Goal: Task Accomplishment & Management: Manage account settings

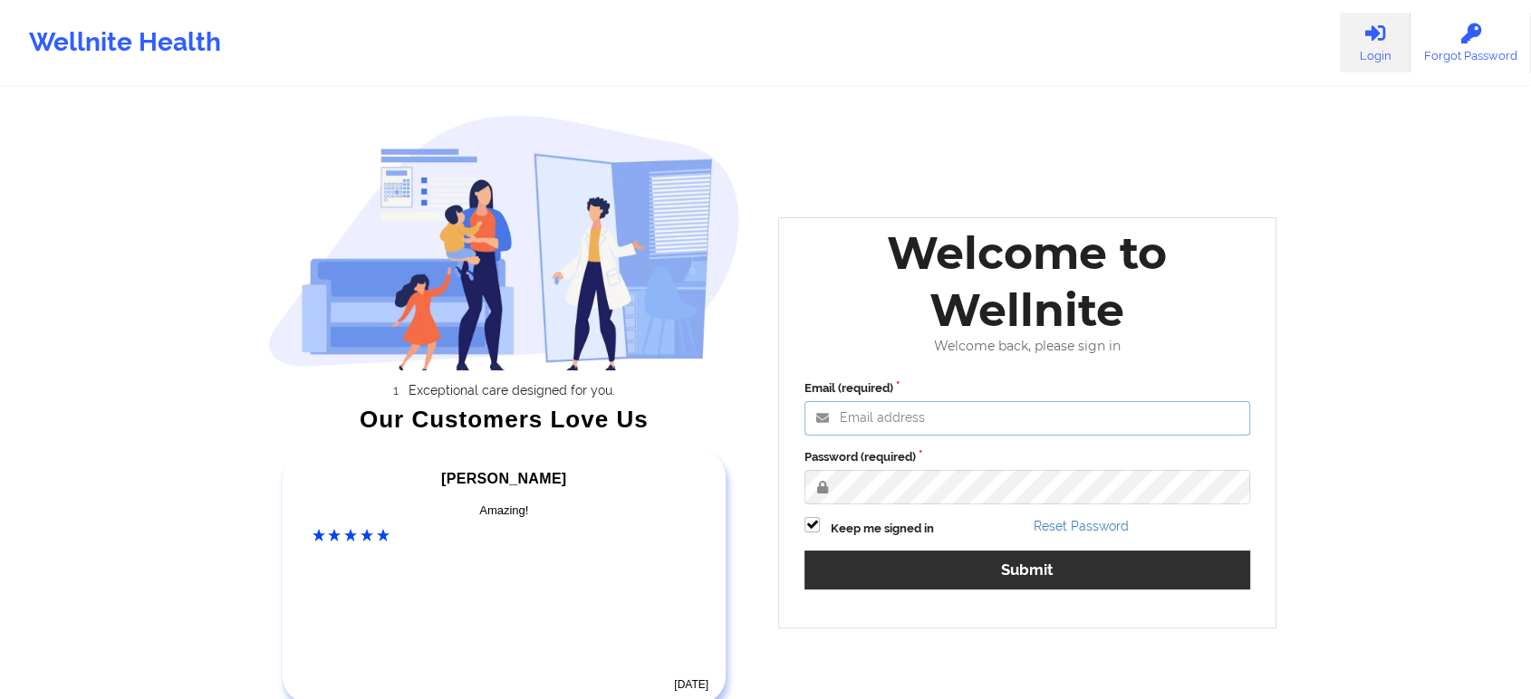
type input "[EMAIL_ADDRESS][DOMAIN_NAME]"
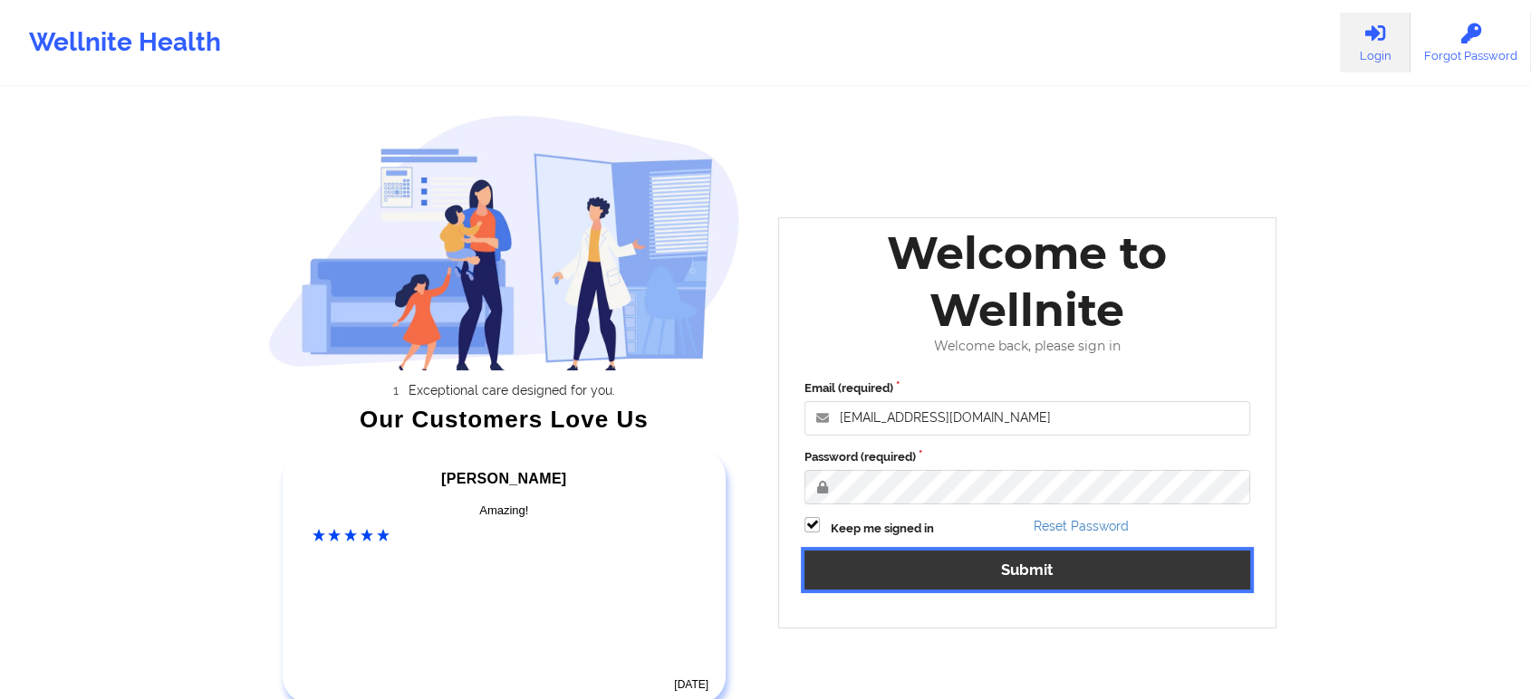
click at [923, 585] on button "Submit" at bounding box center [1027, 570] width 446 height 39
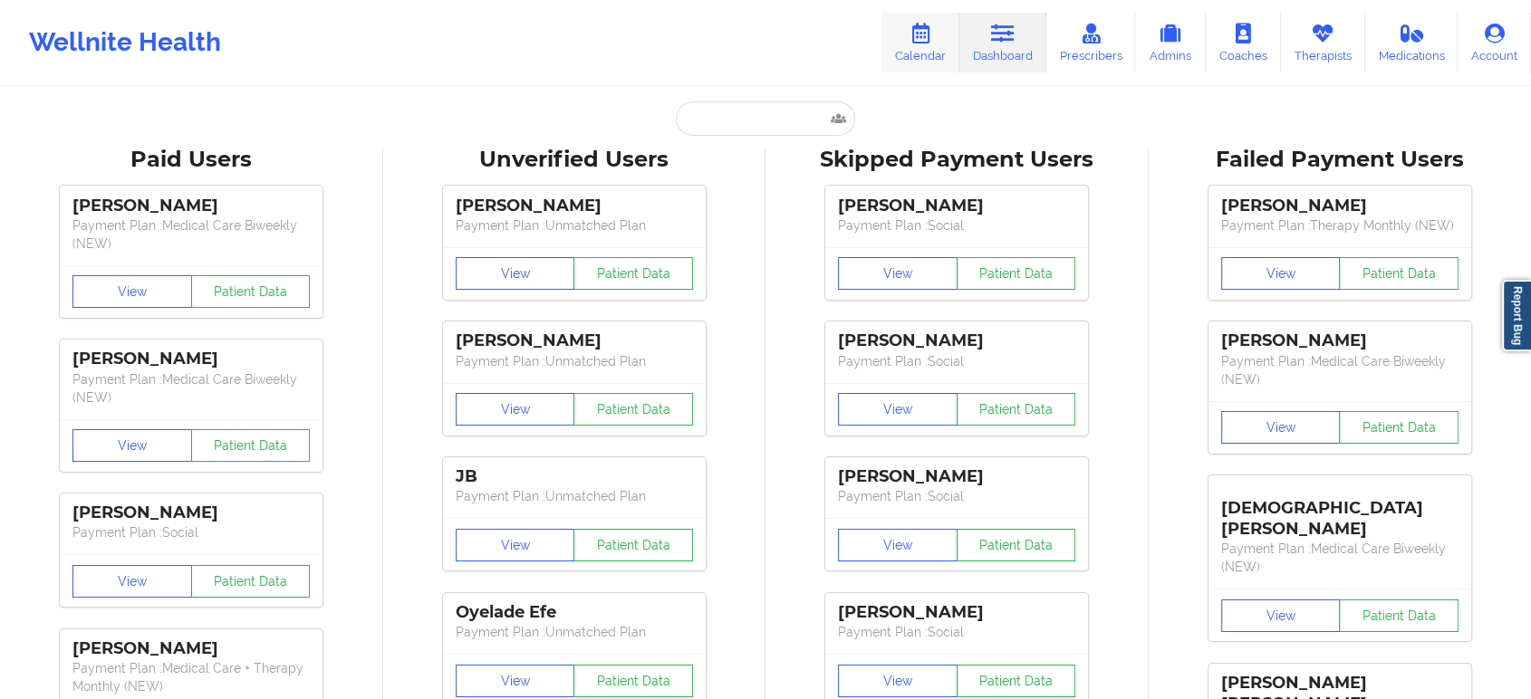
click at [903, 55] on link "Calendar" at bounding box center [920, 43] width 78 height 60
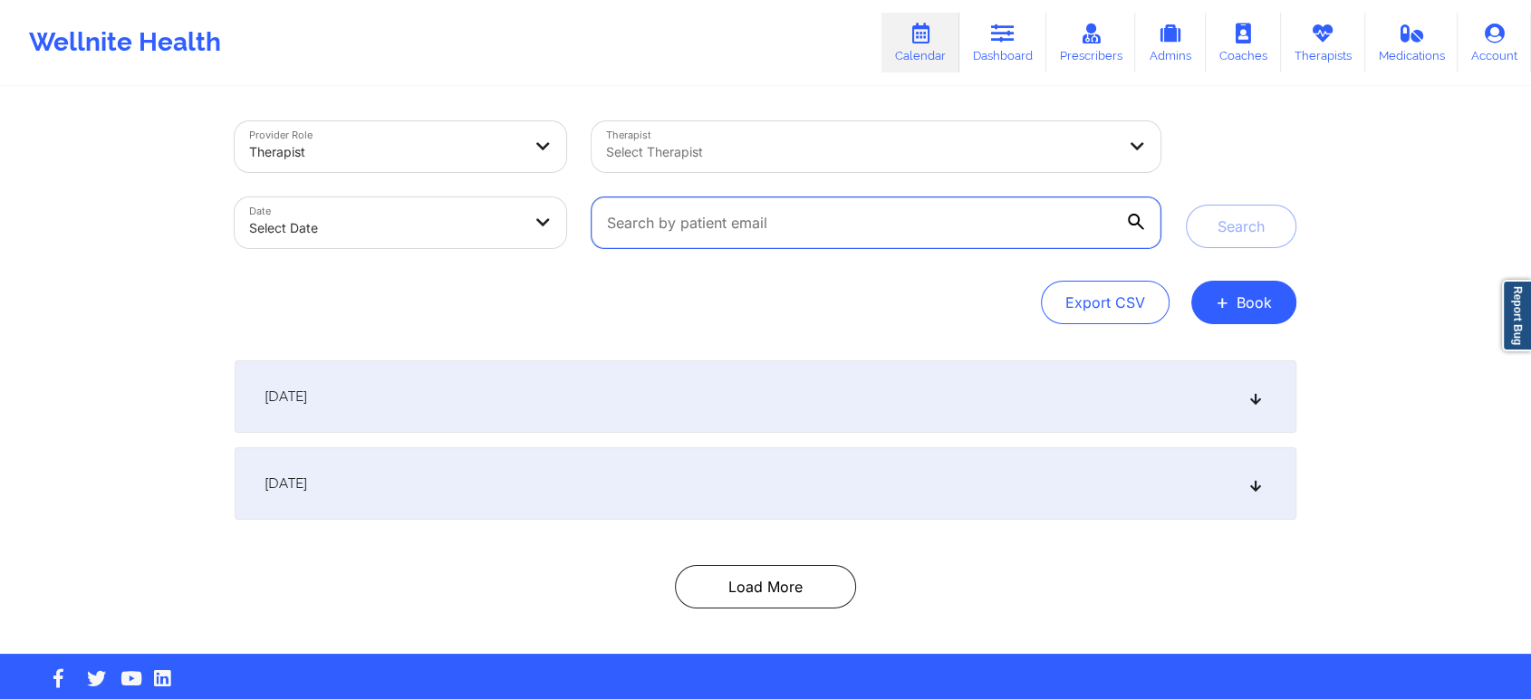
click at [869, 223] on input "text" at bounding box center [875, 222] width 569 height 51
paste input "[EMAIL_ADDRESS][DOMAIN_NAME]"
type input "[EMAIL_ADDRESS][DOMAIN_NAME]"
click at [1186, 205] on button "Search" at bounding box center [1241, 226] width 110 height 43
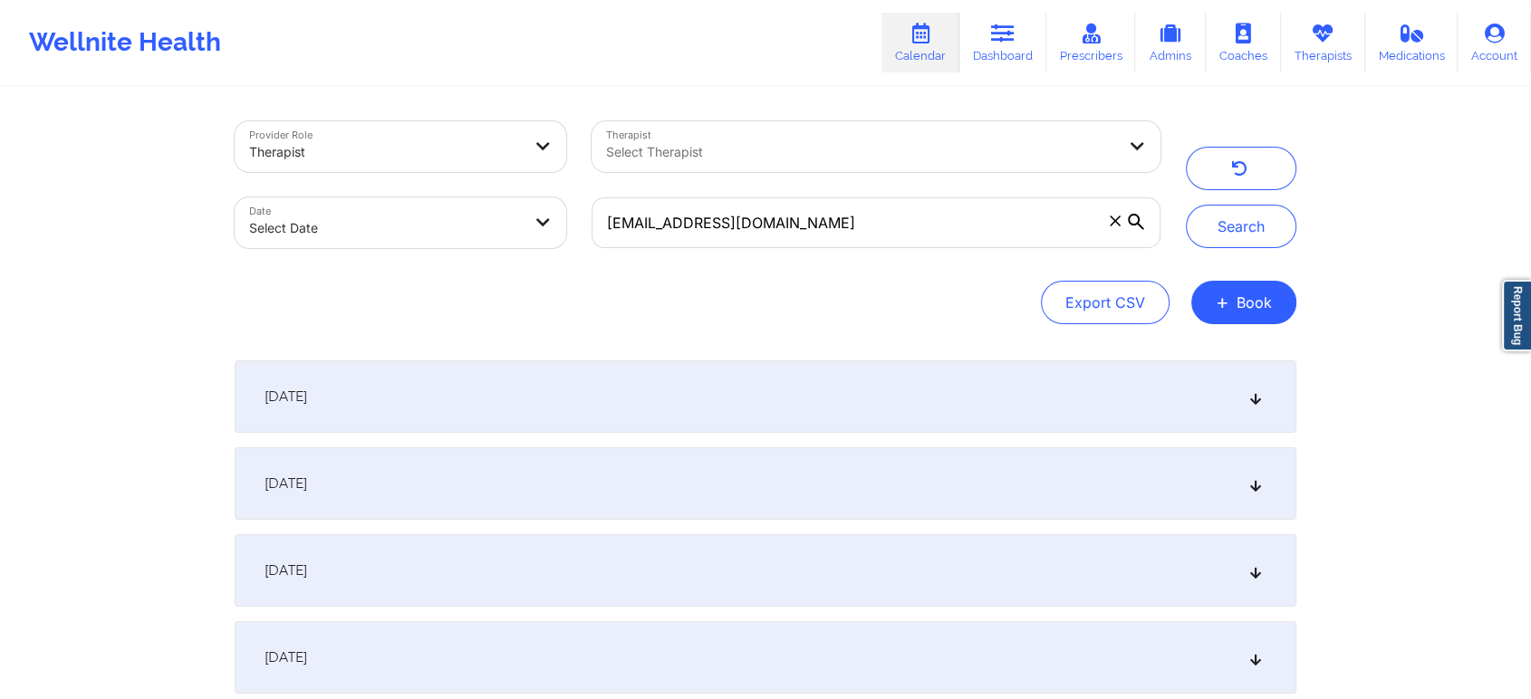
click at [364, 189] on div "Date Select Date" at bounding box center [400, 223] width 357 height 76
click at [426, 234] on body "Wellnite Health Calendar Dashboard Prescribers Admins Coaches Therapists Medica…" at bounding box center [765, 349] width 1531 height 699
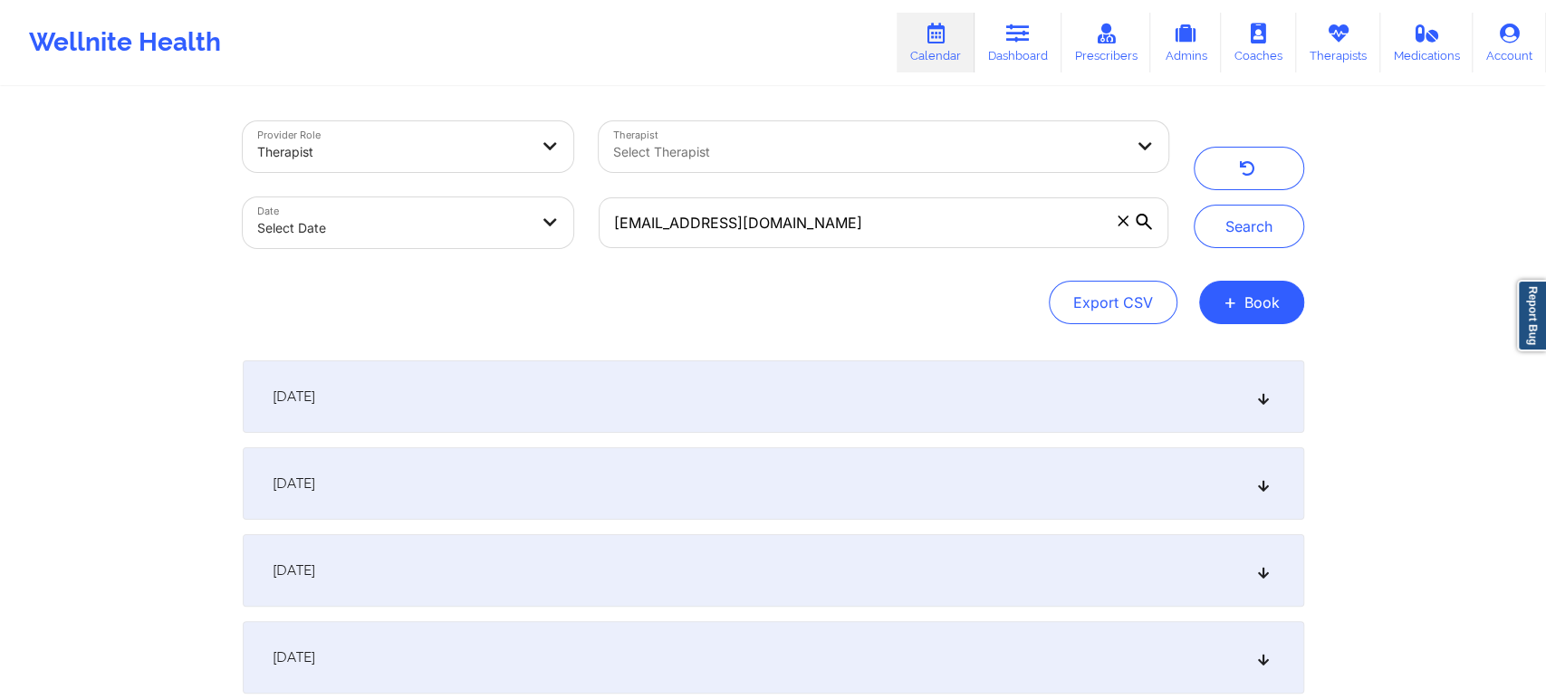
select select "2025-8"
select select "2025-9"
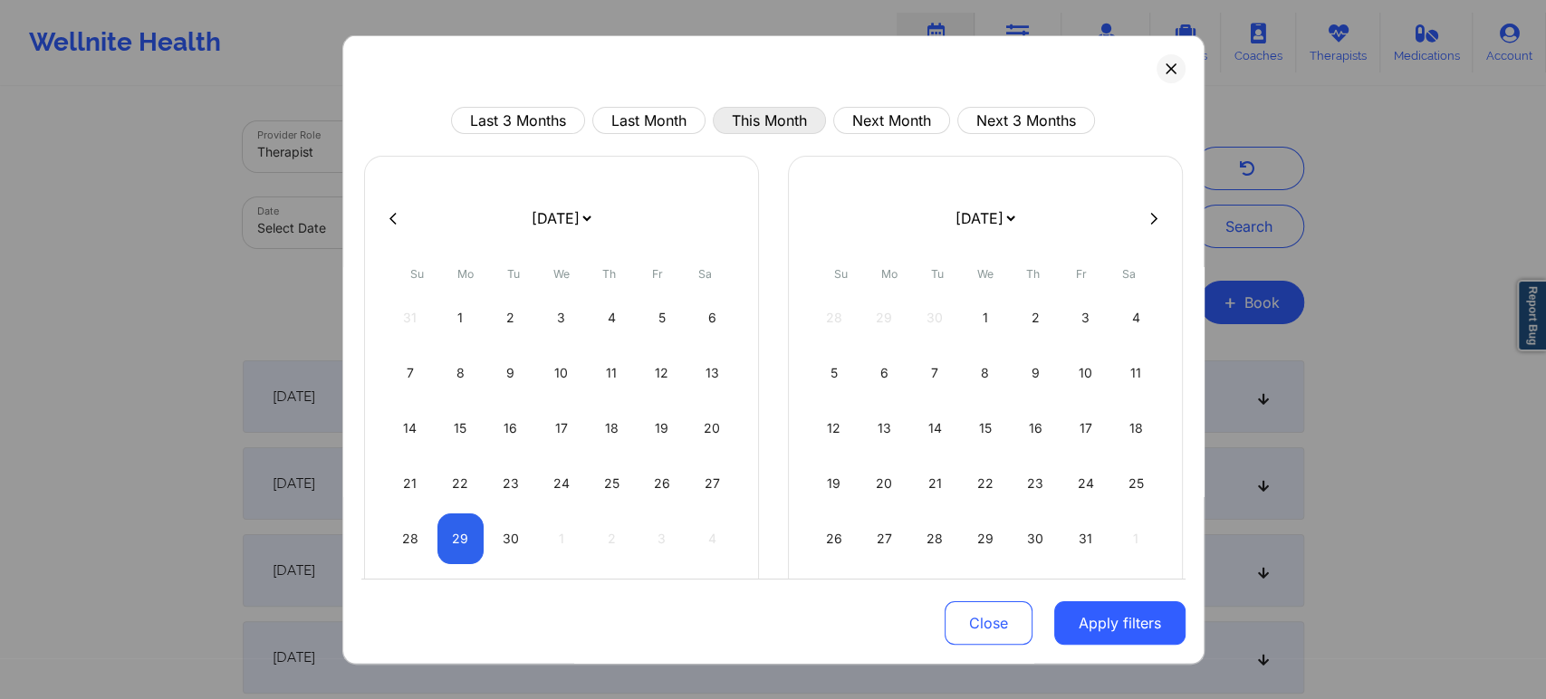
drag, startPoint x: 769, startPoint y: 105, endPoint x: 763, endPoint y: 116, distance: 12.6
click at [763, 116] on div "Last 3 Months Last Month This Month Next Month Next 3 Months [DATE] [DATE] [DAT…" at bounding box center [773, 349] width 862 height 629
click at [763, 116] on button "This Month" at bounding box center [769, 120] width 113 height 27
select select "2025-8"
select select "2025-9"
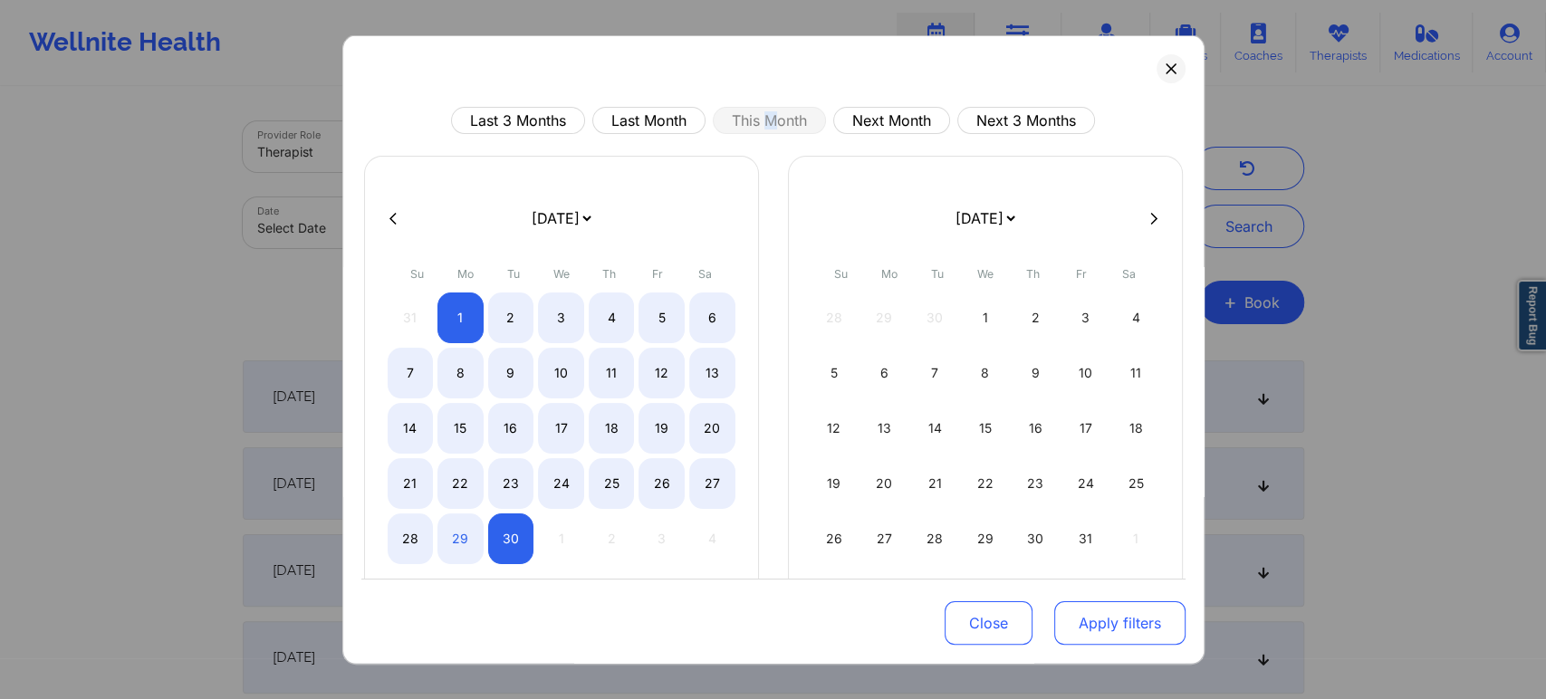
click at [1103, 625] on button "Apply filters" at bounding box center [1119, 622] width 131 height 43
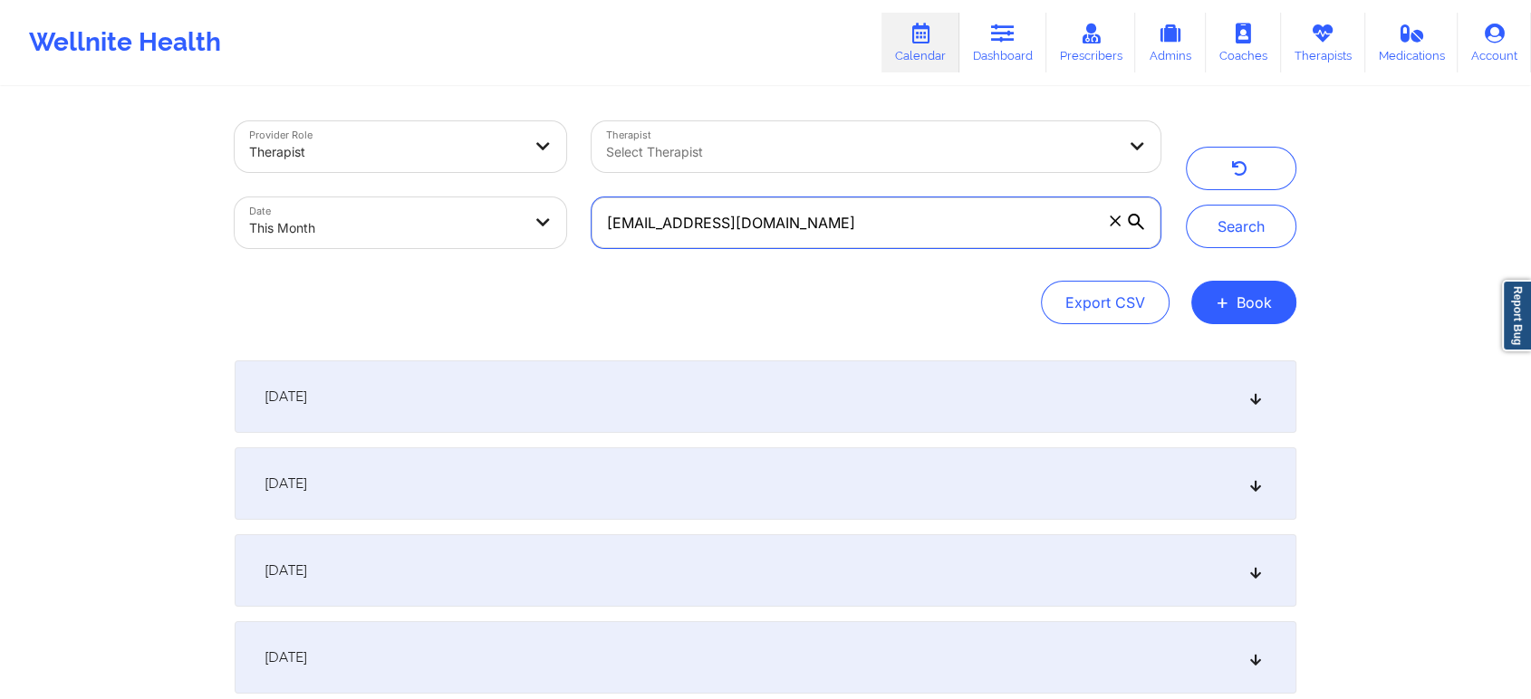
click at [884, 208] on input "[EMAIL_ADDRESS][DOMAIN_NAME]" at bounding box center [875, 222] width 569 height 51
click at [1186, 205] on button "Search" at bounding box center [1241, 226] width 110 height 43
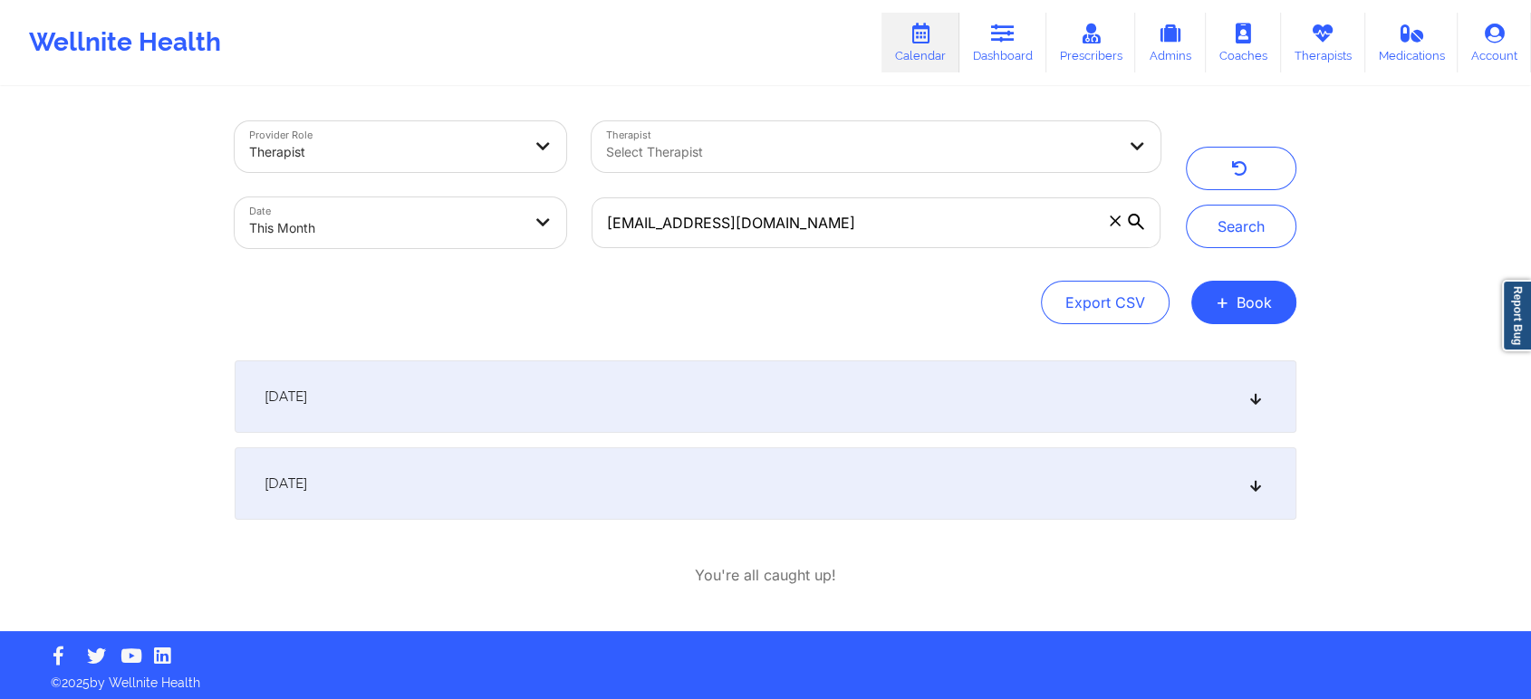
click at [782, 491] on div "[DATE]" at bounding box center [765, 483] width 1061 height 72
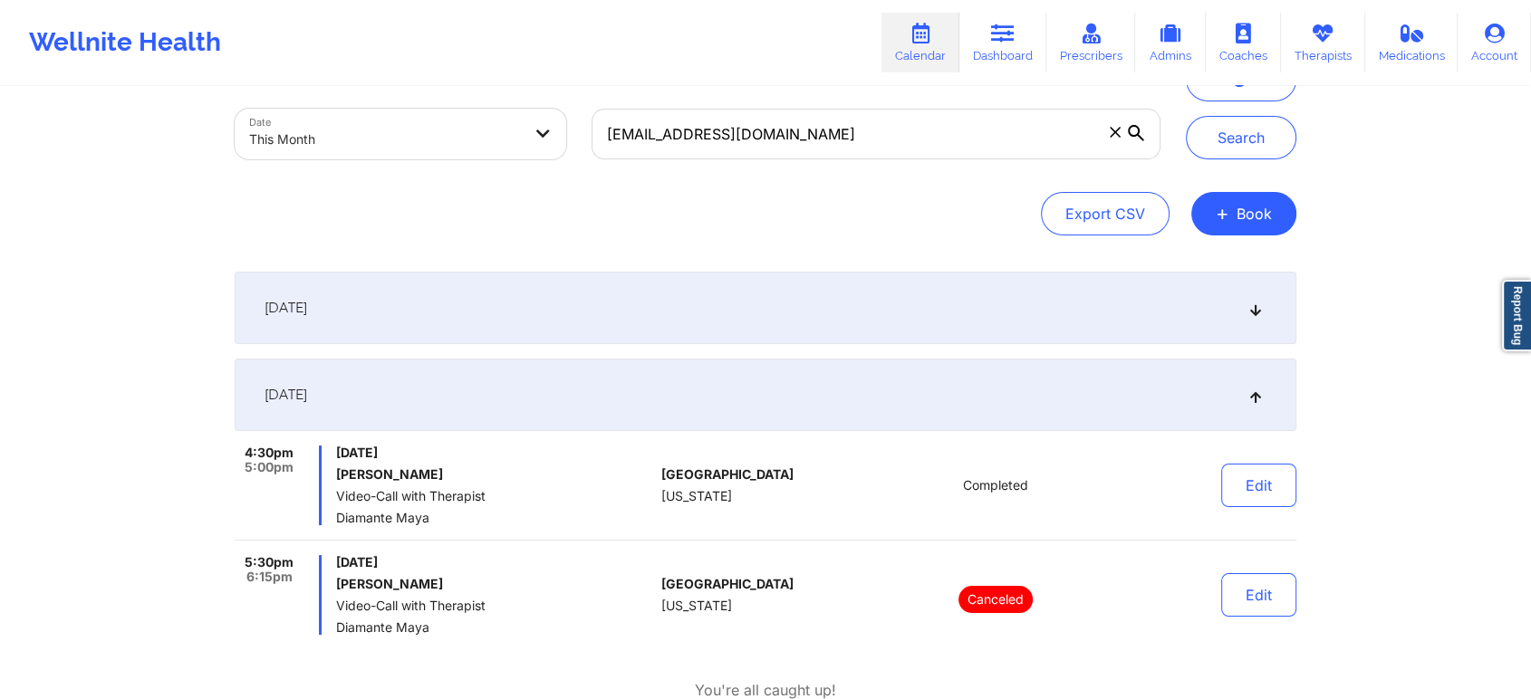
scroll to position [94, 0]
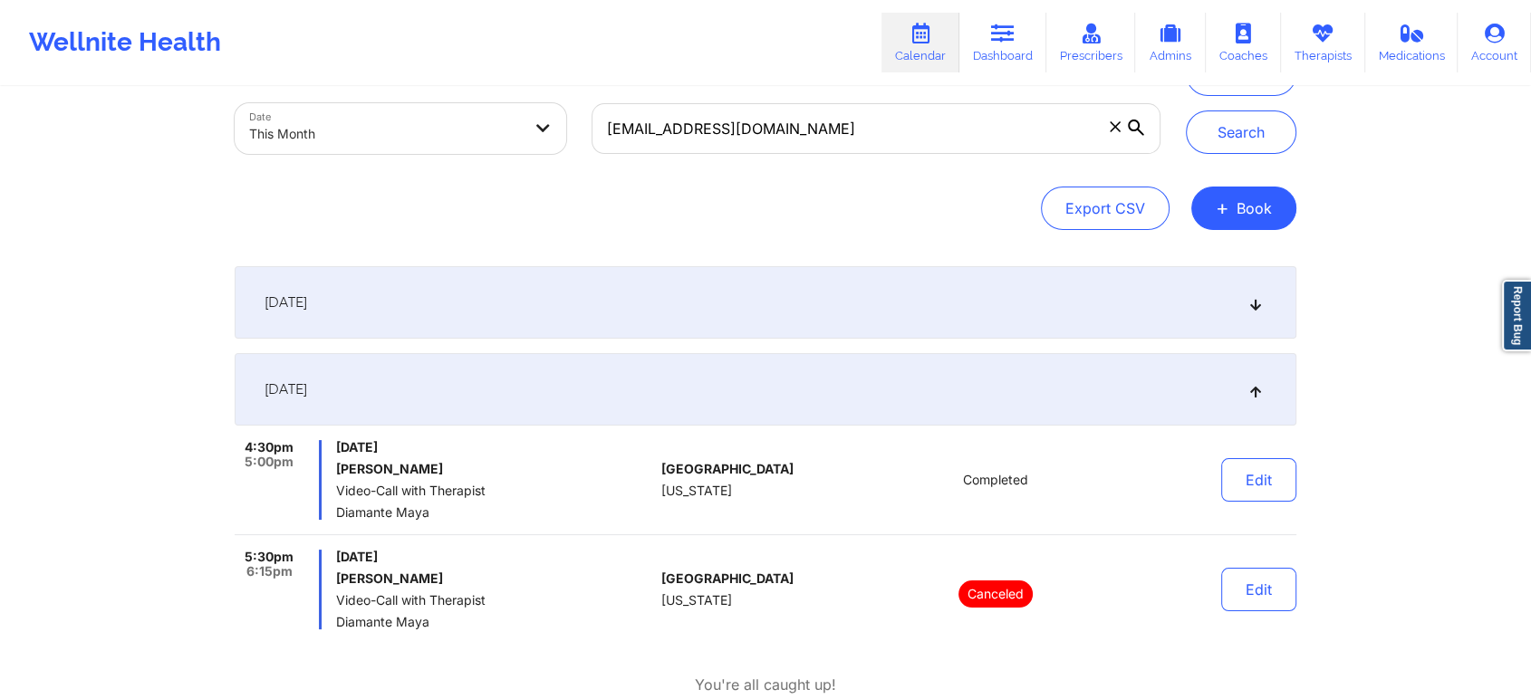
click at [605, 302] on div "[DATE]" at bounding box center [765, 302] width 1061 height 72
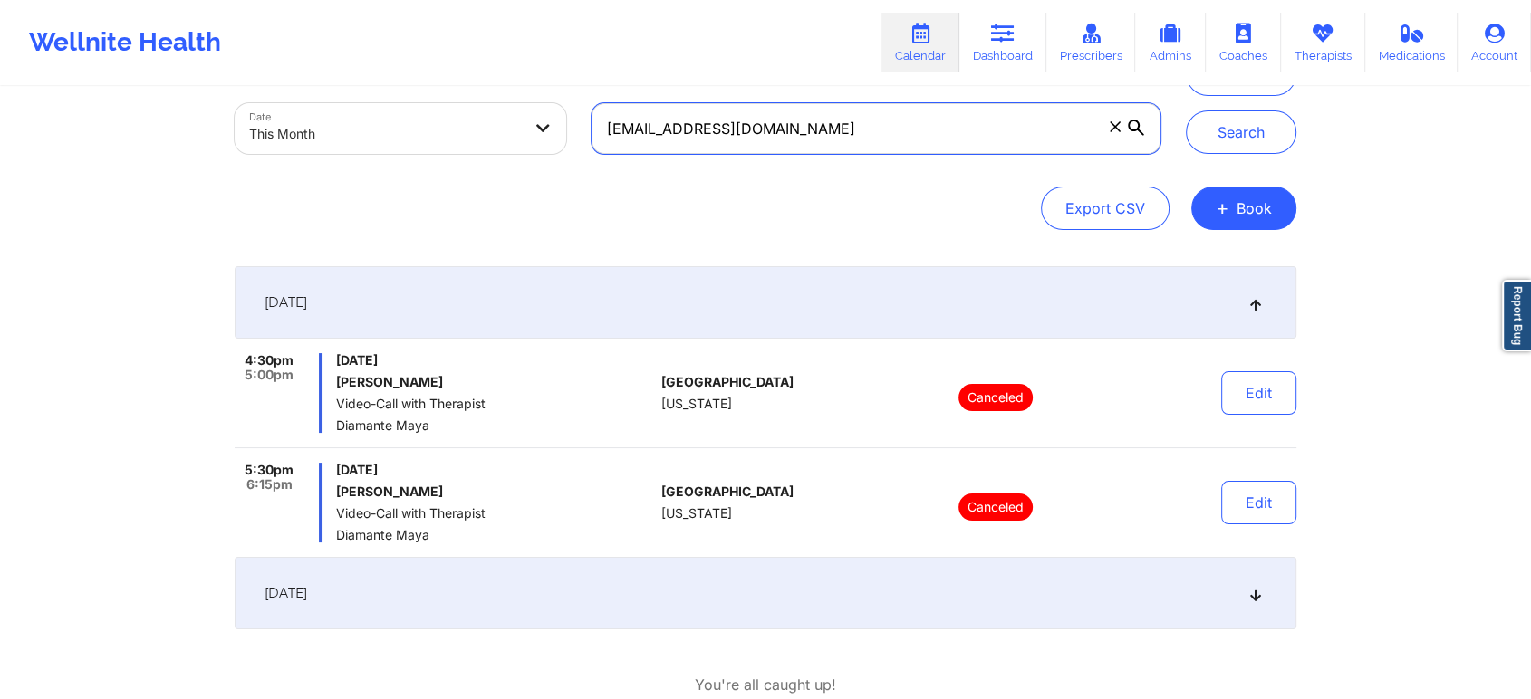
drag, startPoint x: 891, startPoint y: 140, endPoint x: 457, endPoint y: 134, distance: 433.9
click at [457, 134] on div "Provider Role Therapist Therapist Select Therapist Date This Month [EMAIL_ADDRE…" at bounding box center [697, 90] width 951 height 152
paste input "brandiburgess@y"
click at [1186, 110] on button "Search" at bounding box center [1241, 131] width 110 height 43
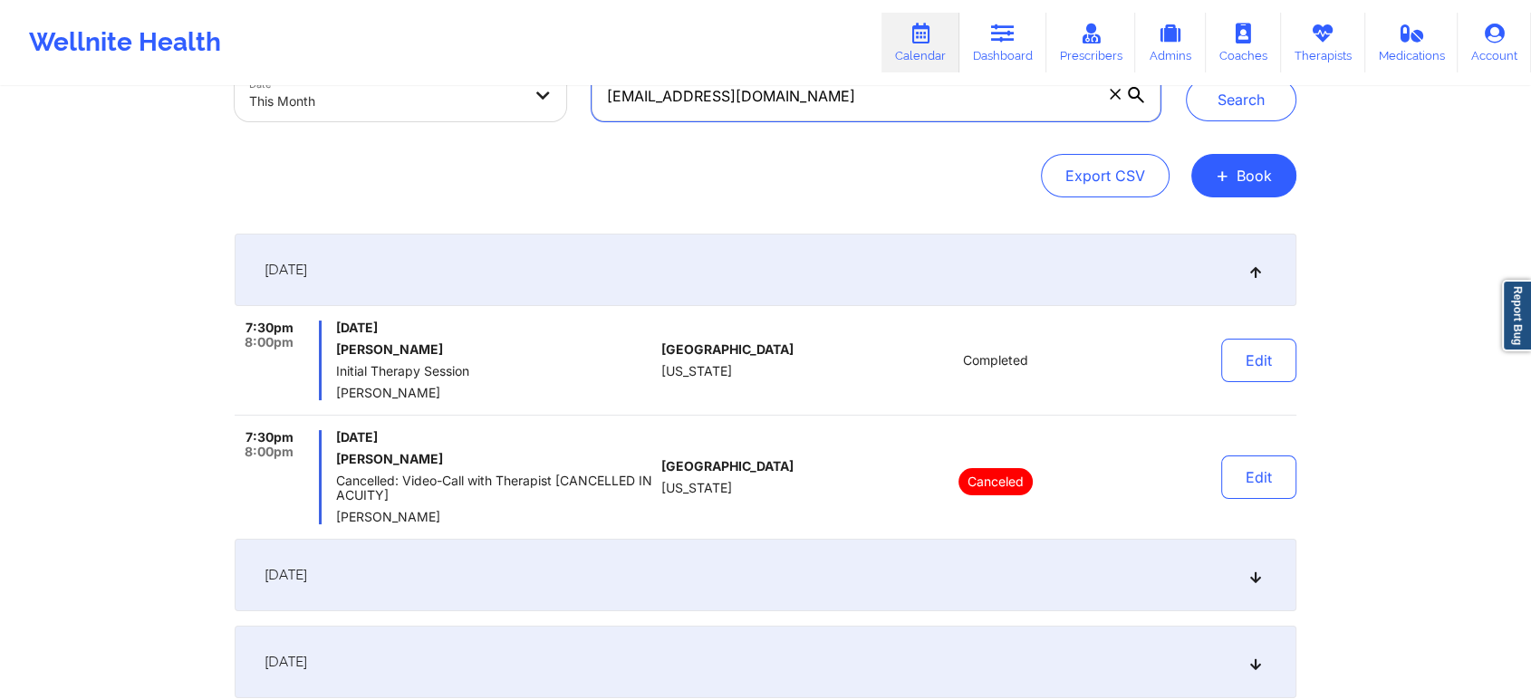
scroll to position [134, 0]
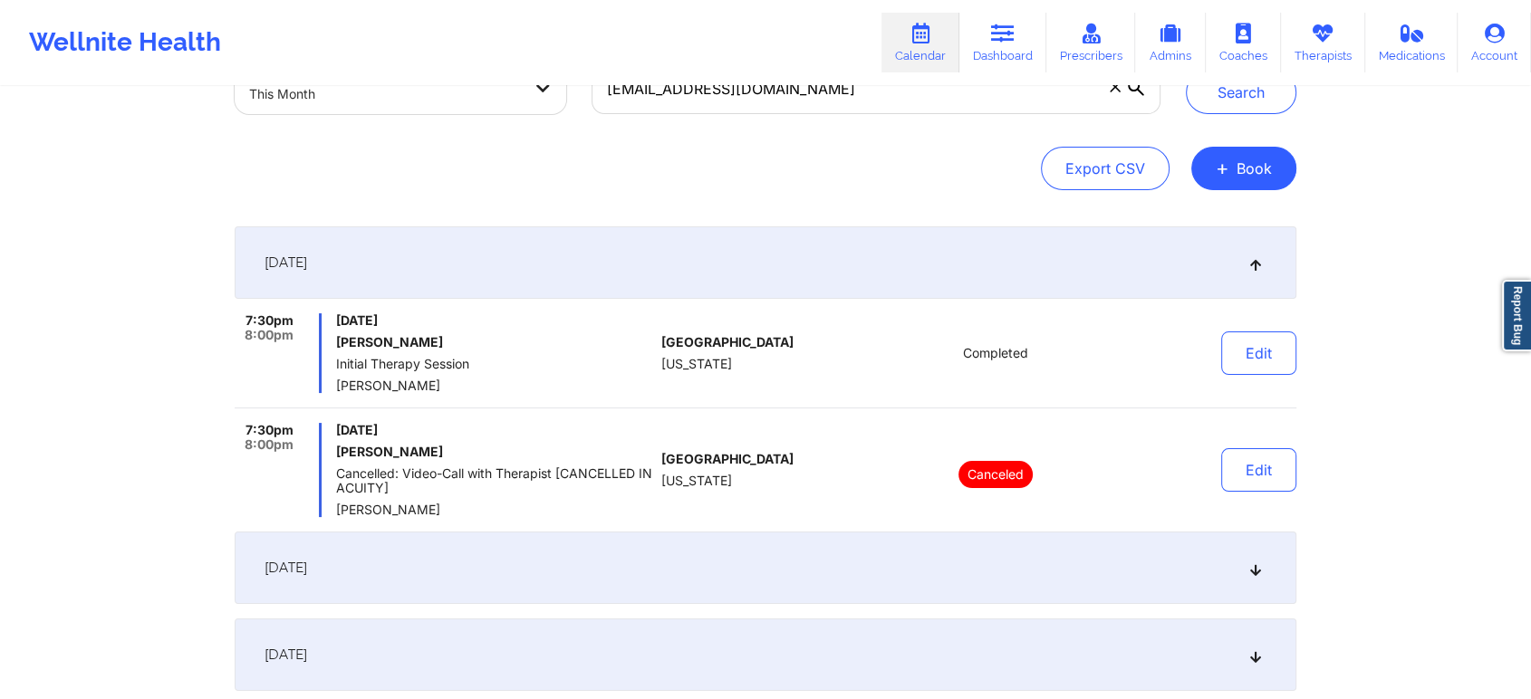
click at [927, 651] on div "[DATE]" at bounding box center [765, 655] width 1061 height 72
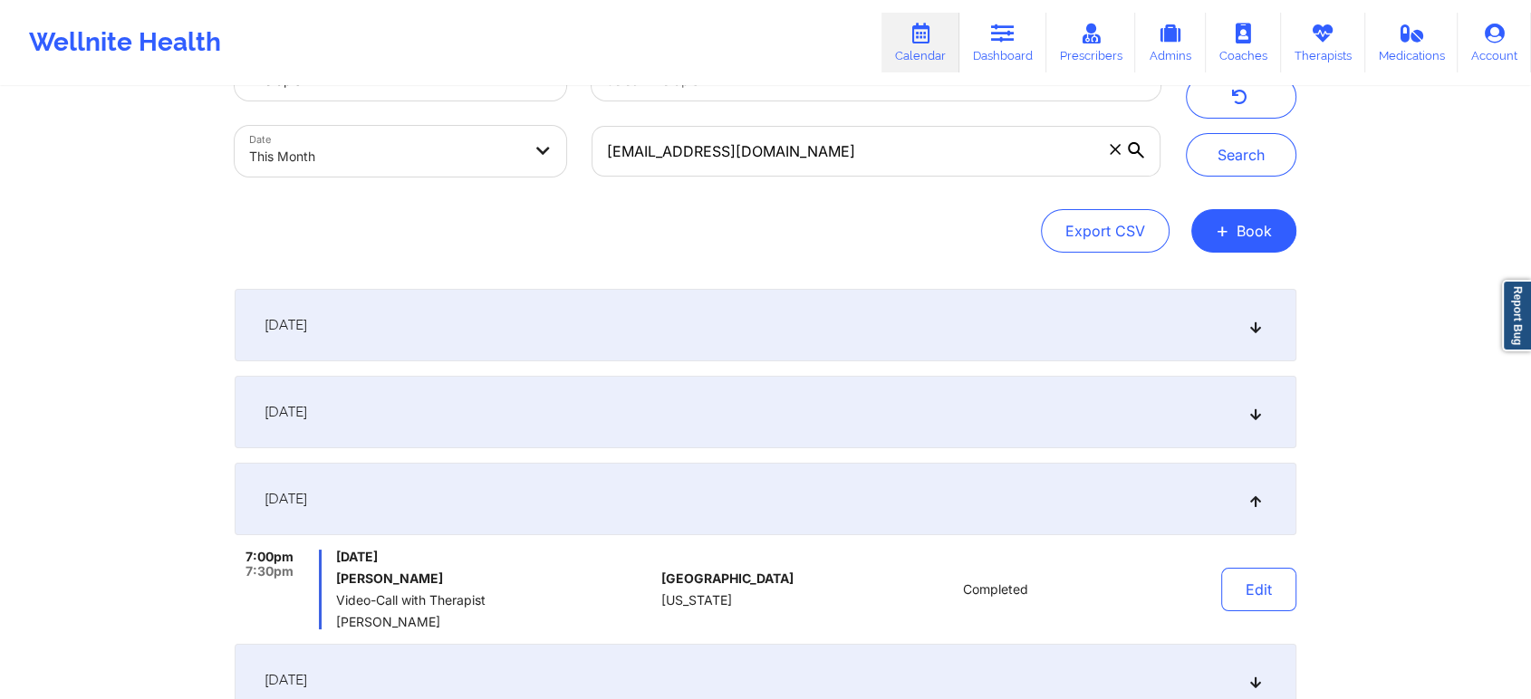
scroll to position [0, 0]
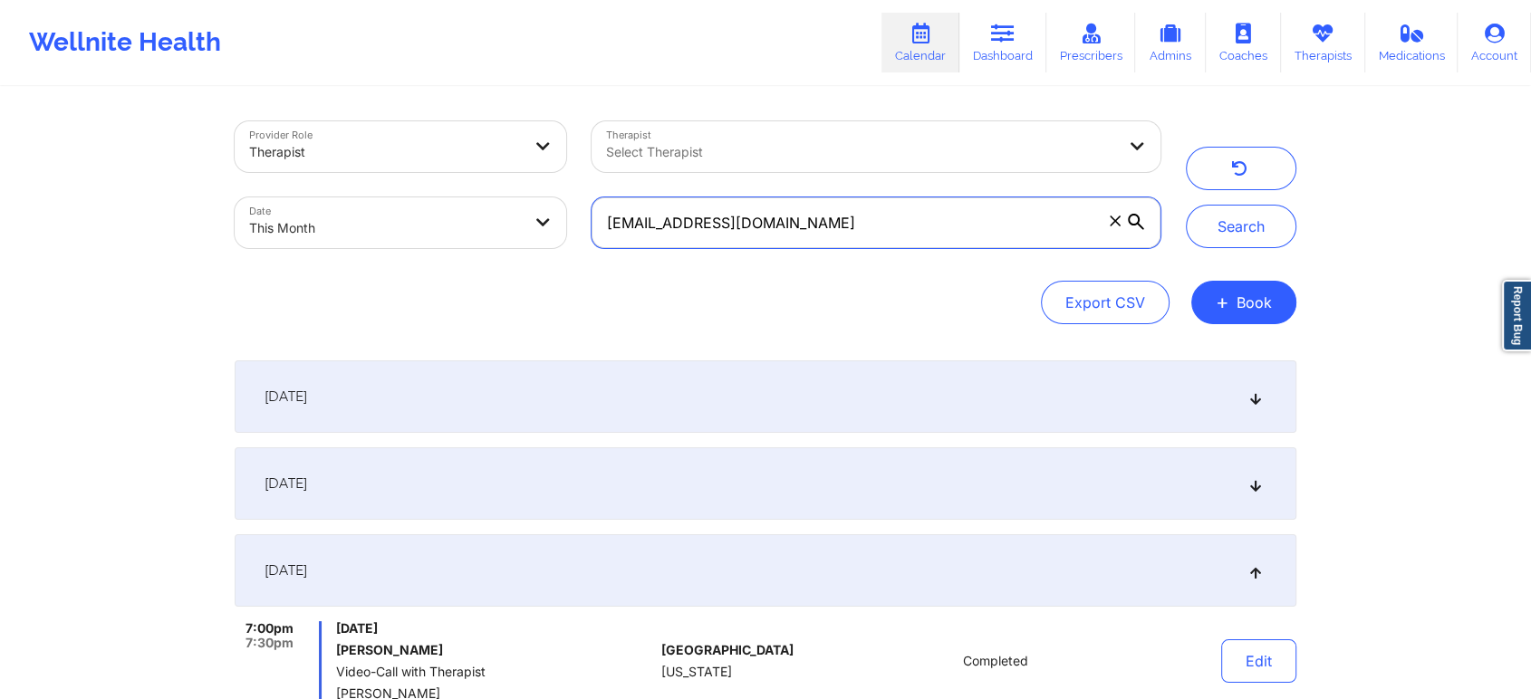
drag, startPoint x: 821, startPoint y: 235, endPoint x: 442, endPoint y: 172, distance: 383.8
click at [442, 172] on div "Provider Role Therapist Therapist Select Therapist Date This Month [EMAIL_ADDRE…" at bounding box center [697, 185] width 951 height 152
paste input "lucas200773@g"
click at [1186, 205] on button "Search" at bounding box center [1241, 226] width 110 height 43
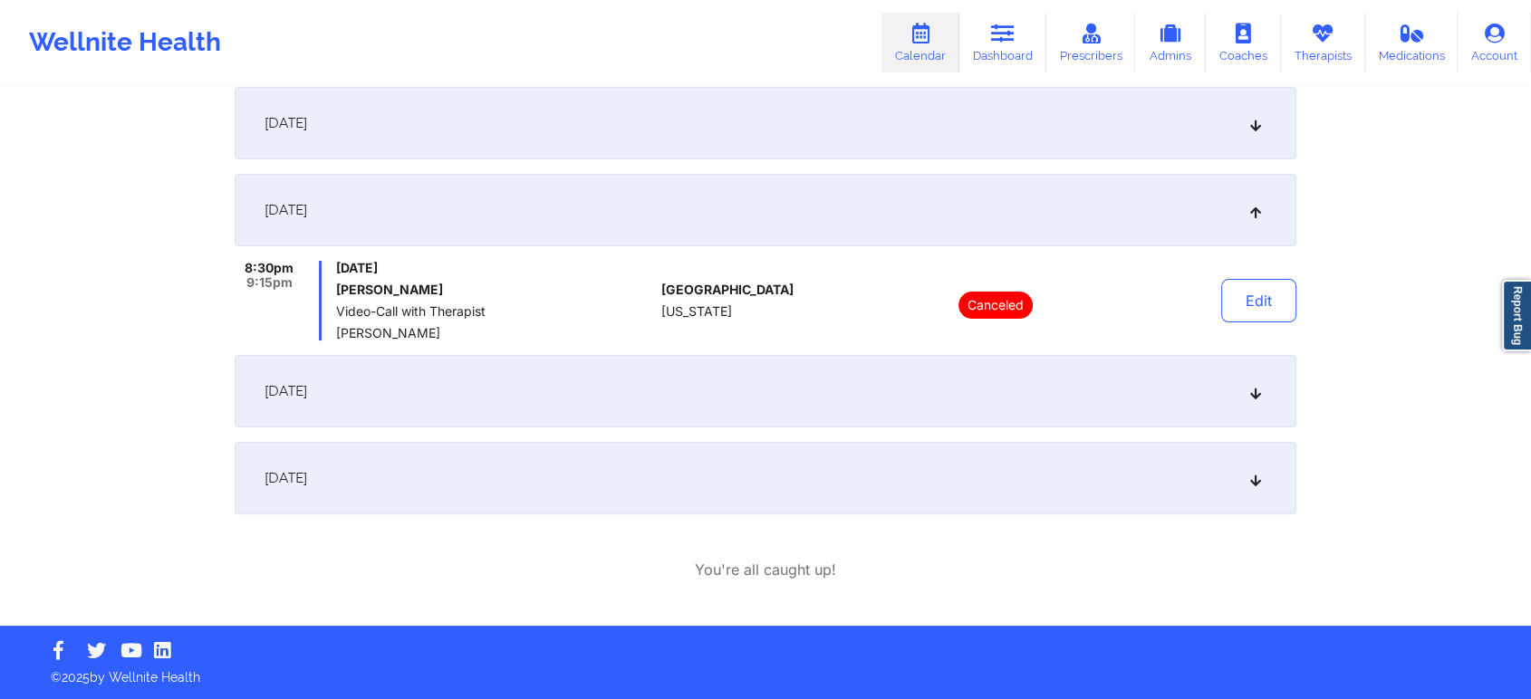
click at [729, 381] on div "[DATE]" at bounding box center [765, 391] width 1061 height 72
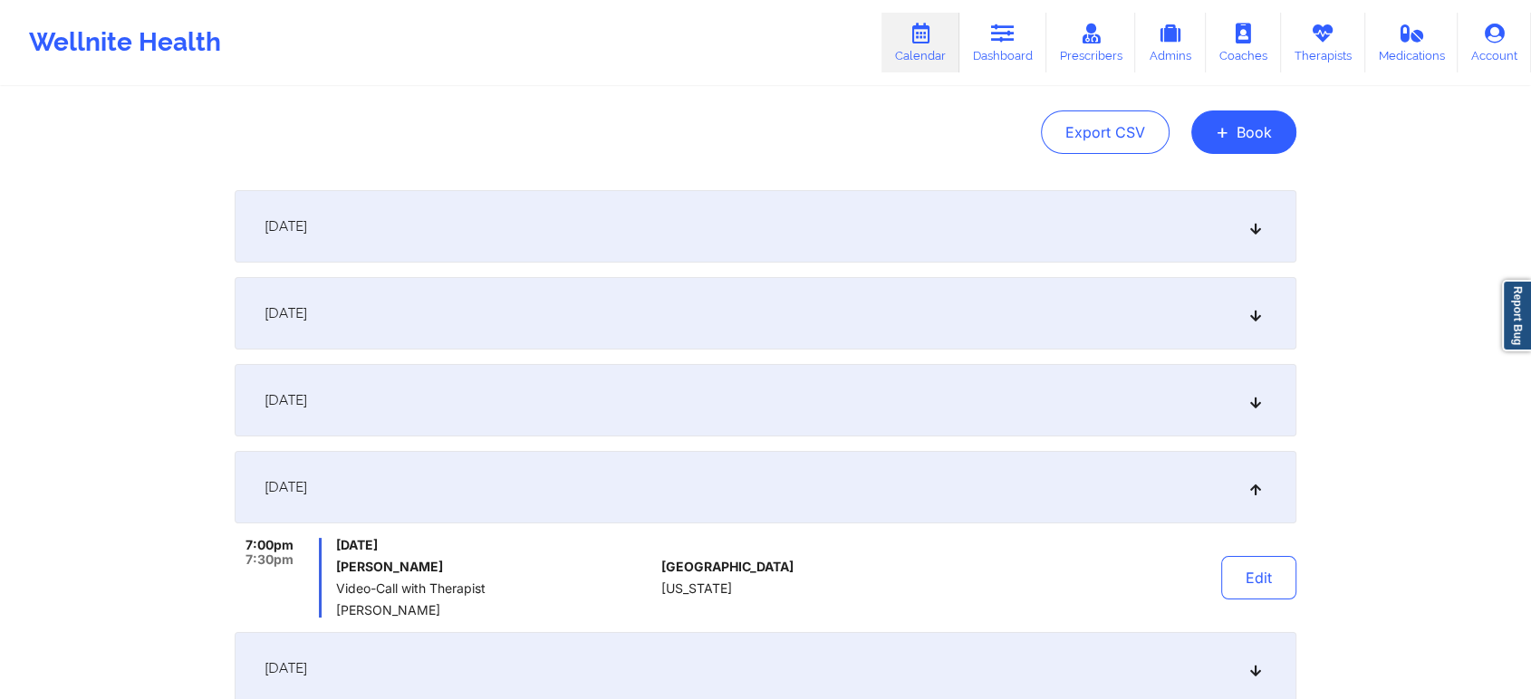
scroll to position [0, 0]
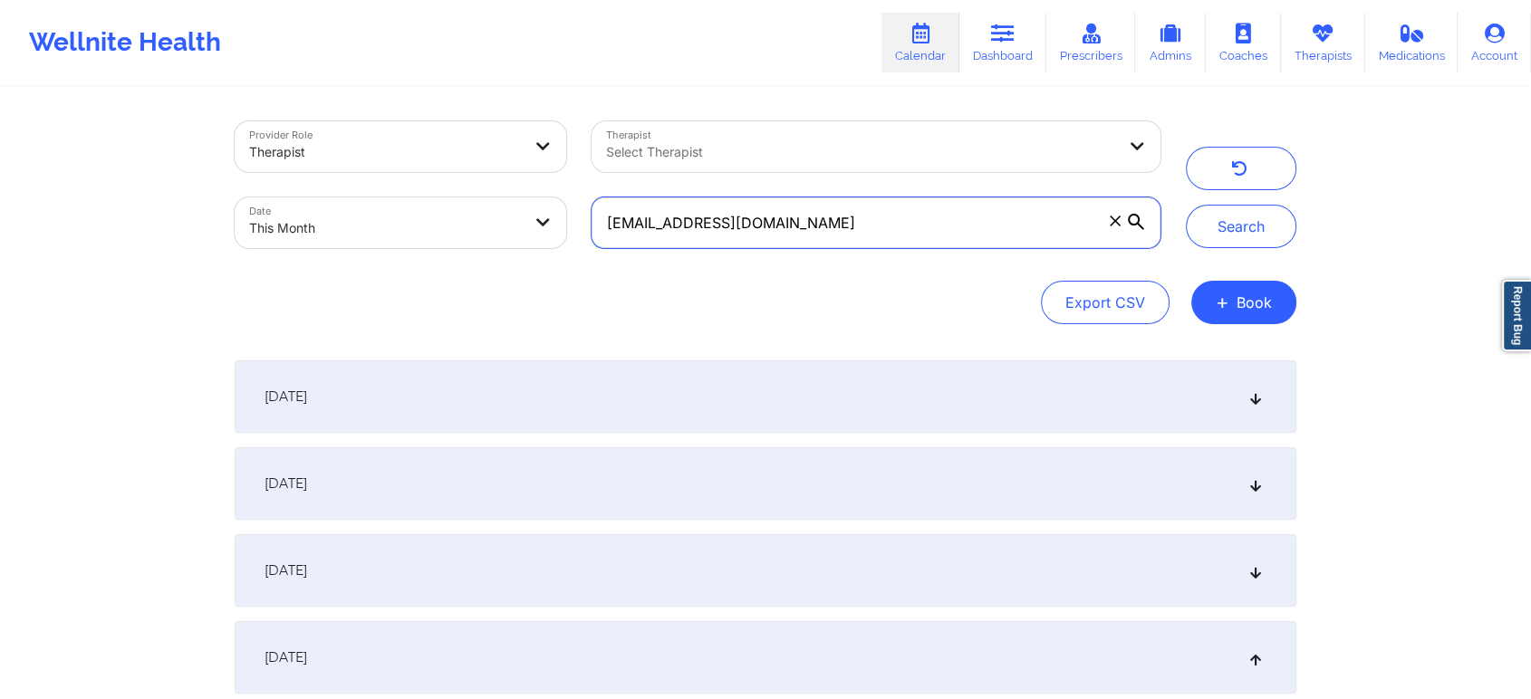
drag, startPoint x: 834, startPoint y: 230, endPoint x: 382, endPoint y: 191, distance: 453.6
click at [382, 191] on div "Provider Role Therapist Therapist Select Therapist Date This Month [EMAIL_ADDRE…" at bounding box center [697, 185] width 951 height 152
paste input "[PERSON_NAME].[PERSON_NAME]@hot"
click at [1186, 205] on button "Search" at bounding box center [1241, 226] width 110 height 43
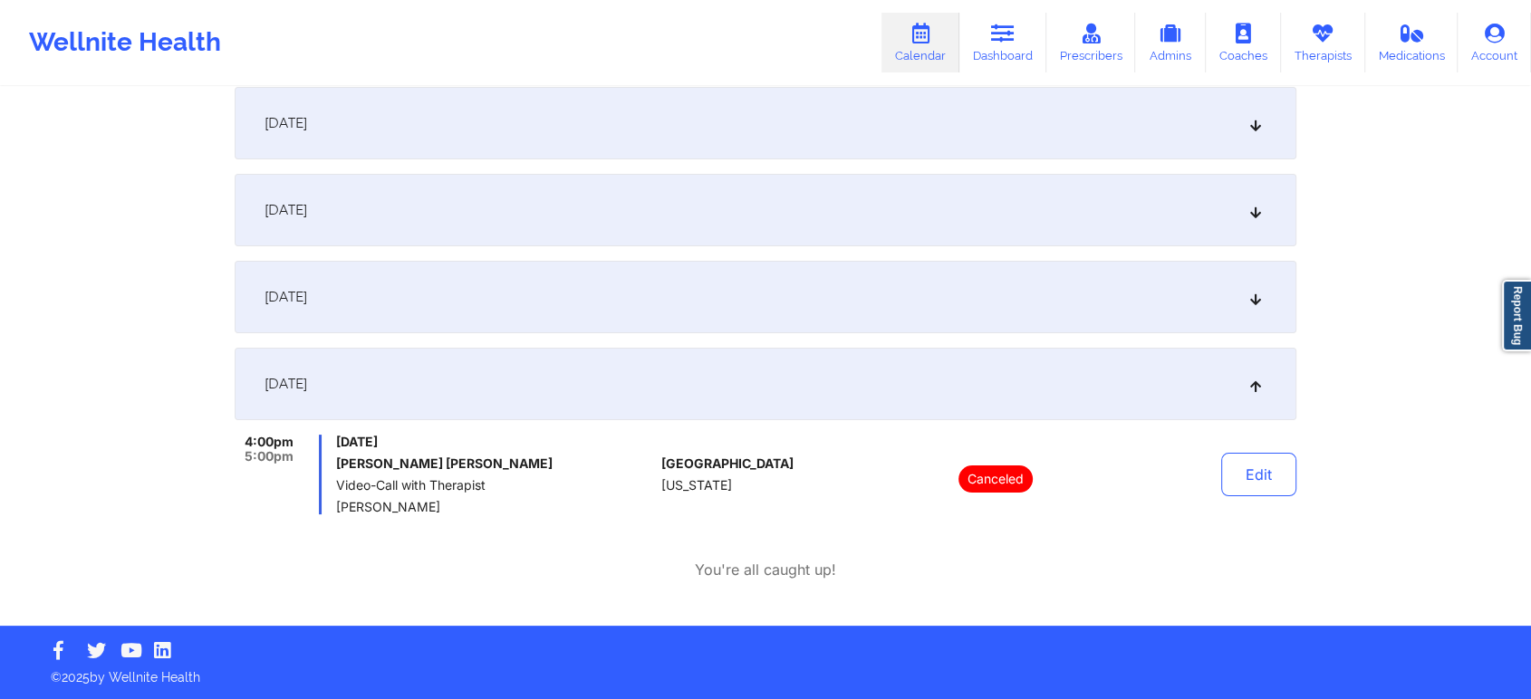
click at [515, 280] on div "[DATE]" at bounding box center [765, 297] width 1061 height 72
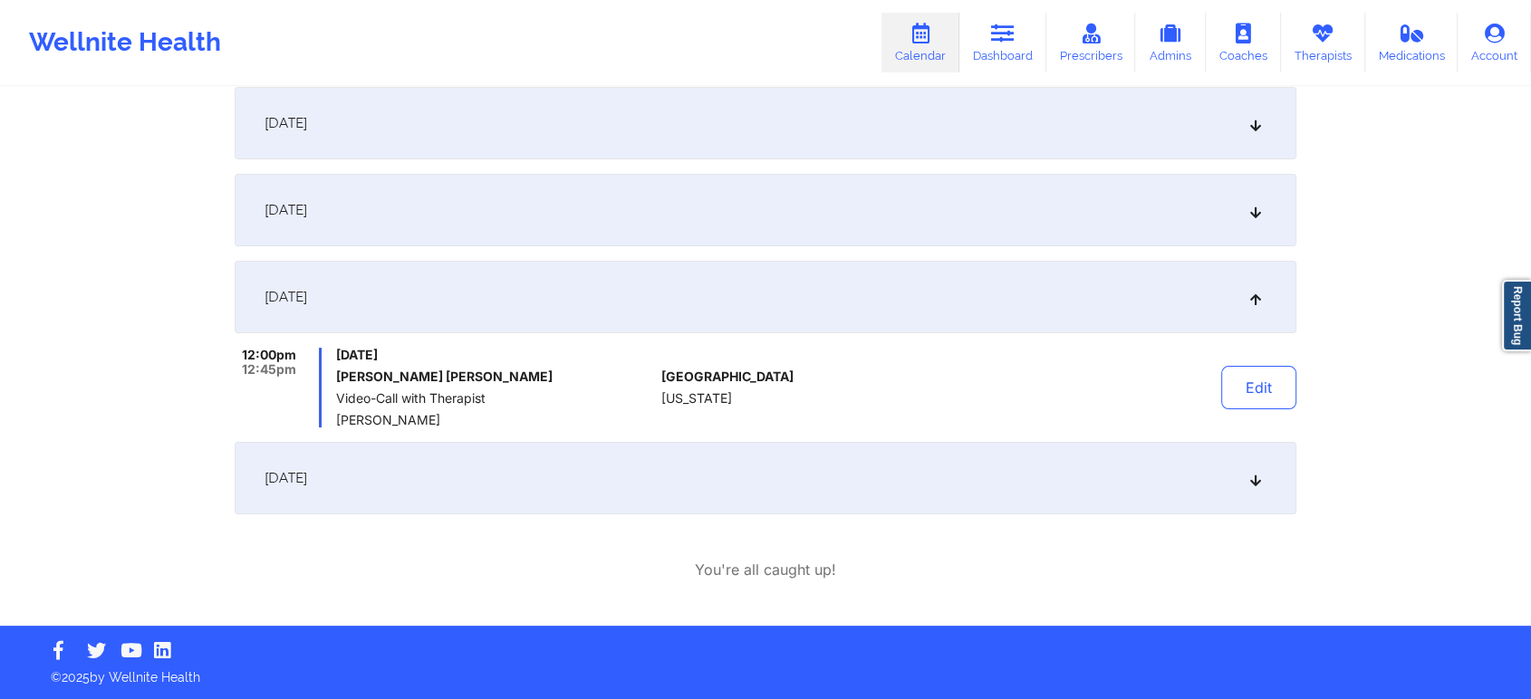
click at [442, 209] on div "[DATE]" at bounding box center [765, 210] width 1061 height 72
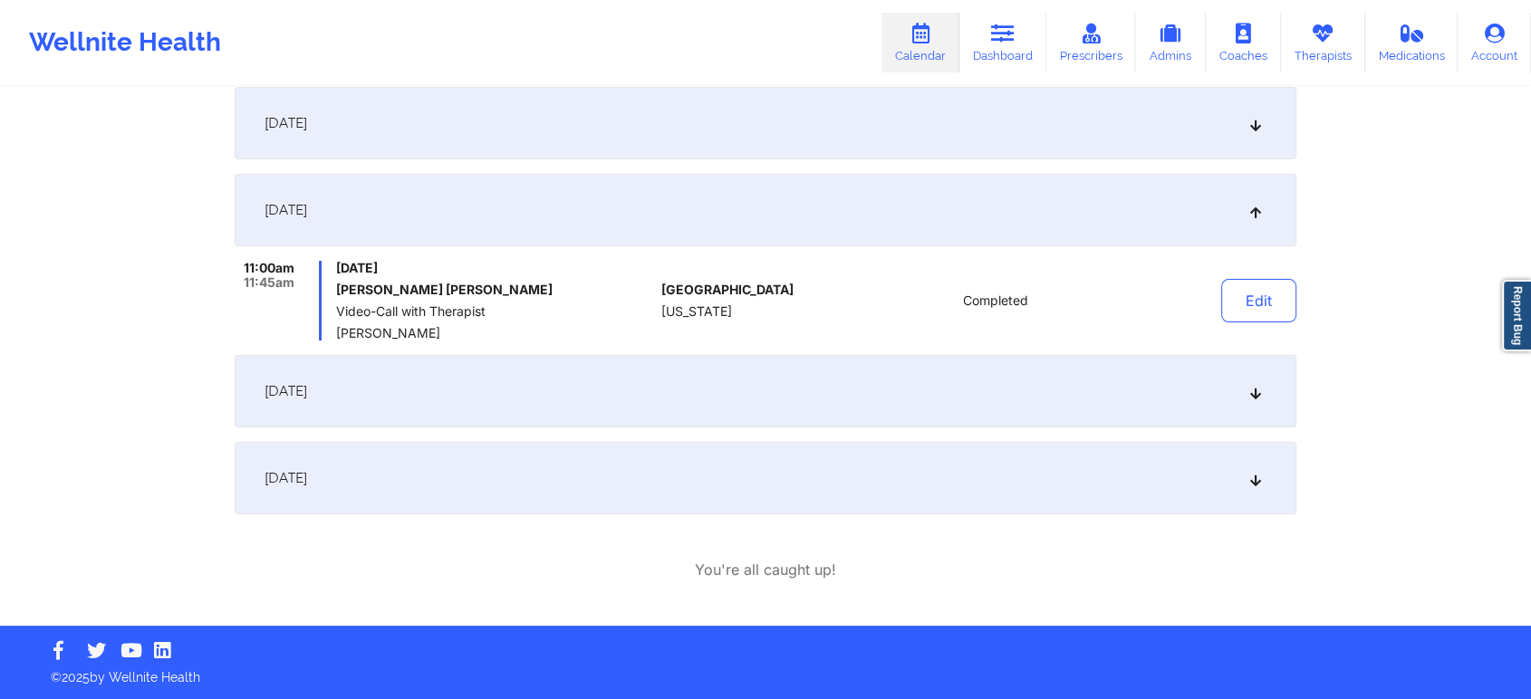
click at [866, 426] on div "[DATE]" at bounding box center [765, 391] width 1061 height 72
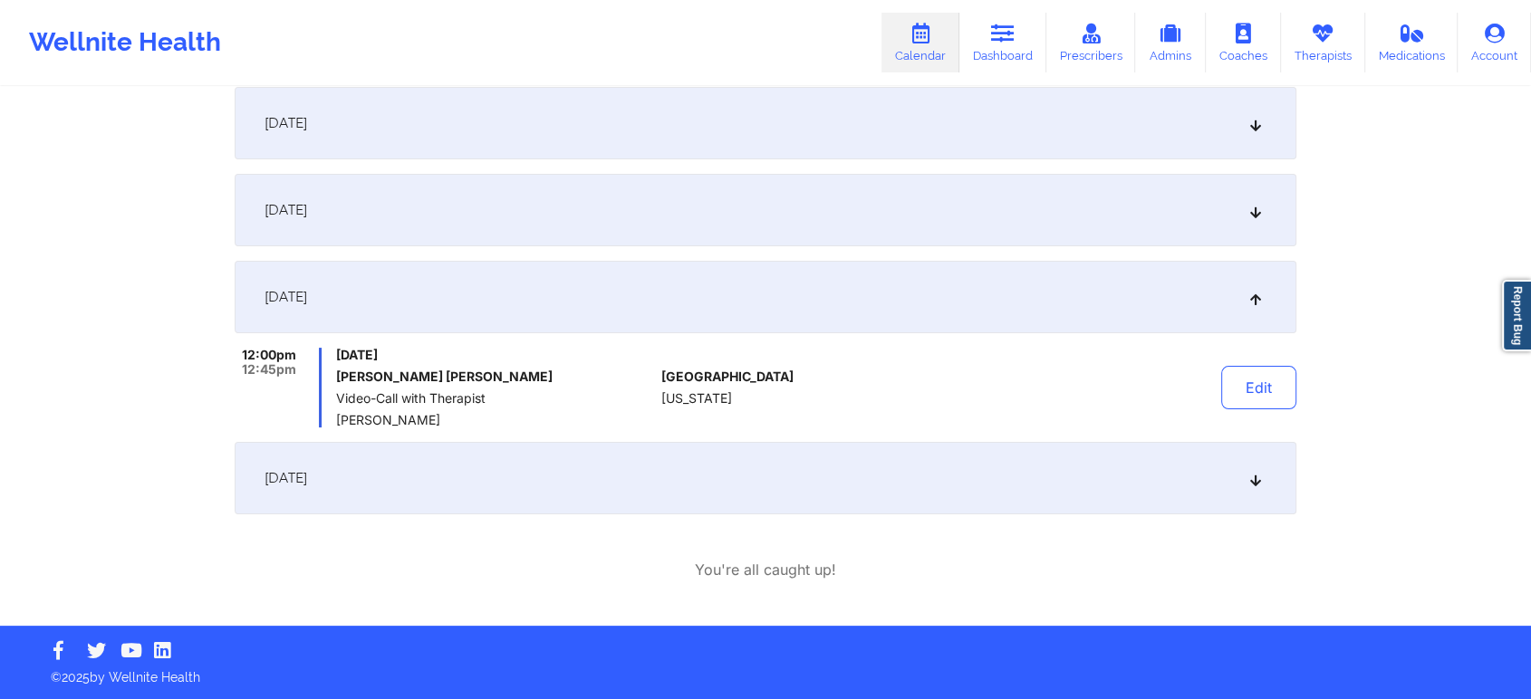
click at [602, 517] on div "[DATE] 11:00am 11:45am [DATE] [PERSON_NAME] [PERSON_NAME] Video-Call with Thera…" at bounding box center [765, 334] width 1061 height 494
click at [488, 475] on div "[DATE]" at bounding box center [765, 478] width 1061 height 72
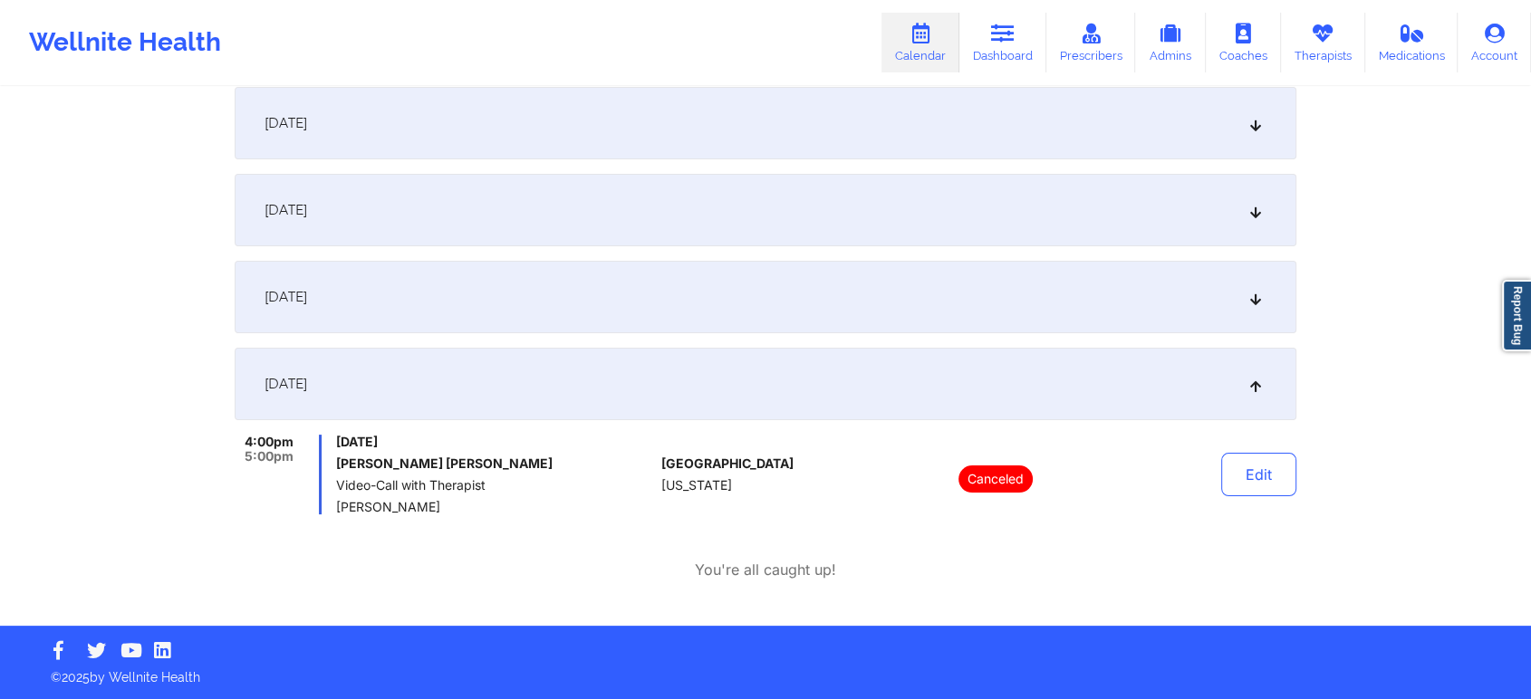
click at [436, 310] on div "[DATE]" at bounding box center [765, 297] width 1061 height 72
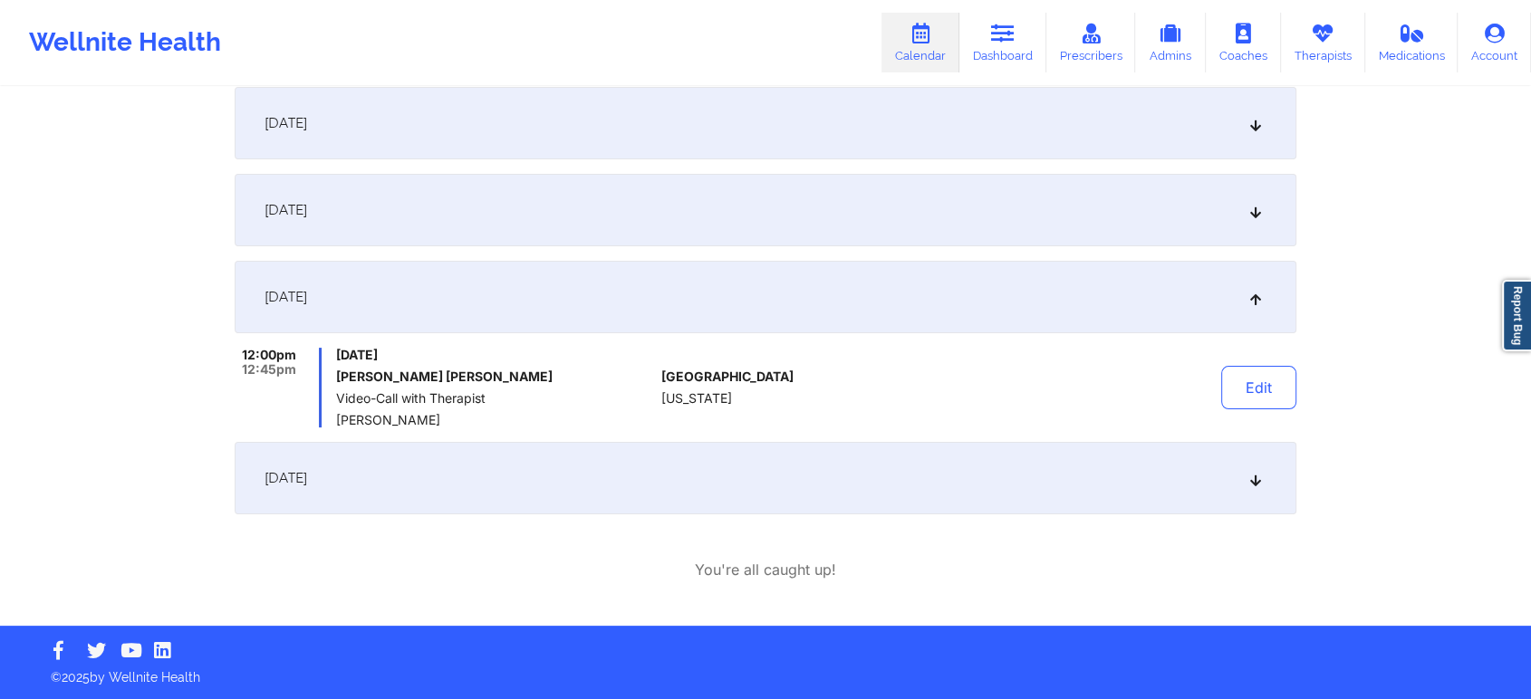
click at [307, 217] on span "[DATE]" at bounding box center [285, 210] width 43 height 18
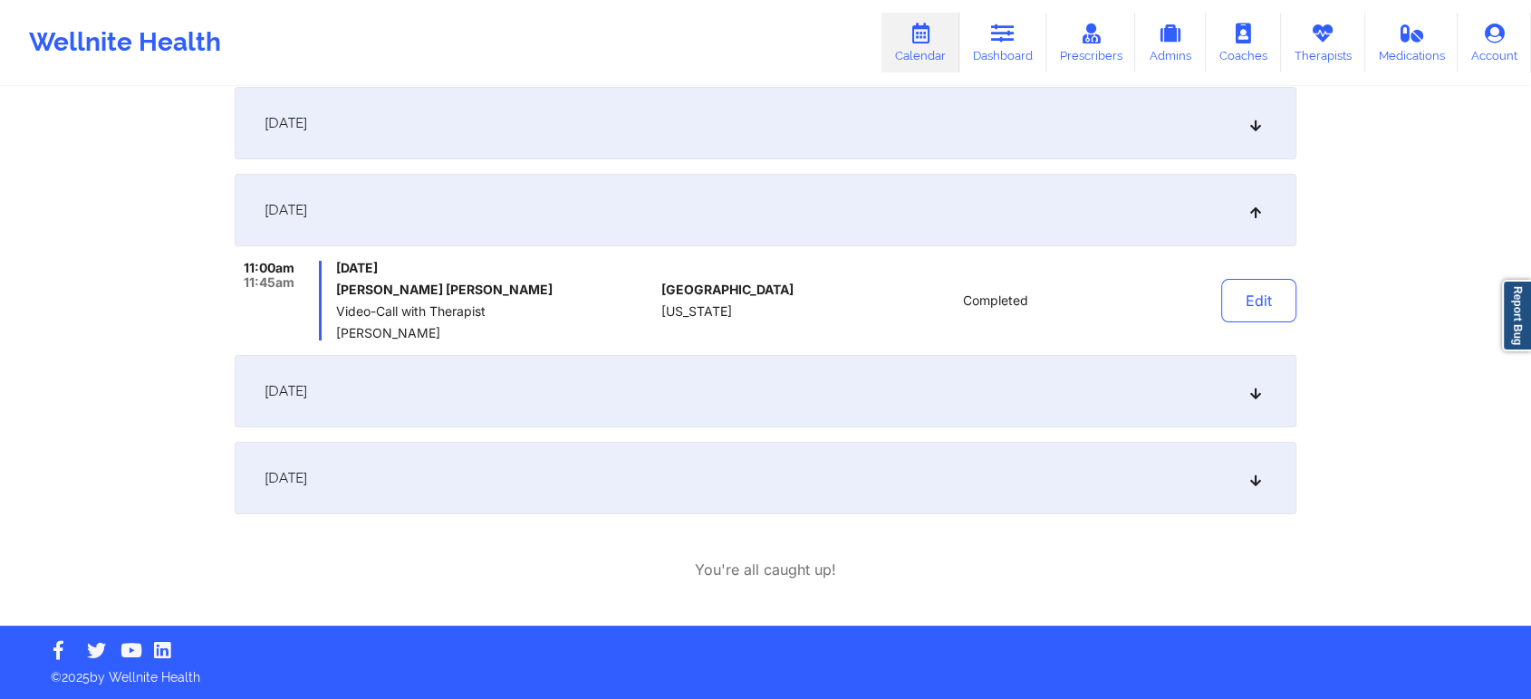
click at [581, 386] on div "[DATE]" at bounding box center [765, 391] width 1061 height 72
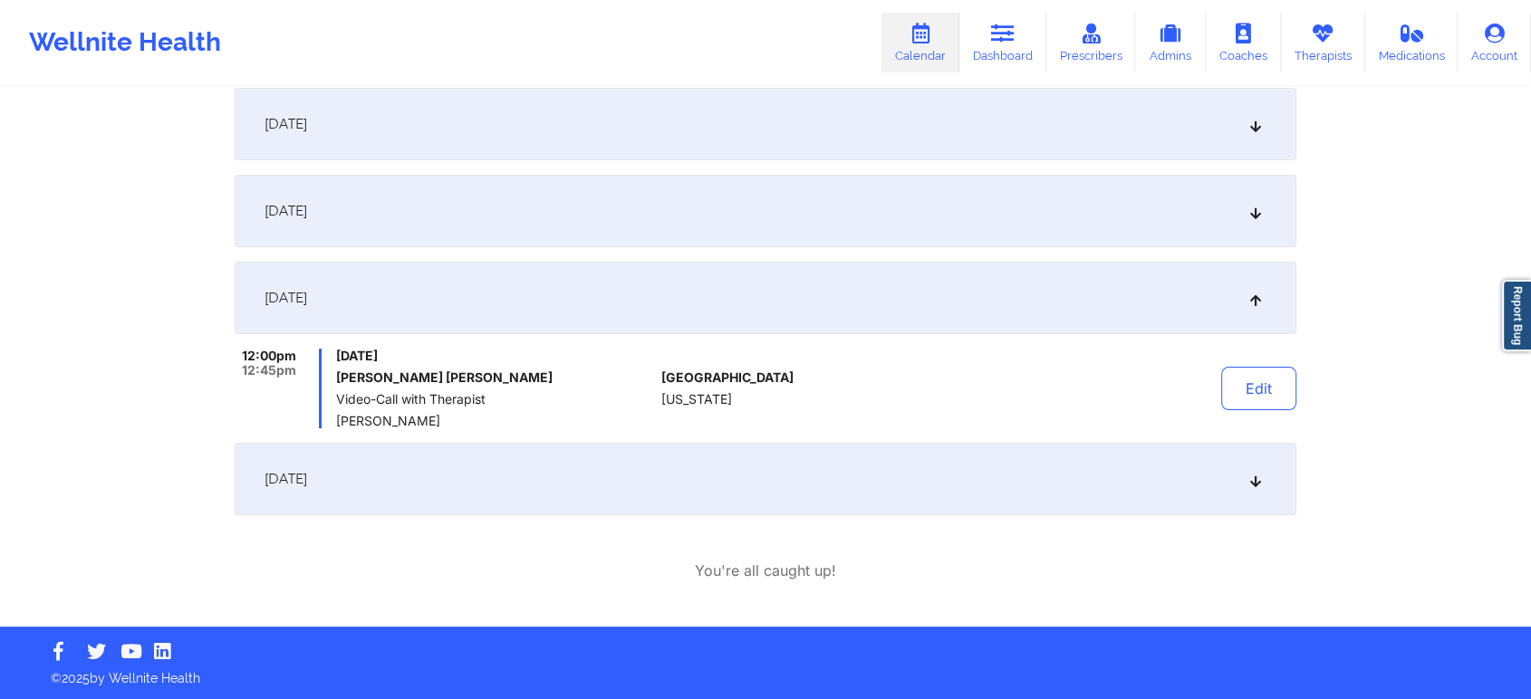
scroll to position [0, 0]
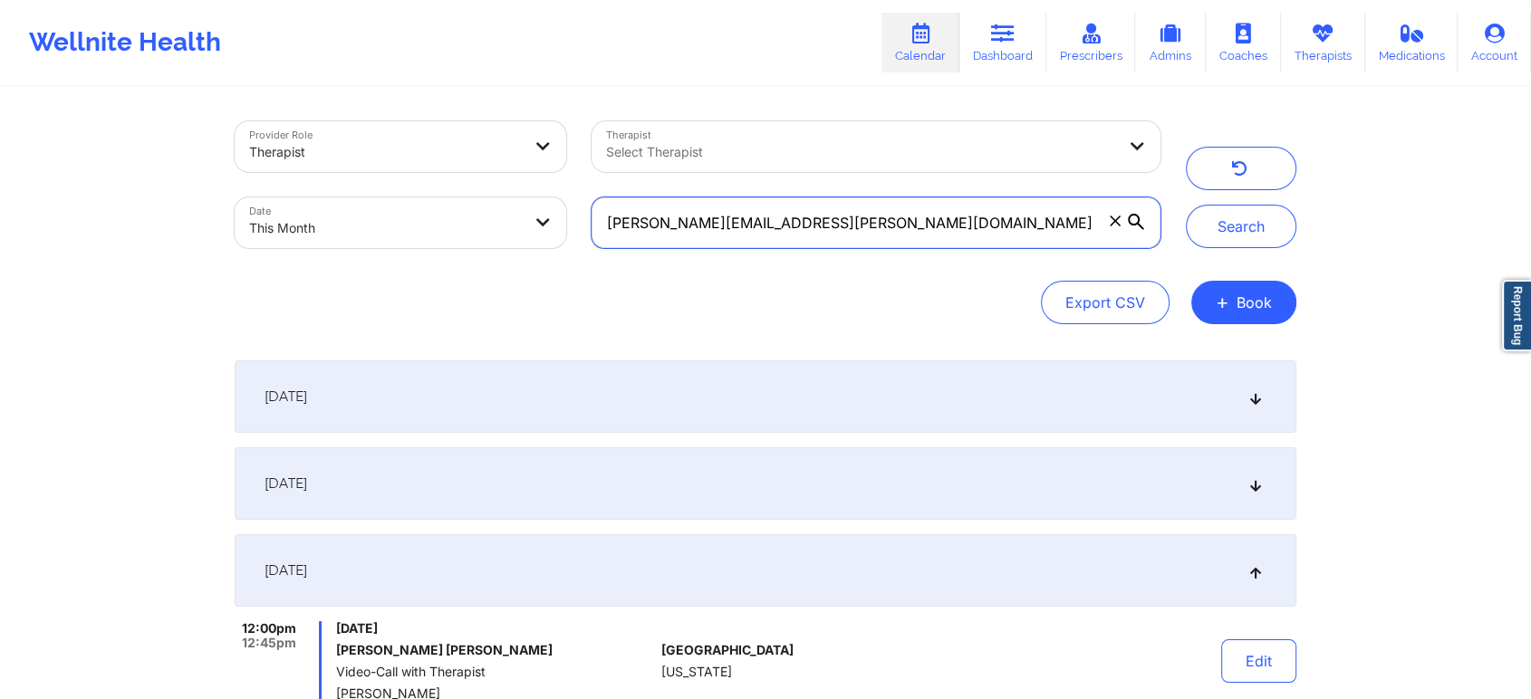
drag, startPoint x: 884, startPoint y: 245, endPoint x: 504, endPoint y: 188, distance: 383.6
click at [504, 188] on div "Provider Role Therapist Therapist Select Therapist Date This Month [PERSON_NAME…" at bounding box center [697, 185] width 951 height 152
paste input "shayannepieters@g"
click at [1186, 205] on button "Search" at bounding box center [1241, 226] width 110 height 43
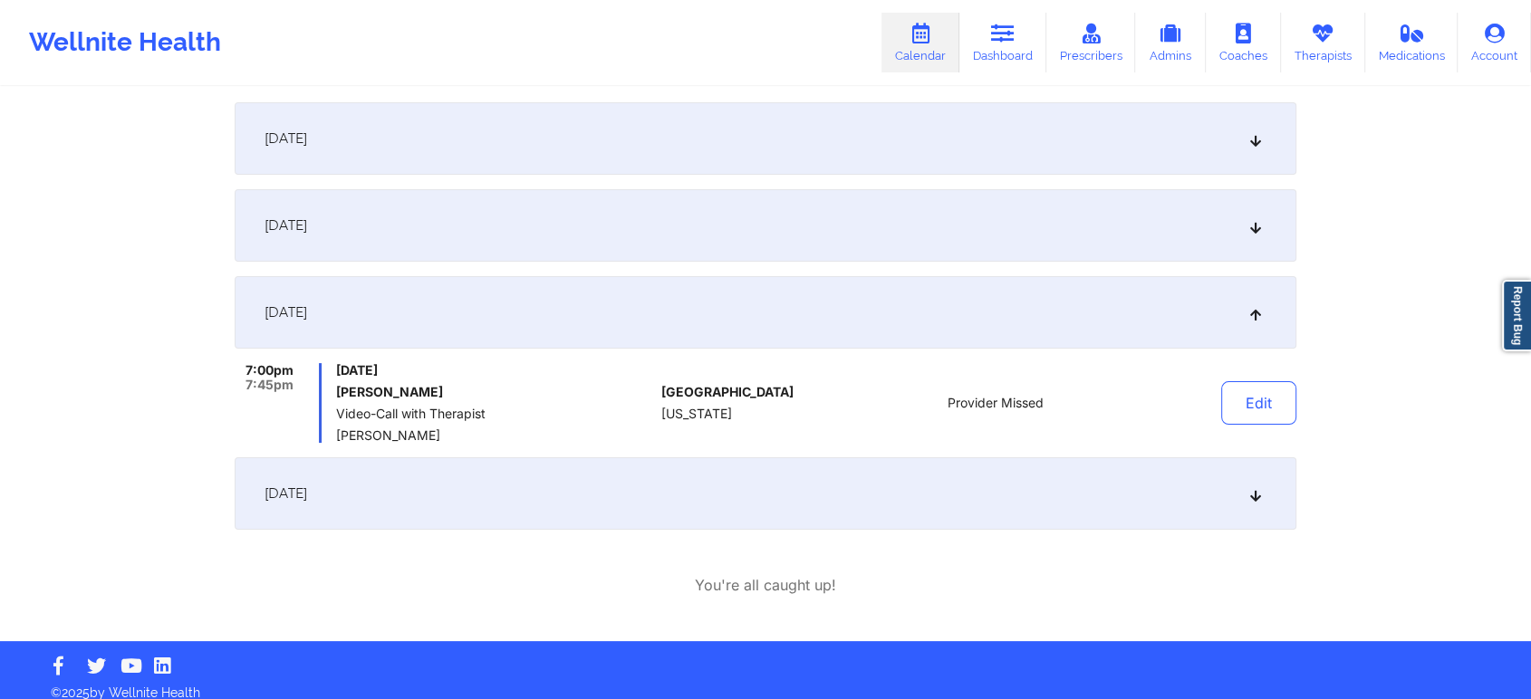
scroll to position [227, 0]
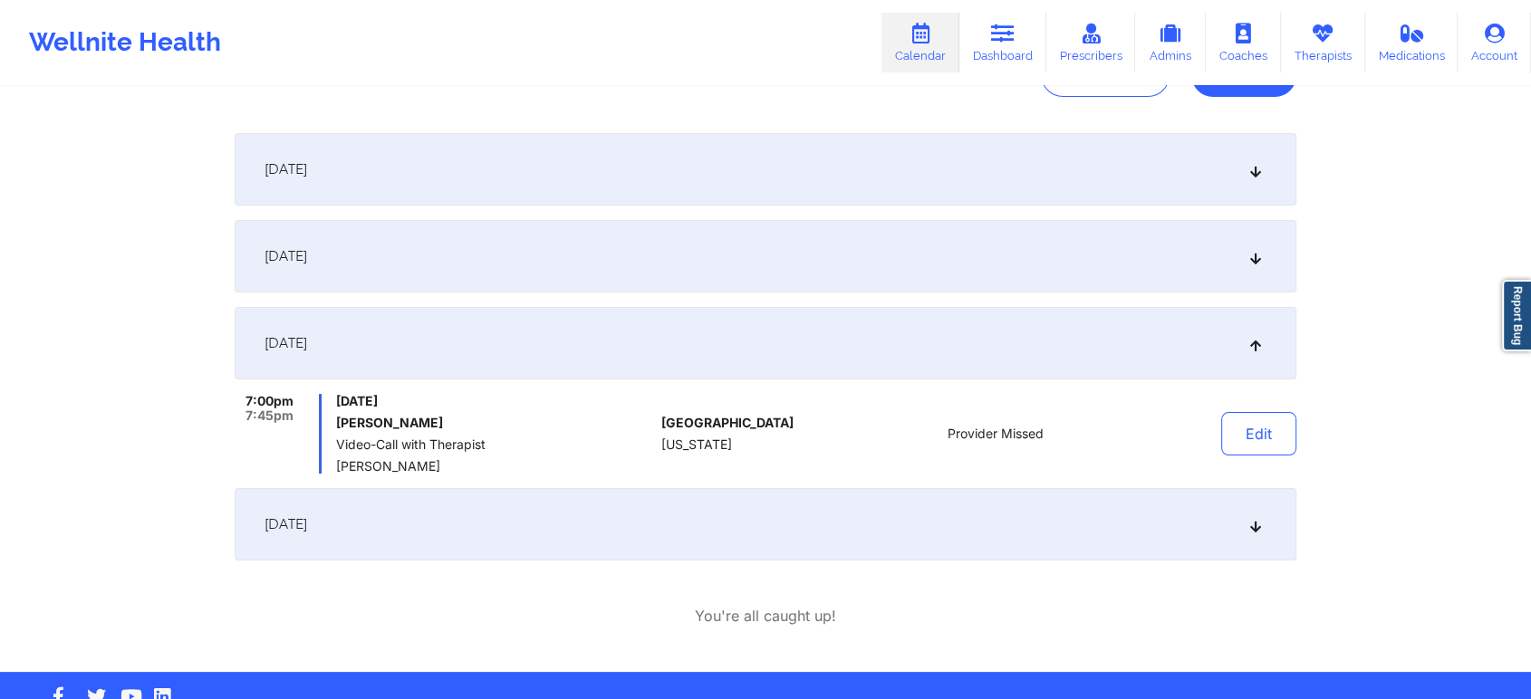
click at [672, 269] on div "[DATE]" at bounding box center [765, 256] width 1061 height 72
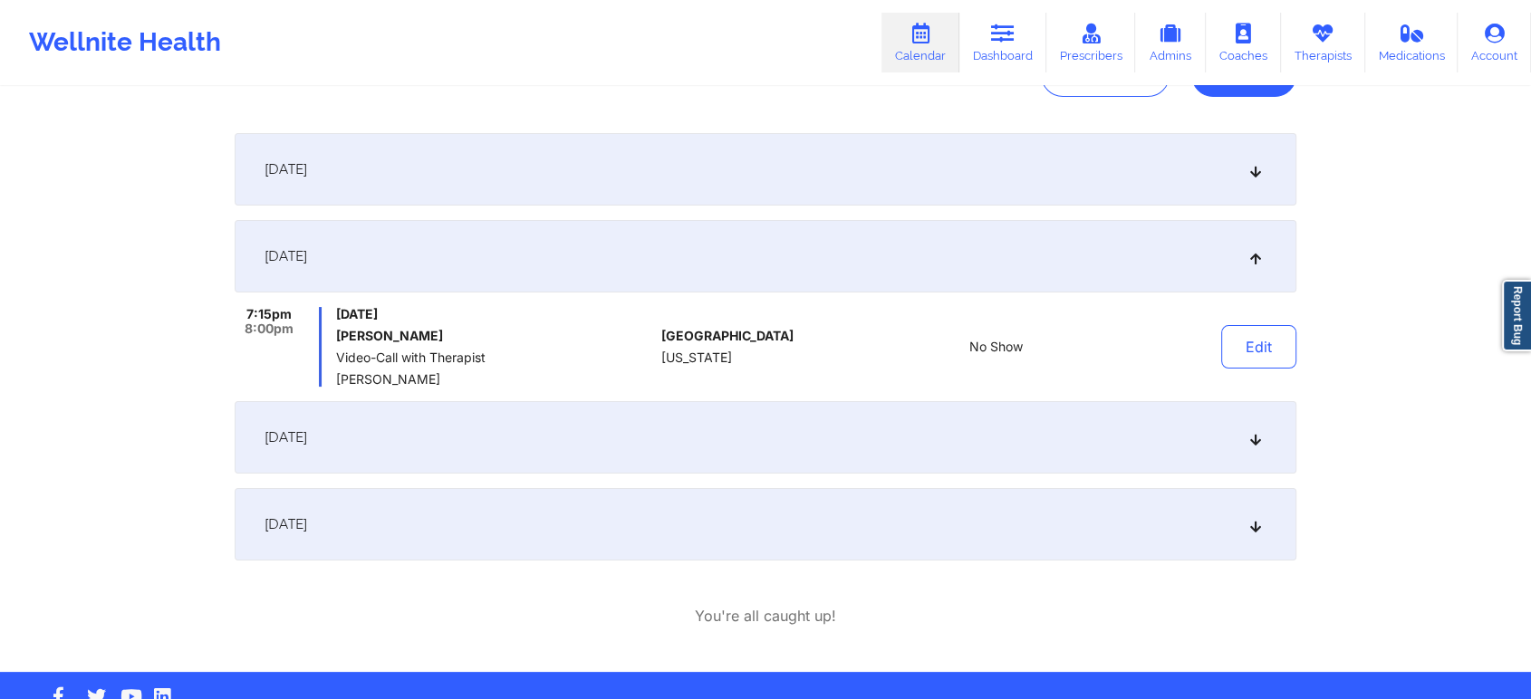
click at [888, 174] on div "[DATE]" at bounding box center [765, 169] width 1061 height 72
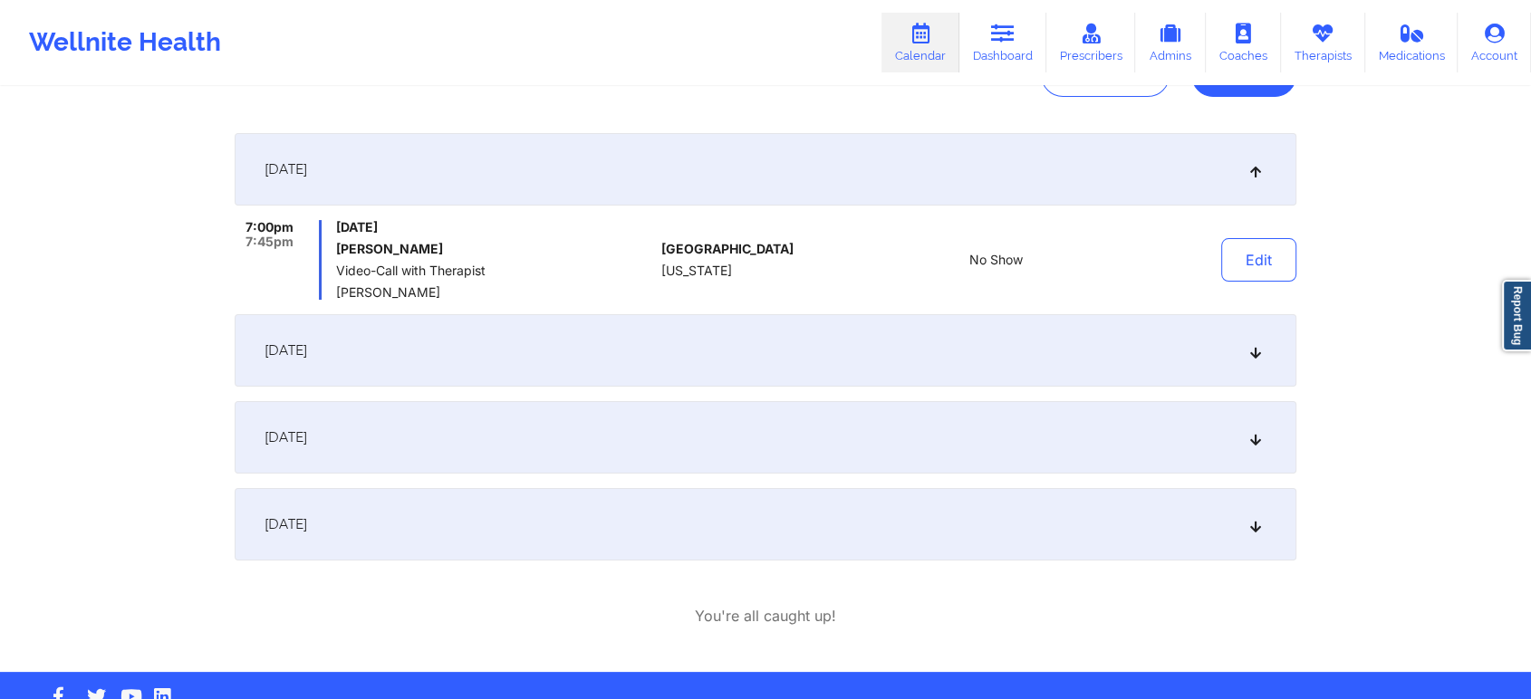
click at [836, 328] on div "[DATE]" at bounding box center [765, 350] width 1061 height 72
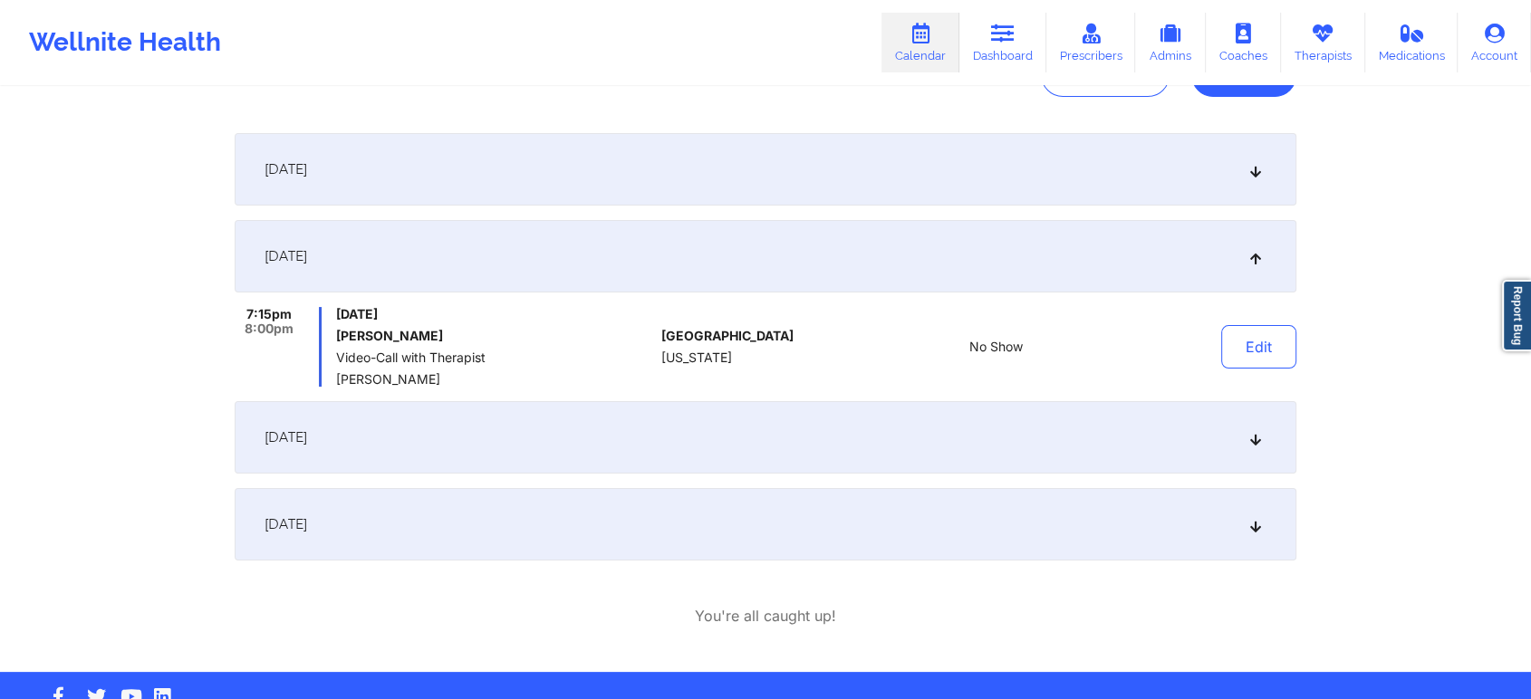
click at [769, 456] on div "[DATE]" at bounding box center [765, 437] width 1061 height 72
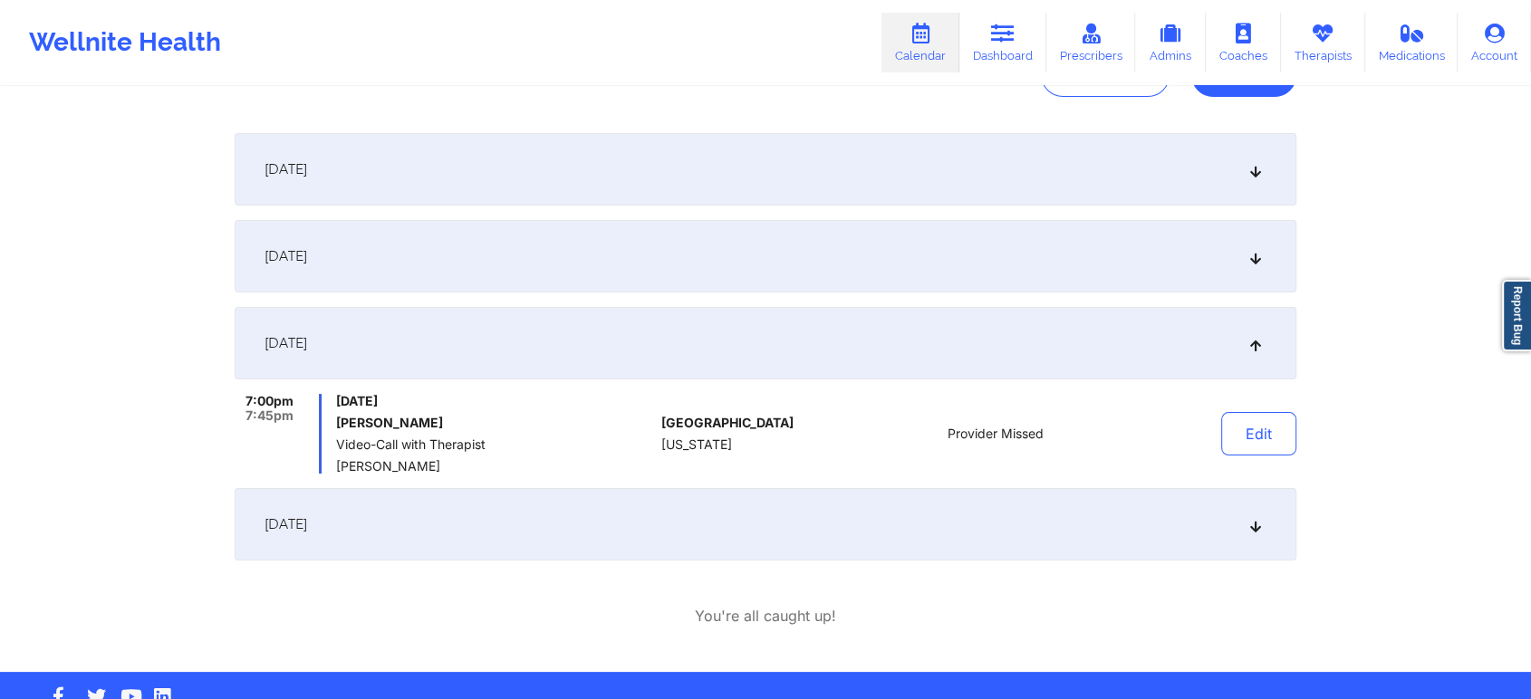
scroll to position [0, 0]
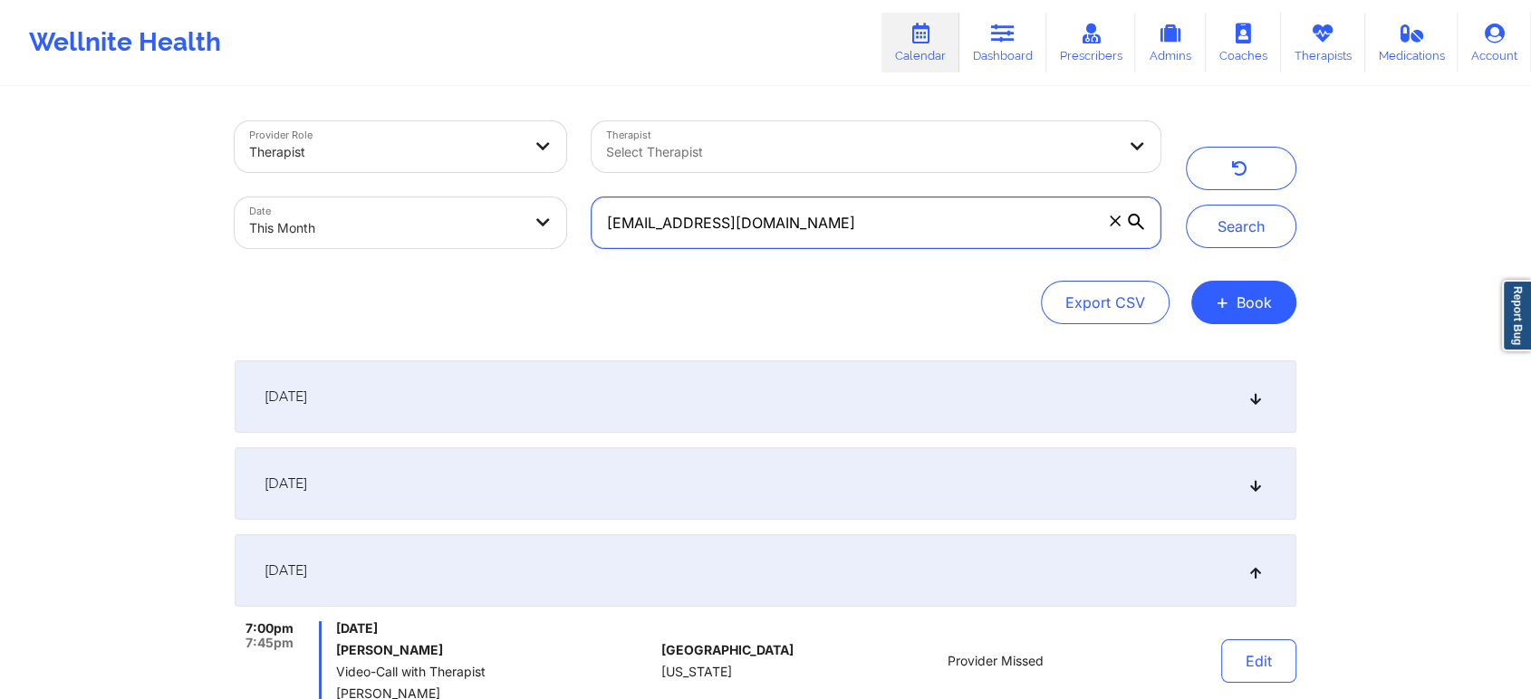
drag, startPoint x: 862, startPoint y: 236, endPoint x: 585, endPoint y: 230, distance: 277.2
click at [585, 230] on div "[EMAIL_ADDRESS][DOMAIN_NAME]" at bounding box center [876, 223] width 594 height 76
click at [1186, 205] on button "Search" at bounding box center [1241, 226] width 110 height 43
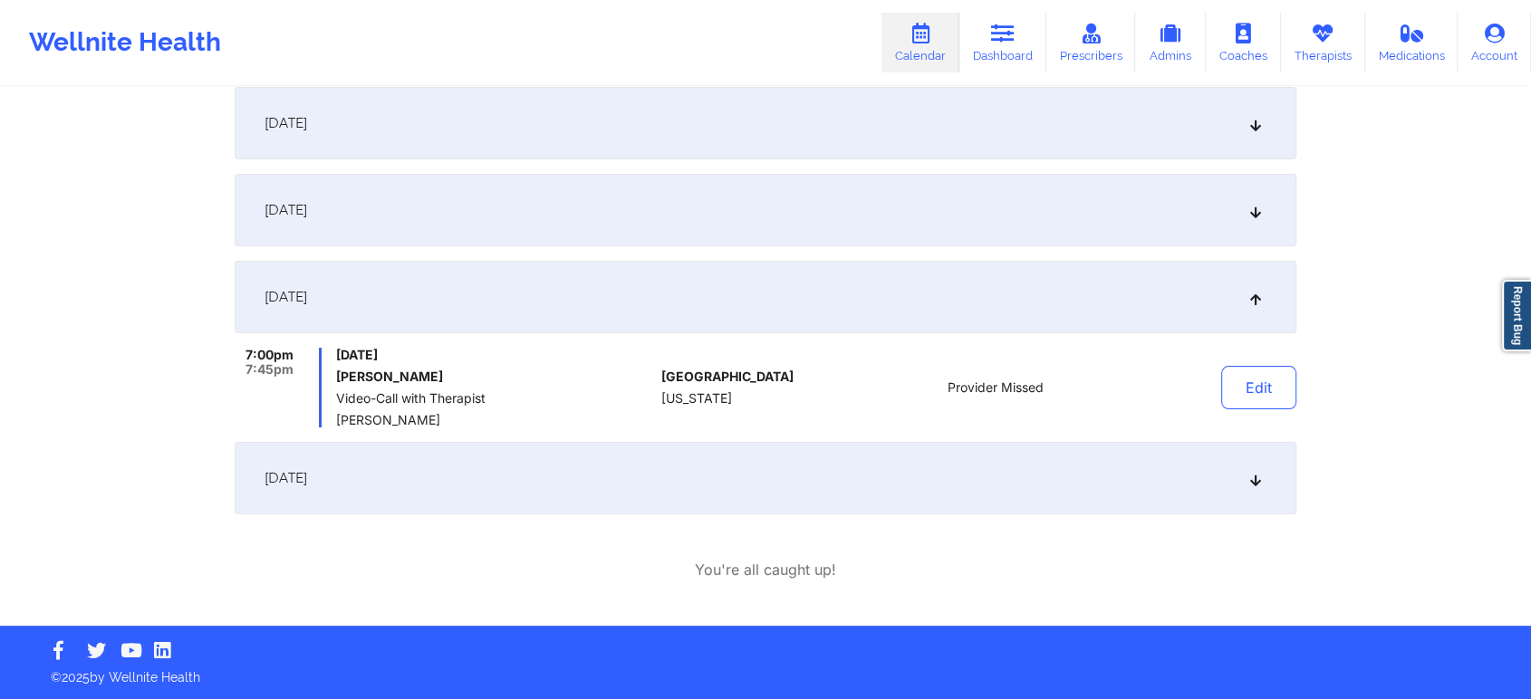
click at [668, 462] on div "[DATE]" at bounding box center [765, 478] width 1061 height 72
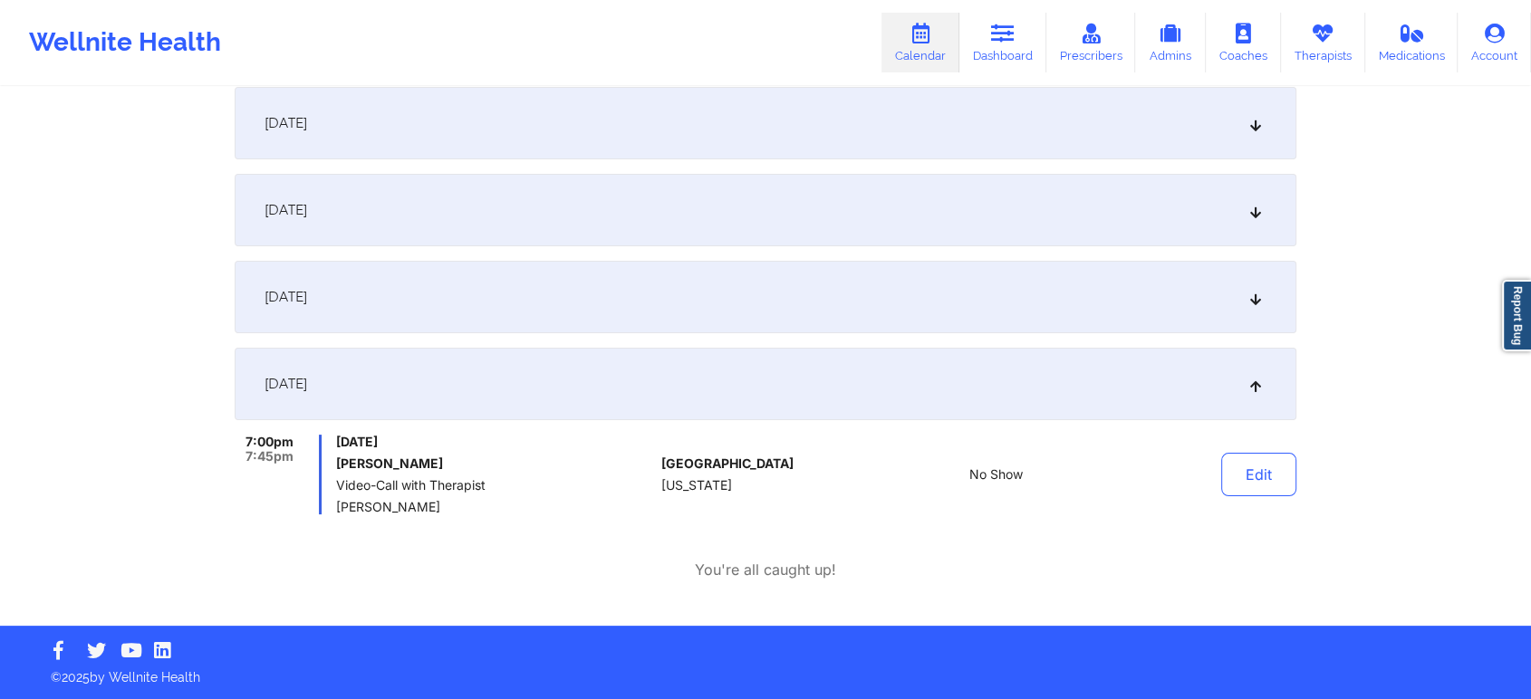
click at [559, 382] on div "[DATE]" at bounding box center [765, 384] width 1061 height 72
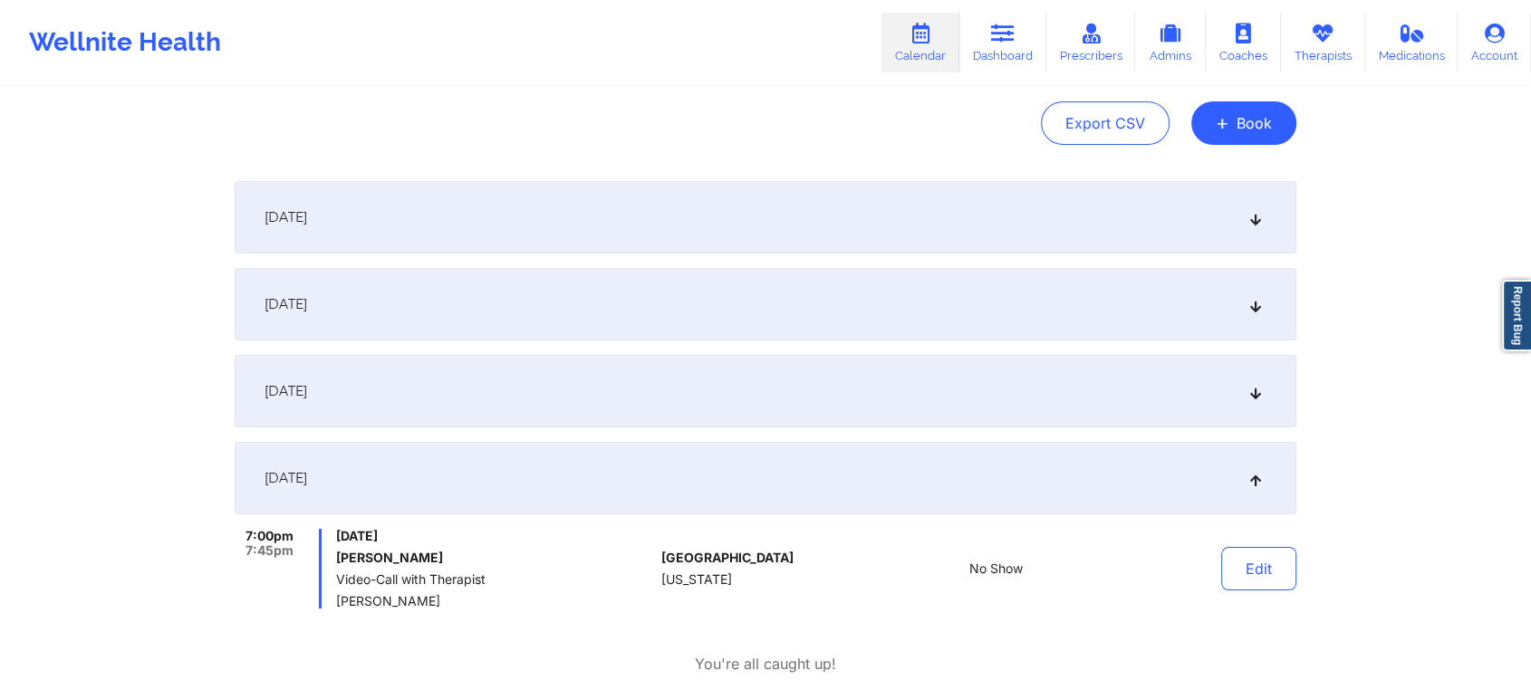
click at [559, 382] on div "[DATE]" at bounding box center [765, 391] width 1061 height 72
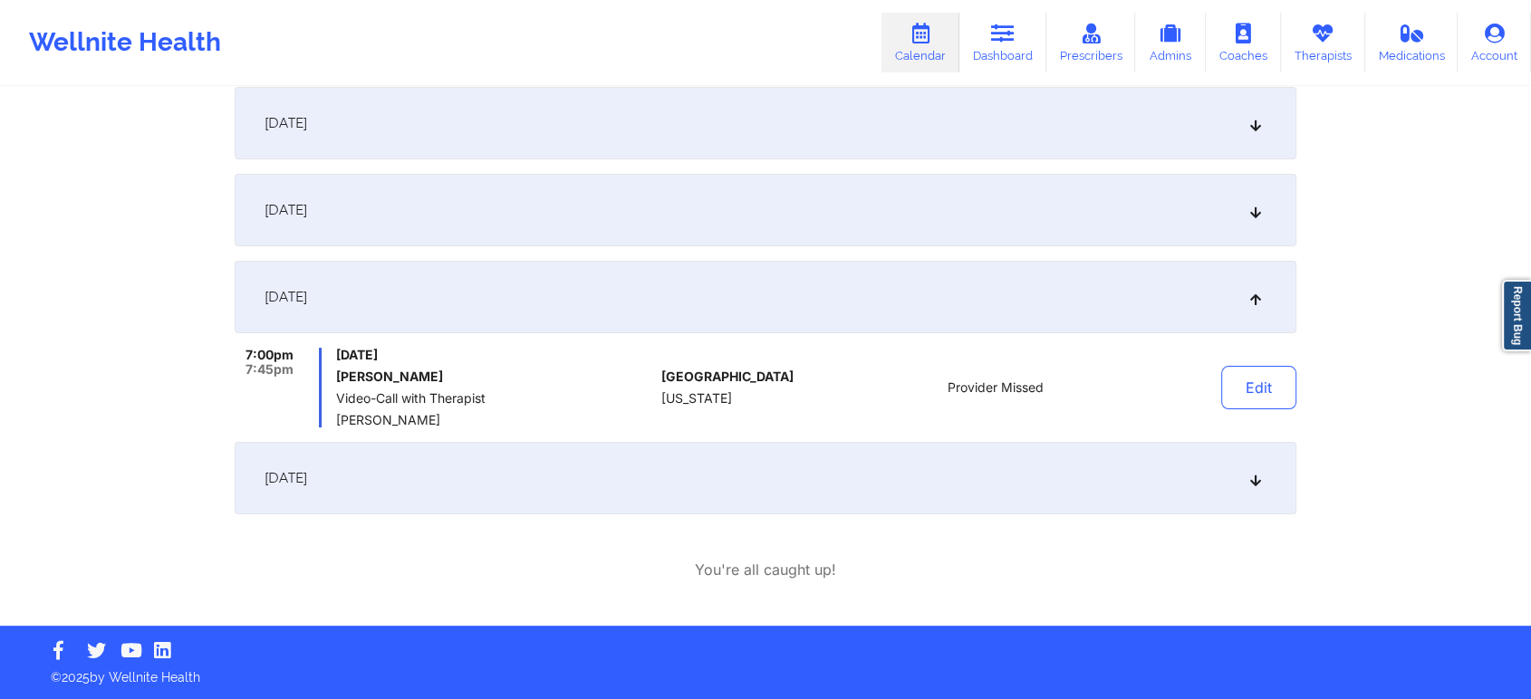
scroll to position [0, 0]
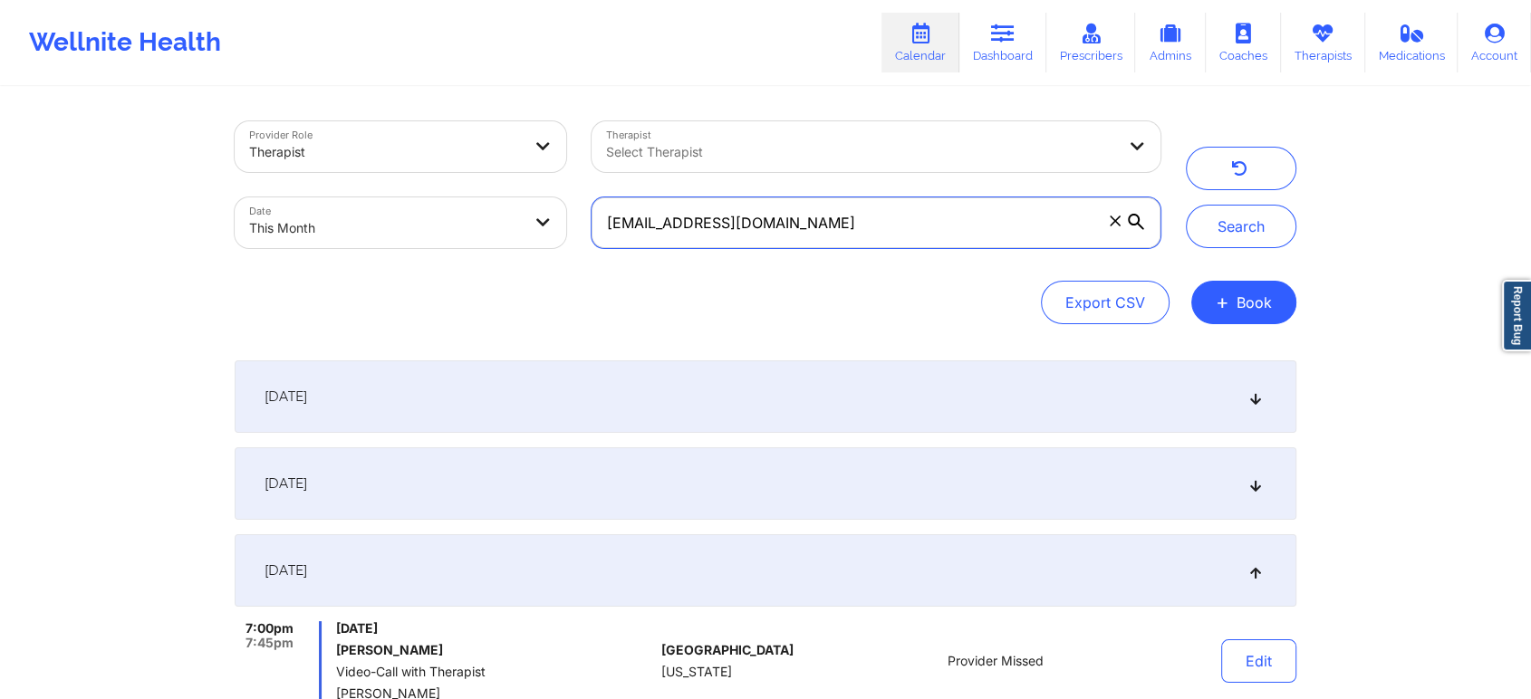
drag, startPoint x: 871, startPoint y: 248, endPoint x: 557, endPoint y: 244, distance: 314.3
click at [557, 244] on div "Provider Role Therapist Therapist Select Therapist Date This Month [EMAIL_ADDRE…" at bounding box center [697, 185] width 951 height 152
paste input "nylisten"
click at [1186, 205] on button "Search" at bounding box center [1241, 226] width 110 height 43
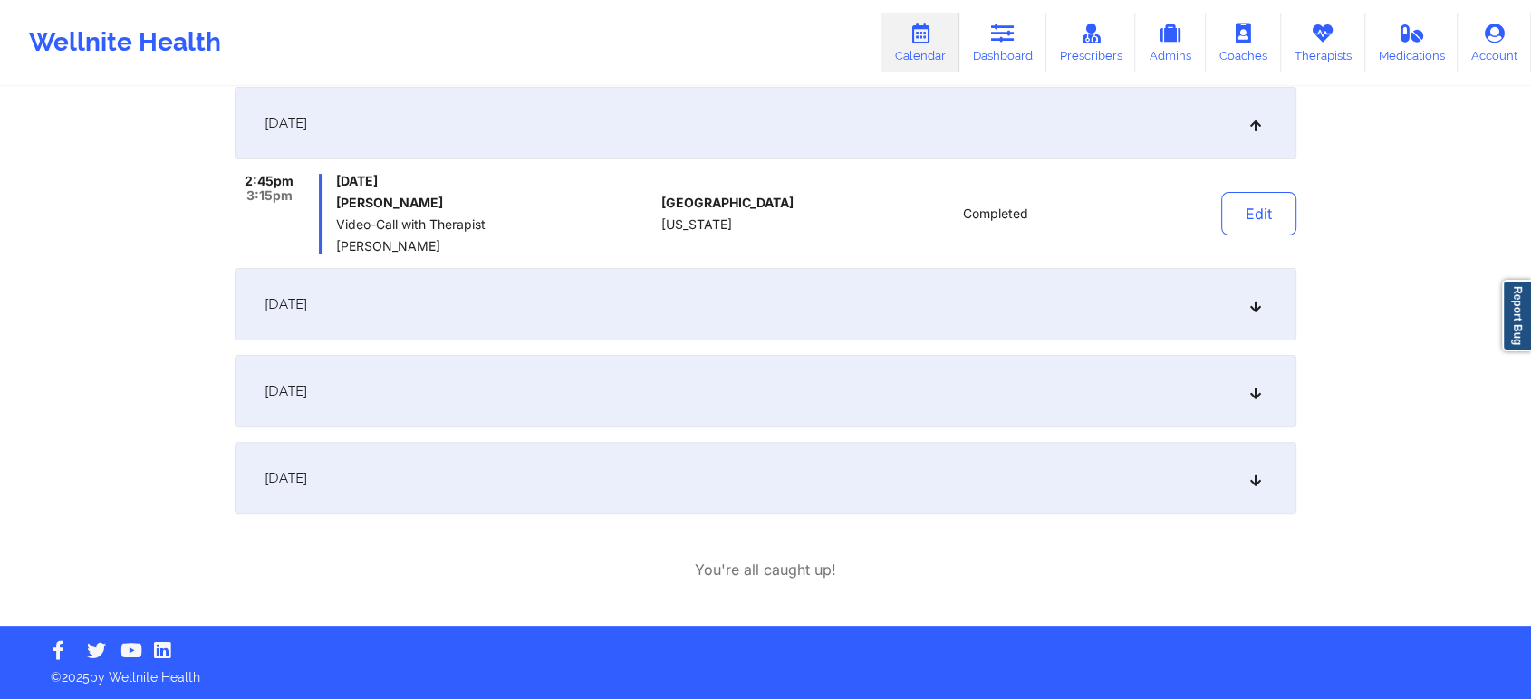
click at [512, 467] on div "[DATE]" at bounding box center [765, 478] width 1061 height 72
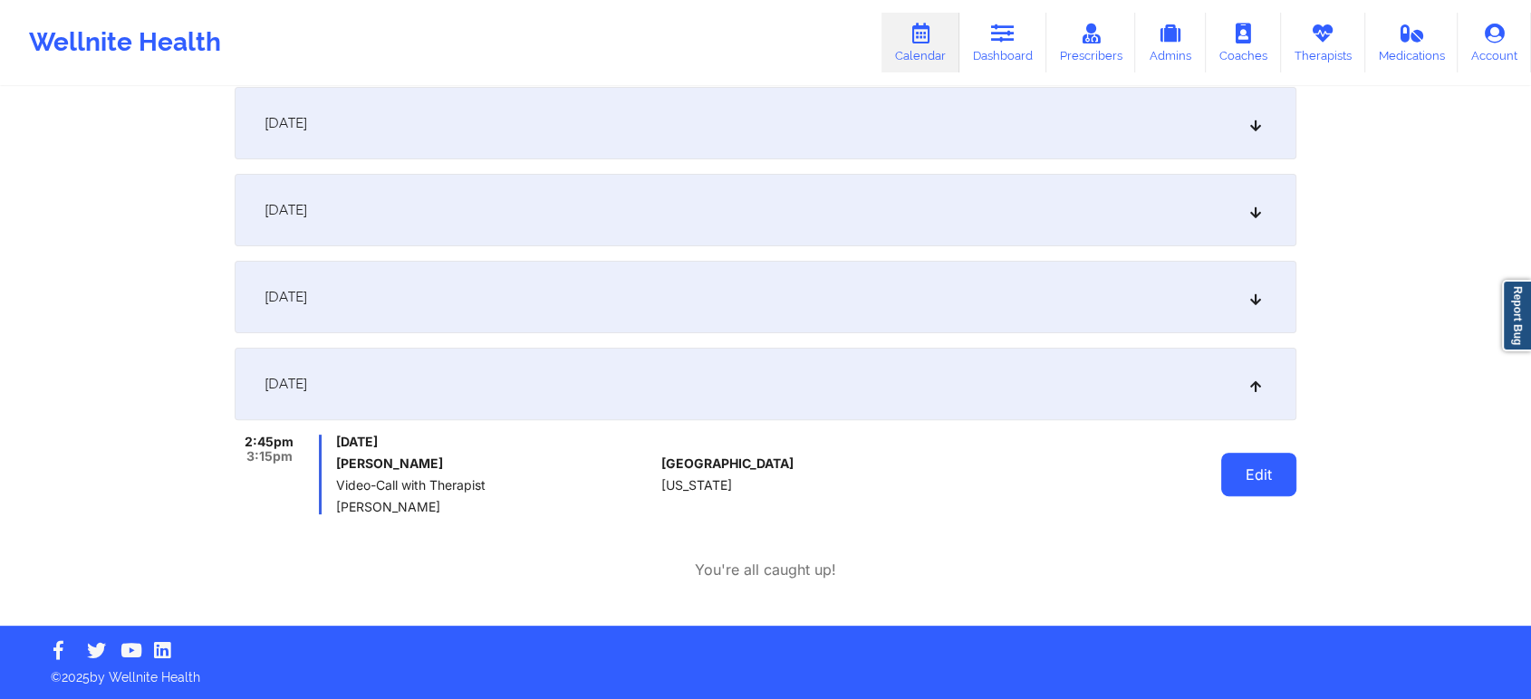
click at [1262, 475] on button "Edit" at bounding box center [1258, 474] width 75 height 43
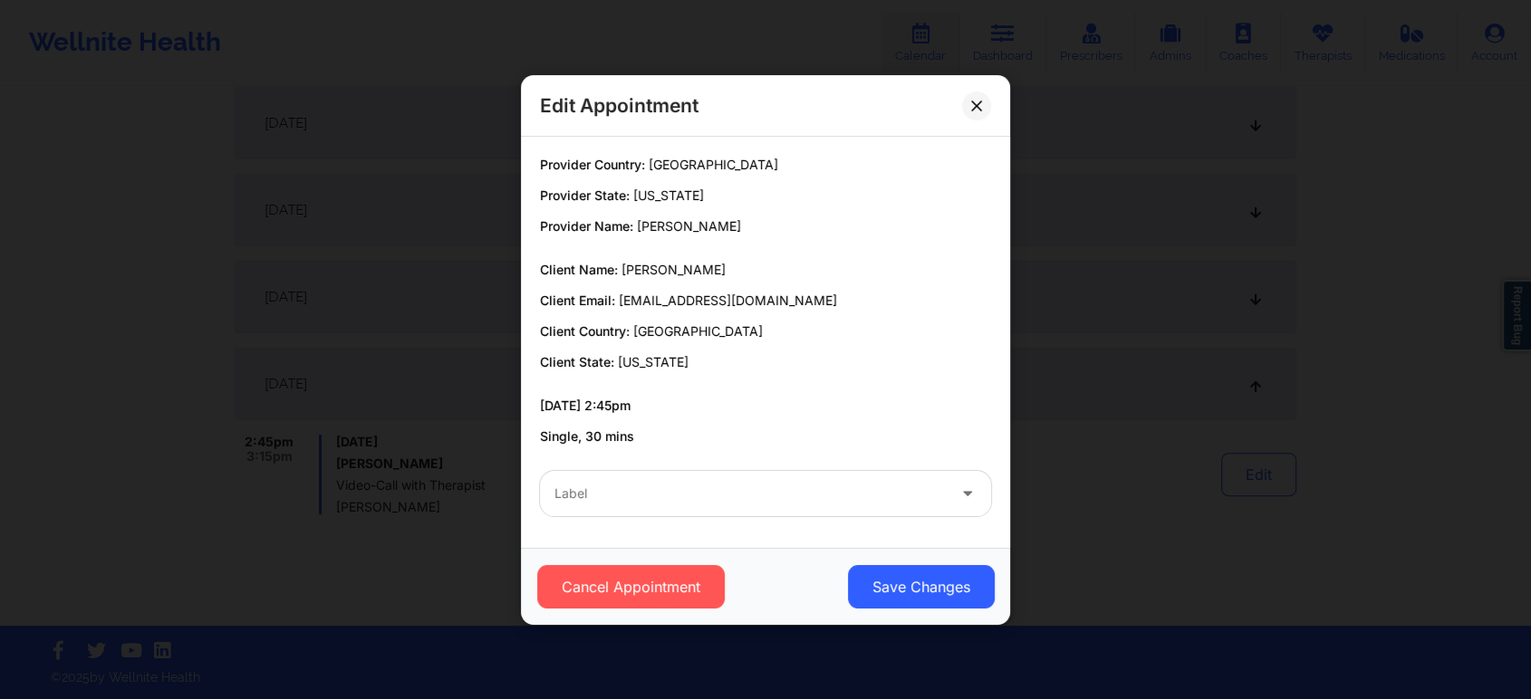
click at [645, 497] on div at bounding box center [749, 494] width 391 height 22
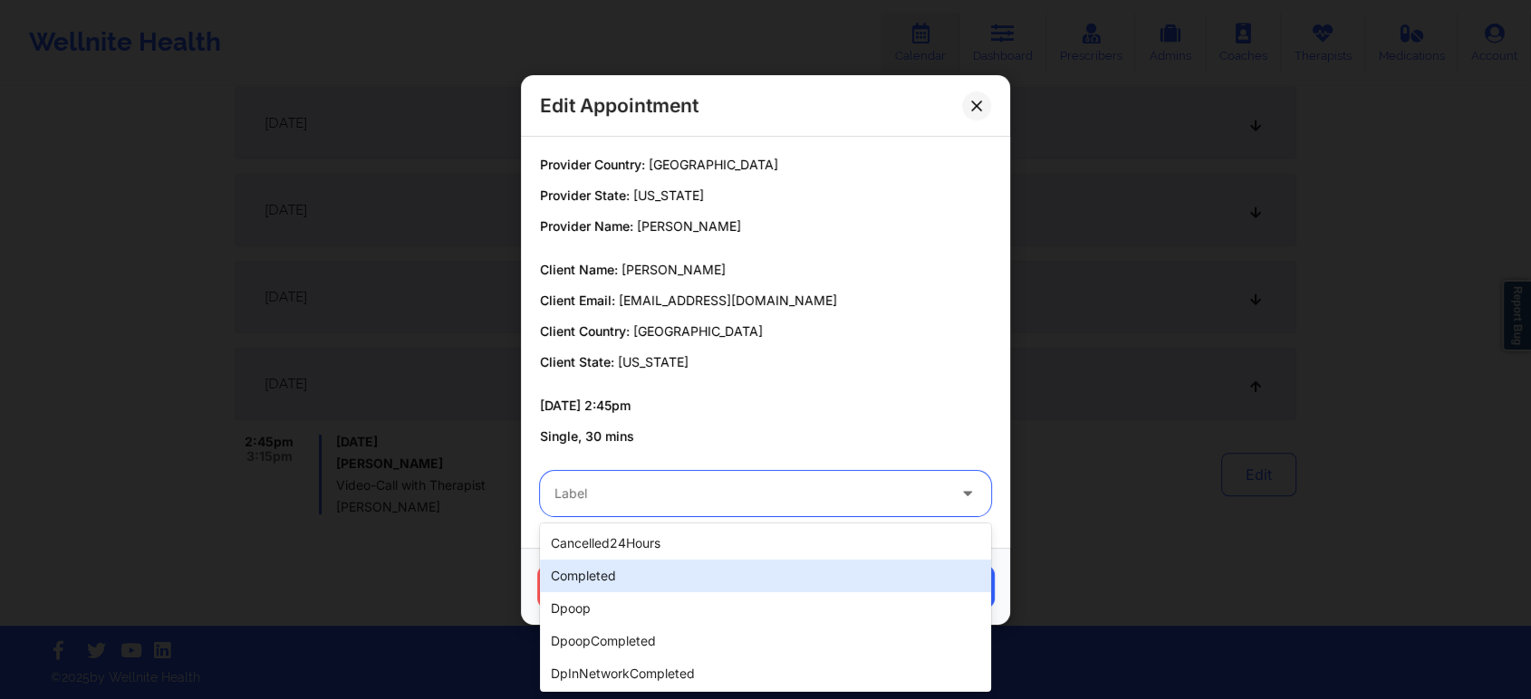
drag, startPoint x: 564, startPoint y: 558, endPoint x: 560, endPoint y: 589, distance: 31.1
click at [560, 589] on div "cancelled24Hours completed dpoop dpoopCompleted dpInNetworkCompleted freeNoShow…" at bounding box center [765, 607] width 451 height 168
click at [560, 589] on div "completed" at bounding box center [765, 576] width 451 height 33
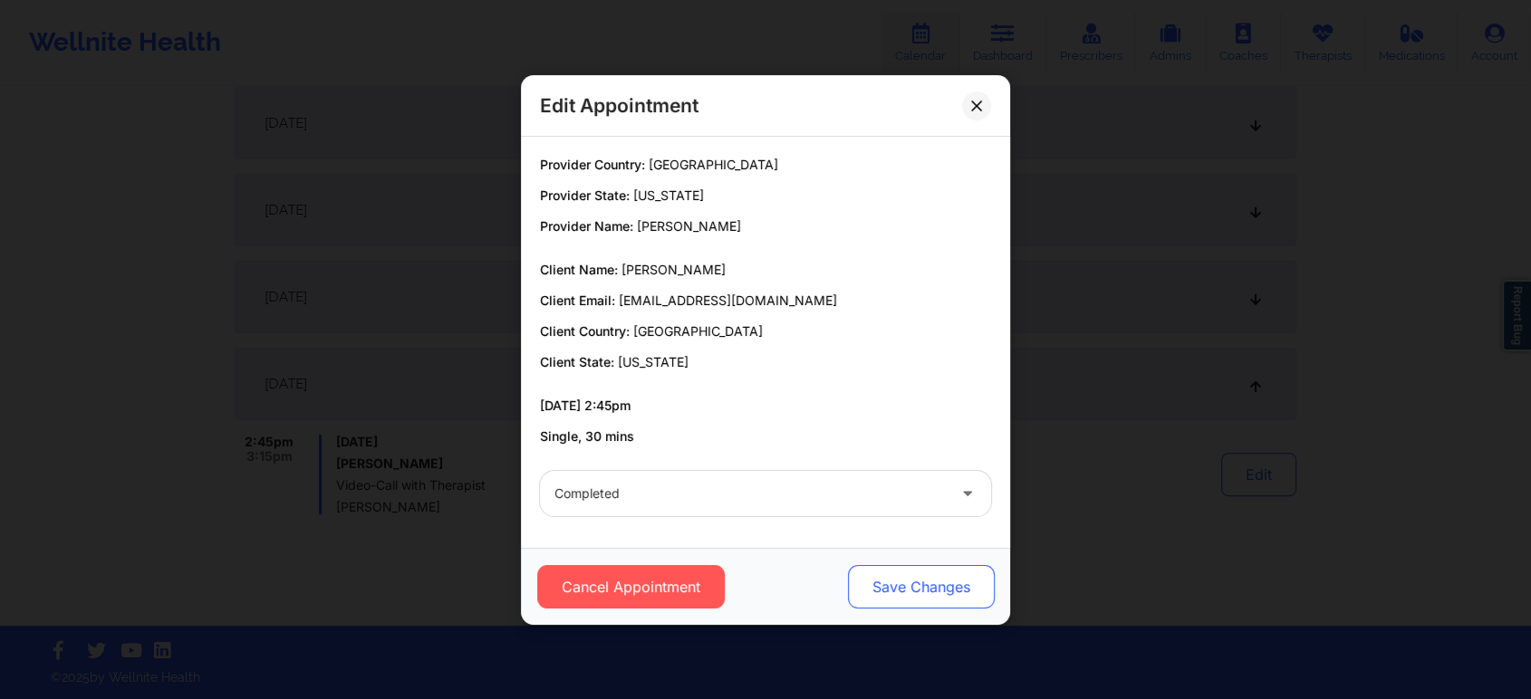
click at [926, 585] on button "Save Changes" at bounding box center [921, 586] width 147 height 43
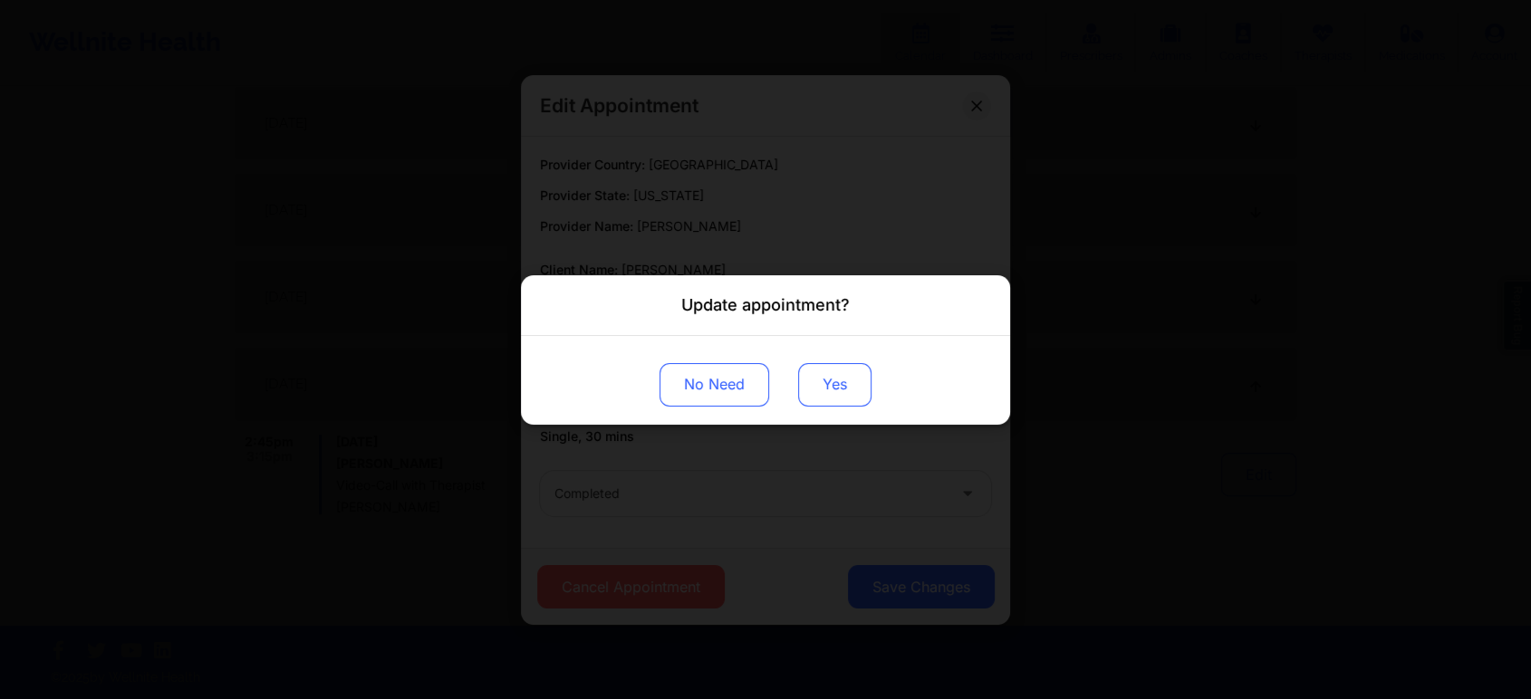
click at [817, 375] on button "Yes" at bounding box center [834, 383] width 73 height 43
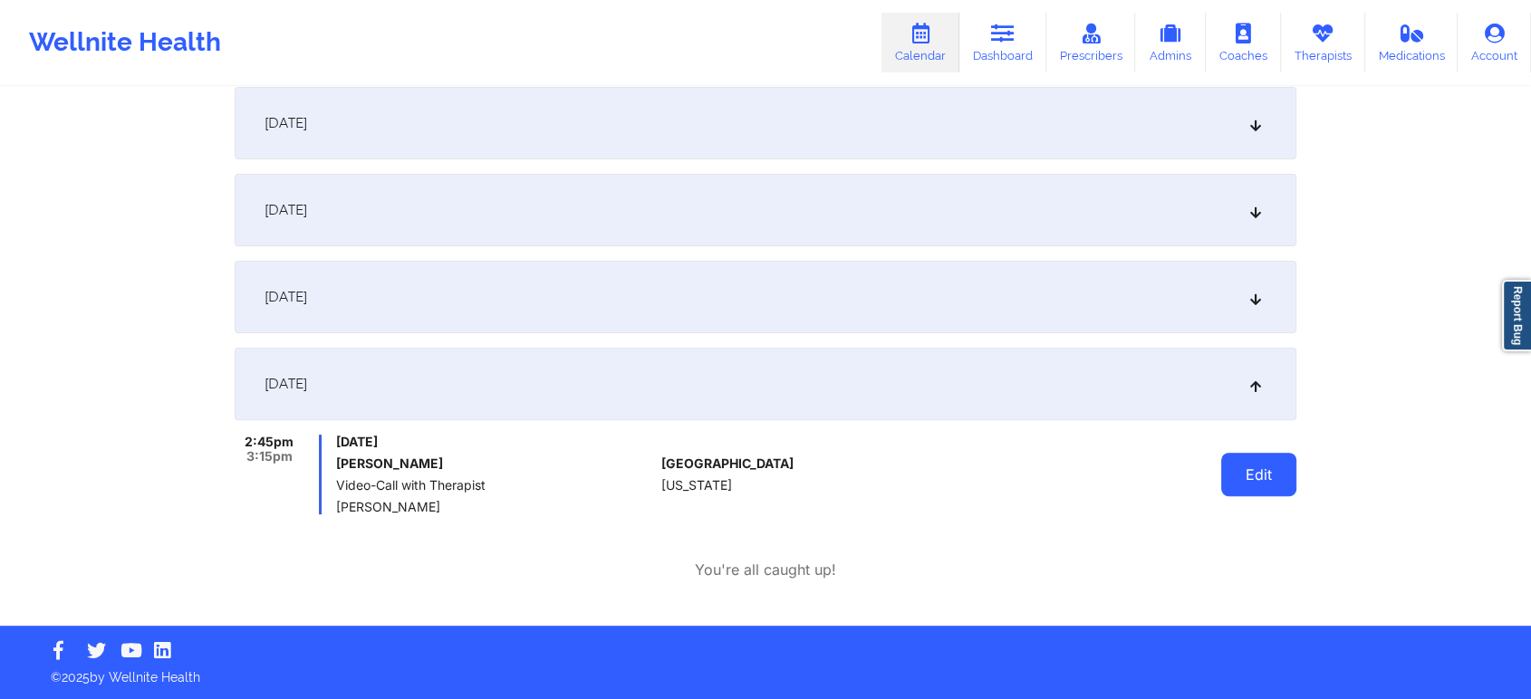
click at [1282, 462] on button "Edit" at bounding box center [1258, 474] width 75 height 43
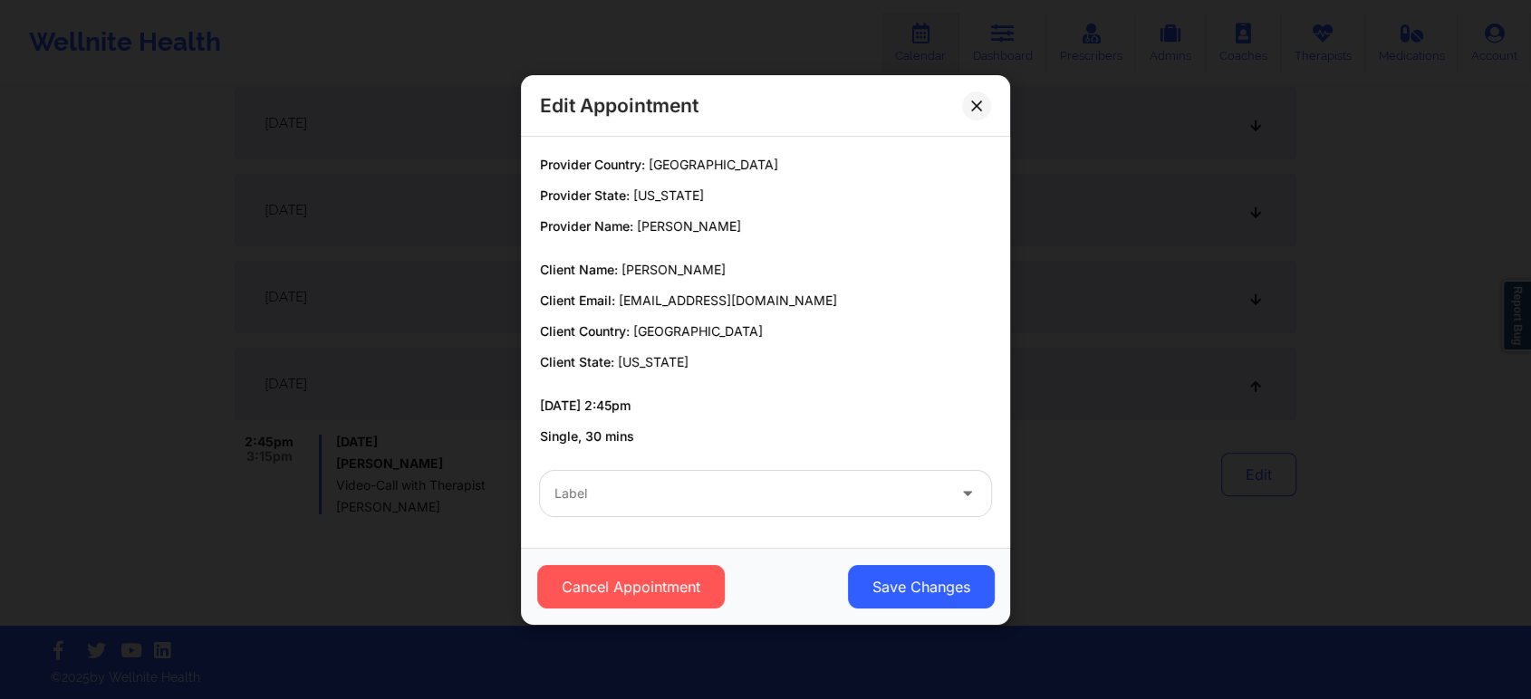
click at [627, 466] on div "Label" at bounding box center [765, 493] width 476 height 71
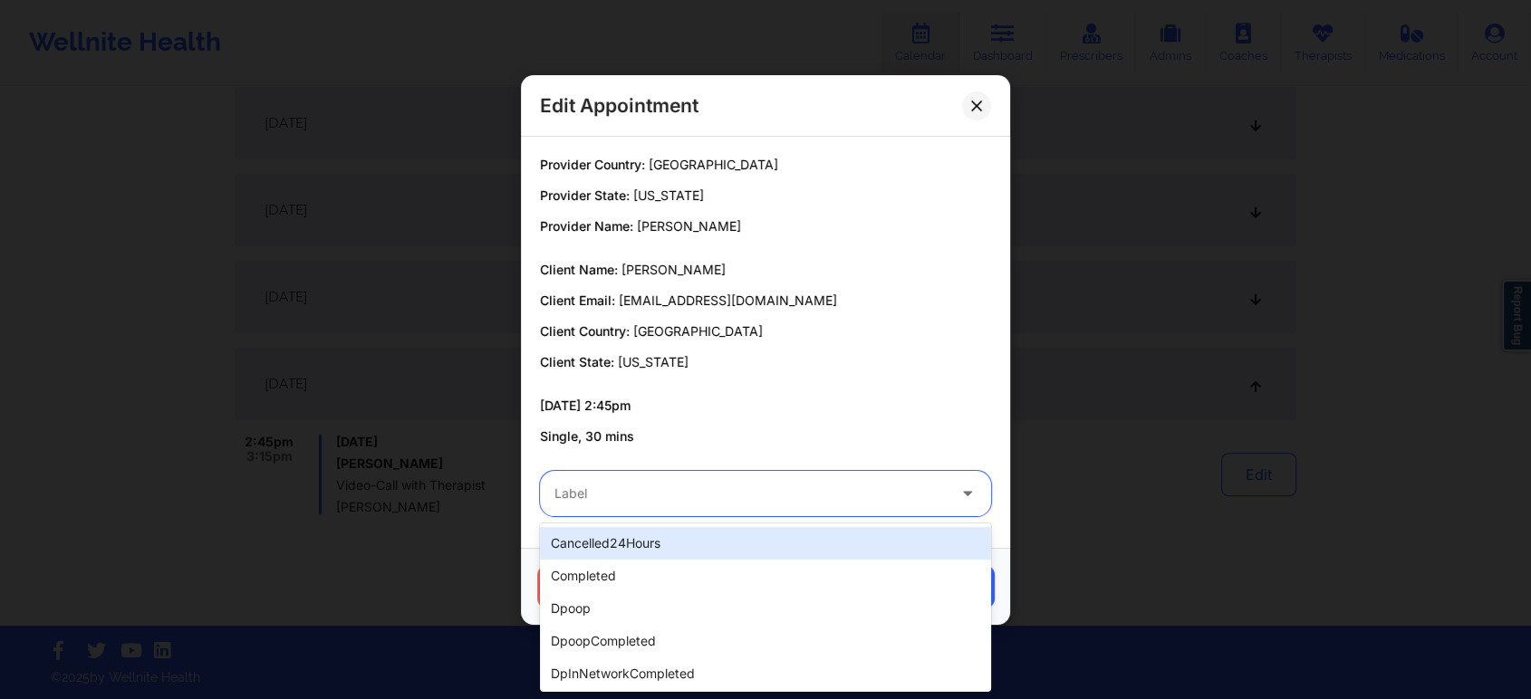
click at [589, 498] on div at bounding box center [749, 494] width 391 height 22
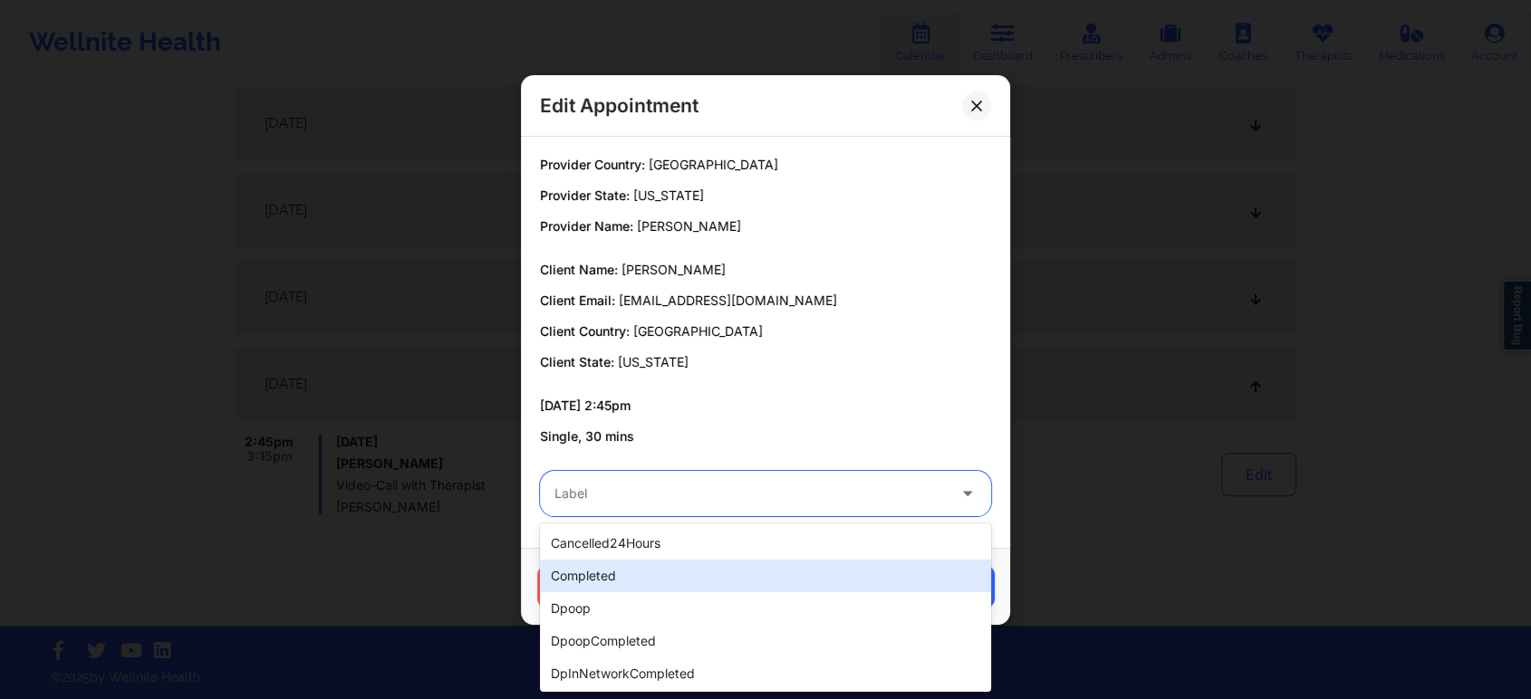
click at [566, 571] on div "completed" at bounding box center [765, 576] width 451 height 33
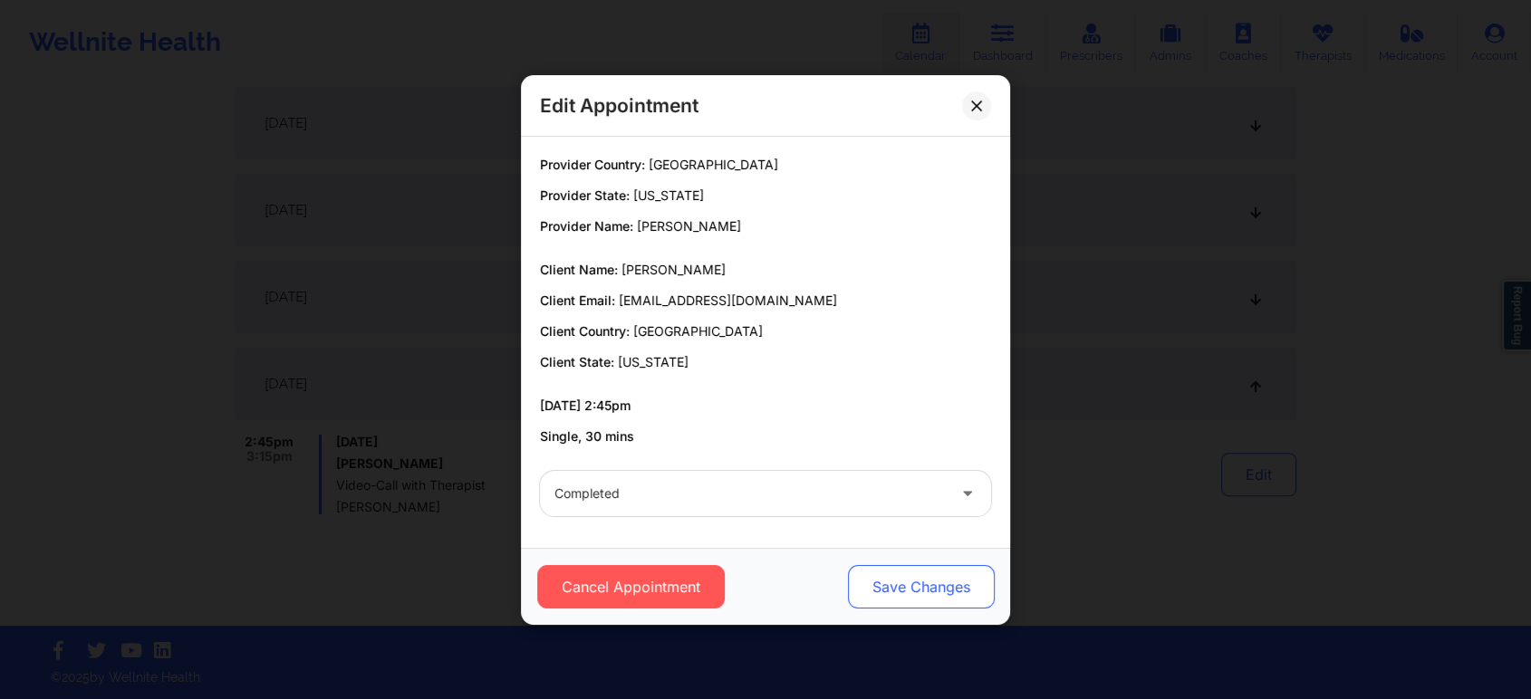
click at [930, 568] on button "Save Changes" at bounding box center [921, 586] width 147 height 43
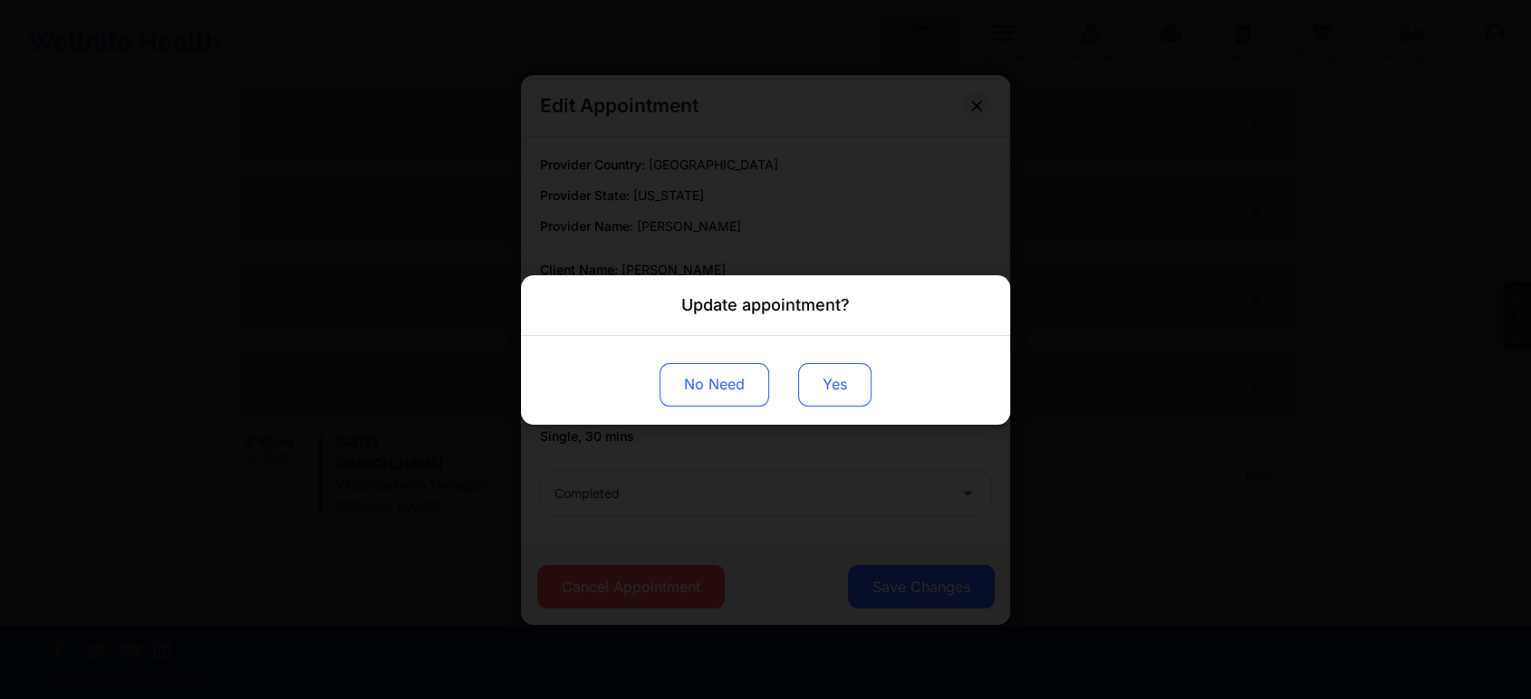
click at [819, 381] on button "Yes" at bounding box center [834, 383] width 73 height 43
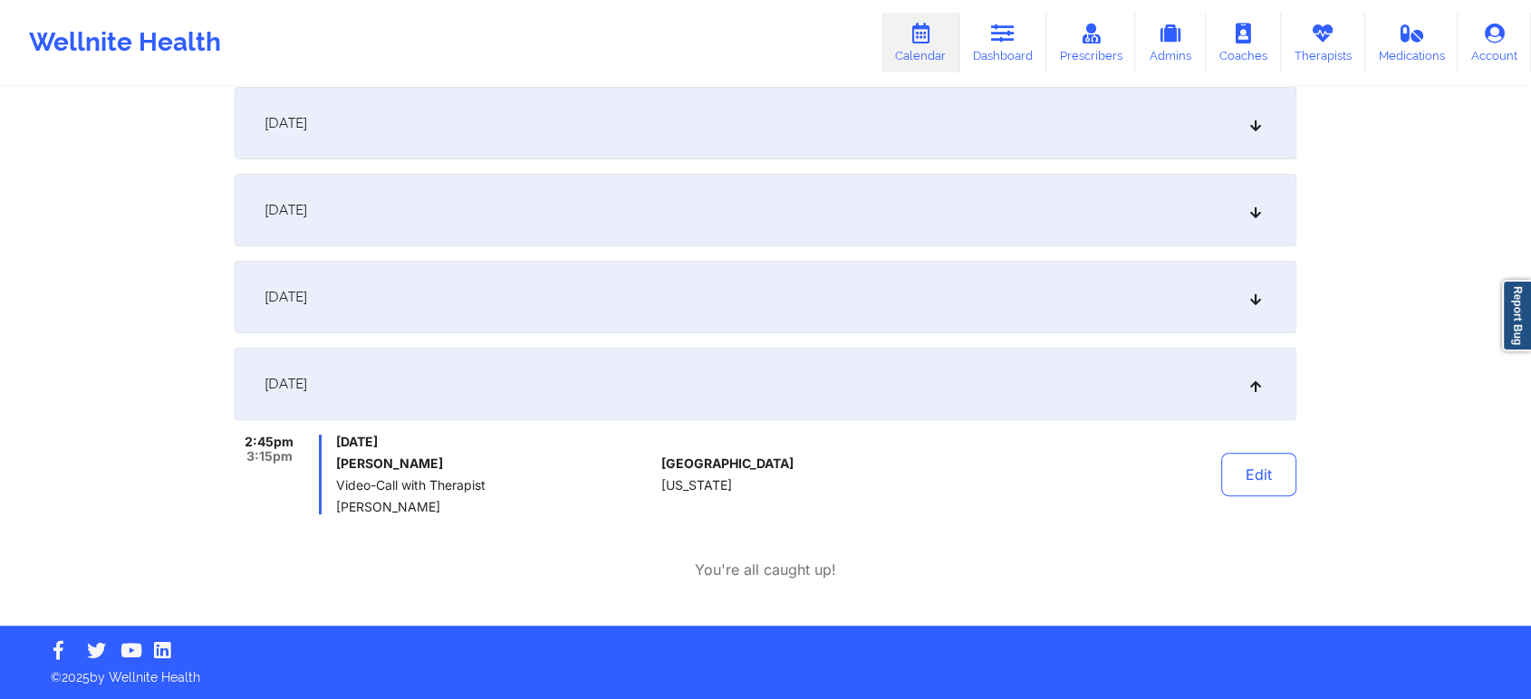
scroll to position [0, 0]
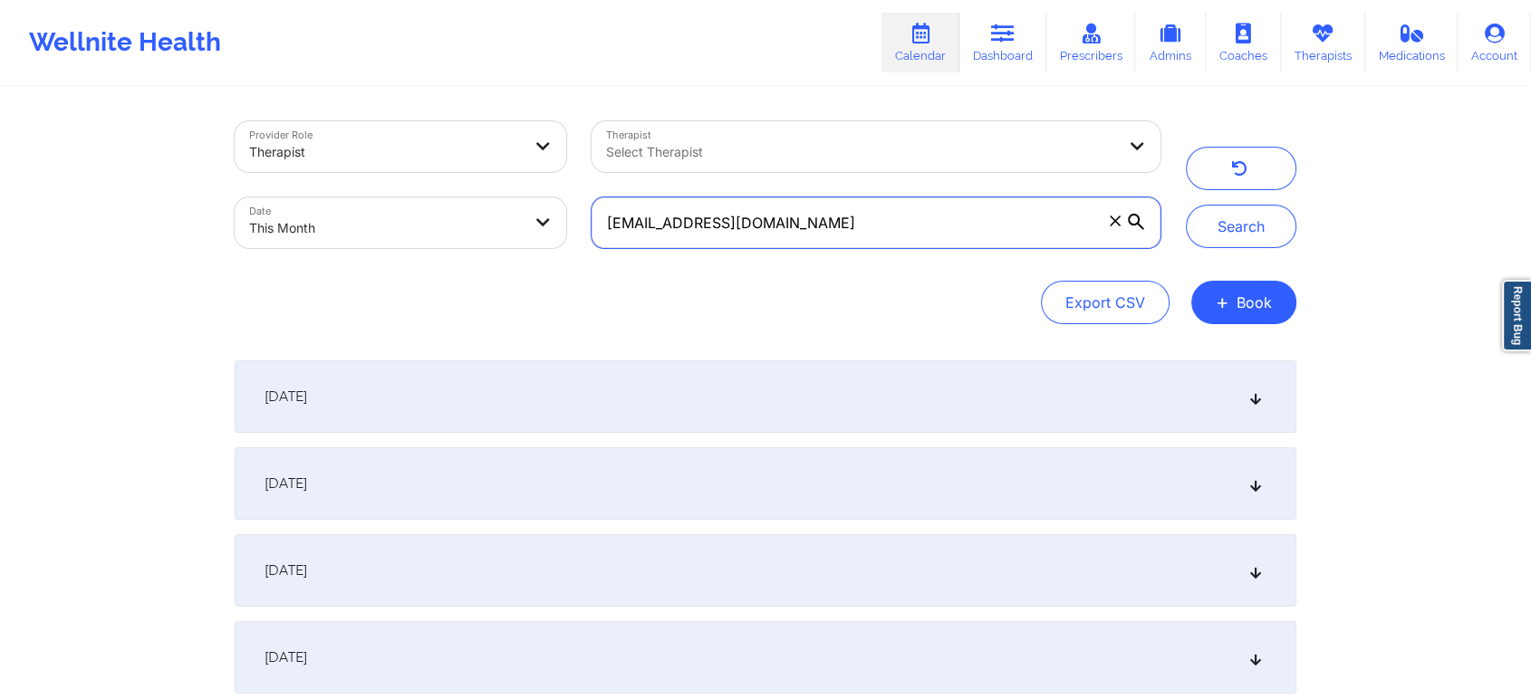
drag, startPoint x: 824, startPoint y: 239, endPoint x: 329, endPoint y: 211, distance: 496.2
click at [329, 211] on div "Provider Role Therapist Therapist Select Therapist Date This Month [EMAIL_ADDRE…" at bounding box center [697, 185] width 951 height 152
paste input "orangedoodle52"
click at [1186, 205] on button "Search" at bounding box center [1241, 226] width 110 height 43
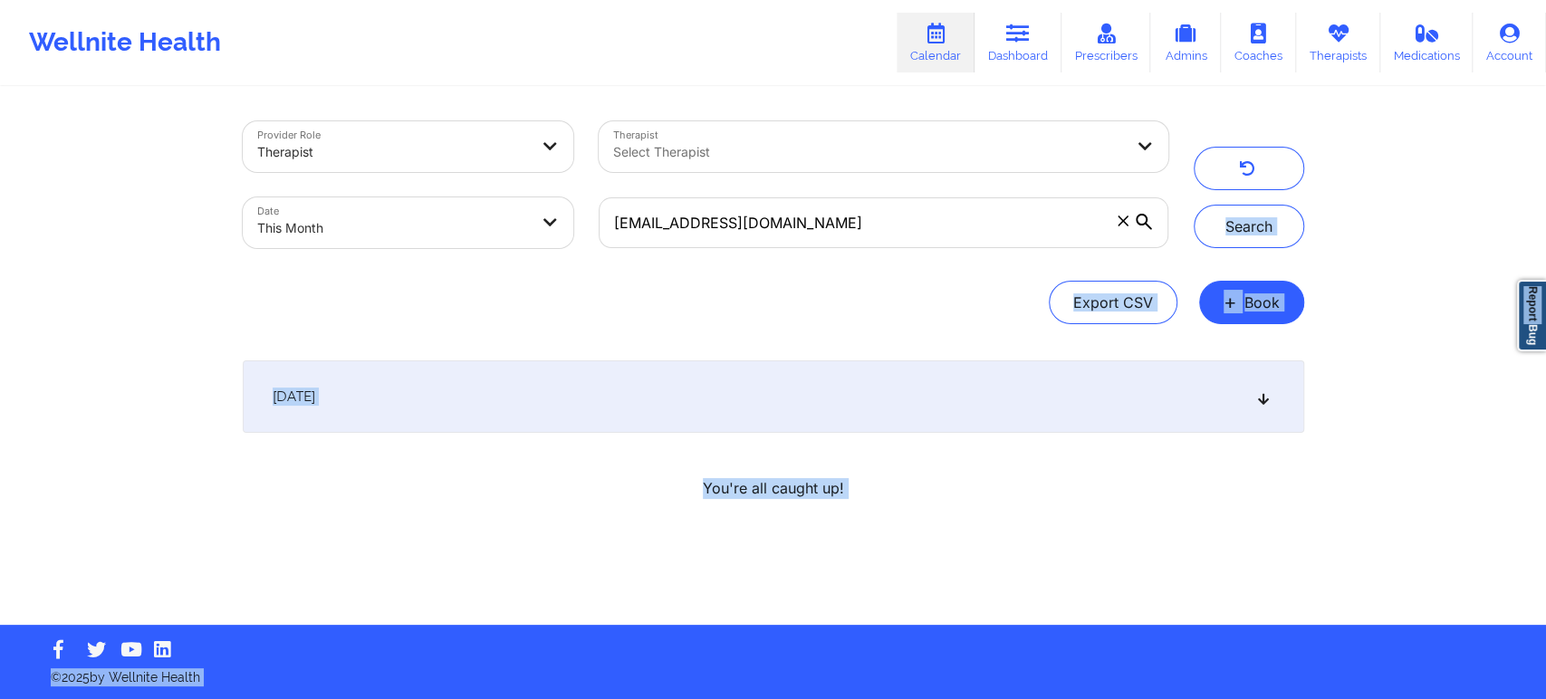
drag, startPoint x: 1544, startPoint y: 158, endPoint x: 1544, endPoint y: 361, distance: 203.8
click at [1544, 361] on div "Provider Role Therapist Therapist Select Therapist Date This Month [EMAIL_ADDRE…" at bounding box center [773, 312] width 1546 height 625
click at [864, 408] on div "[DATE]" at bounding box center [773, 396] width 1061 height 72
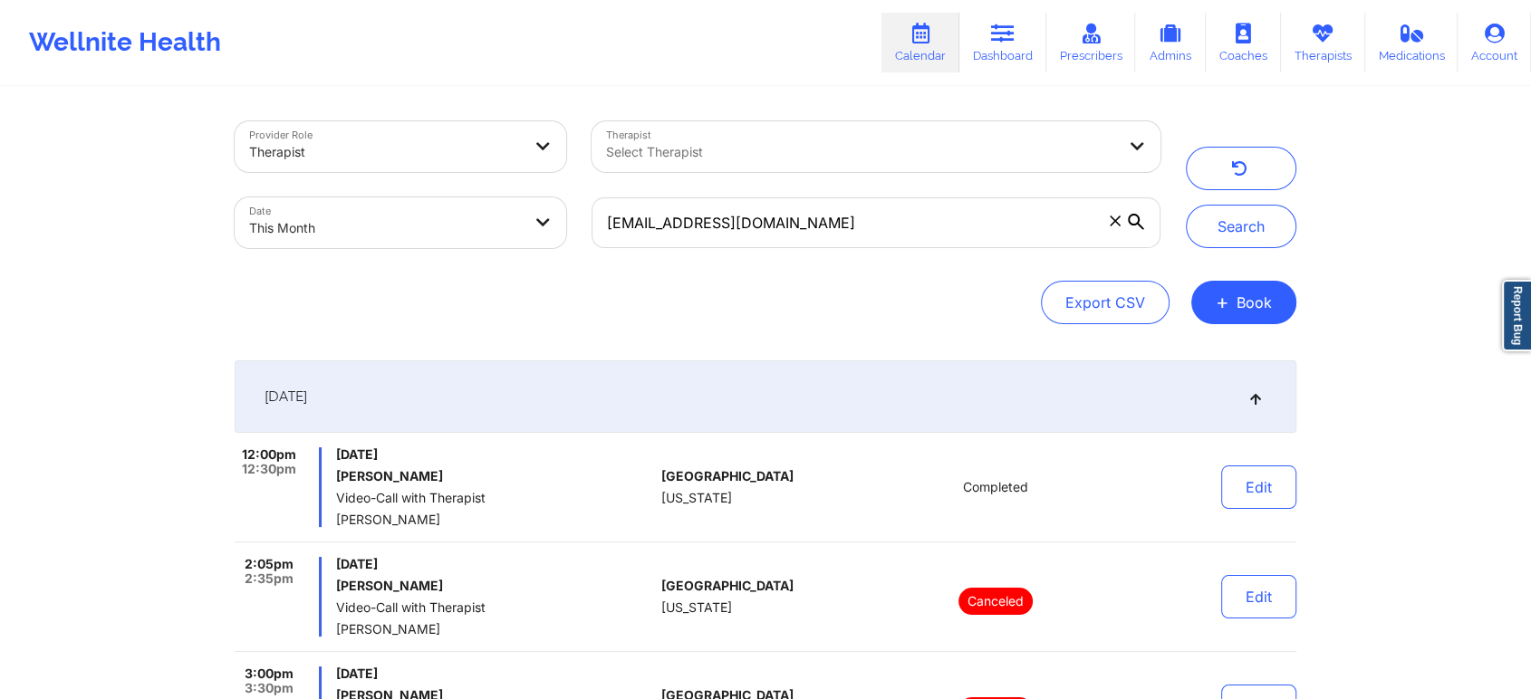
click at [864, 408] on div "[DATE]" at bounding box center [765, 396] width 1061 height 72
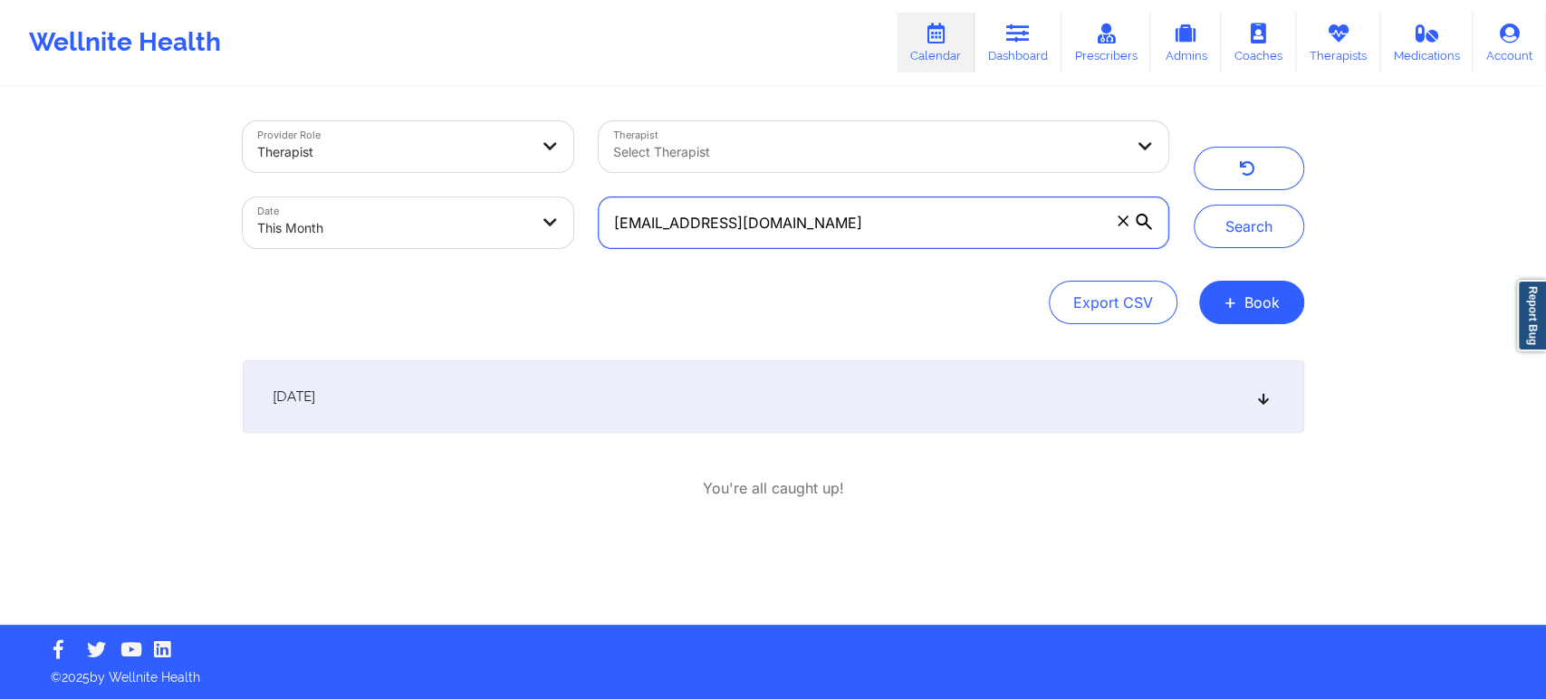
drag, startPoint x: 949, startPoint y: 210, endPoint x: 500, endPoint y: 265, distance: 452.6
click at [500, 265] on div "Provider Role Therapist Therapist Select Therapist Date This Month [EMAIL_ADDRE…" at bounding box center [773, 222] width 1061 height 203
paste input "[PERSON_NAME].alonso98"
type input "[PERSON_NAME][EMAIL_ADDRESS][DOMAIN_NAME]"
click at [1194, 205] on button "Search" at bounding box center [1249, 226] width 110 height 43
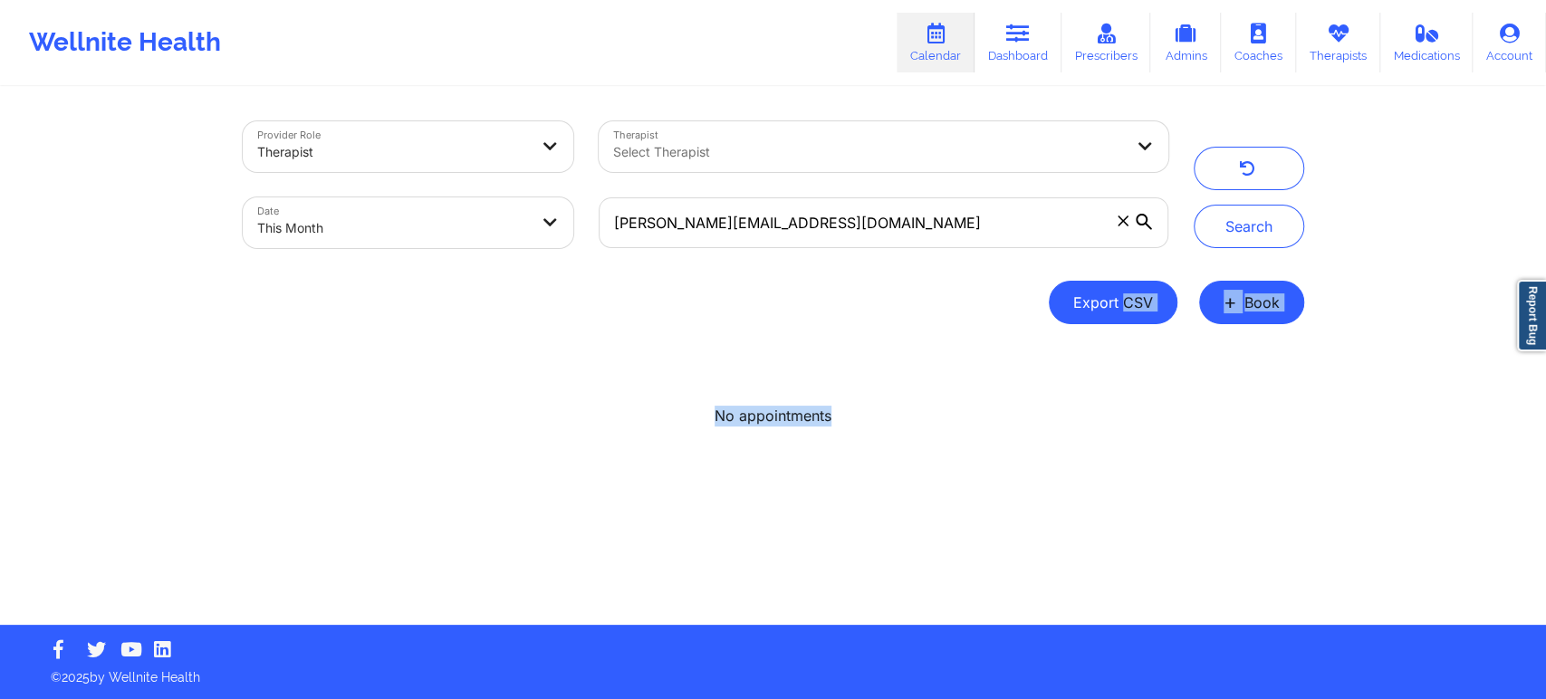
drag, startPoint x: 1544, startPoint y: 370, endPoint x: 1087, endPoint y: 306, distance: 461.9
click at [1087, 306] on div "Provider Role Therapist Therapist Select Therapist Date This Month [PERSON_NAME…" at bounding box center [773, 312] width 1546 height 625
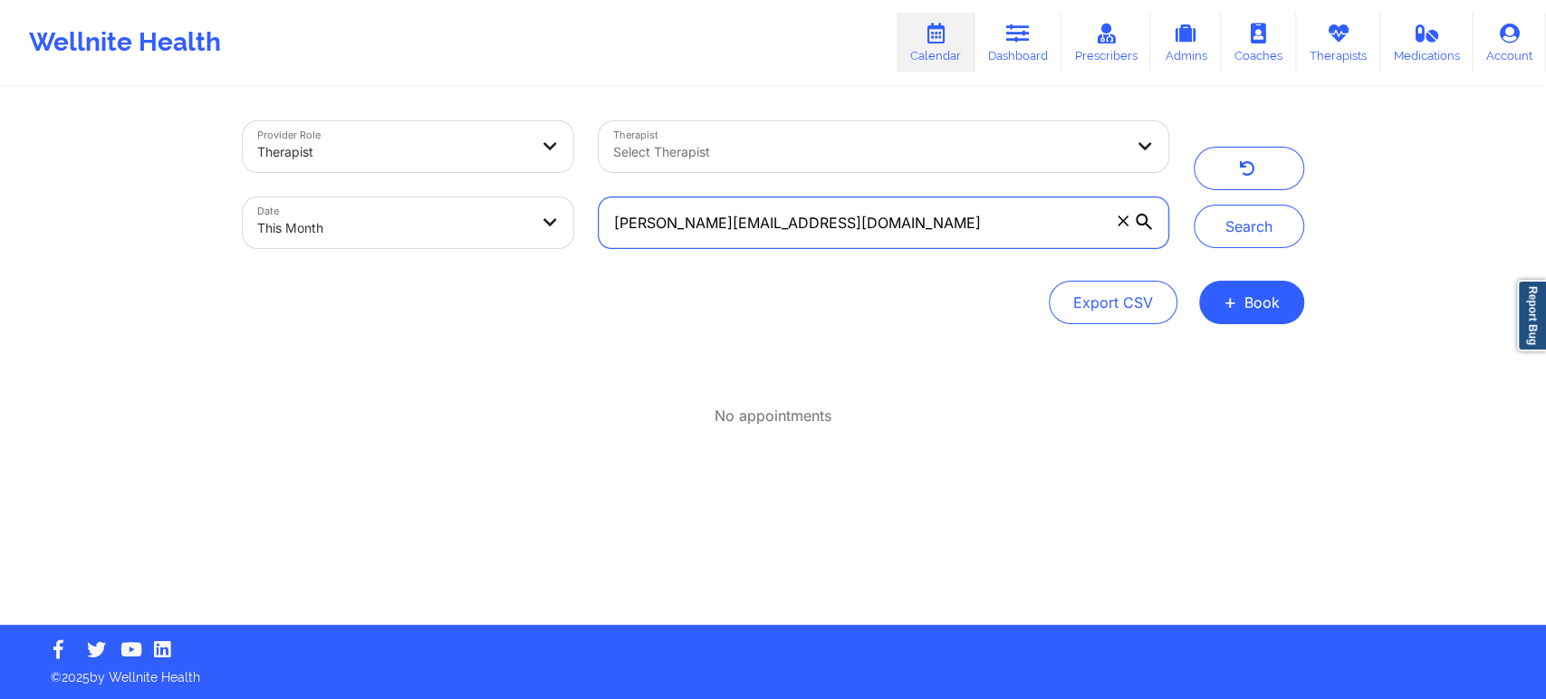
click at [617, 216] on input "[PERSON_NAME][EMAIL_ADDRESS][DOMAIN_NAME]" at bounding box center [883, 222] width 569 height 51
drag, startPoint x: 888, startPoint y: 234, endPoint x: 446, endPoint y: 113, distance: 458.1
click at [446, 113] on div "Provider Role Therapist Therapist Select Therapist Date This Month [PERSON_NAME…" at bounding box center [705, 185] width 951 height 152
paste input "text"
click at [1194, 205] on button "Search" at bounding box center [1249, 226] width 110 height 43
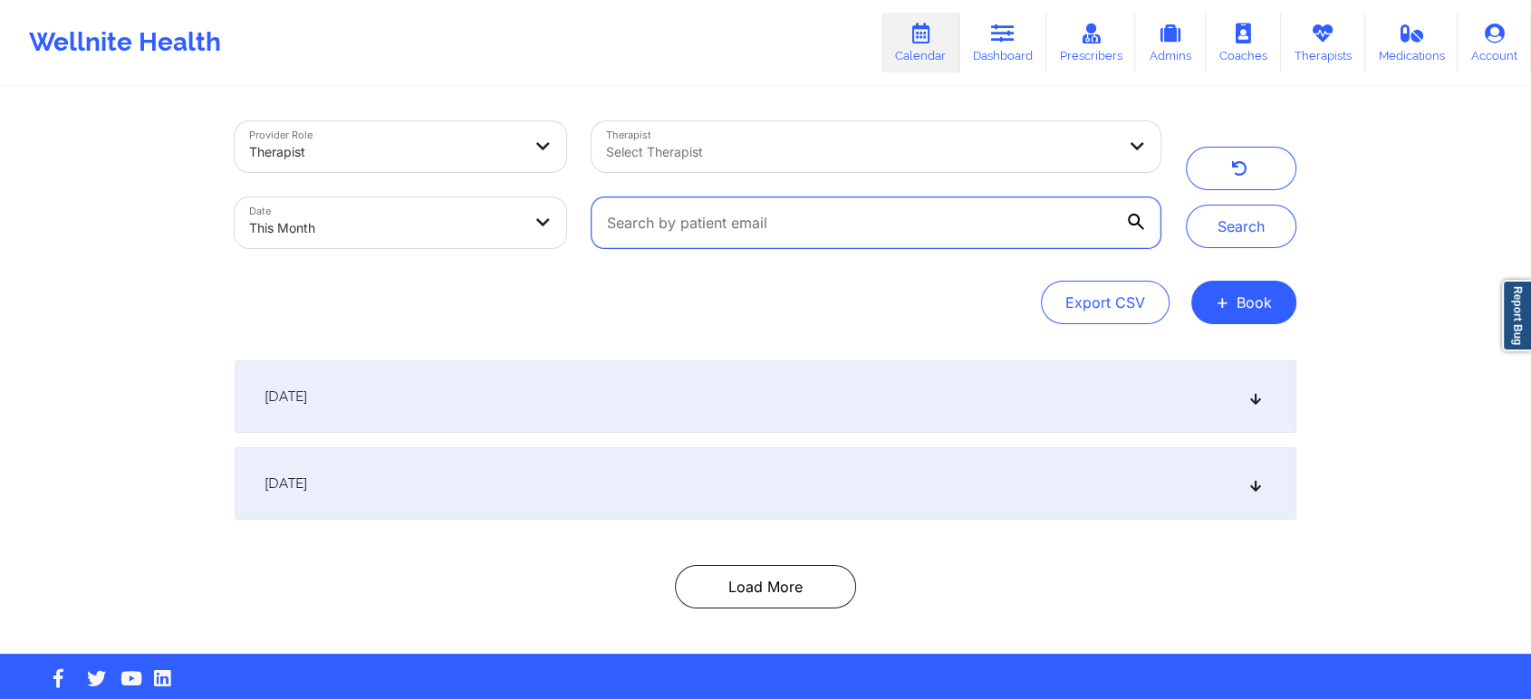
paste input "[EMAIL_ADDRESS][DOMAIN_NAME]"
click at [1186, 205] on button "Search" at bounding box center [1241, 226] width 110 height 43
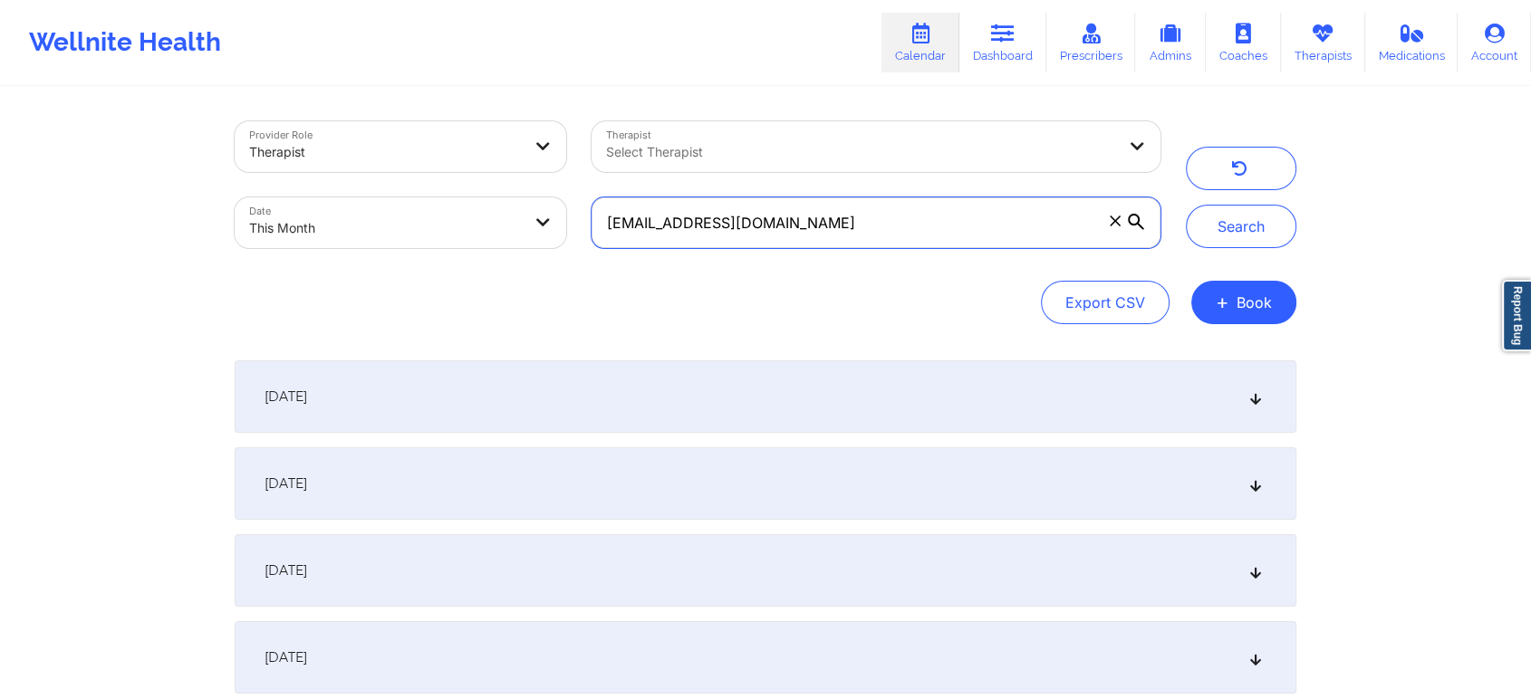
scroll to position [179, 0]
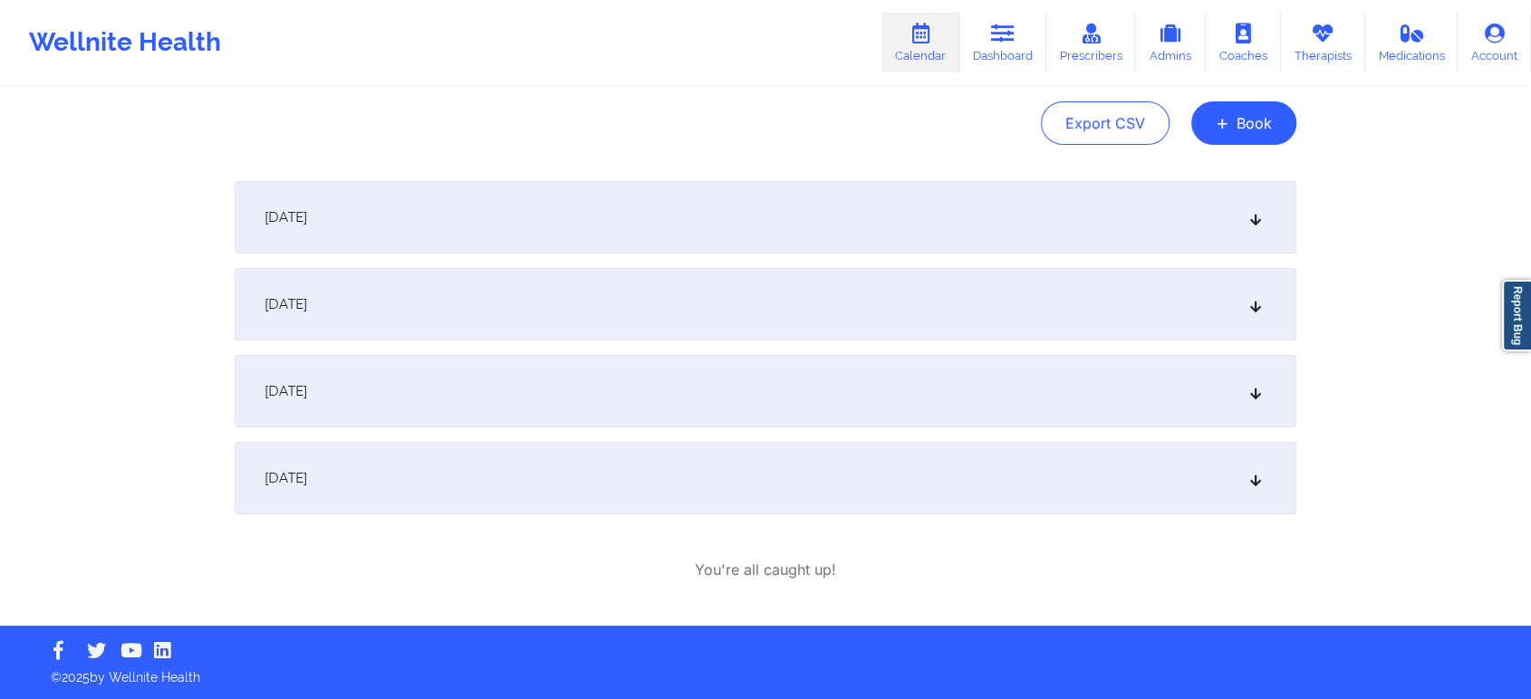
click at [532, 448] on div "[DATE]" at bounding box center [765, 478] width 1061 height 72
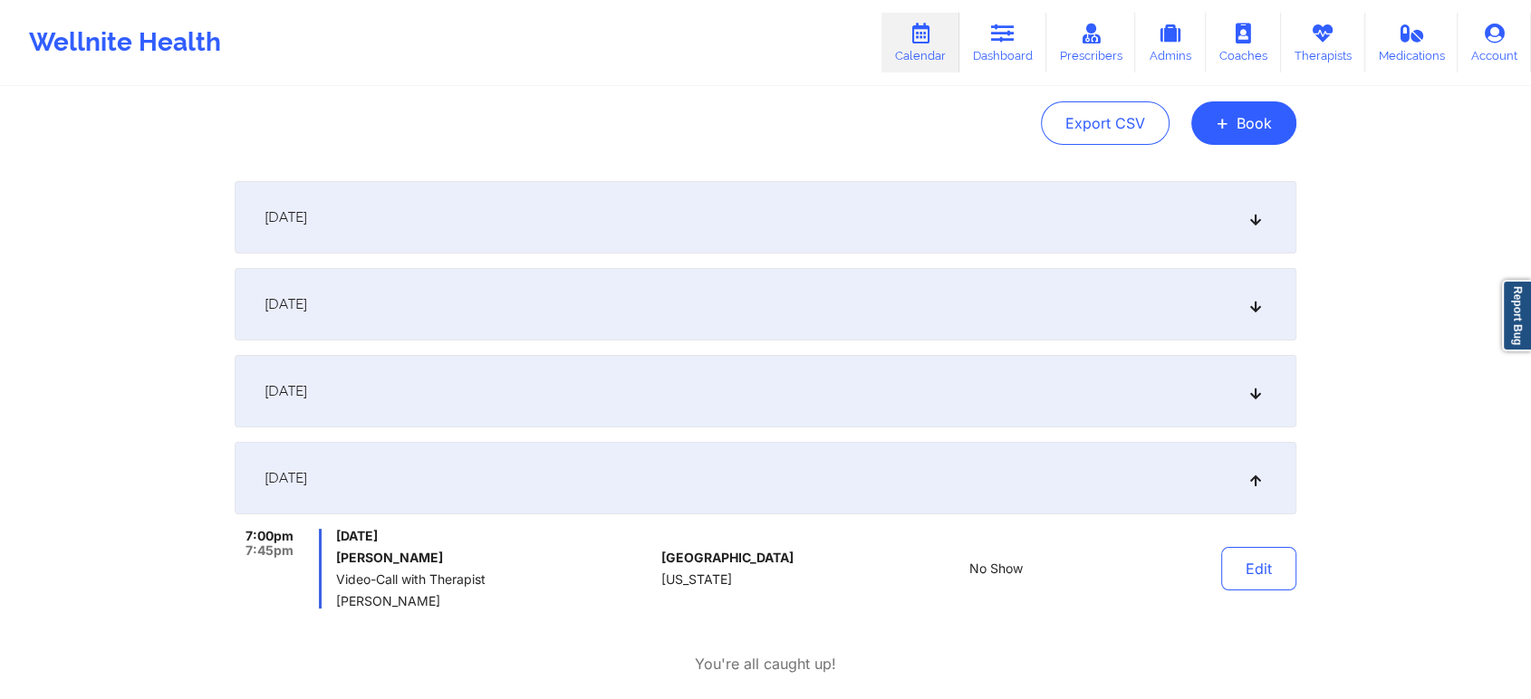
click at [543, 402] on div "[DATE]" at bounding box center [765, 391] width 1061 height 72
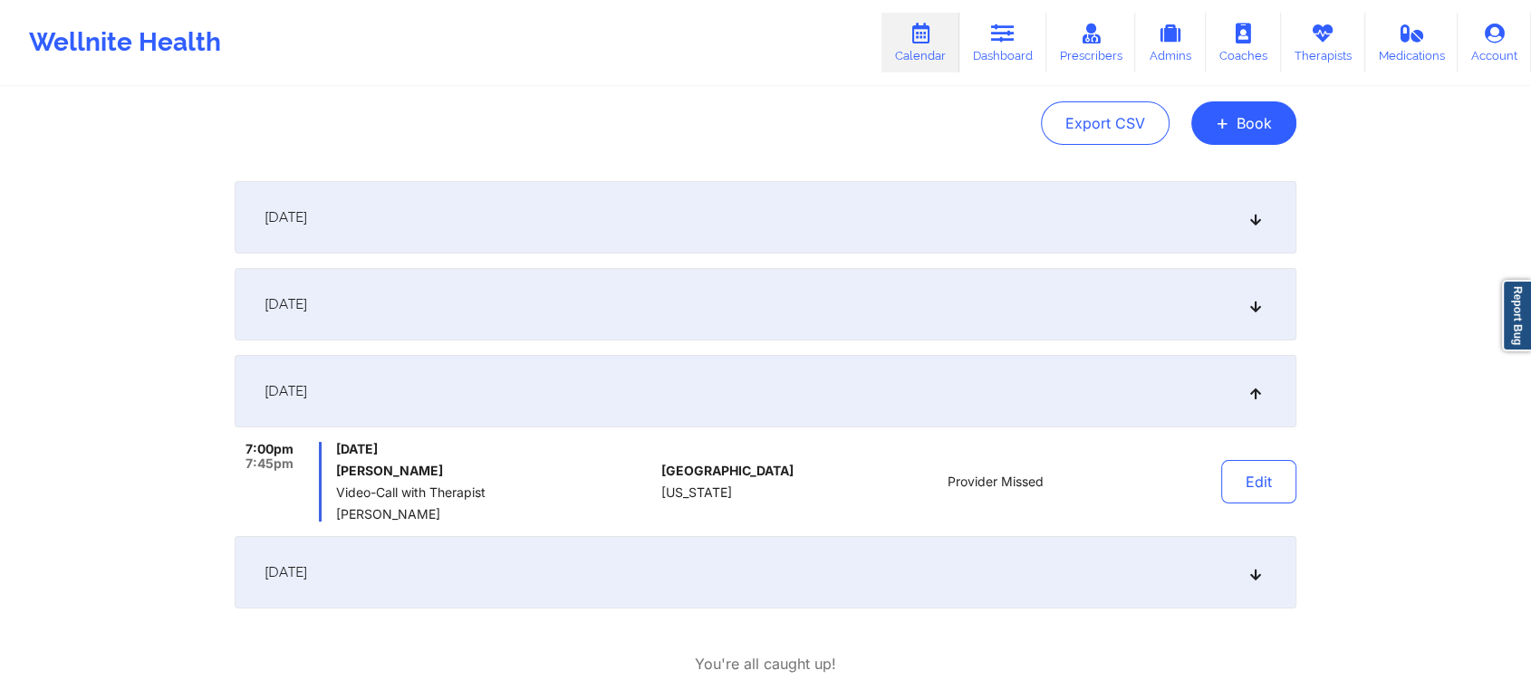
scroll to position [0, 0]
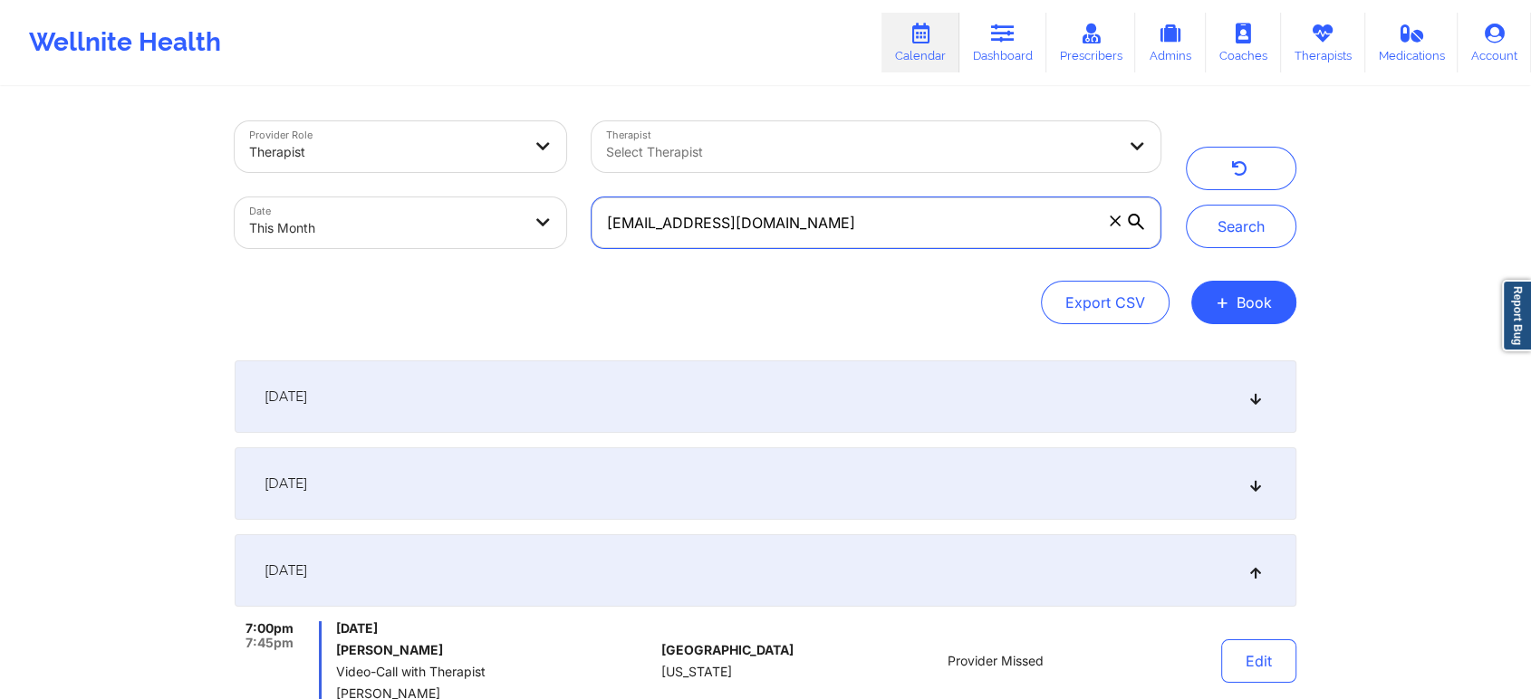
click at [1092, 227] on input "[EMAIL_ADDRESS][DOMAIN_NAME]" at bounding box center [875, 222] width 569 height 51
drag, startPoint x: 860, startPoint y: 240, endPoint x: 415, endPoint y: 204, distance: 447.1
click at [415, 204] on div "Provider Role Therapist Therapist Select Therapist Date This Month [EMAIL_ADDRE…" at bounding box center [697, 185] width 951 height 152
paste input "caliciaboyd74"
click at [1186, 205] on button "Search" at bounding box center [1241, 226] width 110 height 43
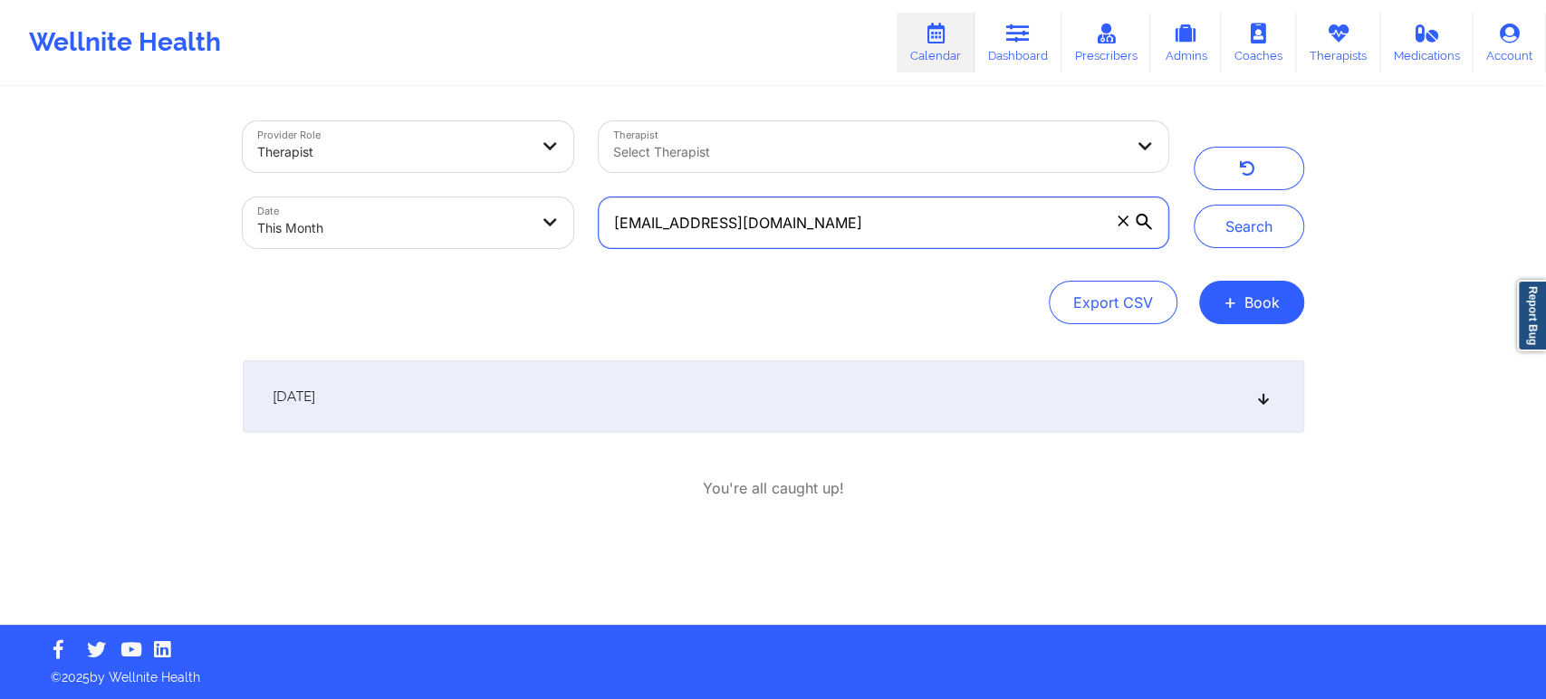
click at [912, 225] on input "[EMAIL_ADDRESS][DOMAIN_NAME]" at bounding box center [883, 222] width 569 height 51
drag, startPoint x: 912, startPoint y: 225, endPoint x: 599, endPoint y: 226, distance: 313.4
click at [599, 226] on input "[EMAIL_ADDRESS][DOMAIN_NAME]" at bounding box center [883, 222] width 569 height 51
paste input "dea051055"
click at [1194, 205] on button "Search" at bounding box center [1249, 226] width 110 height 43
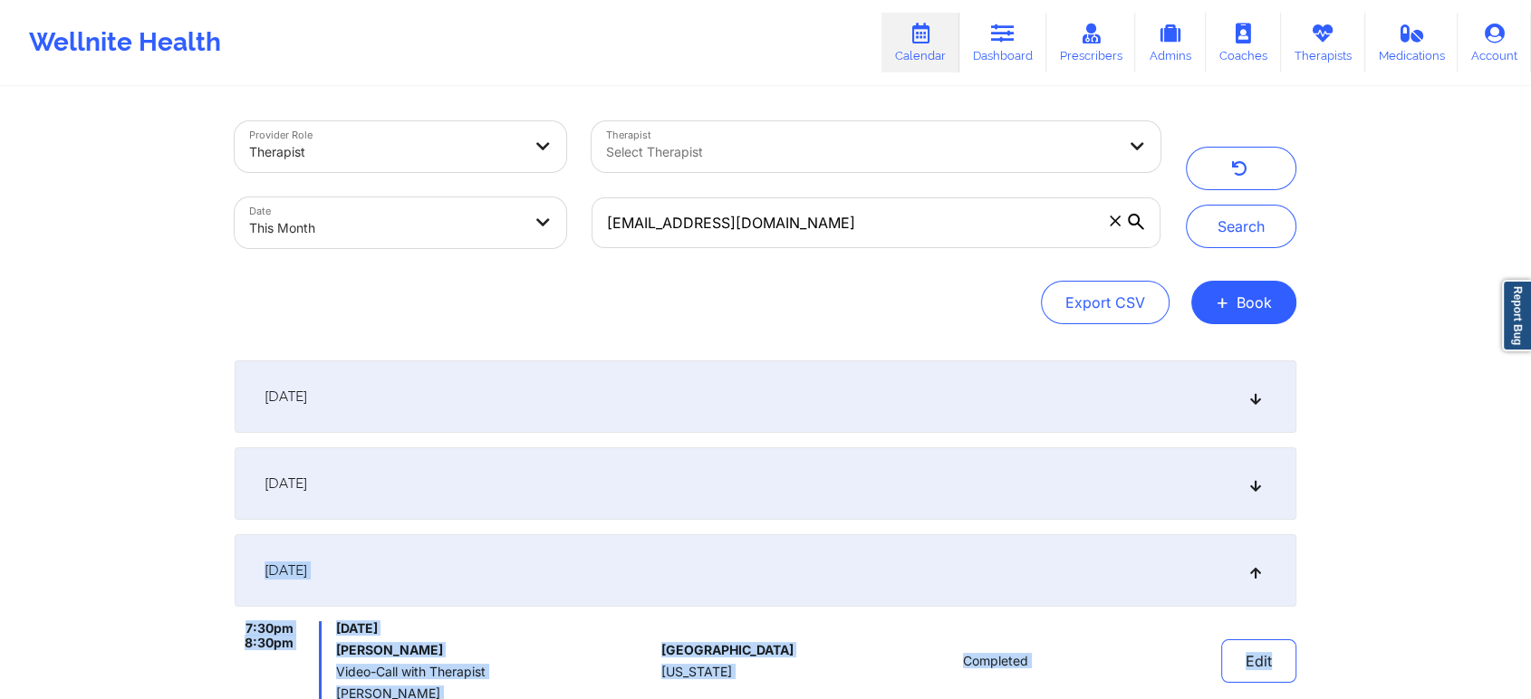
drag, startPoint x: 1480, startPoint y: 484, endPoint x: 1544, endPoint y: 642, distance: 171.0
click at [1531, 642] on html "Wellnite Health Calendar Dashboard Prescribers Admins Coaches Therapists Medica…" at bounding box center [765, 349] width 1531 height 699
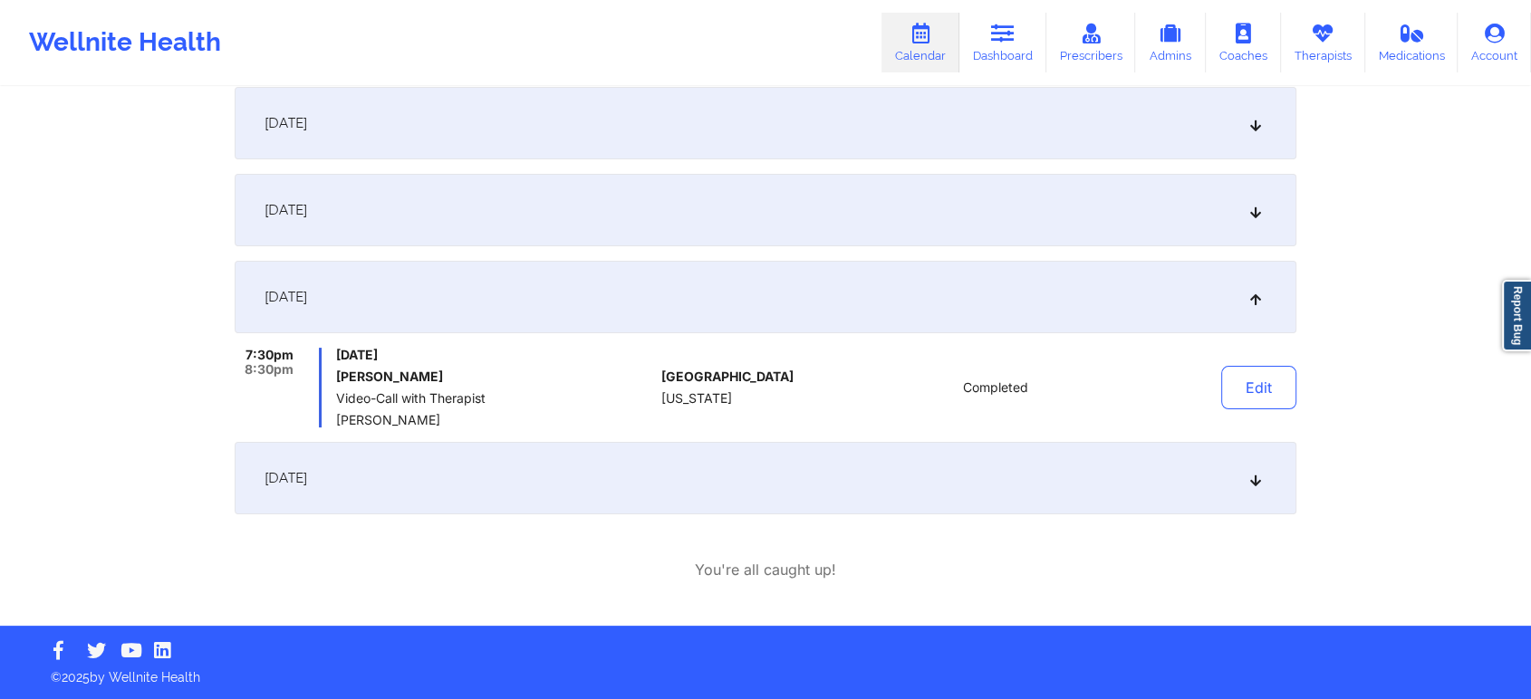
click at [623, 491] on div "[DATE]" at bounding box center [765, 478] width 1061 height 72
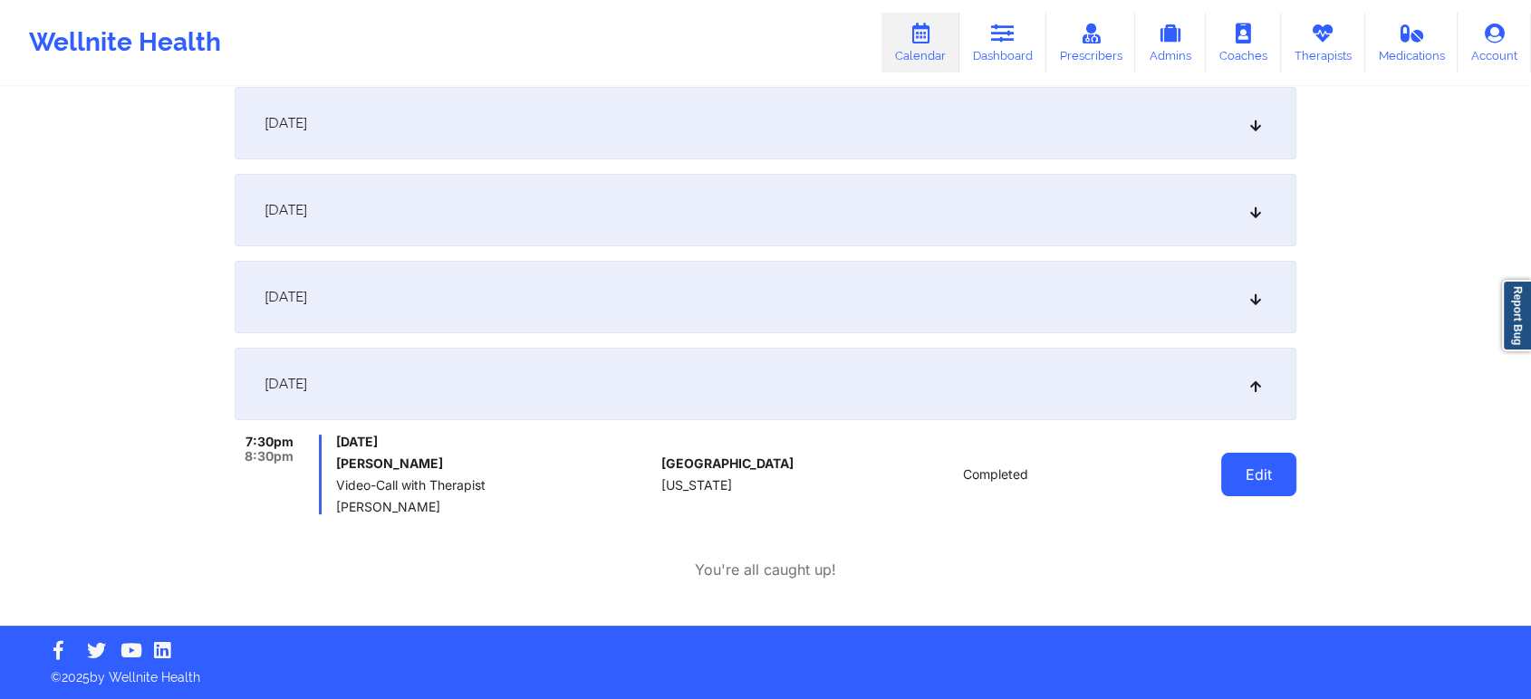
click at [1262, 467] on button "Edit" at bounding box center [1258, 474] width 75 height 43
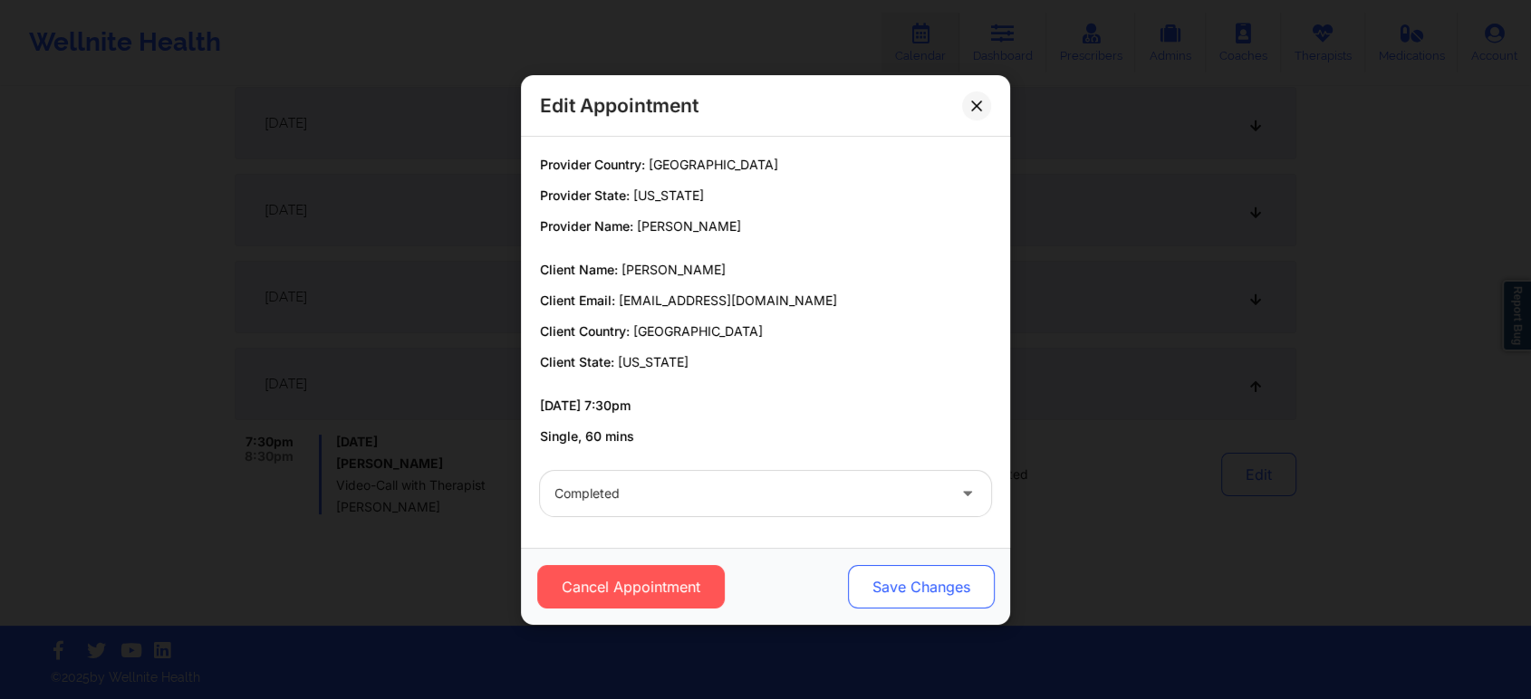
click at [936, 600] on button "Save Changes" at bounding box center [921, 586] width 147 height 43
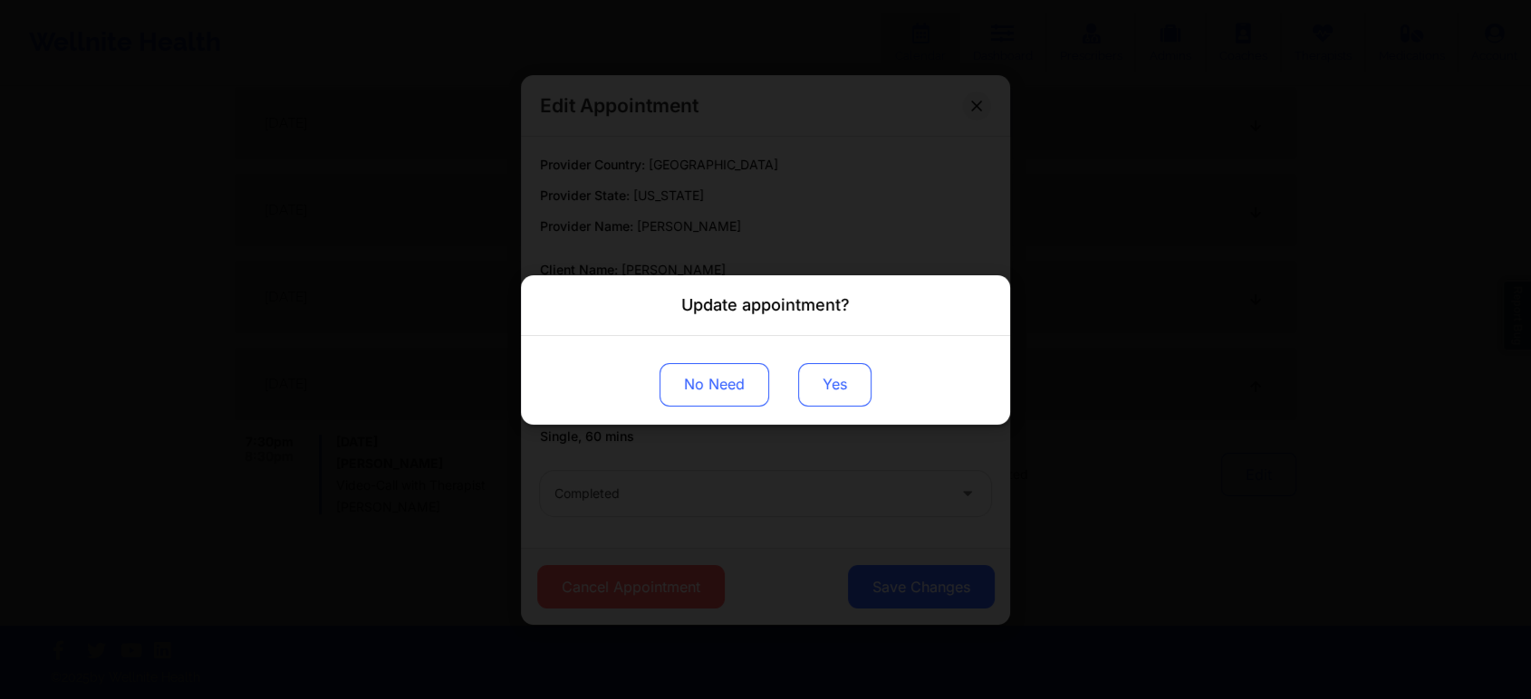
click at [809, 366] on button "Yes" at bounding box center [834, 383] width 73 height 43
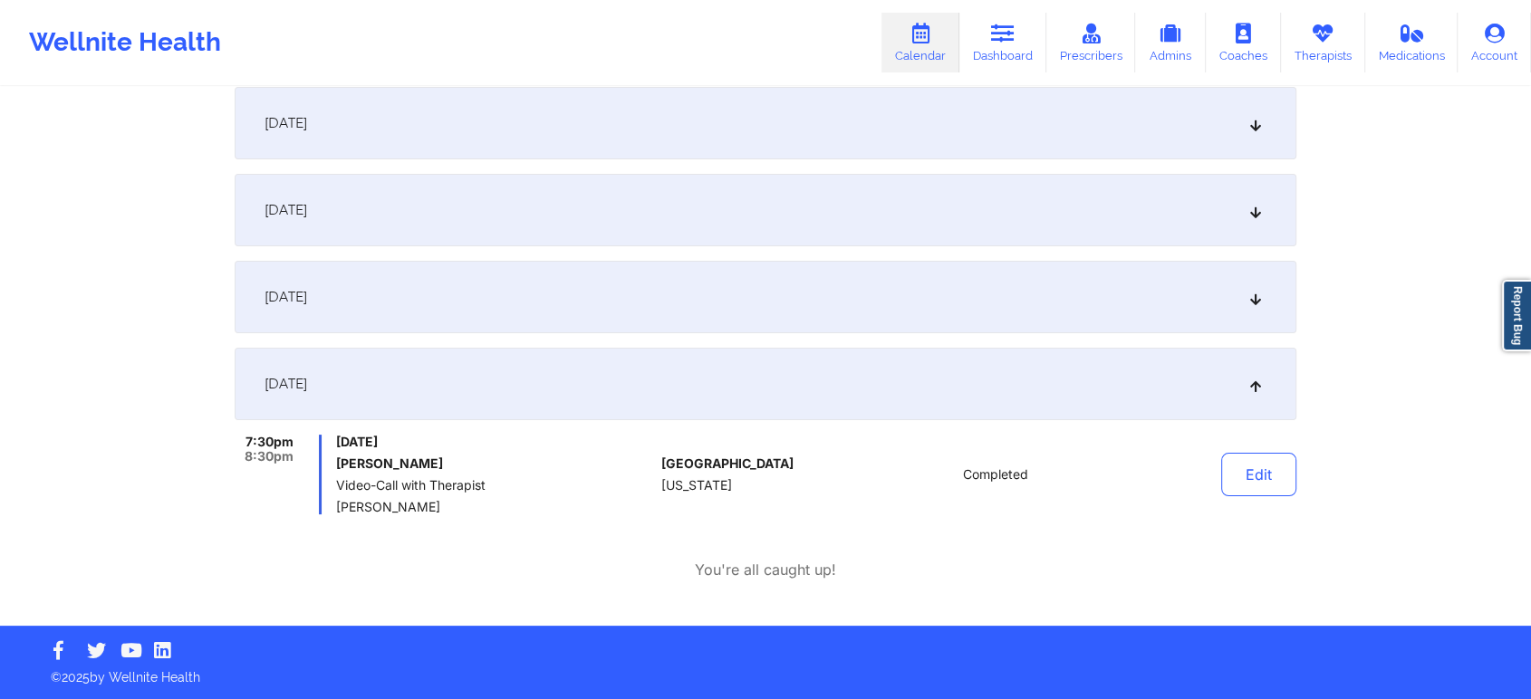
scroll to position [0, 0]
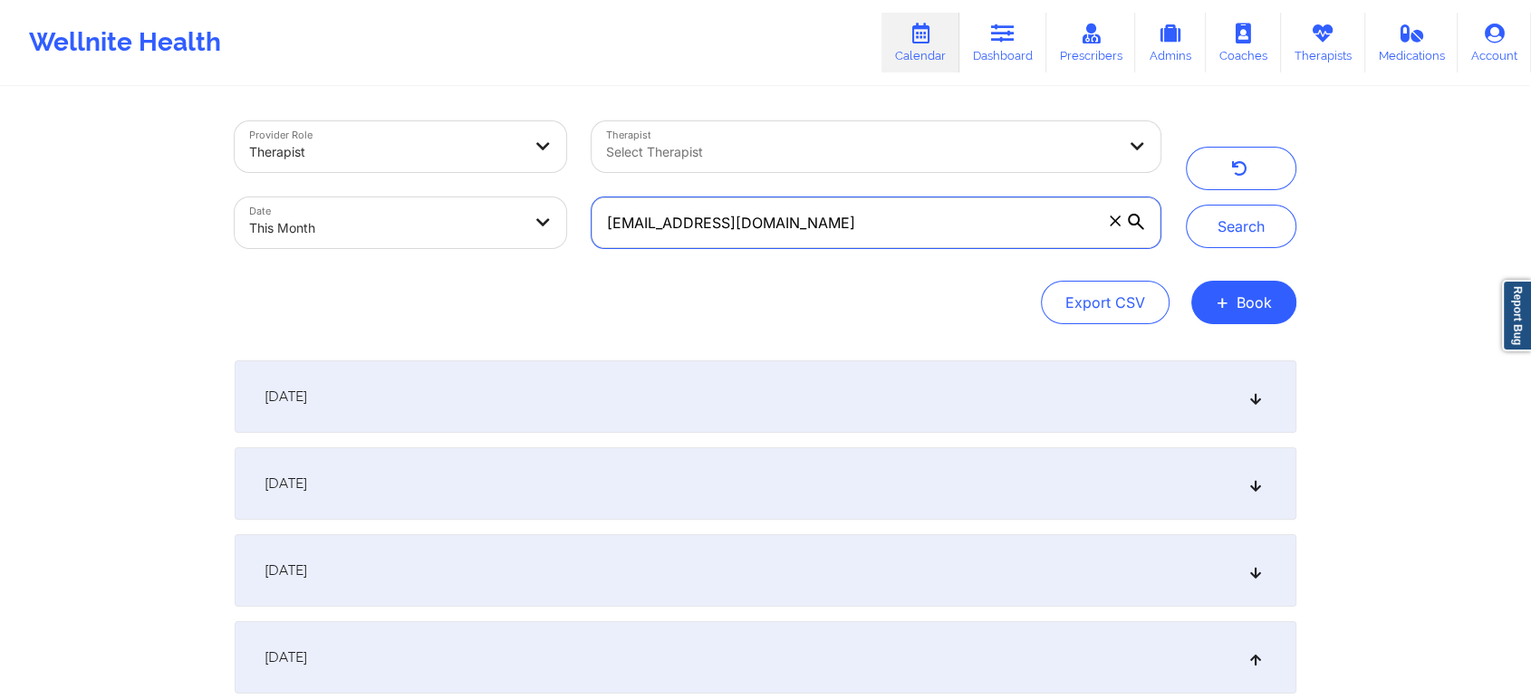
drag, startPoint x: 821, startPoint y: 224, endPoint x: 309, endPoint y: 164, distance: 515.2
click at [309, 164] on div "Provider Role Therapist Therapist Select Therapist Date This Month [EMAIL_ADDRE…" at bounding box center [697, 185] width 951 height 152
paste input "nicolewoods3333"
click at [1186, 205] on button "Search" at bounding box center [1241, 226] width 110 height 43
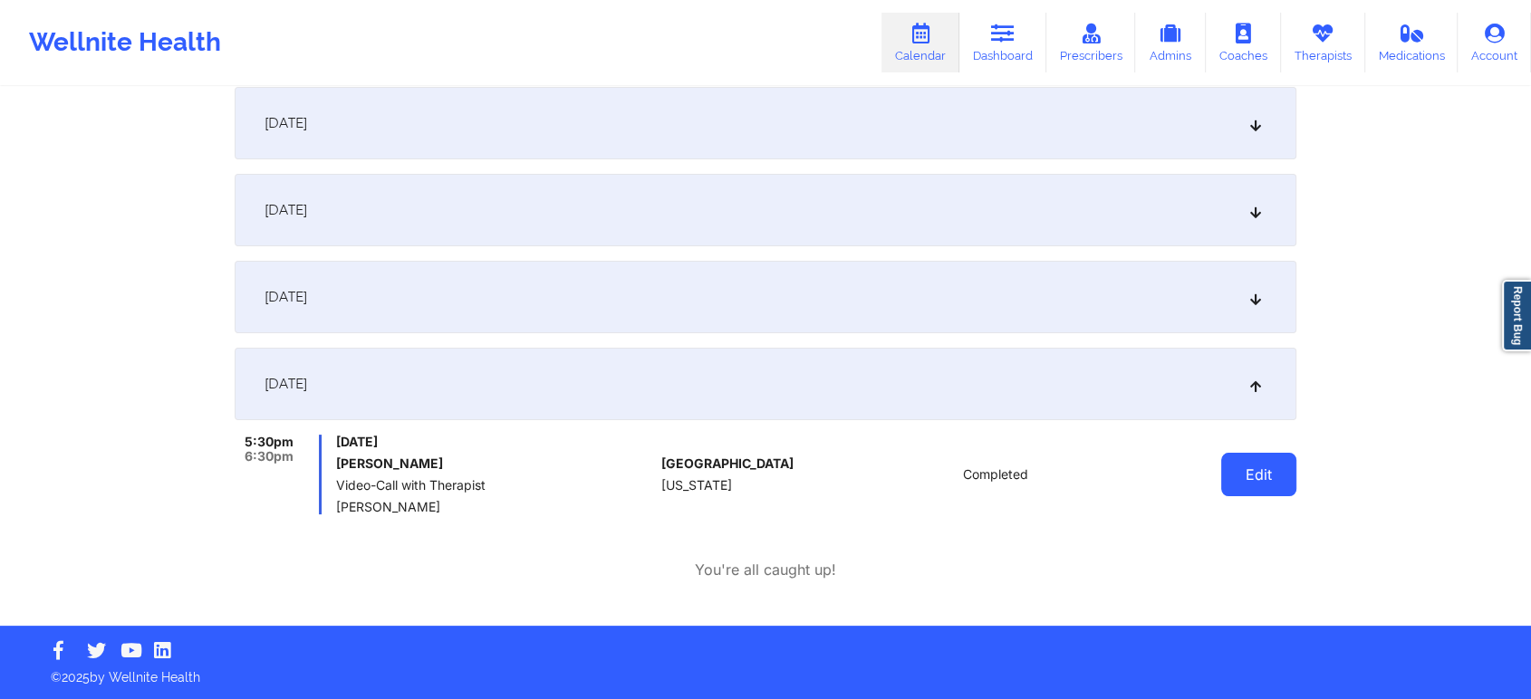
click at [1243, 485] on button "Edit" at bounding box center [1258, 474] width 75 height 43
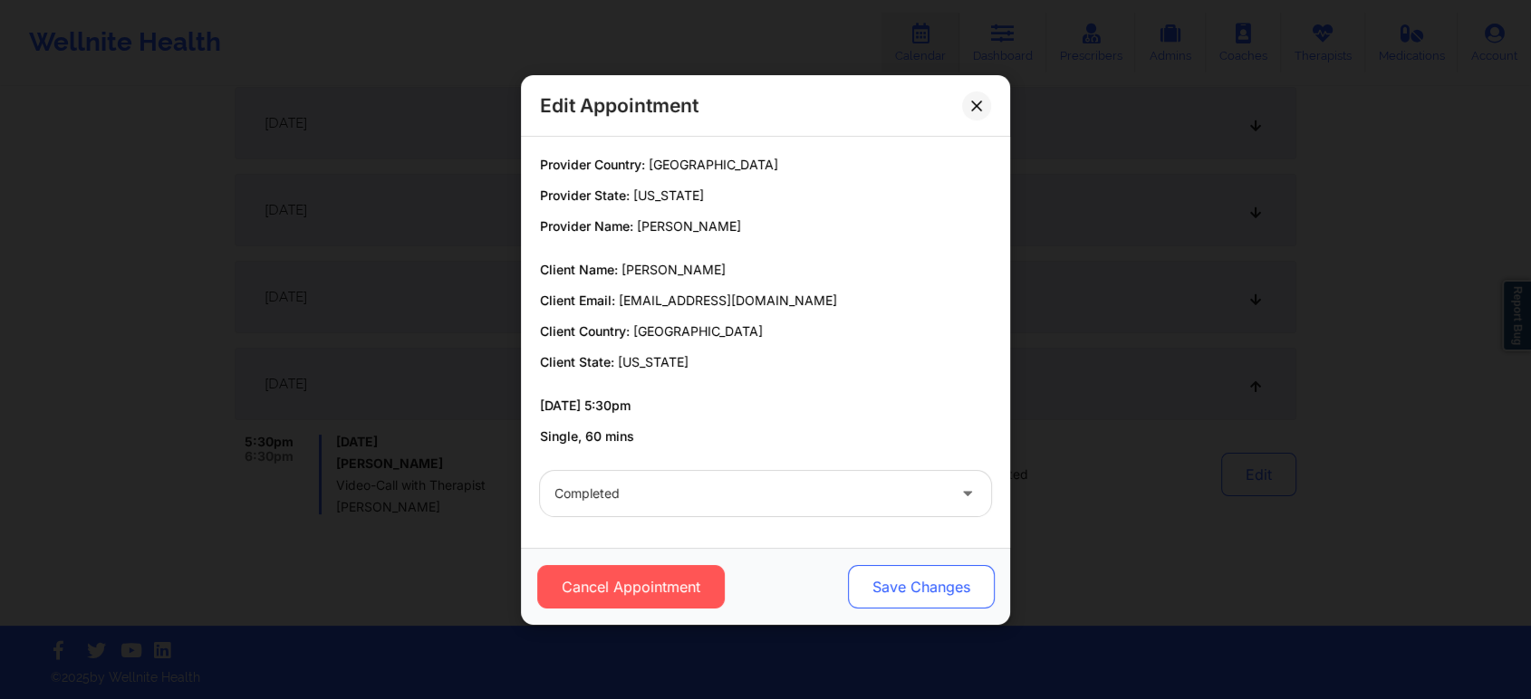
click at [862, 600] on button "Save Changes" at bounding box center [921, 586] width 147 height 43
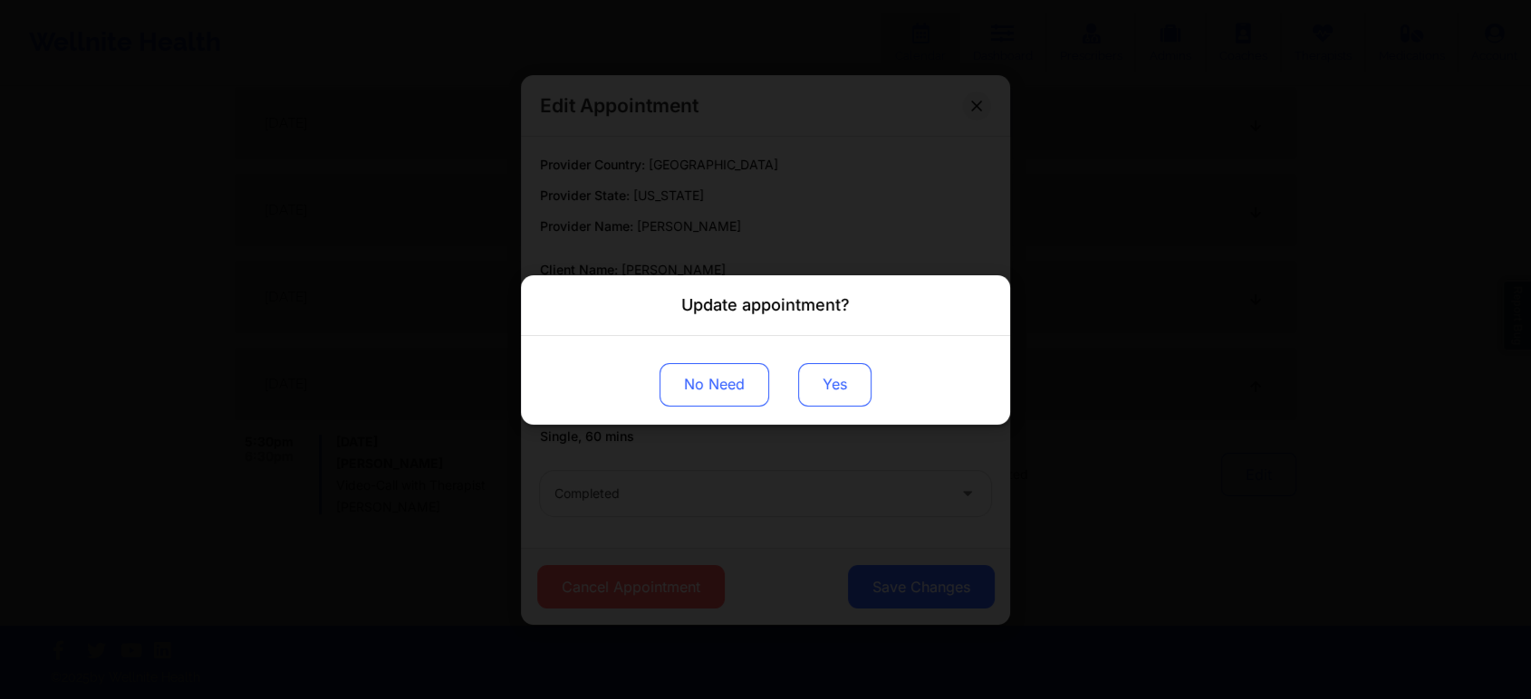
click at [841, 391] on button "Yes" at bounding box center [834, 383] width 73 height 43
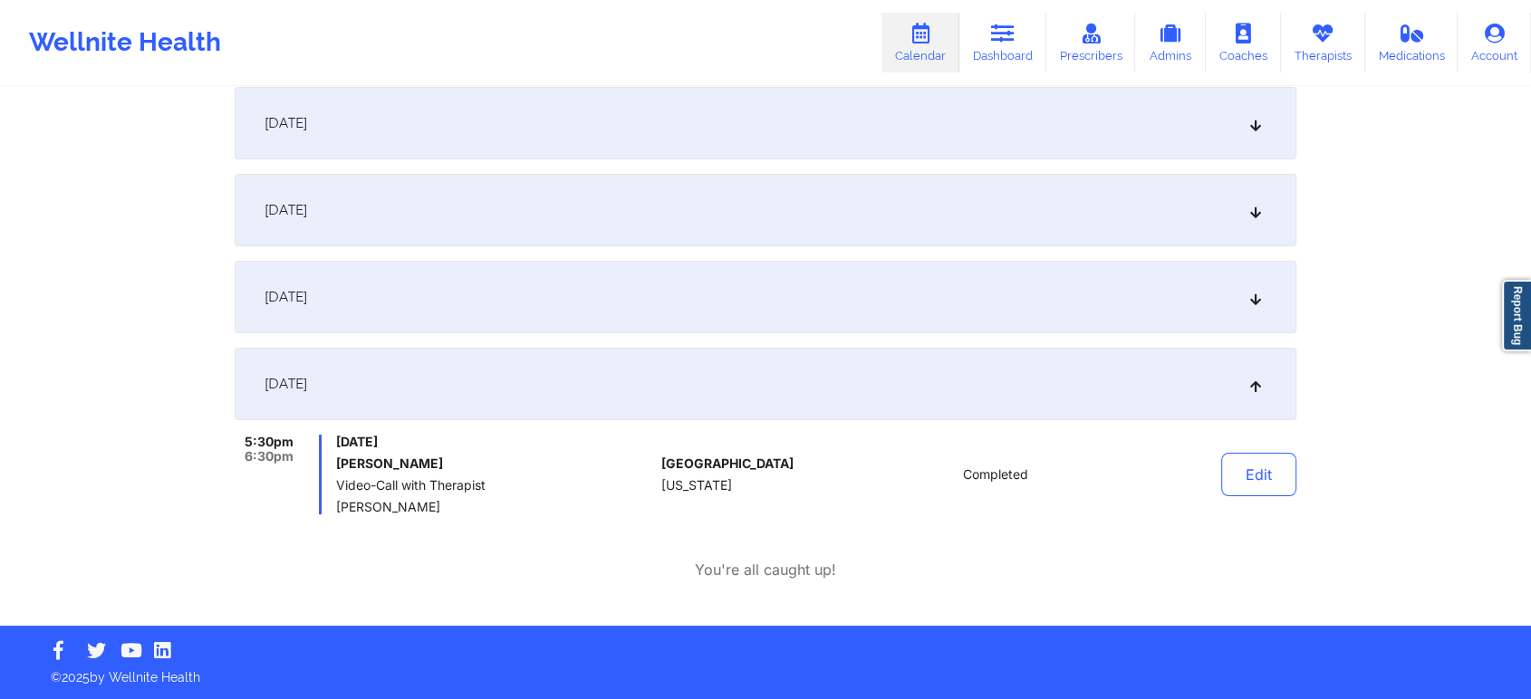
scroll to position [0, 0]
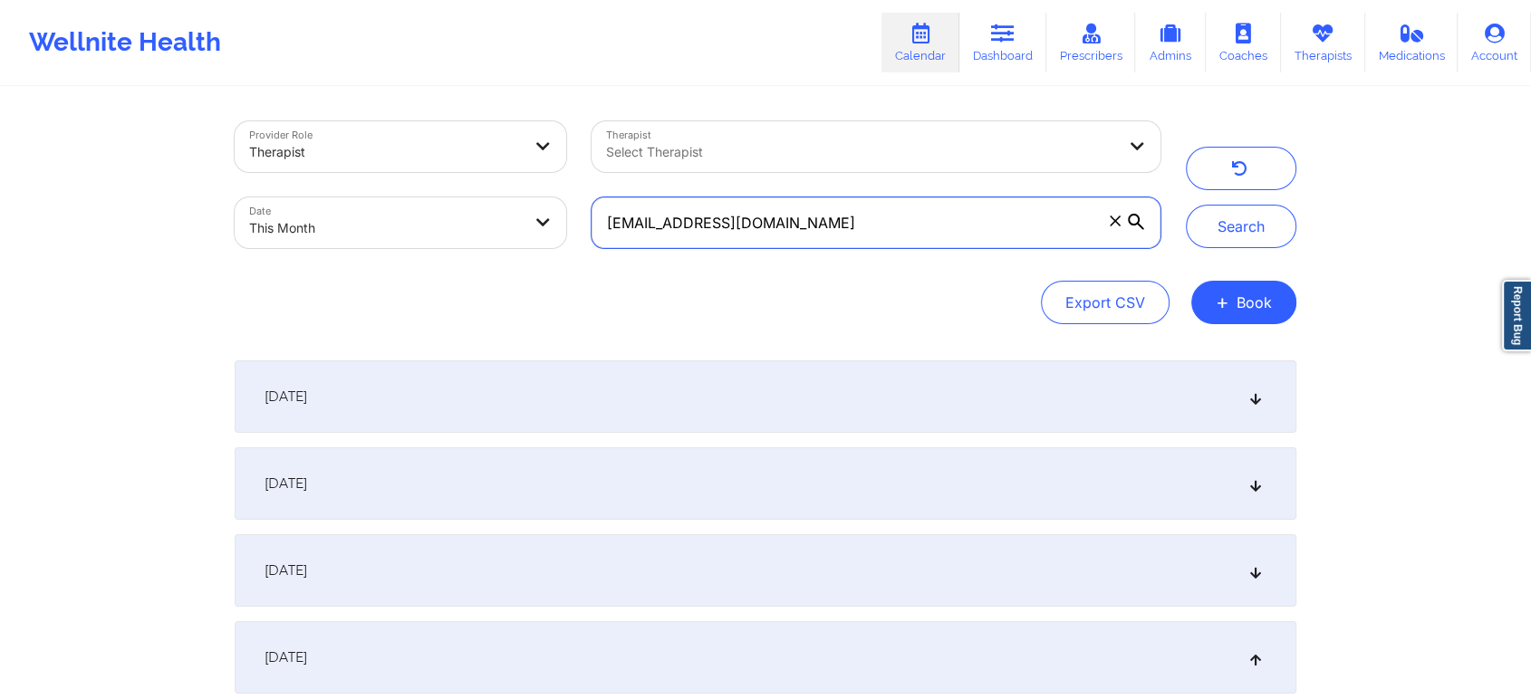
drag, startPoint x: 885, startPoint y: 246, endPoint x: 446, endPoint y: 229, distance: 438.7
click at [446, 229] on div "Provider Role Therapist Therapist Select Therapist Date This Month [EMAIL_ADDRE…" at bounding box center [697, 185] width 951 height 152
paste input "[EMAIL_ADDRESS]"
click at [1186, 205] on button "Search" at bounding box center [1241, 226] width 110 height 43
drag, startPoint x: 820, startPoint y: 229, endPoint x: 374, endPoint y: 218, distance: 445.7
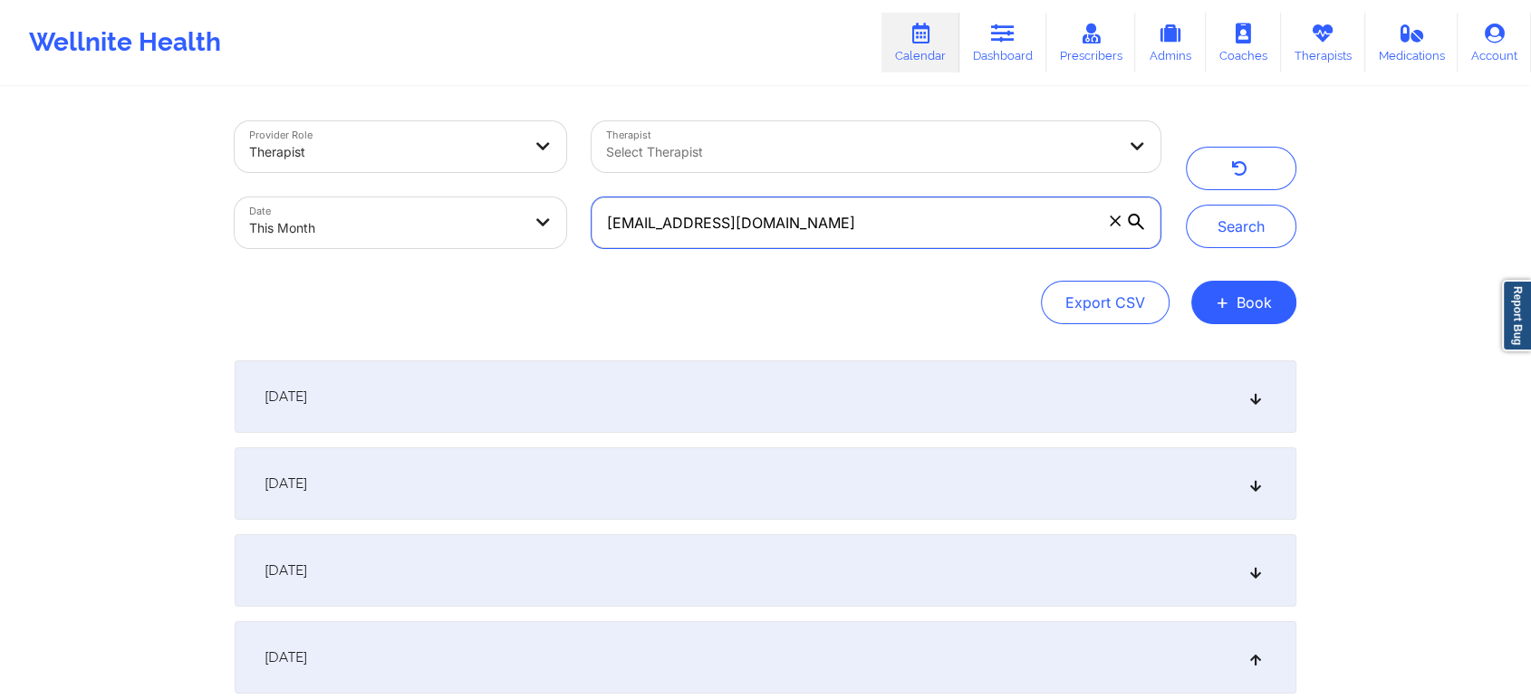
click at [374, 218] on div "Provider Role Therapist Therapist Select Therapist Date This Month [EMAIL_ADDRE…" at bounding box center [697, 185] width 951 height 152
paste input "vonzell93"
click at [1186, 205] on button "Search" at bounding box center [1241, 226] width 110 height 43
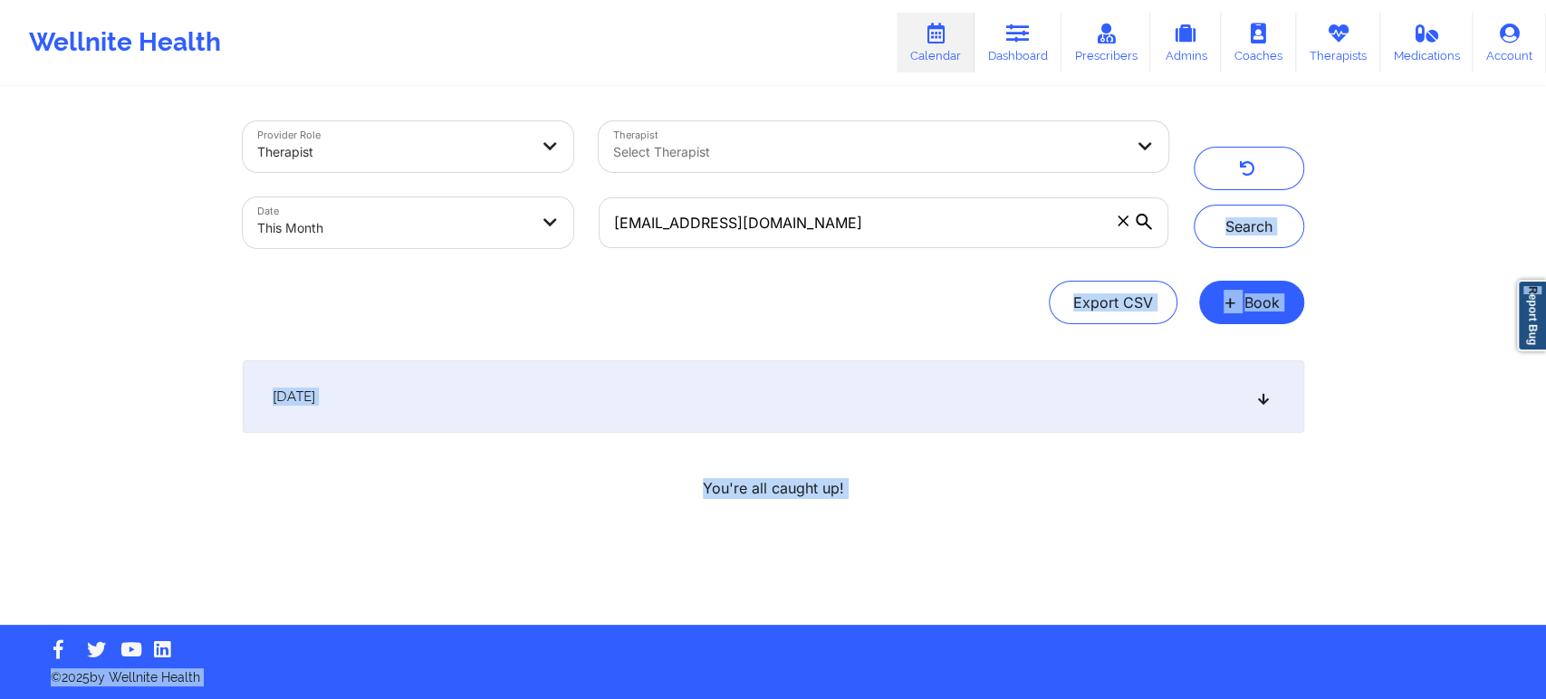
drag, startPoint x: 1544, startPoint y: 197, endPoint x: 1544, endPoint y: 341, distance: 144.0
click at [1544, 341] on body "Wellnite Health Calendar Dashboard Prescribers Admins Coaches Therapists Medica…" at bounding box center [773, 349] width 1546 height 699
click at [985, 398] on div "[DATE]" at bounding box center [773, 396] width 1061 height 72
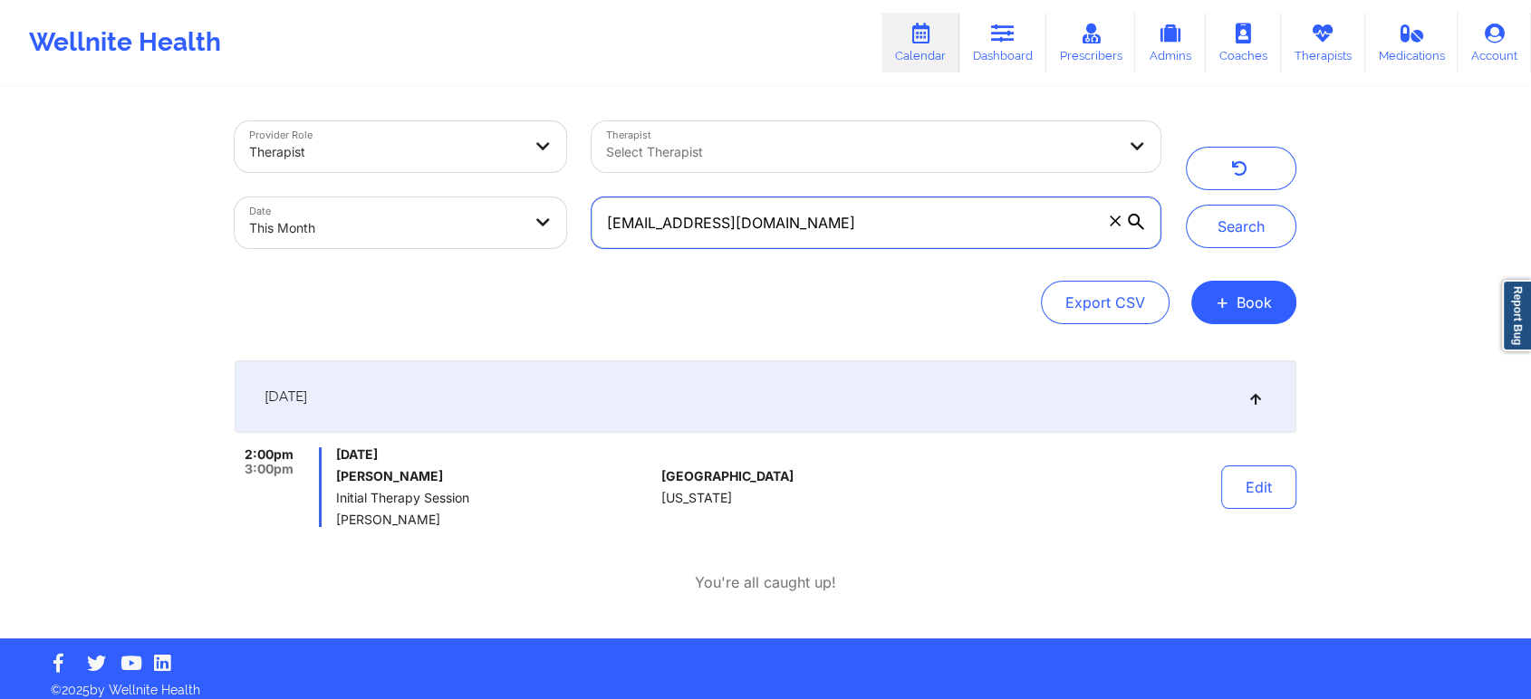
drag, startPoint x: 846, startPoint y: 241, endPoint x: 450, endPoint y: 223, distance: 396.2
click at [450, 223] on div "Provider Role Therapist Therapist Select Therapist Date This Month [EMAIL_ADDRE…" at bounding box center [697, 185] width 951 height 152
paste input "[EMAIL_ADDRESS]"
click at [1186, 205] on button "Search" at bounding box center [1241, 226] width 110 height 43
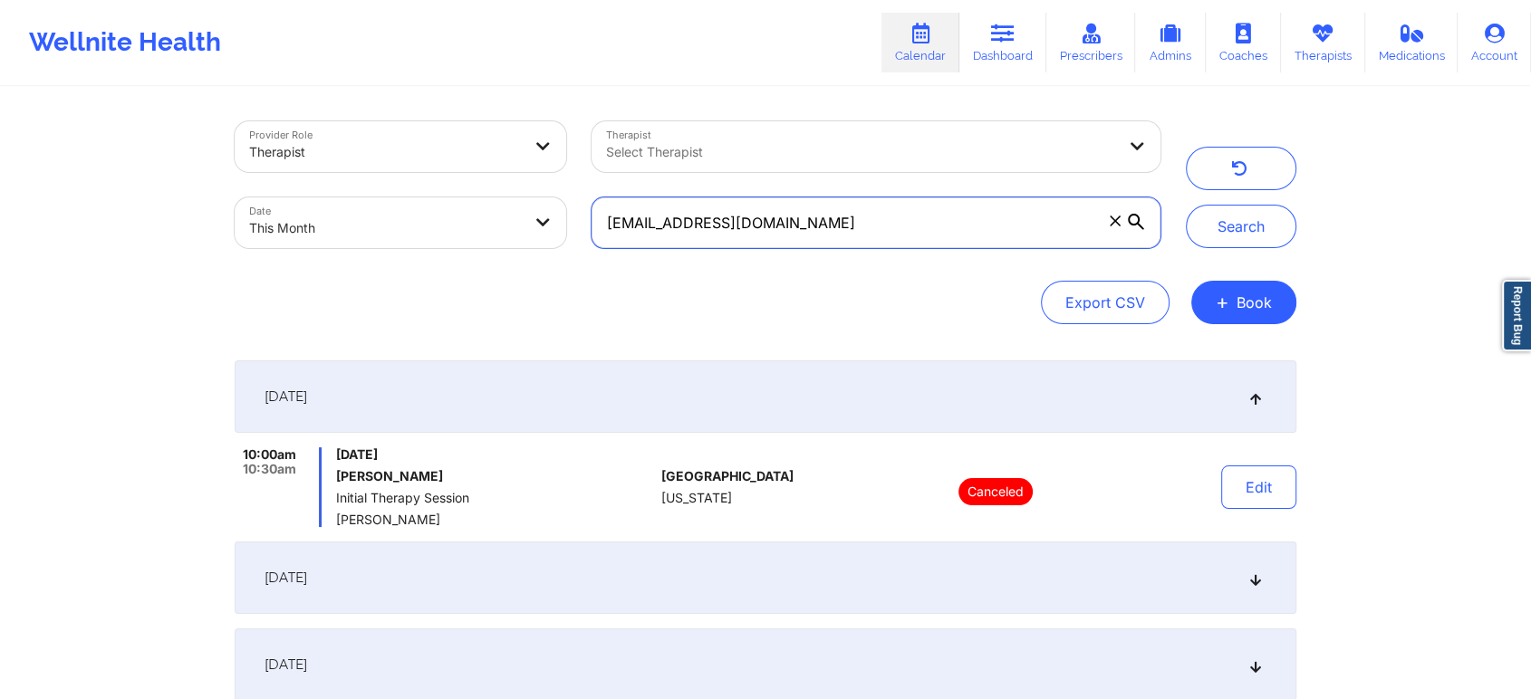
scroll to position [187, 0]
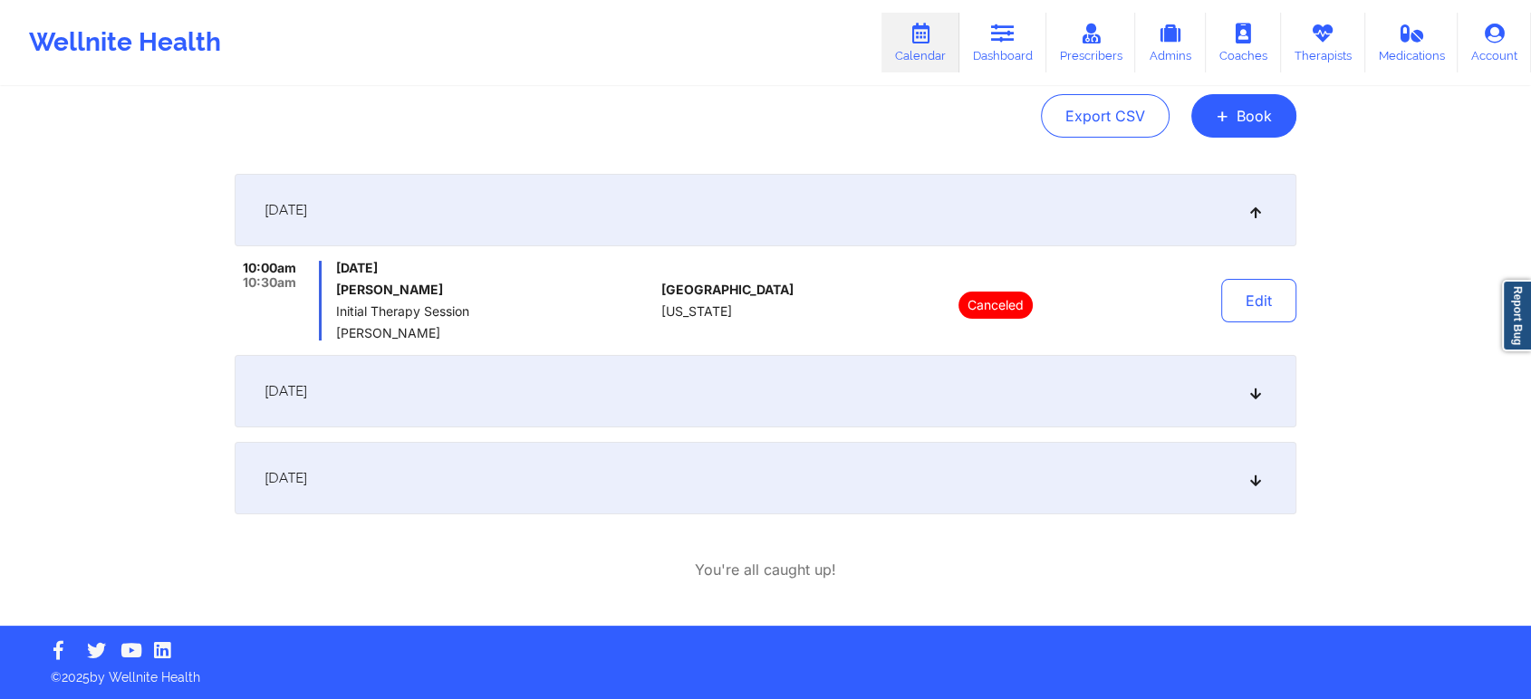
click at [669, 470] on div "[DATE]" at bounding box center [765, 478] width 1061 height 72
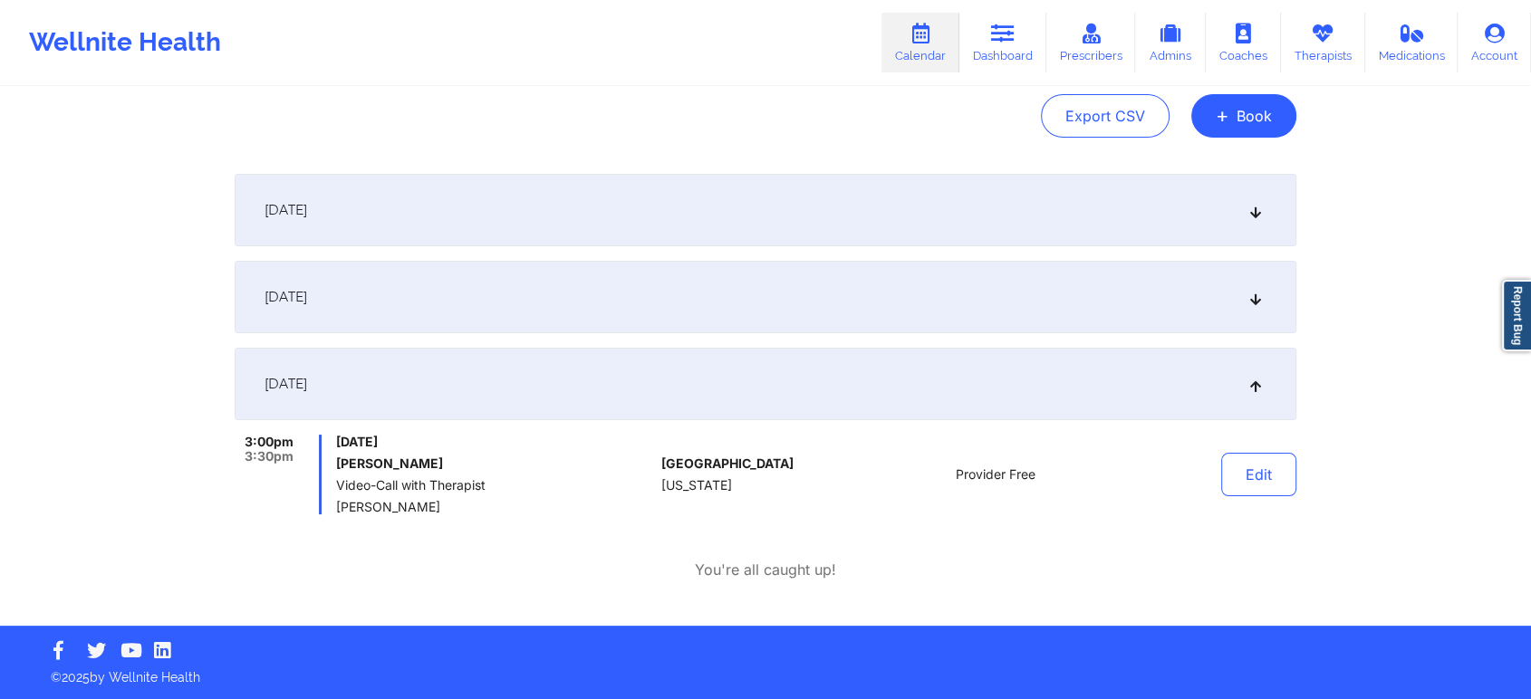
click at [792, 310] on div "[DATE]" at bounding box center [765, 297] width 1061 height 72
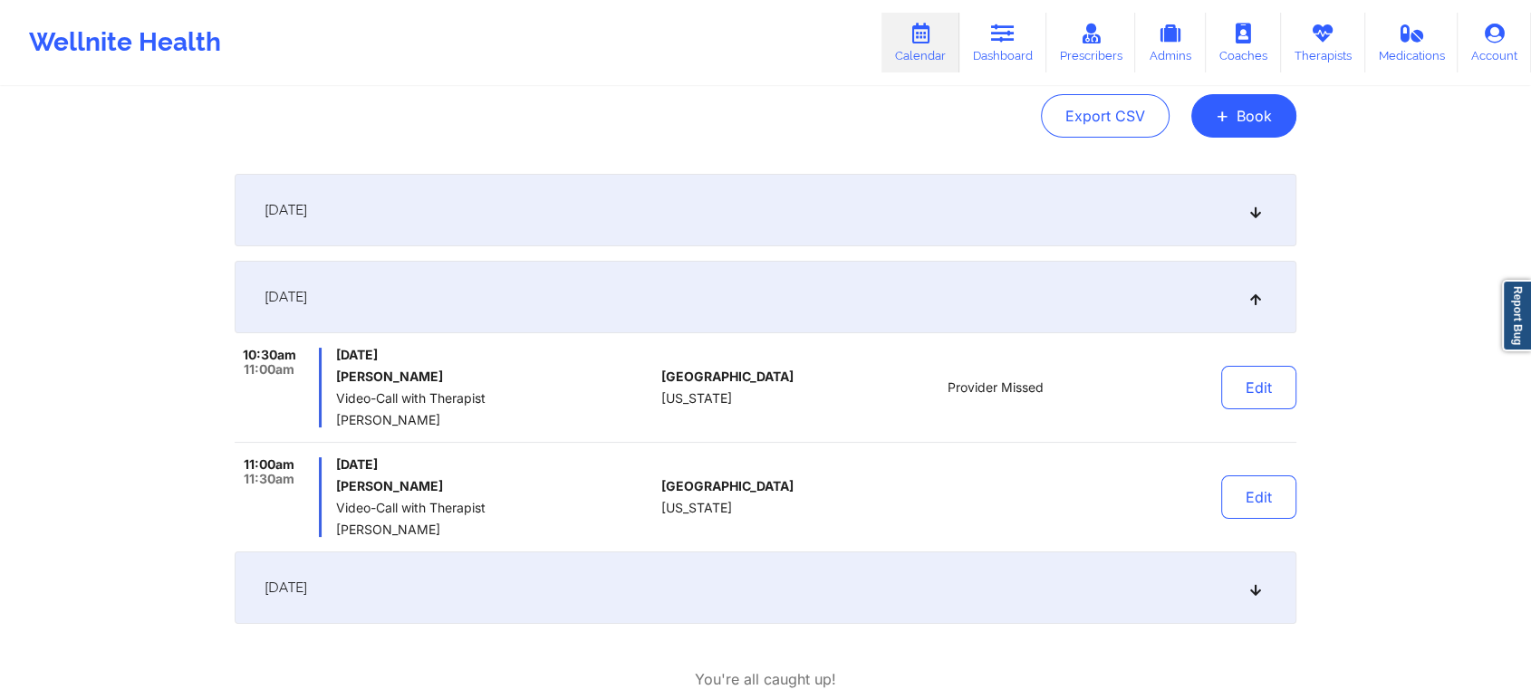
scroll to position [296, 0]
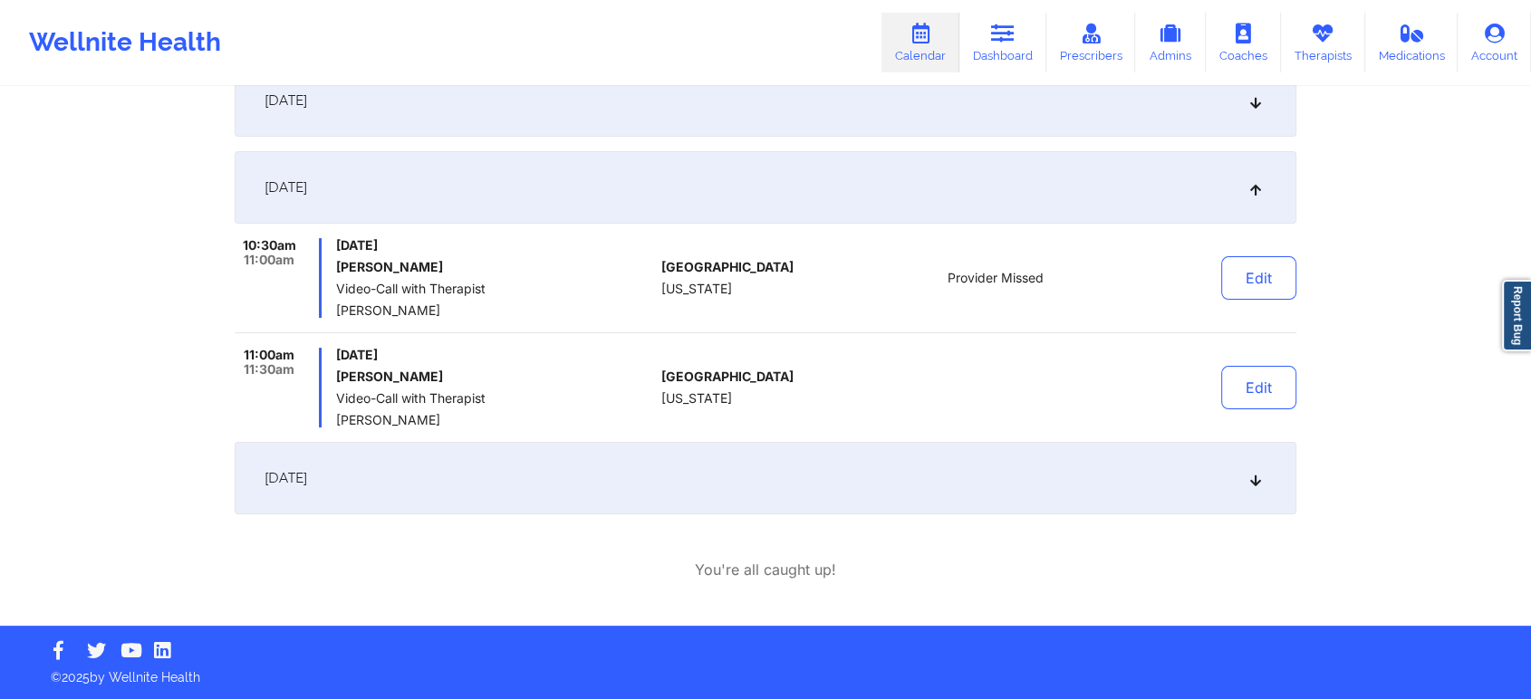
click at [966, 481] on div "[DATE]" at bounding box center [765, 478] width 1061 height 72
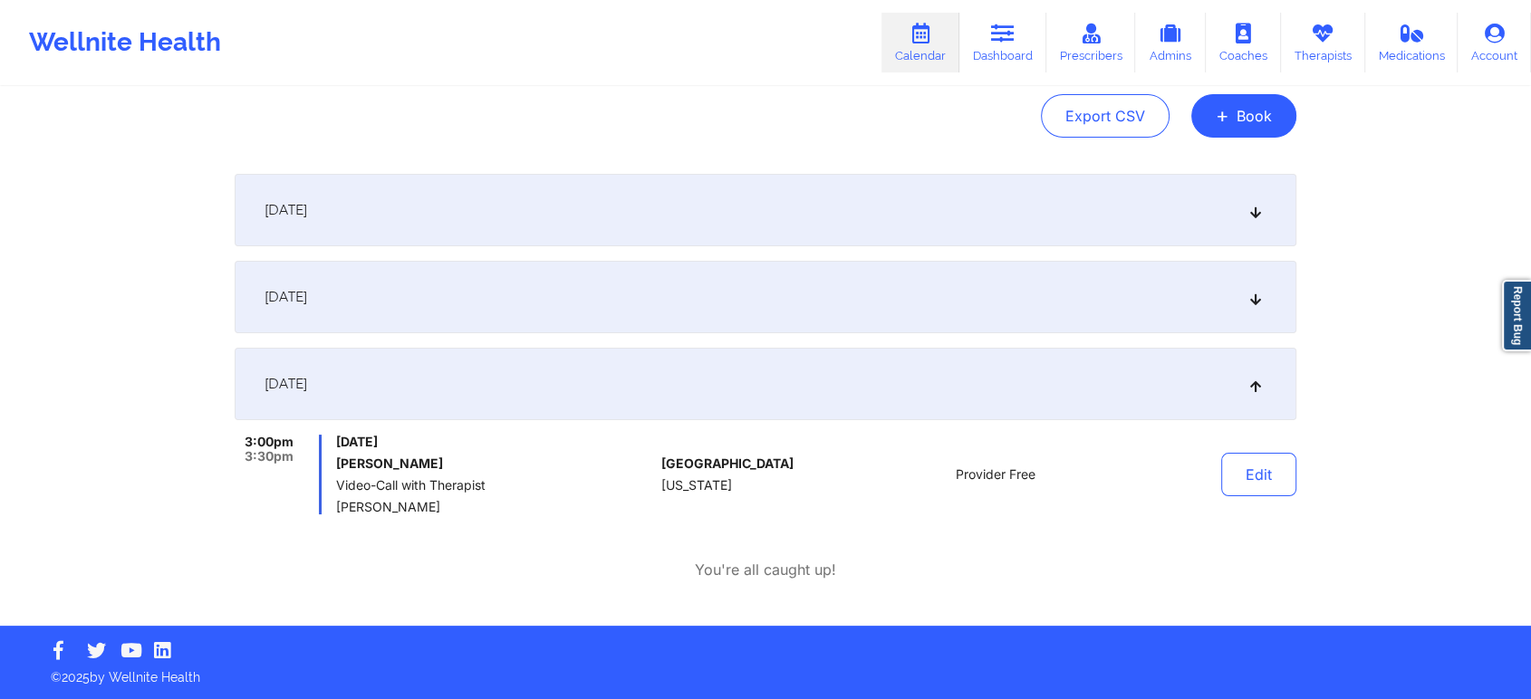
click at [738, 187] on div "[DATE]" at bounding box center [765, 210] width 1061 height 72
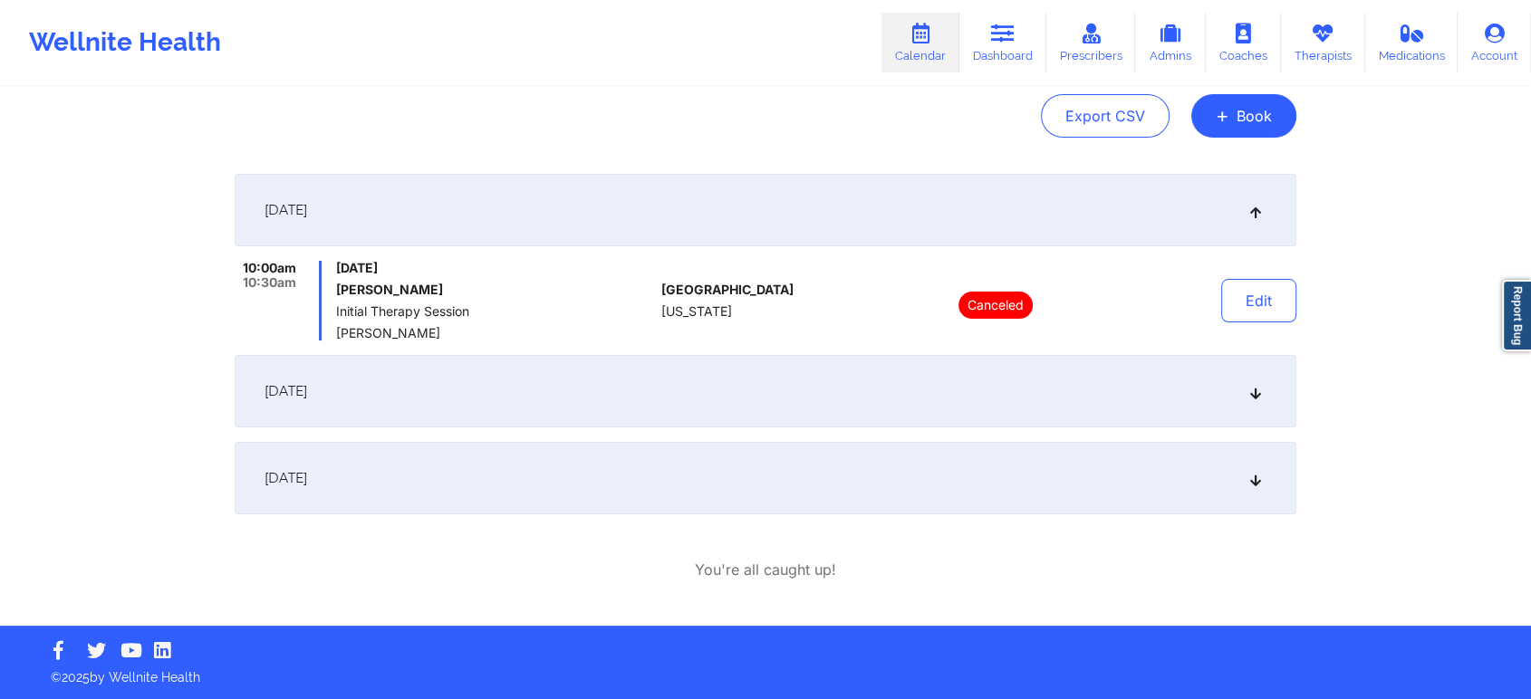
click at [769, 392] on div "[DATE]" at bounding box center [765, 391] width 1061 height 72
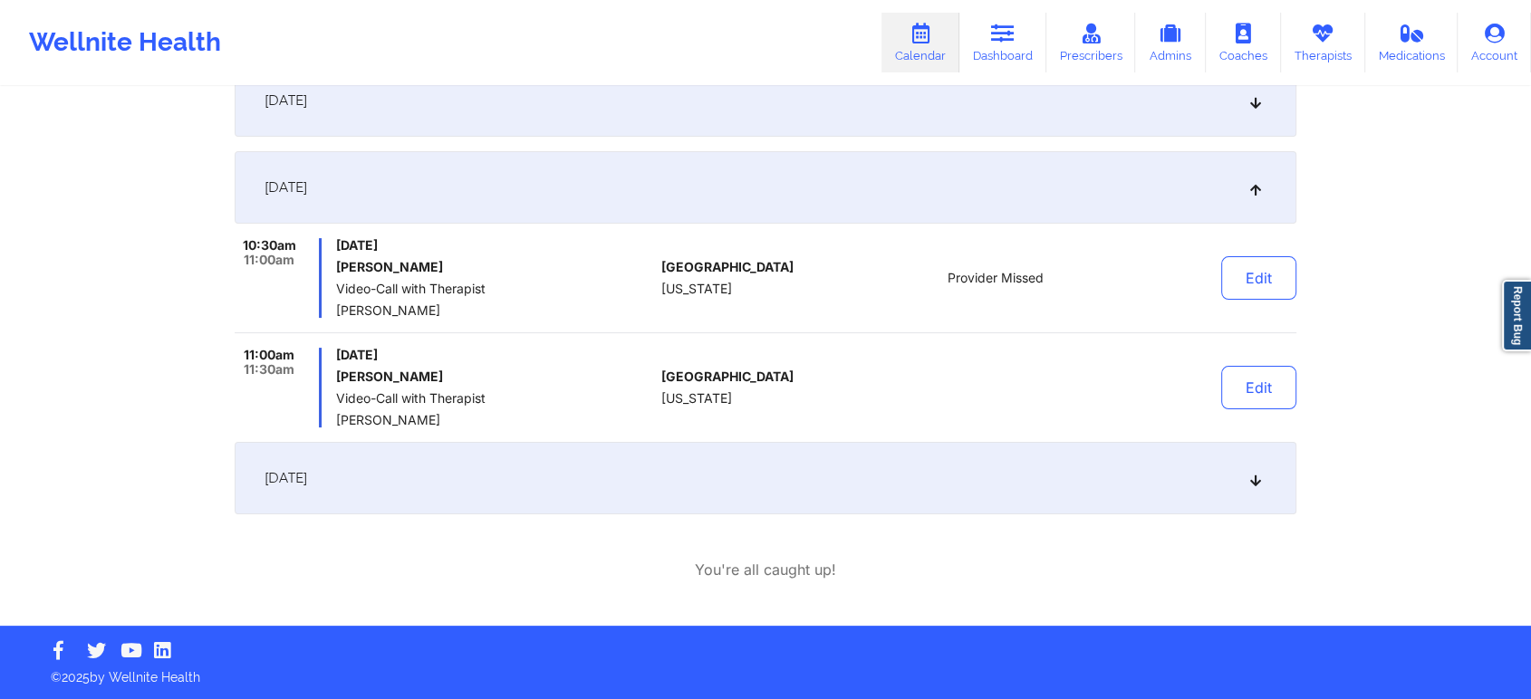
click at [797, 482] on div "[DATE]" at bounding box center [765, 478] width 1061 height 72
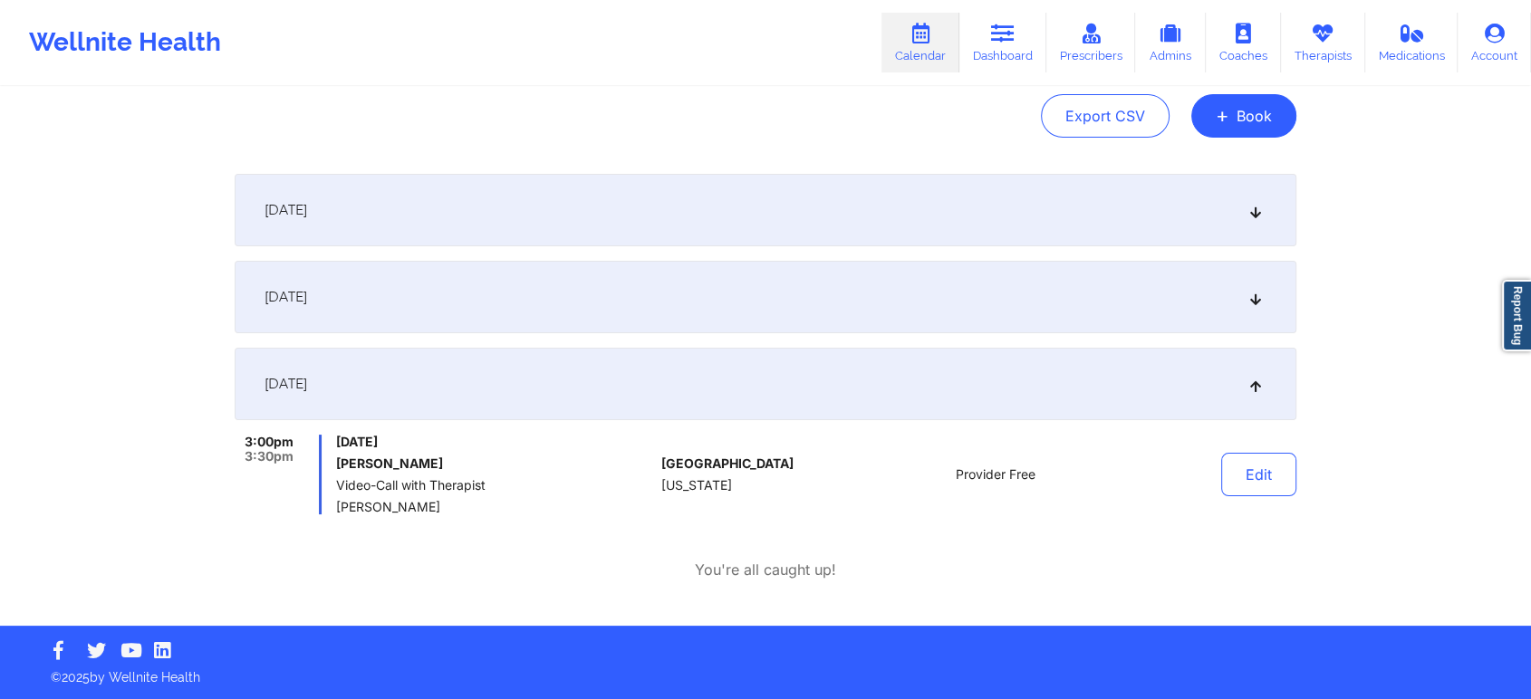
scroll to position [187, 0]
click at [1261, 485] on button "Edit" at bounding box center [1258, 474] width 75 height 43
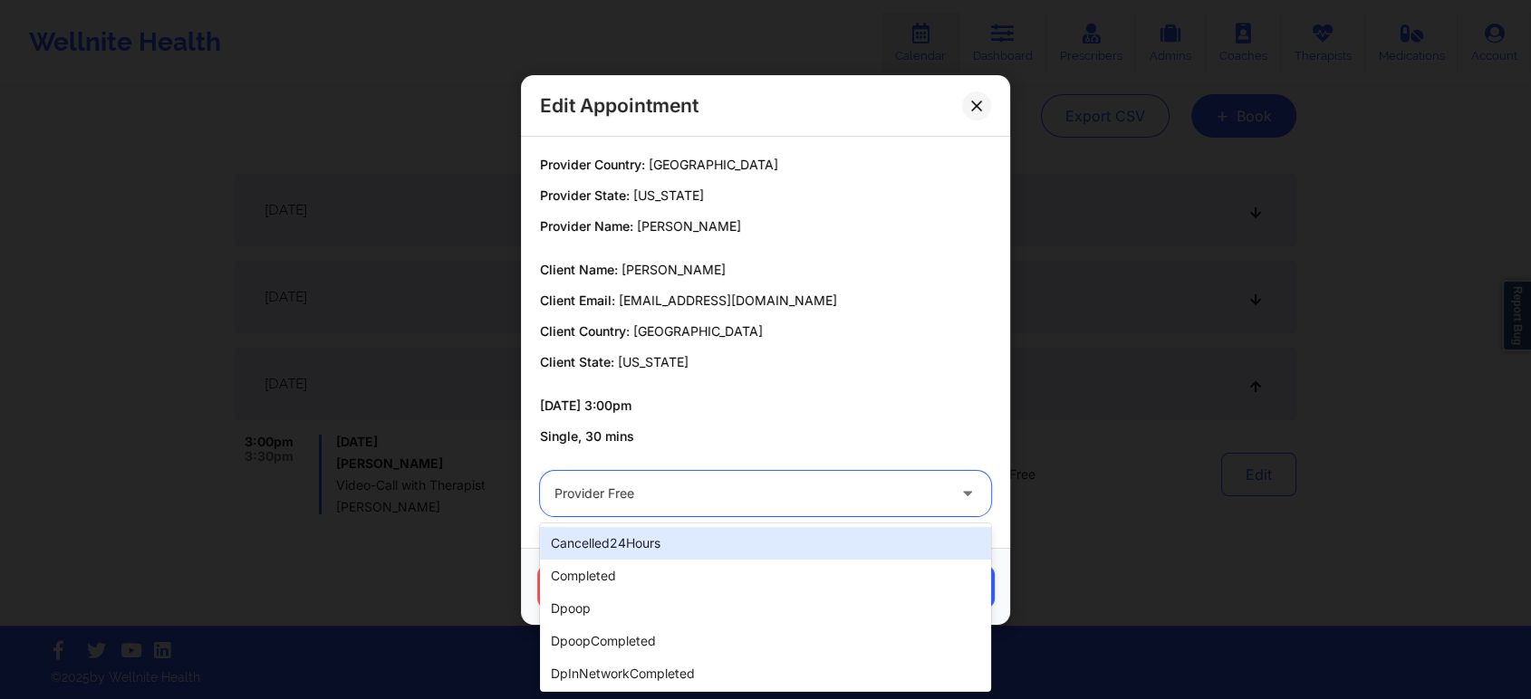
click at [725, 489] on div at bounding box center [749, 494] width 391 height 22
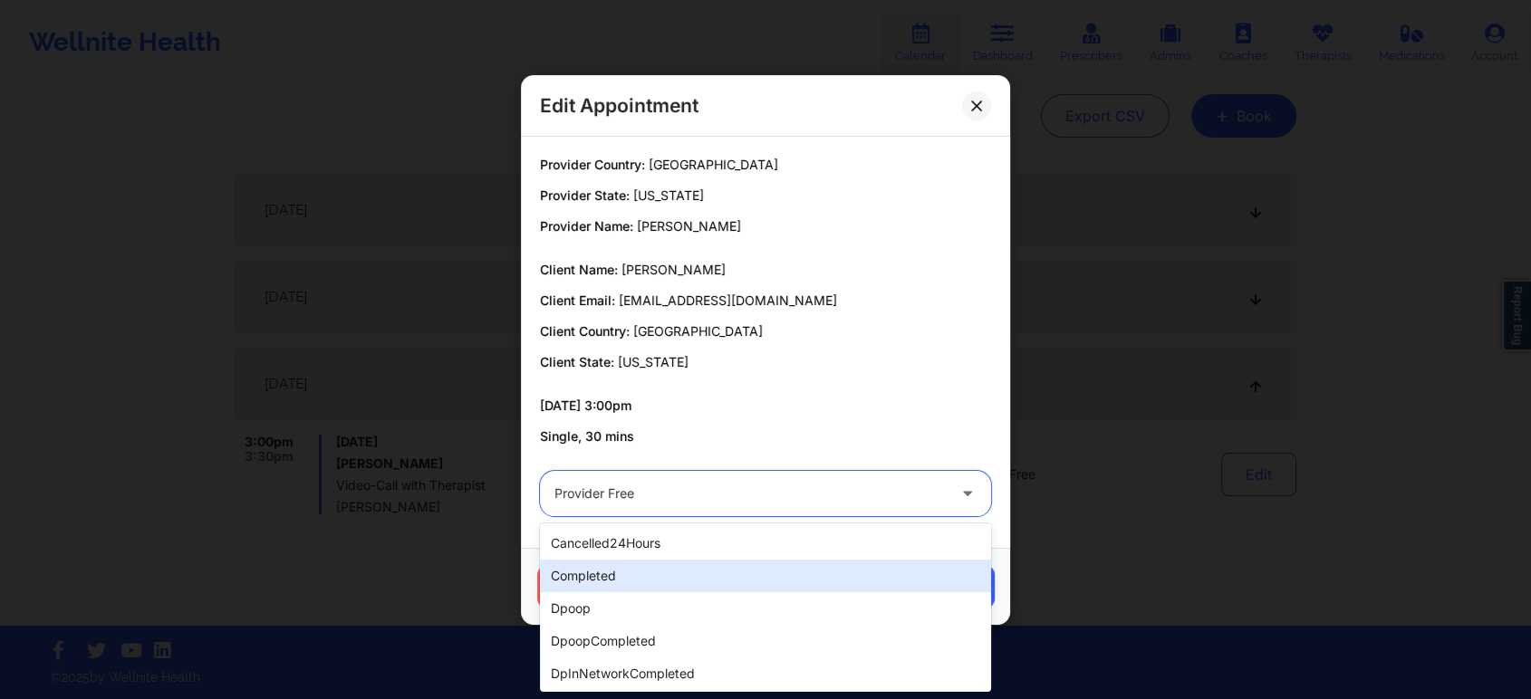
click at [612, 569] on div "completed" at bounding box center [765, 576] width 451 height 33
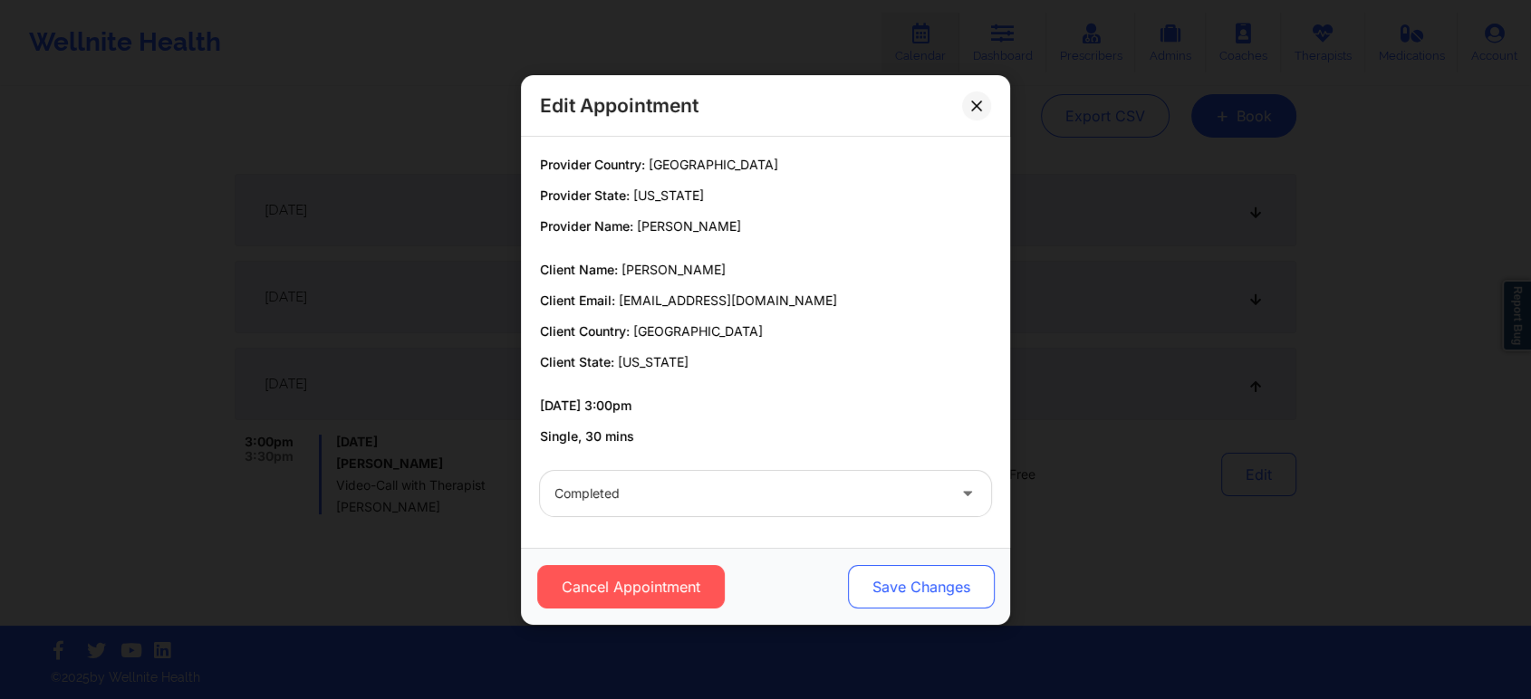
click at [875, 606] on button "Save Changes" at bounding box center [921, 586] width 147 height 43
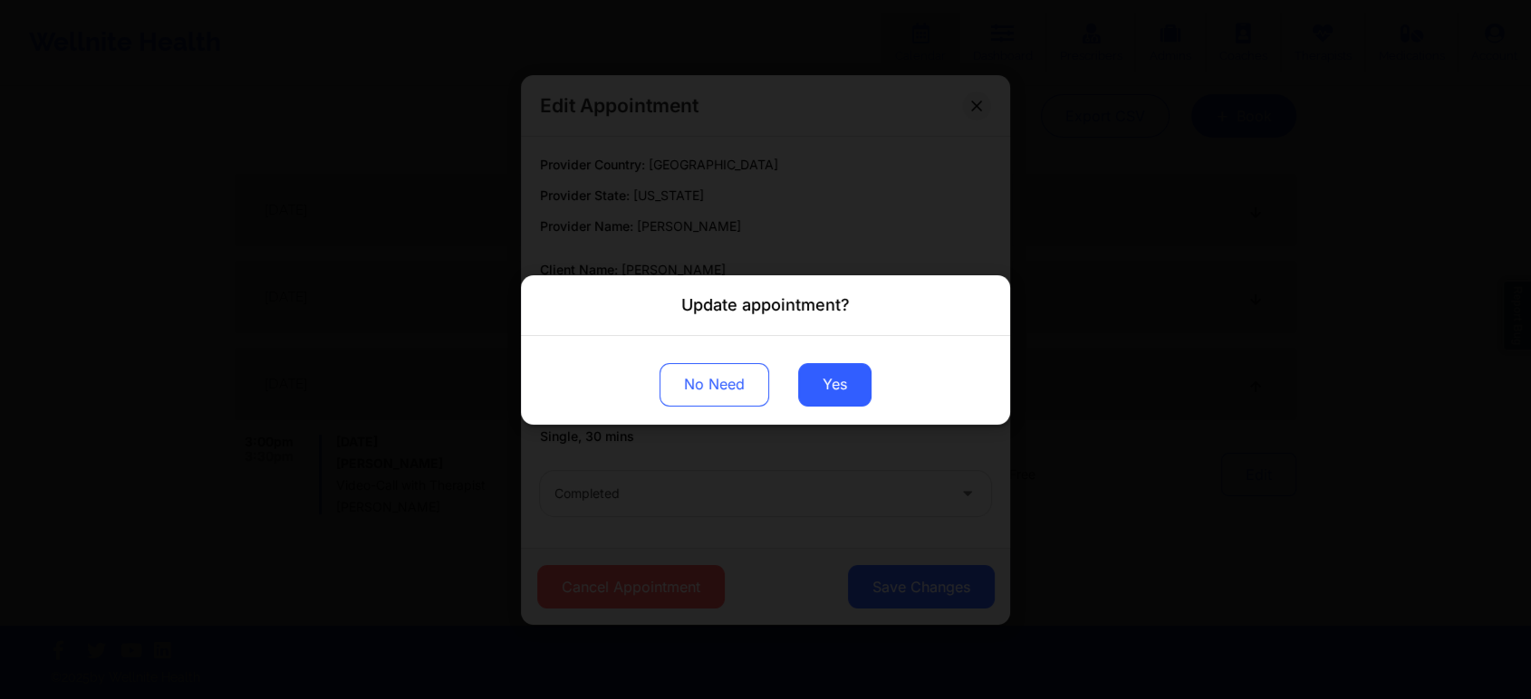
click at [821, 418] on div "No Need Yes" at bounding box center [765, 379] width 489 height 89
click at [833, 373] on button "Yes" at bounding box center [834, 383] width 73 height 43
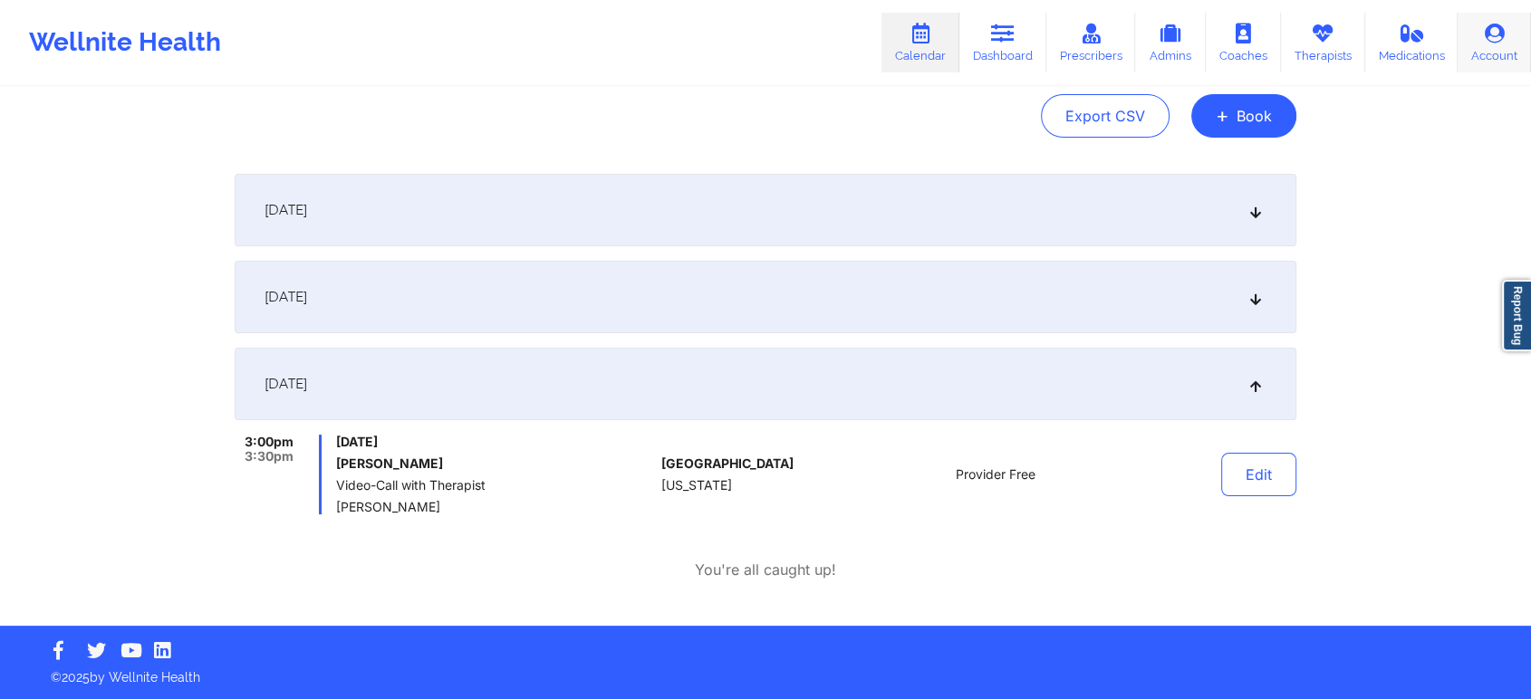
scroll to position [0, 0]
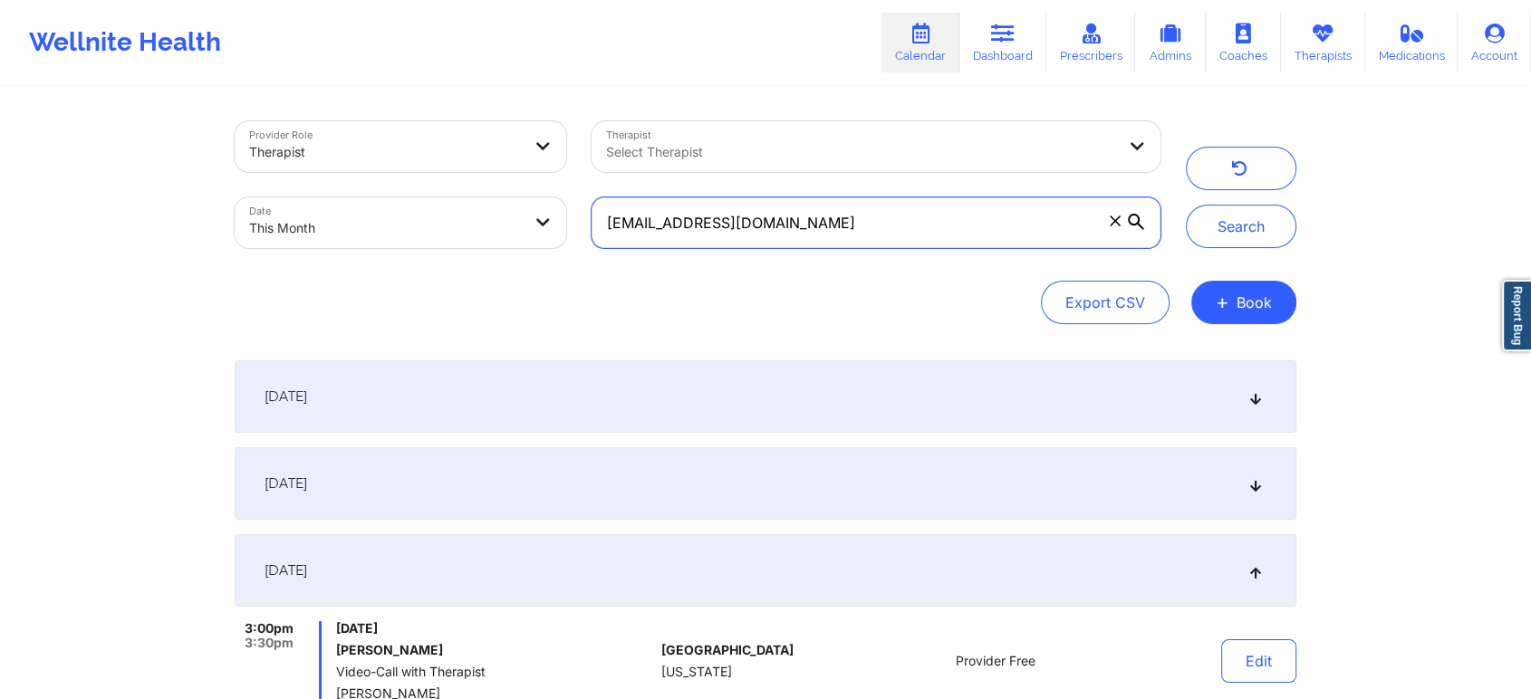
drag, startPoint x: 809, startPoint y: 230, endPoint x: 338, endPoint y: 211, distance: 471.3
click at [338, 211] on div "Provider Role Therapist Therapist Select Therapist Date This Month [EMAIL_ADDRE…" at bounding box center [697, 185] width 951 height 152
paste input "kimarumsan82"
click at [1186, 205] on button "Search" at bounding box center [1241, 226] width 110 height 43
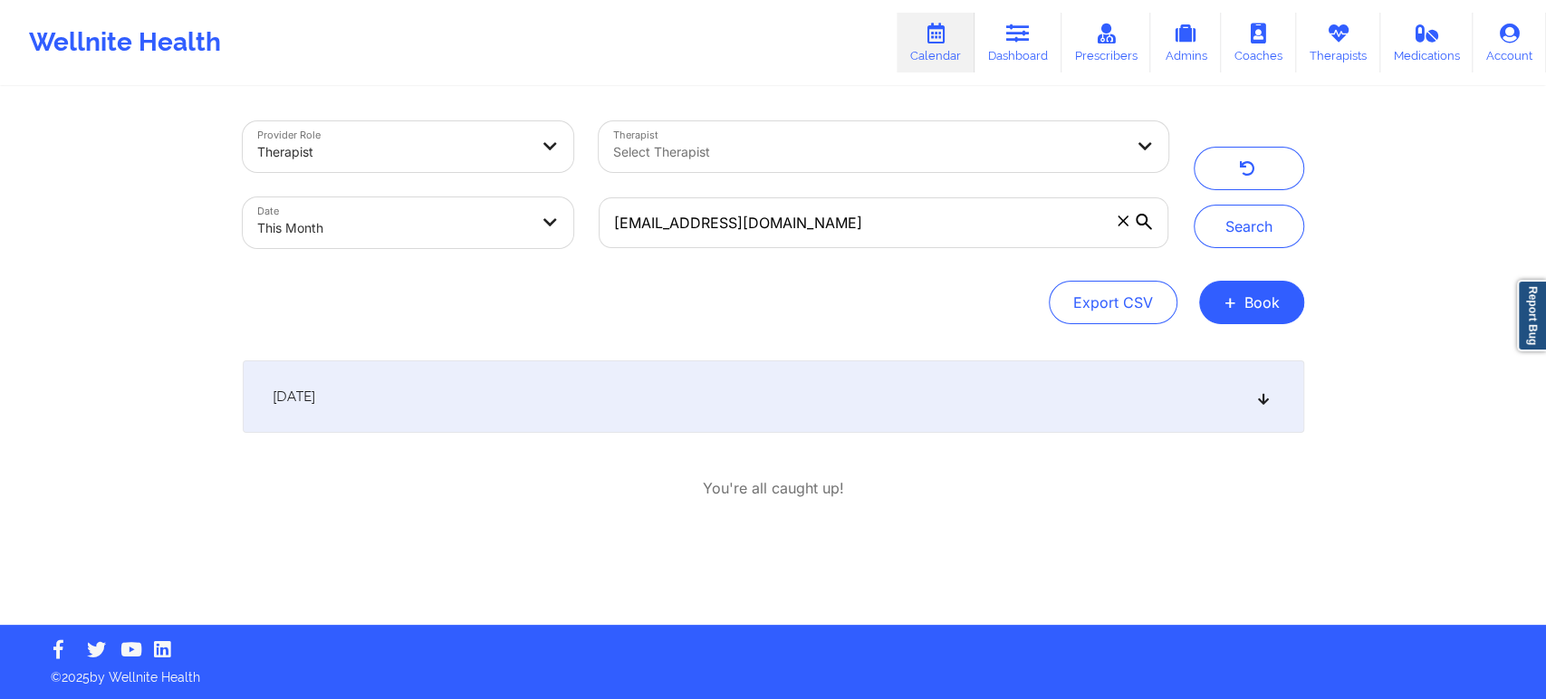
click at [583, 391] on div "[DATE]" at bounding box center [773, 396] width 1061 height 72
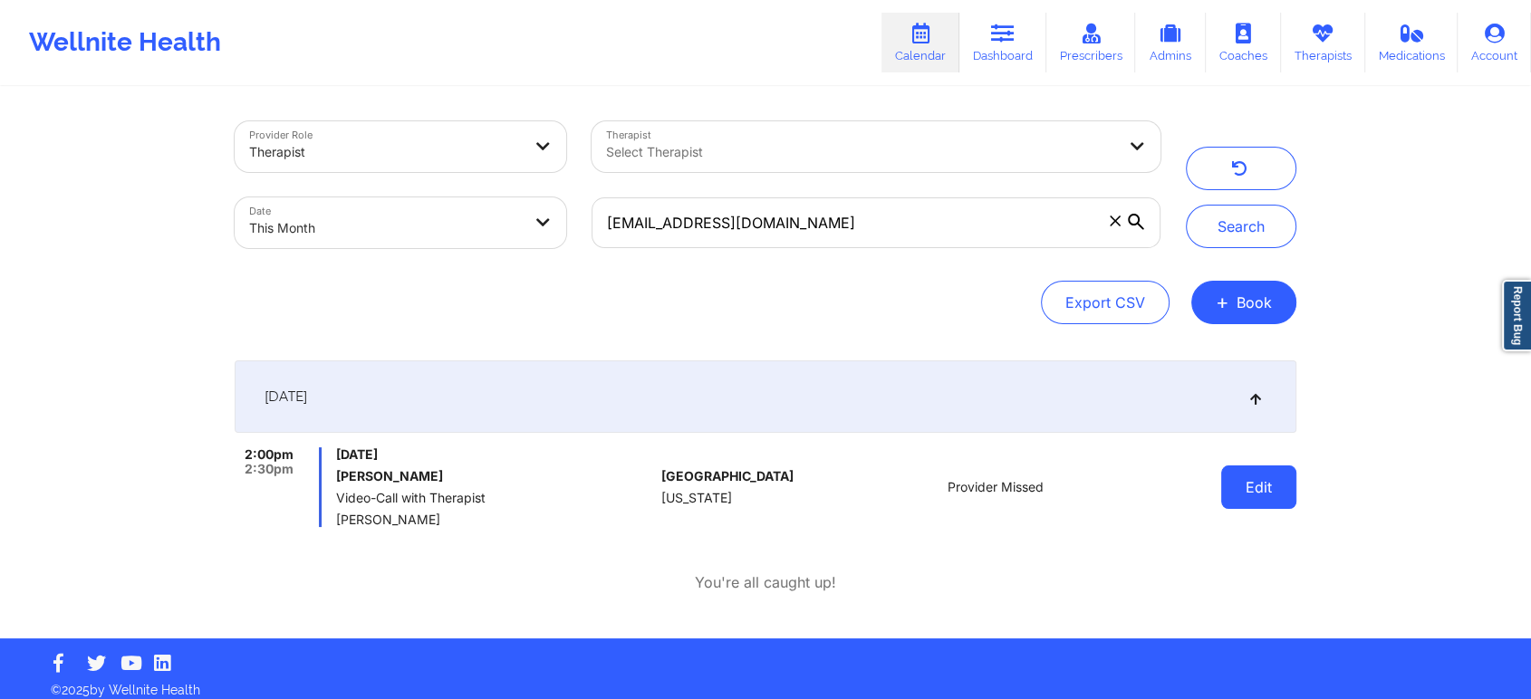
click at [1262, 475] on button "Edit" at bounding box center [1258, 487] width 75 height 43
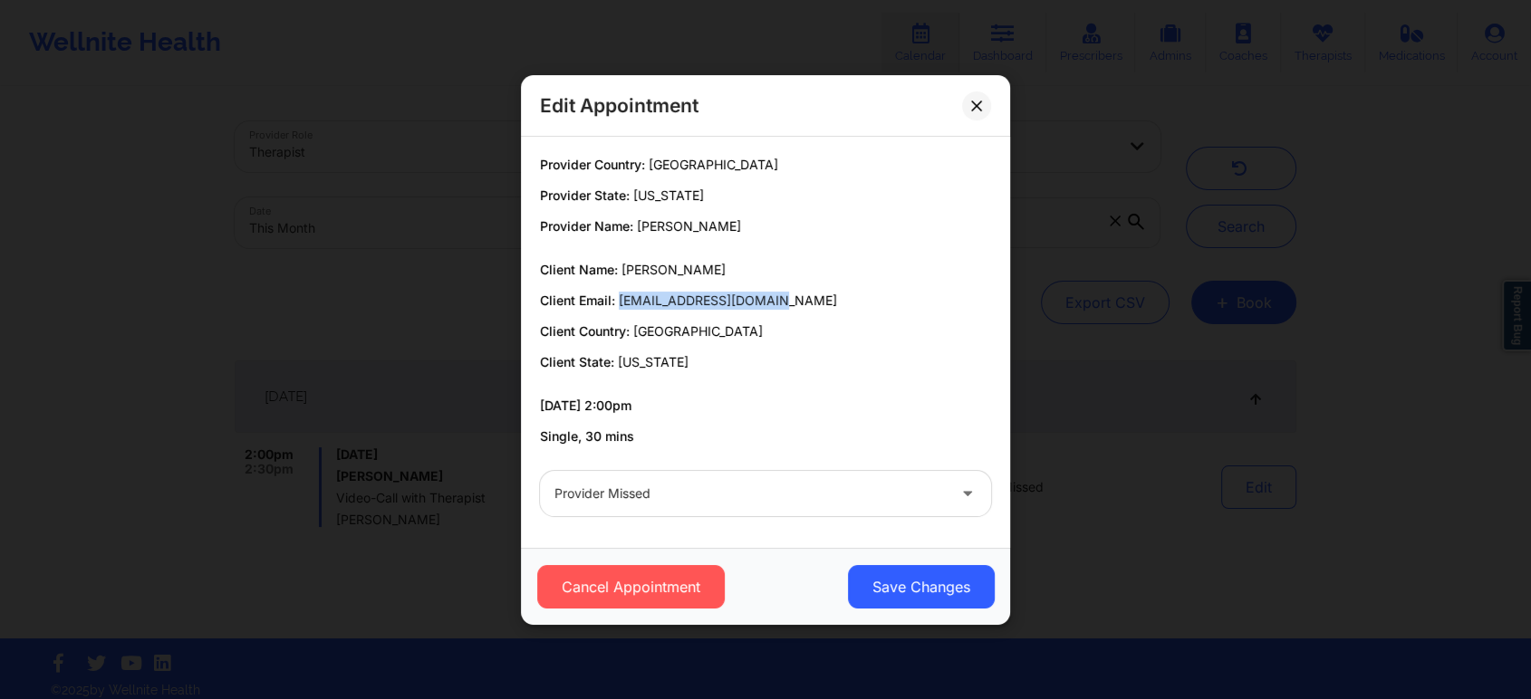
drag, startPoint x: 619, startPoint y: 297, endPoint x: 876, endPoint y: 286, distance: 256.5
click at [876, 286] on div "Client Name: [PERSON_NAME] Client Email: [EMAIL_ADDRESS][DOMAIN_NAME] Client Co…" at bounding box center [765, 316] width 451 height 110
copy span "[EMAIL_ADDRESS][DOMAIN_NAME]"
click at [971, 114] on button at bounding box center [976, 105] width 29 height 29
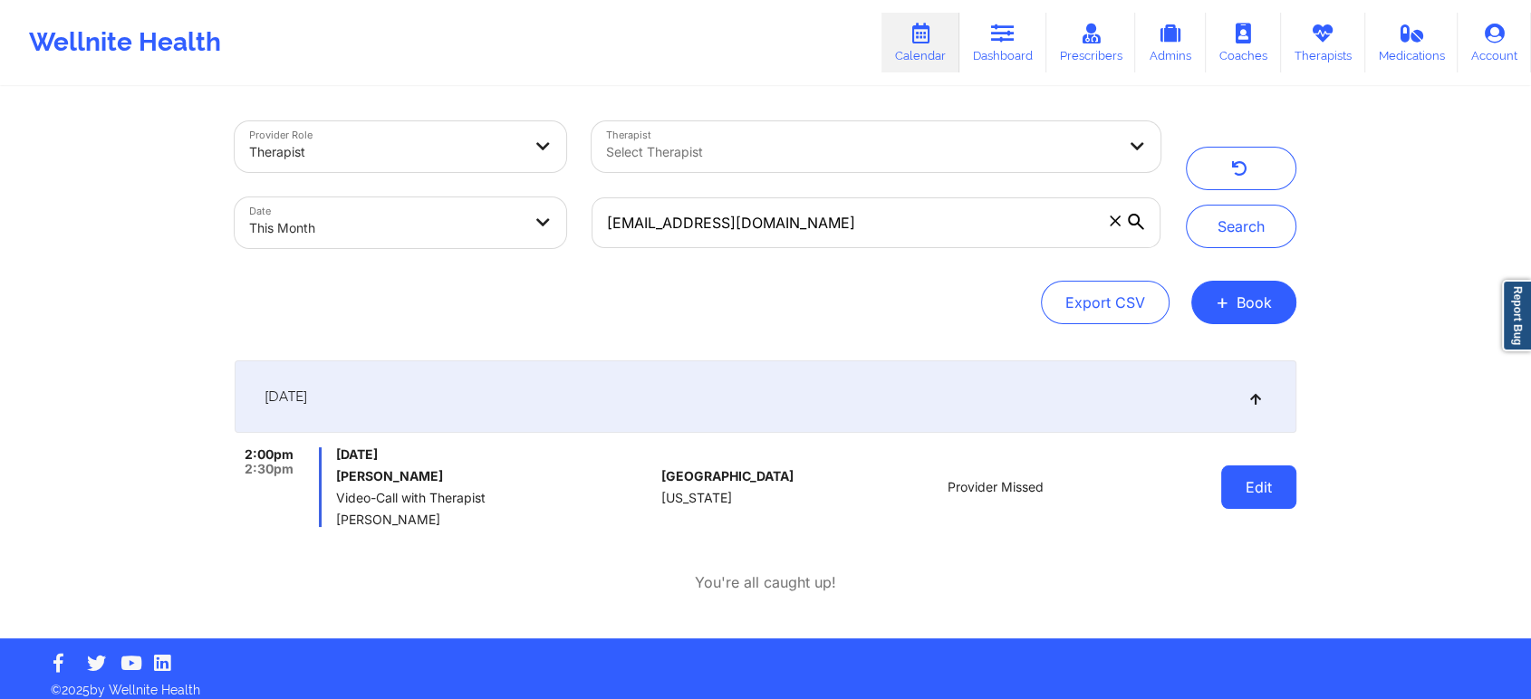
click at [1253, 475] on button "Edit" at bounding box center [1258, 487] width 75 height 43
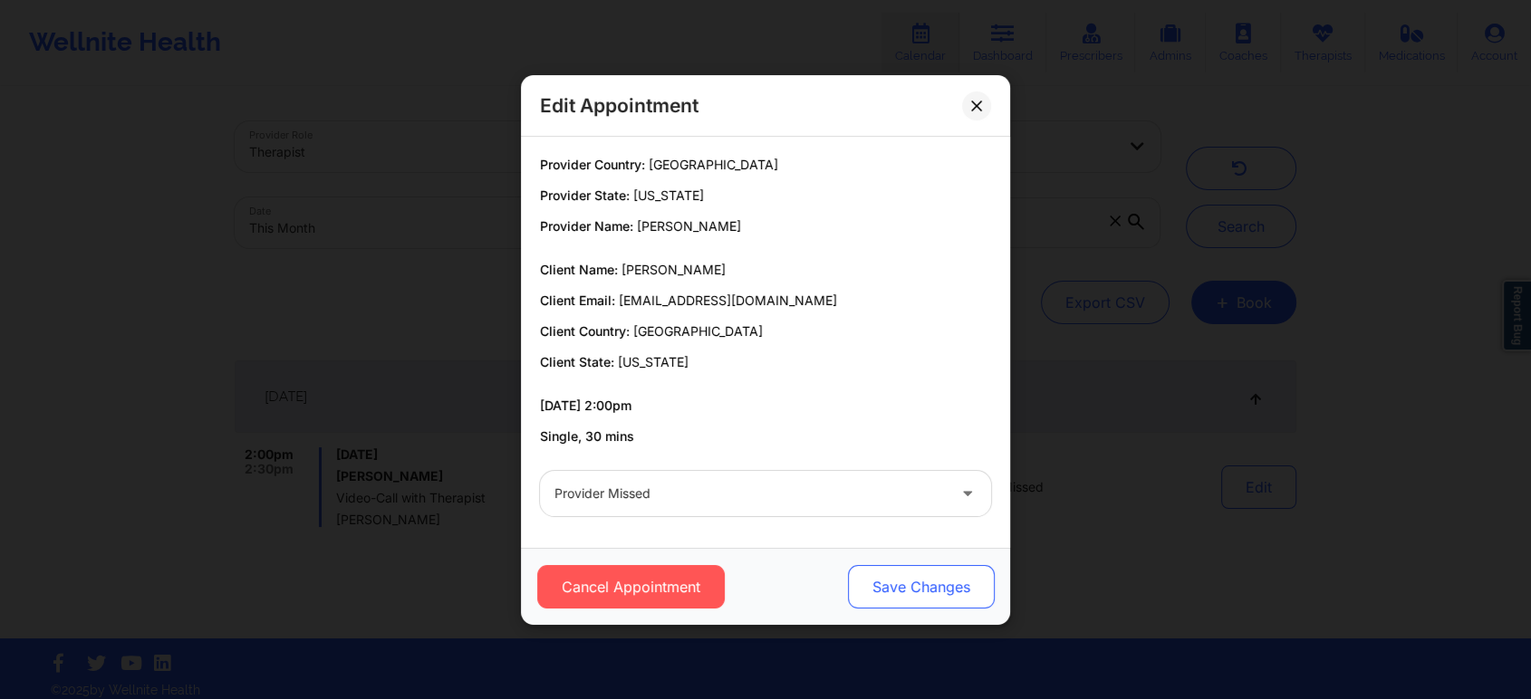
click at [875, 594] on button "Save Changes" at bounding box center [921, 586] width 147 height 43
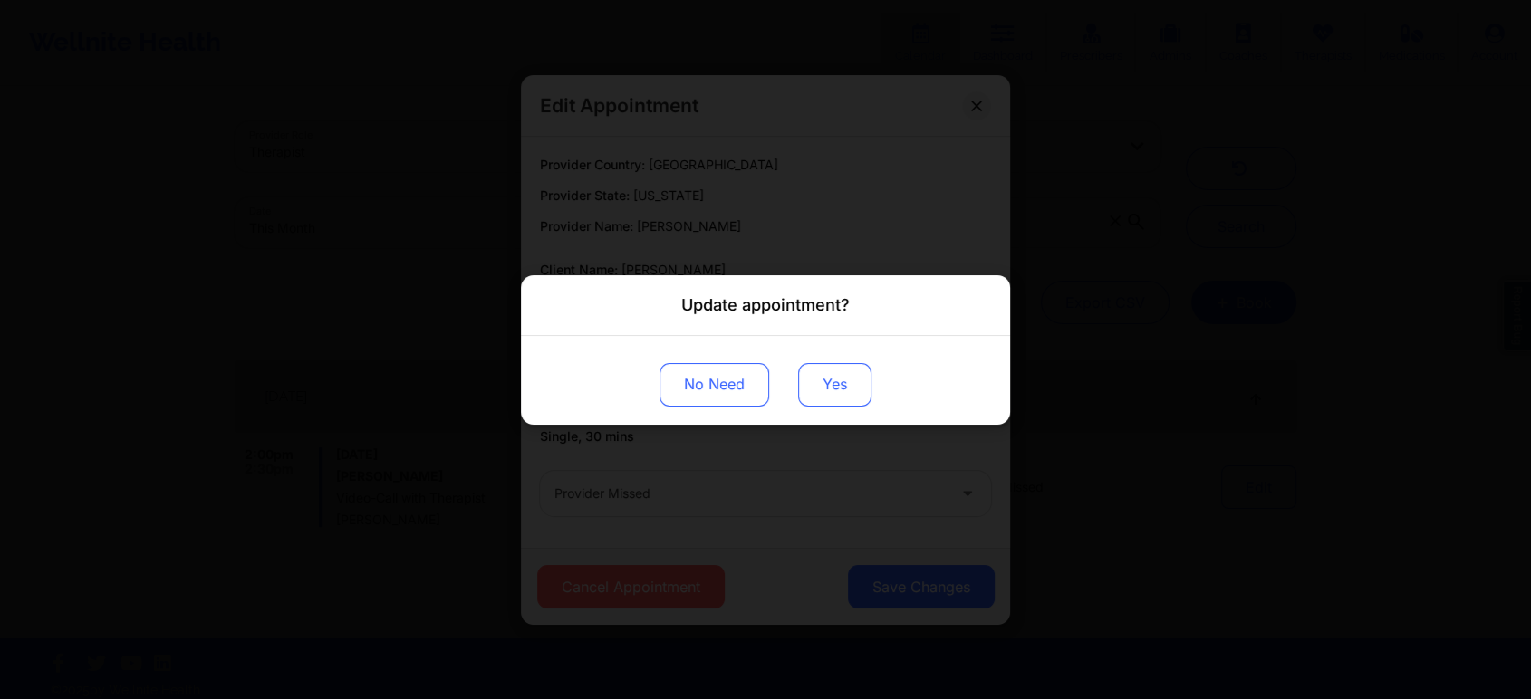
click at [827, 385] on button "Yes" at bounding box center [834, 383] width 73 height 43
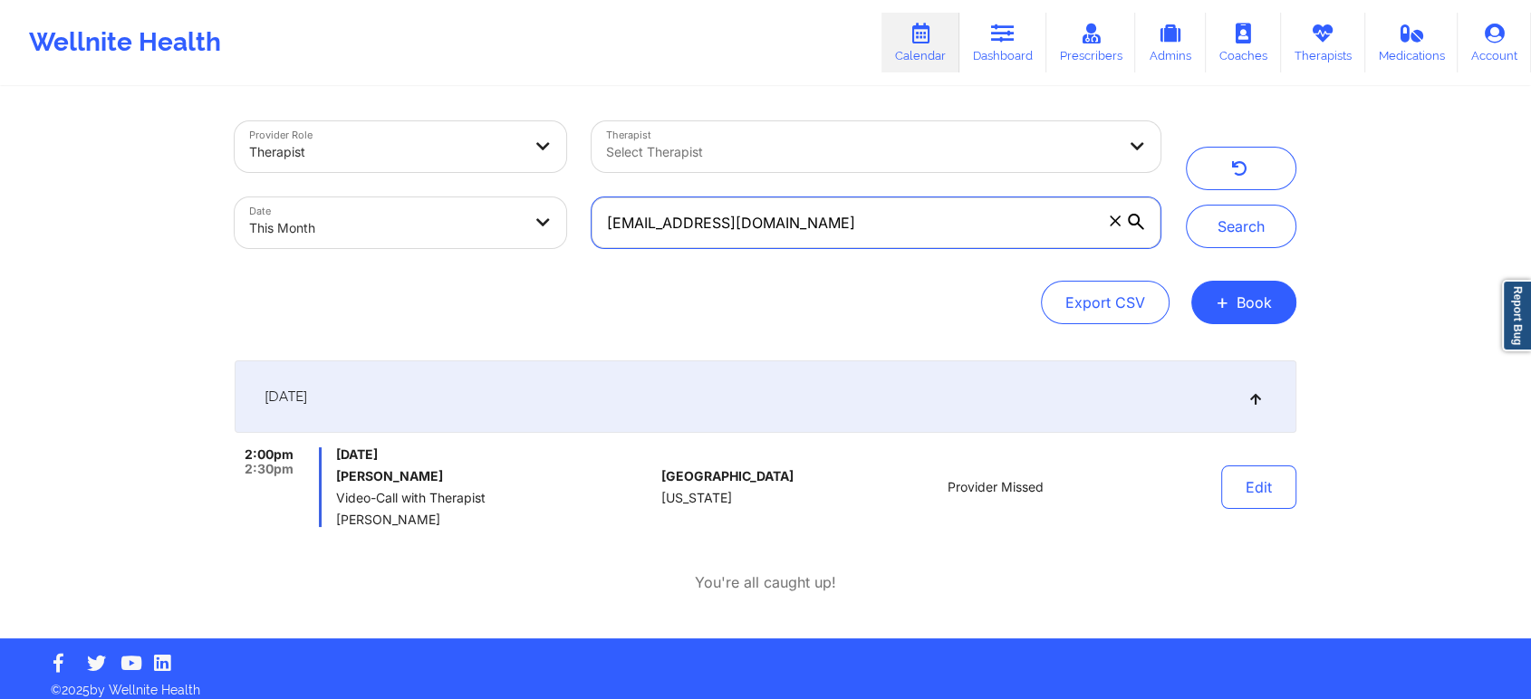
drag, startPoint x: 847, startPoint y: 245, endPoint x: 420, endPoint y: 215, distance: 427.6
click at [420, 215] on div "Provider Role Therapist Therapist Select Therapist Date This Month [EMAIL_ADDRE…" at bounding box center [697, 185] width 951 height 152
paste input "christmasinjuly@zoho"
click at [1186, 205] on button "Search" at bounding box center [1241, 226] width 110 height 43
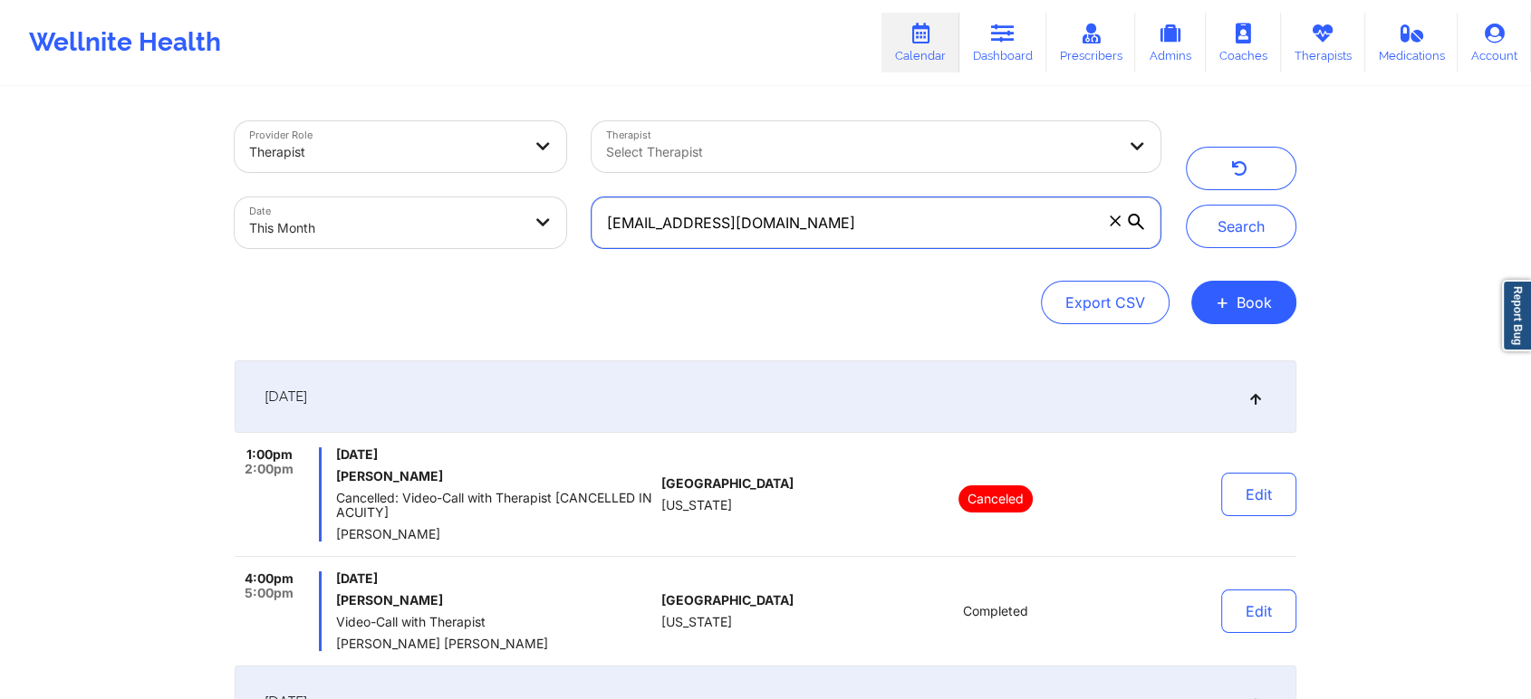
scroll to position [398, 0]
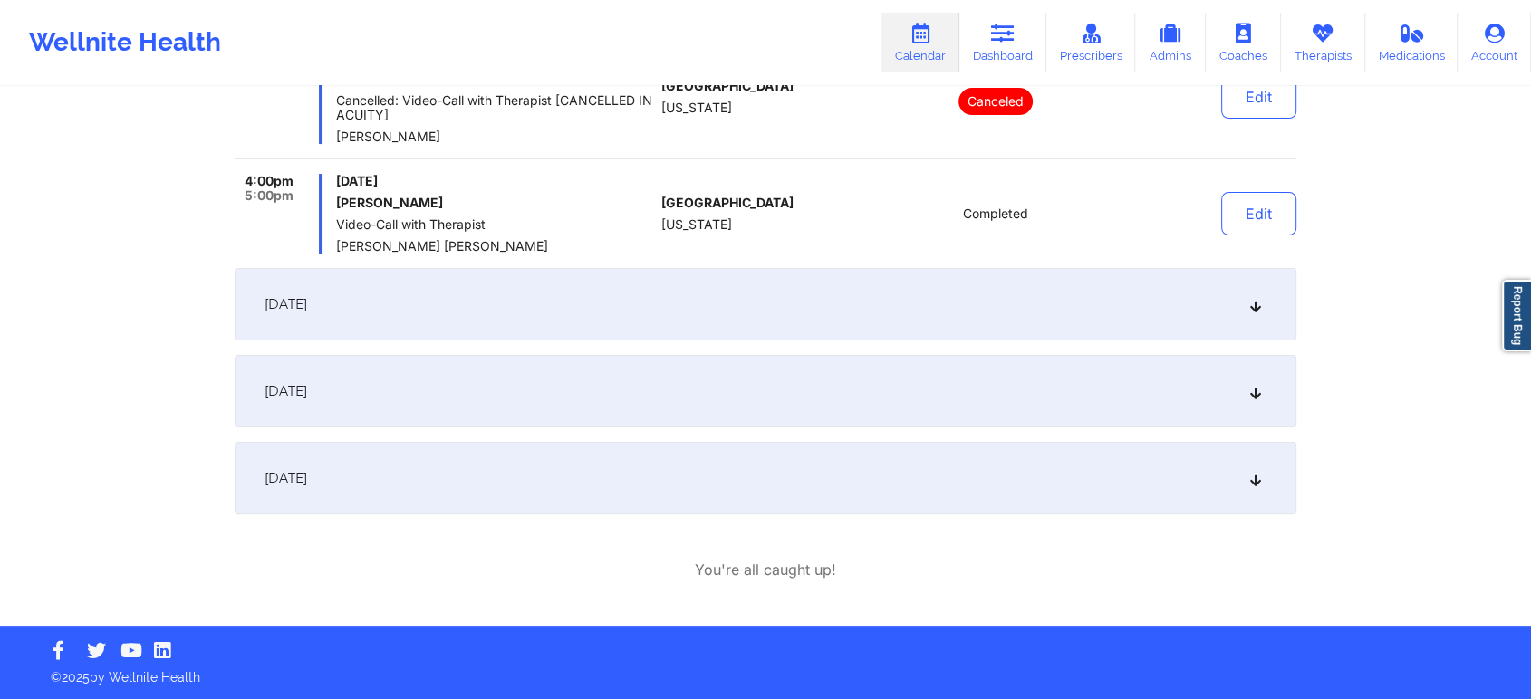
click at [708, 476] on div "[DATE]" at bounding box center [765, 478] width 1061 height 72
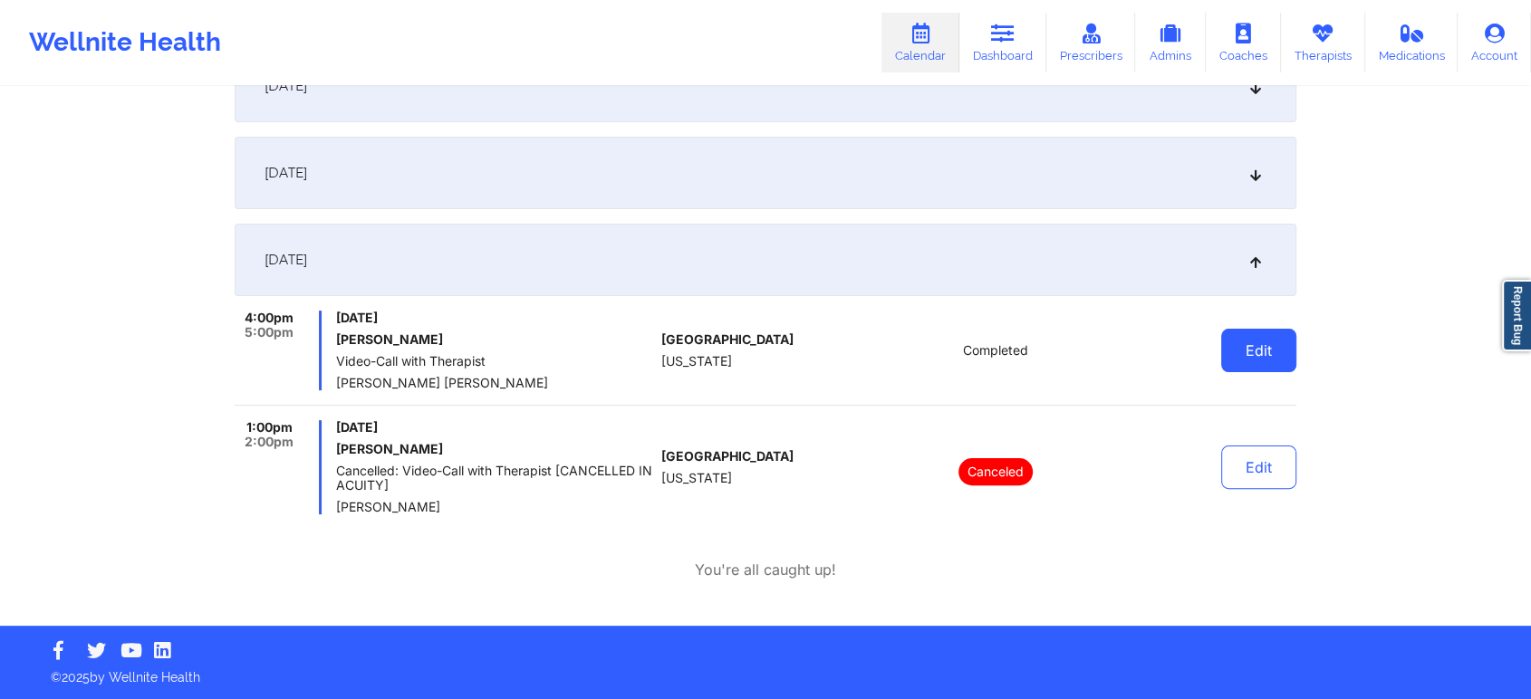
click at [1254, 368] on button "Edit" at bounding box center [1258, 350] width 75 height 43
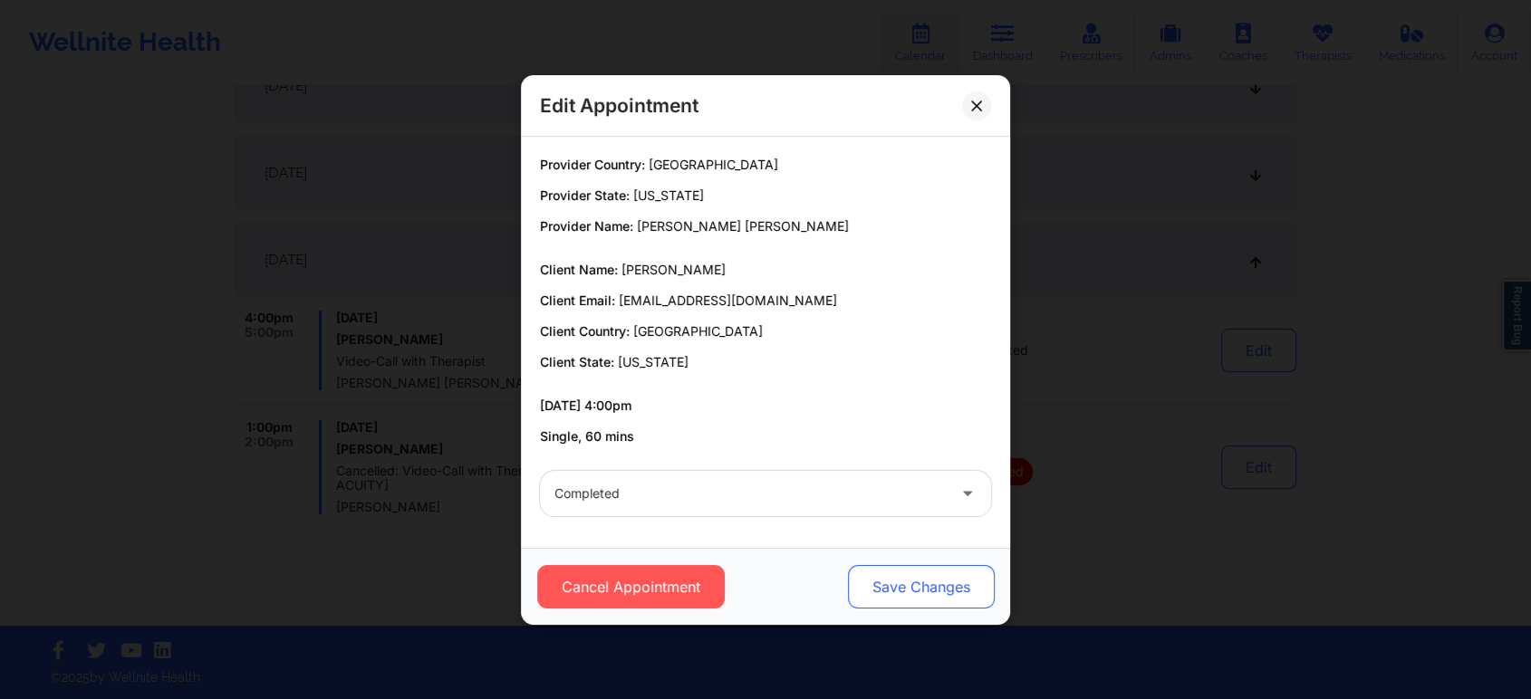
click at [953, 602] on button "Save Changes" at bounding box center [921, 586] width 147 height 43
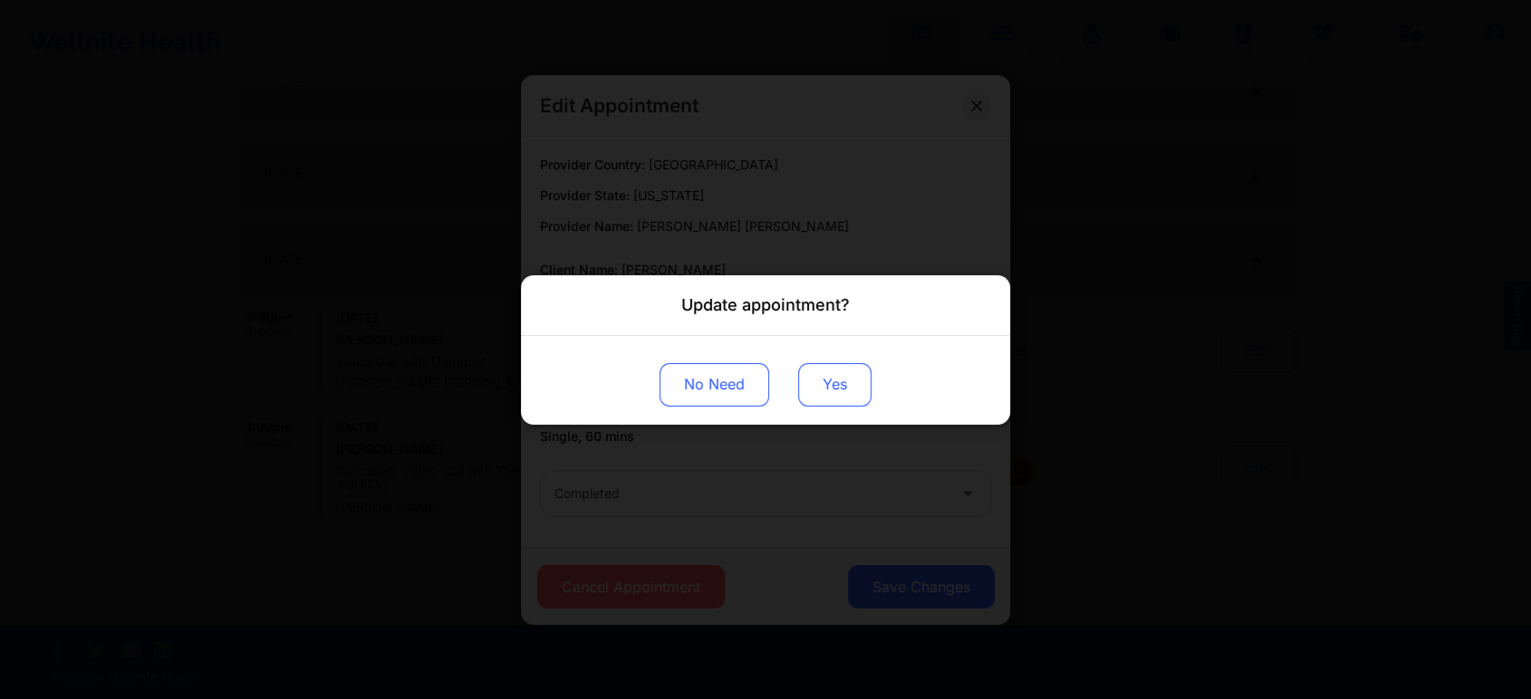
click at [809, 385] on button "Yes" at bounding box center [834, 383] width 73 height 43
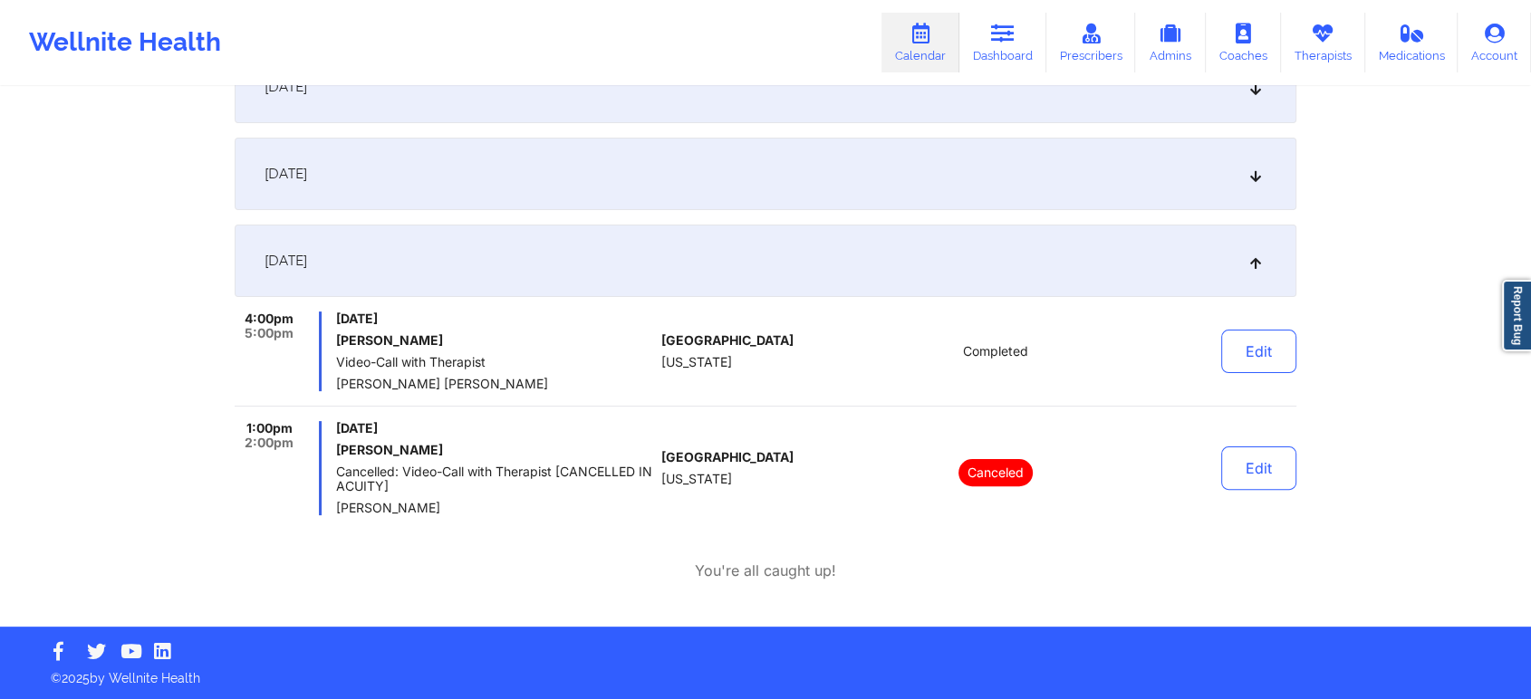
scroll to position [0, 0]
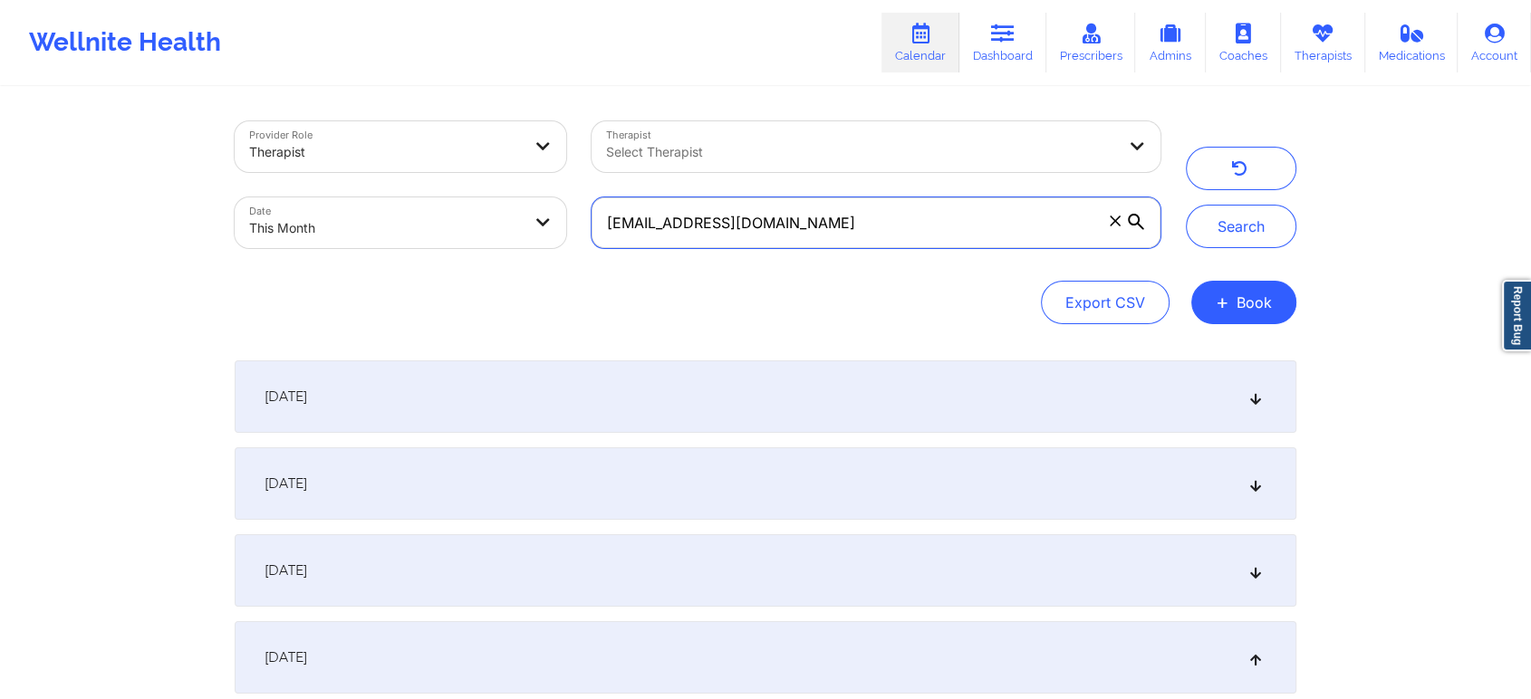
click at [850, 239] on input "[EMAIL_ADDRESS][DOMAIN_NAME]" at bounding box center [875, 222] width 569 height 51
drag, startPoint x: 840, startPoint y: 209, endPoint x: 441, endPoint y: 207, distance: 399.4
click at [441, 207] on div "Provider Role Therapist Therapist Select Therapist Date This Month [EMAIL_ADDRE…" at bounding box center [697, 185] width 951 height 152
paste input "[EMAIL_ADDRESS]"
click at [1186, 205] on button "Search" at bounding box center [1241, 226] width 110 height 43
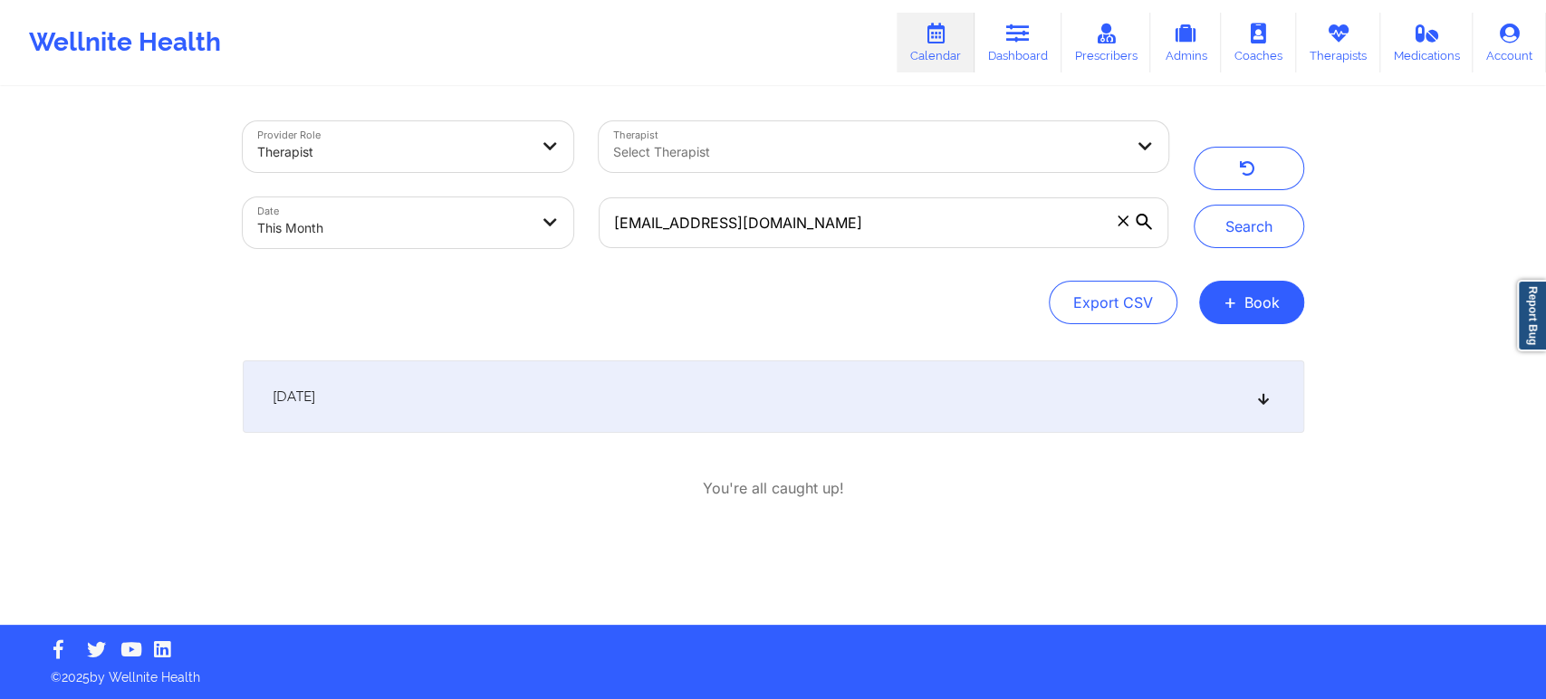
click at [777, 399] on div "[DATE]" at bounding box center [773, 396] width 1061 height 72
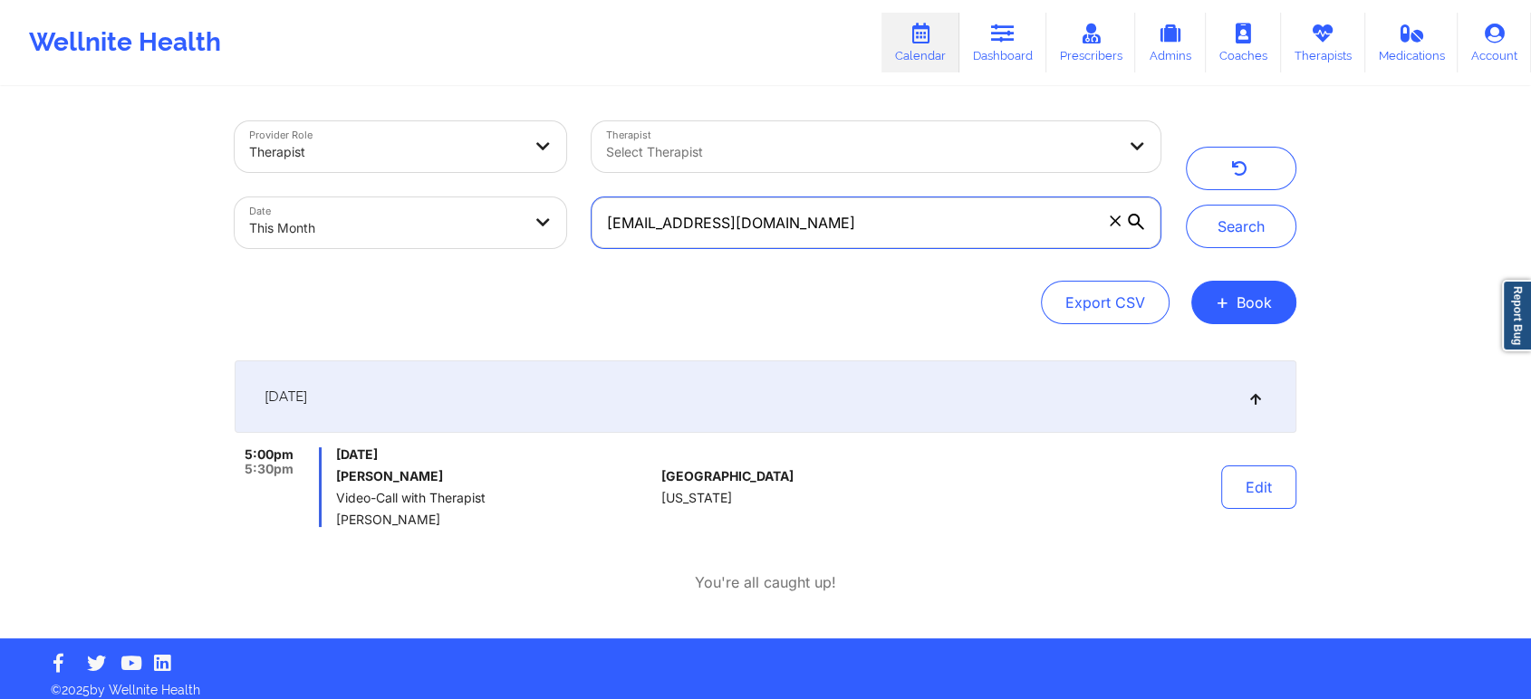
drag, startPoint x: 875, startPoint y: 208, endPoint x: 480, endPoint y: 201, distance: 394.9
click at [480, 201] on div "Provider Role Therapist Therapist Select Therapist Date This Month [EMAIL_ADDRE…" at bounding box center [697, 185] width 951 height 152
paste input "kaibrady306"
click at [1186, 205] on button "Search" at bounding box center [1241, 226] width 110 height 43
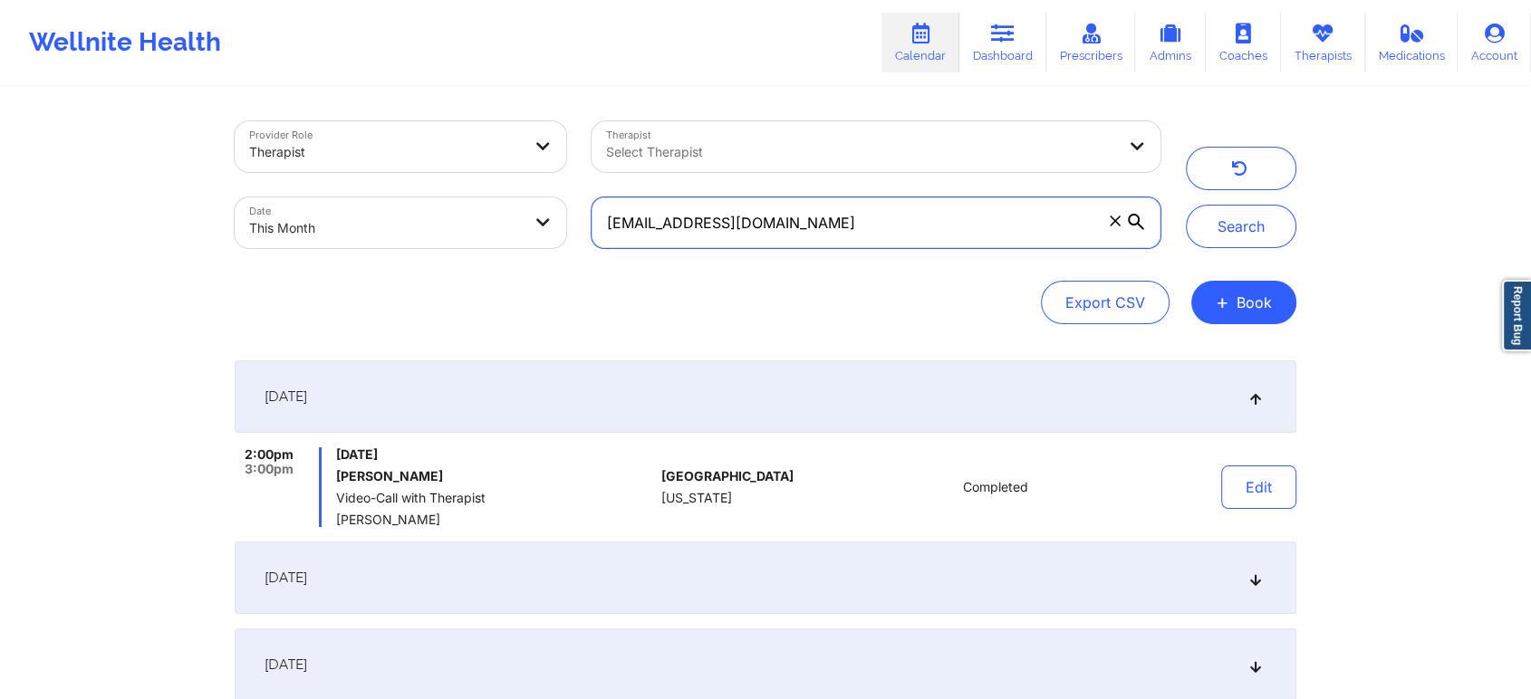
scroll to position [274, 0]
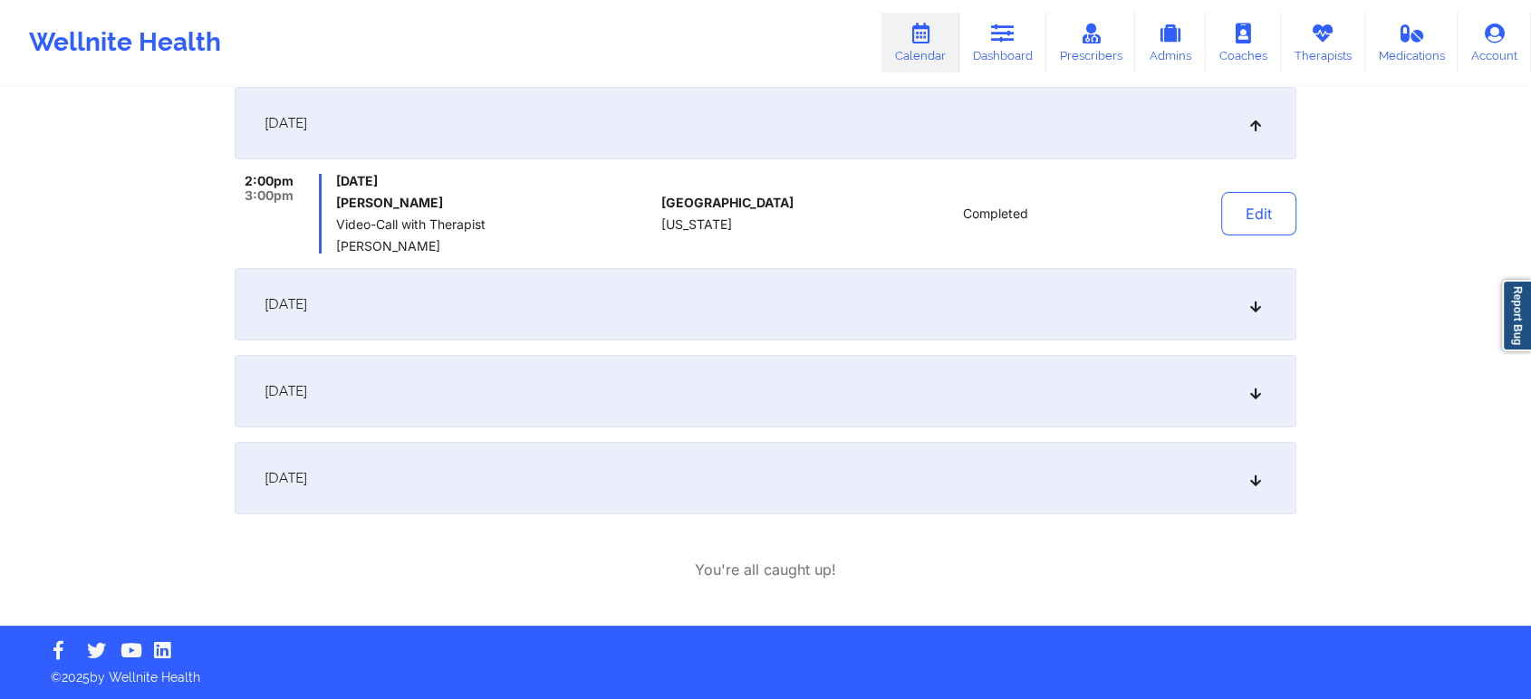
click at [590, 487] on div "[DATE]" at bounding box center [765, 478] width 1061 height 72
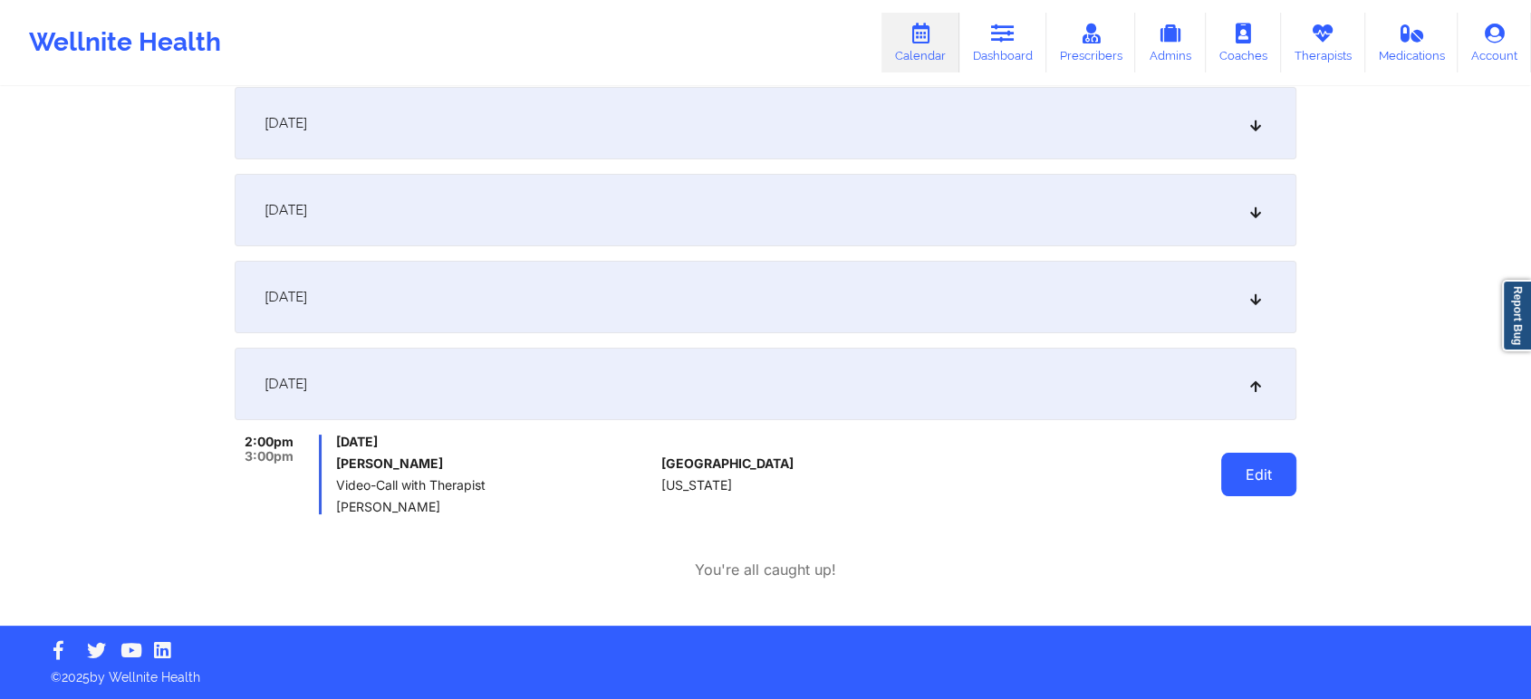
click at [1239, 469] on button "Edit" at bounding box center [1258, 474] width 75 height 43
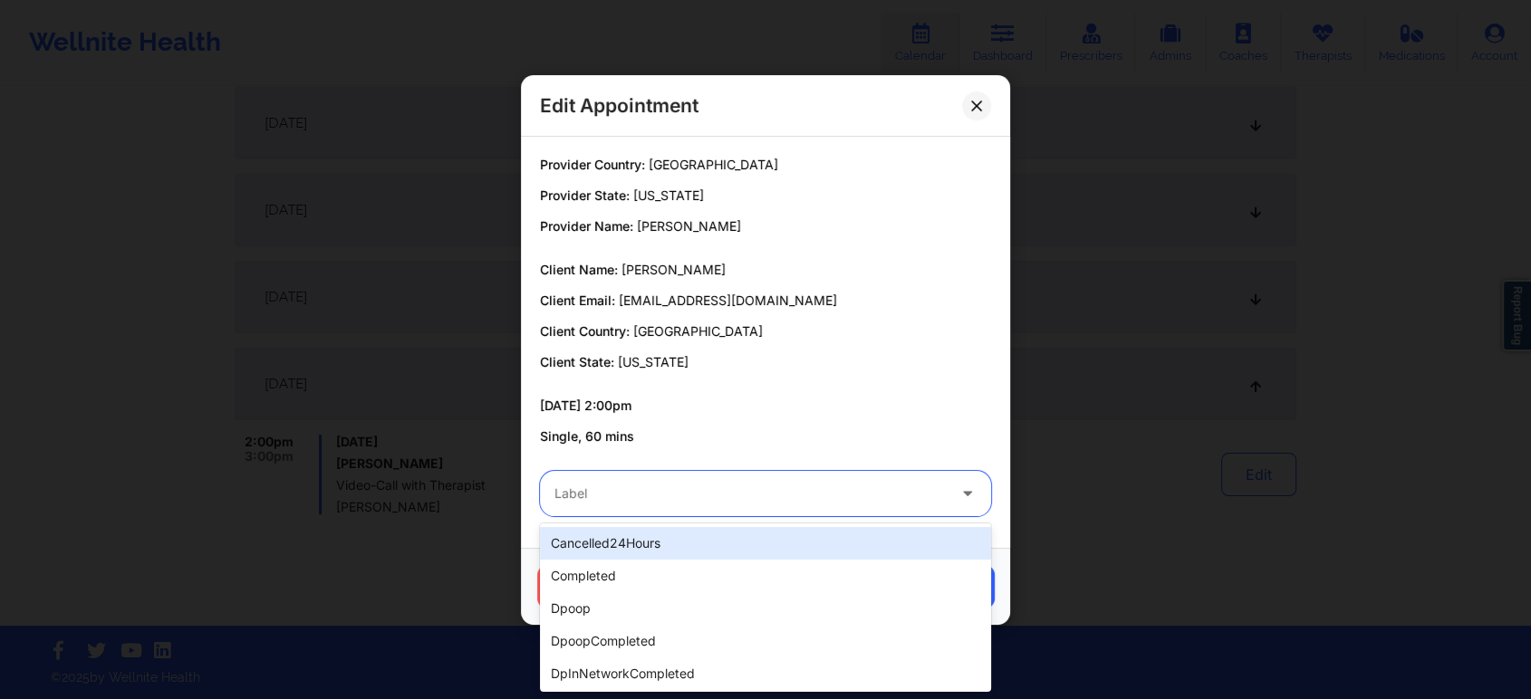
click at [640, 484] on div at bounding box center [749, 494] width 391 height 22
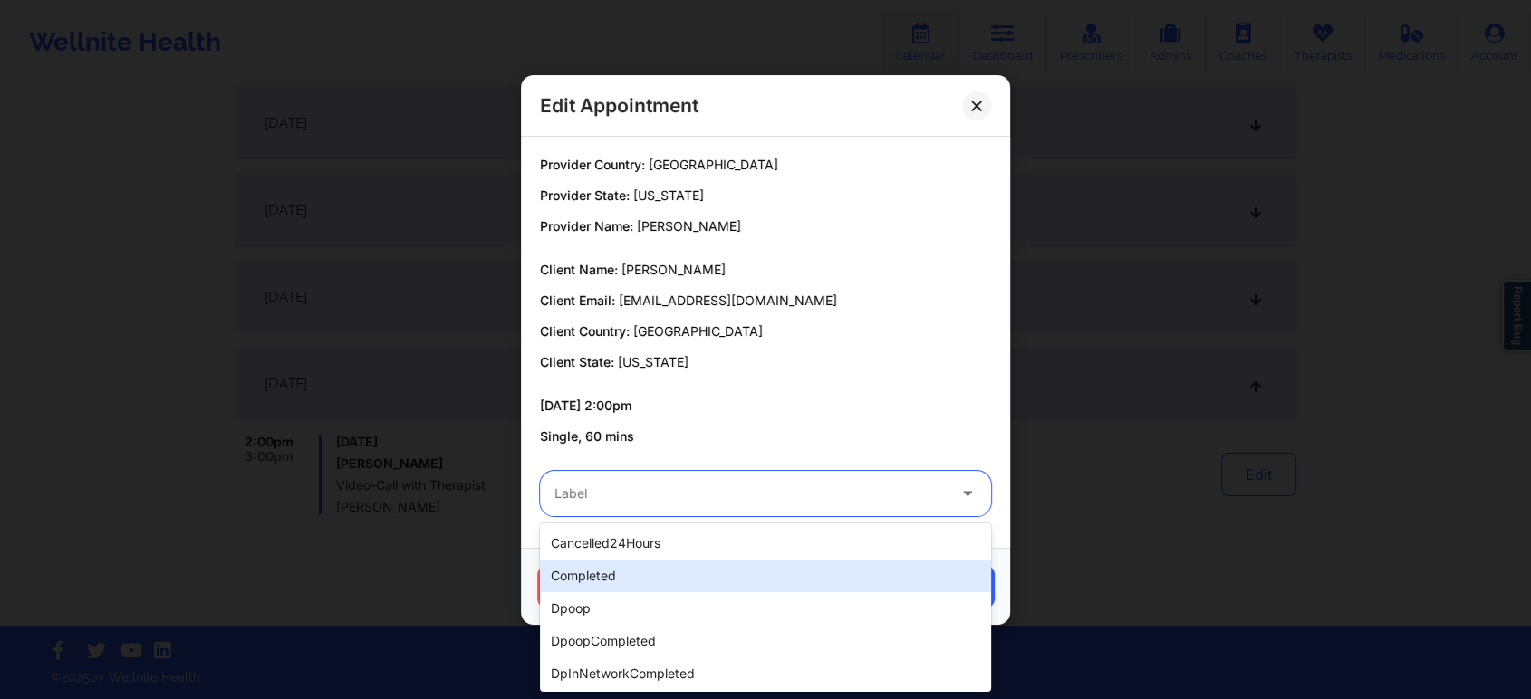
click at [673, 577] on div "completed" at bounding box center [765, 576] width 451 height 33
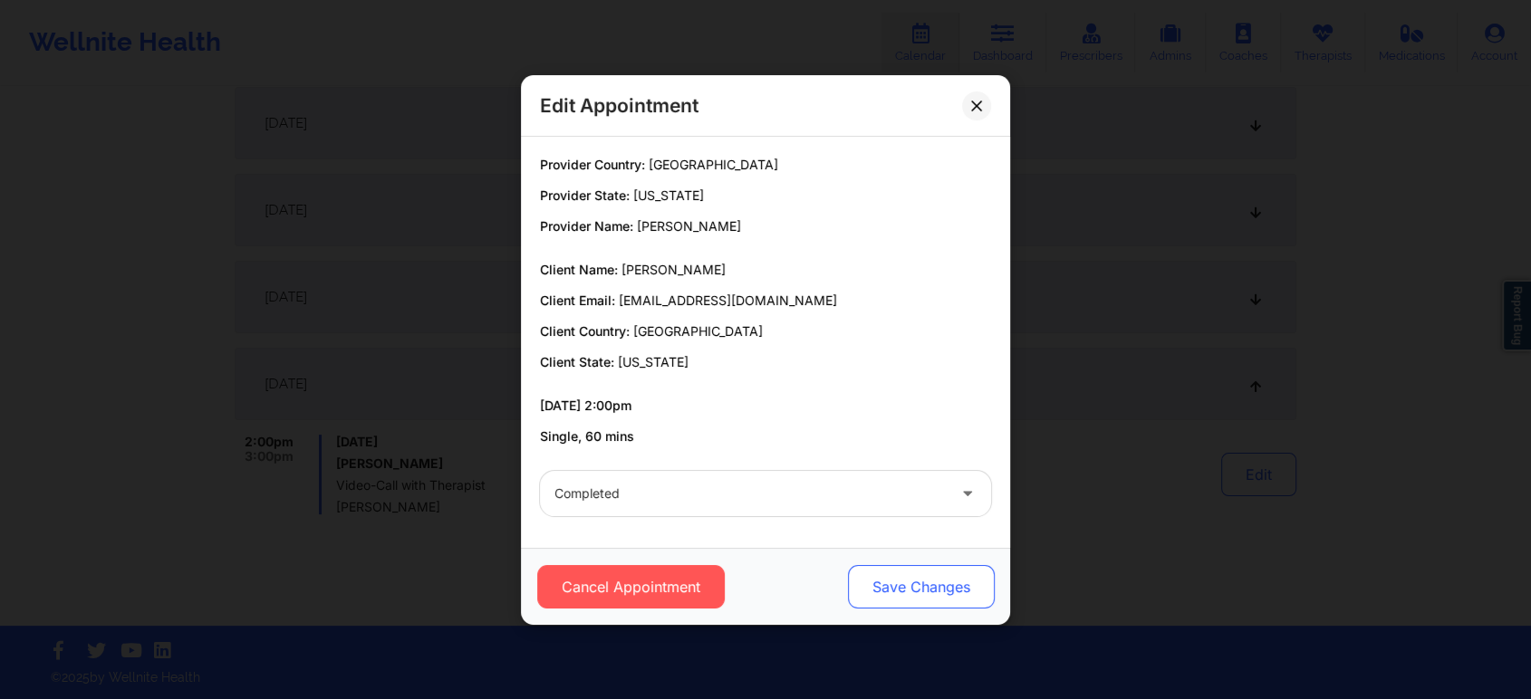
click at [930, 573] on button "Save Changes" at bounding box center [921, 586] width 147 height 43
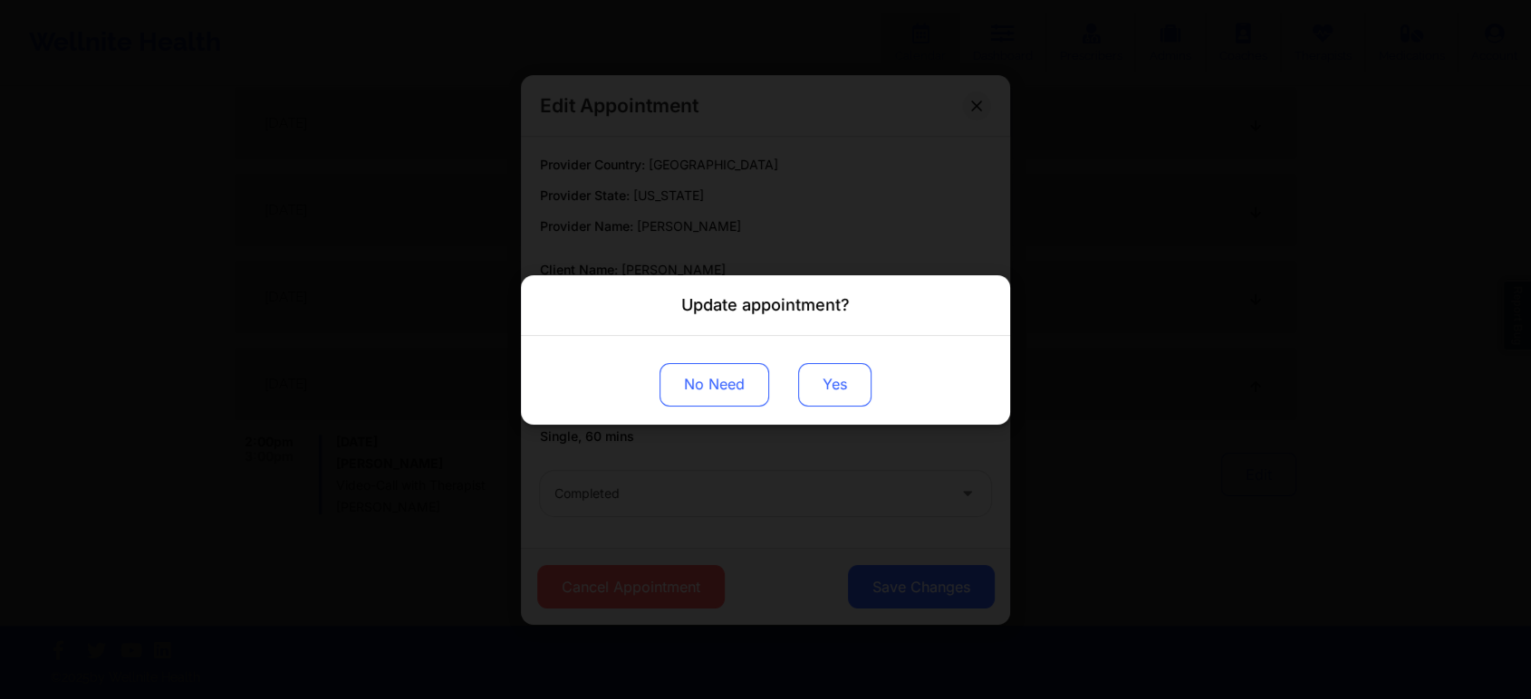
click at [855, 382] on button "Yes" at bounding box center [834, 383] width 73 height 43
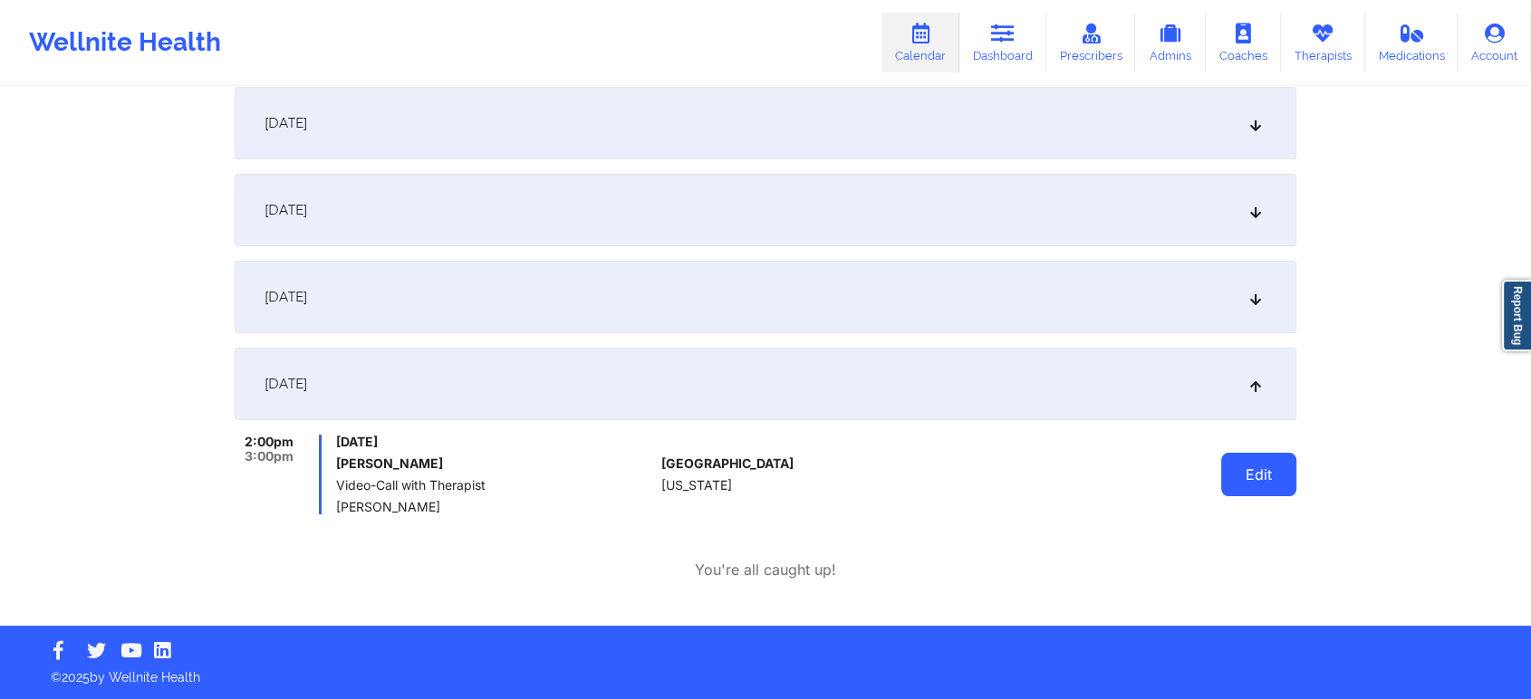
click at [1227, 457] on button "Edit" at bounding box center [1258, 474] width 75 height 43
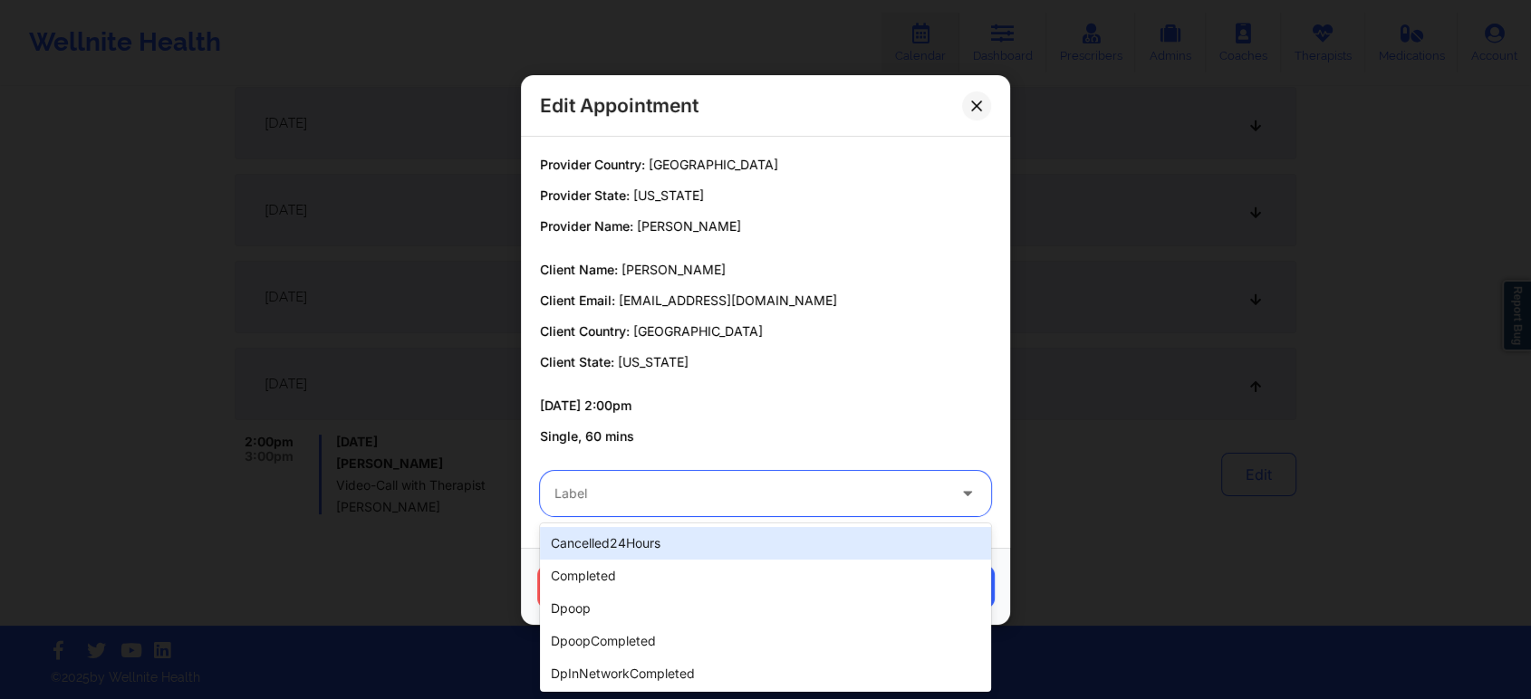
click at [667, 491] on div at bounding box center [749, 494] width 391 height 22
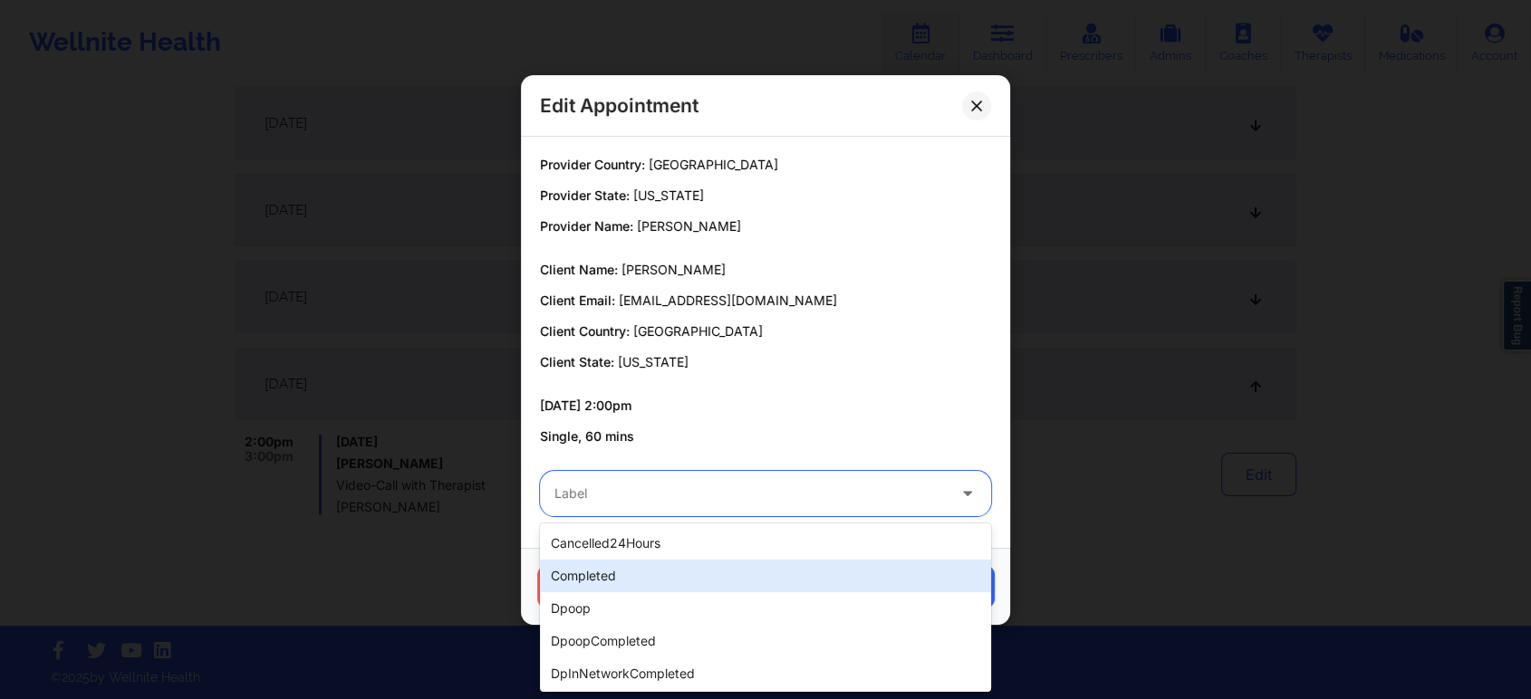
click at [639, 571] on div "completed" at bounding box center [765, 576] width 451 height 33
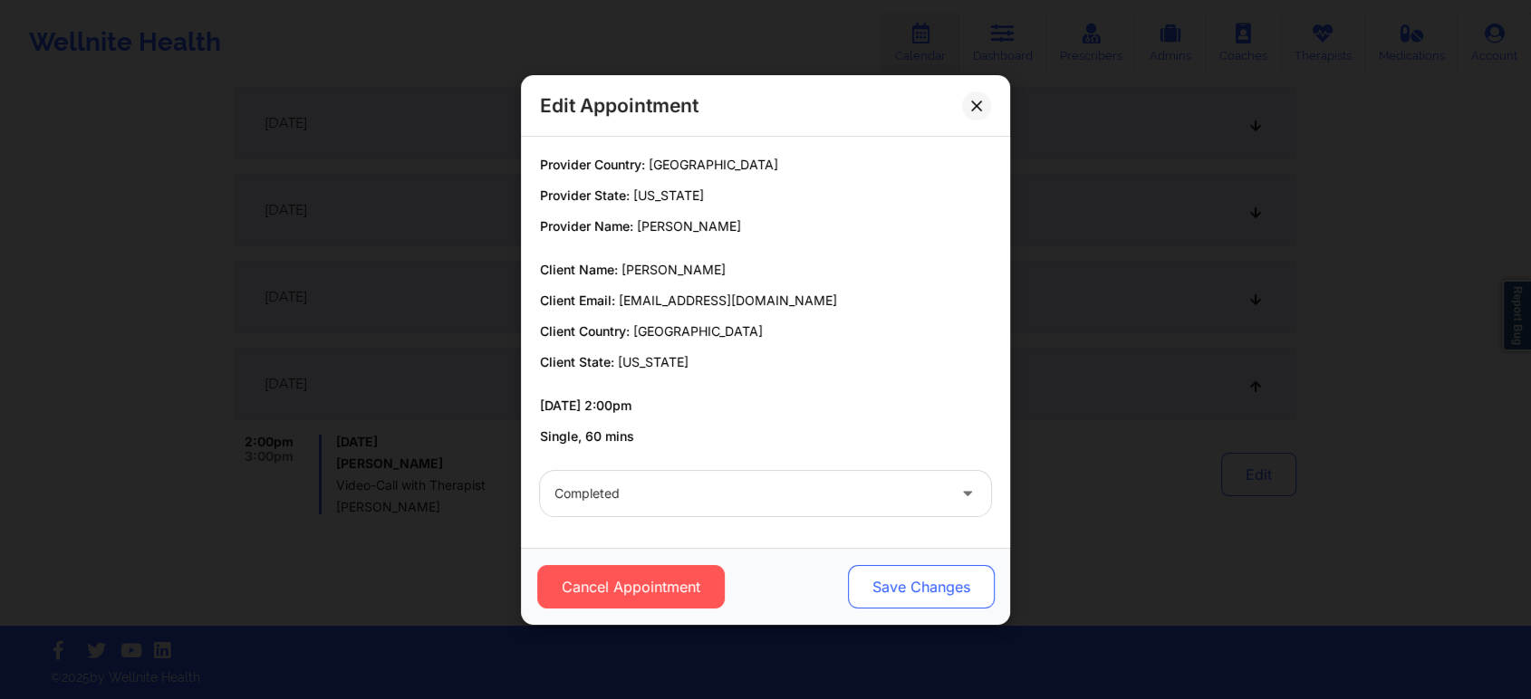
click at [950, 587] on button "Save Changes" at bounding box center [921, 586] width 147 height 43
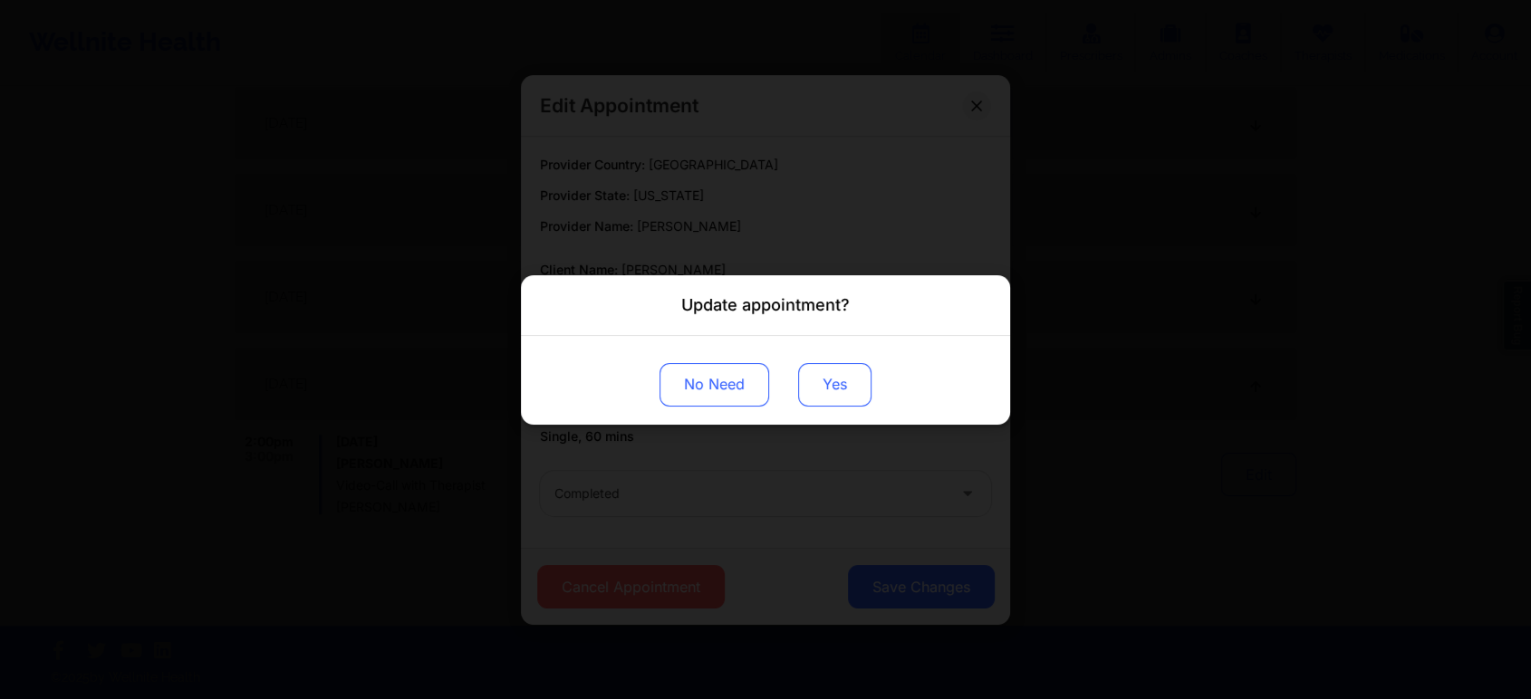
click at [835, 365] on button "Yes" at bounding box center [834, 383] width 73 height 43
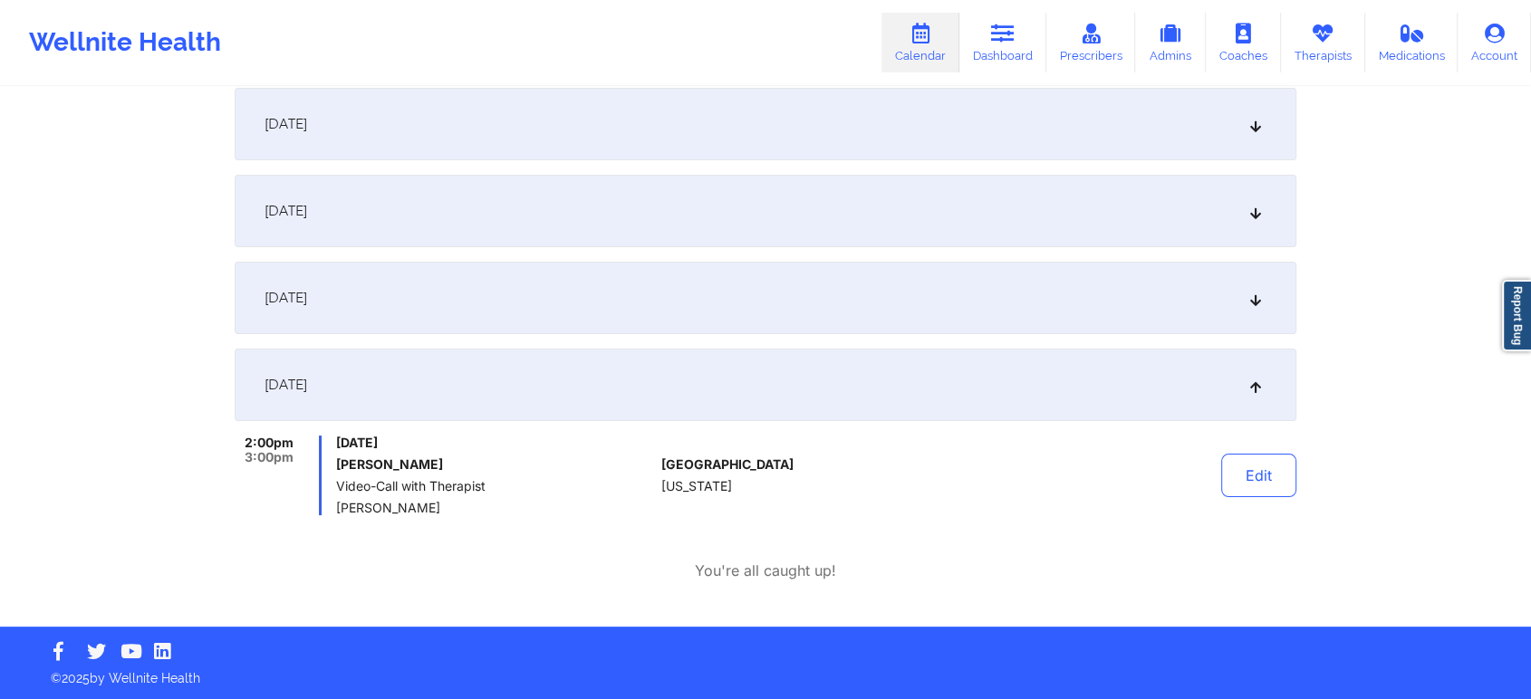
scroll to position [0, 0]
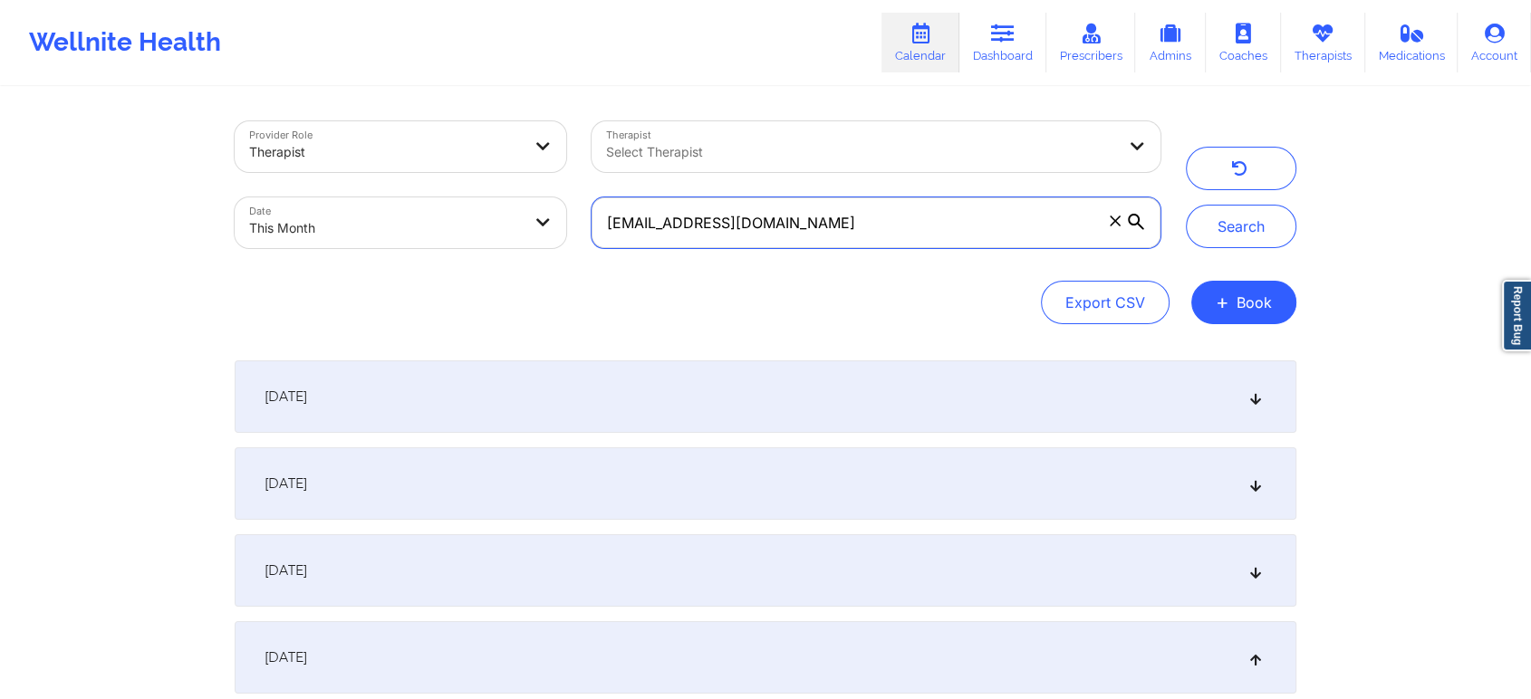
drag, startPoint x: 811, startPoint y: 245, endPoint x: 476, endPoint y: 225, distance: 334.8
click at [476, 225] on div "Provider Role Therapist Therapist Select Therapist Date This Month [EMAIL_ADDRE…" at bounding box center [697, 185] width 951 height 152
paste input "niemina.burns"
click at [1186, 205] on button "Search" at bounding box center [1241, 226] width 110 height 43
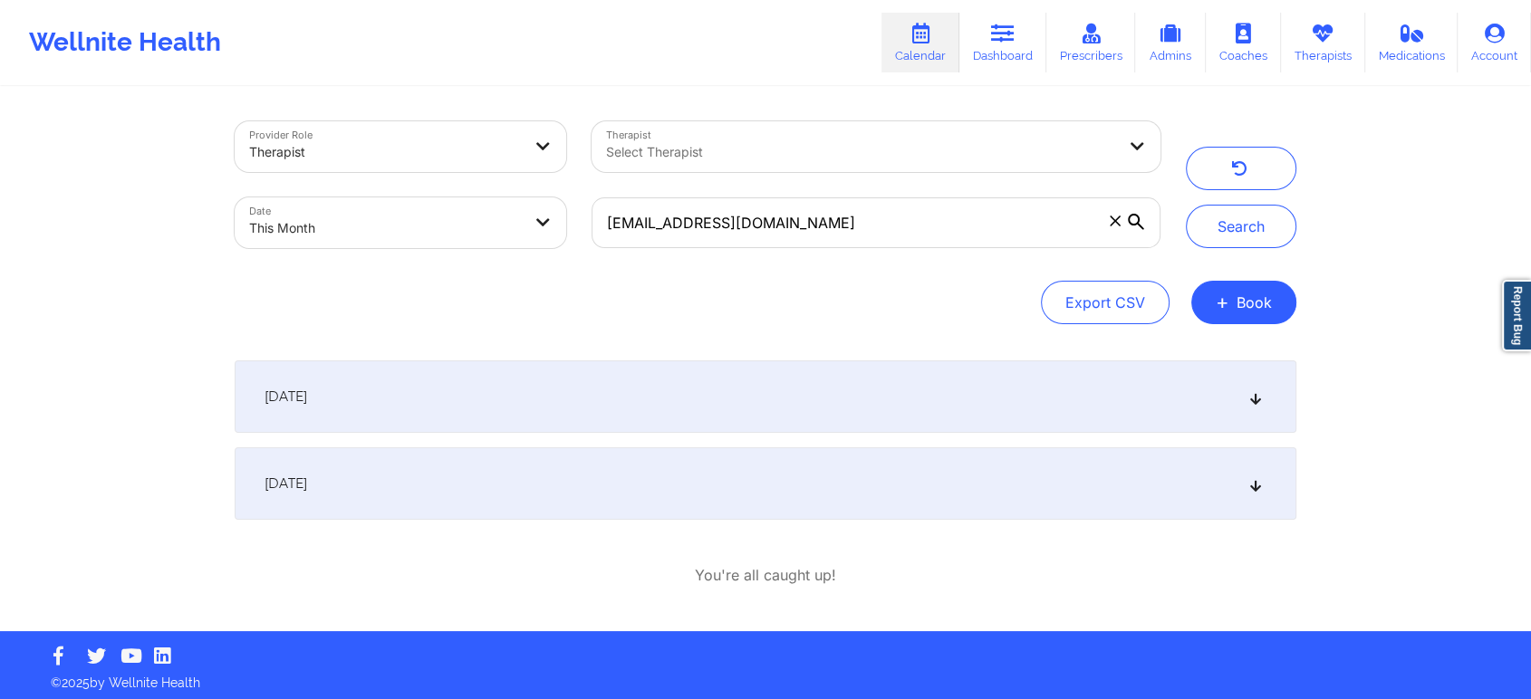
drag, startPoint x: 1262, startPoint y: 220, endPoint x: 1452, endPoint y: 547, distance: 377.8
click at [1452, 547] on div "Provider Role Therapist Therapist Select Therapist Date This Month [EMAIL_ADDRE…" at bounding box center [765, 315] width 1531 height 631
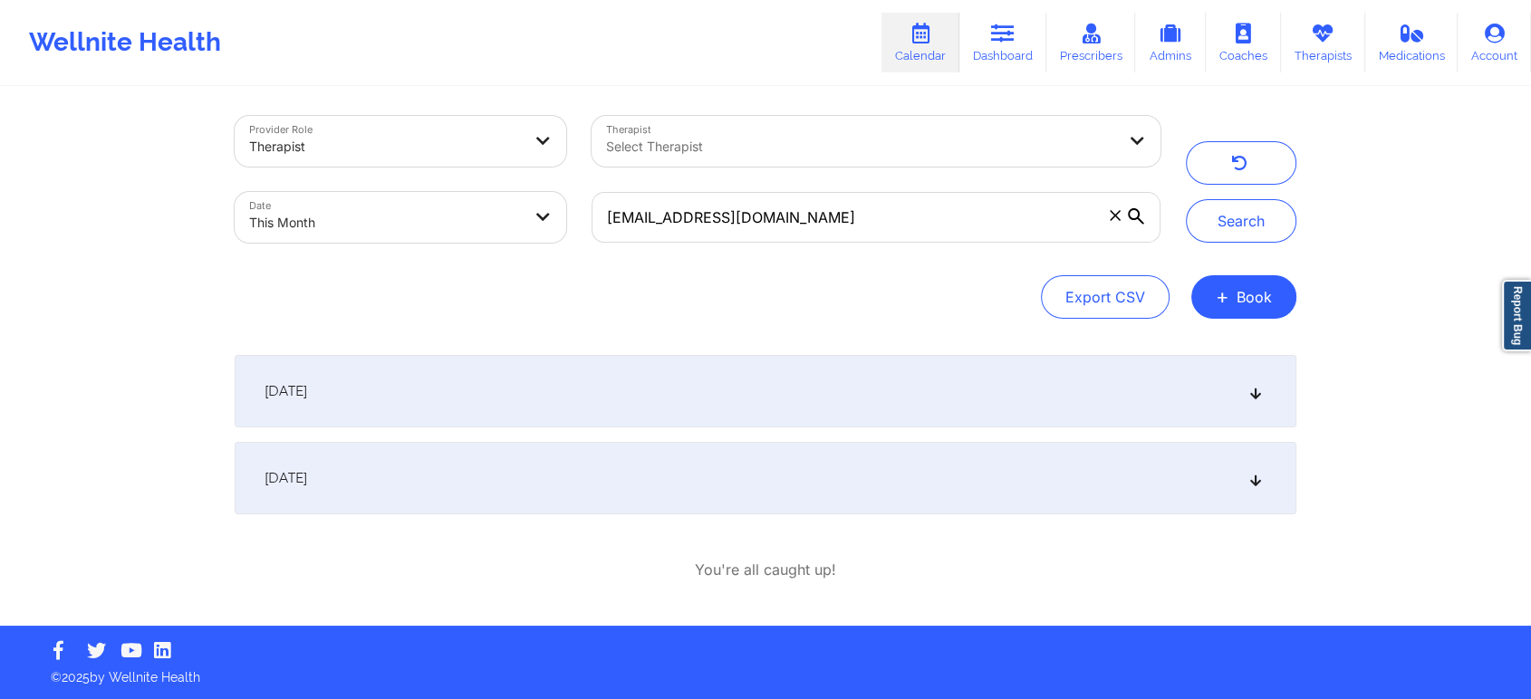
click at [558, 444] on div "[DATE]" at bounding box center [765, 478] width 1061 height 72
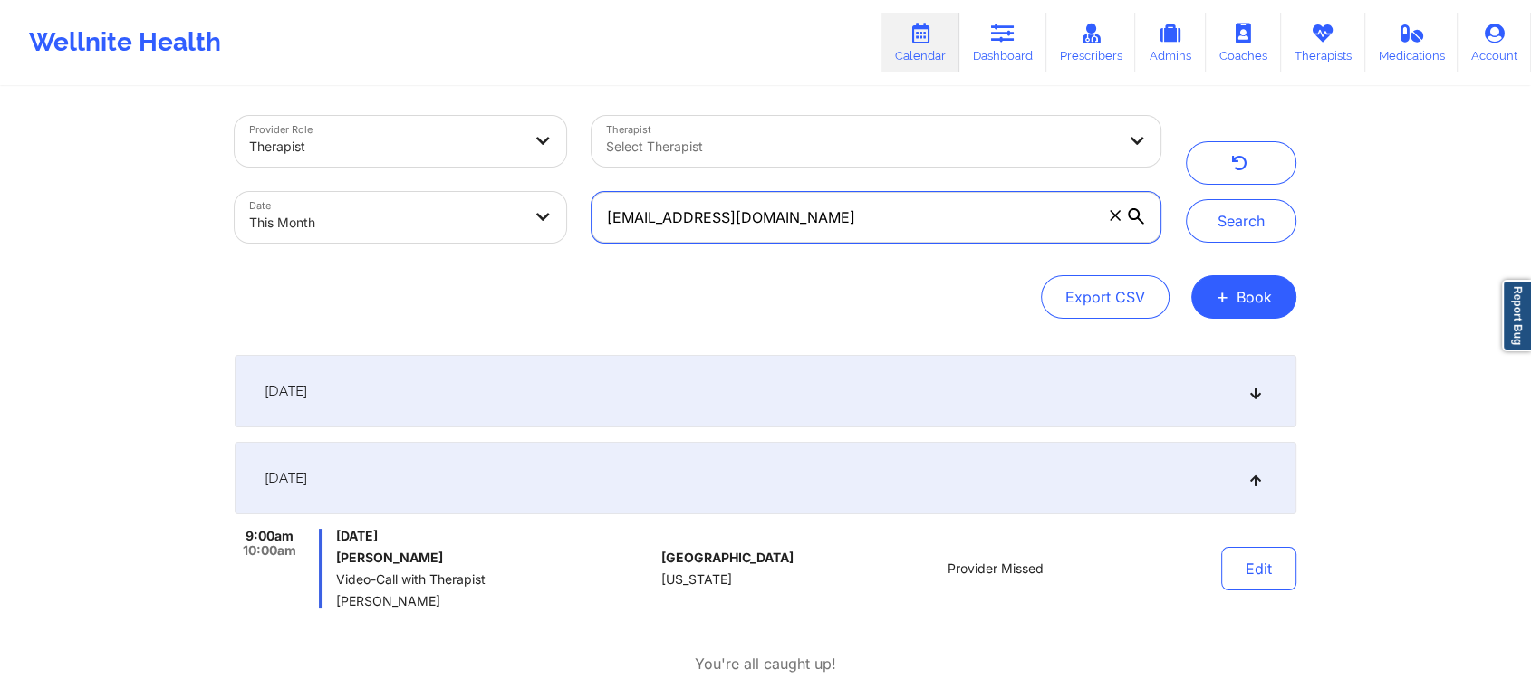
drag, startPoint x: 810, startPoint y: 195, endPoint x: 374, endPoint y: 194, distance: 435.6
click at [374, 194] on div "Provider Role Therapist Therapist Select Therapist Date This Month [EMAIL_ADDRE…" at bounding box center [697, 179] width 951 height 152
paste input "[EMAIL_ADDRESS]"
click at [1186, 199] on button "Search" at bounding box center [1241, 220] width 110 height 43
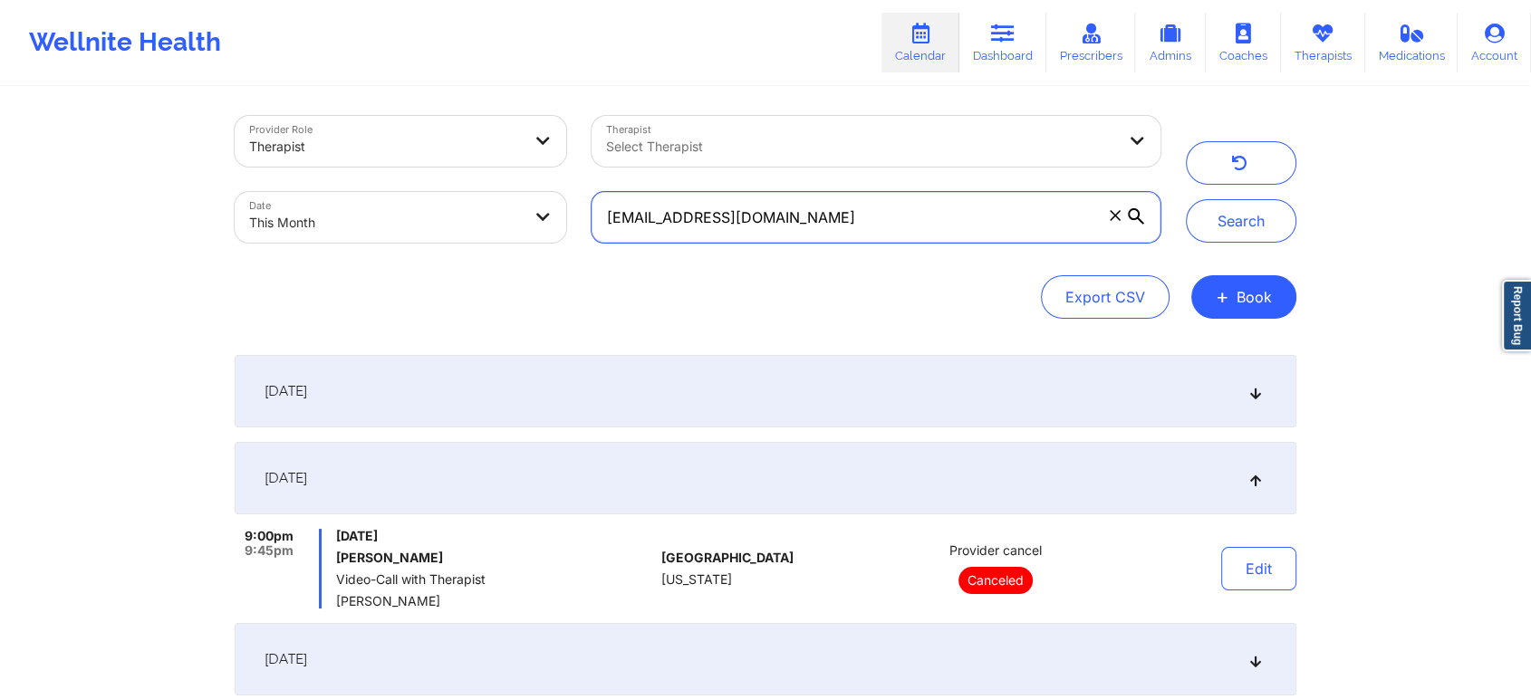
scroll to position [447, 0]
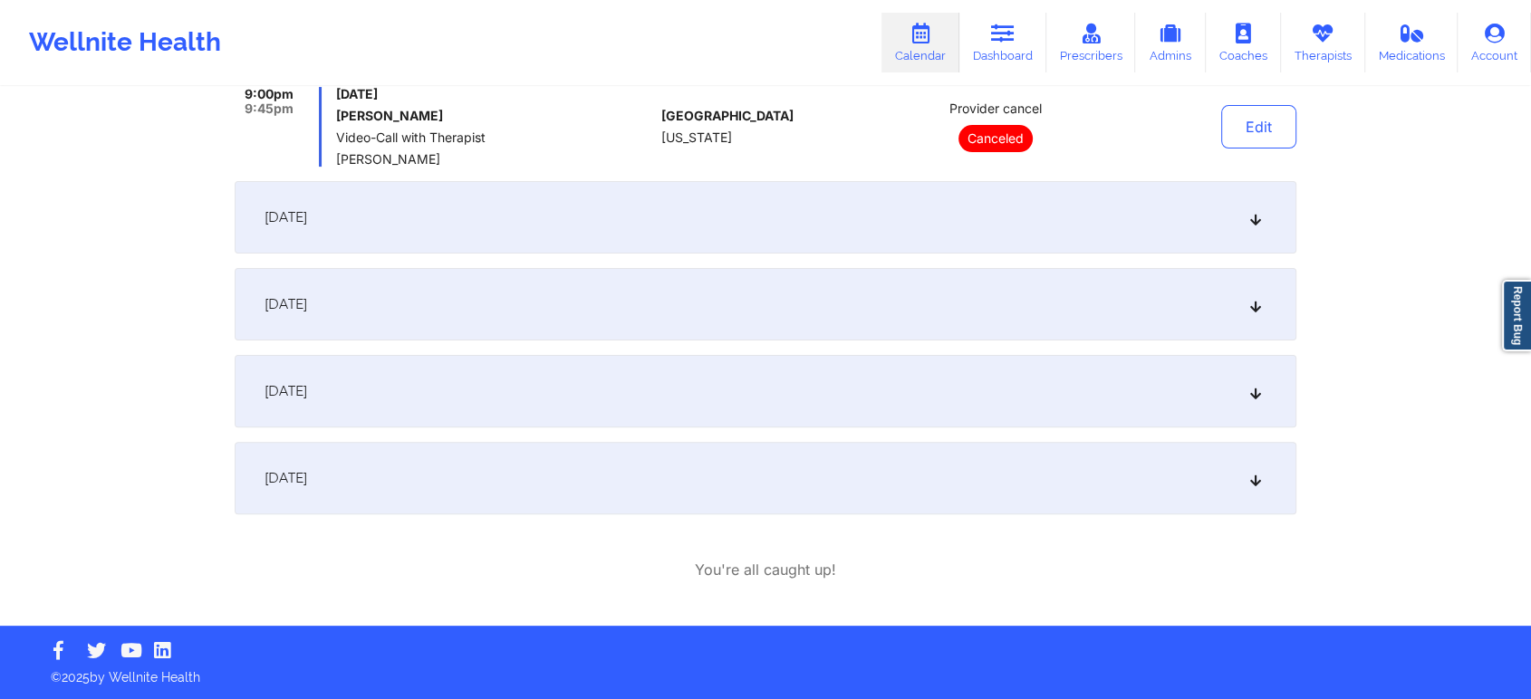
click at [606, 468] on div "[DATE]" at bounding box center [765, 478] width 1061 height 72
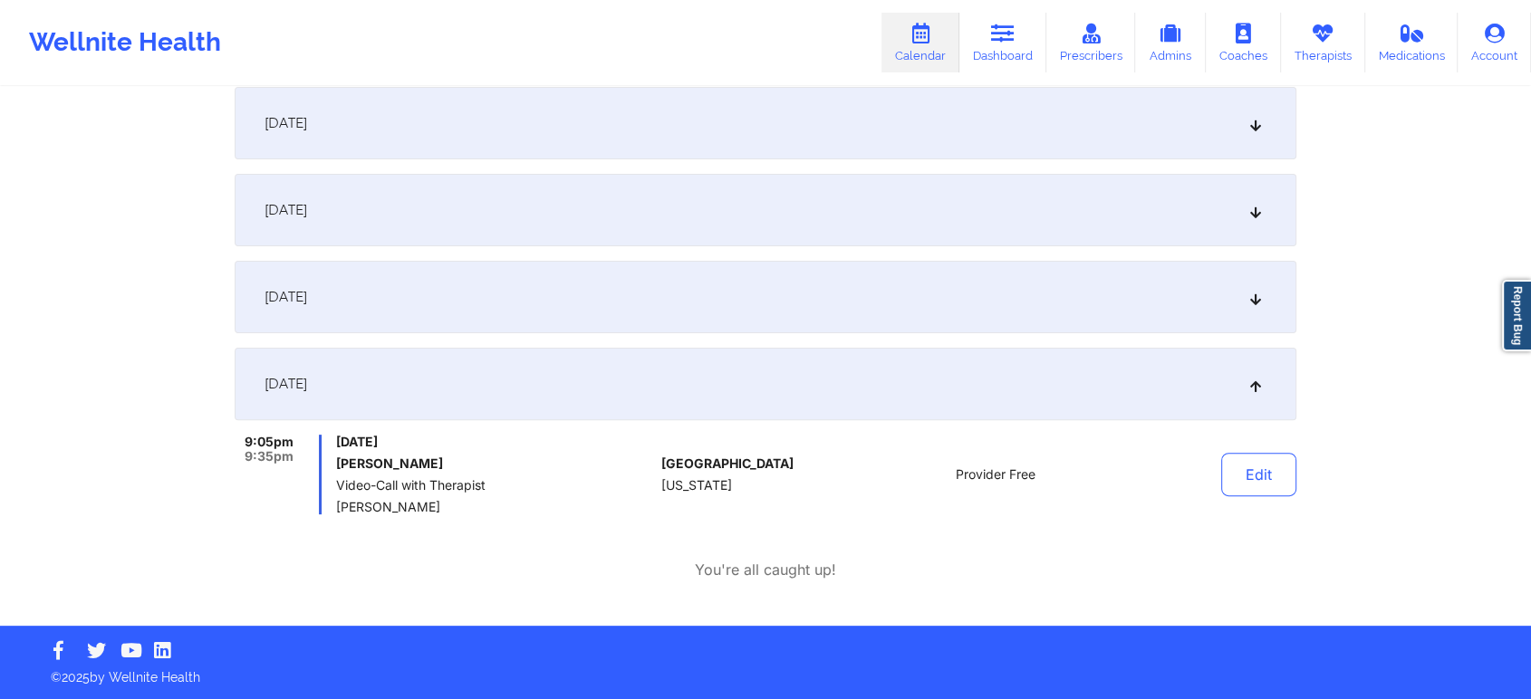
click at [446, 304] on div "[DATE]" at bounding box center [765, 297] width 1061 height 72
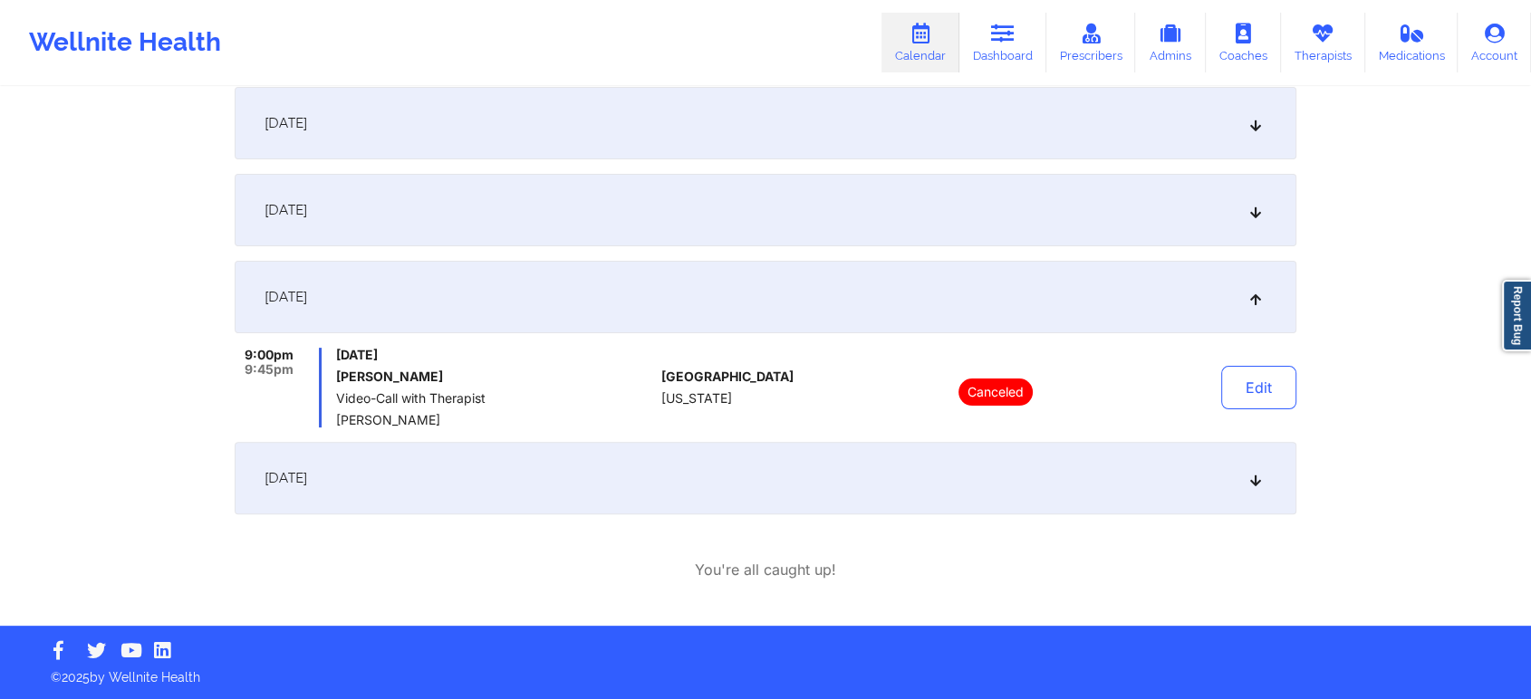
click at [588, 174] on div "[DATE]" at bounding box center [765, 210] width 1061 height 72
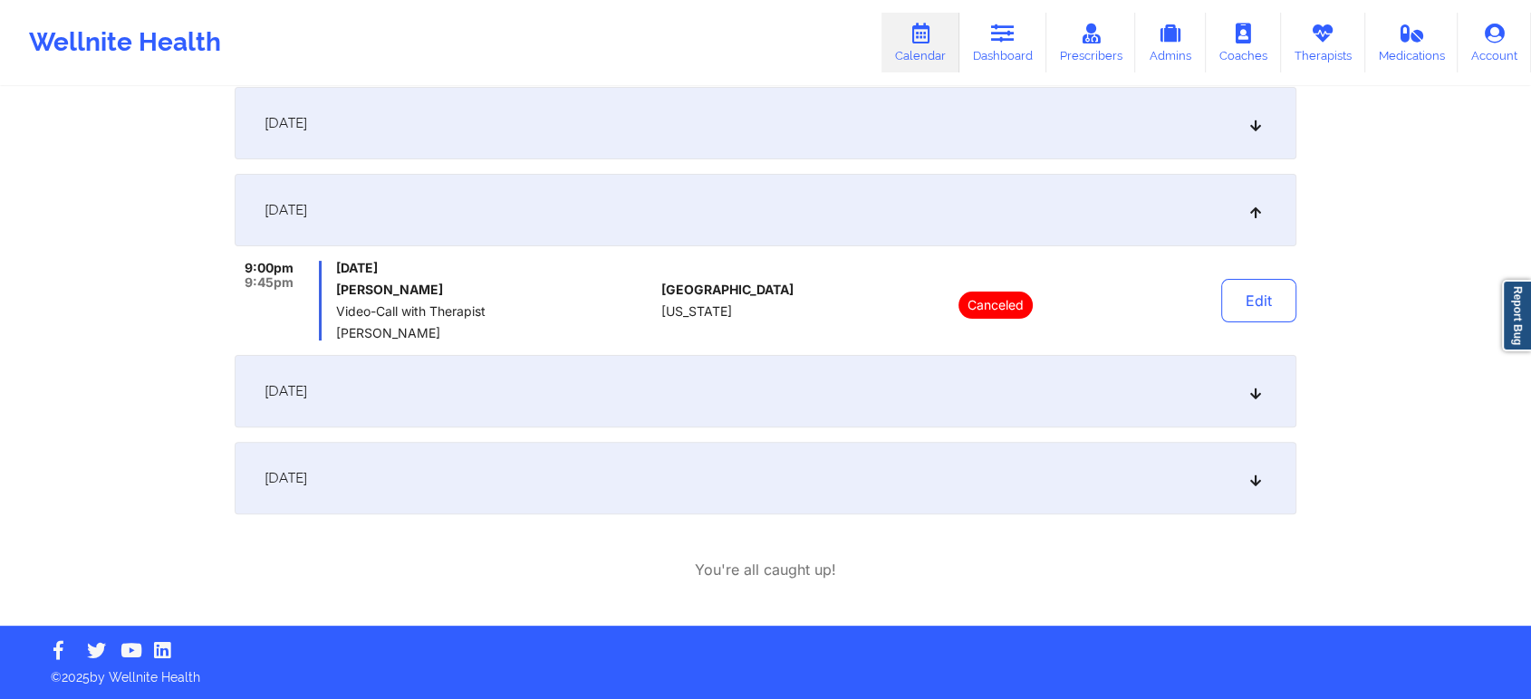
click at [638, 134] on div "[DATE]" at bounding box center [765, 123] width 1061 height 72
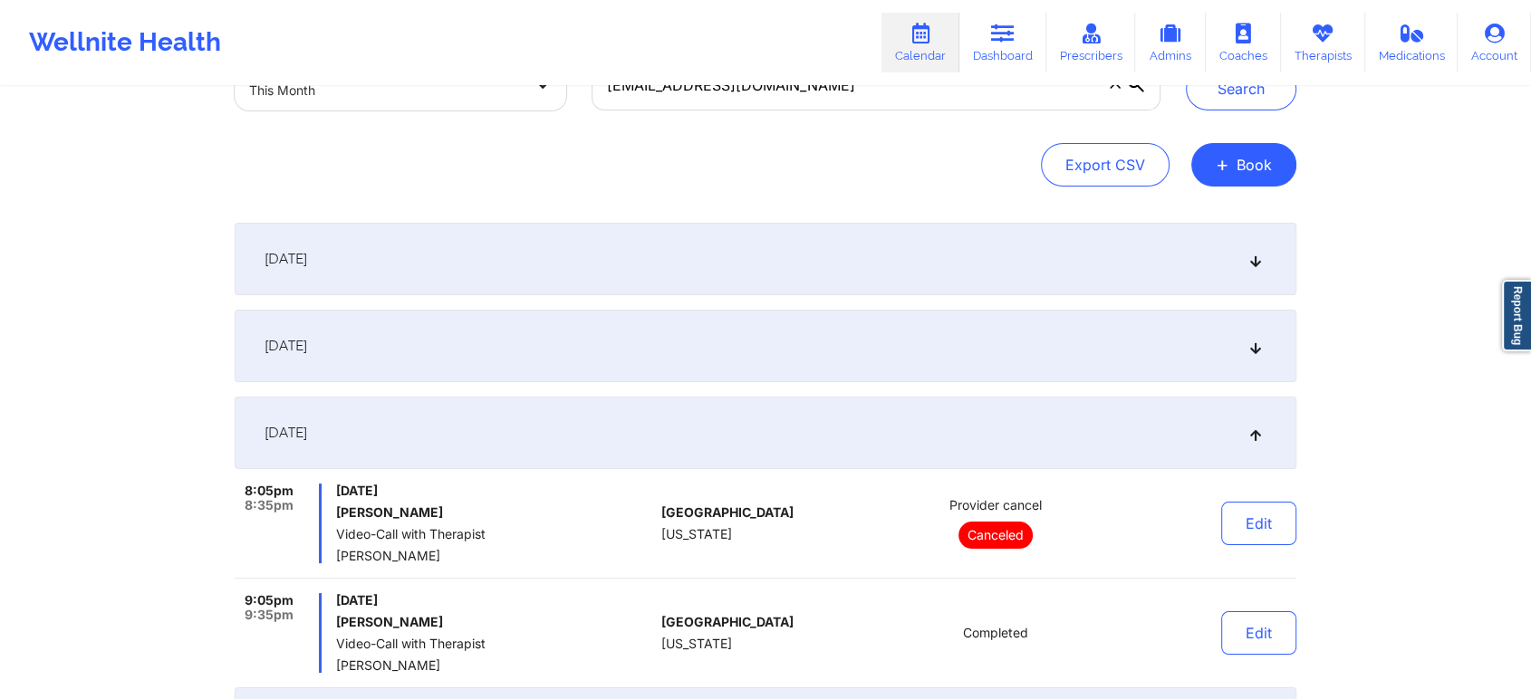
scroll to position [557, 0]
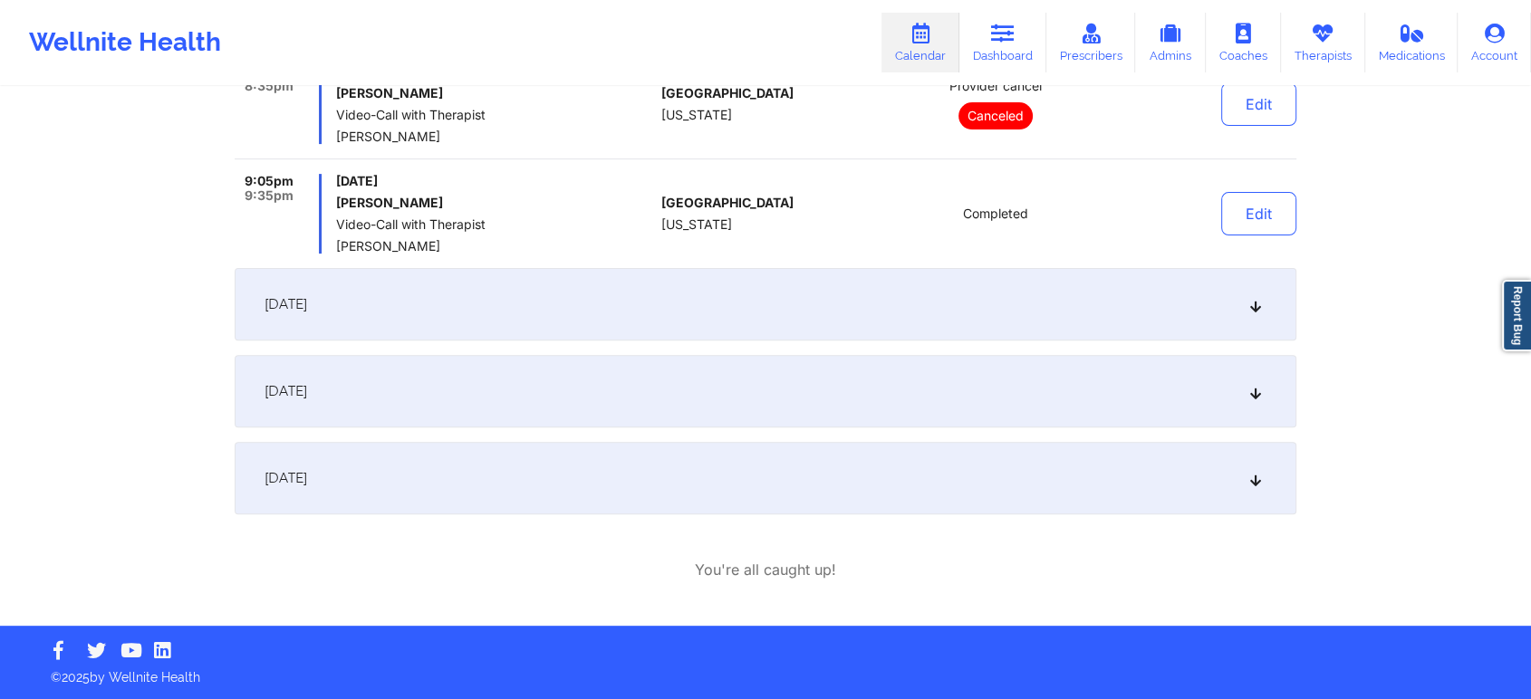
click at [1012, 478] on div "[DATE]" at bounding box center [765, 478] width 1061 height 72
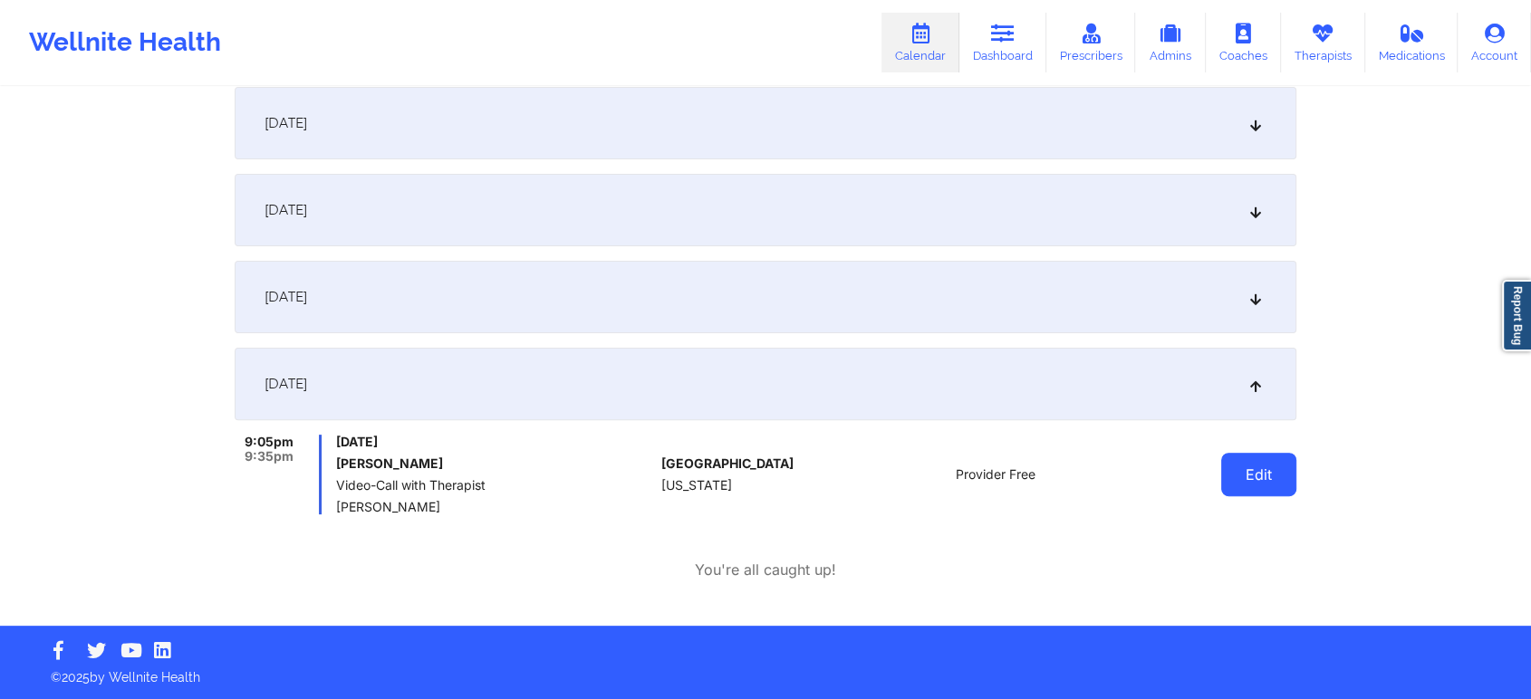
click at [1266, 495] on button "Edit" at bounding box center [1258, 474] width 75 height 43
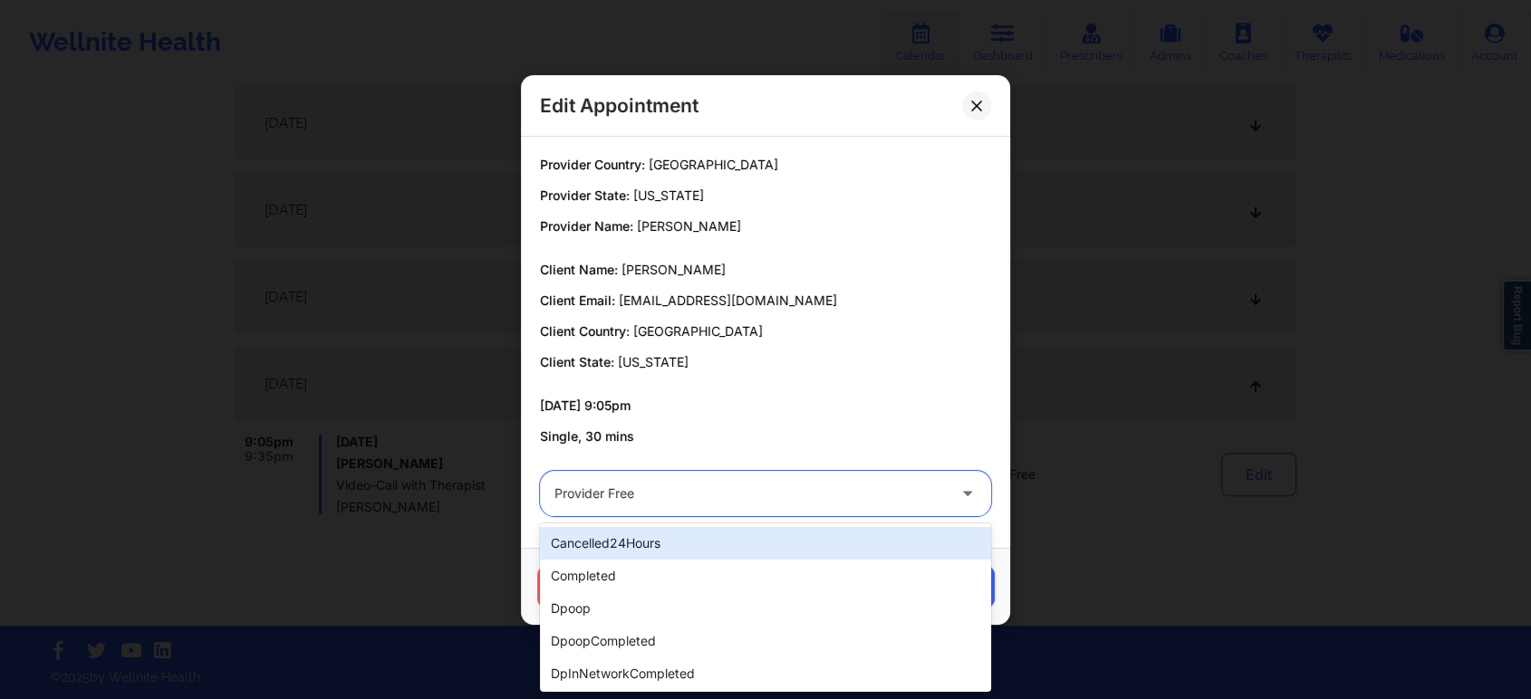
click at [686, 501] on div at bounding box center [749, 494] width 391 height 22
click at [661, 490] on div at bounding box center [749, 494] width 391 height 22
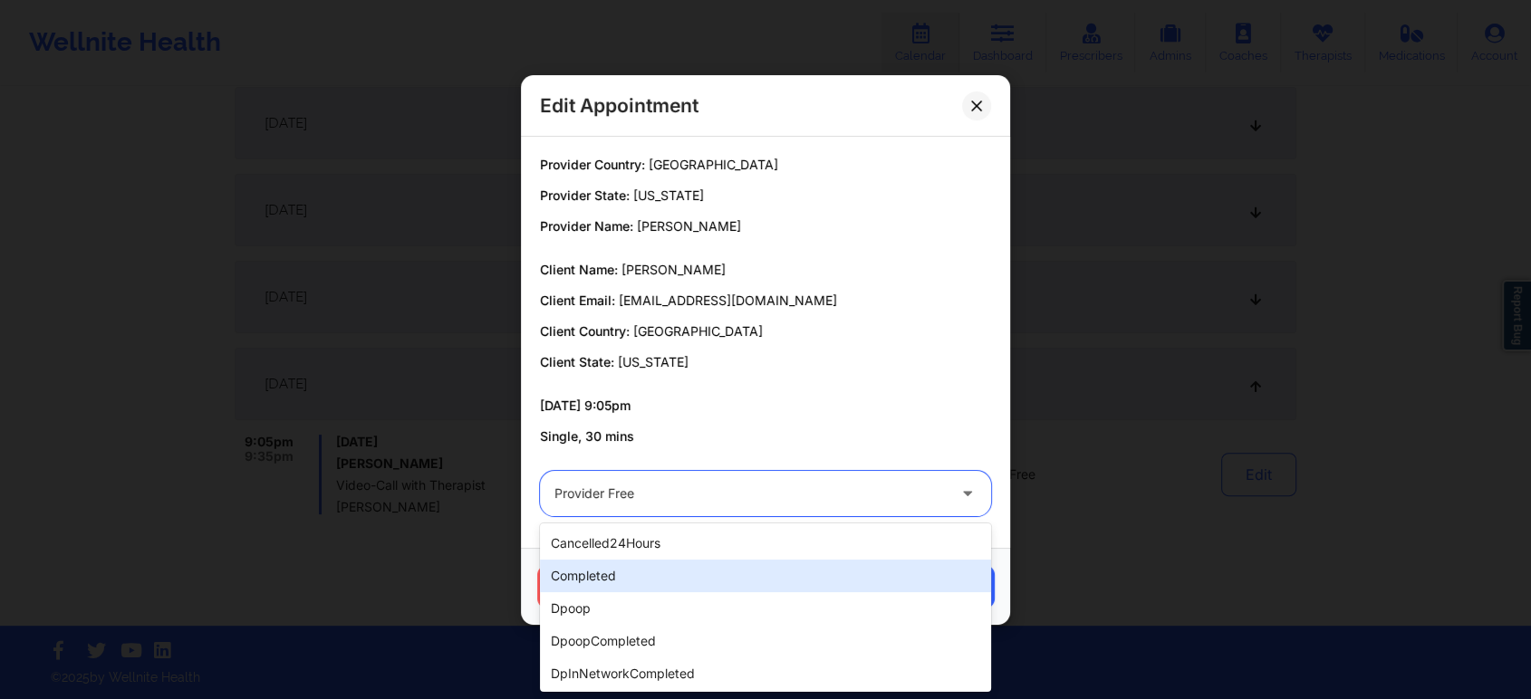
click at [603, 568] on div "completed" at bounding box center [765, 576] width 451 height 33
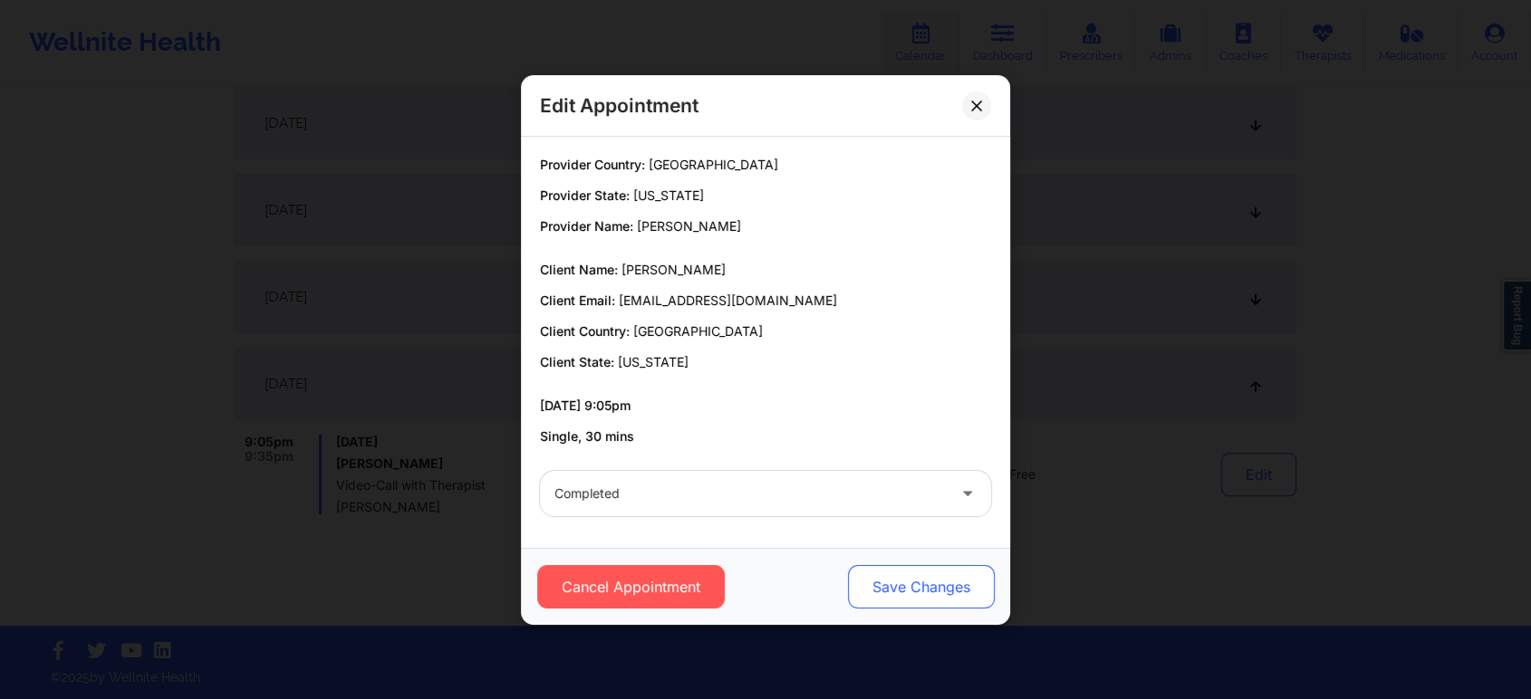
click at [984, 570] on button "Save Changes" at bounding box center [921, 586] width 147 height 43
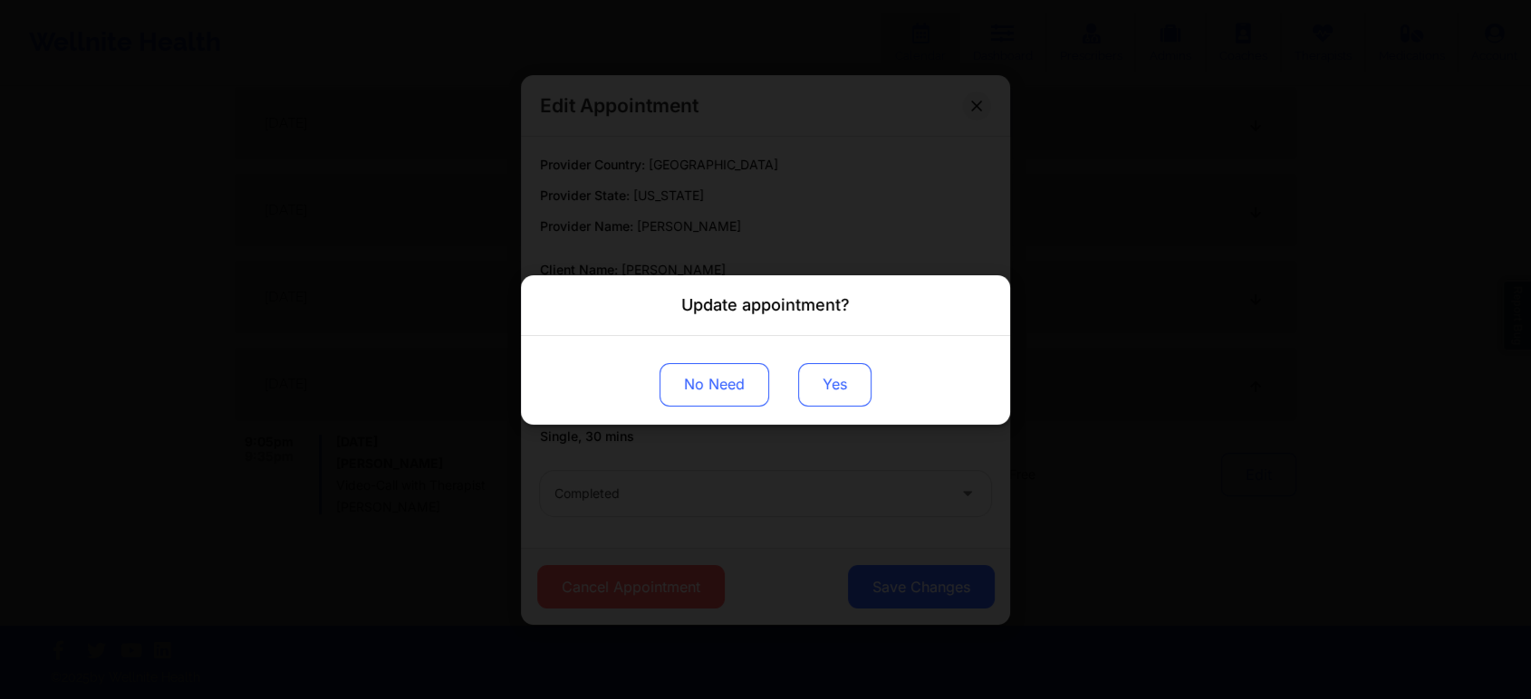
click at [829, 378] on button "Yes" at bounding box center [834, 383] width 73 height 43
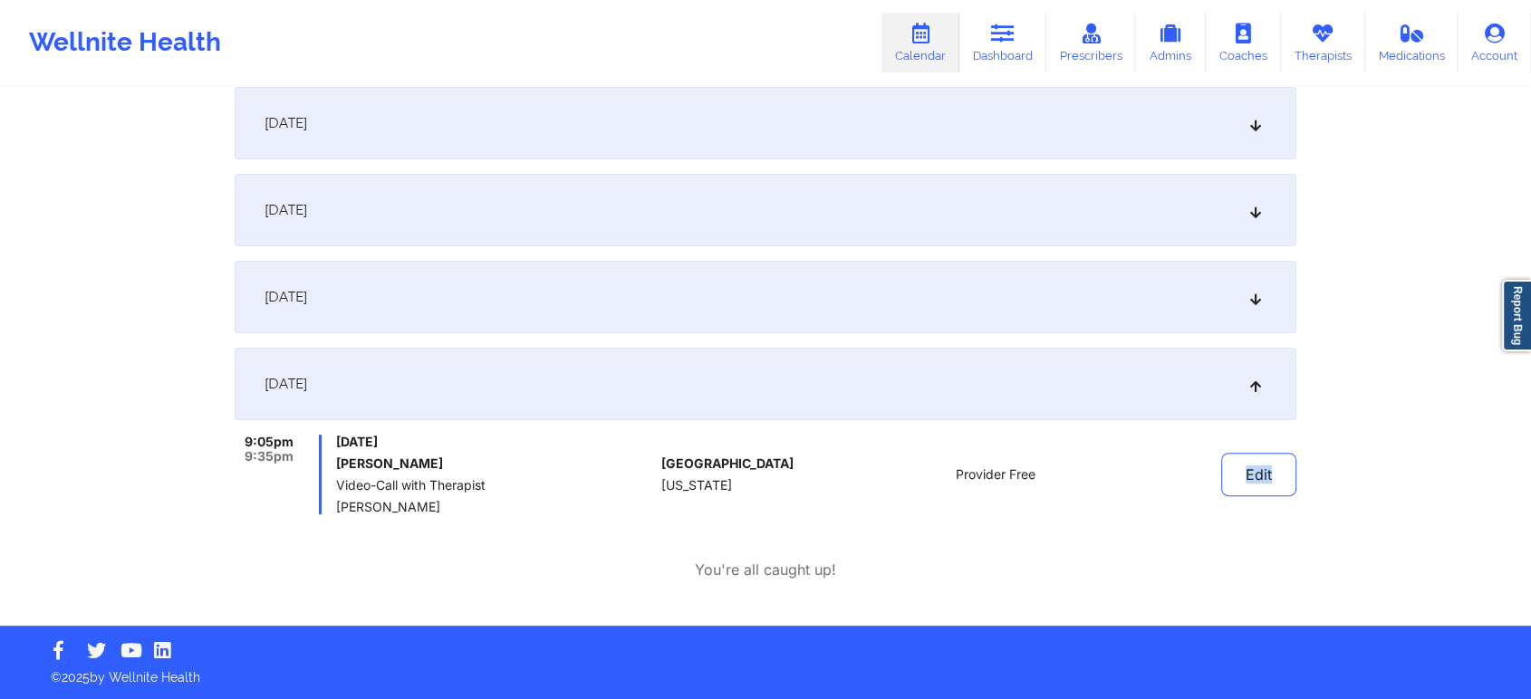
drag, startPoint x: 1307, startPoint y: 491, endPoint x: 1217, endPoint y: 468, distance: 92.5
click at [1217, 468] on div "Provider Role Therapist Therapist Select Therapist Date This Month [EMAIL_ADDRE…" at bounding box center [765, 133] width 1087 height 984
click at [1217, 468] on div "Edit" at bounding box center [1212, 475] width 168 height 80
click at [1261, 469] on button "Edit" at bounding box center [1258, 474] width 75 height 43
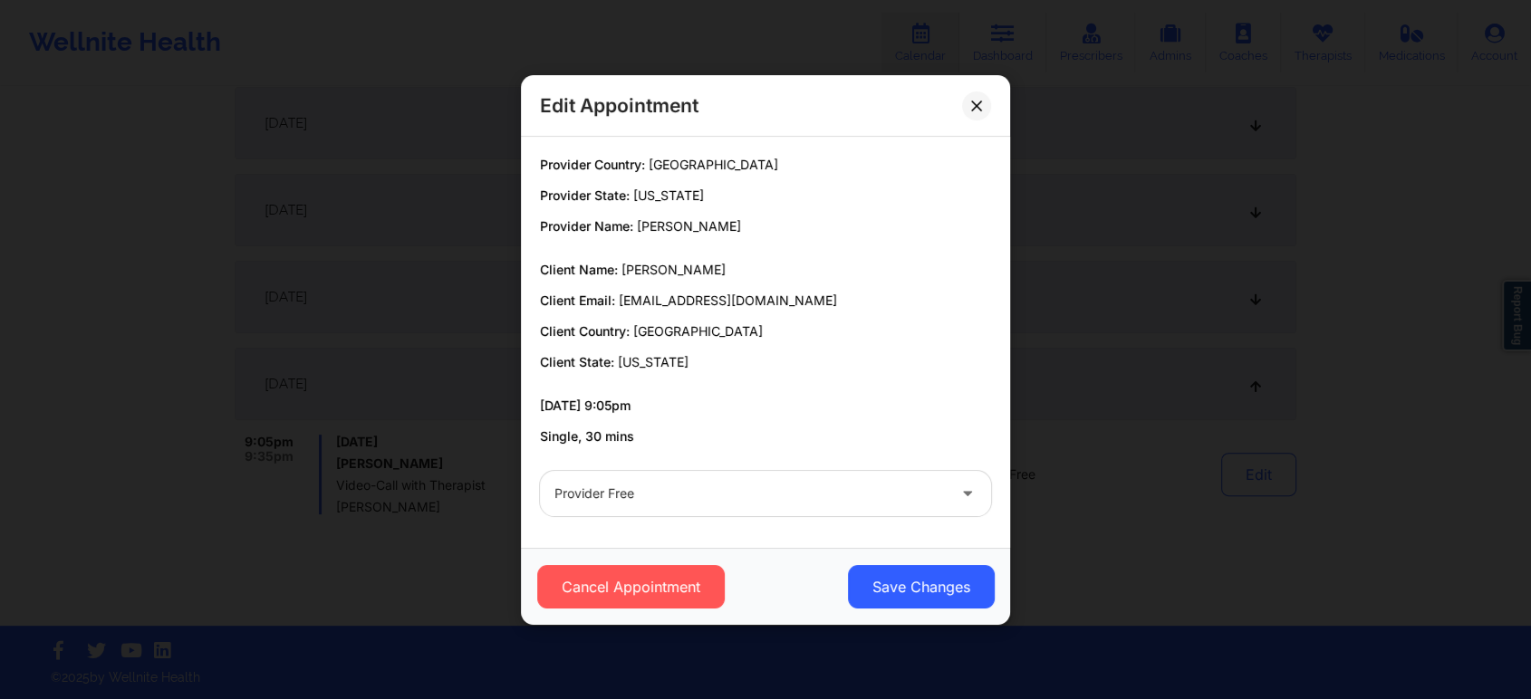
click at [695, 465] on div "Provider Free" at bounding box center [765, 493] width 476 height 71
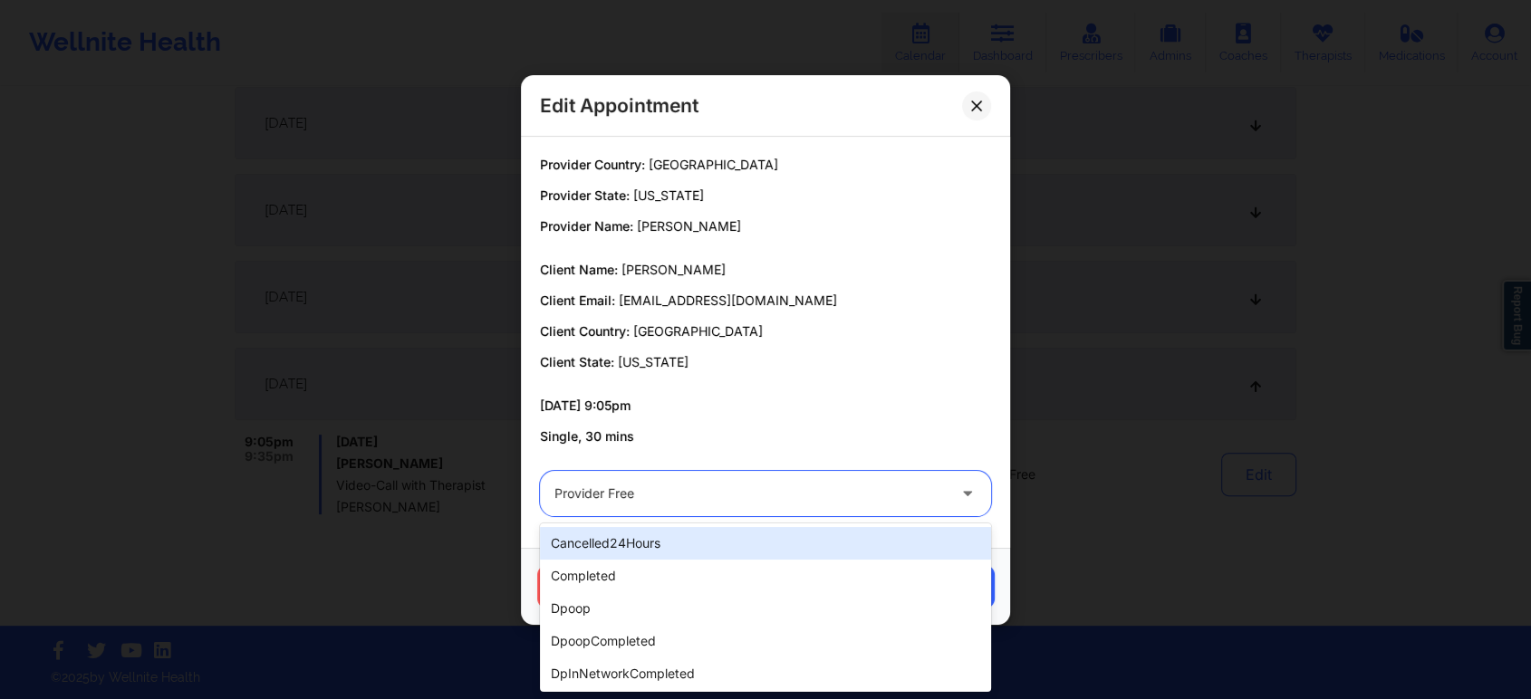
drag, startPoint x: 658, startPoint y: 498, endPoint x: 591, endPoint y: 590, distance: 113.4
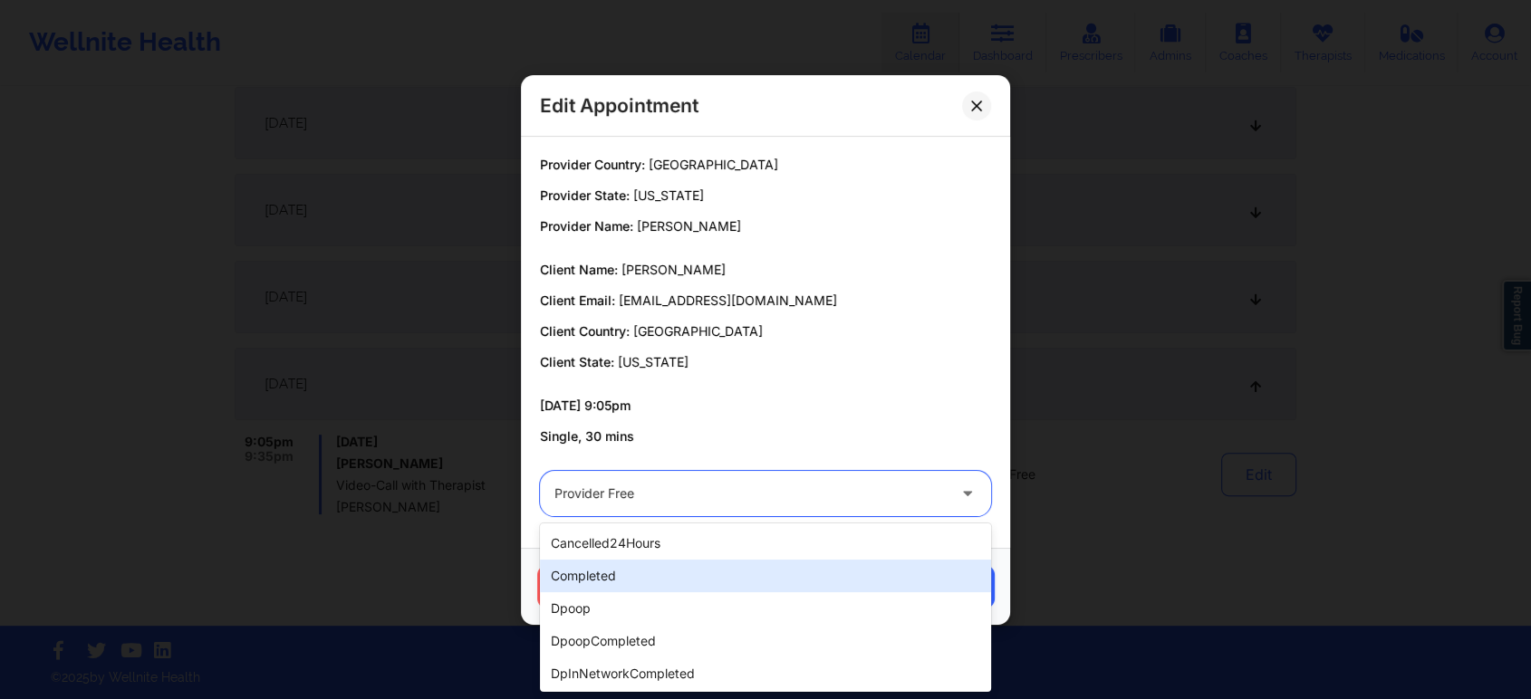
click at [591, 590] on div "completed" at bounding box center [765, 576] width 451 height 33
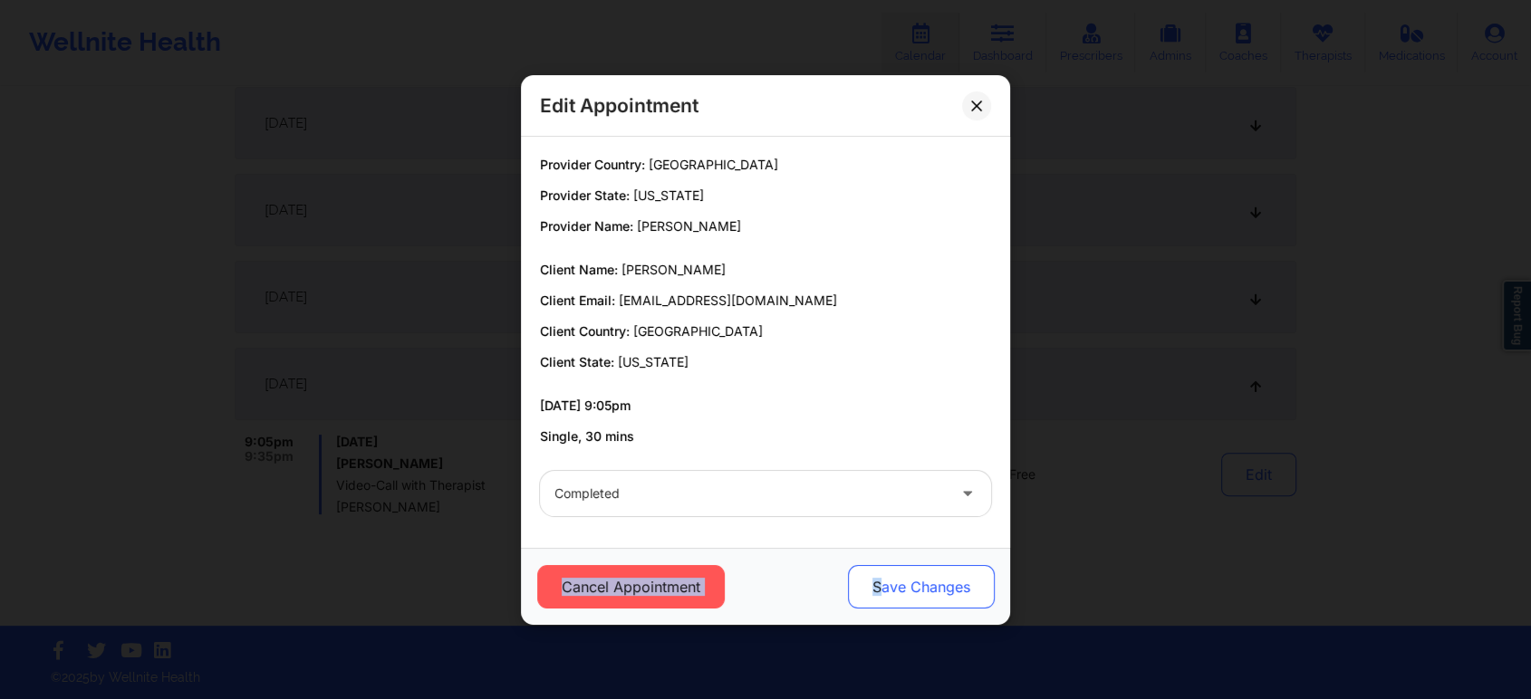
drag, startPoint x: 872, startPoint y: 543, endPoint x: 877, endPoint y: 577, distance: 33.8
click at [877, 577] on div "Edit Appointment Provider Country: [GEOGRAPHIC_DATA] Provider State: [US_STATE]…" at bounding box center [765, 350] width 489 height 550
click at [877, 577] on button "Save Changes" at bounding box center [921, 586] width 147 height 43
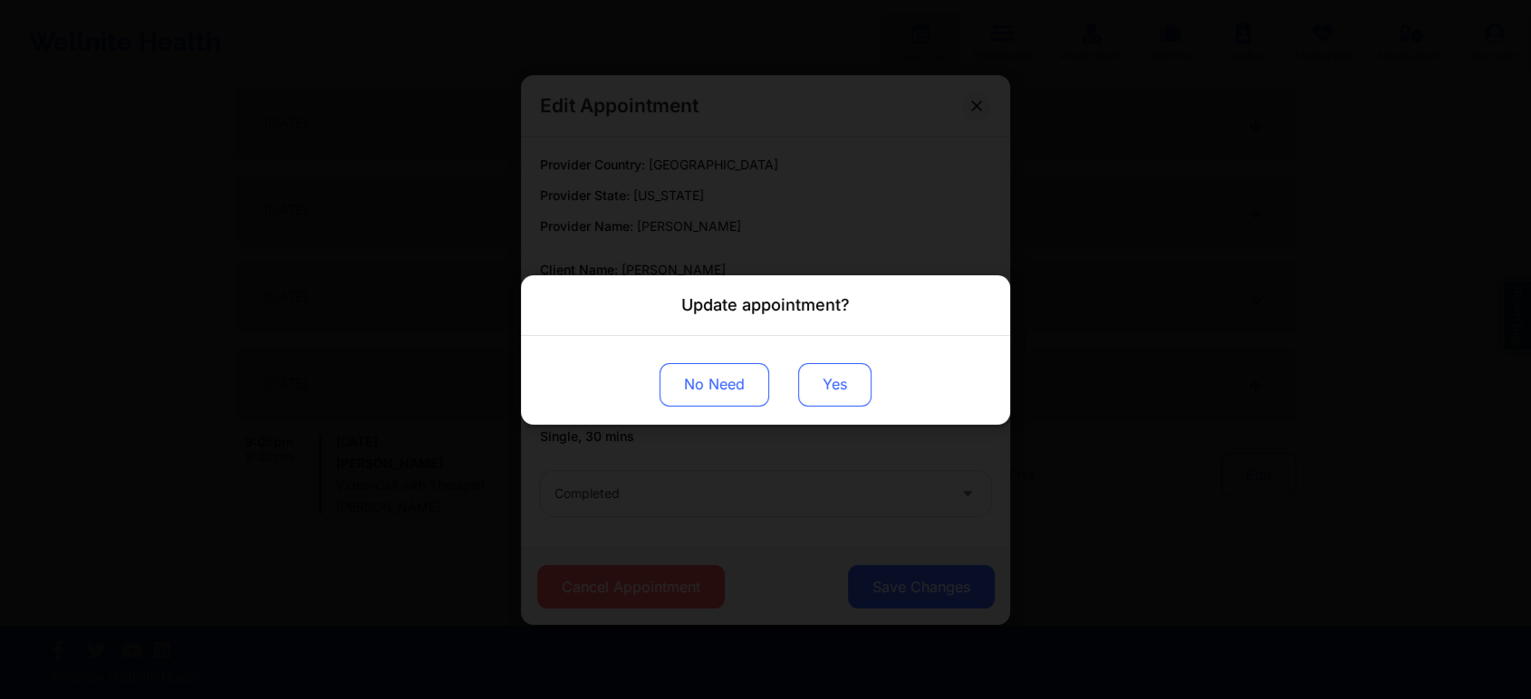
click at [835, 370] on button "Yes" at bounding box center [834, 383] width 73 height 43
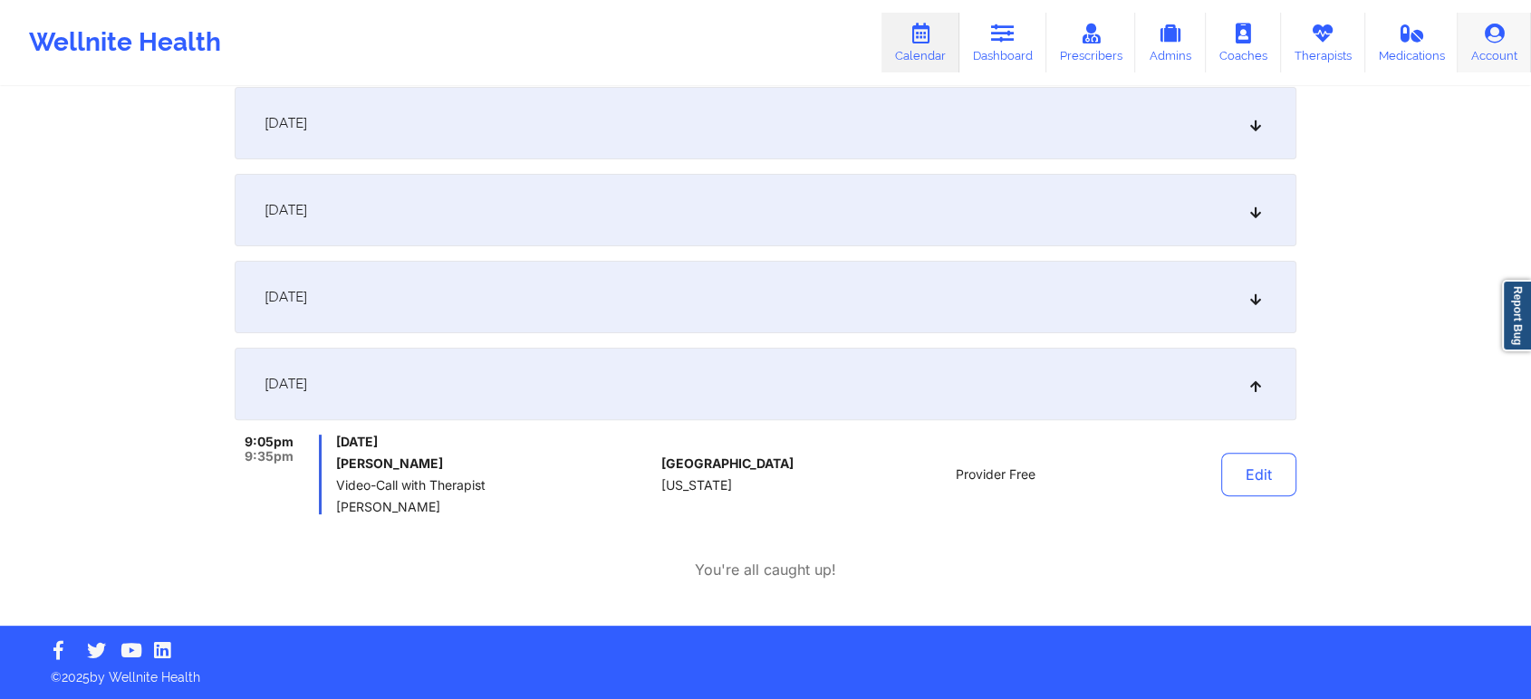
scroll to position [0, 0]
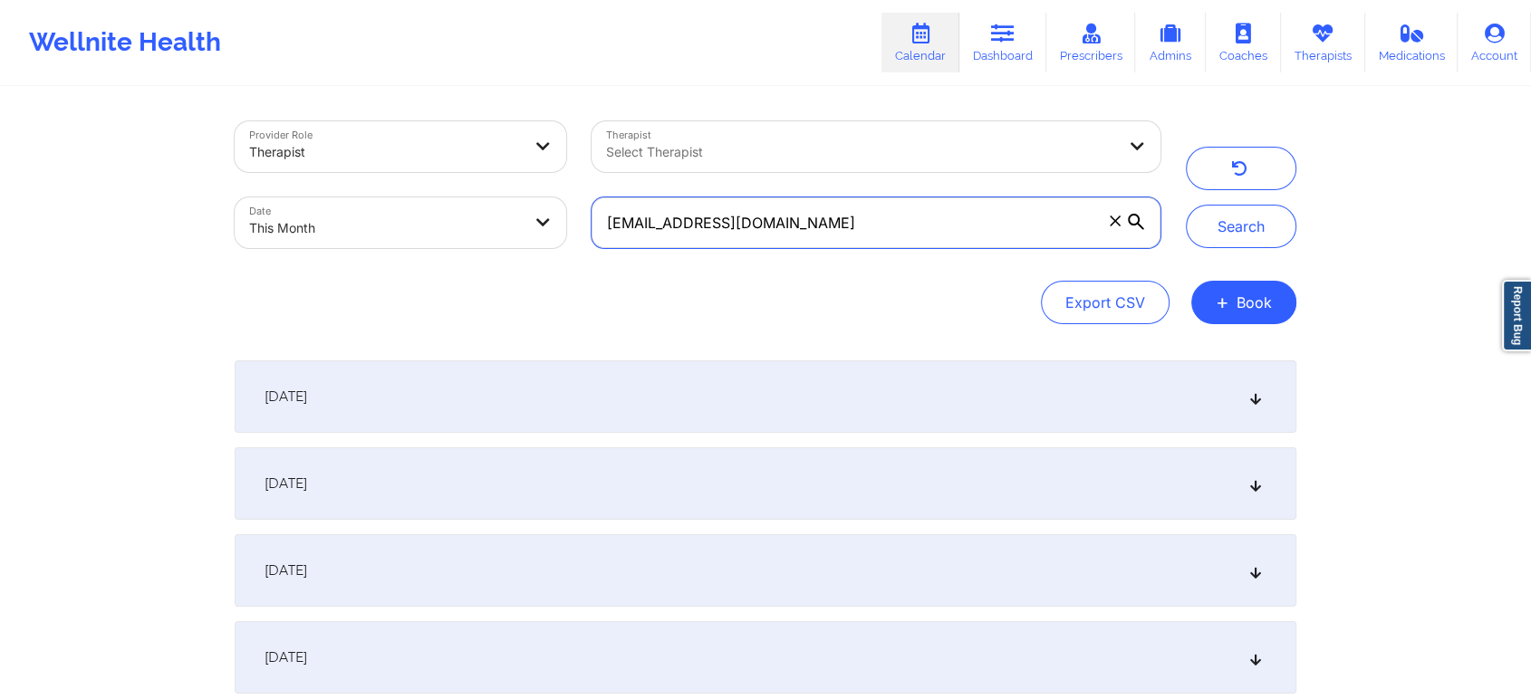
drag, startPoint x: 853, startPoint y: 219, endPoint x: 413, endPoint y: 229, distance: 440.3
click at [413, 229] on div "Provider Role Therapist Therapist Select Therapist Date This Month [EMAIL_ADDRE…" at bounding box center [697, 185] width 951 height 152
paste input "[PERSON_NAME][EMAIL_ADDRESS][PERSON_NAME]"
click at [1186, 205] on button "Search" at bounding box center [1241, 226] width 110 height 43
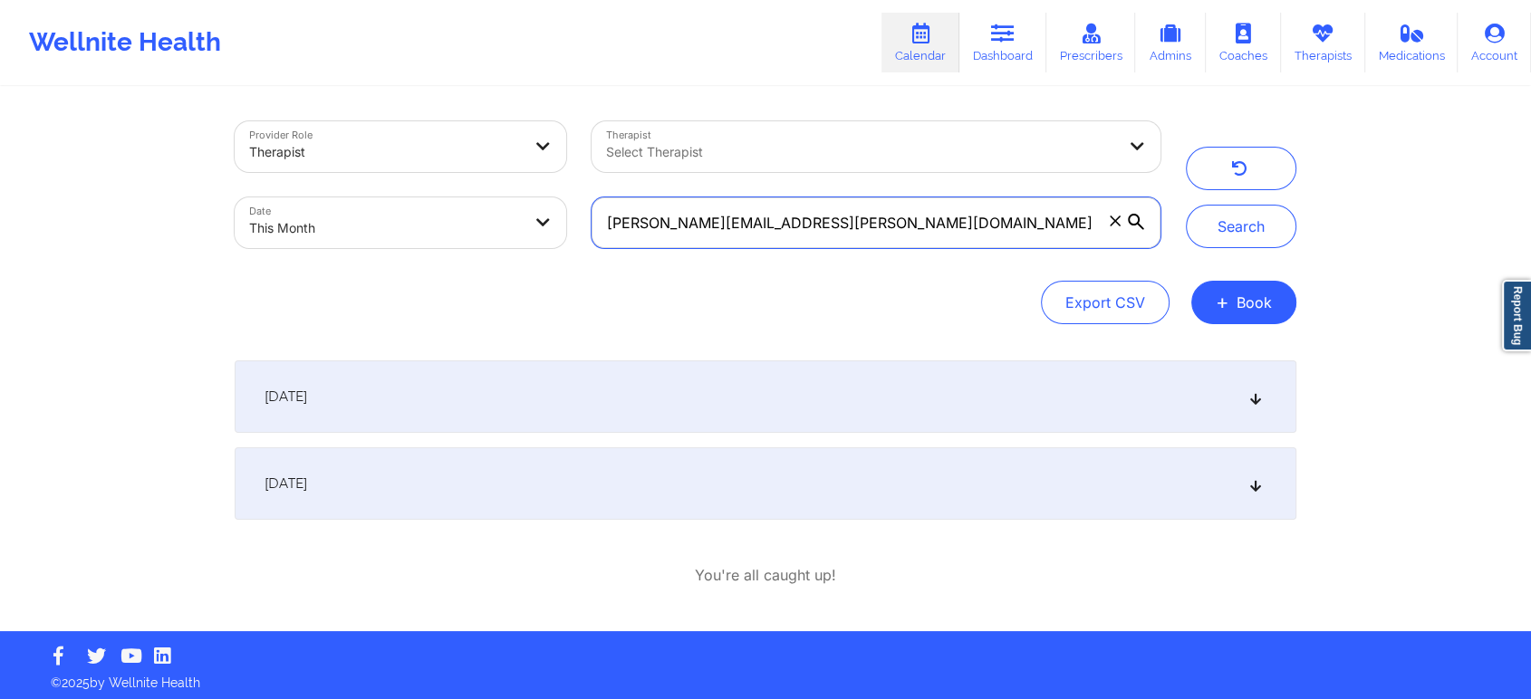
scroll to position [5, 0]
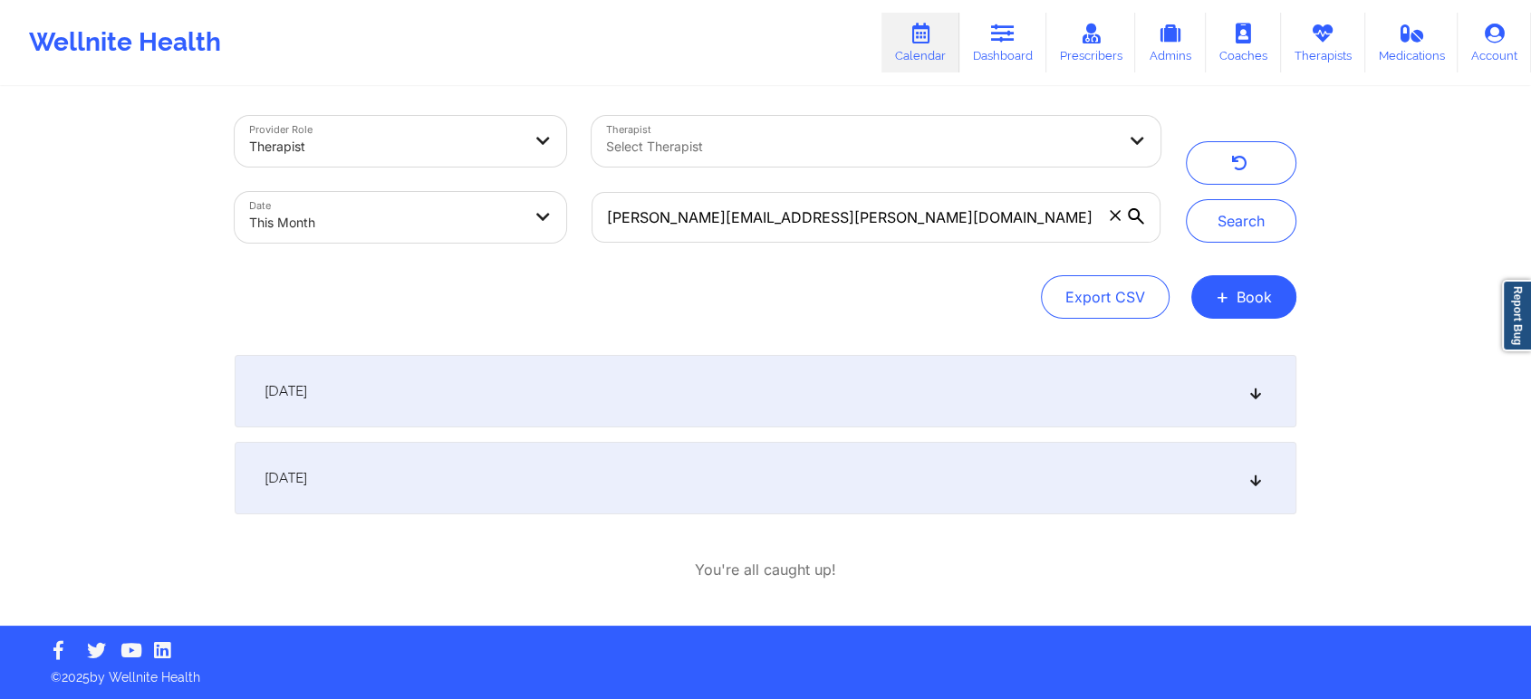
click at [594, 488] on div "[DATE]" at bounding box center [765, 478] width 1061 height 72
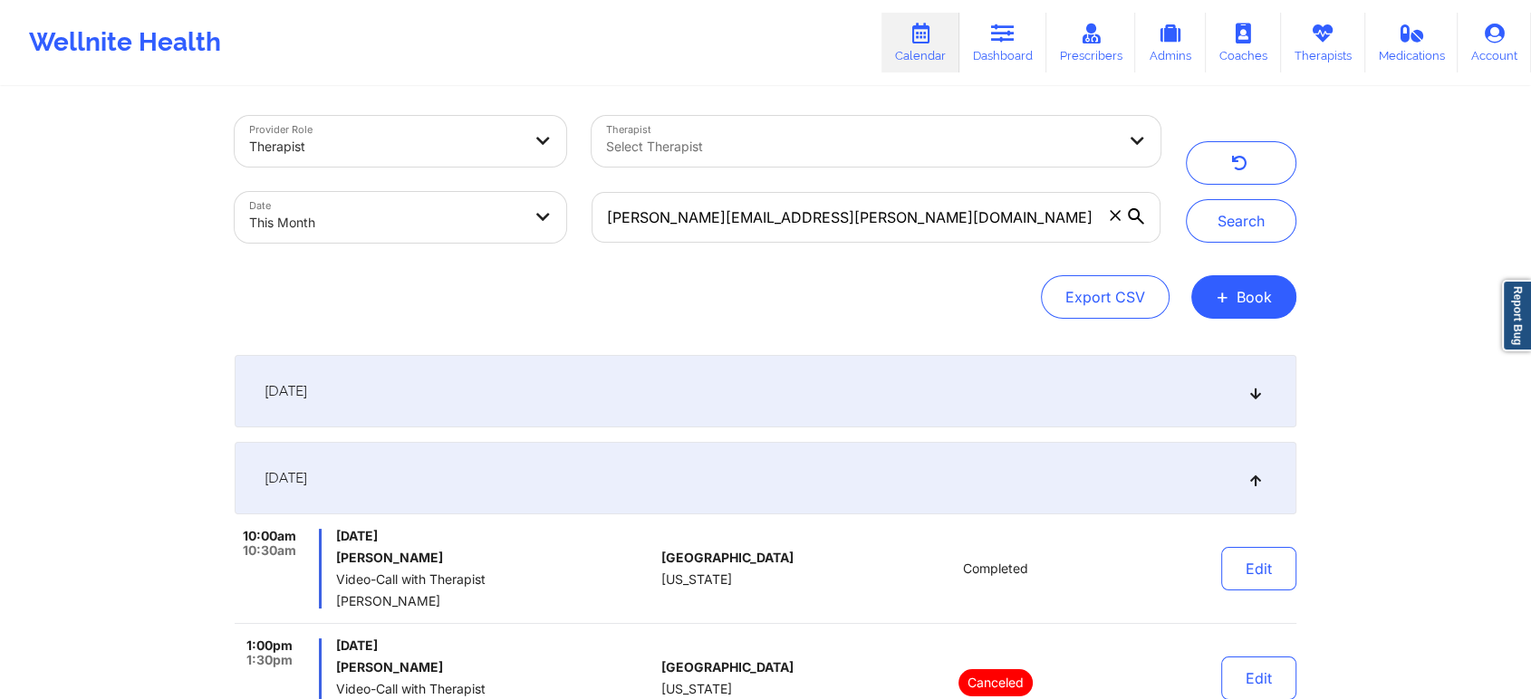
scroll to position [209, 0]
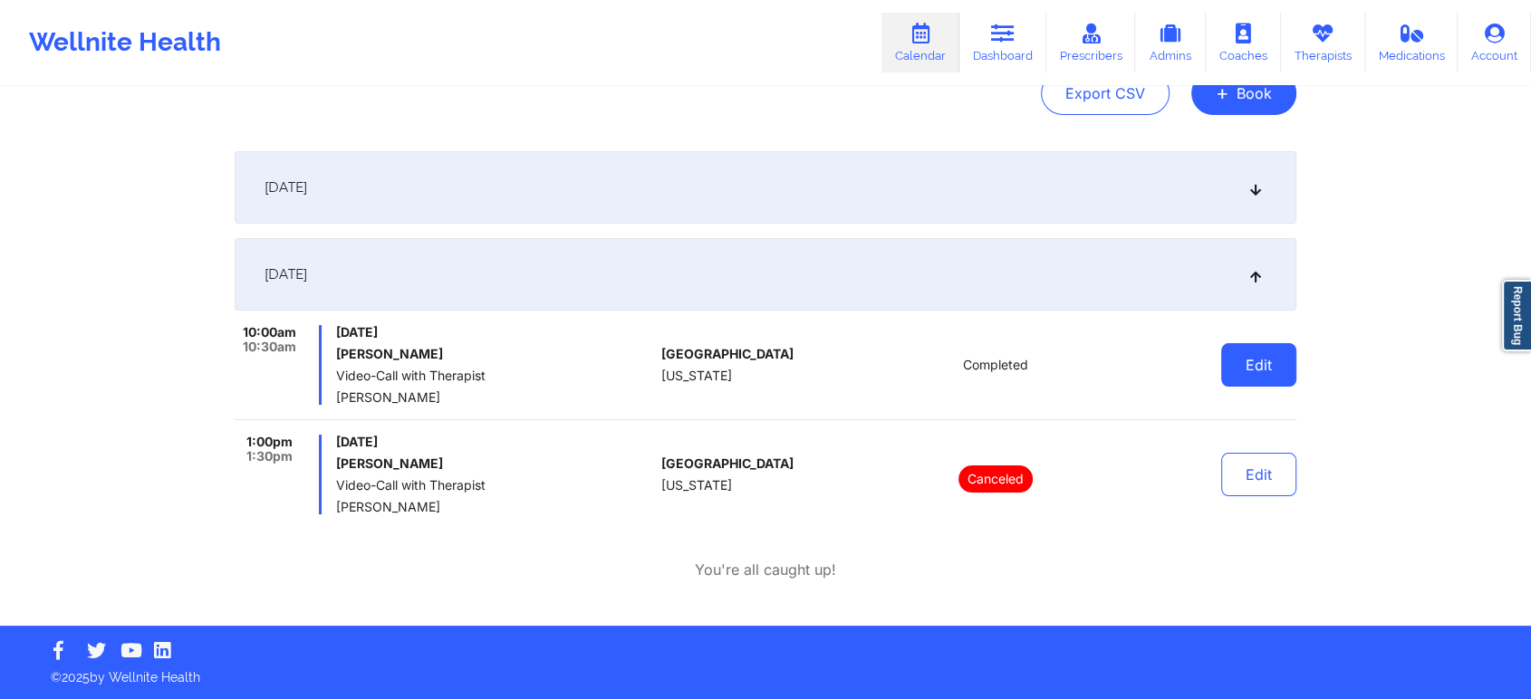
click at [1272, 385] on button "Edit" at bounding box center [1258, 364] width 75 height 43
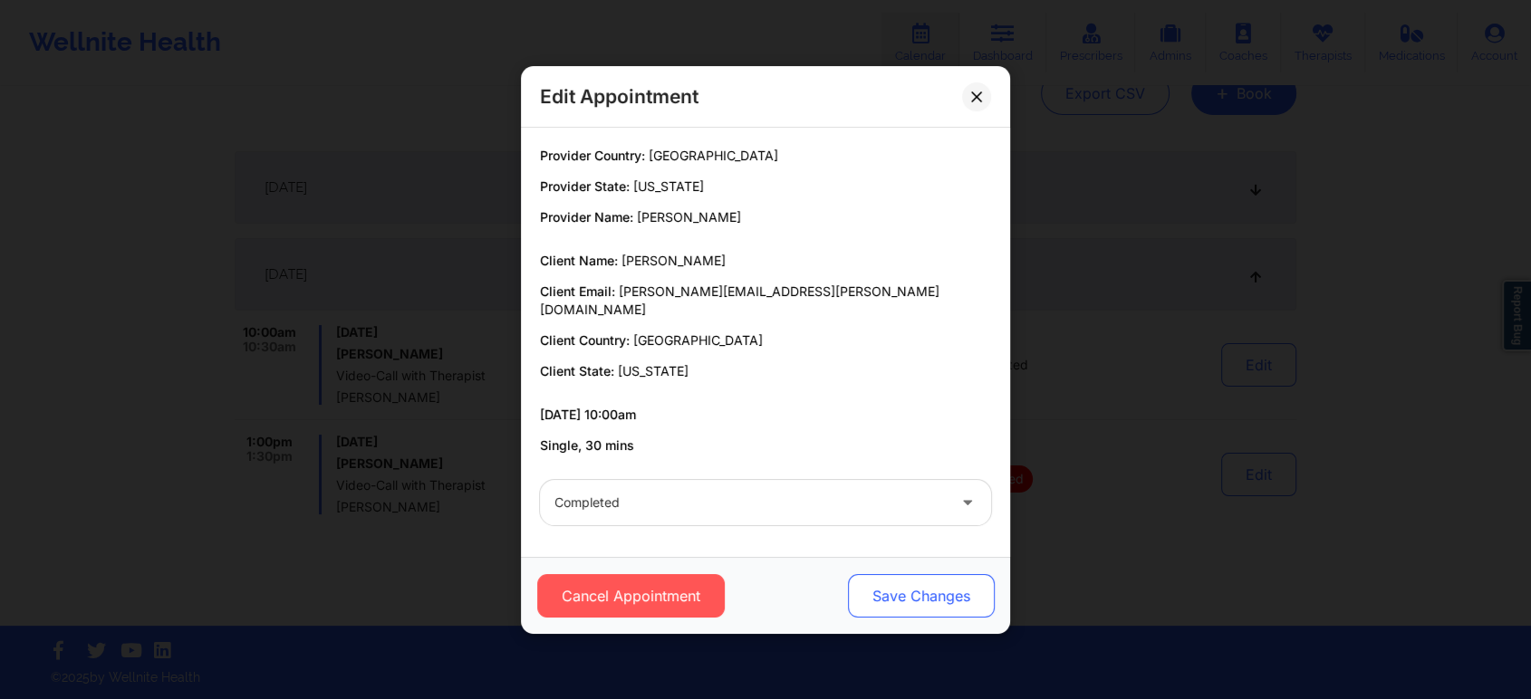
click at [914, 590] on button "Save Changes" at bounding box center [921, 595] width 147 height 43
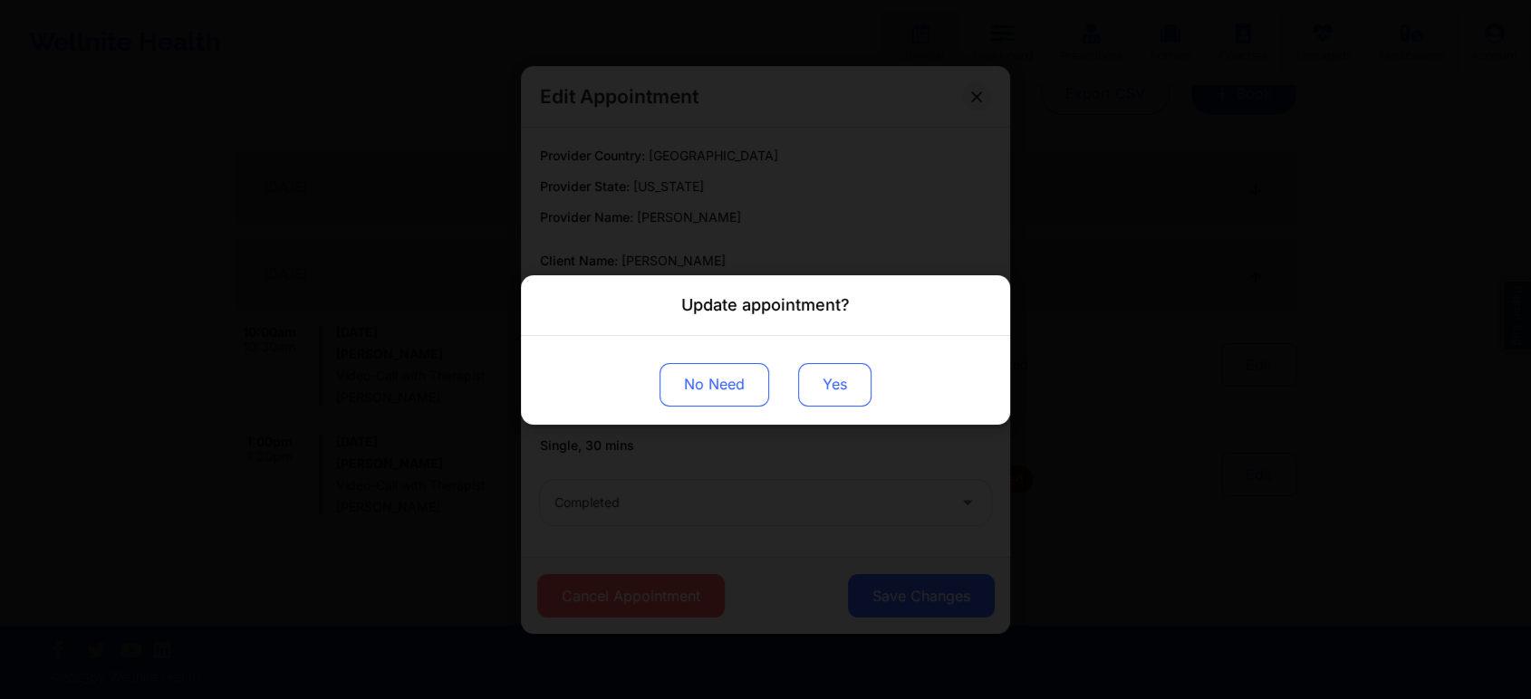
click at [824, 382] on button "Yes" at bounding box center [834, 383] width 73 height 43
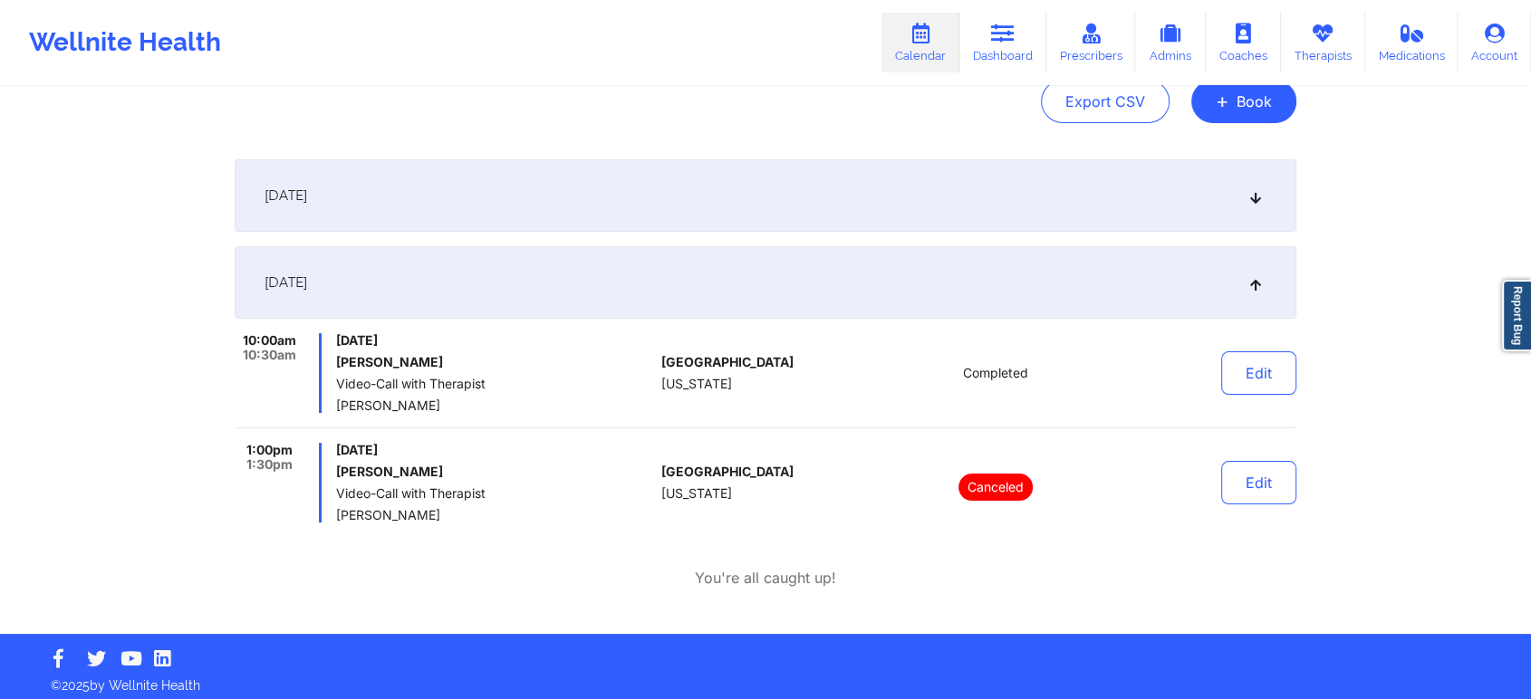
scroll to position [0, 0]
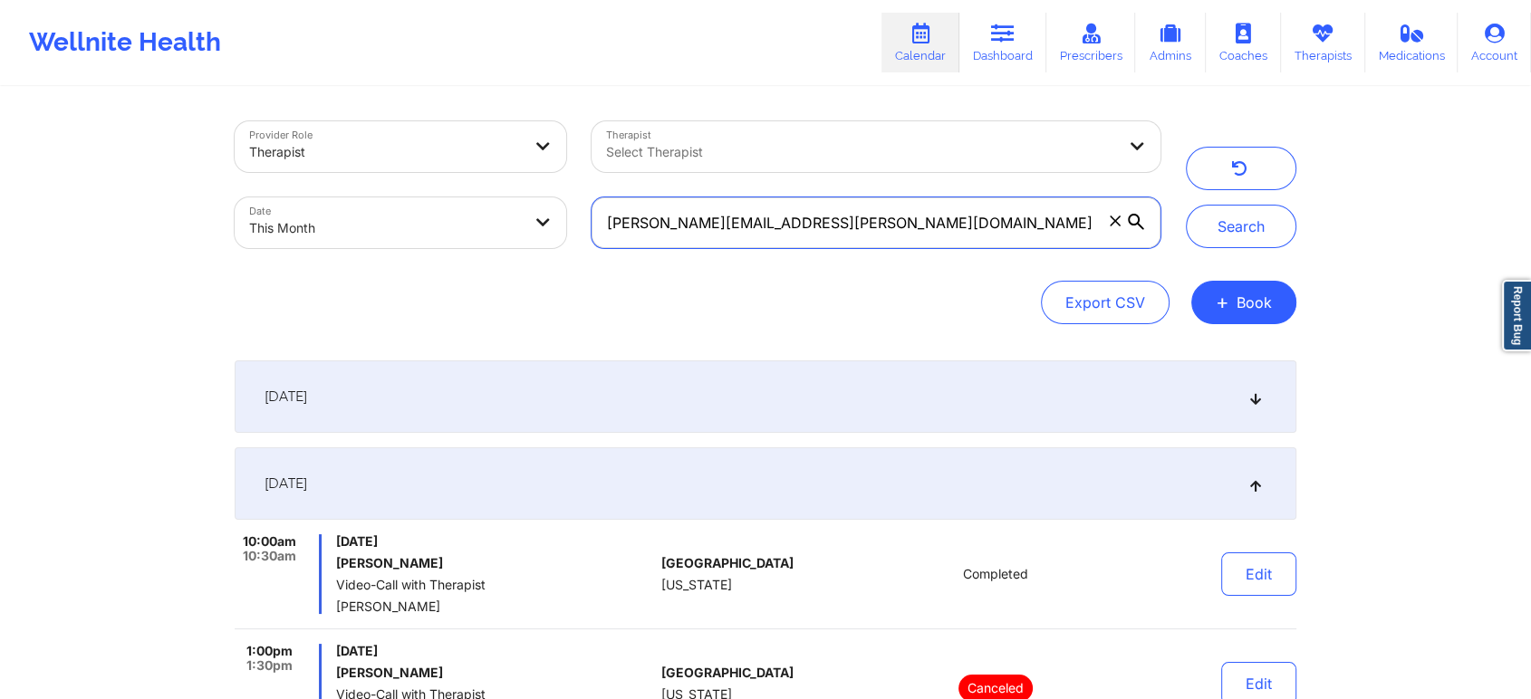
drag, startPoint x: 910, startPoint y: 215, endPoint x: 523, endPoint y: 245, distance: 388.8
click at [523, 245] on div "Provider Role Therapist Therapist Select Therapist Date This Month [PERSON_NAME…" at bounding box center [697, 185] width 951 height 152
paste input "[EMAIL_ADDRESS][DOMAIN_NAME]"
click at [1186, 205] on button "Search" at bounding box center [1241, 226] width 110 height 43
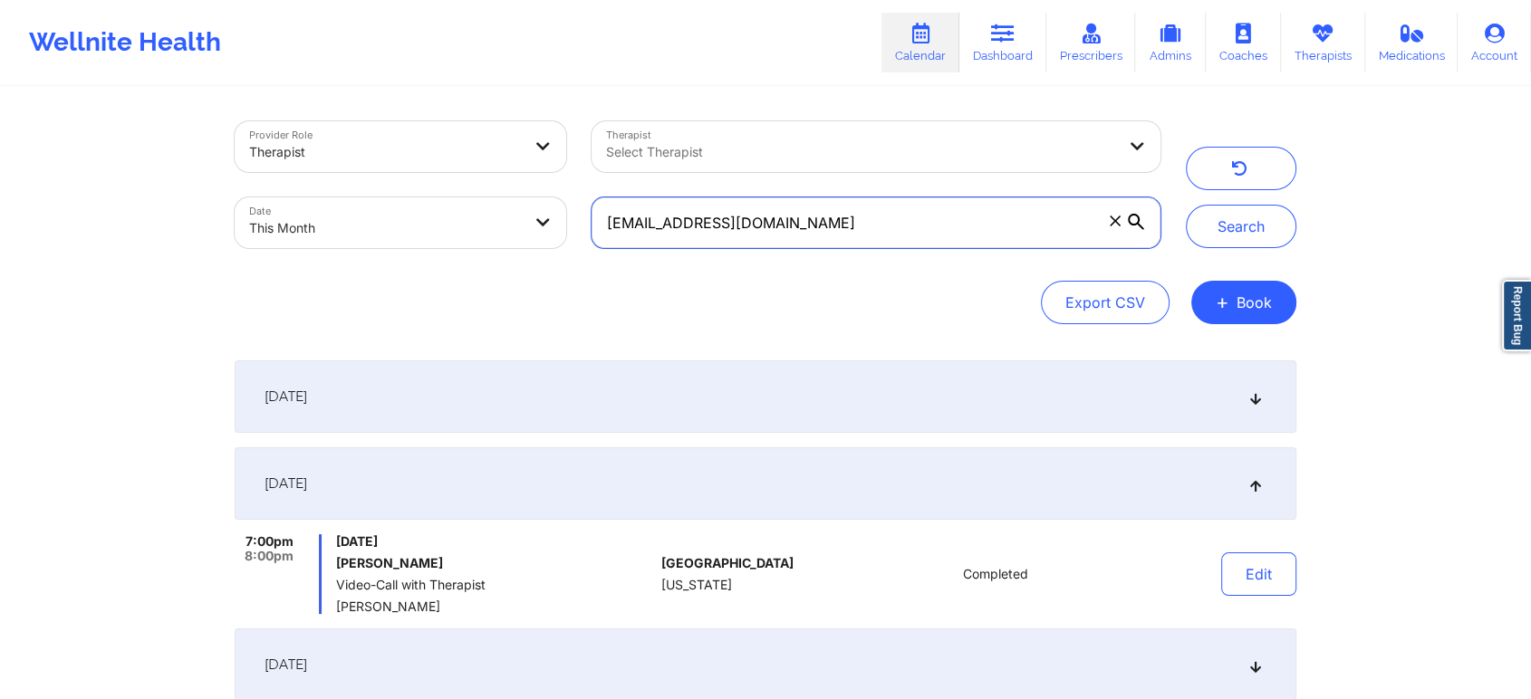
scroll to position [274, 0]
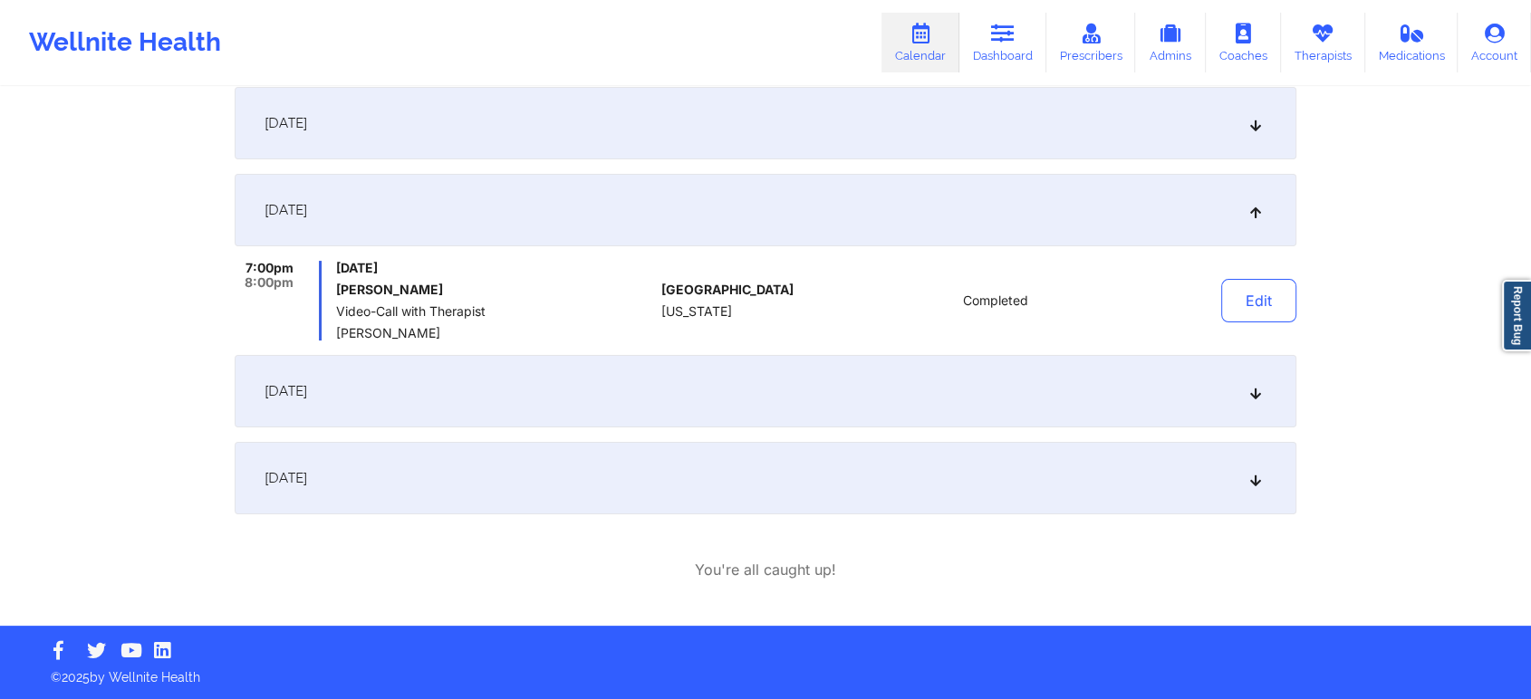
click at [660, 494] on div "[DATE]" at bounding box center [765, 478] width 1061 height 72
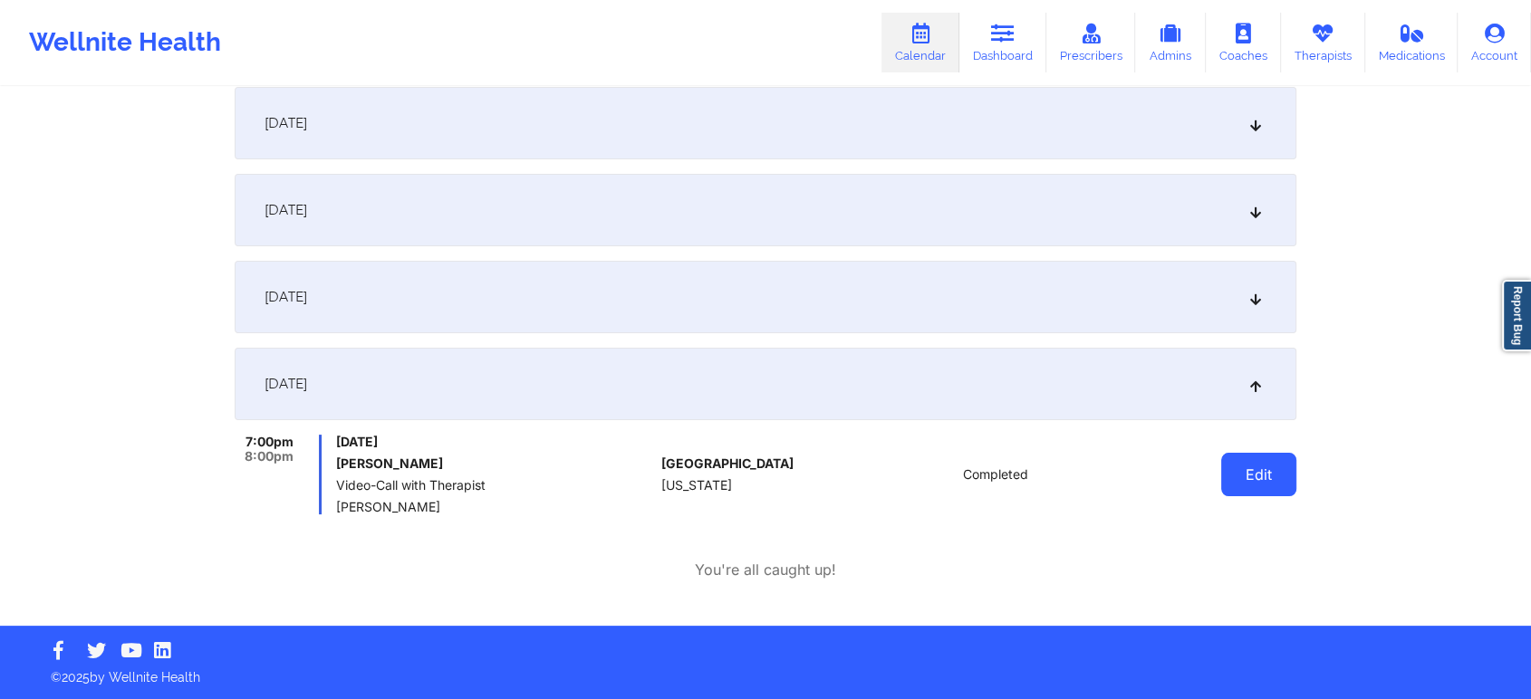
click at [1262, 462] on button "Edit" at bounding box center [1258, 474] width 75 height 43
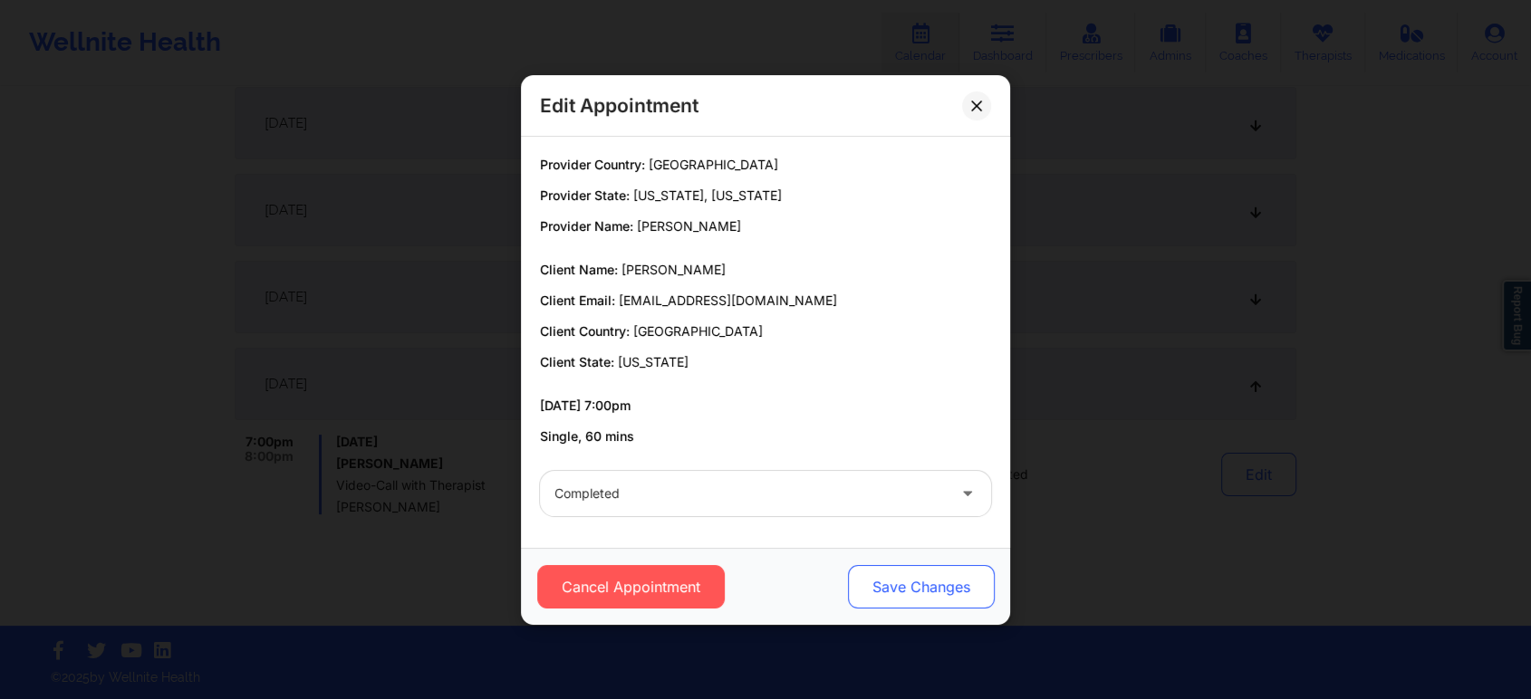
click at [881, 567] on button "Save Changes" at bounding box center [921, 586] width 147 height 43
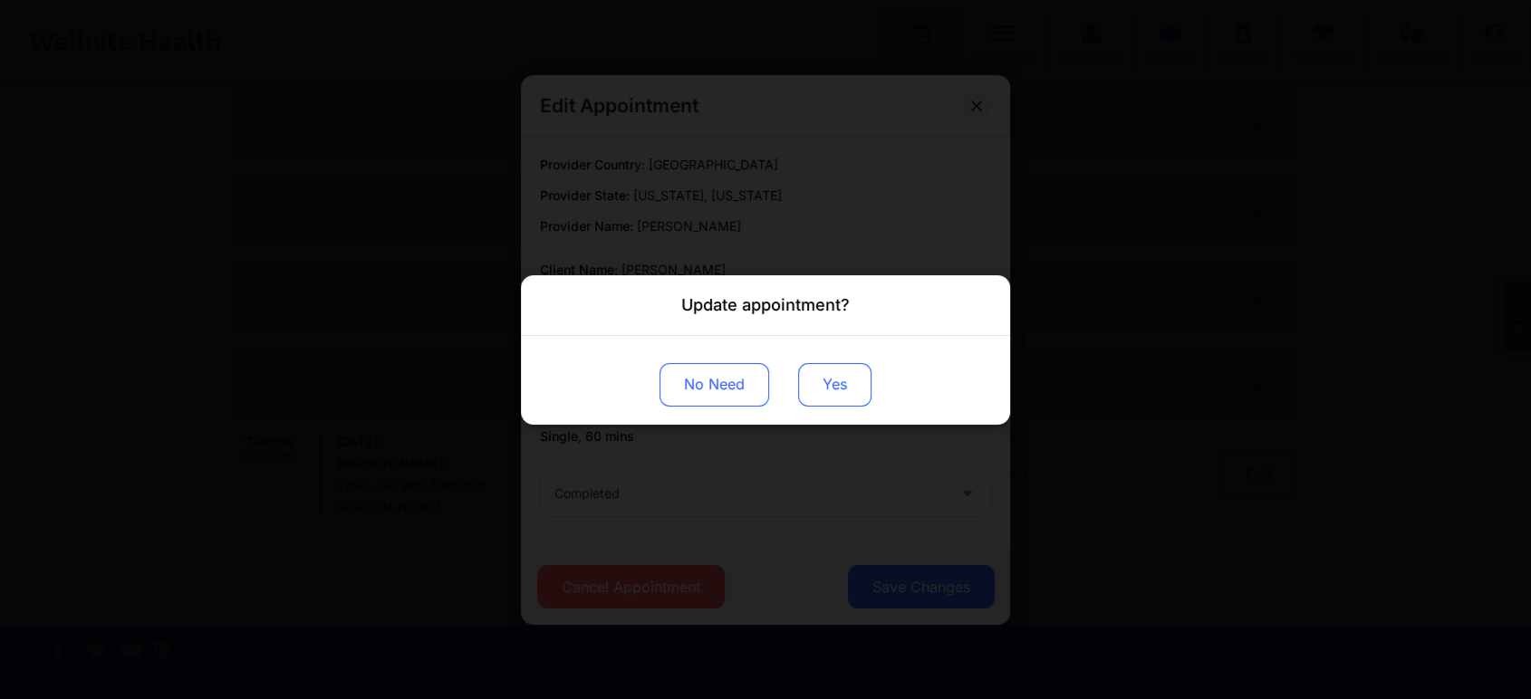
click at [825, 385] on button "Yes" at bounding box center [834, 383] width 73 height 43
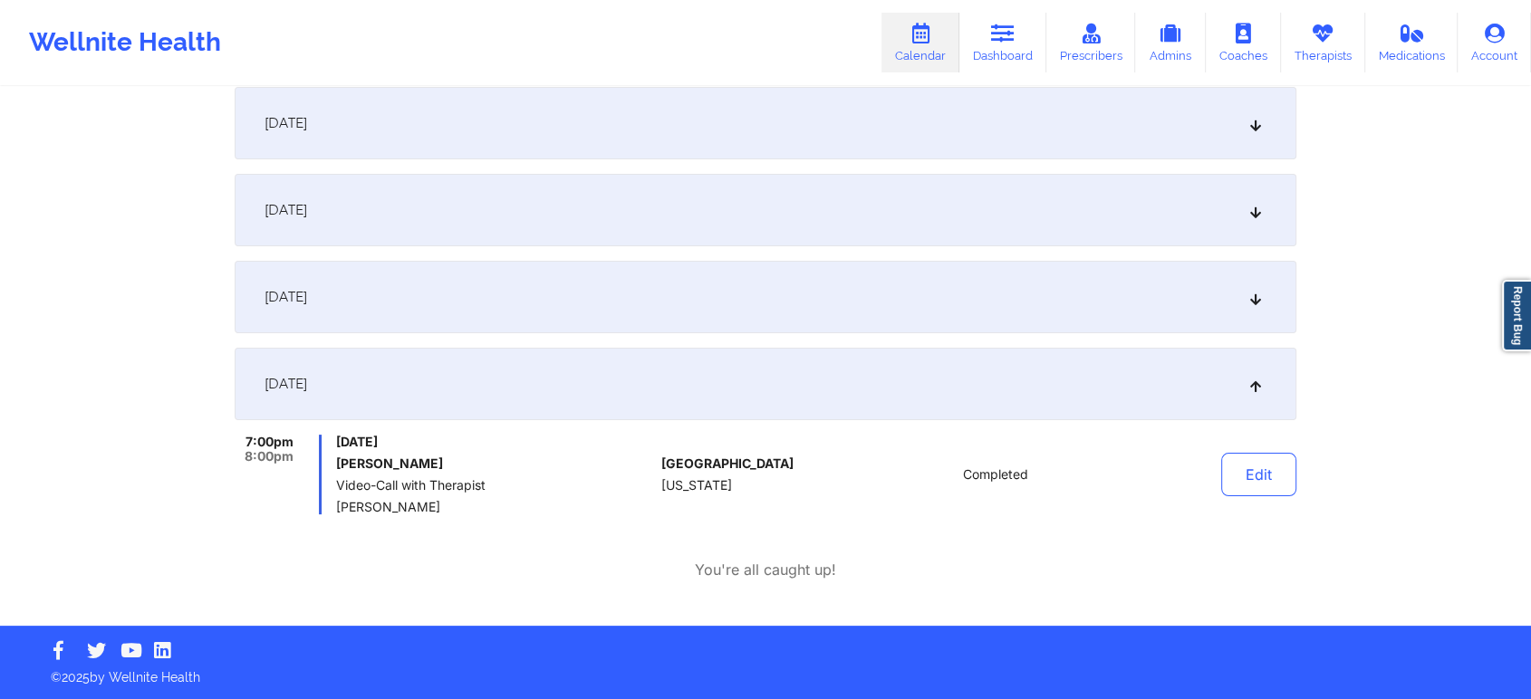
scroll to position [0, 0]
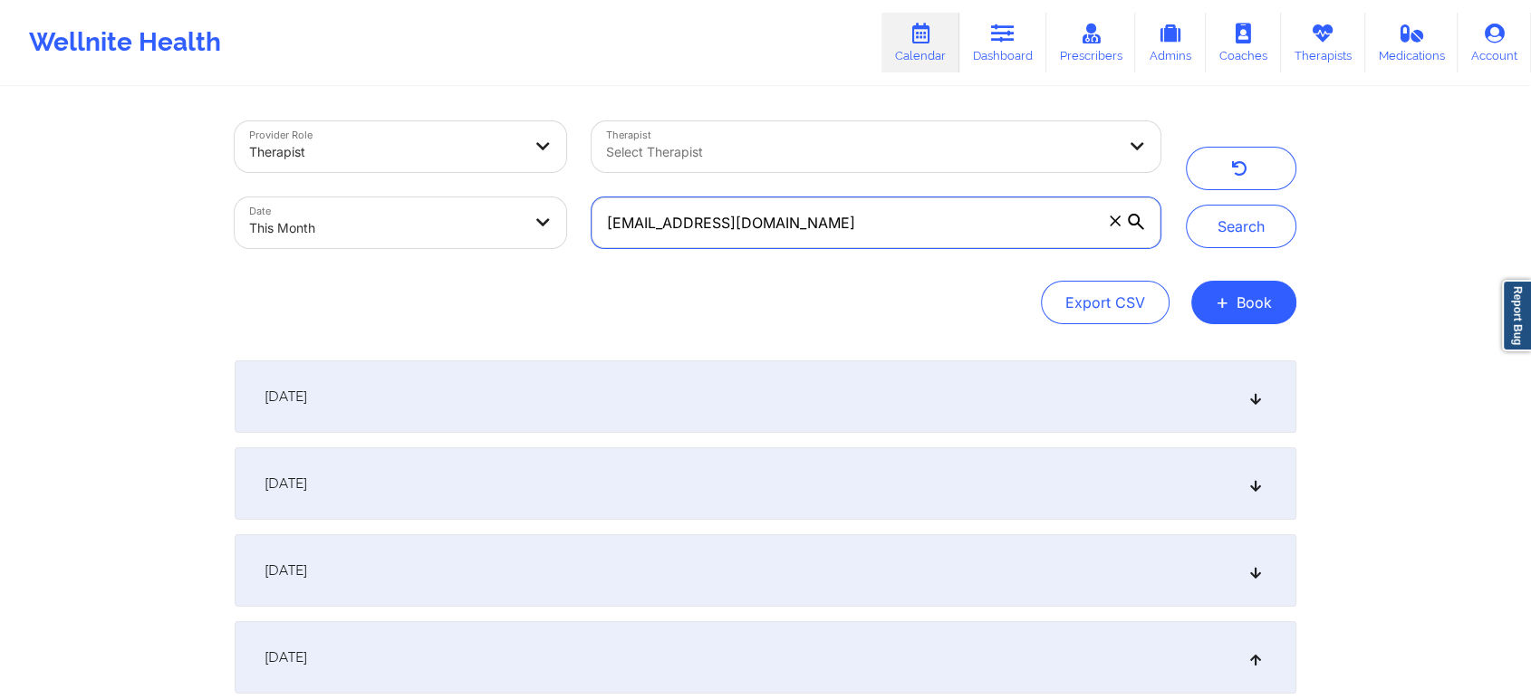
drag, startPoint x: 800, startPoint y: 226, endPoint x: 331, endPoint y: 188, distance: 470.7
click at [331, 188] on div "Provider Role Therapist Therapist Select Therapist Date This Month [EMAIL_ADDRE…" at bounding box center [697, 185] width 951 height 152
paste input "[EMAIL_ADDRESS][DOMAIN_NAME]"
click at [1186, 205] on button "Search" at bounding box center [1241, 226] width 110 height 43
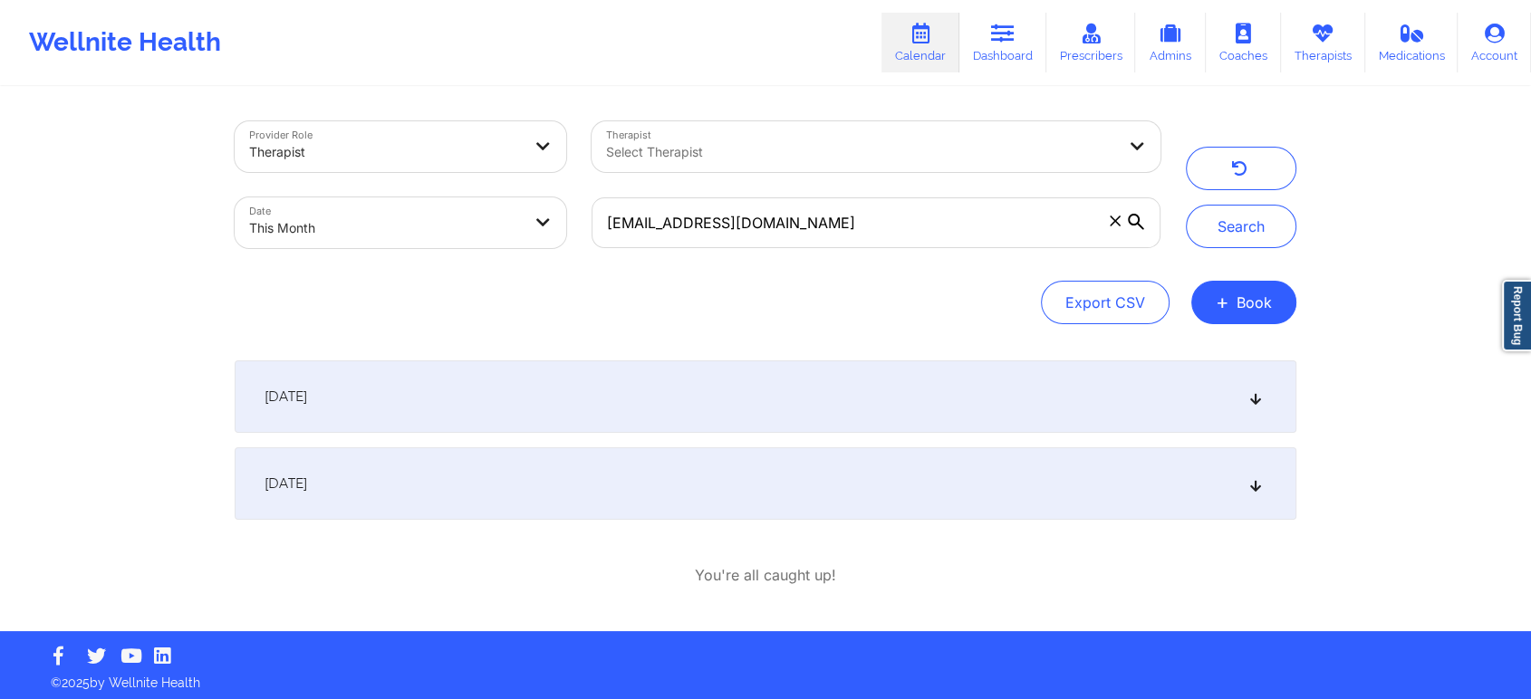
drag, startPoint x: 693, startPoint y: 444, endPoint x: 659, endPoint y: 498, distance: 63.8
click at [659, 498] on div "[DATE] 1:00pm 1:30pm [DATE] Tmasia [PERSON_NAME] Video-Call with Therapist [PER…" at bounding box center [765, 439] width 1061 height 159
click at [659, 498] on div "[DATE]" at bounding box center [765, 483] width 1061 height 72
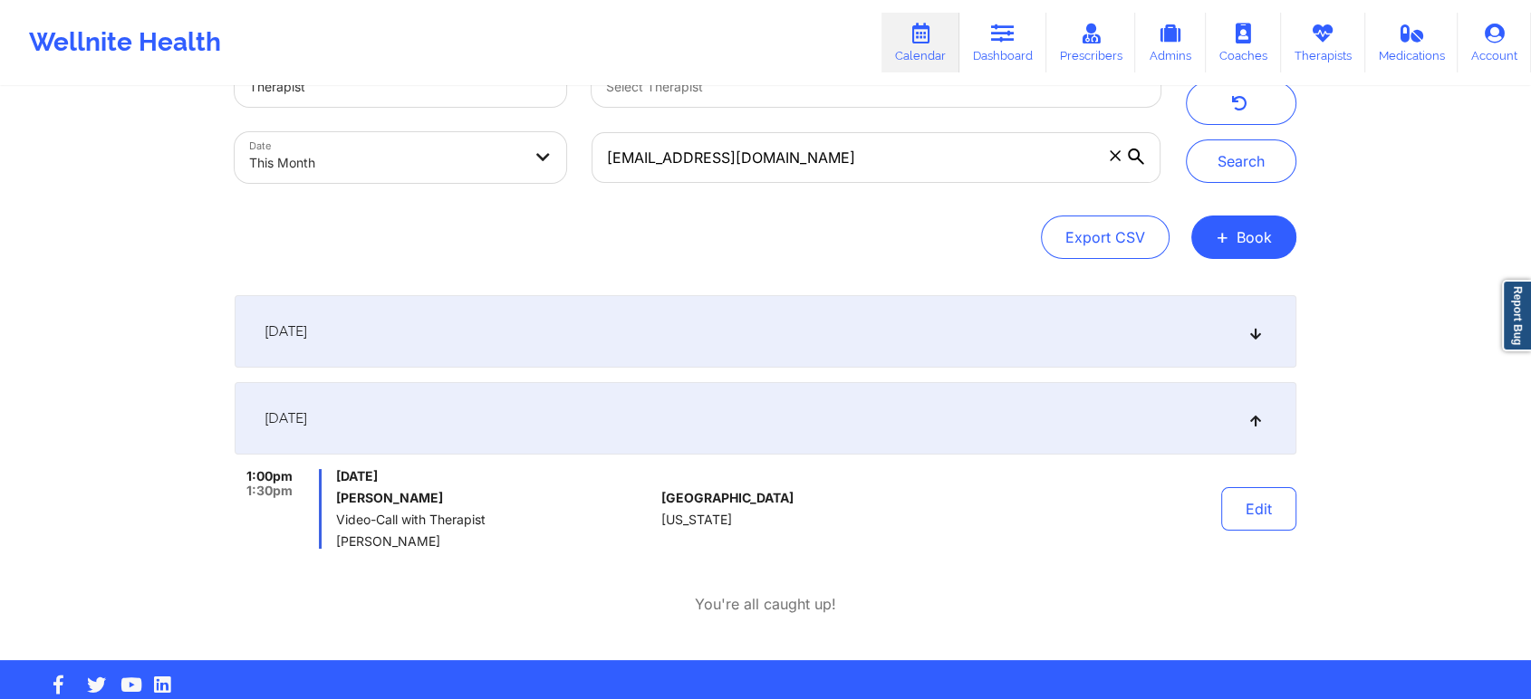
scroll to position [65, 0]
click at [1246, 499] on button "Edit" at bounding box center [1258, 508] width 75 height 43
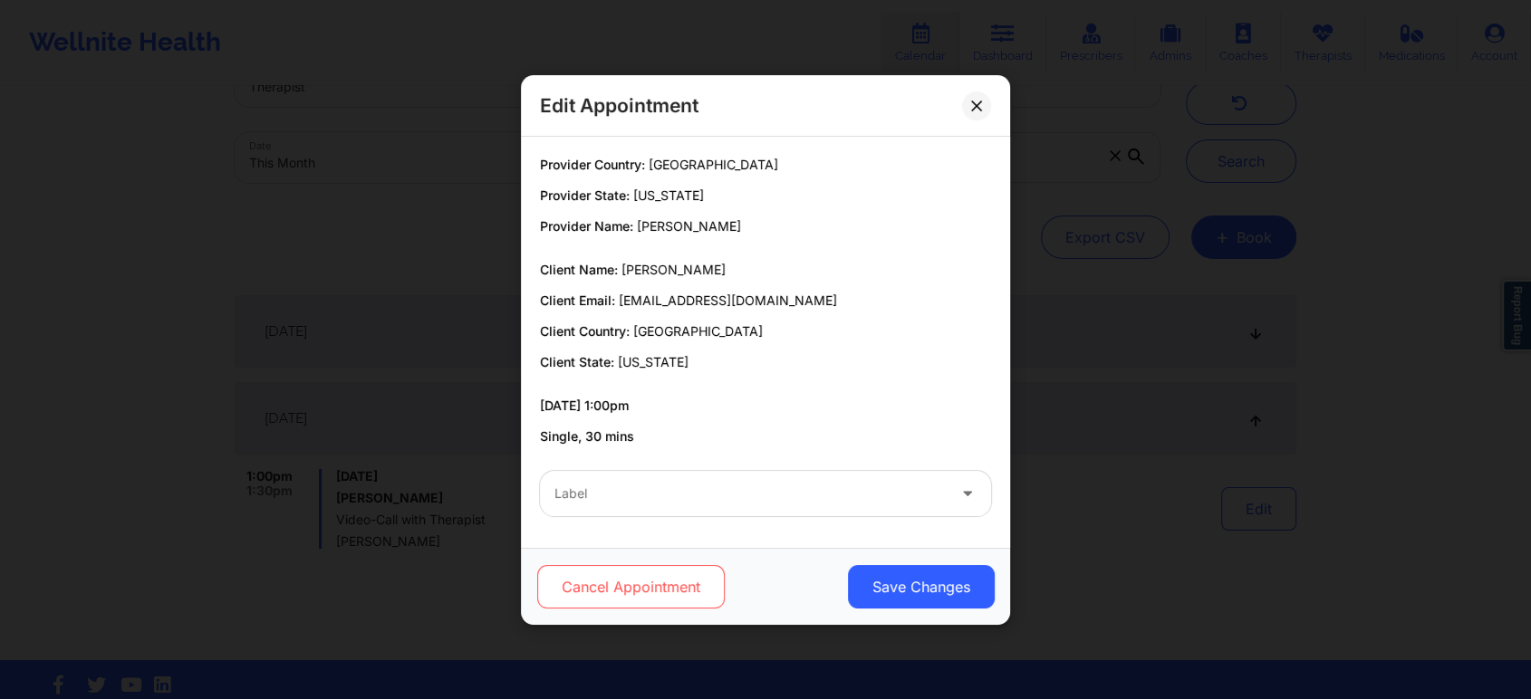
click at [658, 594] on button "Cancel Appointment" at bounding box center [630, 586] width 187 height 43
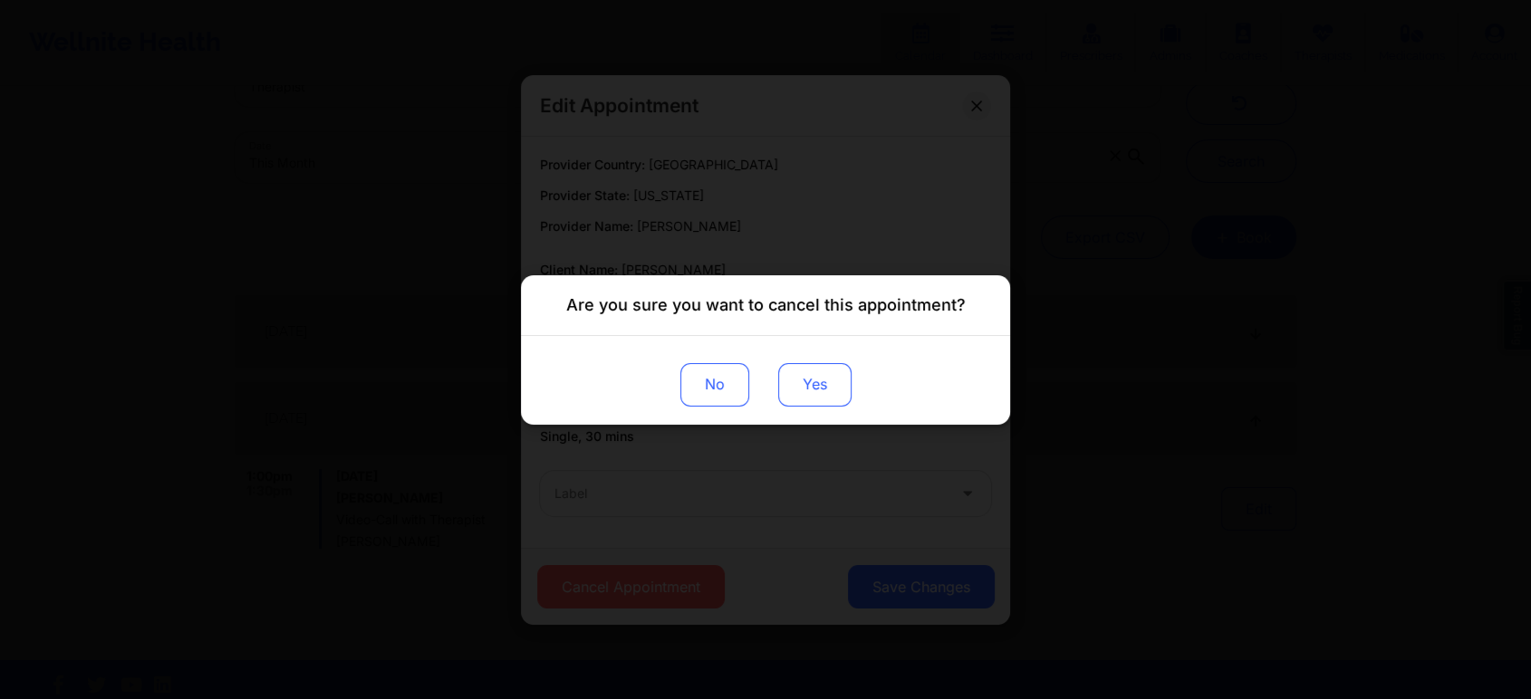
click at [801, 384] on button "Yes" at bounding box center [814, 383] width 73 height 43
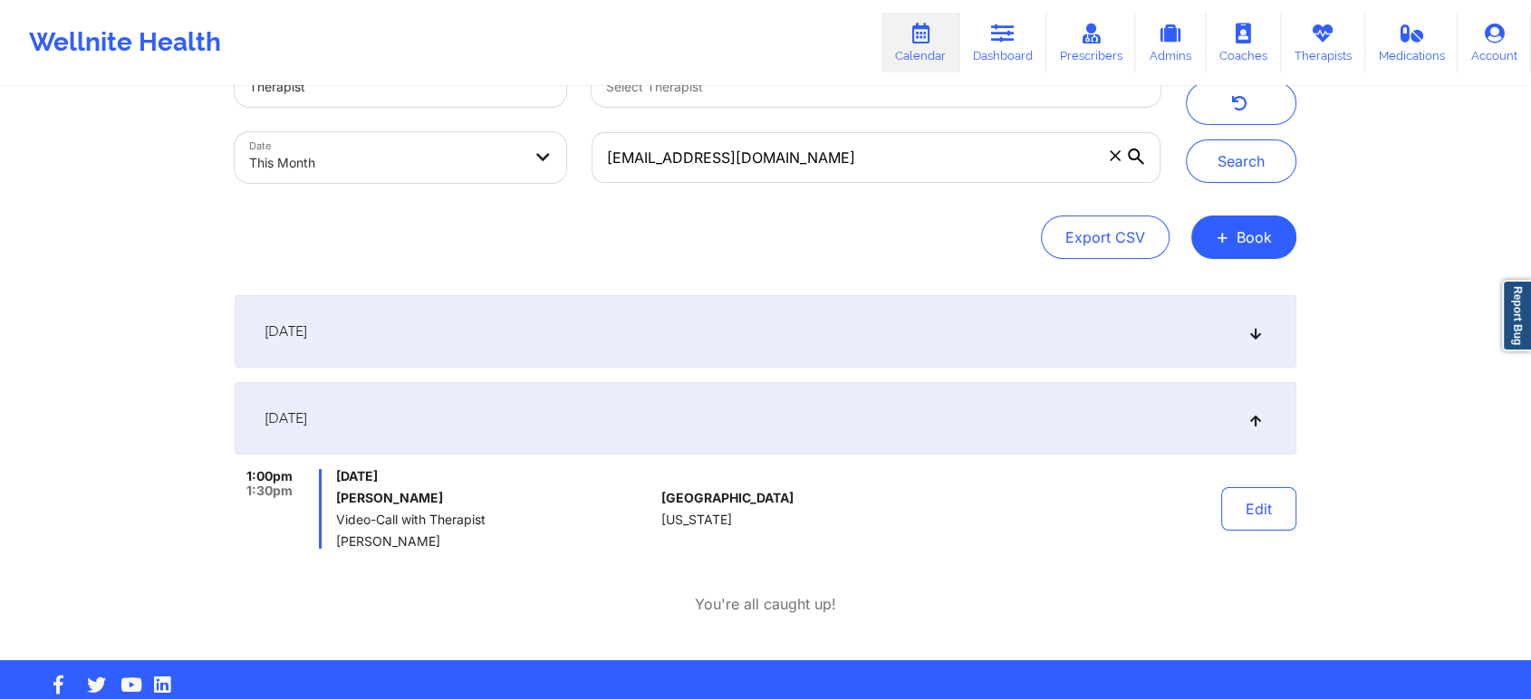
drag, startPoint x: 869, startPoint y: 192, endPoint x: 910, endPoint y: 161, distance: 51.1
click at [910, 161] on div "[EMAIL_ADDRESS][DOMAIN_NAME]" at bounding box center [876, 158] width 594 height 76
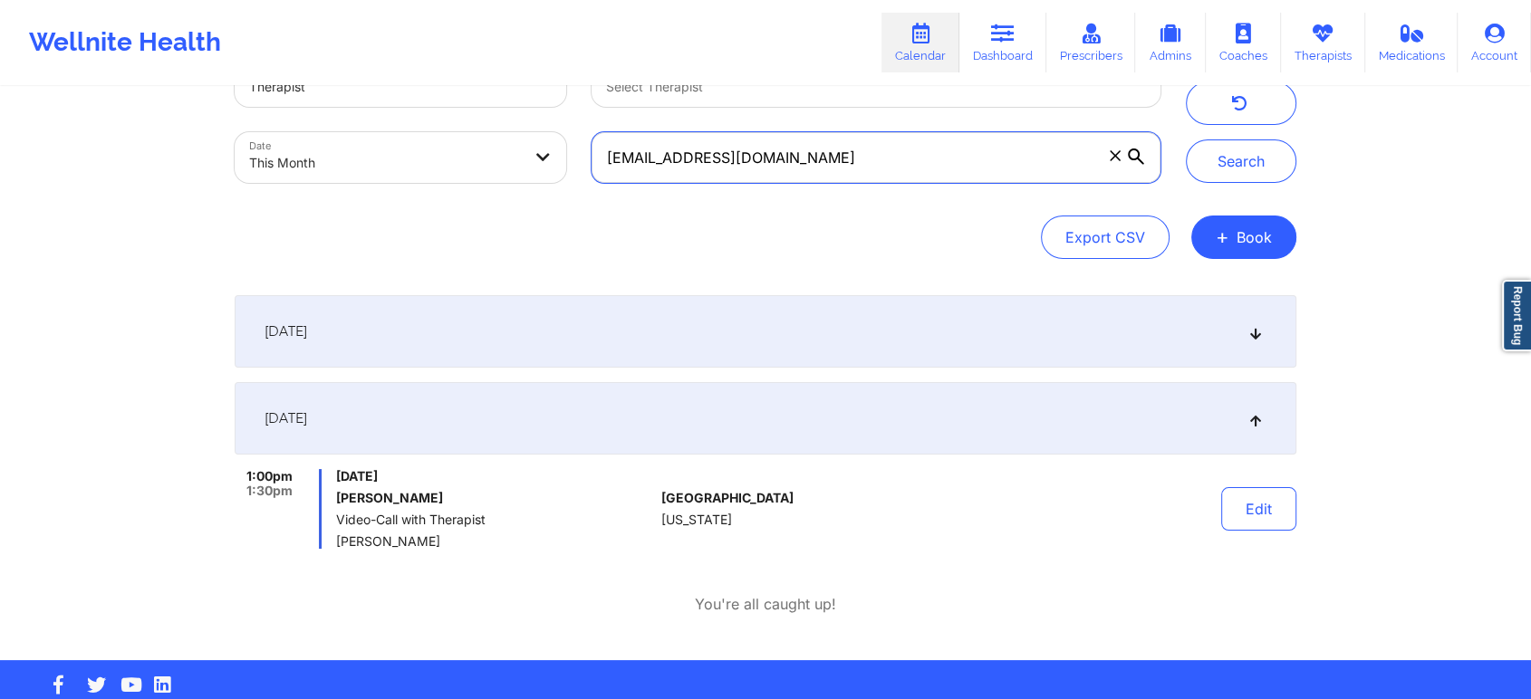
drag, startPoint x: 910, startPoint y: 161, endPoint x: 456, endPoint y: 137, distance: 455.3
click at [456, 137] on div "Provider Role Therapist Therapist Select Therapist Date This Month [EMAIL_ADDRE…" at bounding box center [697, 119] width 951 height 152
paste input "rendonmoises"
click at [1186, 139] on button "Search" at bounding box center [1241, 160] width 110 height 43
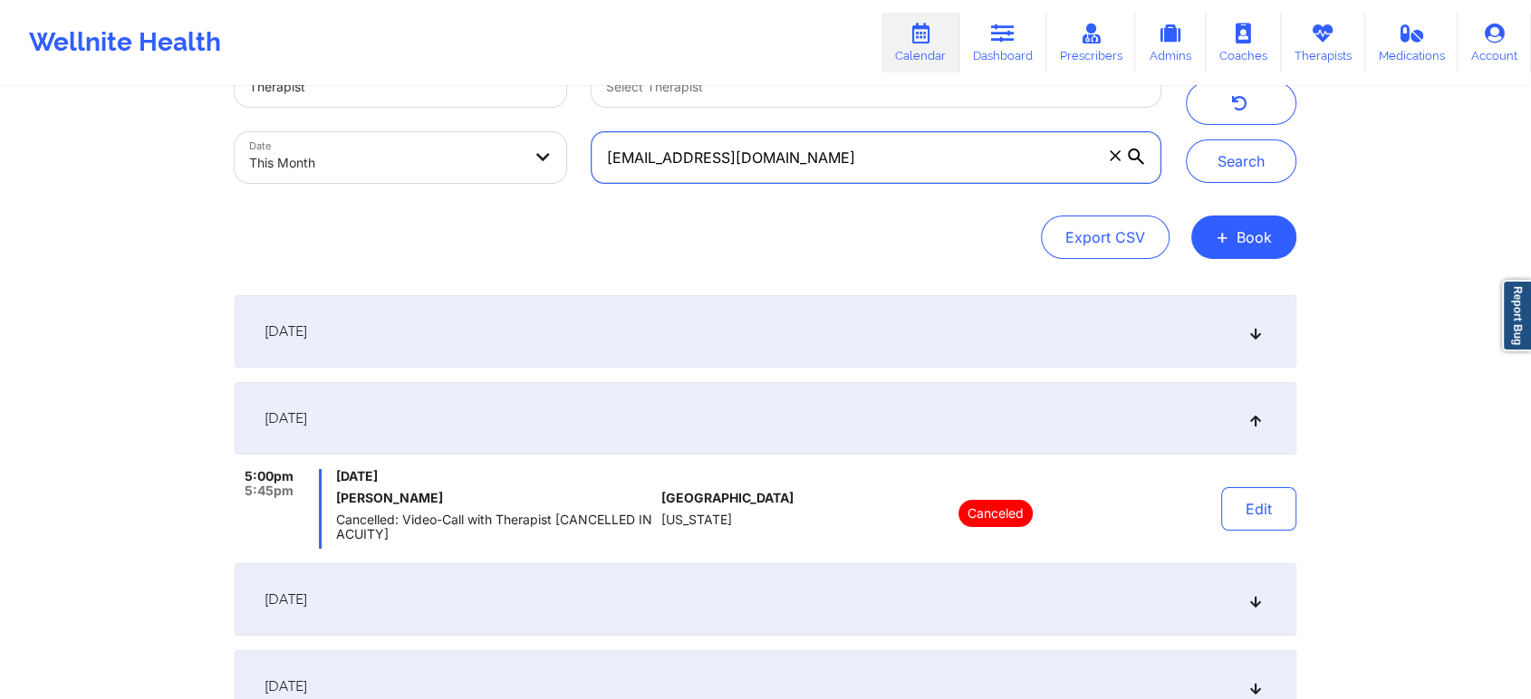
scroll to position [360, 0]
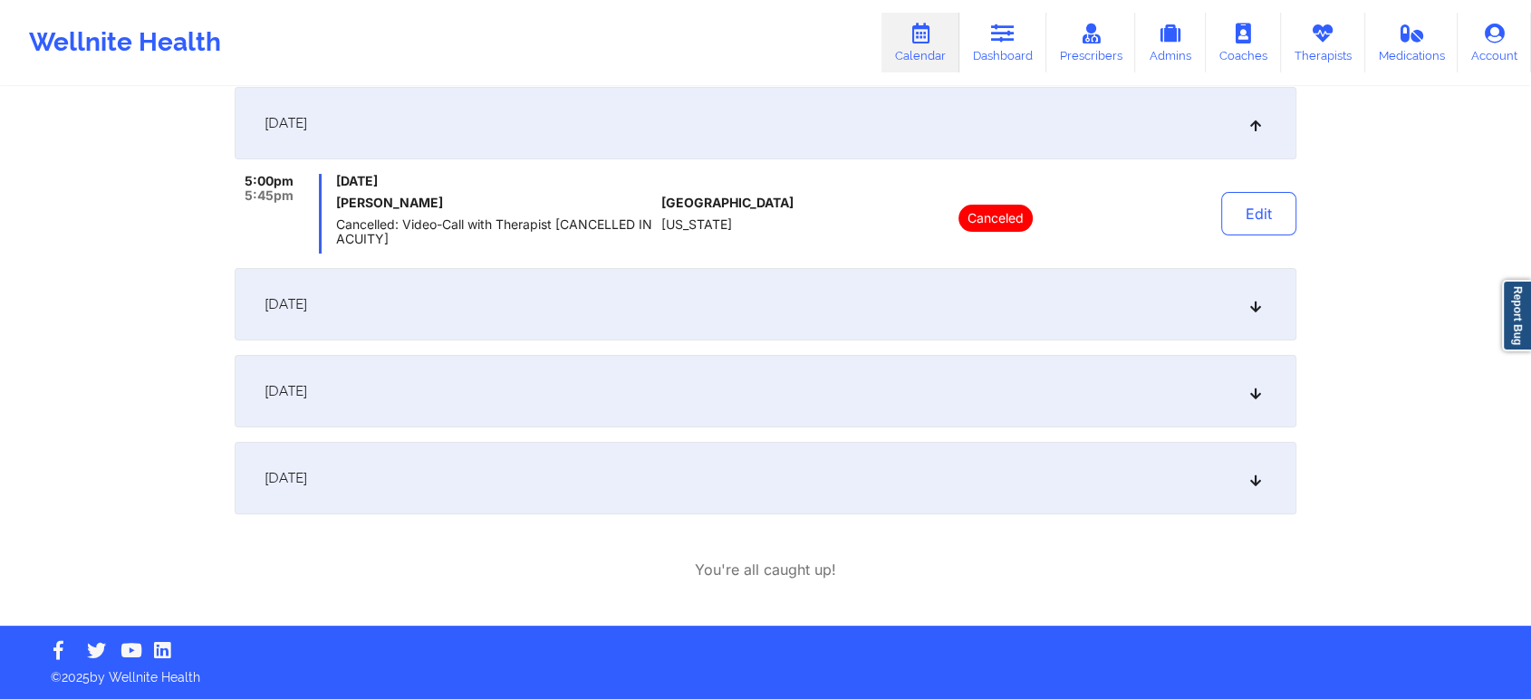
click at [571, 490] on div "[DATE]" at bounding box center [765, 478] width 1061 height 72
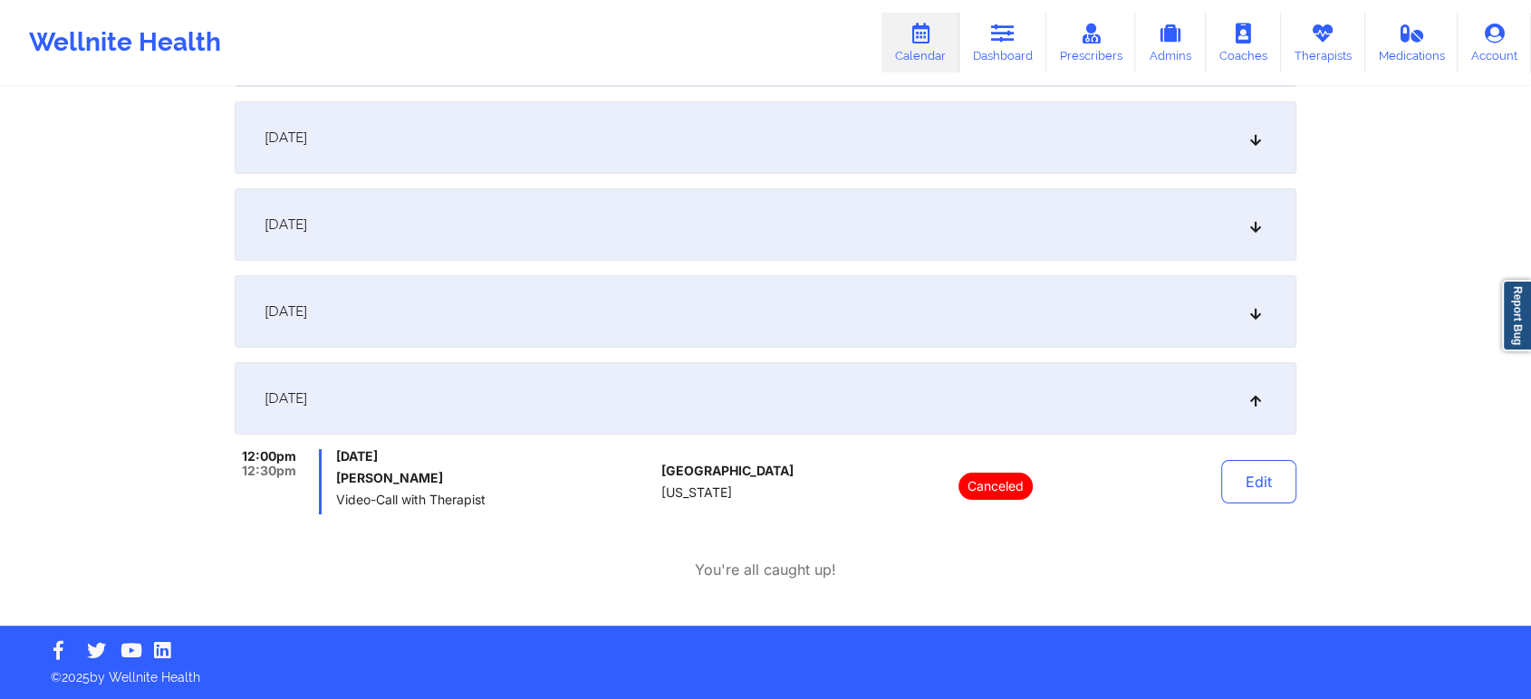
scroll to position [0, 0]
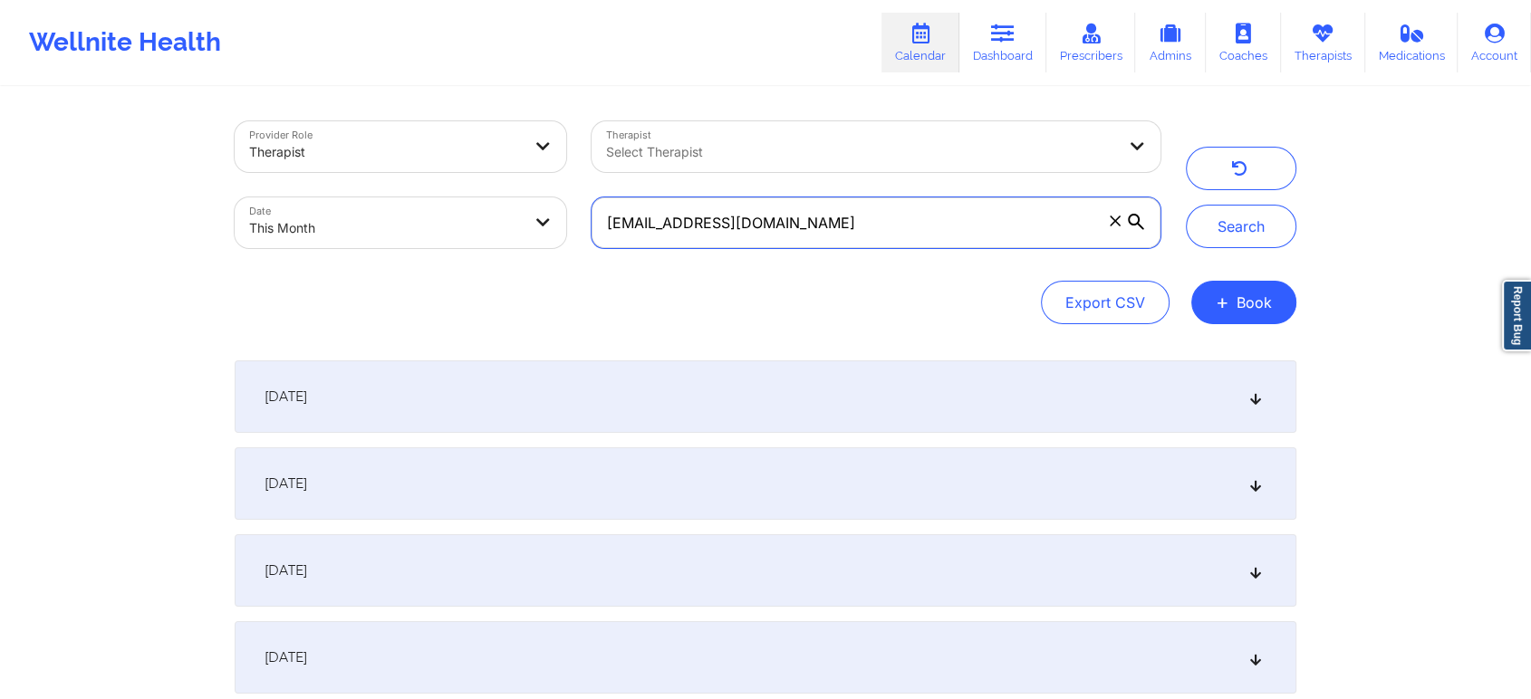
drag, startPoint x: 876, startPoint y: 233, endPoint x: 437, endPoint y: 272, distance: 440.1
click at [437, 272] on div "Provider Role Therapist Therapist Select Therapist Date This Month [EMAIL_ADDRE…" at bounding box center [765, 222] width 1061 height 203
paste input "[EMAIL_ADDRESS][DOMAIN_NAME]"
click at [1186, 205] on button "Search" at bounding box center [1241, 226] width 110 height 43
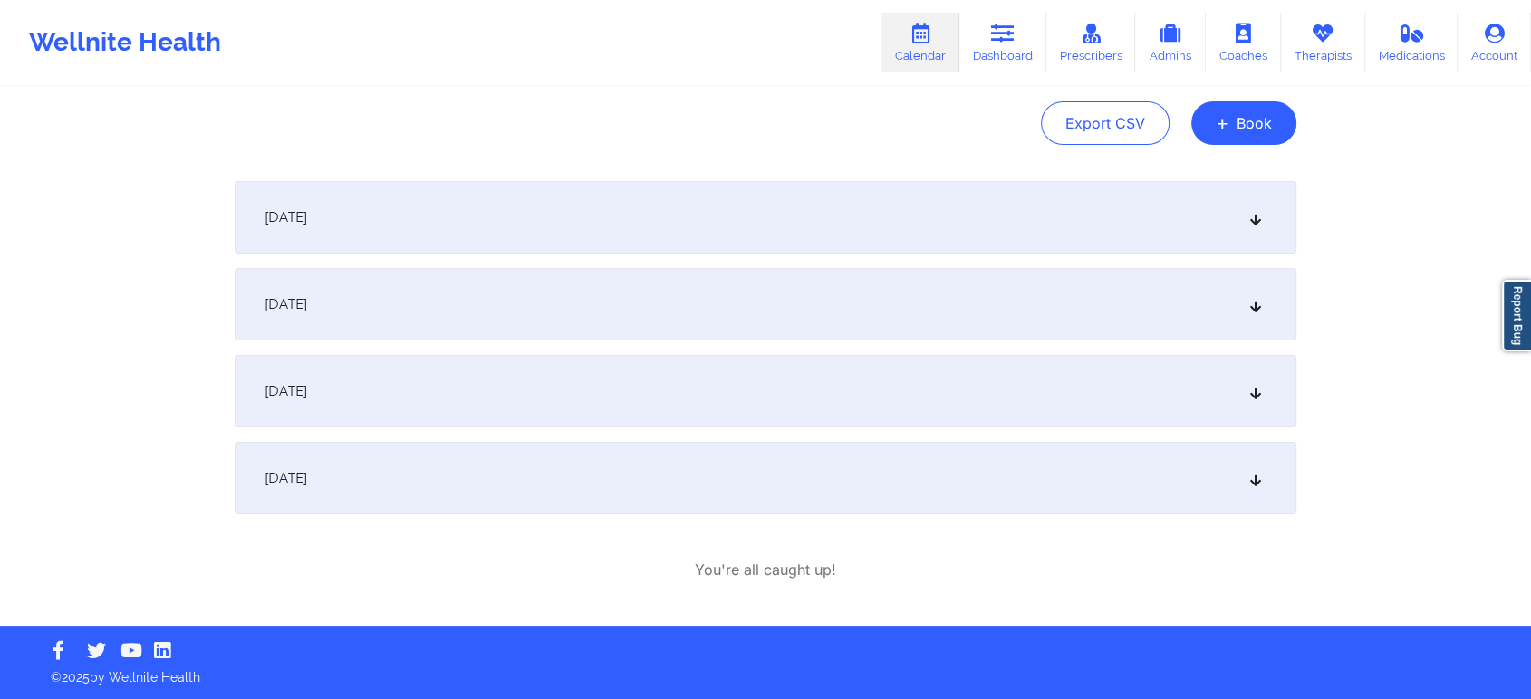
click at [658, 471] on div "[DATE]" at bounding box center [765, 478] width 1061 height 72
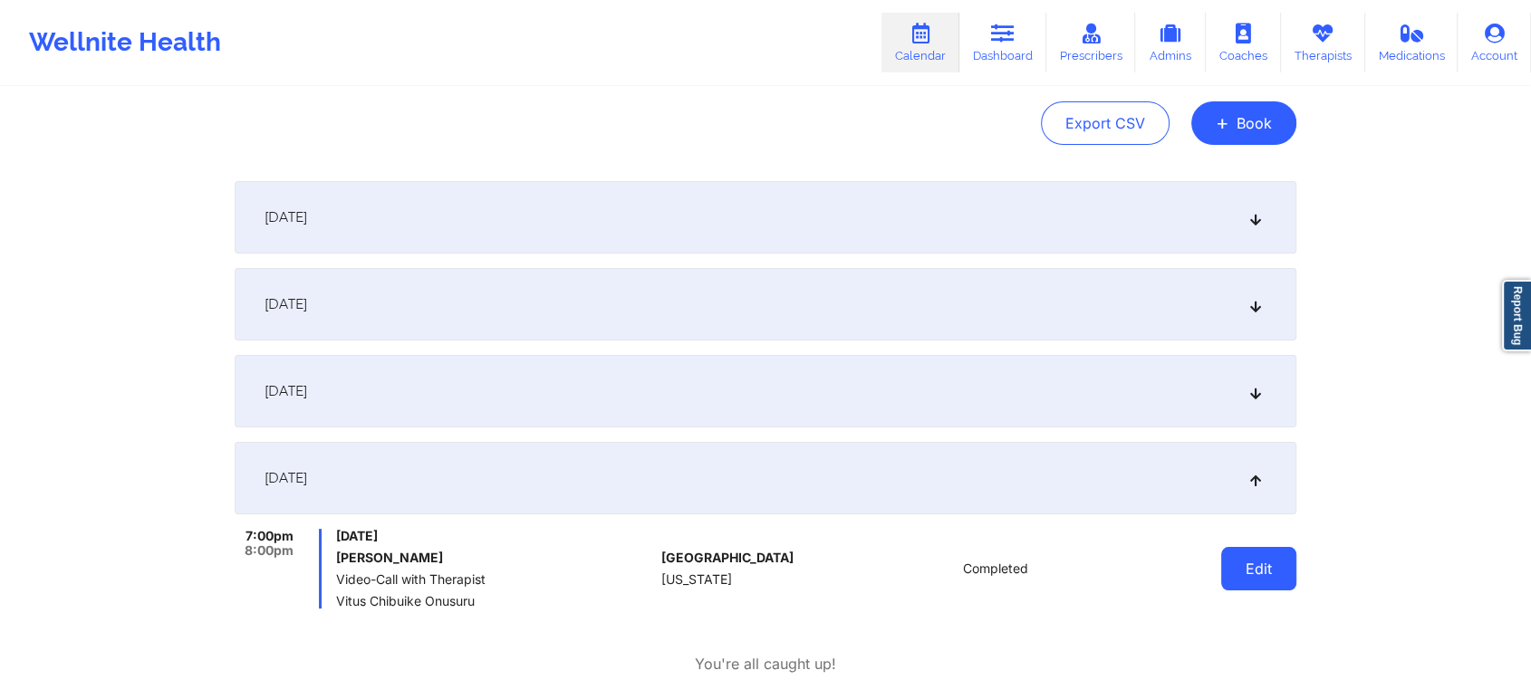
click at [1243, 556] on button "Edit" at bounding box center [1258, 568] width 75 height 43
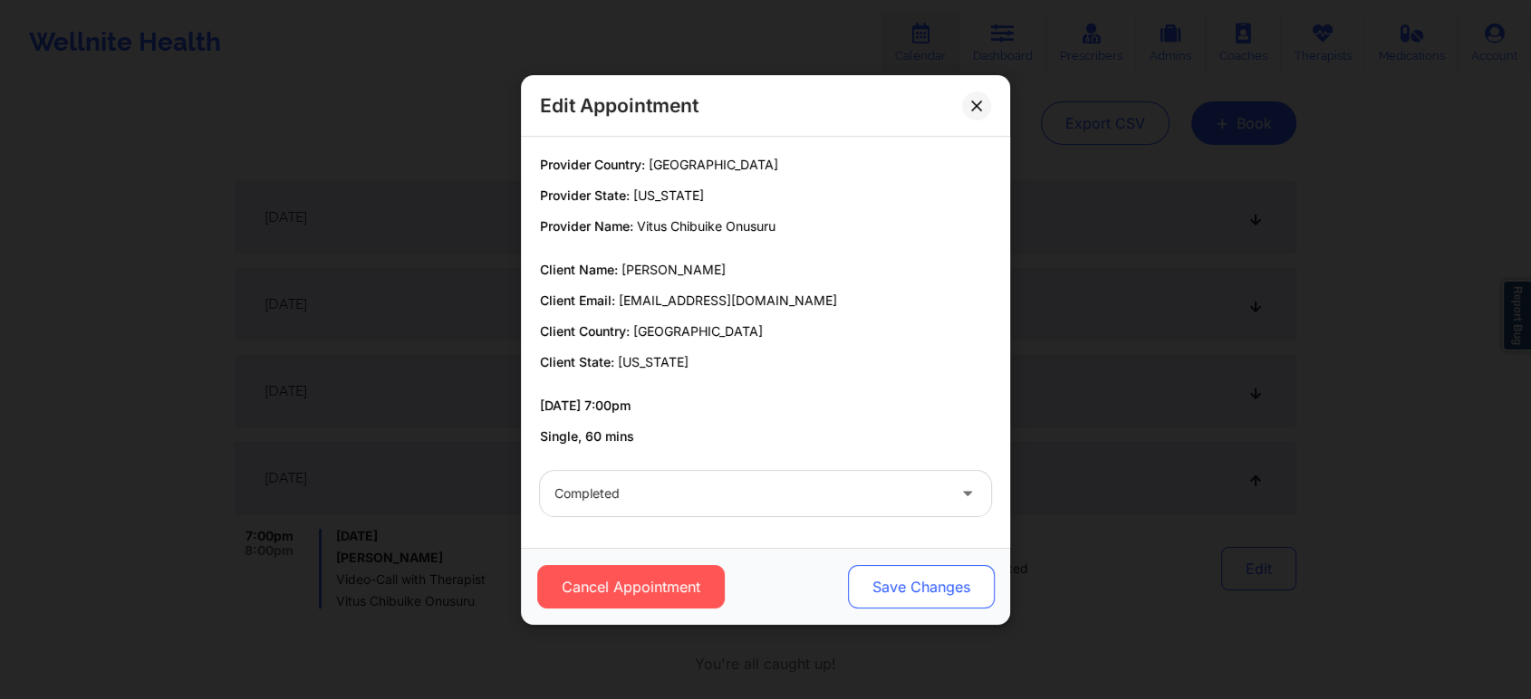
click at [907, 590] on button "Save Changes" at bounding box center [921, 586] width 147 height 43
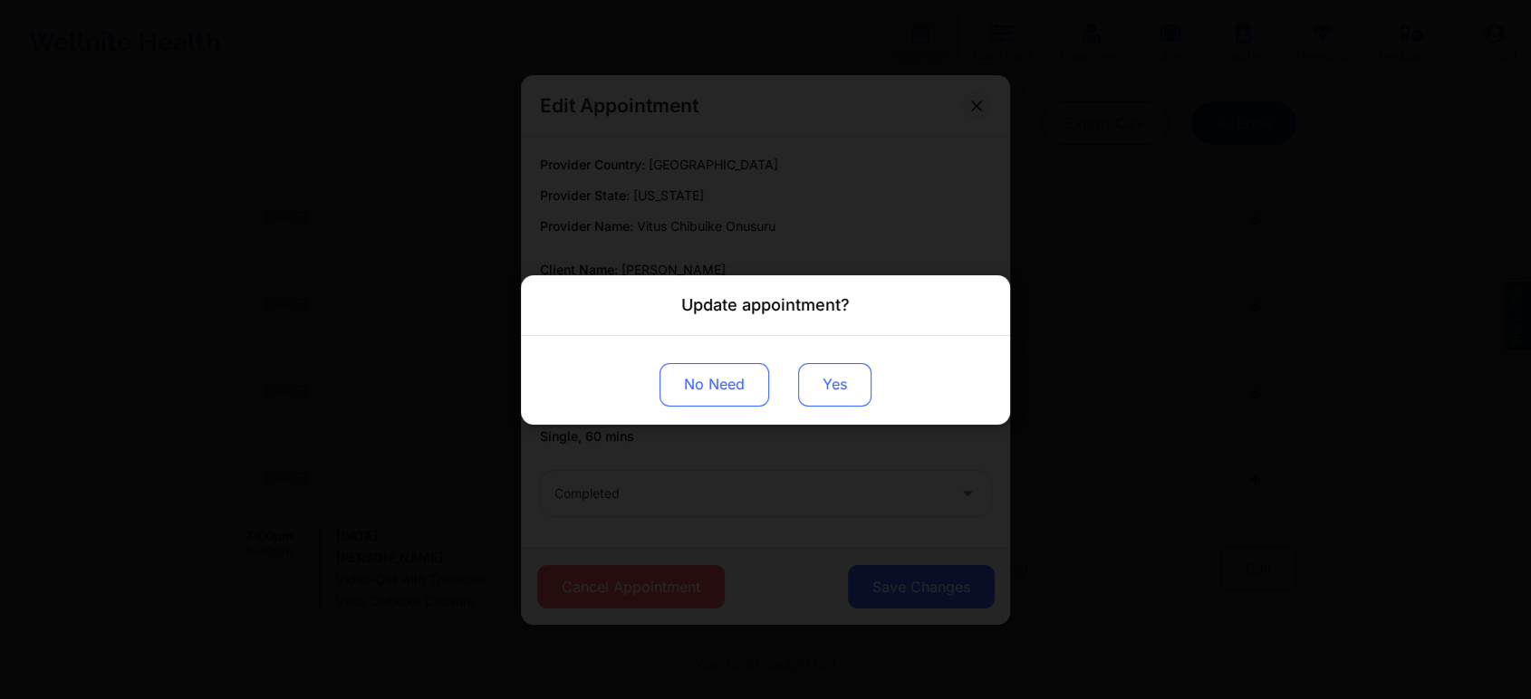
click at [821, 371] on button "Yes" at bounding box center [834, 383] width 73 height 43
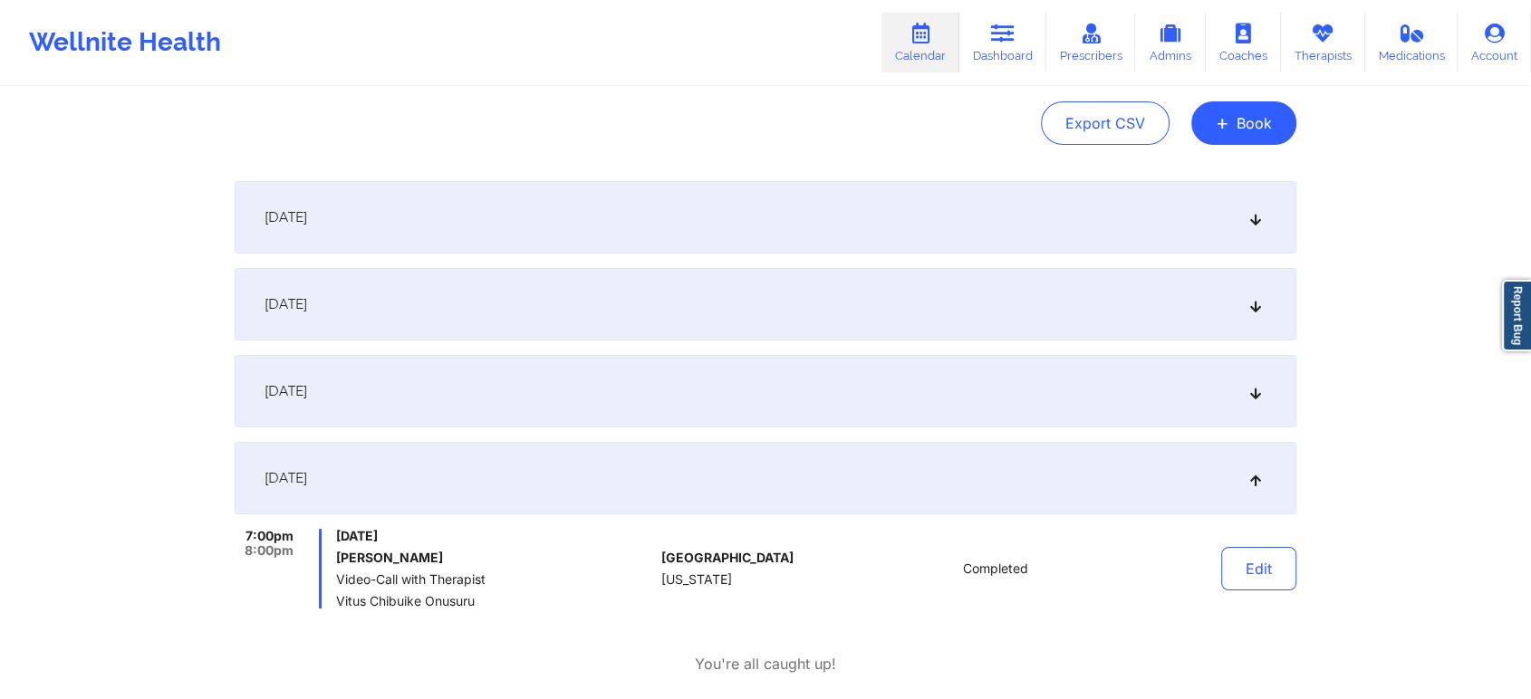
scroll to position [0, 0]
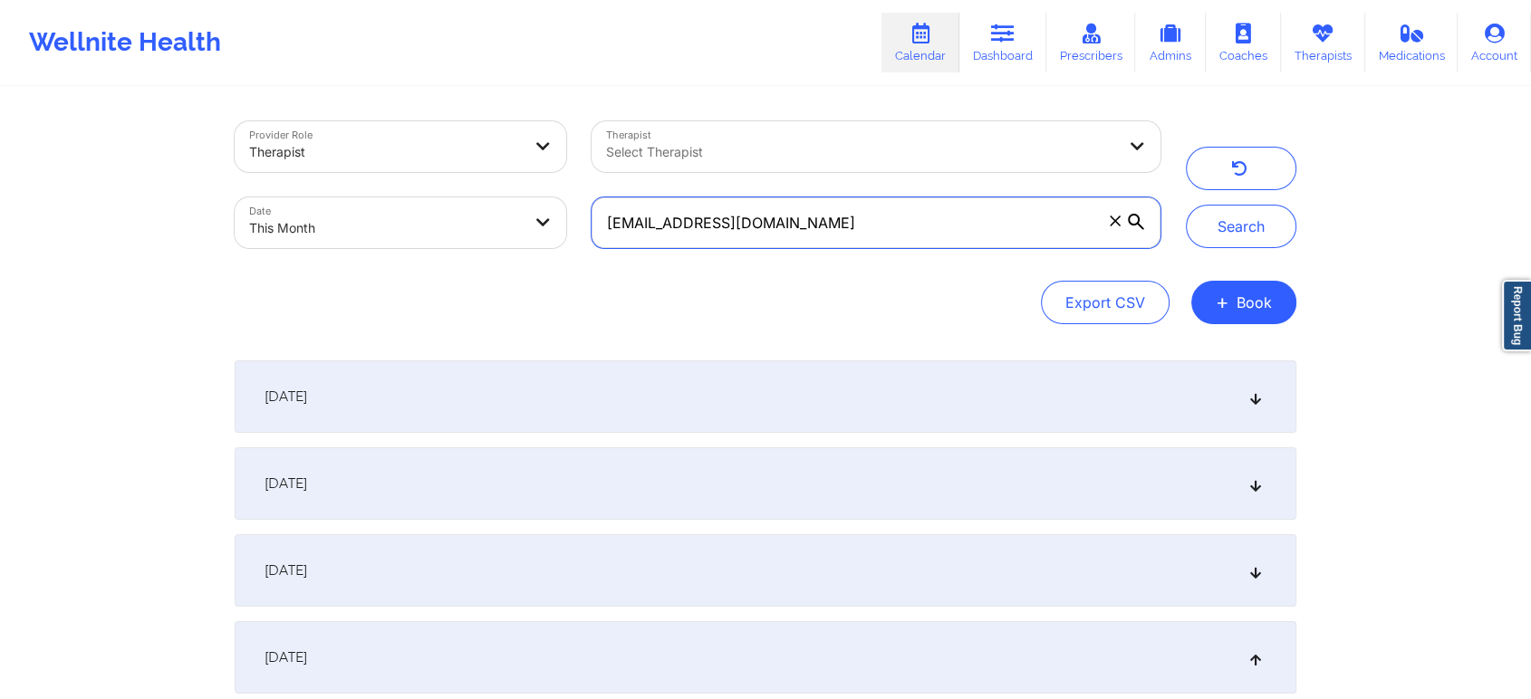
drag, startPoint x: 884, startPoint y: 224, endPoint x: 443, endPoint y: 183, distance: 442.9
click at [443, 183] on div "Provider Role Therapist Therapist Select Therapist Date This Month [EMAIL_ADDRE…" at bounding box center [697, 185] width 951 height 152
paste input "[EMAIL_ADDRESS][DOMAIN_NAME]"
click at [1186, 205] on button "Search" at bounding box center [1241, 226] width 110 height 43
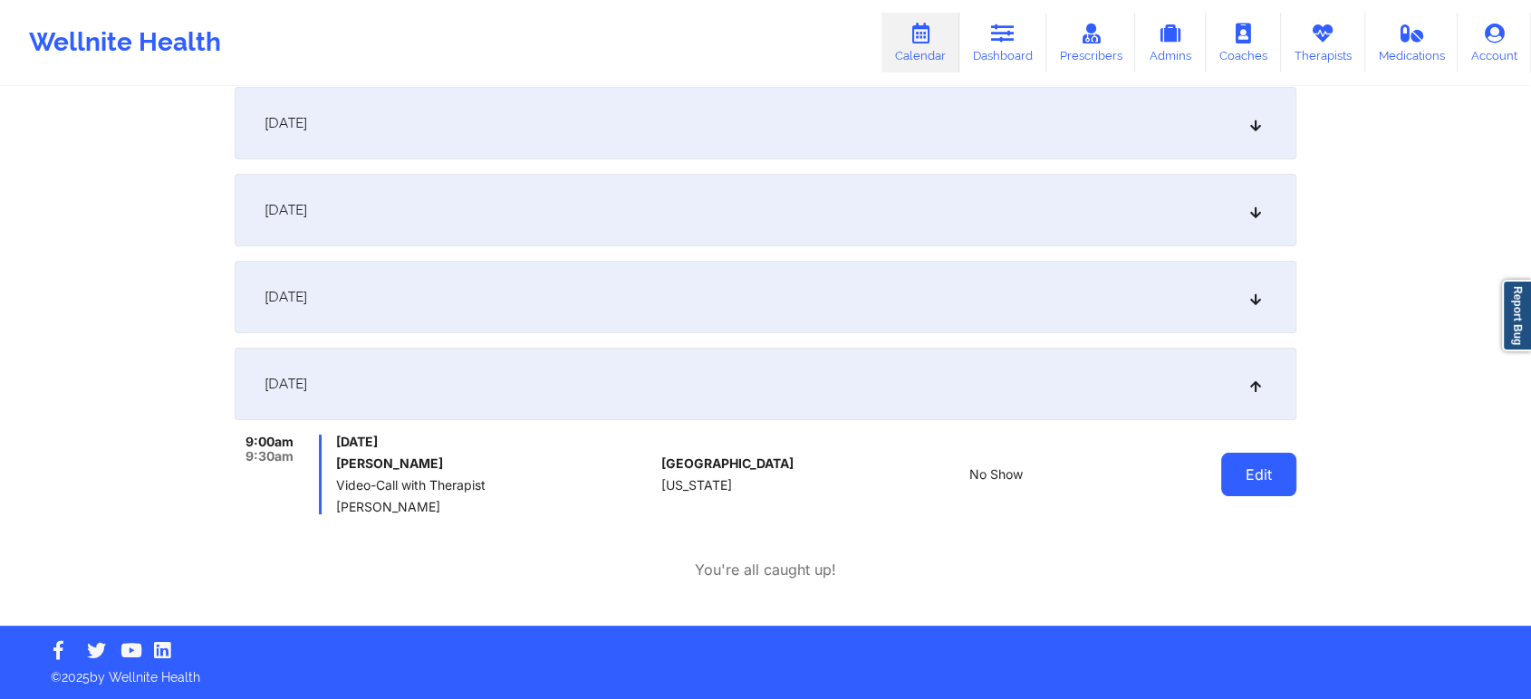
click at [1278, 491] on button "Edit" at bounding box center [1258, 474] width 75 height 43
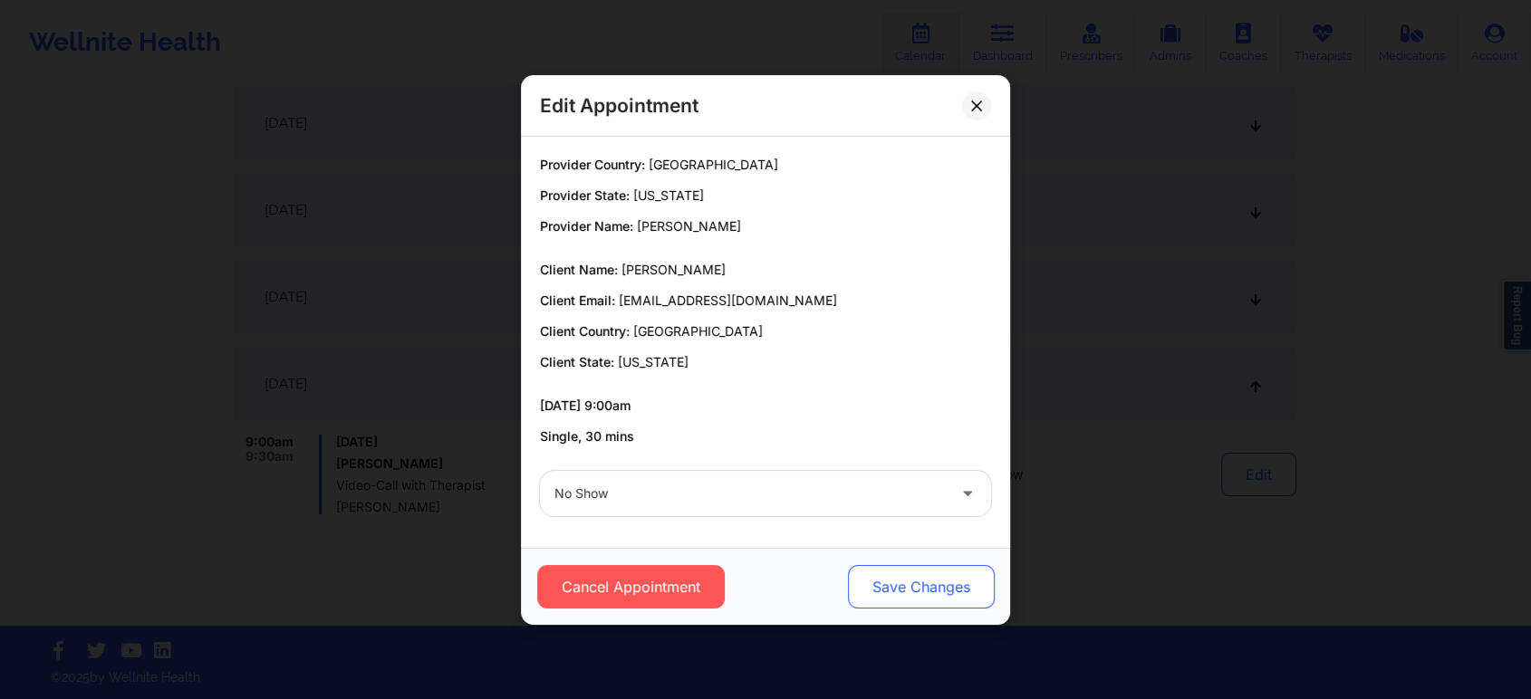
click at [919, 588] on button "Save Changes" at bounding box center [921, 586] width 147 height 43
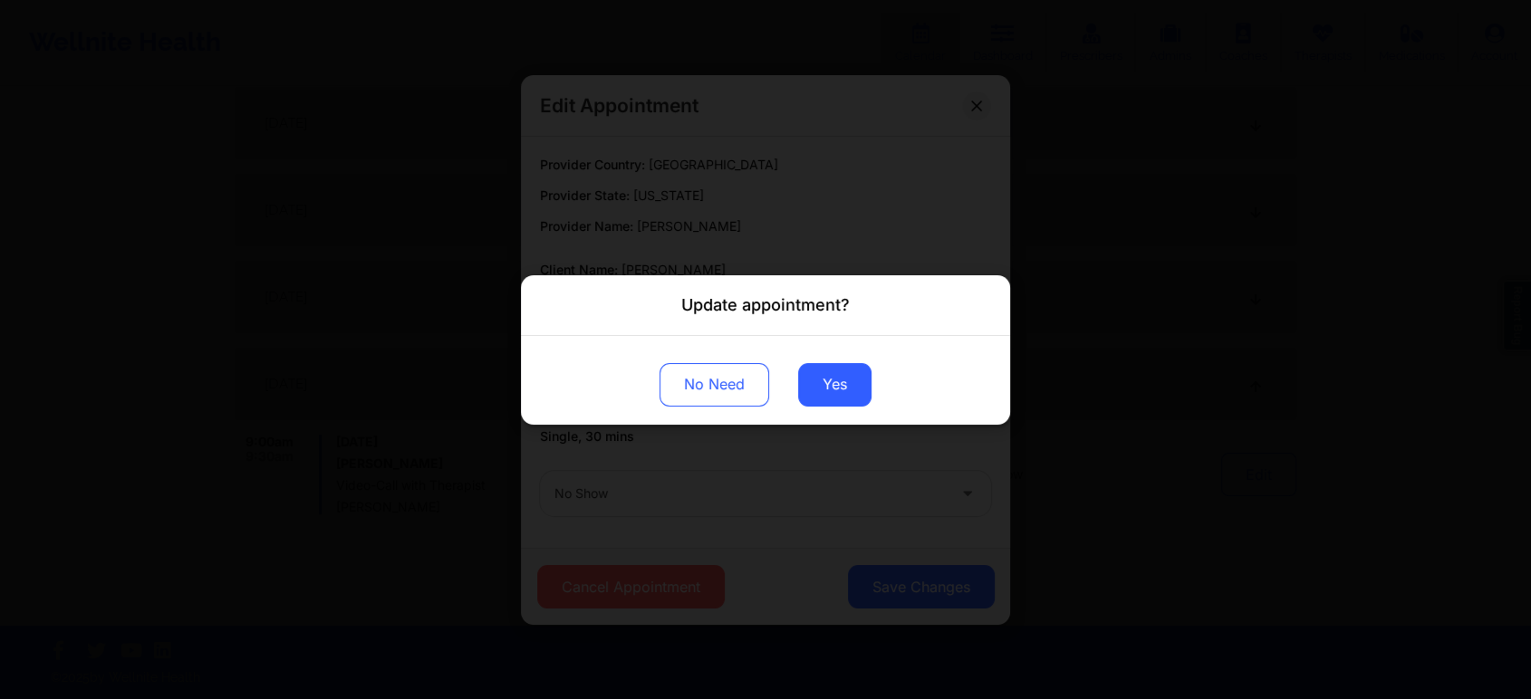
click at [813, 357] on div "No Need Yes" at bounding box center [765, 379] width 489 height 89
click at [814, 369] on button "Yes" at bounding box center [834, 383] width 73 height 43
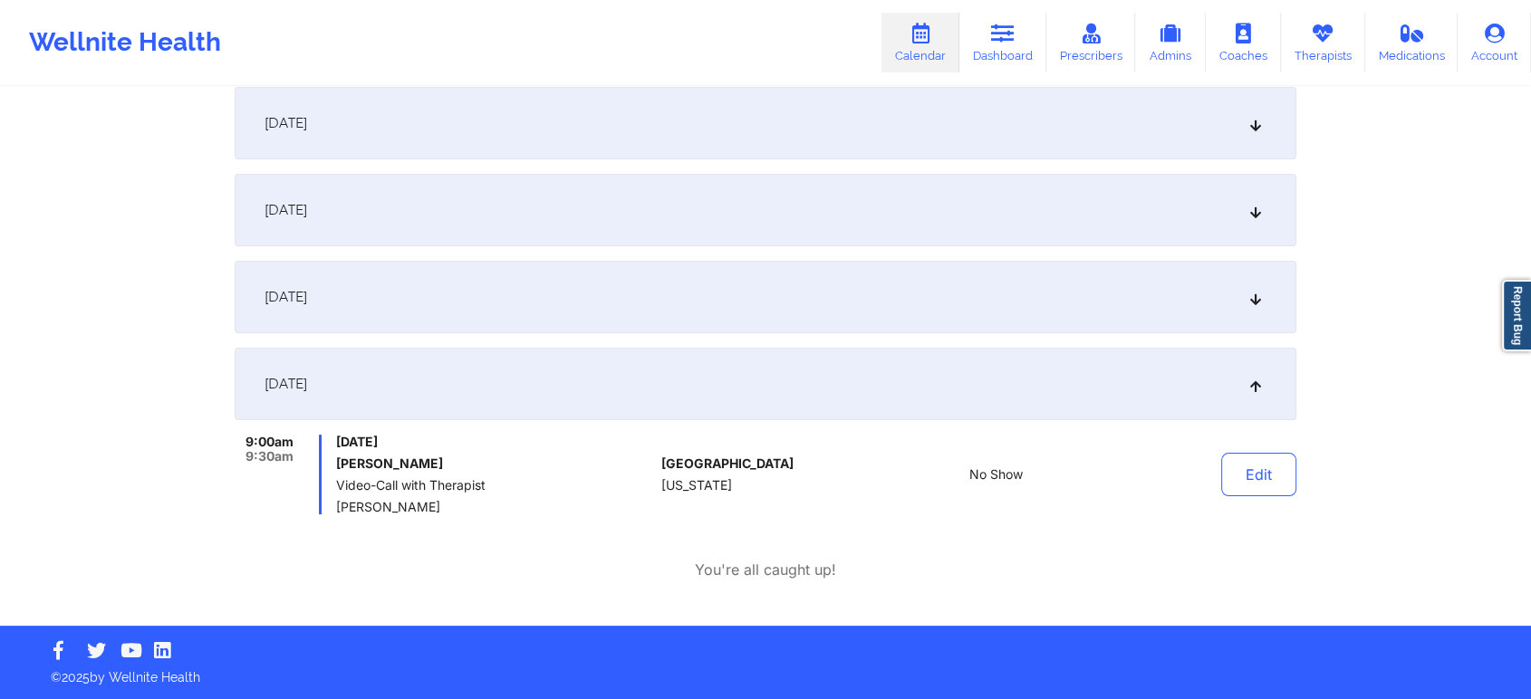
scroll to position [0, 0]
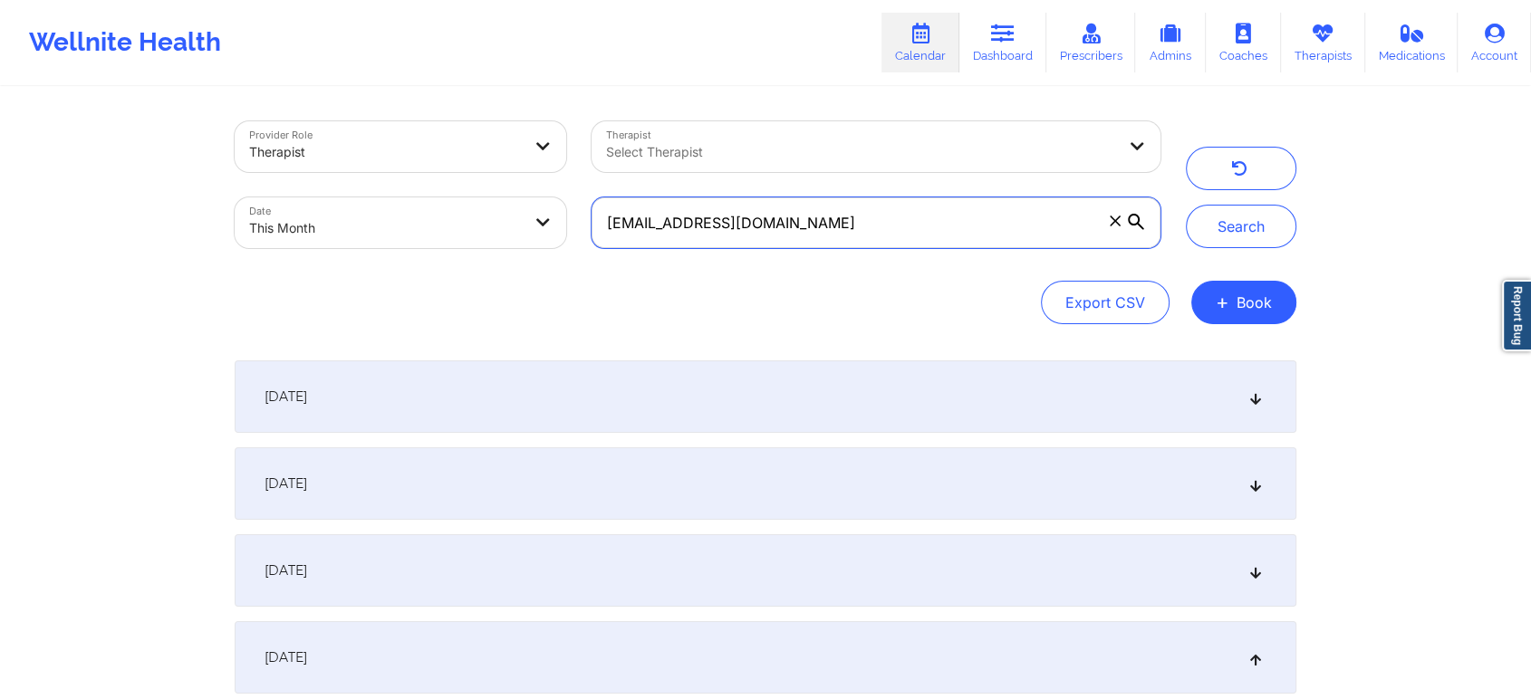
drag, startPoint x: 829, startPoint y: 232, endPoint x: 392, endPoint y: 201, distance: 437.6
click at [392, 201] on div "Provider Role Therapist Therapist Select Therapist Date This Month [EMAIL_ADDRE…" at bounding box center [697, 185] width 951 height 152
paste input "[EMAIL_ADDRESS]"
type input "[EMAIL_ADDRESS][DOMAIN_NAME]"
click at [1186, 205] on button "Search" at bounding box center [1241, 226] width 110 height 43
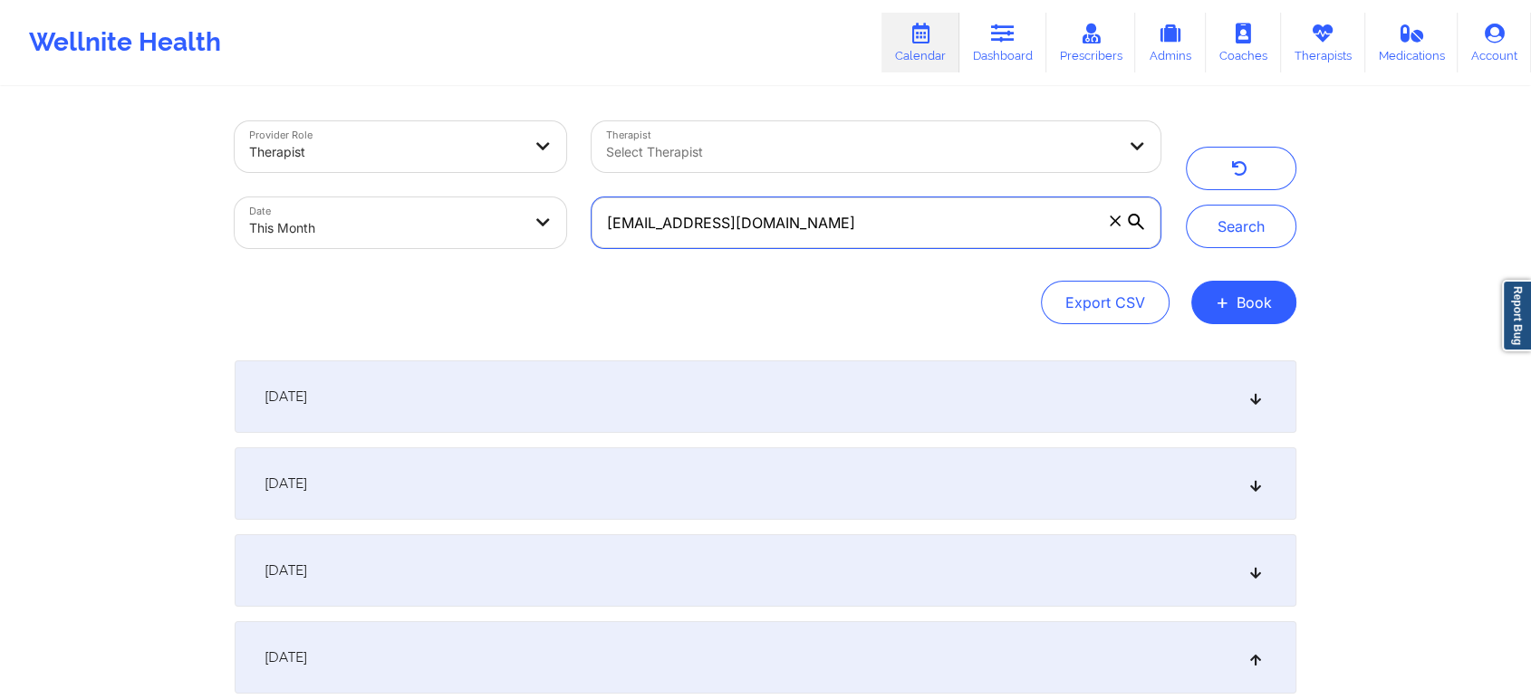
scroll to position [360, 0]
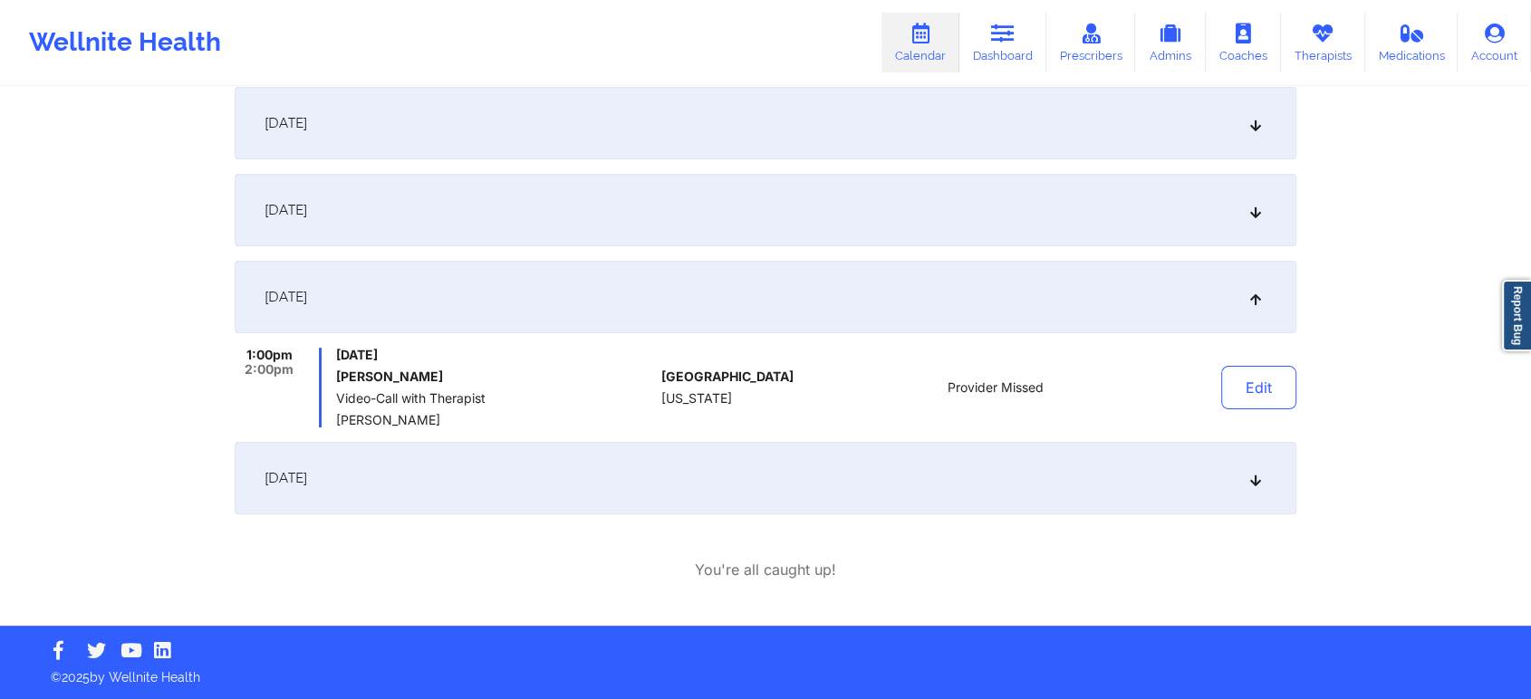
click at [649, 512] on div "[DATE]" at bounding box center [765, 478] width 1061 height 72
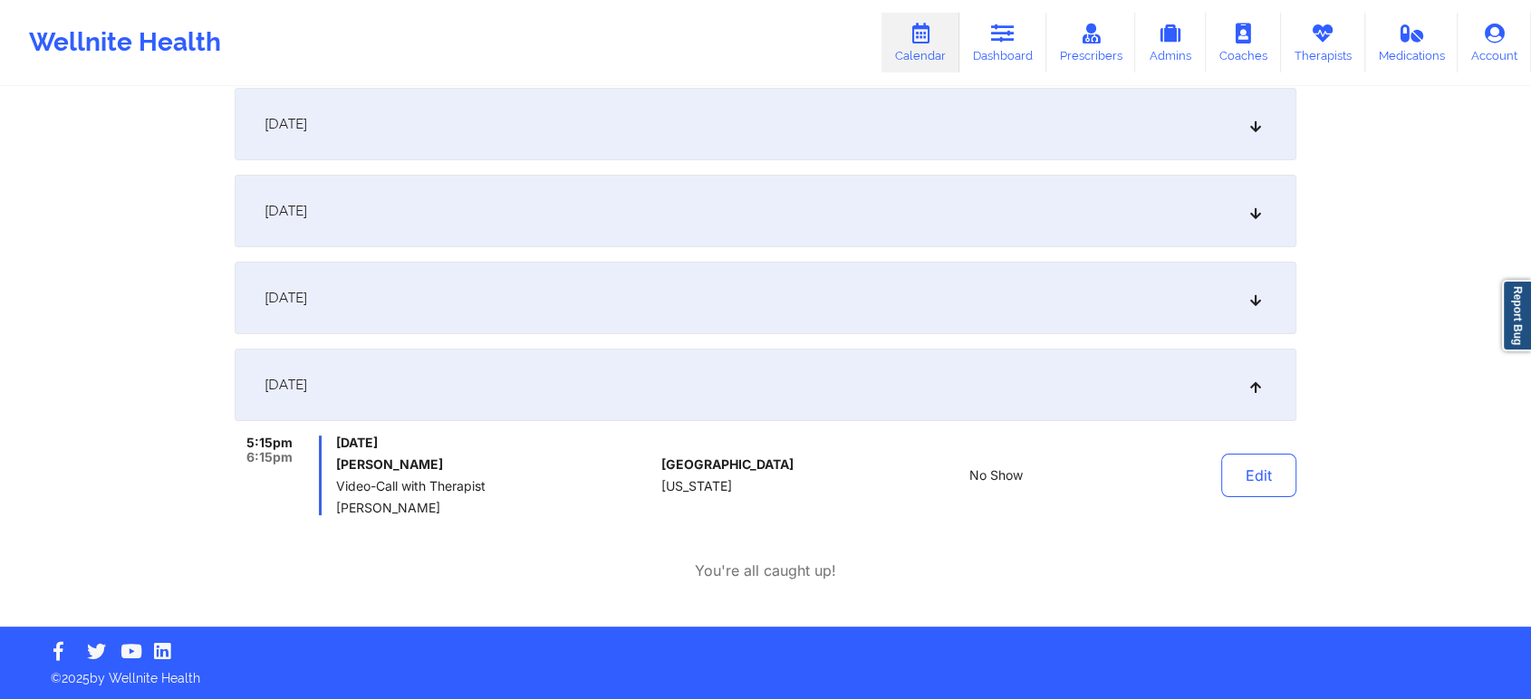
scroll to position [0, 0]
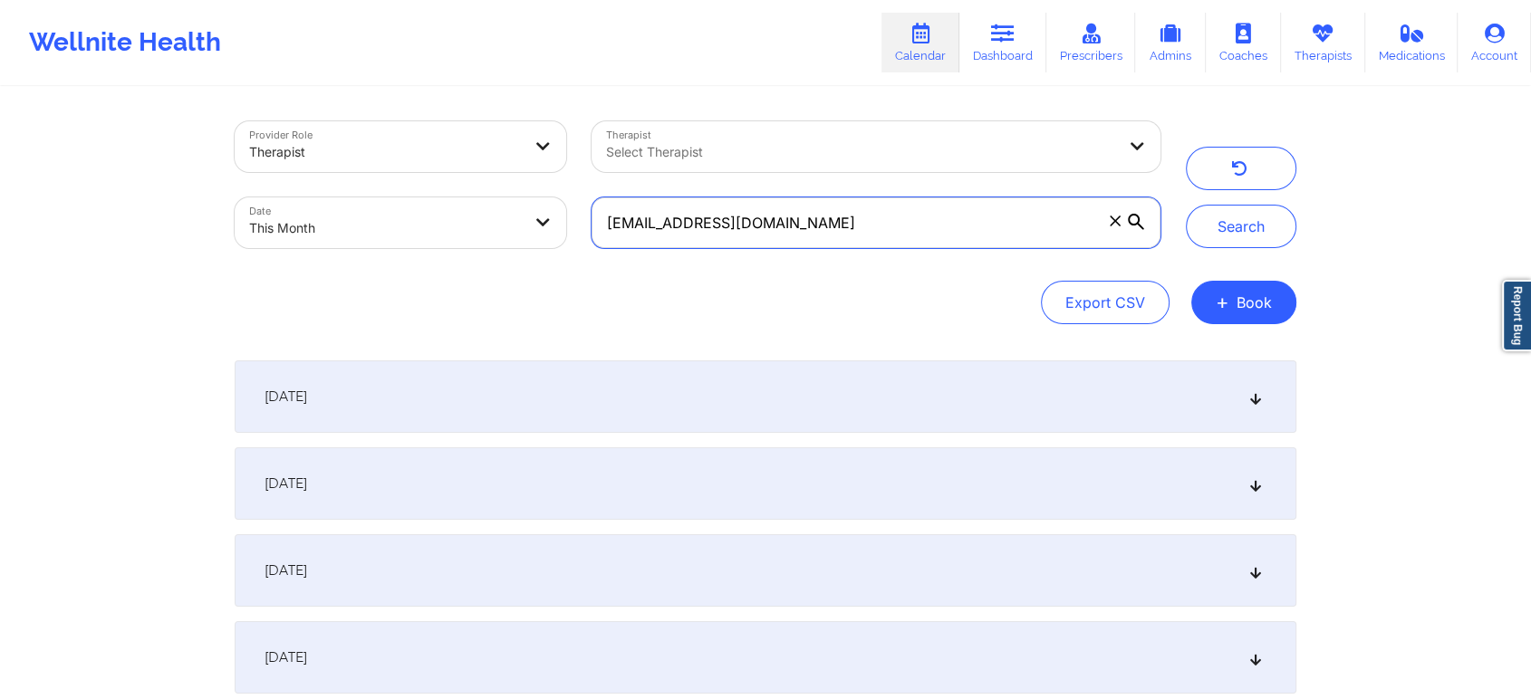
drag, startPoint x: 855, startPoint y: 202, endPoint x: 589, endPoint y: 223, distance: 267.1
click at [589, 223] on div "[EMAIL_ADDRESS][DOMAIN_NAME]" at bounding box center [876, 223] width 594 height 76
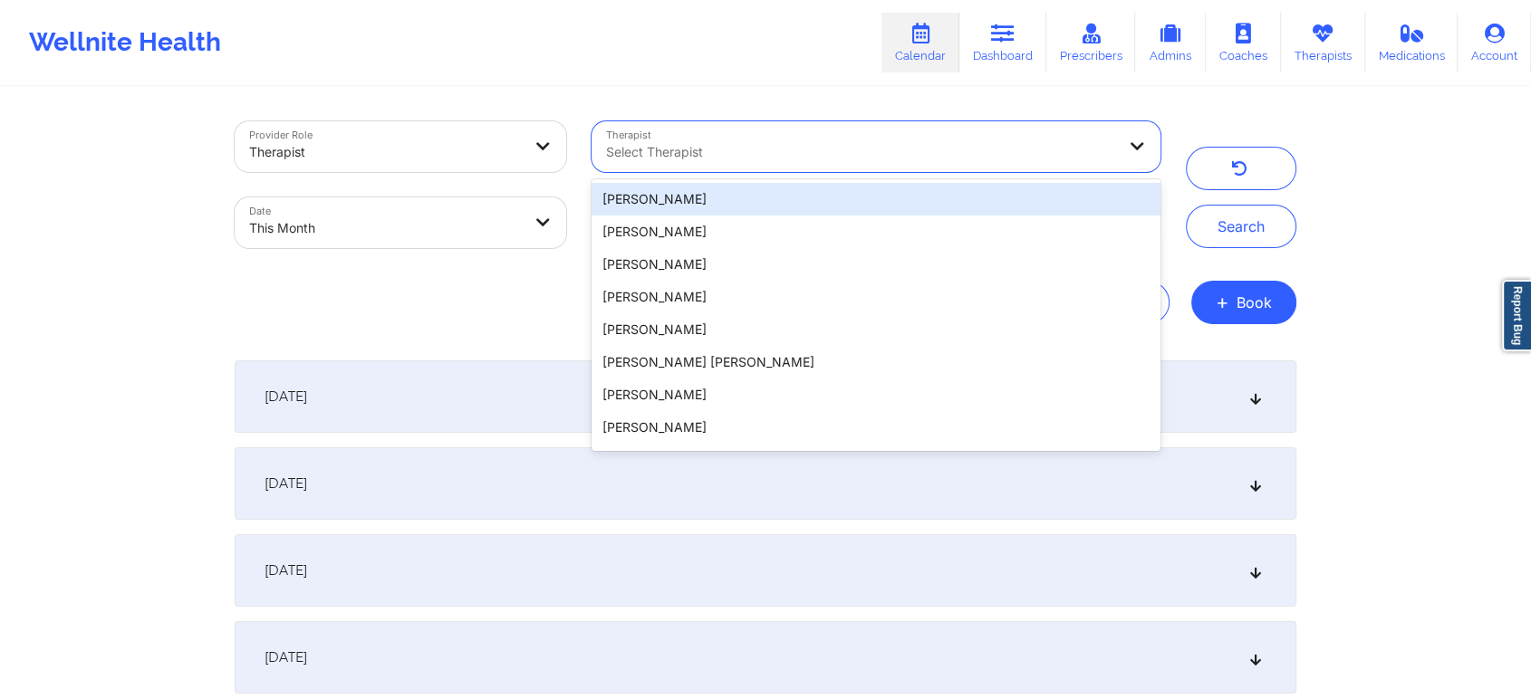
click at [678, 149] on div at bounding box center [861, 152] width 510 height 22
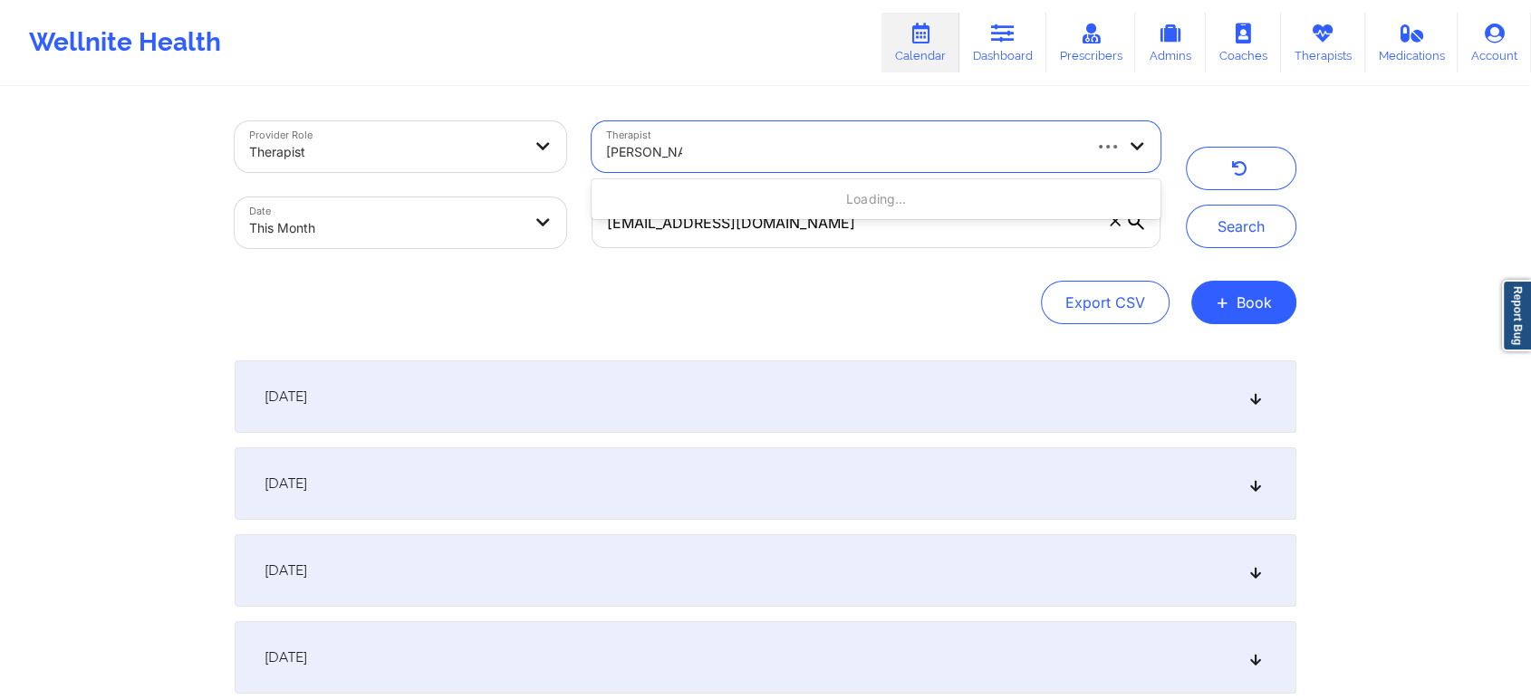
type input "[PERSON_NAME]"
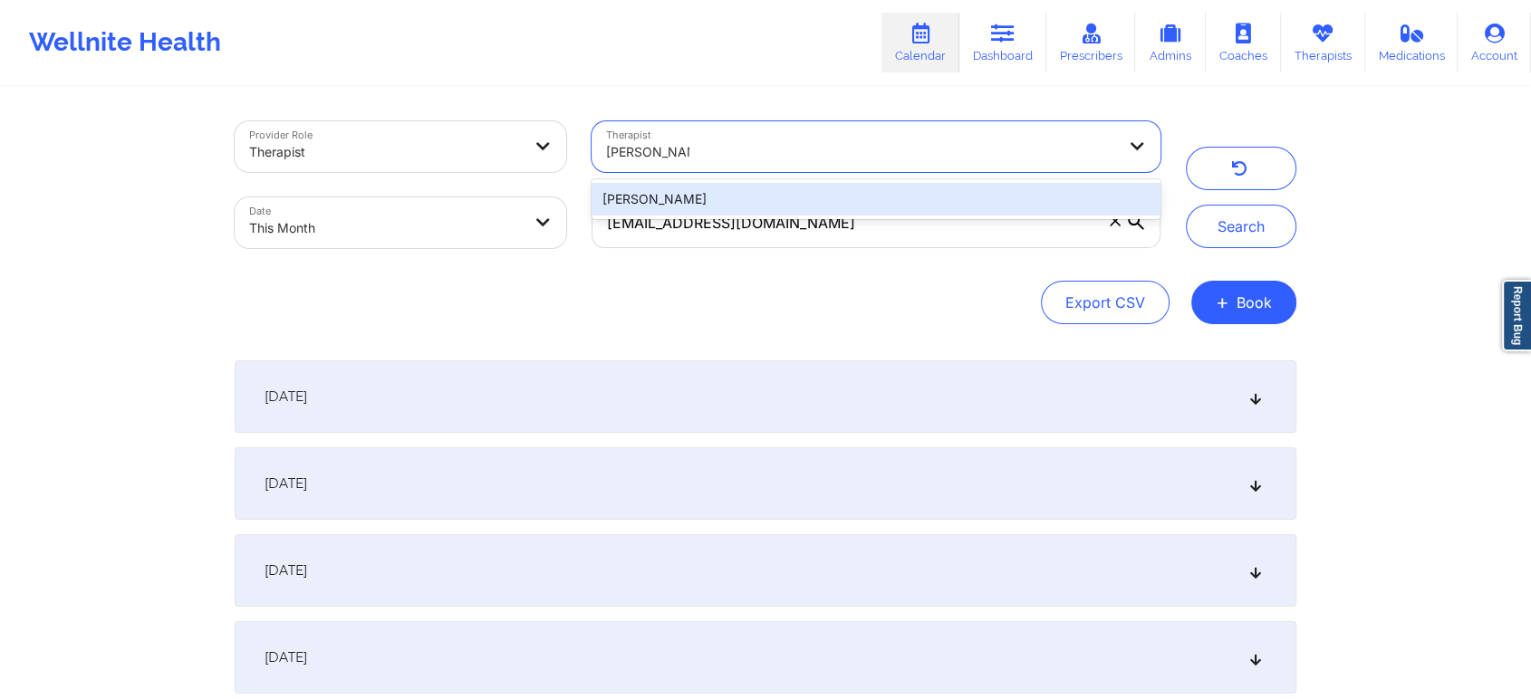
click at [811, 190] on div "[PERSON_NAME]" at bounding box center [875, 199] width 569 height 33
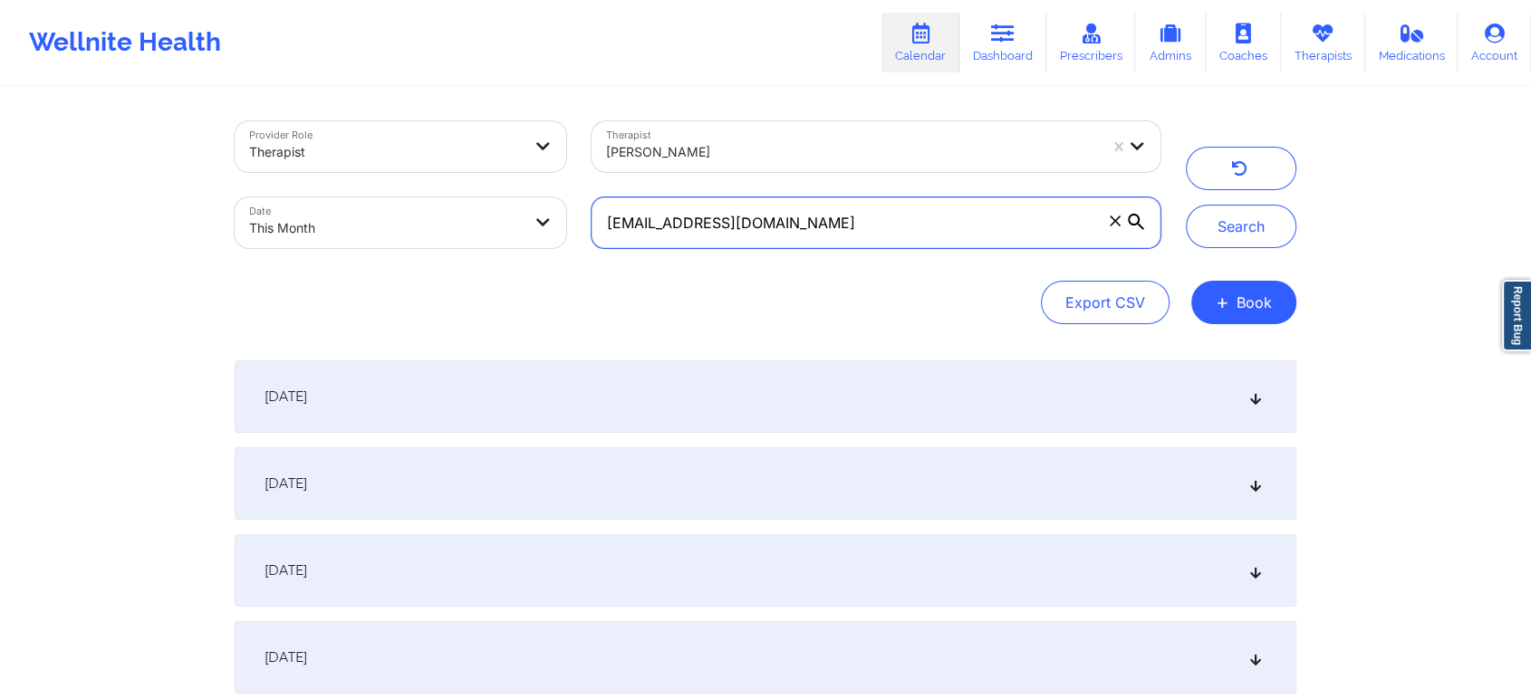
drag, startPoint x: 829, startPoint y: 217, endPoint x: 522, endPoint y: 225, distance: 307.1
click at [522, 225] on div "Provider Role Therapist Therapist [PERSON_NAME] Date This Month [EMAIL_ADDRESS]…" at bounding box center [697, 185] width 951 height 152
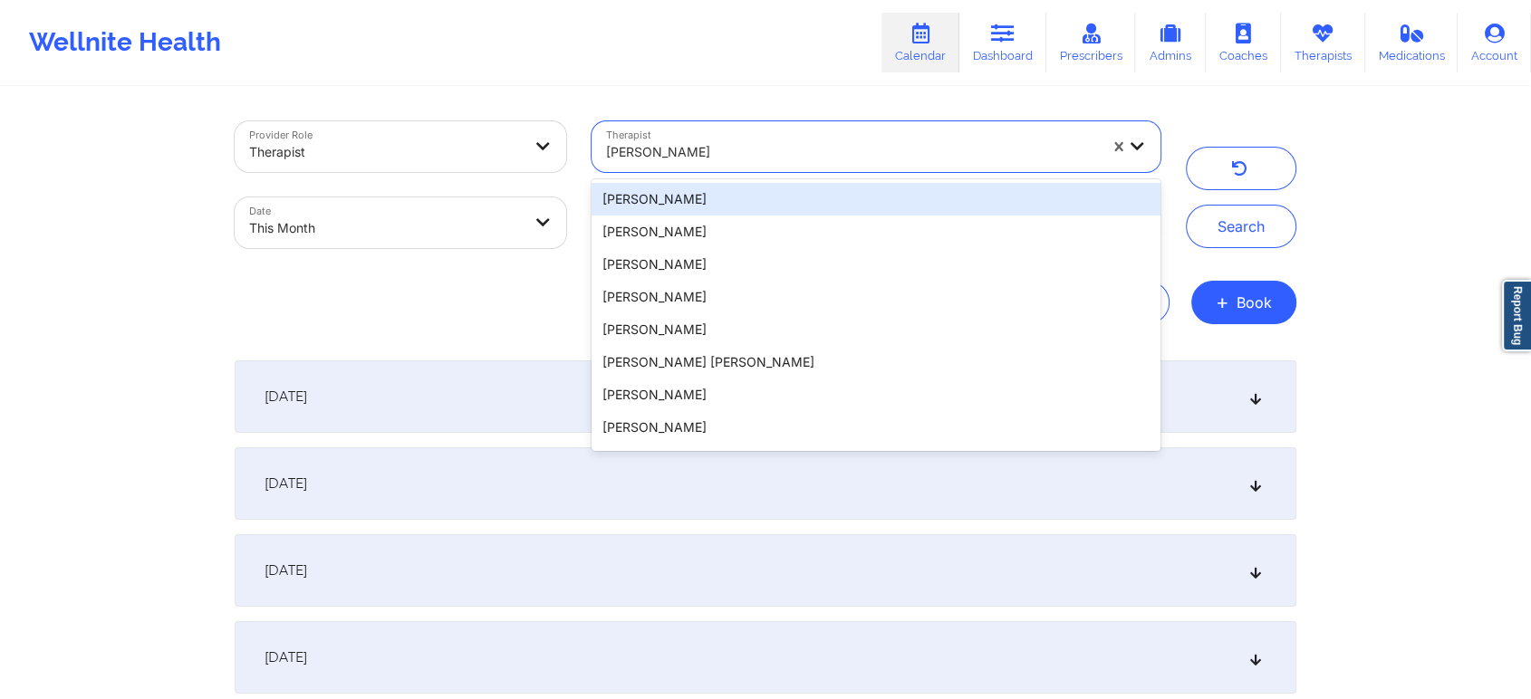
click at [760, 147] on div at bounding box center [852, 152] width 492 height 22
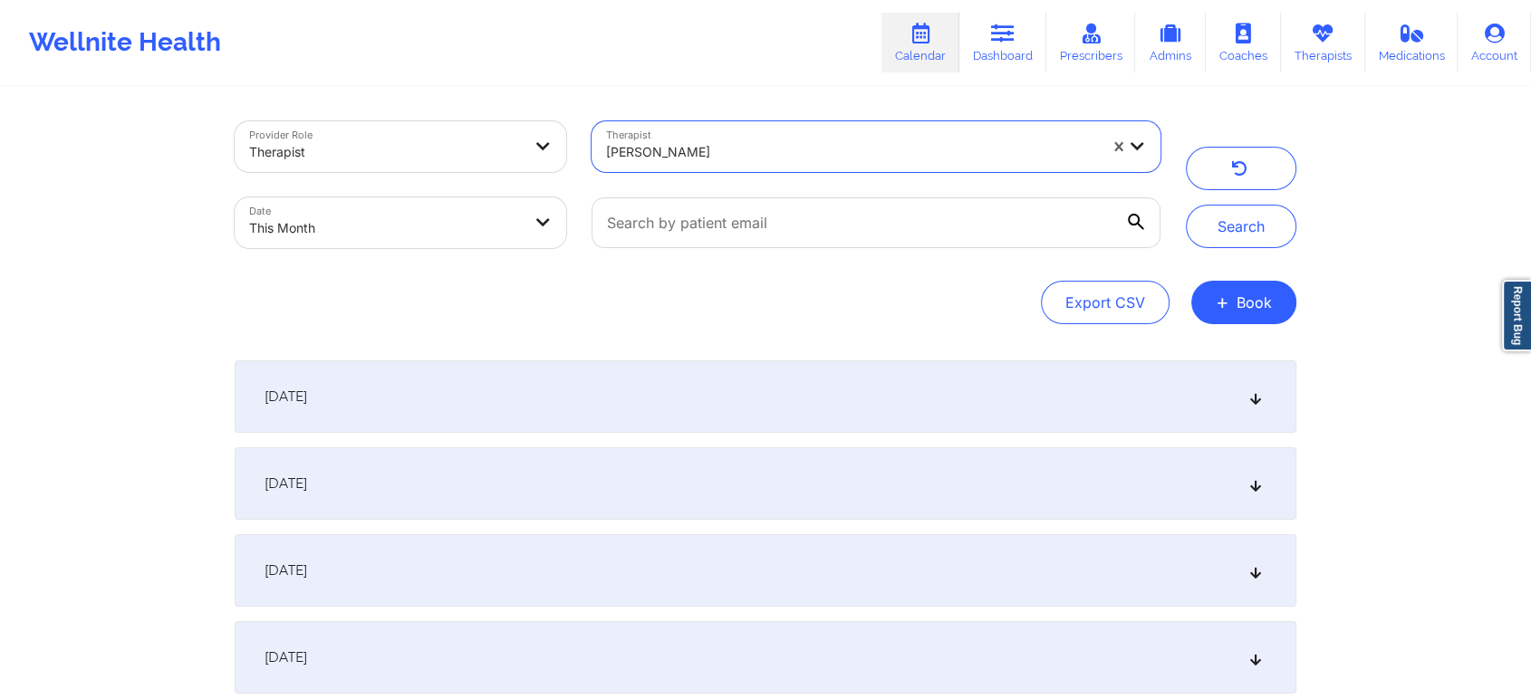
click at [760, 147] on div at bounding box center [852, 152] width 492 height 22
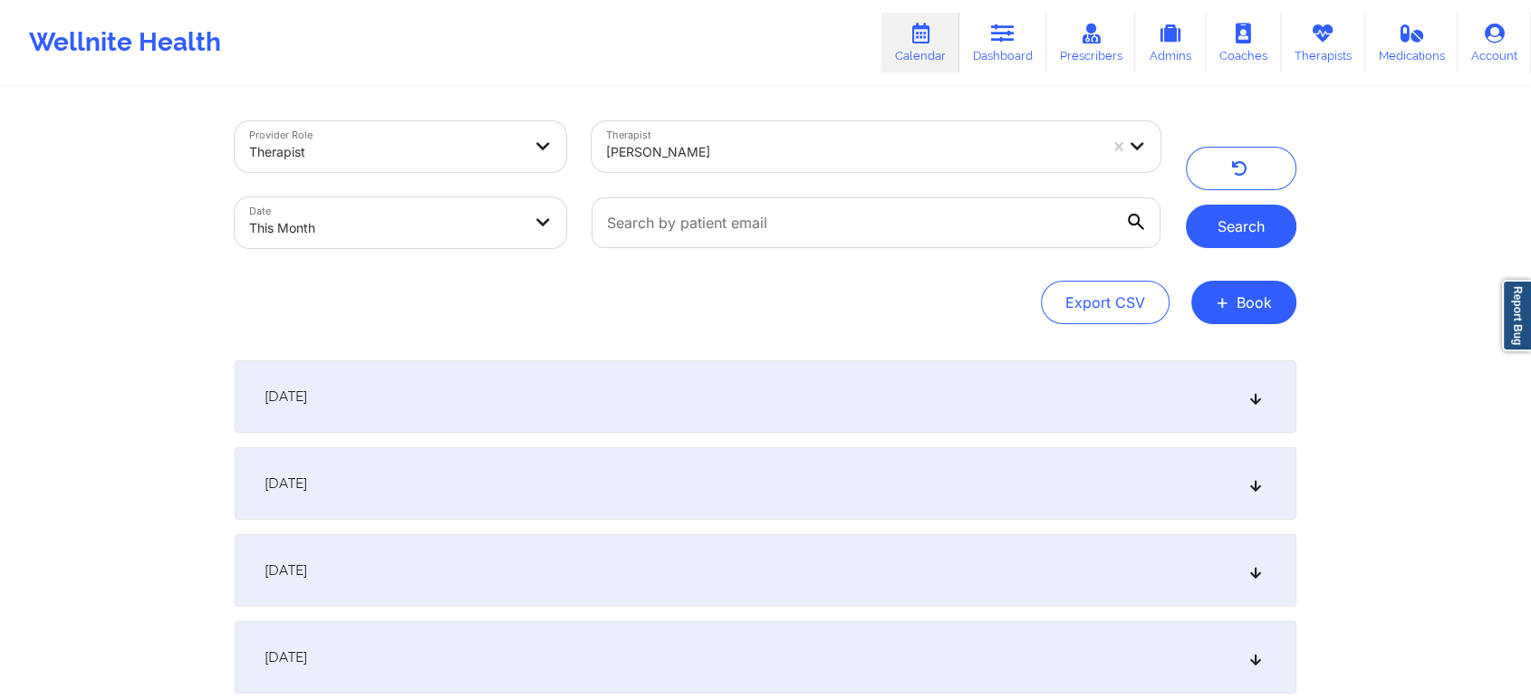
click at [1242, 212] on button "Search" at bounding box center [1241, 226] width 110 height 43
click at [1243, 218] on button "Search" at bounding box center [1241, 226] width 110 height 43
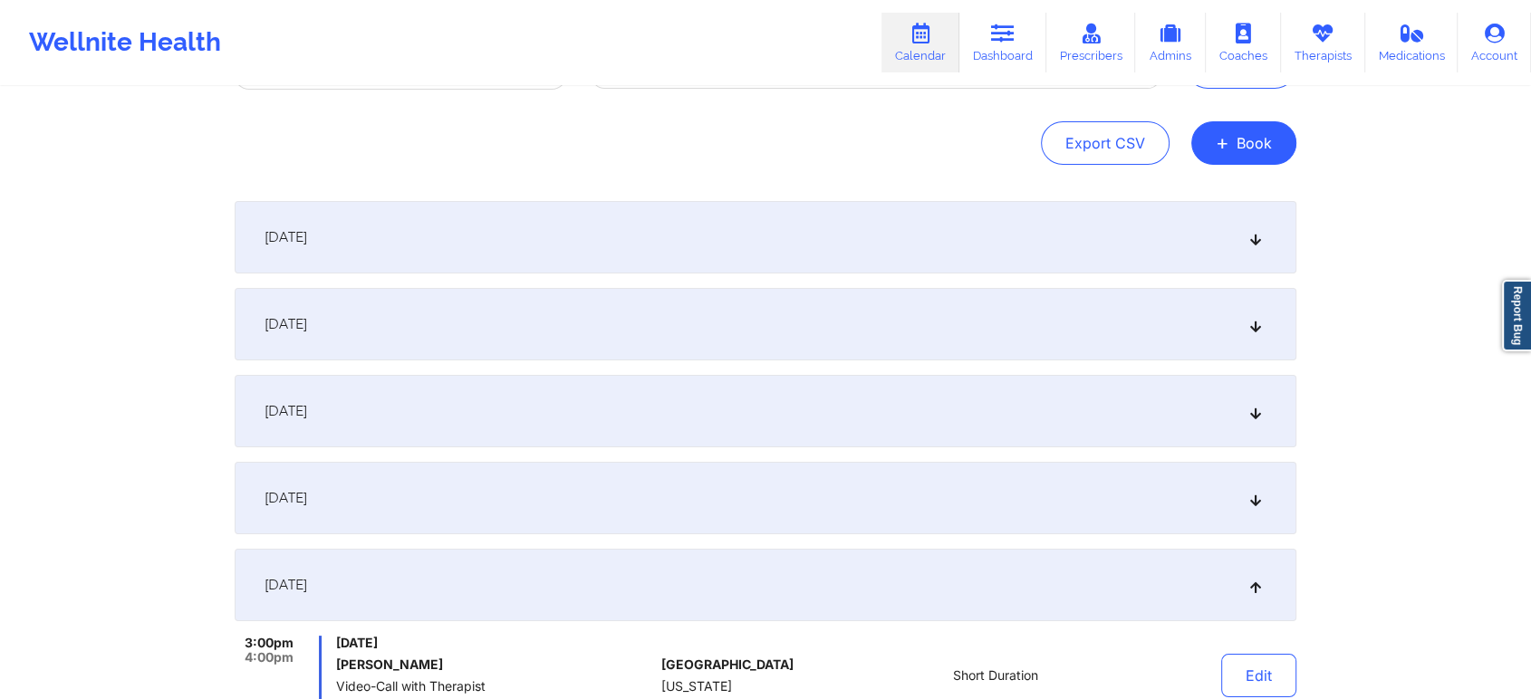
scroll to position [164, 0]
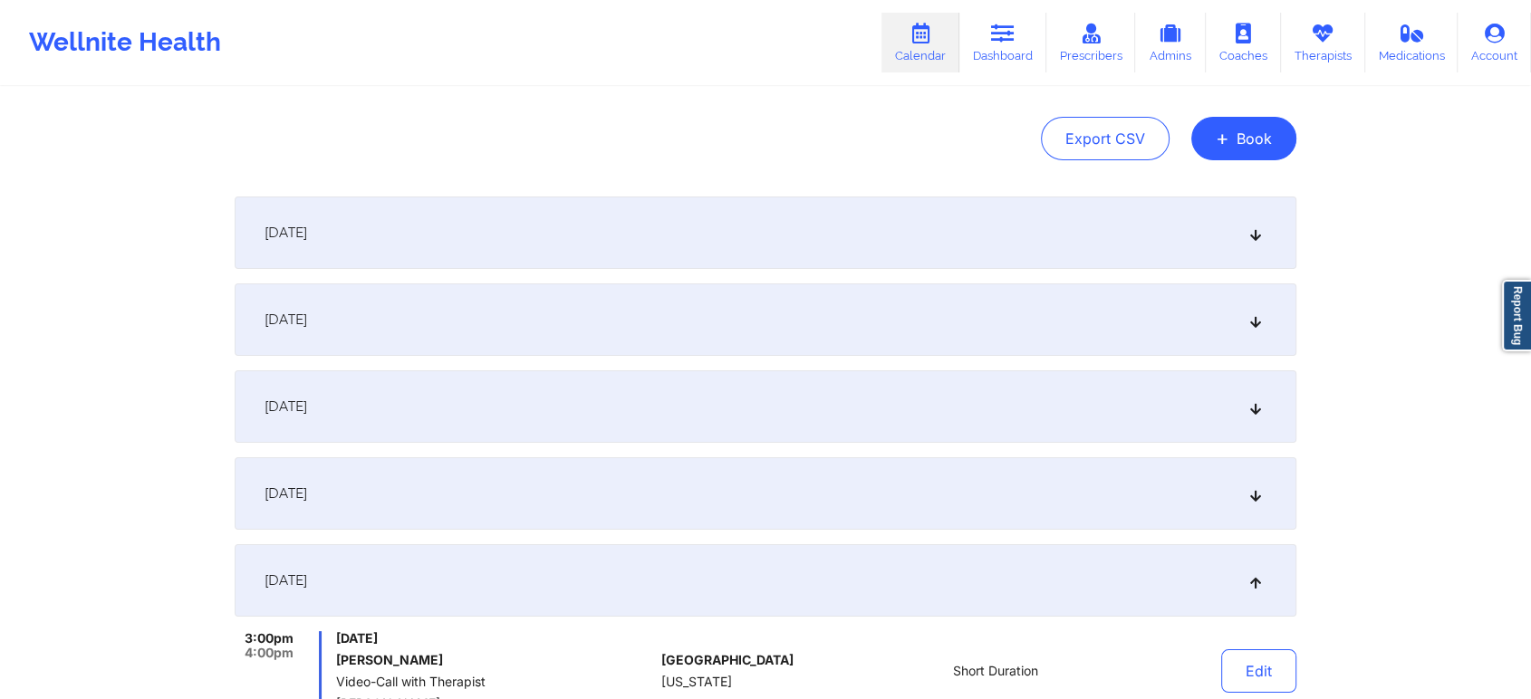
click at [487, 335] on div "[DATE]" at bounding box center [765, 319] width 1061 height 72
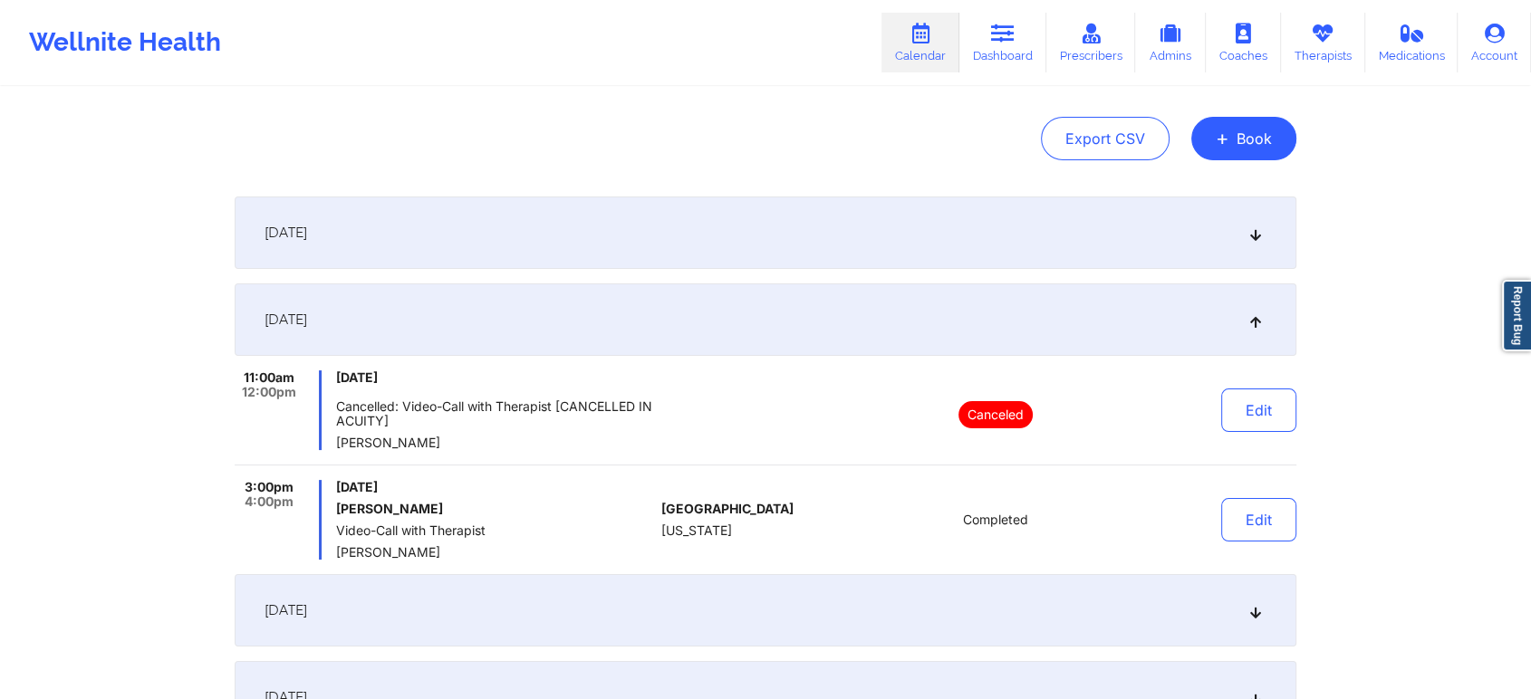
click at [571, 259] on div "[DATE]" at bounding box center [765, 233] width 1061 height 72
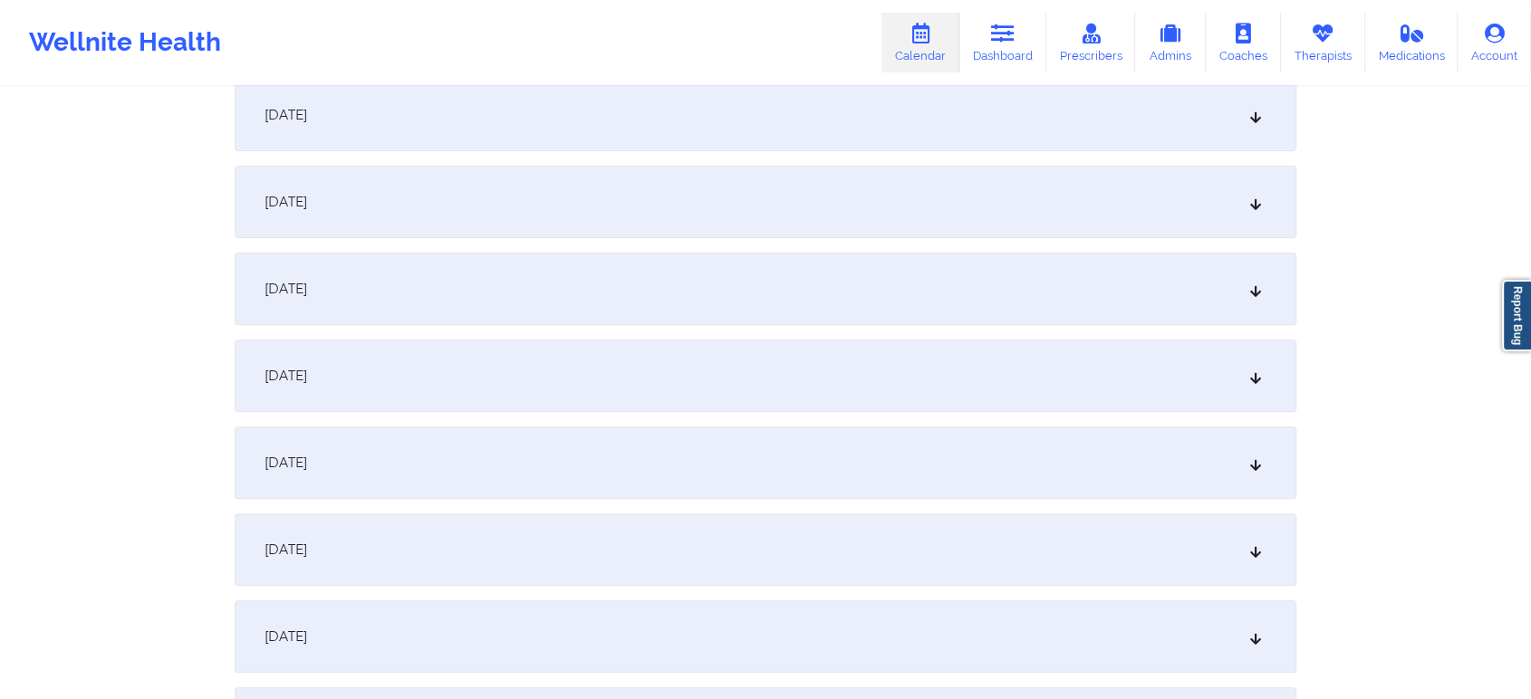
scroll to position [617, 0]
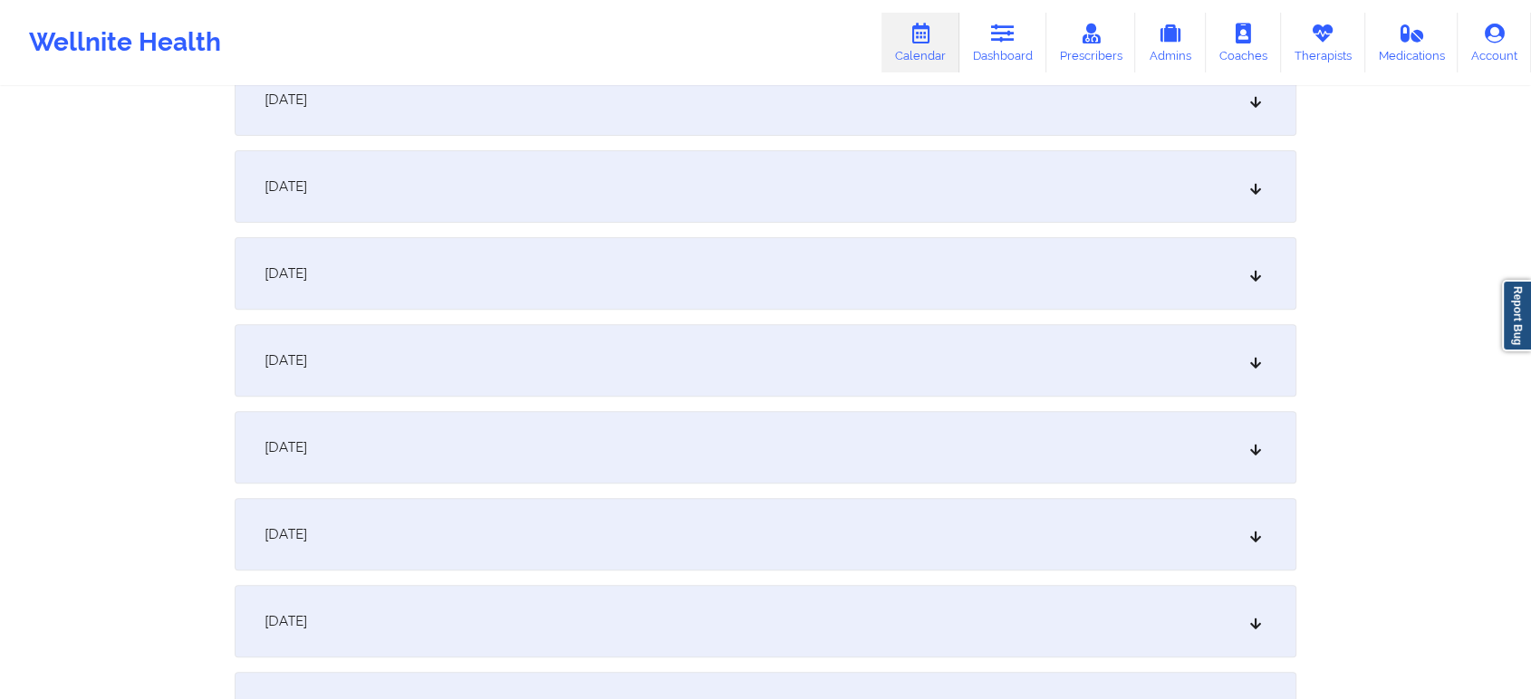
click at [690, 102] on div "[DATE]" at bounding box center [765, 99] width 1061 height 72
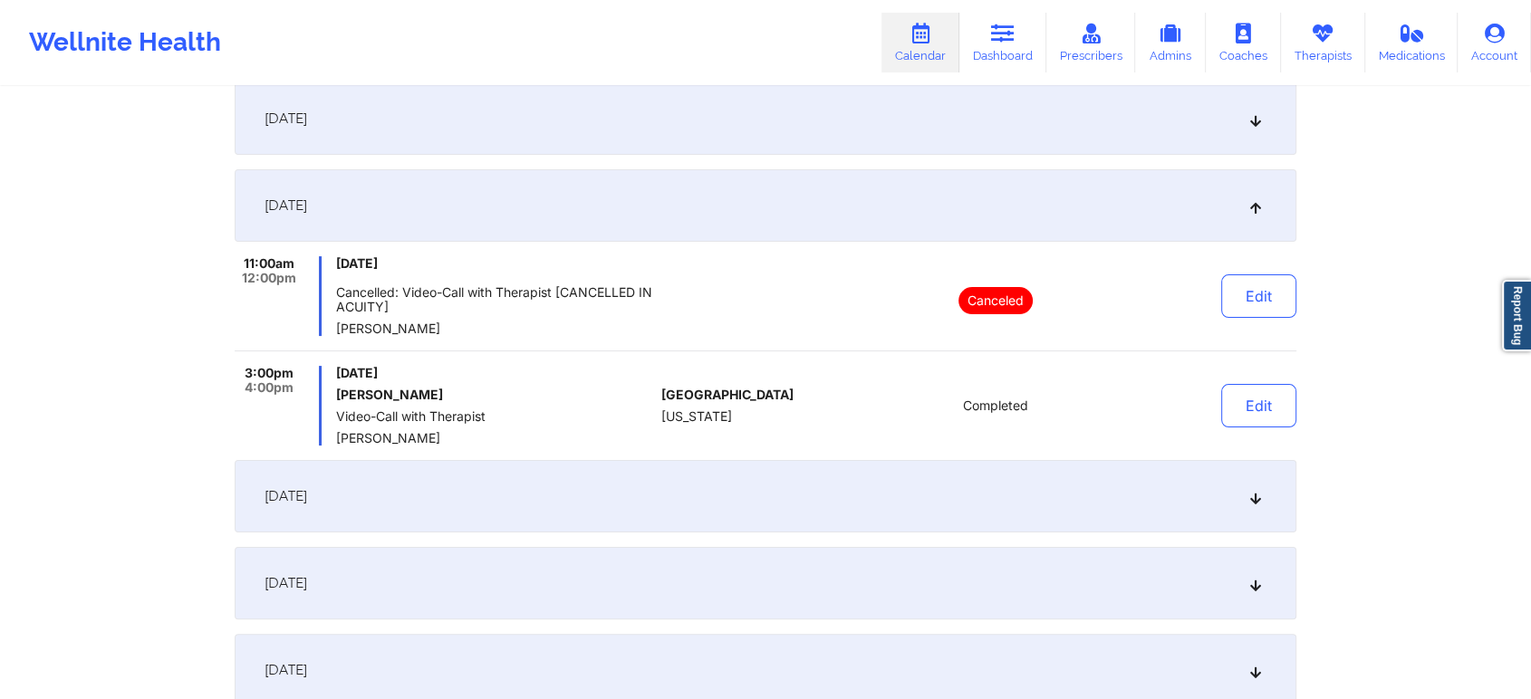
scroll to position [297, 0]
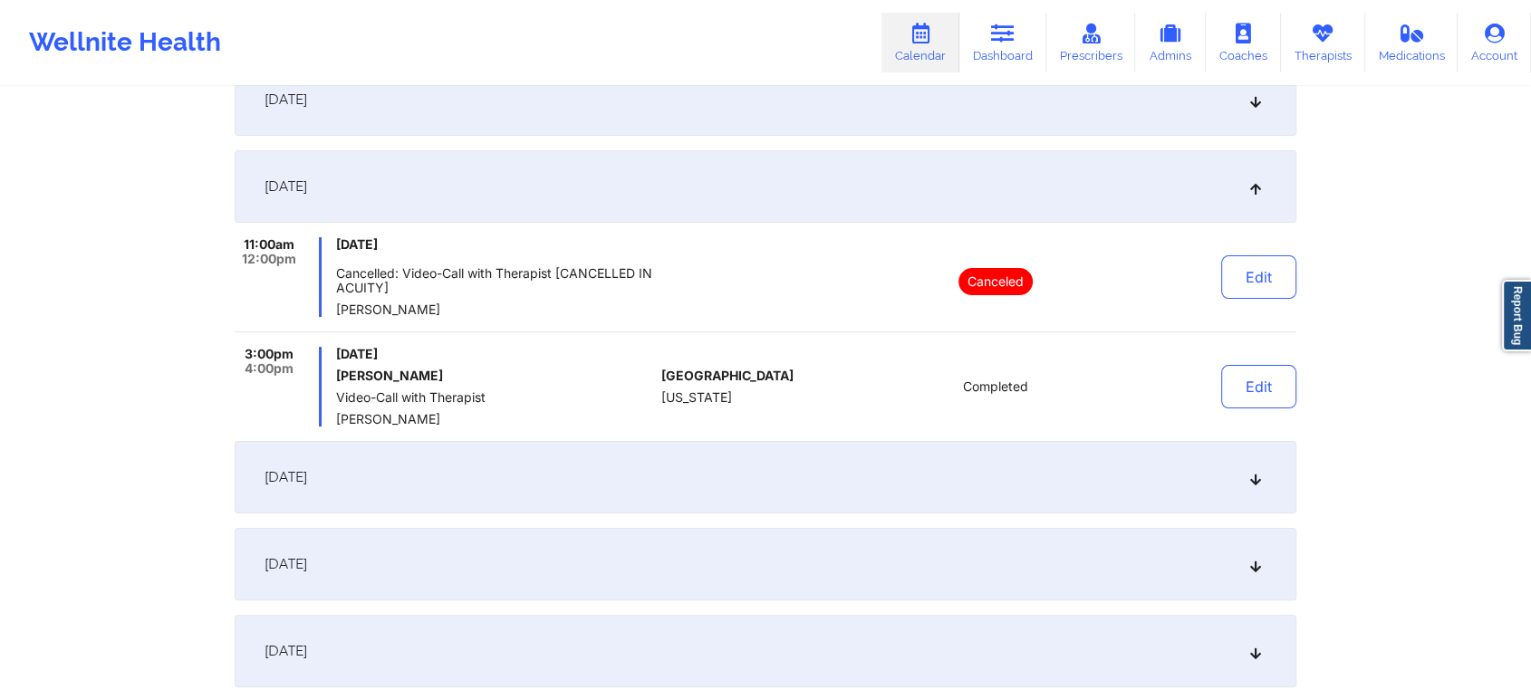
click at [598, 492] on div "[DATE]" at bounding box center [765, 477] width 1061 height 72
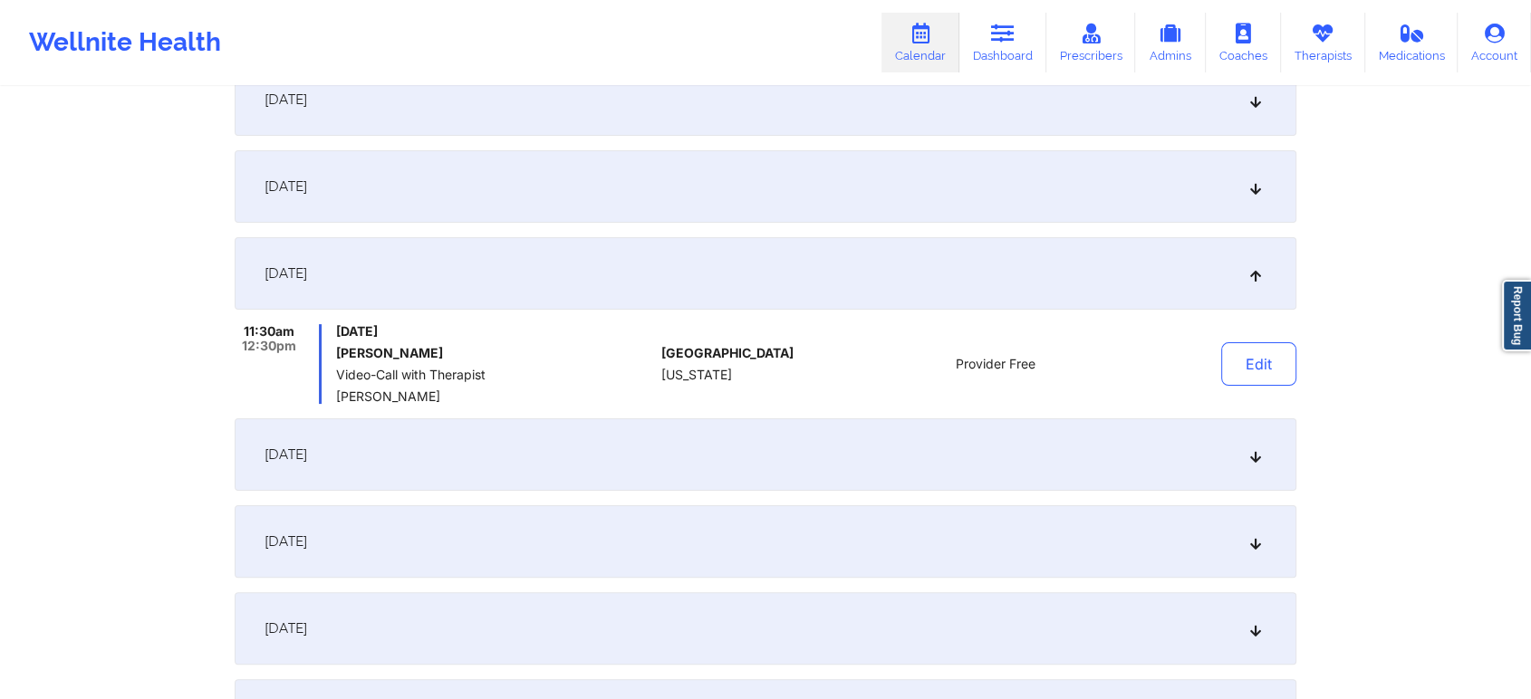
click at [390, 472] on div "[DATE]" at bounding box center [765, 454] width 1061 height 72
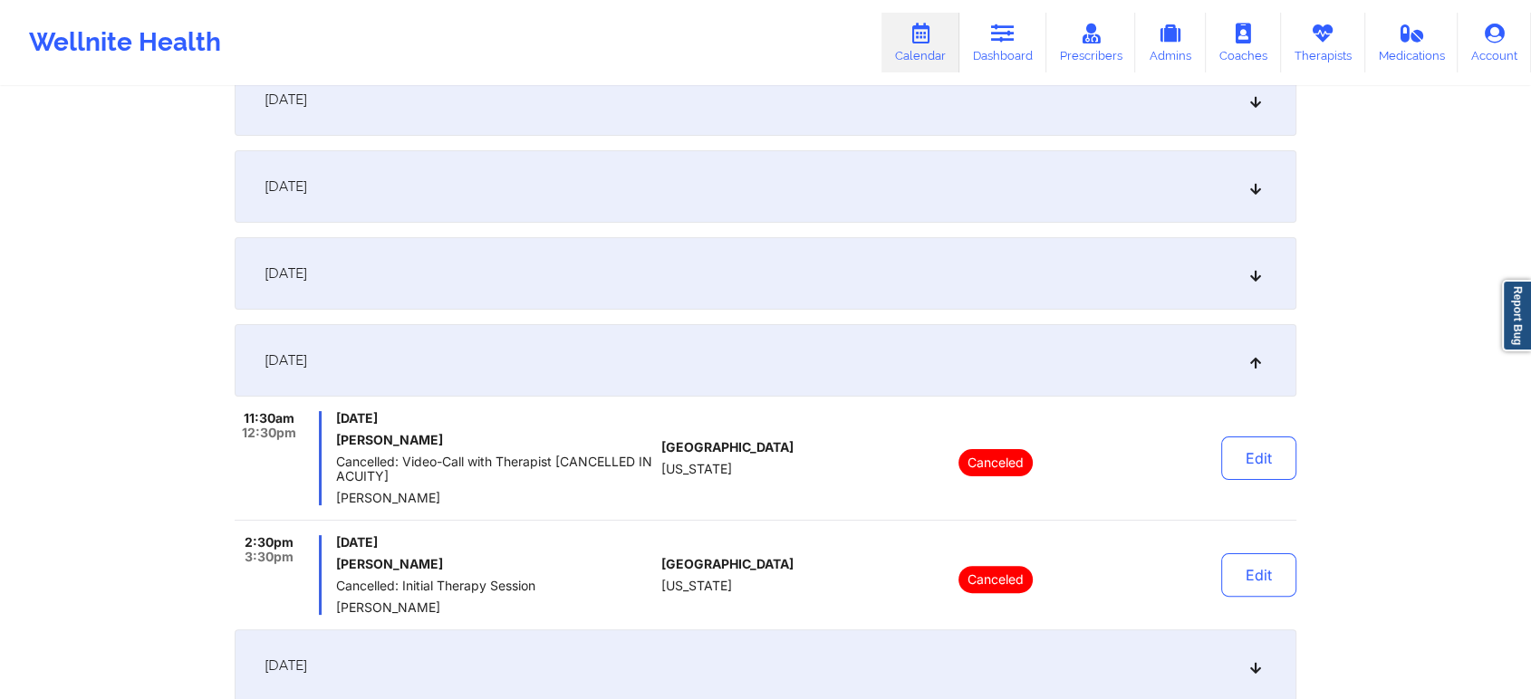
scroll to position [625, 0]
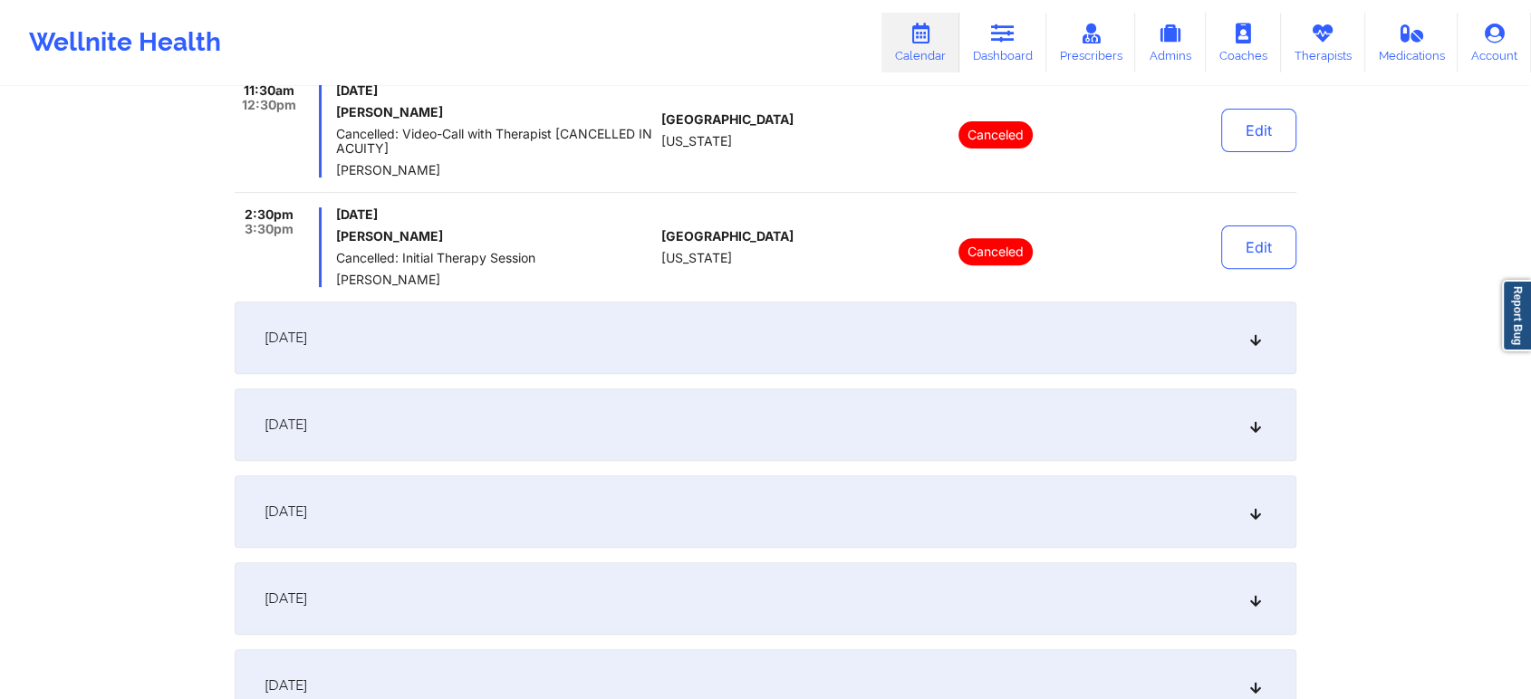
click at [614, 348] on div "[DATE]" at bounding box center [765, 338] width 1061 height 72
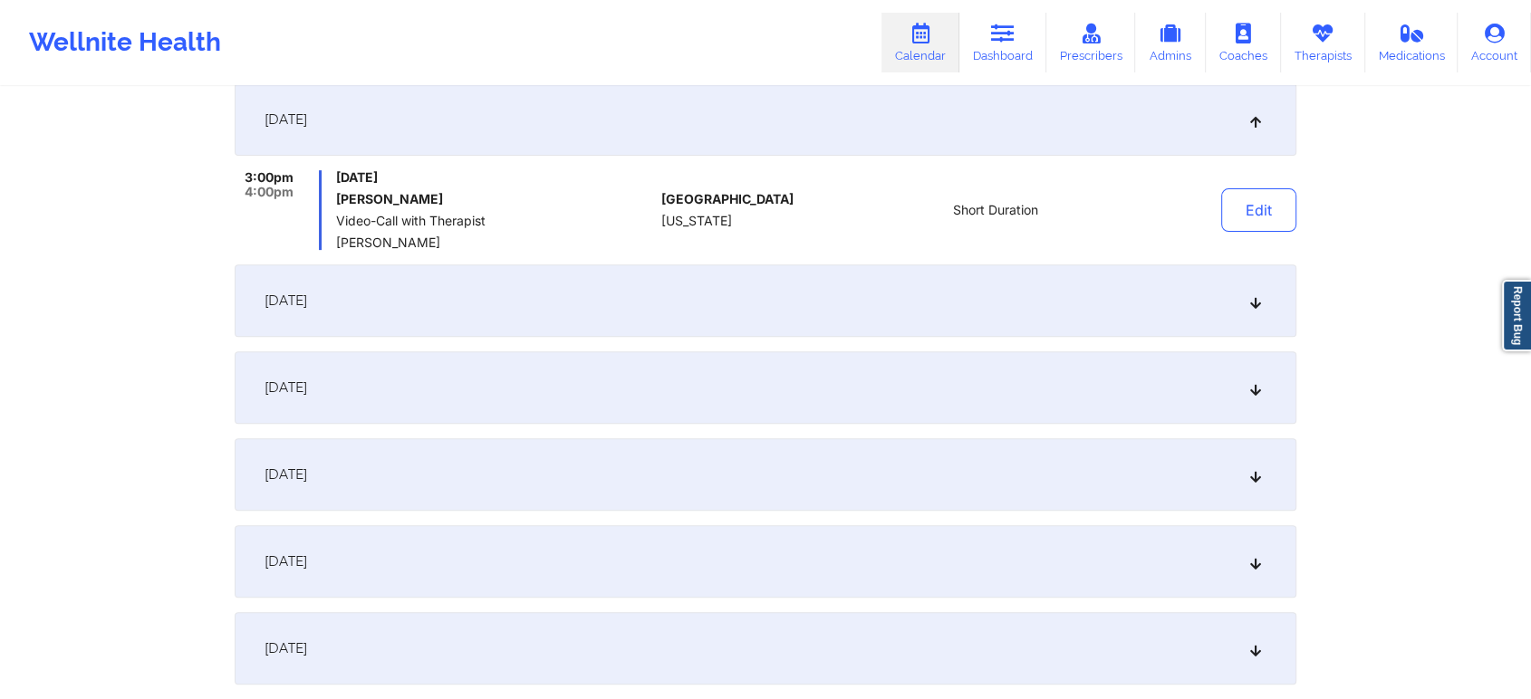
click at [785, 314] on div "[DATE]" at bounding box center [765, 300] width 1061 height 72
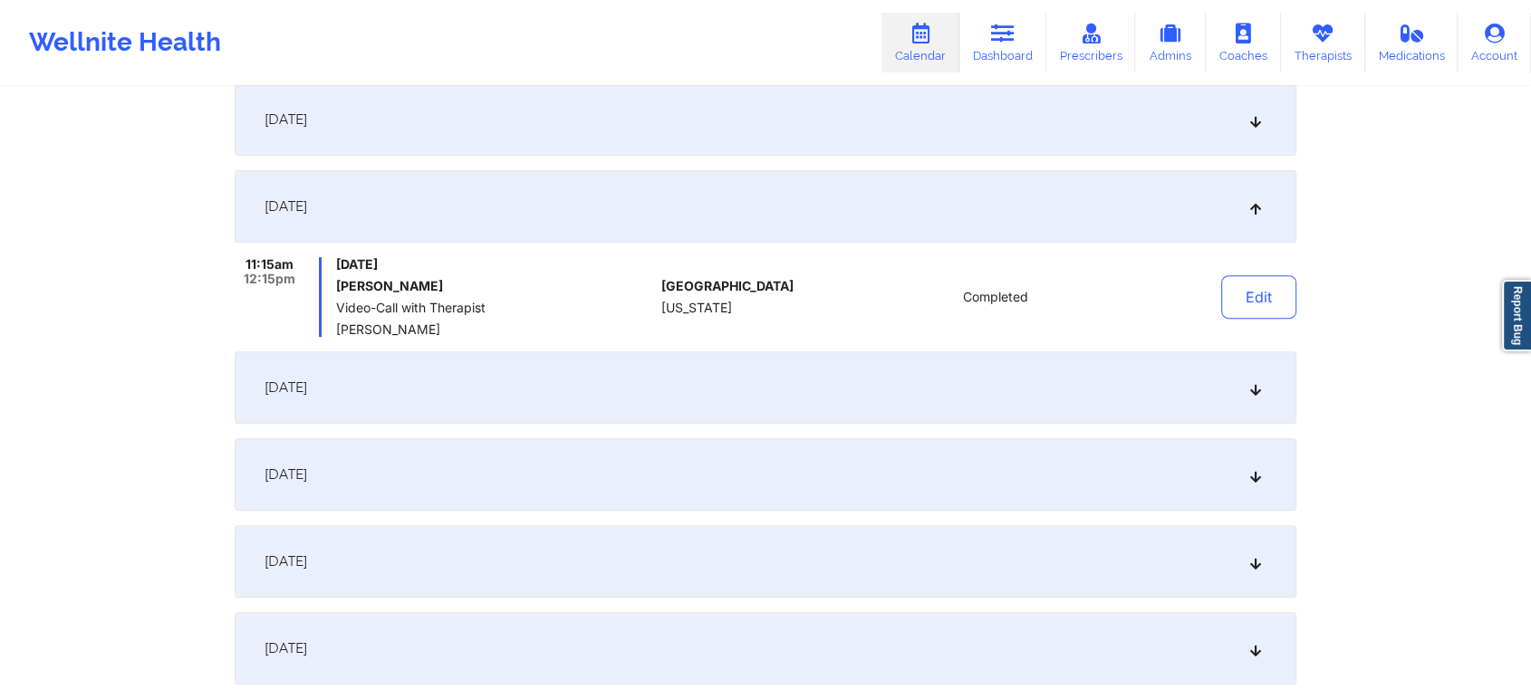
click at [850, 409] on div "[DATE]" at bounding box center [765, 387] width 1061 height 72
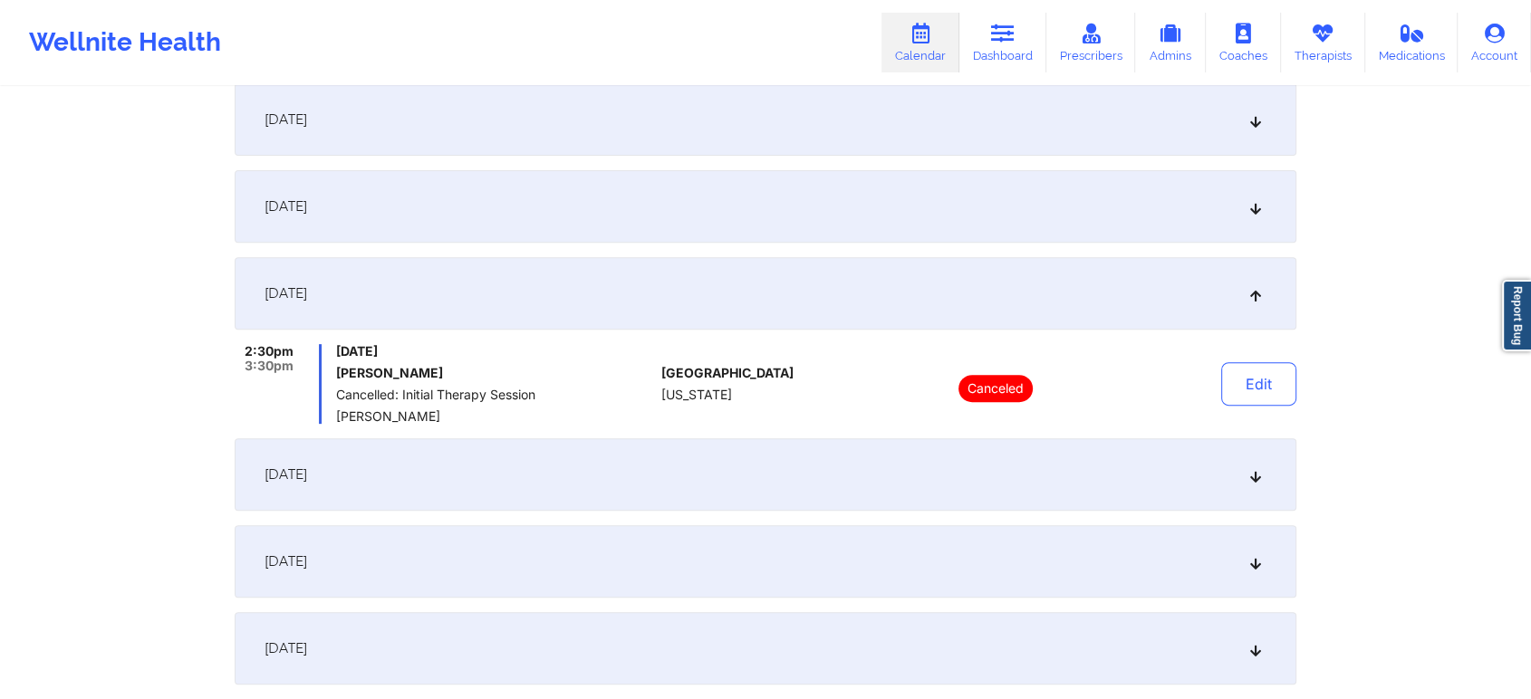
scroll to position [775, 0]
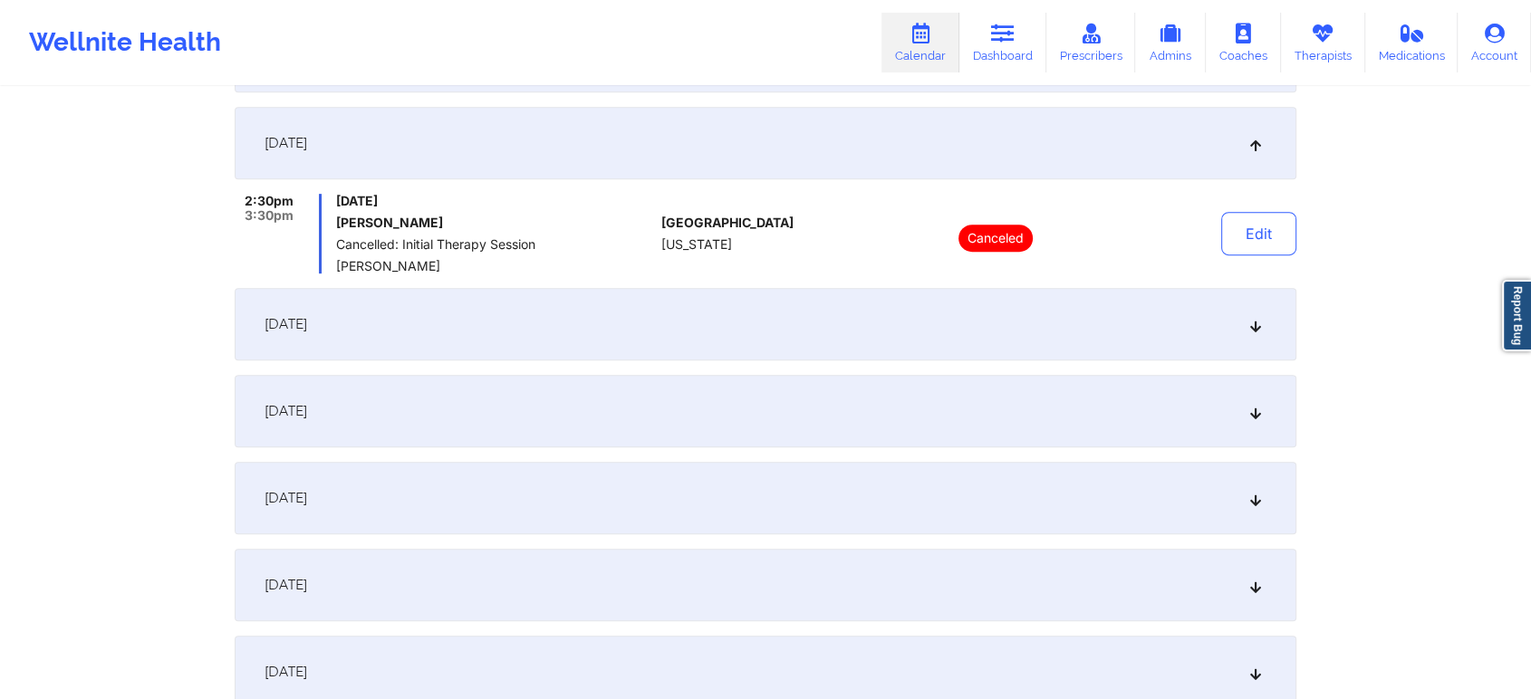
click at [618, 350] on div "[DATE]" at bounding box center [765, 324] width 1061 height 72
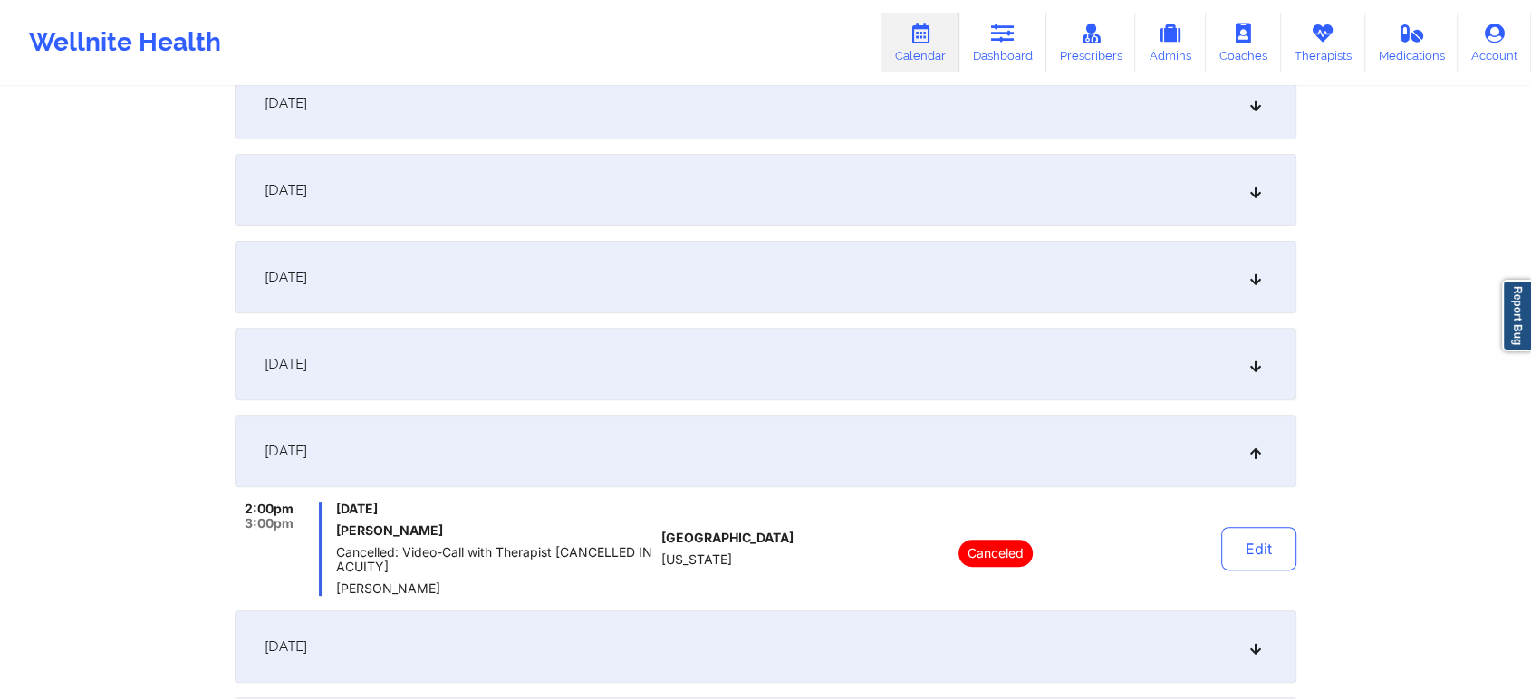
scroll to position [493, 0]
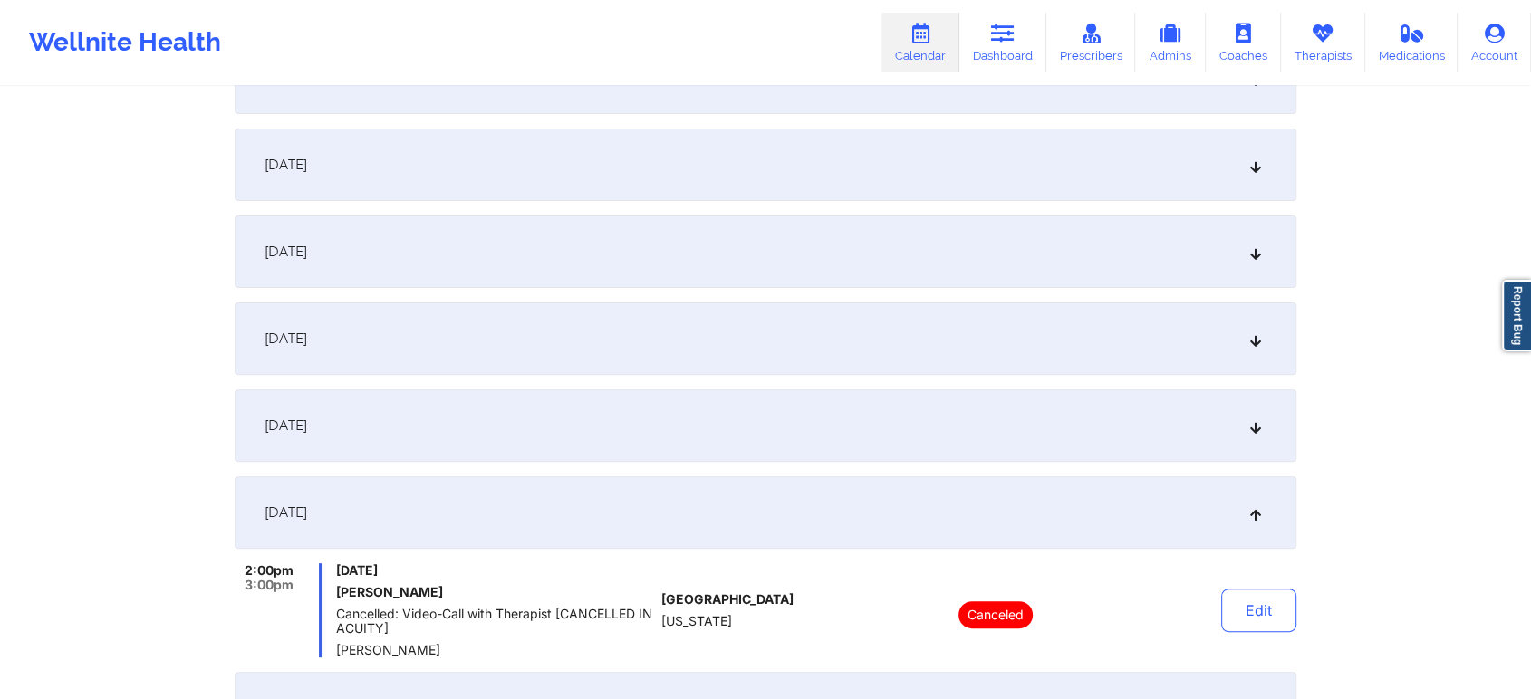
click at [634, 444] on div "[DATE]" at bounding box center [765, 425] width 1061 height 72
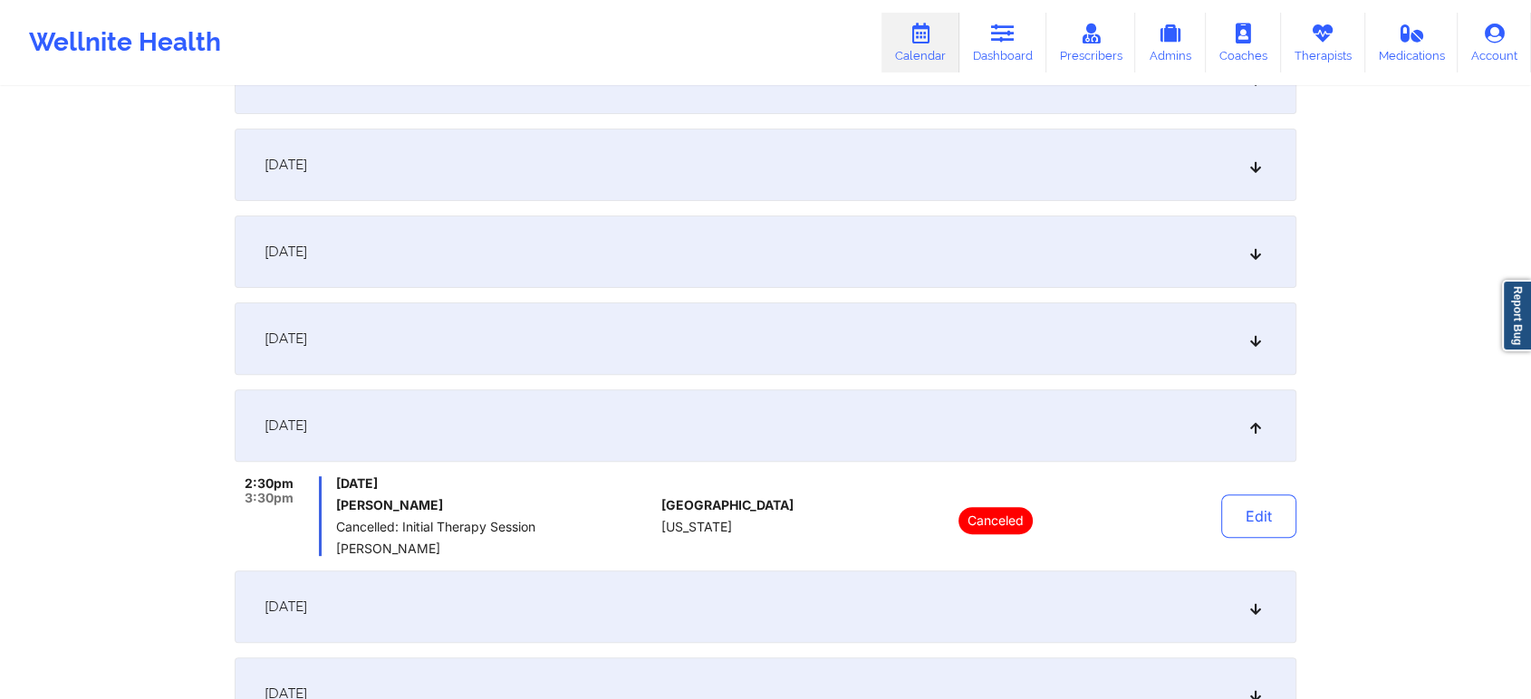
click at [826, 335] on div "[DATE]" at bounding box center [765, 338] width 1061 height 72
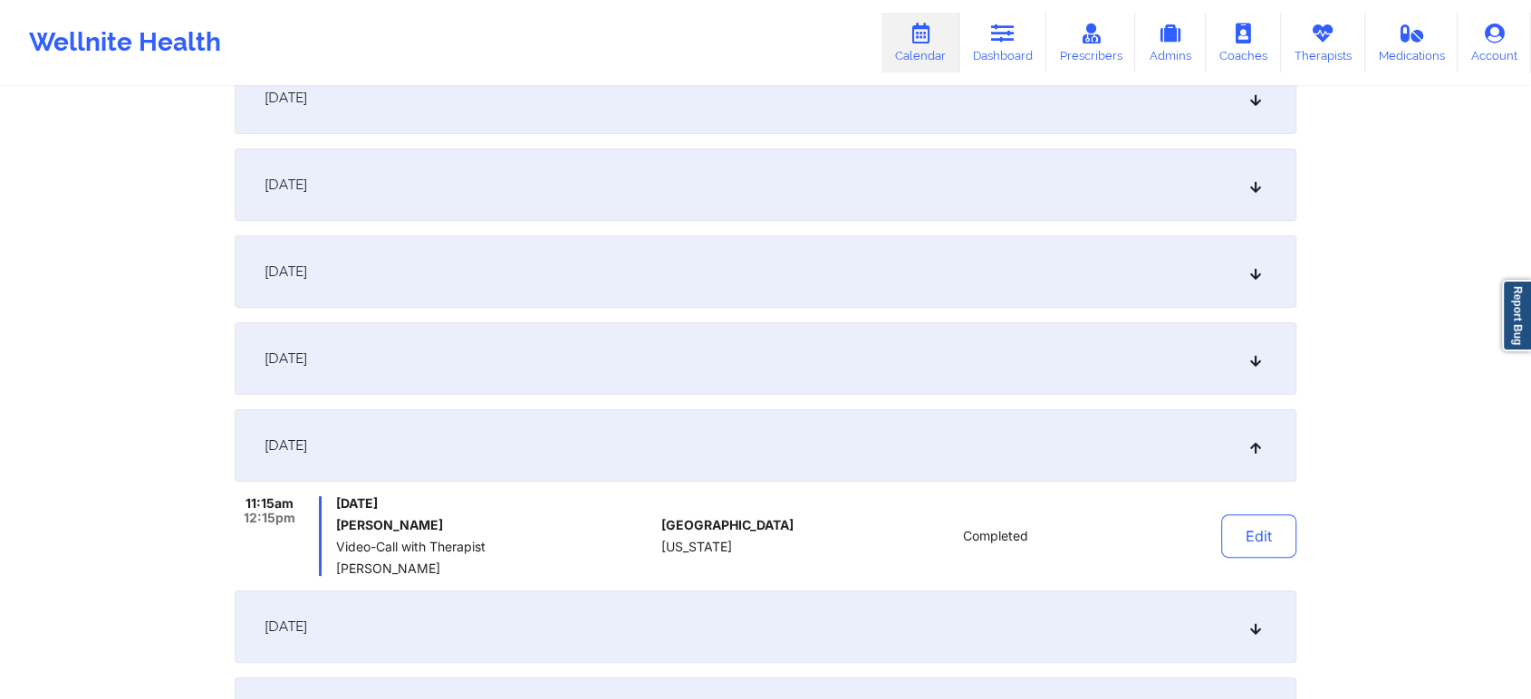
click at [870, 342] on div "[DATE]" at bounding box center [765, 358] width 1061 height 72
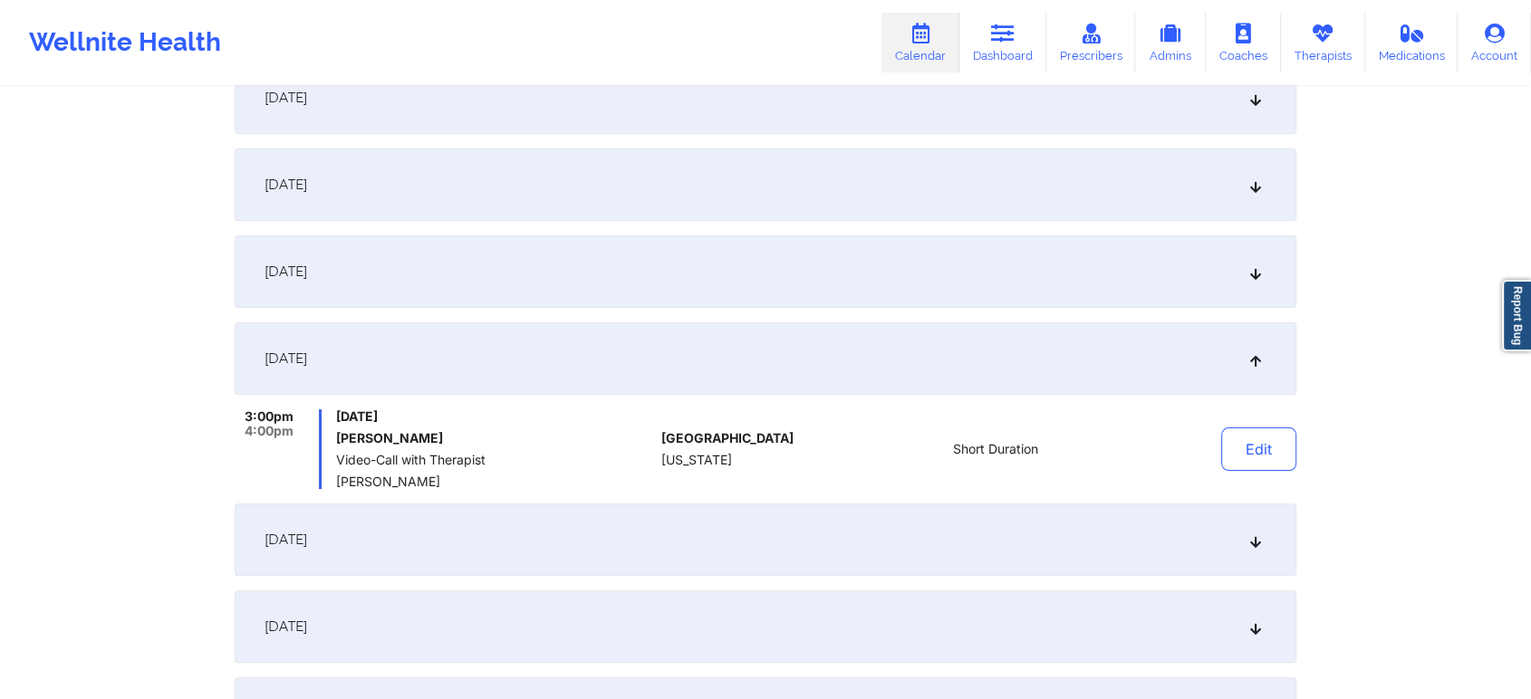
click at [773, 263] on div "[DATE]" at bounding box center [765, 271] width 1061 height 72
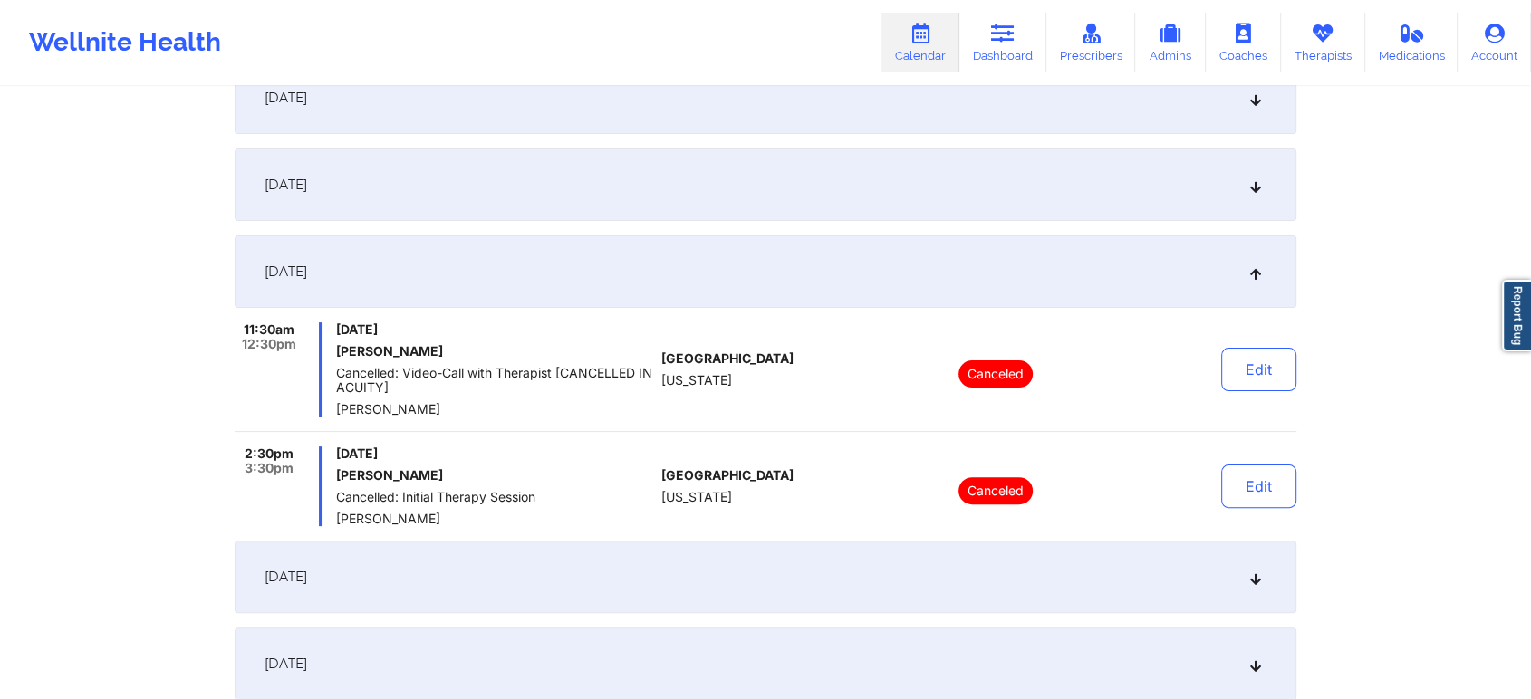
click at [819, 215] on div "[DATE]" at bounding box center [765, 185] width 1061 height 72
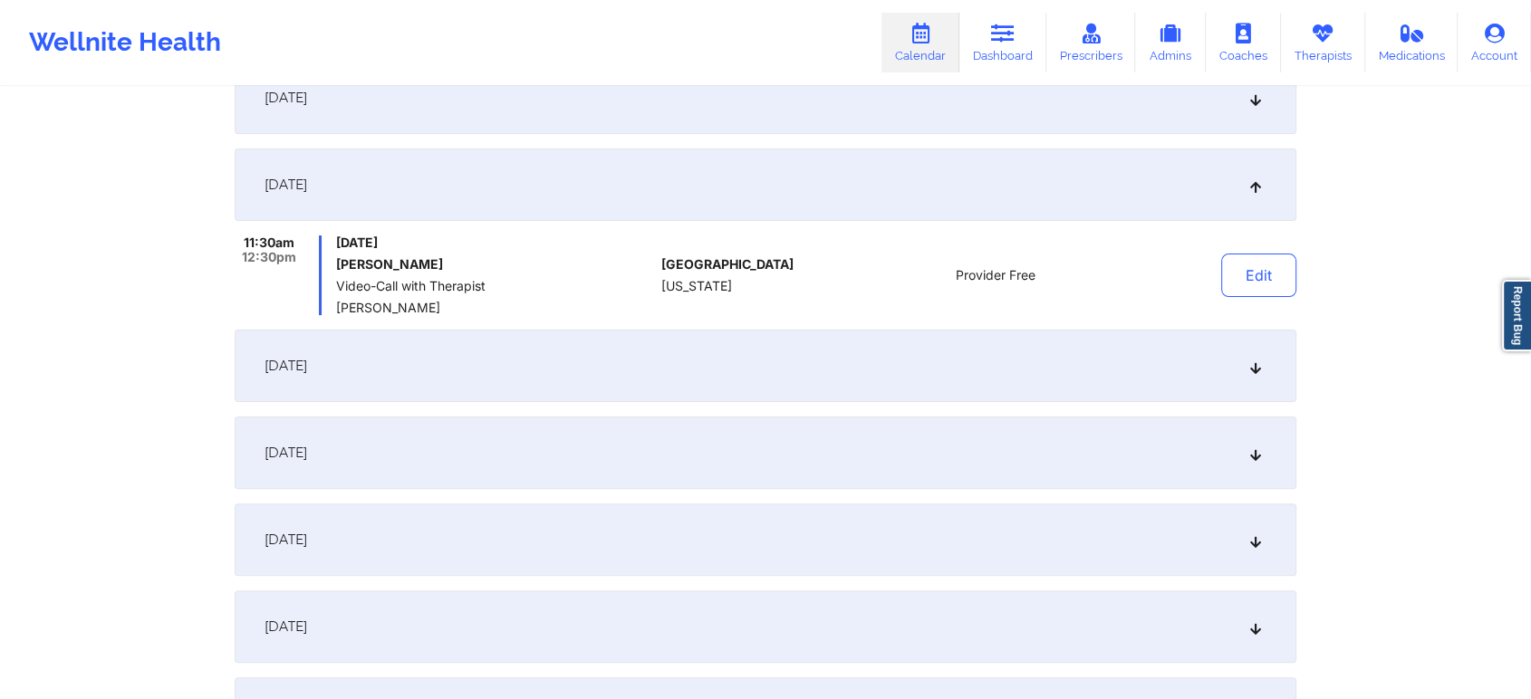
scroll to position [246, 0]
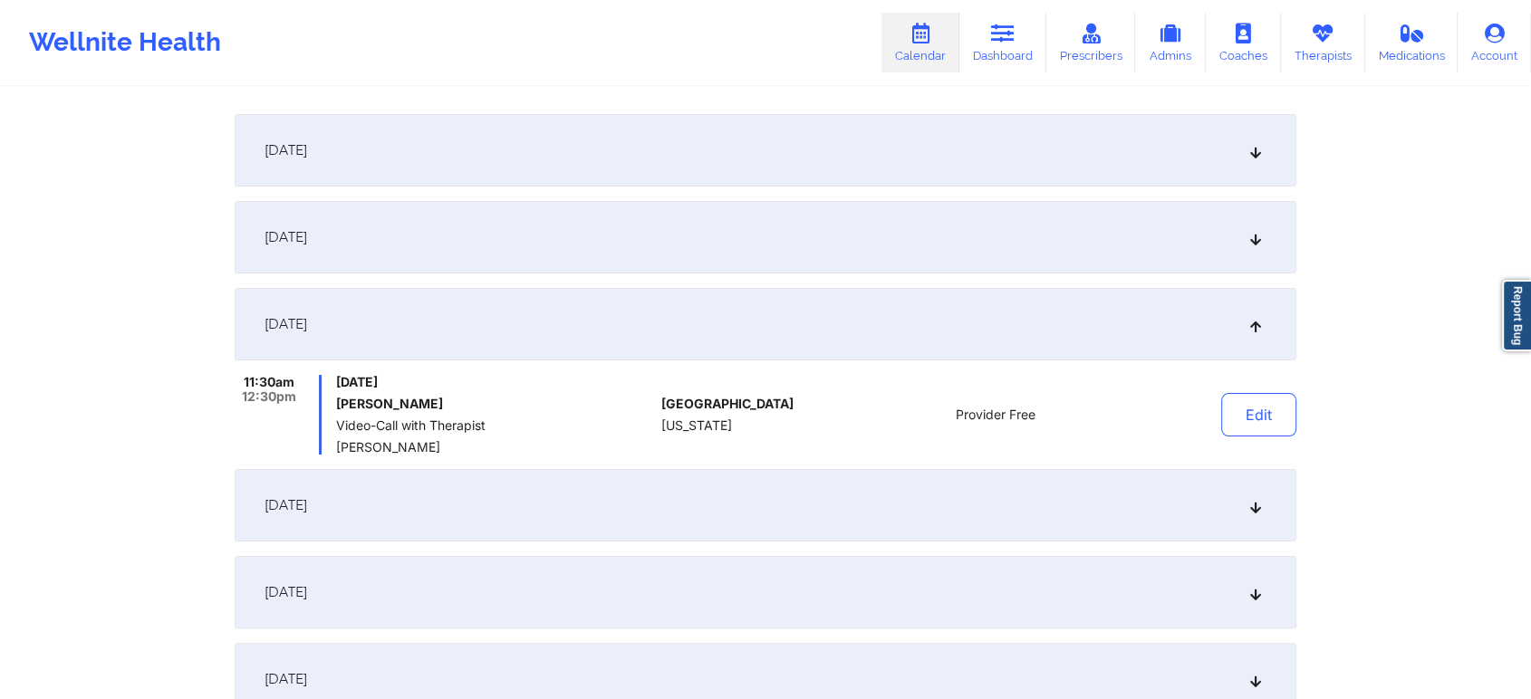
click at [723, 231] on div "[DATE]" at bounding box center [765, 237] width 1061 height 72
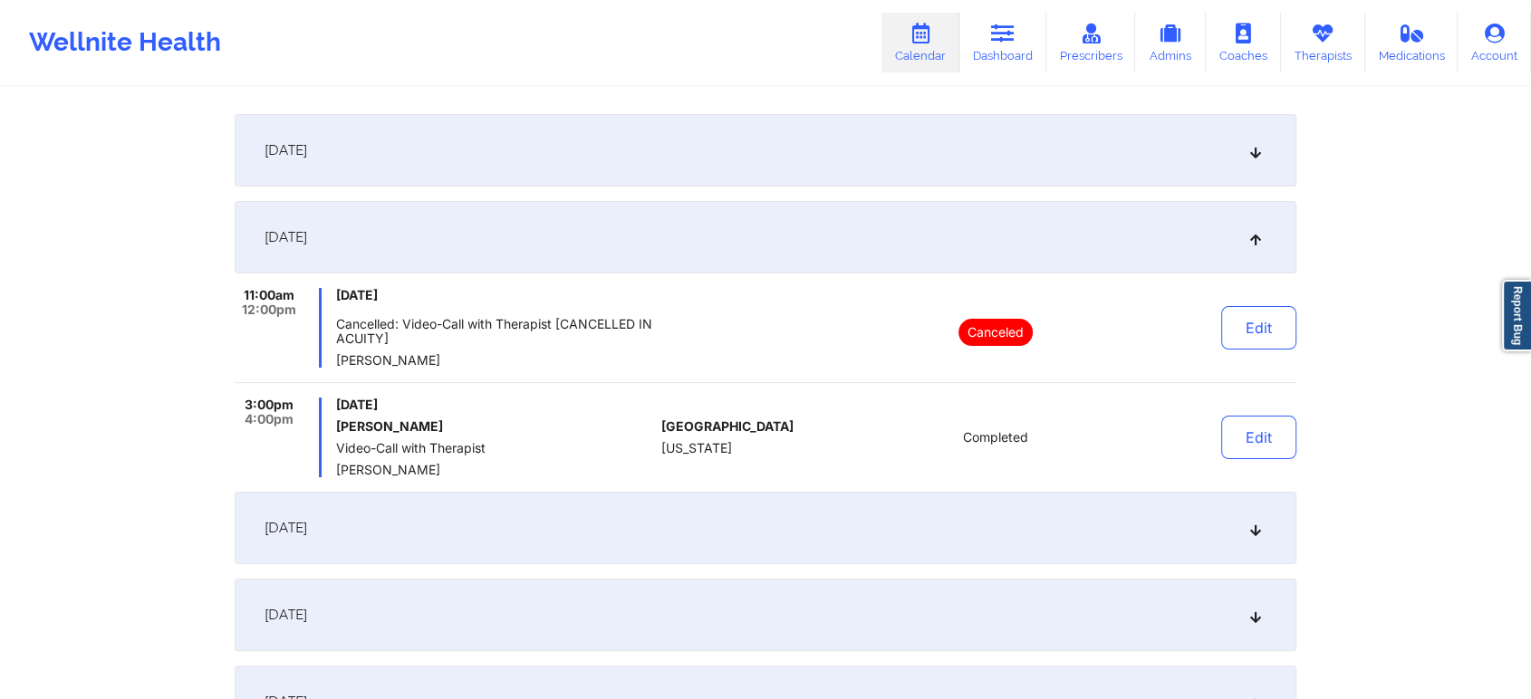
click at [775, 149] on div "[DATE]" at bounding box center [765, 150] width 1061 height 72
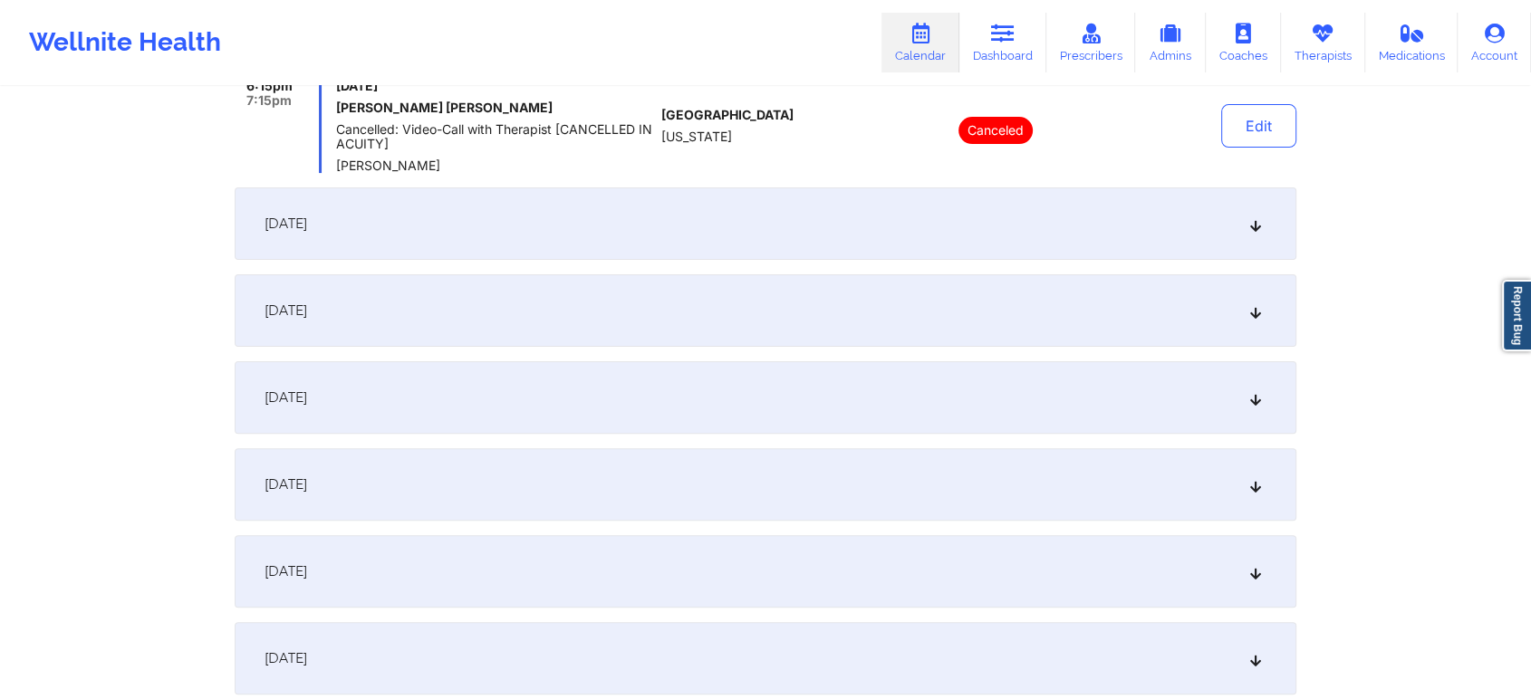
scroll to position [507, 0]
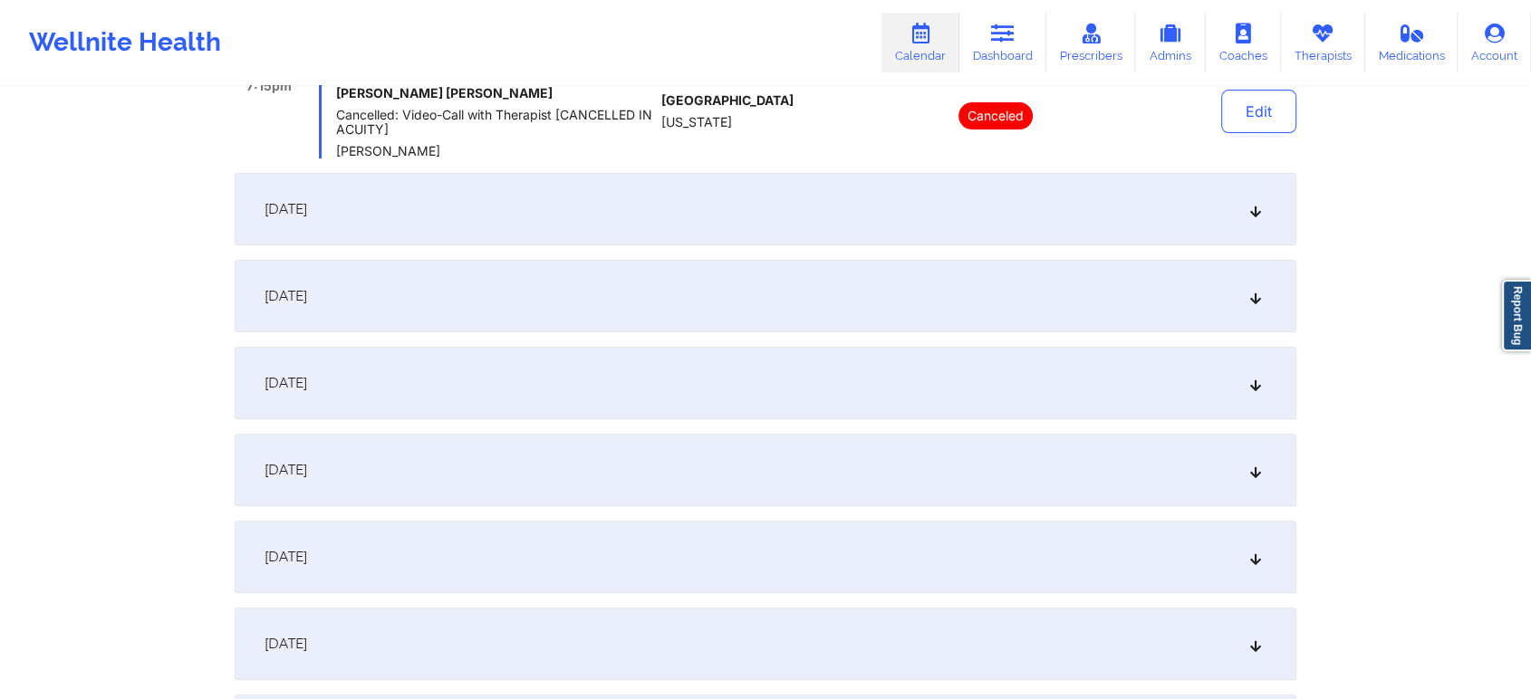
click at [761, 189] on div "[DATE]" at bounding box center [765, 209] width 1061 height 72
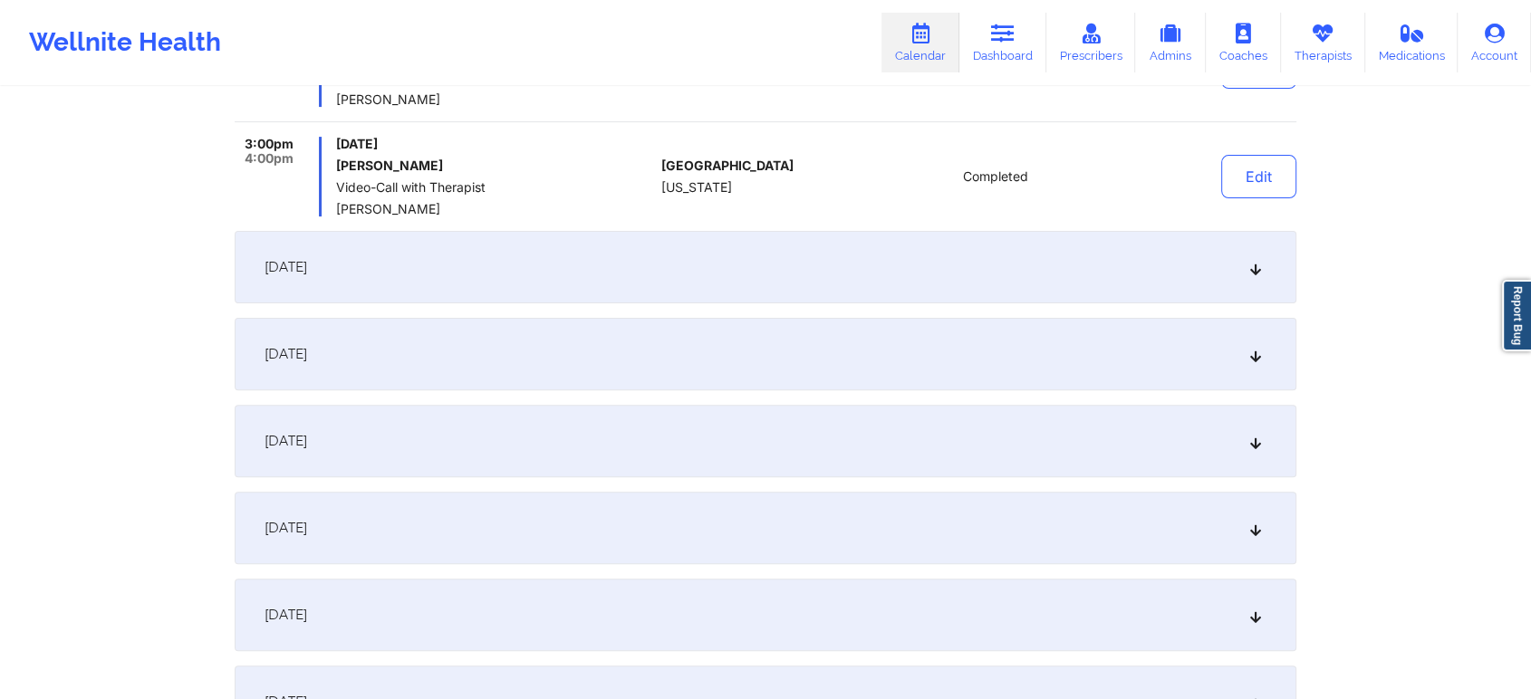
drag, startPoint x: 1507, startPoint y: 264, endPoint x: 1517, endPoint y: 249, distance: 17.6
click at [1517, 249] on div "Provider Role Therapist Therapist [PERSON_NAME] Date This Month Search Export C…" at bounding box center [765, 475] width 1531 height 1965
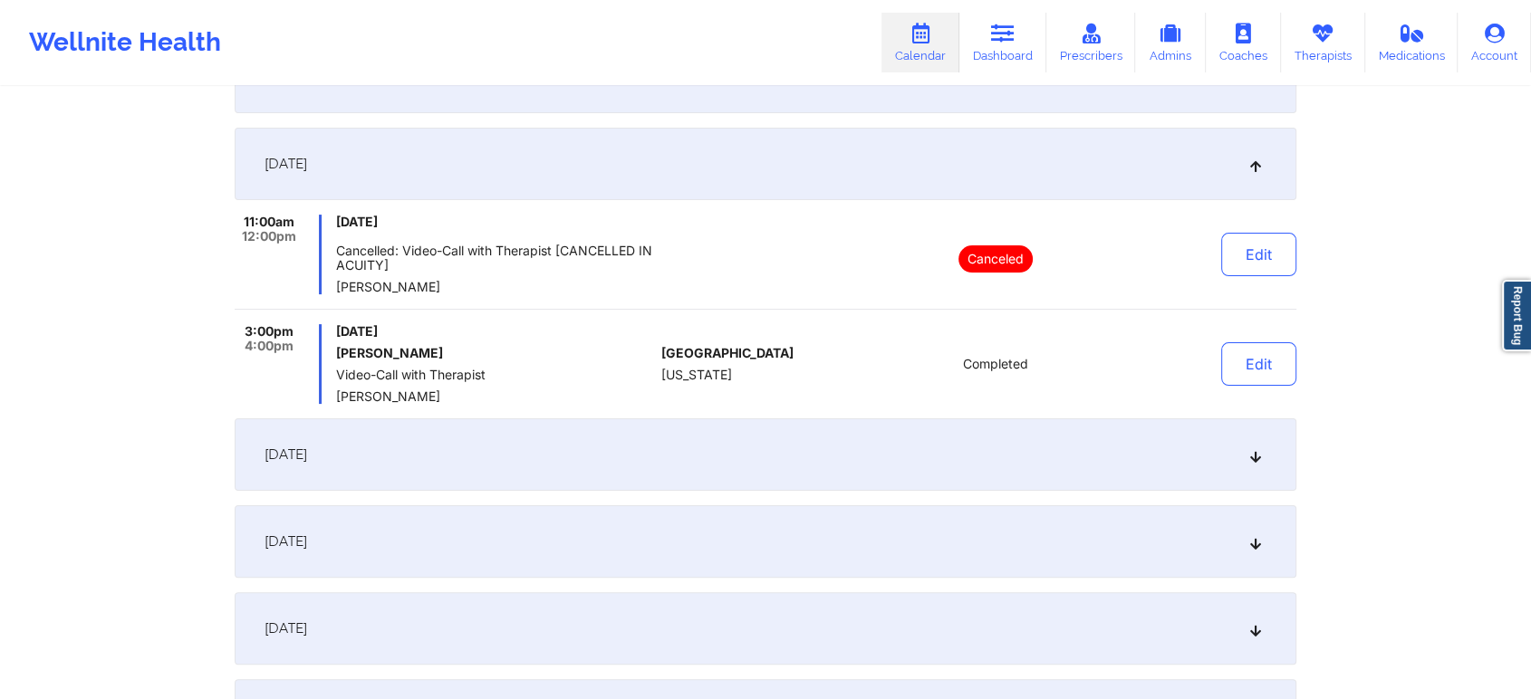
click at [1062, 479] on div "[DATE]" at bounding box center [765, 454] width 1061 height 72
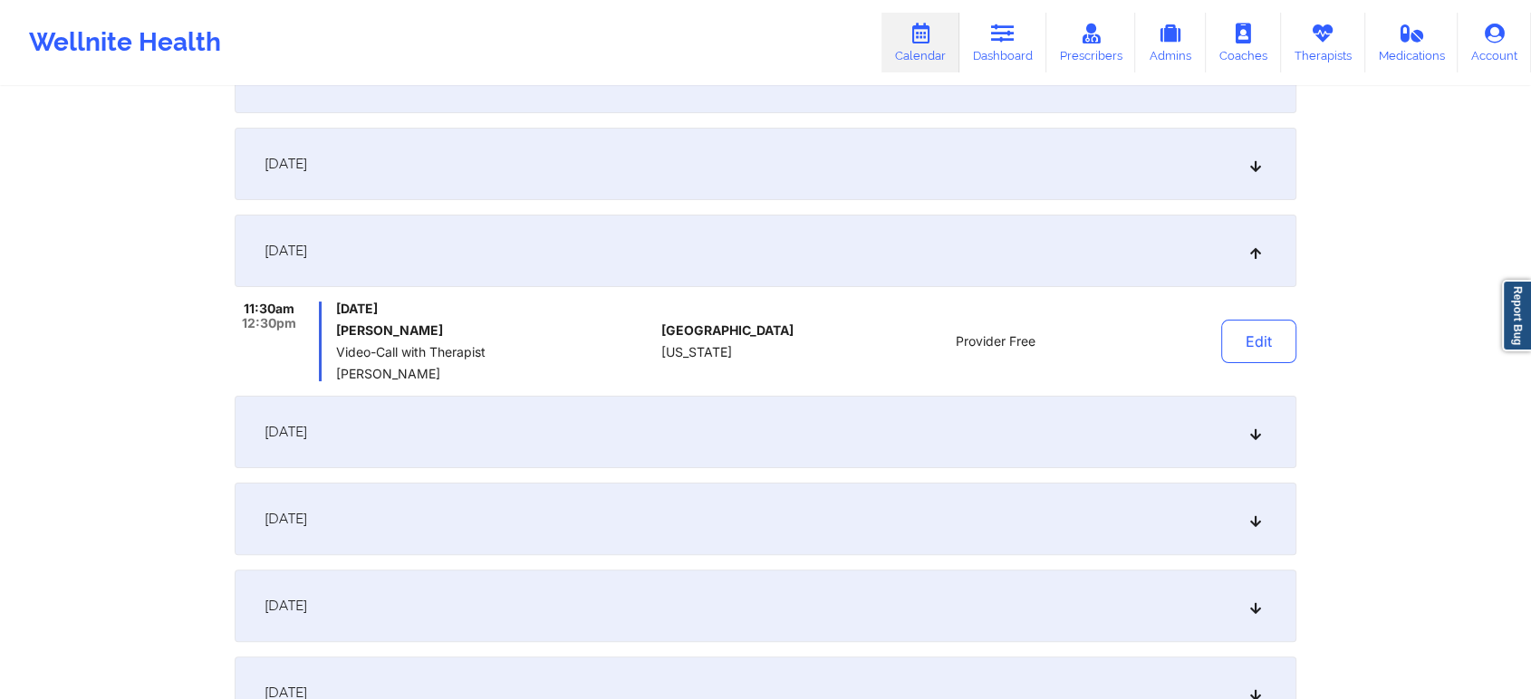
click at [1028, 460] on div "[DATE]" at bounding box center [765, 432] width 1061 height 72
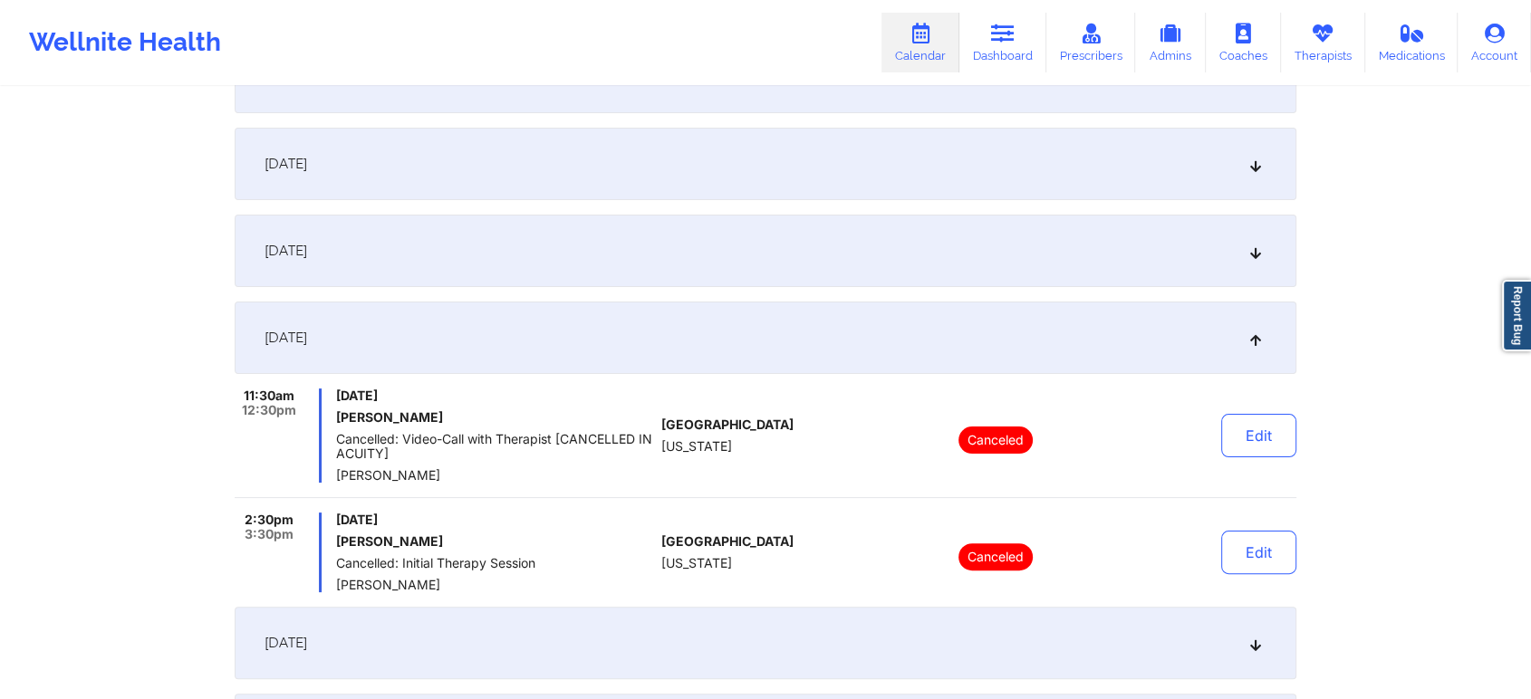
click at [1028, 460] on div "Canceled" at bounding box center [995, 436] width 252 height 94
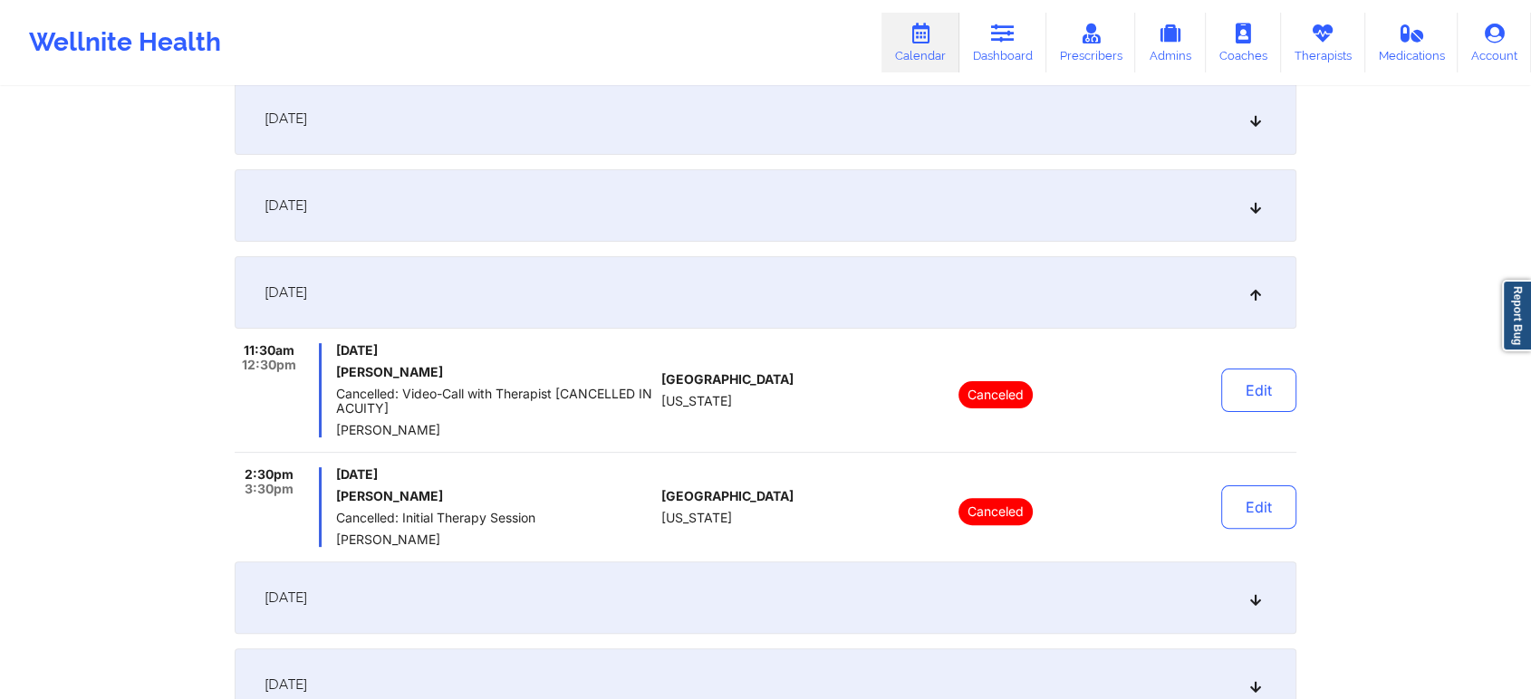
click at [878, 217] on div "[DATE]" at bounding box center [765, 205] width 1061 height 72
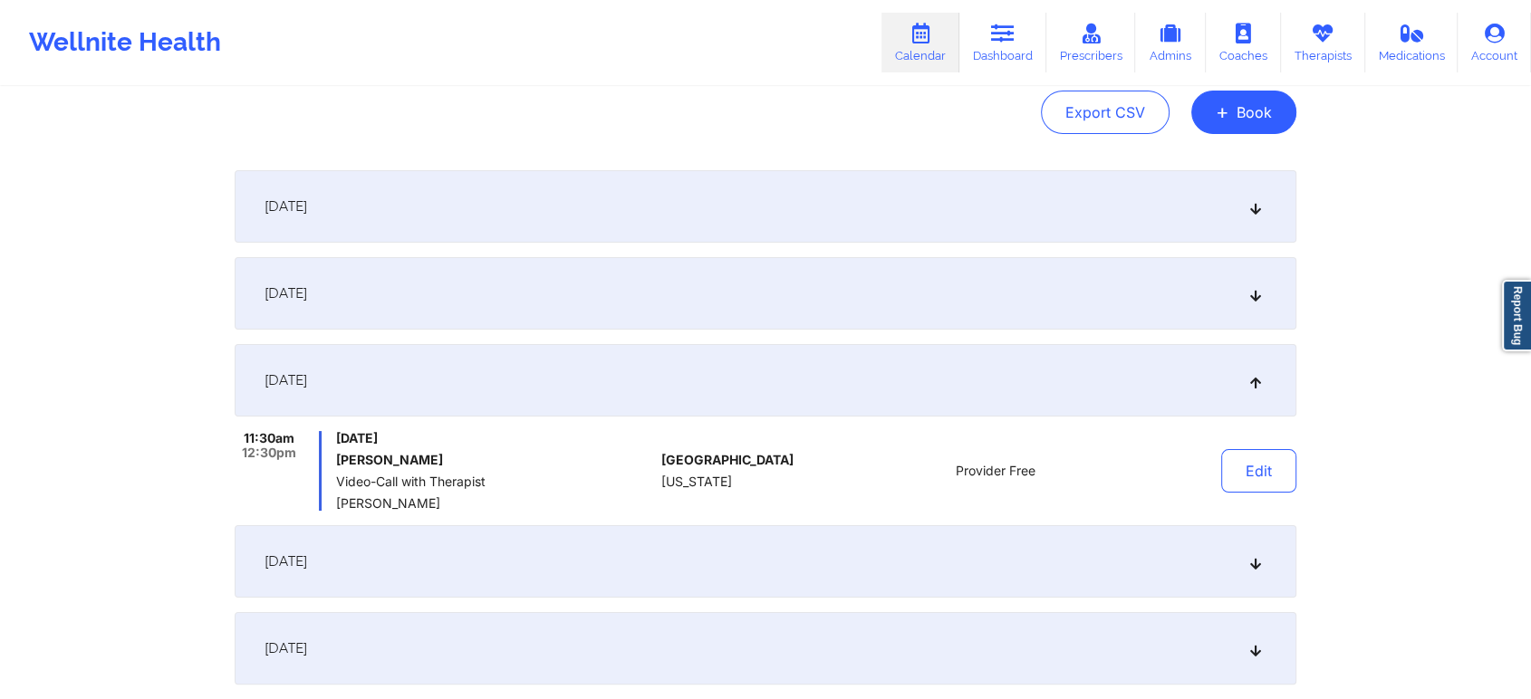
scroll to position [183, 0]
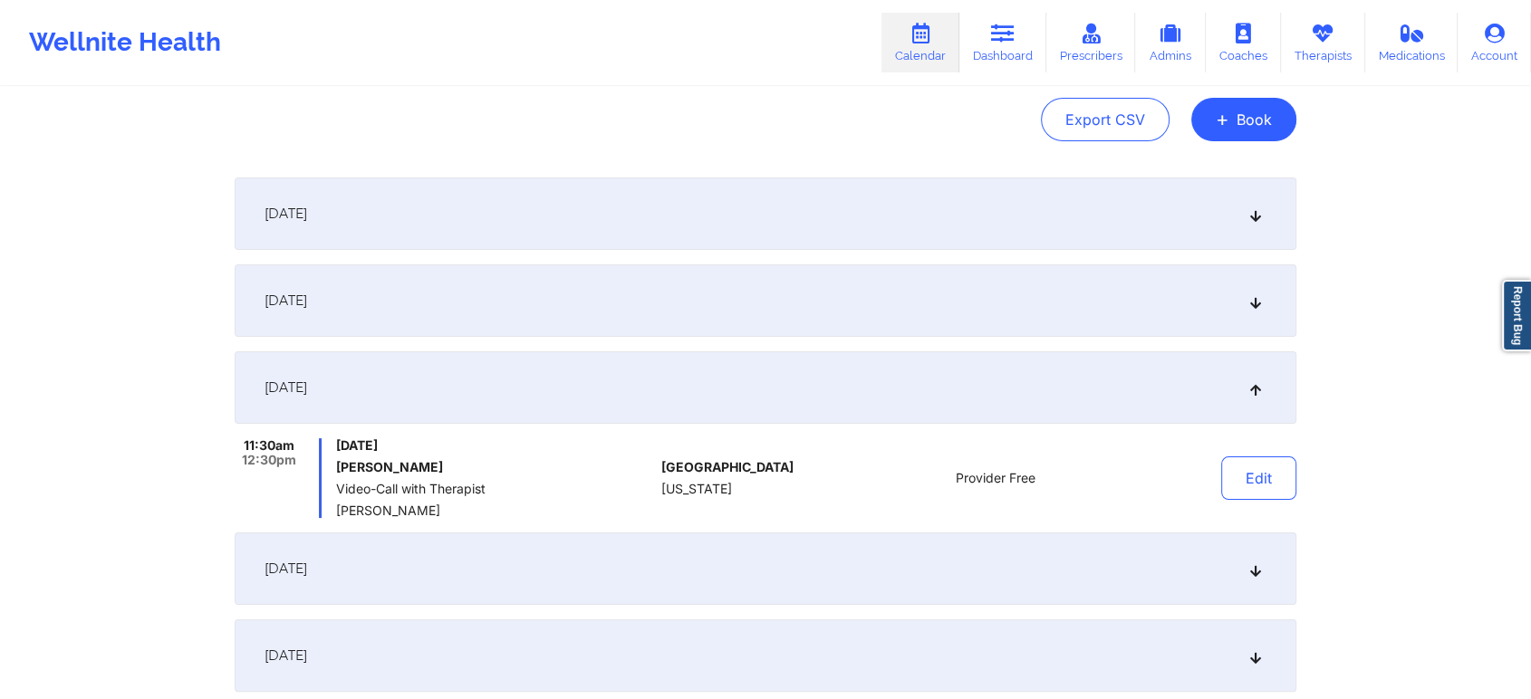
click at [887, 322] on div "[DATE]" at bounding box center [765, 300] width 1061 height 72
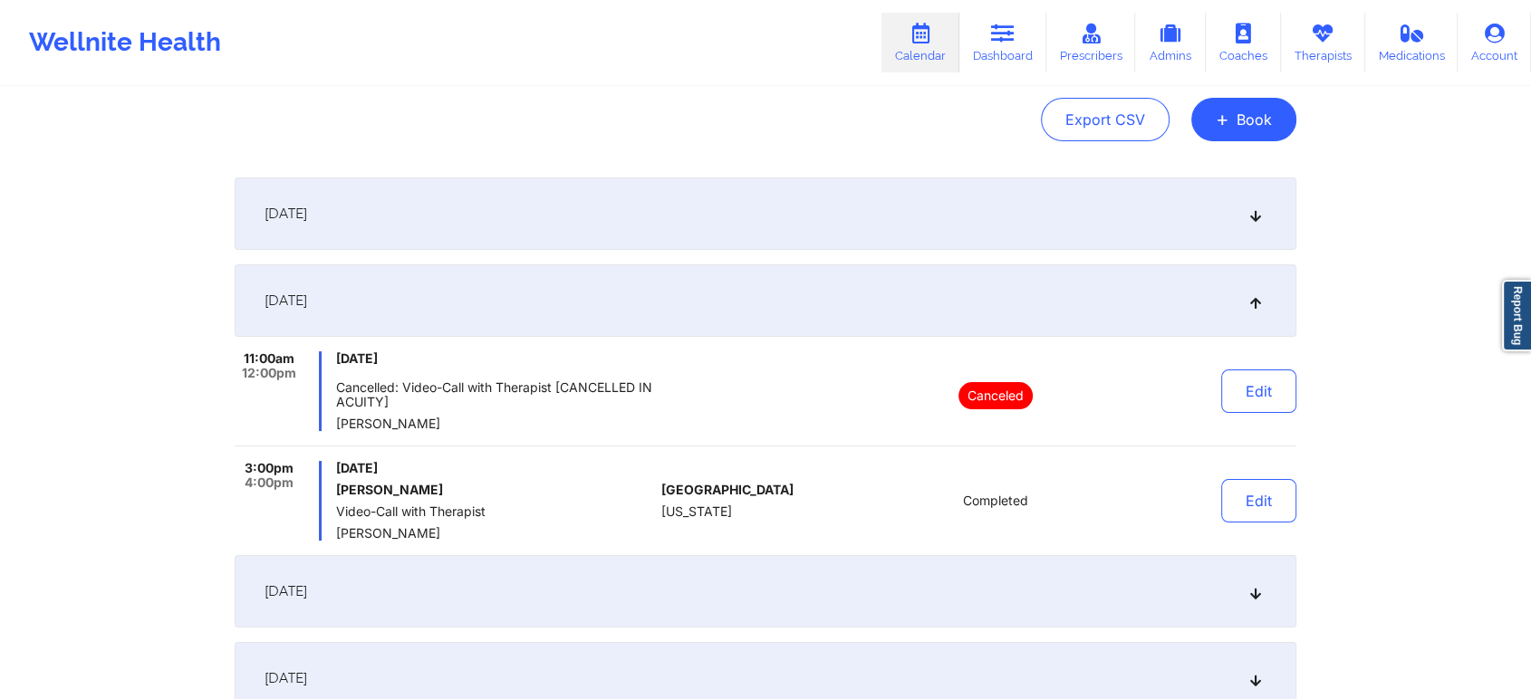
click at [841, 226] on div "[DATE]" at bounding box center [765, 214] width 1061 height 72
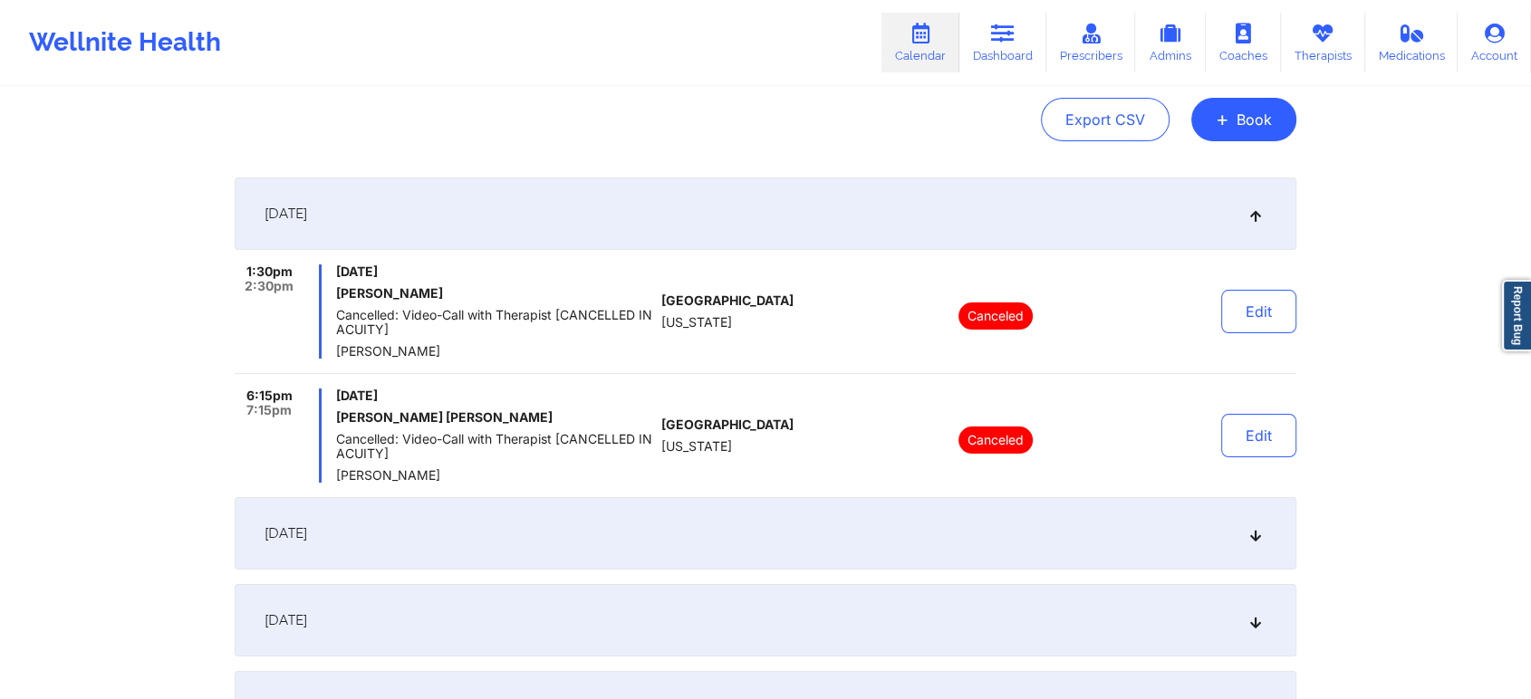
click at [939, 202] on div "[DATE]" at bounding box center [765, 214] width 1061 height 72
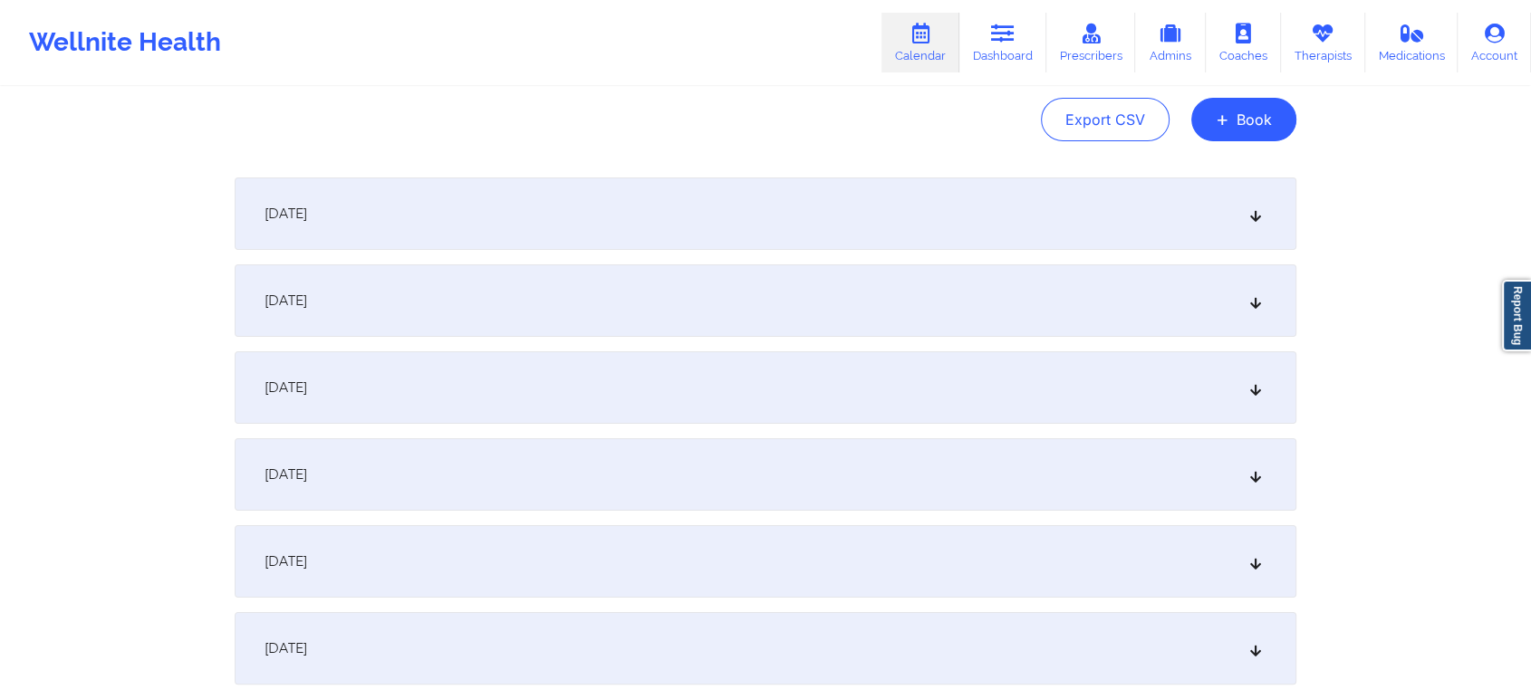
click at [841, 331] on div "[DATE]" at bounding box center [765, 300] width 1061 height 72
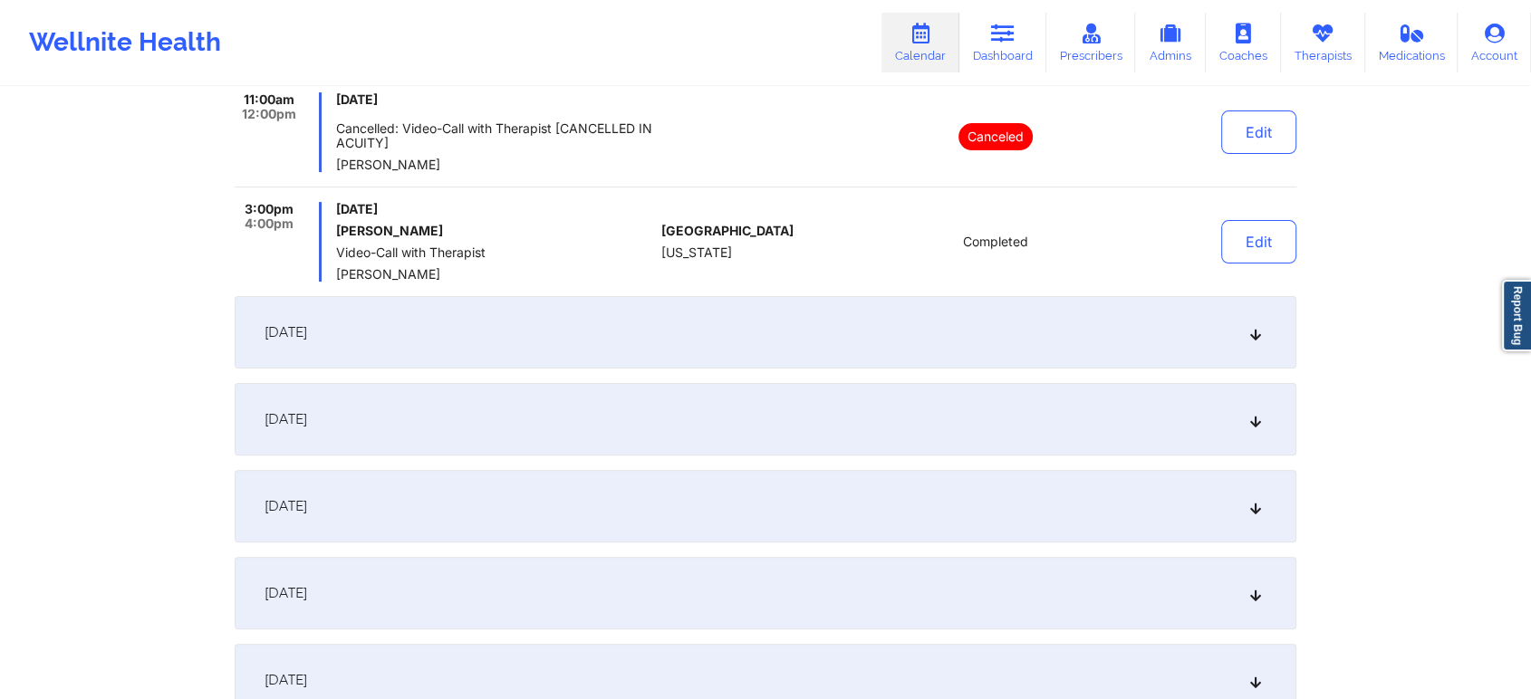
scroll to position [458, 0]
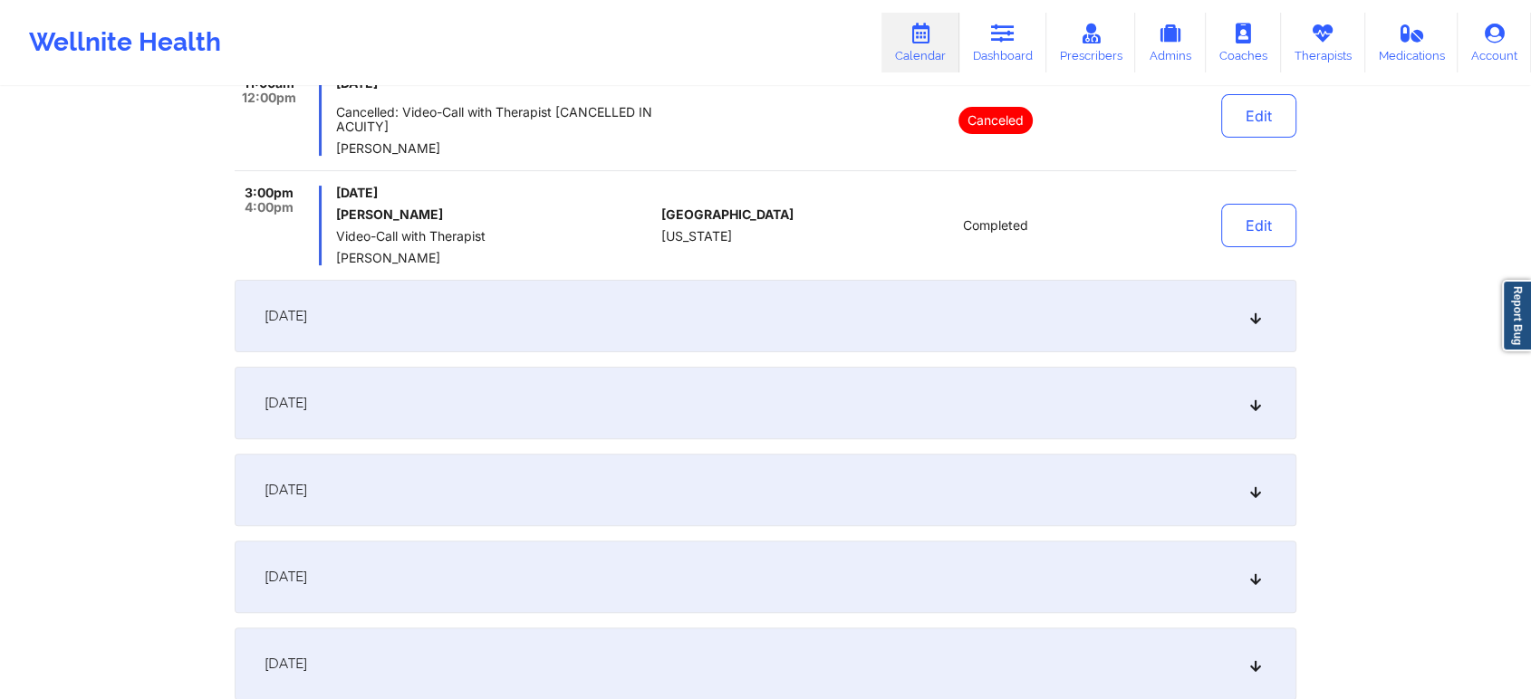
click at [906, 300] on div "[DATE]" at bounding box center [765, 316] width 1061 height 72
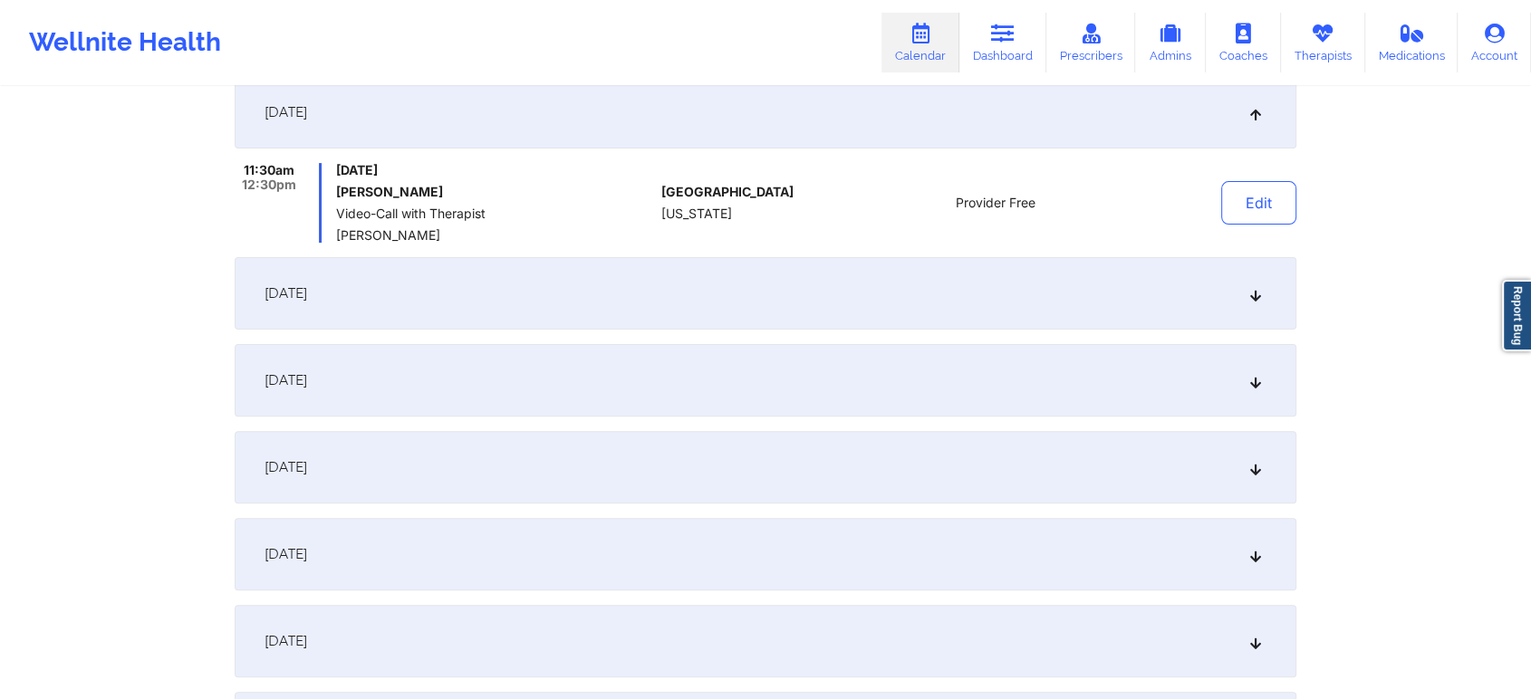
click at [855, 319] on div "[DATE]" at bounding box center [765, 293] width 1061 height 72
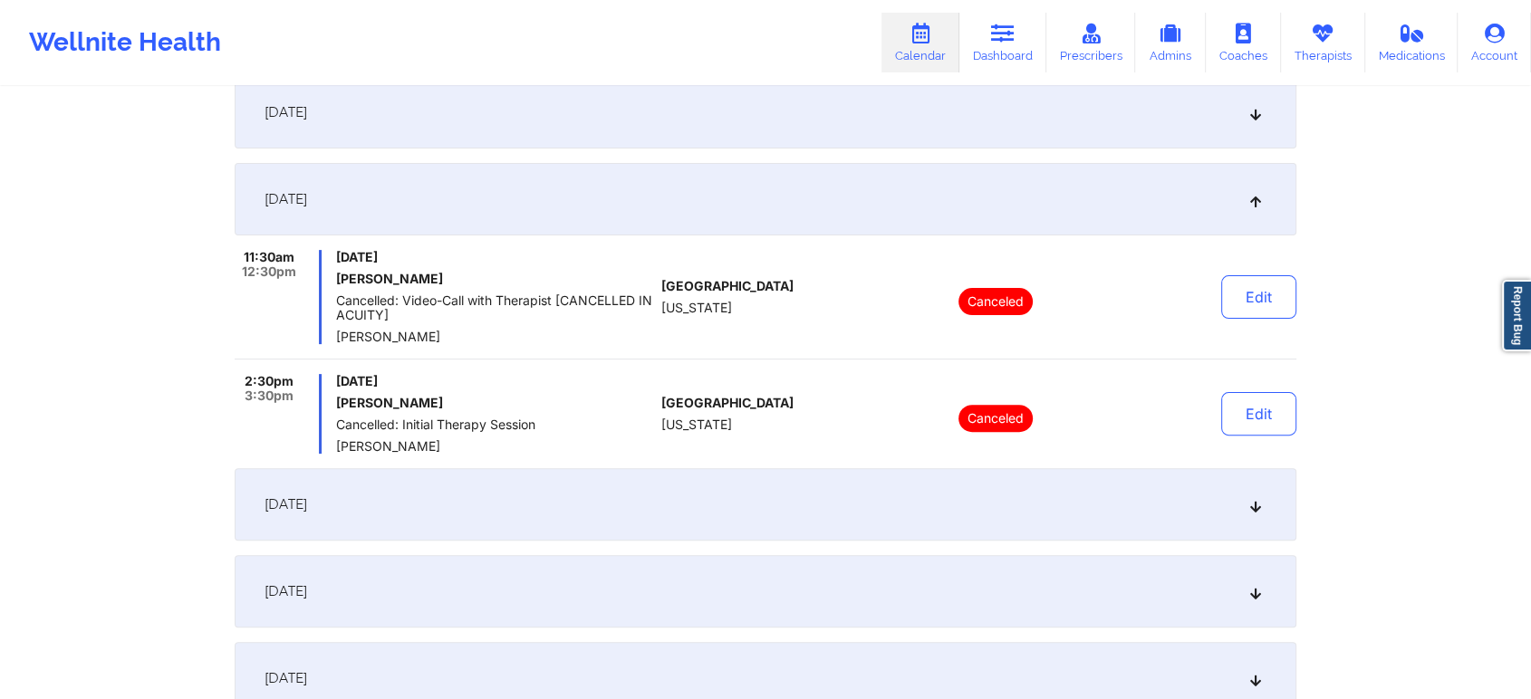
click at [892, 483] on div "[DATE]" at bounding box center [765, 504] width 1061 height 72
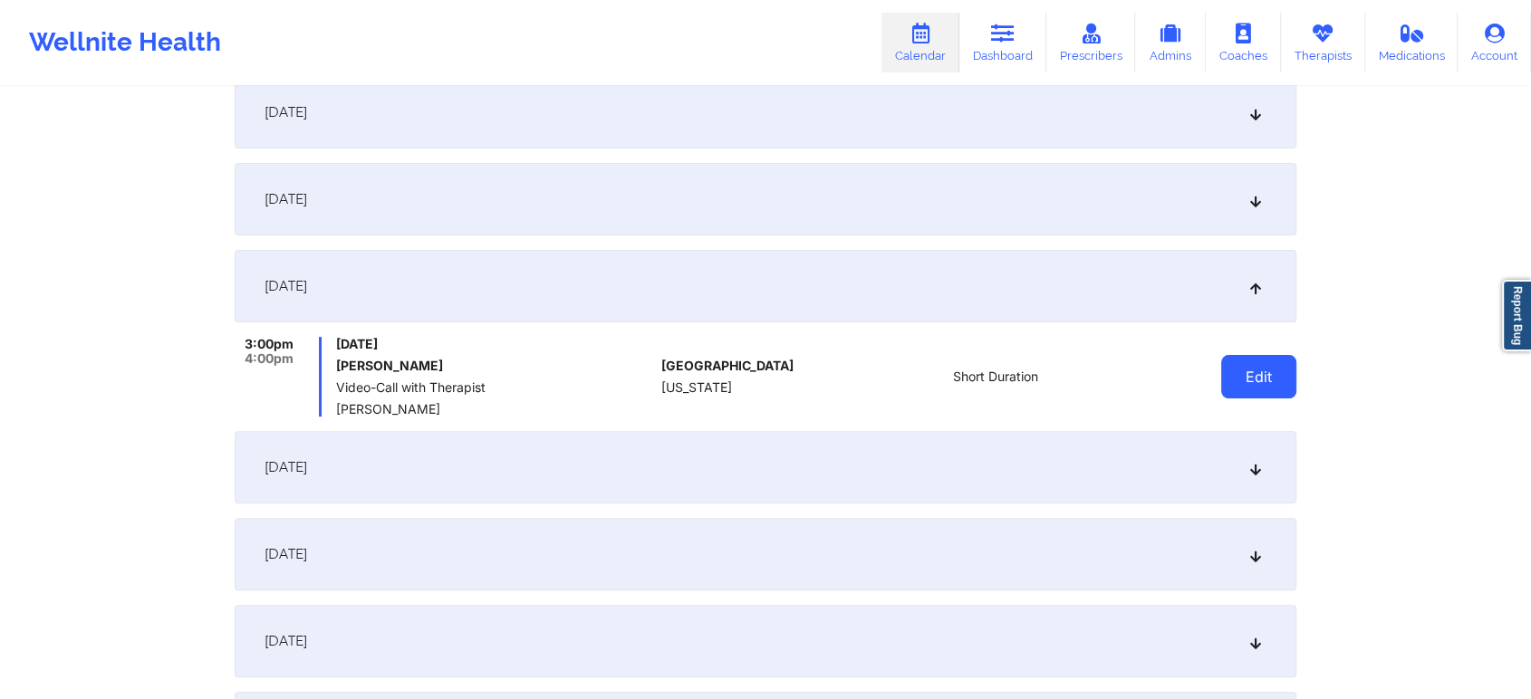
click at [1244, 372] on button "Edit" at bounding box center [1258, 376] width 75 height 43
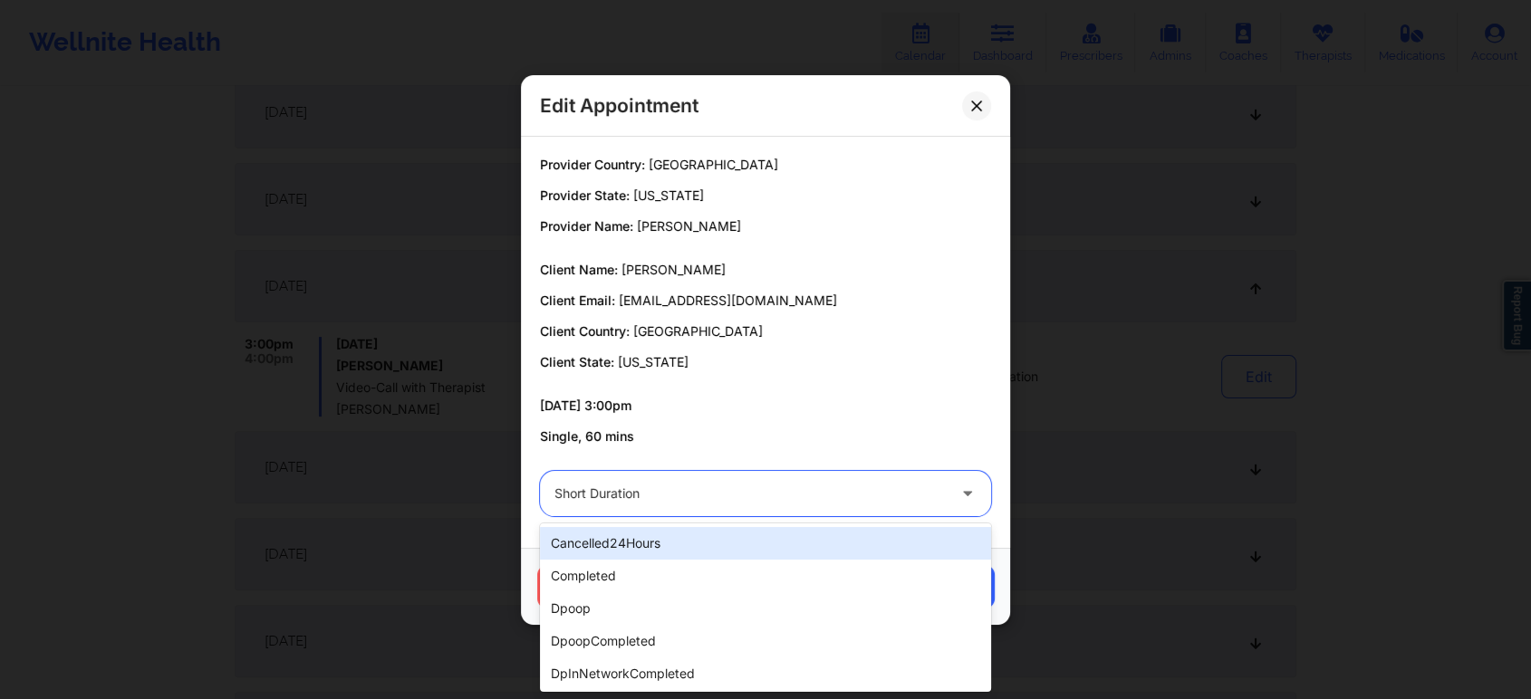
click at [687, 504] on div at bounding box center [749, 494] width 391 height 22
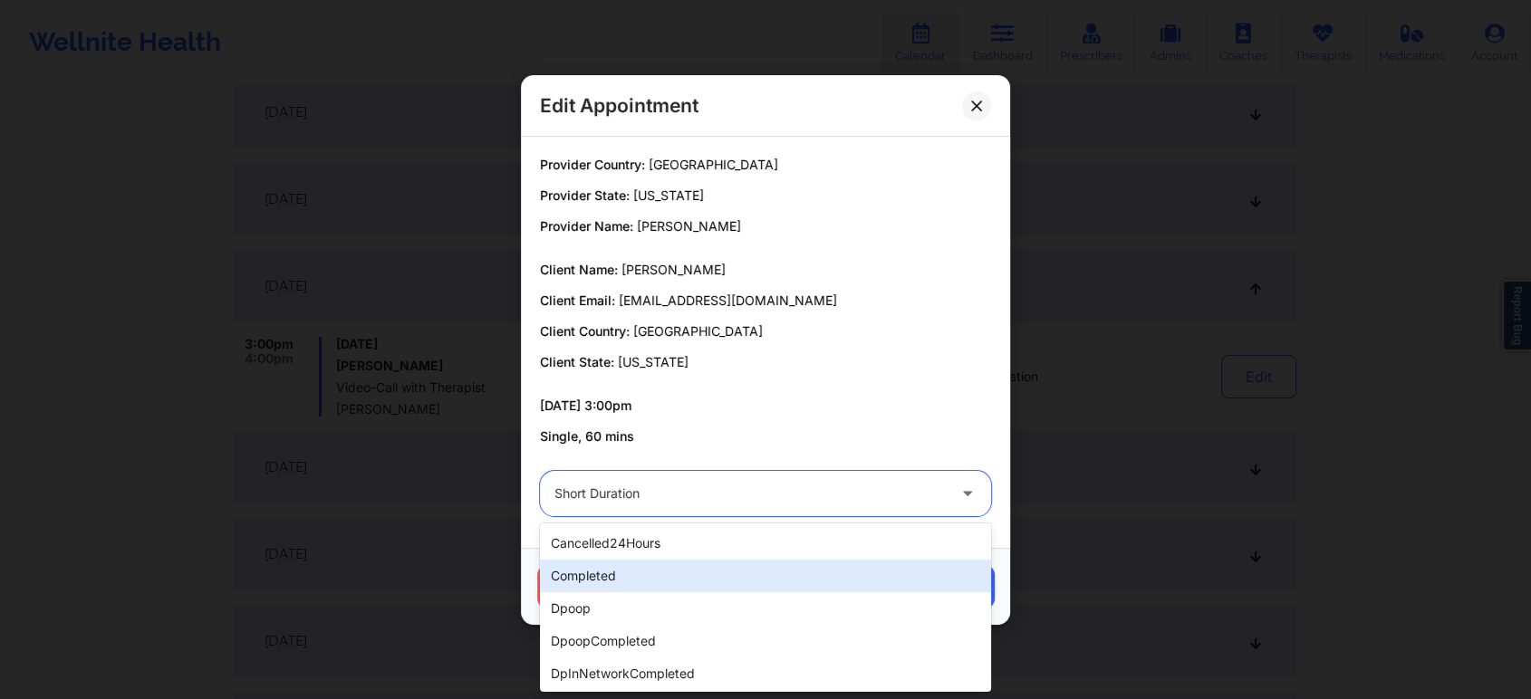
click at [612, 581] on div "completed" at bounding box center [765, 576] width 451 height 33
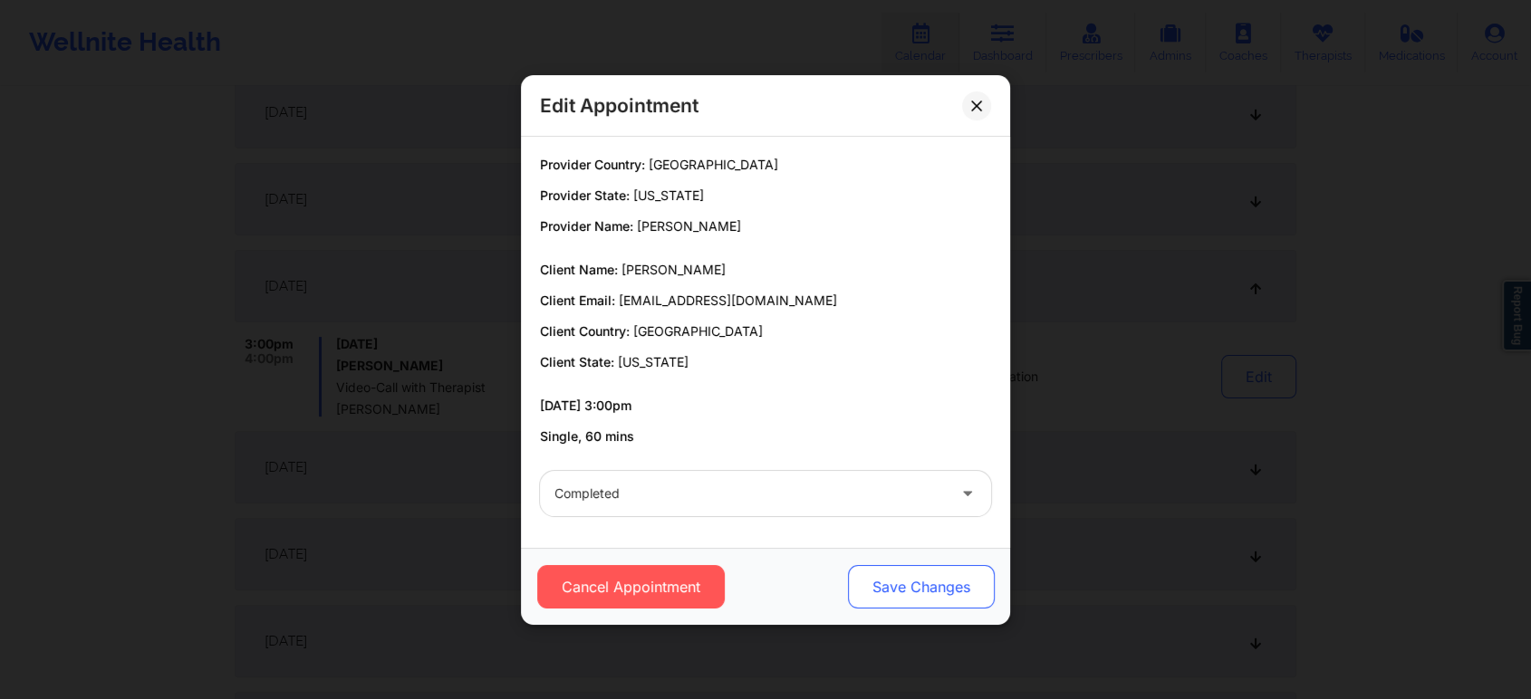
drag, startPoint x: 833, startPoint y: 559, endPoint x: 873, endPoint y: 581, distance: 45.4
click at [873, 581] on div "Cancel Appointment Save Changes" at bounding box center [765, 586] width 489 height 77
click at [873, 581] on button "Save Changes" at bounding box center [921, 586] width 147 height 43
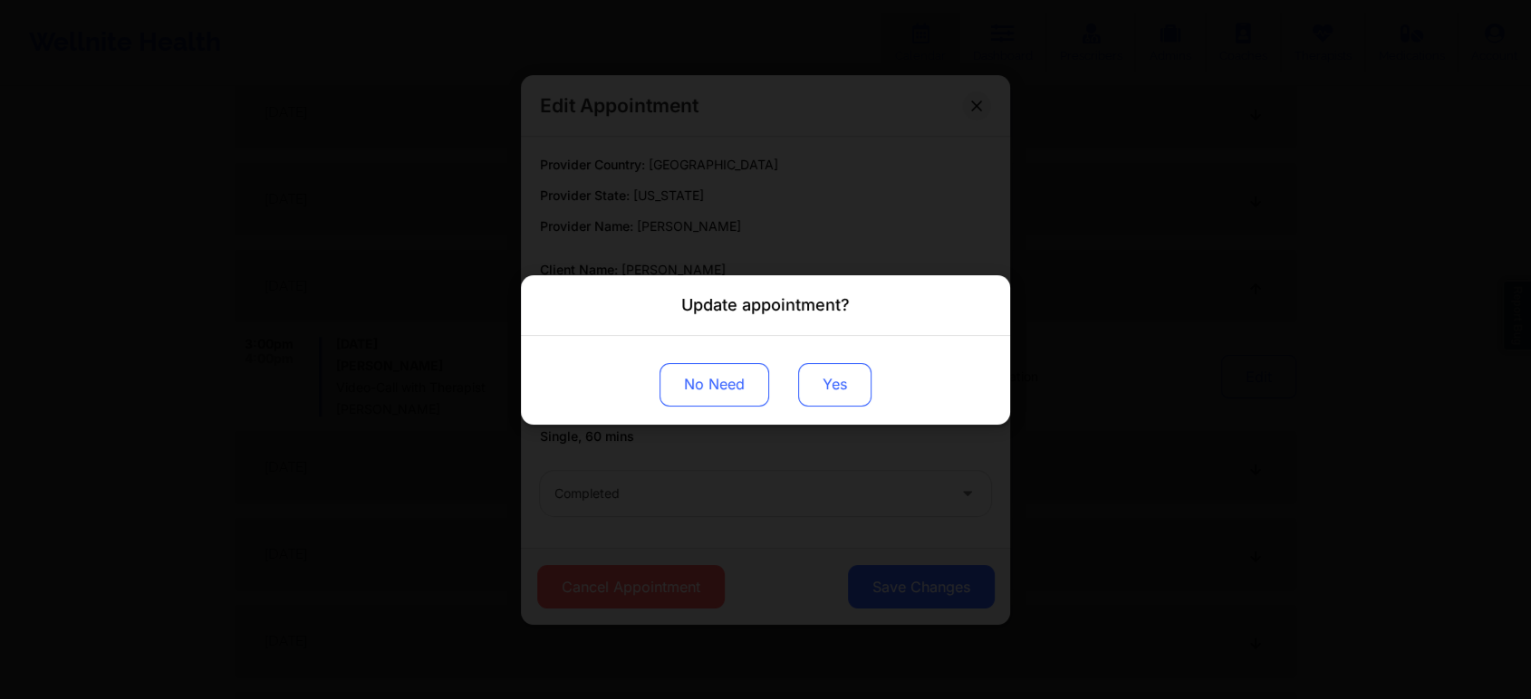
click at [848, 380] on button "Yes" at bounding box center [834, 383] width 73 height 43
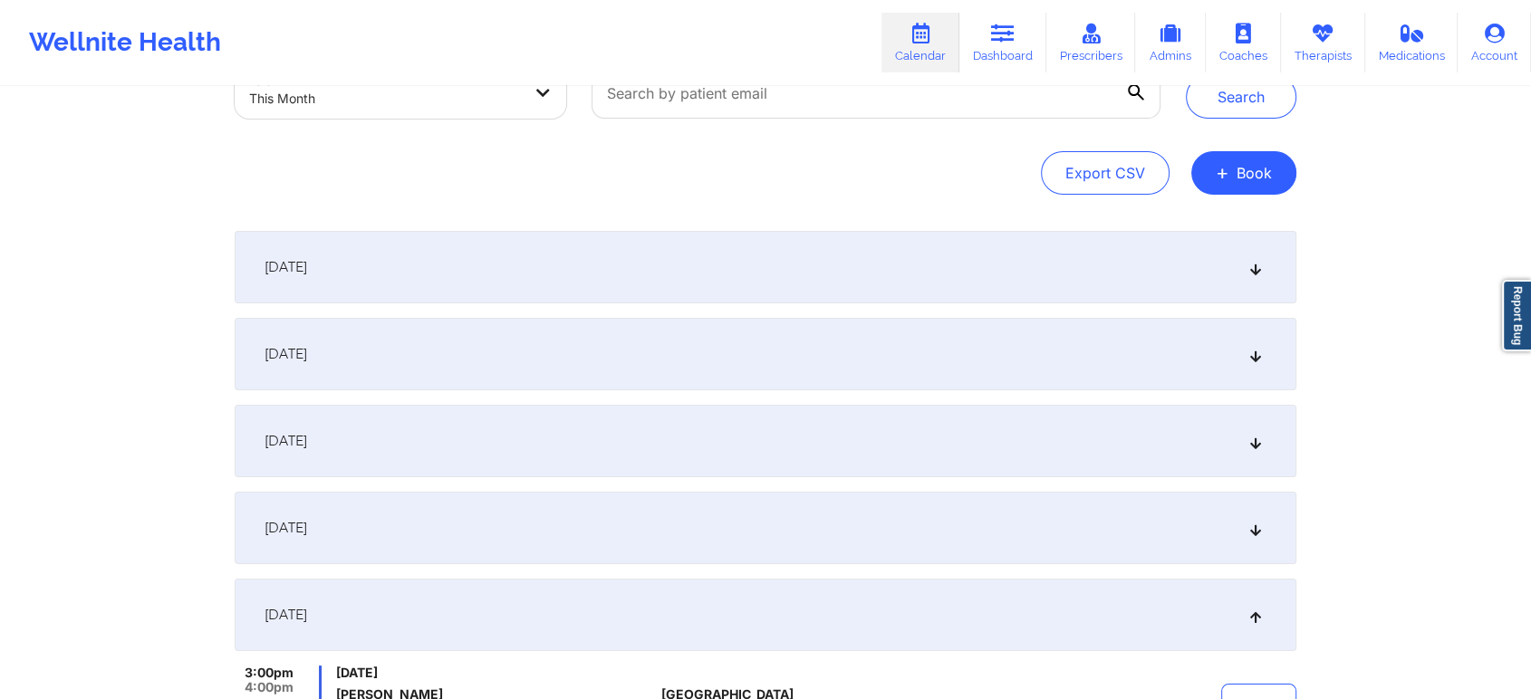
scroll to position [0, 0]
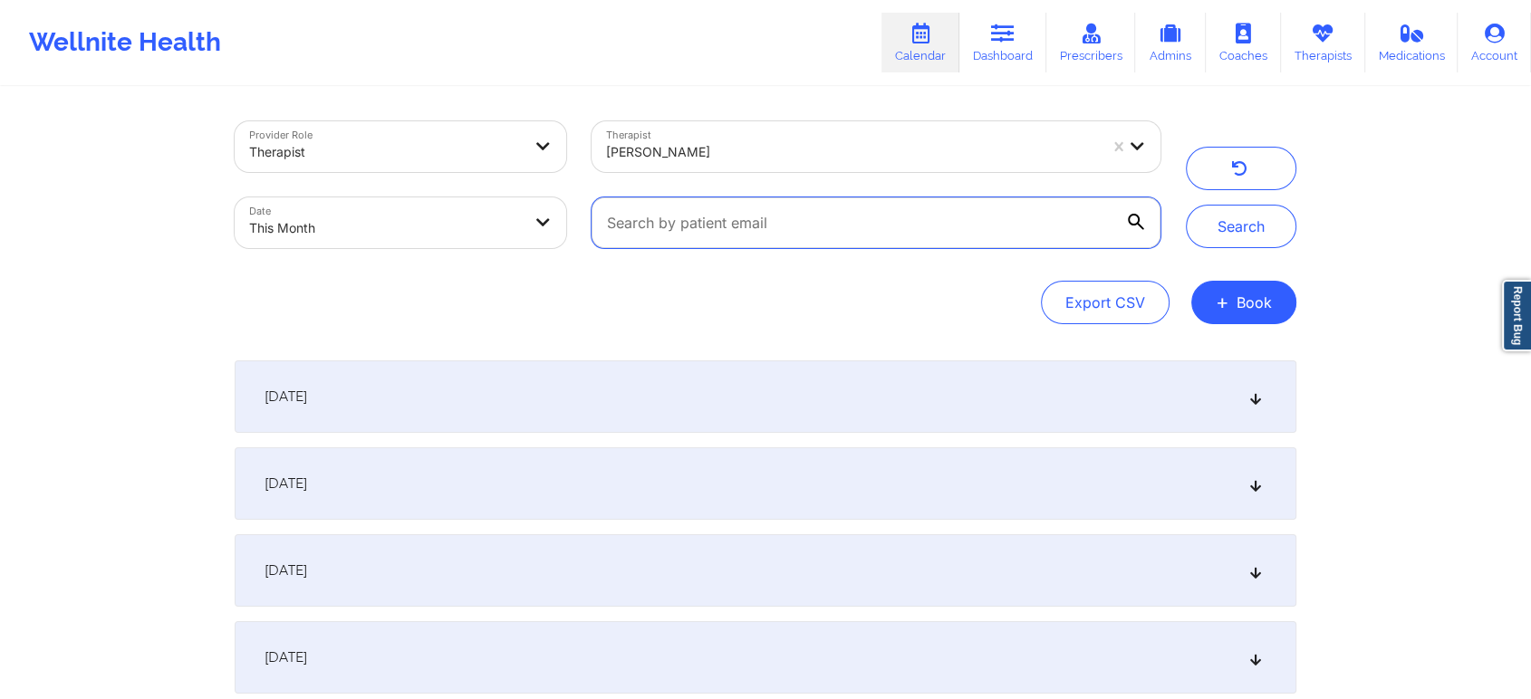
click at [688, 227] on input "text" at bounding box center [875, 222] width 569 height 51
type input "[PERSON_NAME]"
click at [1186, 205] on button "Search" at bounding box center [1241, 226] width 110 height 43
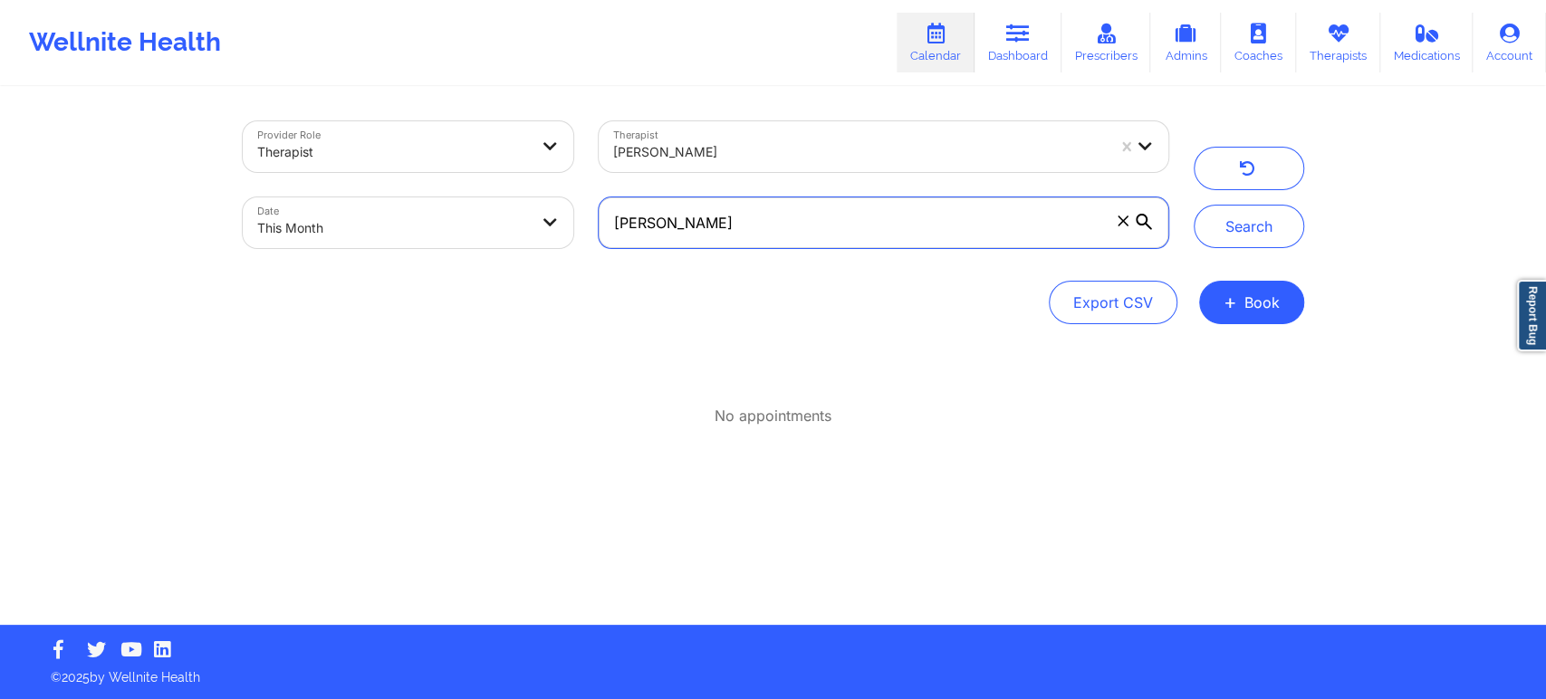
drag, startPoint x: 754, startPoint y: 219, endPoint x: 514, endPoint y: 223, distance: 239.1
click at [514, 223] on div "Provider Role Therapist Therapist [PERSON_NAME] Date This Month [PERSON_NAME]" at bounding box center [705, 185] width 951 height 152
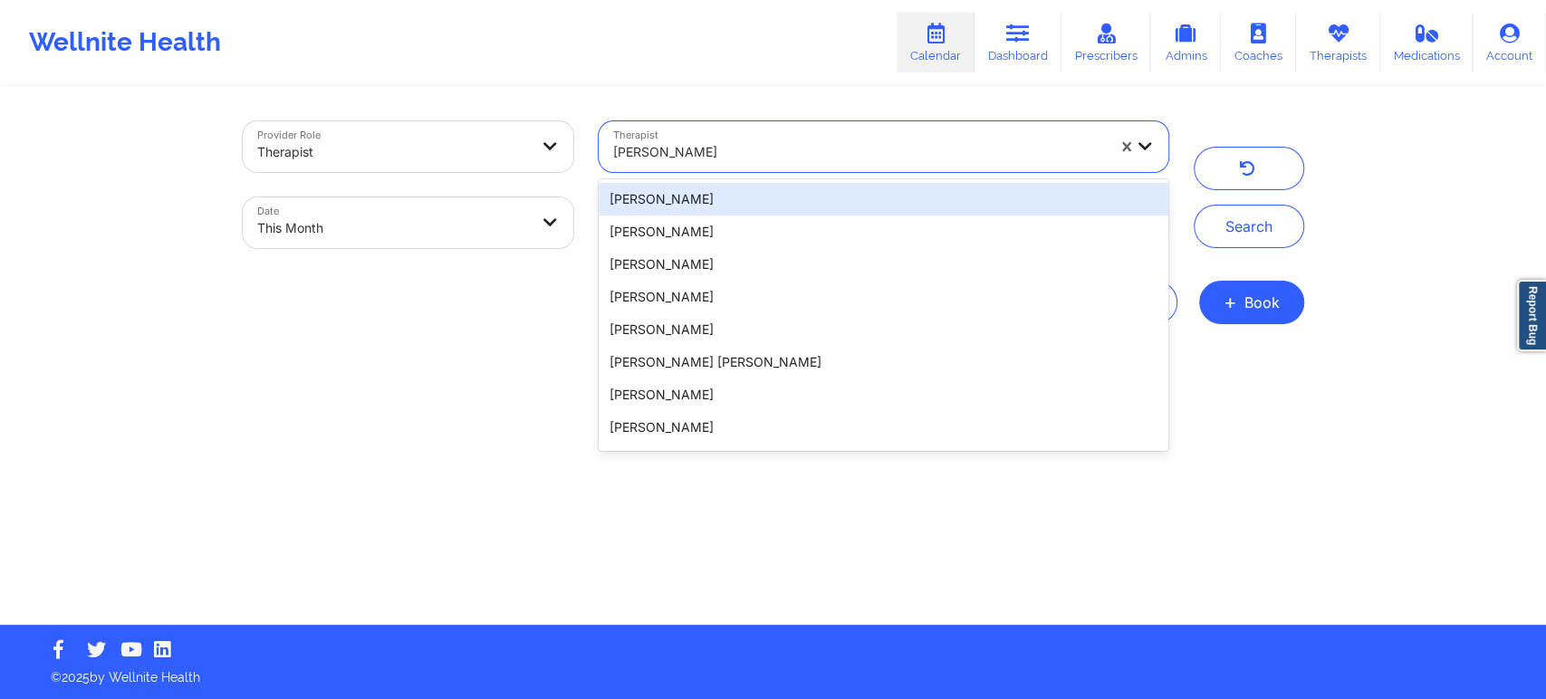
click at [723, 136] on div "[PERSON_NAME]" at bounding box center [859, 152] width 492 height 40
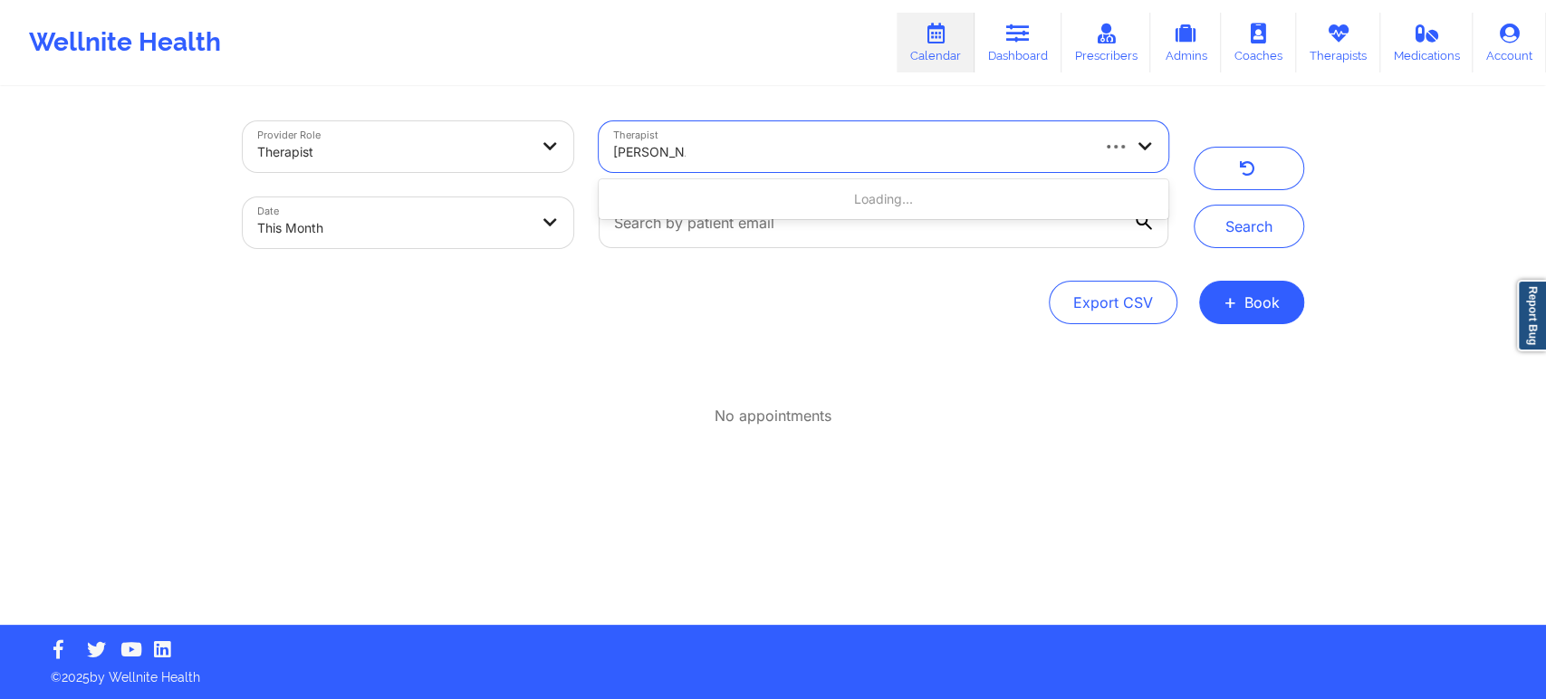
type input "[PERSON_NAME]"
click at [1194, 205] on button "Search" at bounding box center [1249, 226] width 110 height 43
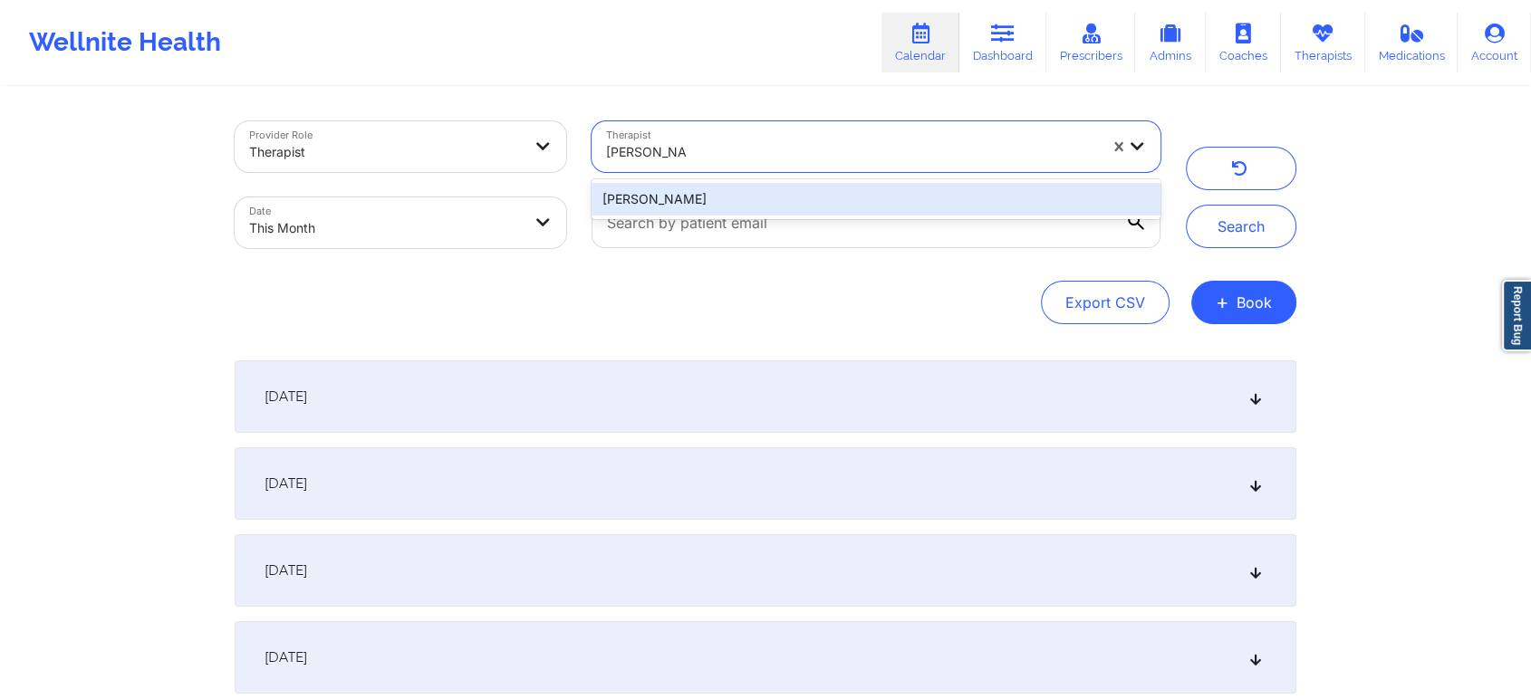
click at [898, 206] on div "[PERSON_NAME]" at bounding box center [875, 199] width 569 height 33
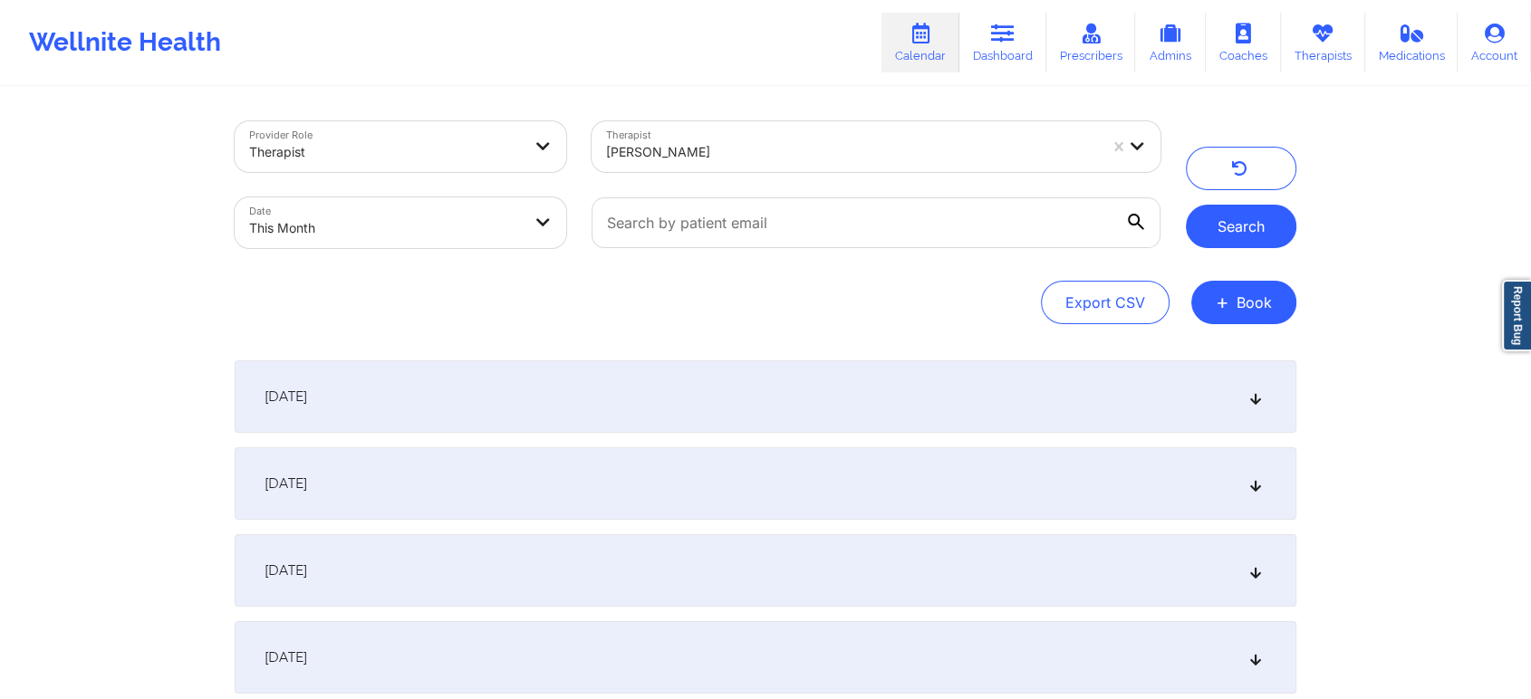
click at [1252, 226] on button "Search" at bounding box center [1241, 226] width 110 height 43
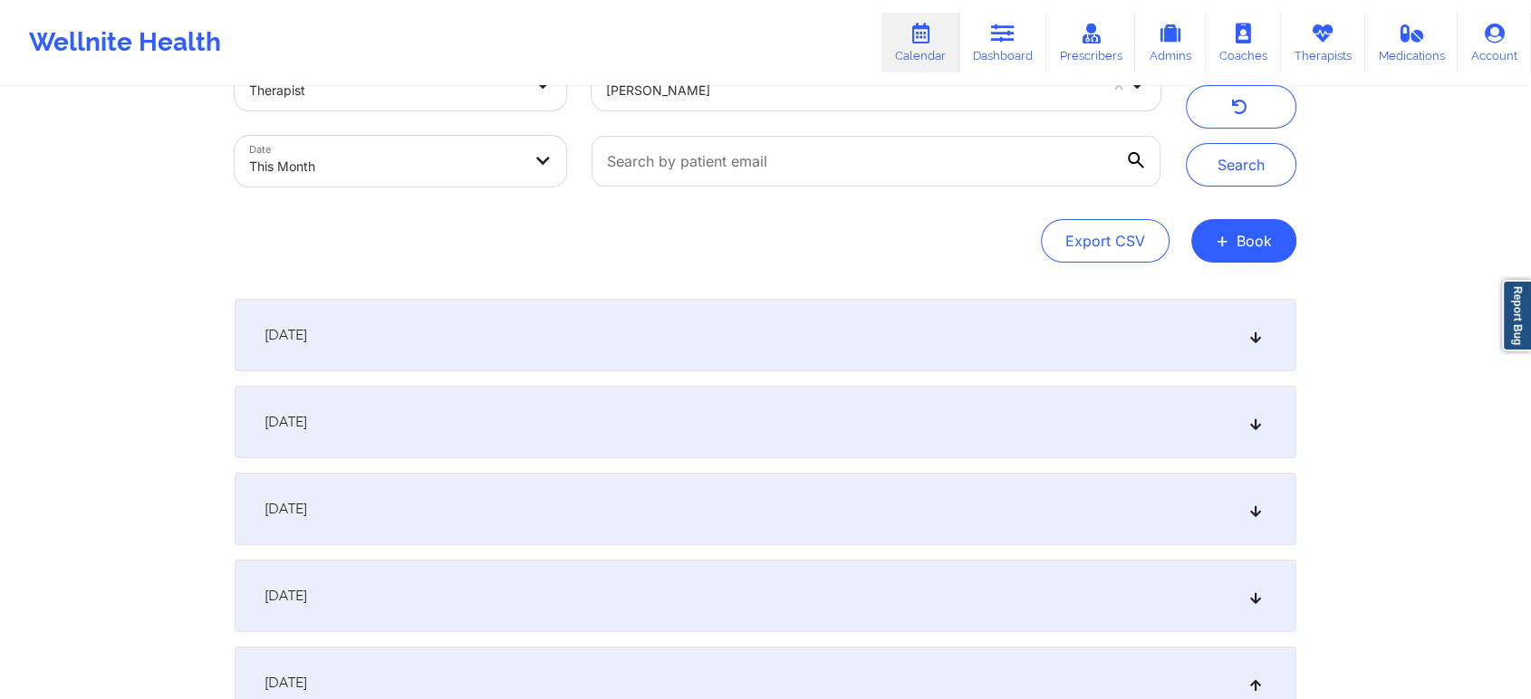
scroll to position [79, 0]
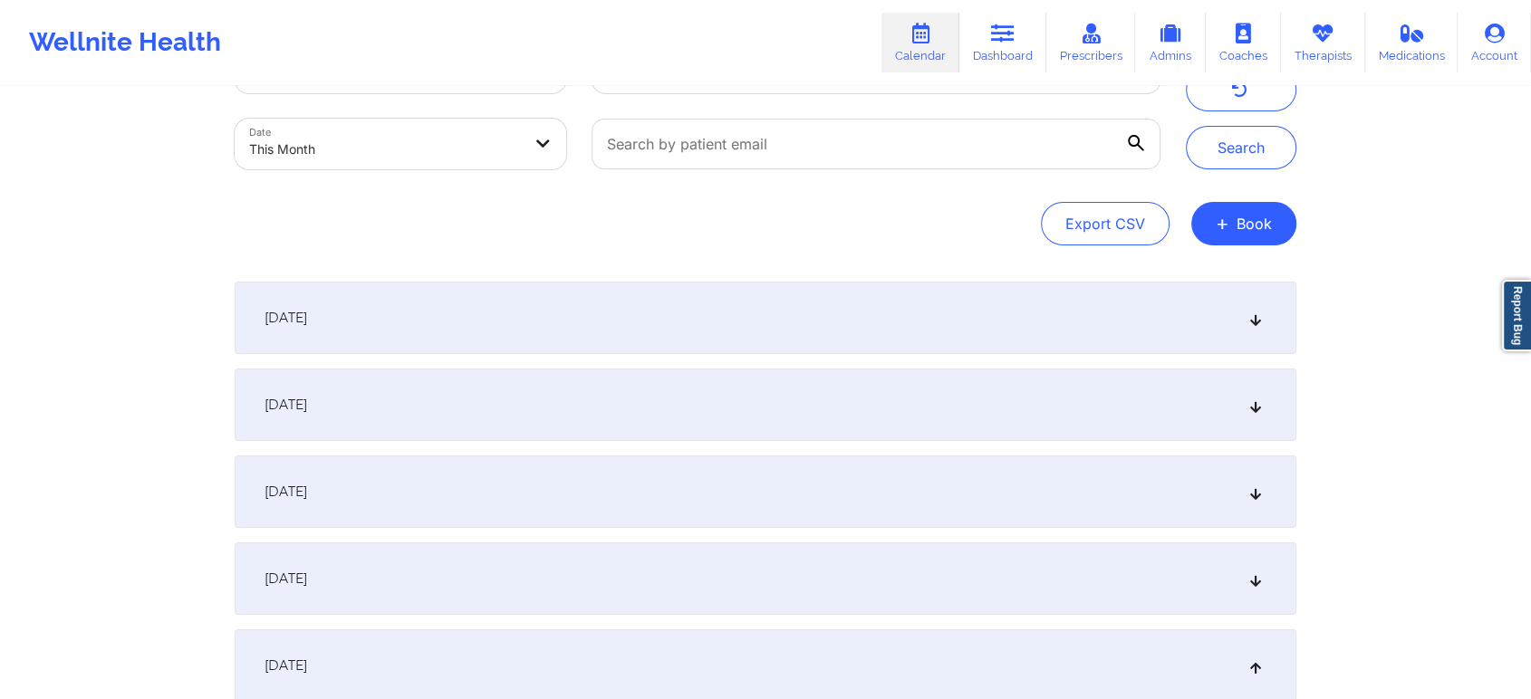
click at [790, 320] on div "[DATE]" at bounding box center [765, 318] width 1061 height 72
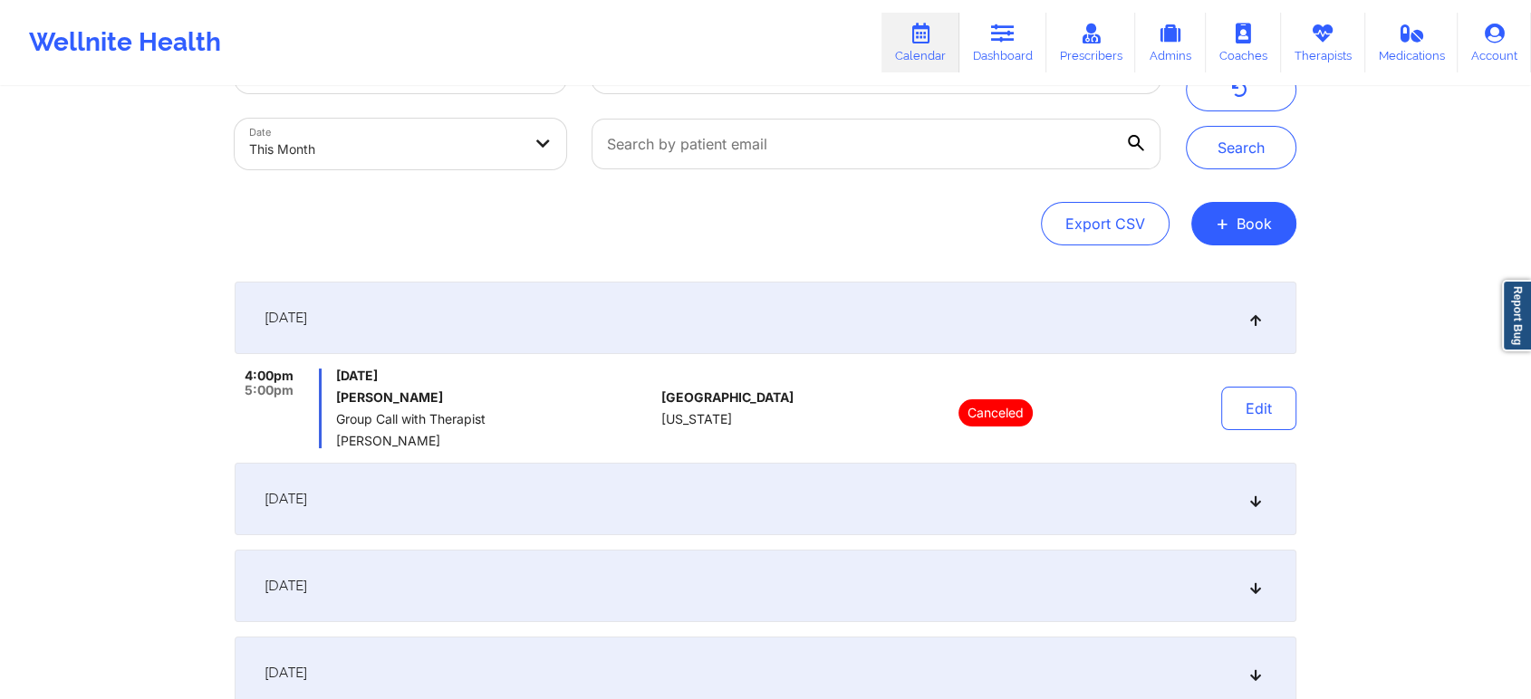
click at [744, 490] on div "[DATE]" at bounding box center [765, 499] width 1061 height 72
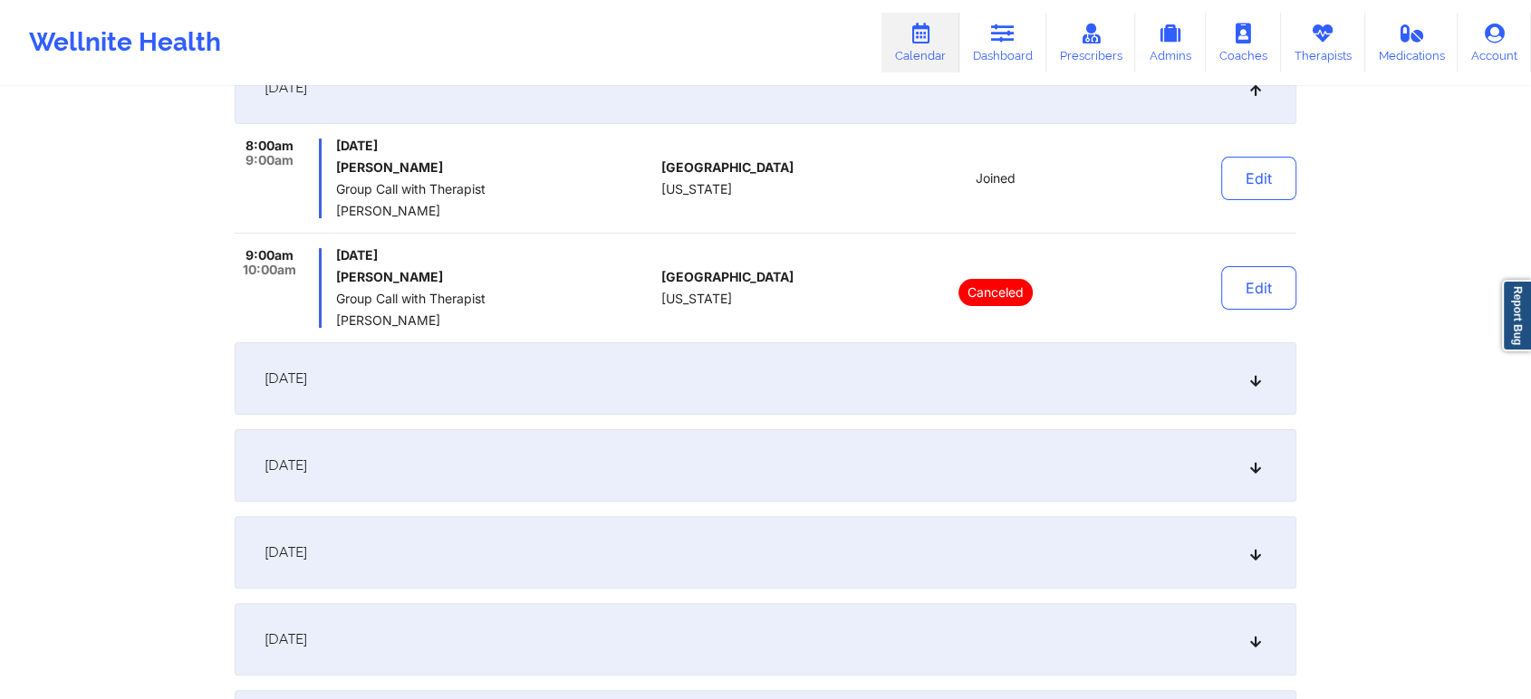
scroll to position [393, 0]
click at [709, 392] on div "[DATE]" at bounding box center [765, 381] width 1061 height 72
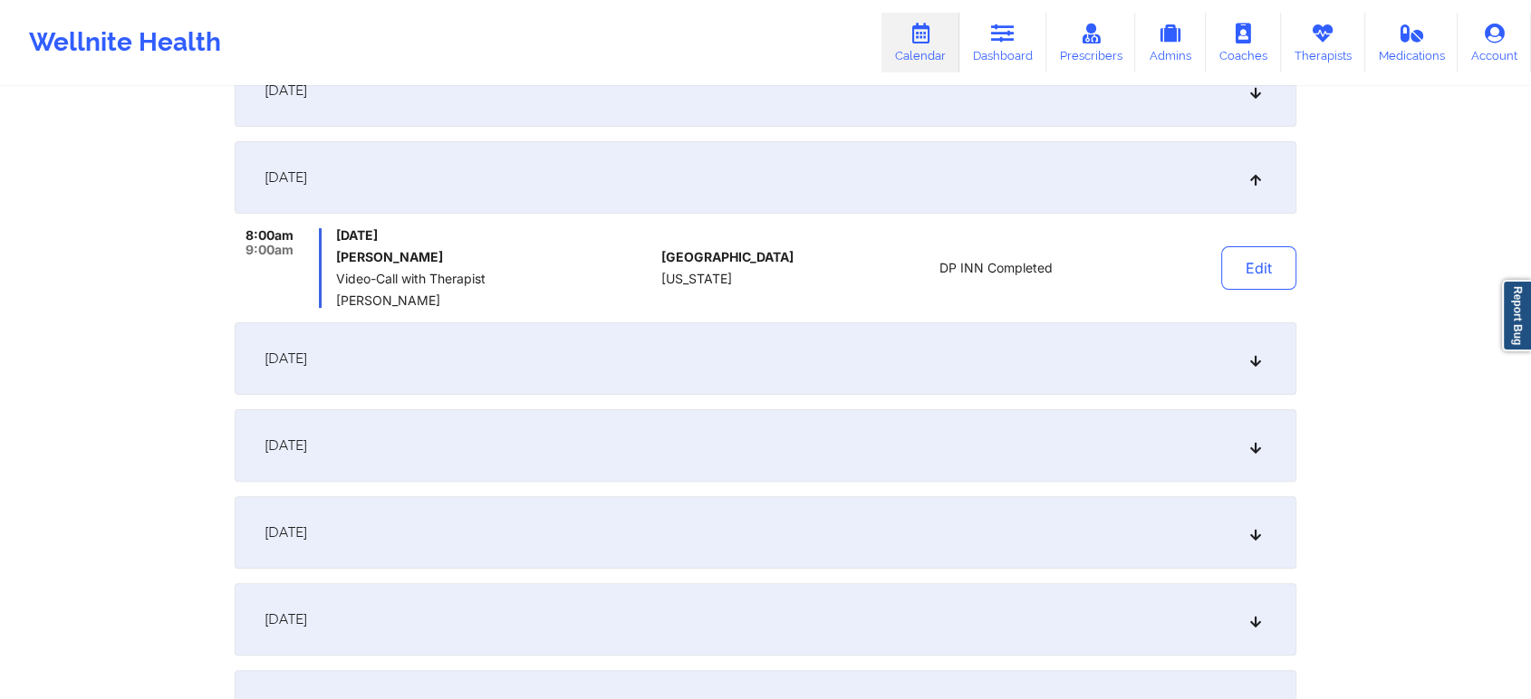
click at [821, 360] on div "[DATE]" at bounding box center [765, 358] width 1061 height 72
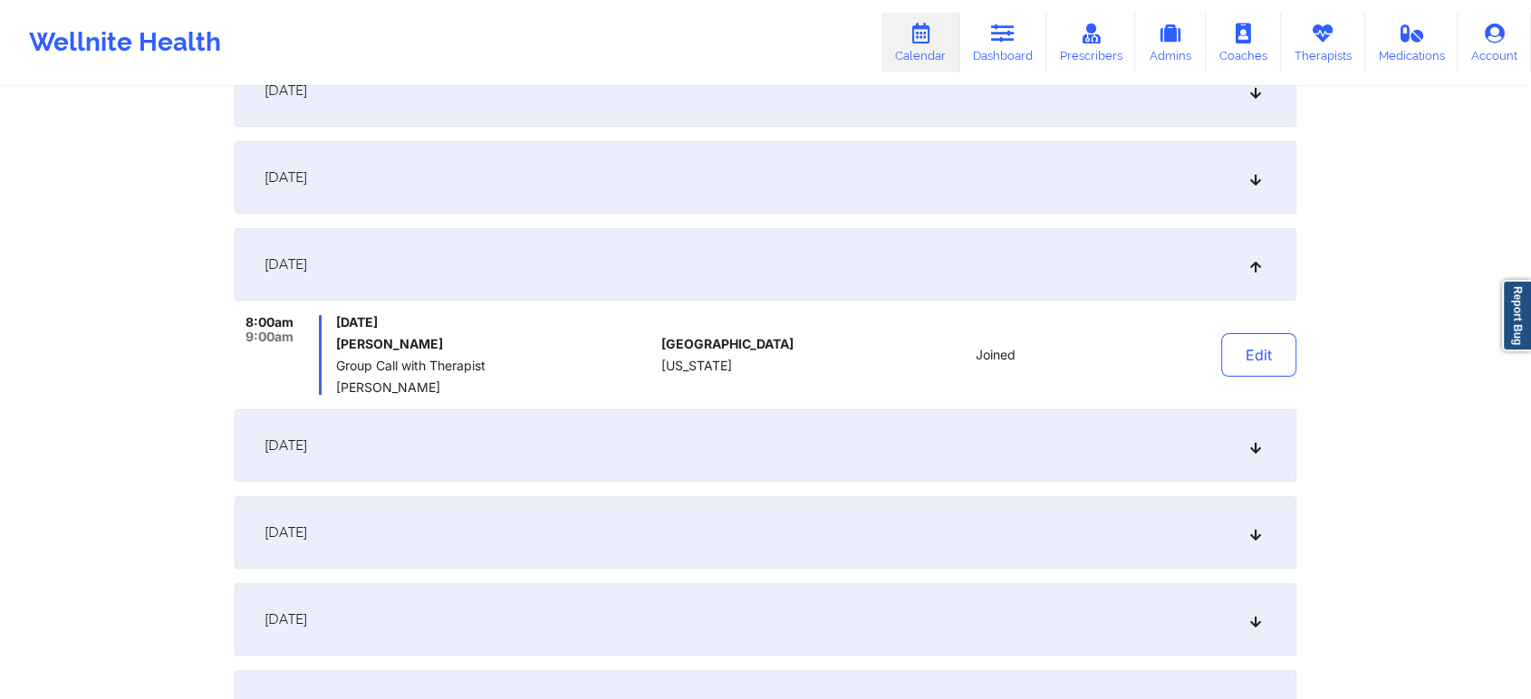
click at [705, 470] on div "[DATE]" at bounding box center [765, 445] width 1061 height 72
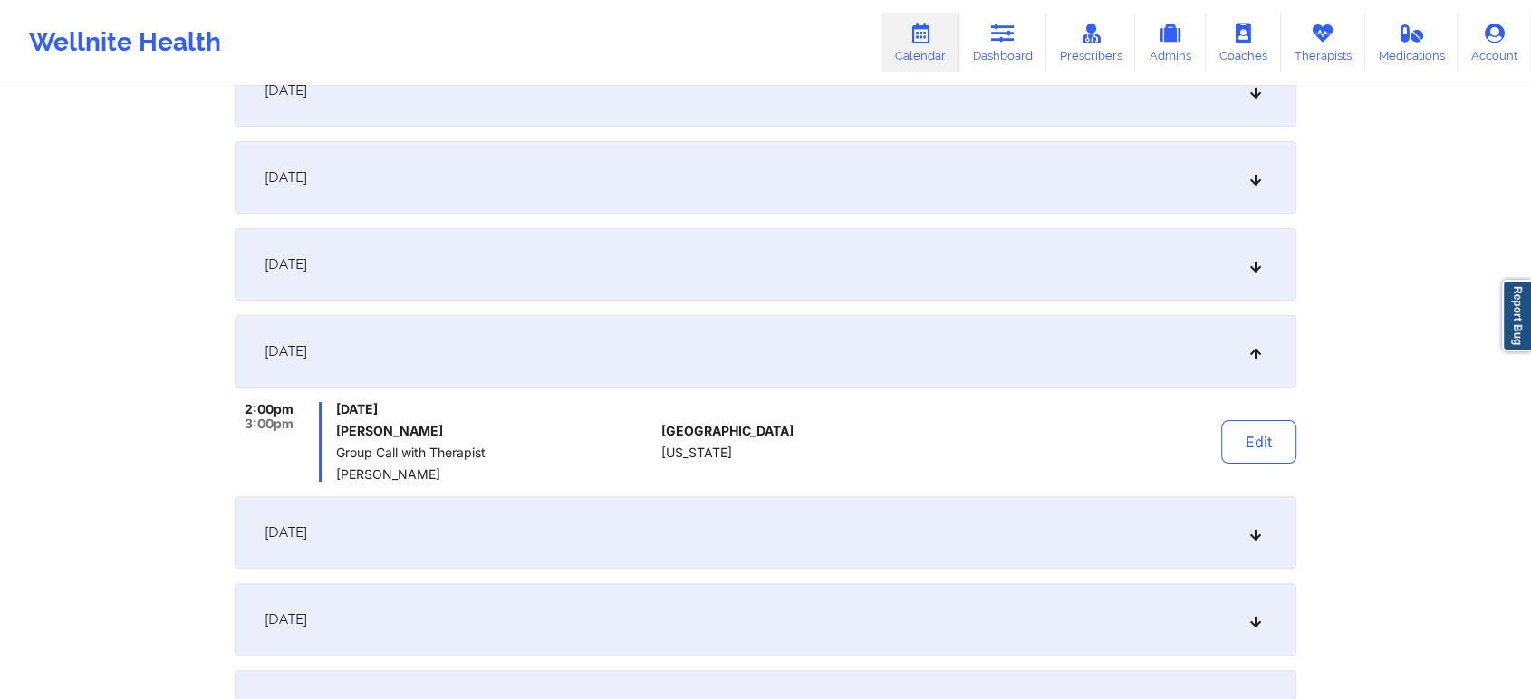
click at [732, 517] on div "[DATE]" at bounding box center [765, 532] width 1061 height 72
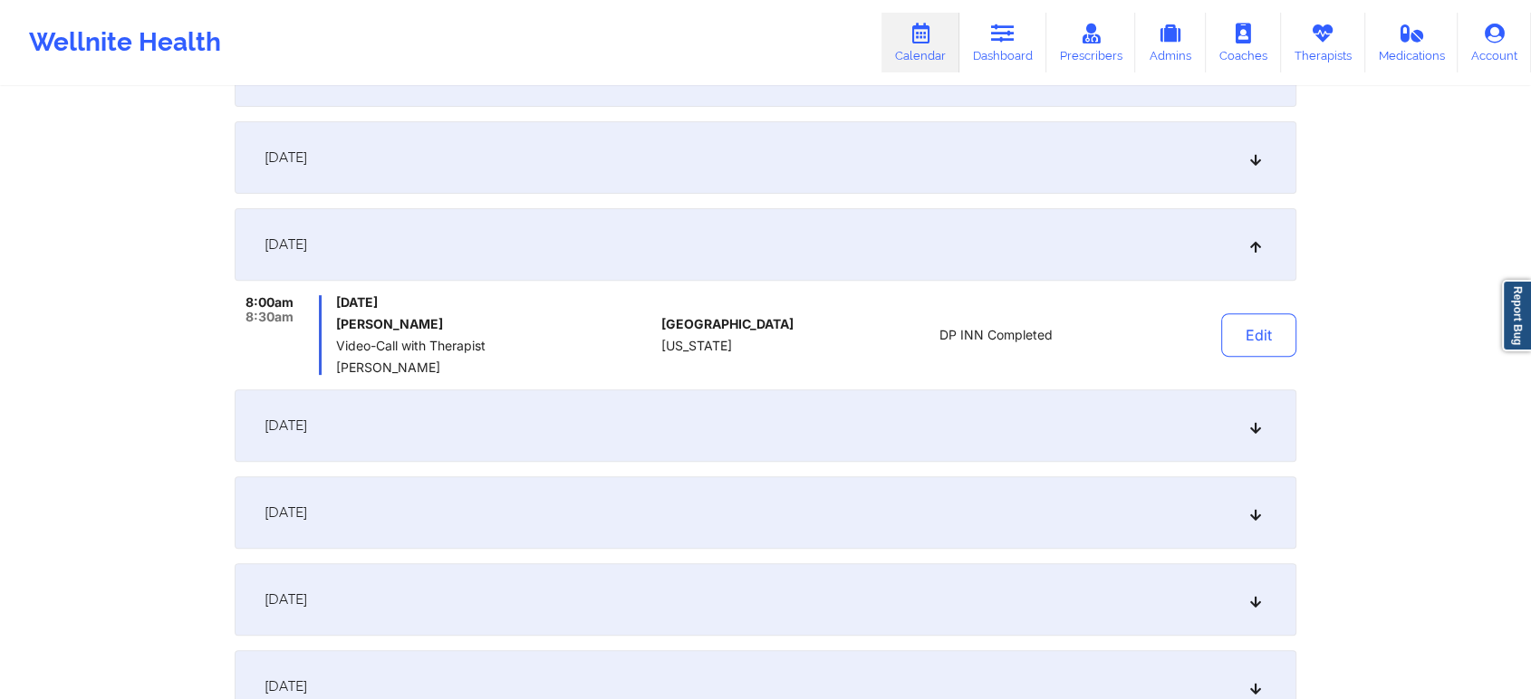
scroll to position [596, 0]
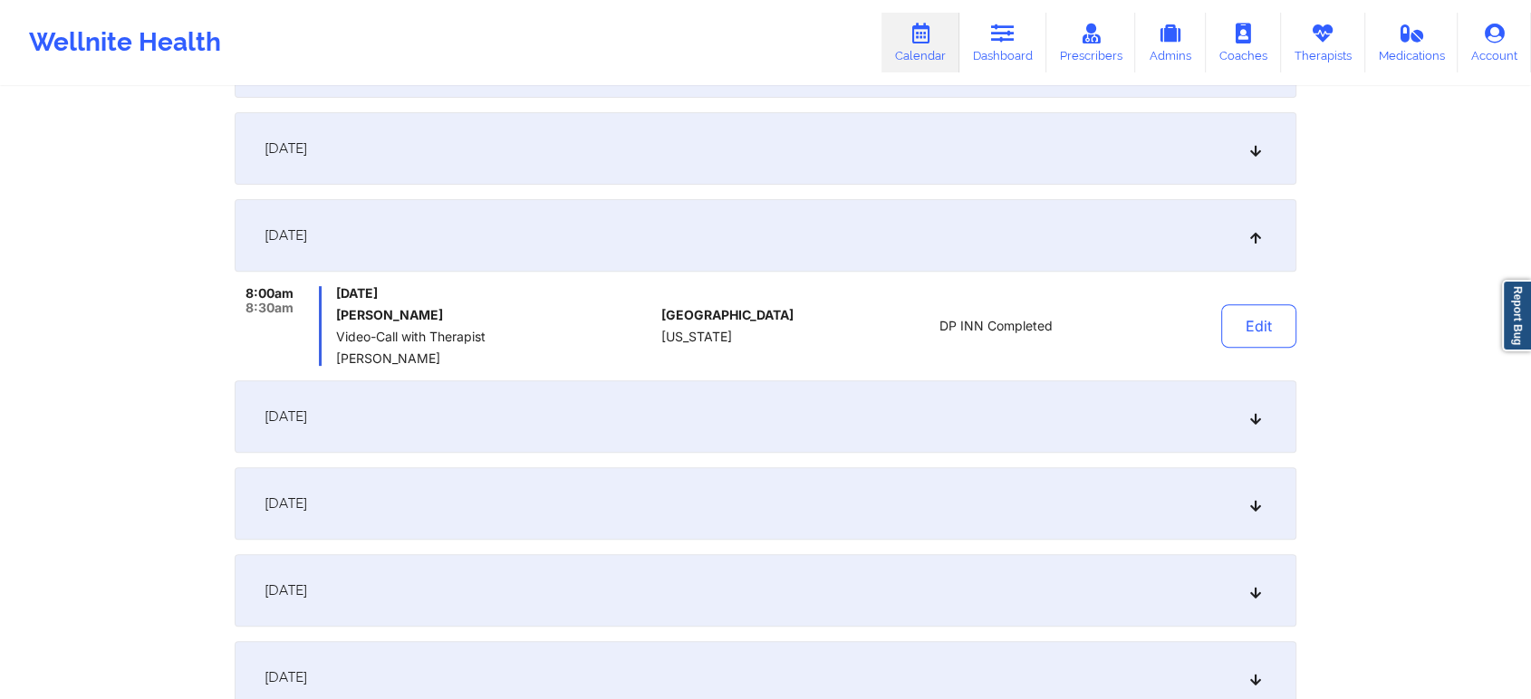
click at [695, 439] on div "[DATE]" at bounding box center [765, 416] width 1061 height 72
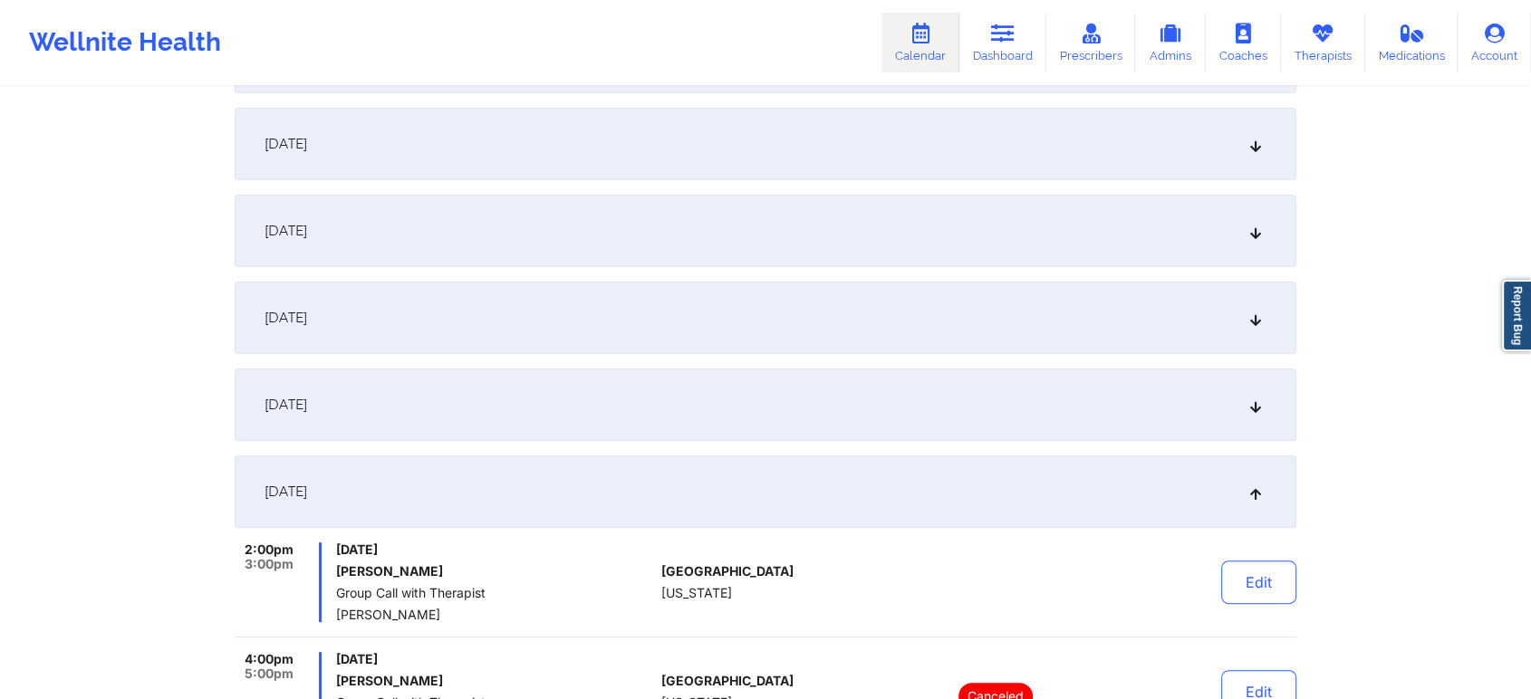
scroll to position [418, 0]
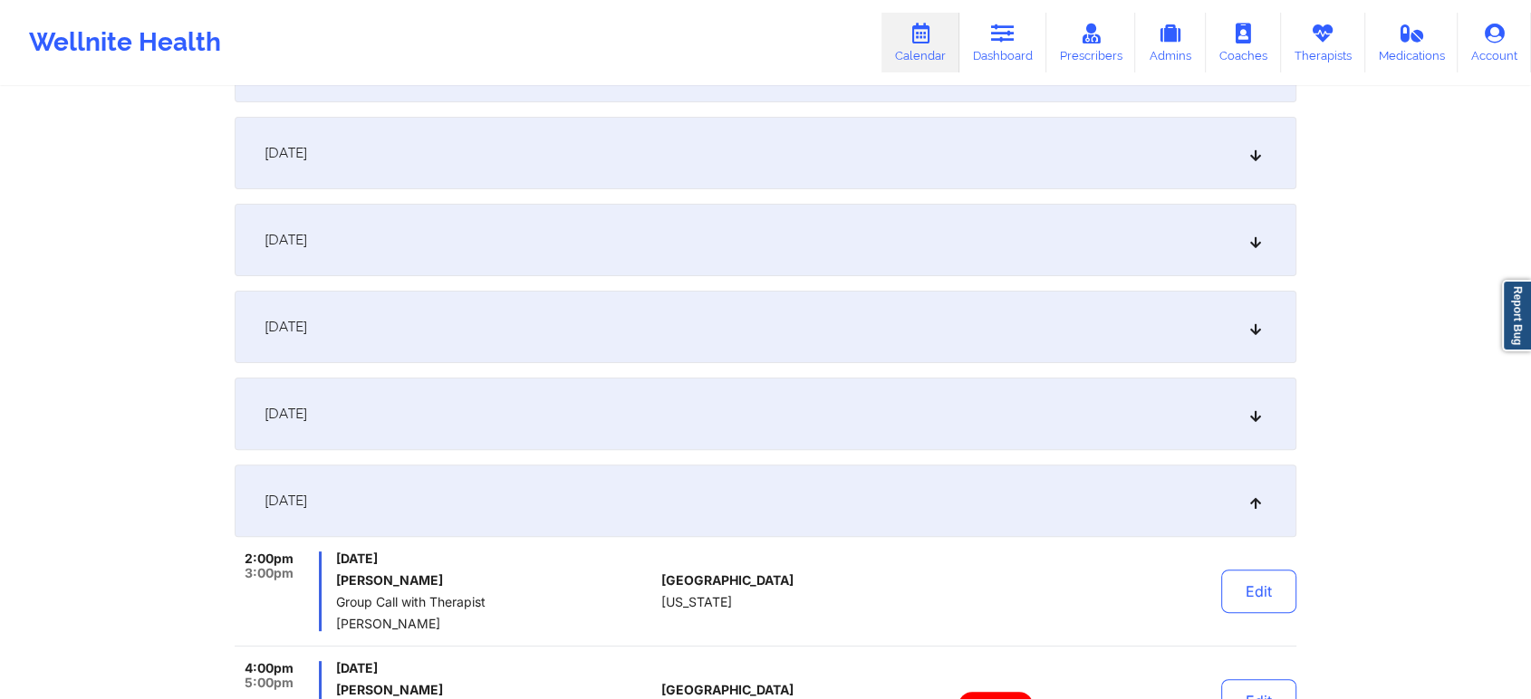
click at [605, 441] on div "[DATE]" at bounding box center [765, 414] width 1061 height 72
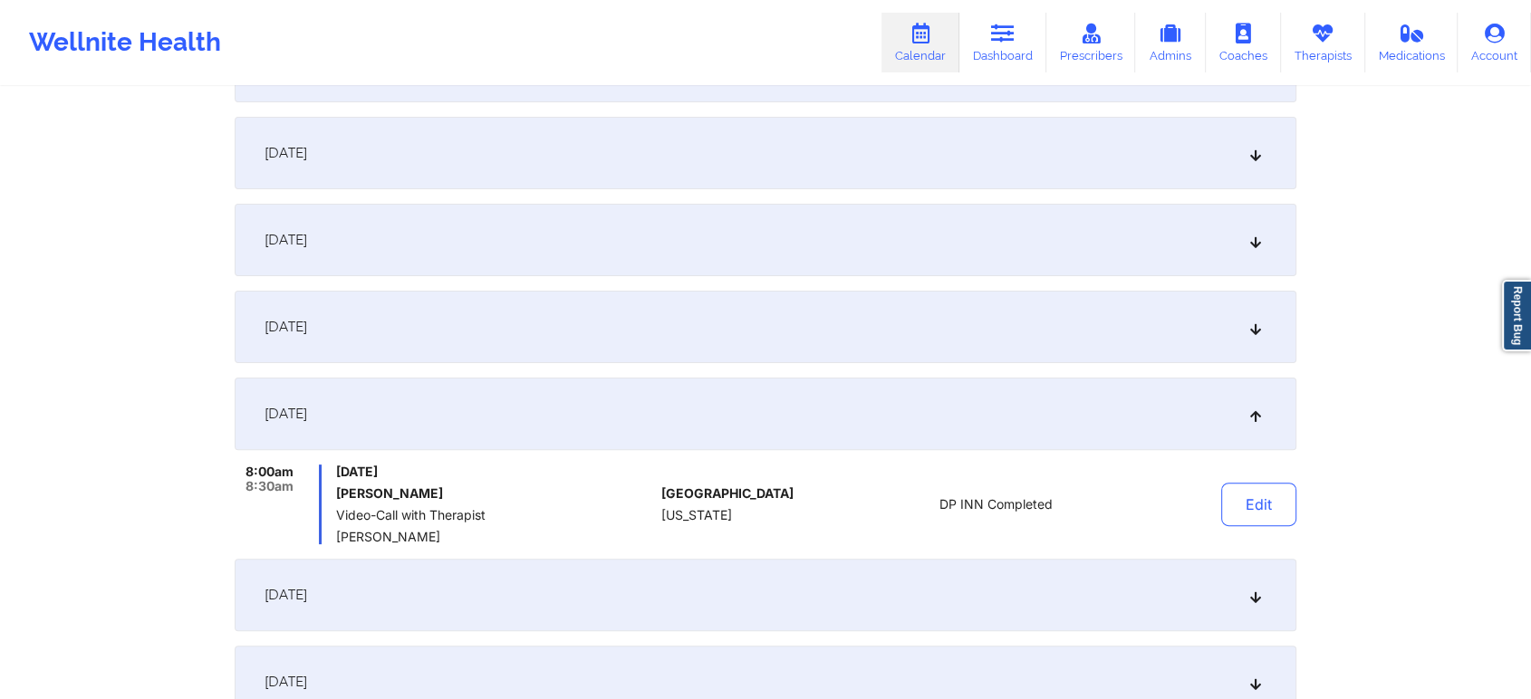
click at [594, 303] on div "[DATE]" at bounding box center [765, 327] width 1061 height 72
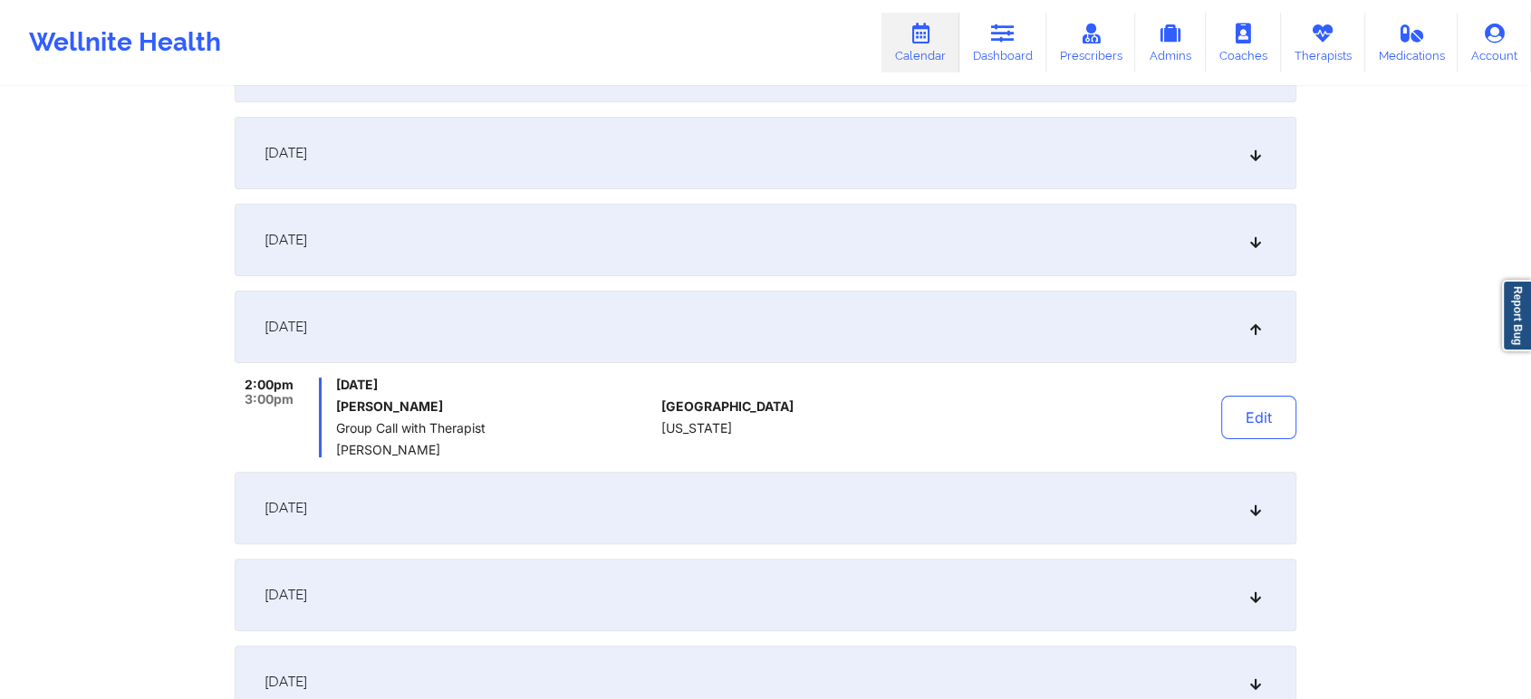
scroll to position [0, 0]
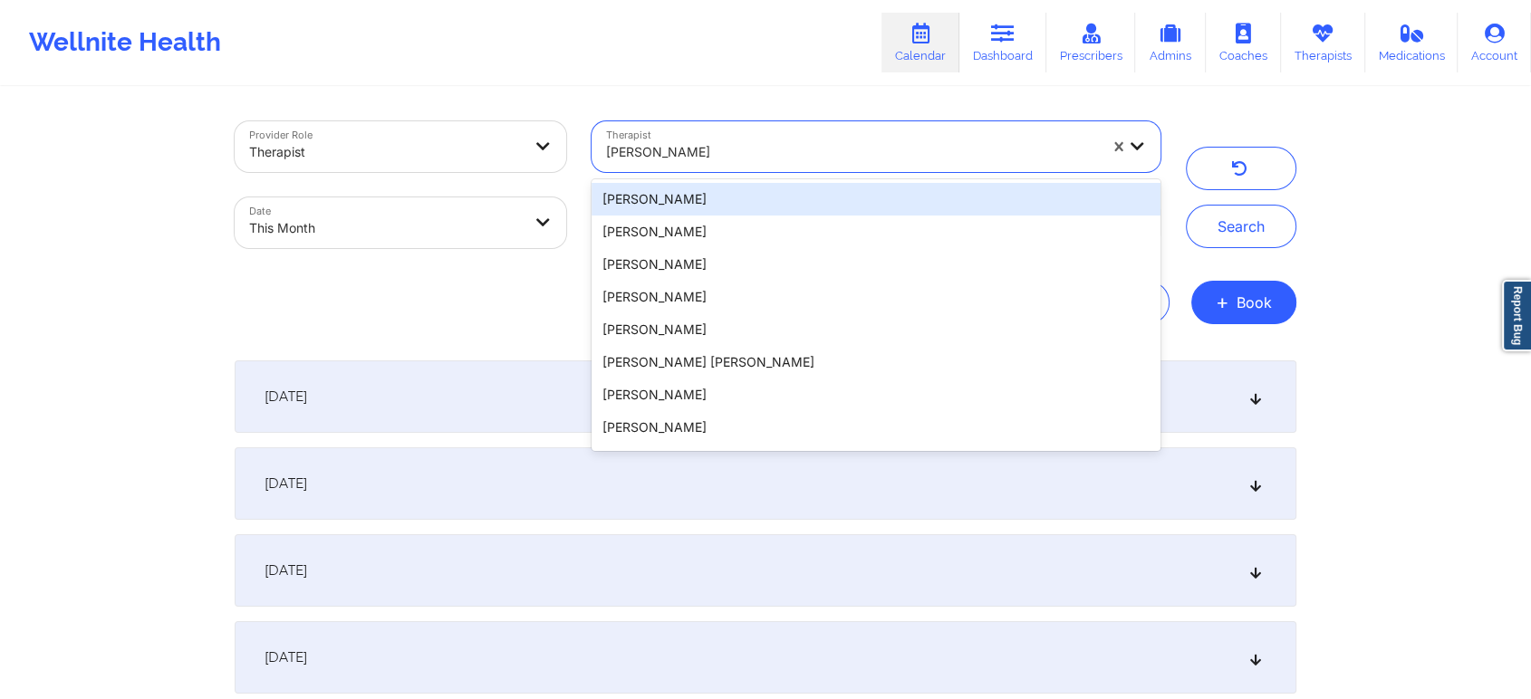
click at [732, 149] on div at bounding box center [852, 152] width 492 height 22
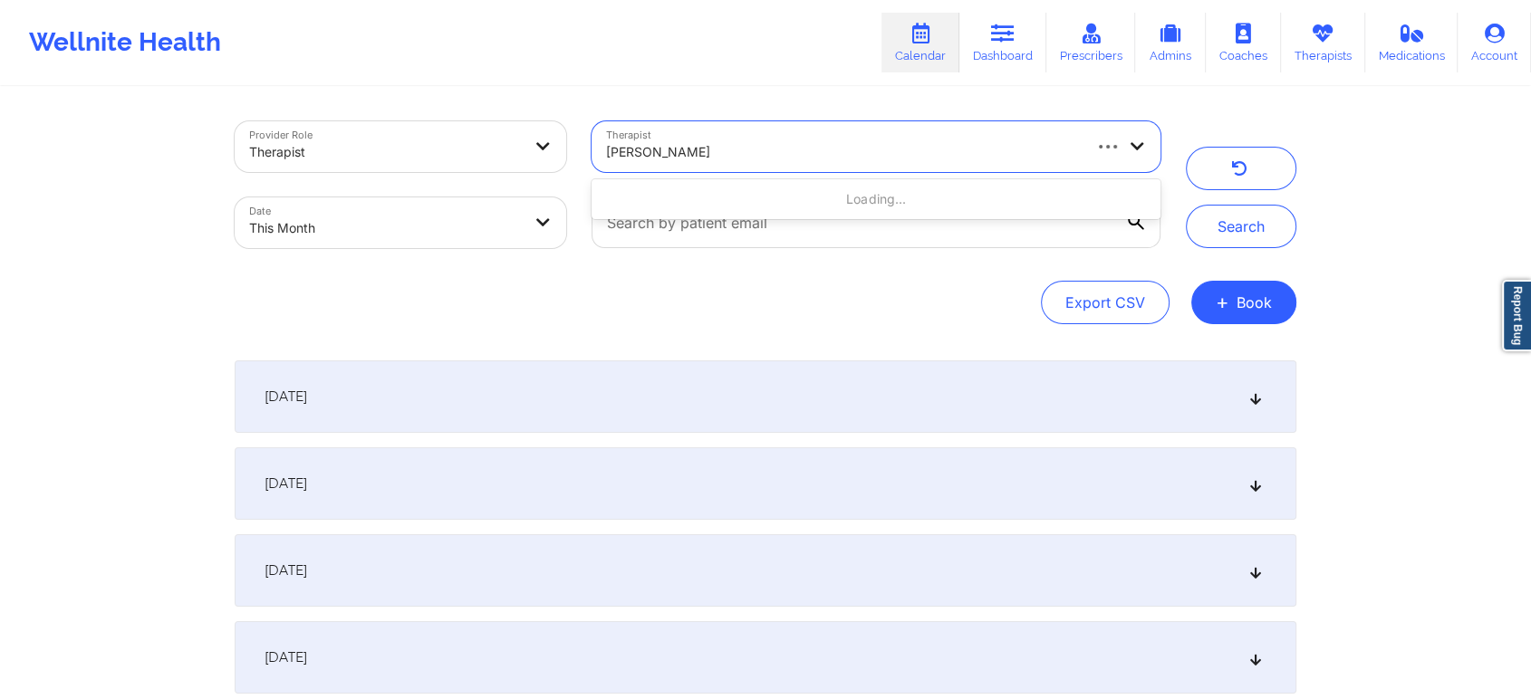
type input "[PERSON_NAME]"
click at [1186, 205] on button "Search" at bounding box center [1241, 226] width 110 height 43
click at [865, 406] on div "[DATE]" at bounding box center [765, 396] width 1061 height 72
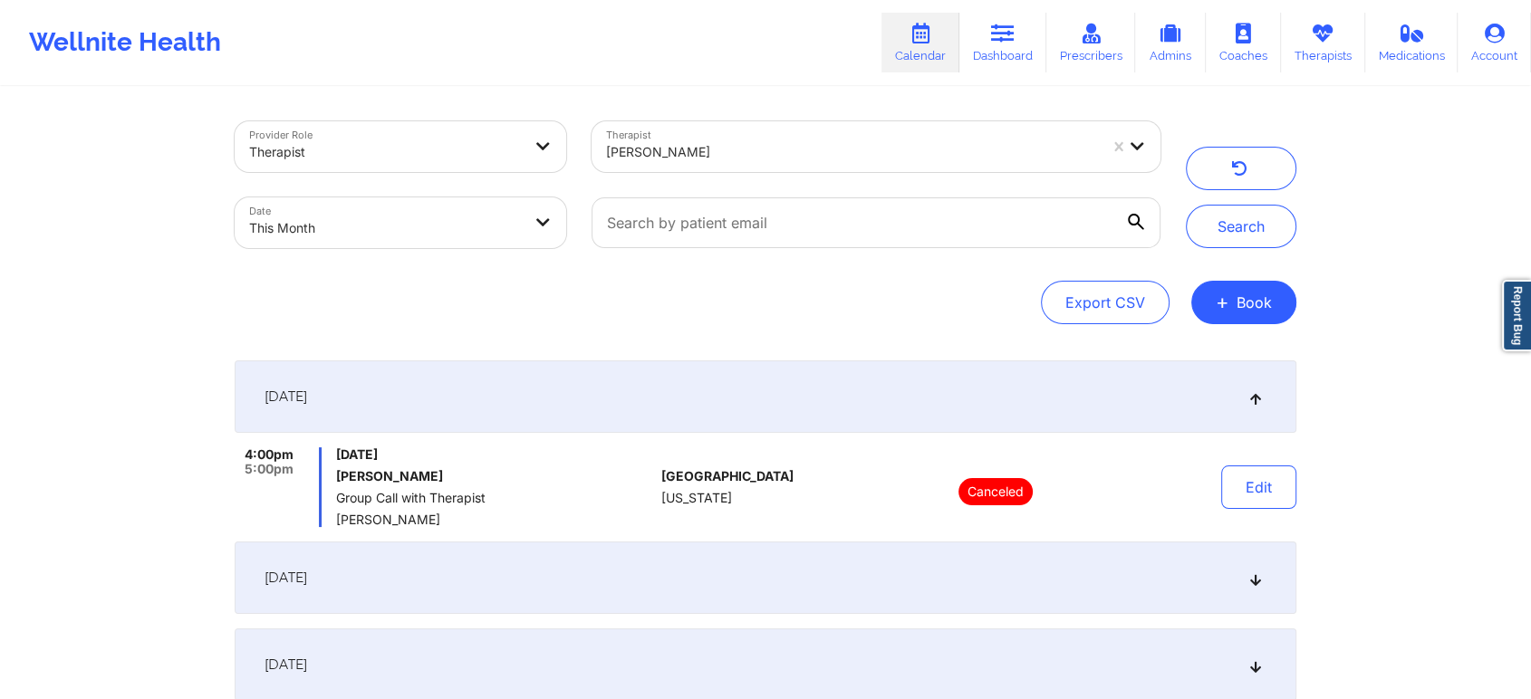
scroll to position [7, 0]
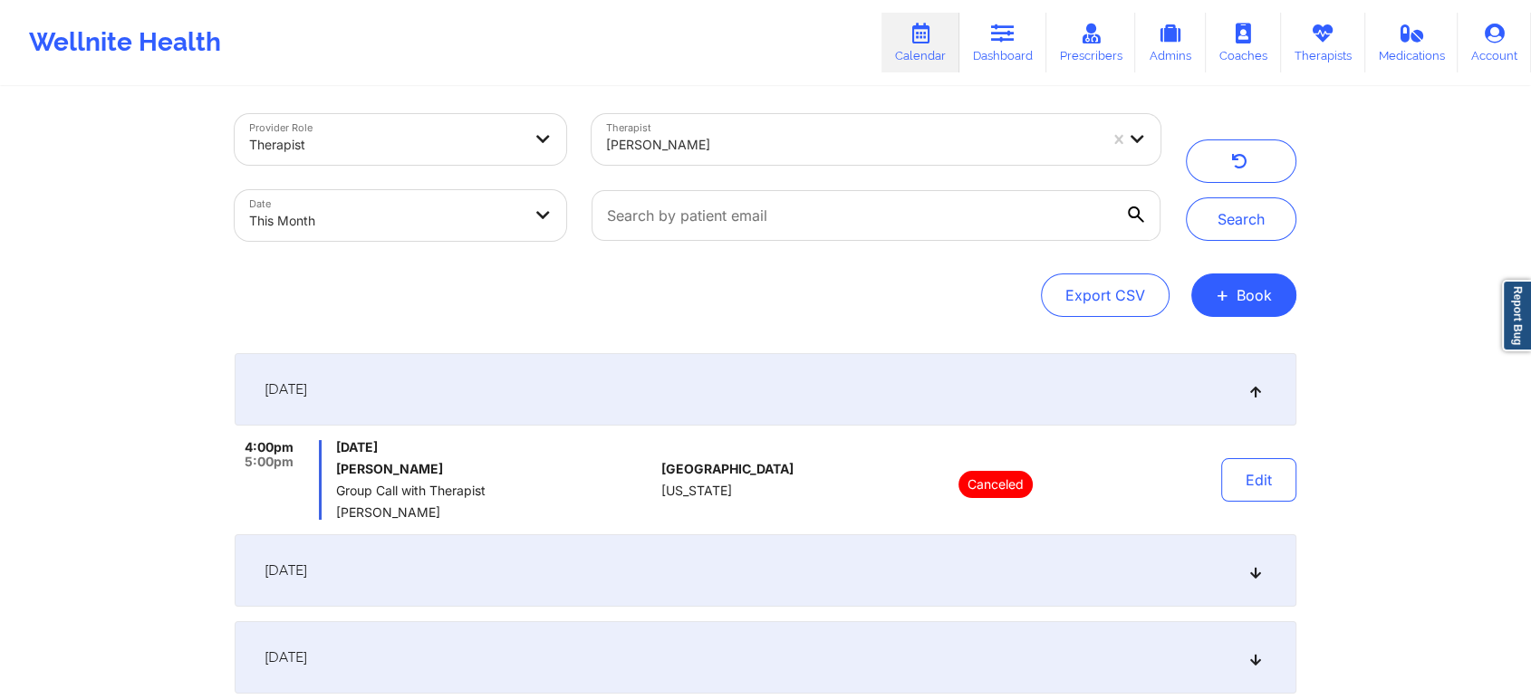
click at [796, 138] on div at bounding box center [852, 145] width 492 height 22
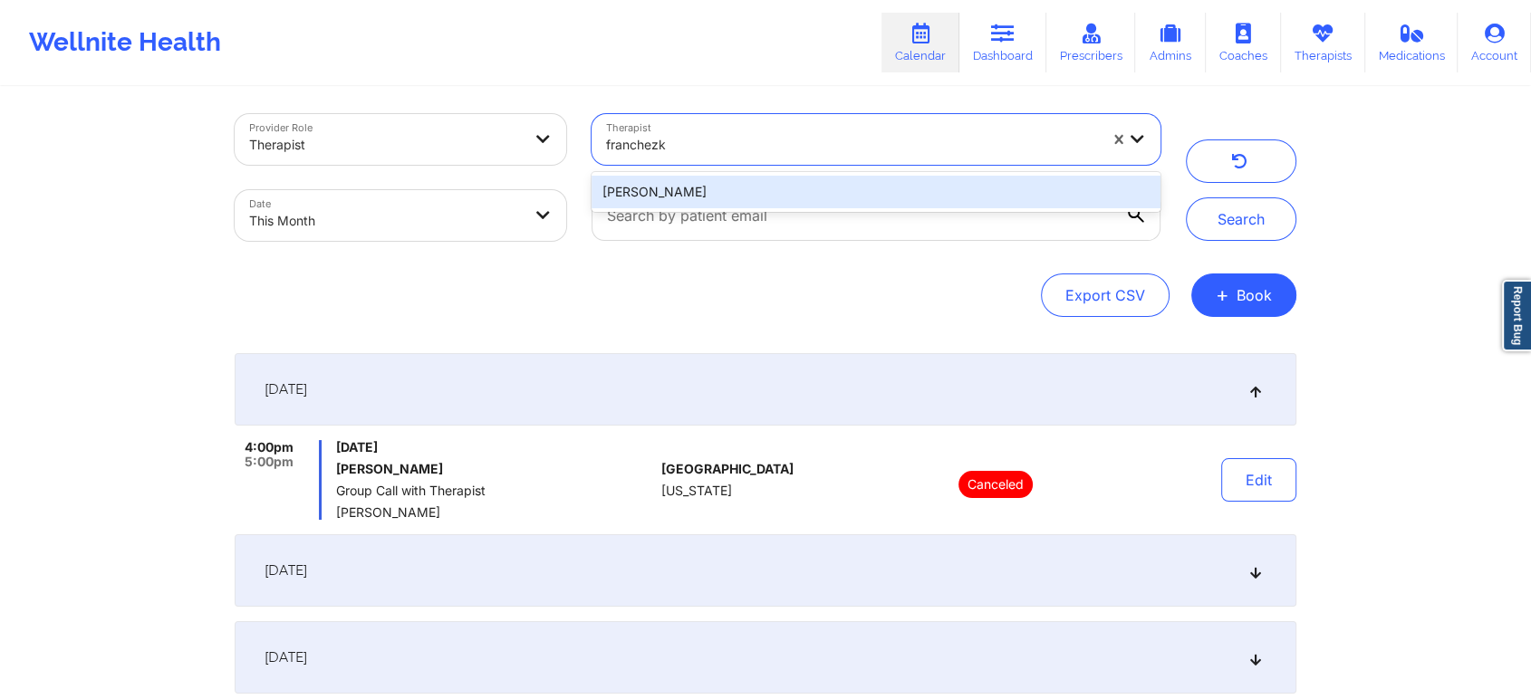
type input "franchezka"
click at [673, 195] on div "[PERSON_NAME]" at bounding box center [875, 192] width 569 height 33
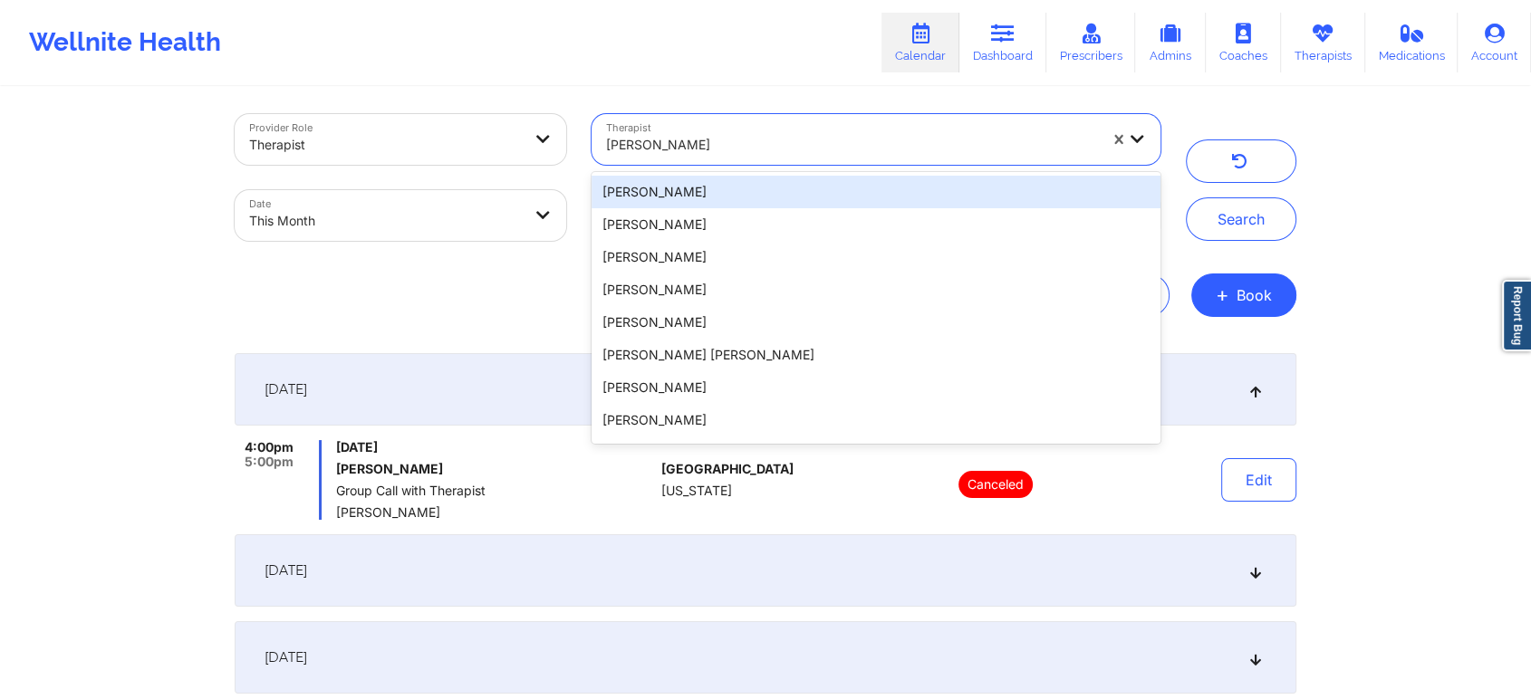
click at [809, 139] on div at bounding box center [852, 145] width 492 height 22
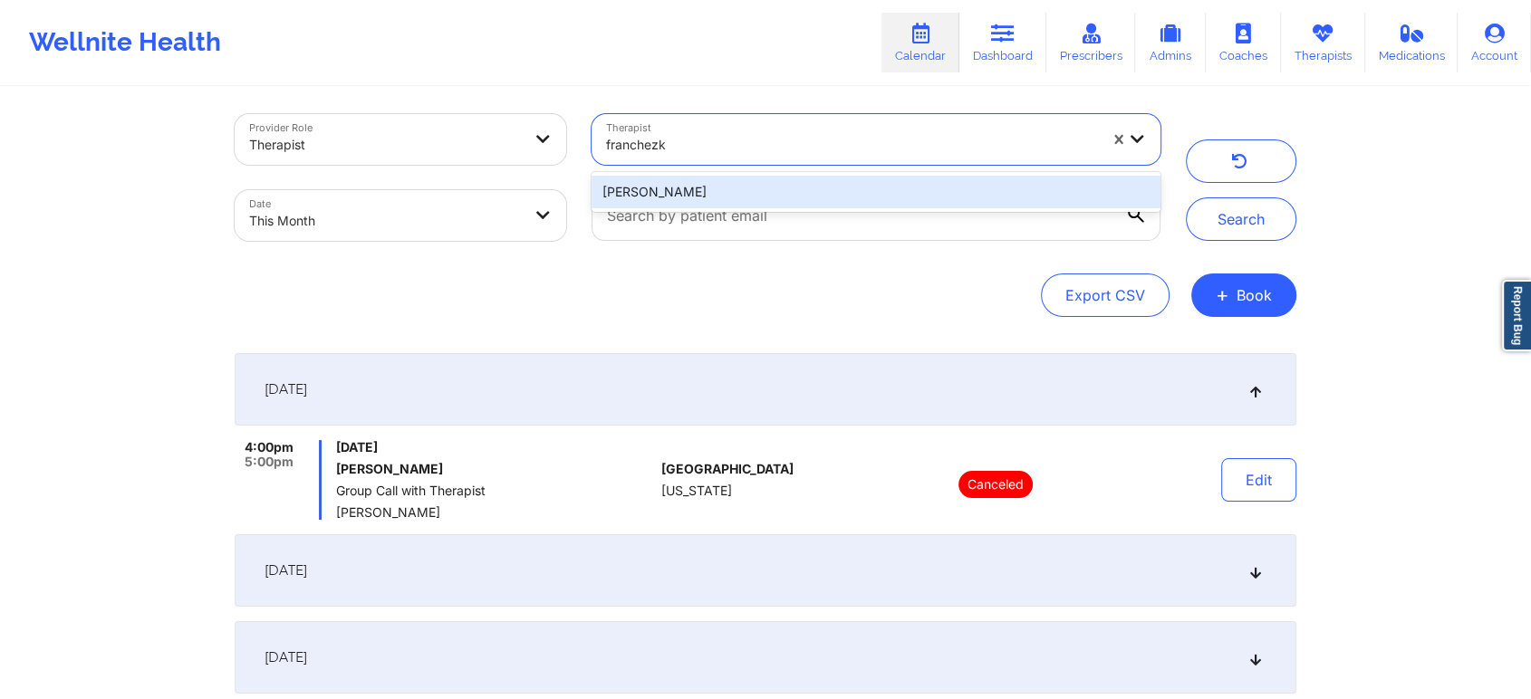
type input "franchezka"
click at [701, 197] on div "[PERSON_NAME]" at bounding box center [875, 192] width 569 height 33
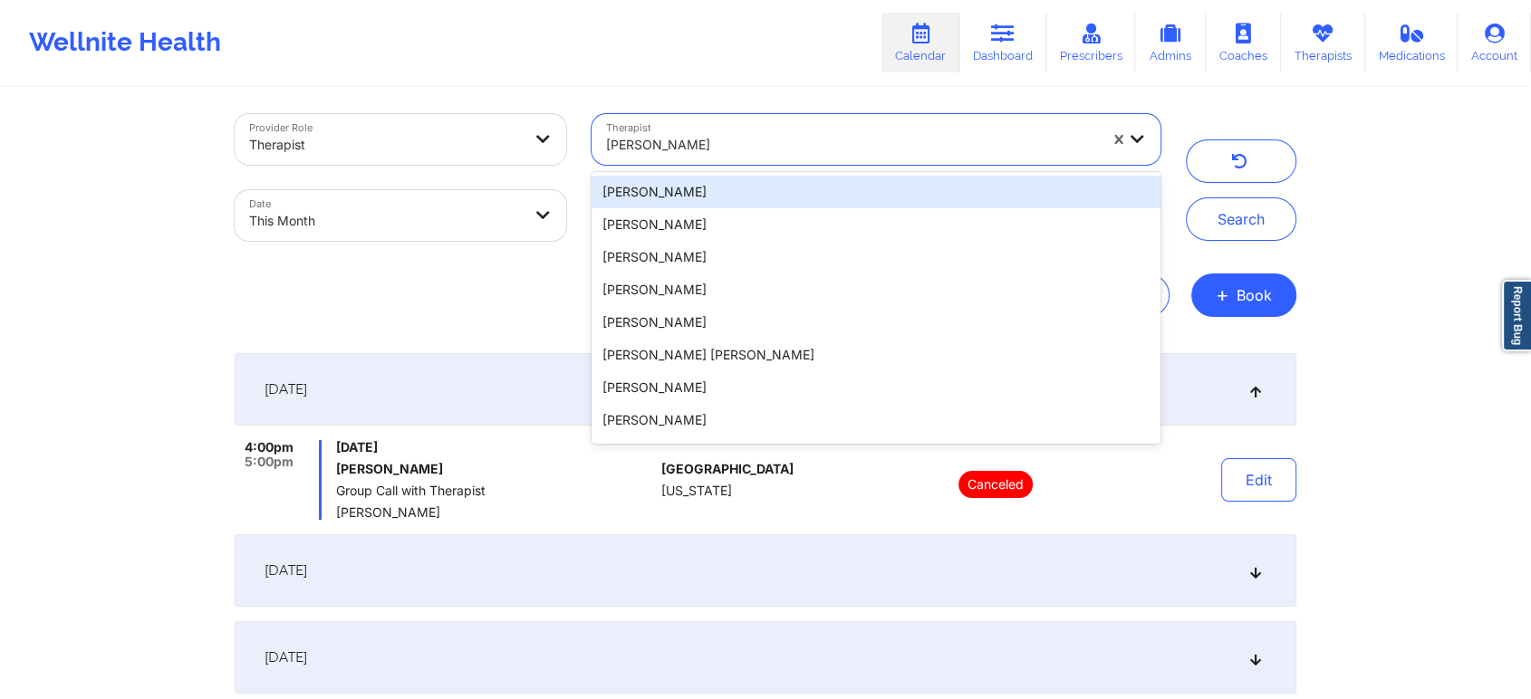
click at [888, 150] on div at bounding box center [852, 145] width 492 height 22
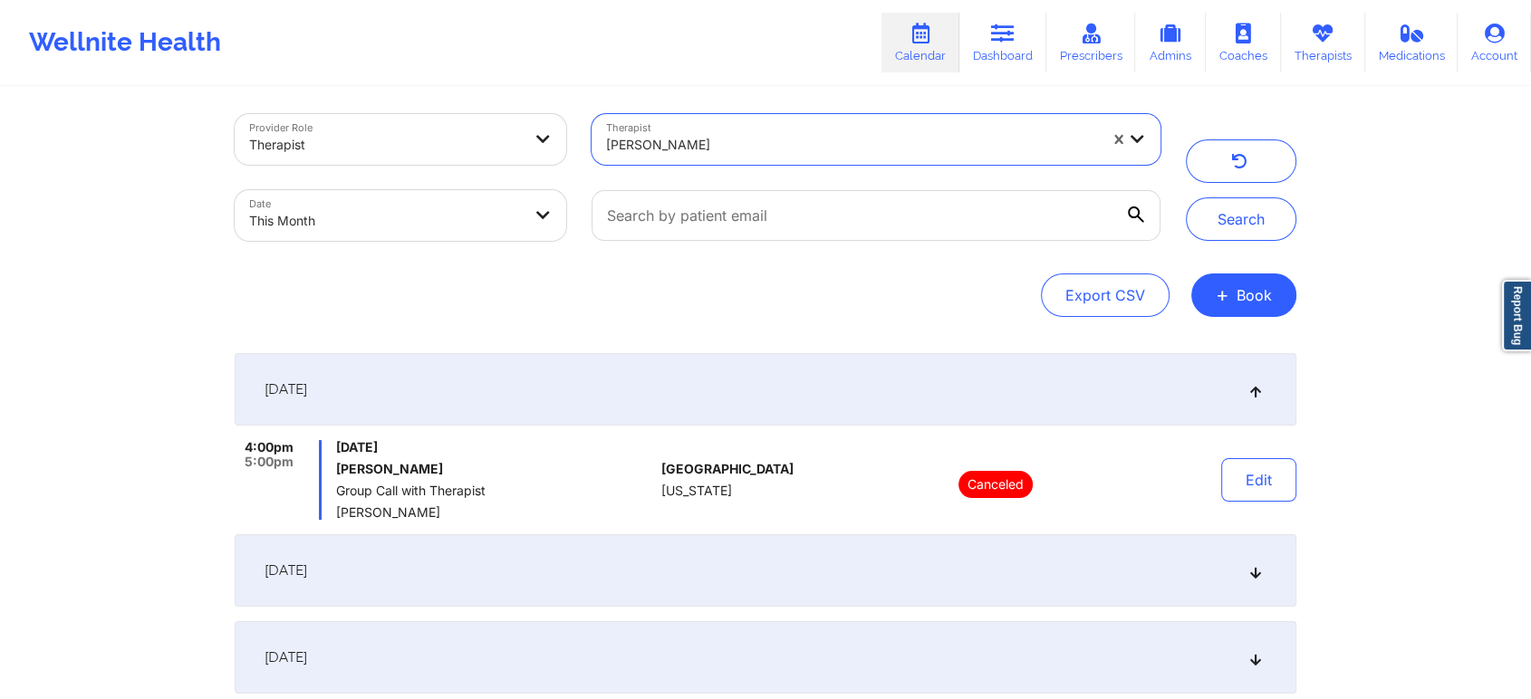
click at [640, 131] on div "[PERSON_NAME]" at bounding box center [852, 145] width 492 height 40
click at [1268, 216] on button "Search" at bounding box center [1241, 218] width 110 height 43
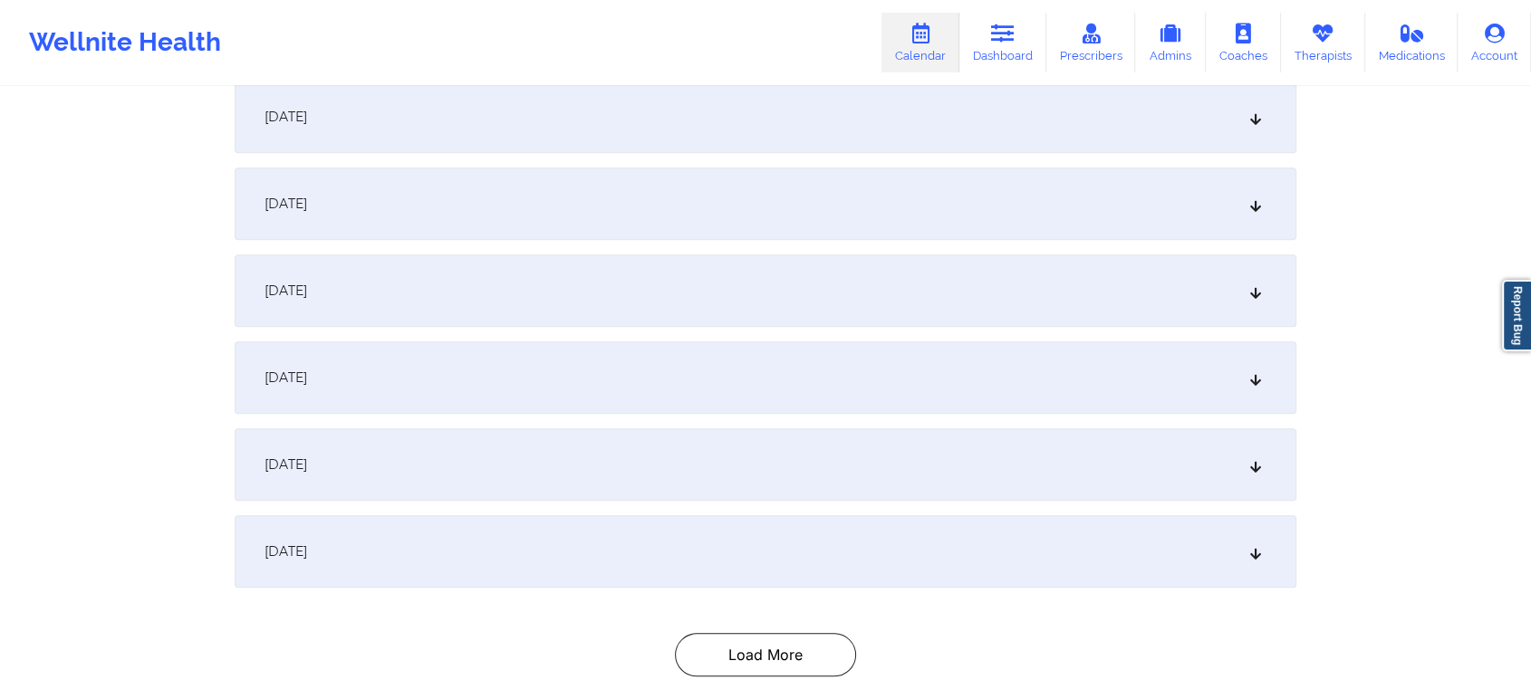
scroll to position [1804, 0]
click at [623, 379] on div "[DATE]" at bounding box center [765, 381] width 1061 height 72
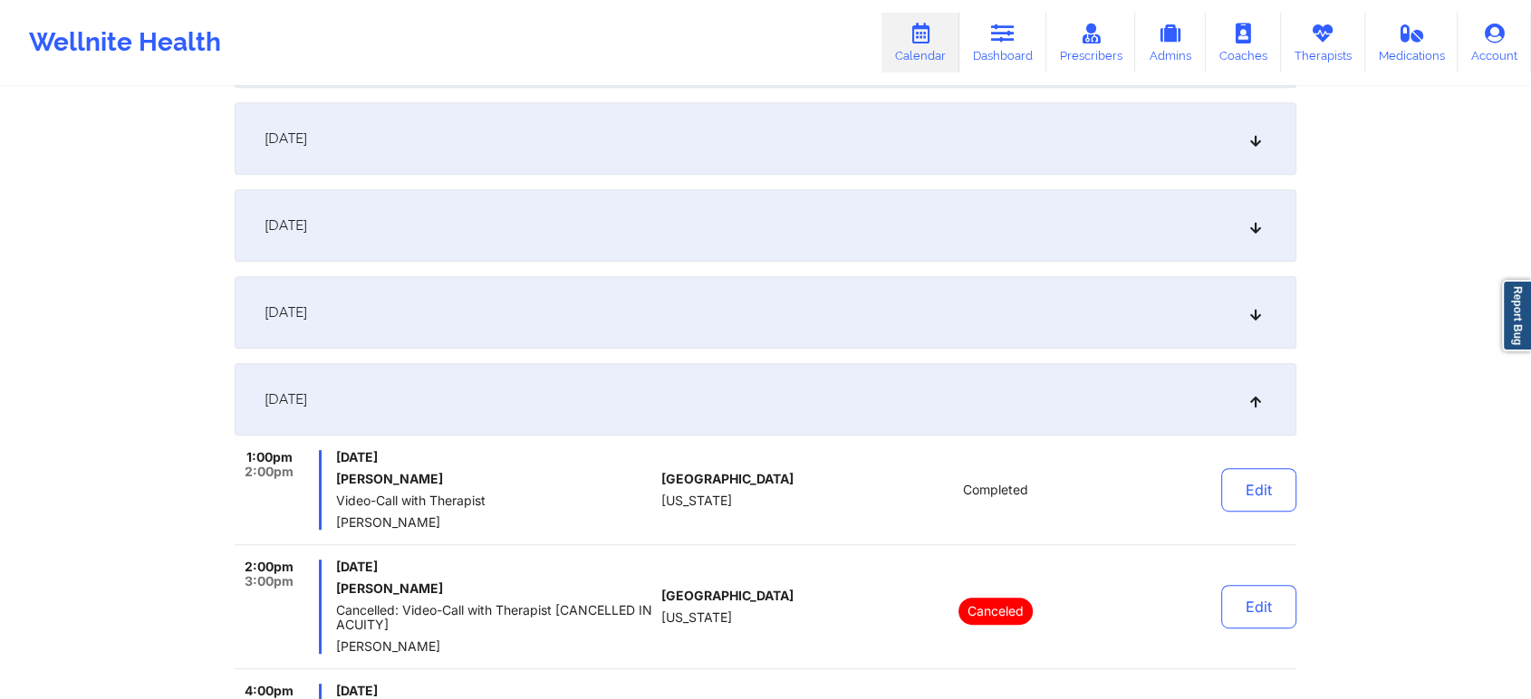
scroll to position [843, 0]
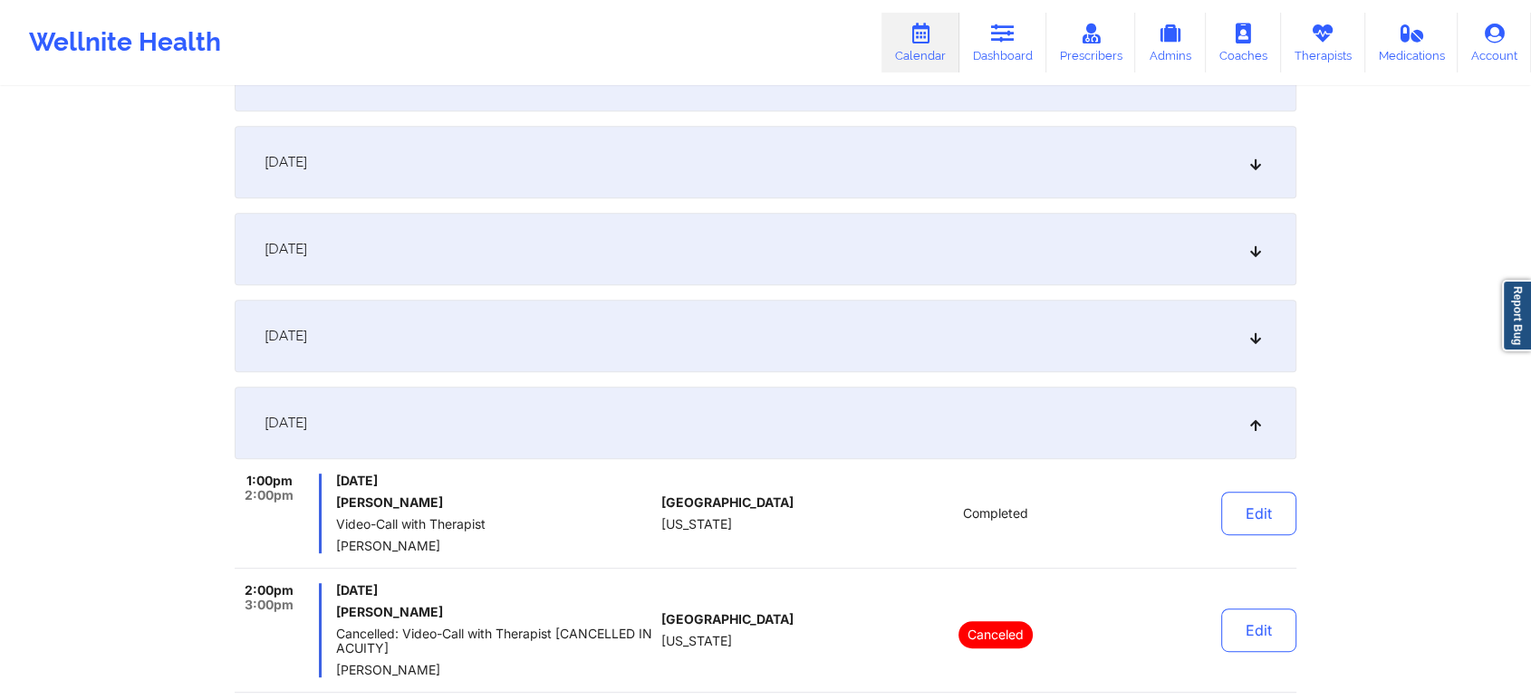
click at [654, 310] on div "[DATE]" at bounding box center [765, 336] width 1061 height 72
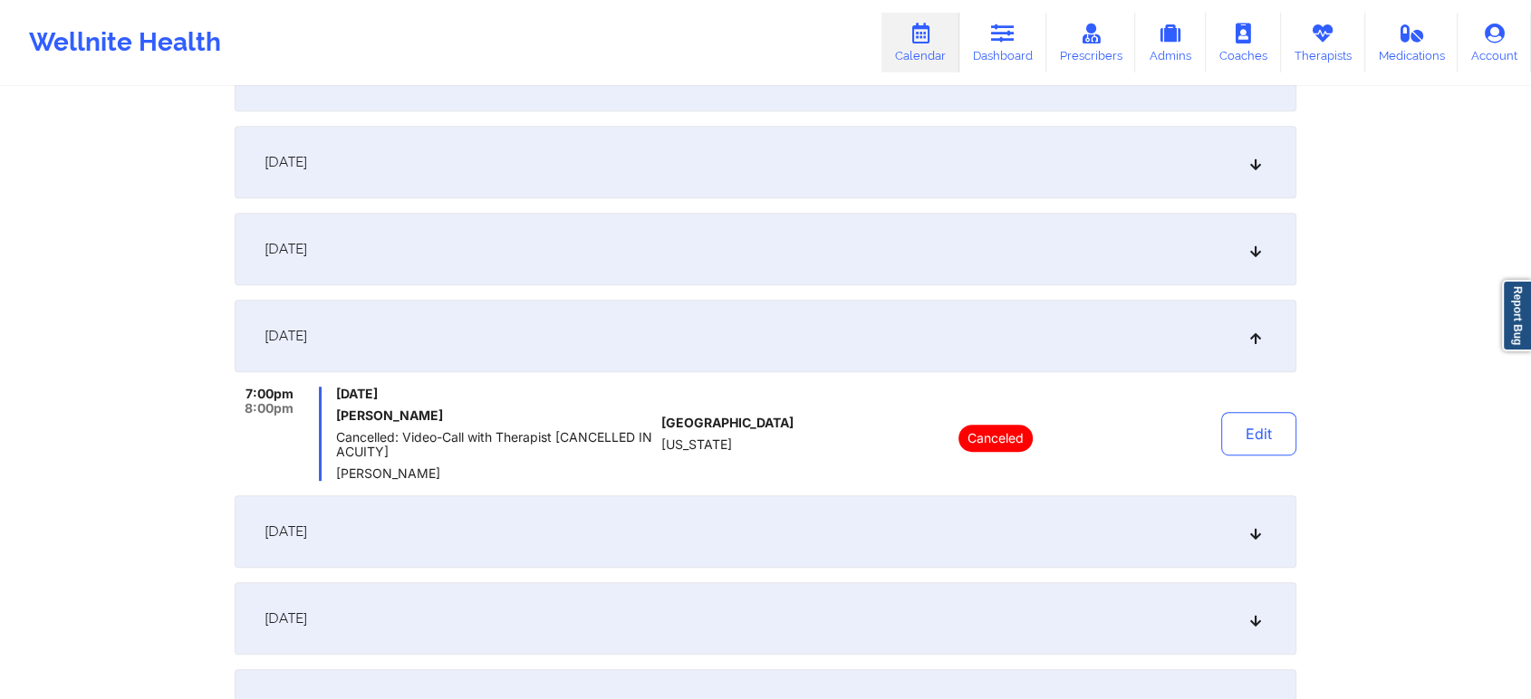
click at [664, 273] on div "[DATE]" at bounding box center [765, 249] width 1061 height 72
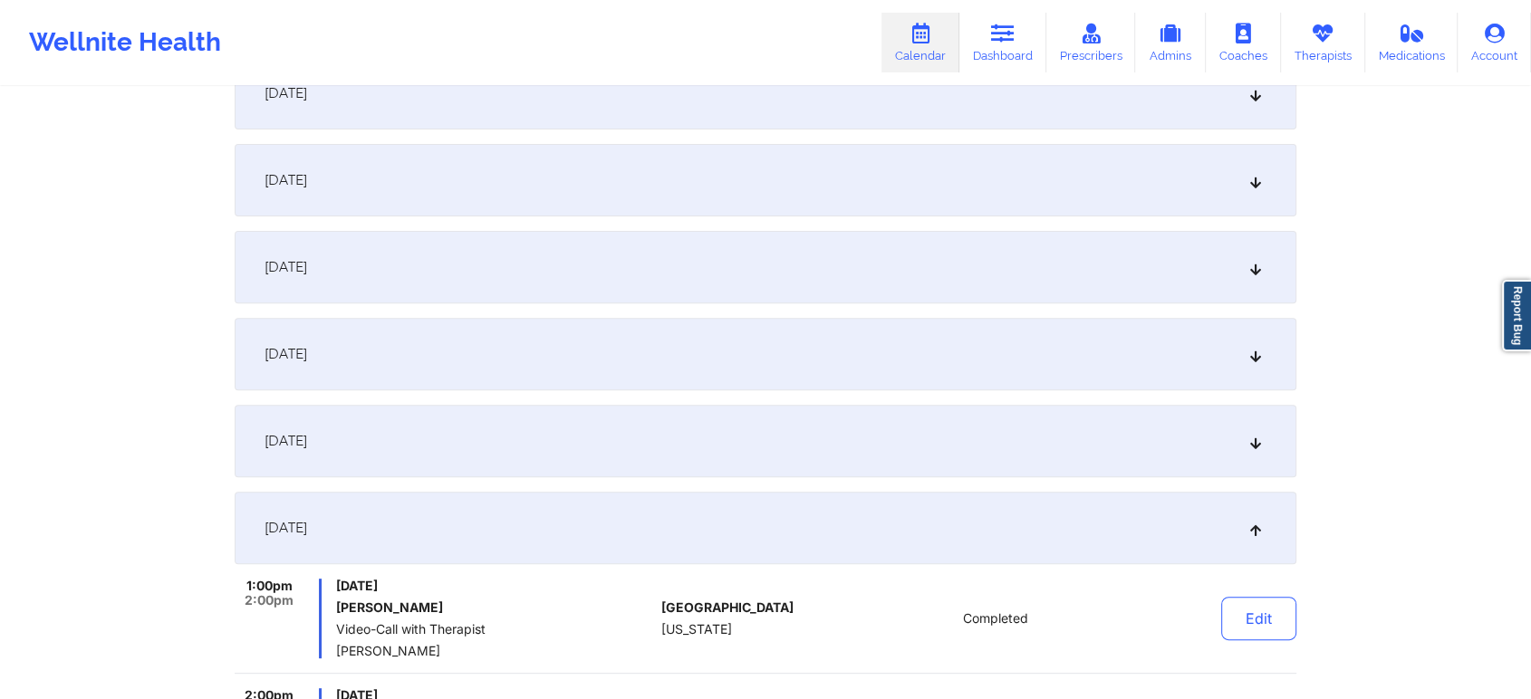
scroll to position [561, 0]
click at [551, 437] on div "[DATE]" at bounding box center [765, 444] width 1061 height 72
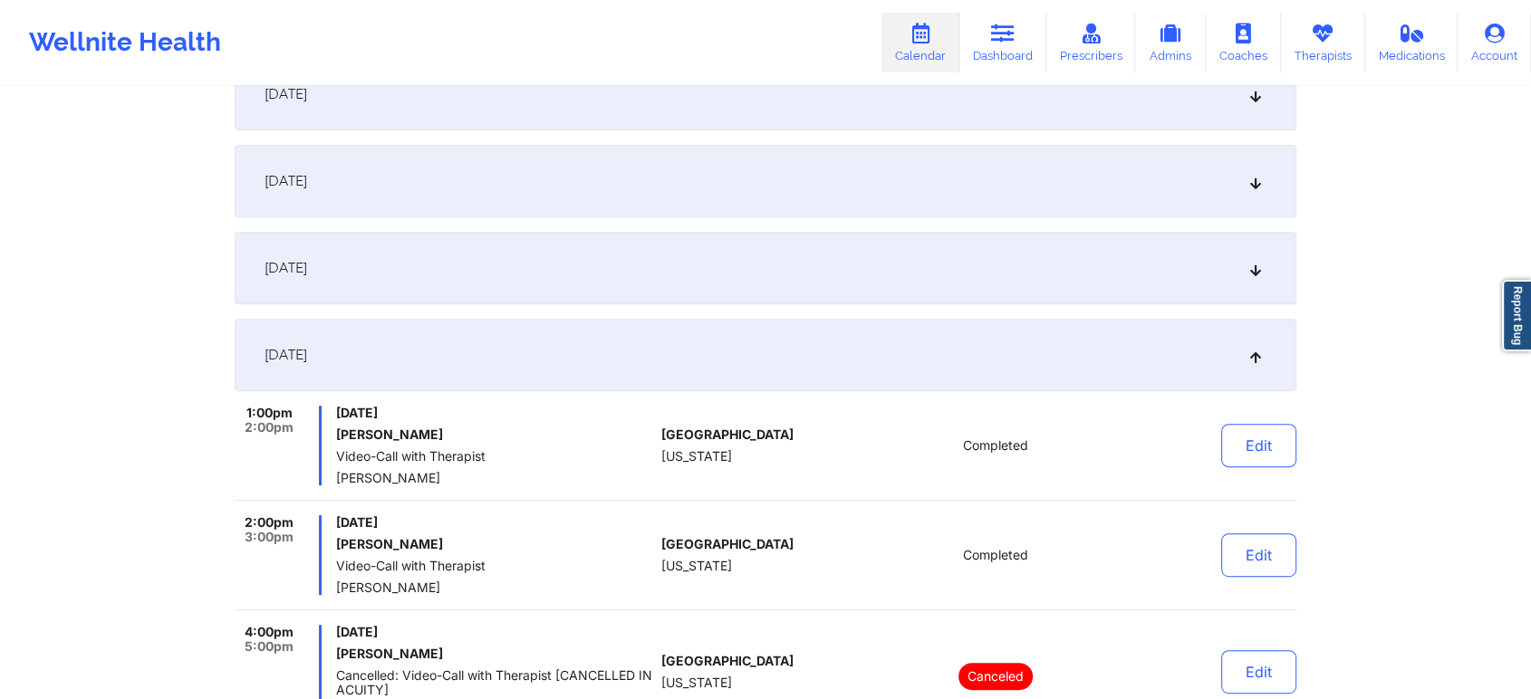
scroll to position [644, 0]
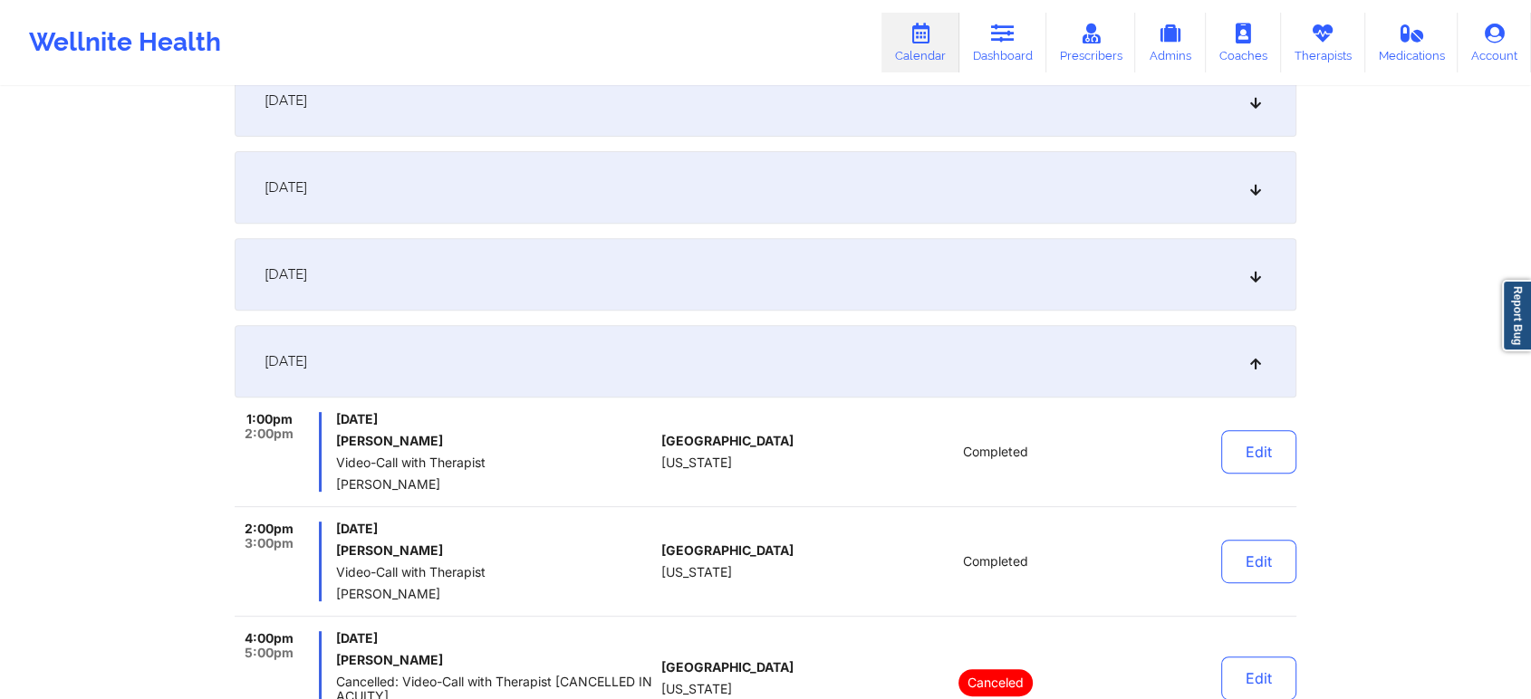
click at [709, 274] on div "[DATE]" at bounding box center [765, 274] width 1061 height 72
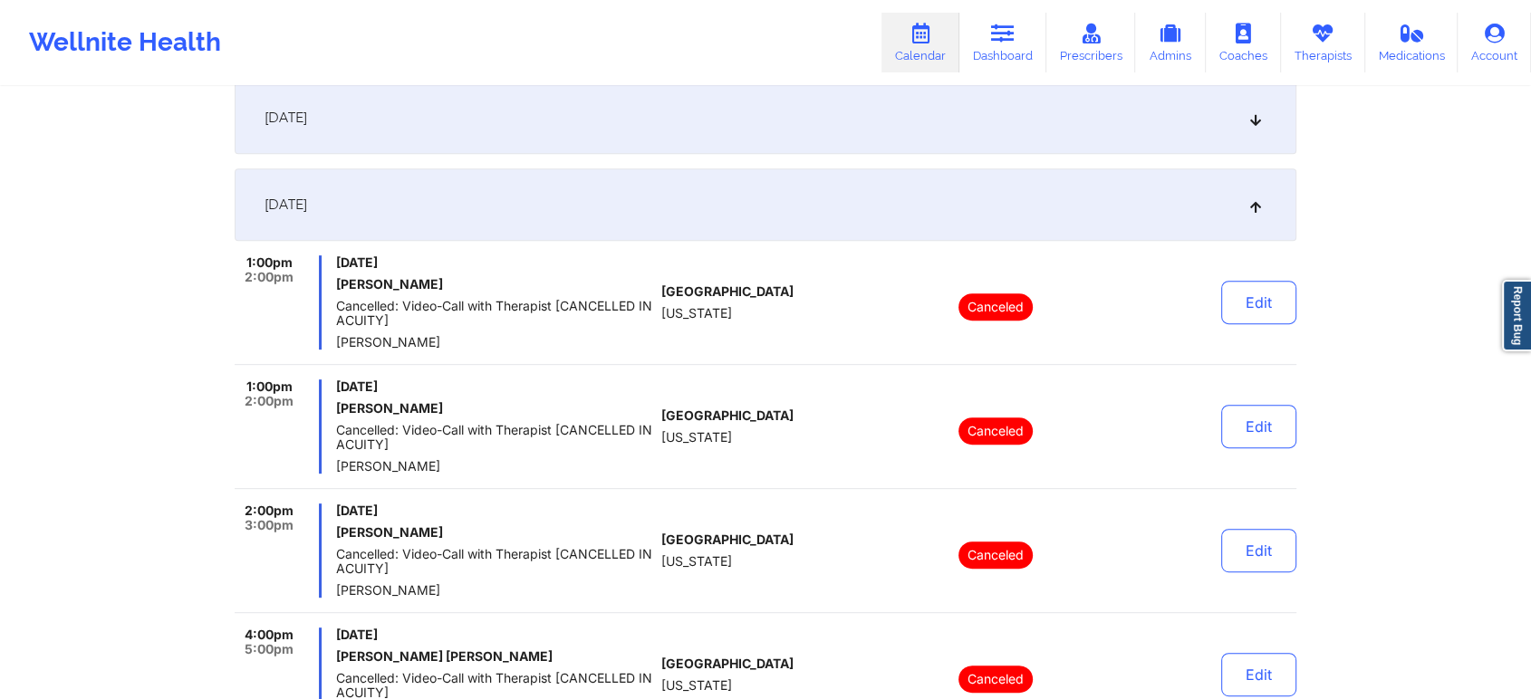
scroll to position [0, 0]
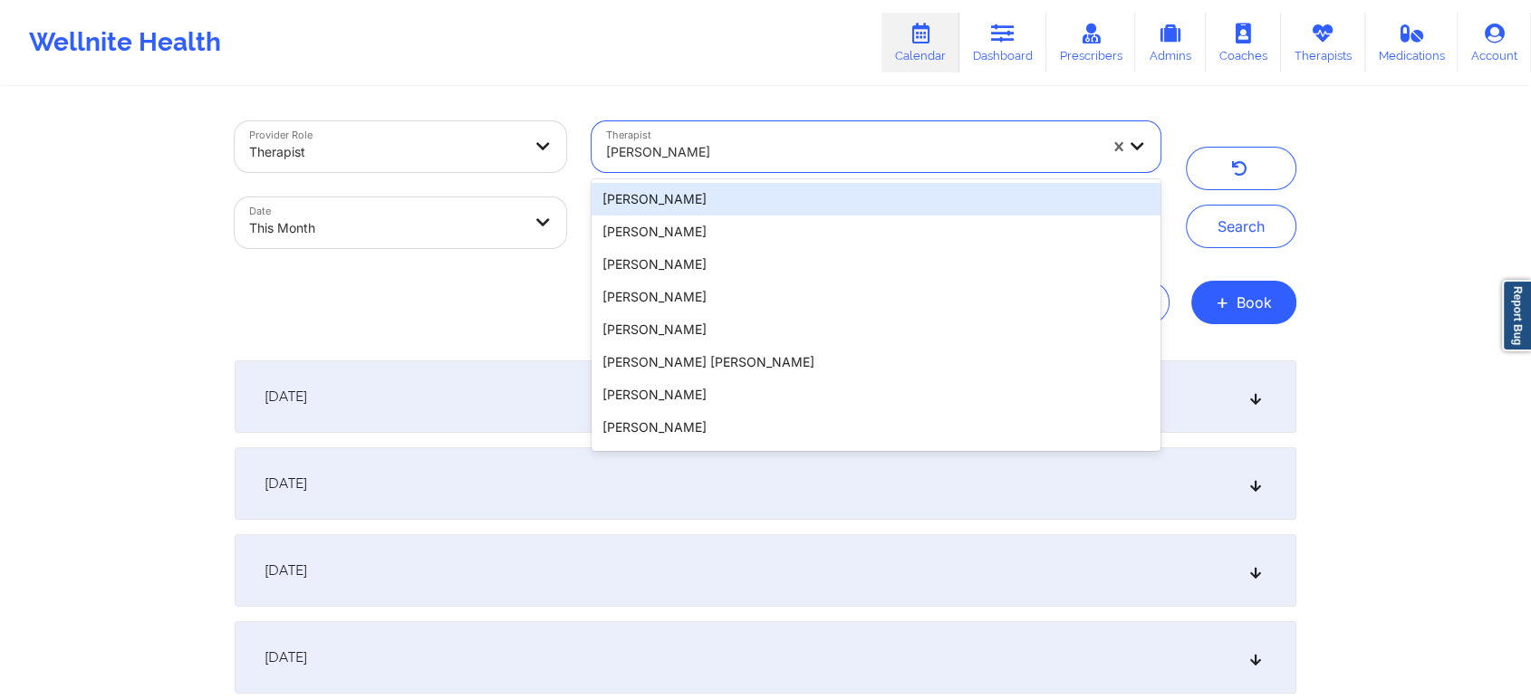
click at [701, 163] on div "[PERSON_NAME]" at bounding box center [852, 152] width 492 height 40
type input "[PERSON_NAME]"
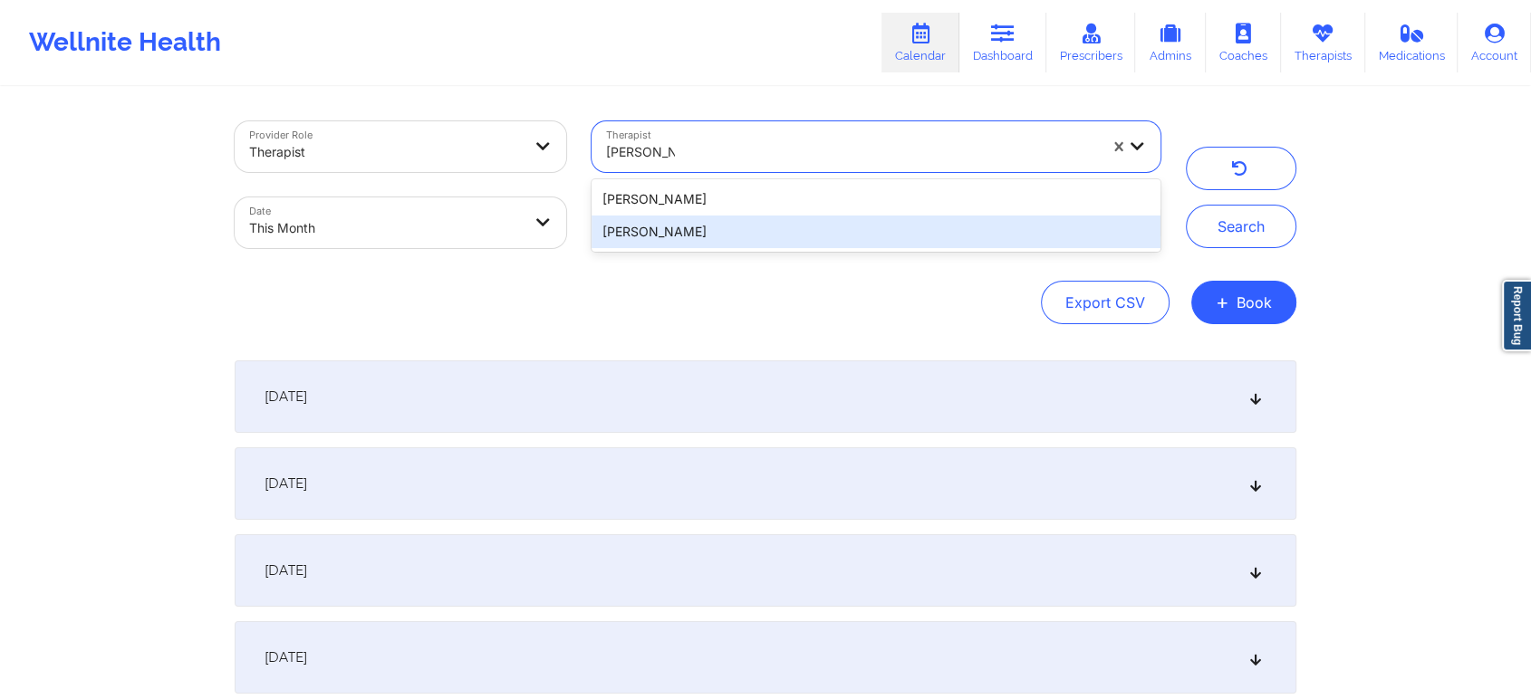
click at [640, 223] on div "[PERSON_NAME]" at bounding box center [875, 232] width 569 height 33
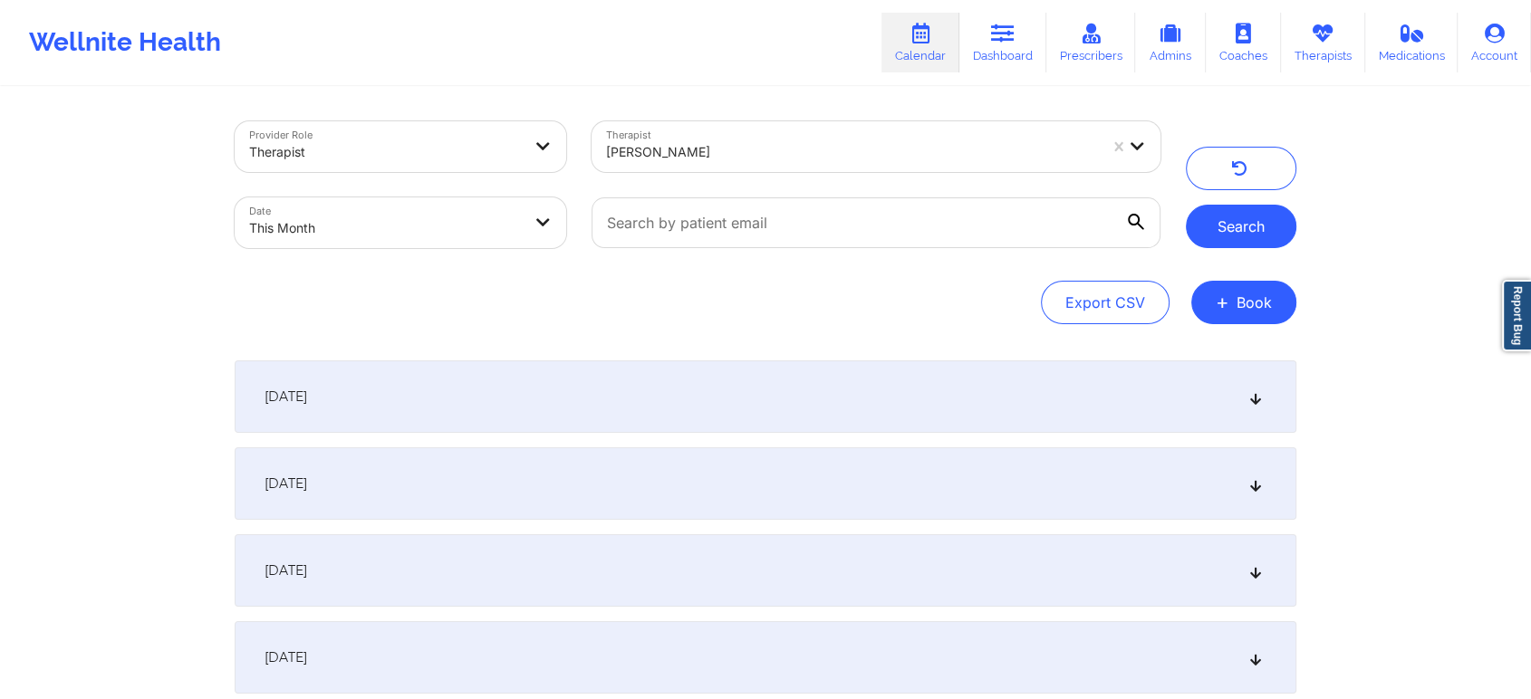
click at [1249, 231] on button "Search" at bounding box center [1241, 226] width 110 height 43
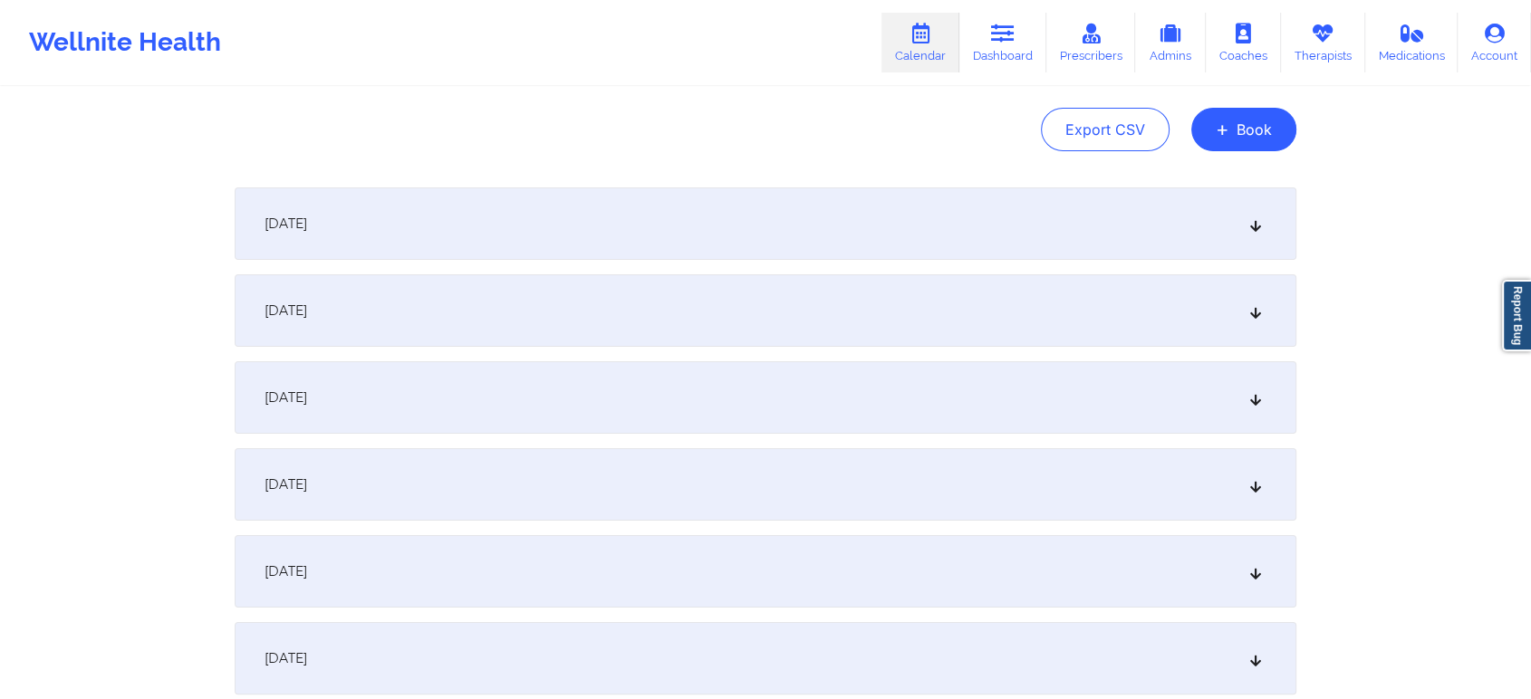
click at [1082, 600] on div "[DATE]" at bounding box center [765, 571] width 1061 height 72
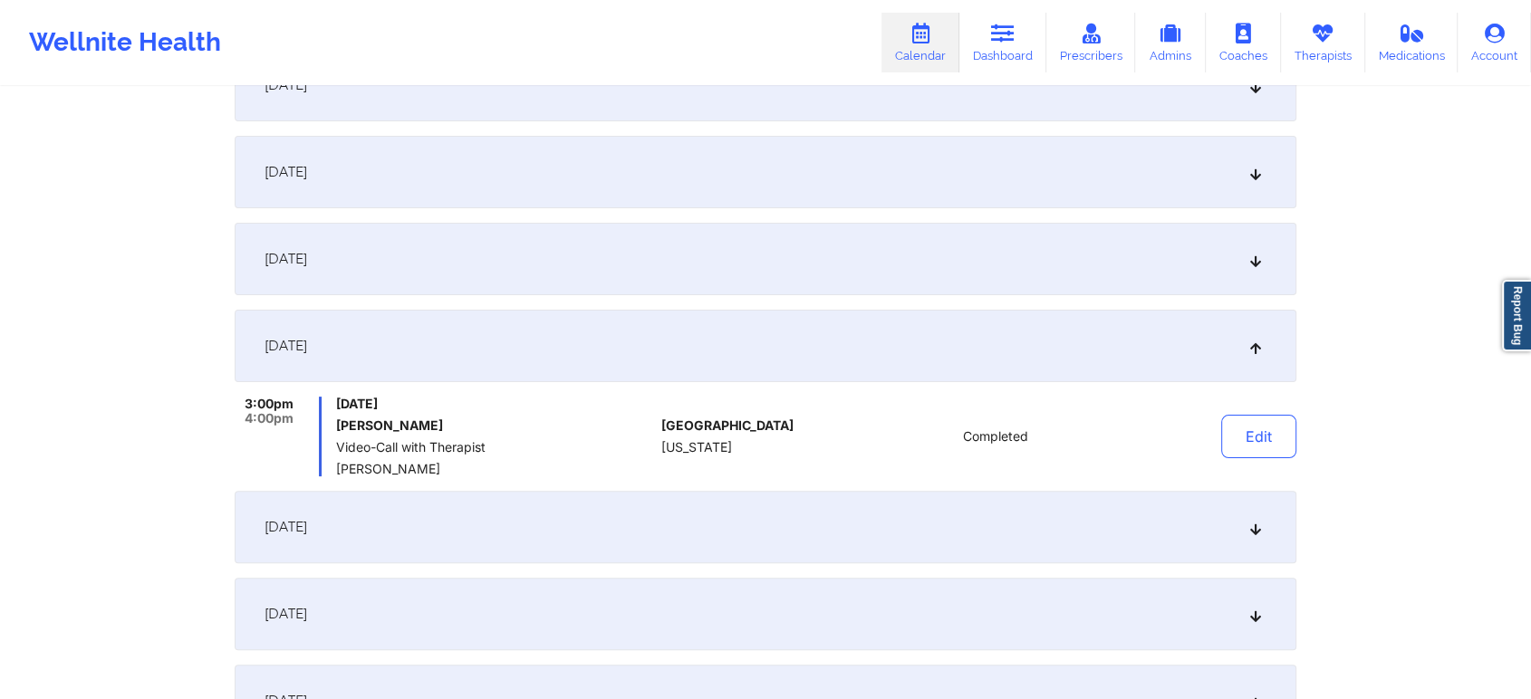
scroll to position [0, 0]
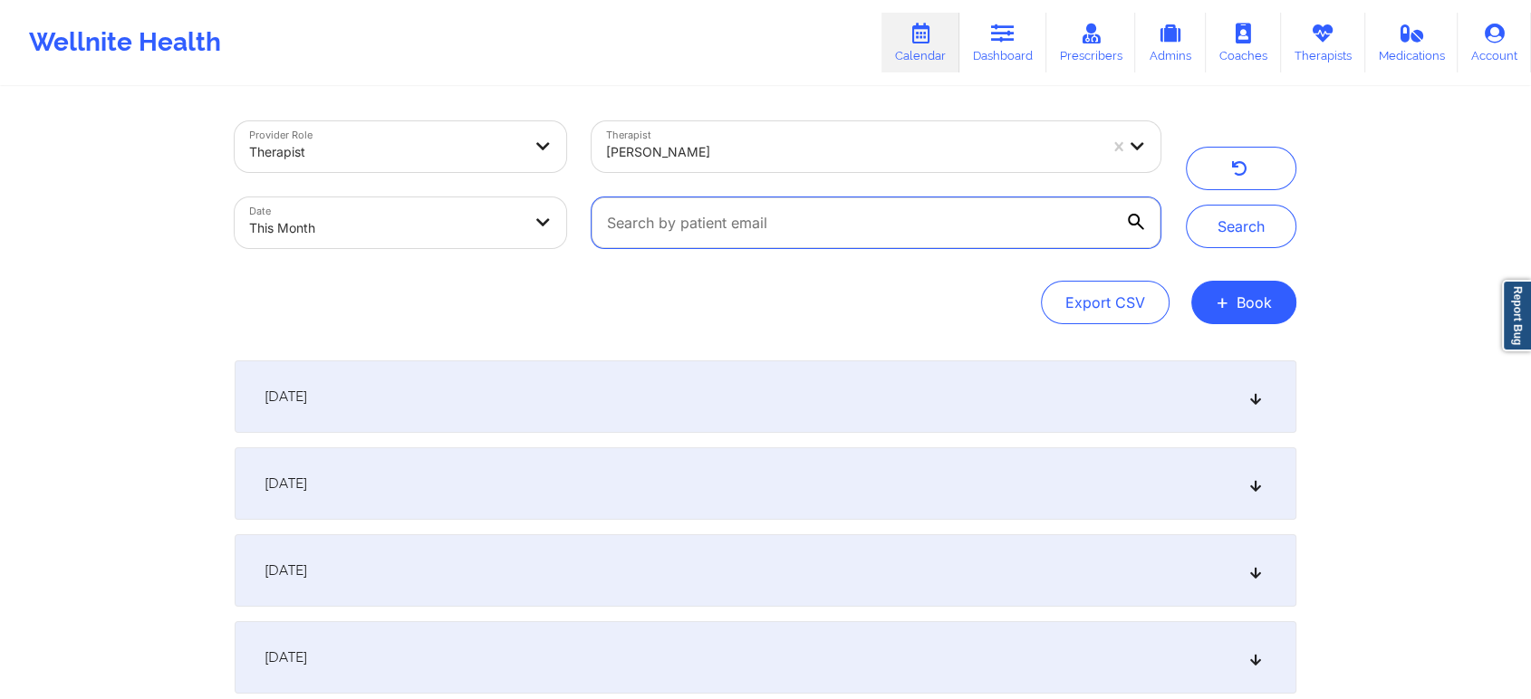
click at [715, 217] on input "text" at bounding box center [875, 222] width 569 height 51
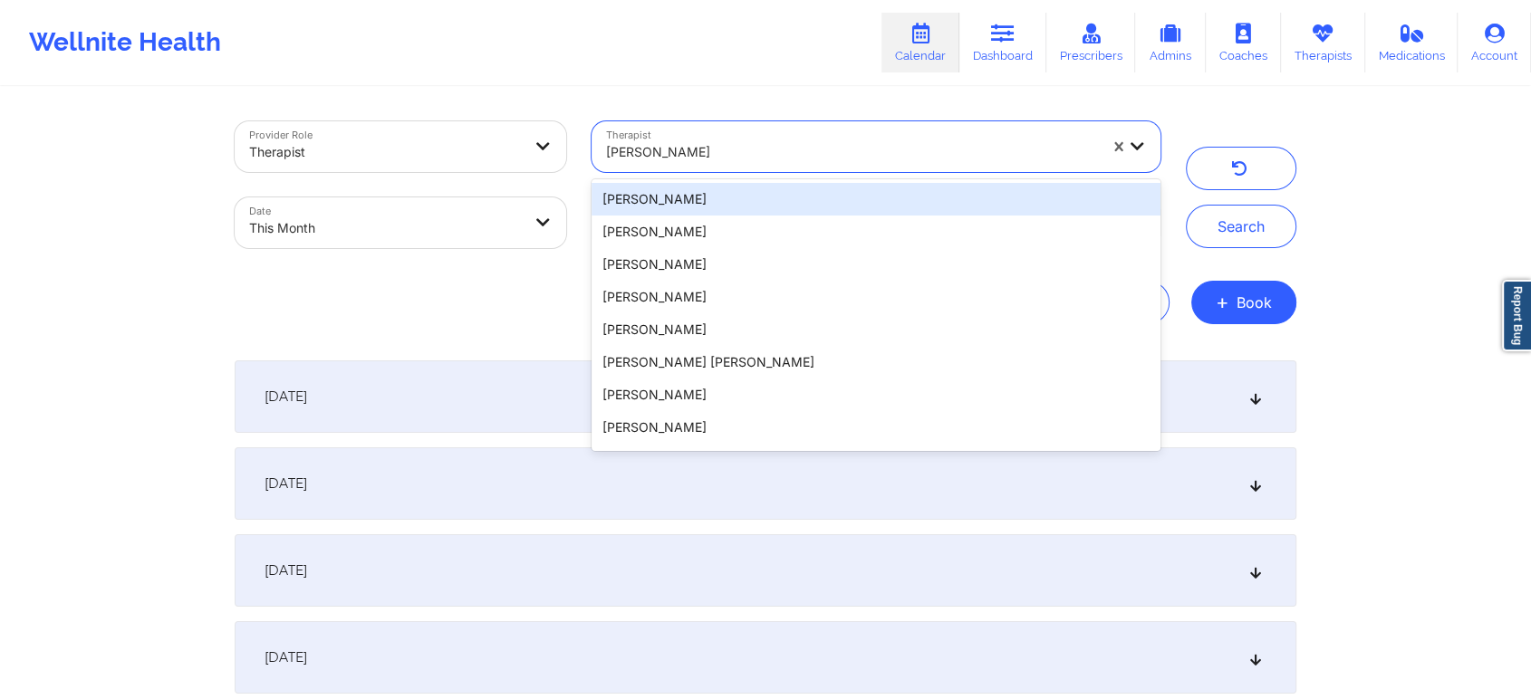
click at [761, 141] on div at bounding box center [852, 152] width 492 height 22
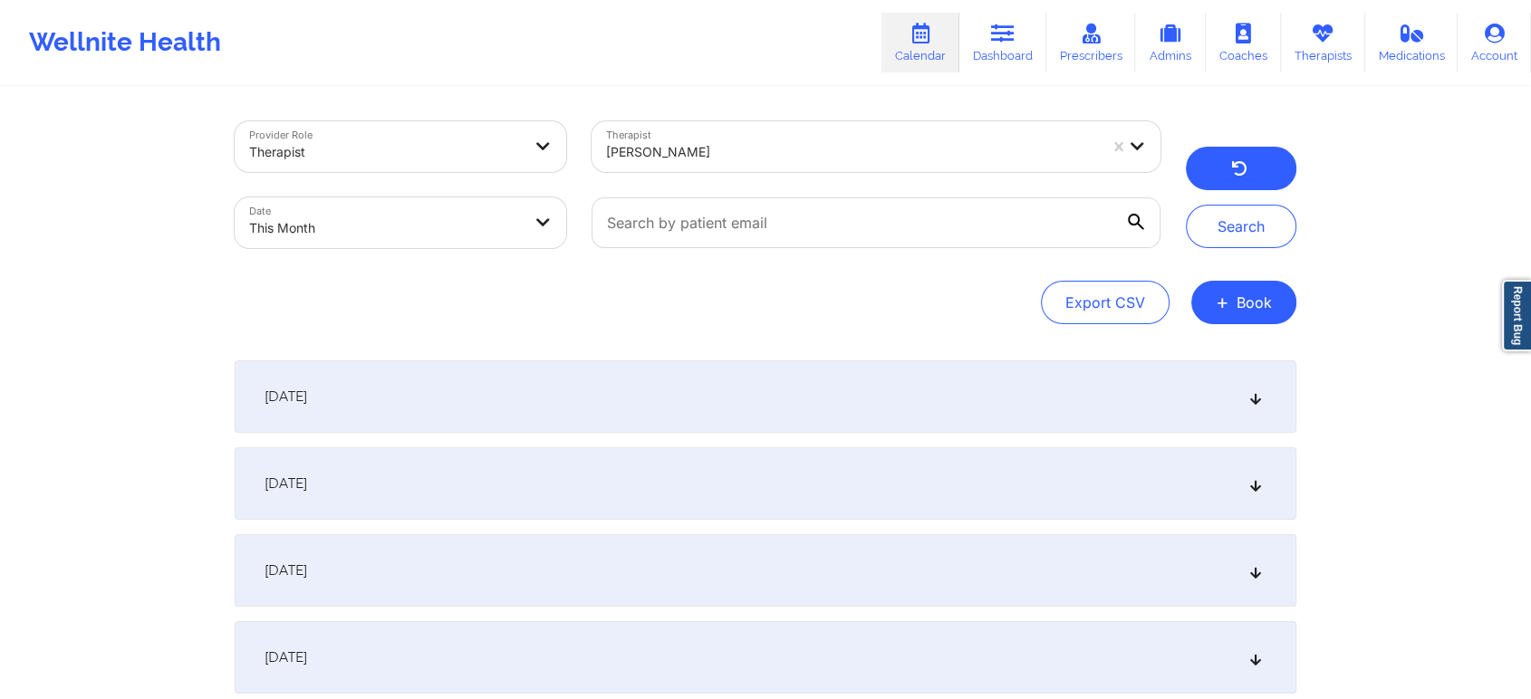
click at [1262, 158] on button "button" at bounding box center [1241, 168] width 110 height 43
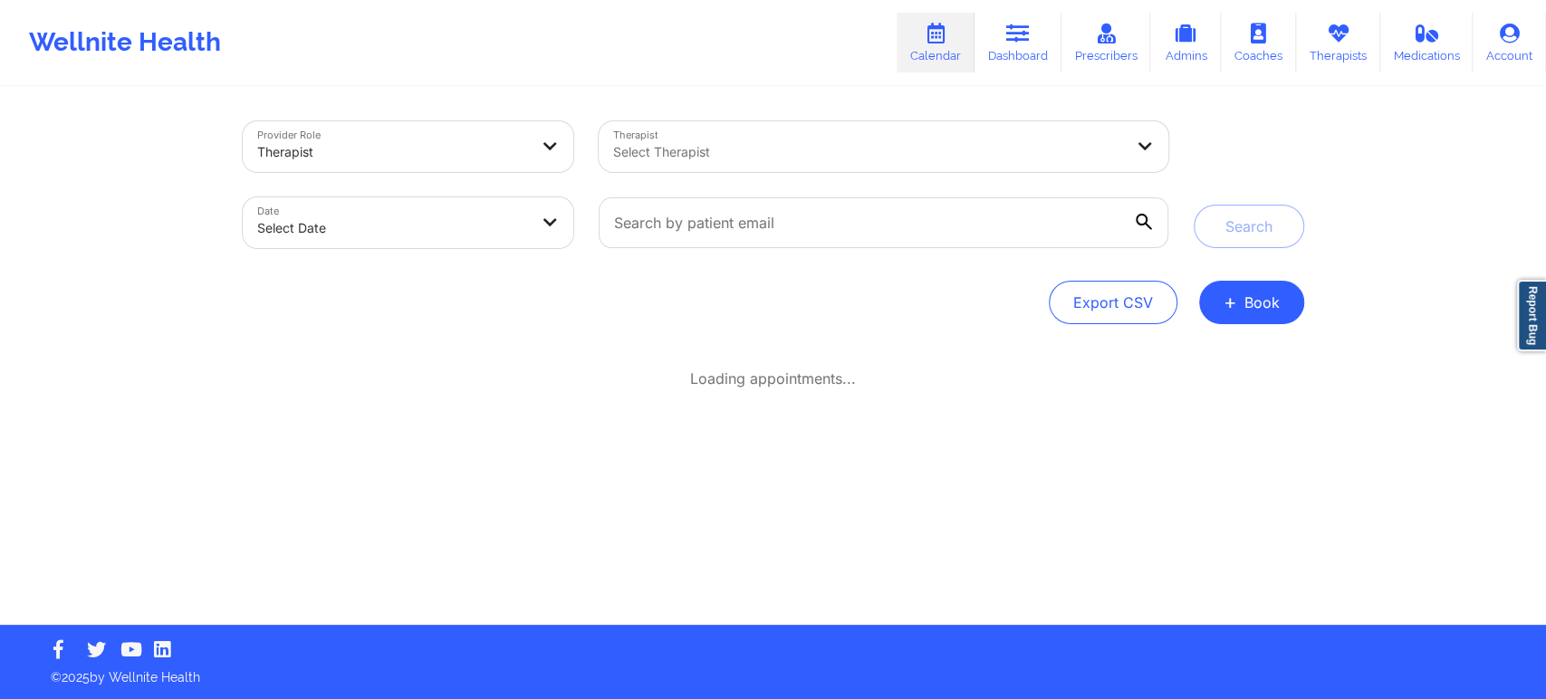
select select "2025-8"
select select "2025-9"
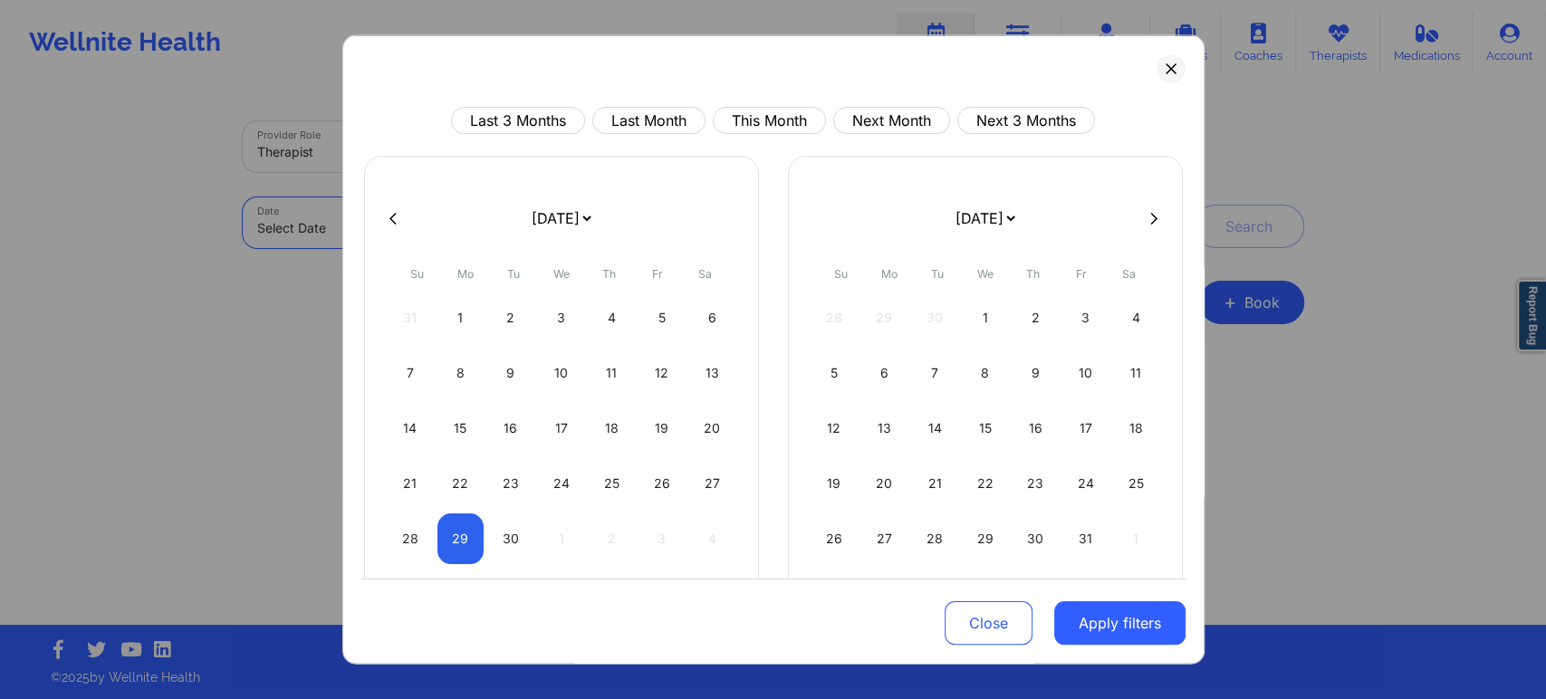
click at [347, 229] on body "Wellnite Health Calendar Dashboard Prescribers Admins Coaches Therapists Medica…" at bounding box center [773, 349] width 1546 height 699
select select "2025-8"
select select "2025-9"
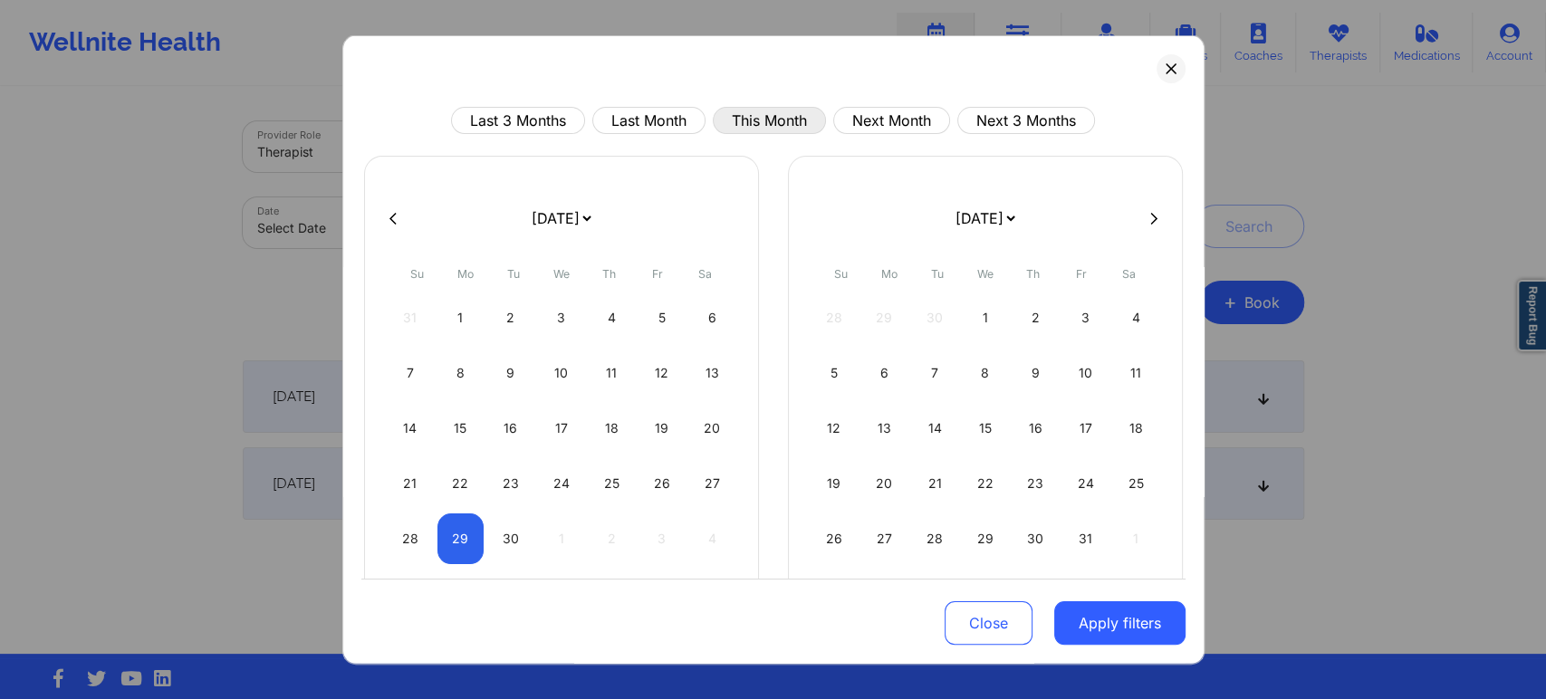
click at [772, 114] on button "This Month" at bounding box center [769, 120] width 113 height 27
select select "2025-8"
select select "2025-9"
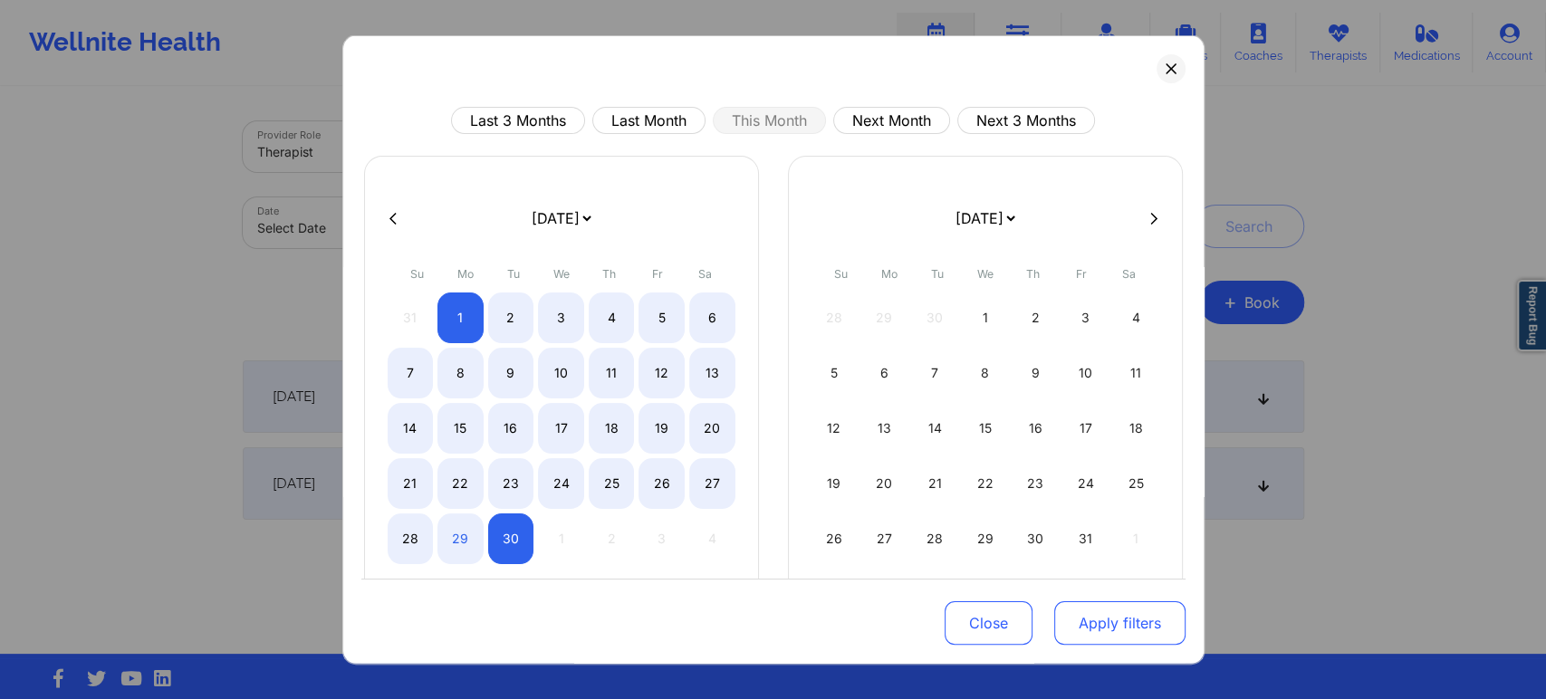
click at [1076, 612] on button "Apply filters" at bounding box center [1119, 622] width 131 height 43
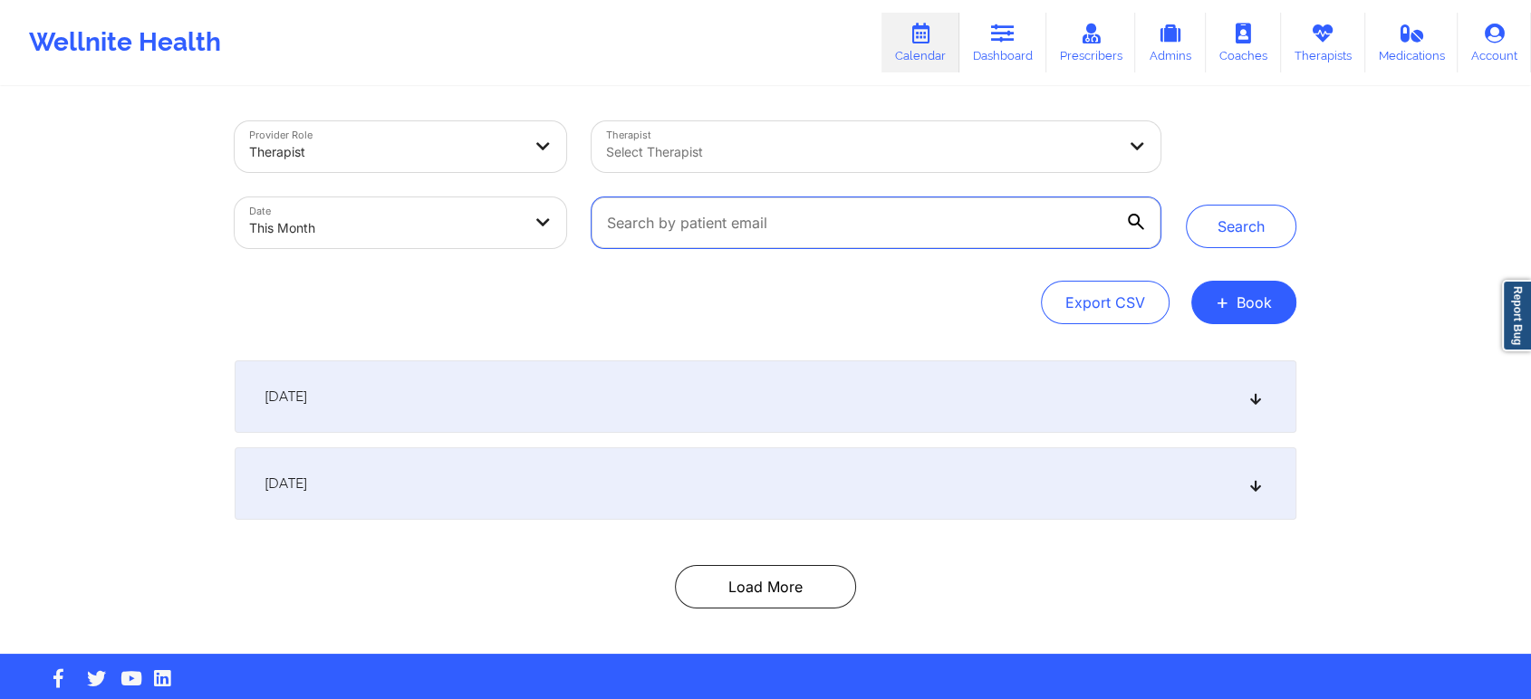
click at [686, 235] on input "text" at bounding box center [875, 222] width 569 height 51
click at [664, 233] on input "text" at bounding box center [875, 222] width 569 height 51
paste input "[EMAIL_ADDRESS][PERSON_NAME][DOMAIN_NAME]"
click at [1186, 205] on button "Search" at bounding box center [1241, 226] width 110 height 43
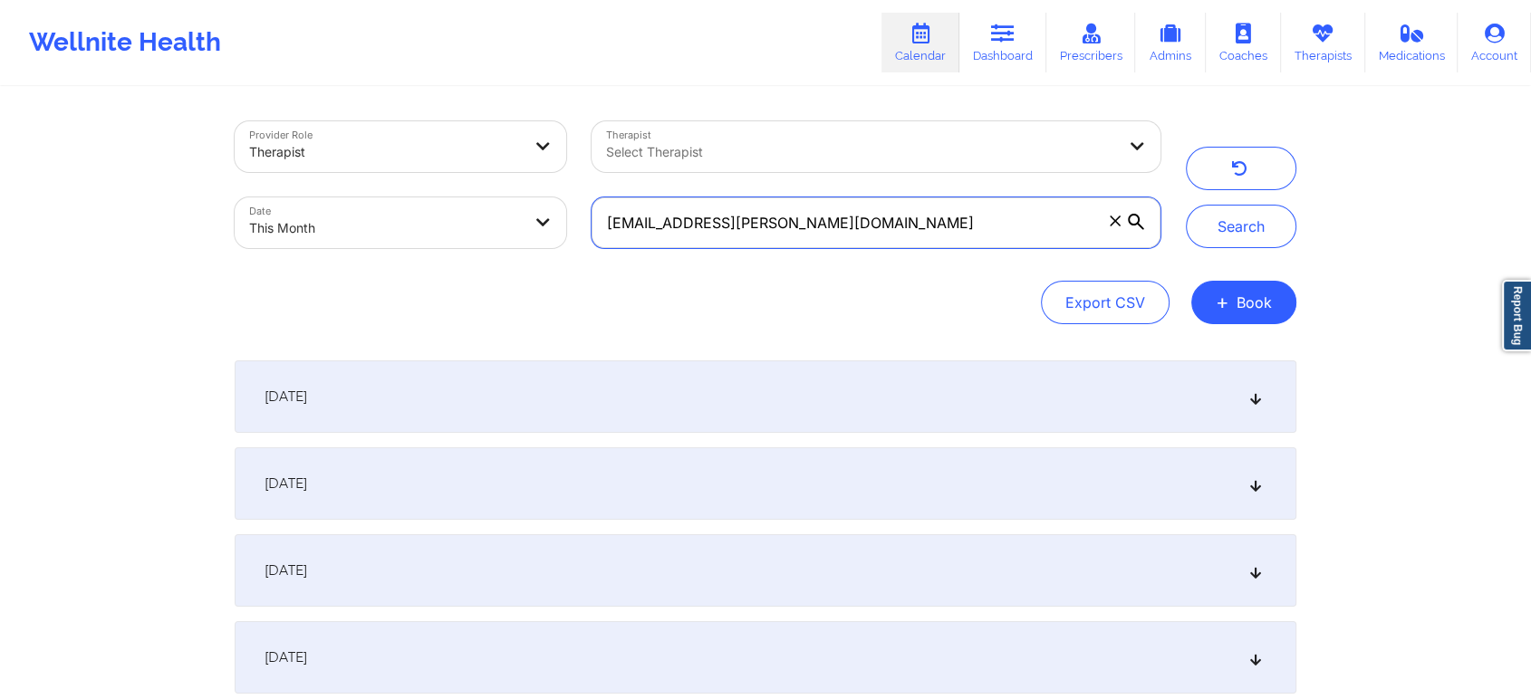
scroll to position [179, 0]
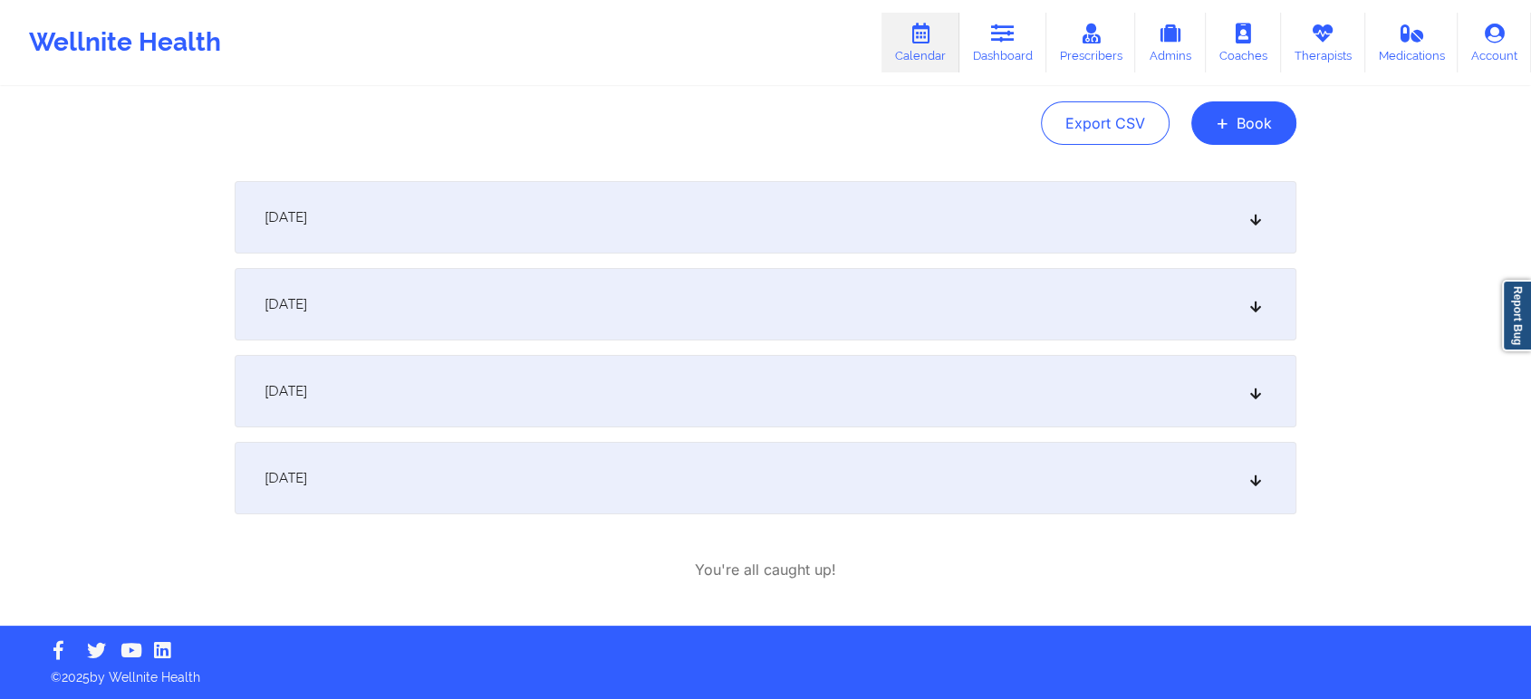
click at [514, 511] on div "[DATE]" at bounding box center [765, 478] width 1061 height 72
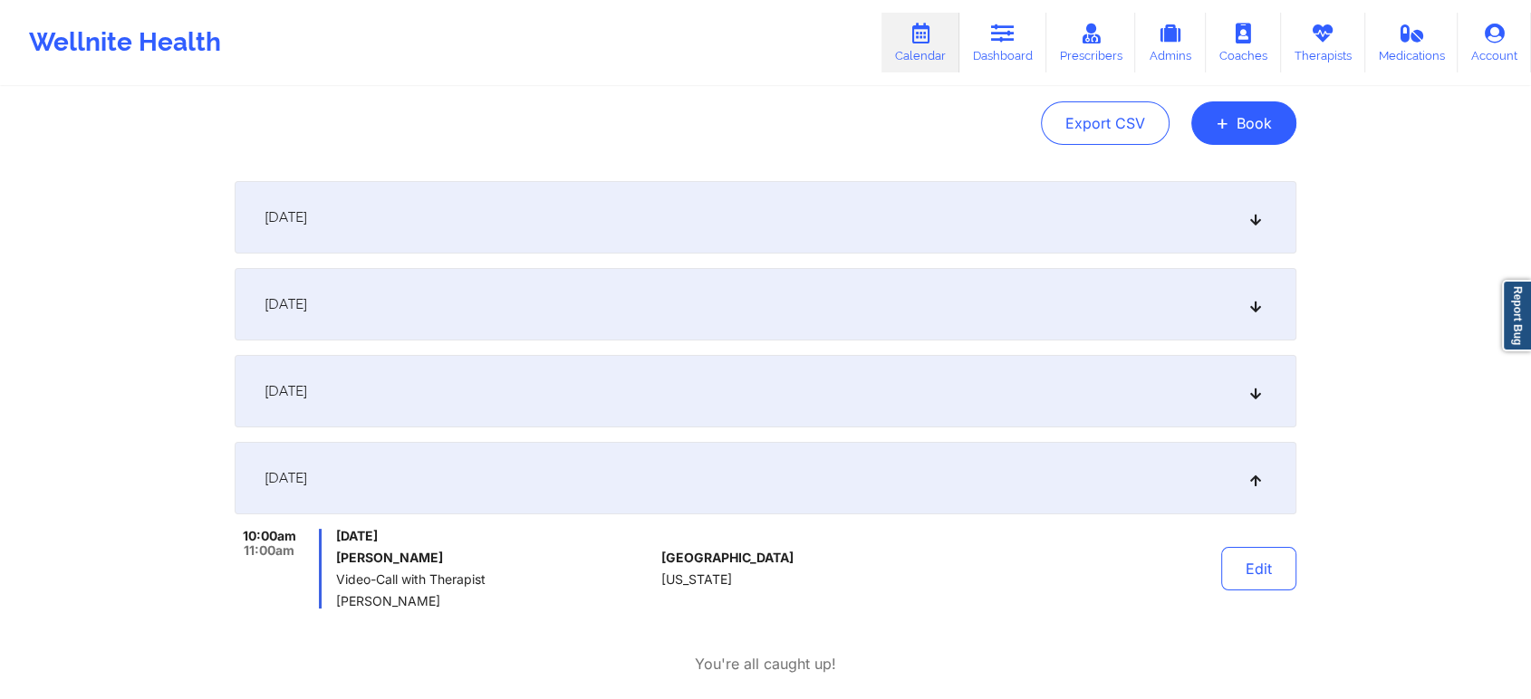
drag, startPoint x: 1246, startPoint y: 559, endPoint x: 1150, endPoint y: 592, distance: 101.7
click at [1150, 592] on div "Edit" at bounding box center [1212, 569] width 168 height 80
click at [1285, 568] on button "Edit" at bounding box center [1258, 568] width 75 height 43
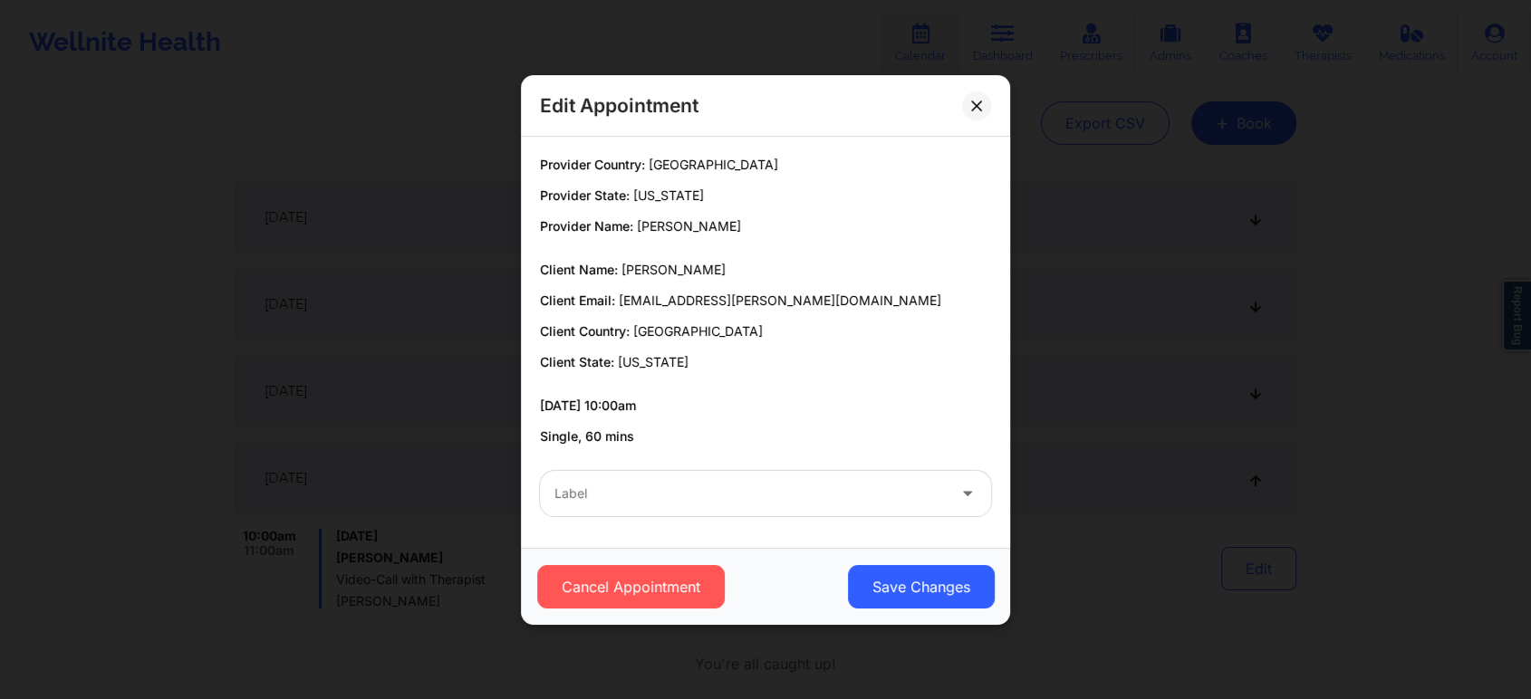
click at [703, 499] on div at bounding box center [749, 494] width 391 height 22
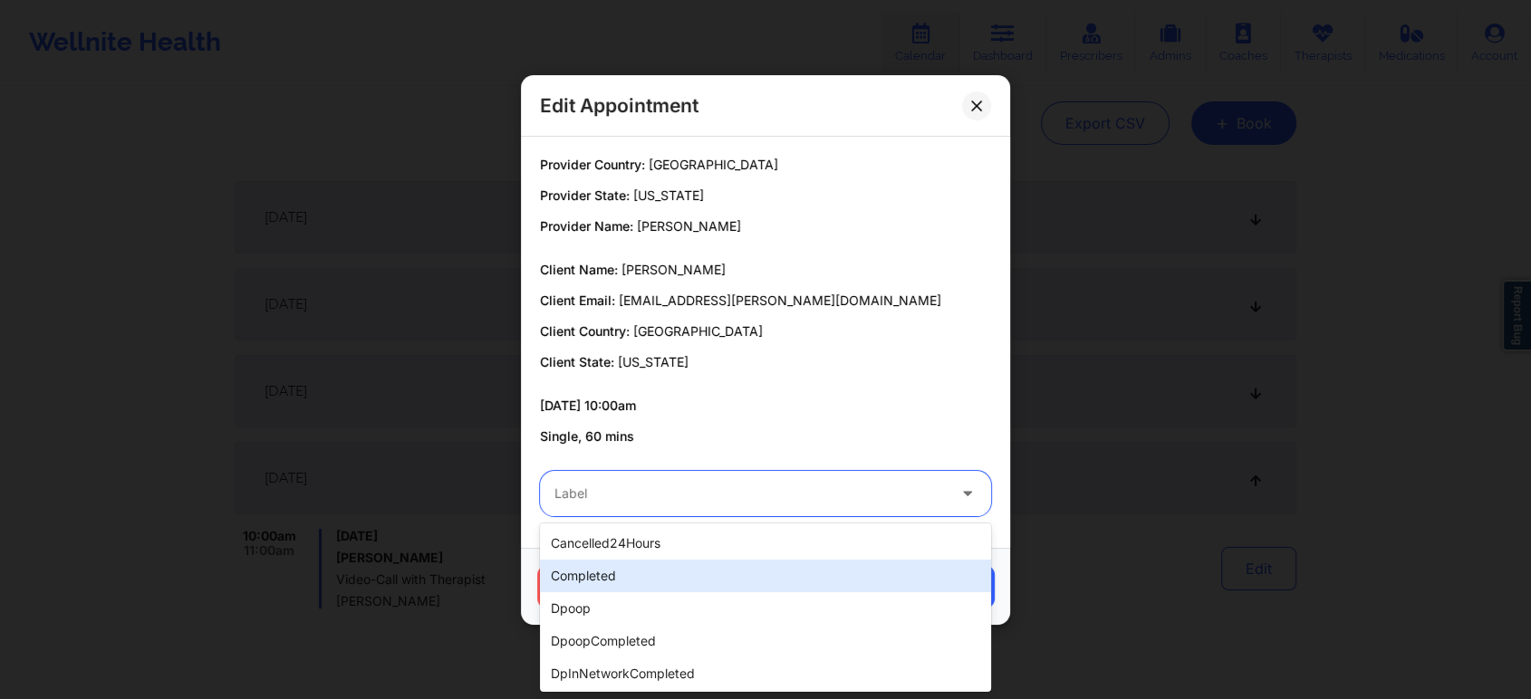
click at [569, 585] on div "completed" at bounding box center [765, 576] width 451 height 33
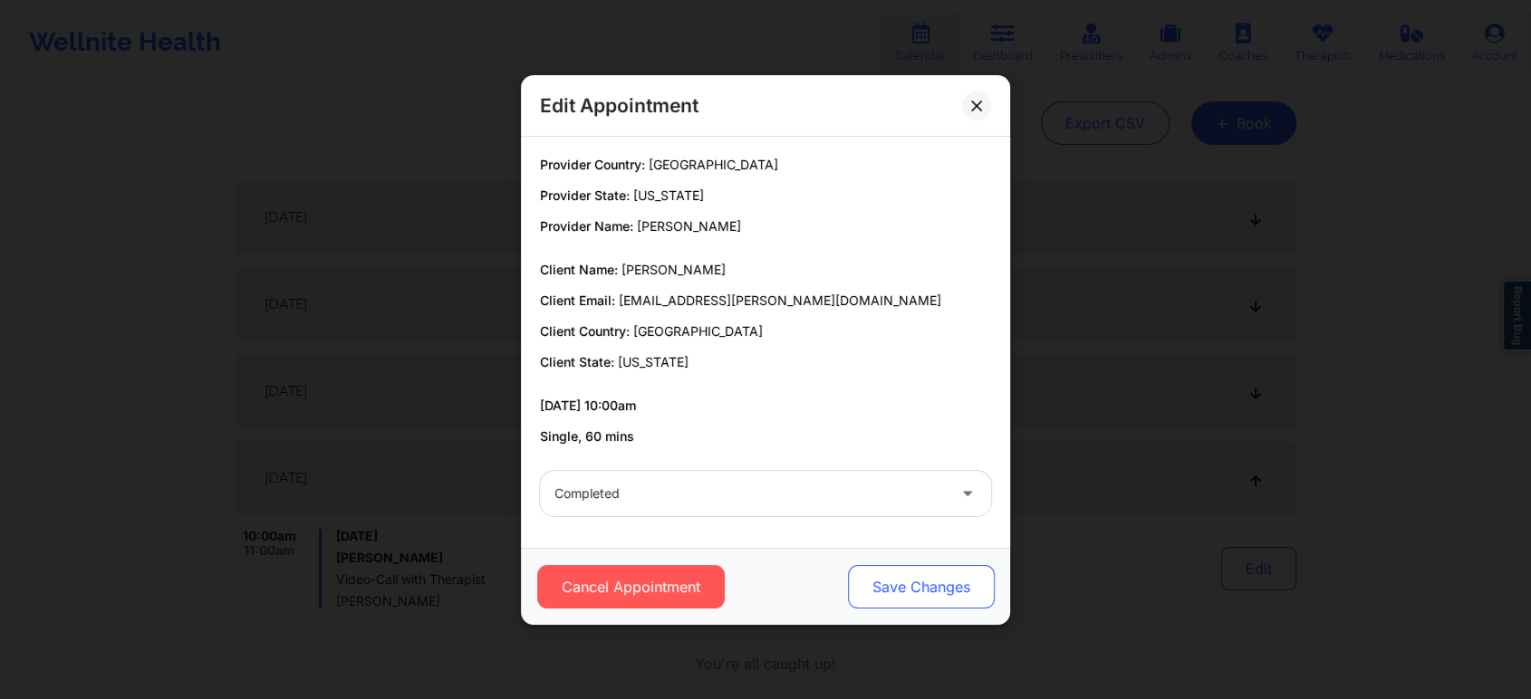
drag, startPoint x: 909, startPoint y: 609, endPoint x: 932, endPoint y: 575, distance: 40.4
click at [932, 575] on div "Cancel Appointment Save Changes" at bounding box center [765, 586] width 489 height 77
click at [932, 575] on button "Save Changes" at bounding box center [921, 586] width 147 height 43
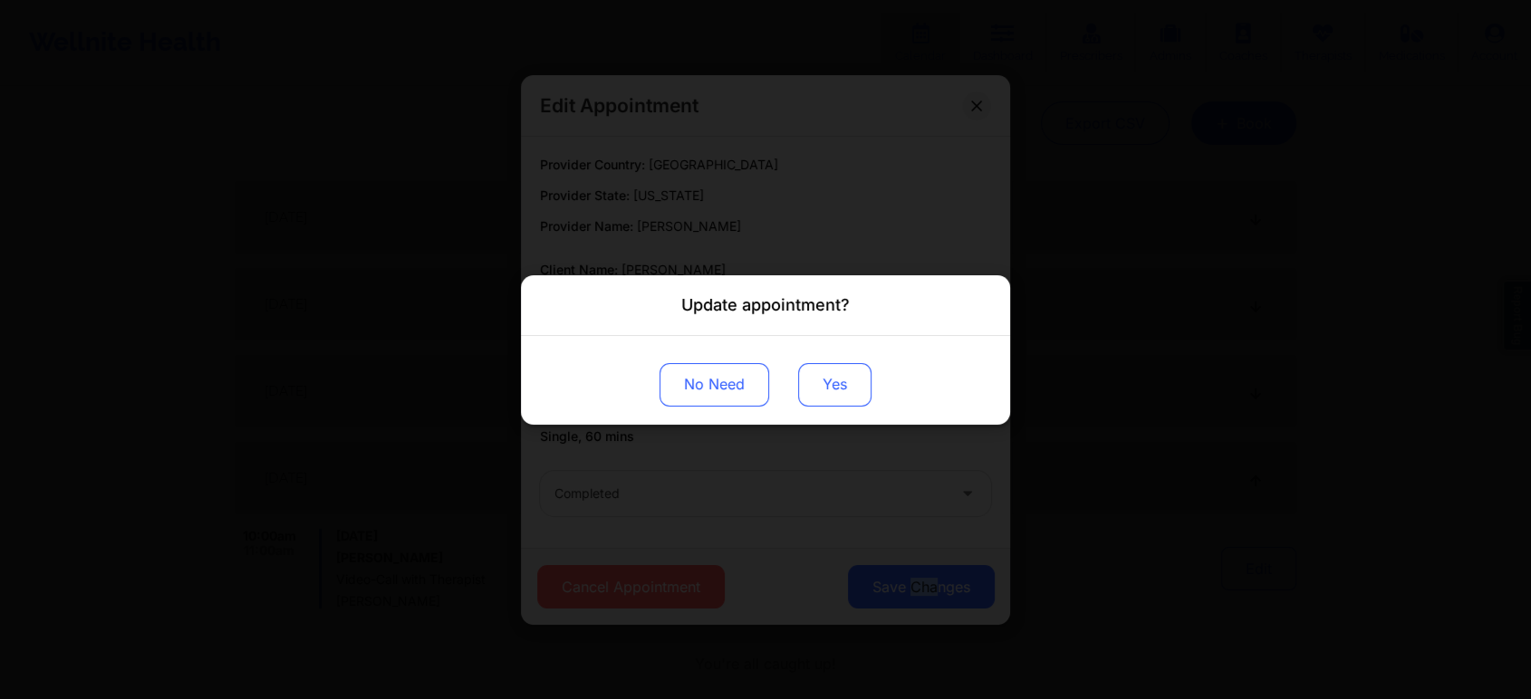
click at [838, 397] on button "Yes" at bounding box center [834, 383] width 73 height 43
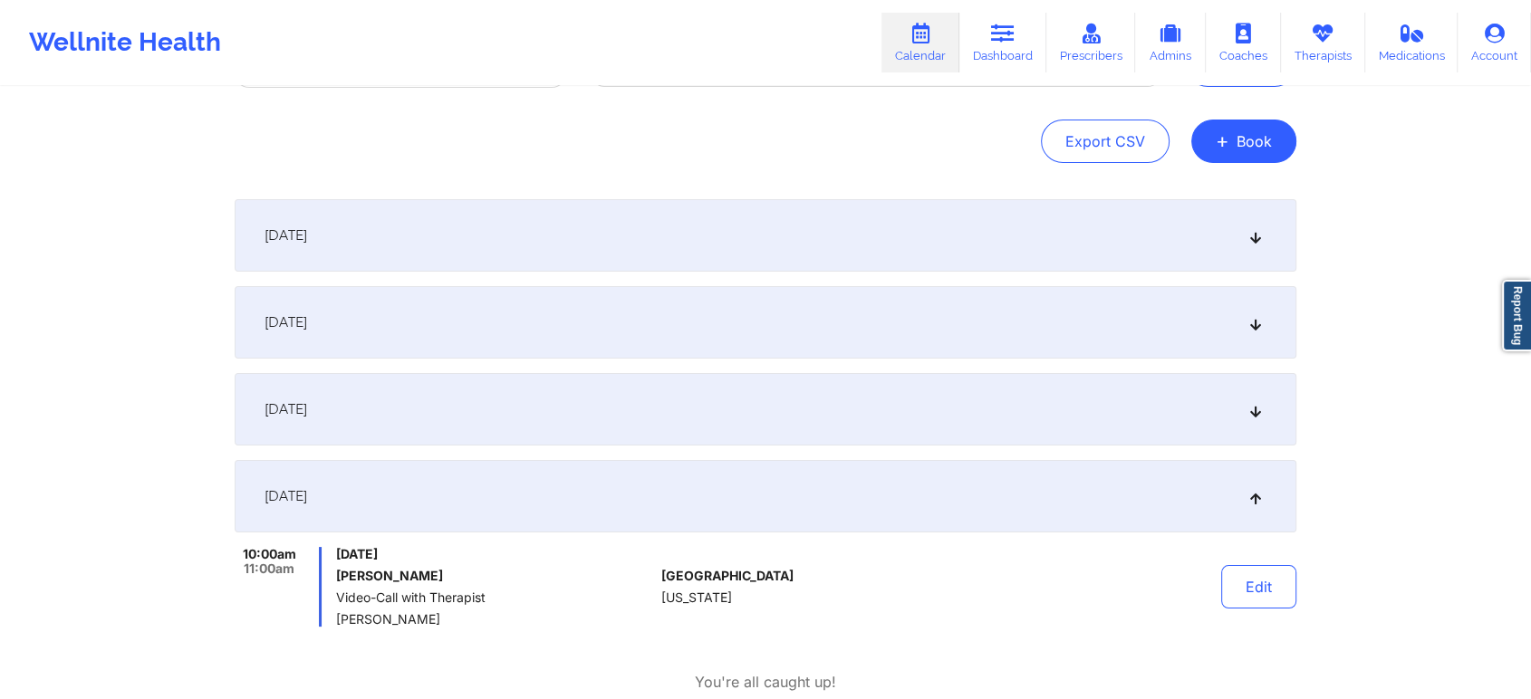
scroll to position [0, 0]
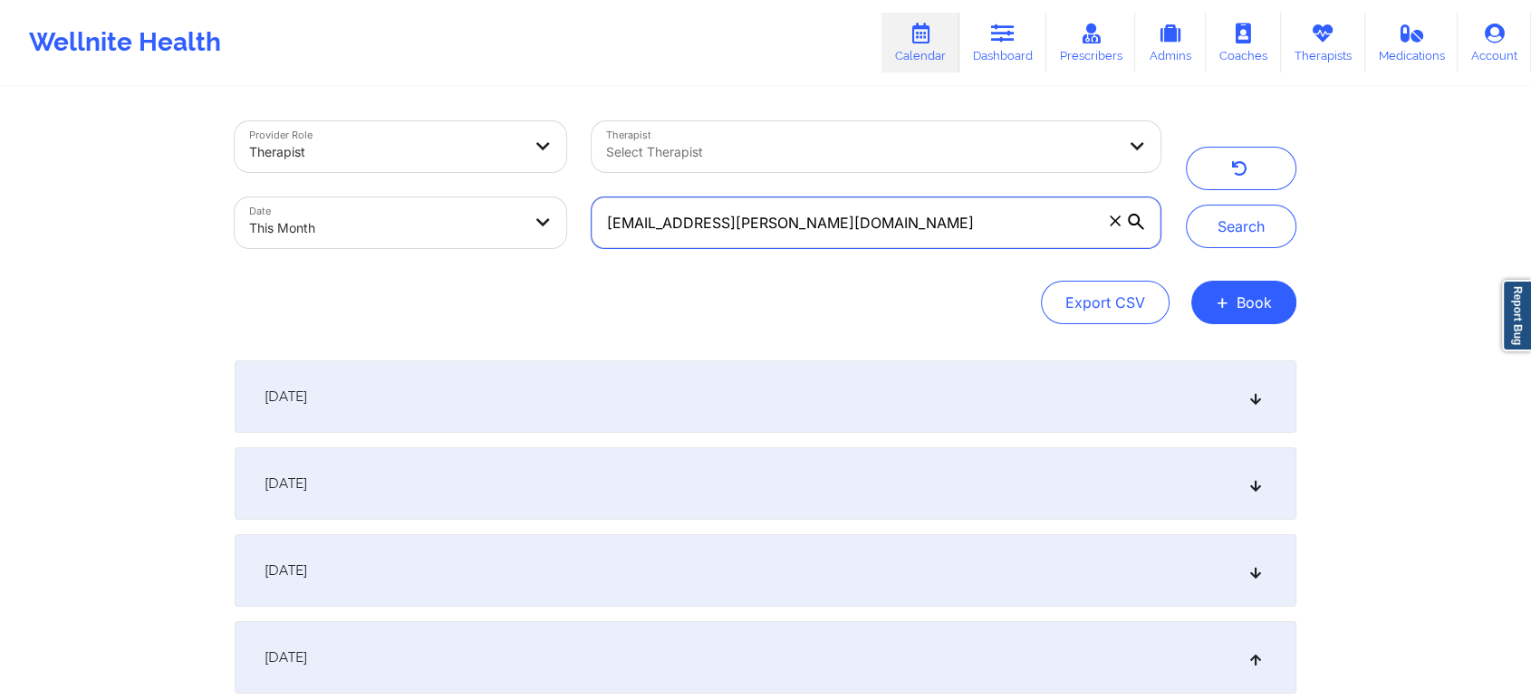
drag, startPoint x: 837, startPoint y: 223, endPoint x: 557, endPoint y: 237, distance: 280.2
click at [557, 237] on div "Provider Role Therapist Therapist Select Therapist Date This Month [EMAIL_ADDRE…" at bounding box center [697, 185] width 951 height 152
paste input "[EMAIL_ADDRESS]"
click at [1186, 205] on button "Search" at bounding box center [1241, 226] width 110 height 43
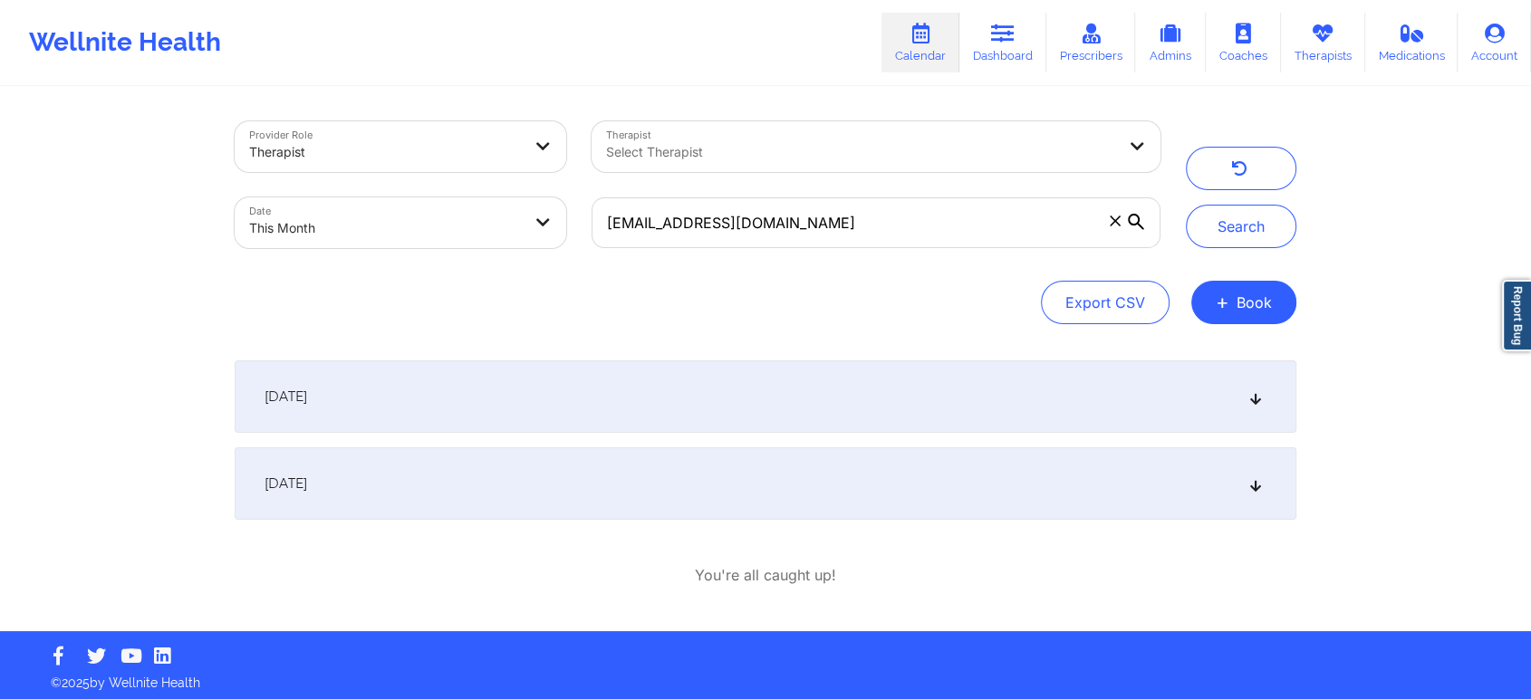
click at [849, 396] on div "[DATE]" at bounding box center [765, 396] width 1061 height 72
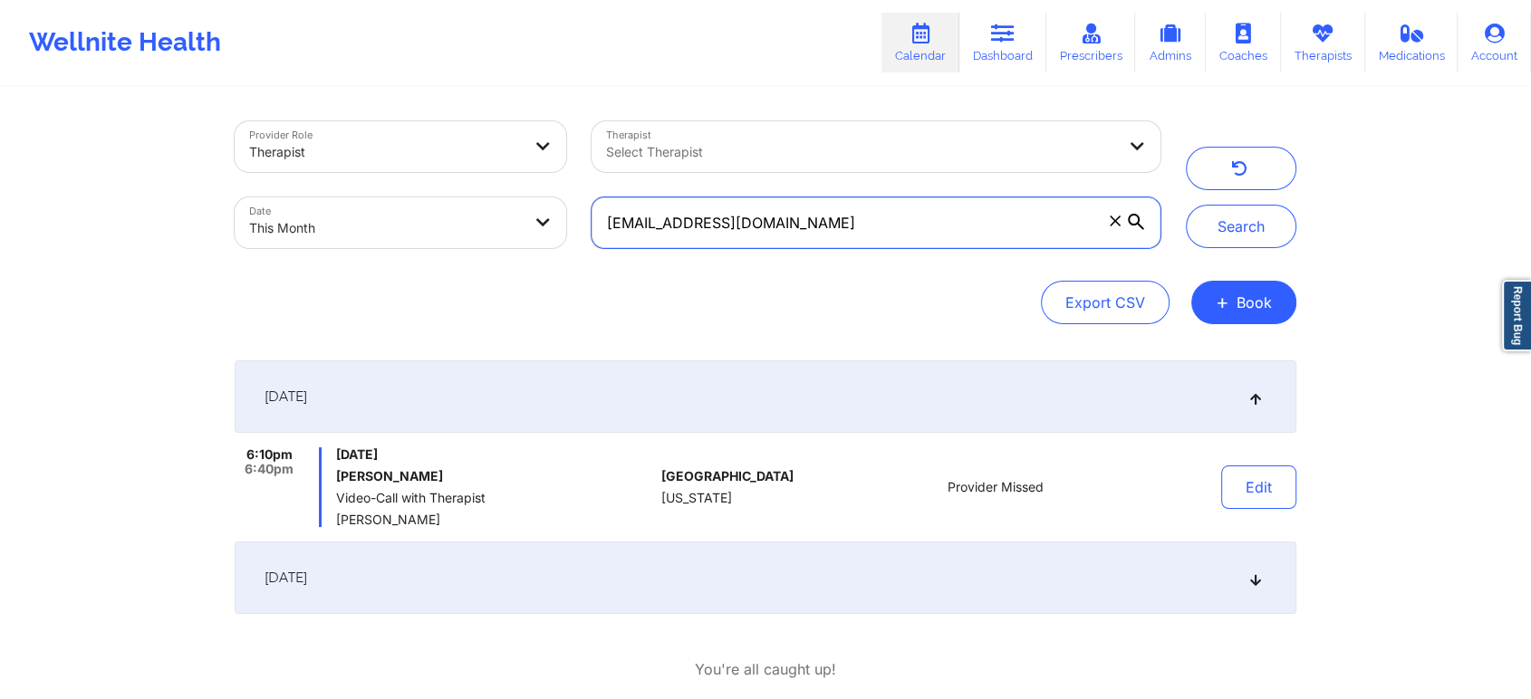
drag, startPoint x: 877, startPoint y: 226, endPoint x: 479, endPoint y: 281, distance: 401.4
click at [479, 281] on div "Provider Role Therapist Therapist Select Therapist Date This Month [EMAIL_ADDRE…" at bounding box center [765, 222] width 1061 height 203
paste input "wraith.c.nephilidus"
click at [1186, 205] on button "Search" at bounding box center [1241, 226] width 110 height 43
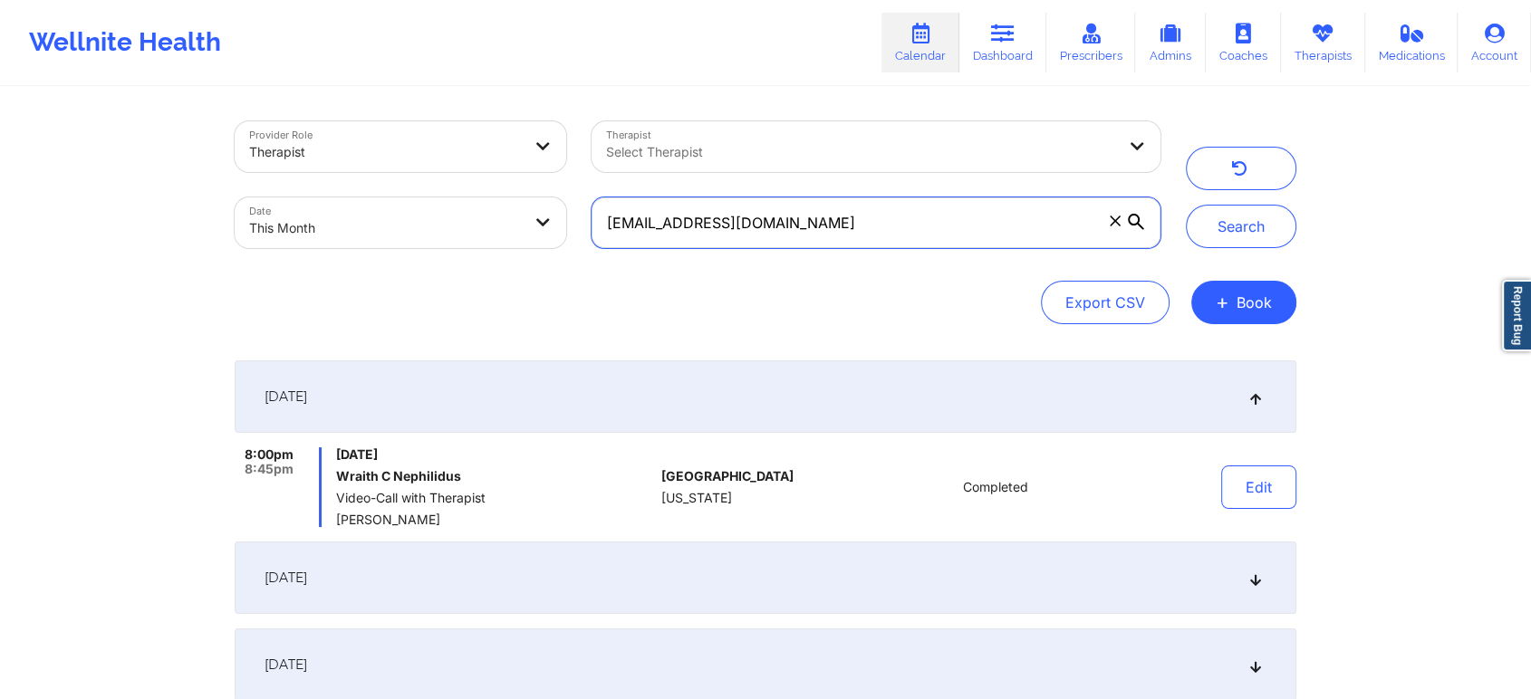
scroll to position [360, 0]
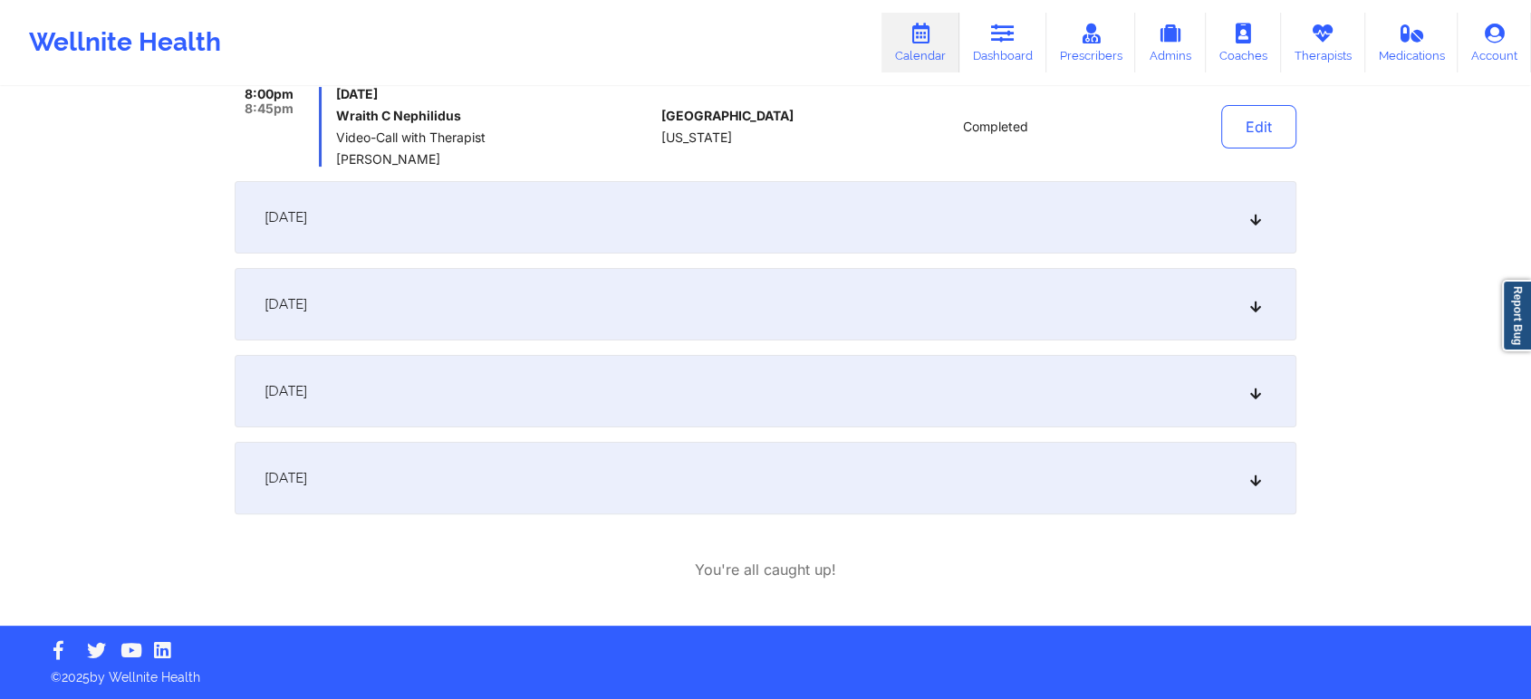
click at [681, 465] on div "[DATE]" at bounding box center [765, 478] width 1061 height 72
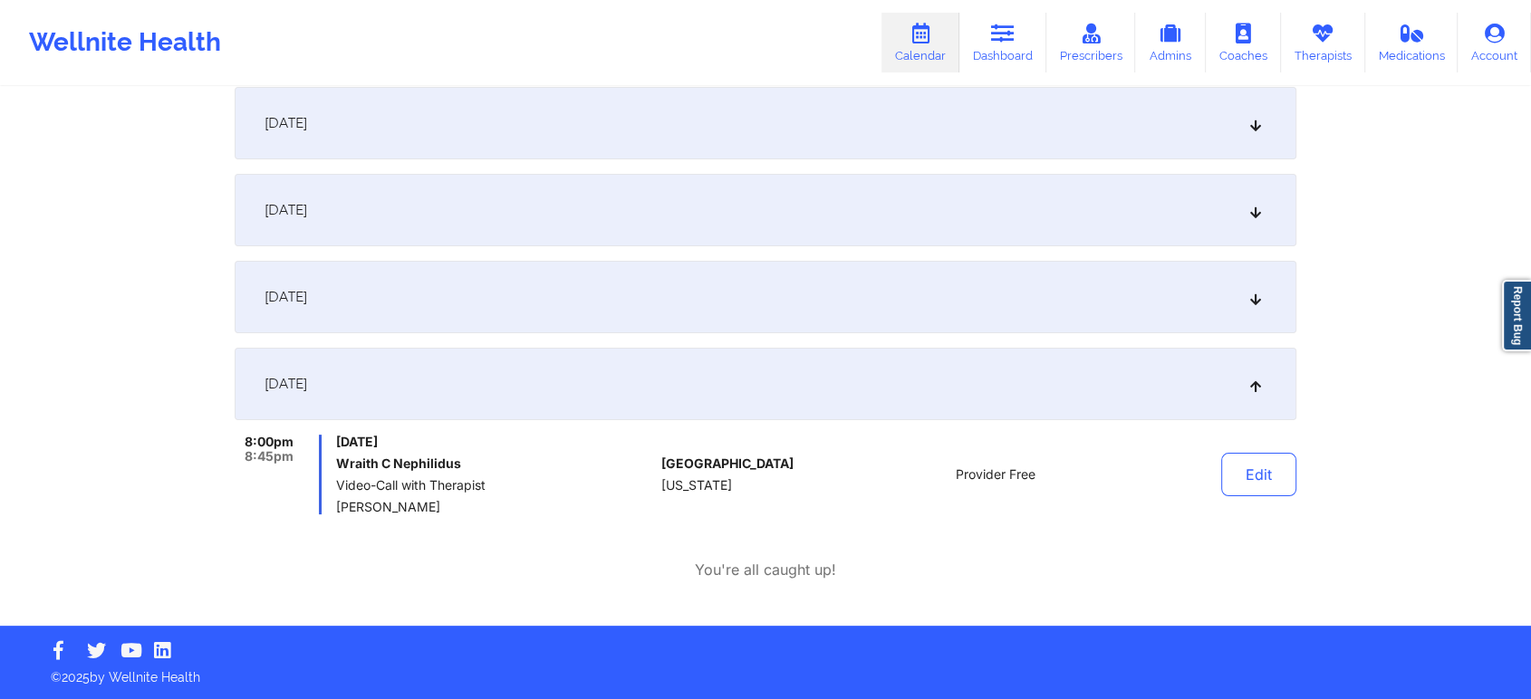
click at [656, 339] on div "[DATE] 8:00pm 8:45pm [DATE] Wraith C Nephilidus Video-Call with Therapist [PERS…" at bounding box center [765, 257] width 1061 height 514
click at [671, 314] on div "[DATE]" at bounding box center [765, 297] width 1061 height 72
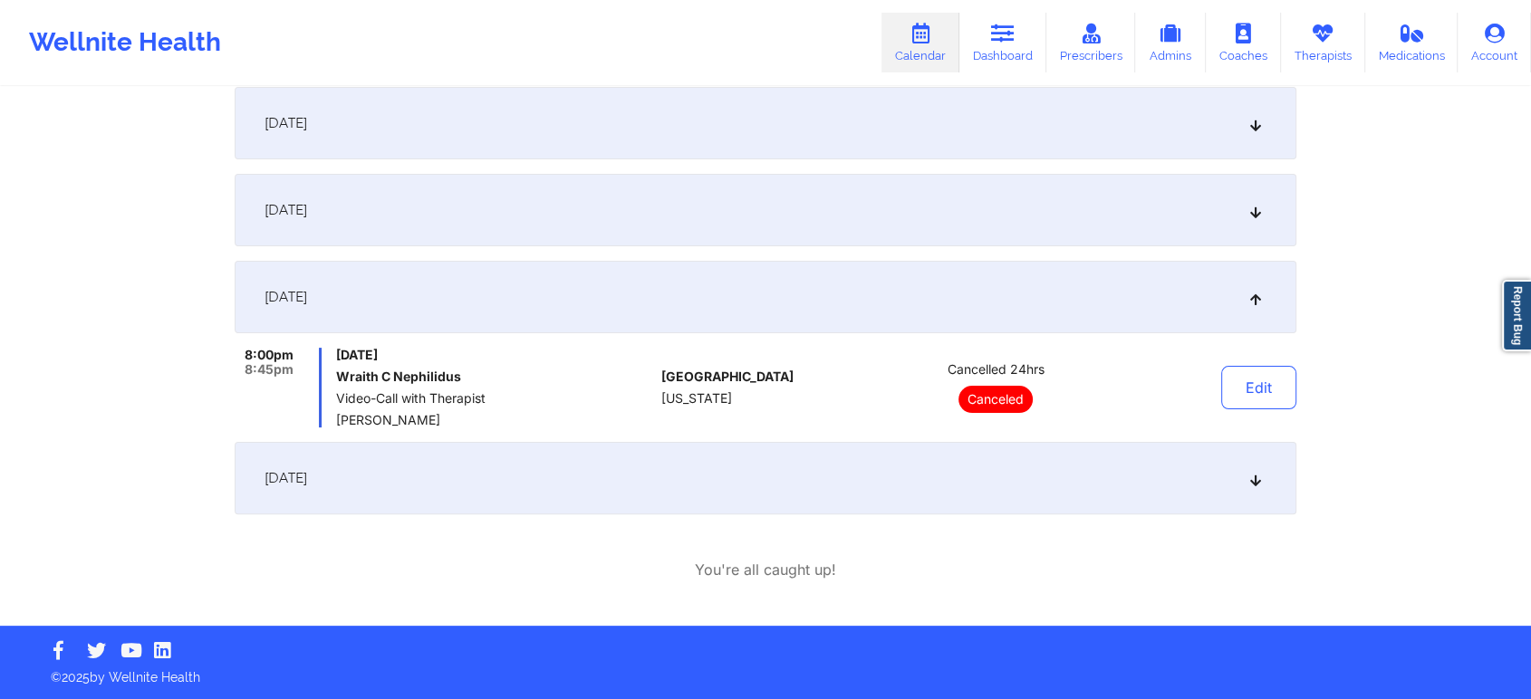
click at [470, 174] on div "[DATE]" at bounding box center [765, 210] width 1061 height 72
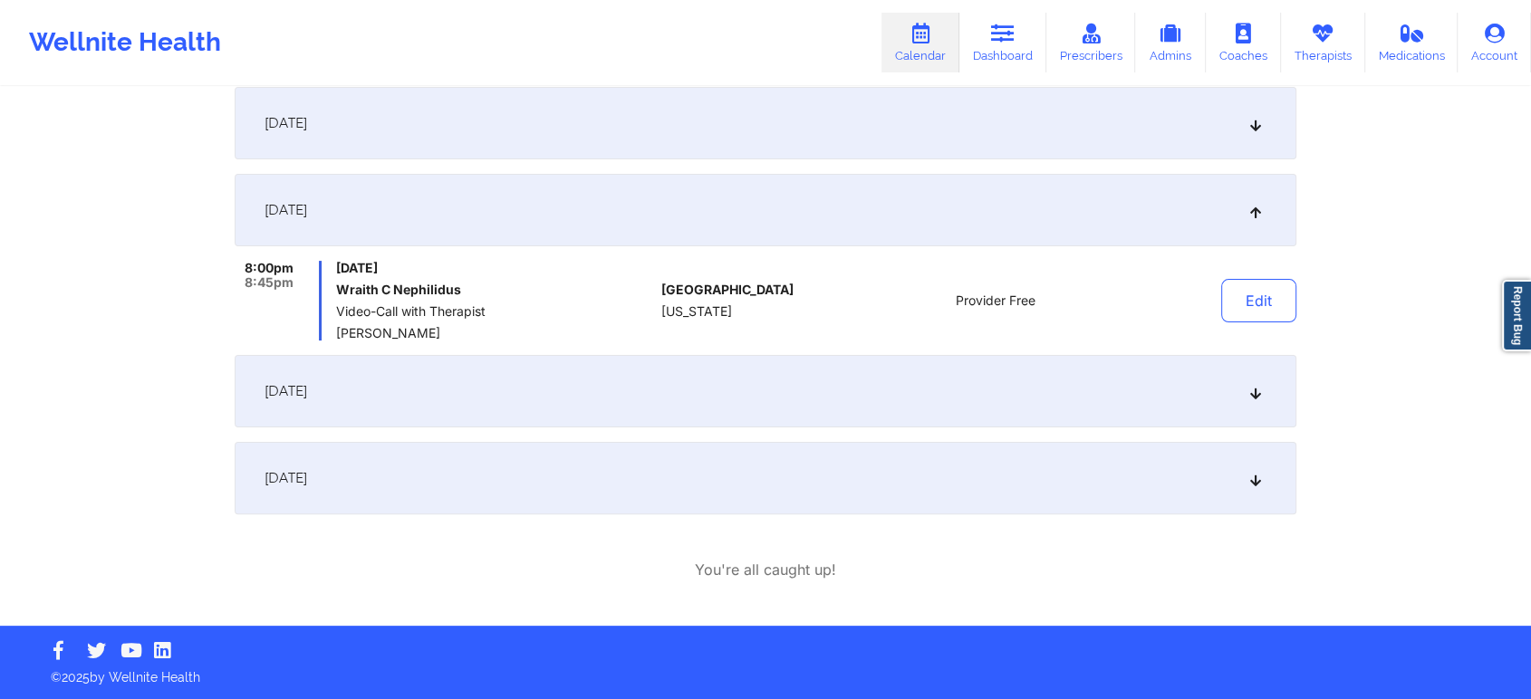
drag, startPoint x: 587, startPoint y: 174, endPoint x: 636, endPoint y: 139, distance: 59.8
click at [636, 139] on div "[DATE] 8:00pm 8:45pm [DATE] Wraith C Nephilidus Video-Call with Therapist [PERS…" at bounding box center [765, 257] width 1061 height 514
click at [636, 139] on div "[DATE]" at bounding box center [765, 123] width 1061 height 72
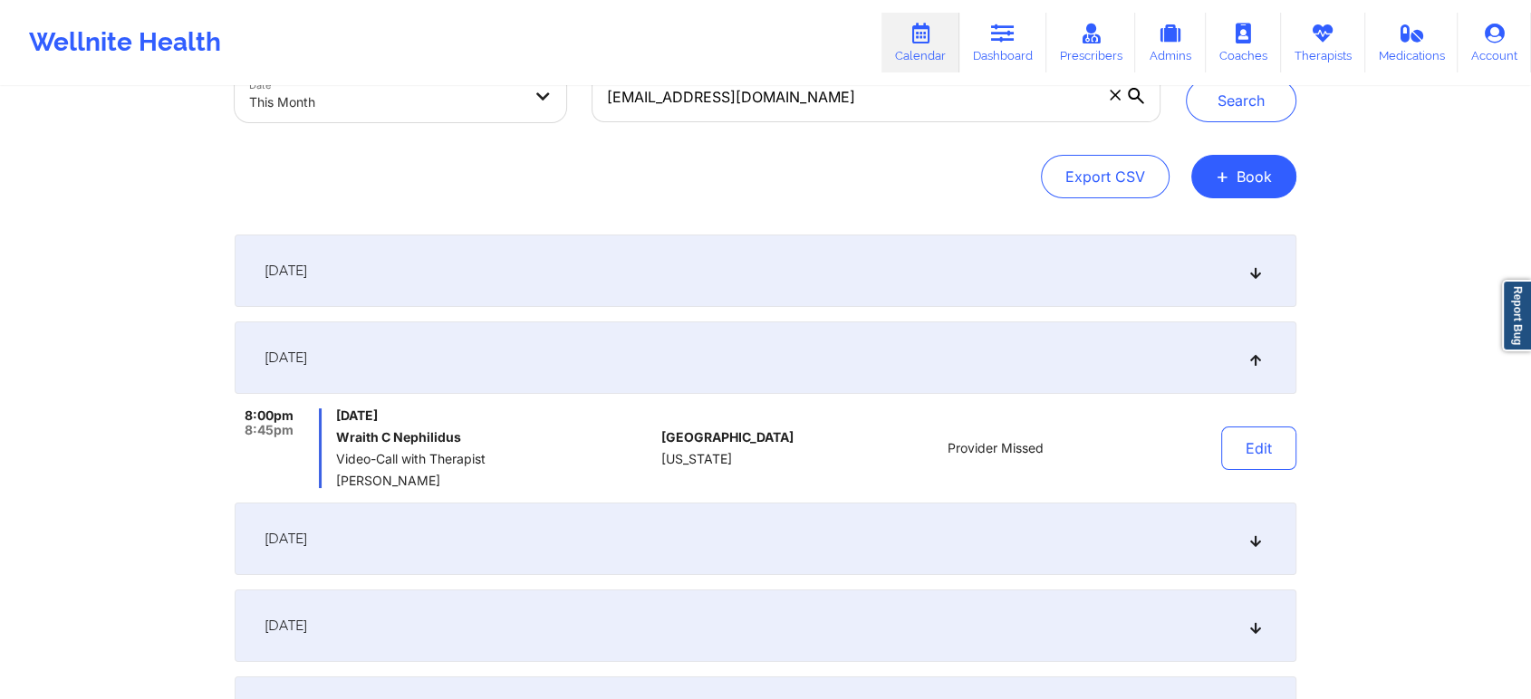
scroll to position [109, 0]
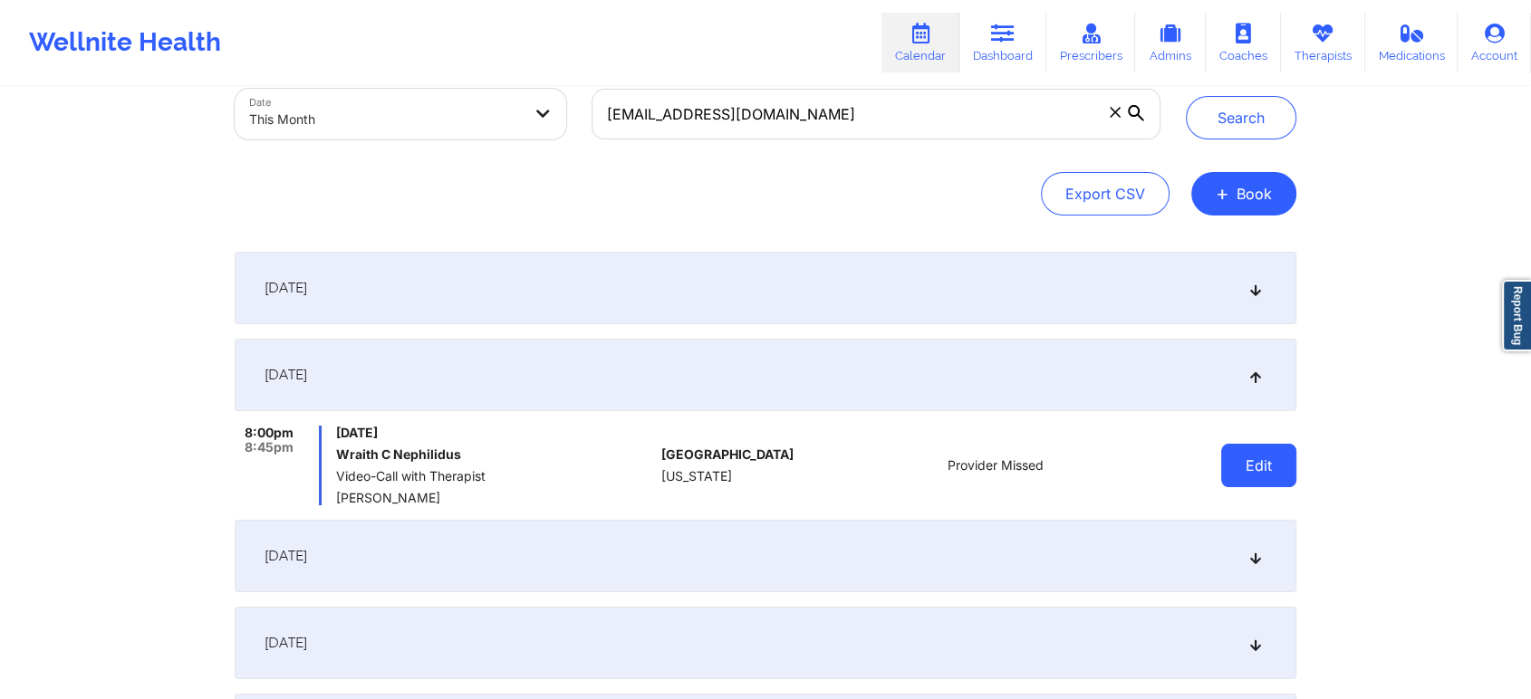
click at [1251, 465] on button "Edit" at bounding box center [1258, 465] width 75 height 43
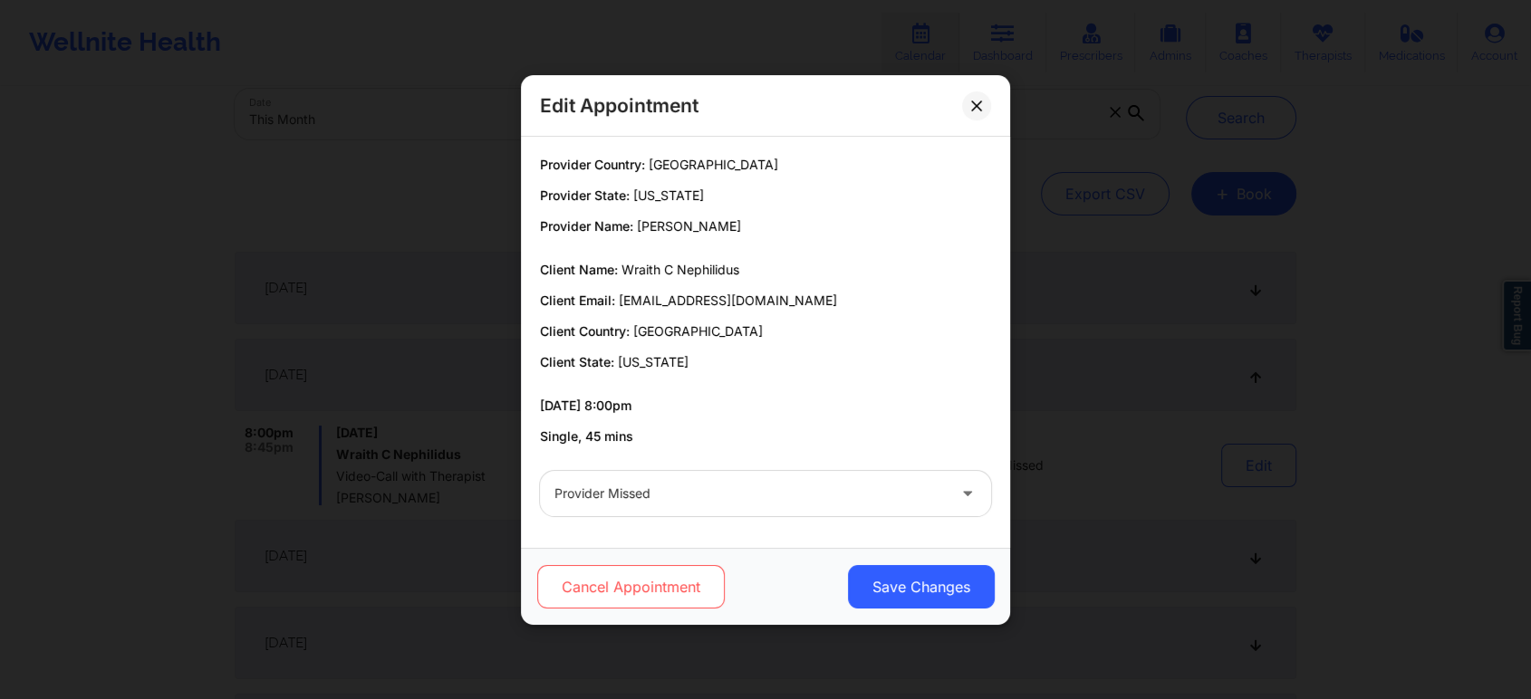
click at [638, 566] on button "Cancel Appointment" at bounding box center [630, 586] width 187 height 43
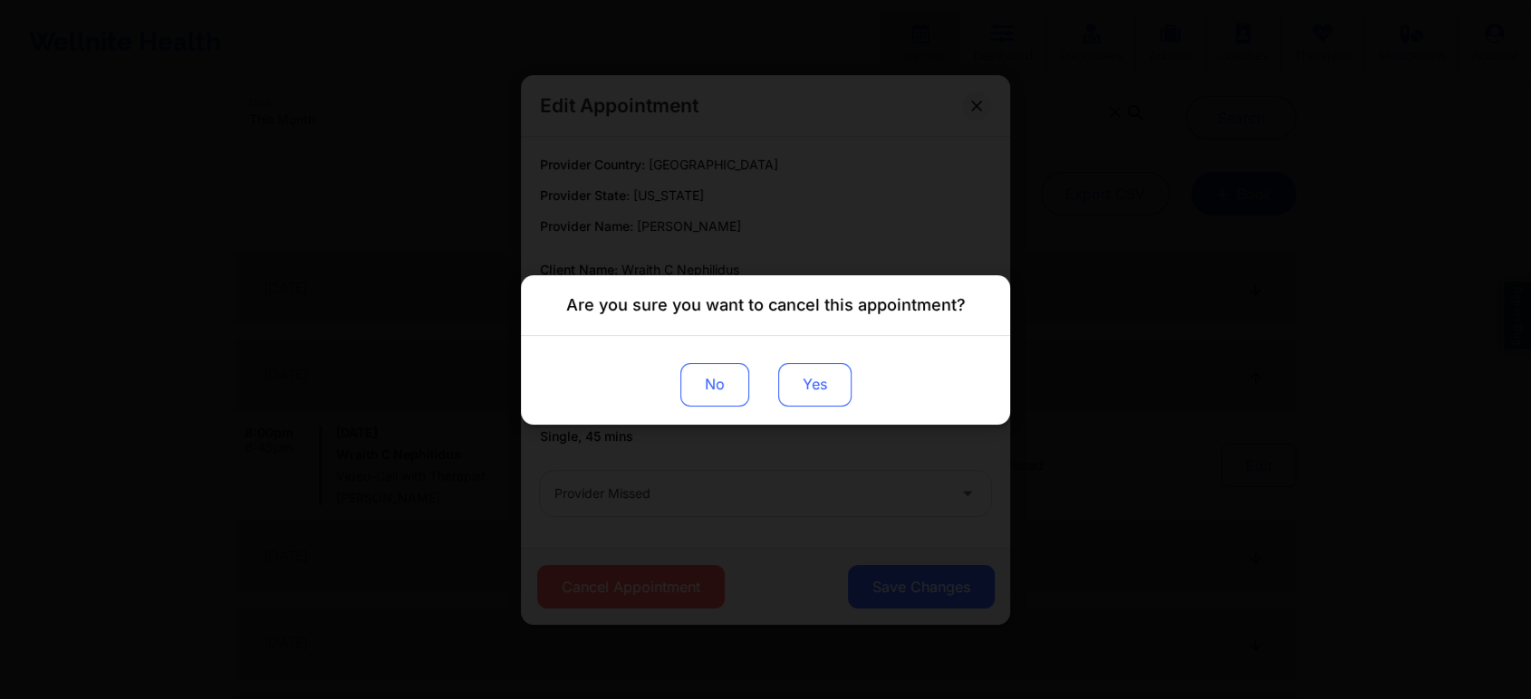
click at [813, 367] on button "Yes" at bounding box center [814, 383] width 73 height 43
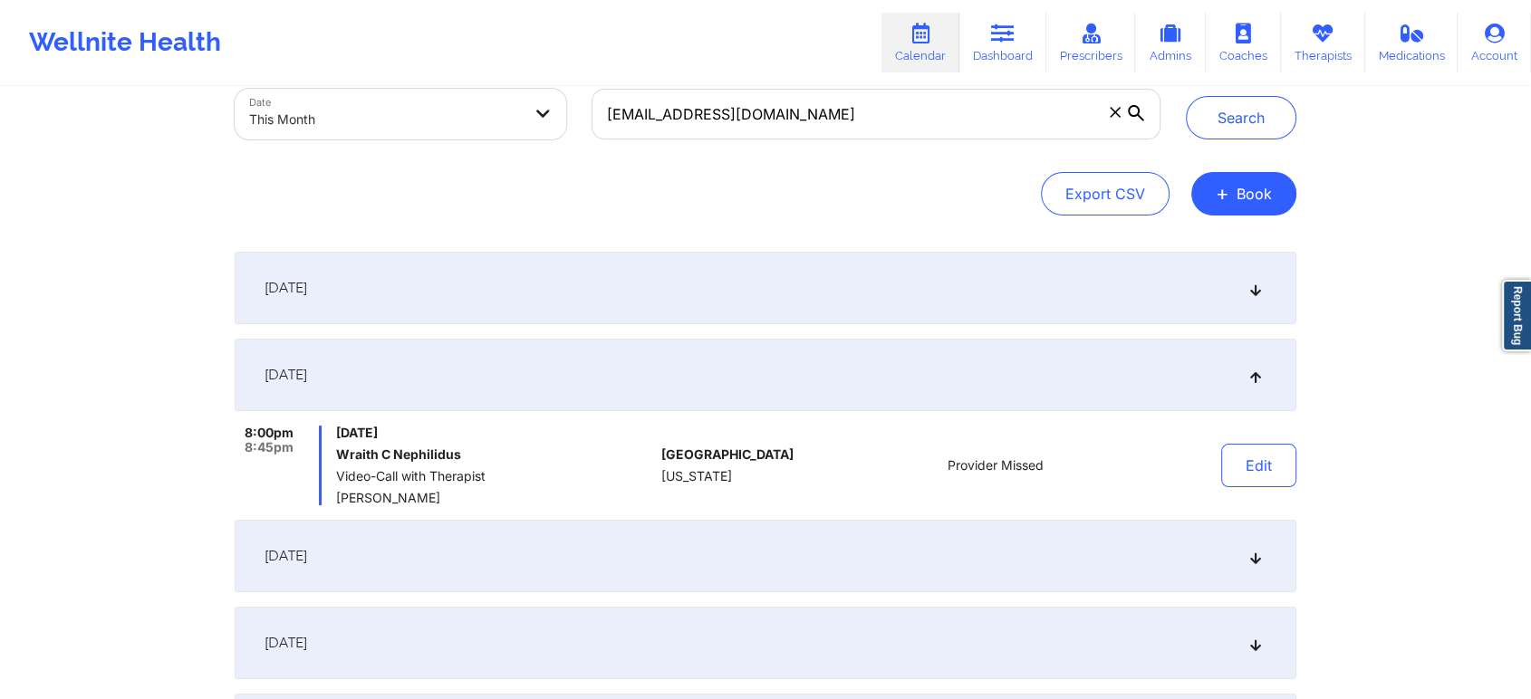
scroll to position [264, 0]
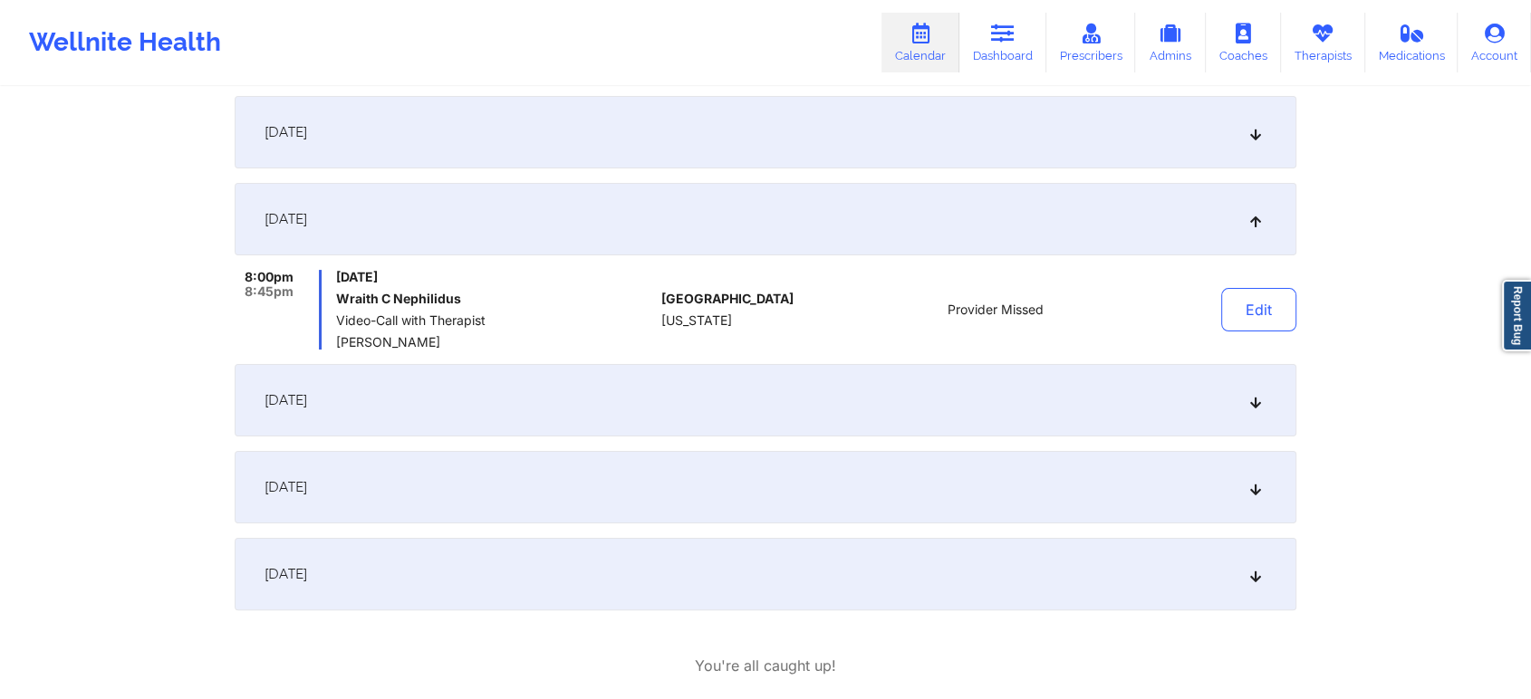
click at [701, 415] on div "[DATE]" at bounding box center [765, 400] width 1061 height 72
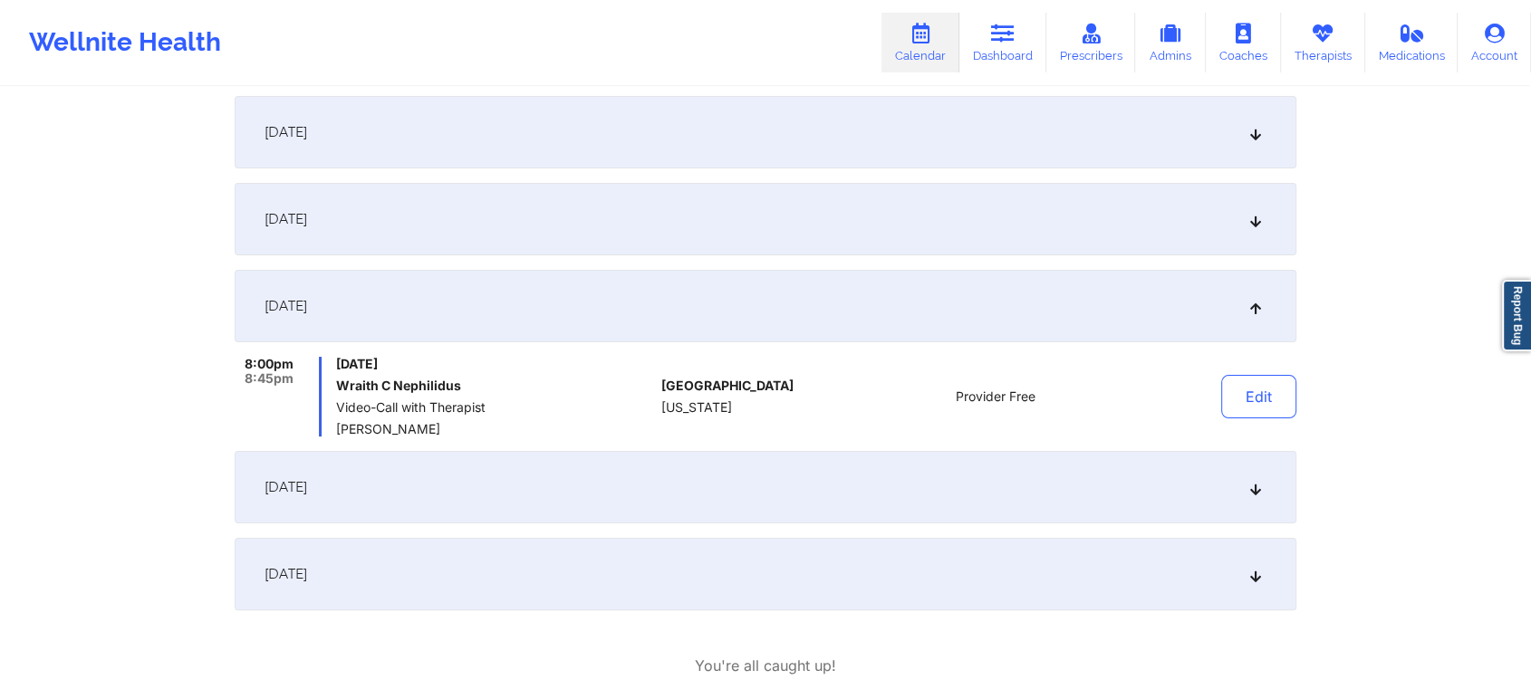
click at [475, 100] on div "[DATE]" at bounding box center [765, 132] width 1061 height 72
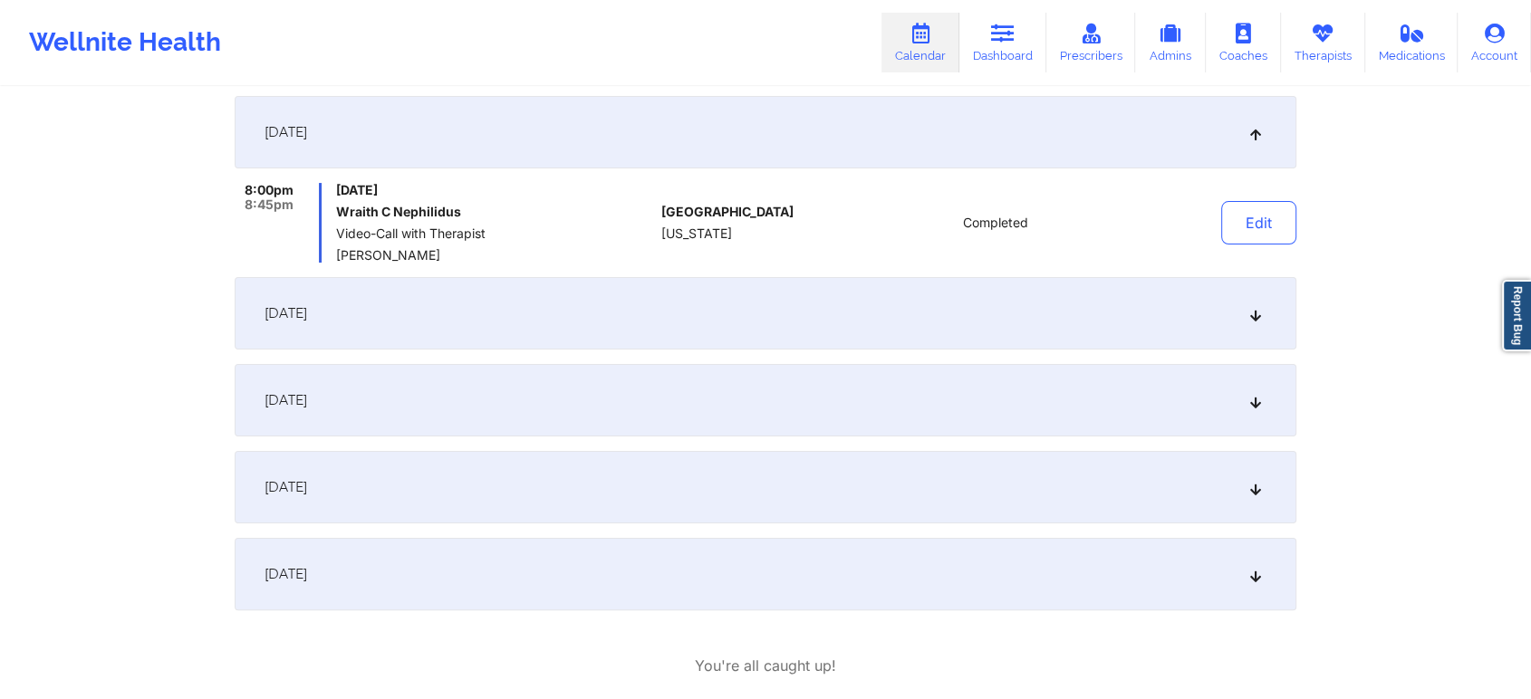
click at [475, 100] on div "[DATE]" at bounding box center [765, 132] width 1061 height 72
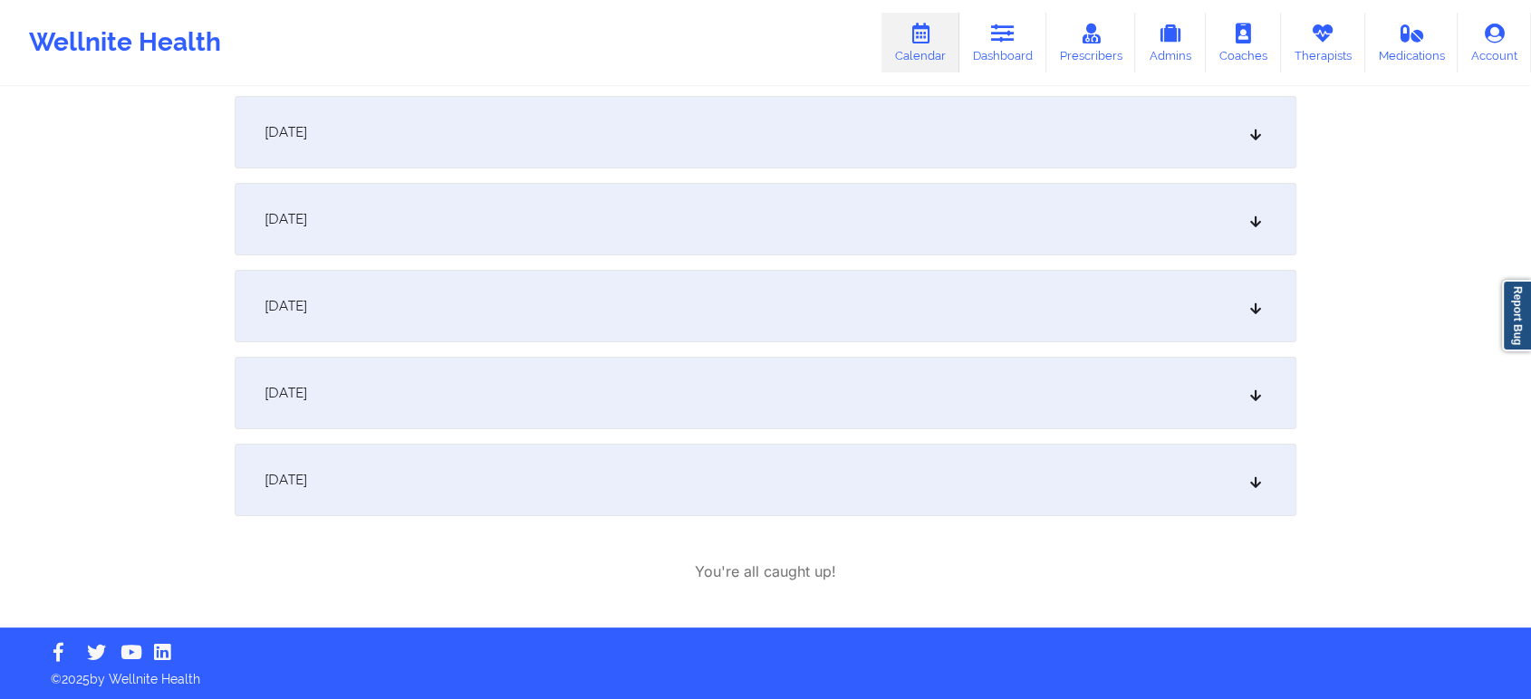
click at [475, 100] on div "[DATE]" at bounding box center [765, 132] width 1061 height 72
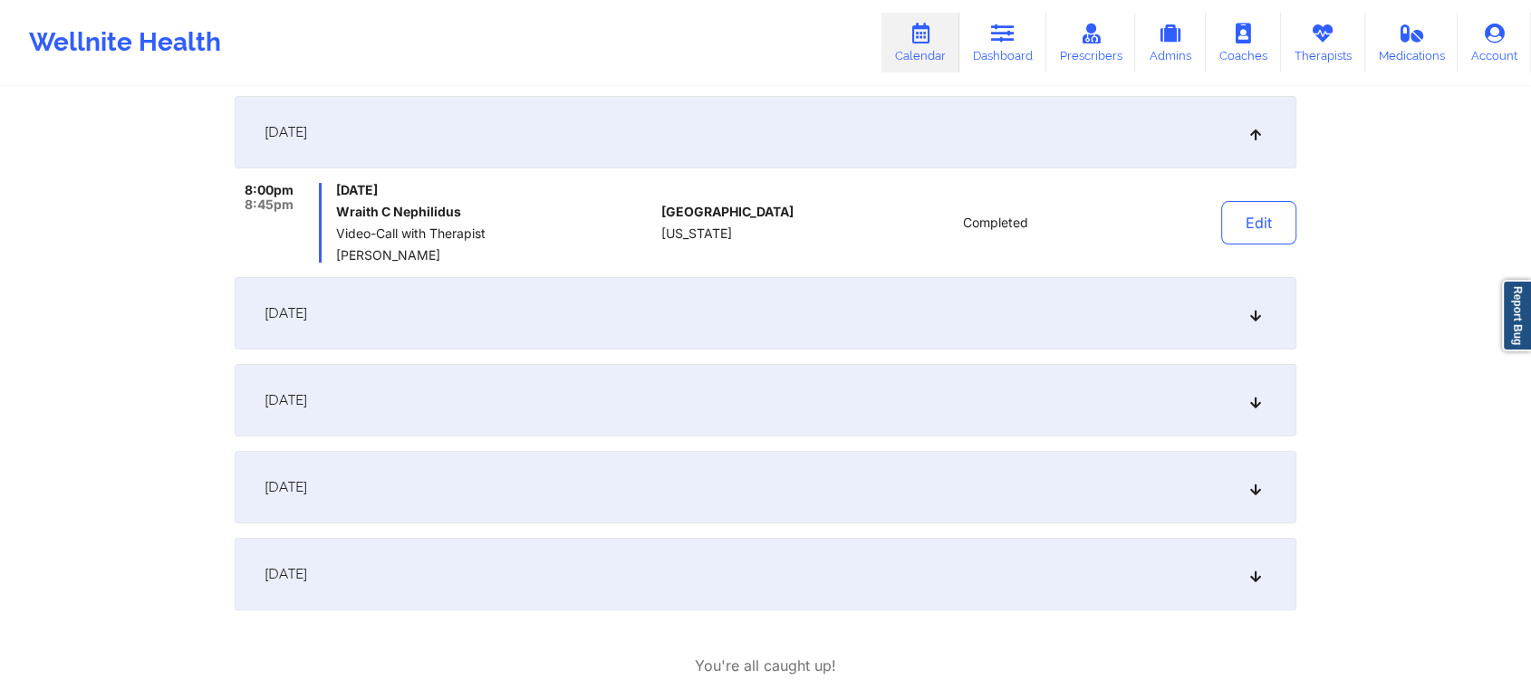
click at [460, 112] on div "[DATE]" at bounding box center [765, 132] width 1061 height 72
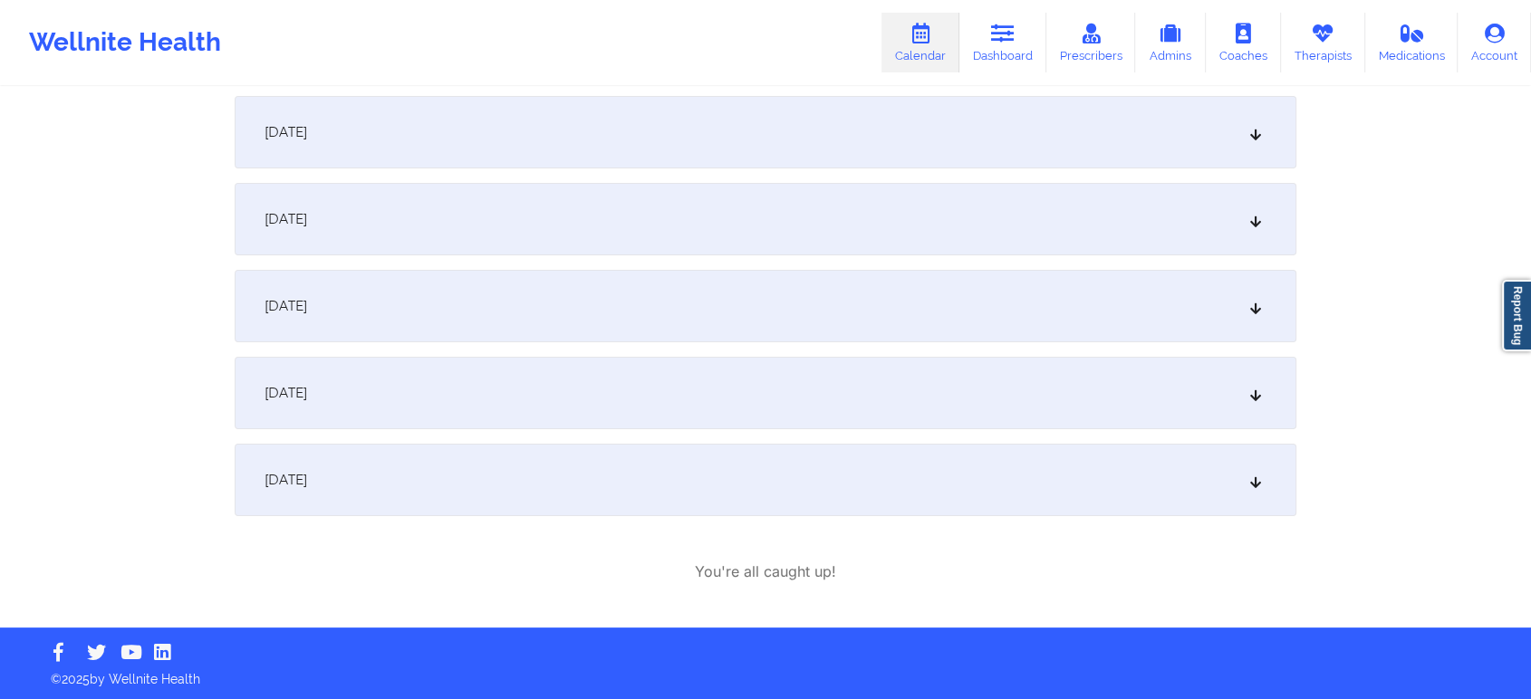
click at [486, 329] on div "[DATE]" at bounding box center [765, 306] width 1061 height 72
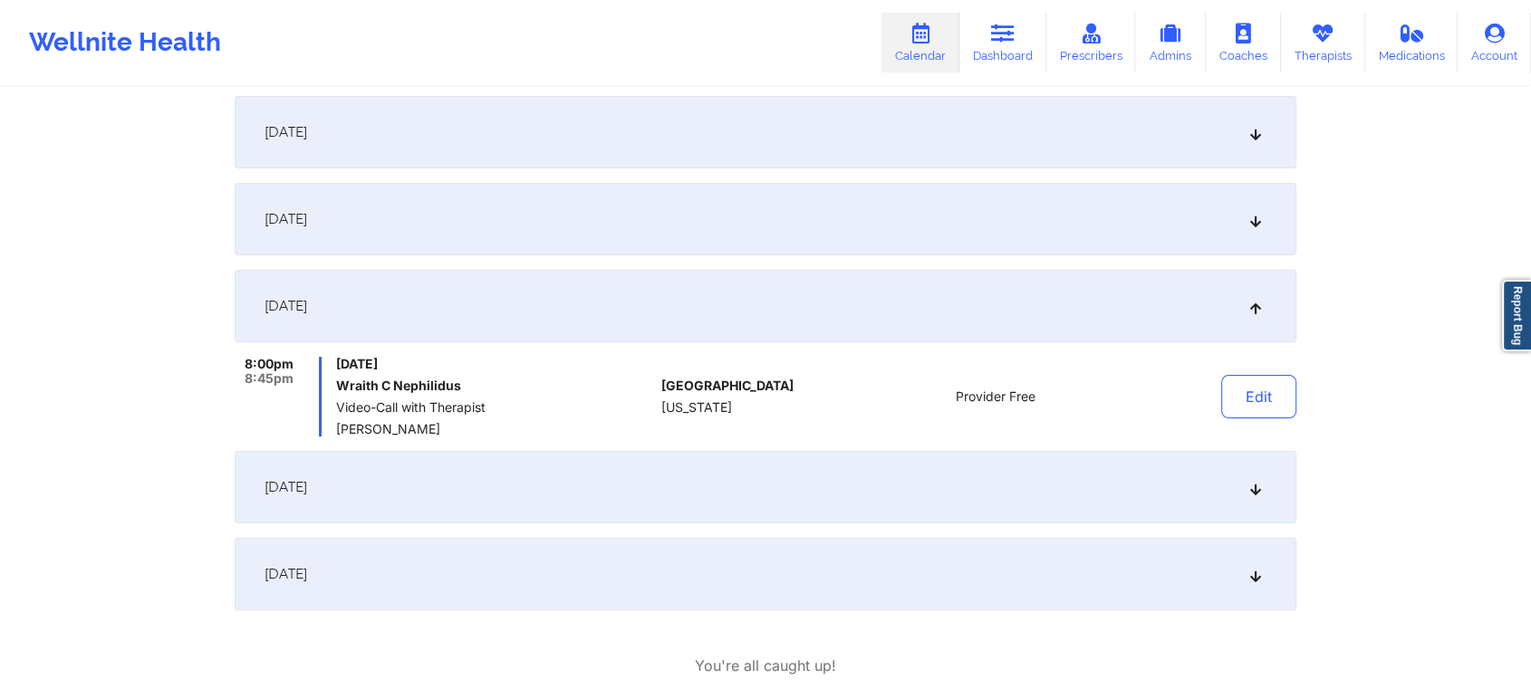
click at [655, 480] on div "[DATE]" at bounding box center [765, 487] width 1061 height 72
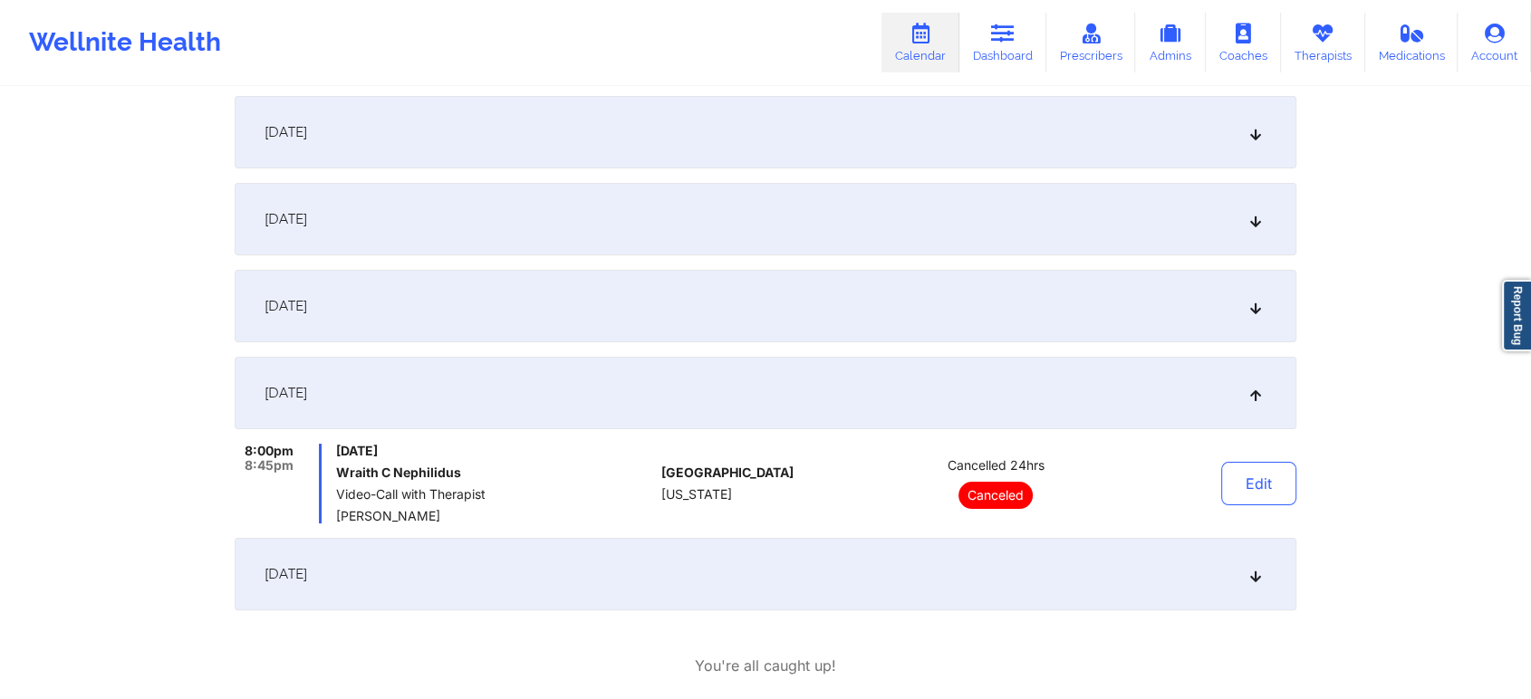
click at [834, 571] on div "[DATE]" at bounding box center [765, 574] width 1061 height 72
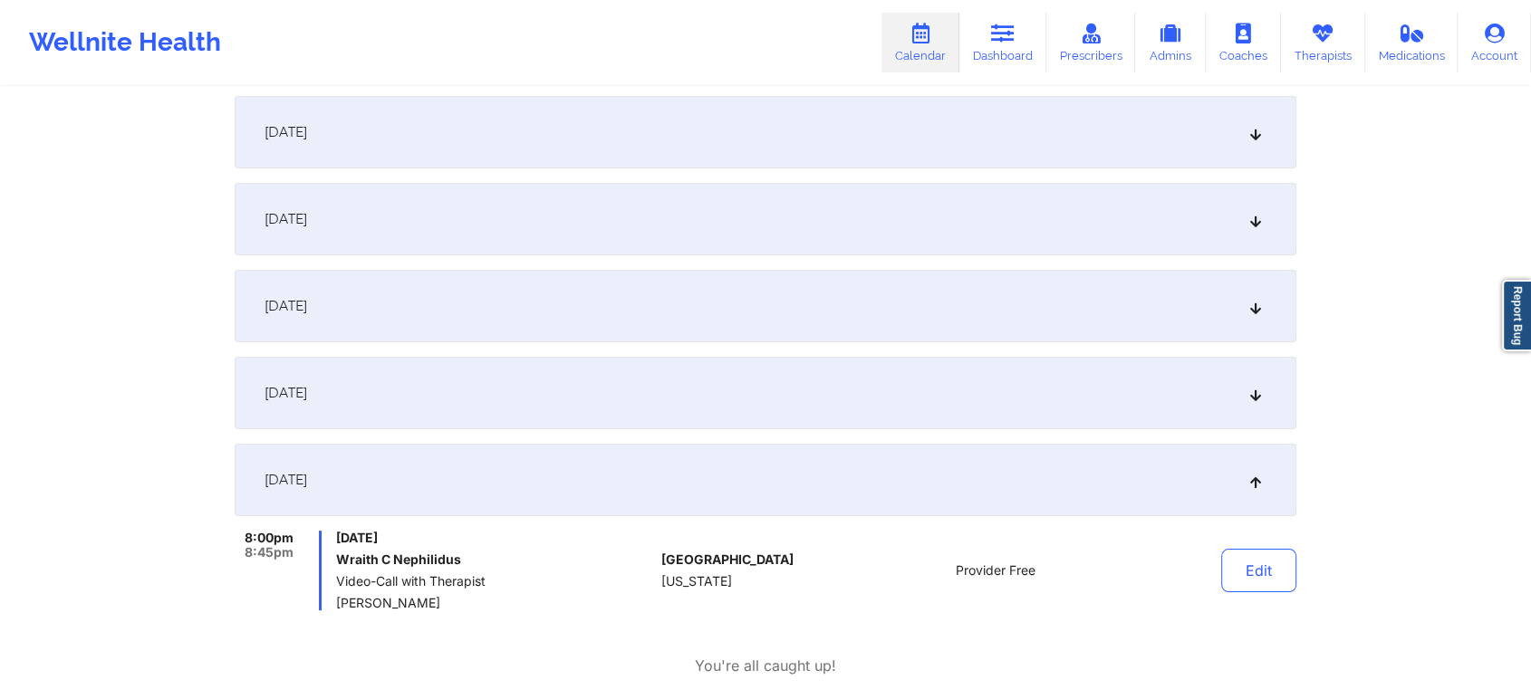
scroll to position [360, 0]
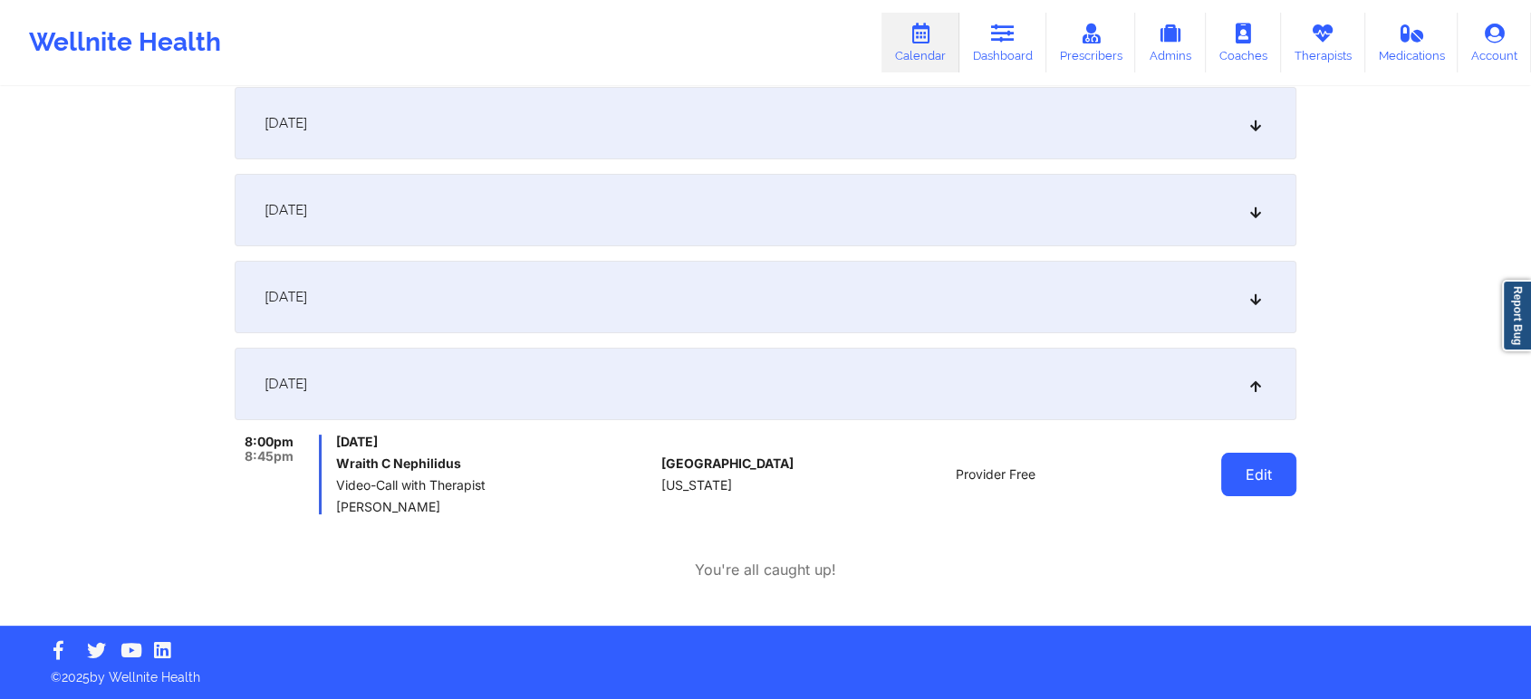
click at [1253, 487] on button "Edit" at bounding box center [1258, 474] width 75 height 43
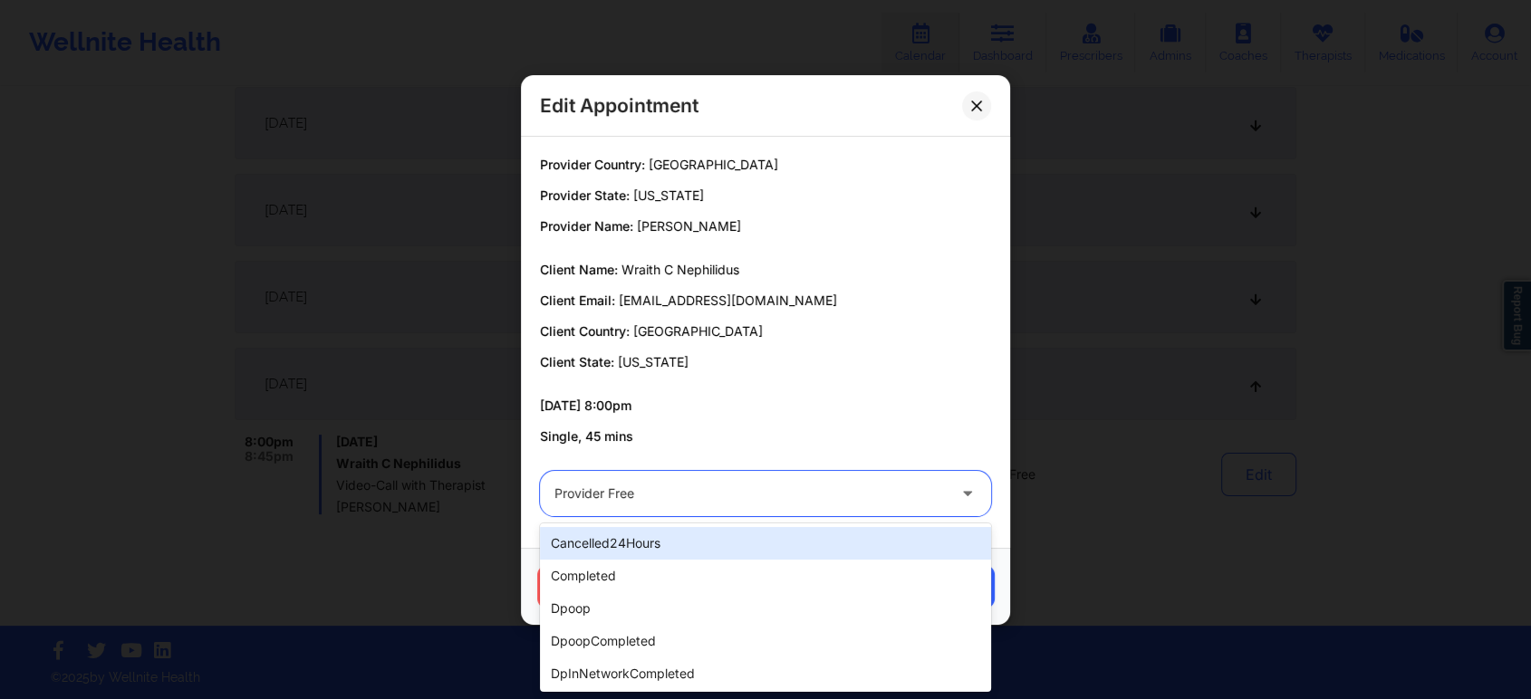
click at [676, 513] on div "Provider Free" at bounding box center [749, 493] width 391 height 45
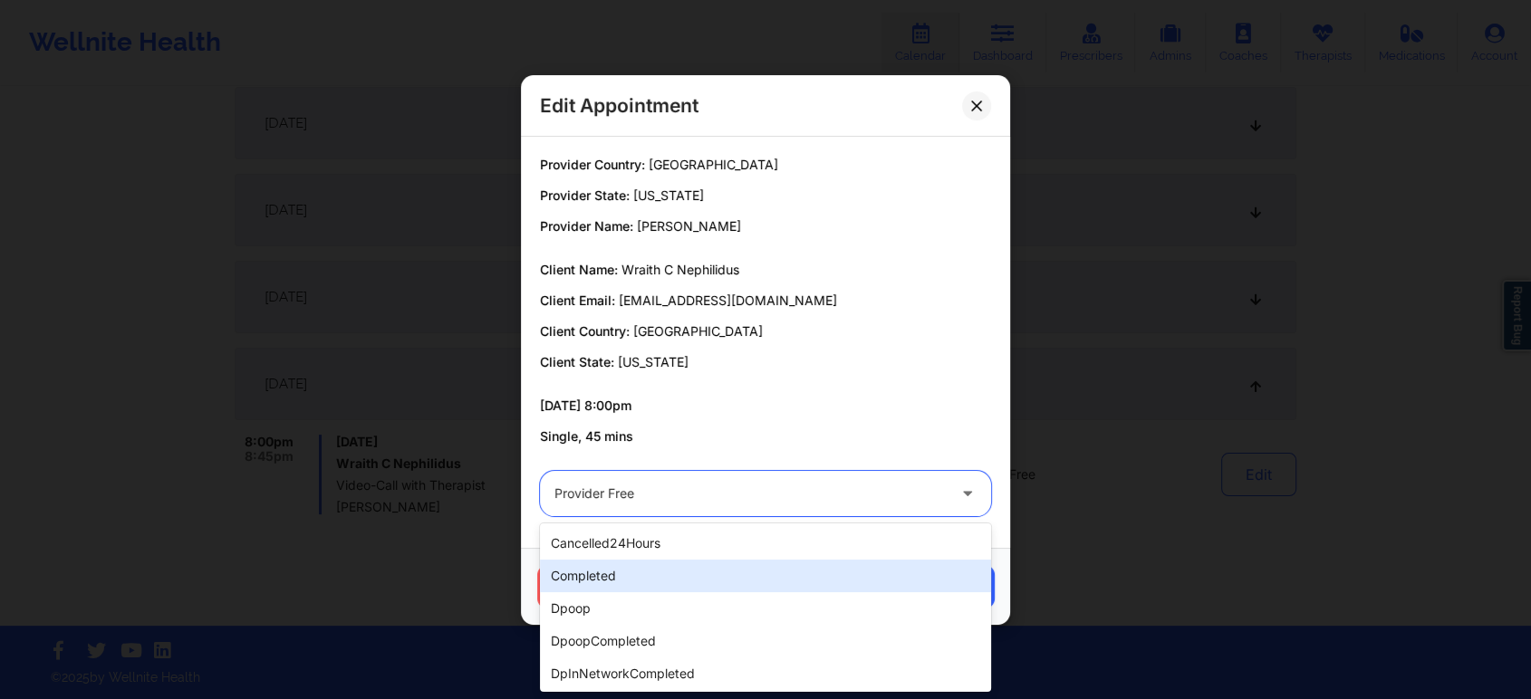
click at [649, 572] on div "completed" at bounding box center [765, 576] width 451 height 33
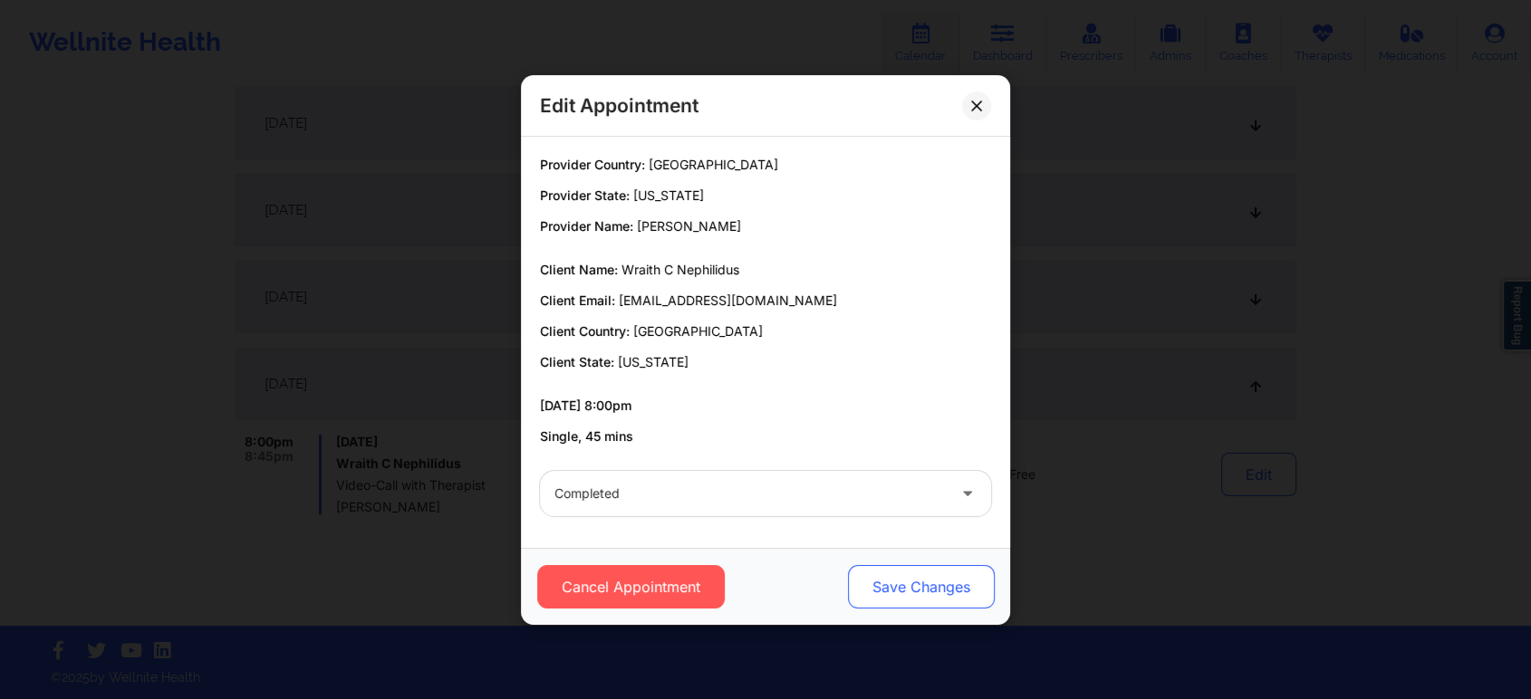
click at [893, 590] on button "Save Changes" at bounding box center [921, 586] width 147 height 43
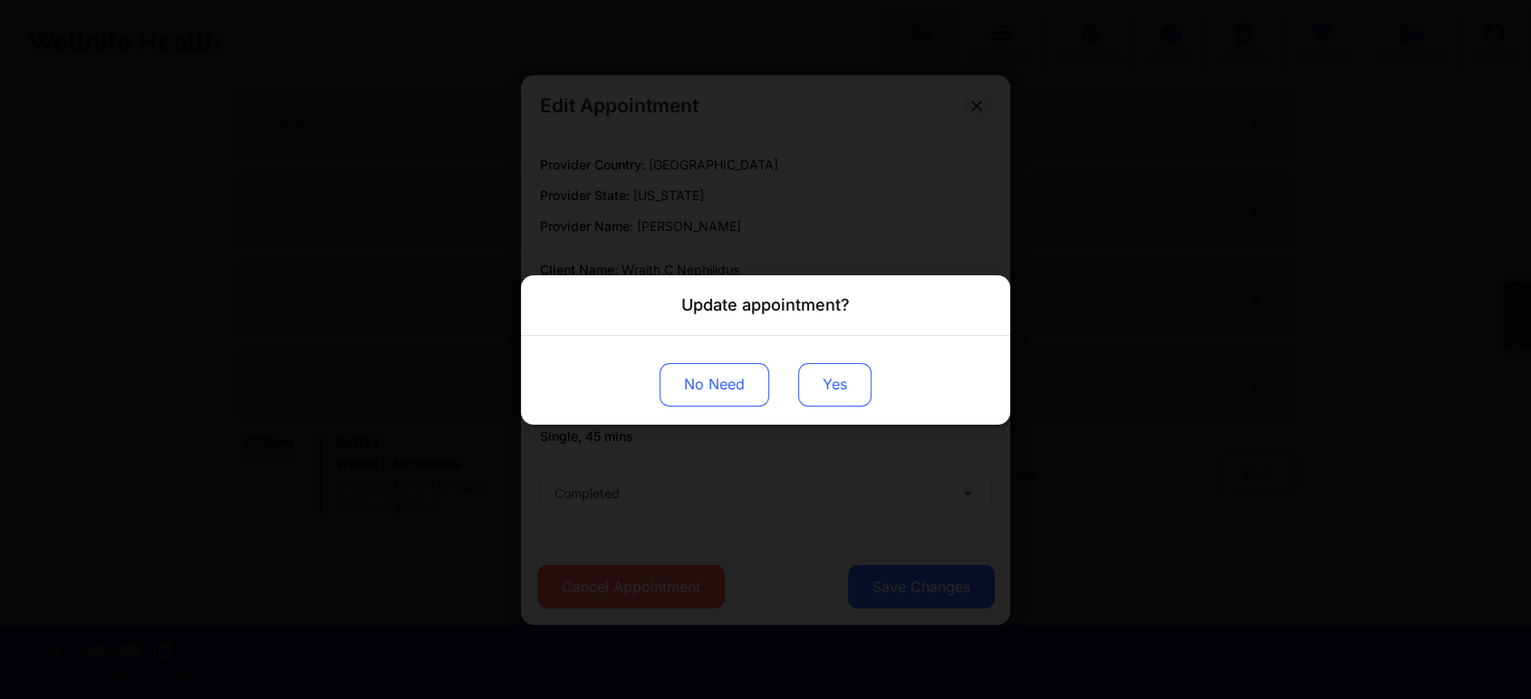
click at [845, 390] on button "Yes" at bounding box center [834, 383] width 73 height 43
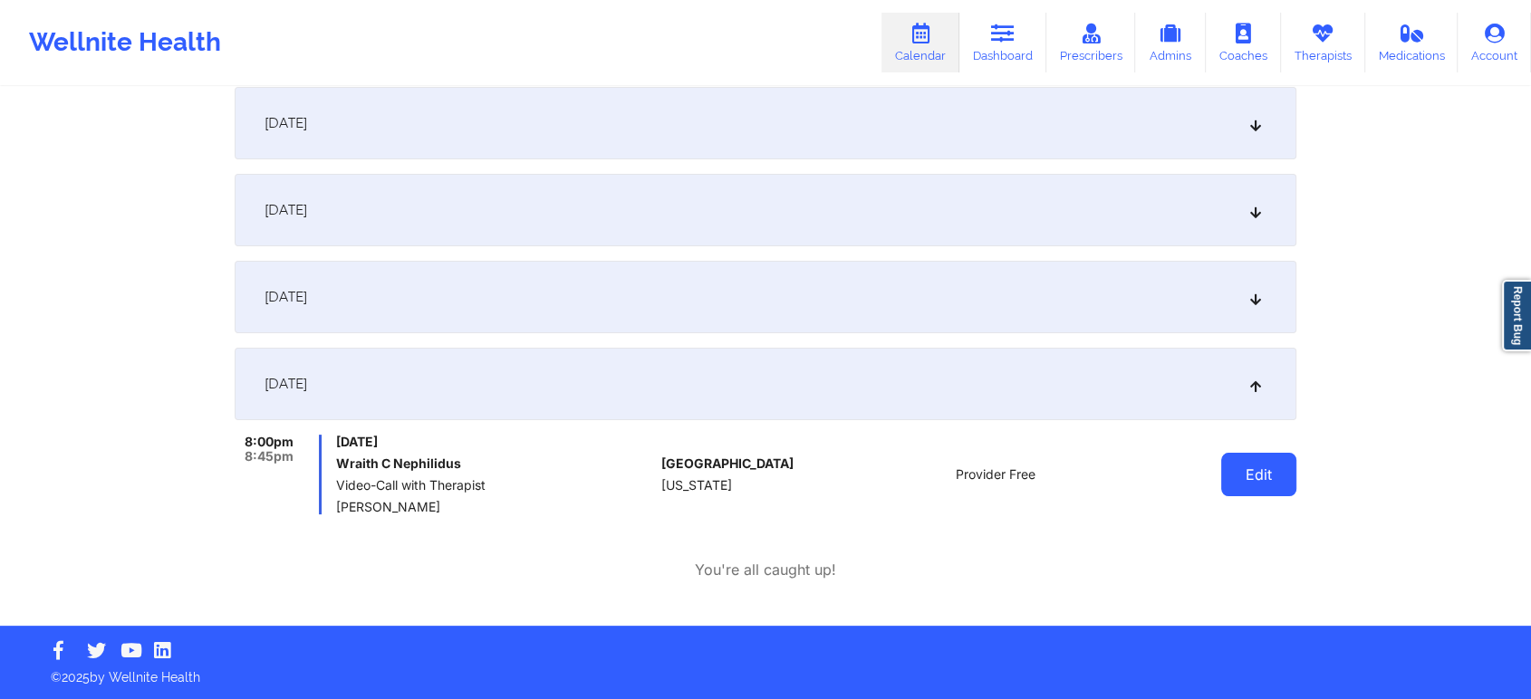
click at [1261, 483] on button "Edit" at bounding box center [1258, 474] width 75 height 43
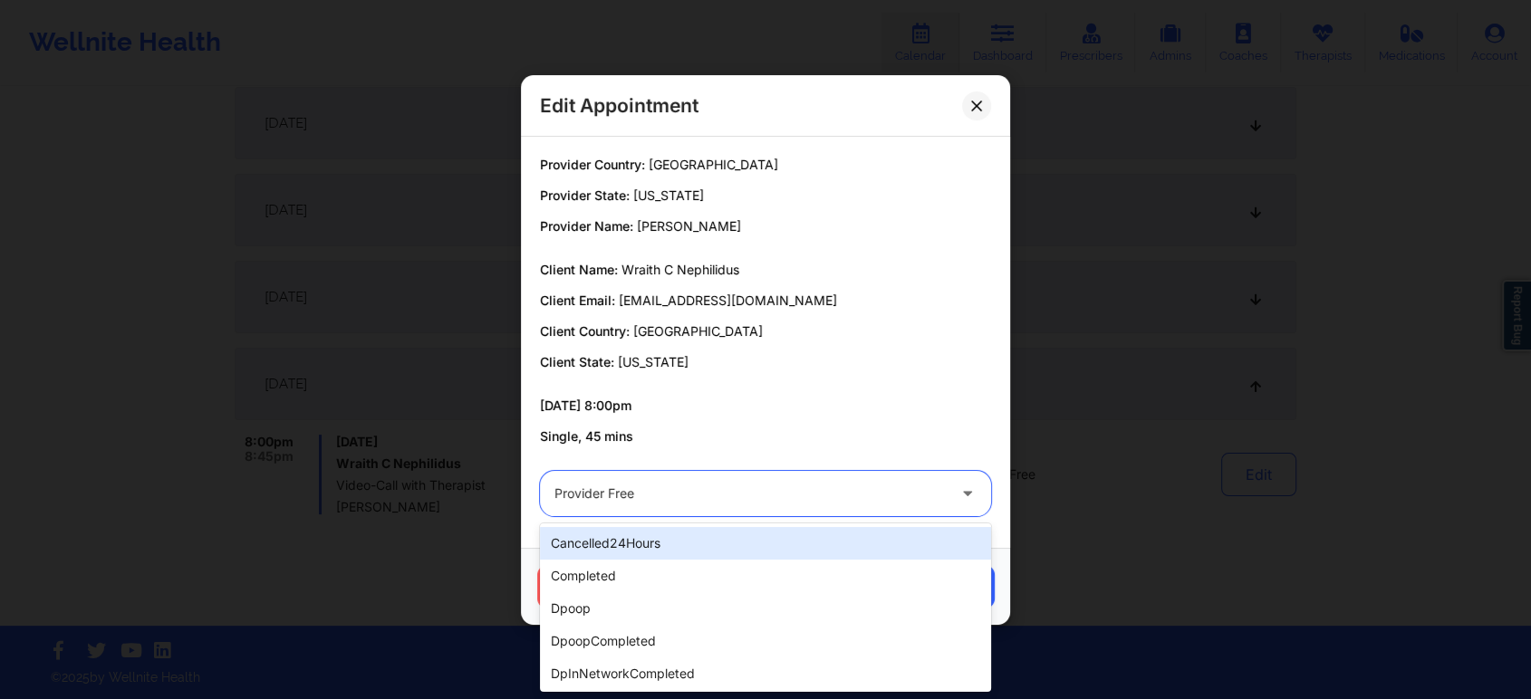
click at [753, 490] on div at bounding box center [749, 494] width 391 height 22
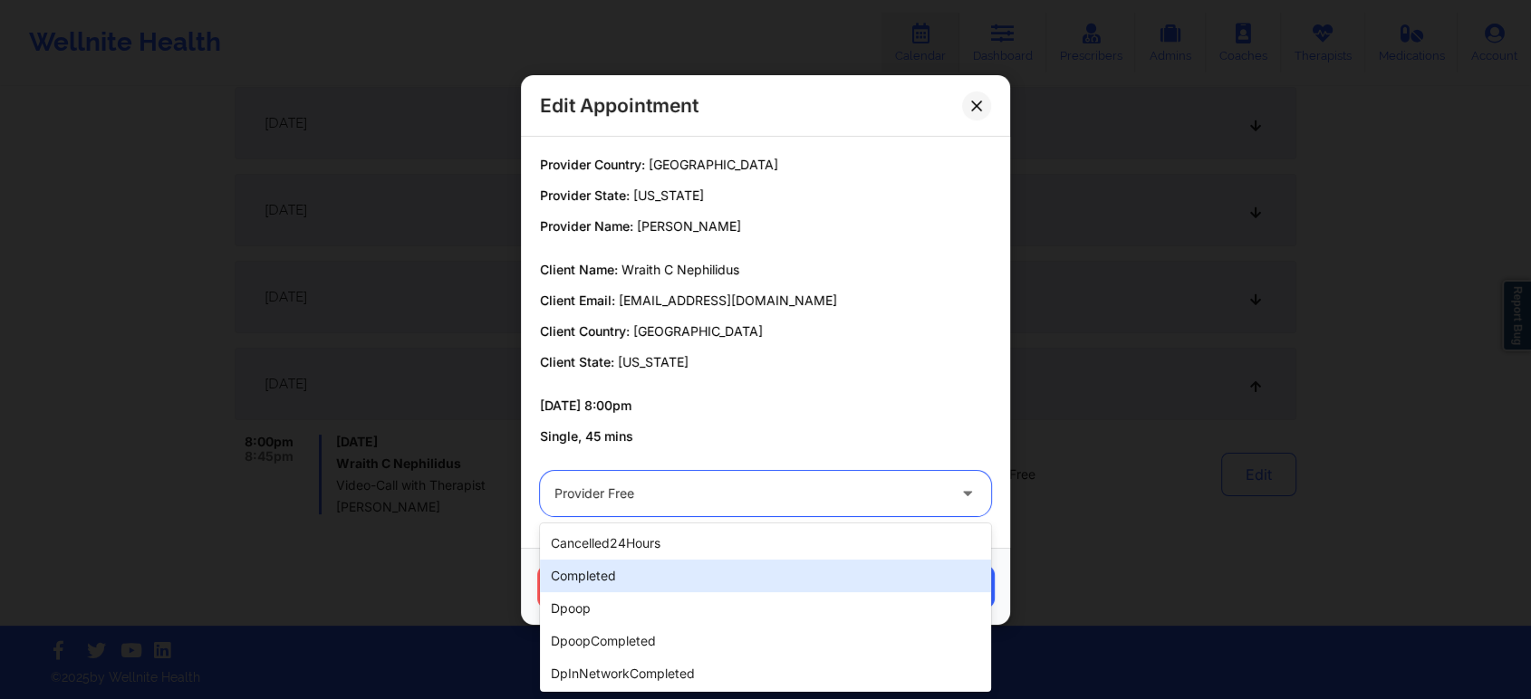
click at [649, 571] on div "completed" at bounding box center [765, 576] width 451 height 33
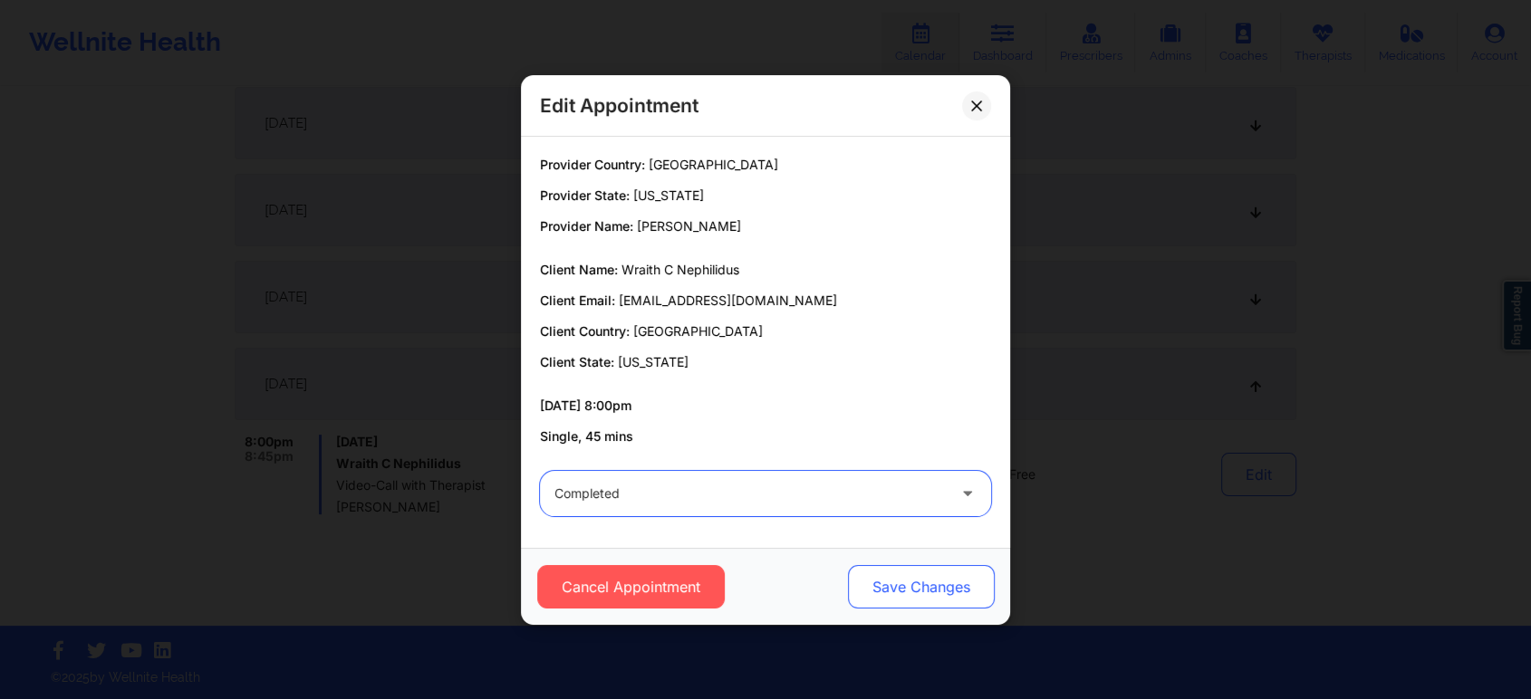
click at [927, 585] on button "Save Changes" at bounding box center [921, 586] width 147 height 43
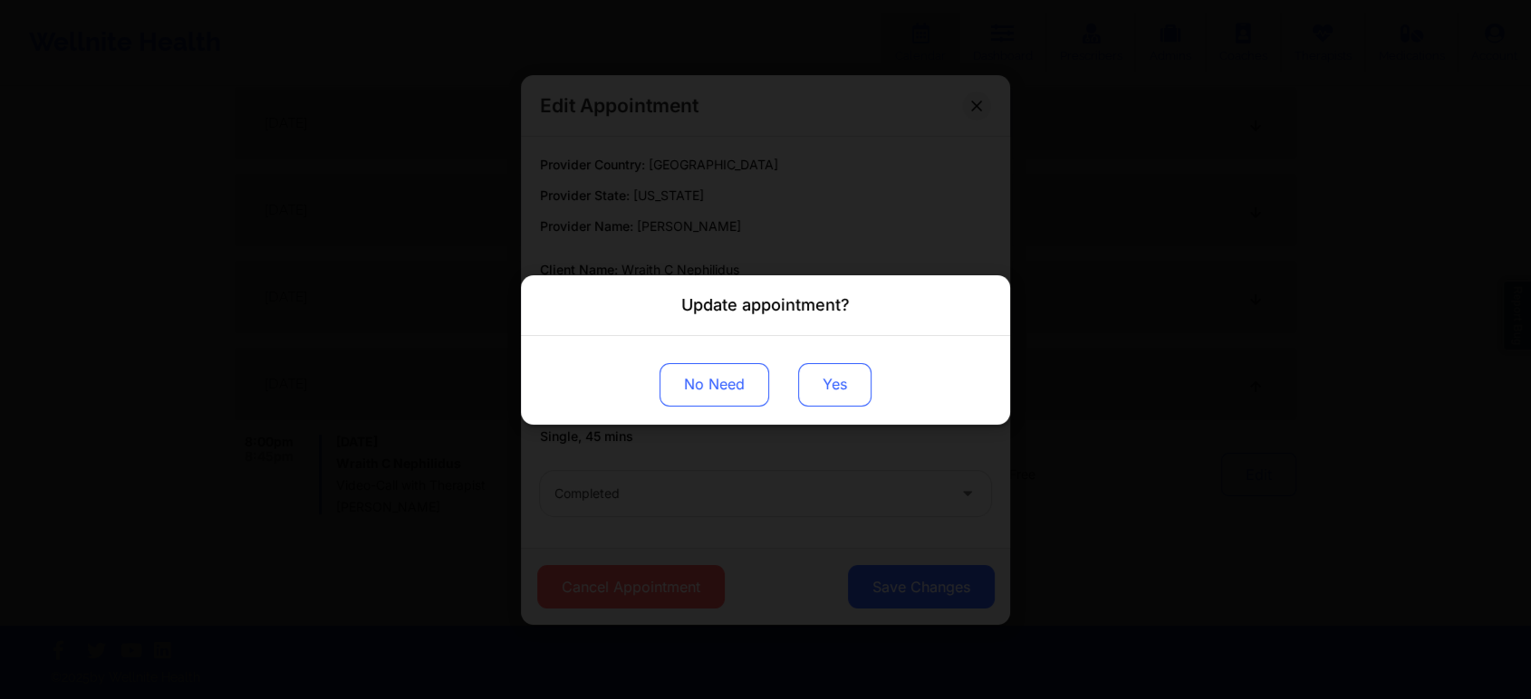
click at [819, 389] on button "Yes" at bounding box center [834, 383] width 73 height 43
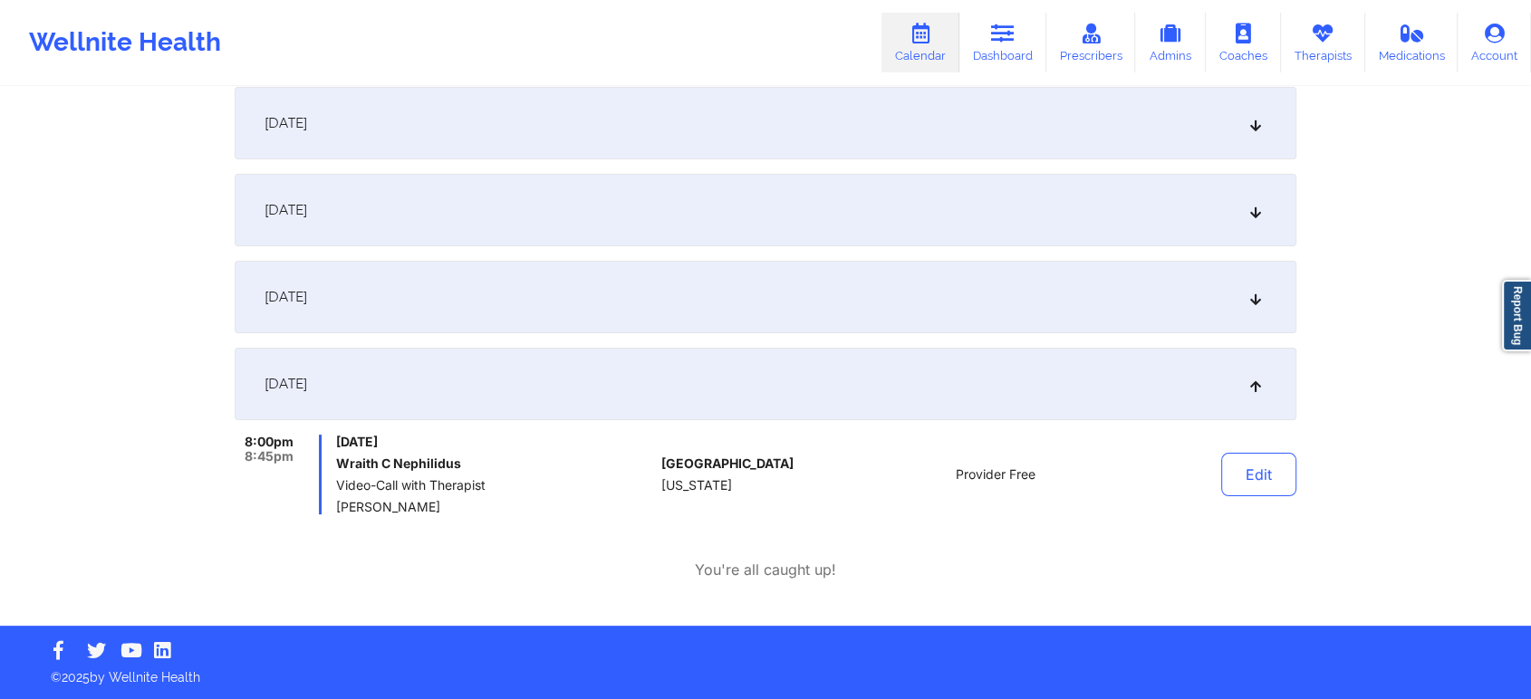
scroll to position [53, 0]
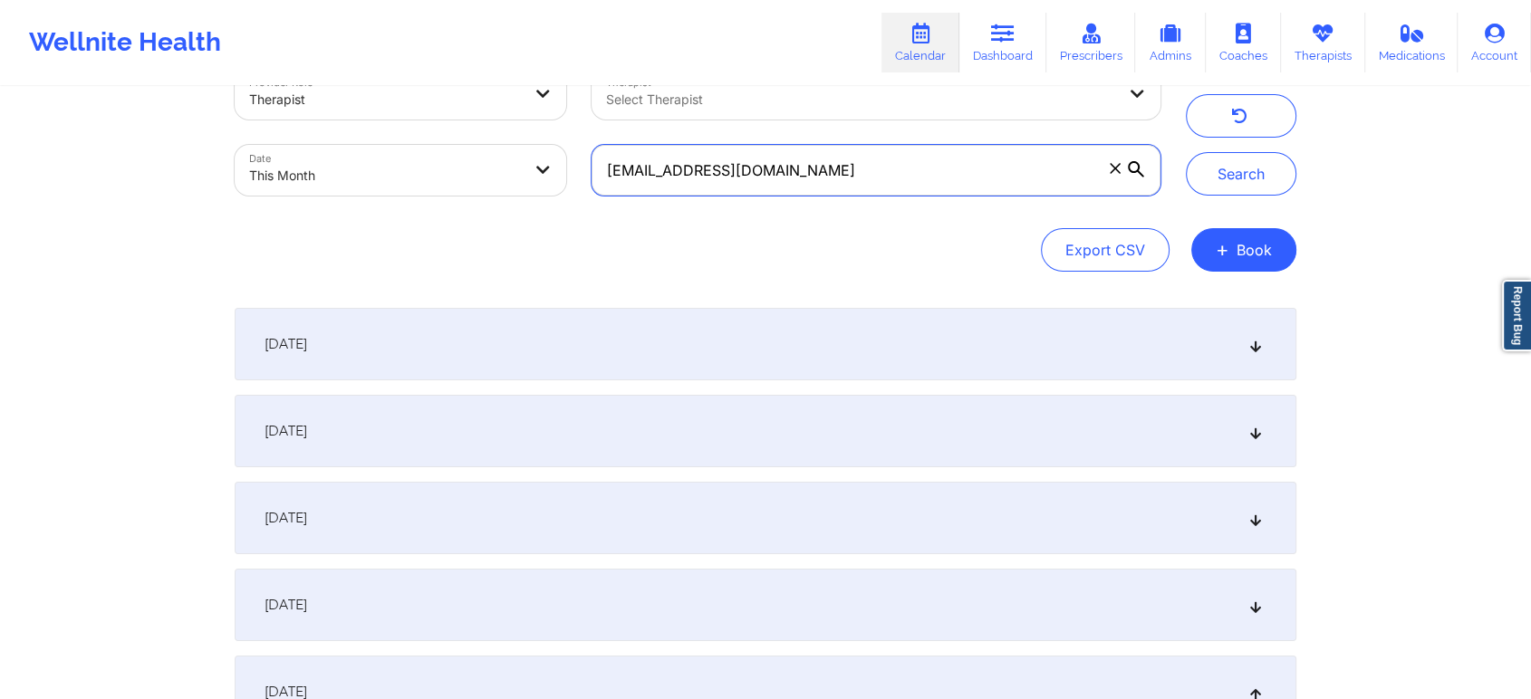
drag, startPoint x: 887, startPoint y: 153, endPoint x: 517, endPoint y: 213, distance: 374.3
click at [517, 213] on div "Provider Role Therapist Therapist Select Therapist Date This Month [EMAIL_ADDRE…" at bounding box center [765, 170] width 1061 height 203
paste input "ncass08"
click at [1186, 152] on button "Search" at bounding box center [1241, 173] width 110 height 43
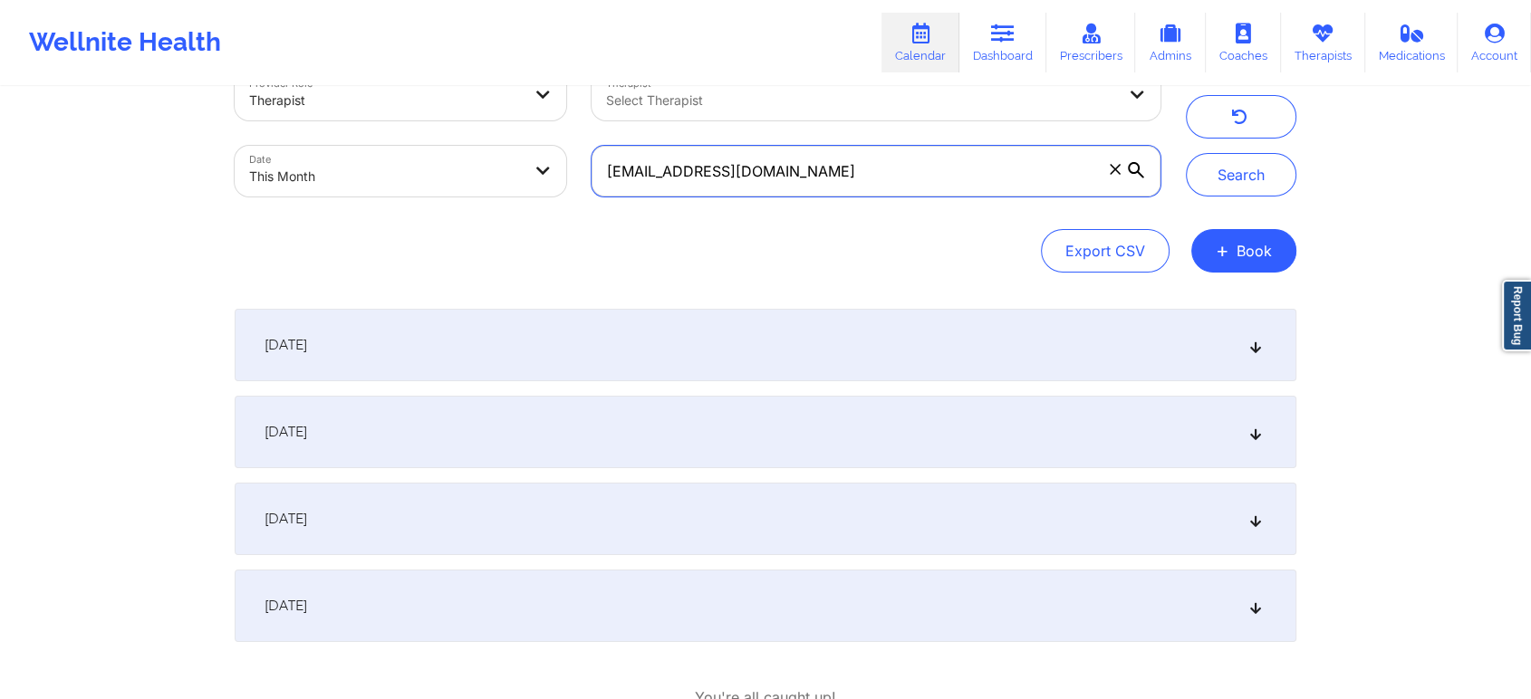
scroll to position [179, 0]
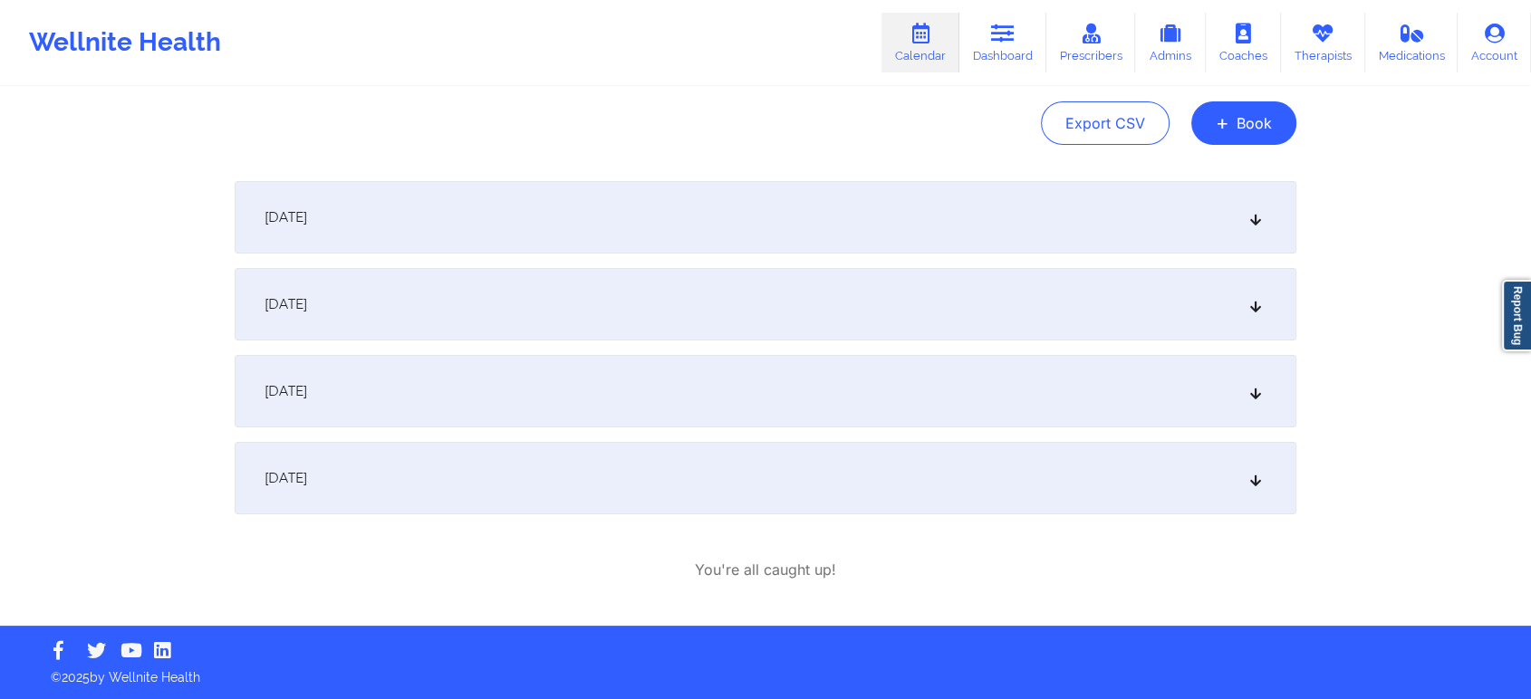
click at [748, 461] on div "[DATE]" at bounding box center [765, 478] width 1061 height 72
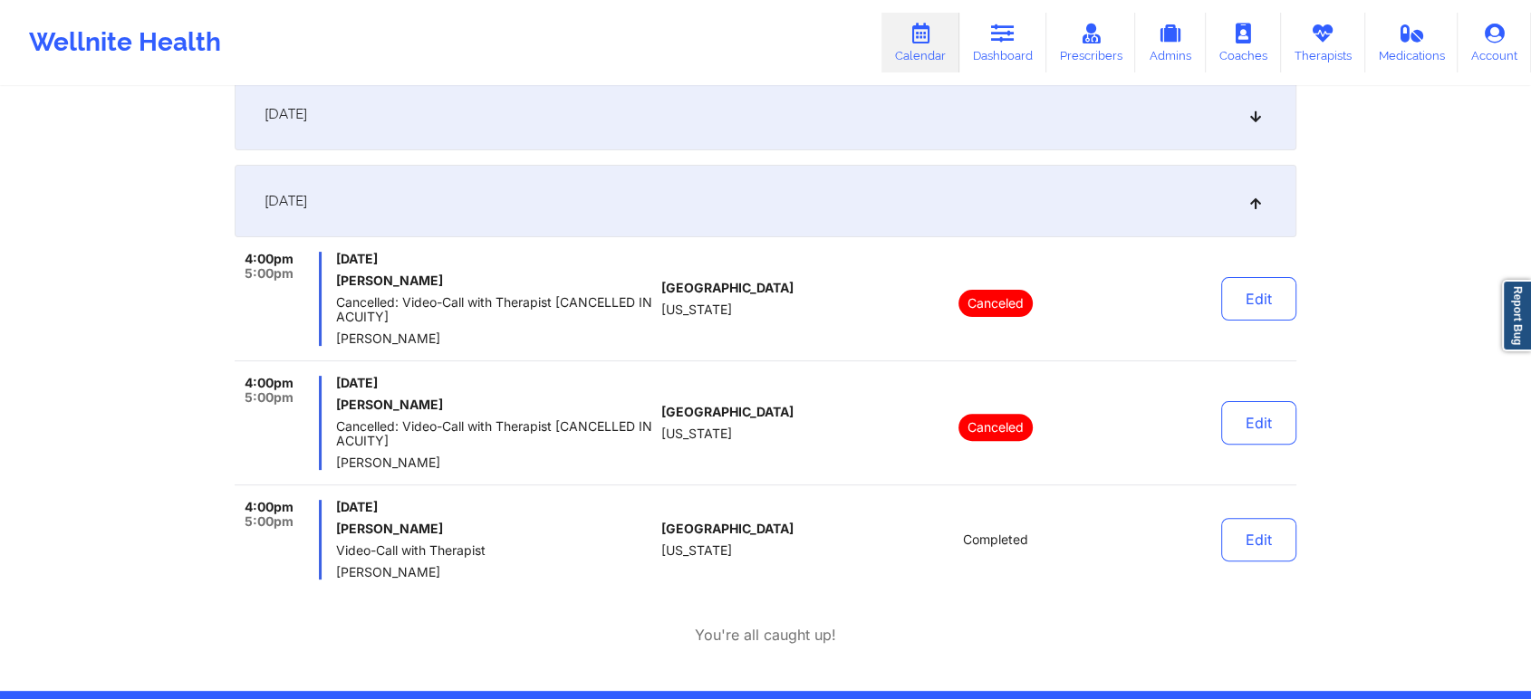
scroll to position [440, 0]
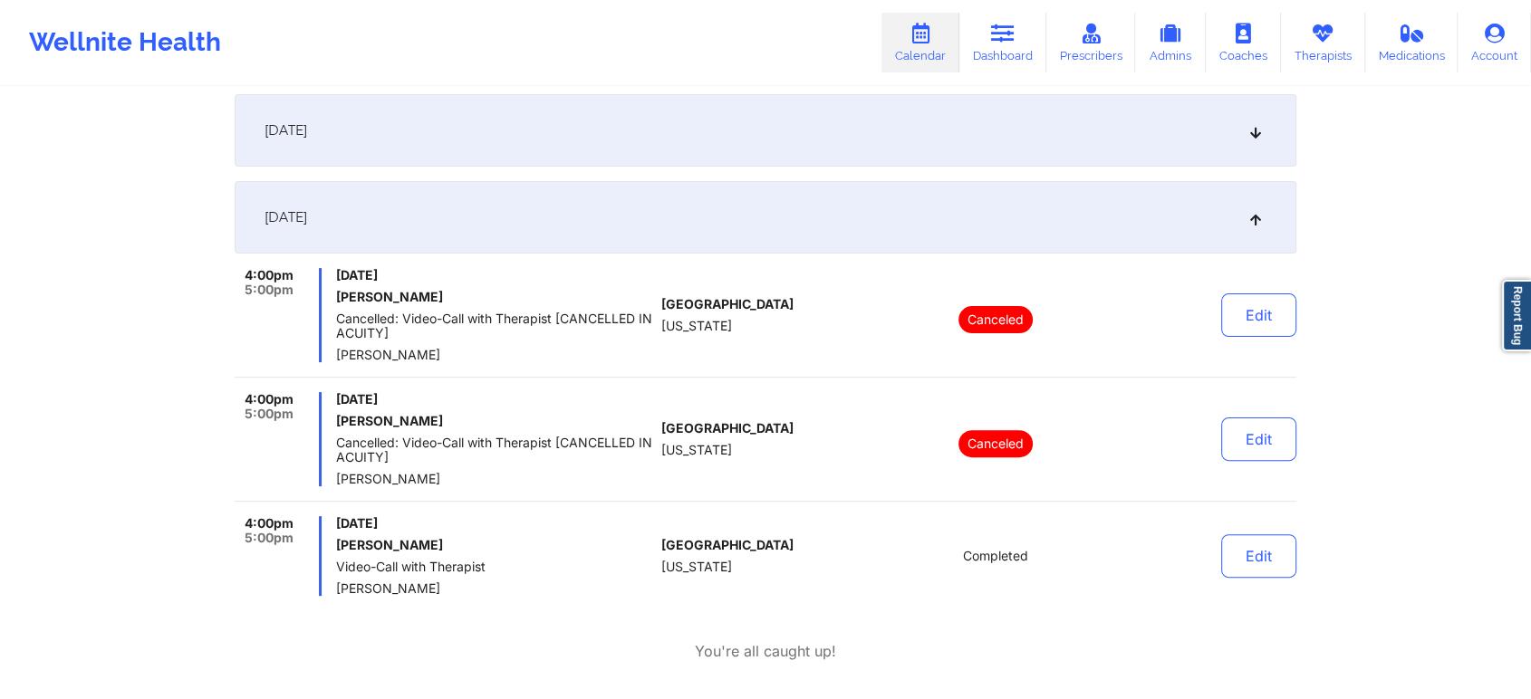
click at [1310, 583] on div "Provider Role Therapist Therapist Select Therapist Date This Month [EMAIL_ADDRE…" at bounding box center [765, 133] width 1531 height 1147
click at [1268, 552] on button "Edit" at bounding box center [1258, 555] width 75 height 43
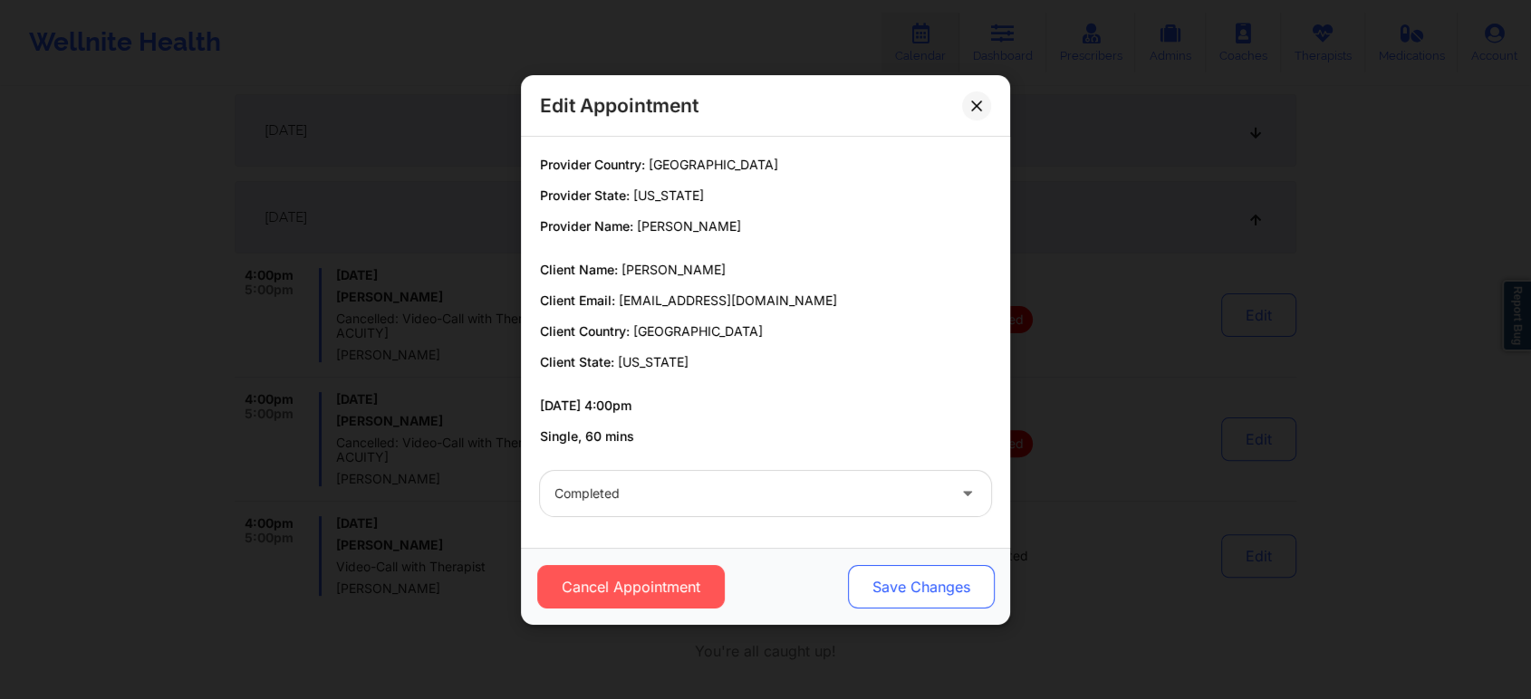
click at [877, 572] on button "Save Changes" at bounding box center [921, 586] width 147 height 43
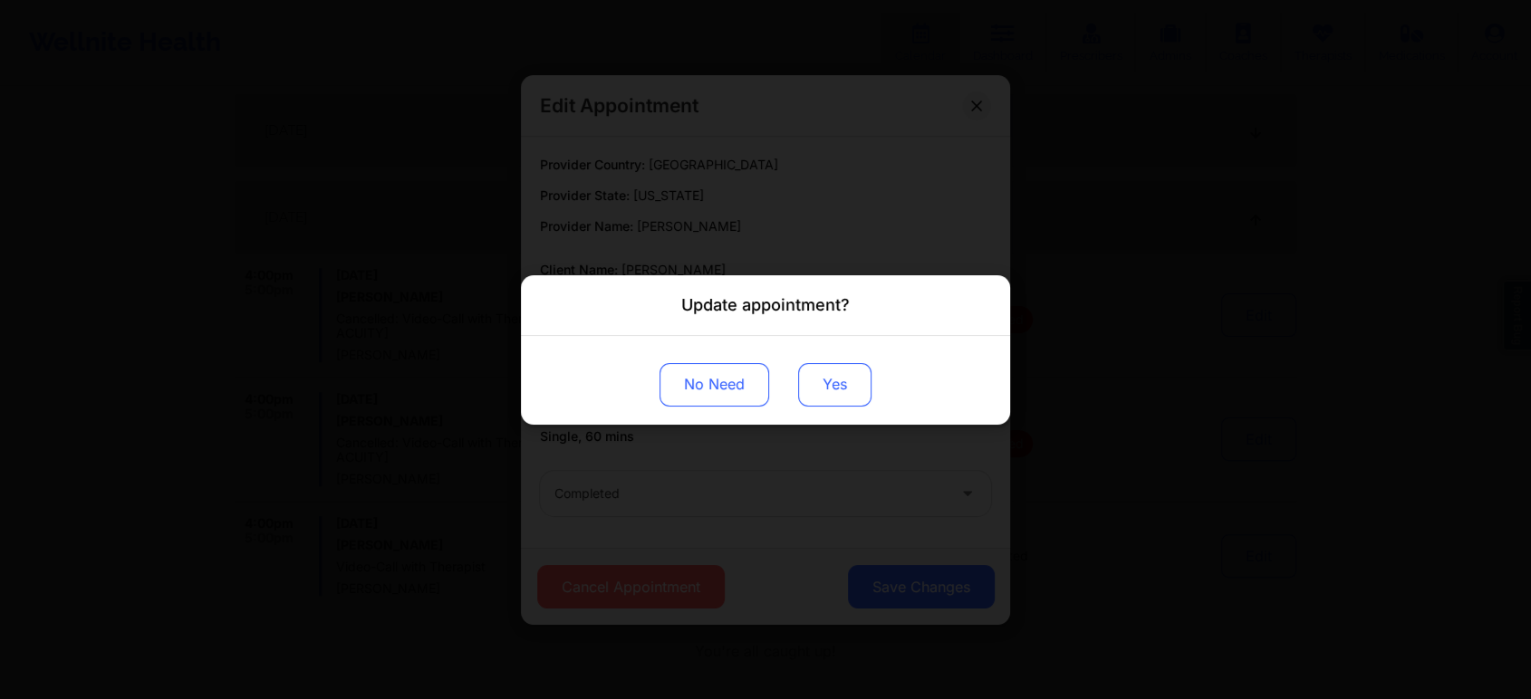
click at [810, 371] on button "Yes" at bounding box center [834, 383] width 73 height 43
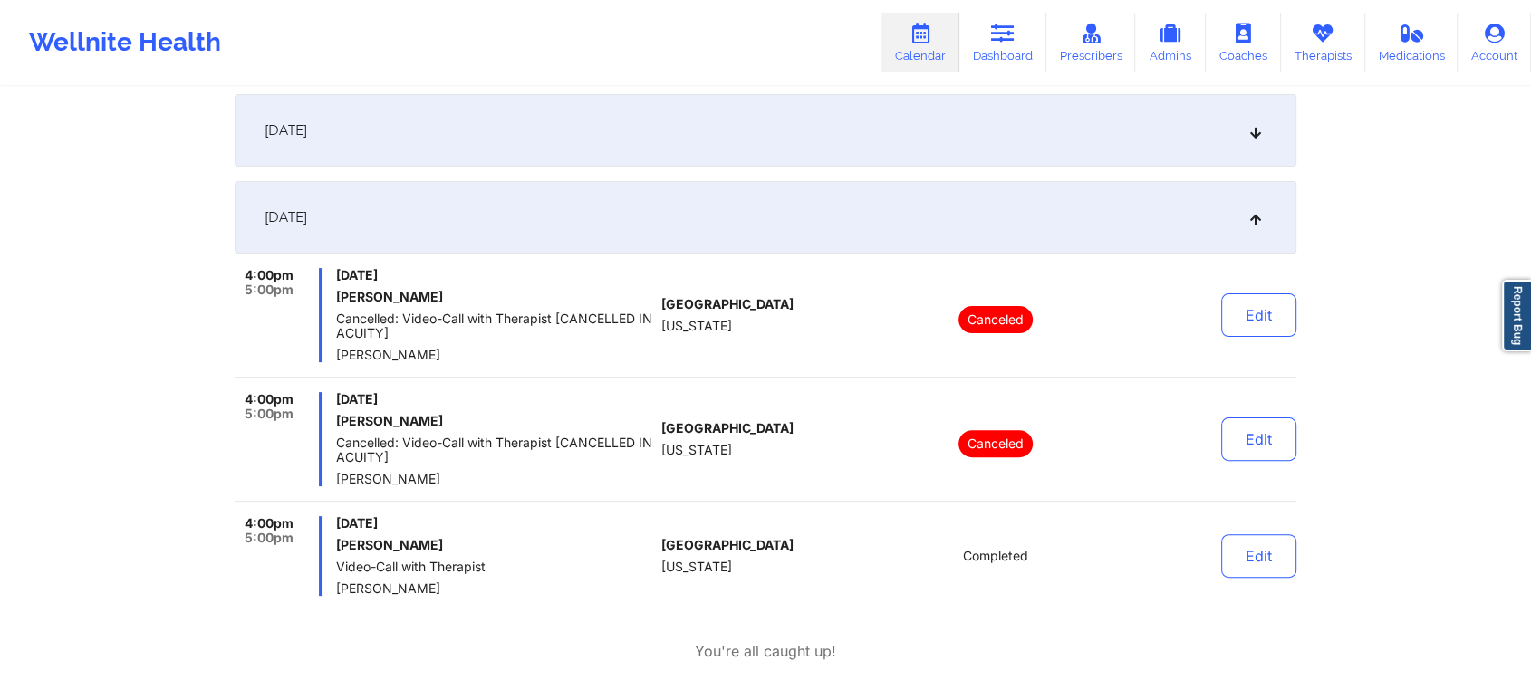
scroll to position [0, 0]
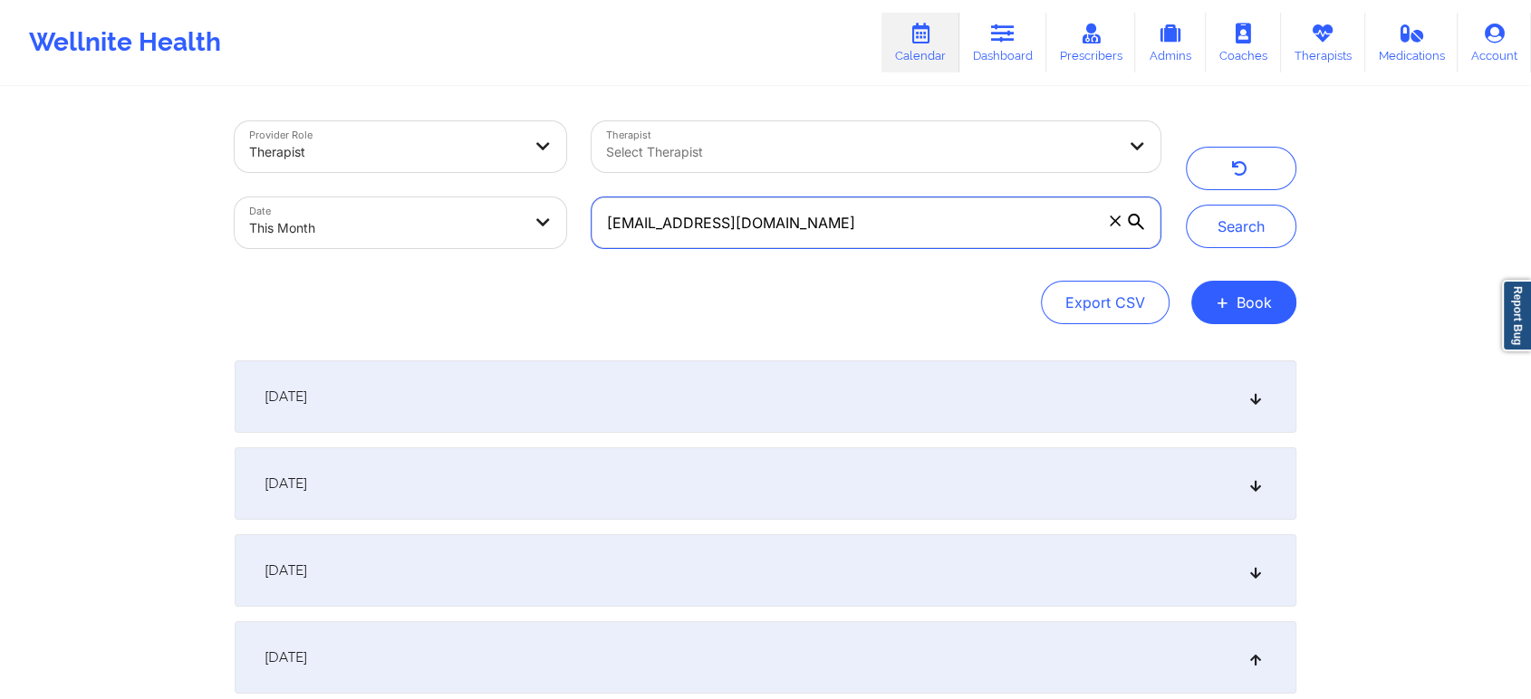
drag, startPoint x: 881, startPoint y: 209, endPoint x: 773, endPoint y: 230, distance: 109.8
click at [881, 209] on input "[EMAIL_ADDRESS][DOMAIN_NAME]" at bounding box center [875, 222] width 569 height 51
drag, startPoint x: 836, startPoint y: 236, endPoint x: 488, endPoint y: 223, distance: 348.0
click at [488, 223] on div "Provider Role Therapist Therapist Select Therapist Date This Month [EMAIL_ADDRE…" at bounding box center [697, 185] width 951 height 152
paste input "gcurry117"
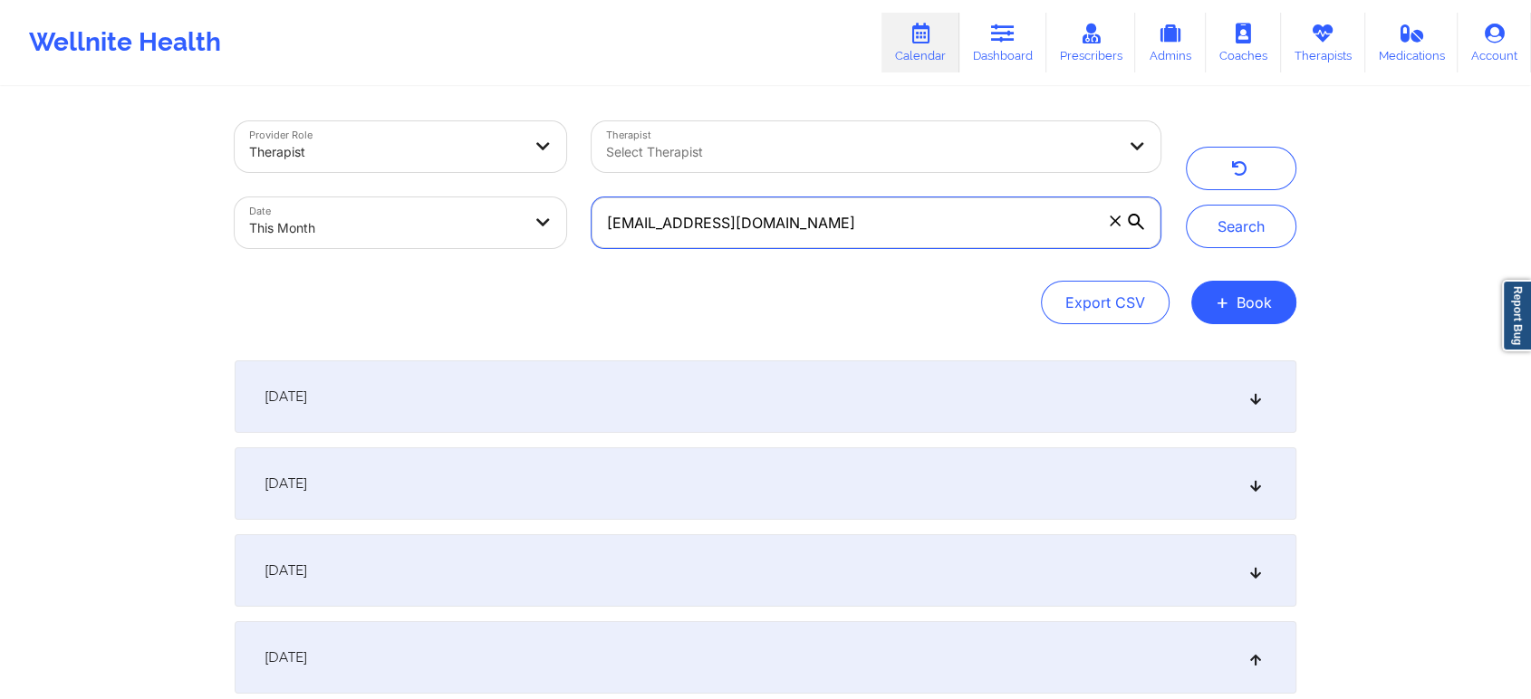
click at [1186, 205] on button "Search" at bounding box center [1241, 226] width 110 height 43
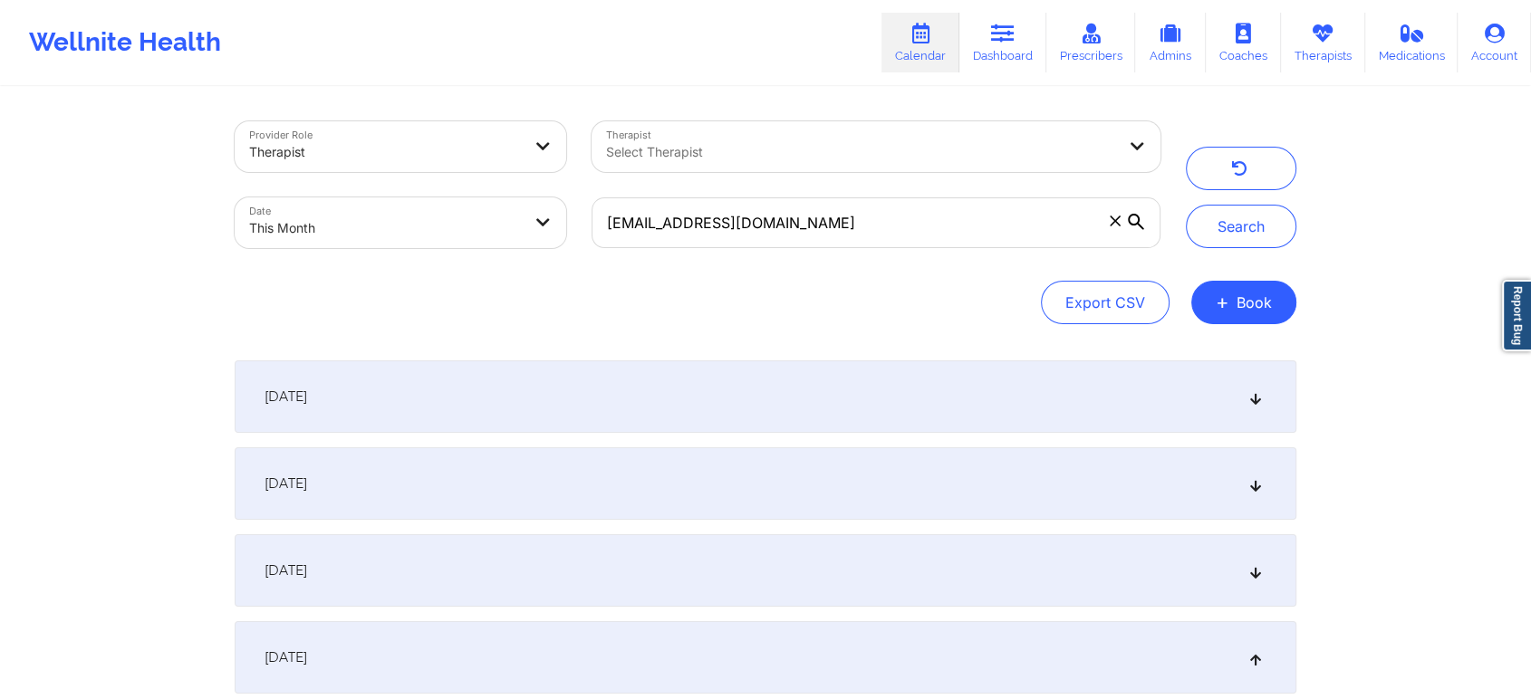
click at [654, 418] on div "[DATE]" at bounding box center [765, 396] width 1061 height 72
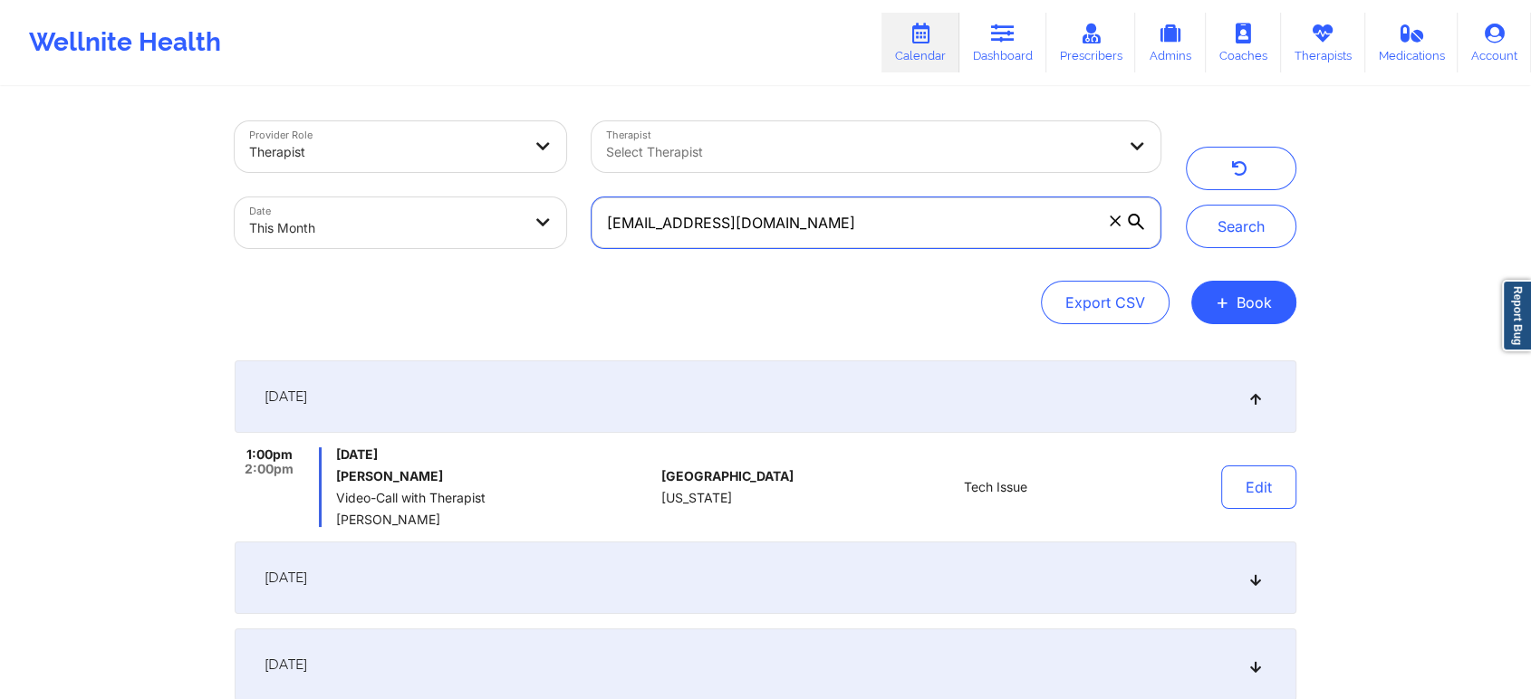
drag, startPoint x: 862, startPoint y: 230, endPoint x: 413, endPoint y: 291, distance: 453.3
click at [413, 291] on div "Provider Role Therapist Therapist Select Therapist Date This Month [EMAIL_ADDRE…" at bounding box center [765, 222] width 1061 height 203
paste input "riacarr3"
click at [1186, 205] on button "Search" at bounding box center [1241, 226] width 110 height 43
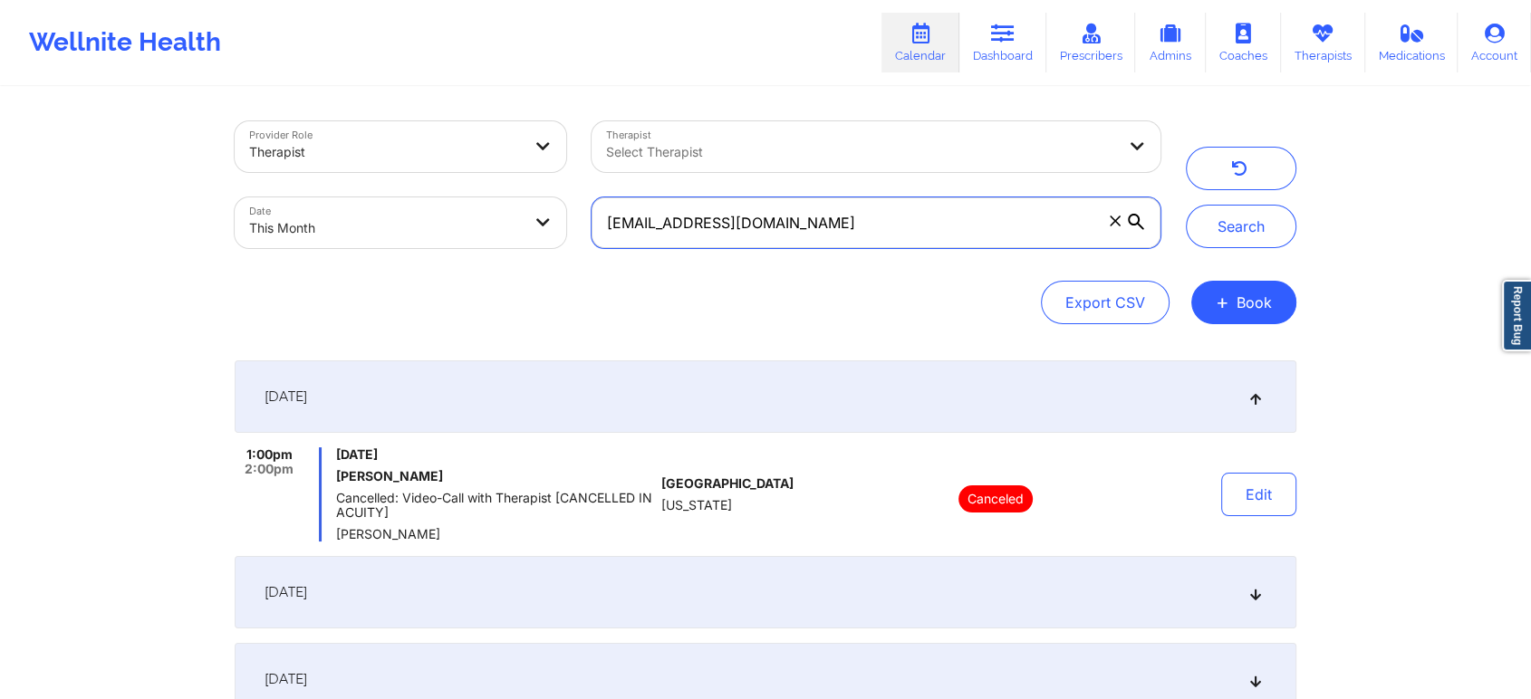
scroll to position [285, 0]
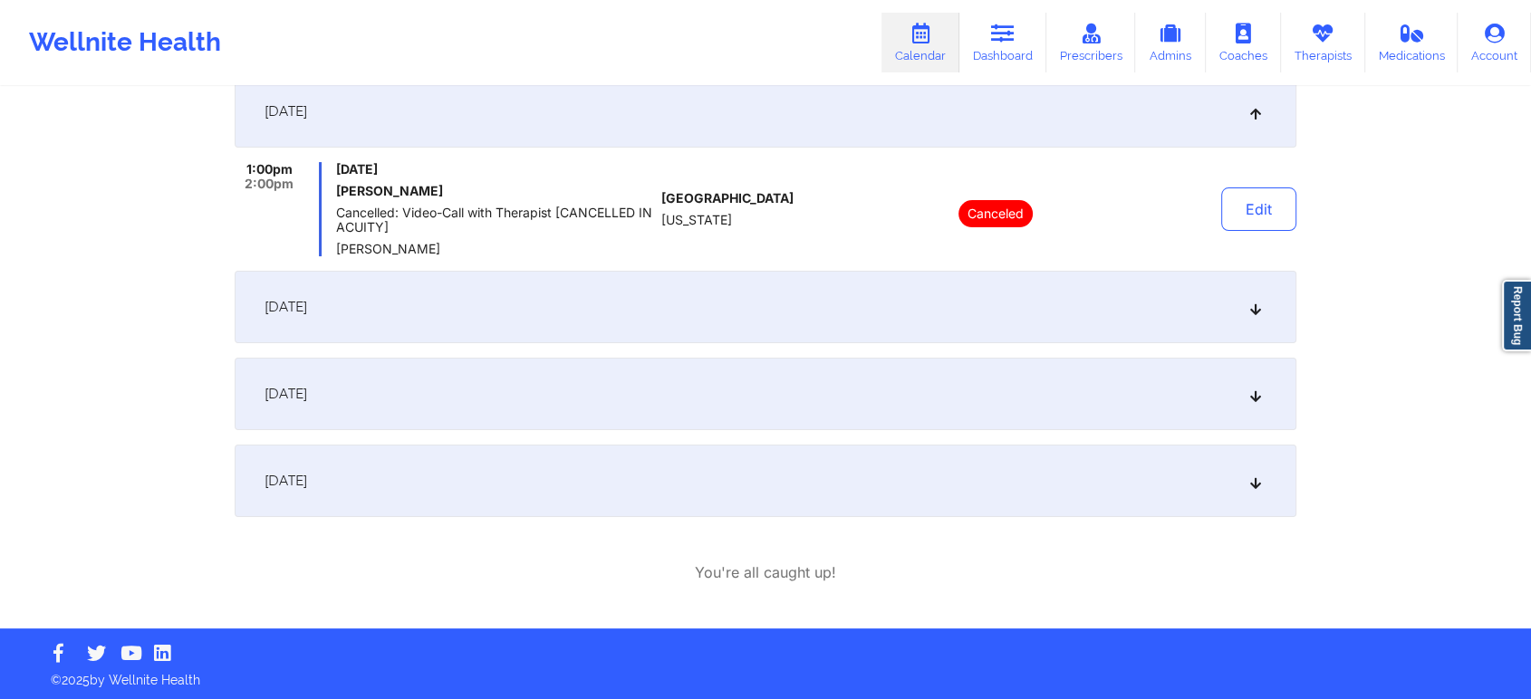
click at [763, 302] on div "[DATE]" at bounding box center [765, 307] width 1061 height 72
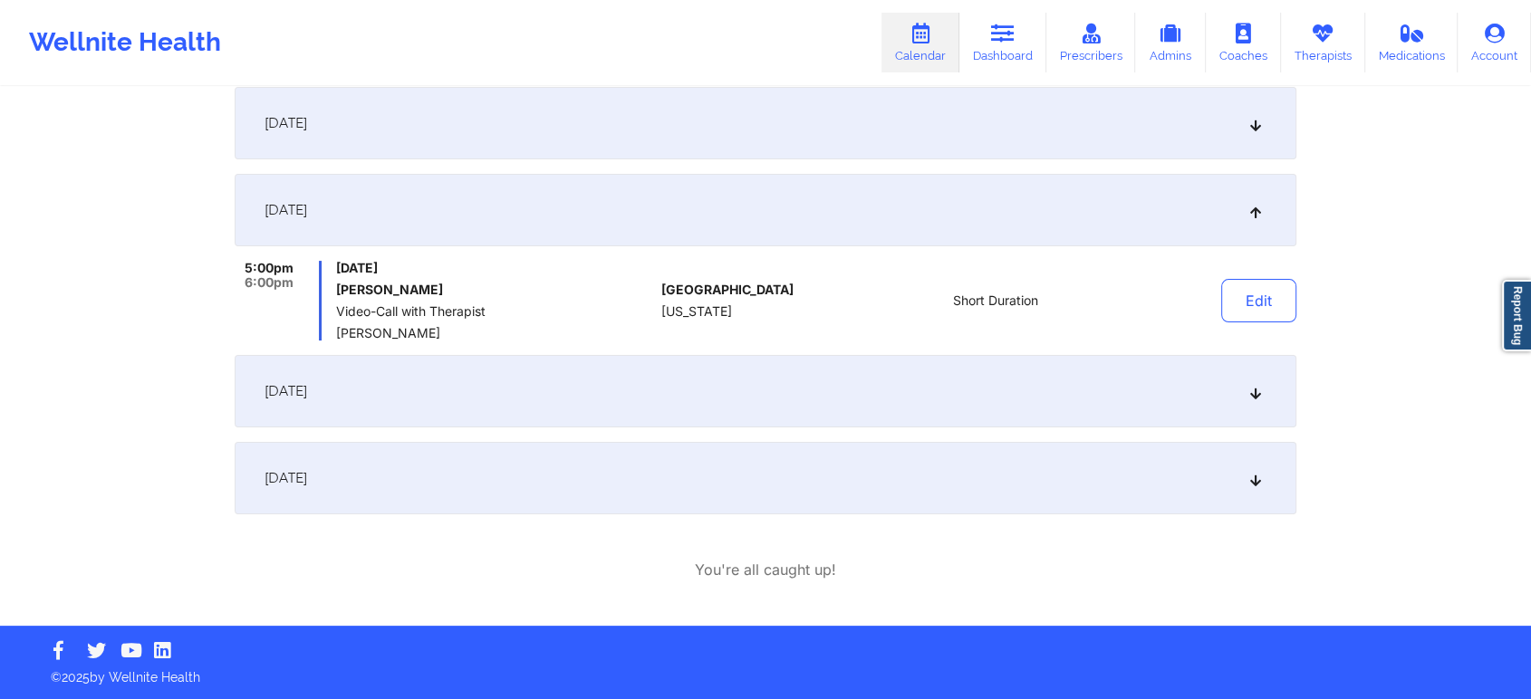
scroll to position [274, 0]
click at [1232, 317] on button "Edit" at bounding box center [1258, 300] width 75 height 43
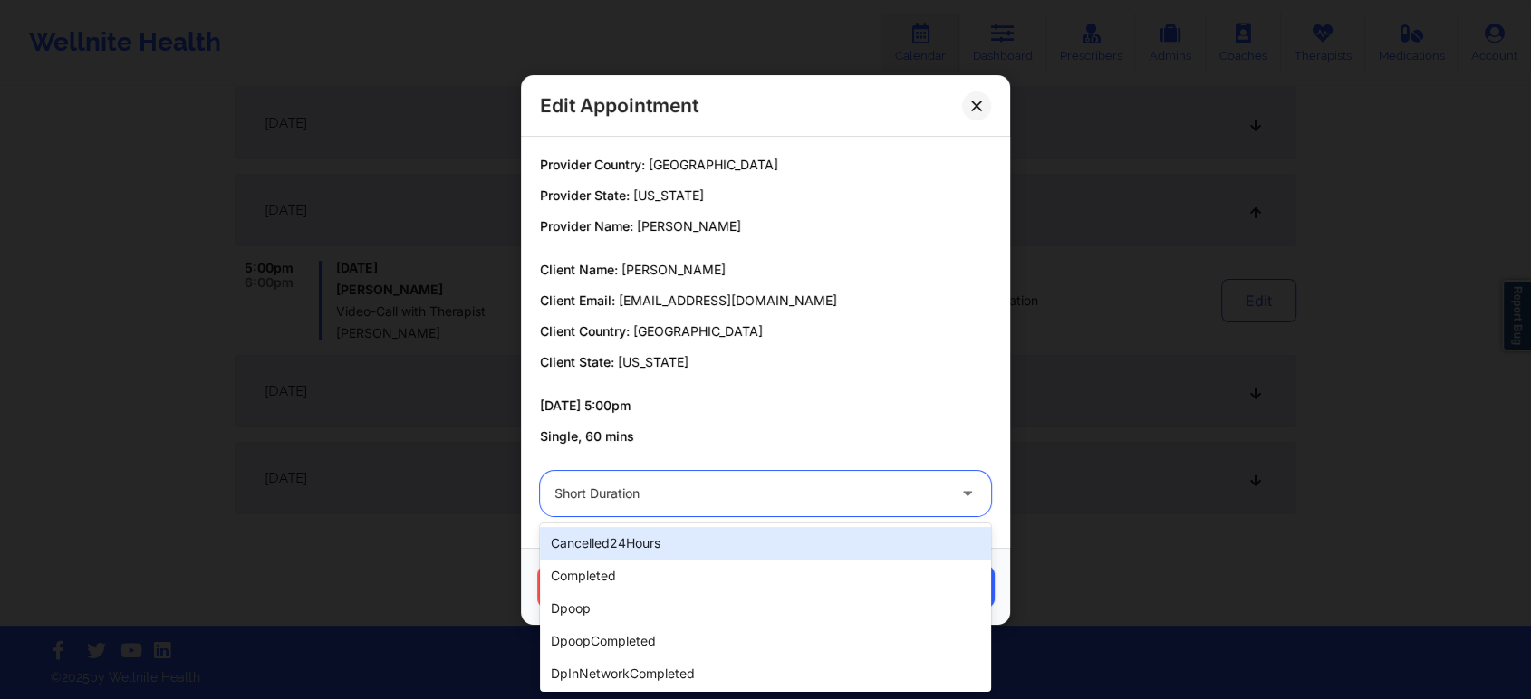
click at [741, 506] on div "Short Duration" at bounding box center [749, 493] width 391 height 45
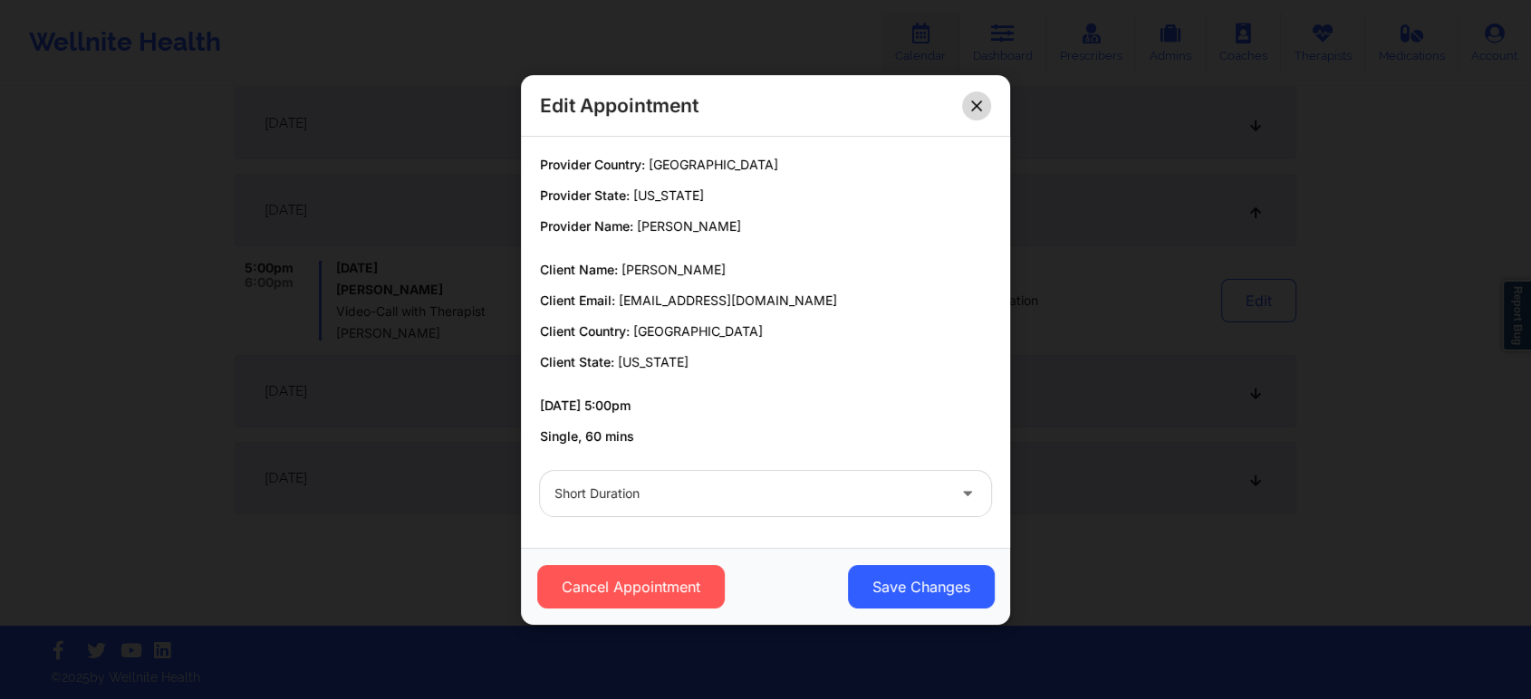
click at [980, 113] on button at bounding box center [976, 105] width 29 height 29
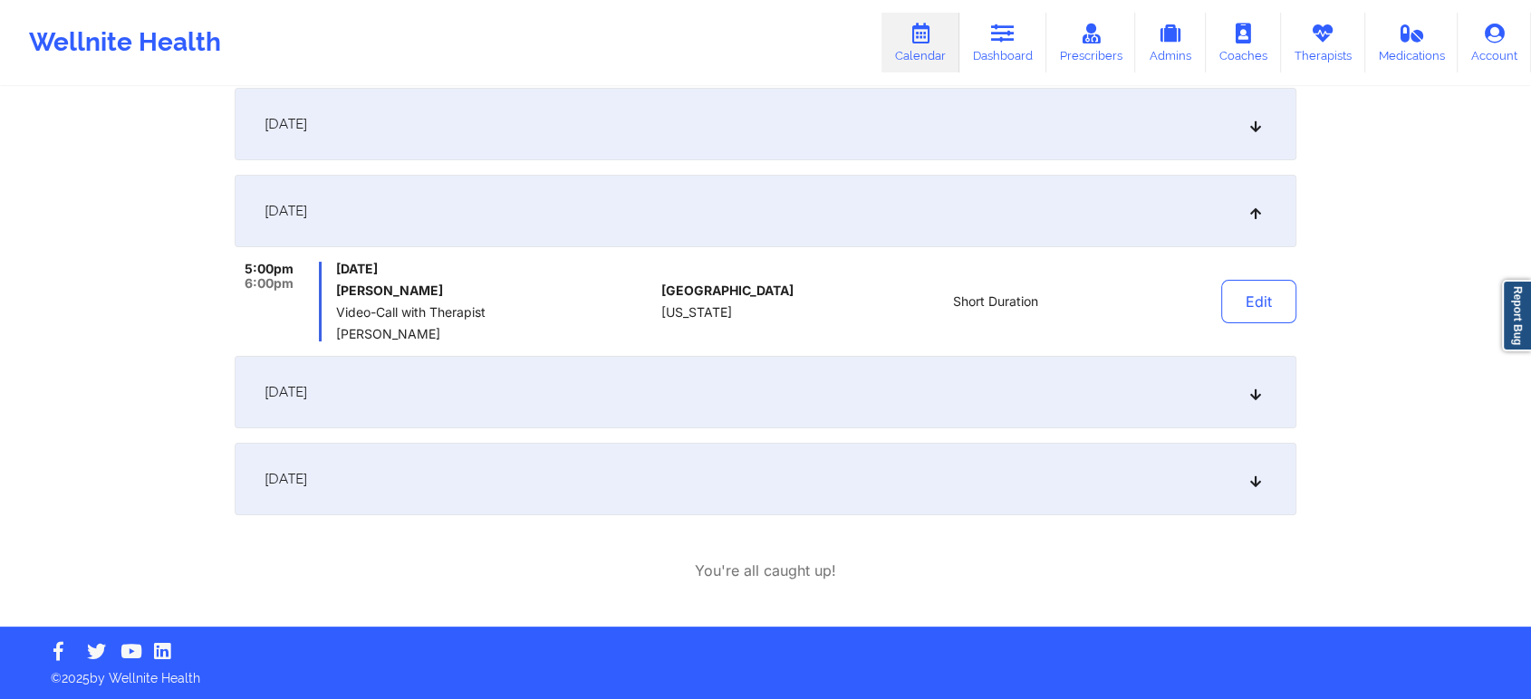
scroll to position [0, 0]
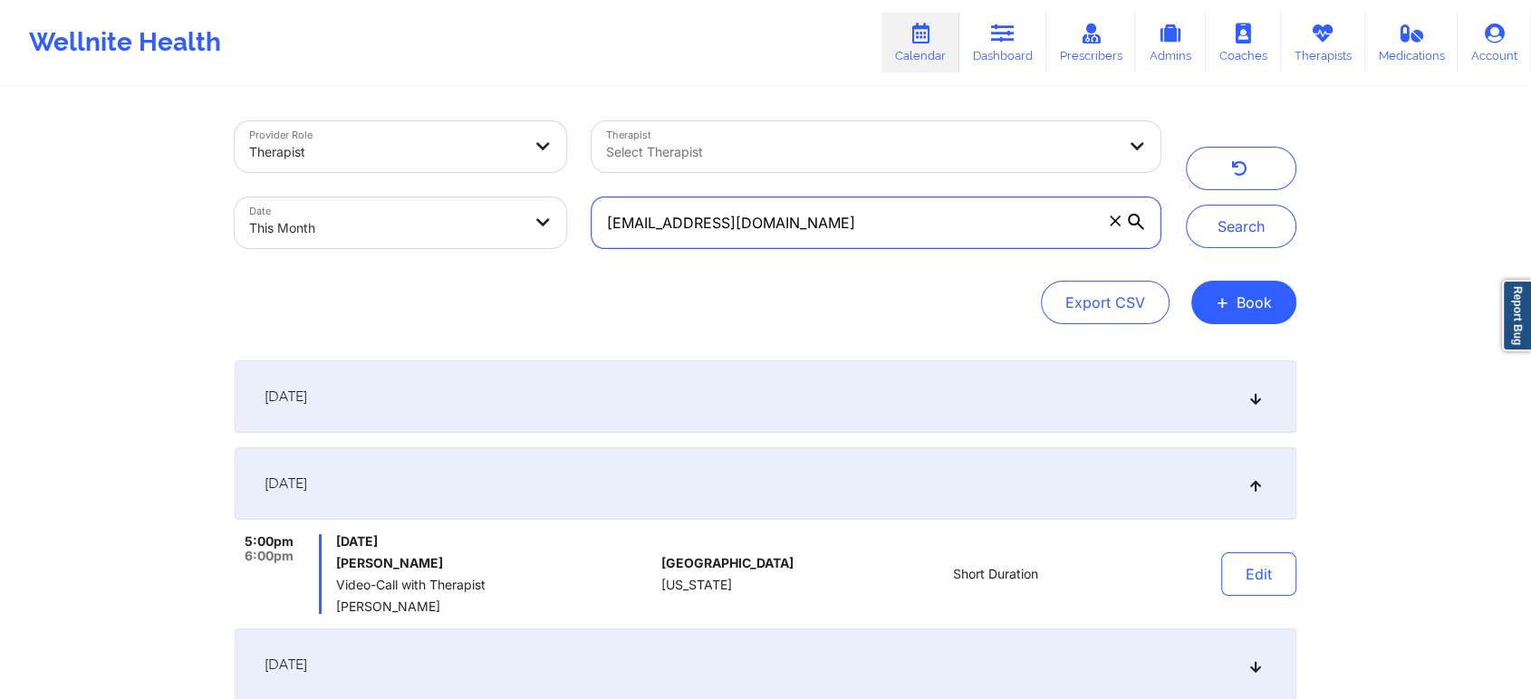
drag, startPoint x: 883, startPoint y: 236, endPoint x: 547, endPoint y: 212, distance: 336.9
click at [547, 212] on div "Provider Role Therapist Therapist Select Therapist Date This Month [EMAIL_ADDRE…" at bounding box center [697, 185] width 951 height 152
paste input "gcurry117"
click at [1186, 205] on button "Search" at bounding box center [1241, 226] width 110 height 43
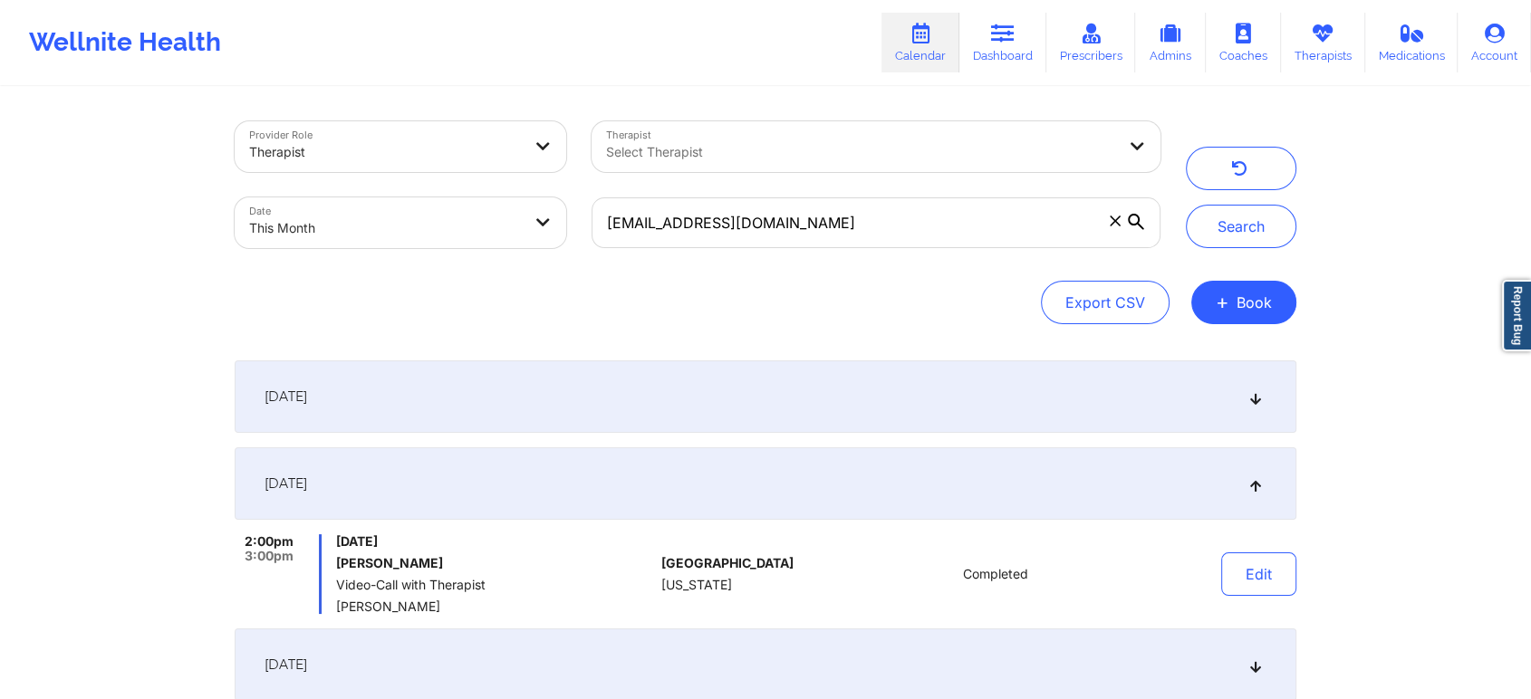
click at [609, 398] on div "[DATE]" at bounding box center [765, 396] width 1061 height 72
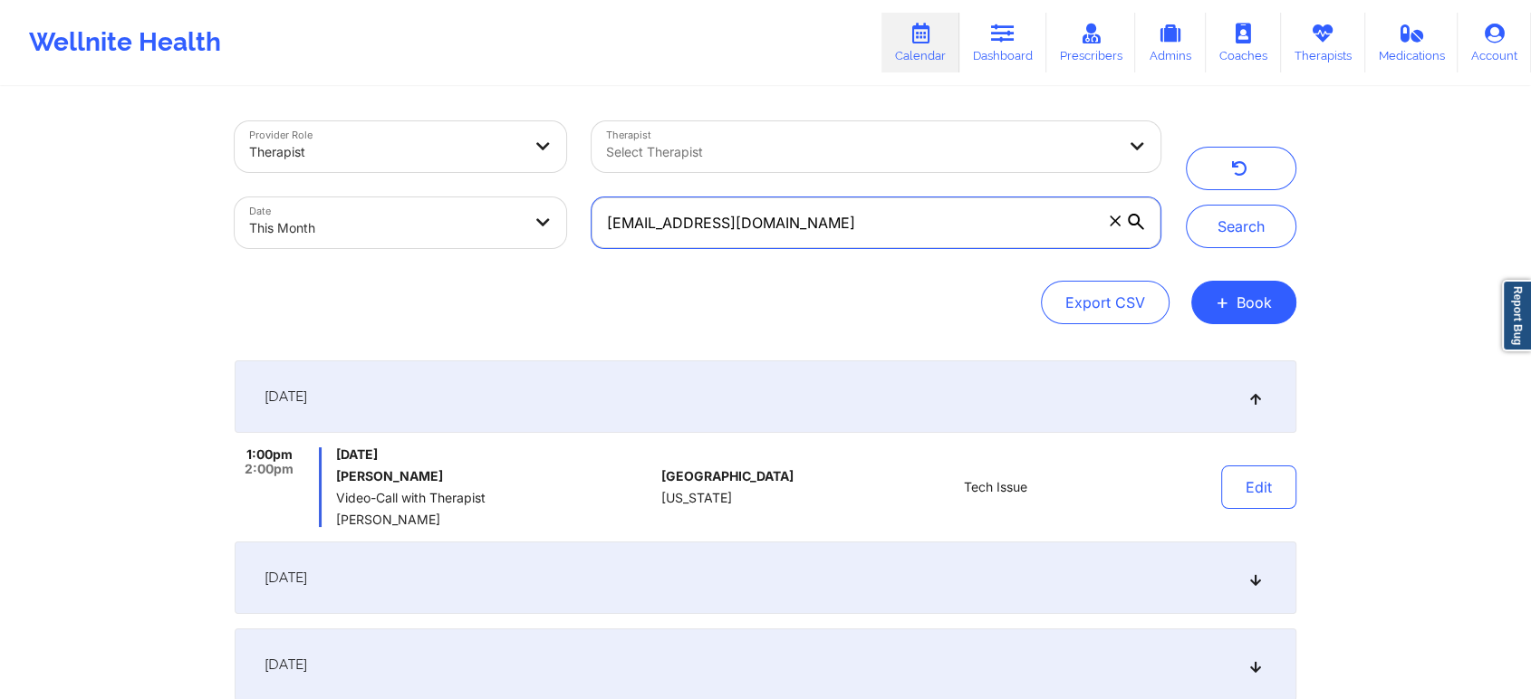
drag, startPoint x: 893, startPoint y: 218, endPoint x: 456, endPoint y: 201, distance: 437.8
click at [456, 201] on div "Provider Role Therapist Therapist Select Therapist Date This Month [EMAIL_ADDRE…" at bounding box center [697, 185] width 951 height 152
paste input "riacarr3"
click at [1186, 205] on button "Search" at bounding box center [1241, 226] width 110 height 43
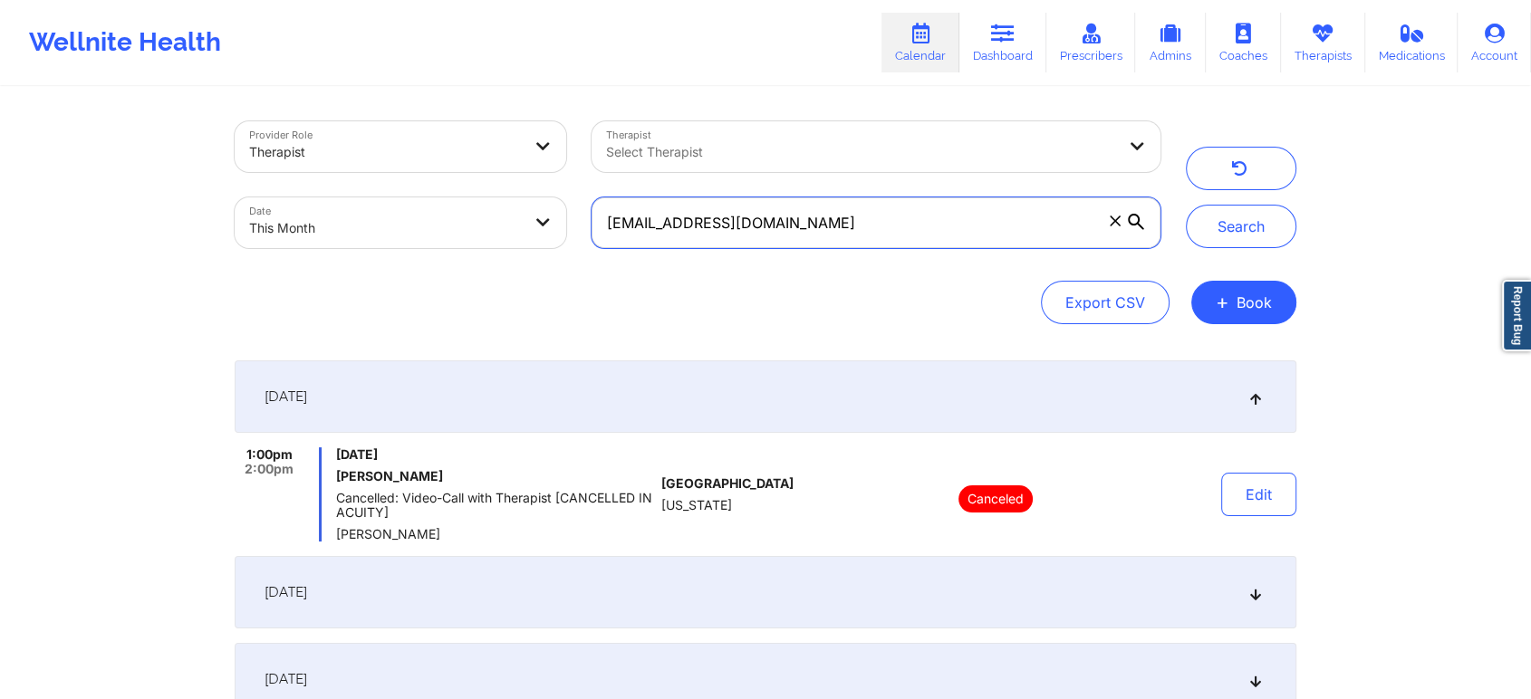
scroll to position [288, 0]
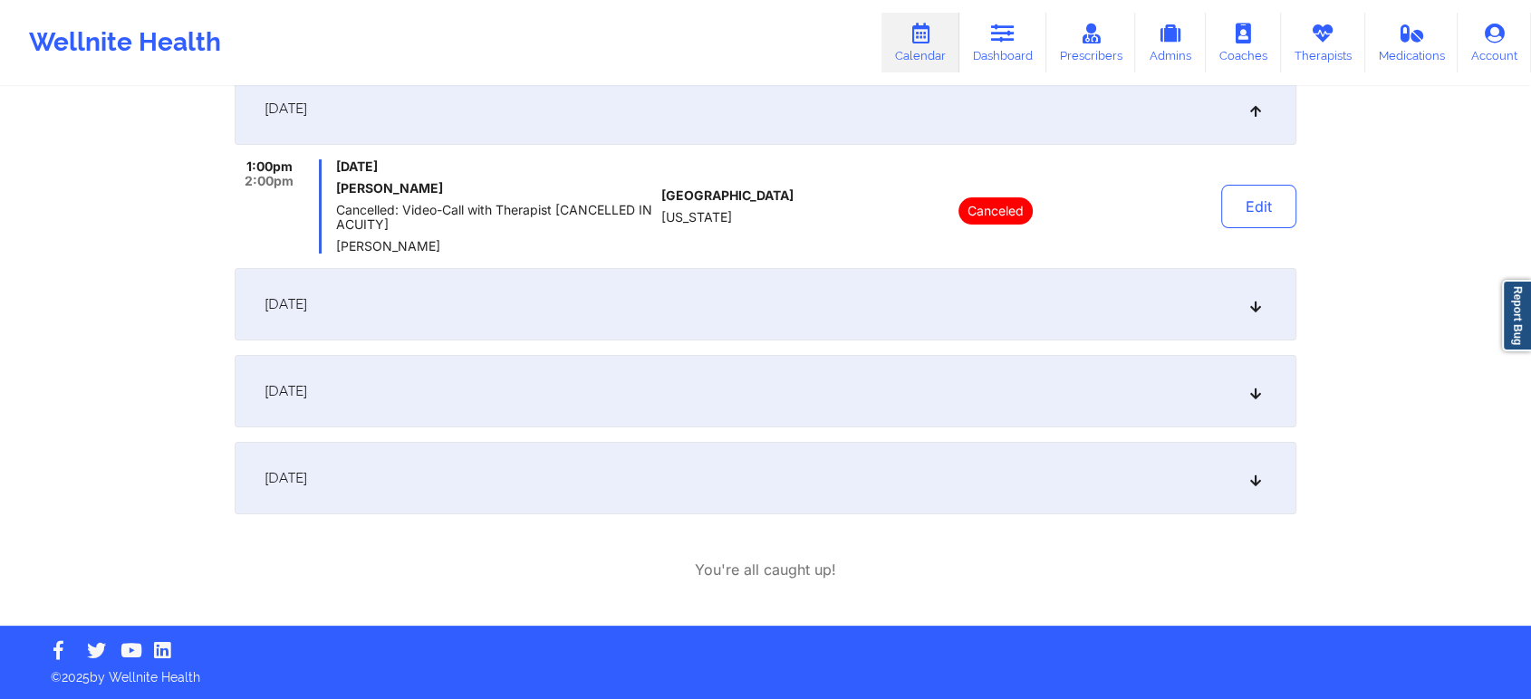
click at [529, 295] on div "[DATE]" at bounding box center [765, 304] width 1061 height 72
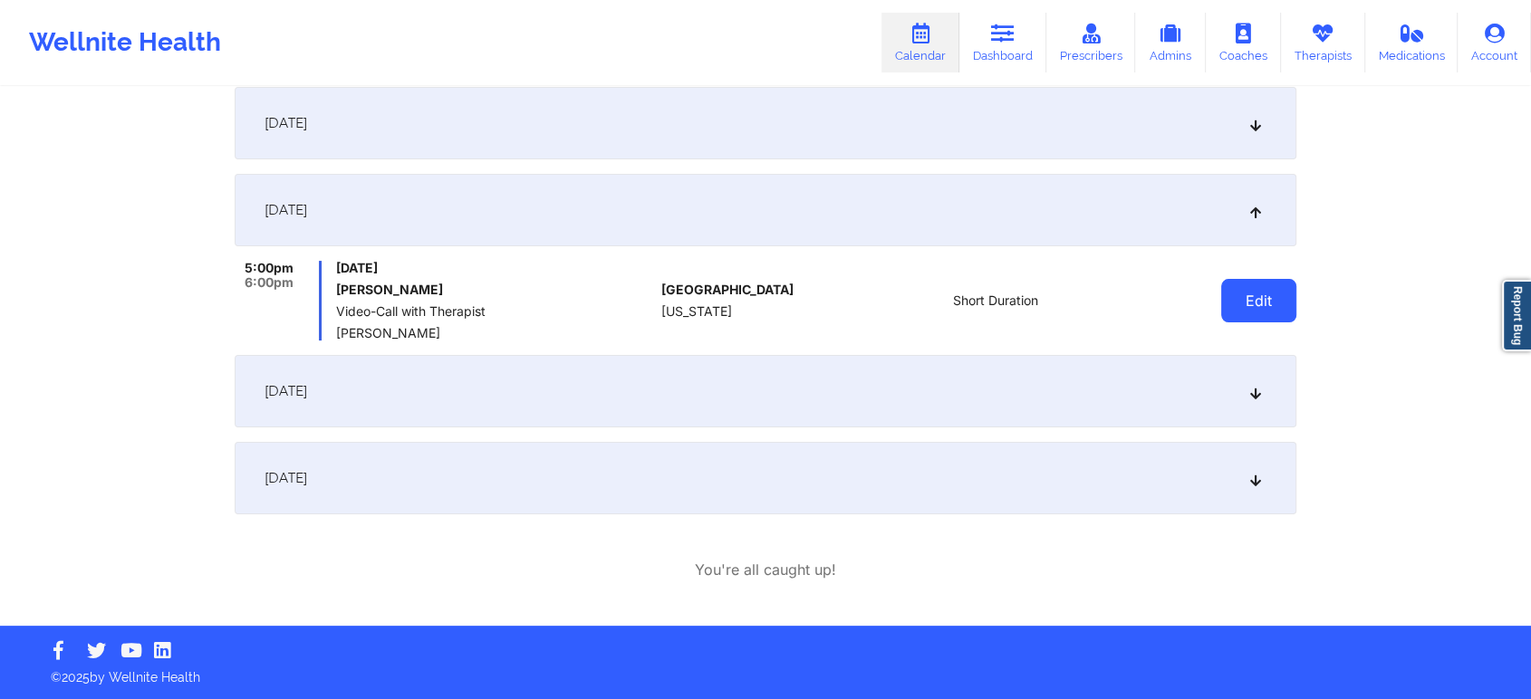
click at [1289, 309] on button "Edit" at bounding box center [1258, 300] width 75 height 43
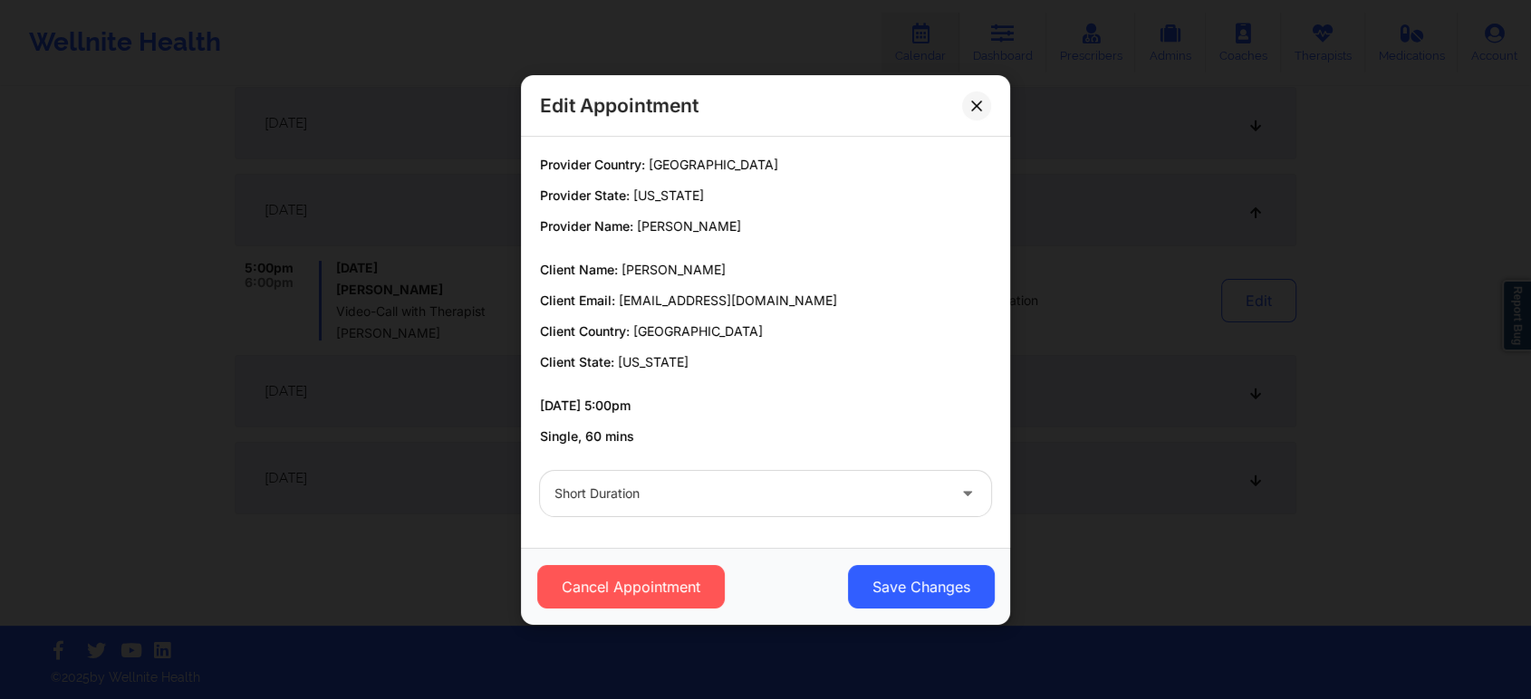
click at [806, 483] on div at bounding box center [749, 494] width 391 height 22
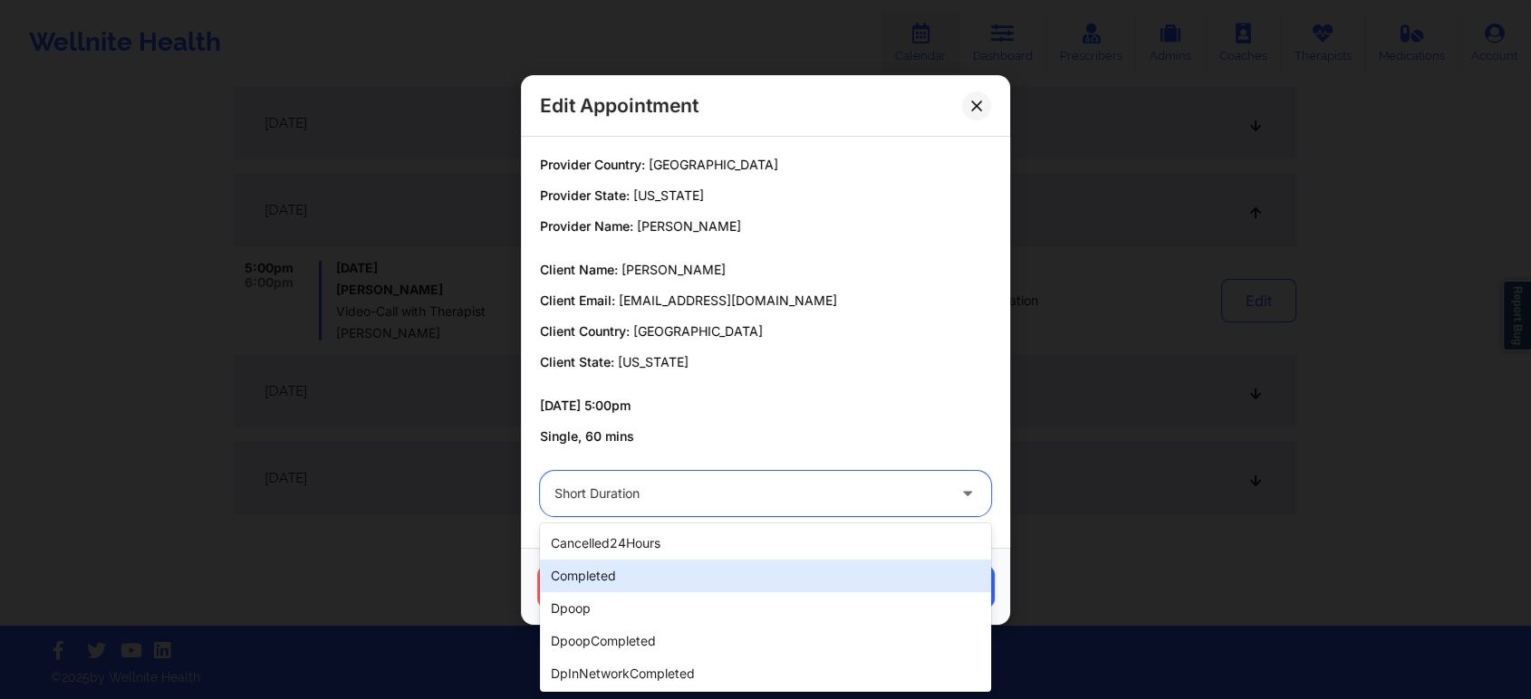
click at [687, 585] on div "completed" at bounding box center [765, 576] width 451 height 33
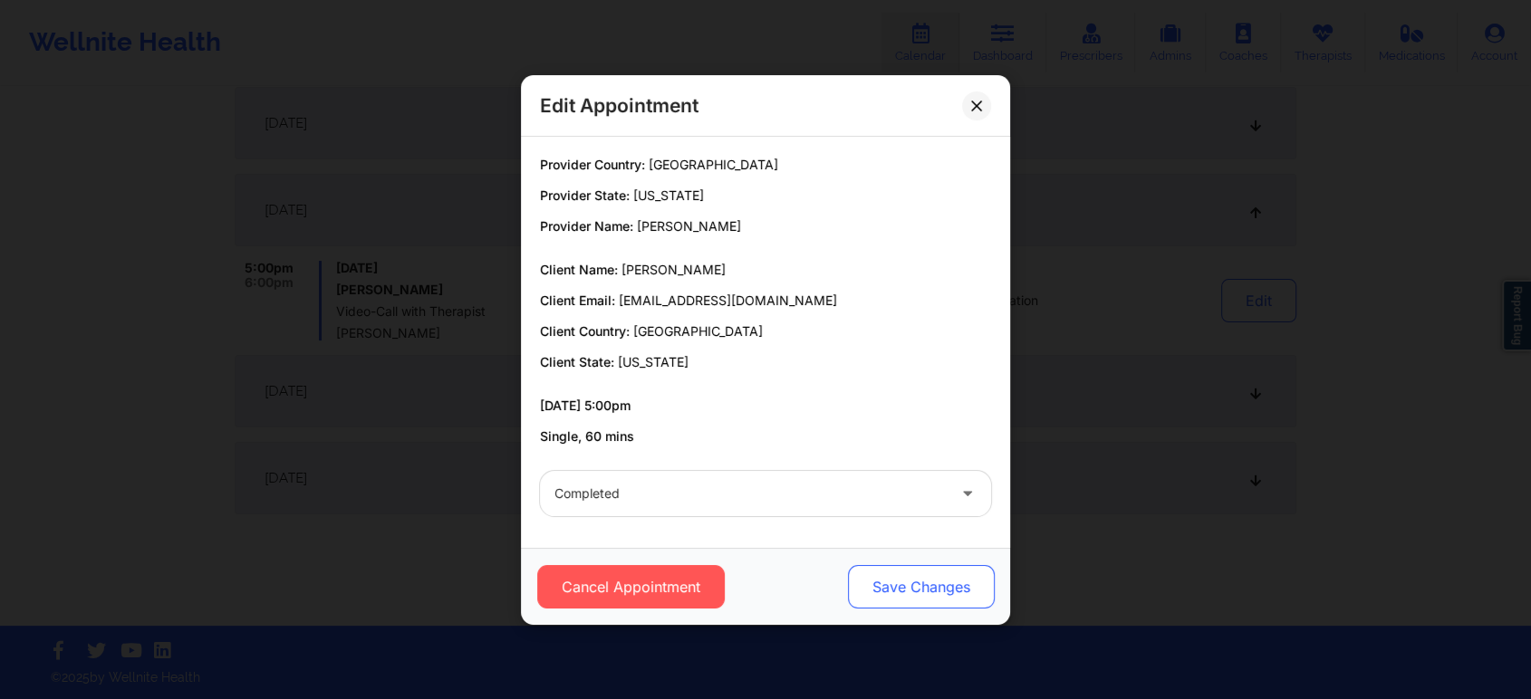
click at [964, 600] on button "Save Changes" at bounding box center [921, 586] width 147 height 43
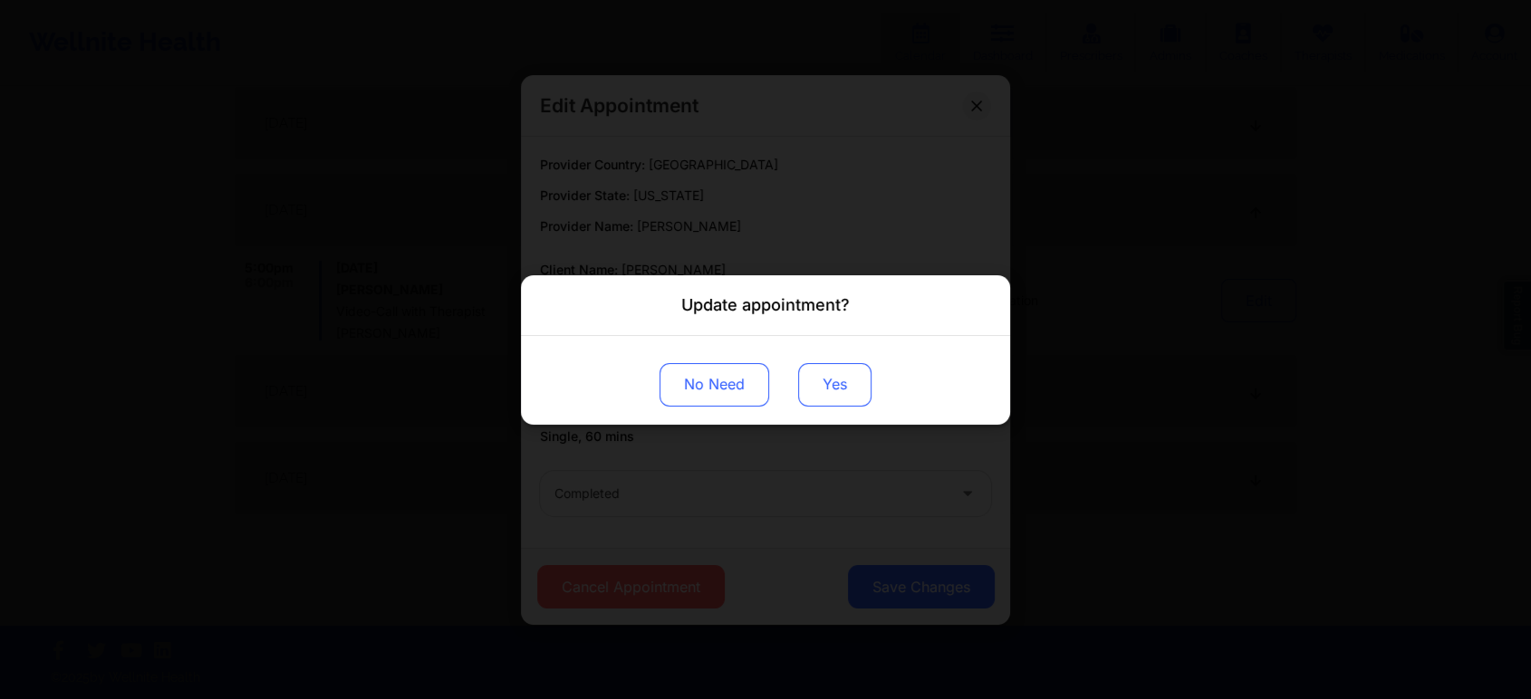
click at [824, 393] on button "Yes" at bounding box center [834, 383] width 73 height 43
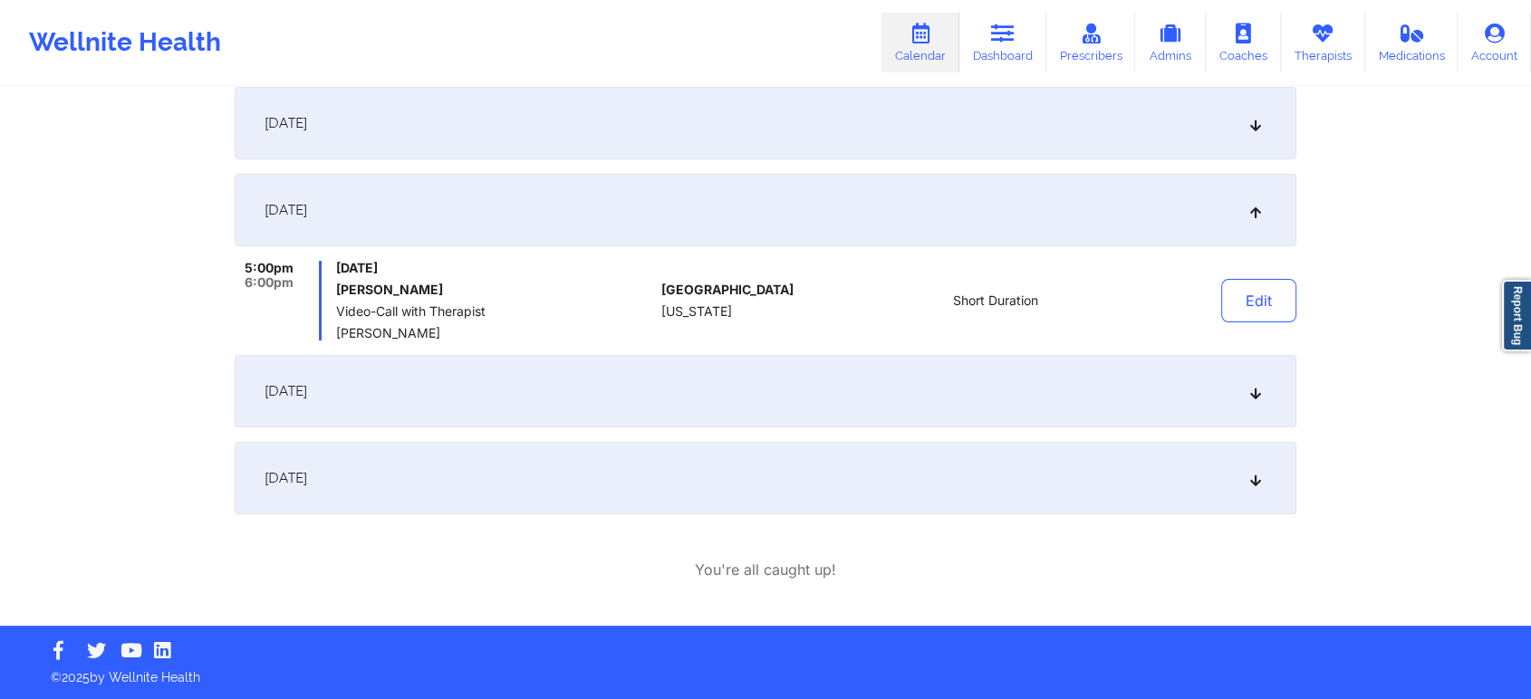
scroll to position [0, 0]
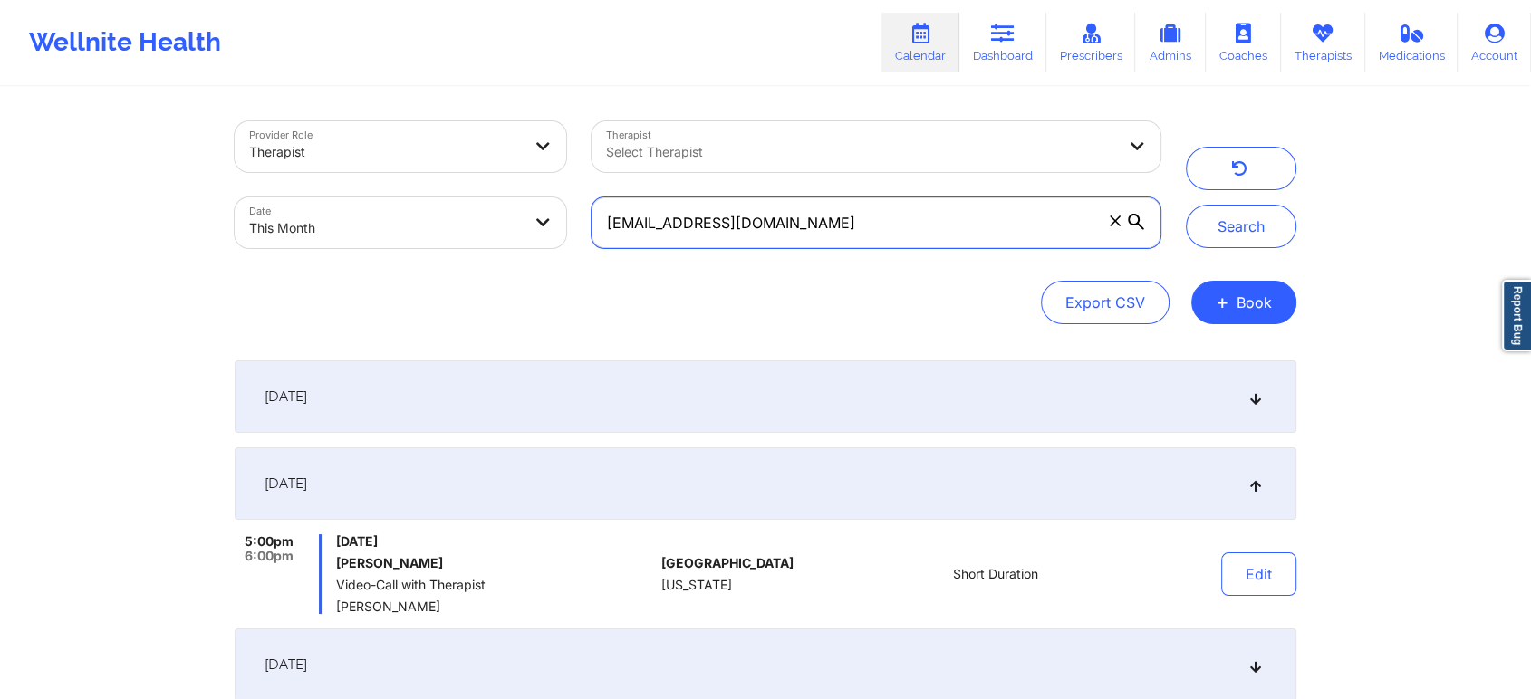
drag, startPoint x: 735, startPoint y: 204, endPoint x: 836, endPoint y: 230, distance: 103.9
click at [836, 230] on input "[EMAIL_ADDRESS][DOMAIN_NAME]" at bounding box center [875, 222] width 569 height 51
drag, startPoint x: 835, startPoint y: 237, endPoint x: 592, endPoint y: 221, distance: 243.3
click at [592, 221] on input "[EMAIL_ADDRESS]" at bounding box center [875, 222] width 569 height 51
paste input "com"
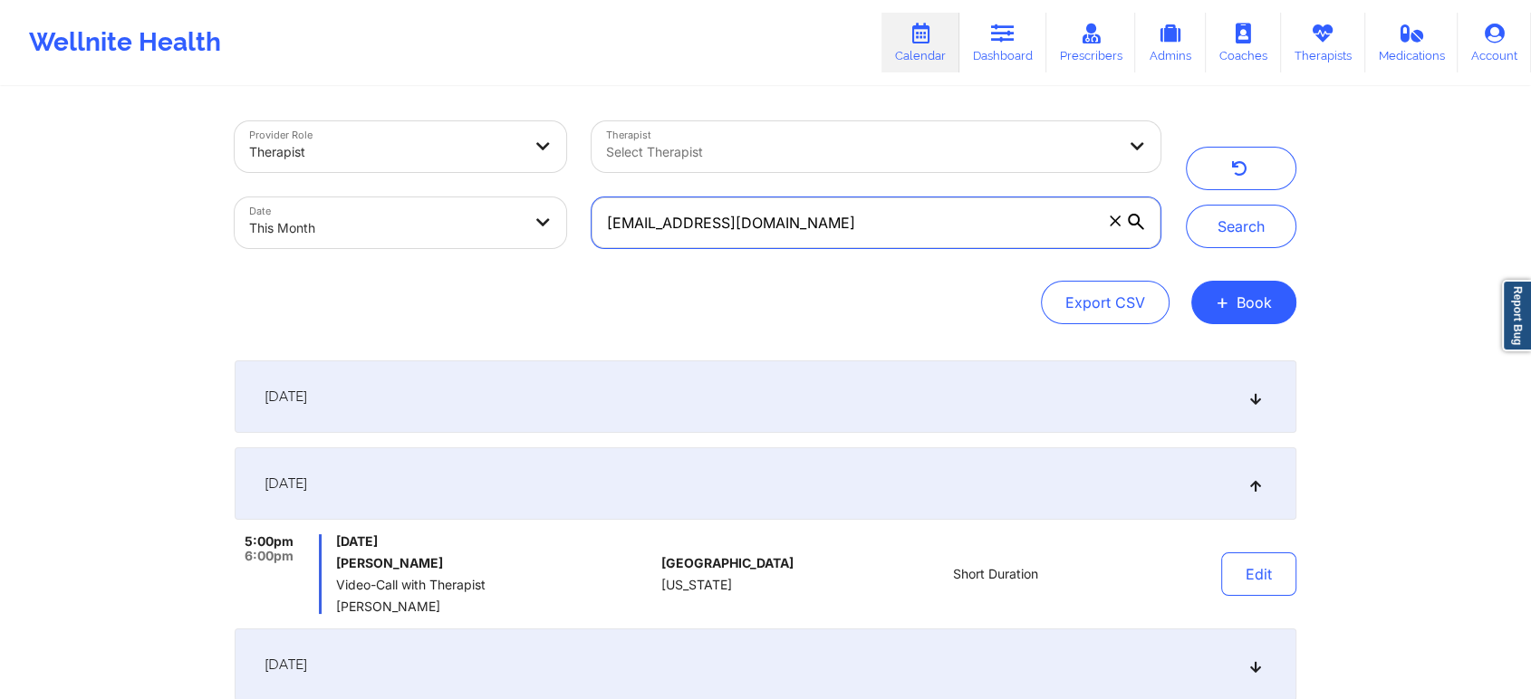
click at [1186, 205] on button "Search" at bounding box center [1241, 226] width 110 height 43
drag, startPoint x: 776, startPoint y: 220, endPoint x: 370, endPoint y: 187, distance: 408.0
click at [370, 187] on div "Provider Role Therapist Therapist Select Therapist Date This Month [EMAIL_ADDRE…" at bounding box center [697, 185] width 951 height 152
paste input "troypittman13t"
click at [1186, 205] on button "Search" at bounding box center [1241, 226] width 110 height 43
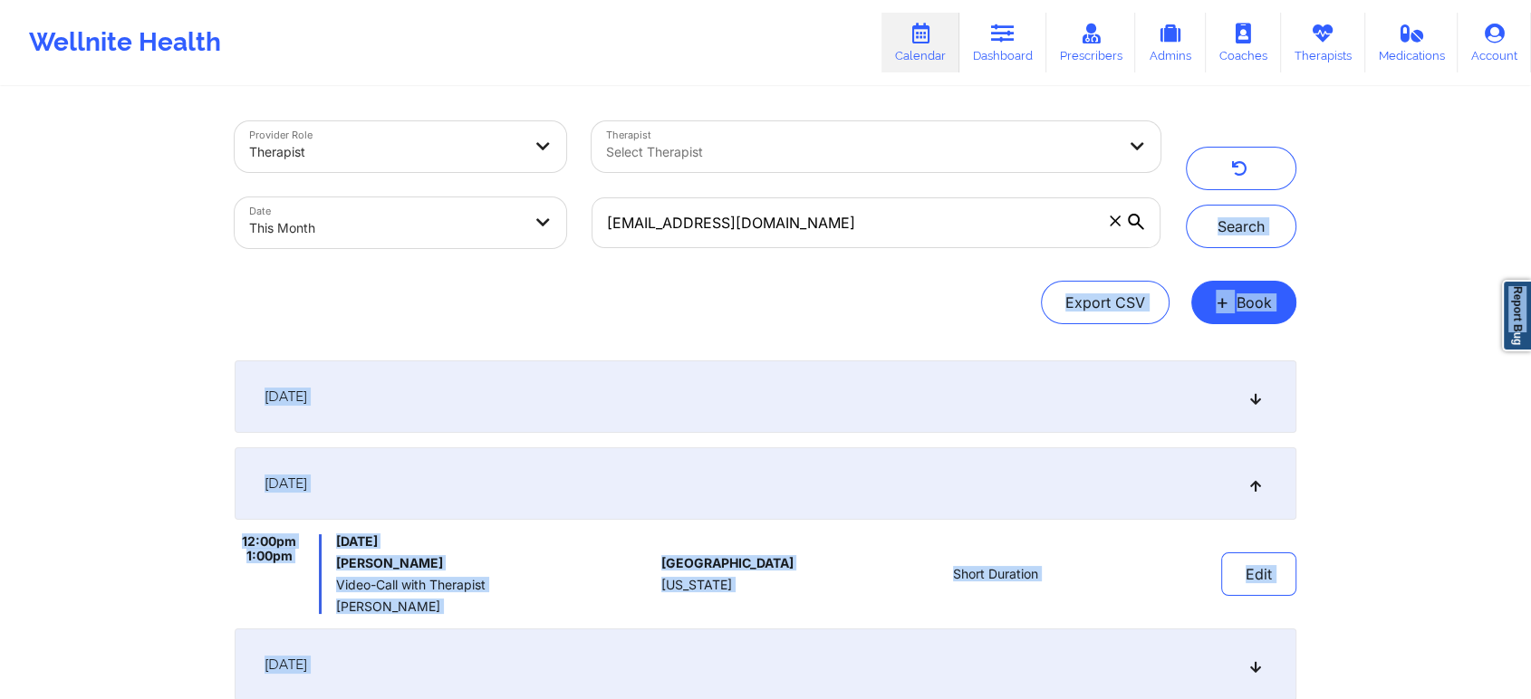
drag, startPoint x: 1316, startPoint y: 97, endPoint x: 1544, endPoint y: 390, distance: 371.7
click at [1531, 390] on html "Wellnite Health Calendar Dashboard Prescribers Admins Coaches Therapists Medica…" at bounding box center [765, 349] width 1531 height 699
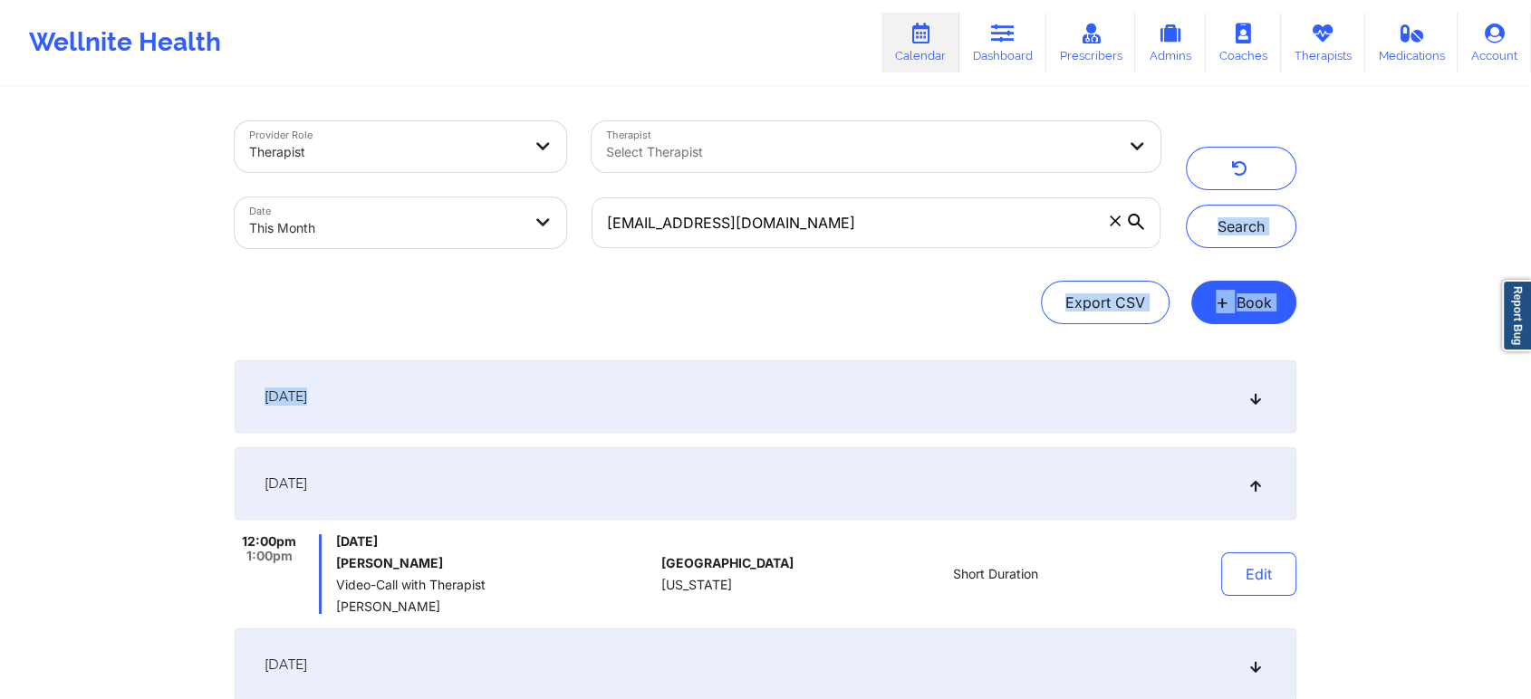
scroll to position [151, 0]
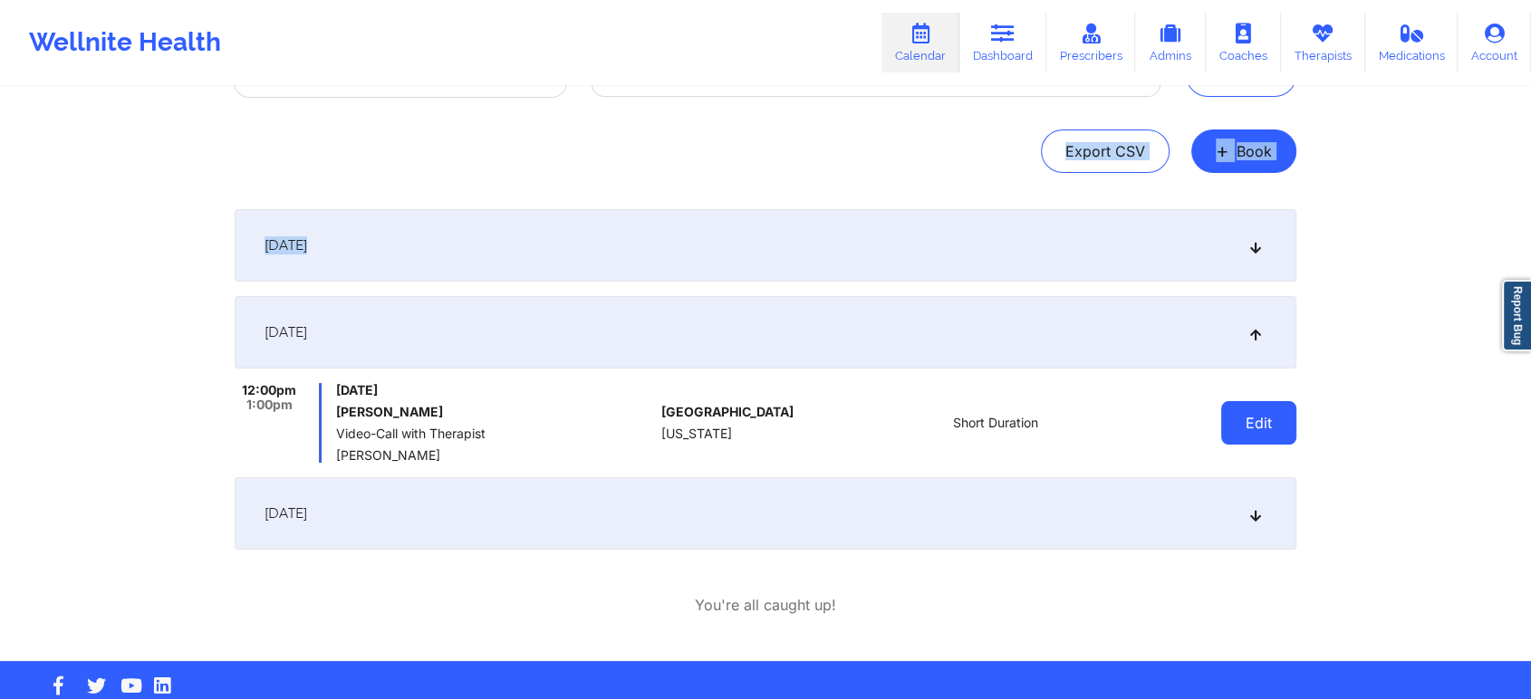
click at [1246, 418] on button "Edit" at bounding box center [1258, 422] width 75 height 43
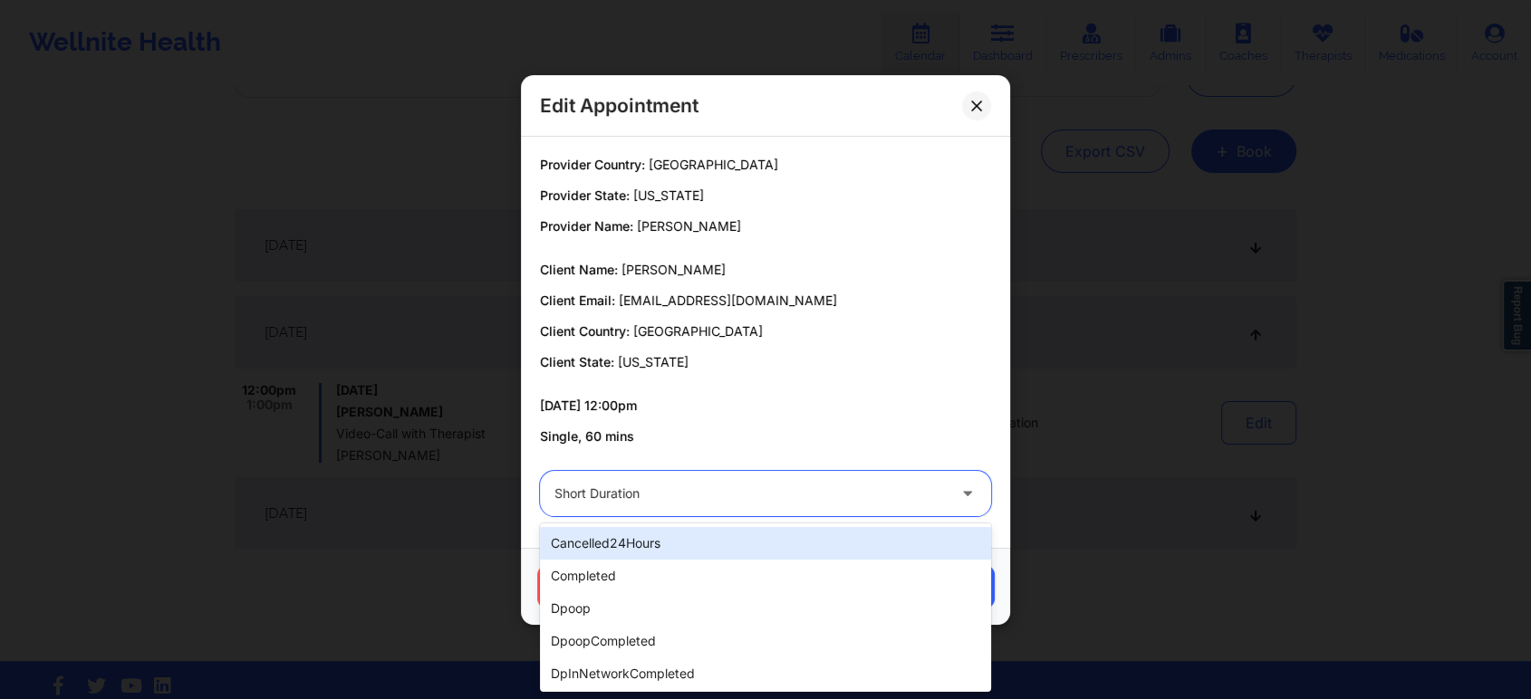
click at [623, 479] on div "Short Duration" at bounding box center [749, 493] width 391 height 45
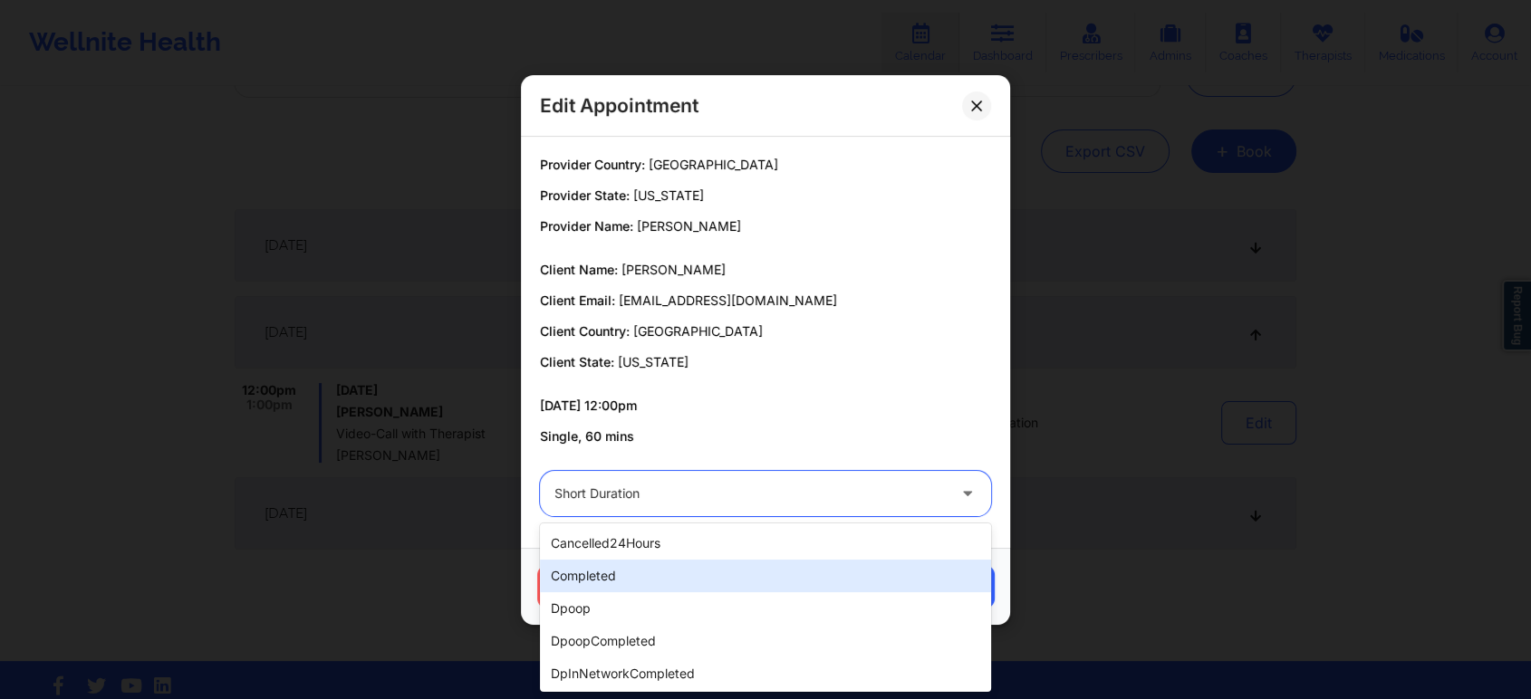
click at [617, 571] on div "completed" at bounding box center [765, 576] width 451 height 33
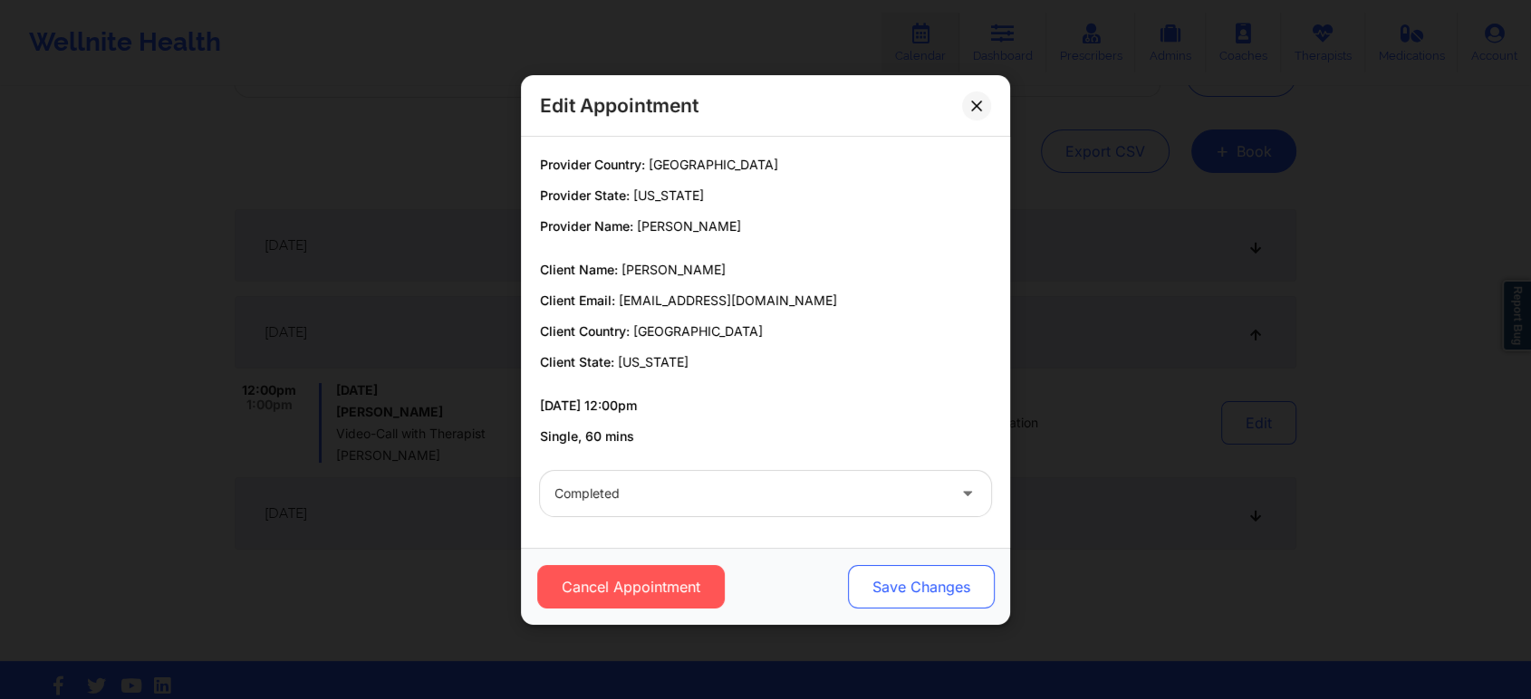
click at [927, 575] on button "Save Changes" at bounding box center [921, 586] width 147 height 43
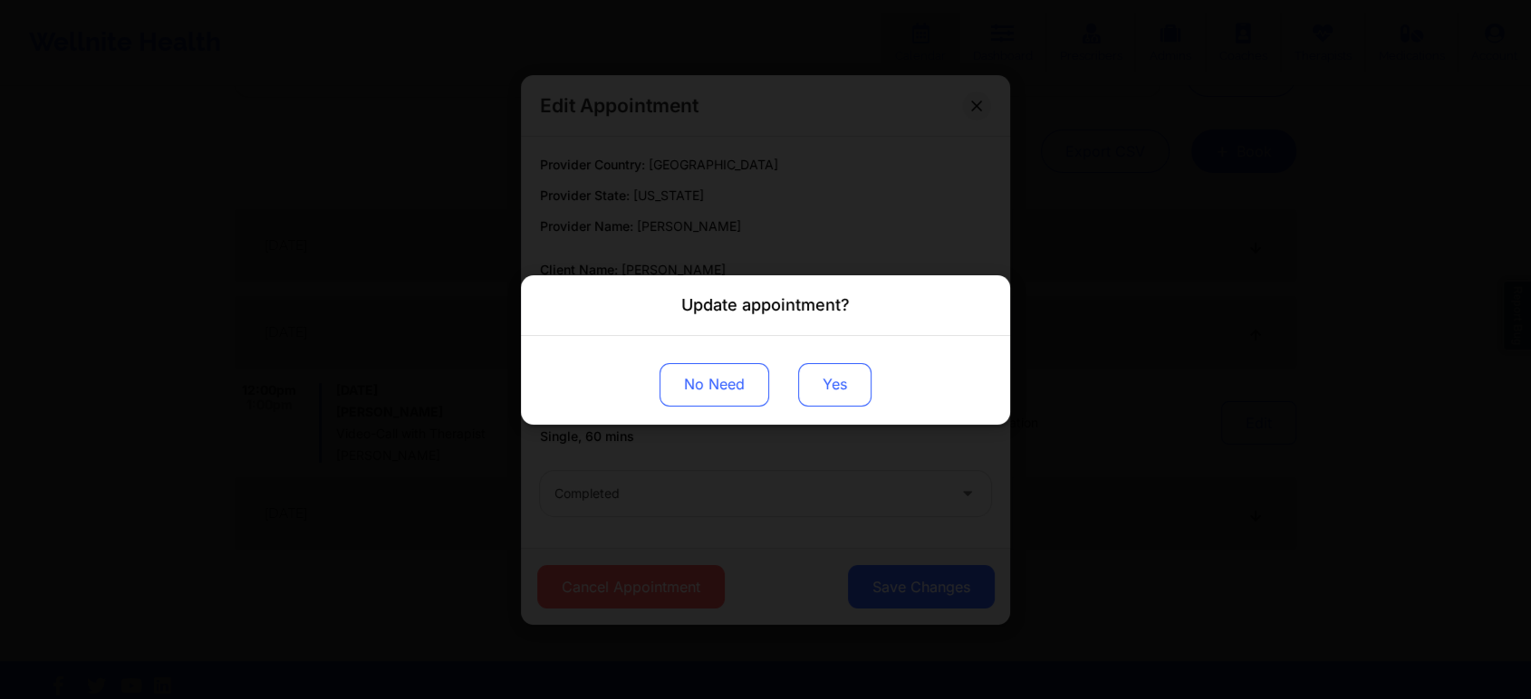
click at [846, 397] on button "Yes" at bounding box center [834, 383] width 73 height 43
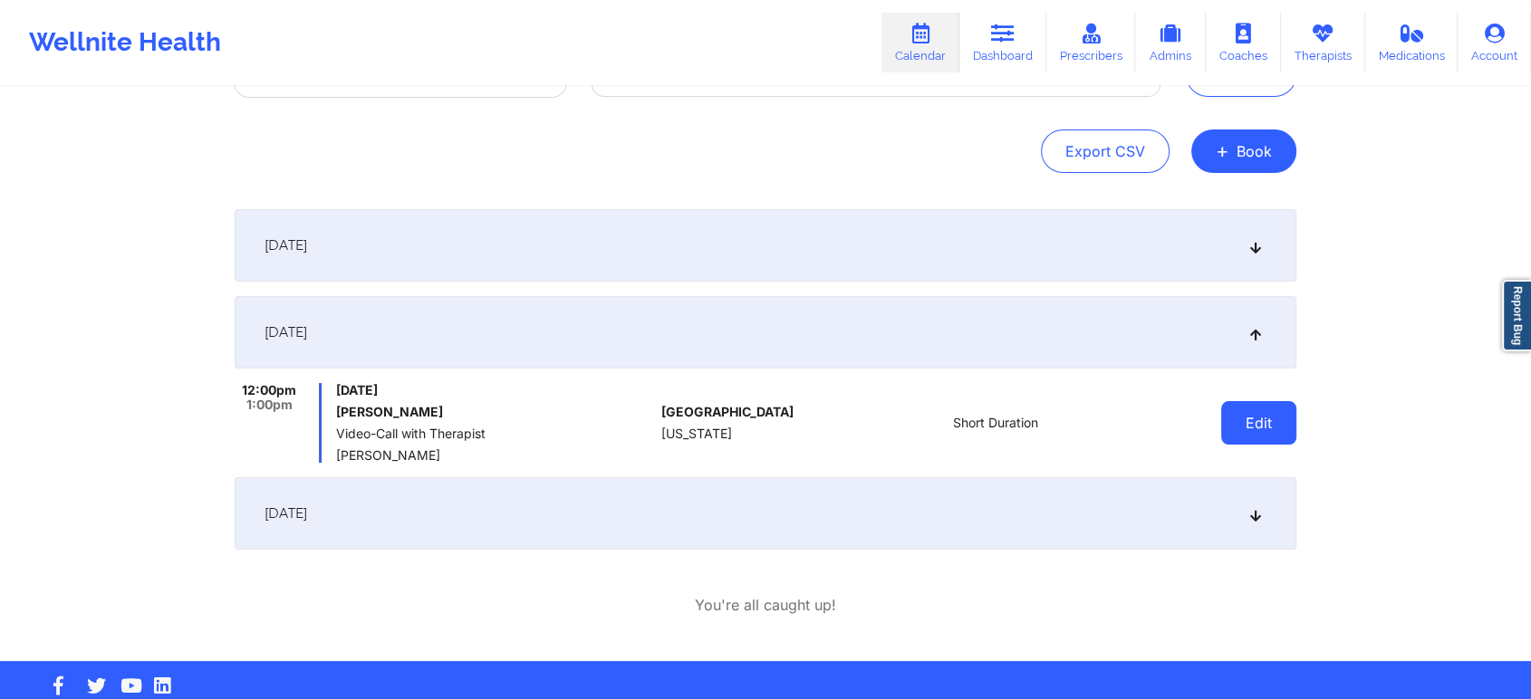
click at [1267, 424] on button "Edit" at bounding box center [1258, 422] width 75 height 43
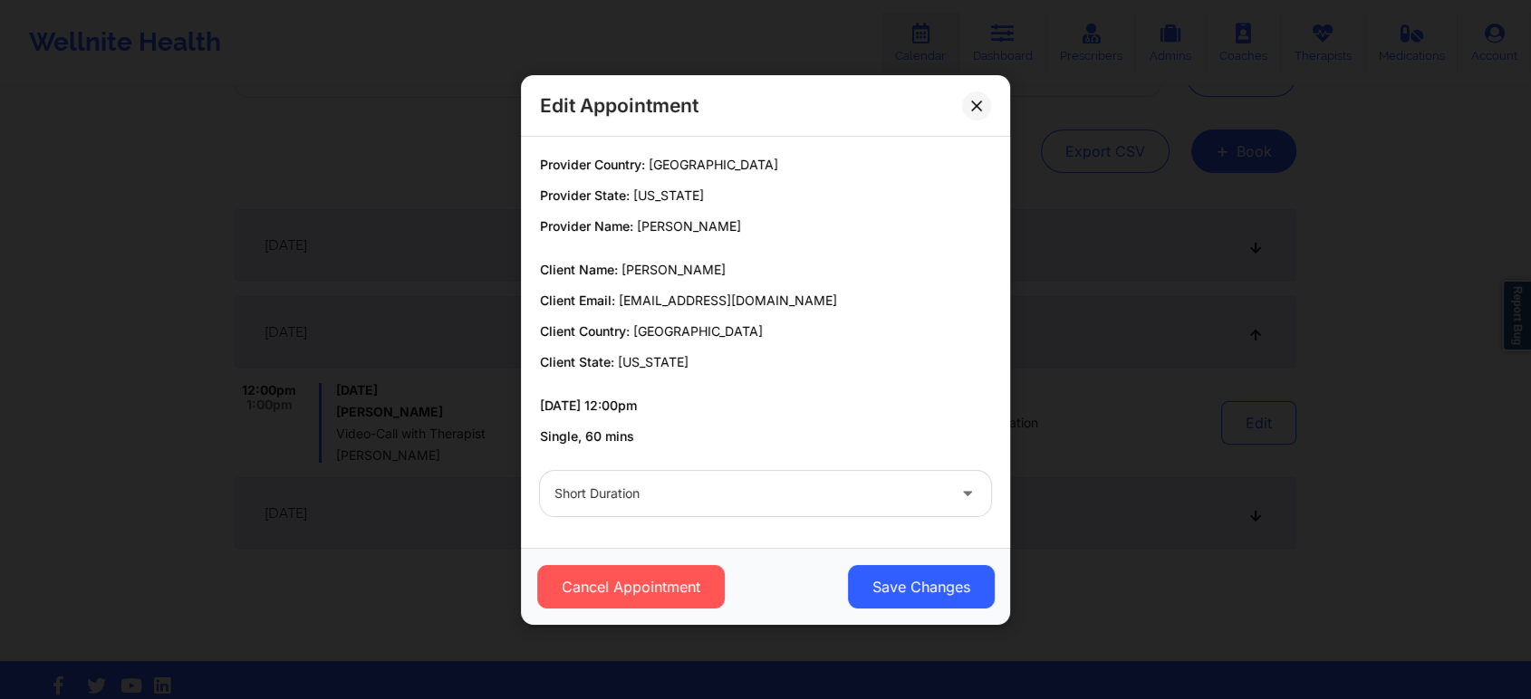
click at [705, 504] on div at bounding box center [749, 494] width 391 height 22
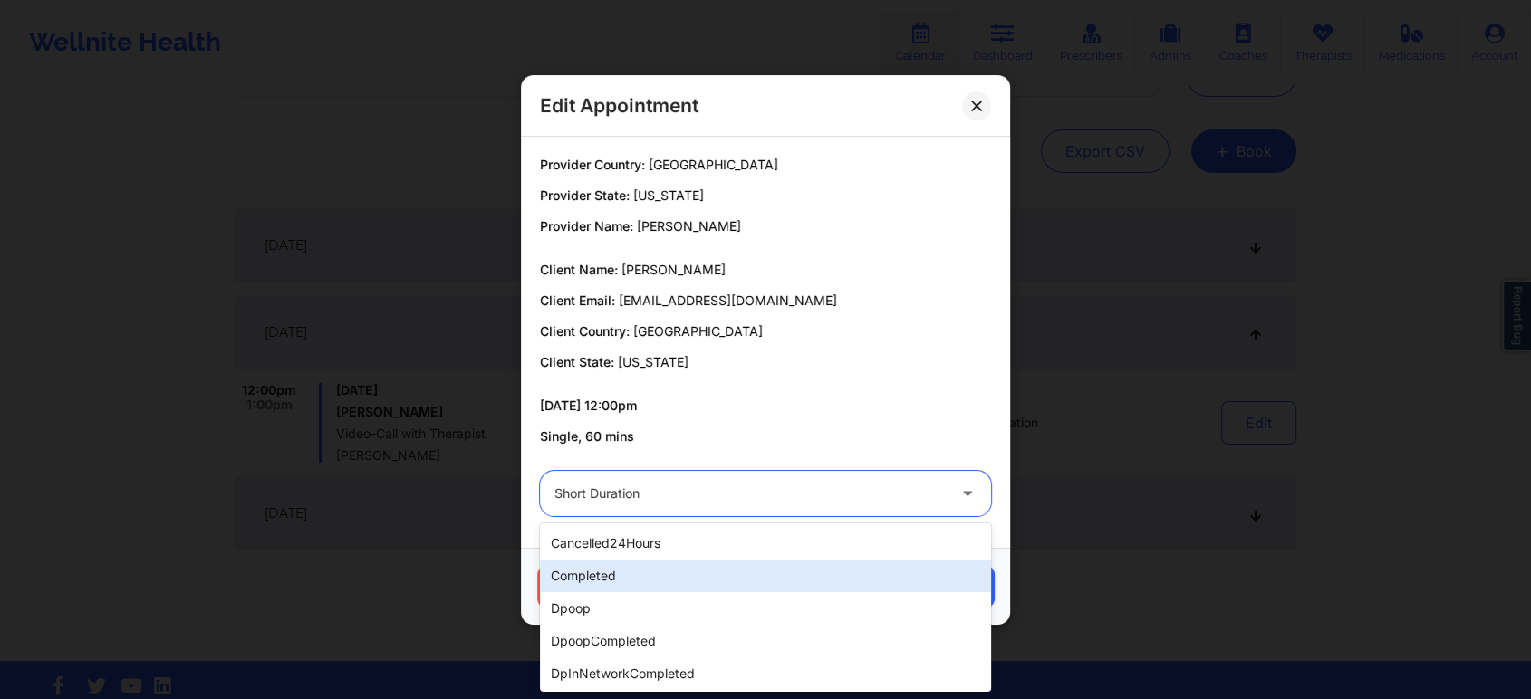
click at [584, 585] on div "completed" at bounding box center [765, 576] width 451 height 33
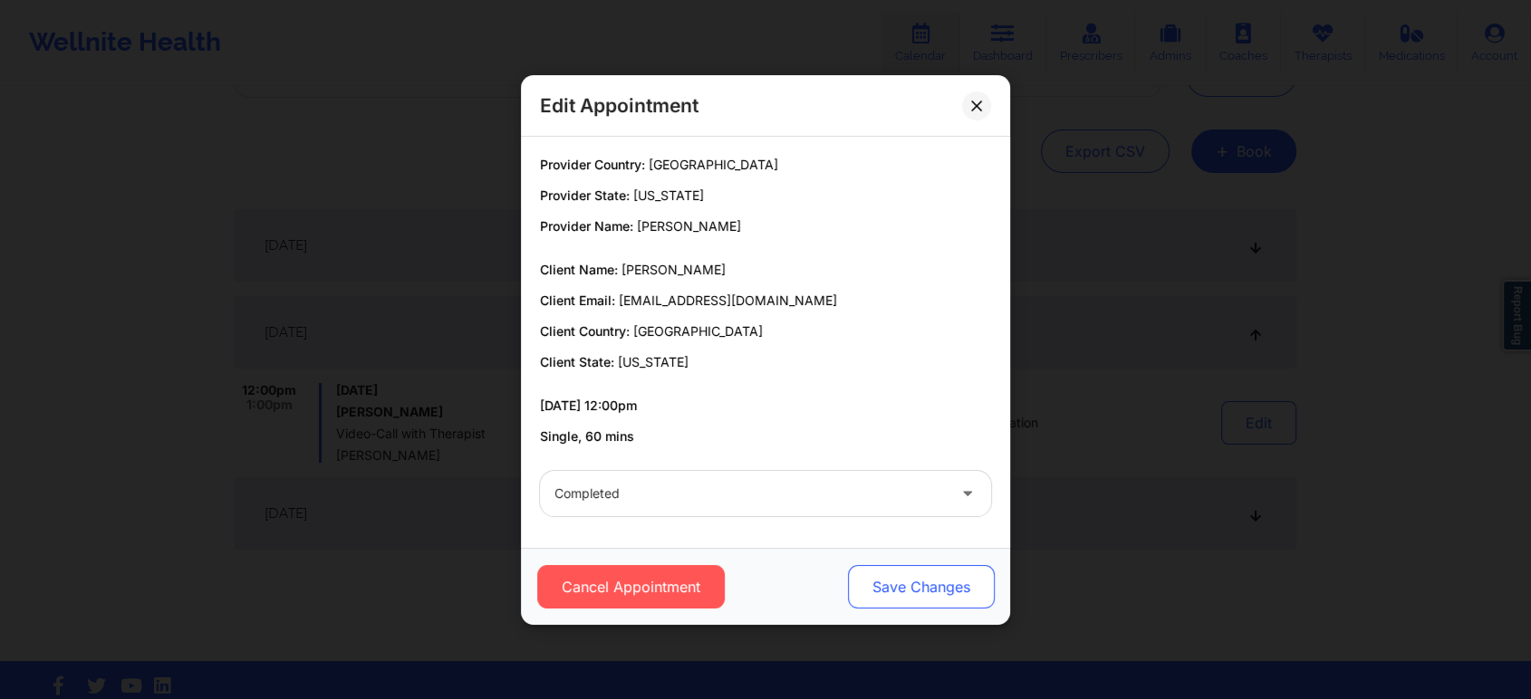
click at [931, 578] on button "Save Changes" at bounding box center [921, 586] width 147 height 43
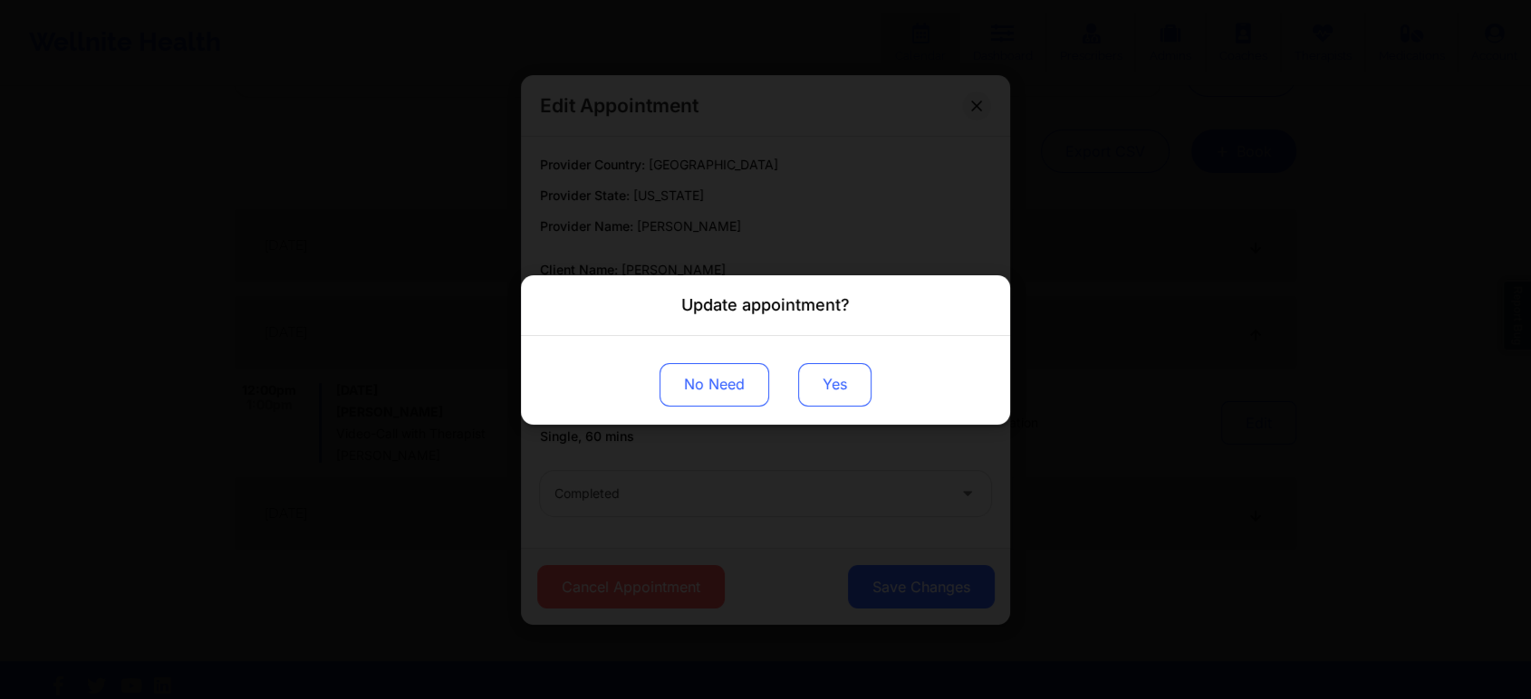
click at [816, 392] on button "Yes" at bounding box center [834, 383] width 73 height 43
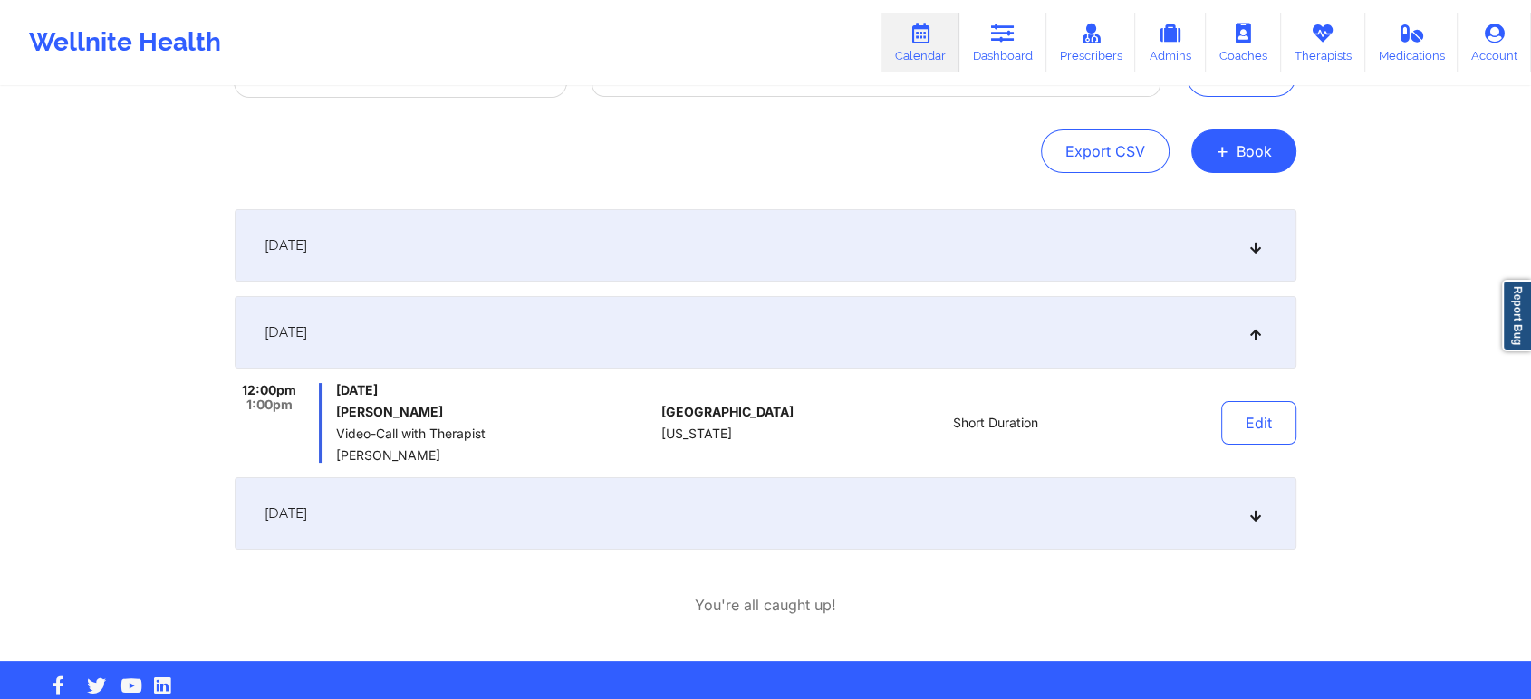
scroll to position [0, 0]
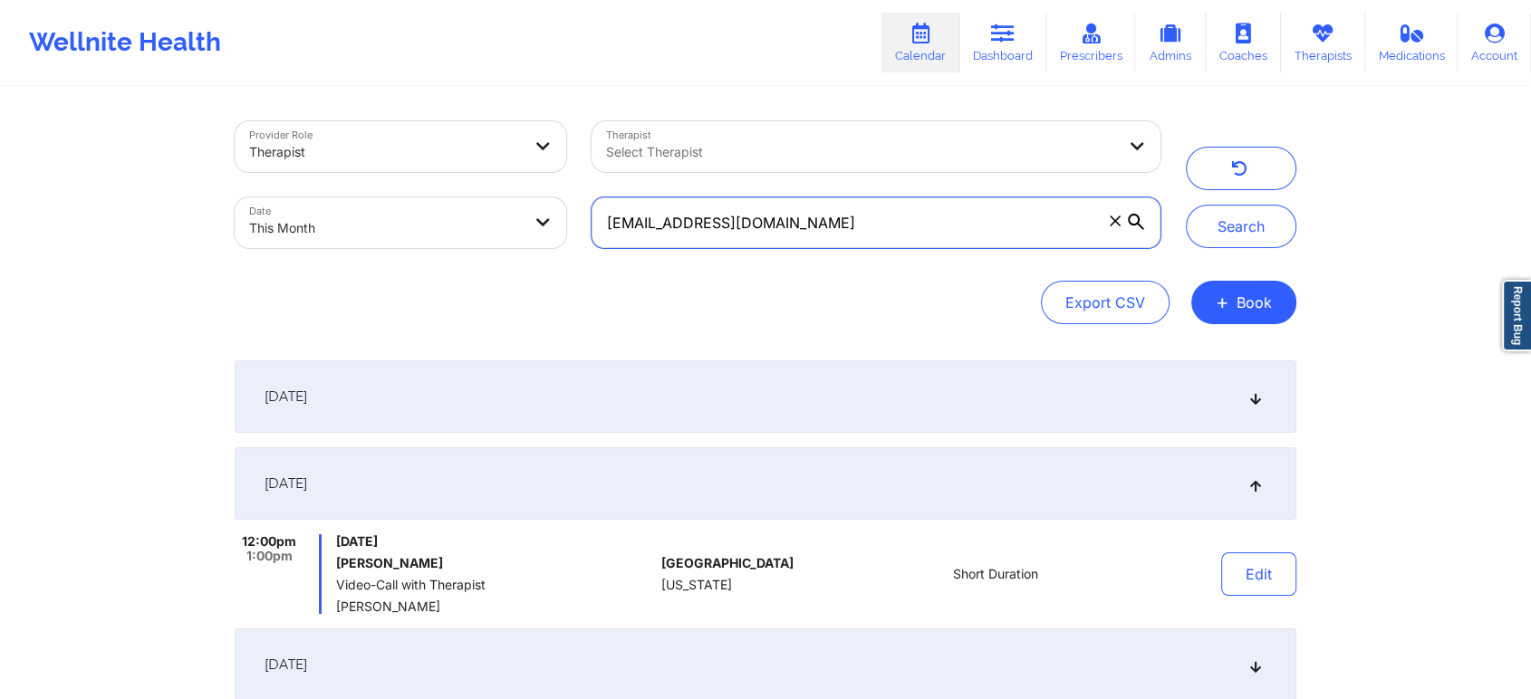
drag, startPoint x: 915, startPoint y: 236, endPoint x: 470, endPoint y: 180, distance: 448.2
click at [470, 180] on div "Provider Role Therapist Therapist Select Therapist Date This Month [EMAIL_ADDRE…" at bounding box center [697, 185] width 951 height 152
paste input "cedricka1183"
type input "[EMAIL_ADDRESS][DOMAIN_NAME]"
click at [1186, 205] on button "Search" at bounding box center [1241, 226] width 110 height 43
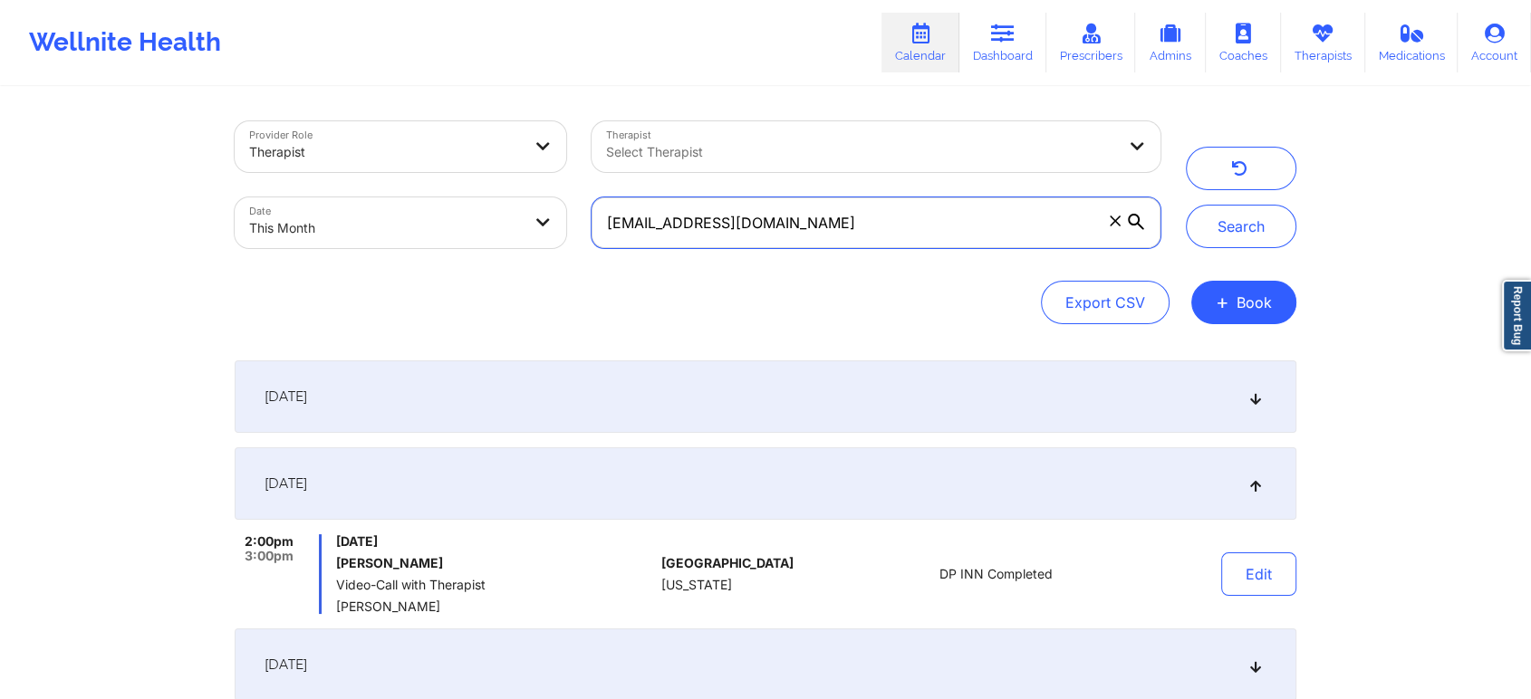
scroll to position [360, 0]
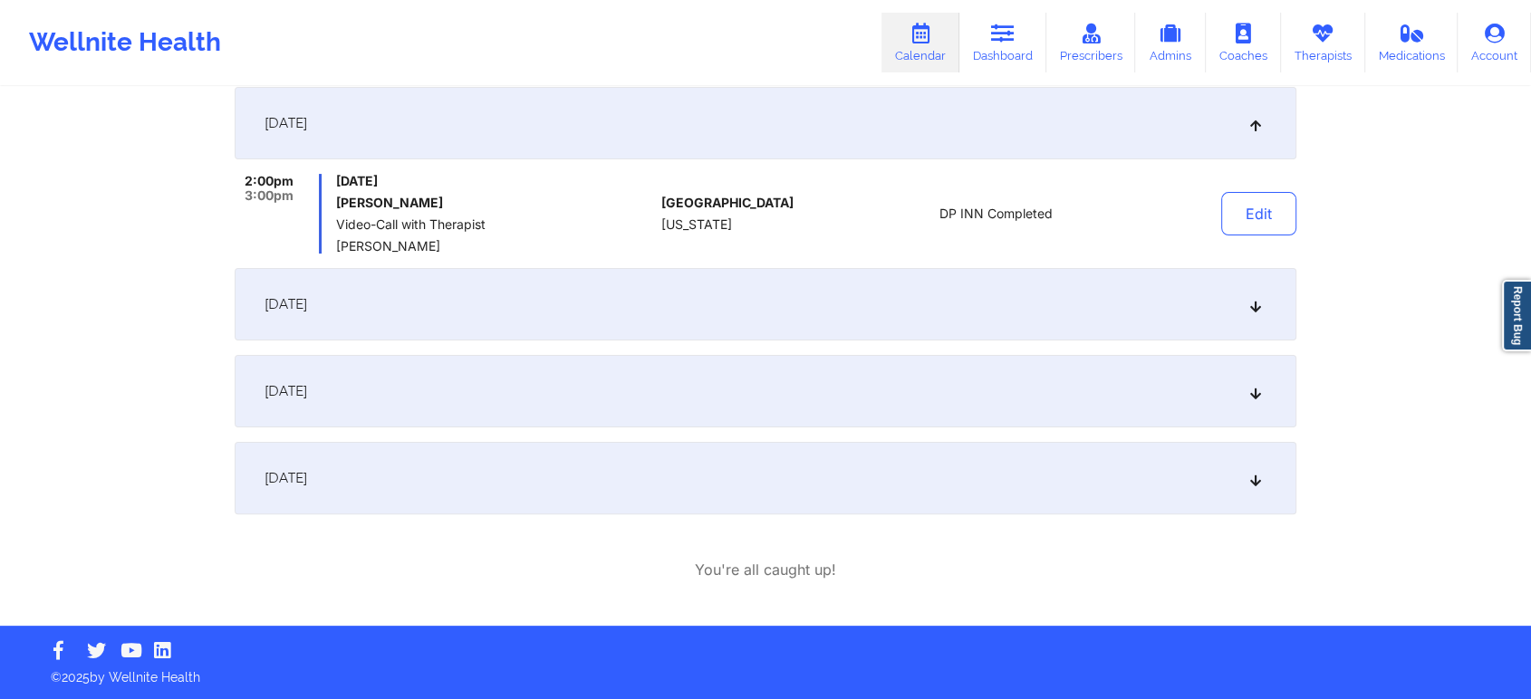
click at [495, 312] on div "[DATE]" at bounding box center [765, 304] width 1061 height 72
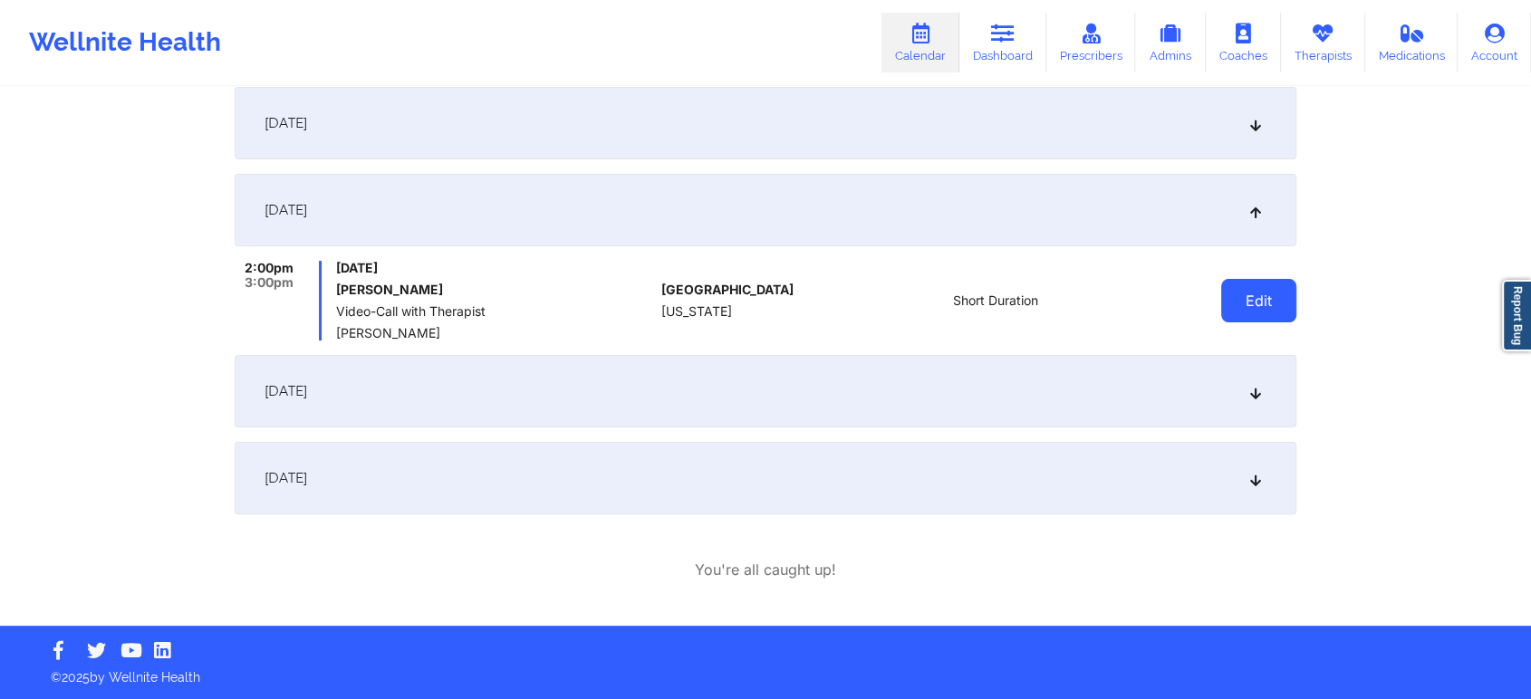
click at [1266, 299] on button "Edit" at bounding box center [1258, 300] width 75 height 43
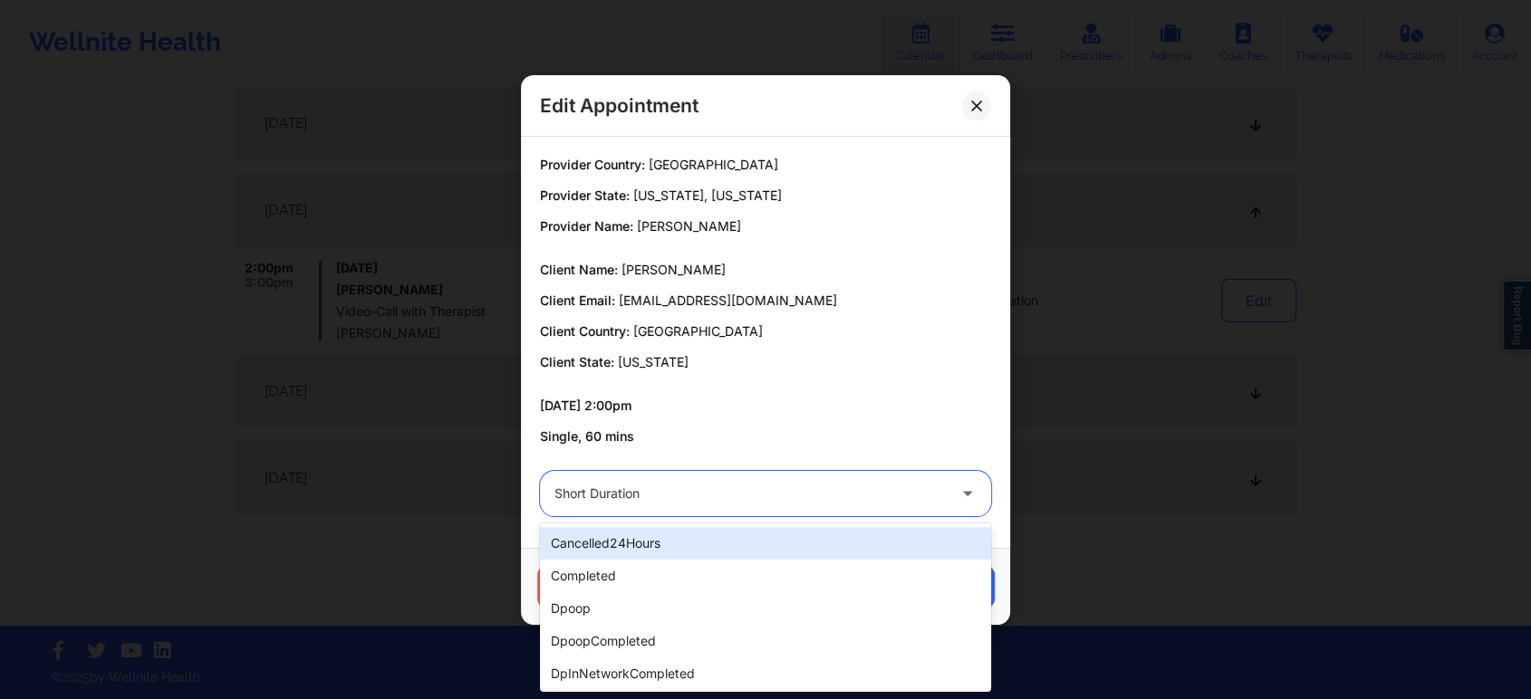
click at [797, 501] on div at bounding box center [749, 494] width 391 height 22
type input "dp"
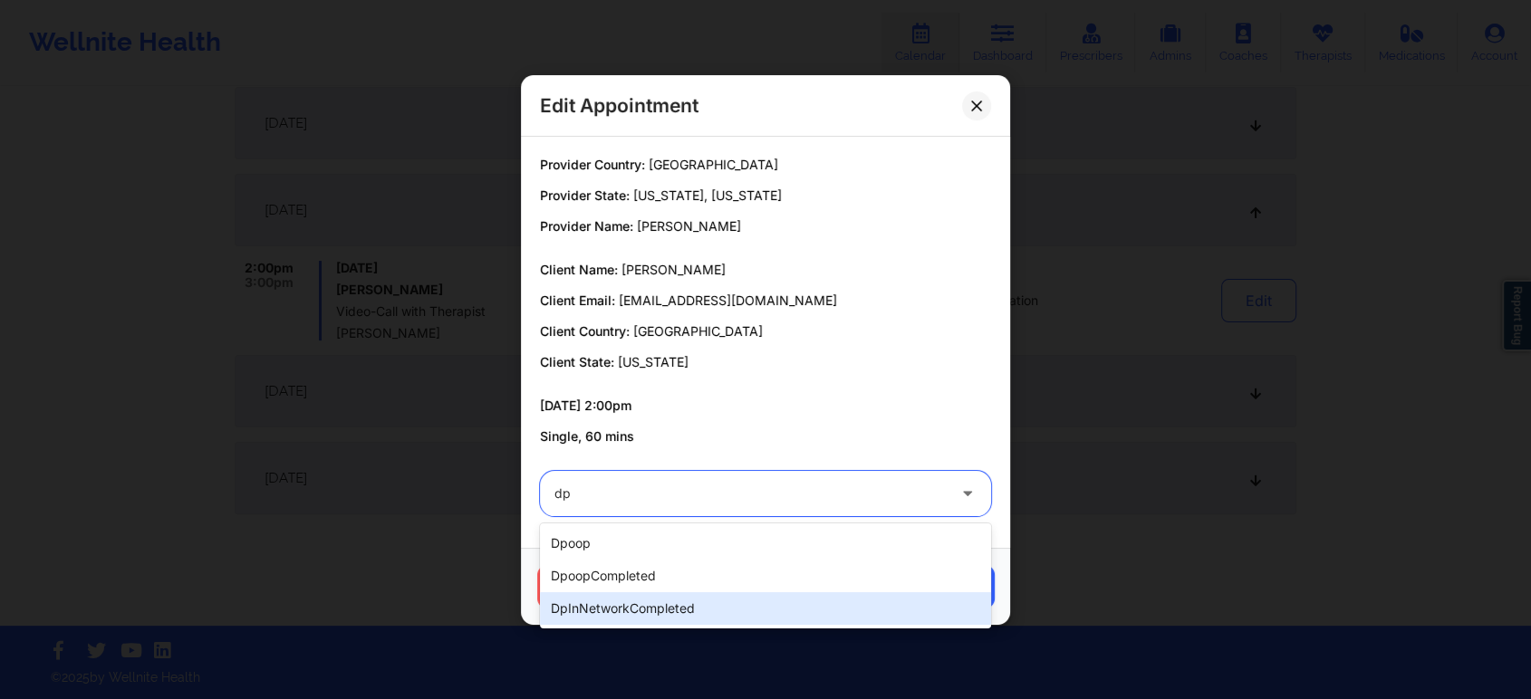
click at [590, 619] on div "dpInNetworkCompleted" at bounding box center [765, 608] width 451 height 33
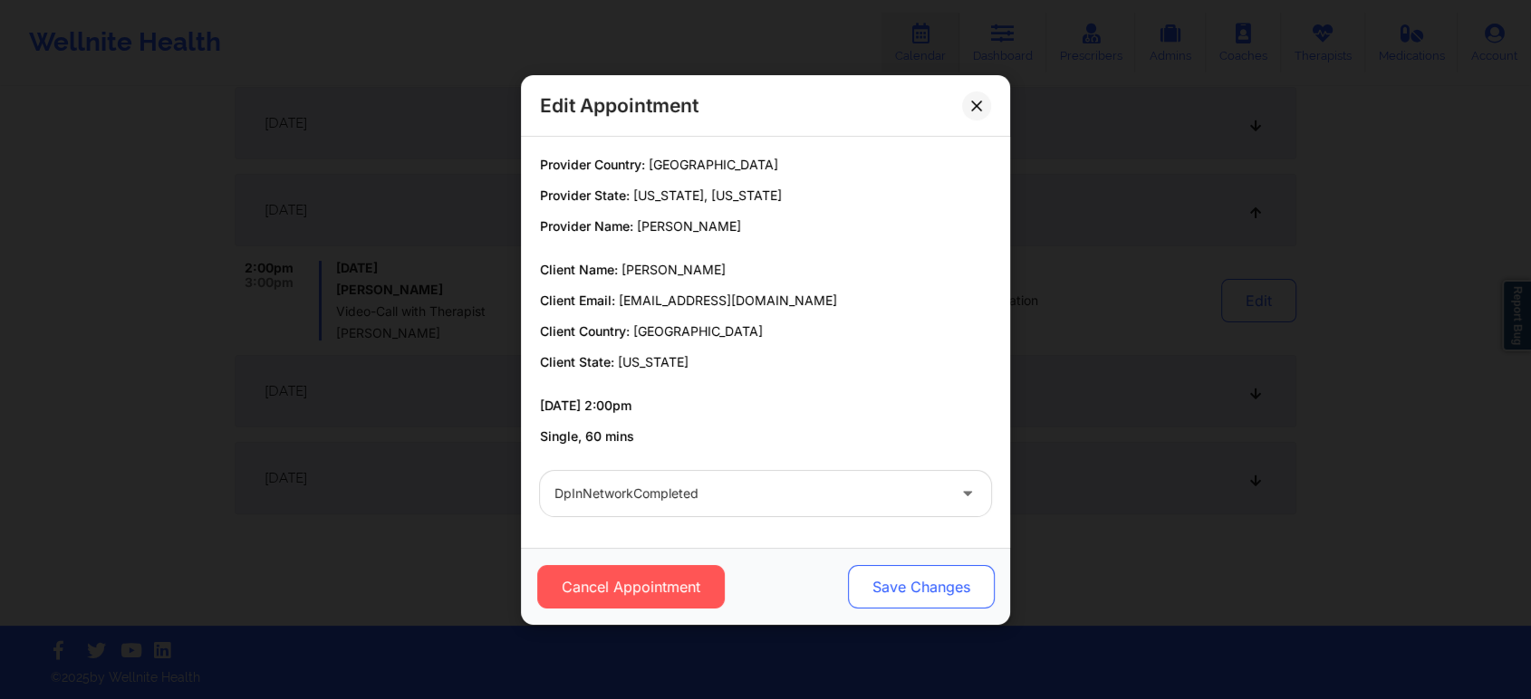
click at [899, 585] on button "Save Changes" at bounding box center [921, 586] width 147 height 43
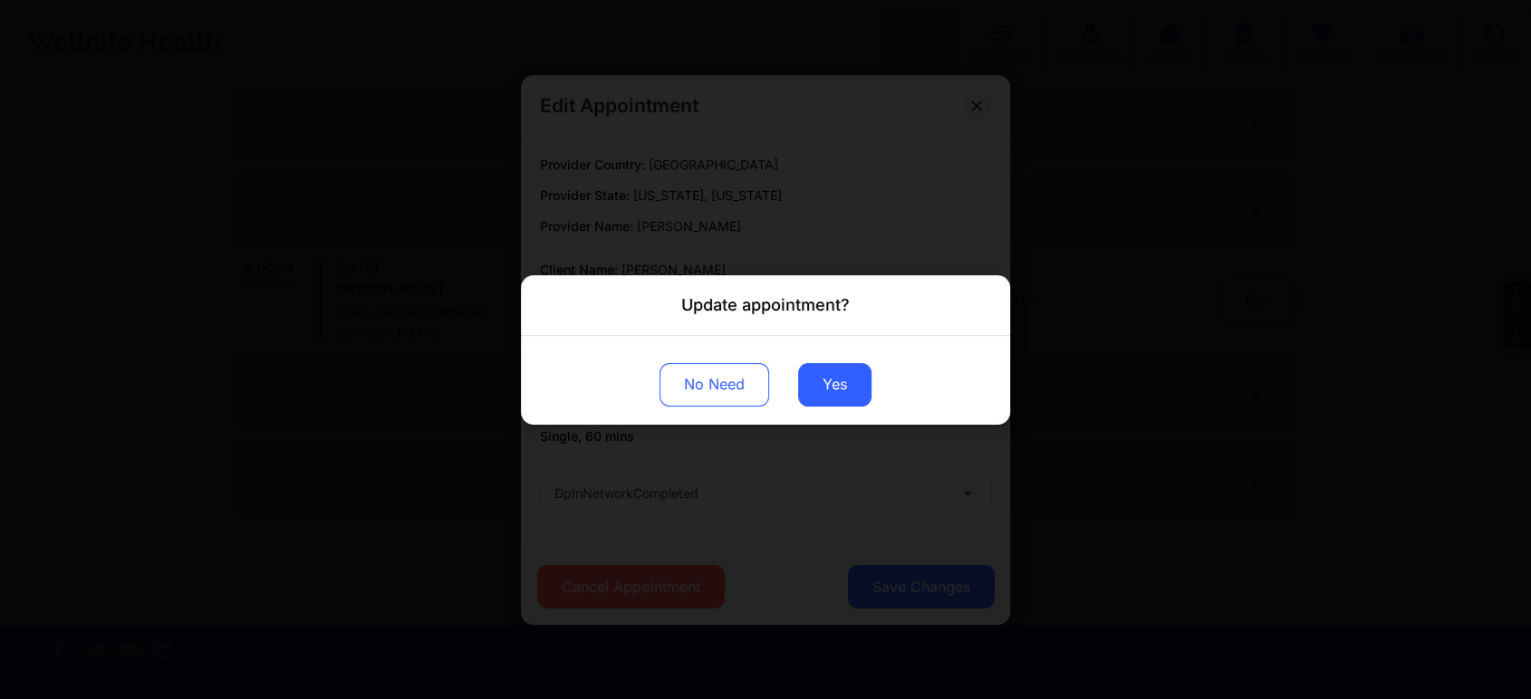
click at [833, 408] on div "No Need Yes" at bounding box center [765, 379] width 489 height 89
click at [849, 384] on button "Yes" at bounding box center [834, 383] width 73 height 43
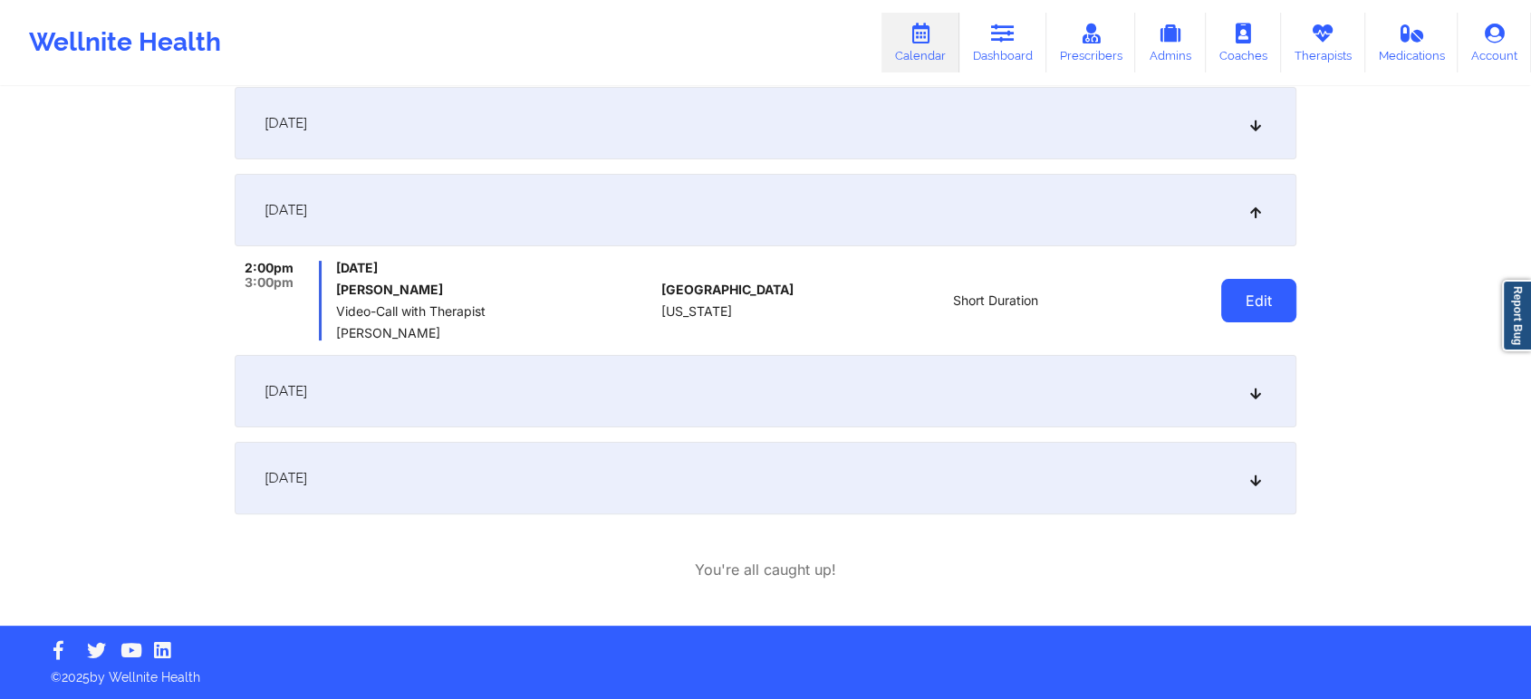
click at [1249, 291] on button "Edit" at bounding box center [1258, 300] width 75 height 43
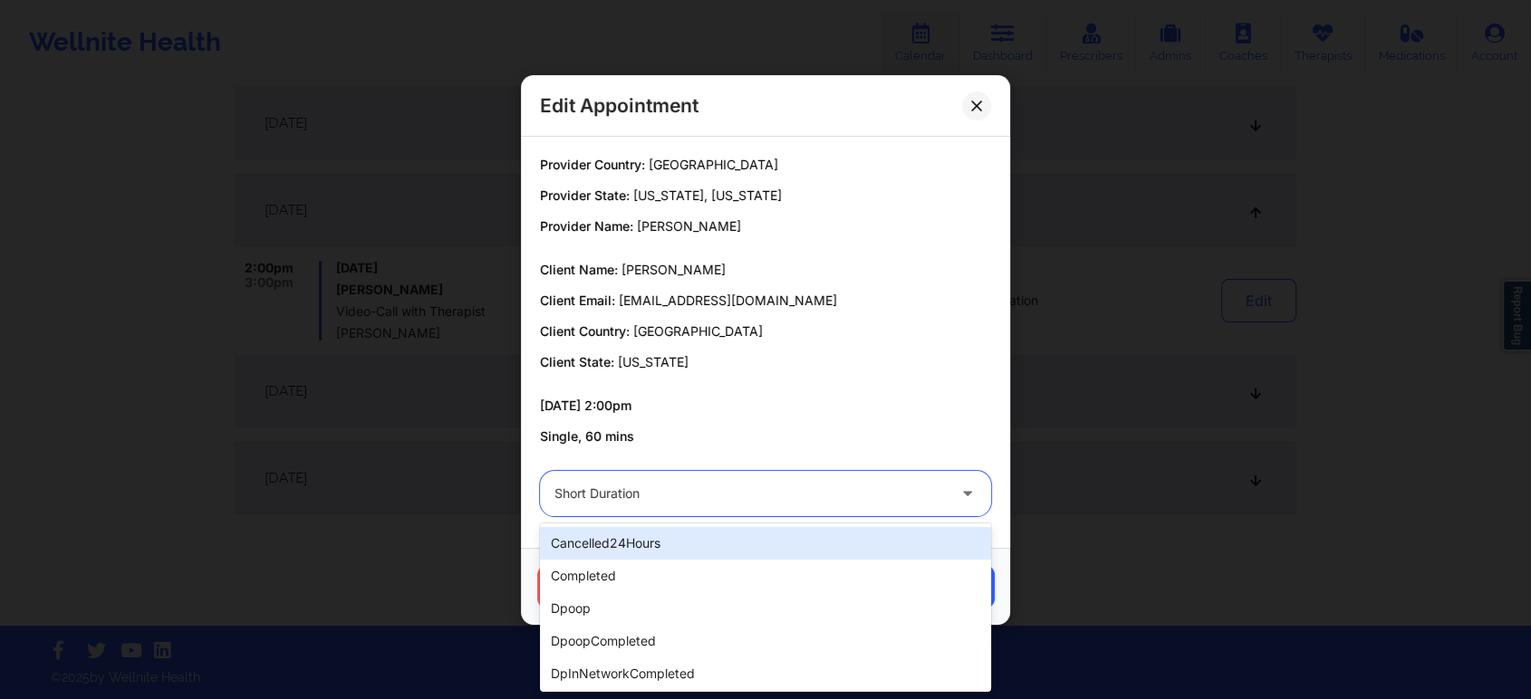
click at [745, 490] on div at bounding box center [749, 494] width 391 height 22
type input "dp"
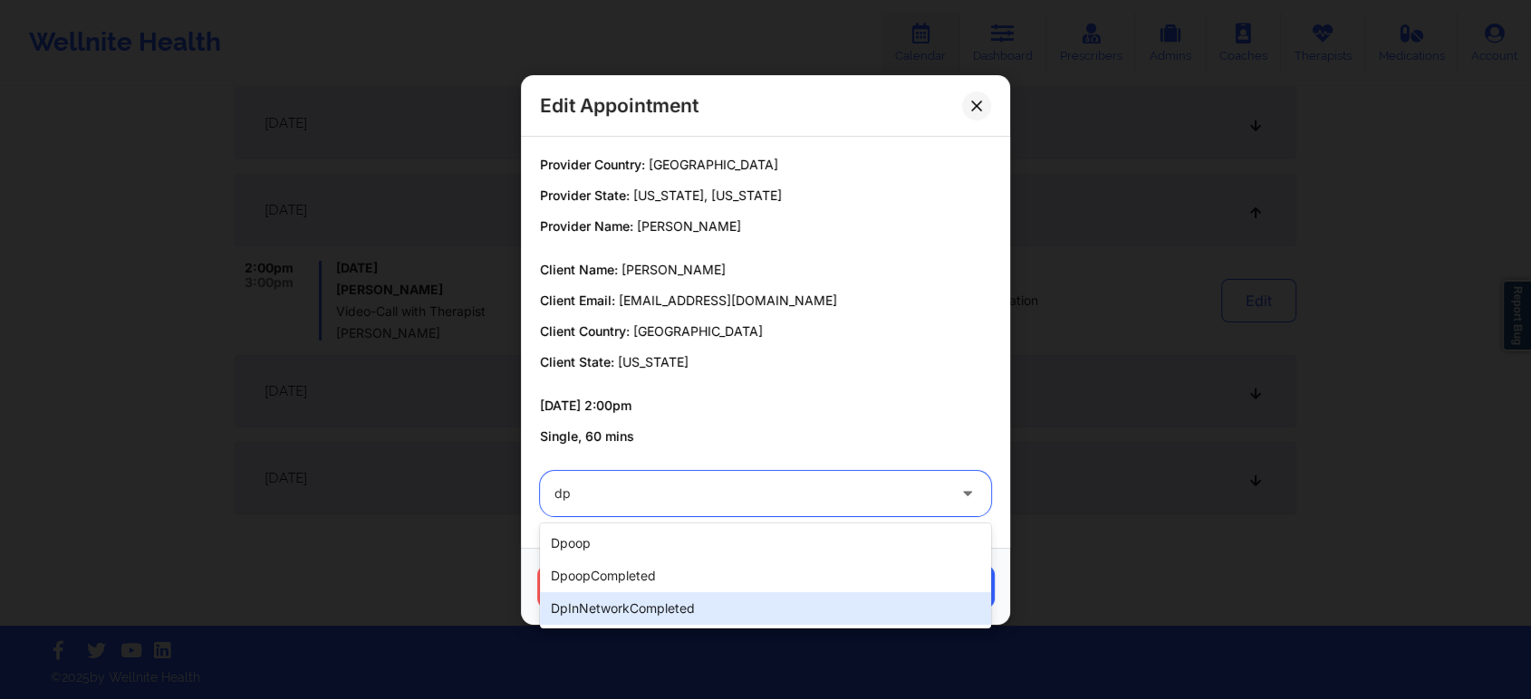
click at [610, 597] on div "dpInNetworkCompleted" at bounding box center [765, 608] width 451 height 33
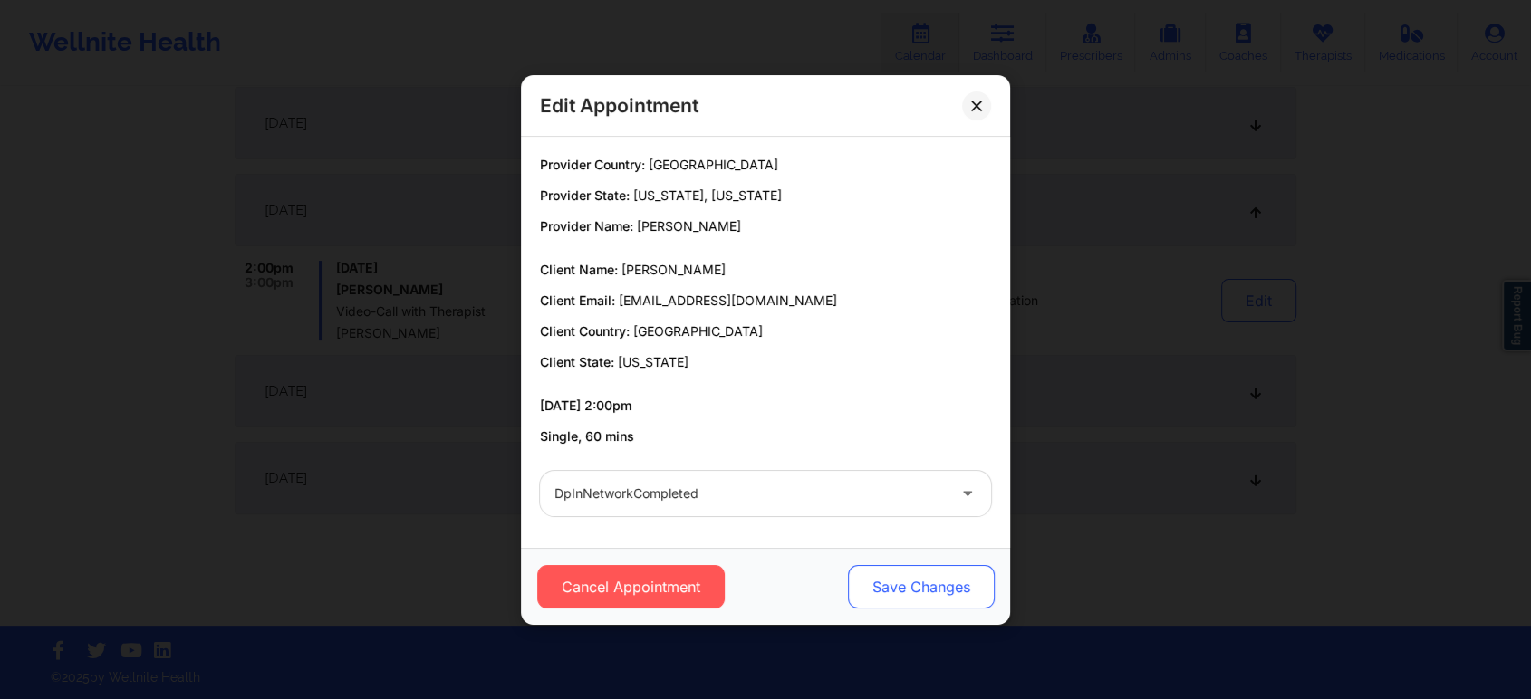
click at [947, 570] on button "Save Changes" at bounding box center [921, 586] width 147 height 43
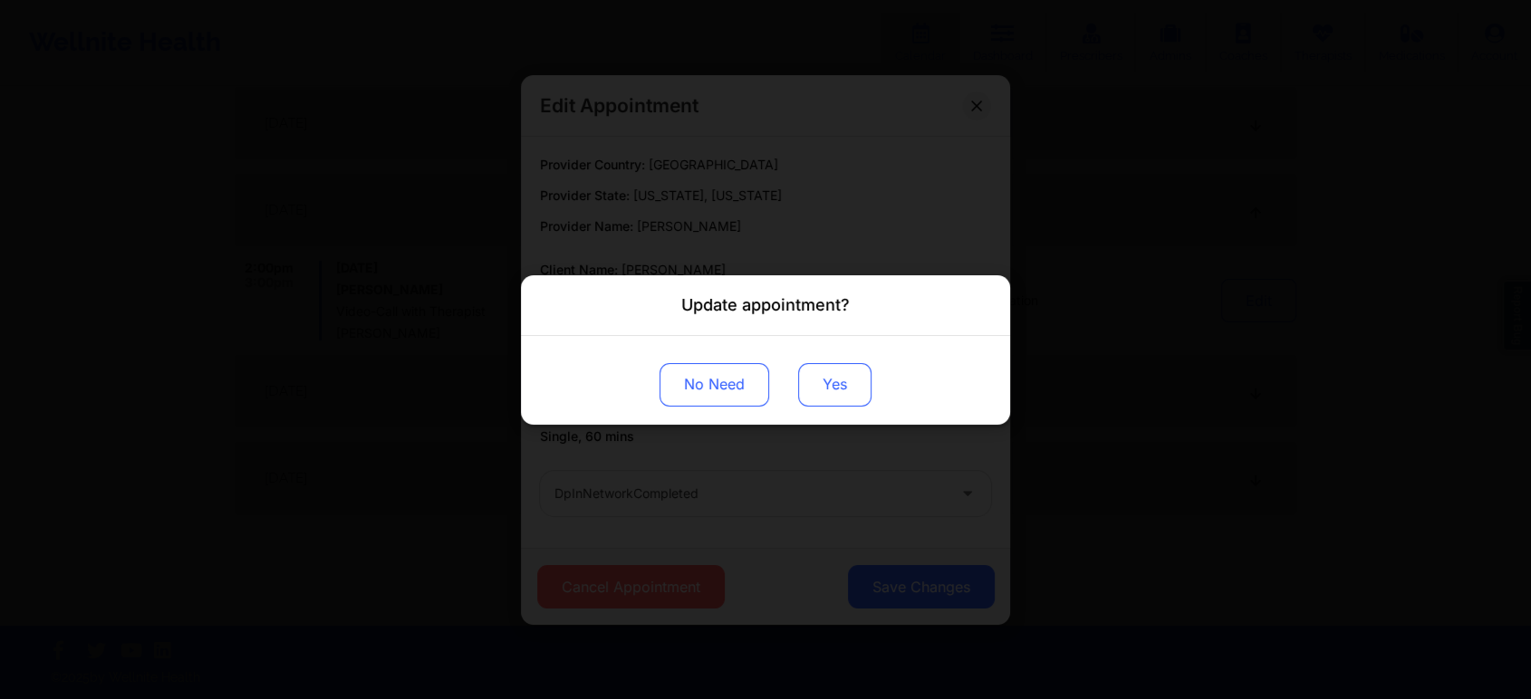
click at [845, 389] on button "Yes" at bounding box center [834, 383] width 73 height 43
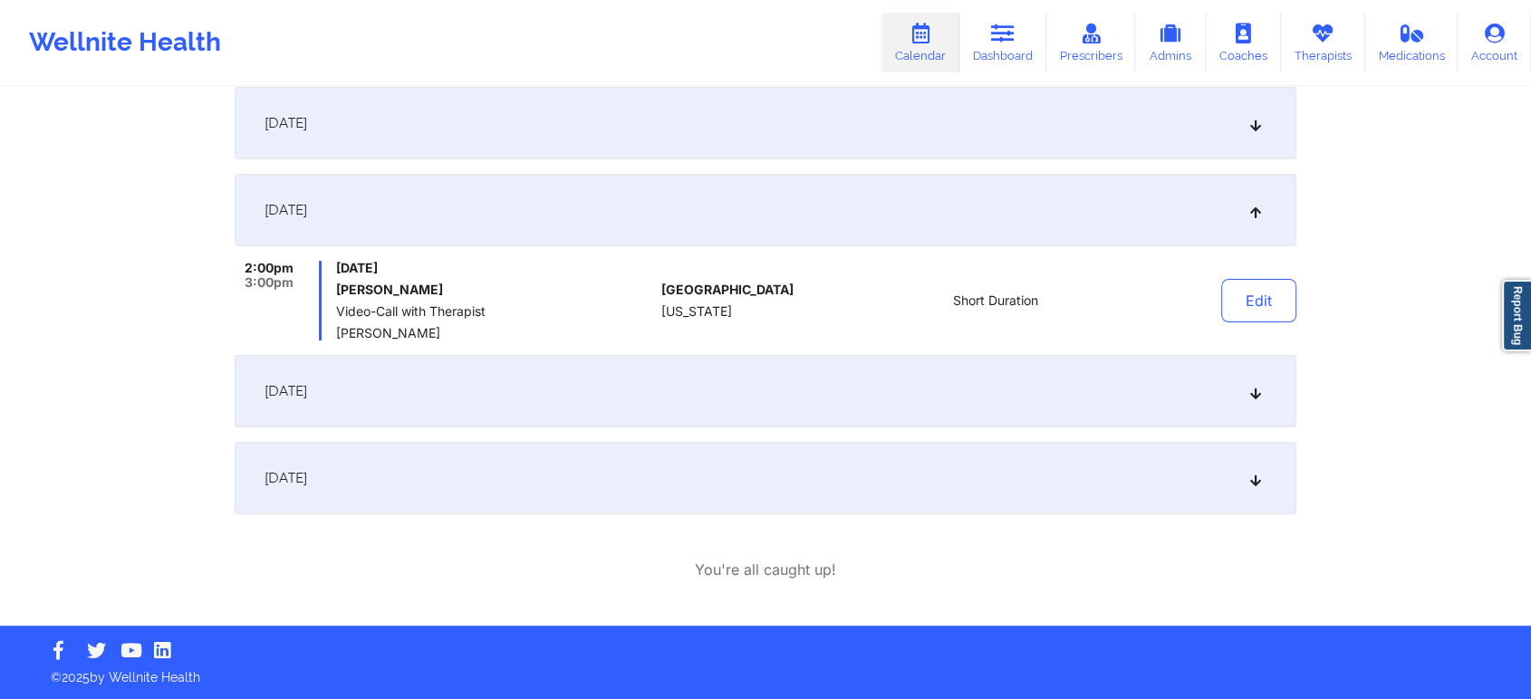
scroll to position [0, 0]
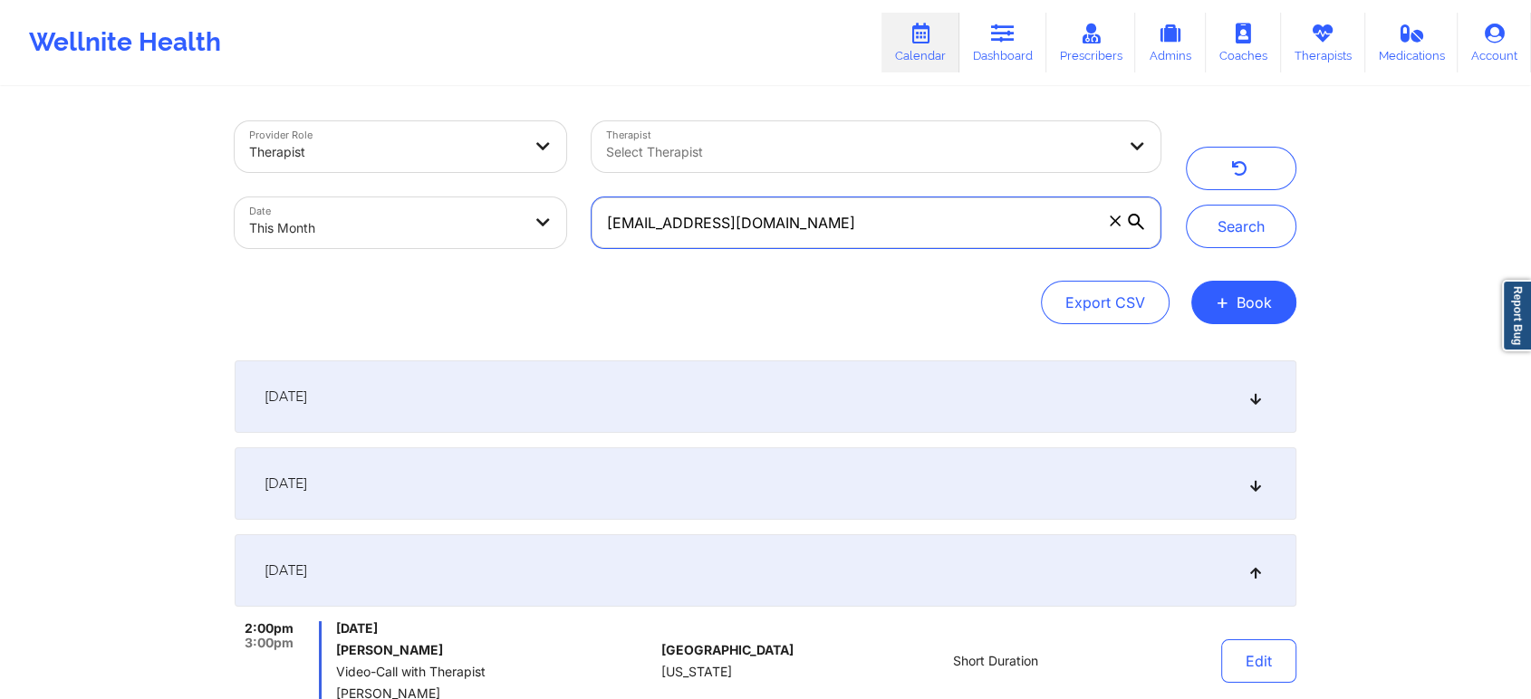
drag, startPoint x: 834, startPoint y: 247, endPoint x: 493, endPoint y: 244, distance: 341.5
click at [493, 244] on div "Provider Role Therapist Therapist Select Therapist Date This Month [EMAIL_ADDRE…" at bounding box center [697, 185] width 951 height 152
paste input "danielaramos2412"
click at [1186, 205] on button "Search" at bounding box center [1241, 226] width 110 height 43
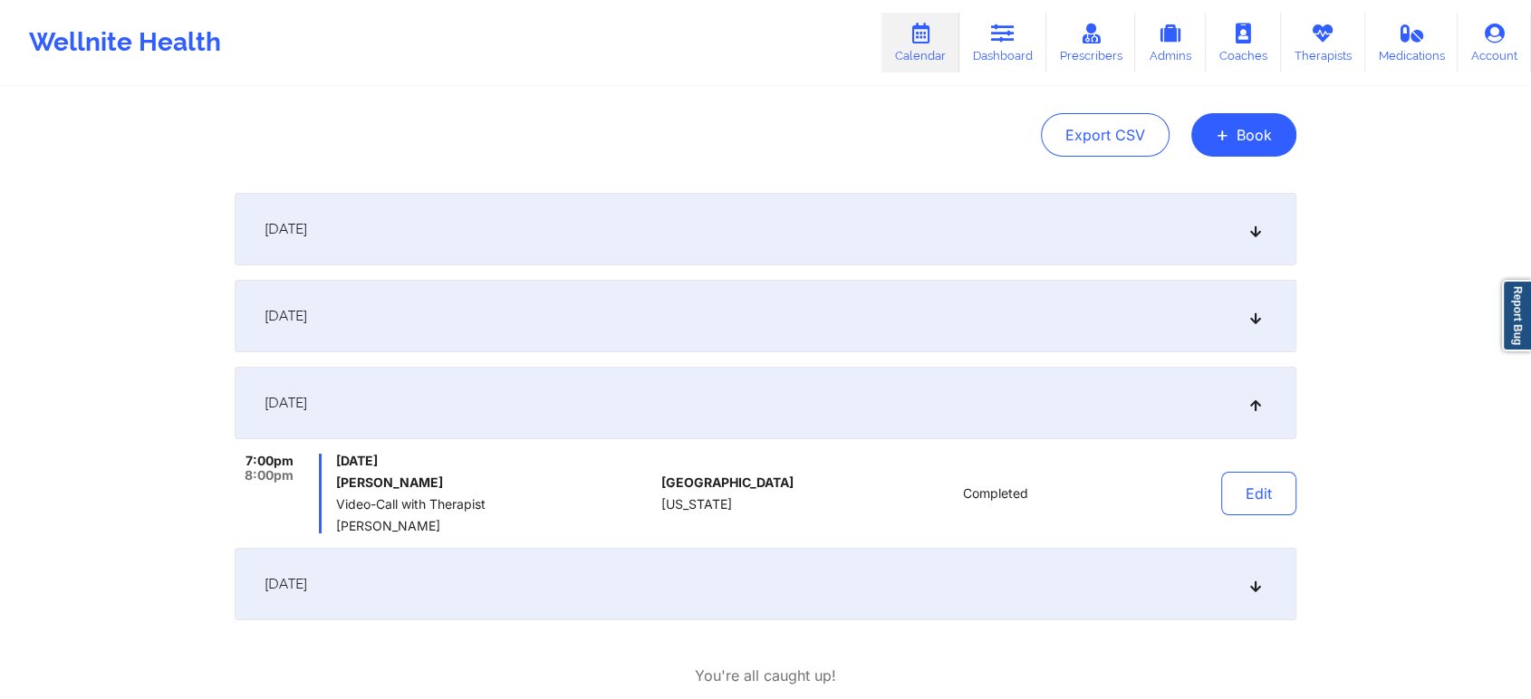
scroll to position [170, 0]
click at [591, 305] on div "[DATE]" at bounding box center [765, 313] width 1061 height 72
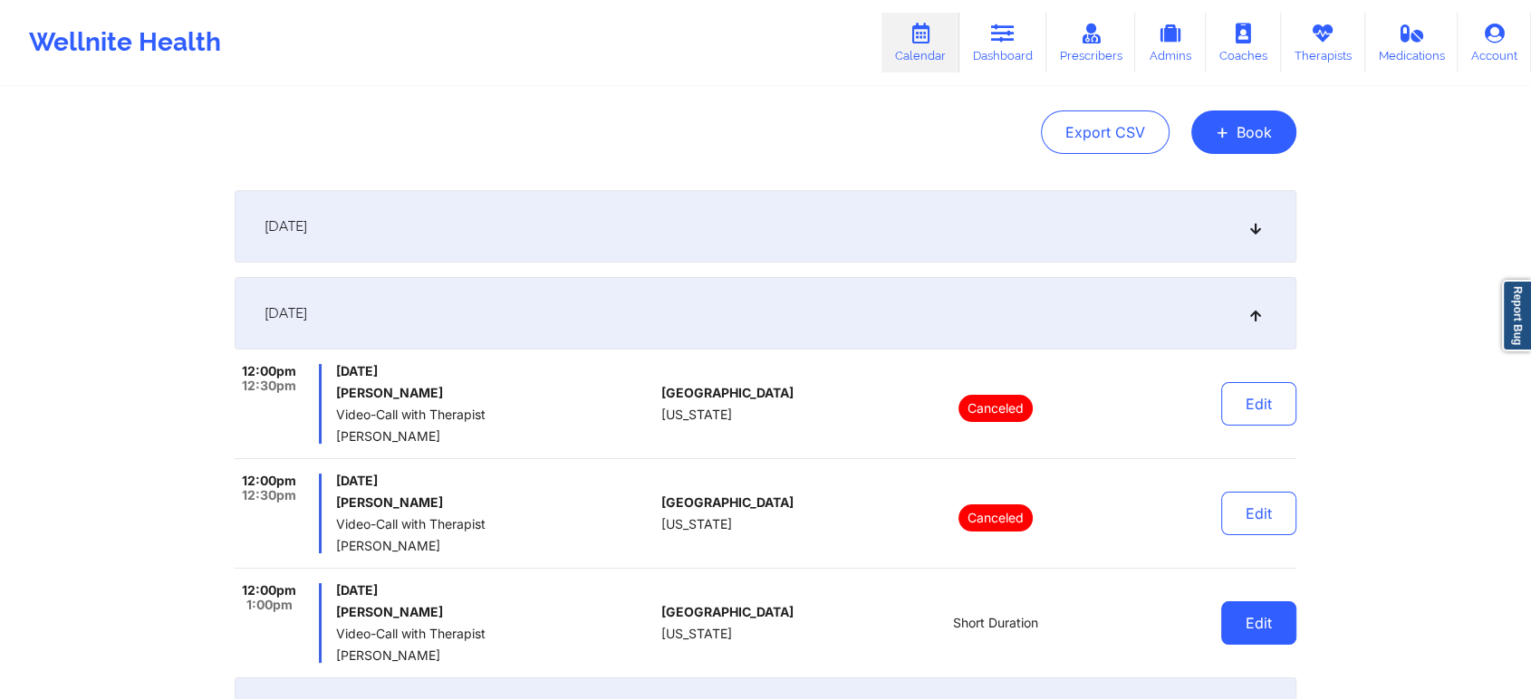
click at [1258, 619] on button "Edit" at bounding box center [1258, 622] width 75 height 43
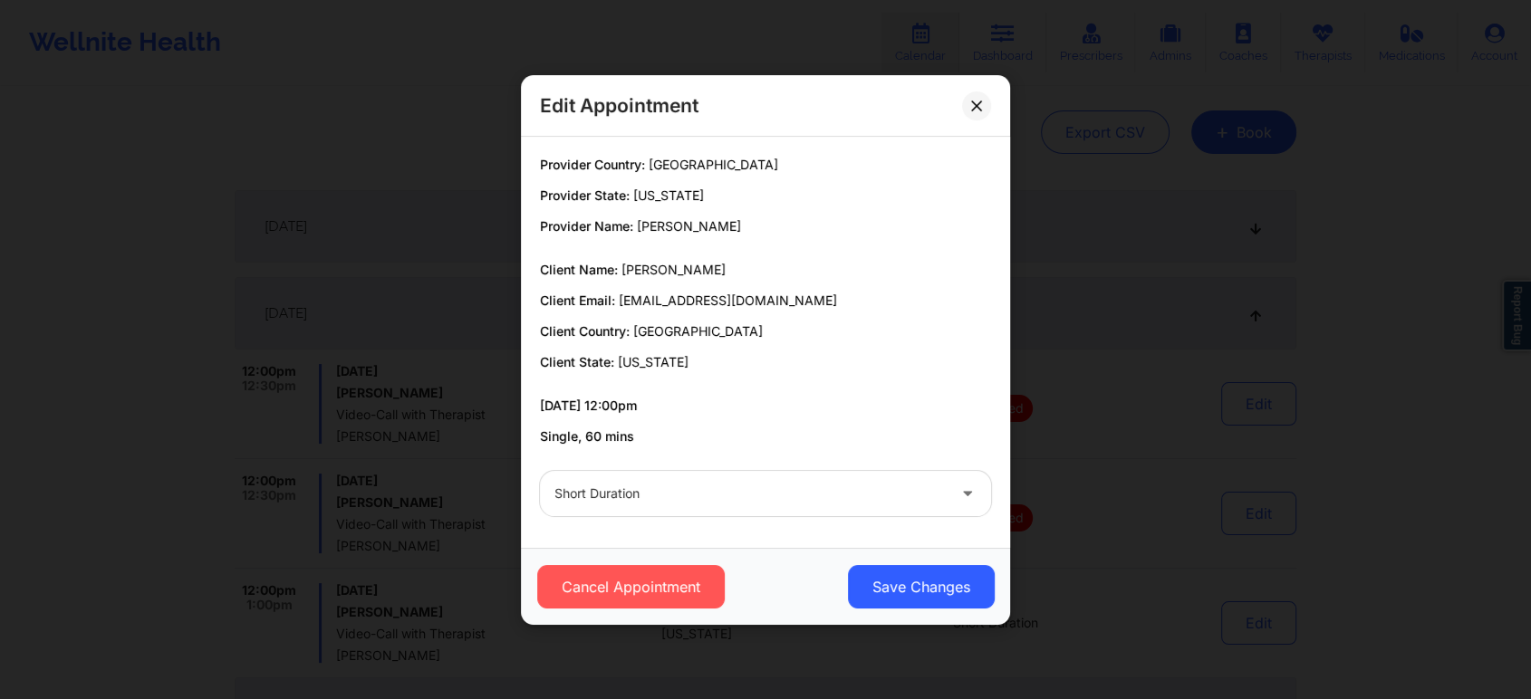
click at [592, 499] on div at bounding box center [749, 494] width 391 height 22
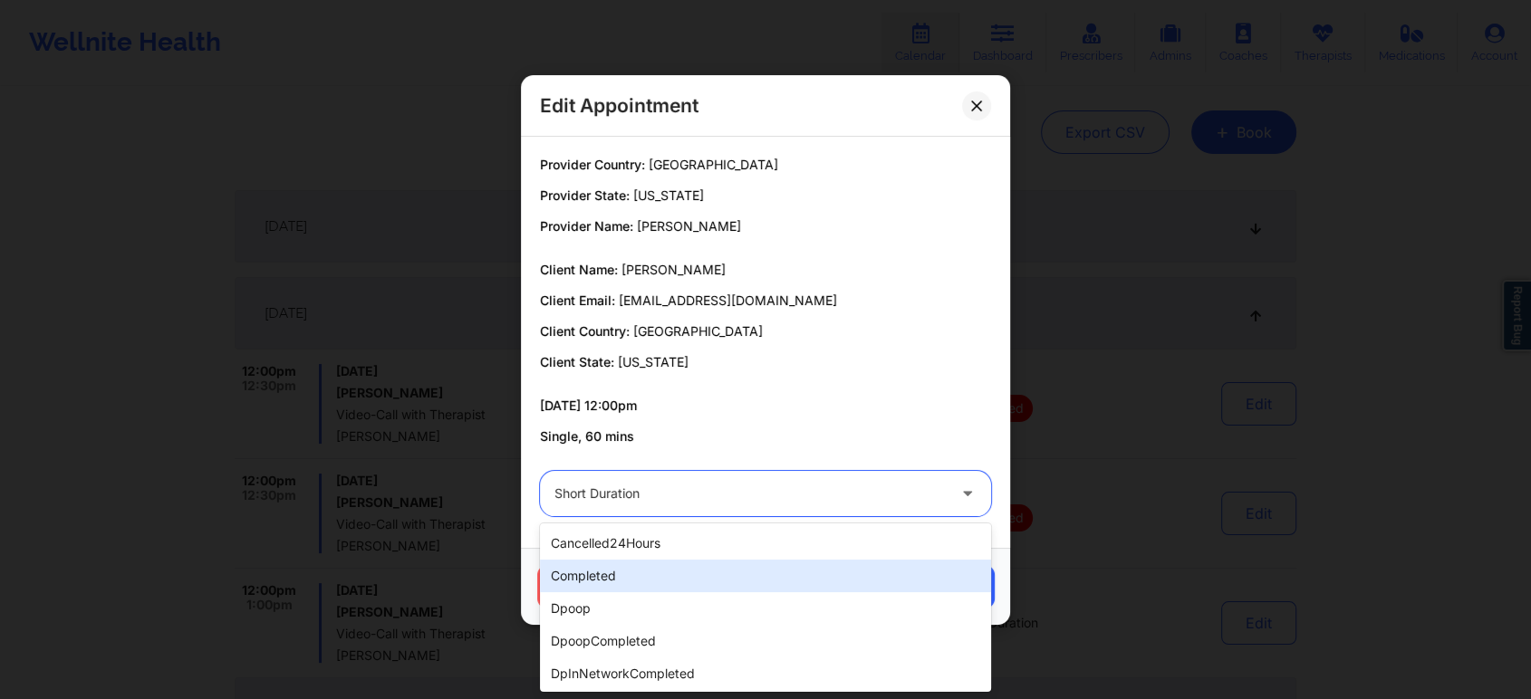
click at [590, 568] on div "completed" at bounding box center [765, 576] width 451 height 33
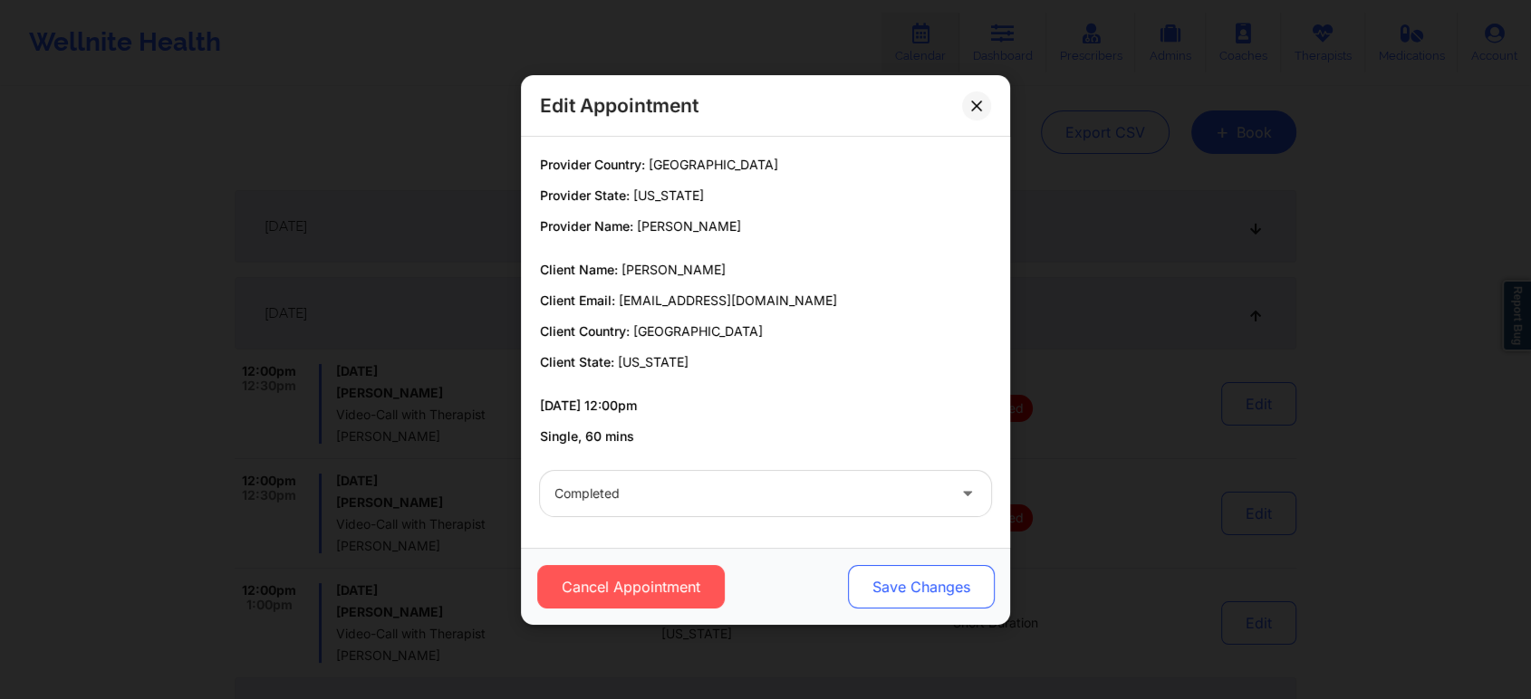
click at [964, 575] on button "Save Changes" at bounding box center [921, 586] width 147 height 43
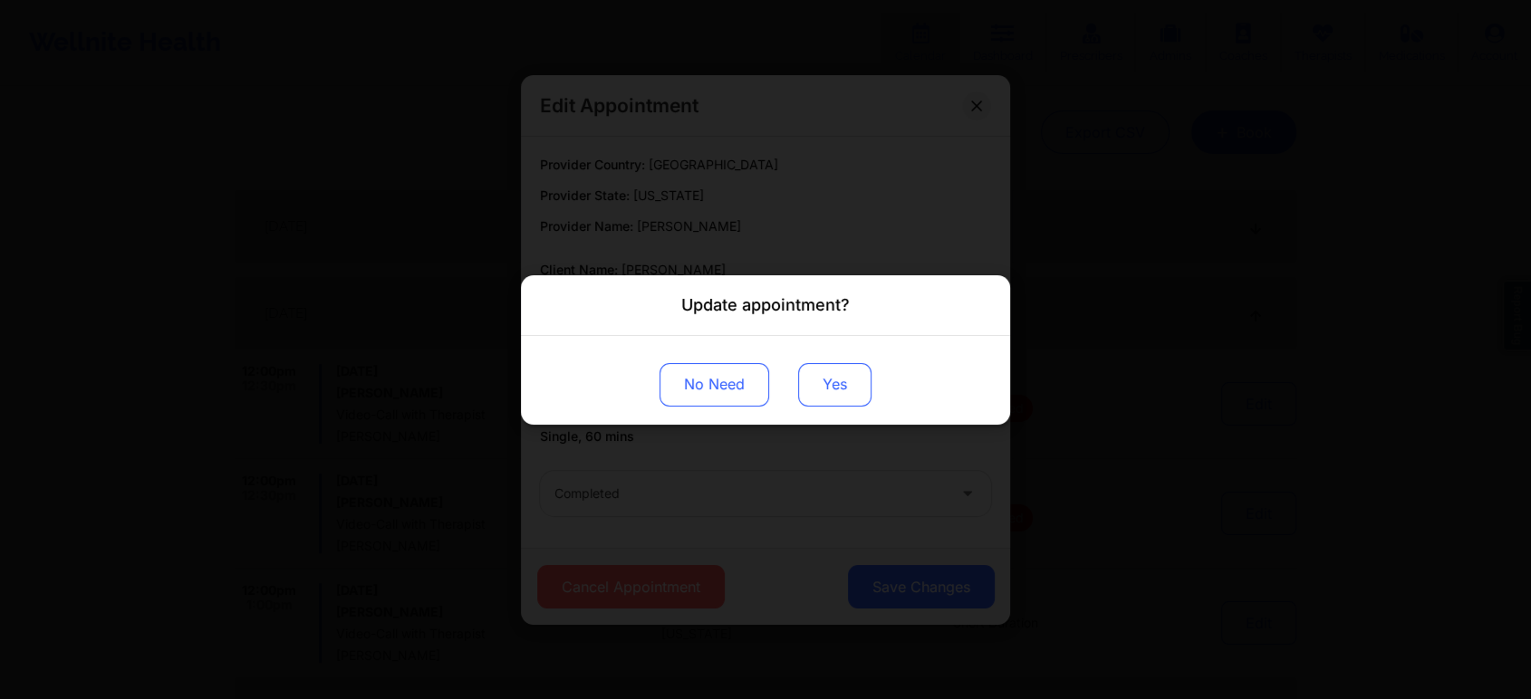
click at [813, 385] on button "Yes" at bounding box center [834, 383] width 73 height 43
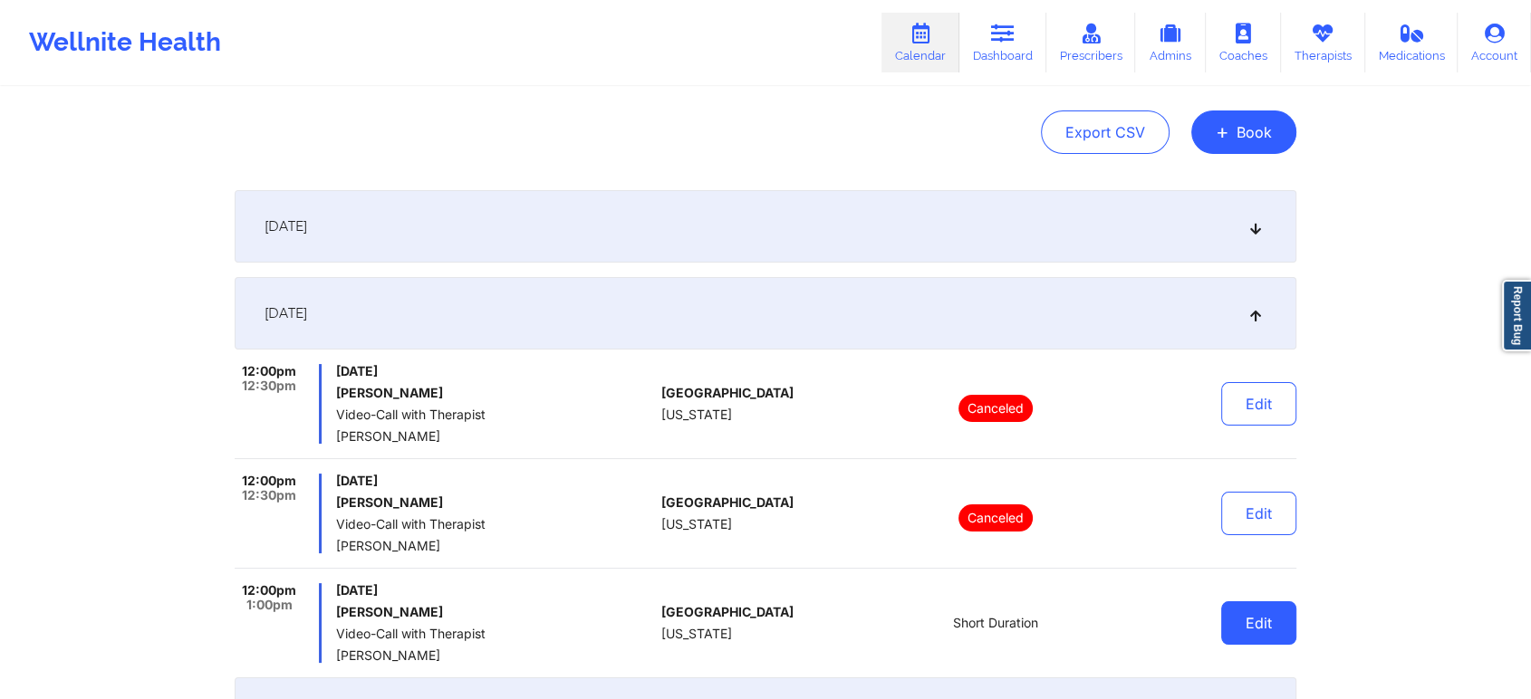
click at [1268, 605] on button "Edit" at bounding box center [1258, 622] width 75 height 43
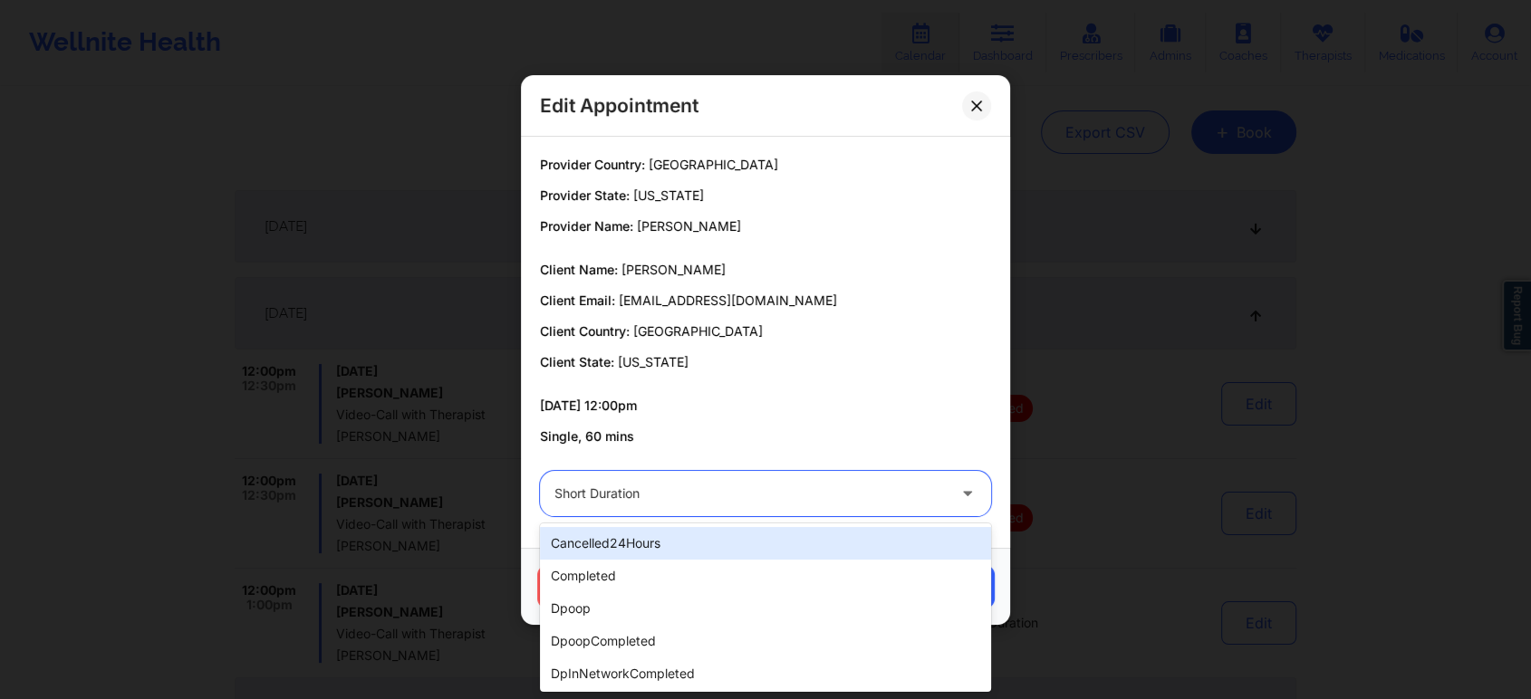
click at [606, 481] on div "Short Duration" at bounding box center [749, 493] width 391 height 45
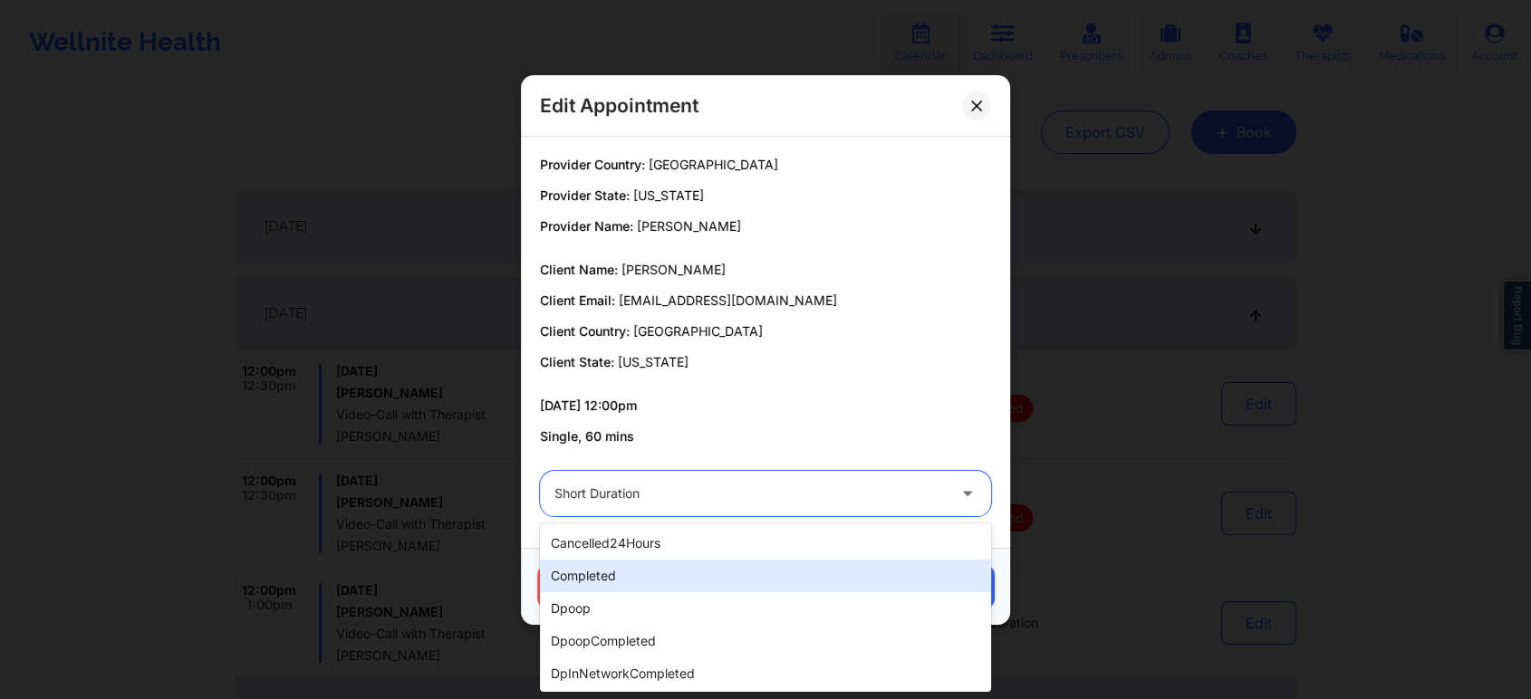
click at [609, 578] on div "completed" at bounding box center [765, 576] width 451 height 33
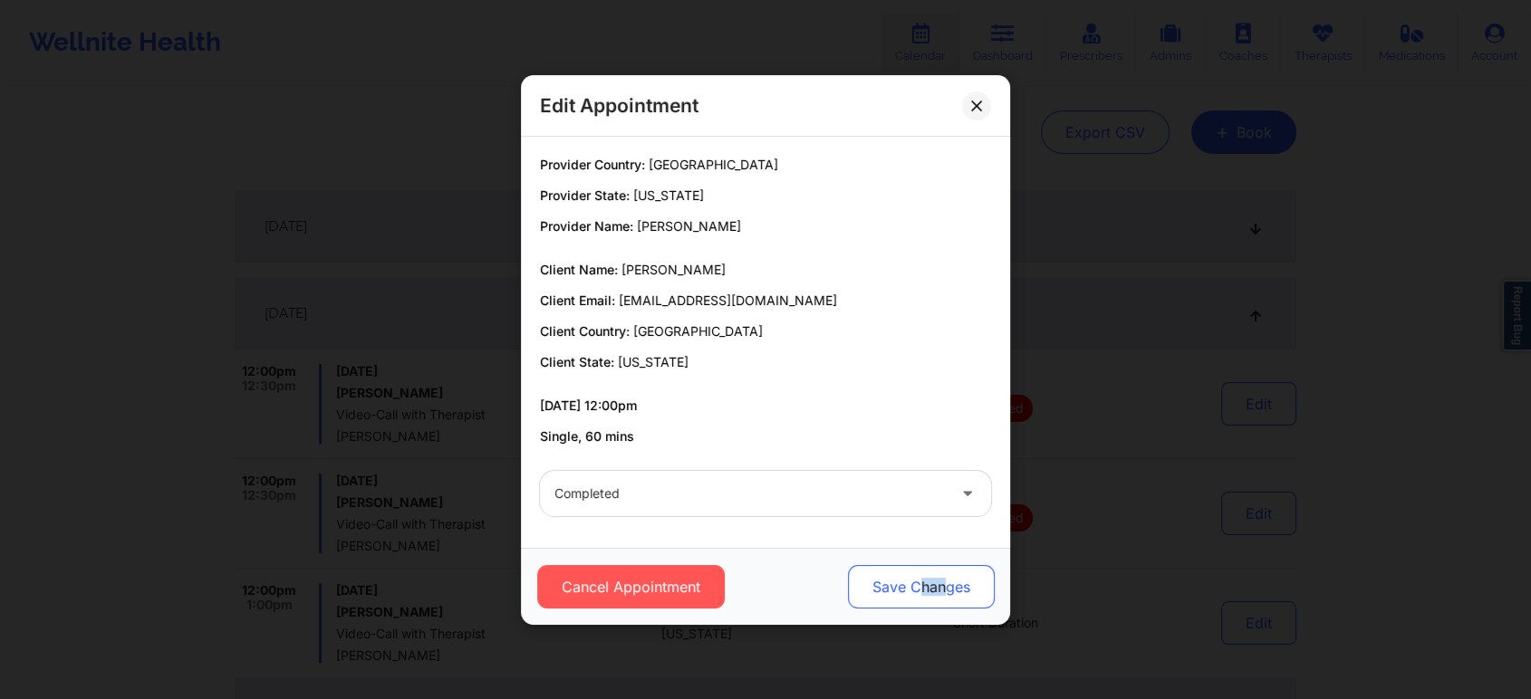
drag, startPoint x: 949, startPoint y: 552, endPoint x: 918, endPoint y: 581, distance: 42.3
click at [918, 581] on div "Cancel Appointment Save Changes" at bounding box center [765, 586] width 489 height 77
click at [918, 581] on button "Save Changes" at bounding box center [921, 586] width 147 height 43
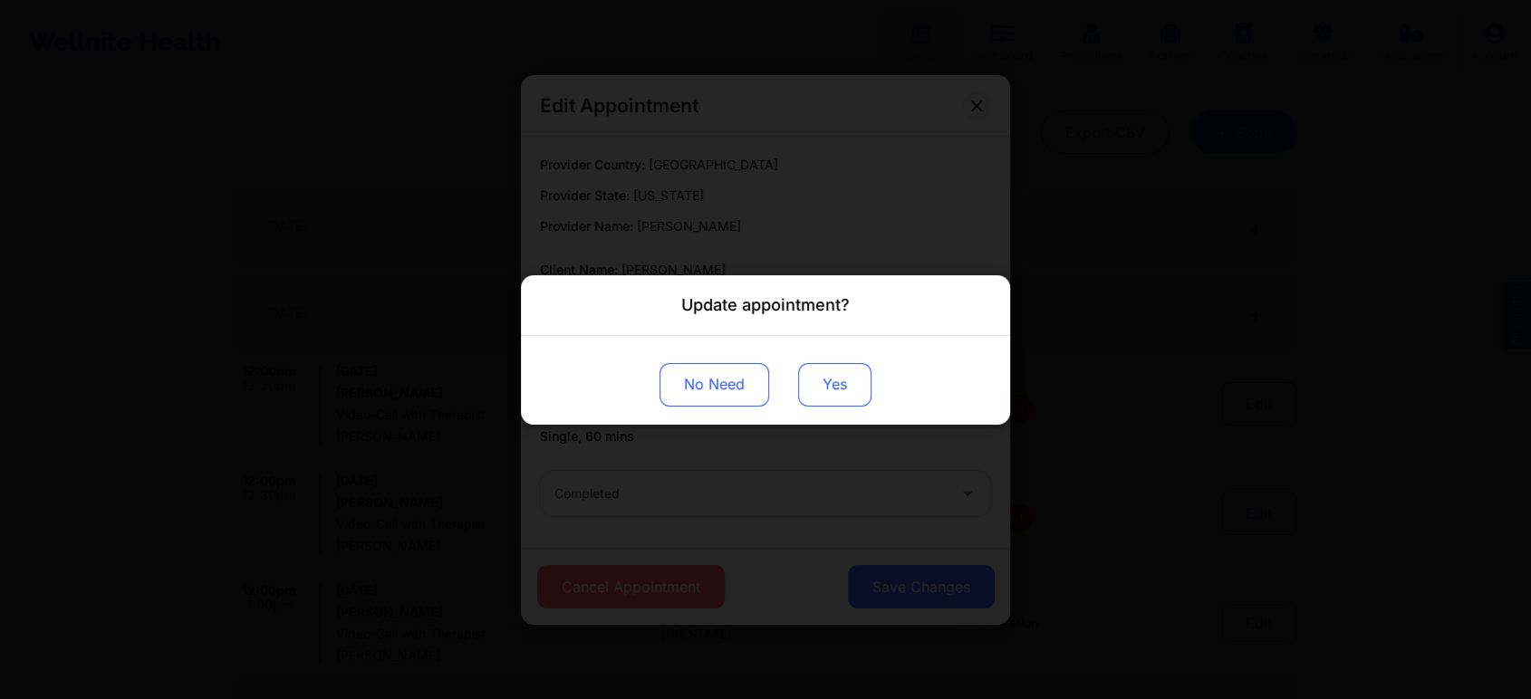
click at [826, 370] on button "Yes" at bounding box center [834, 383] width 73 height 43
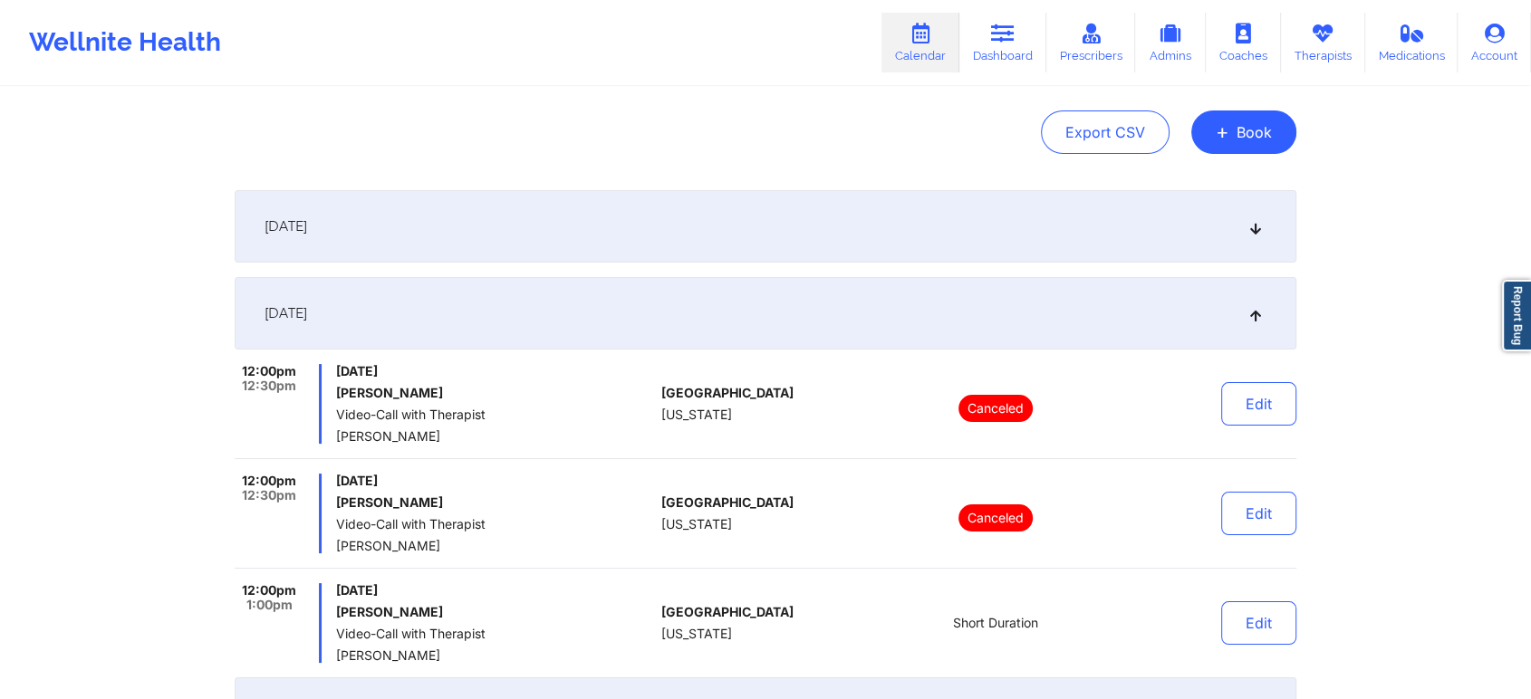
scroll to position [0, 0]
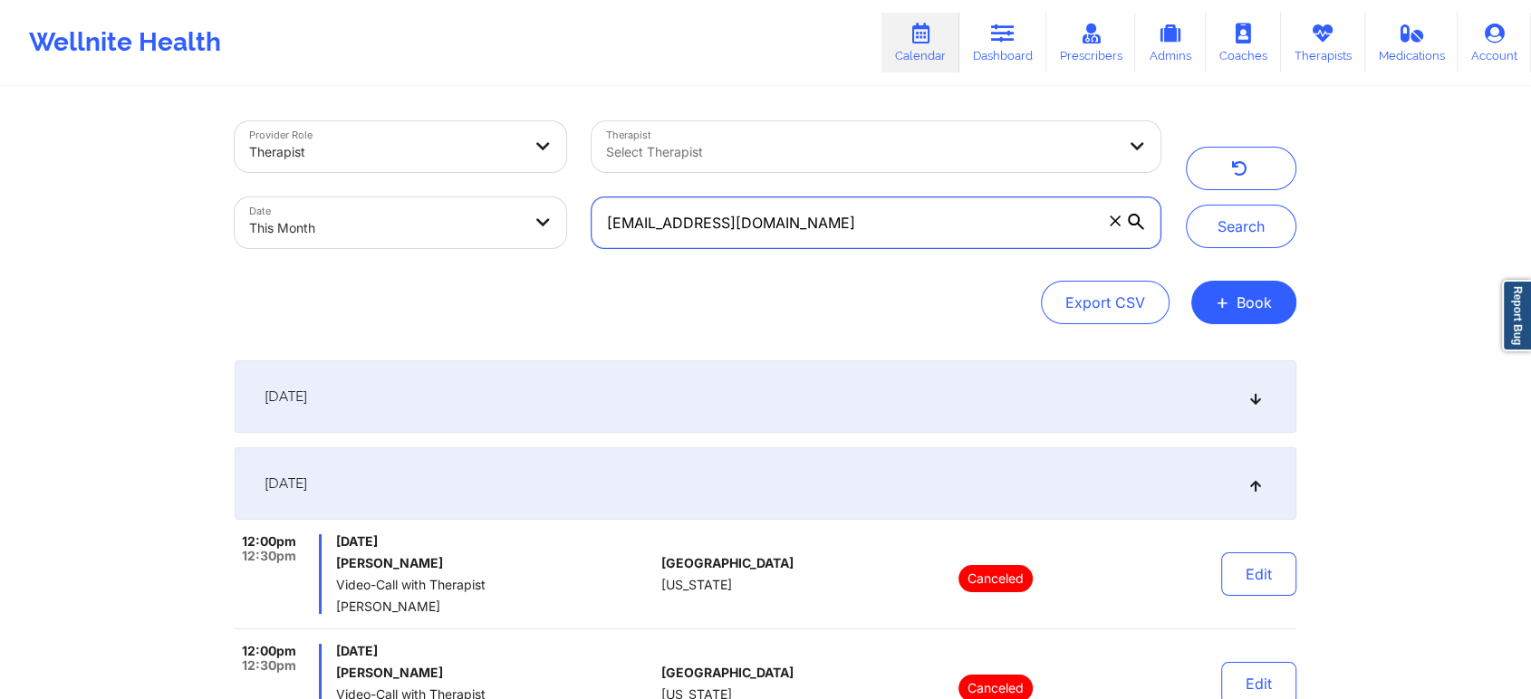
drag, startPoint x: 832, startPoint y: 225, endPoint x: 402, endPoint y: 173, distance: 433.3
click at [402, 173] on div "Provider Role Therapist Therapist Select Therapist Date This Month [EMAIL_ADDRE…" at bounding box center [697, 185] width 951 height 152
paste input "[DOMAIN_NAME]"
click at [1186, 205] on button "Search" at bounding box center [1241, 226] width 110 height 43
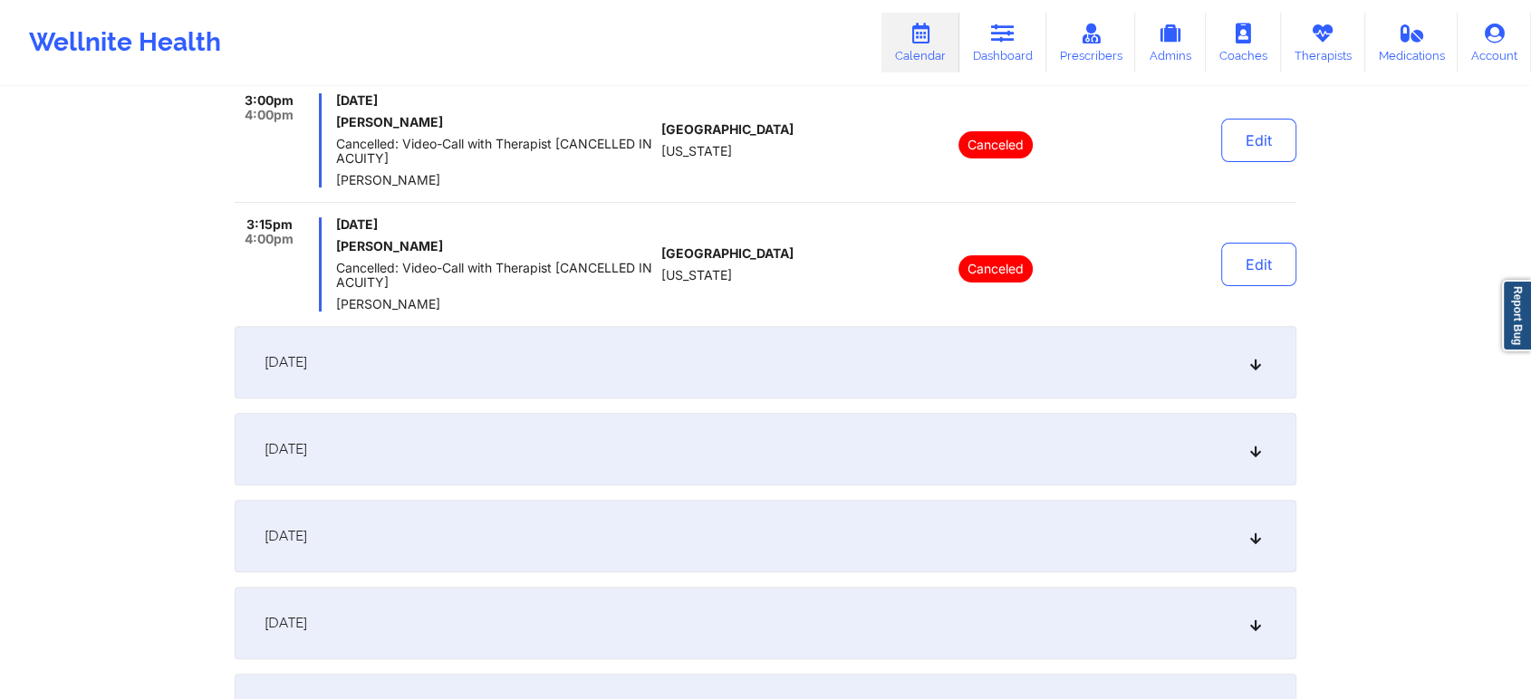
scroll to position [797, 0]
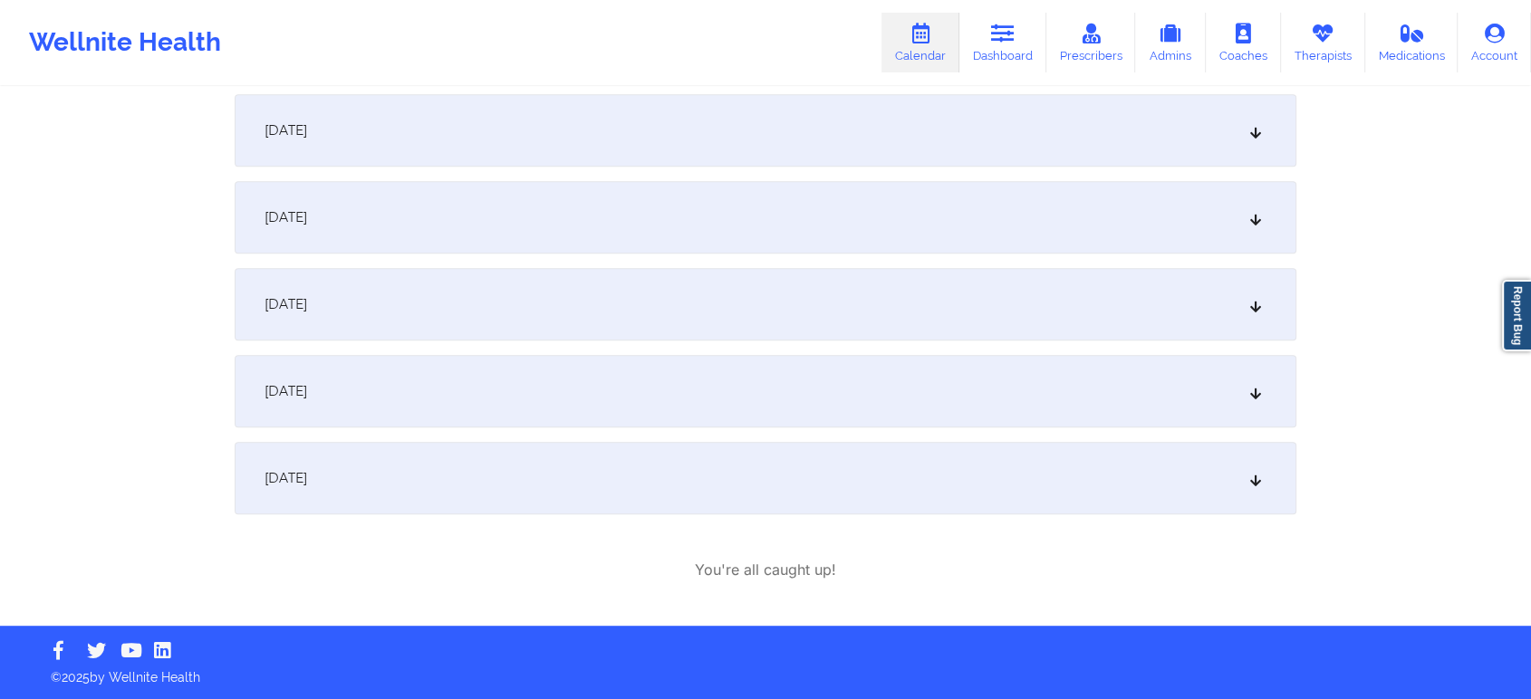
click at [574, 139] on div "[DATE]" at bounding box center [765, 130] width 1061 height 72
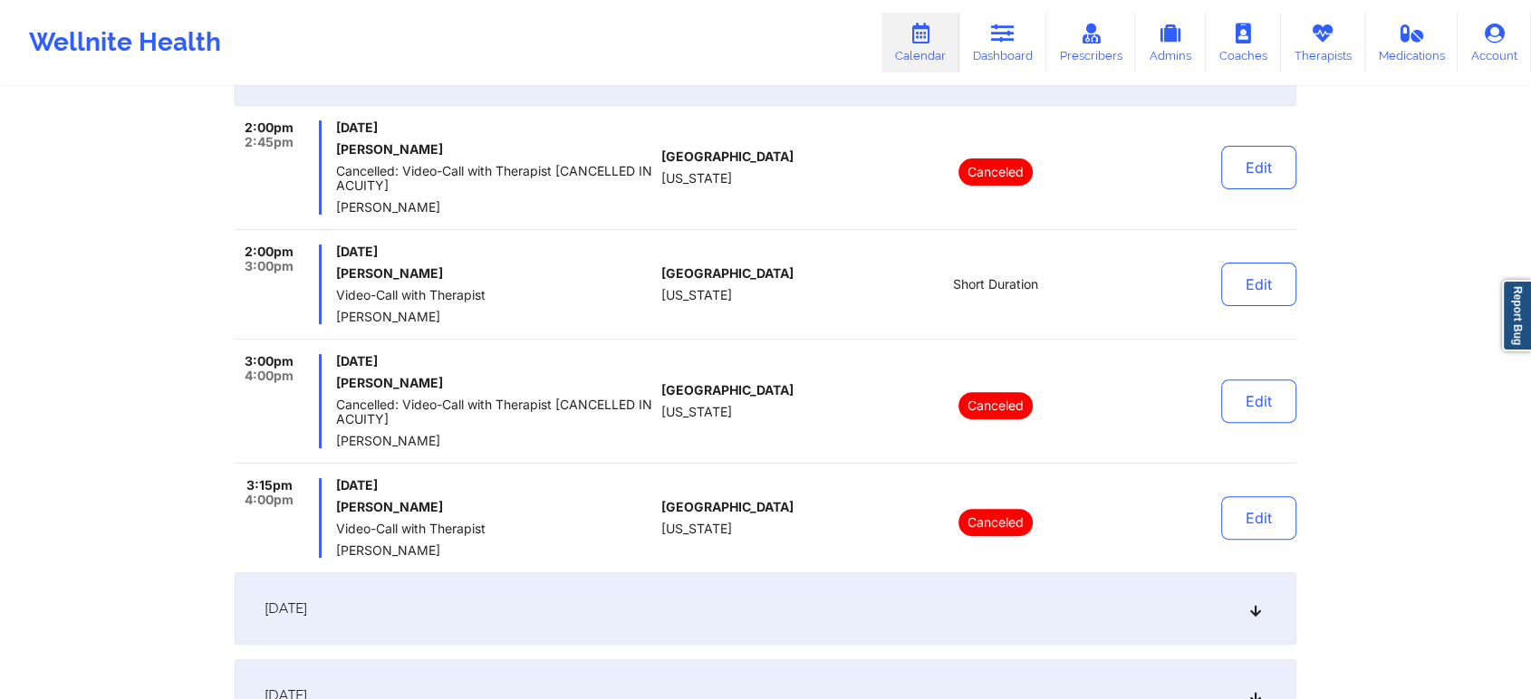
scroll to position [416, 0]
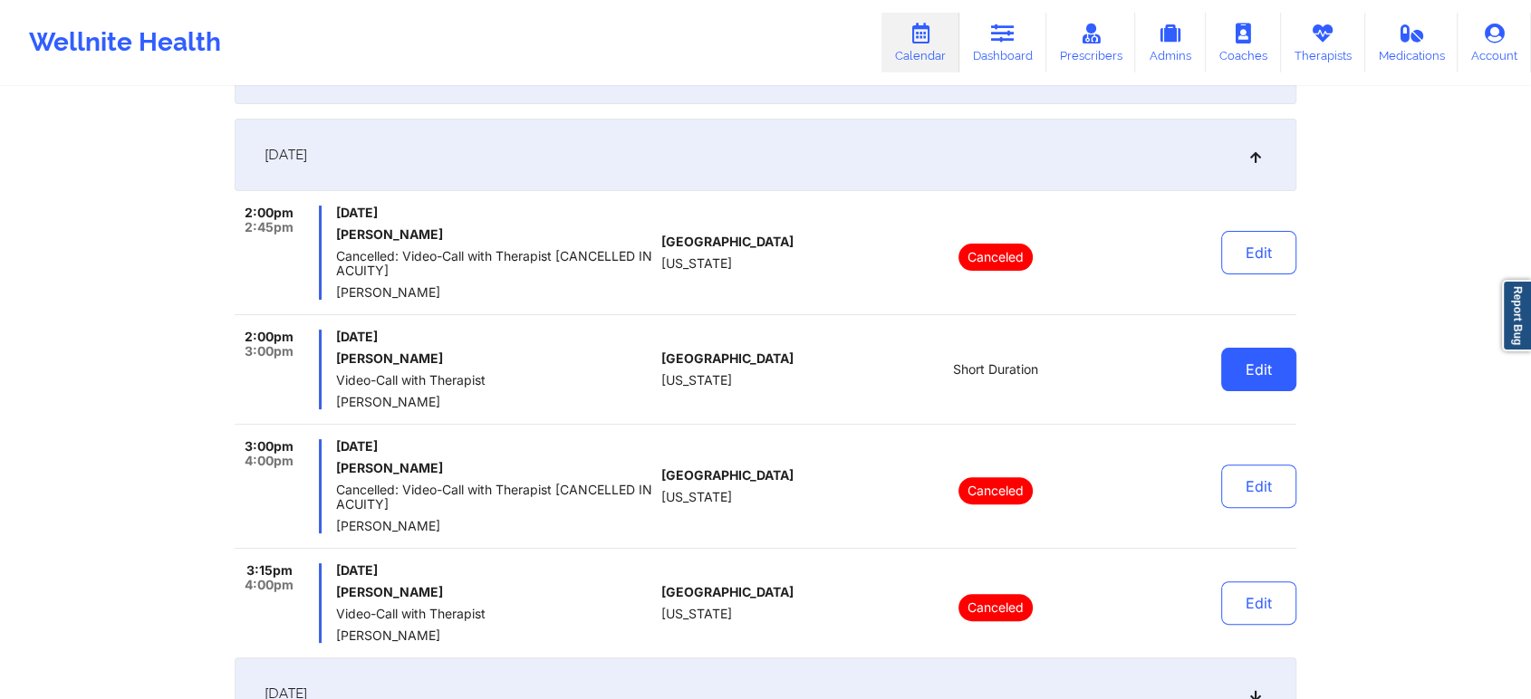
click at [1291, 359] on button "Edit" at bounding box center [1258, 369] width 75 height 43
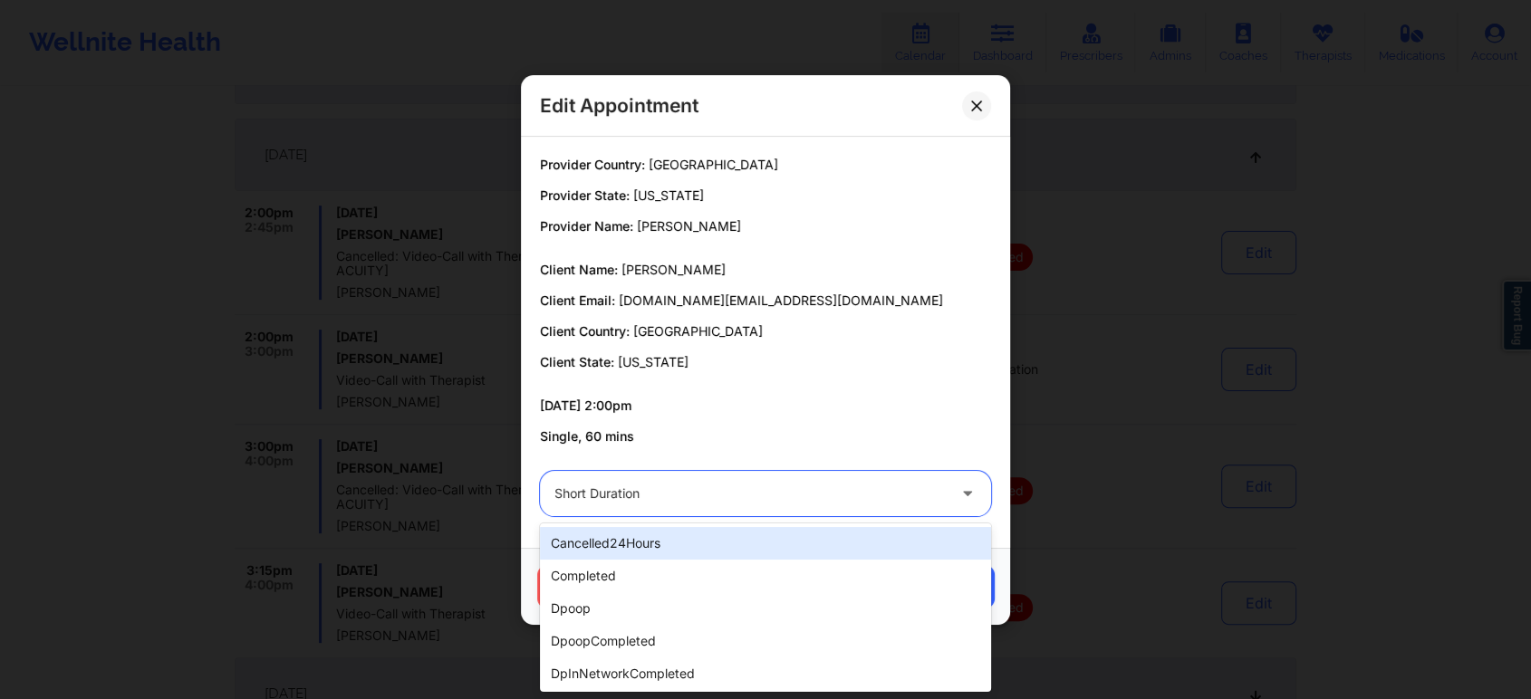
click at [825, 504] on div "Short Duration" at bounding box center [749, 493] width 391 height 45
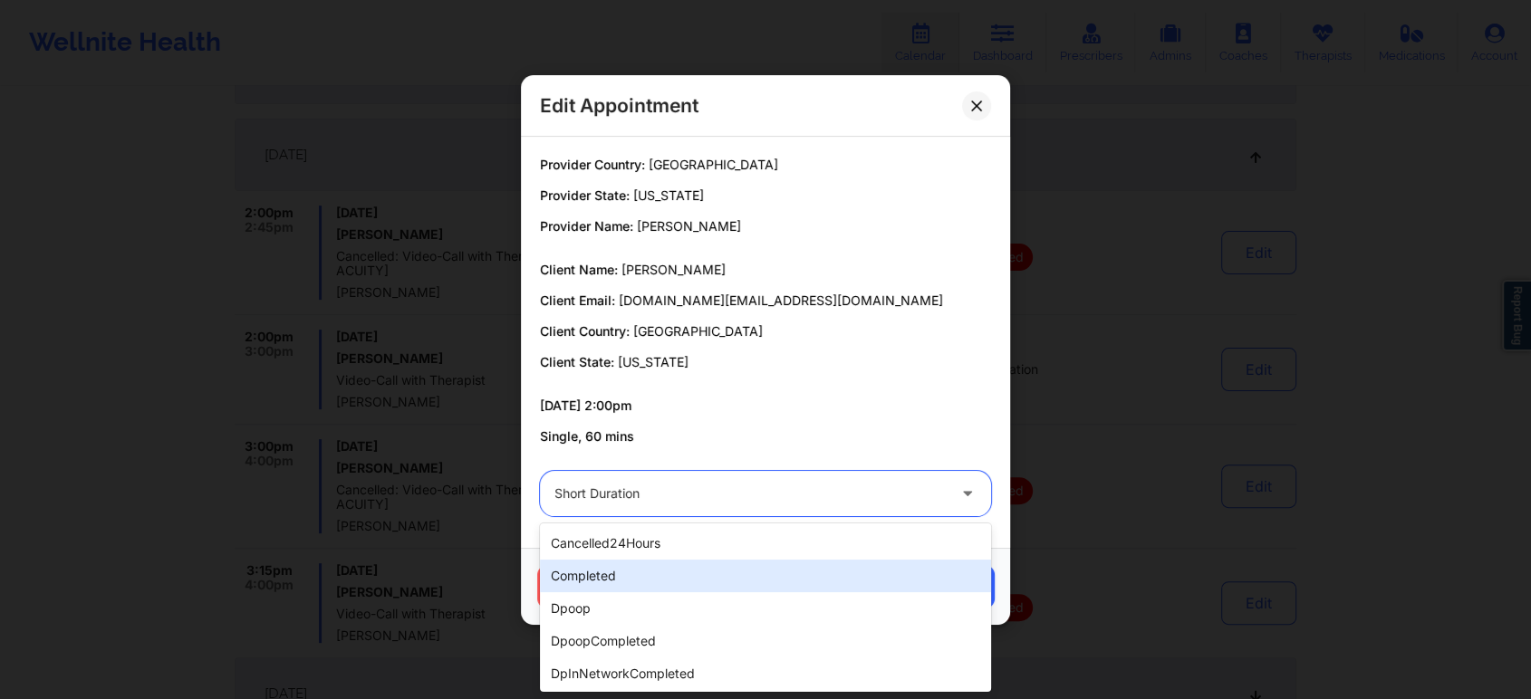
click at [675, 567] on div "completed" at bounding box center [765, 576] width 451 height 33
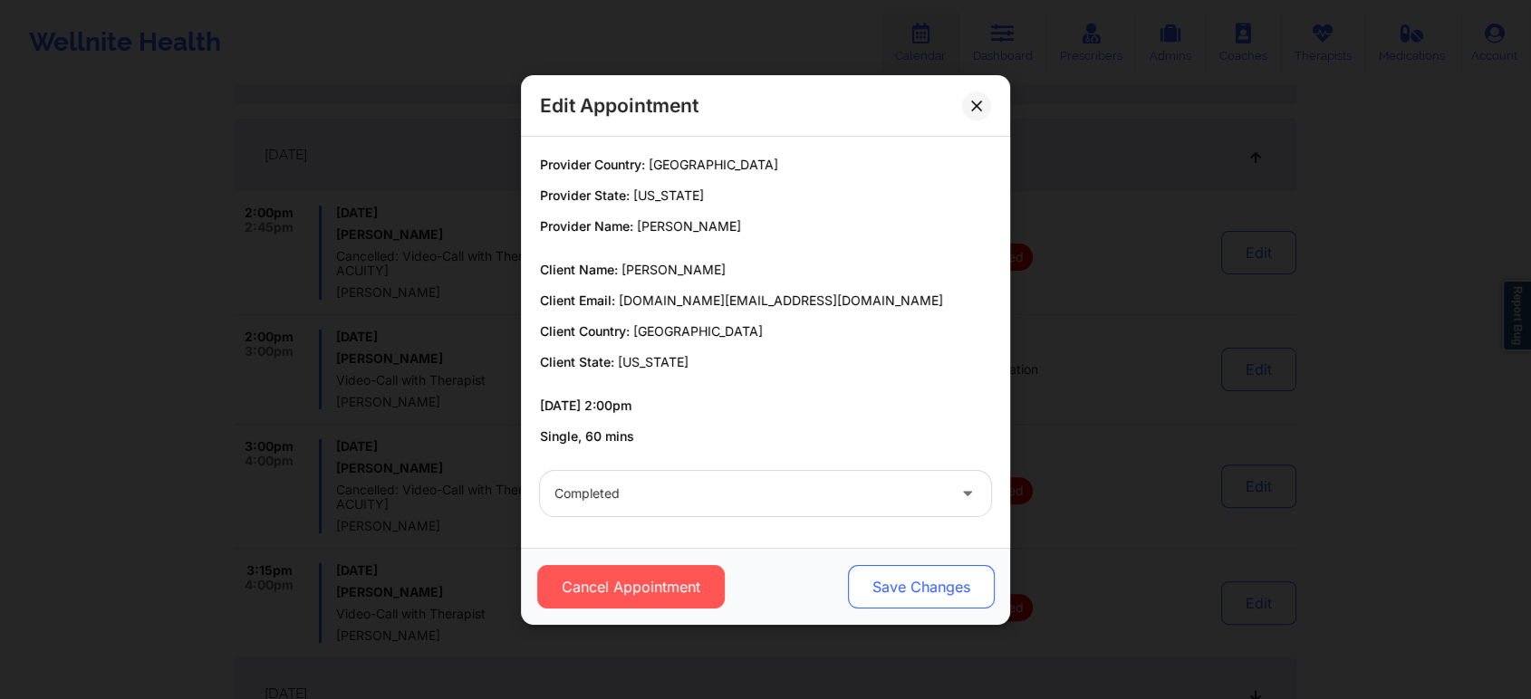
click at [941, 589] on button "Save Changes" at bounding box center [921, 586] width 147 height 43
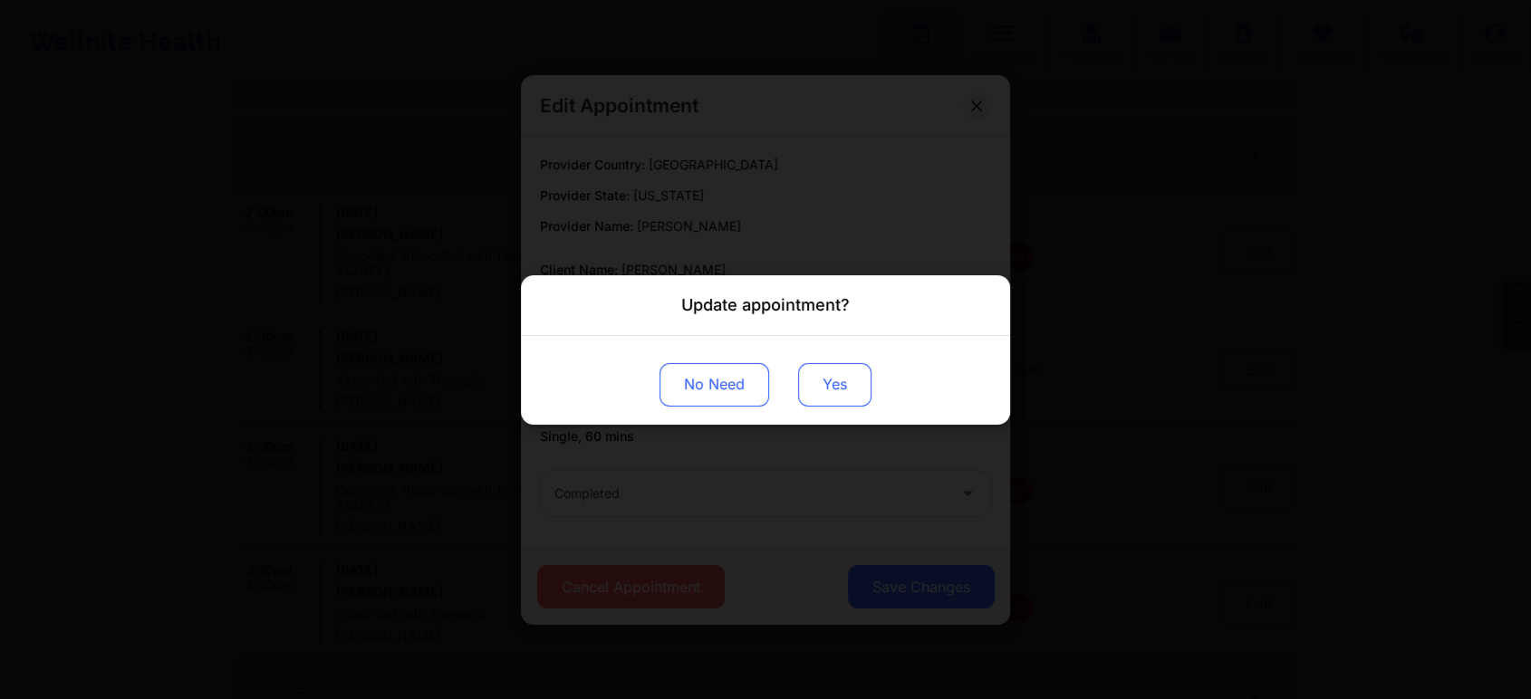
click at [824, 370] on button "Yes" at bounding box center [834, 383] width 73 height 43
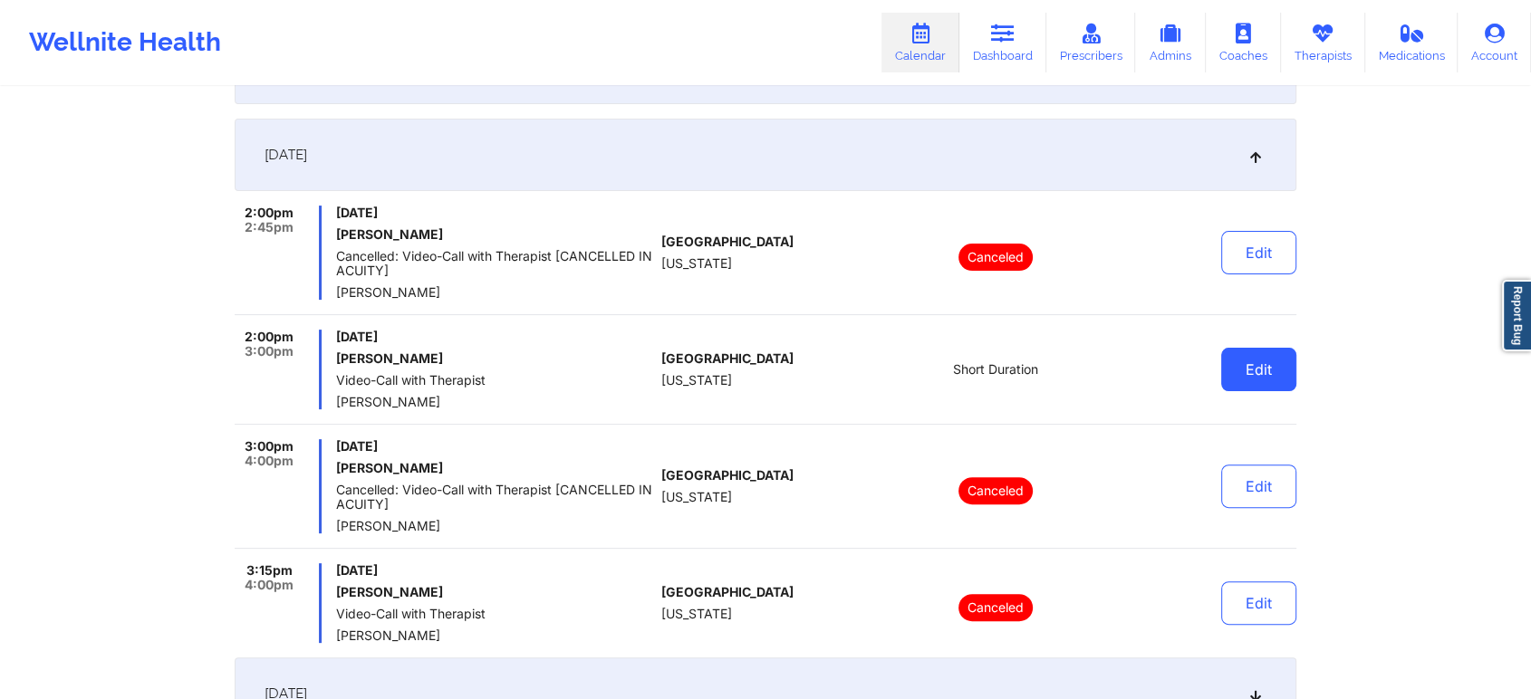
click at [1223, 362] on button "Edit" at bounding box center [1258, 369] width 75 height 43
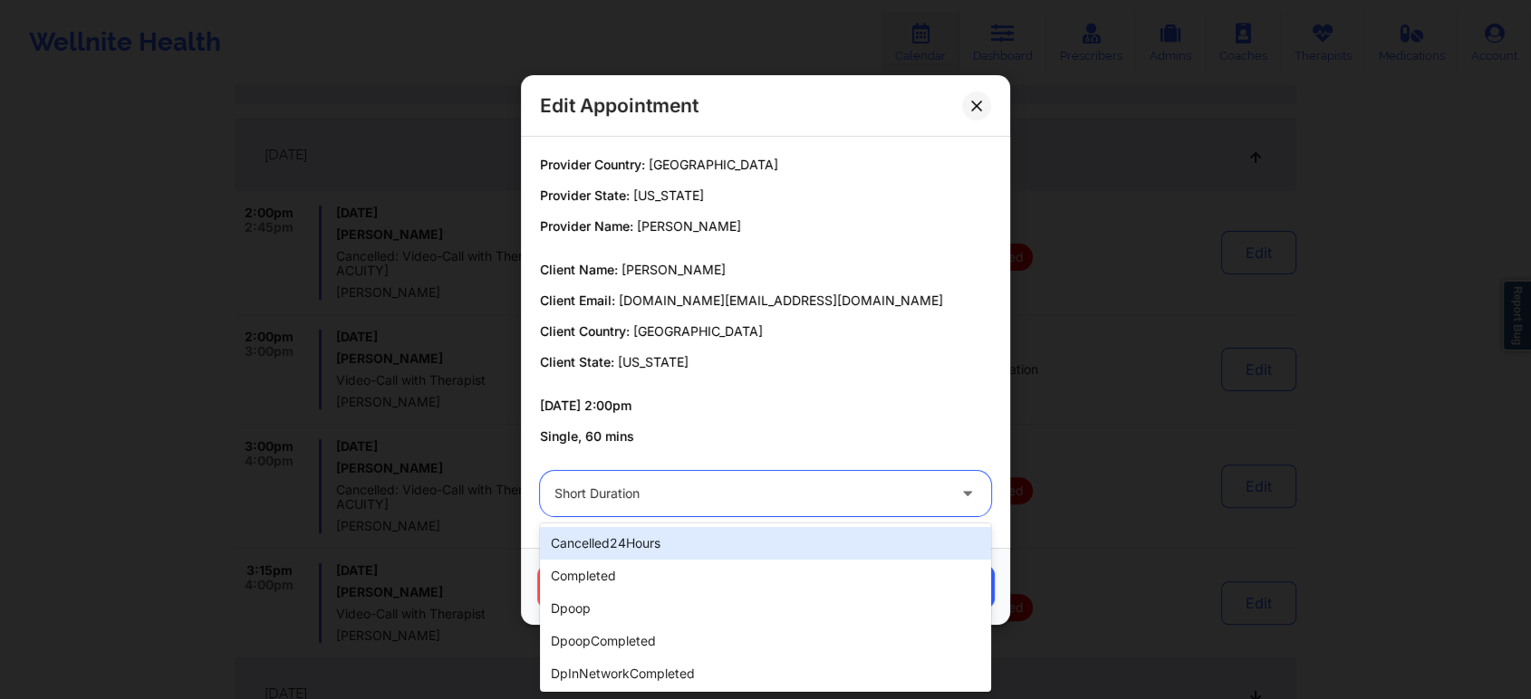
click at [747, 504] on div at bounding box center [749, 494] width 391 height 22
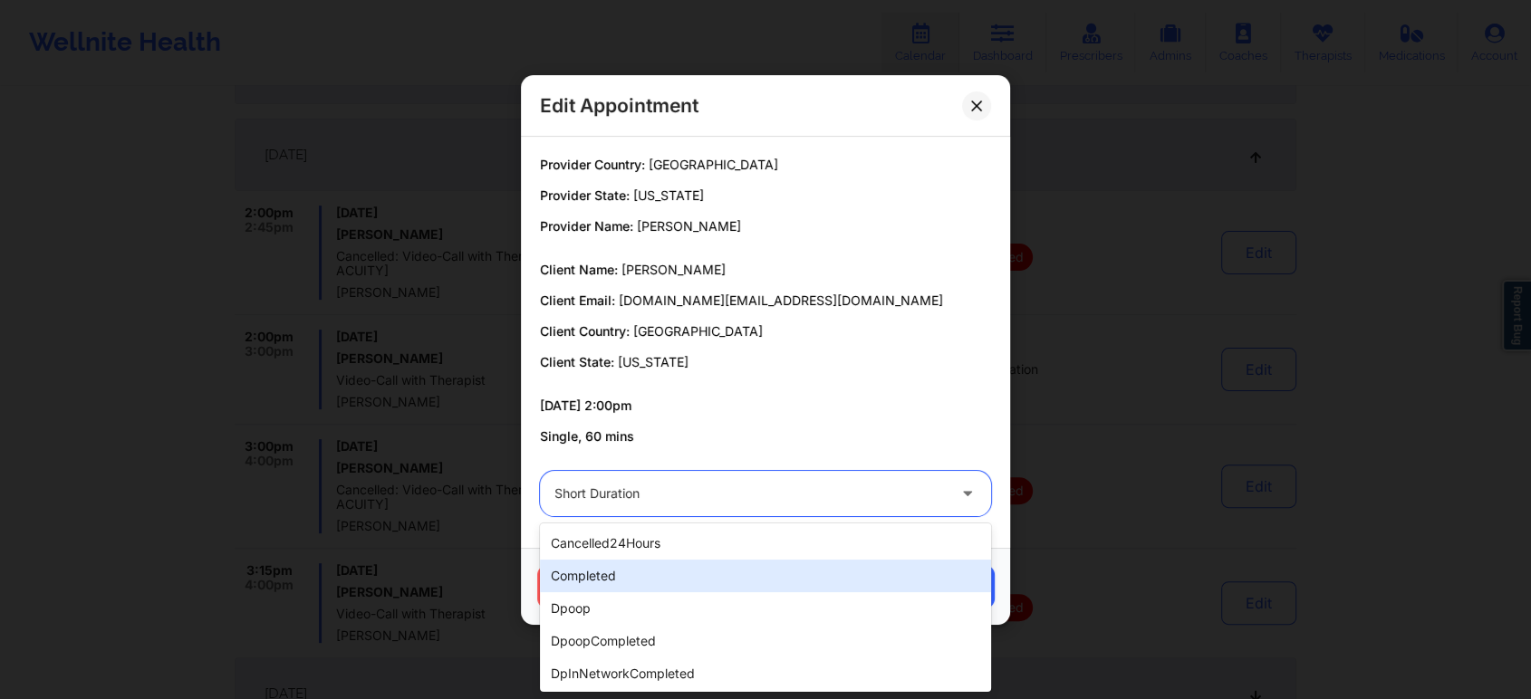
click at [652, 580] on div "completed" at bounding box center [765, 576] width 451 height 33
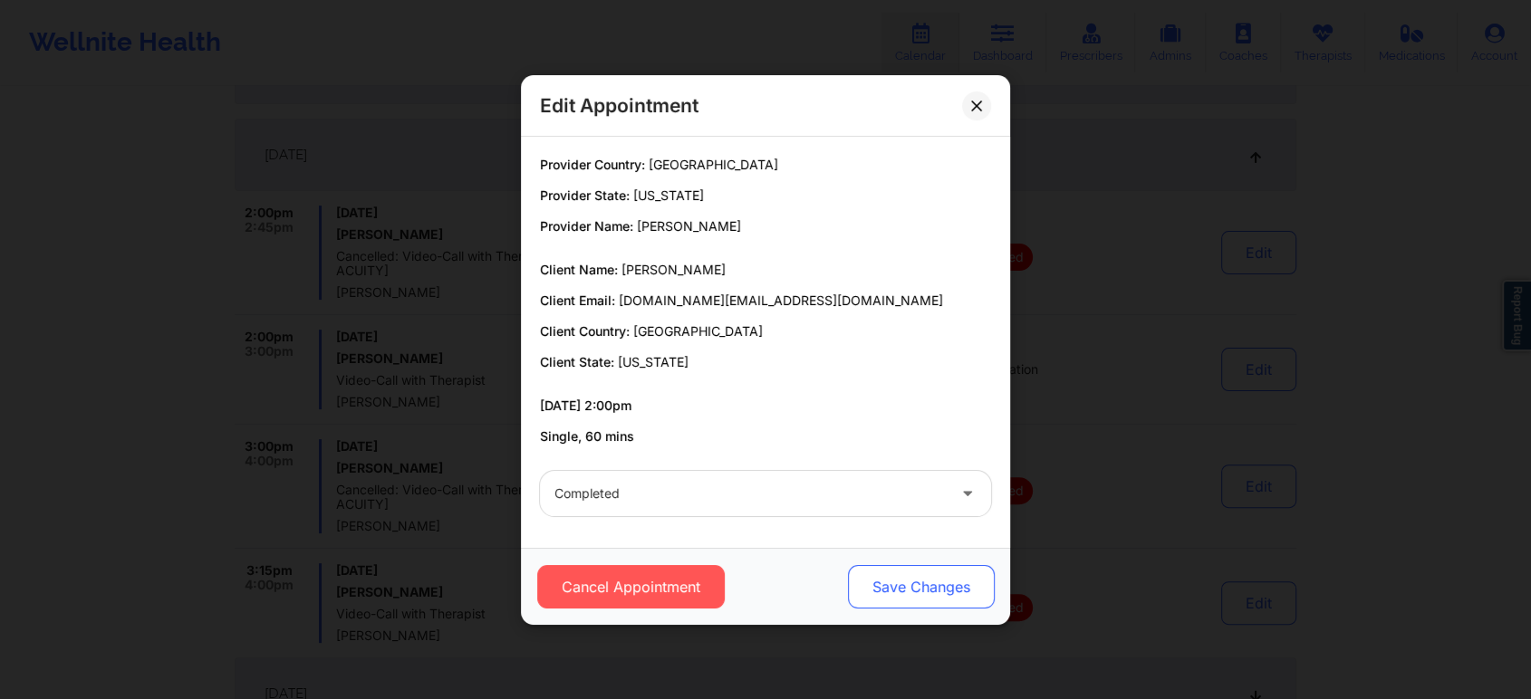
click at [884, 594] on button "Save Changes" at bounding box center [921, 586] width 147 height 43
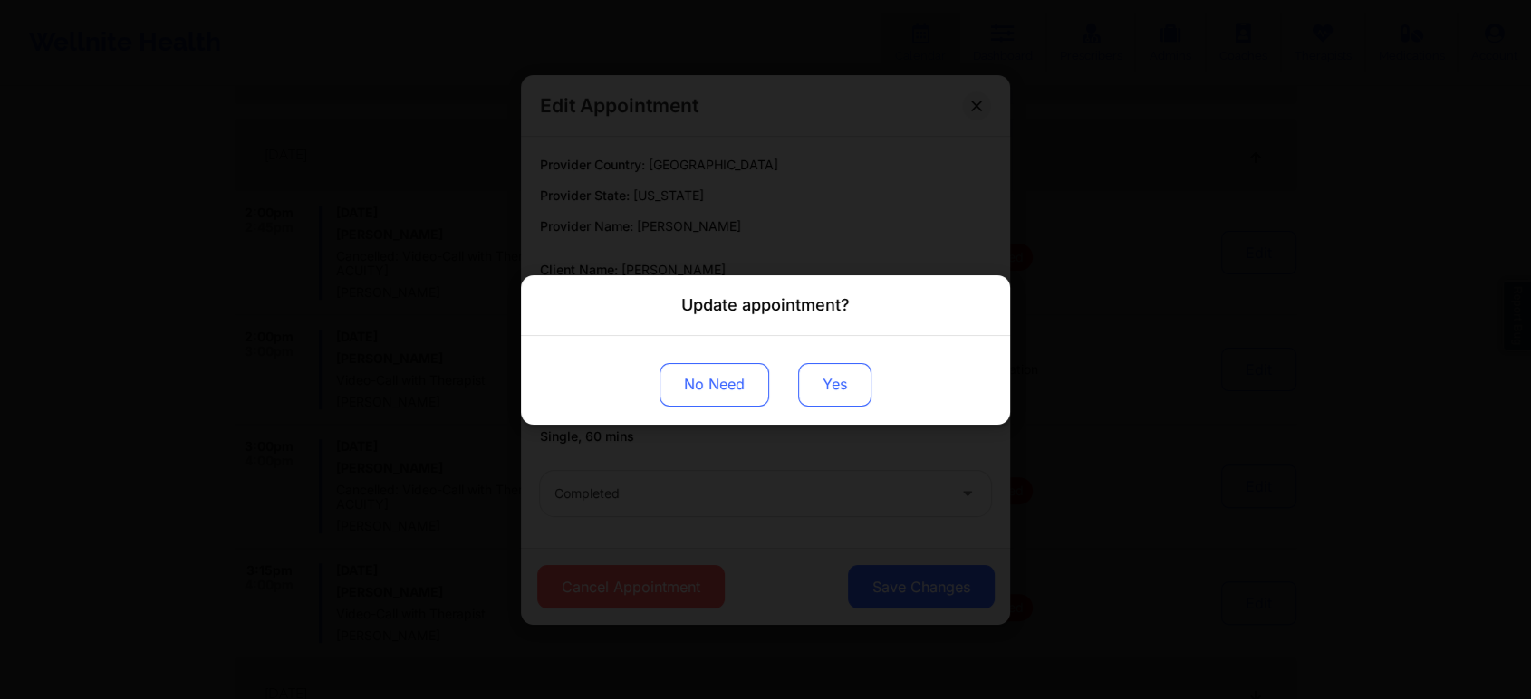
click at [841, 386] on button "Yes" at bounding box center [834, 383] width 73 height 43
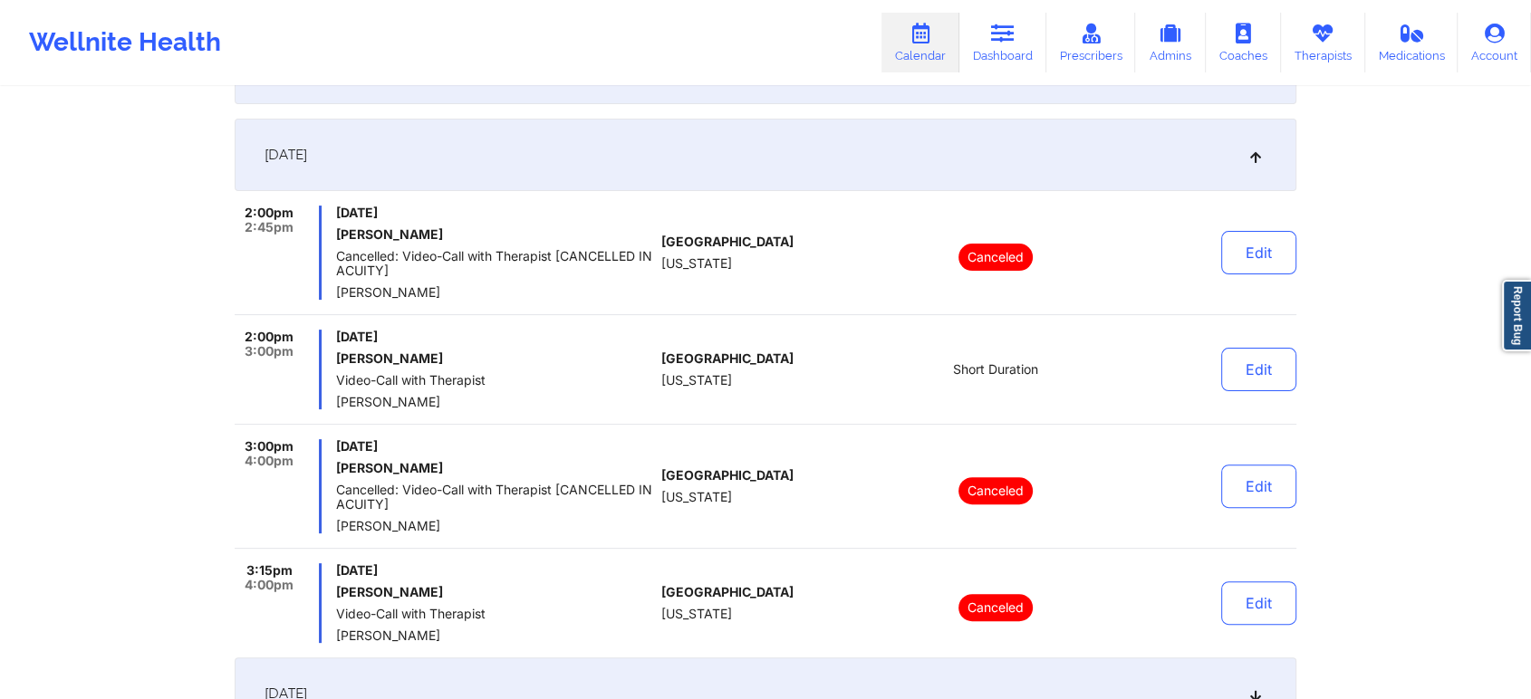
scroll to position [0, 0]
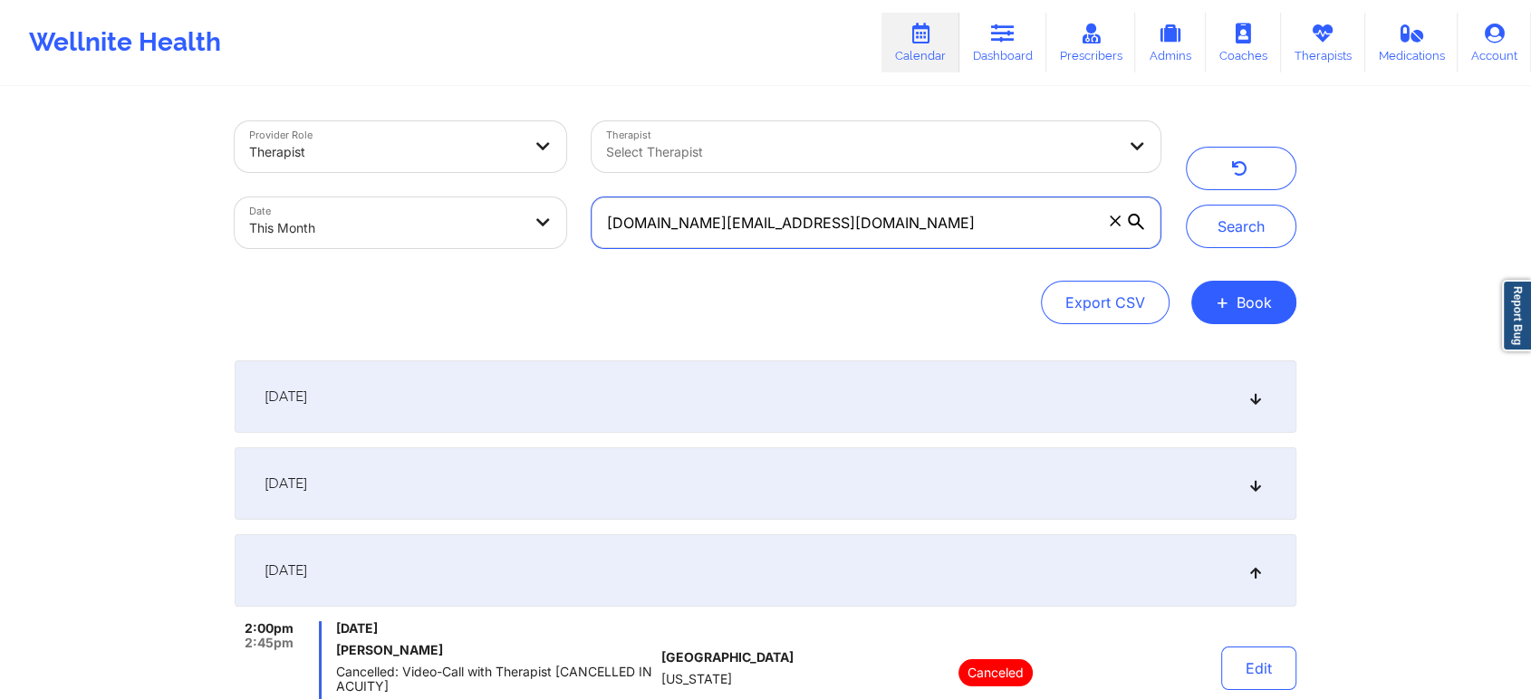
drag, startPoint x: 885, startPoint y: 224, endPoint x: 331, endPoint y: 197, distance: 554.9
click at [331, 197] on div "Provider Role Therapist Therapist Select Therapist Date This Month [DOMAIN_NAME…" at bounding box center [697, 185] width 951 height 152
paste input "[PERSON_NAME].[PERSON_NAME]@ao"
click at [1186, 205] on button "Search" at bounding box center [1241, 226] width 110 height 43
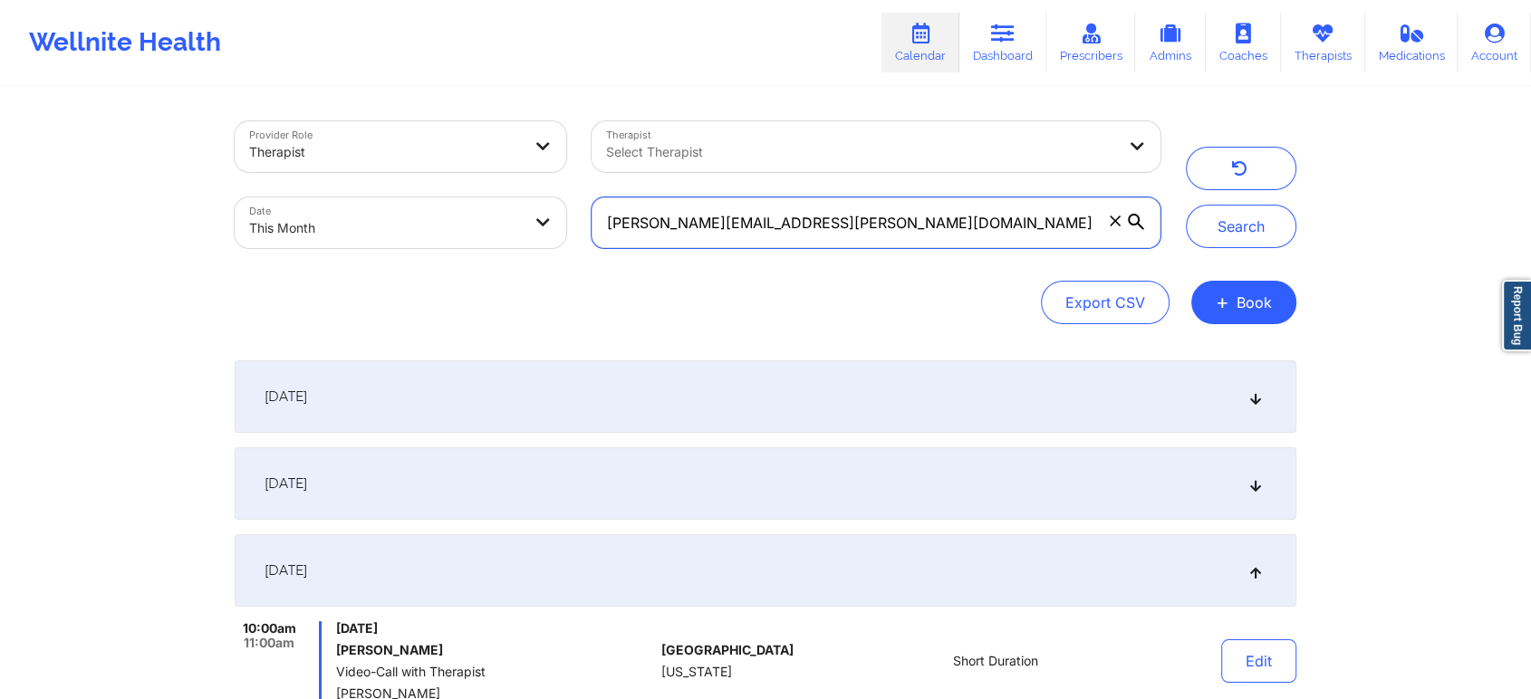
scroll to position [360, 0]
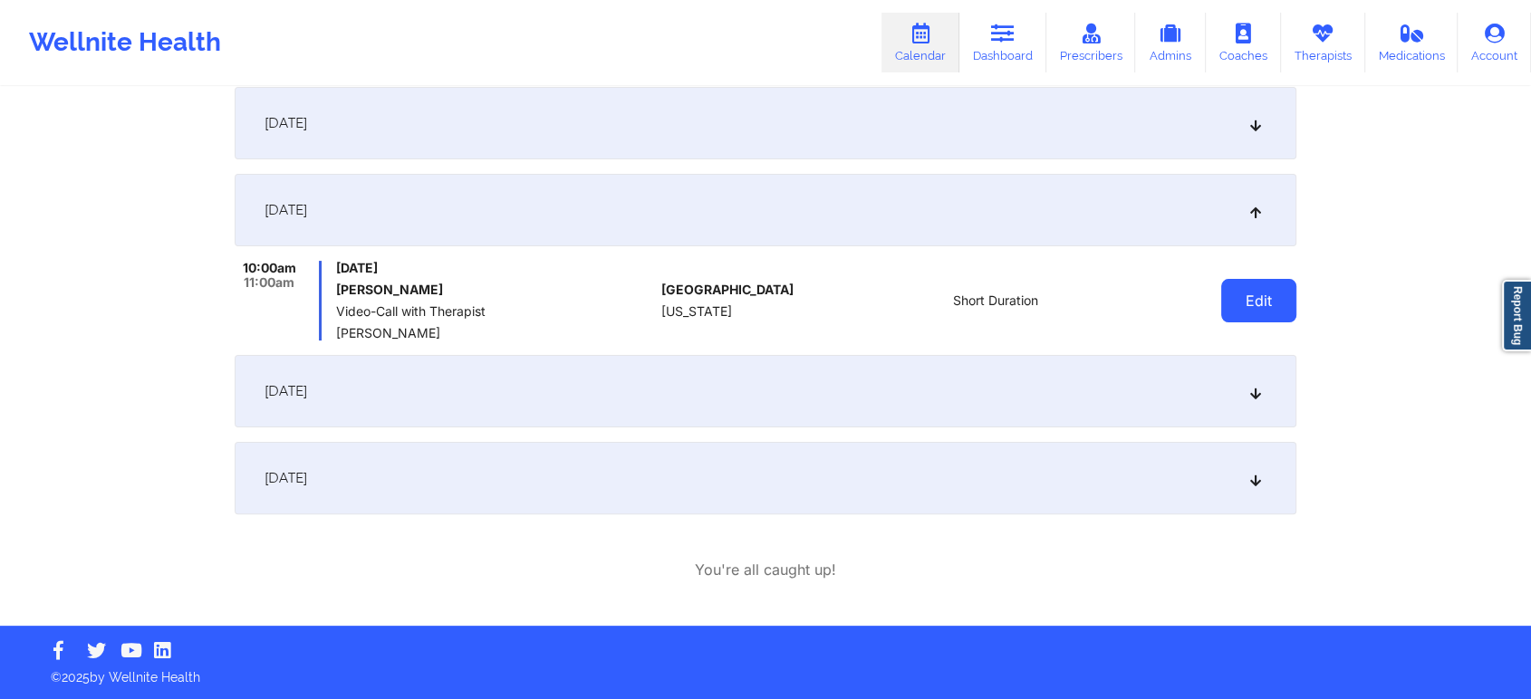
click at [1268, 312] on button "Edit" at bounding box center [1258, 300] width 75 height 43
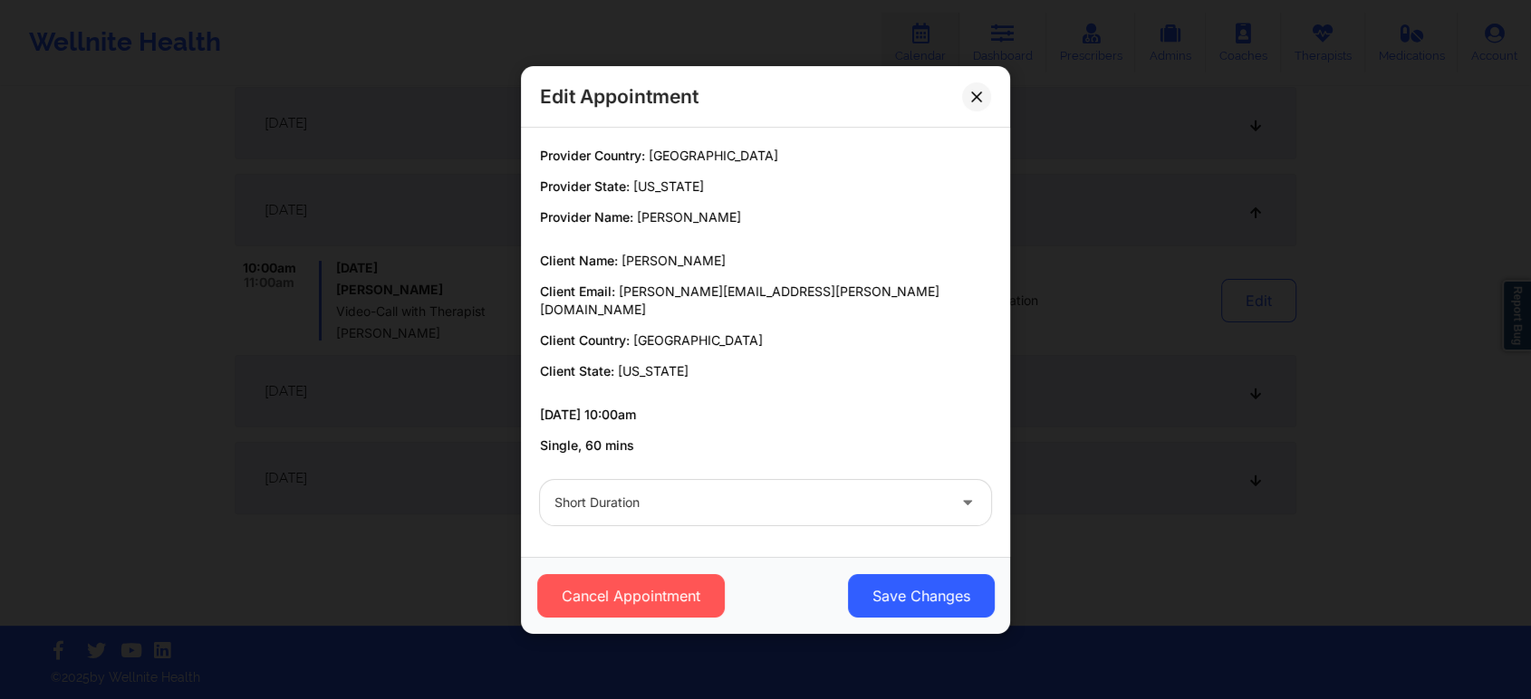
click at [804, 496] on div at bounding box center [749, 503] width 391 height 22
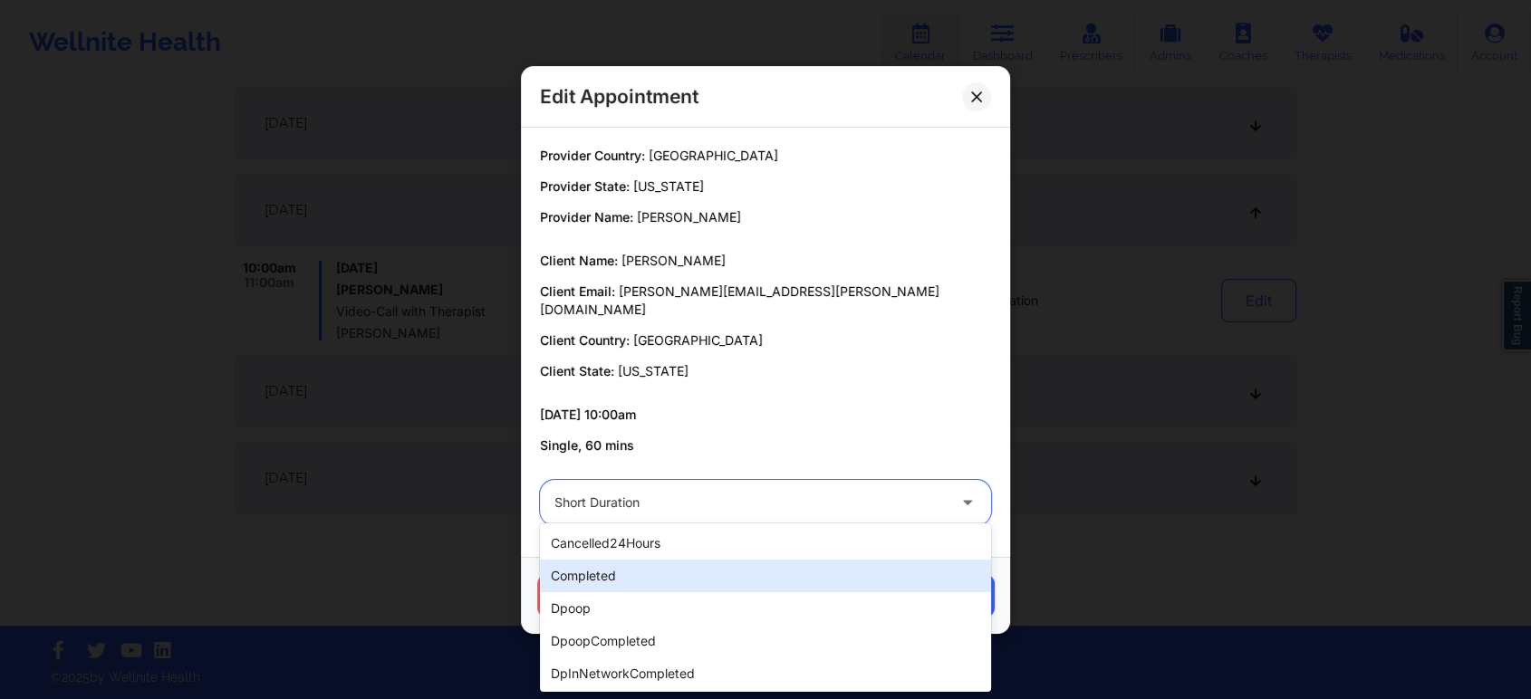
click at [629, 568] on div "completed" at bounding box center [765, 576] width 451 height 33
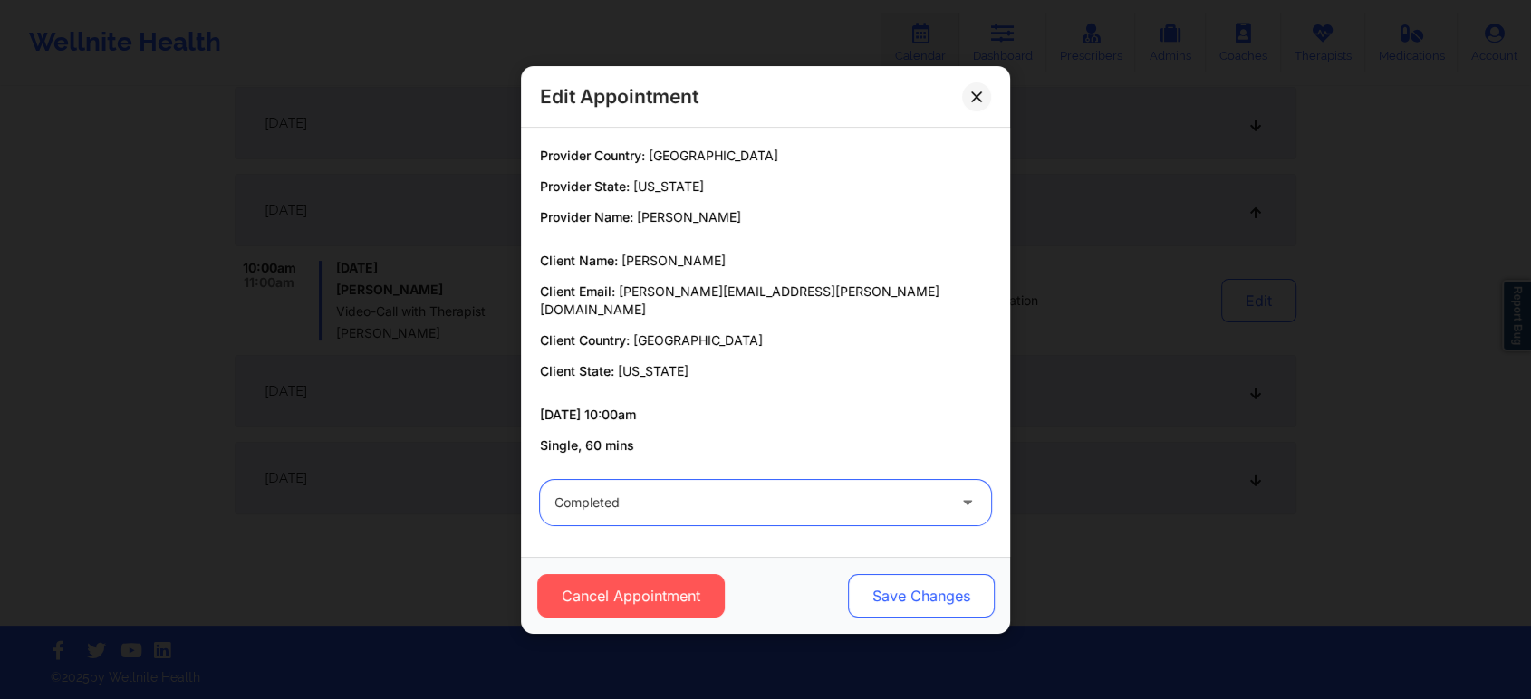
click at [965, 585] on button "Save Changes" at bounding box center [921, 595] width 147 height 43
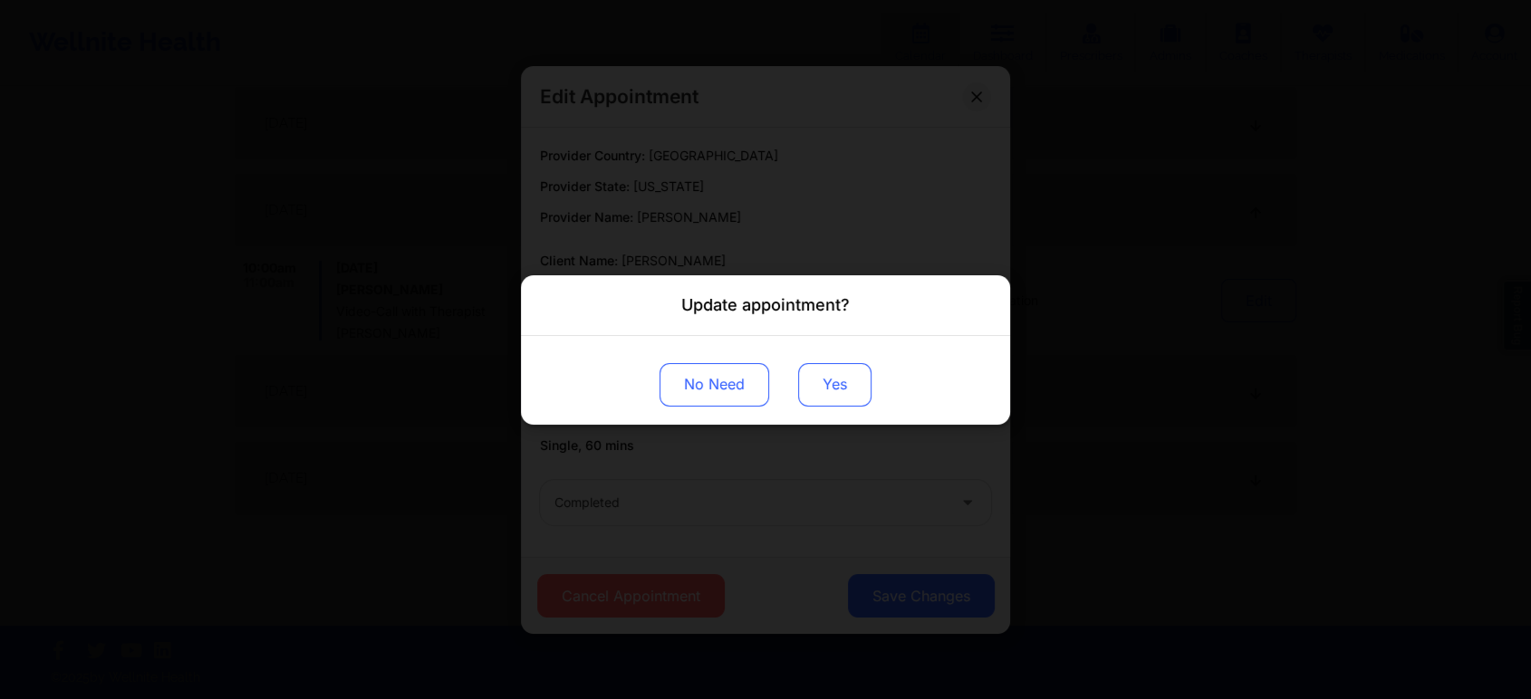
click at [825, 394] on button "Yes" at bounding box center [834, 383] width 73 height 43
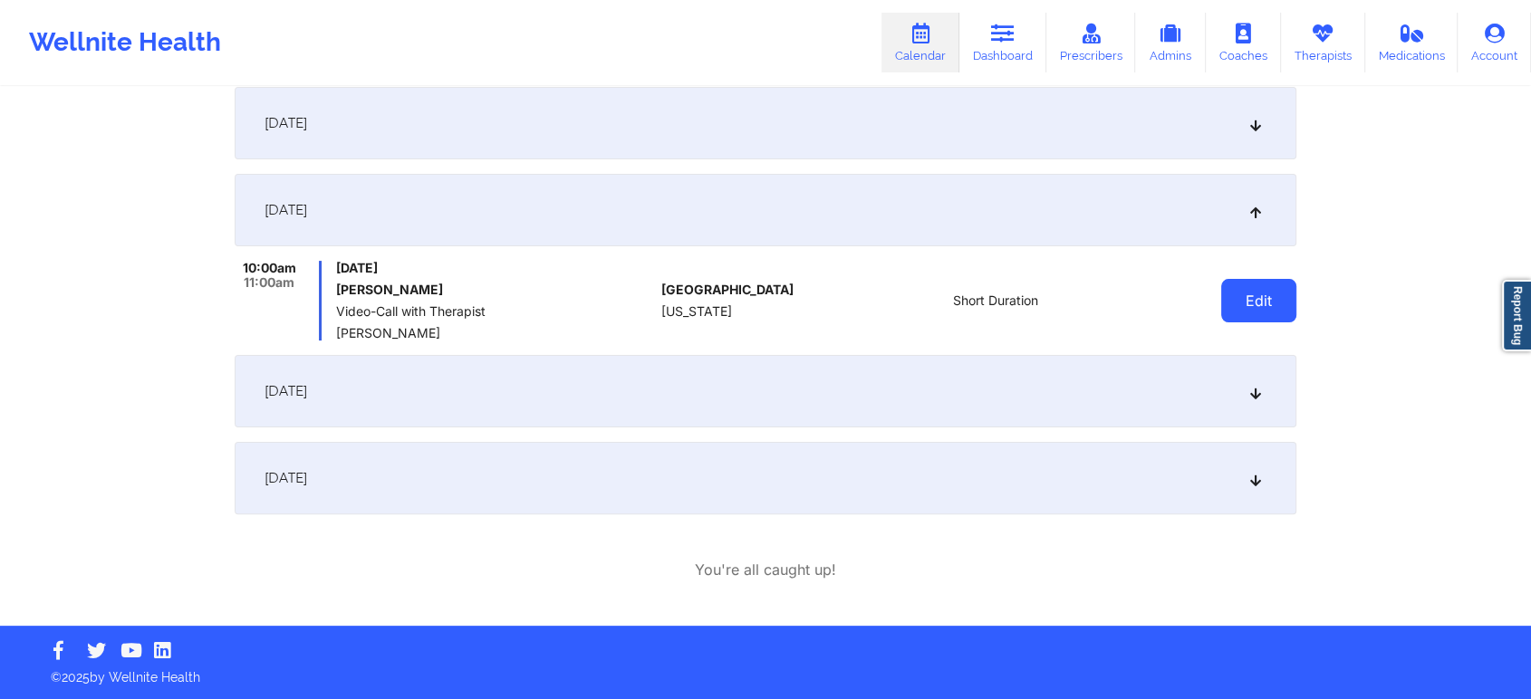
click at [1224, 312] on button "Edit" at bounding box center [1258, 300] width 75 height 43
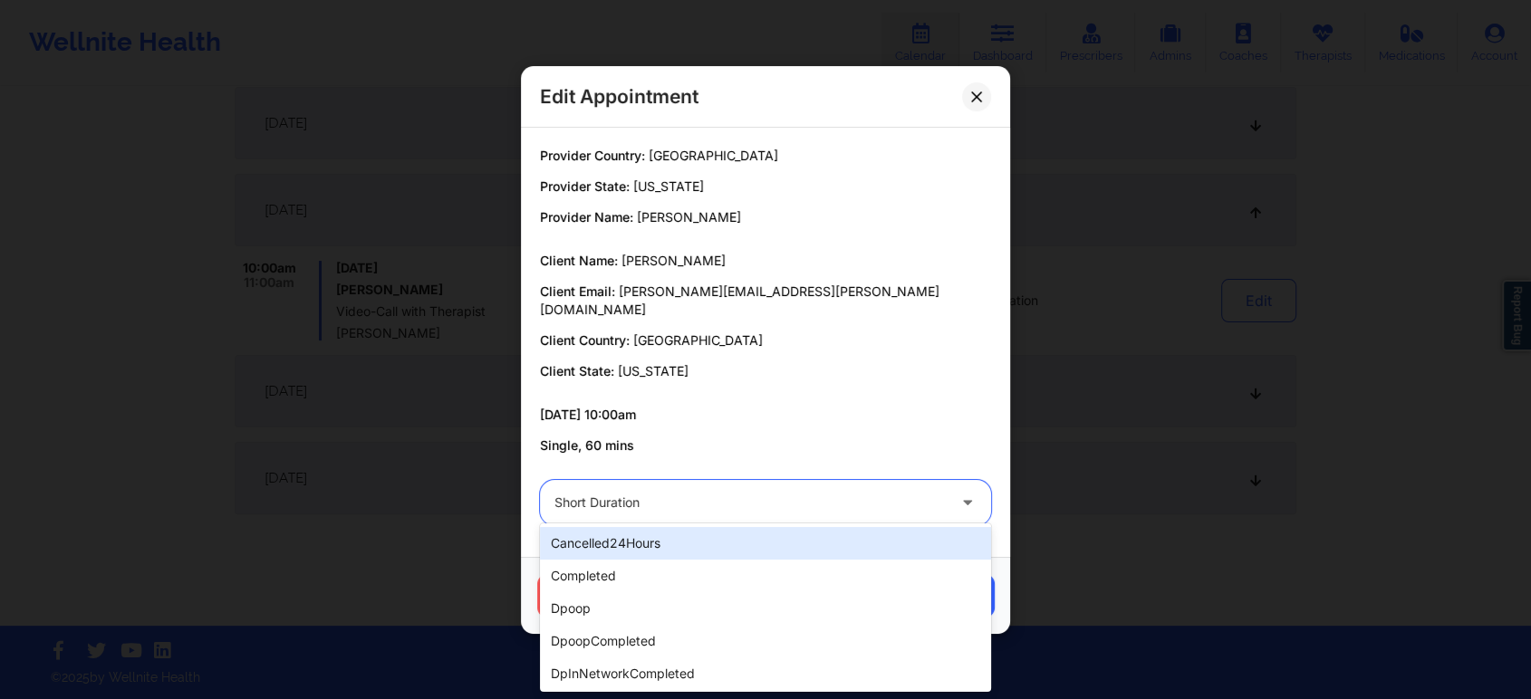
click at [768, 503] on div at bounding box center [749, 503] width 391 height 22
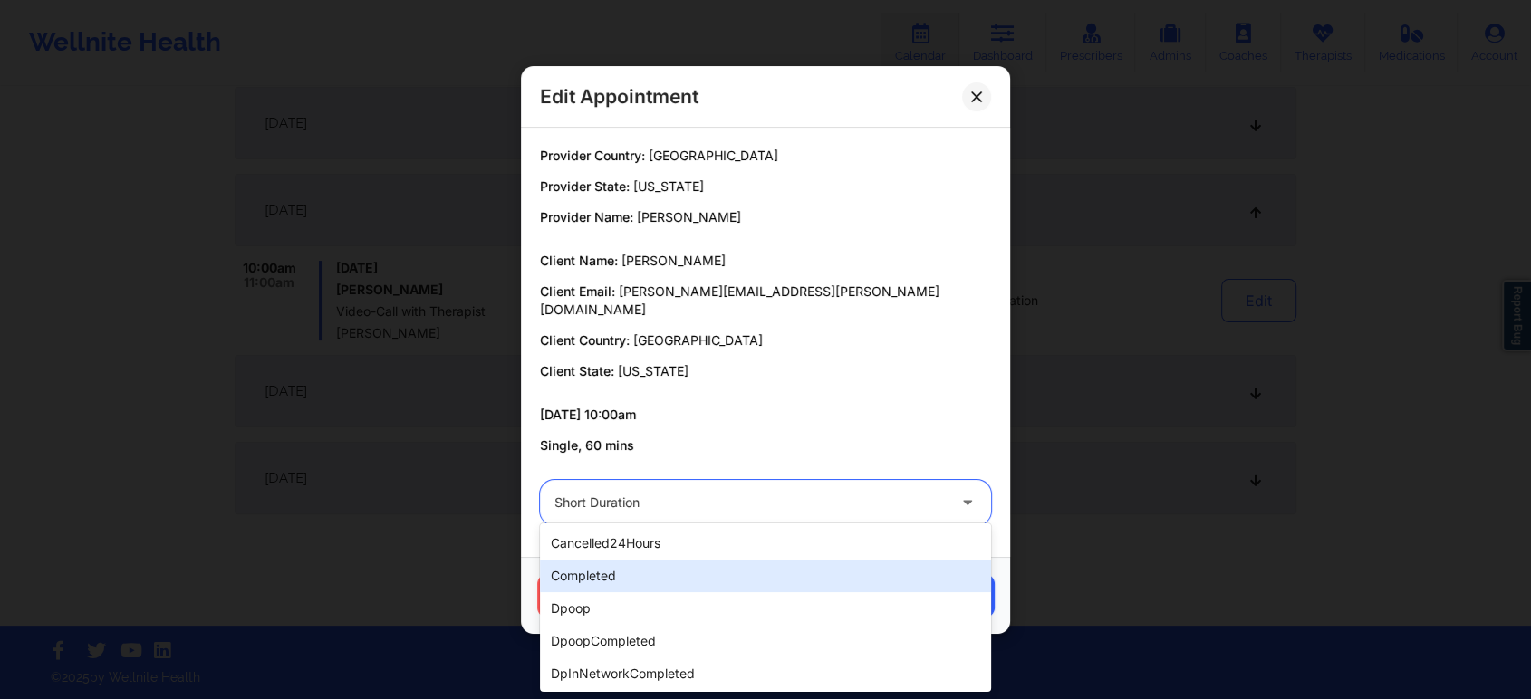
click at [626, 562] on div "completed" at bounding box center [765, 576] width 451 height 33
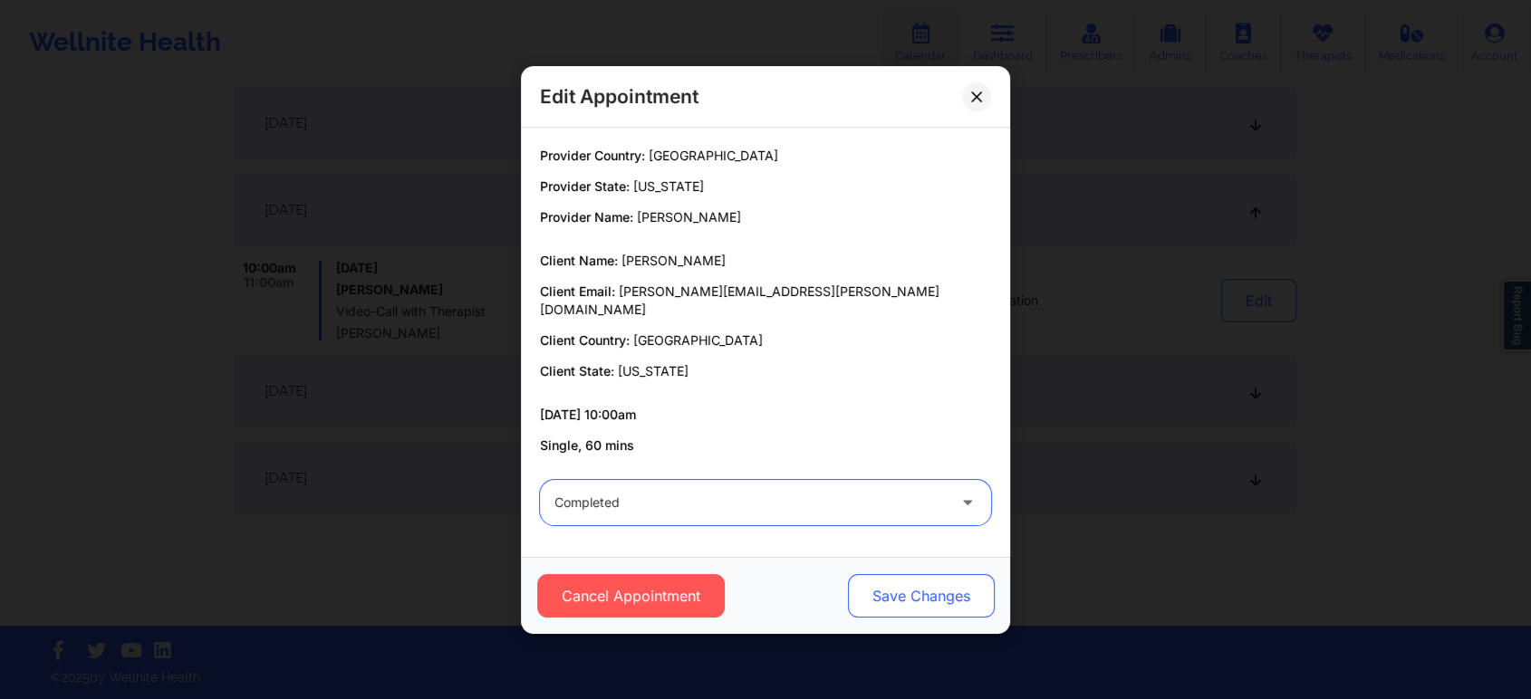
click at [853, 581] on button "Save Changes" at bounding box center [921, 595] width 147 height 43
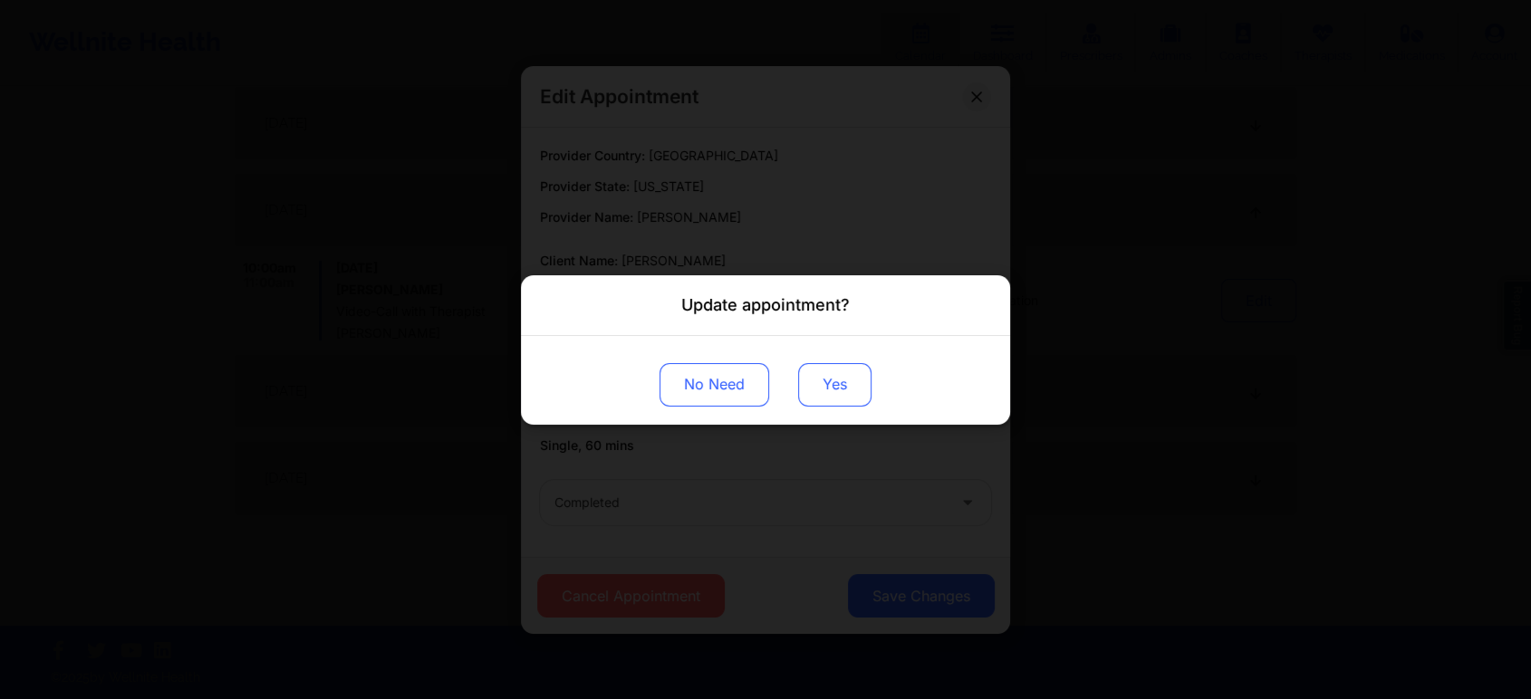
click at [836, 389] on button "Yes" at bounding box center [834, 383] width 73 height 43
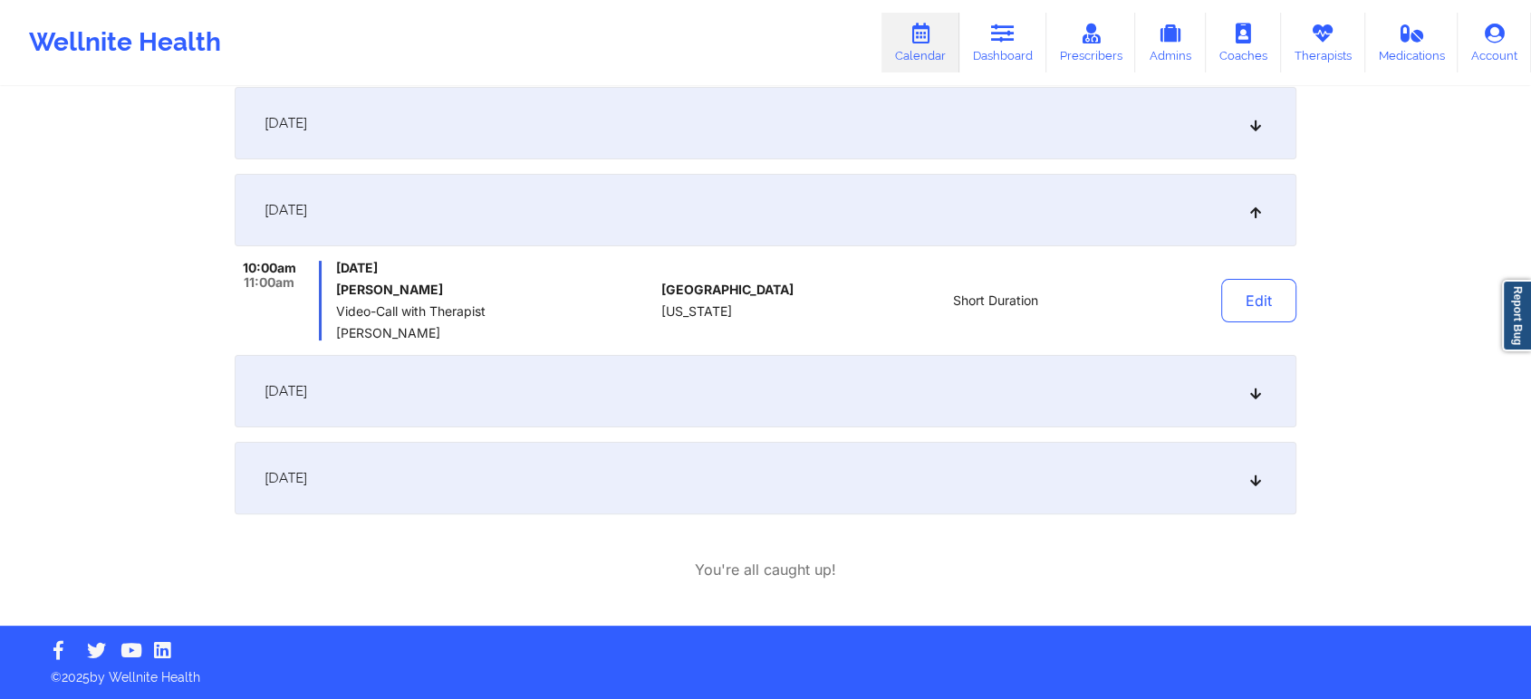
scroll to position [0, 0]
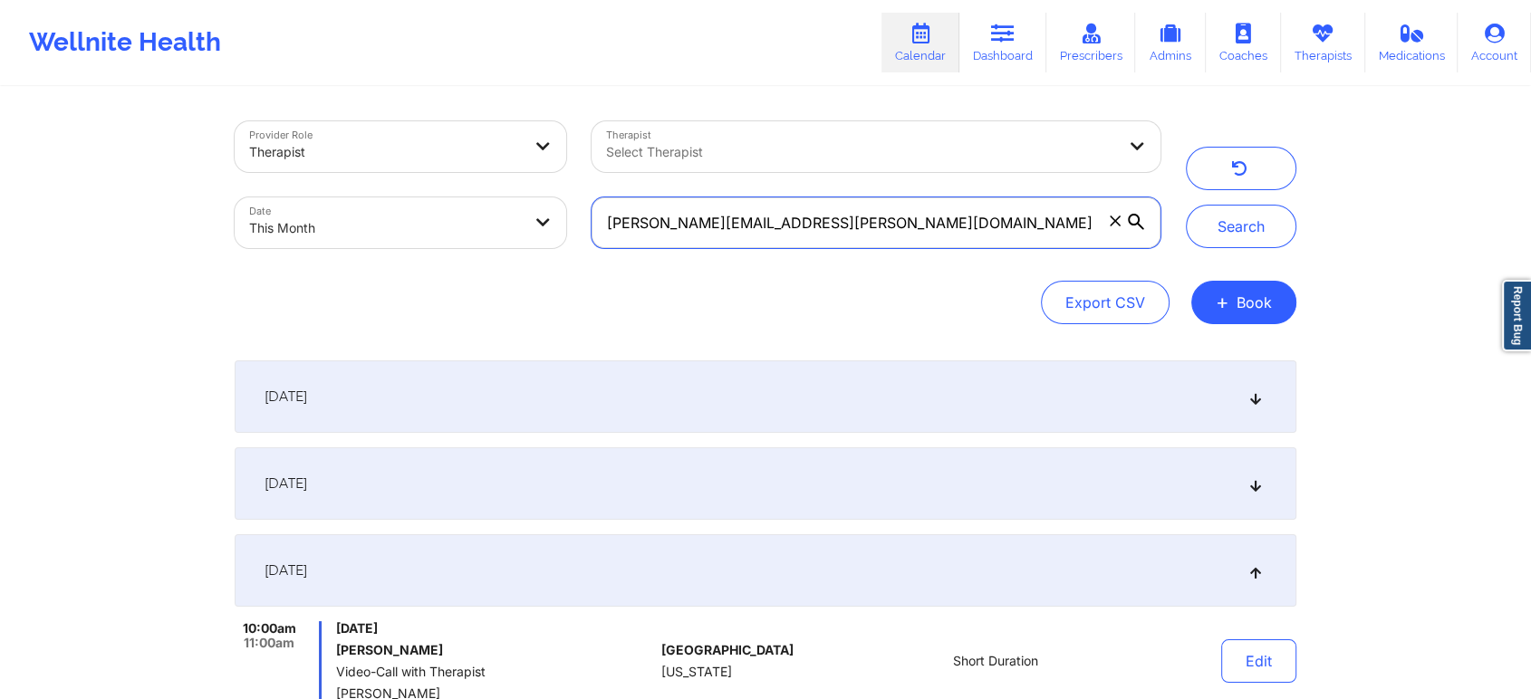
drag, startPoint x: 881, startPoint y: 220, endPoint x: 566, endPoint y: 203, distance: 315.6
click at [566, 203] on div "Provider Role Therapist Therapist Select Therapist Date This Month [PERSON_NAME…" at bounding box center [697, 185] width 951 height 152
paste input "[EMAIL_ADDRESS]"
type input "o"
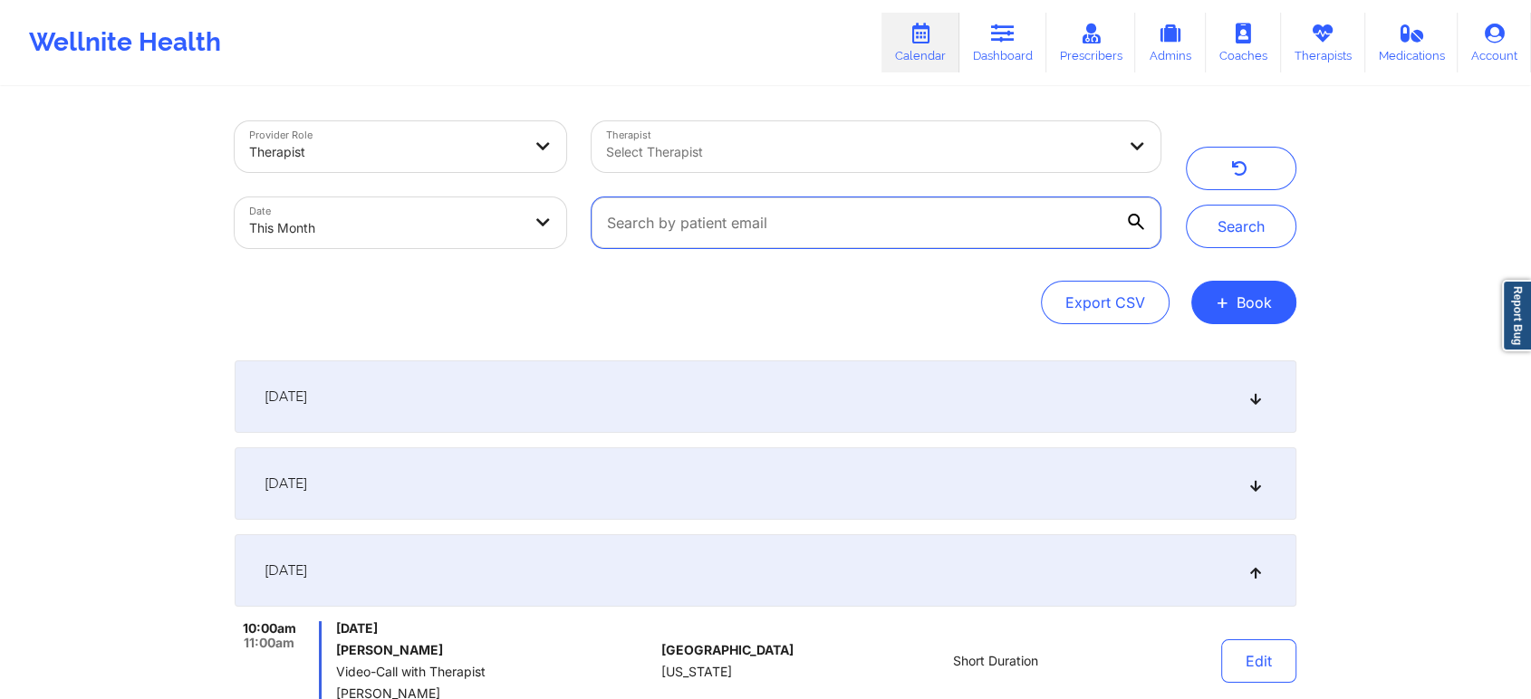
paste input "[PERSON_NAME][EMAIL_ADDRESS][PERSON_NAME][DOMAIN_NAME]"
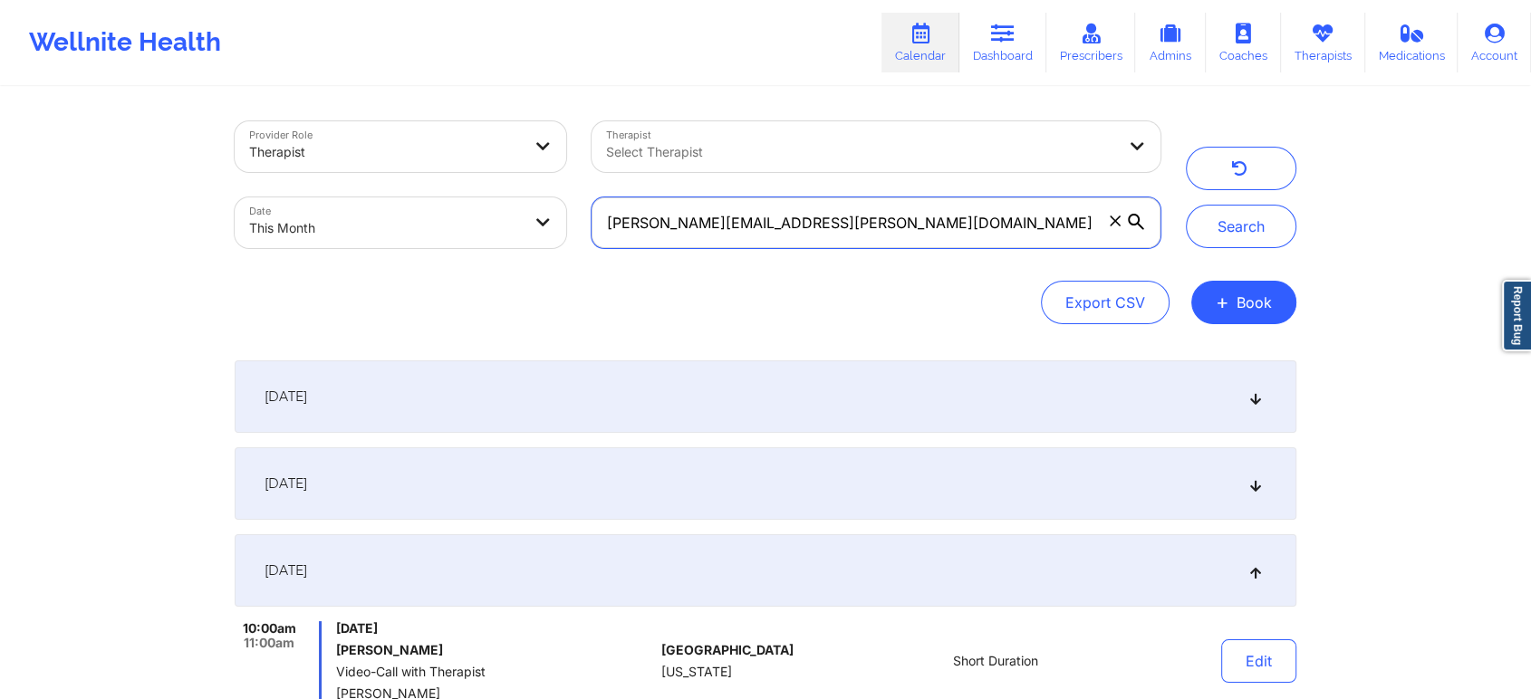
click at [1186, 205] on button "Search" at bounding box center [1241, 226] width 110 height 43
click at [802, 229] on input "[PERSON_NAME][EMAIL_ADDRESS][PERSON_NAME][DOMAIN_NAME]" at bounding box center [875, 222] width 569 height 51
drag, startPoint x: 964, startPoint y: 223, endPoint x: 510, endPoint y: 228, distance: 453.8
click at [510, 228] on div "Provider Role Therapist Therapist Select Therapist Date This Month [PERSON_NAME…" at bounding box center [697, 185] width 951 height 152
paste input "[EMAIL_ADDRESS]"
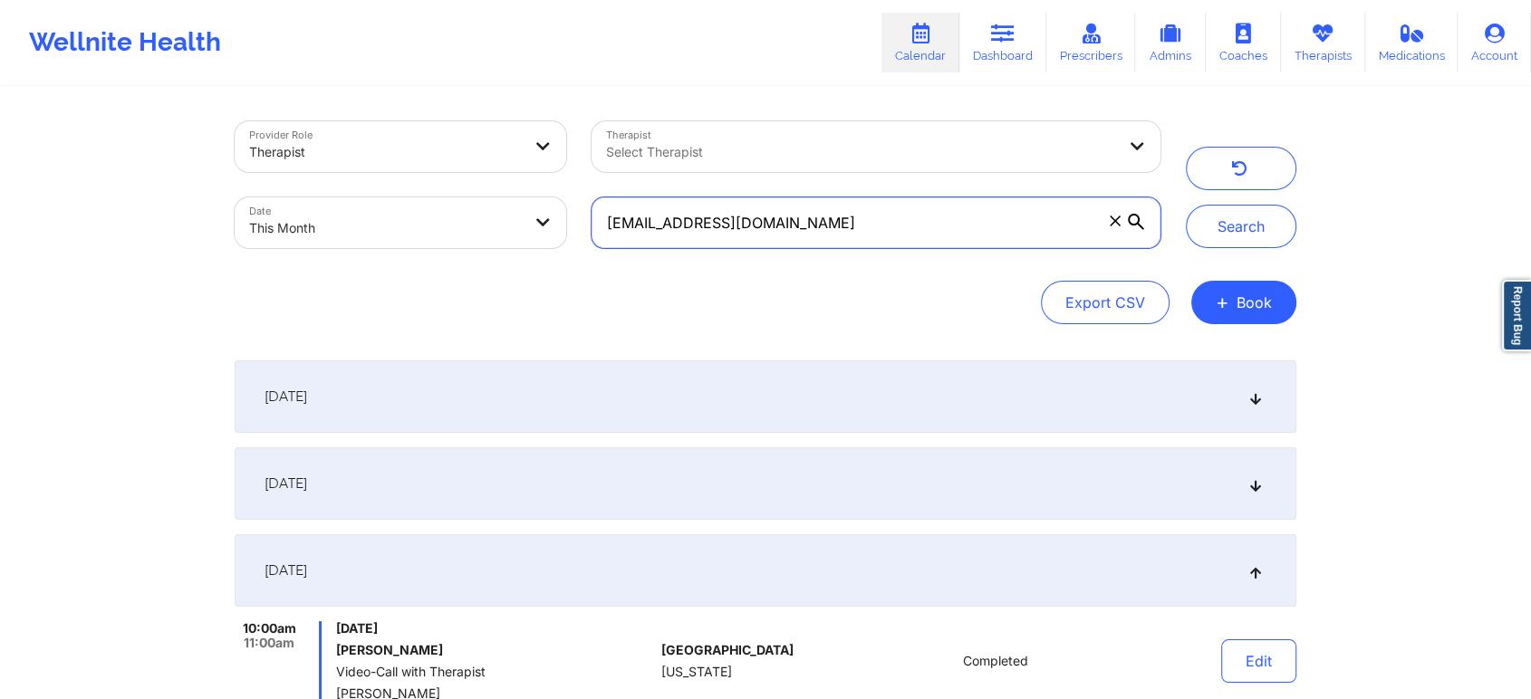
paste input "[EMAIL_ADDRESS][DOMAIN_NAME]"
click at [1186, 205] on button "Search" at bounding box center [1241, 226] width 110 height 43
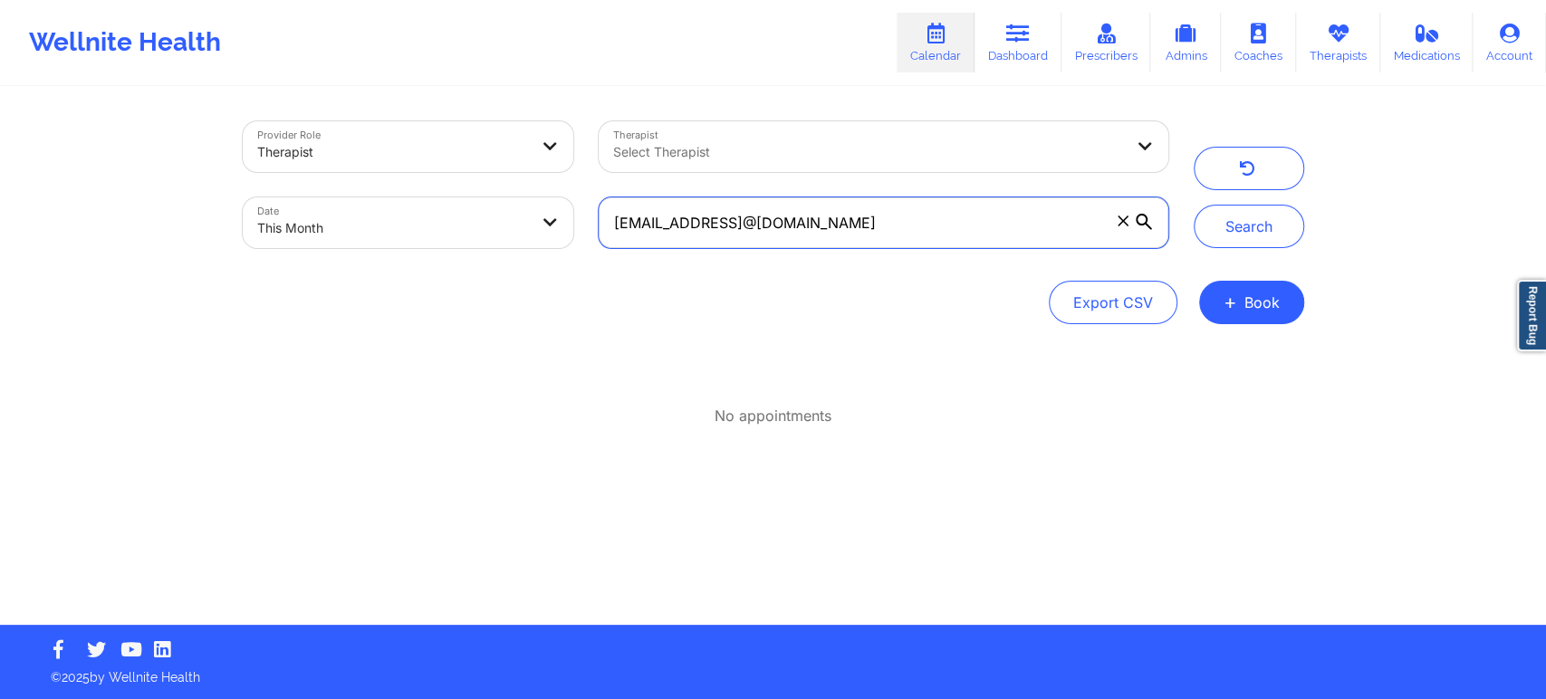
click at [993, 234] on input "[EMAIL_ADDRESS]@[DOMAIN_NAME]" at bounding box center [883, 222] width 569 height 51
click at [1194, 205] on button "Search" at bounding box center [1249, 226] width 110 height 43
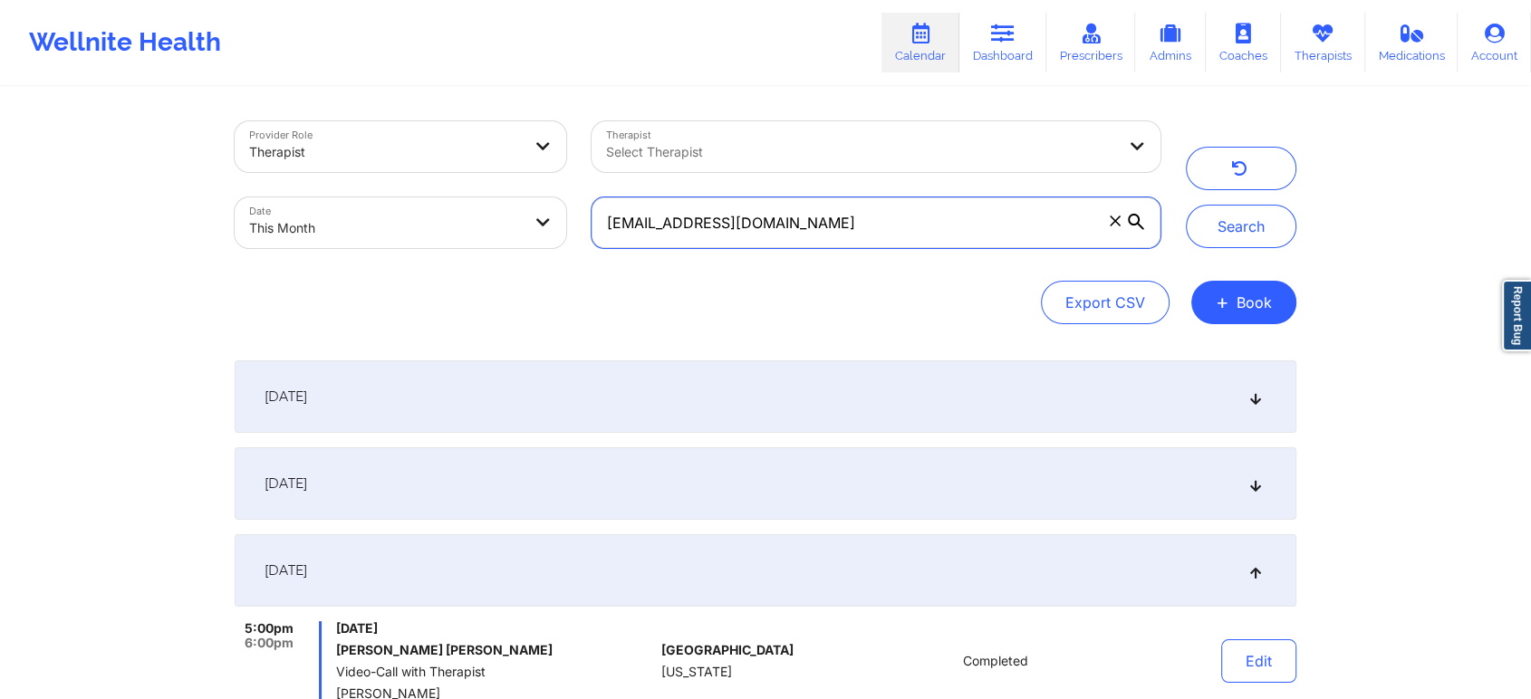
scroll to position [360, 0]
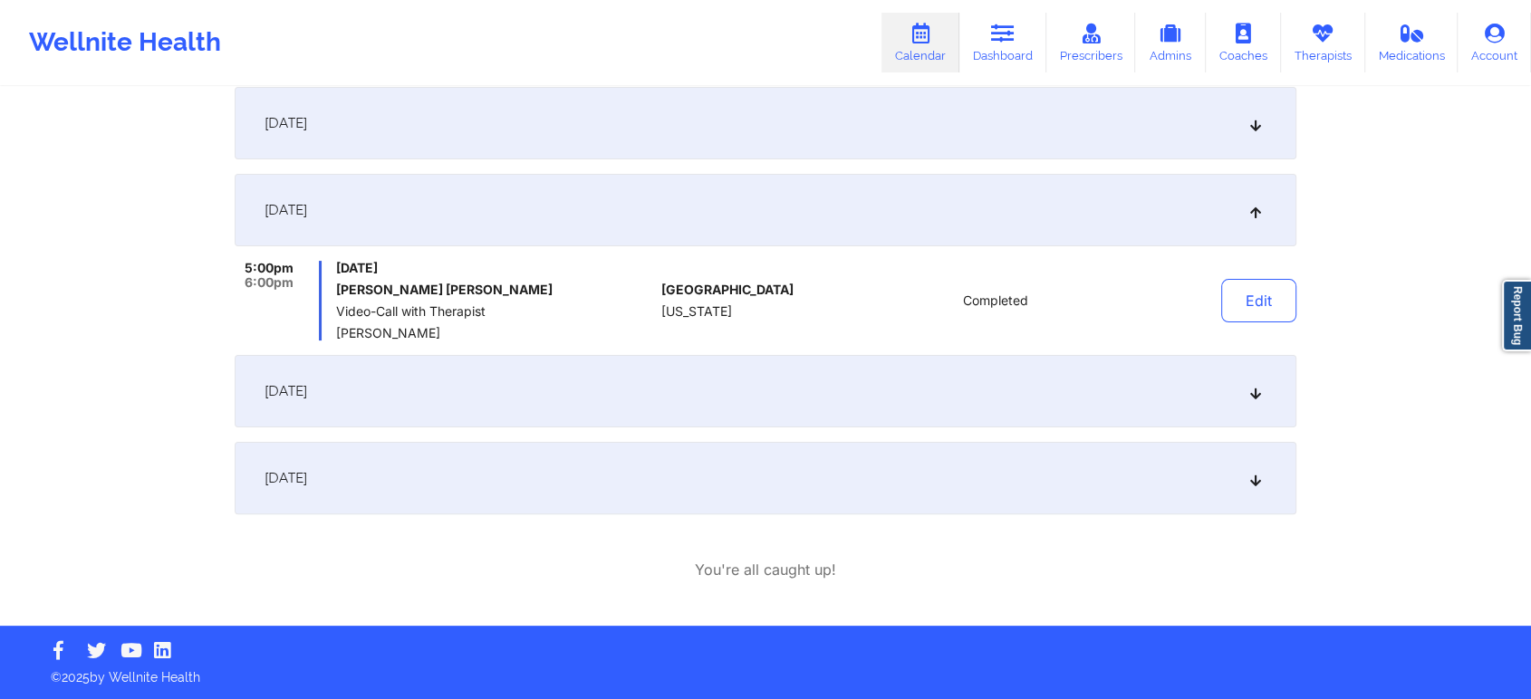
click at [708, 111] on div "[DATE]" at bounding box center [765, 123] width 1061 height 72
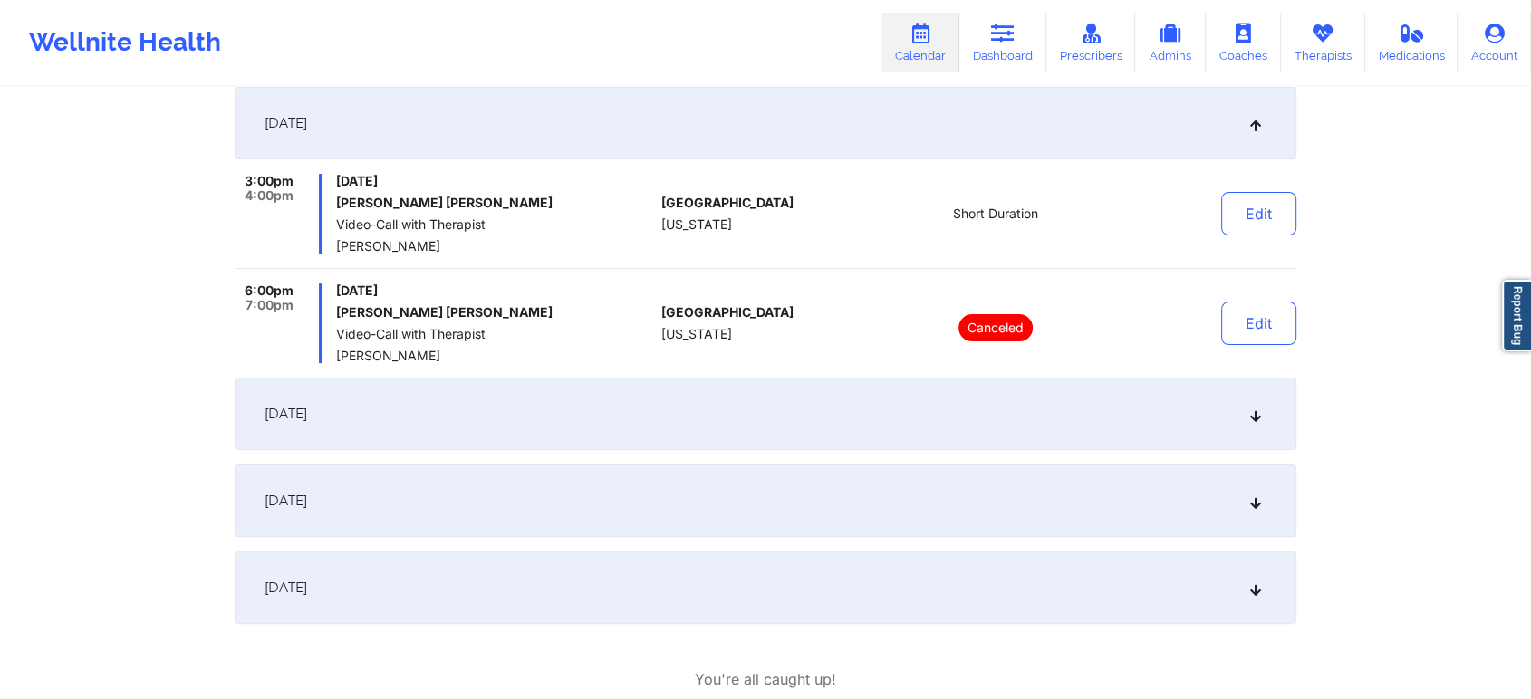
click at [652, 390] on div "[DATE]" at bounding box center [765, 414] width 1061 height 72
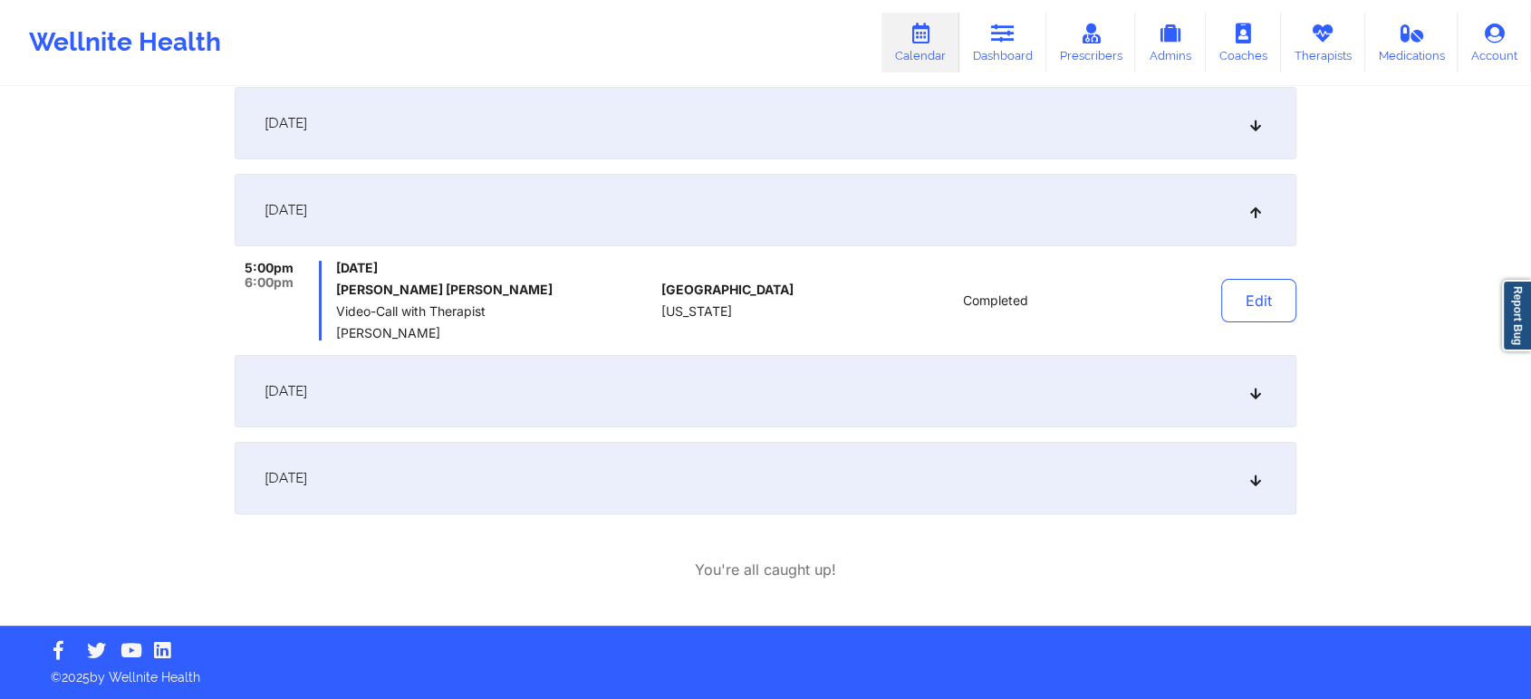
click at [758, 96] on div "[DATE]" at bounding box center [765, 123] width 1061 height 72
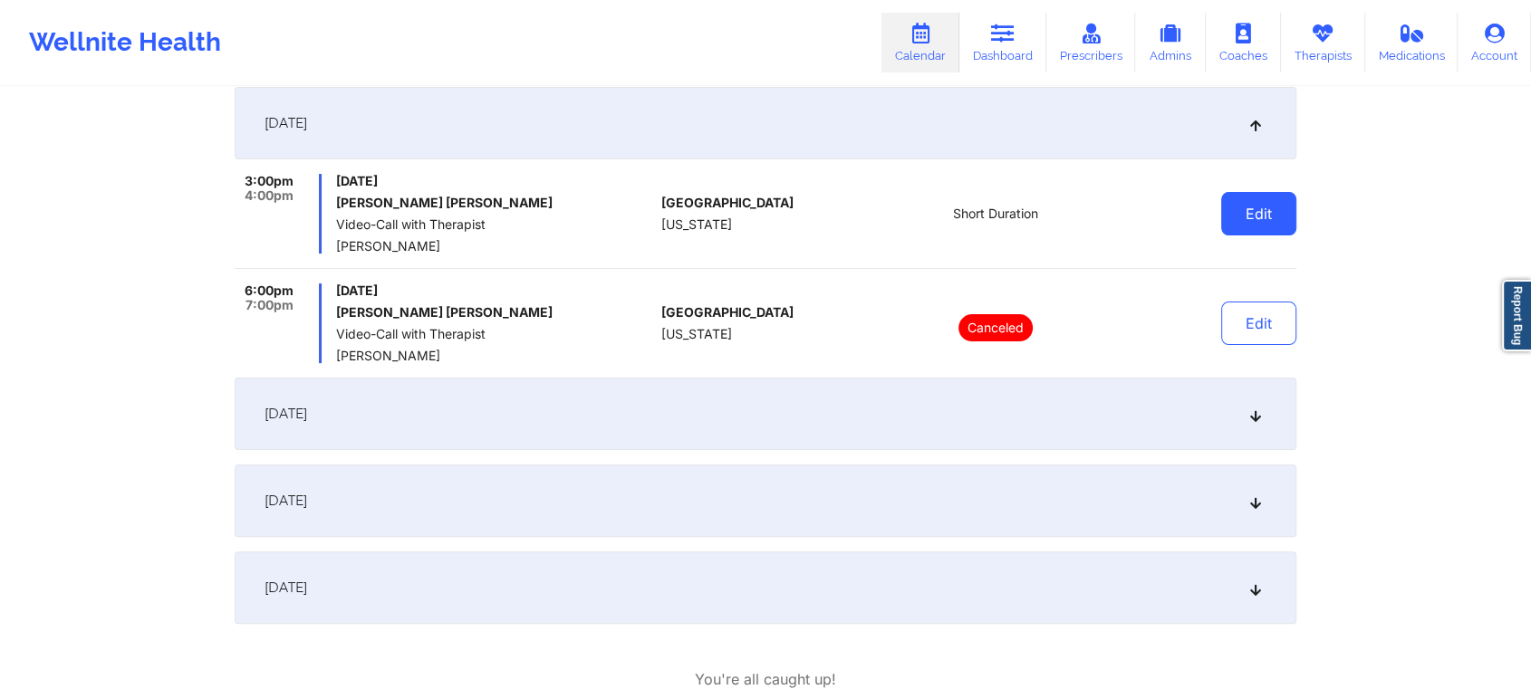
click at [1288, 223] on button "Edit" at bounding box center [1258, 213] width 75 height 43
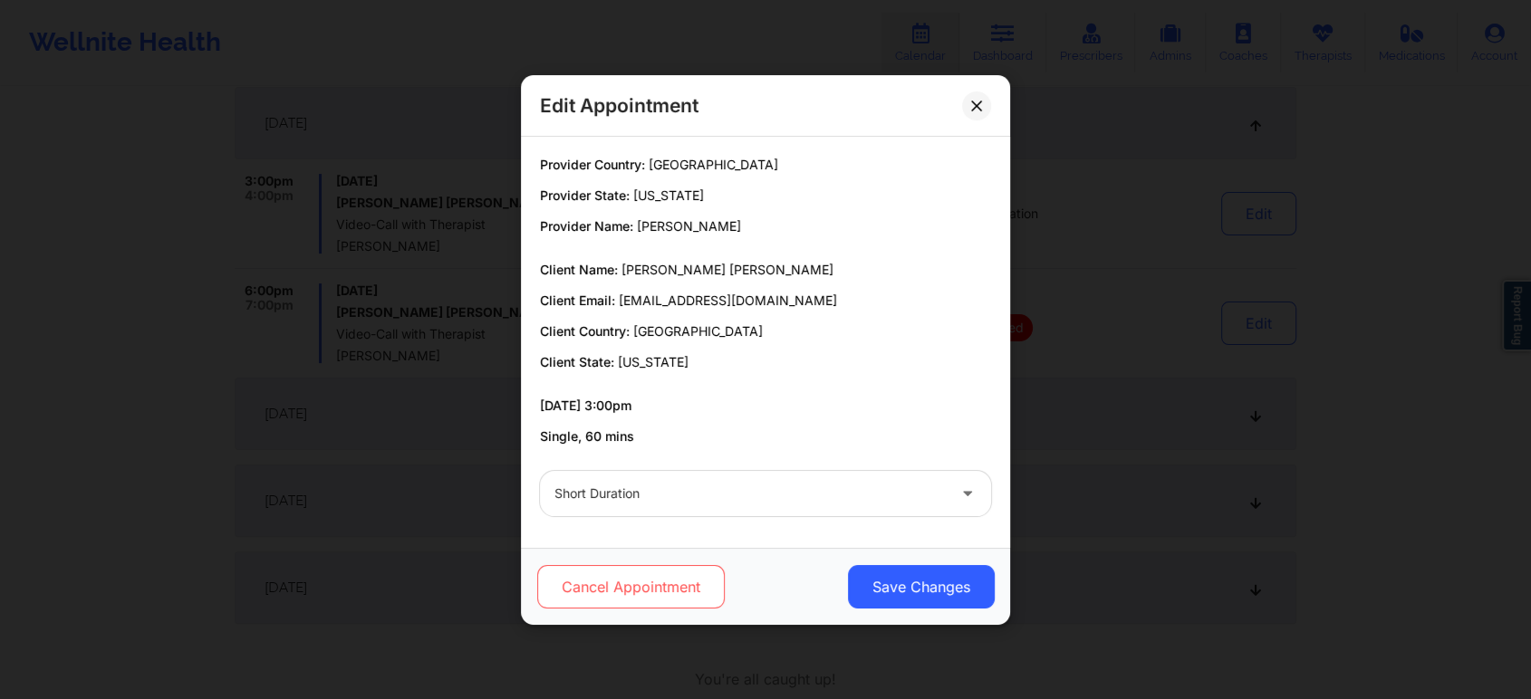
click at [659, 581] on button "Cancel Appointment" at bounding box center [630, 586] width 187 height 43
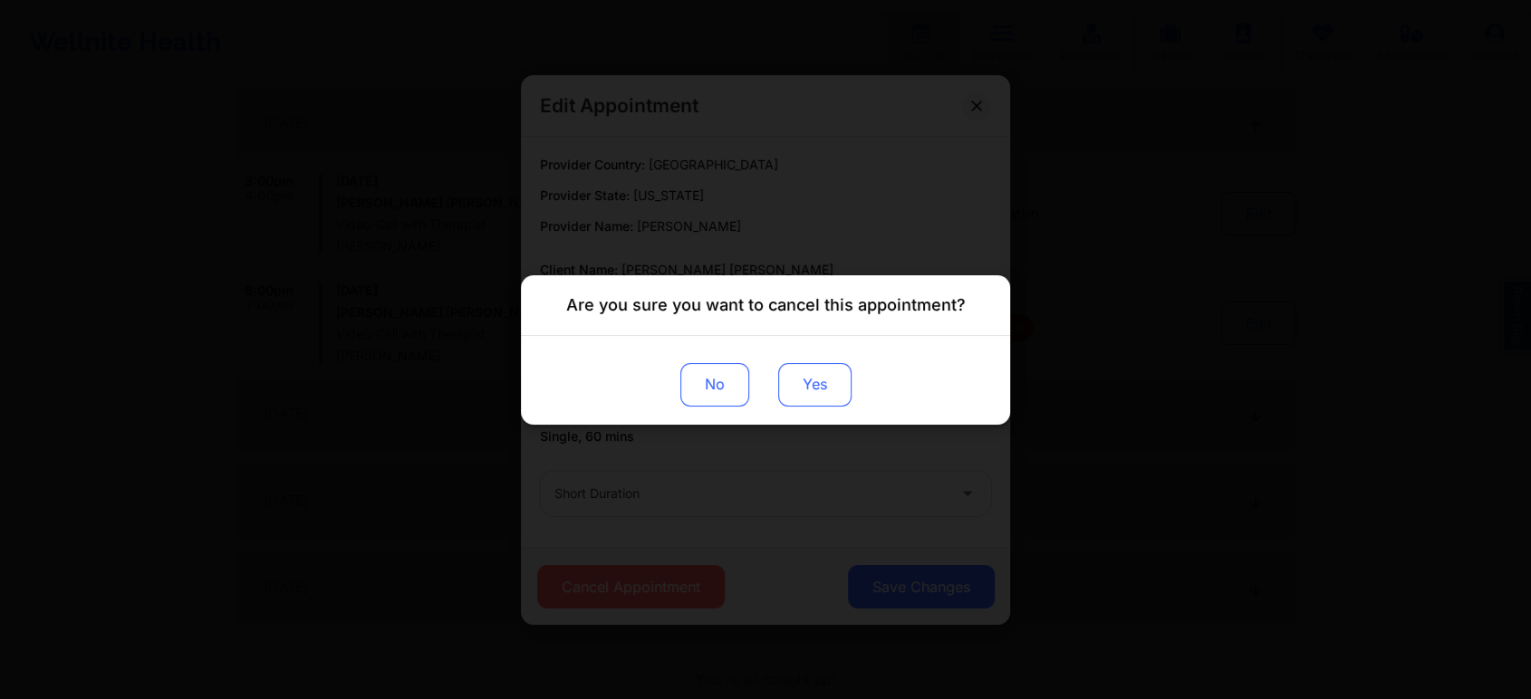
click at [814, 382] on button "Yes" at bounding box center [814, 383] width 73 height 43
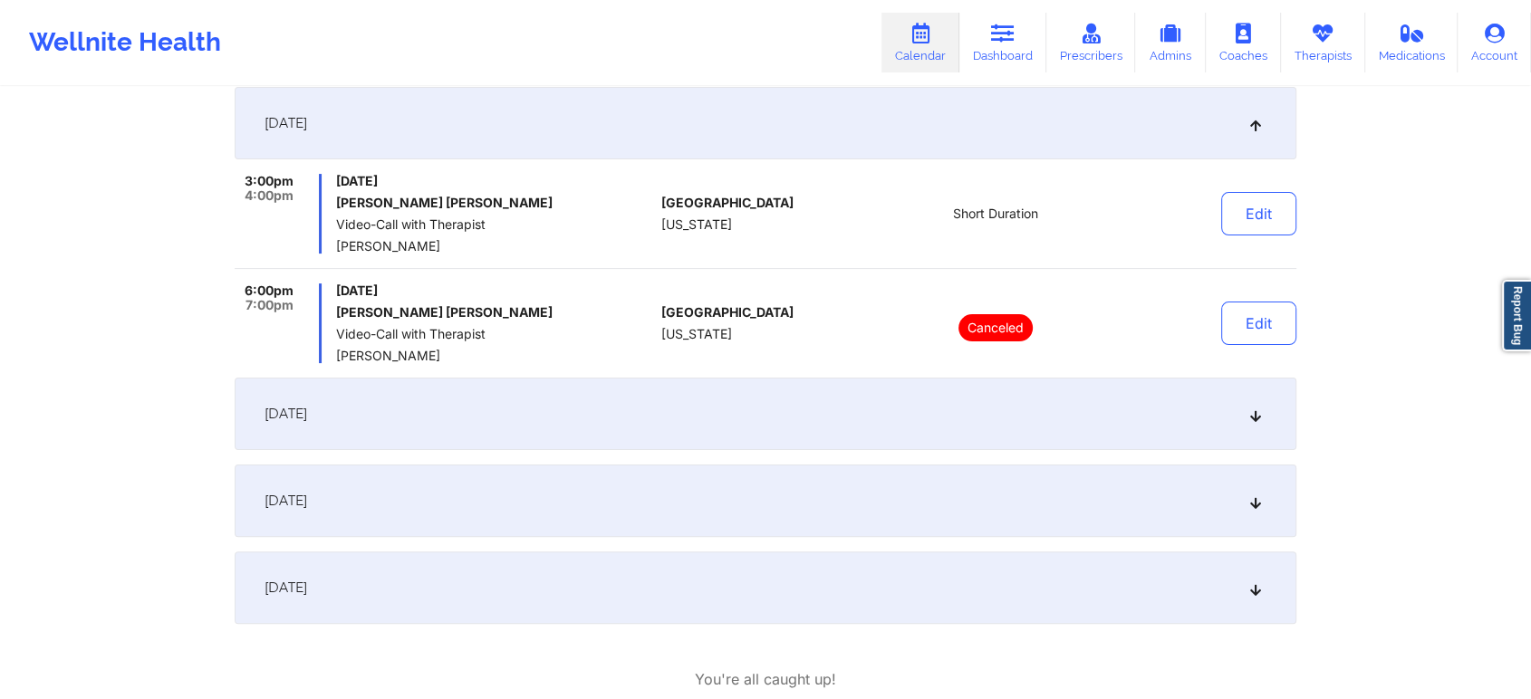
scroll to position [0, 0]
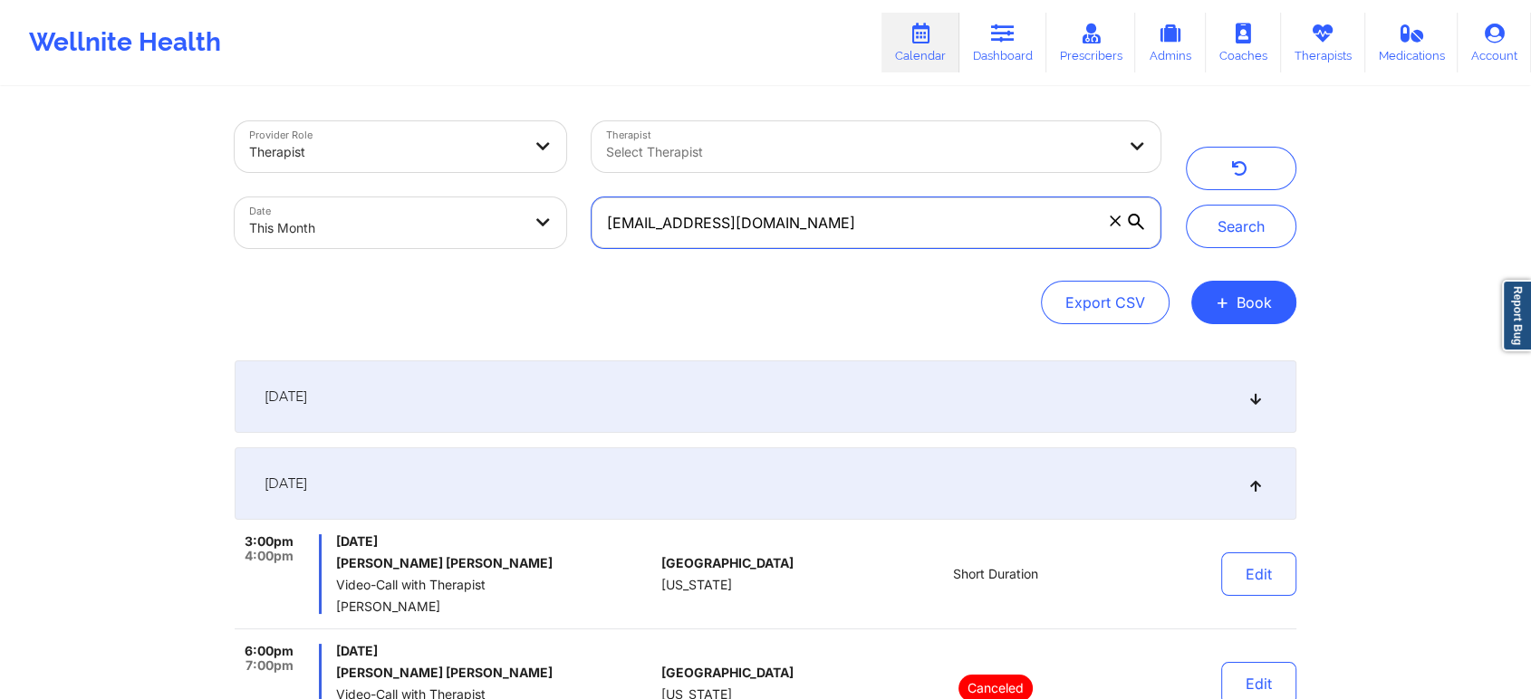
drag, startPoint x: 847, startPoint y: 208, endPoint x: 504, endPoint y: 188, distance: 342.9
click at [504, 188] on div "Provider Role Therapist Therapist Select Therapist Date This Month [EMAIL_ADDRE…" at bounding box center [697, 185] width 951 height 152
paste input "chiare13"
type input "[EMAIL_ADDRESS][DOMAIN_NAME]"
click at [1186, 205] on button "Search" at bounding box center [1241, 226] width 110 height 43
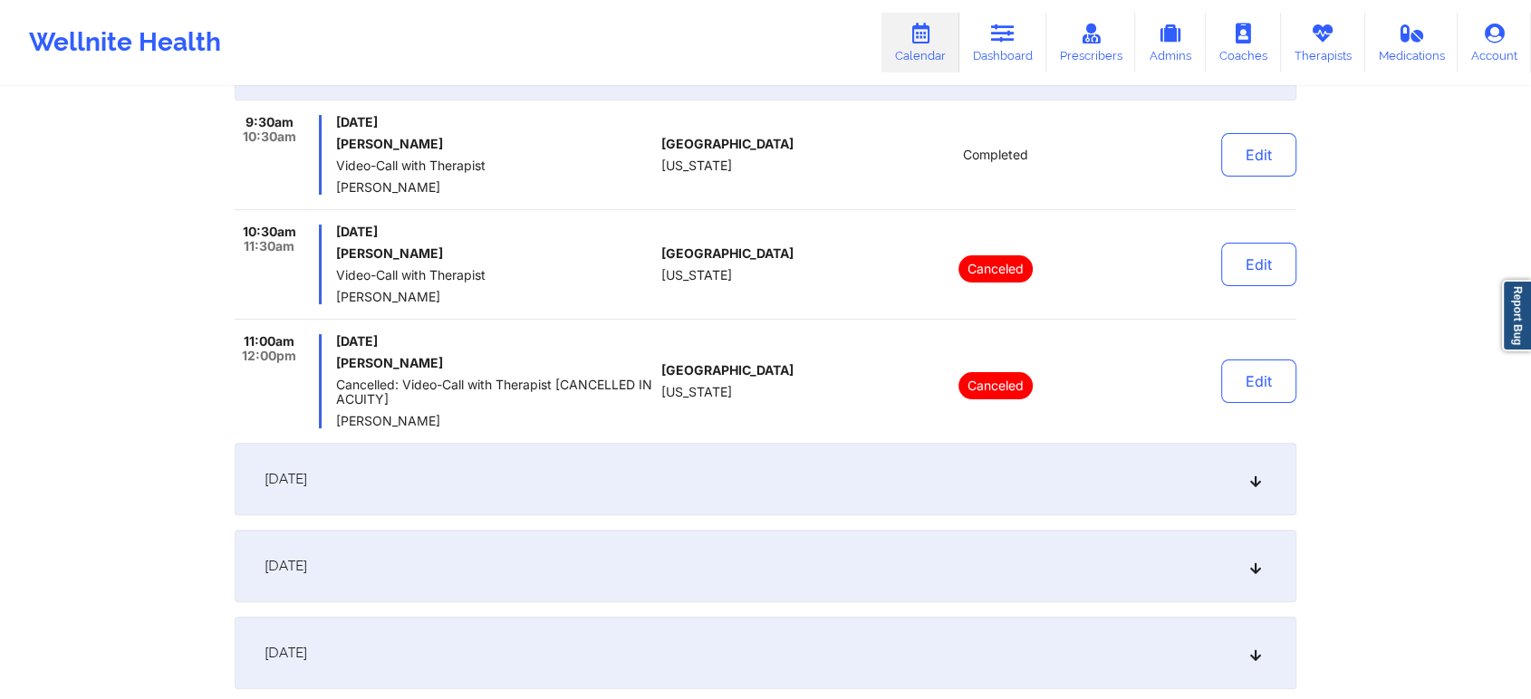
scroll to position [423, 0]
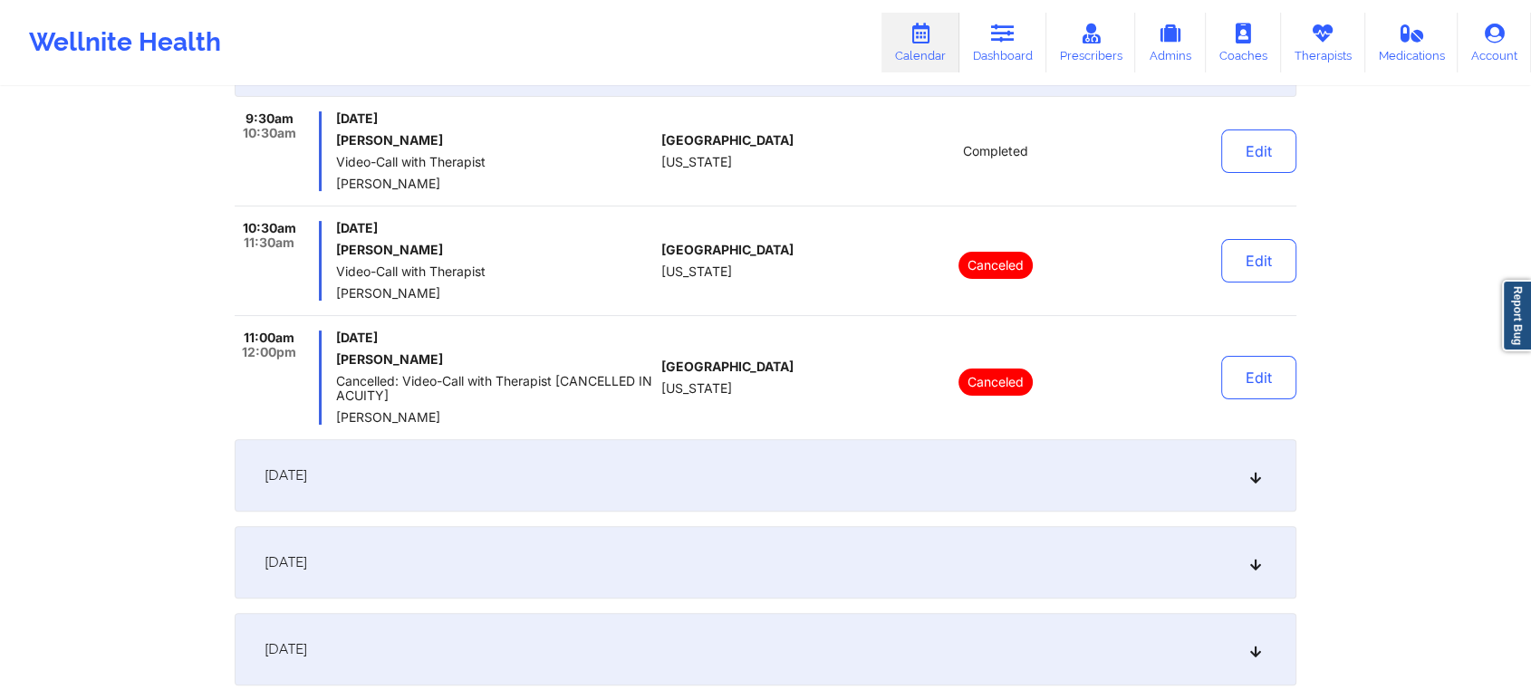
click at [726, 453] on div "[DATE]" at bounding box center [765, 475] width 1061 height 72
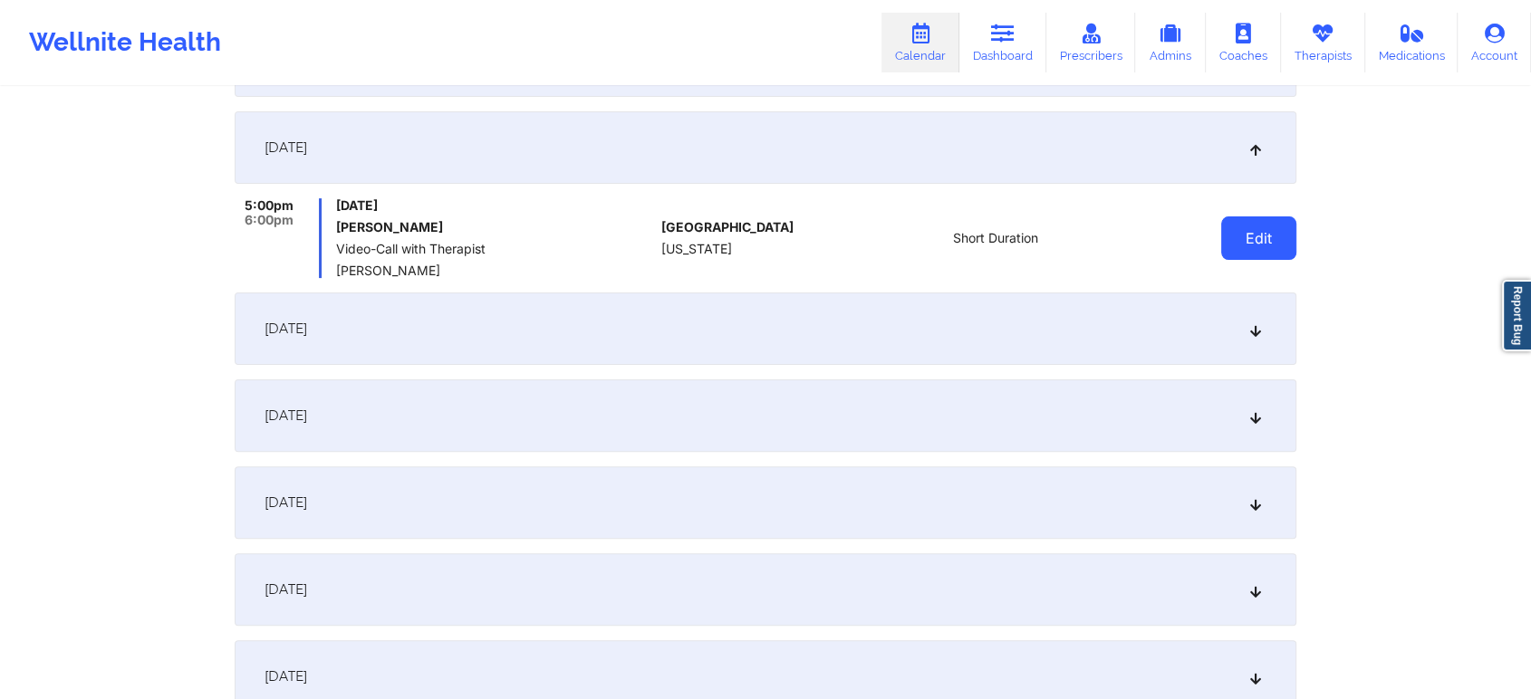
click at [1248, 245] on button "Edit" at bounding box center [1258, 237] width 75 height 43
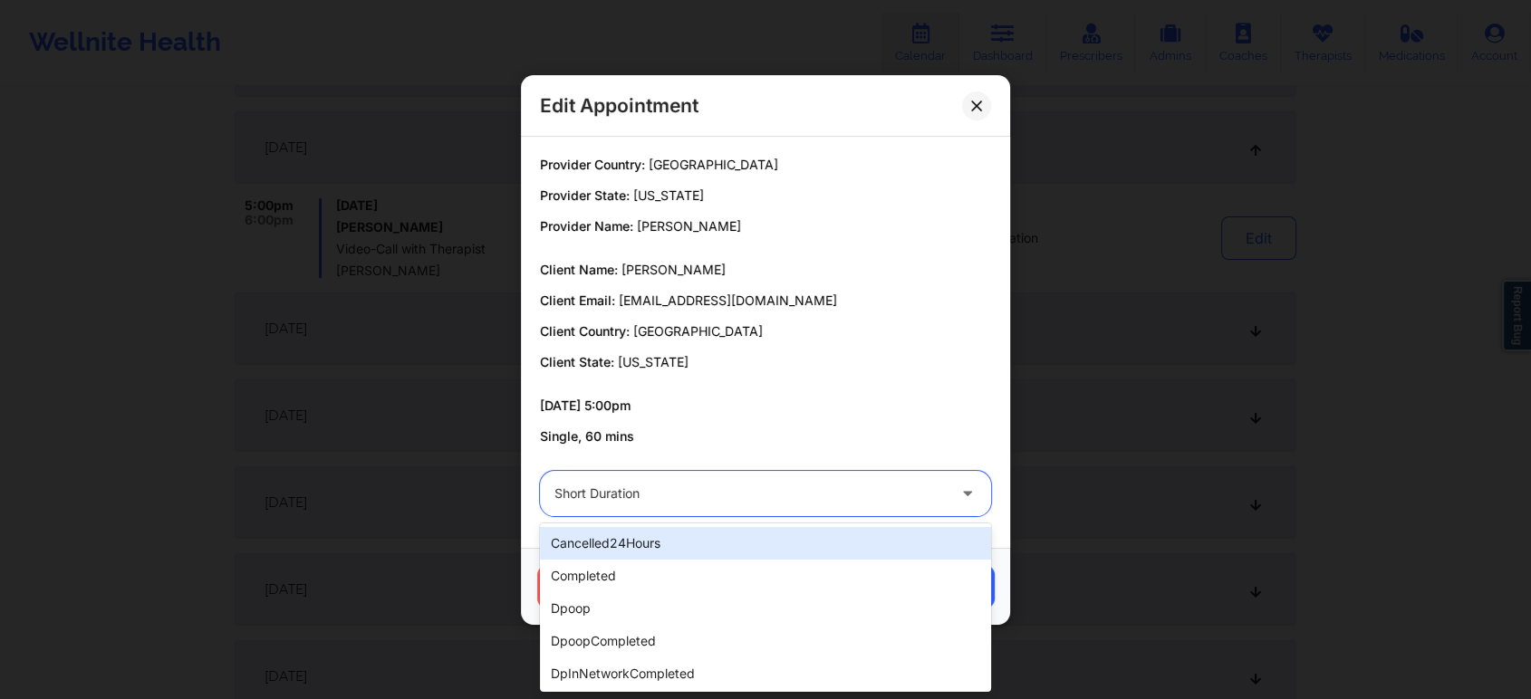
click at [799, 502] on div at bounding box center [749, 494] width 391 height 22
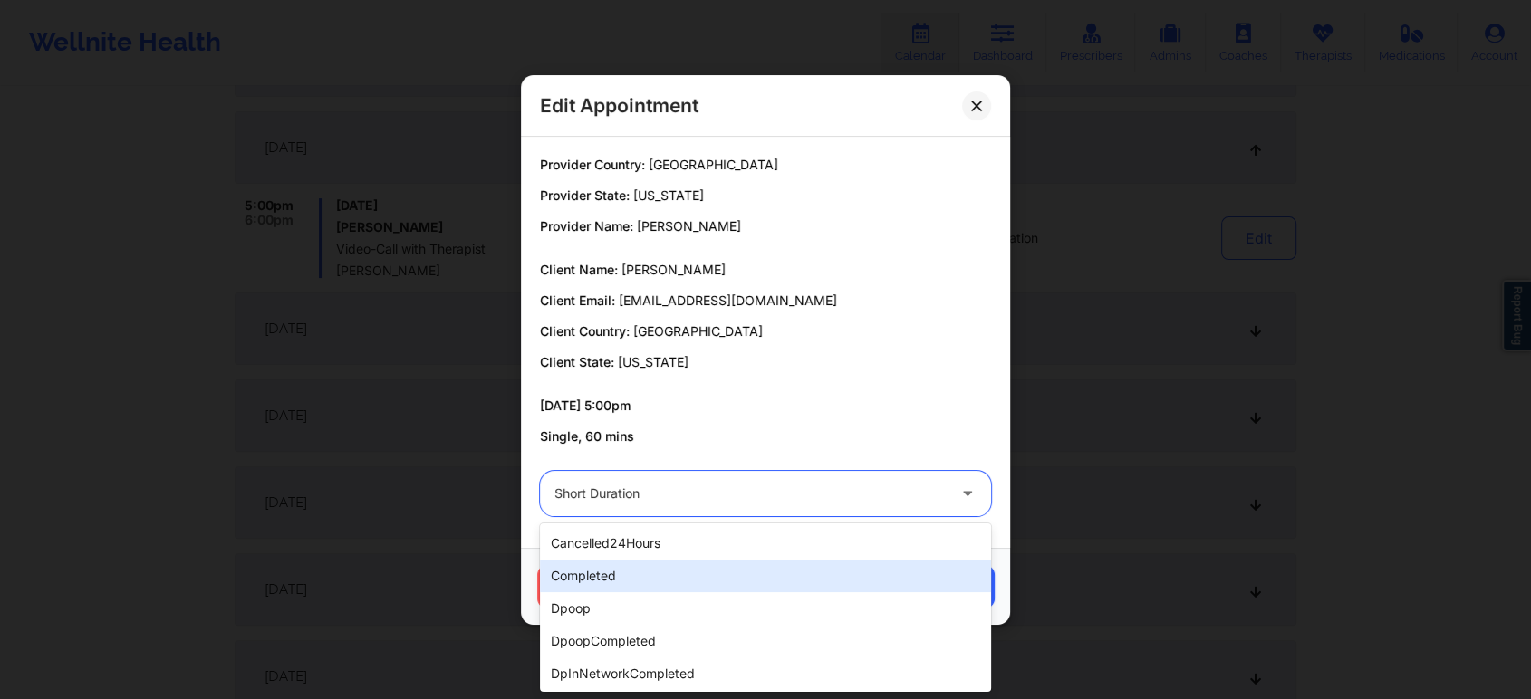
click at [633, 586] on div "completed" at bounding box center [765, 576] width 451 height 33
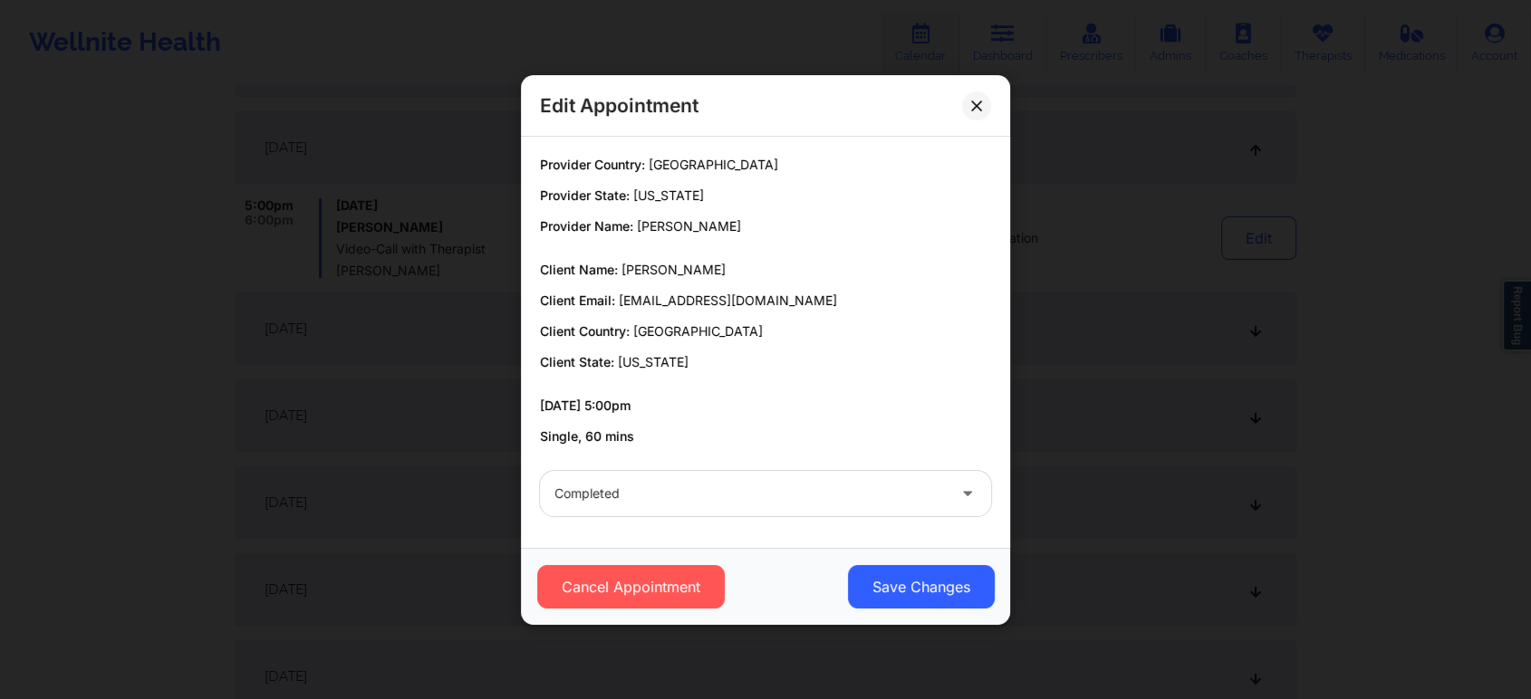
drag, startPoint x: 1013, startPoint y: 602, endPoint x: 913, endPoint y: 594, distance: 100.0
click at [913, 594] on div "Edit Appointment Provider Country: [GEOGRAPHIC_DATA] Provider State: [US_STATE]…" at bounding box center [765, 349] width 1531 height 699
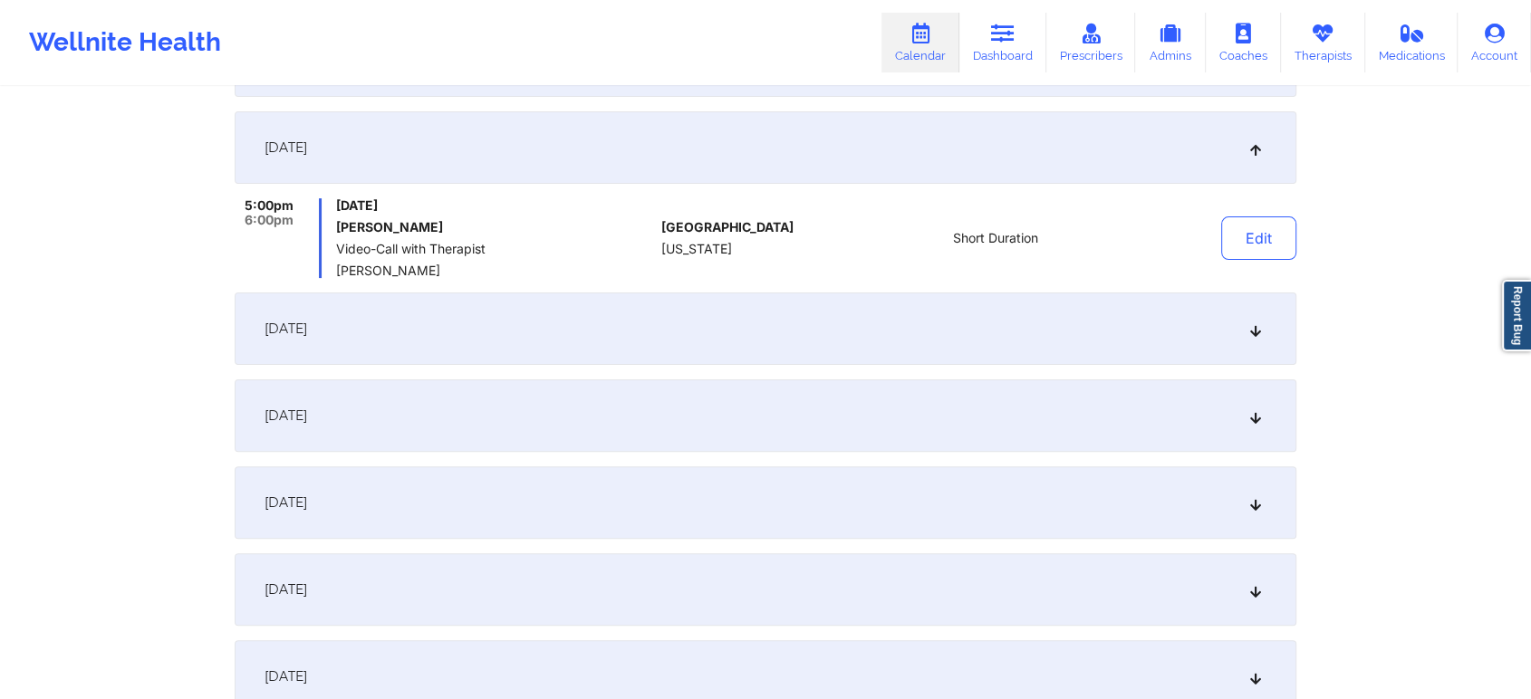
click at [913, 594] on div "[DATE]" at bounding box center [765, 589] width 1061 height 72
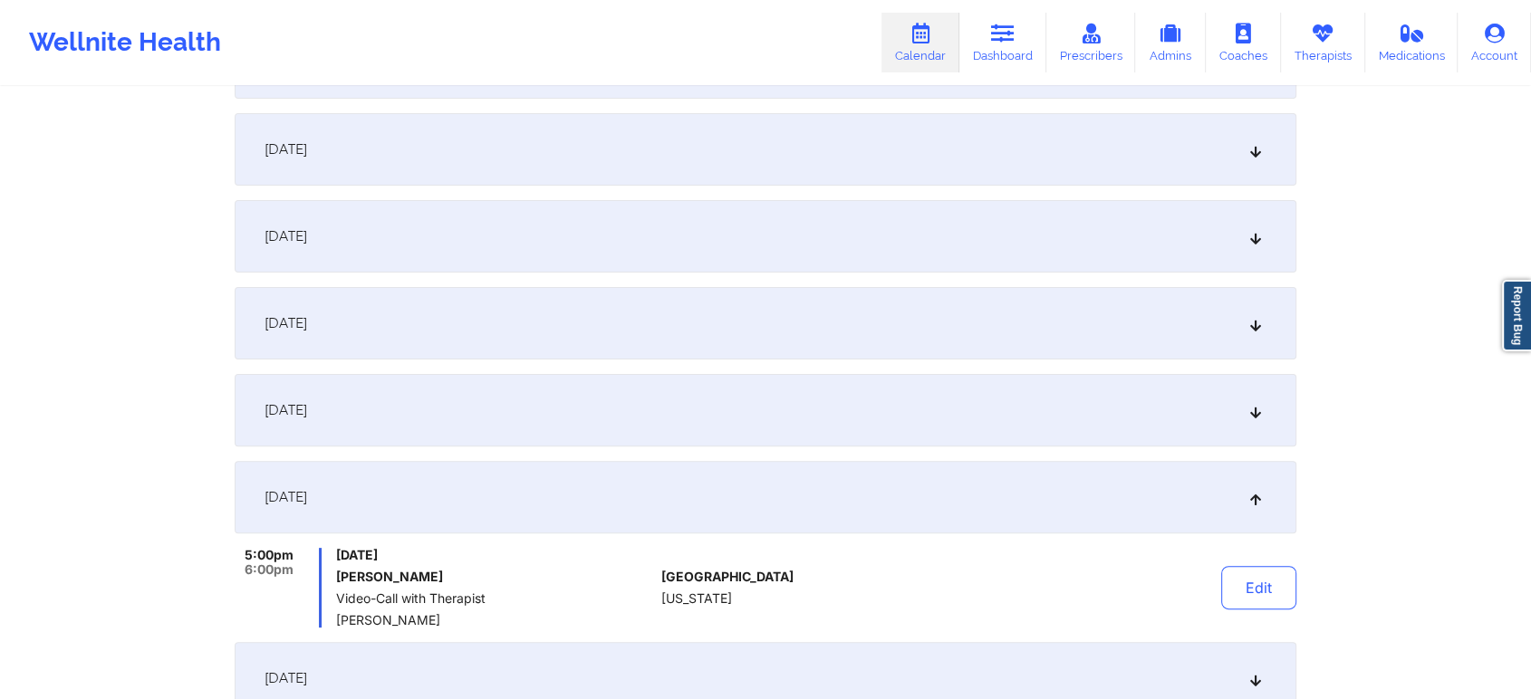
scroll to position [420, 0]
click at [719, 161] on div "[DATE]" at bounding box center [765, 150] width 1061 height 72
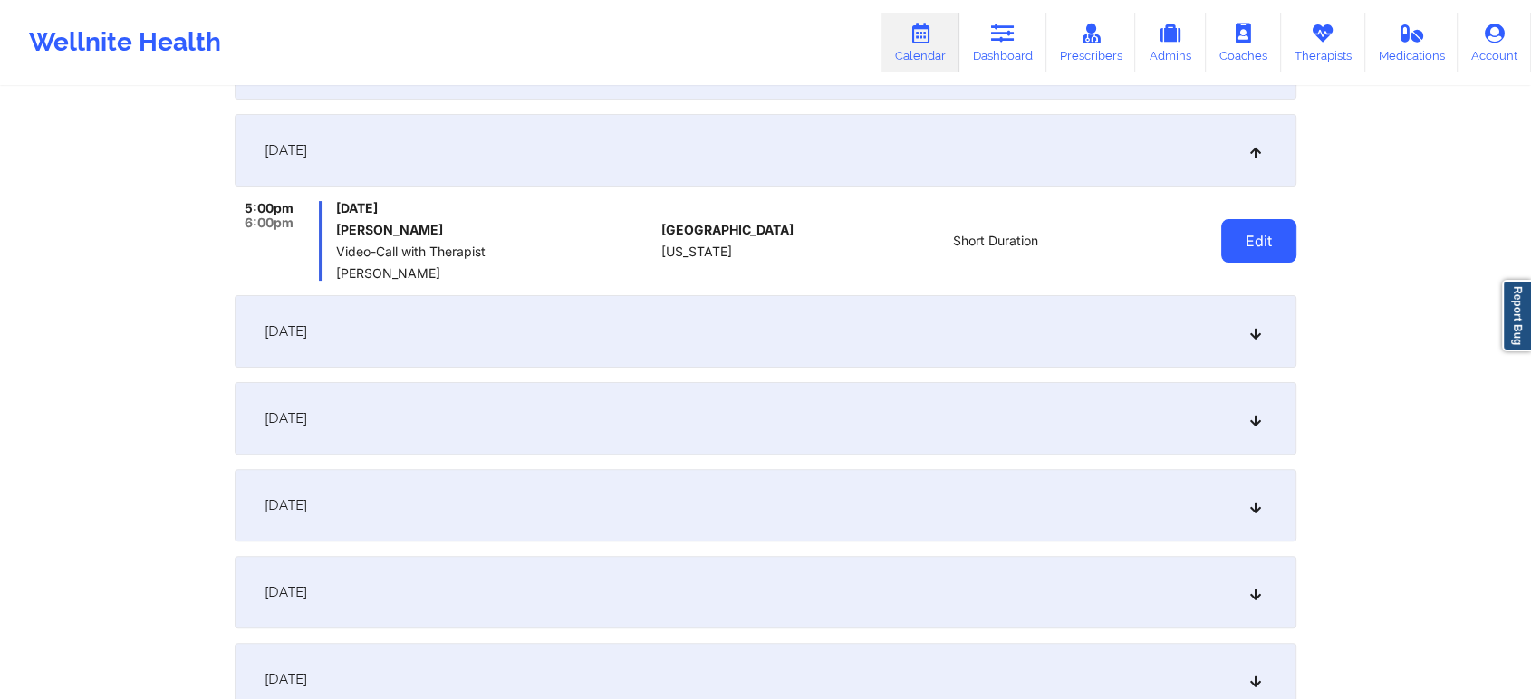
click at [1234, 241] on button "Edit" at bounding box center [1258, 240] width 75 height 43
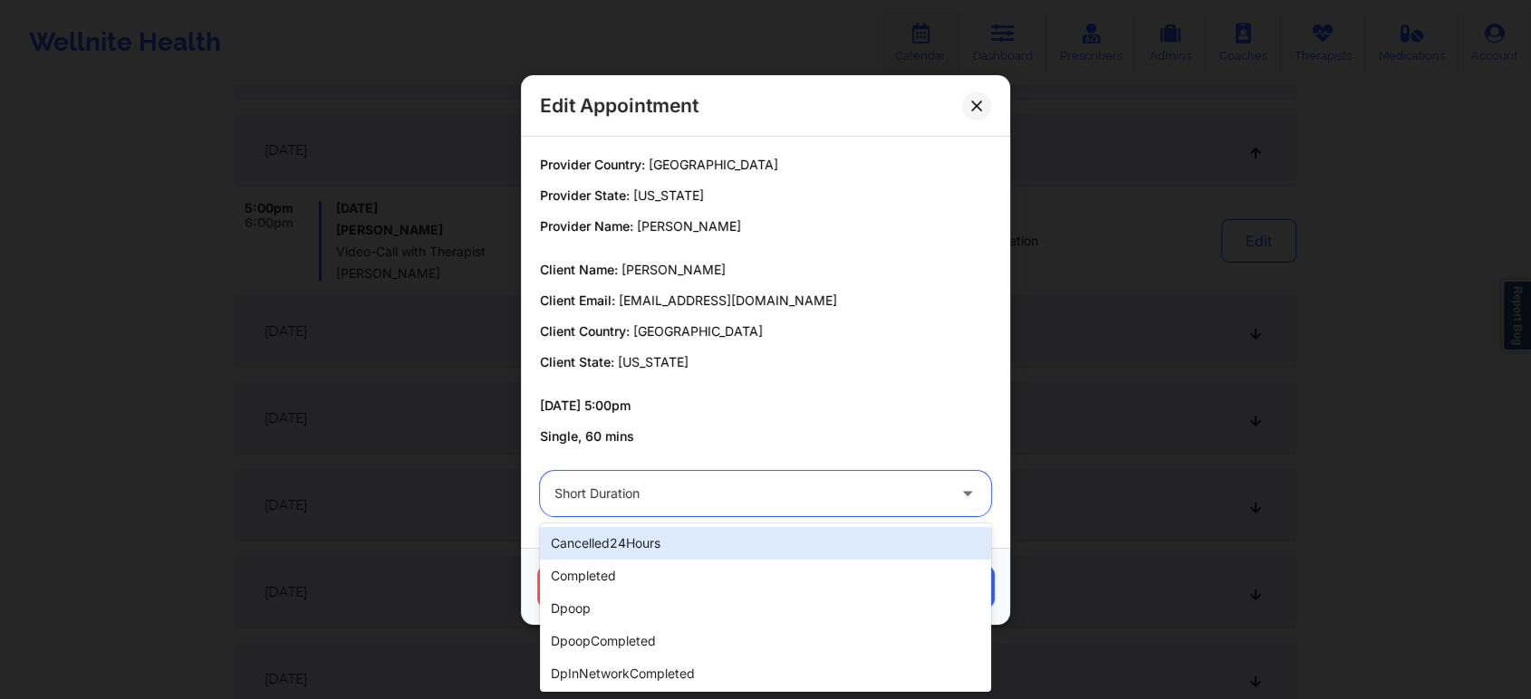
click at [735, 492] on div at bounding box center [749, 494] width 391 height 22
type input "com"
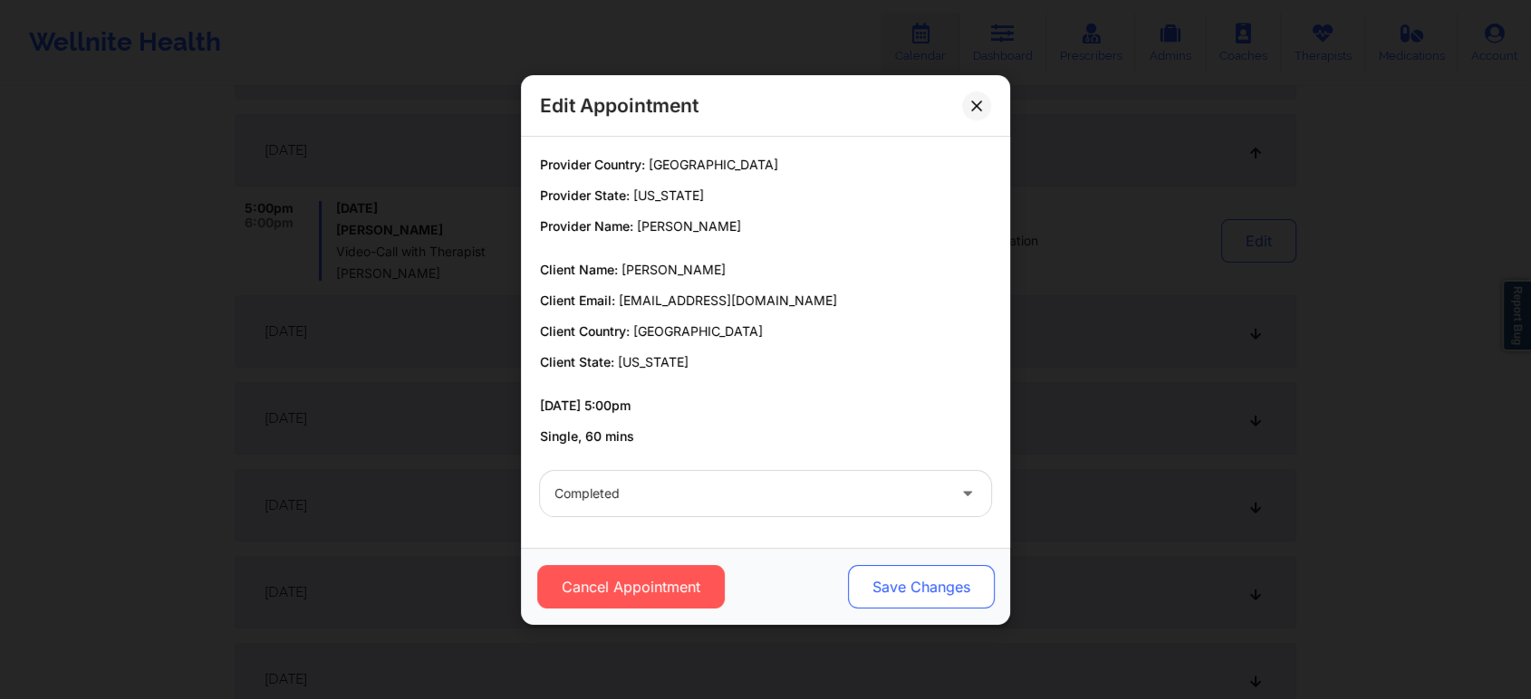
click at [911, 590] on button "Save Changes" at bounding box center [921, 586] width 147 height 43
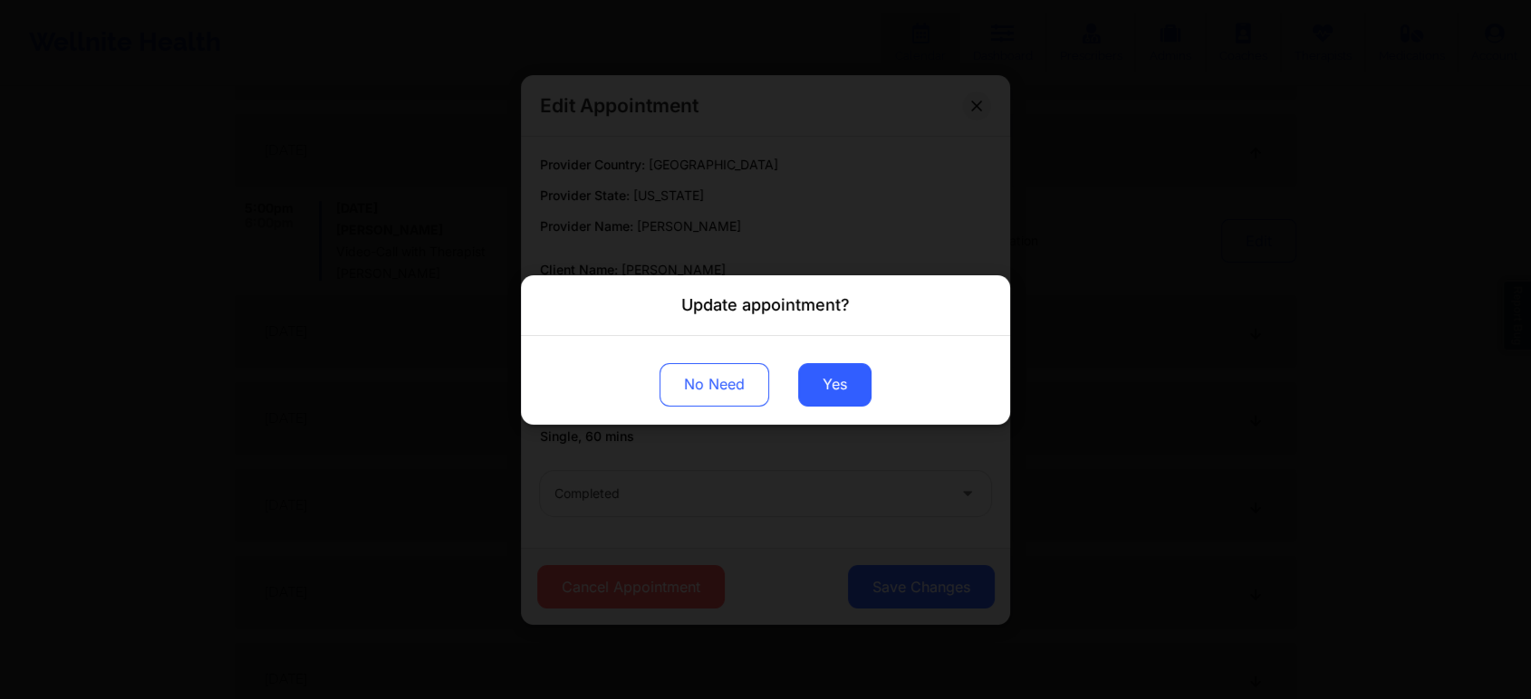
click at [811, 407] on div "No Need Yes" at bounding box center [765, 379] width 489 height 89
drag, startPoint x: 811, startPoint y: 407, endPoint x: 821, endPoint y: 396, distance: 14.1
click at [821, 396] on div "No Need Yes" at bounding box center [765, 379] width 489 height 89
click at [821, 396] on button "Yes" at bounding box center [834, 383] width 73 height 43
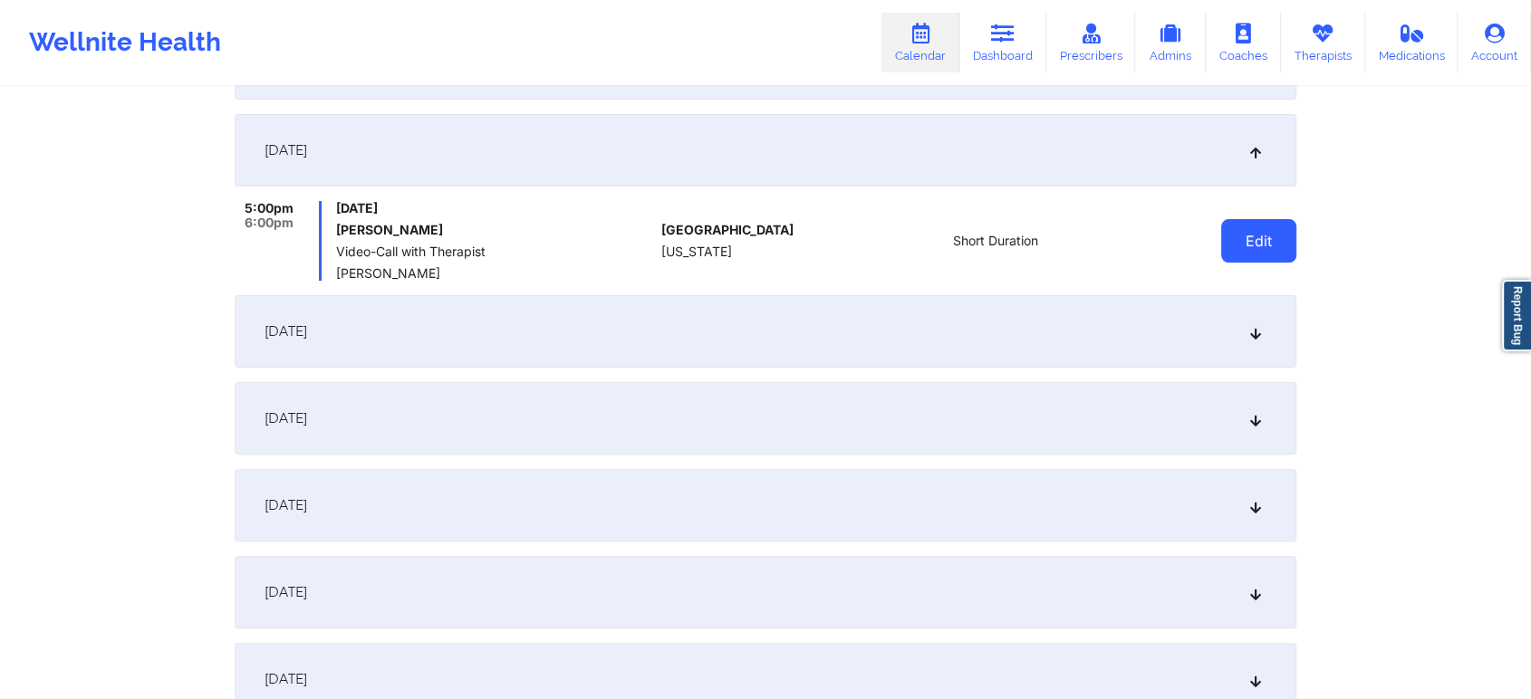
click at [1253, 223] on button "Edit" at bounding box center [1258, 240] width 75 height 43
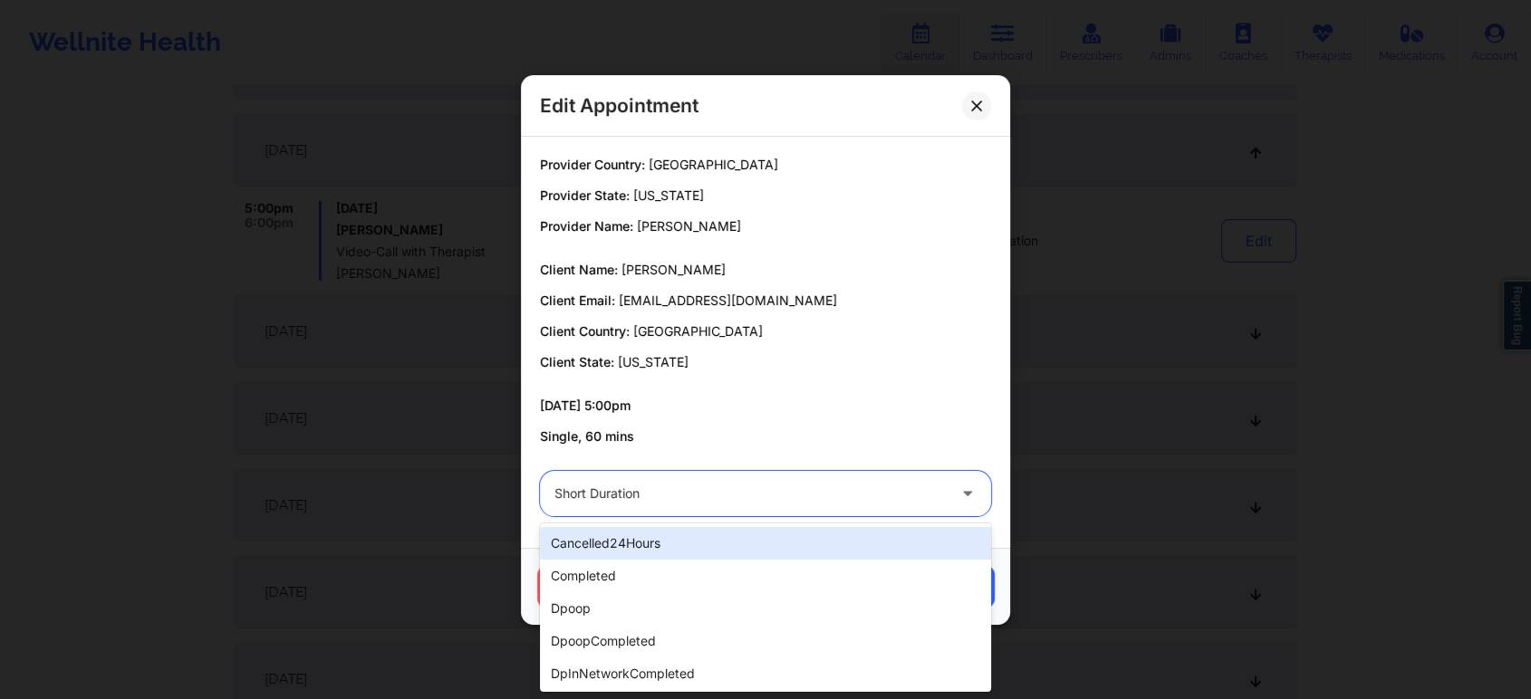
click at [746, 509] on div "Short Duration" at bounding box center [749, 493] width 391 height 45
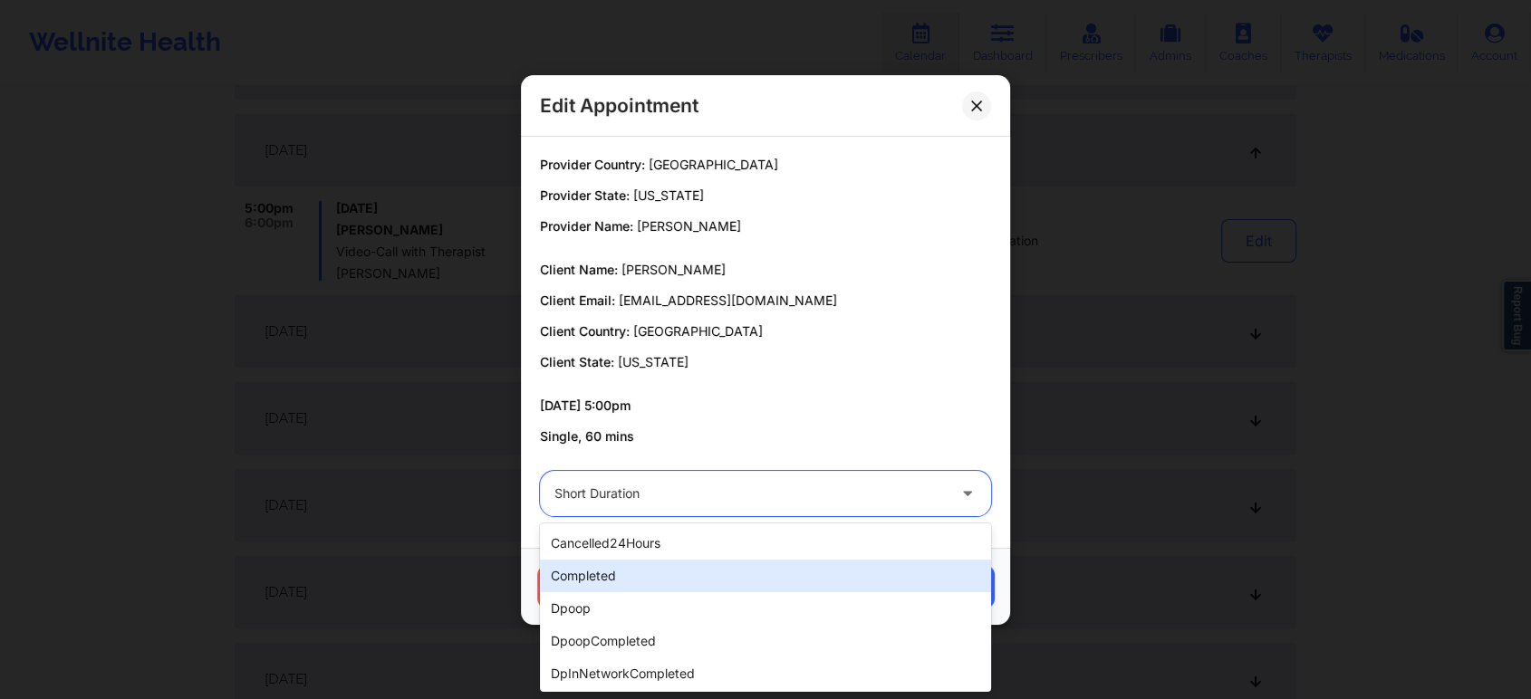
click at [638, 575] on div "completed" at bounding box center [765, 576] width 451 height 33
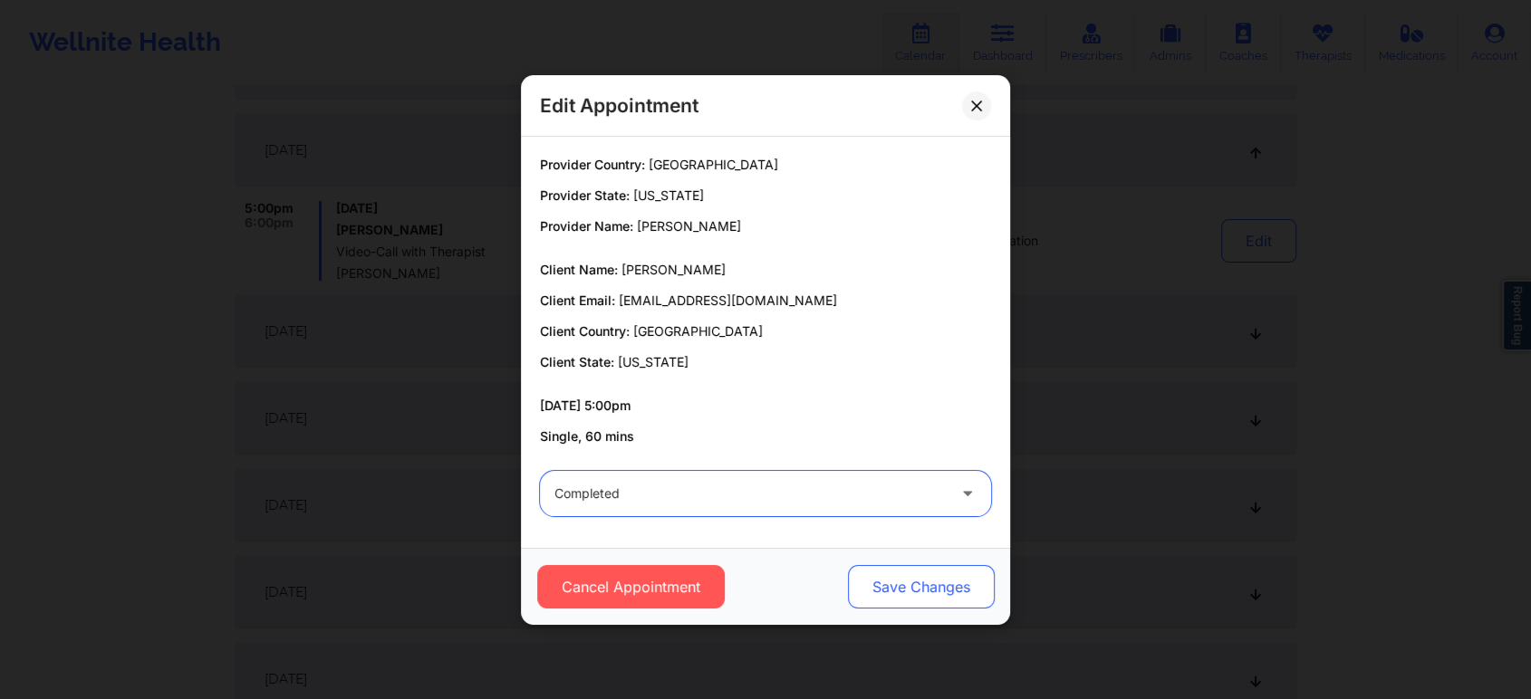
click at [859, 587] on button "Save Changes" at bounding box center [921, 586] width 147 height 43
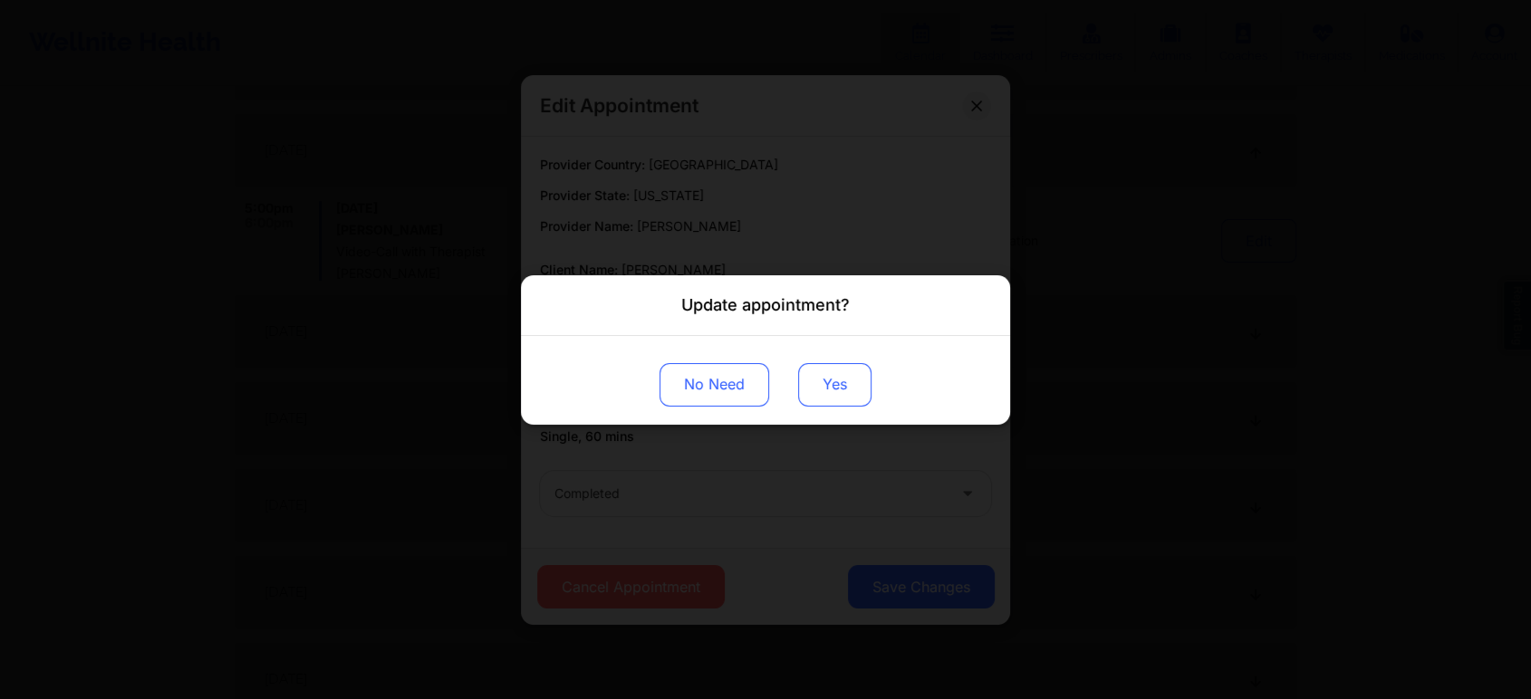
click at [830, 385] on button "Yes" at bounding box center [834, 383] width 73 height 43
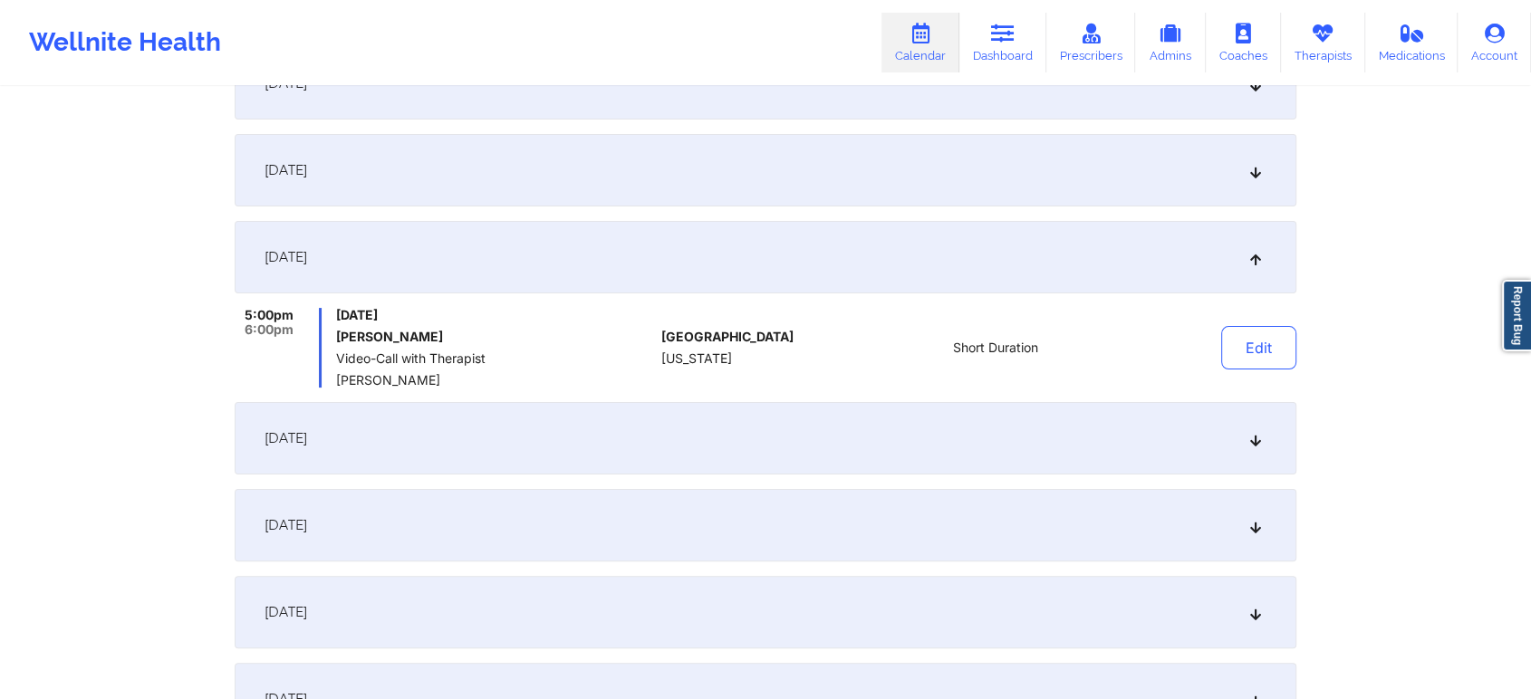
scroll to position [0, 0]
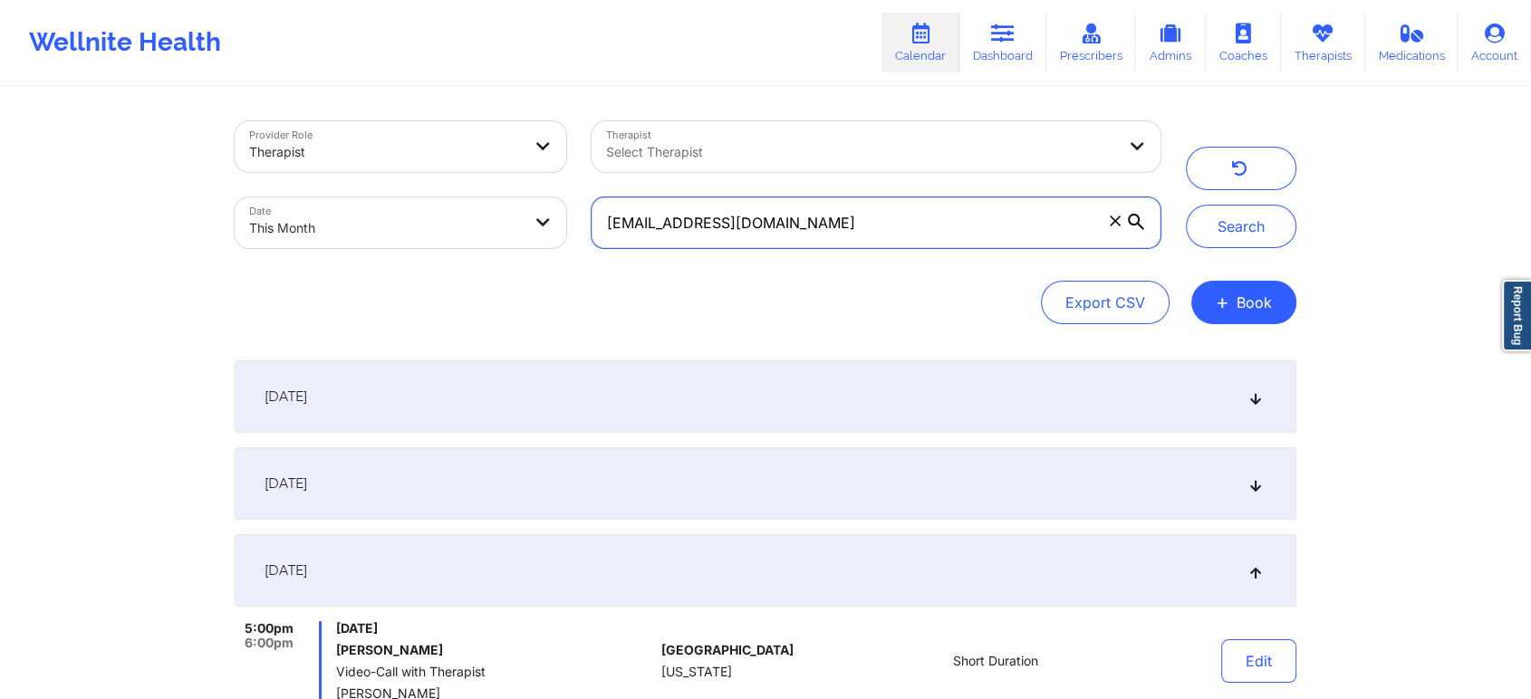
drag, startPoint x: 869, startPoint y: 216, endPoint x: 431, endPoint y: 223, distance: 437.5
click at [431, 223] on div "Provider Role Therapist Therapist Select Therapist Date This Month [EMAIL_ADDRE…" at bounding box center [697, 185] width 951 height 152
paste input "[EMAIL_ADDRESS]"
click at [1186, 205] on button "Search" at bounding box center [1241, 226] width 110 height 43
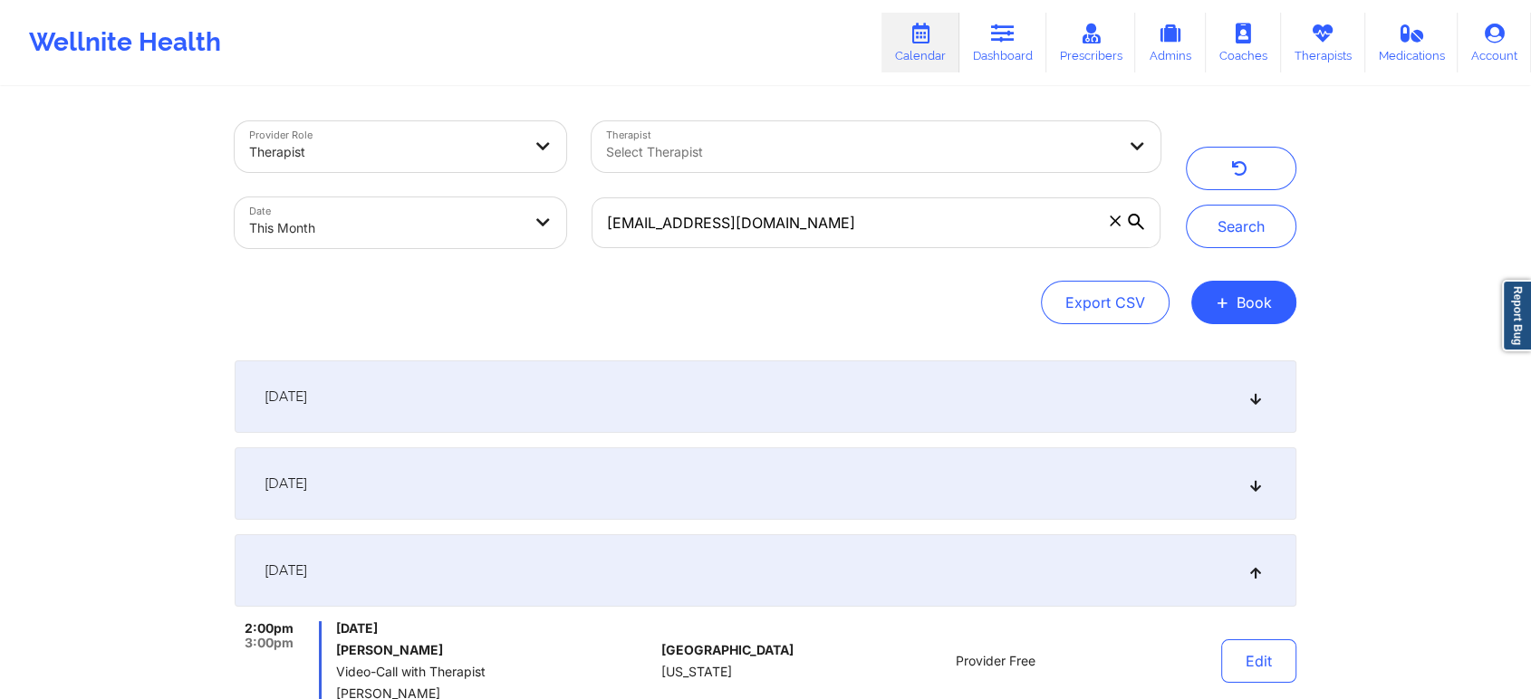
click at [600, 520] on div "[DATE] 10:00am 11:00am [DATE] [PERSON_NAME] Video-Call with Therapist [PERSON_N…" at bounding box center [765, 573] width 1061 height 427
click at [732, 499] on div "[DATE]" at bounding box center [765, 483] width 1061 height 72
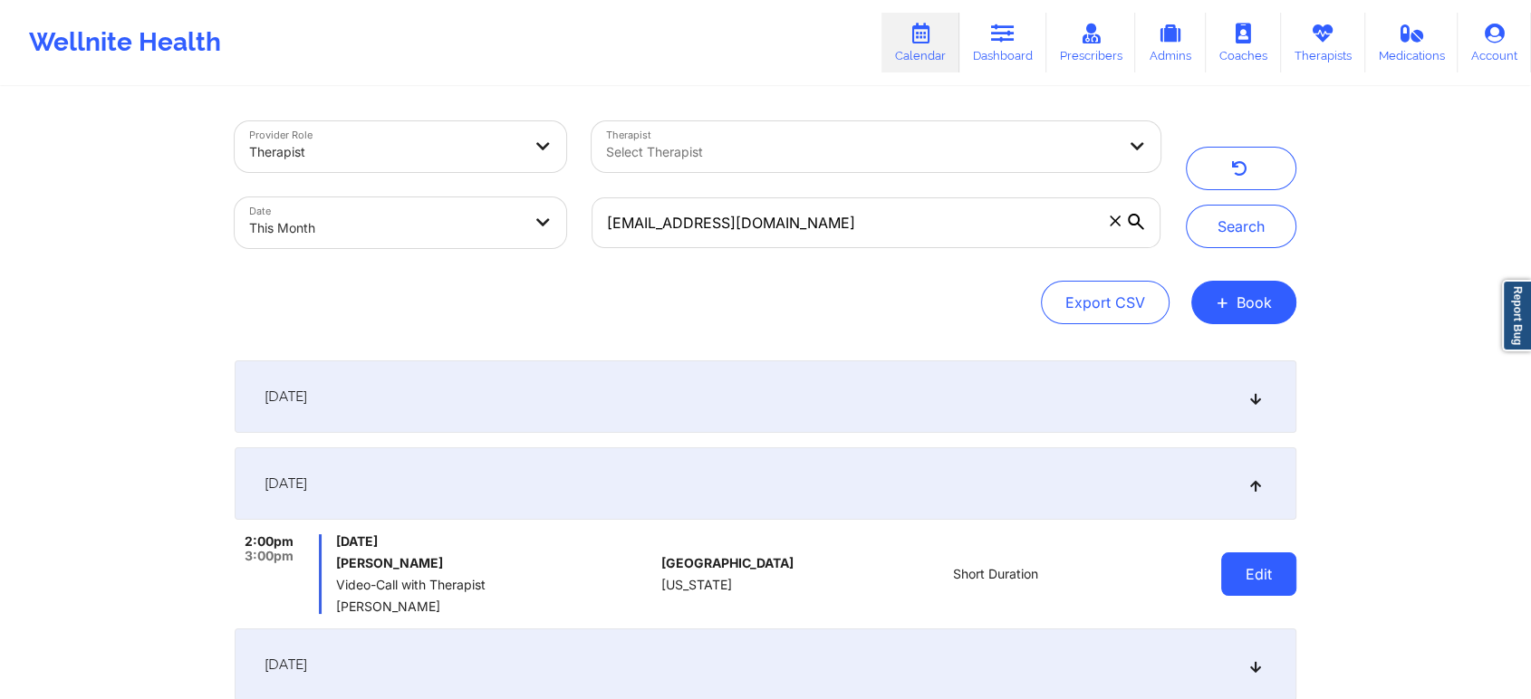
click at [1246, 567] on button "Edit" at bounding box center [1258, 573] width 75 height 43
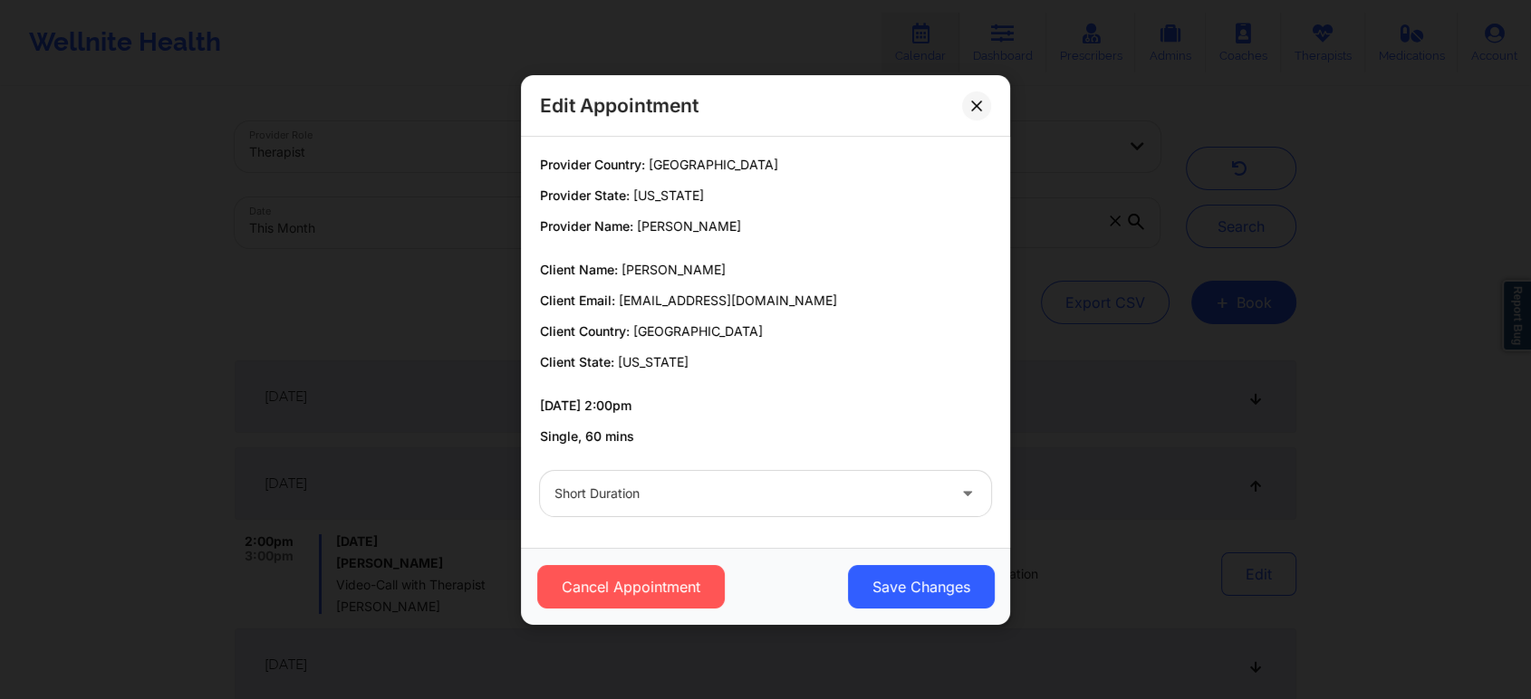
click at [594, 511] on div "Short Duration" at bounding box center [749, 493] width 391 height 45
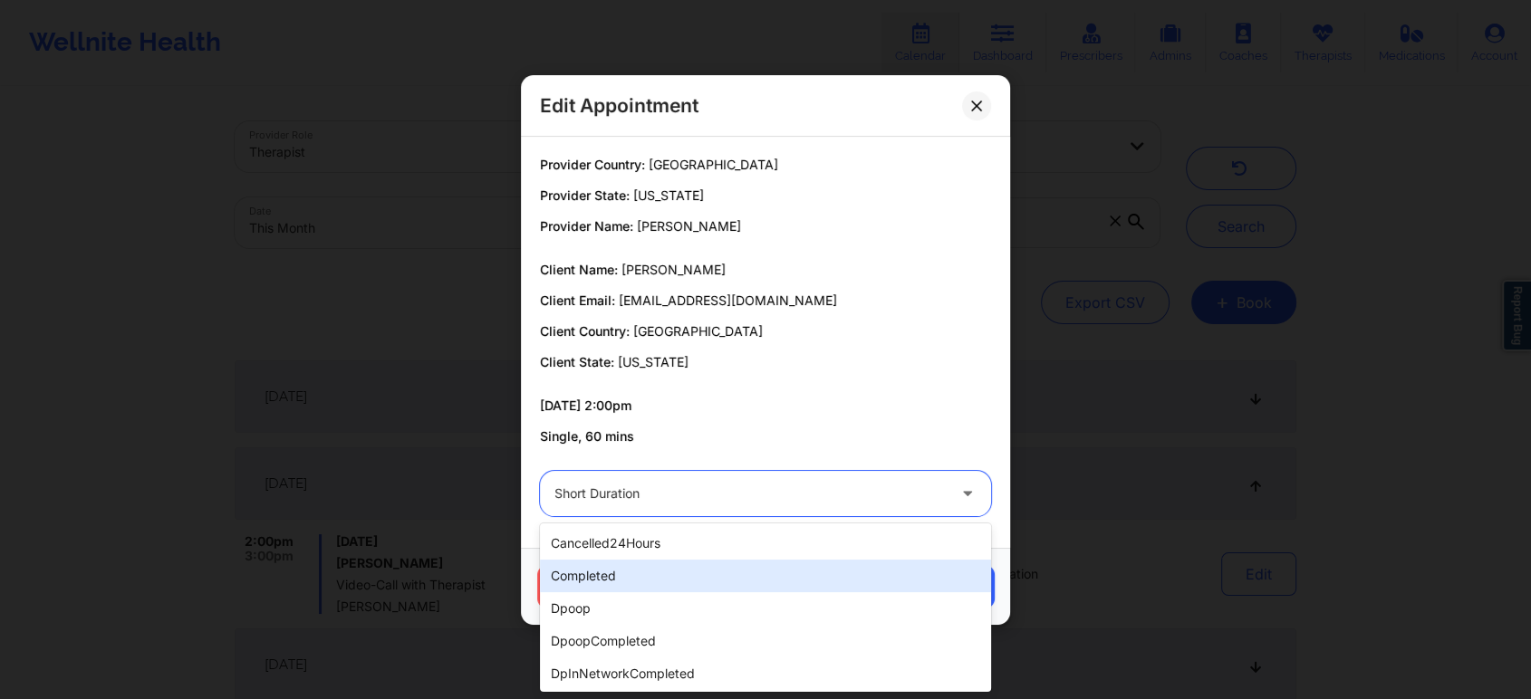
click at [638, 572] on div "completed" at bounding box center [765, 576] width 451 height 33
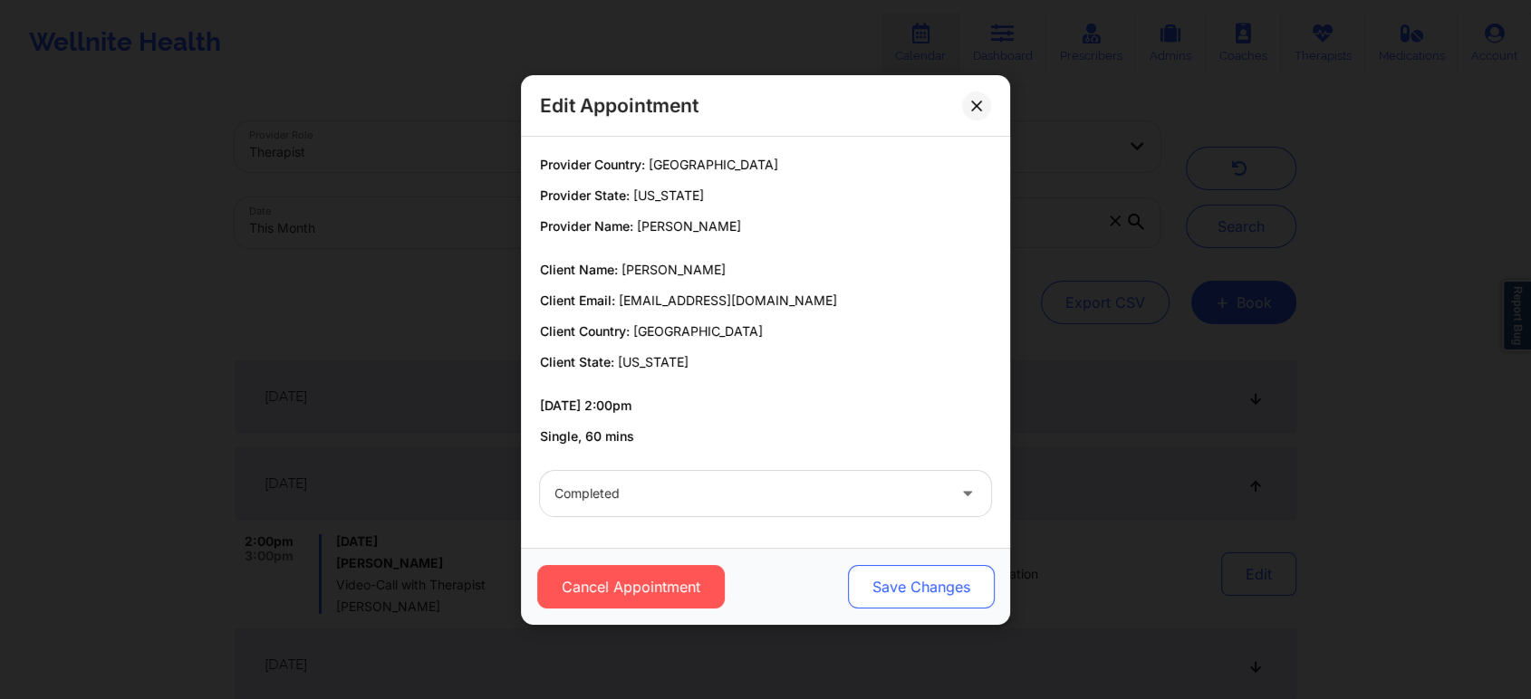
click at [882, 585] on button "Save Changes" at bounding box center [921, 586] width 147 height 43
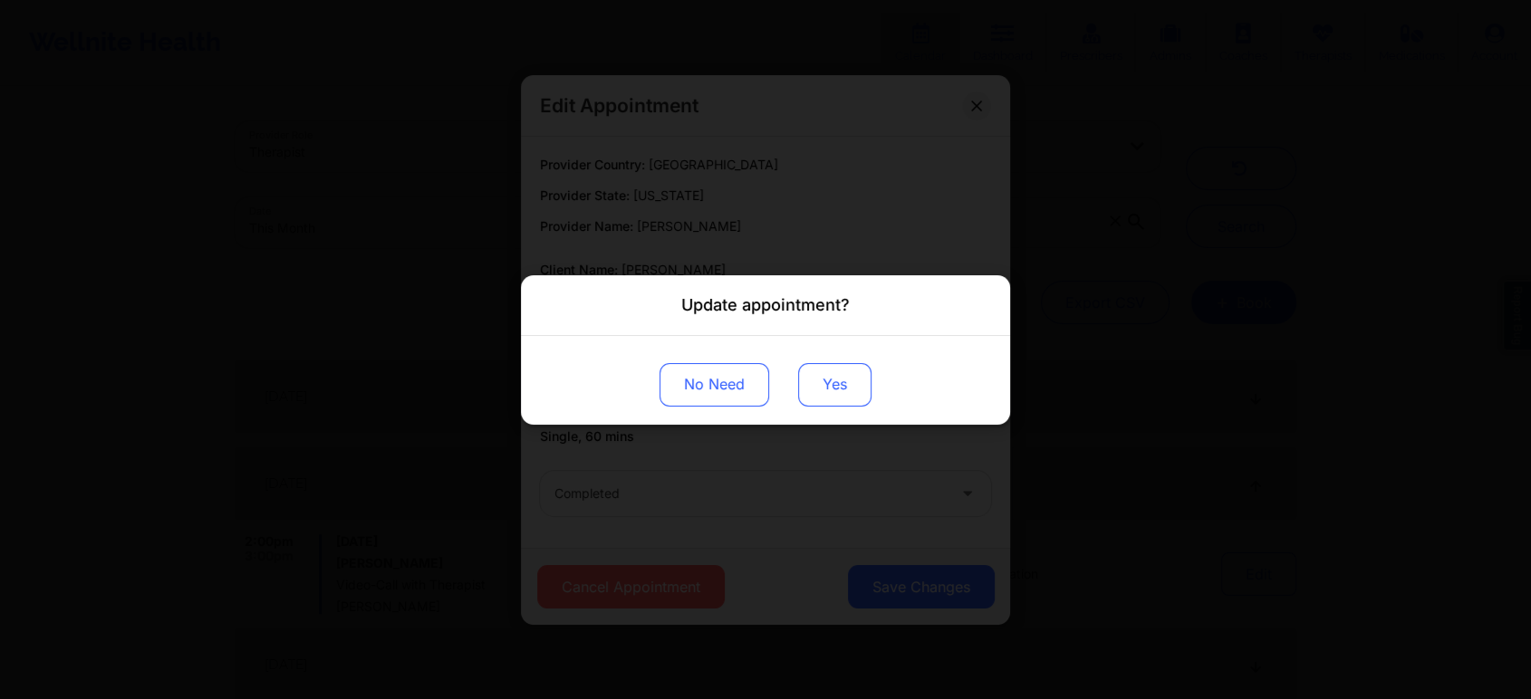
click at [822, 400] on button "Yes" at bounding box center [834, 383] width 73 height 43
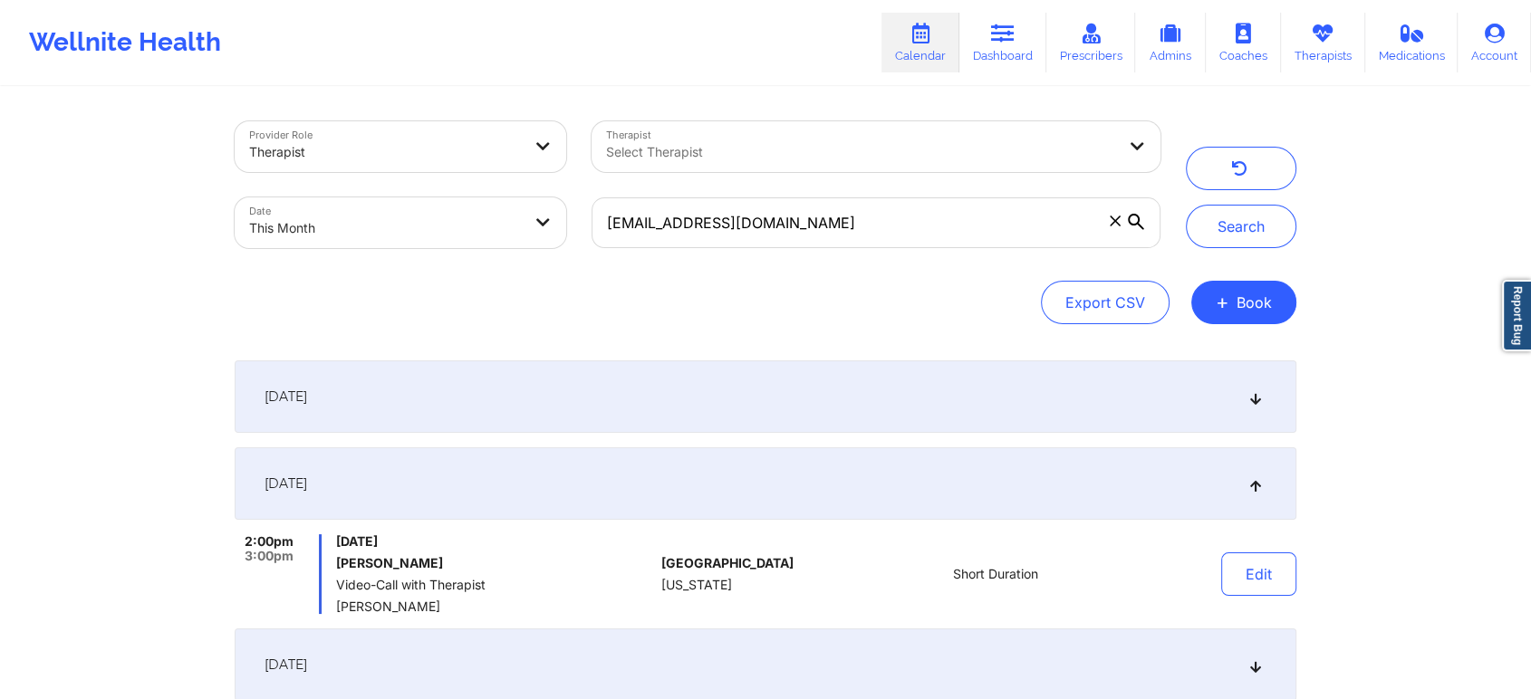
drag, startPoint x: 600, startPoint y: 472, endPoint x: 980, endPoint y: 533, distance: 384.3
click at [980, 533] on div "[DATE] 2:00pm 3:00pm [DATE] [PERSON_NAME] Video-Call with Therapist [PERSON_NAM…" at bounding box center [765, 530] width 1061 height 167
click at [1232, 555] on button "Edit" at bounding box center [1258, 573] width 75 height 43
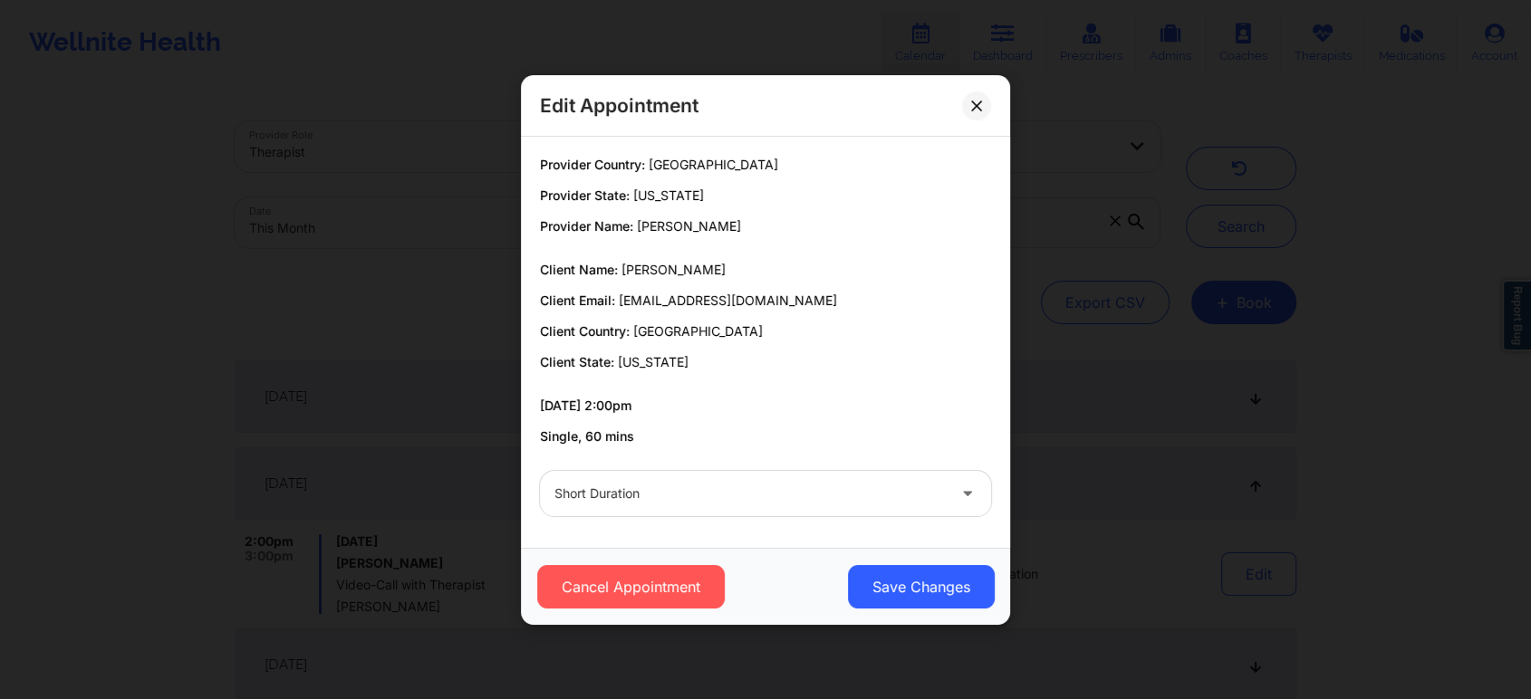
click at [653, 494] on div at bounding box center [749, 494] width 391 height 22
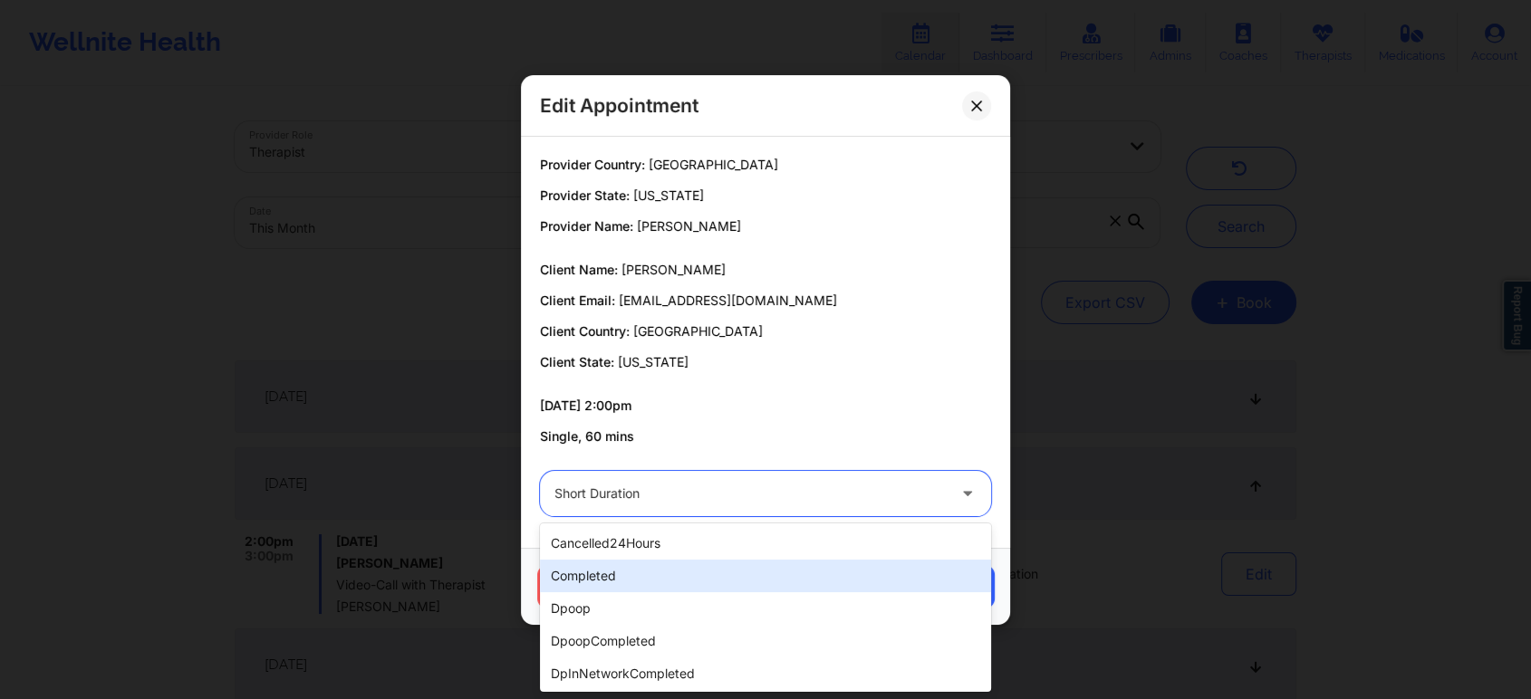
click at [586, 576] on div "completed" at bounding box center [765, 576] width 451 height 33
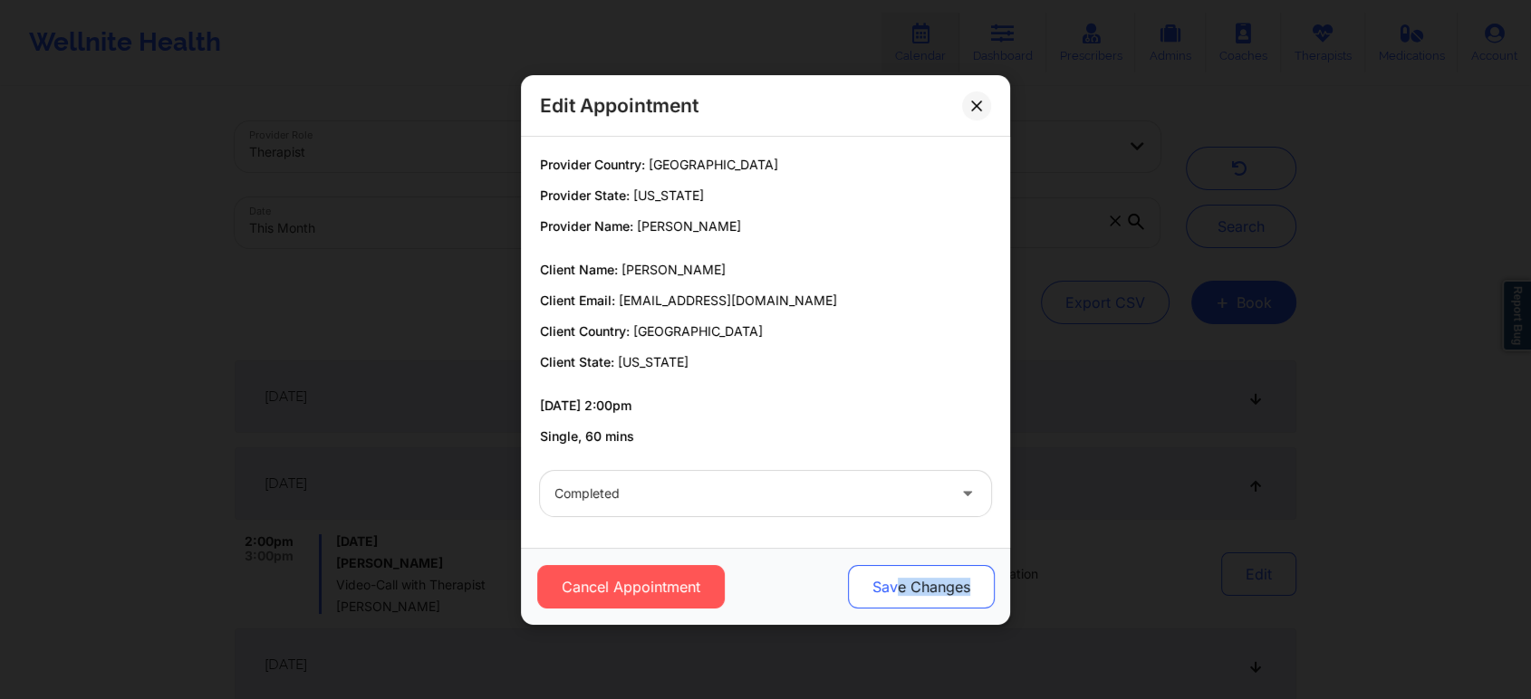
drag, startPoint x: 999, startPoint y: 606, endPoint x: 883, endPoint y: 577, distance: 119.5
click at [883, 577] on div "Cancel Appointment Save Changes" at bounding box center [765, 586] width 489 height 77
click at [883, 577] on button "Save Changes" at bounding box center [921, 586] width 147 height 43
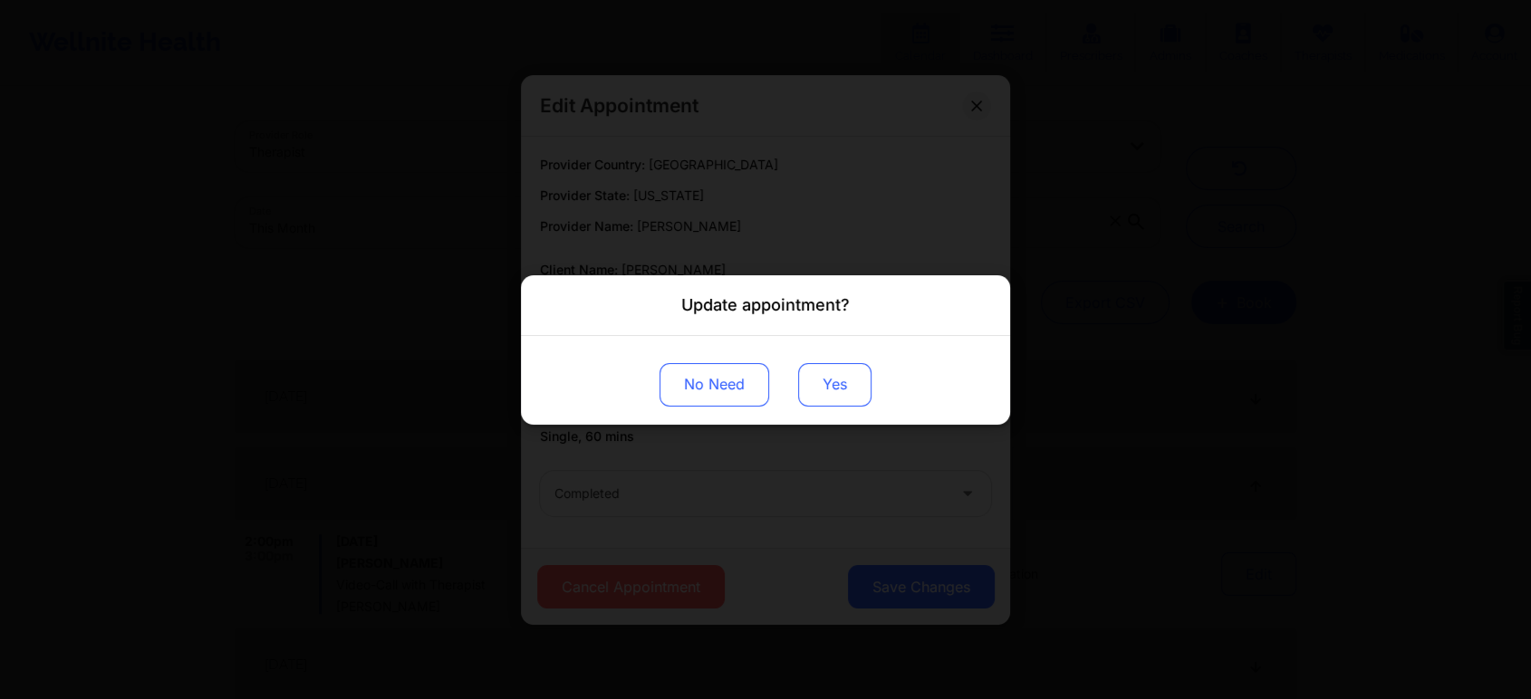
click at [833, 369] on button "Yes" at bounding box center [834, 383] width 73 height 43
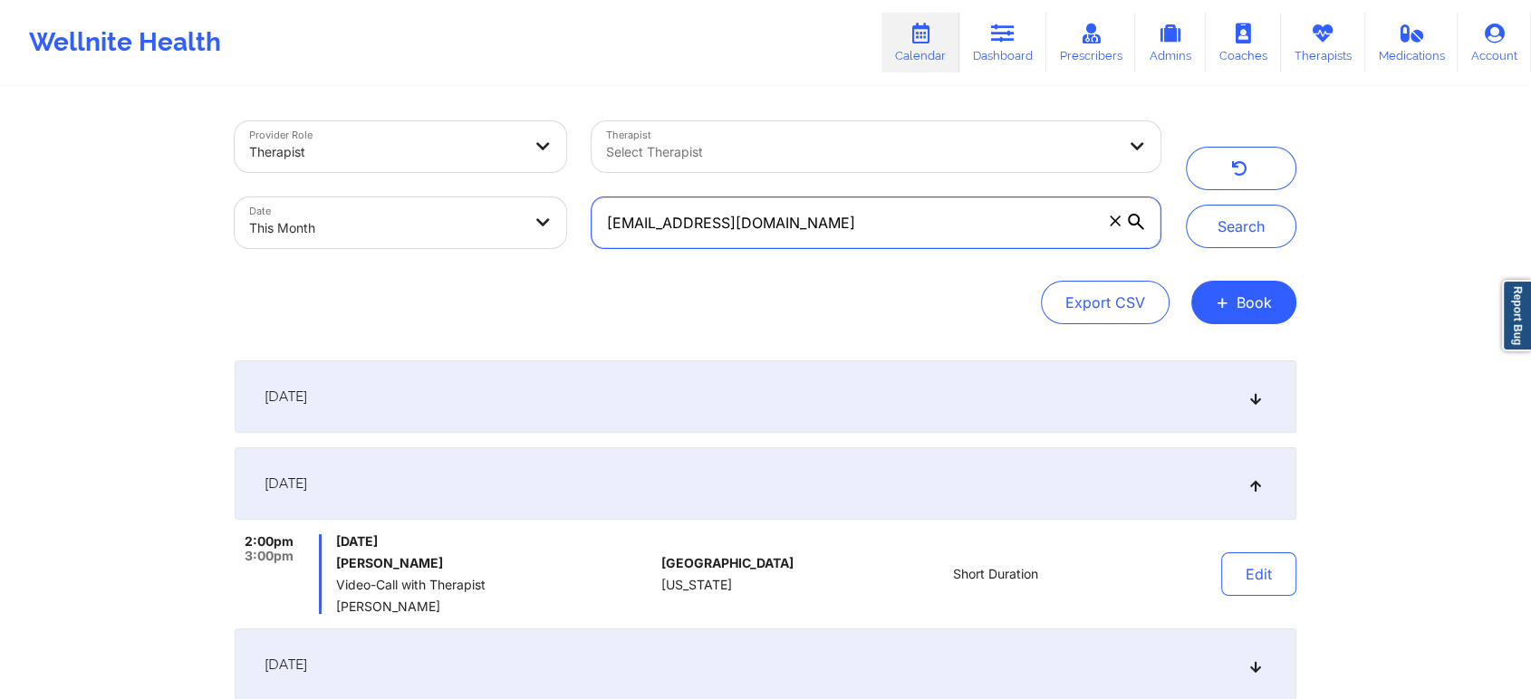
drag, startPoint x: 858, startPoint y: 235, endPoint x: 492, endPoint y: 226, distance: 366.0
click at [492, 226] on div "Provider Role Therapist Therapist Select Therapist Date This Month [EMAIL_ADDRE…" at bounding box center [697, 185] width 951 height 152
paste input "coreycenteracademy"
click at [1186, 205] on button "Search" at bounding box center [1241, 226] width 110 height 43
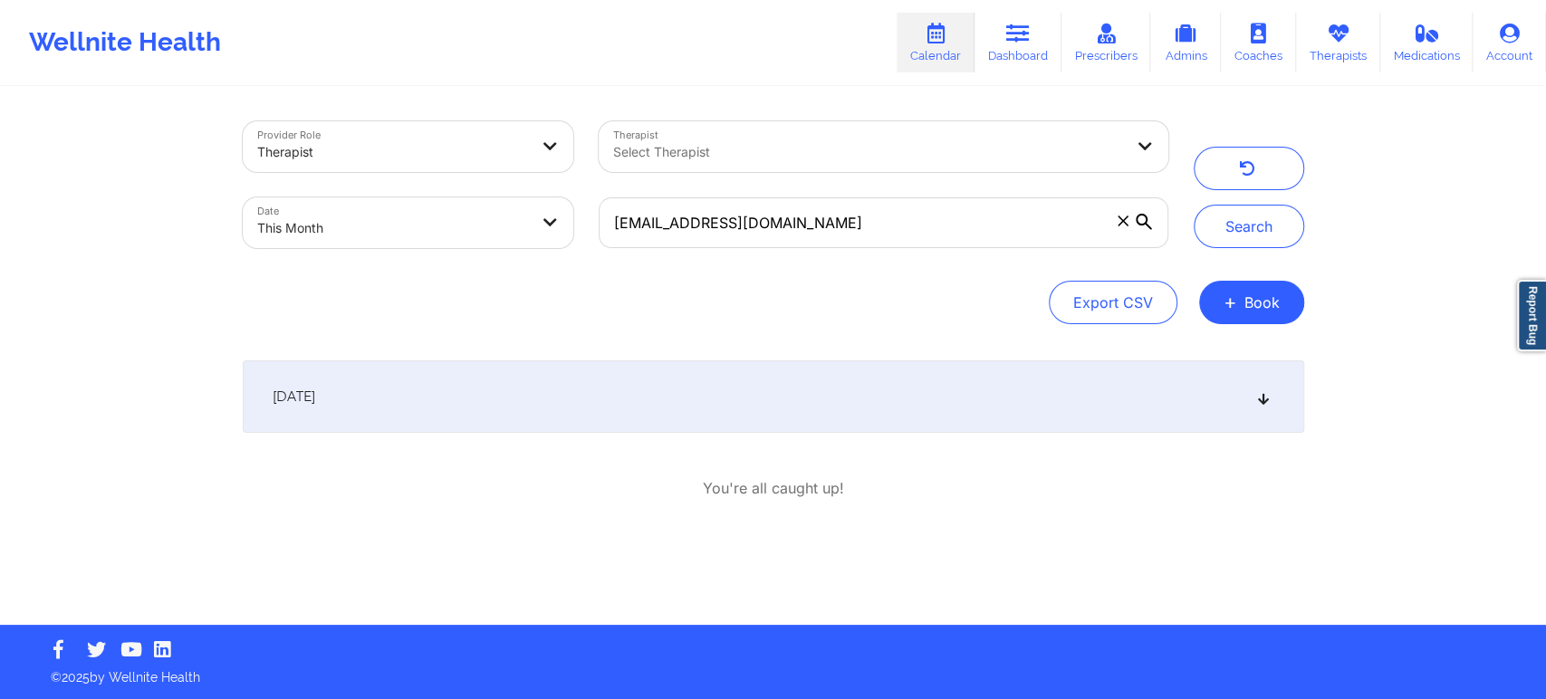
click at [560, 393] on div "[DATE]" at bounding box center [773, 396] width 1061 height 72
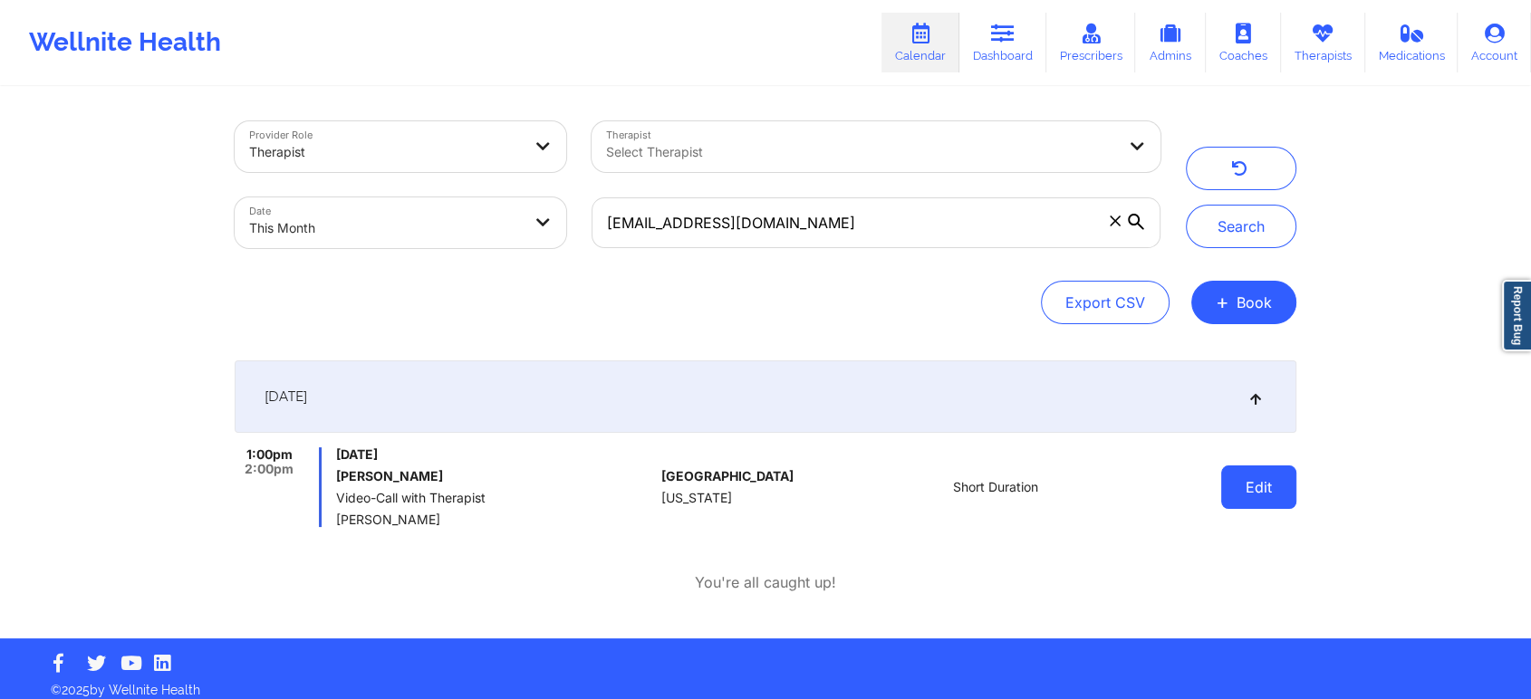
click at [1265, 501] on button "Edit" at bounding box center [1258, 487] width 75 height 43
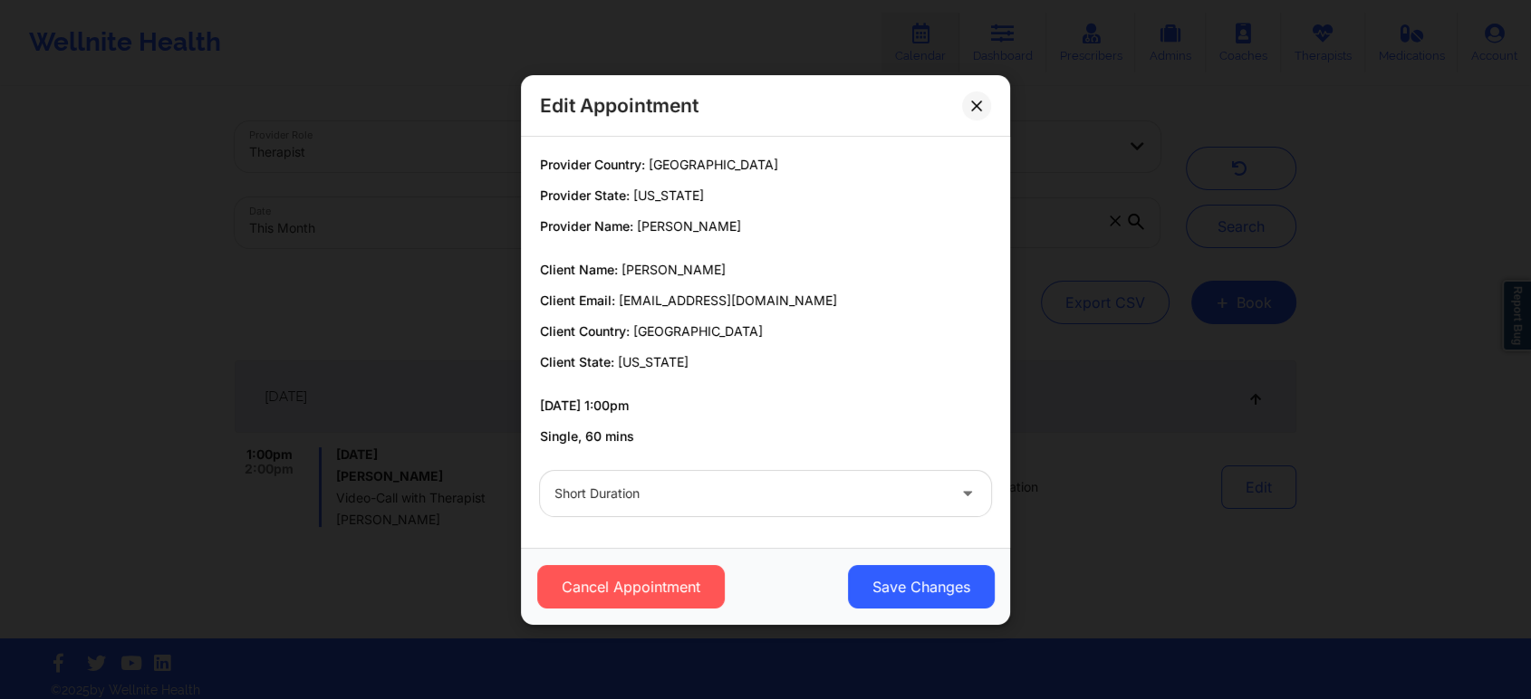
click at [674, 472] on div "Short Duration" at bounding box center [749, 493] width 391 height 45
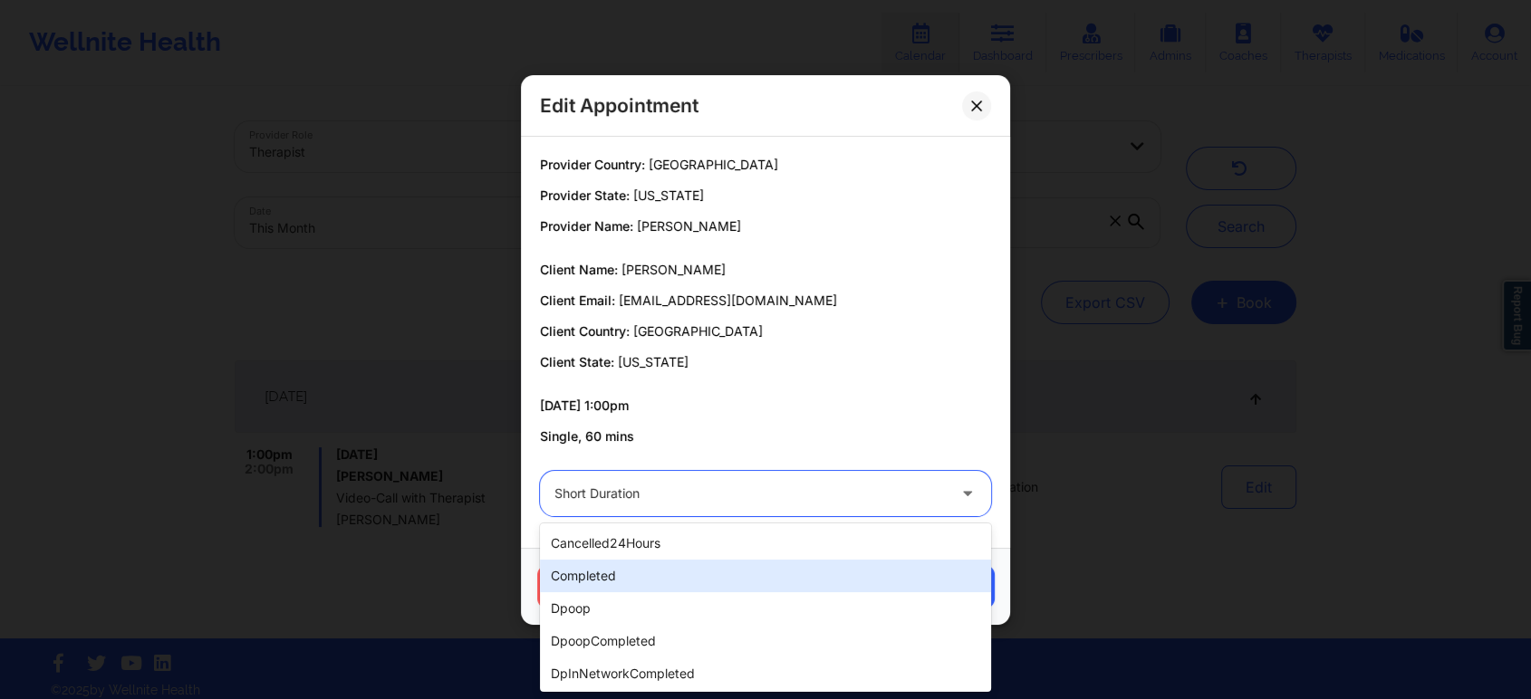
click at [594, 571] on div "completed" at bounding box center [765, 576] width 451 height 33
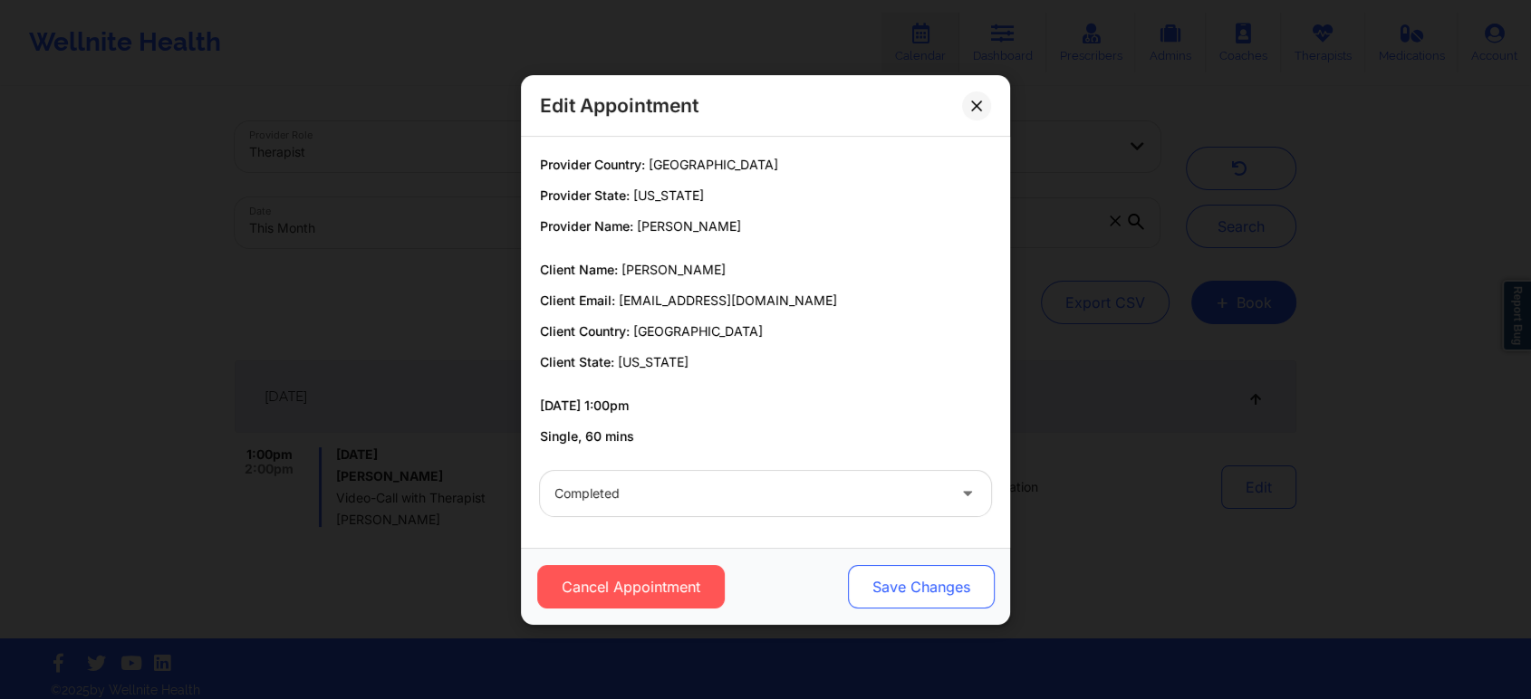
click at [967, 565] on button "Save Changes" at bounding box center [921, 586] width 147 height 43
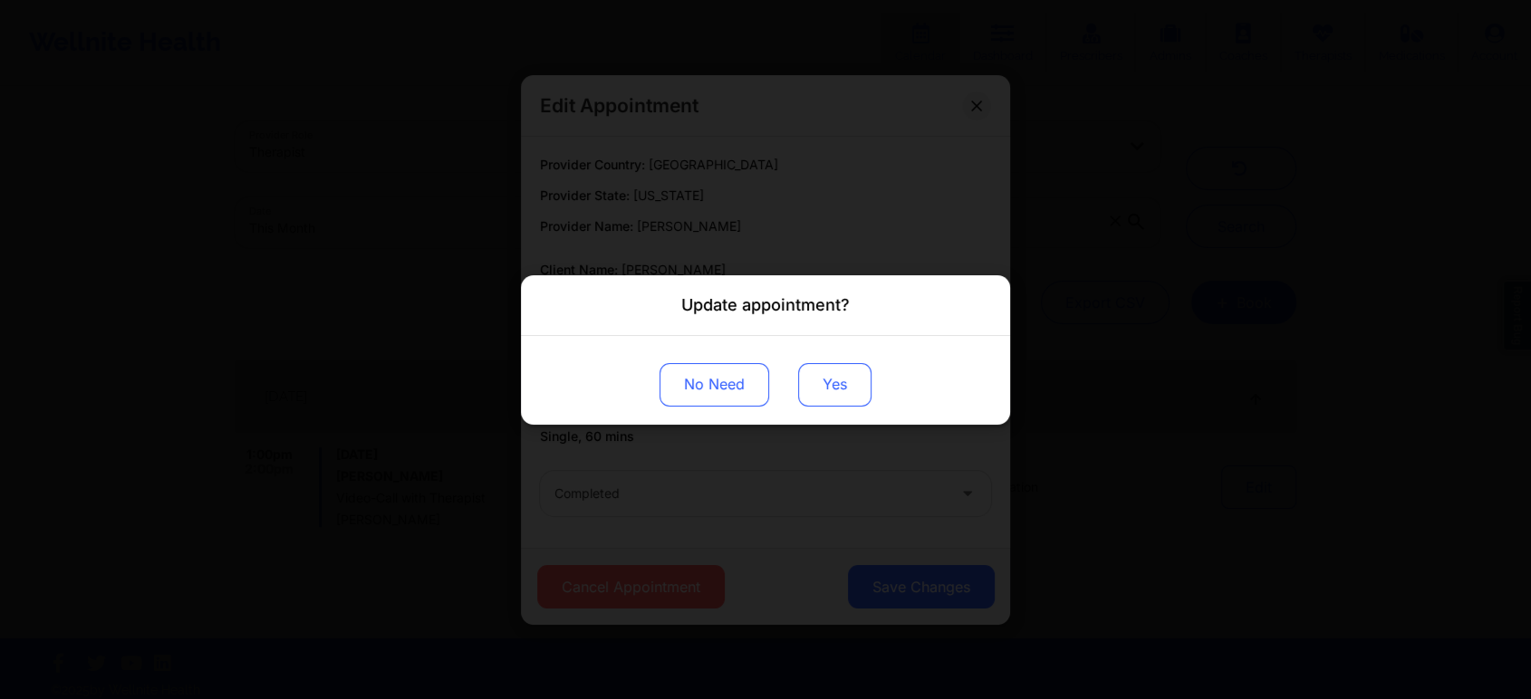
click at [819, 382] on button "Yes" at bounding box center [834, 383] width 73 height 43
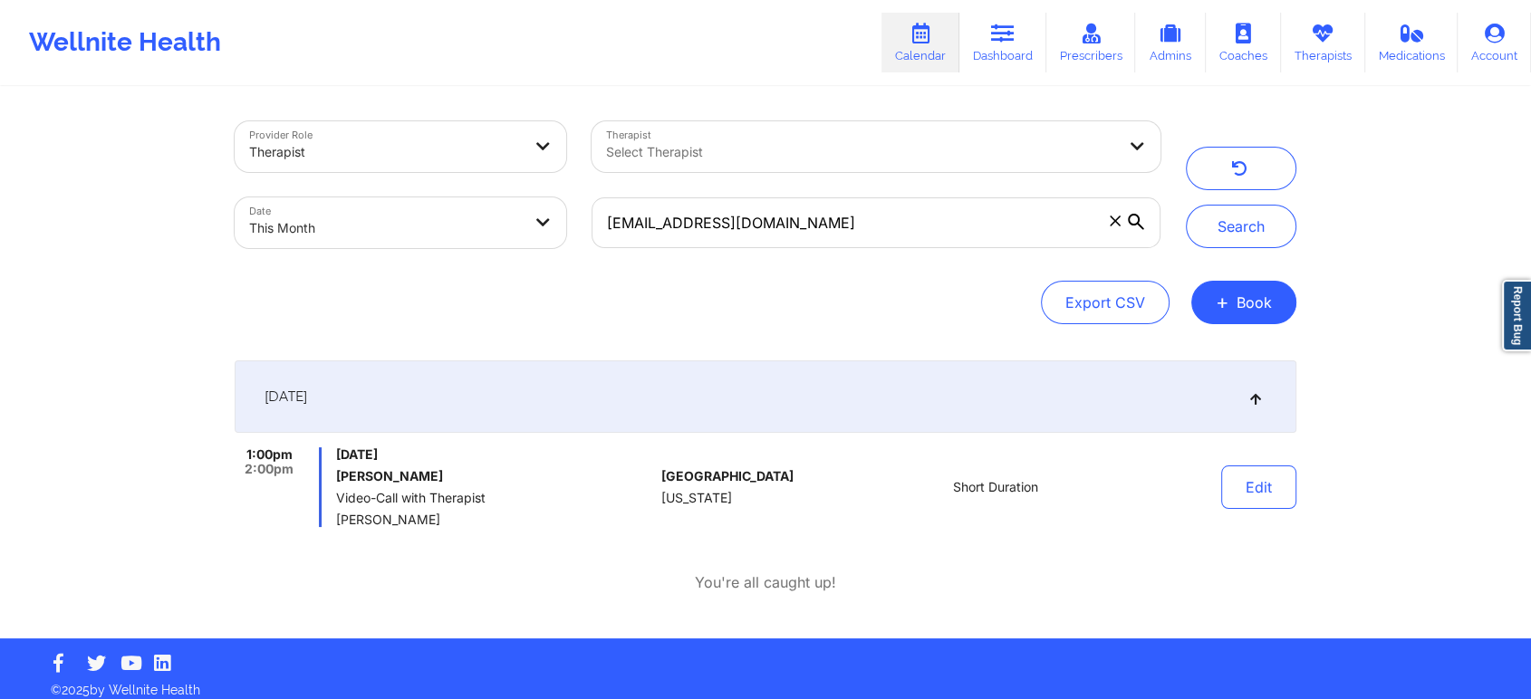
click at [1308, 501] on div "Provider Role Therapist Therapist Select Therapist Date This Month [EMAIL_ADDRE…" at bounding box center [765, 364] width 1087 height 550
click at [1272, 496] on button "Edit" at bounding box center [1258, 487] width 75 height 43
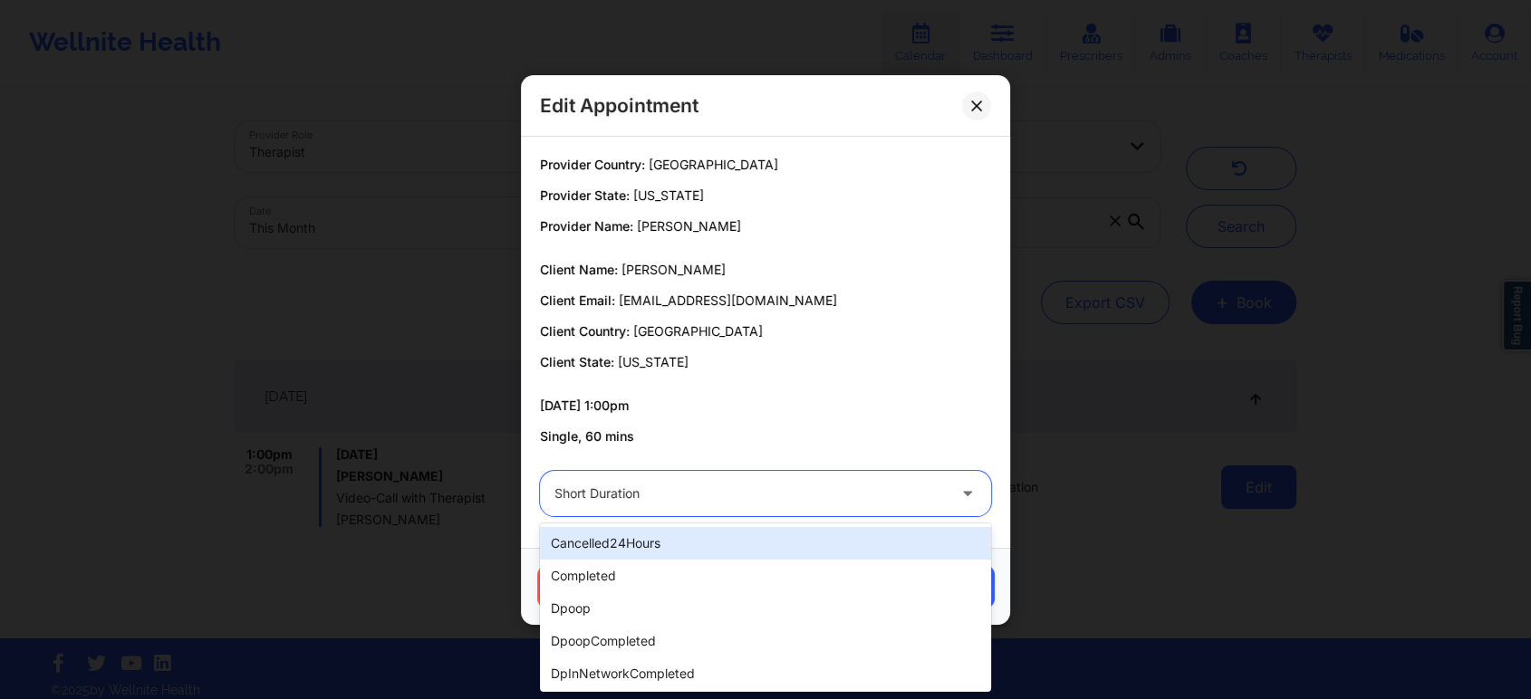
click at [812, 485] on div at bounding box center [749, 494] width 391 height 22
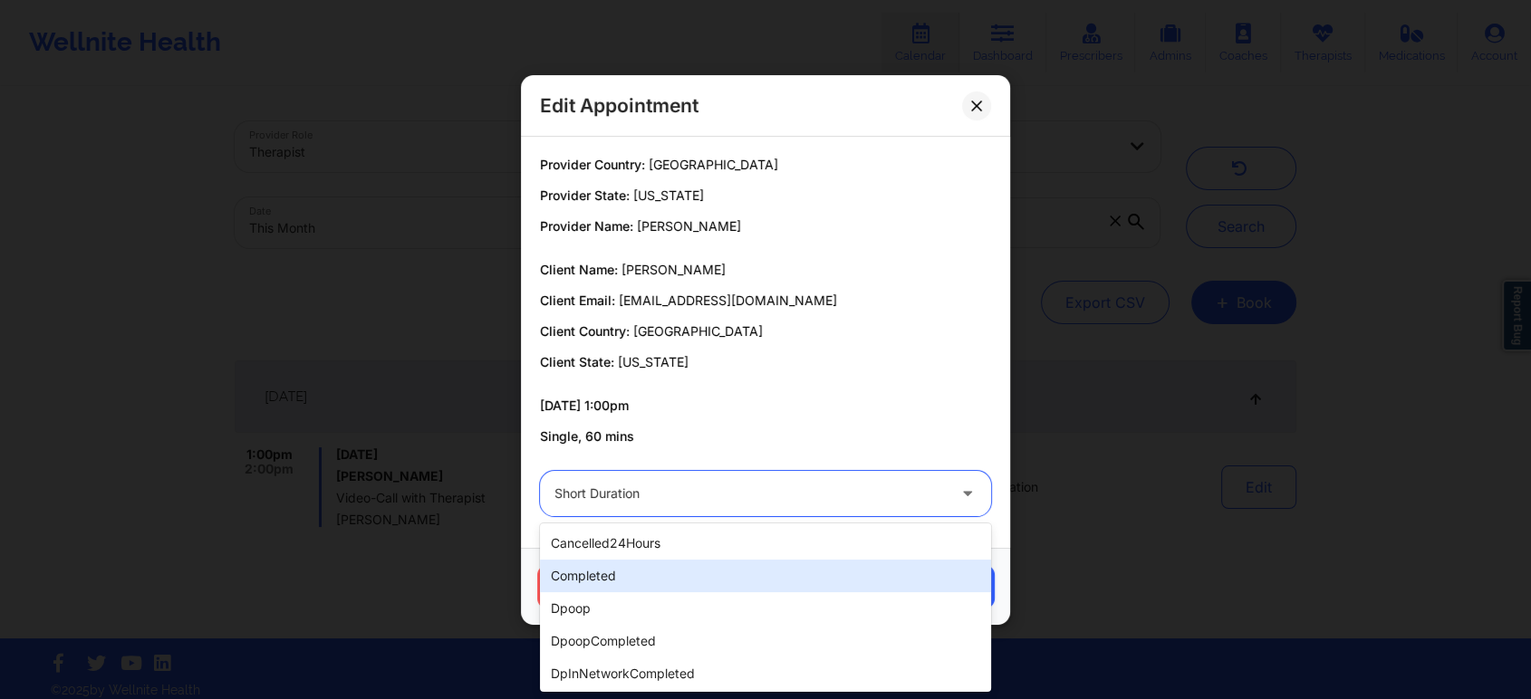
click at [702, 575] on div "completed" at bounding box center [765, 576] width 451 height 33
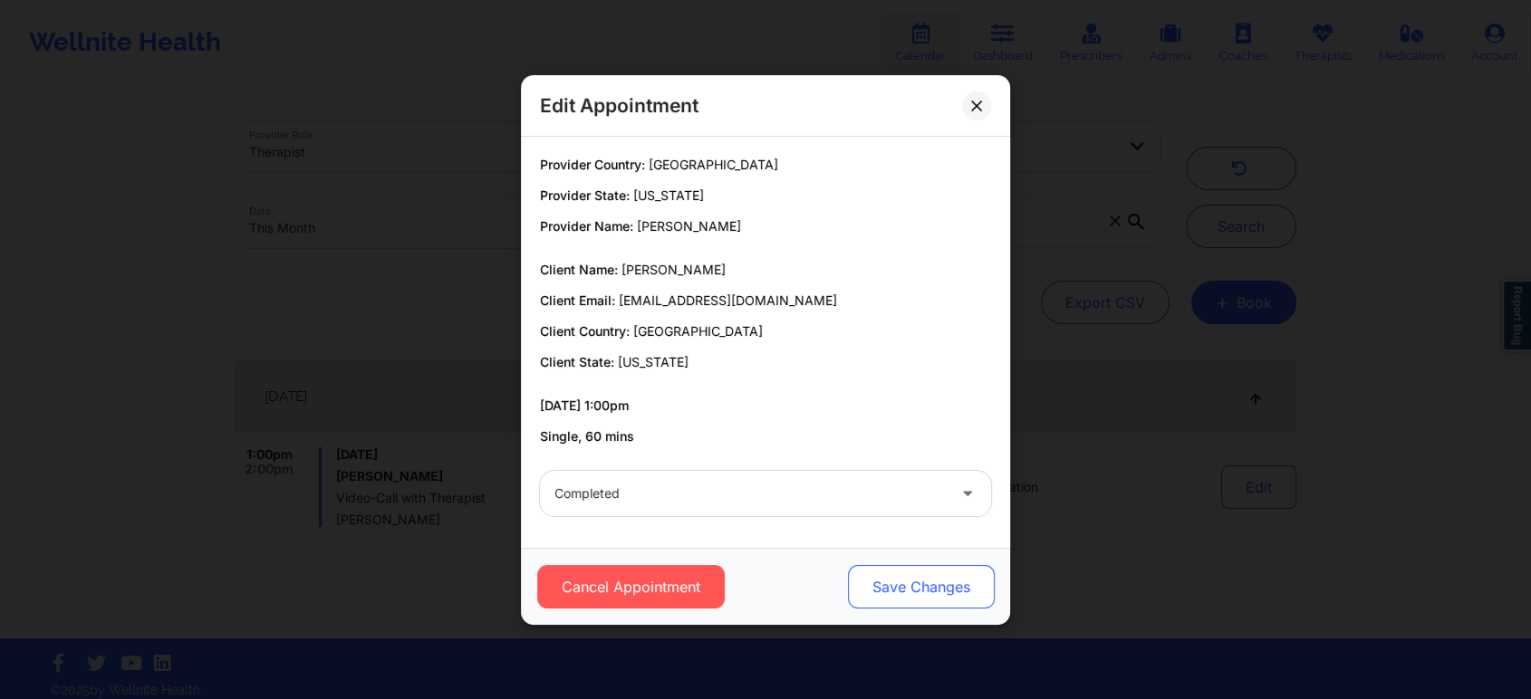
click at [937, 581] on button "Save Changes" at bounding box center [921, 586] width 147 height 43
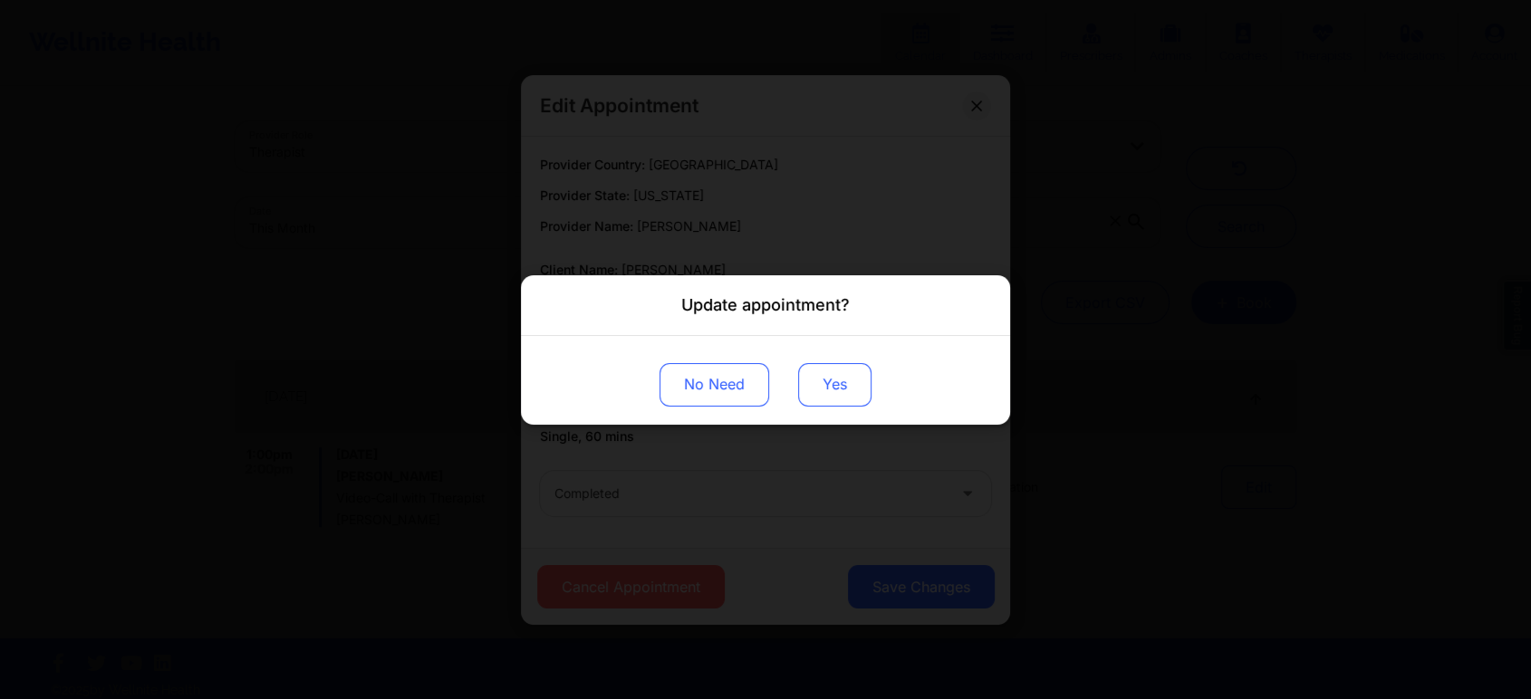
click at [846, 374] on button "Yes" at bounding box center [834, 383] width 73 height 43
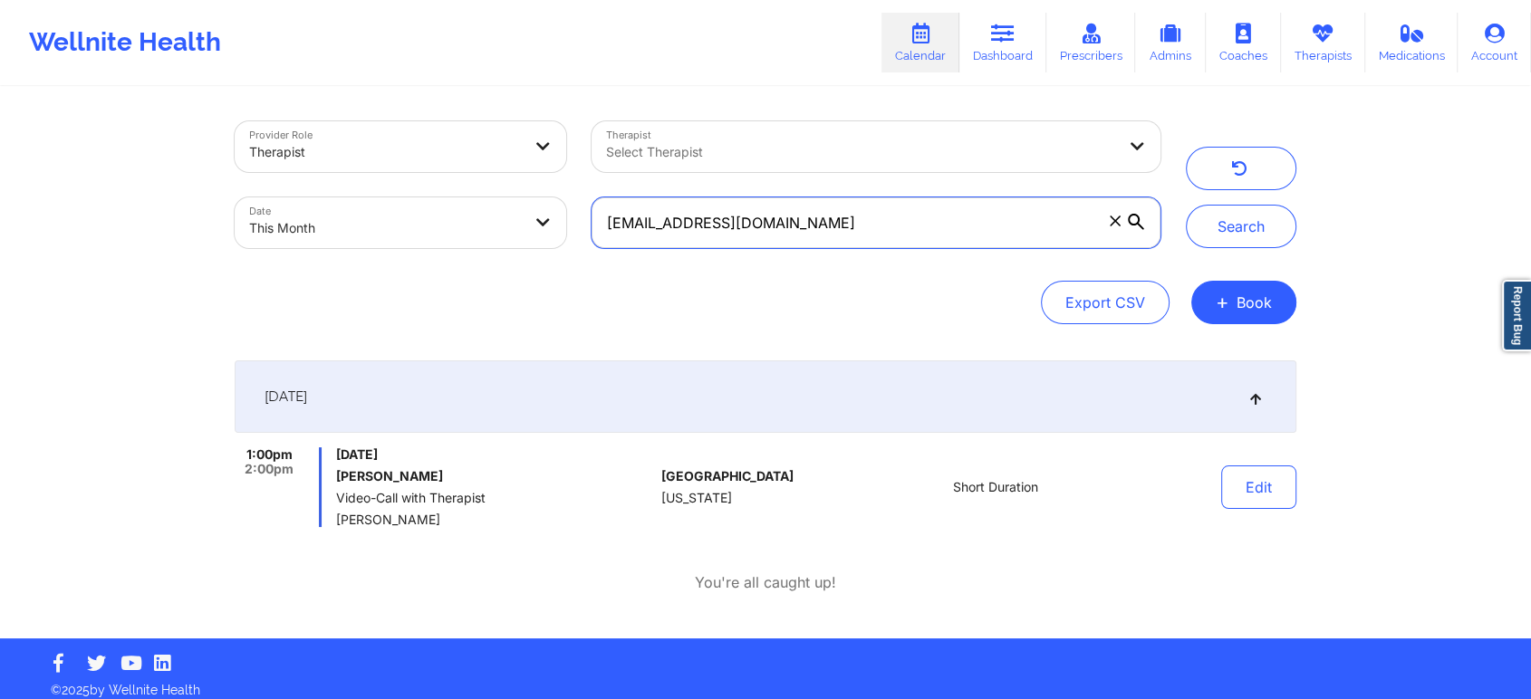
drag, startPoint x: 918, startPoint y: 223, endPoint x: 345, endPoint y: 208, distance: 573.5
click at [345, 208] on div "Provider Role Therapist Therapist Select Therapist Date This Month [EMAIL_ADDRE…" at bounding box center [697, 185] width 951 height 152
paste input "harlottehaines609"
click at [1186, 205] on button "Search" at bounding box center [1241, 226] width 110 height 43
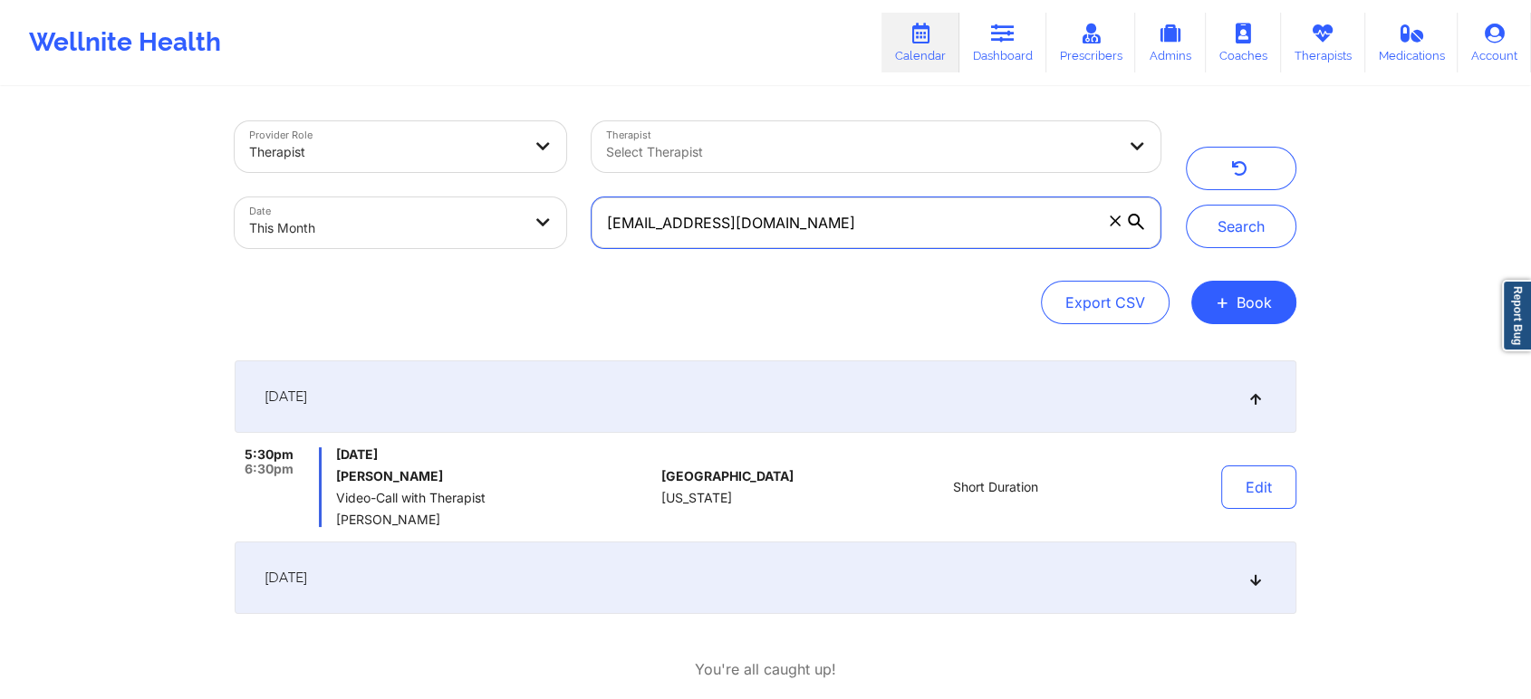
scroll to position [100, 0]
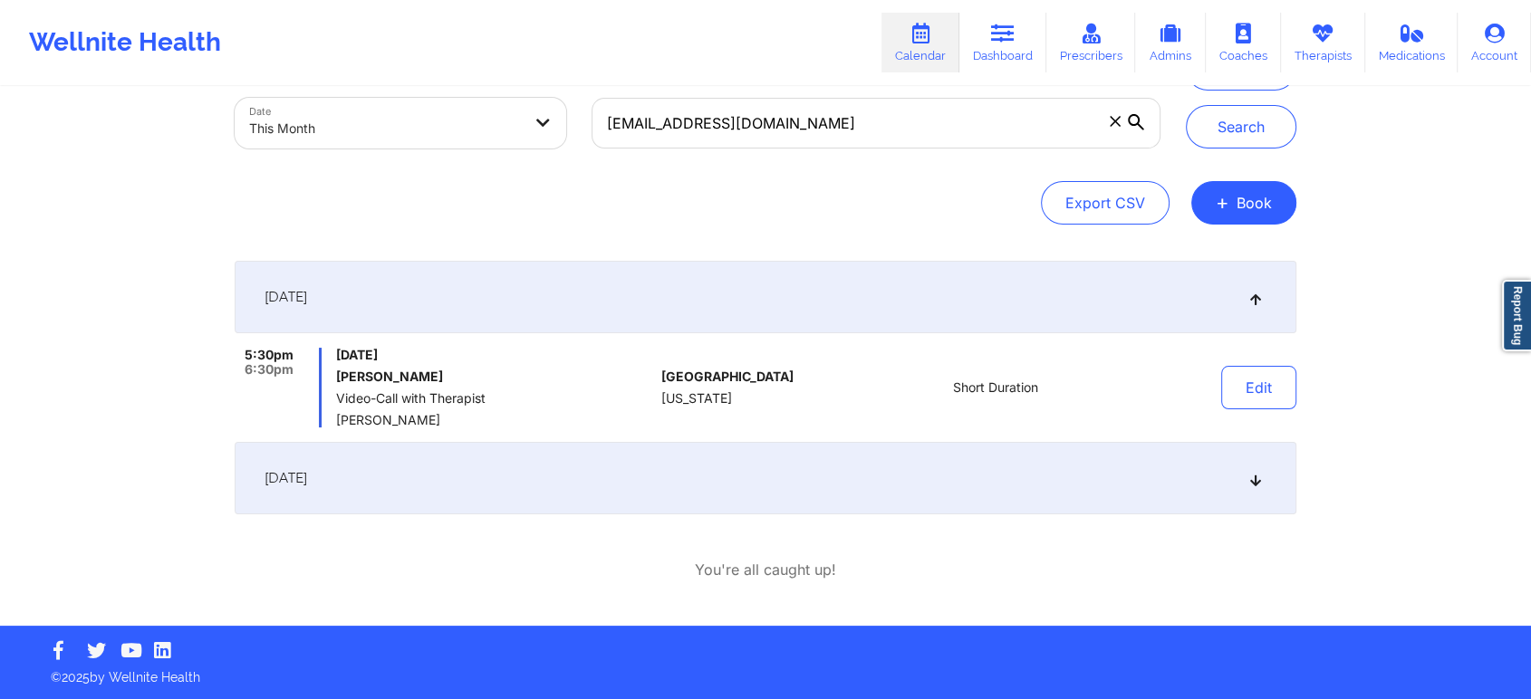
drag, startPoint x: 1254, startPoint y: 388, endPoint x: 739, endPoint y: 454, distance: 519.5
click at [739, 454] on div "[DATE] 5:30pm 6:30pm [DATE] [PERSON_NAME] Video-Call with Therapist [PERSON_NAM…" at bounding box center [765, 388] width 1061 height 254
click at [1245, 379] on button "Edit" at bounding box center [1258, 387] width 75 height 43
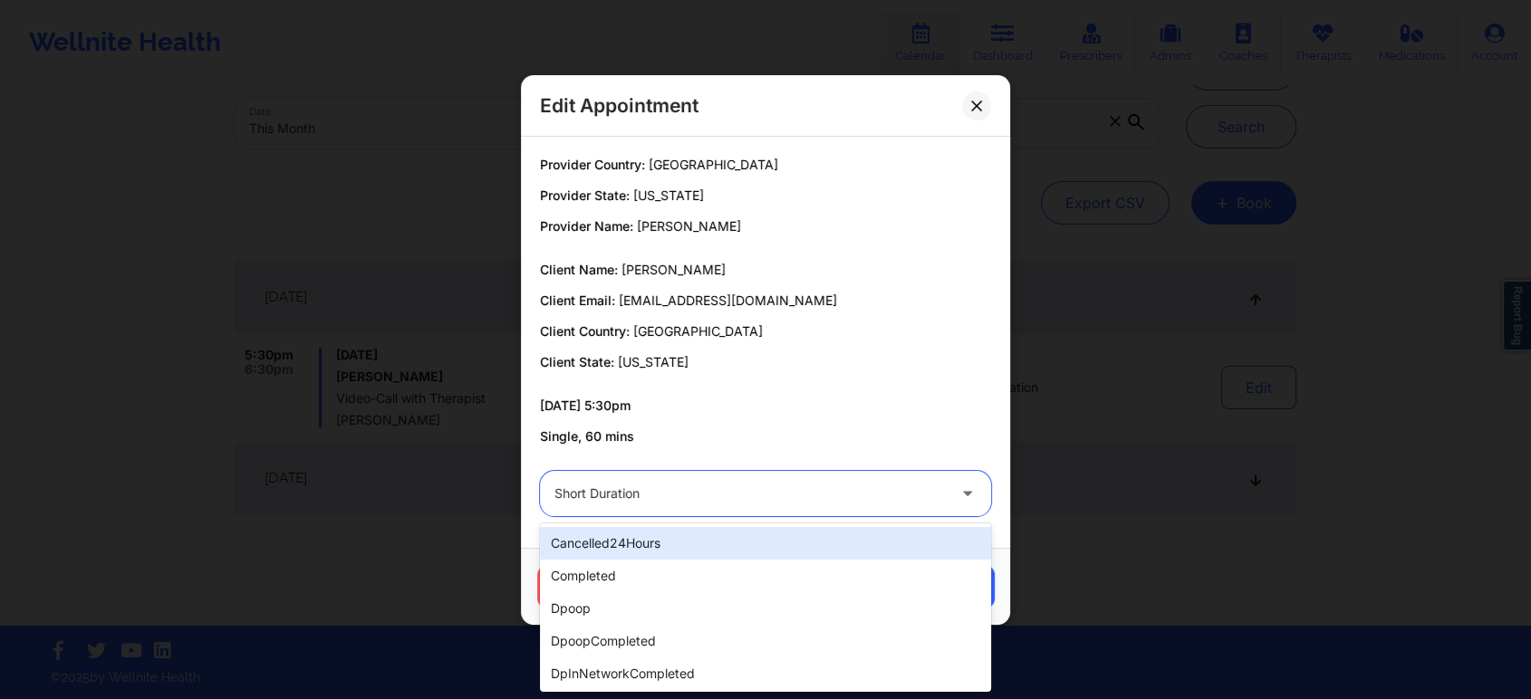
click at [706, 504] on div "Short Duration" at bounding box center [749, 493] width 391 height 45
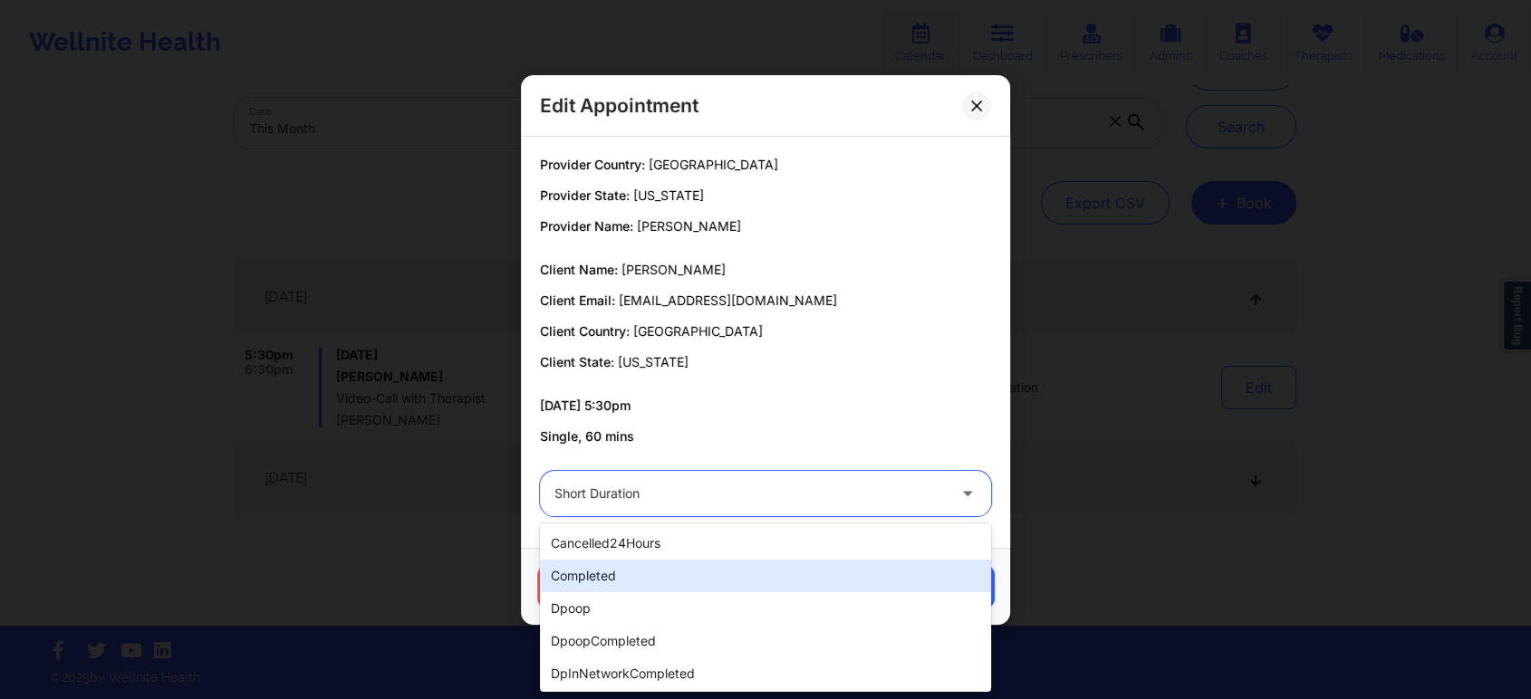
click at [607, 571] on div "completed" at bounding box center [765, 576] width 451 height 33
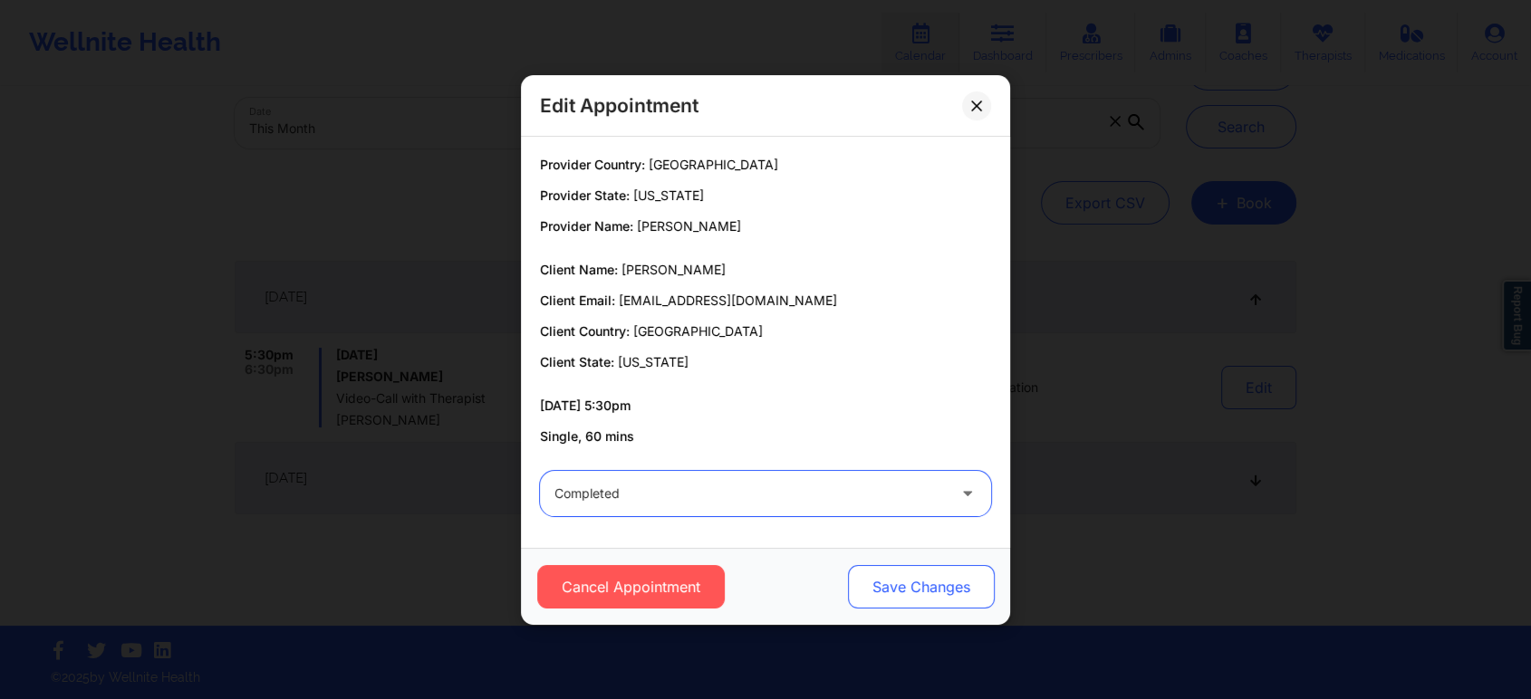
click at [979, 600] on button "Save Changes" at bounding box center [921, 586] width 147 height 43
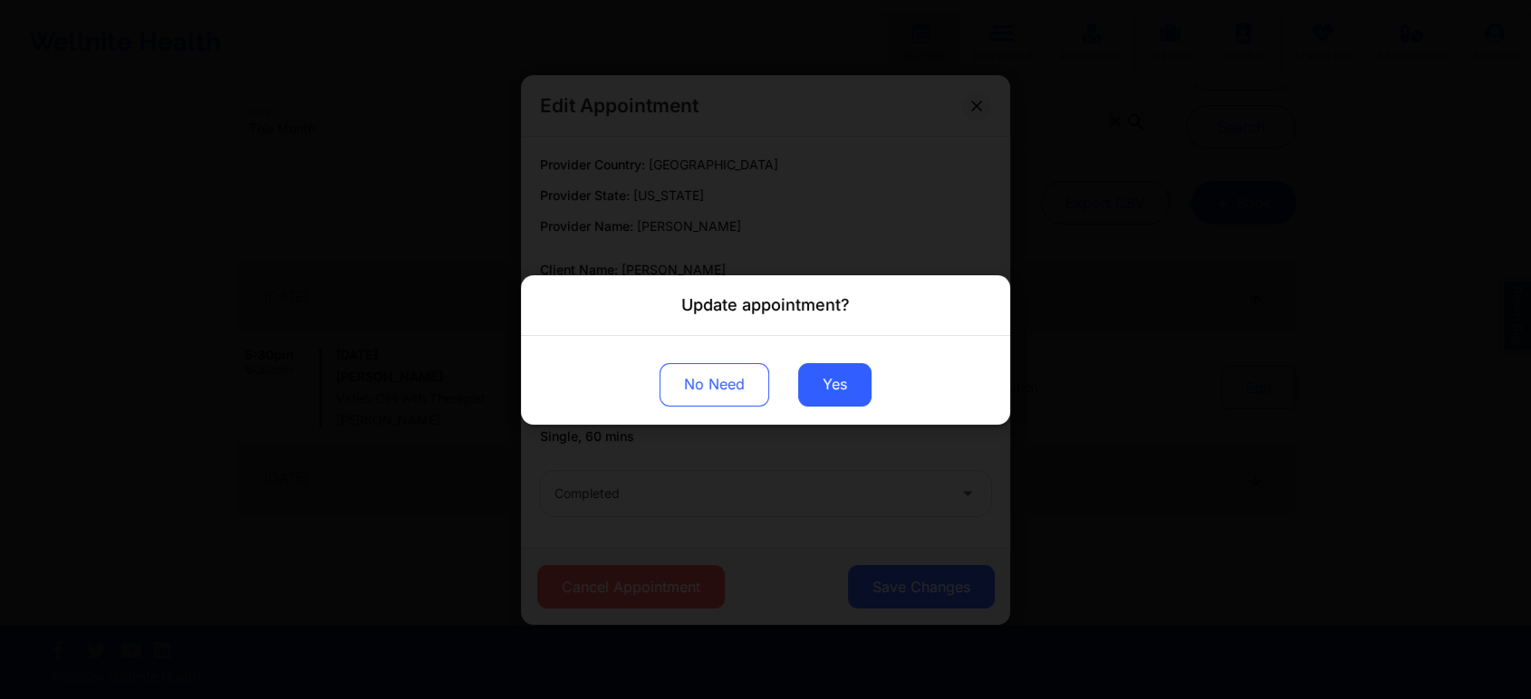
click at [819, 360] on div "No Need Yes" at bounding box center [765, 379] width 489 height 89
click at [833, 402] on button "Yes" at bounding box center [834, 383] width 73 height 43
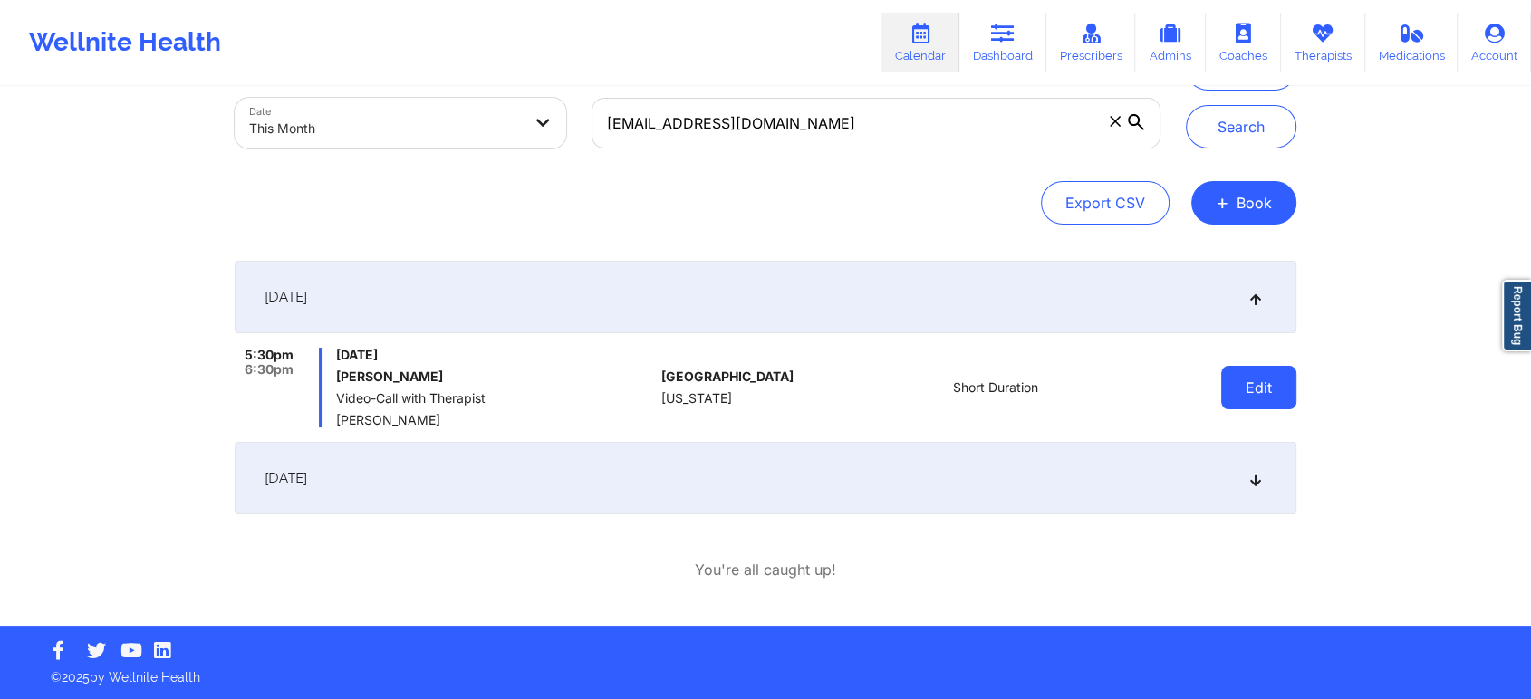
click at [1267, 384] on button "Edit" at bounding box center [1258, 387] width 75 height 43
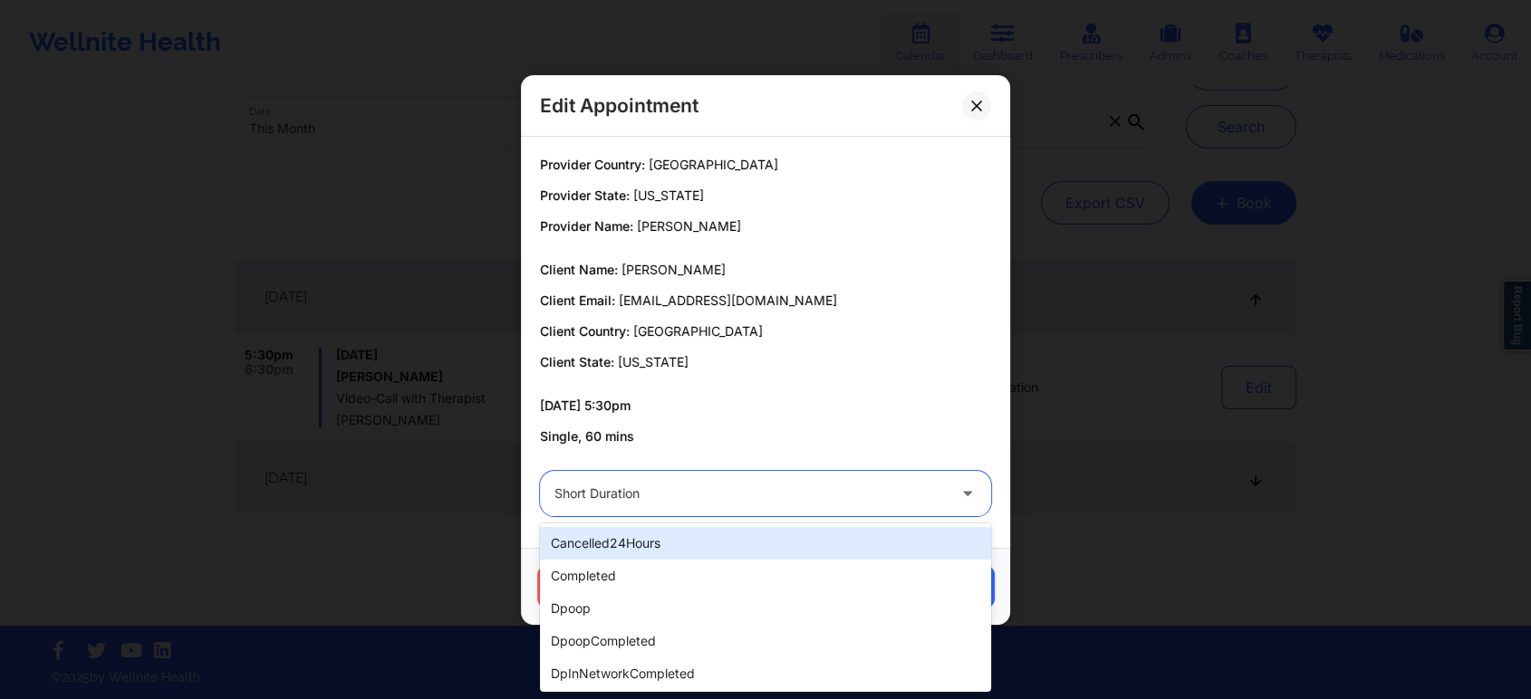
click at [700, 484] on div at bounding box center [749, 494] width 391 height 22
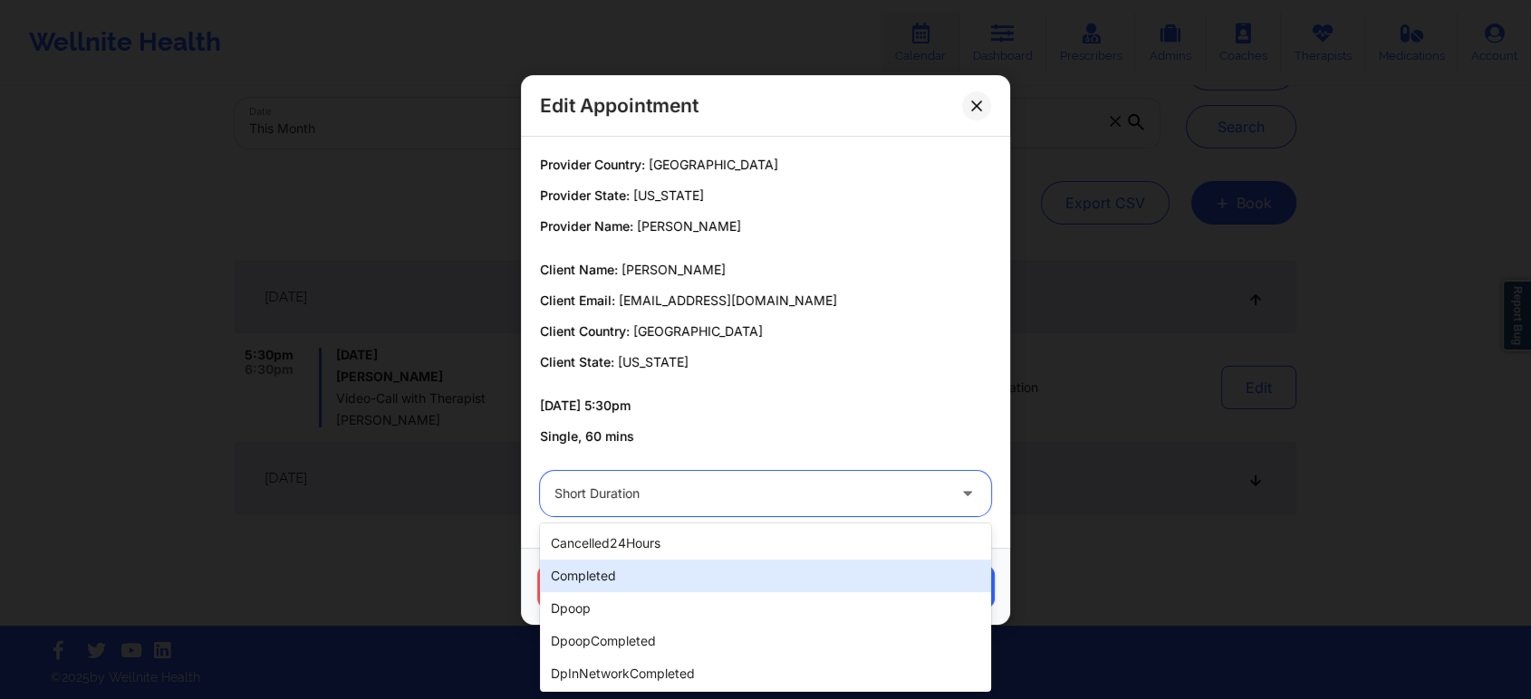
click at [619, 565] on div "completed" at bounding box center [765, 576] width 451 height 33
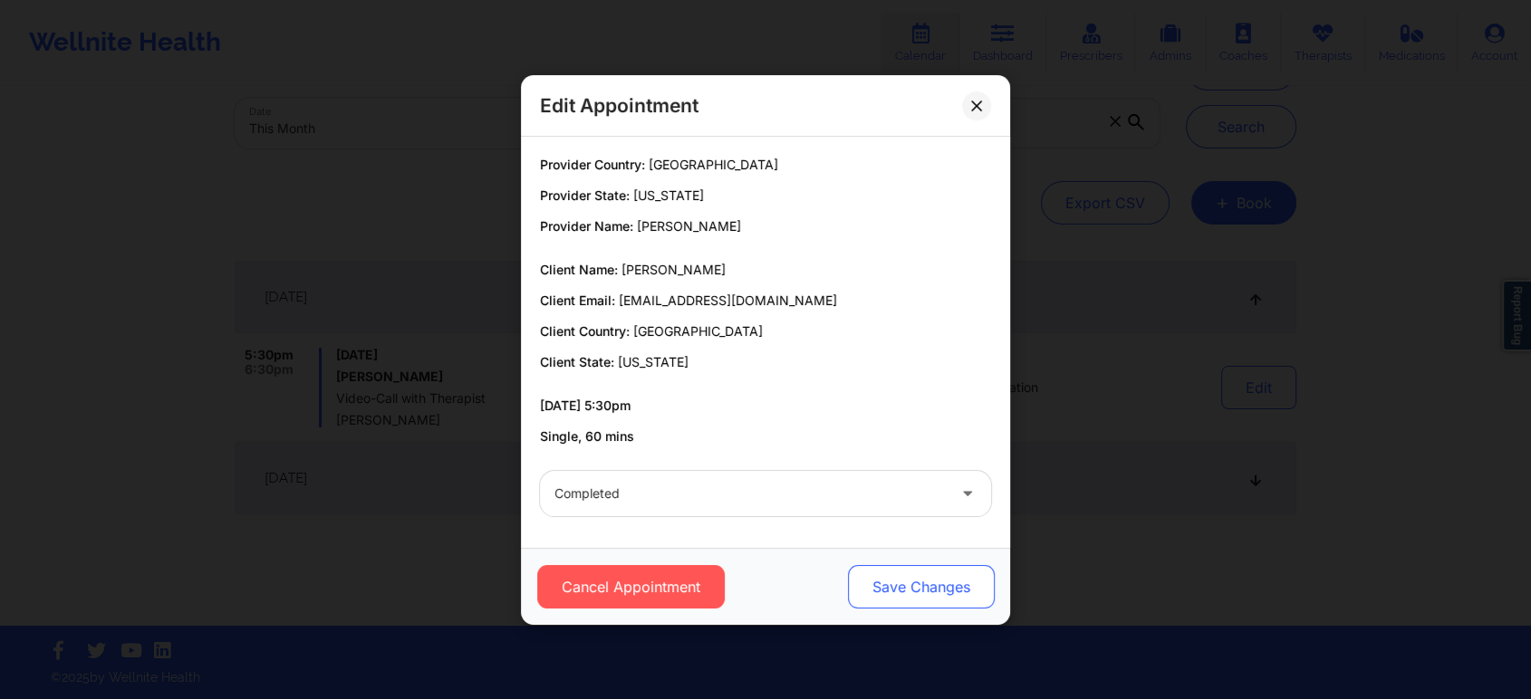
drag, startPoint x: 884, startPoint y: 560, endPoint x: 883, endPoint y: 587, distance: 27.2
click at [883, 587] on div "Cancel Appointment Save Changes" at bounding box center [765, 586] width 489 height 77
click at [883, 587] on button "Save Changes" at bounding box center [921, 586] width 147 height 43
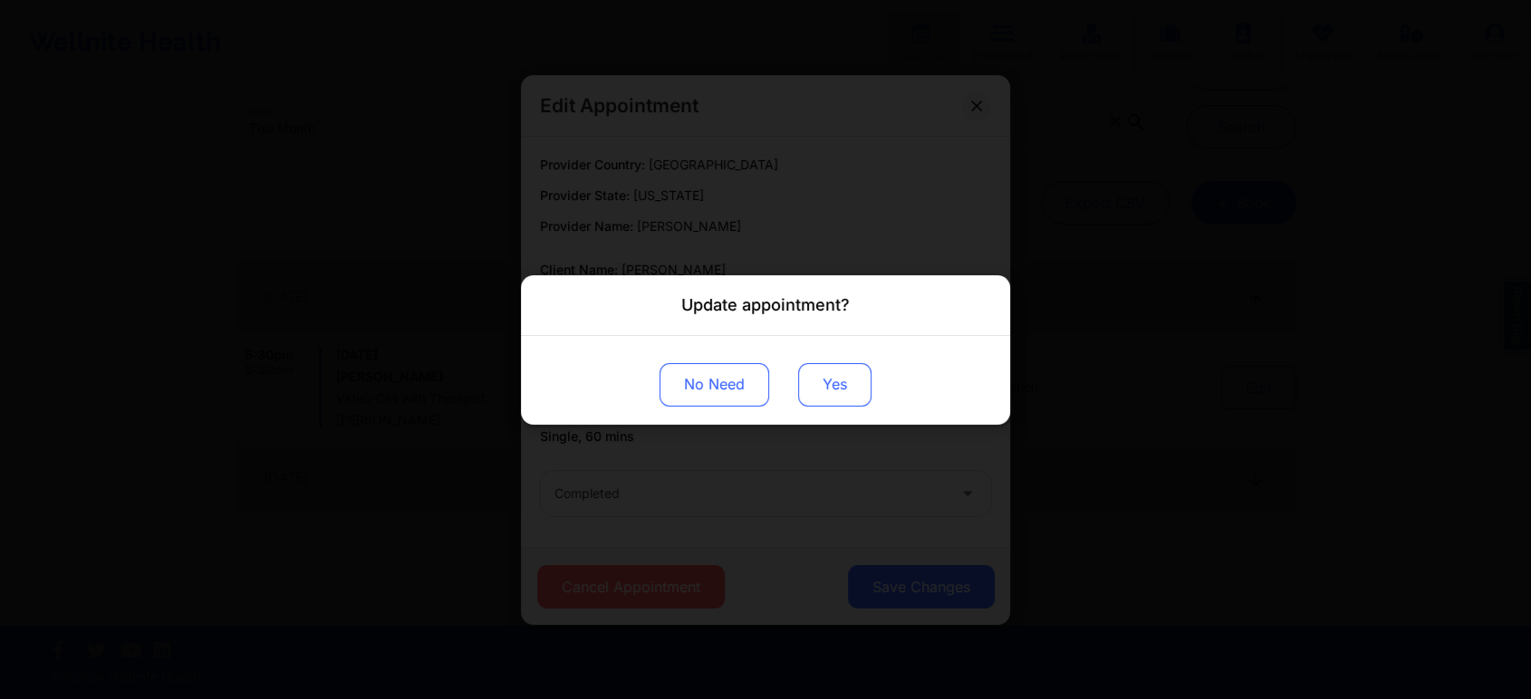
click at [814, 378] on button "Yes" at bounding box center [834, 383] width 73 height 43
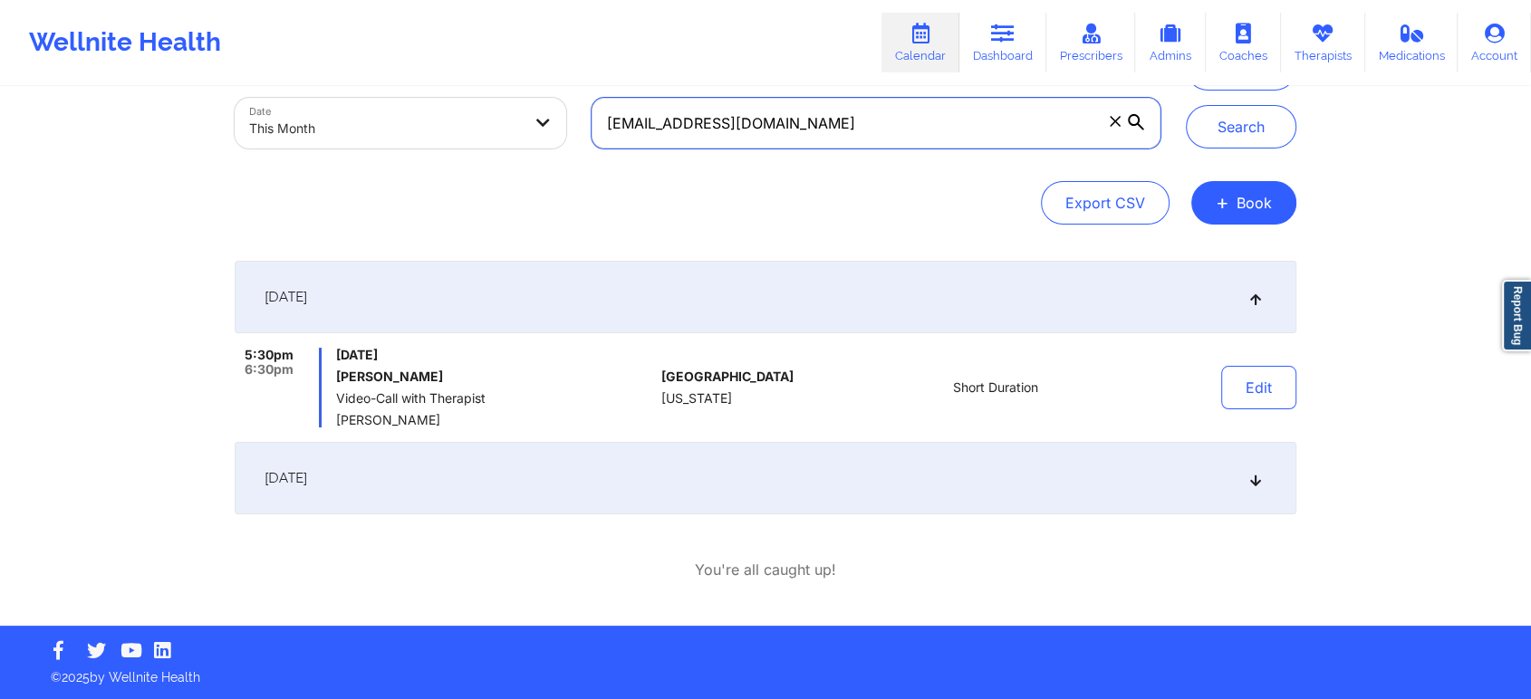
drag, startPoint x: 859, startPoint y: 116, endPoint x: 331, endPoint y: 78, distance: 529.4
click at [331, 78] on div "Wellnite Health Calendar Dashboard Prescribers Admins Coaches Therapists Medica…" at bounding box center [765, 262] width 1531 height 725
paste input "[EMAIL_ADDRESS]"
click at [1186, 105] on button "Search" at bounding box center [1241, 126] width 110 height 43
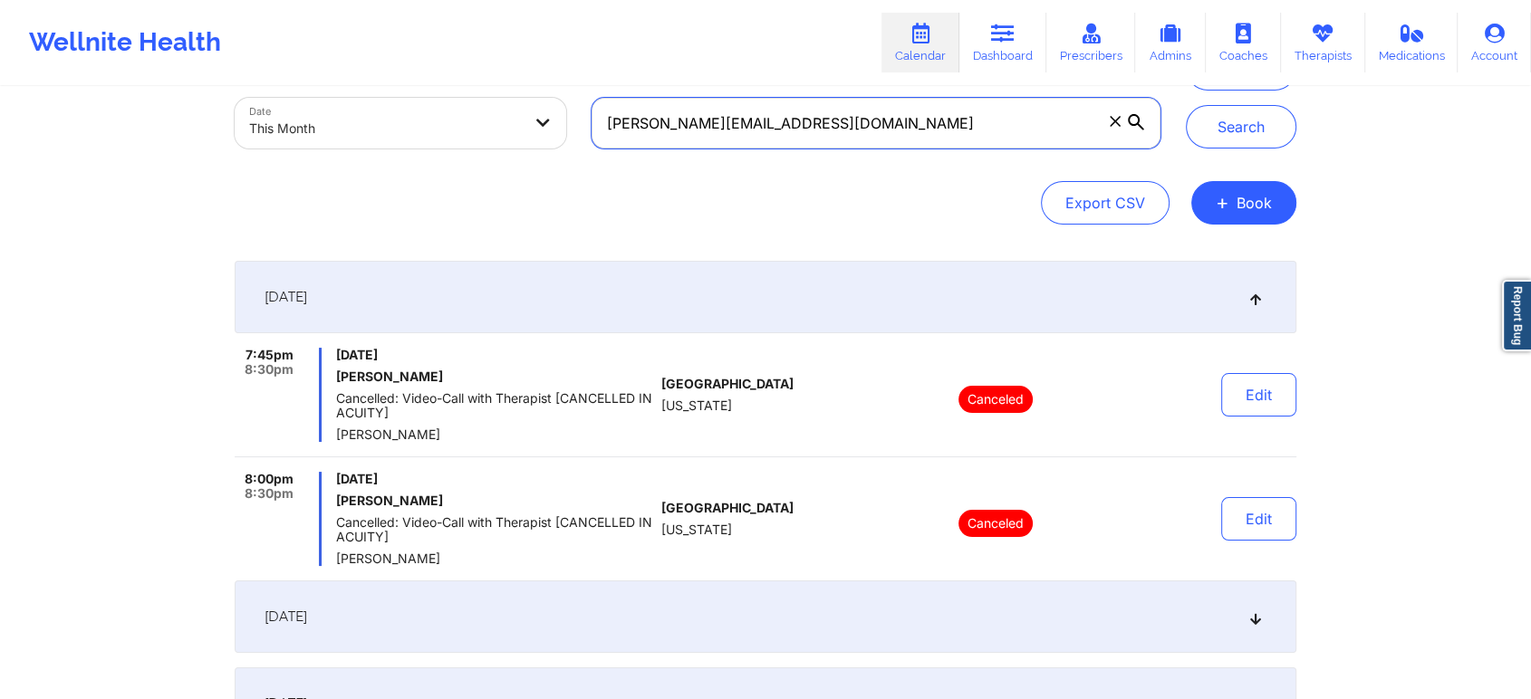
scroll to position [711, 0]
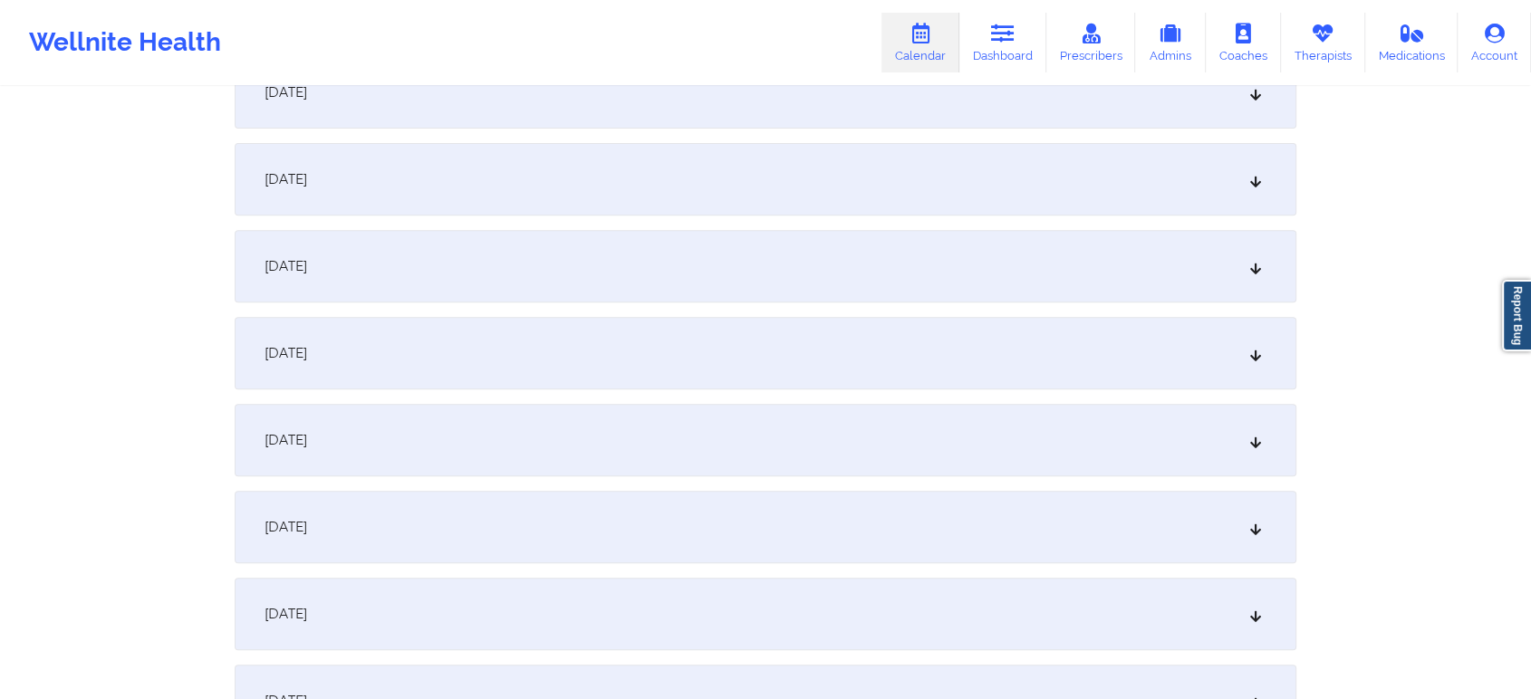
click at [782, 302] on div "[DATE] 7:45pm 8:30pm [DATE] [PERSON_NAME]: Video-Call with Therapist [CANCELLED…" at bounding box center [765, 281] width 1061 height 1262
click at [831, 284] on div "[DATE]" at bounding box center [765, 266] width 1061 height 72
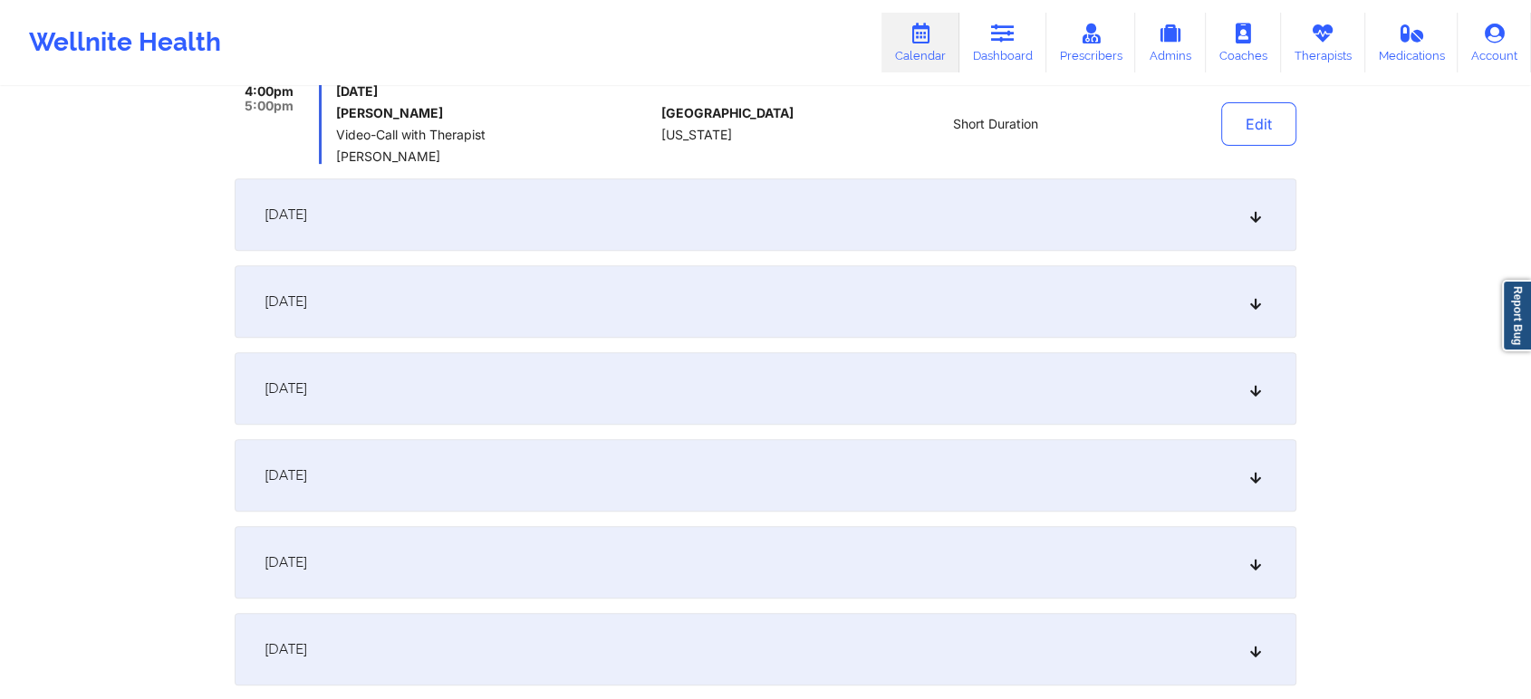
scroll to position [478, 0]
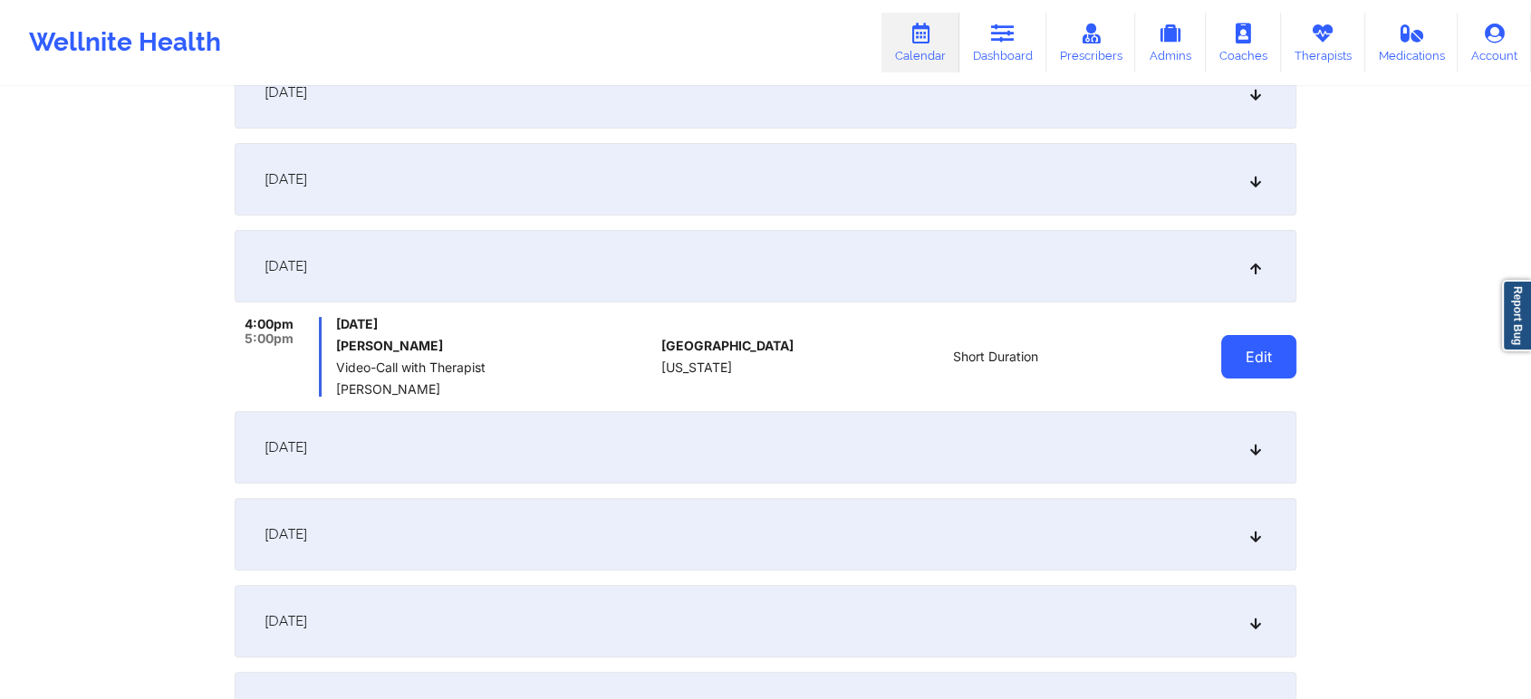
click at [1262, 360] on button "Edit" at bounding box center [1258, 356] width 75 height 43
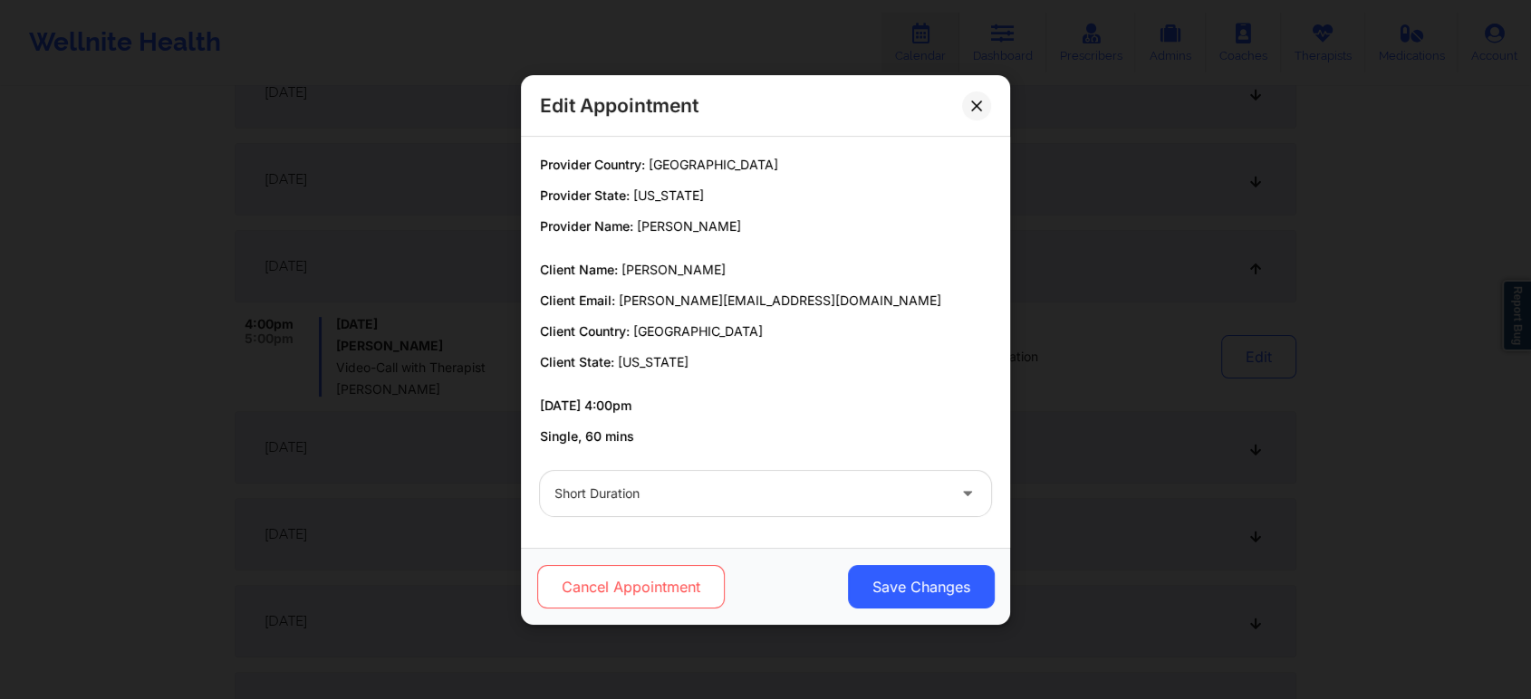
click at [606, 585] on button "Cancel Appointment" at bounding box center [630, 586] width 187 height 43
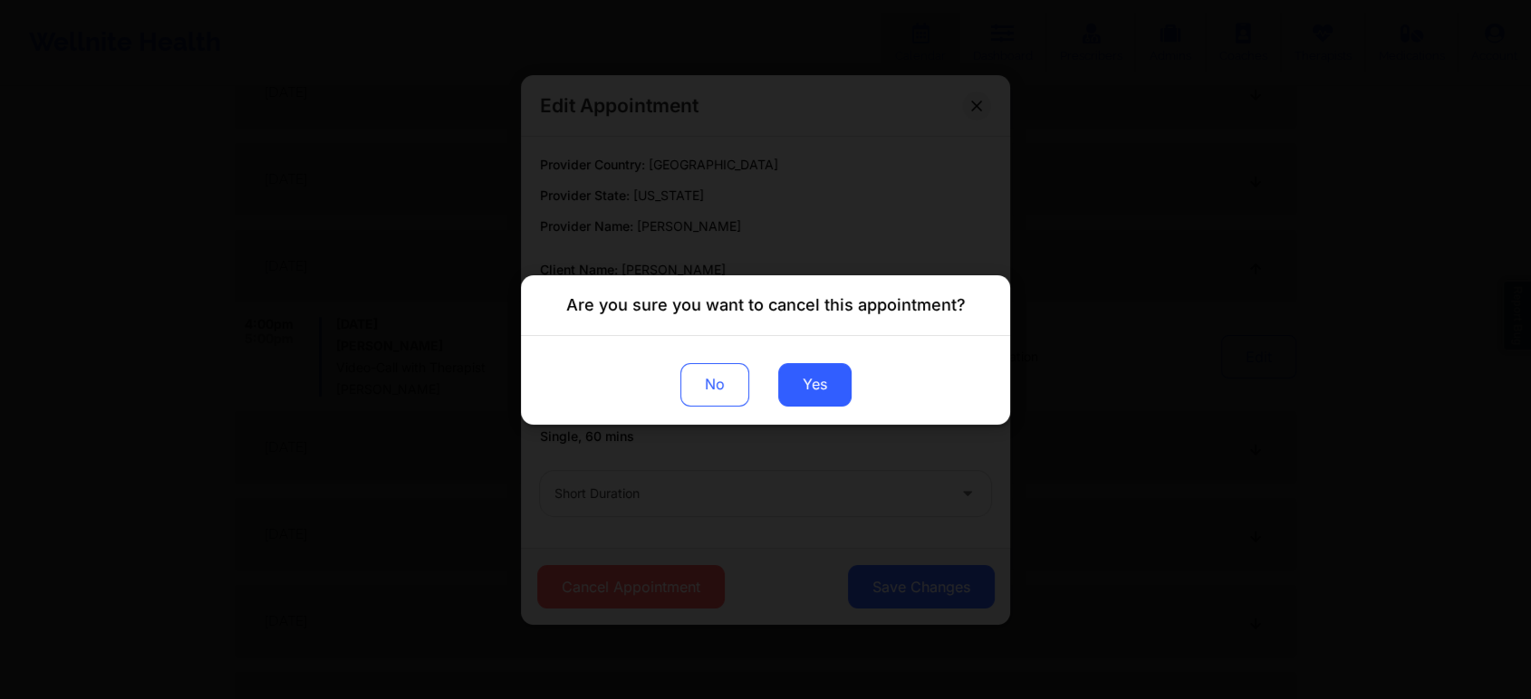
click at [815, 406] on div "No Yes" at bounding box center [765, 379] width 489 height 89
click at [804, 375] on button "Yes" at bounding box center [814, 383] width 73 height 43
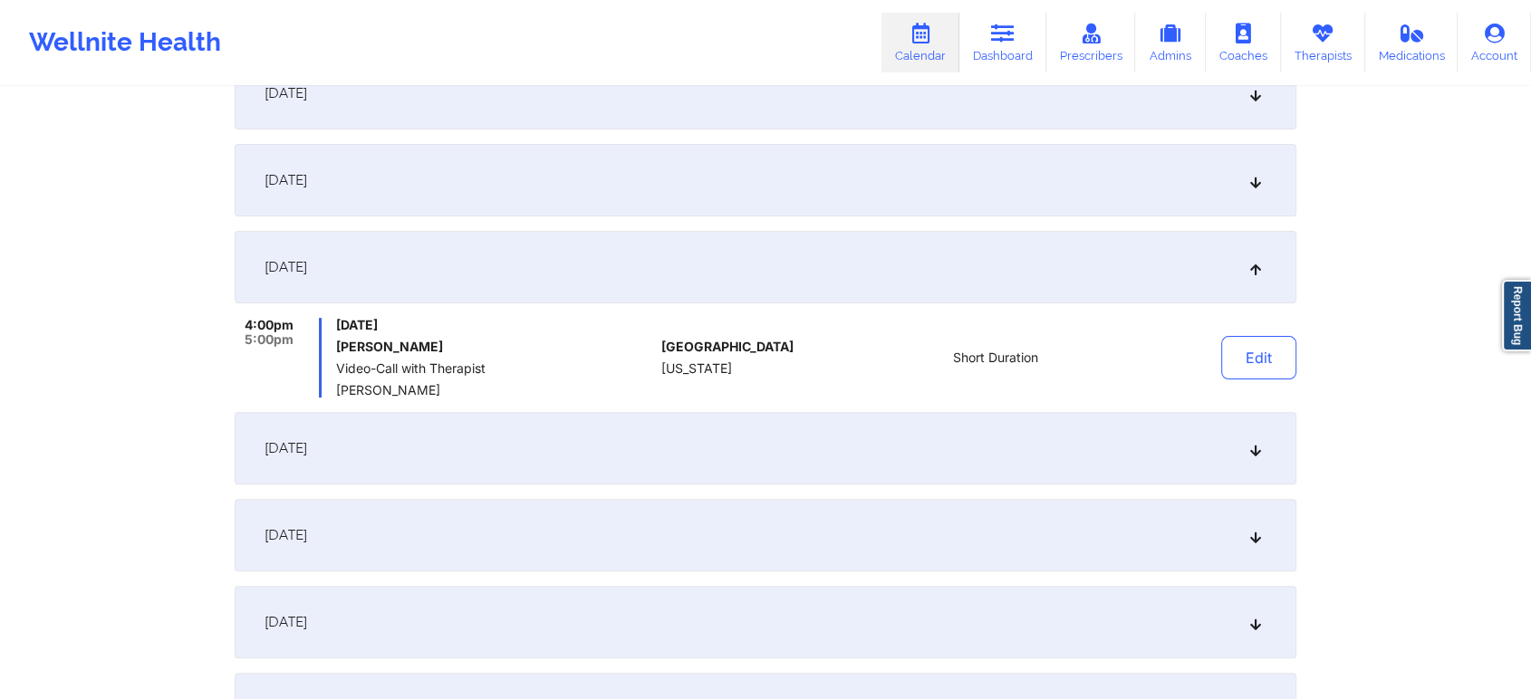
scroll to position [0, 0]
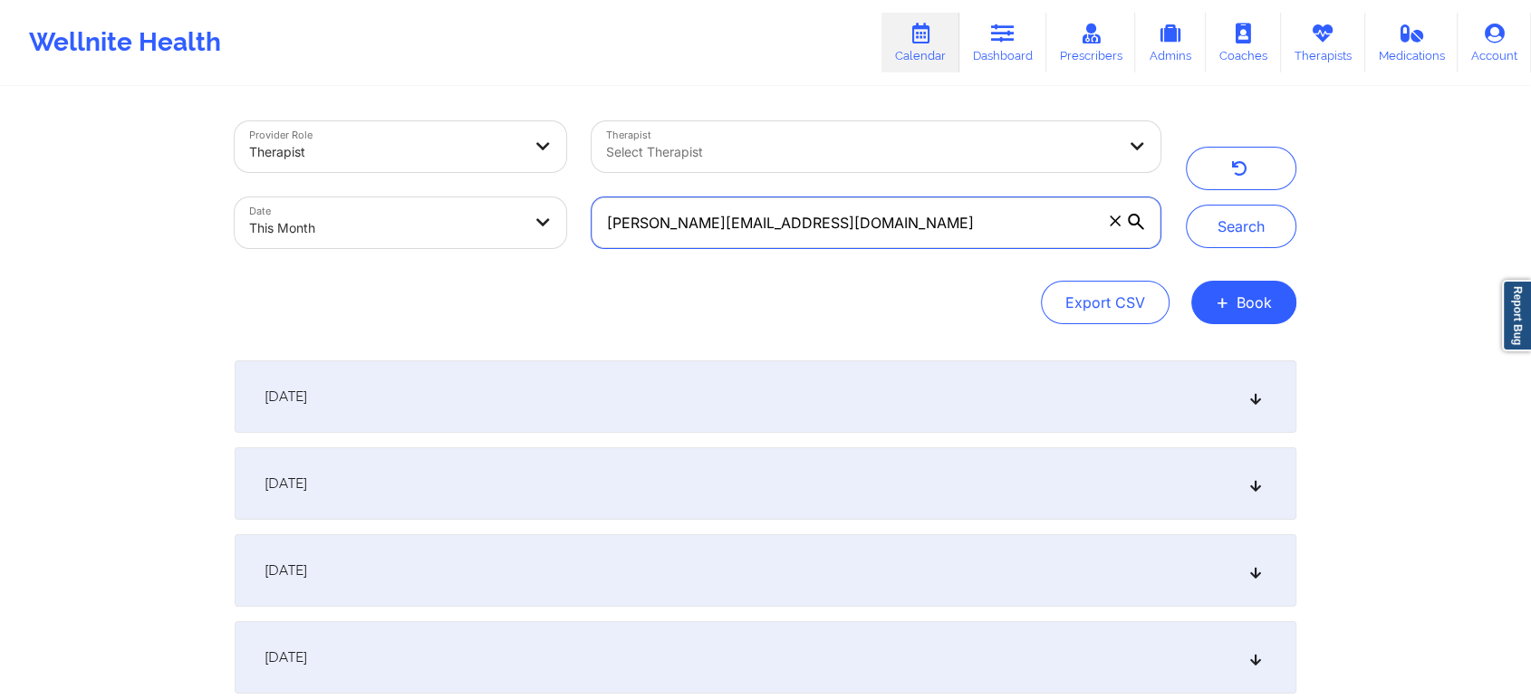
drag, startPoint x: 812, startPoint y: 212, endPoint x: 406, endPoint y: 214, distance: 406.6
click at [406, 214] on div "Provider Role Therapist Therapist Select Therapist Date This Month [PERSON_NAME…" at bounding box center [697, 185] width 951 height 152
paste input "[EMAIL_ADDRESS]"
click at [1186, 205] on button "Search" at bounding box center [1241, 226] width 110 height 43
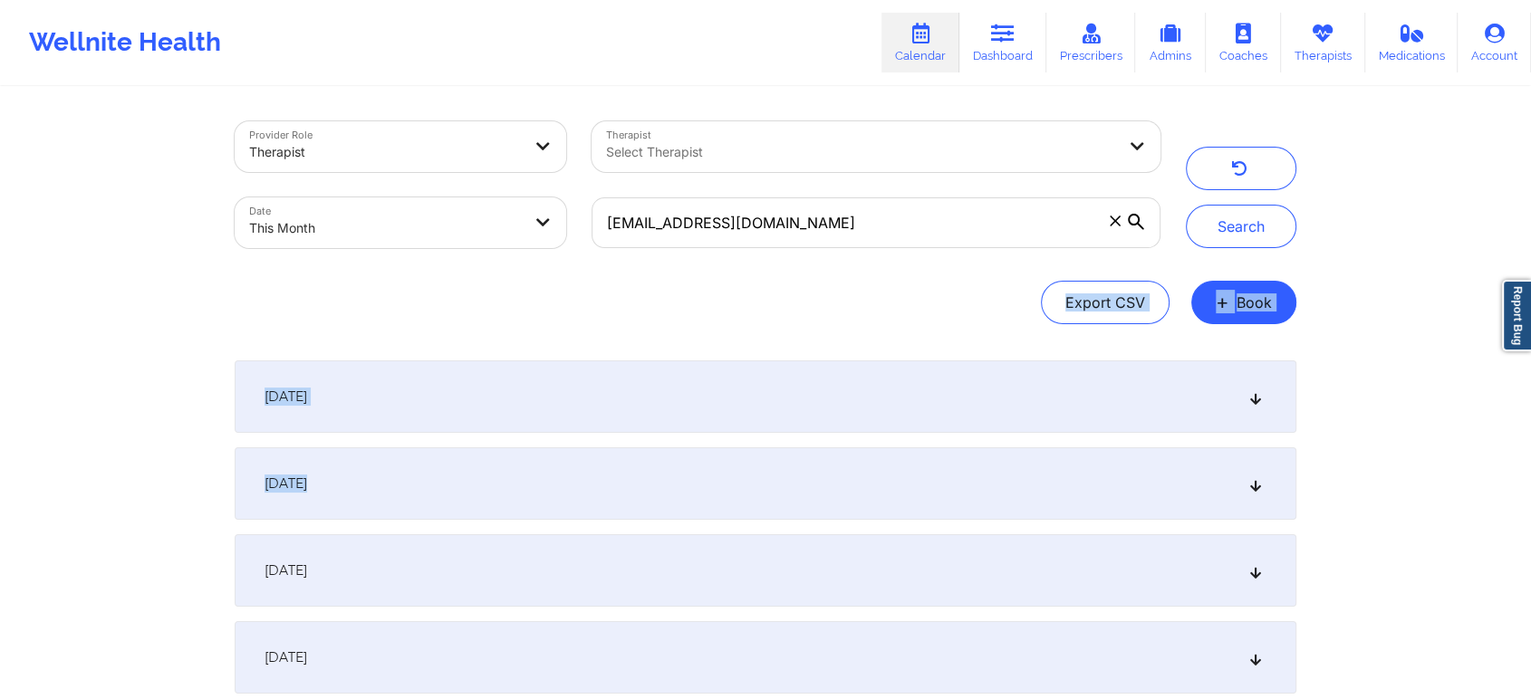
drag, startPoint x: 1340, startPoint y: 220, endPoint x: 1523, endPoint y: 621, distance: 441.0
click at [1523, 621] on div "Provider Role Therapist Therapist Select Therapist Date This Month [EMAIL_ADDRE…" at bounding box center [765, 402] width 1531 height 805
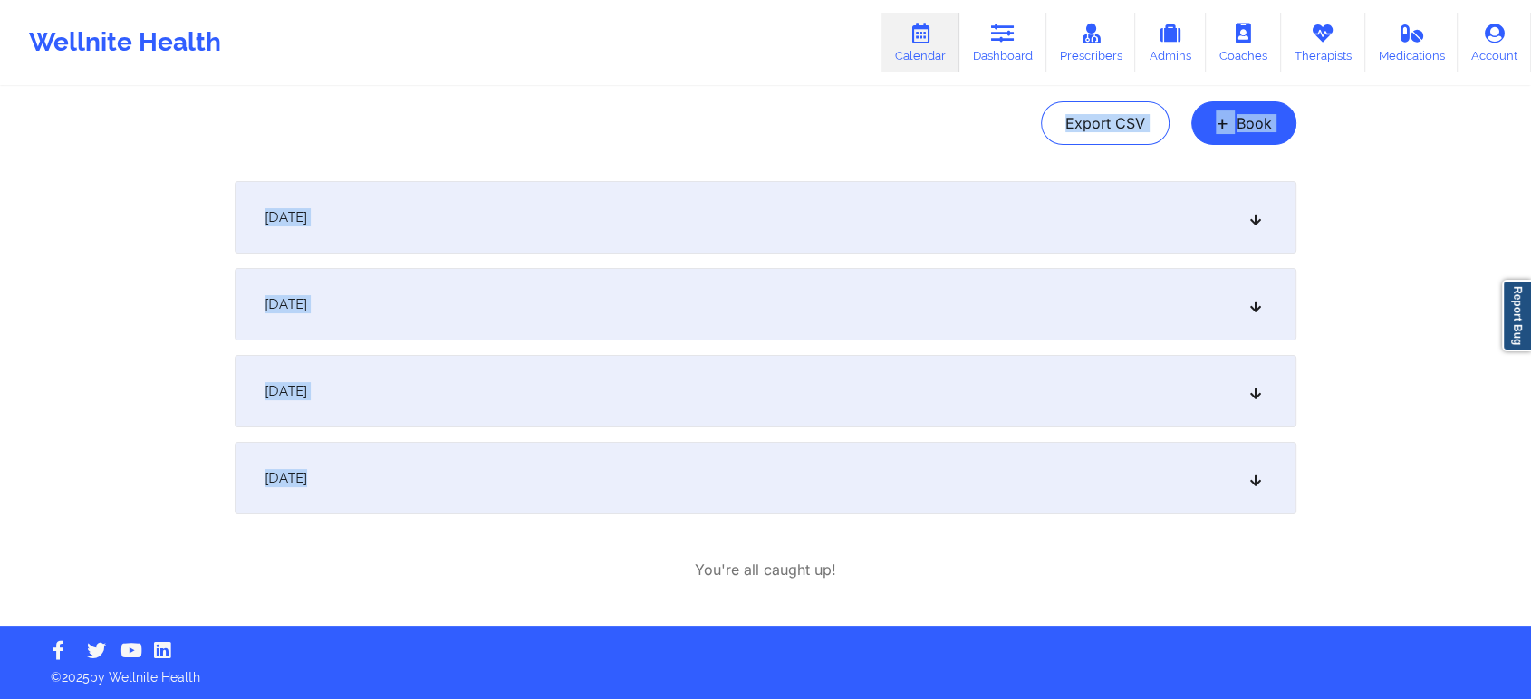
click at [607, 305] on div "[DATE]" at bounding box center [765, 304] width 1061 height 72
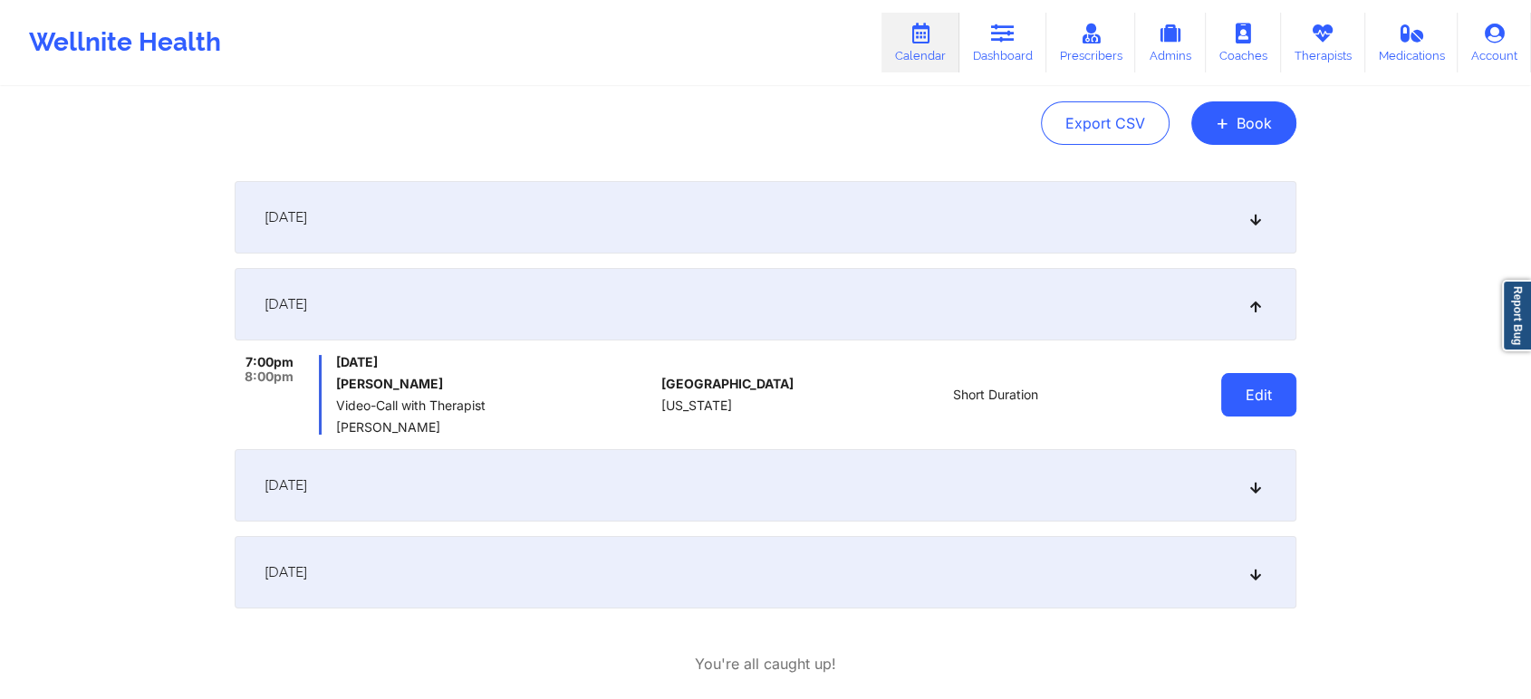
click at [1281, 394] on button "Edit" at bounding box center [1258, 394] width 75 height 43
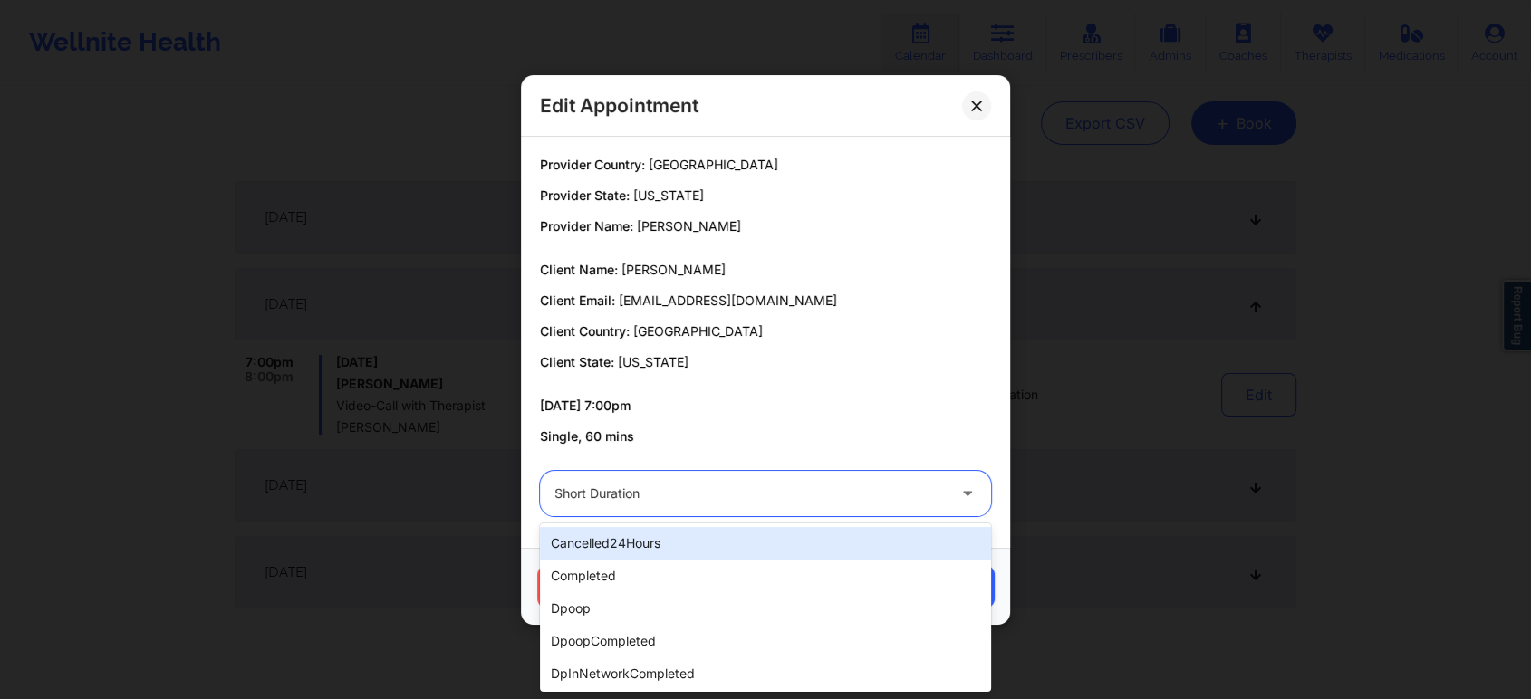
click at [789, 505] on div "Short Duration" at bounding box center [749, 493] width 391 height 45
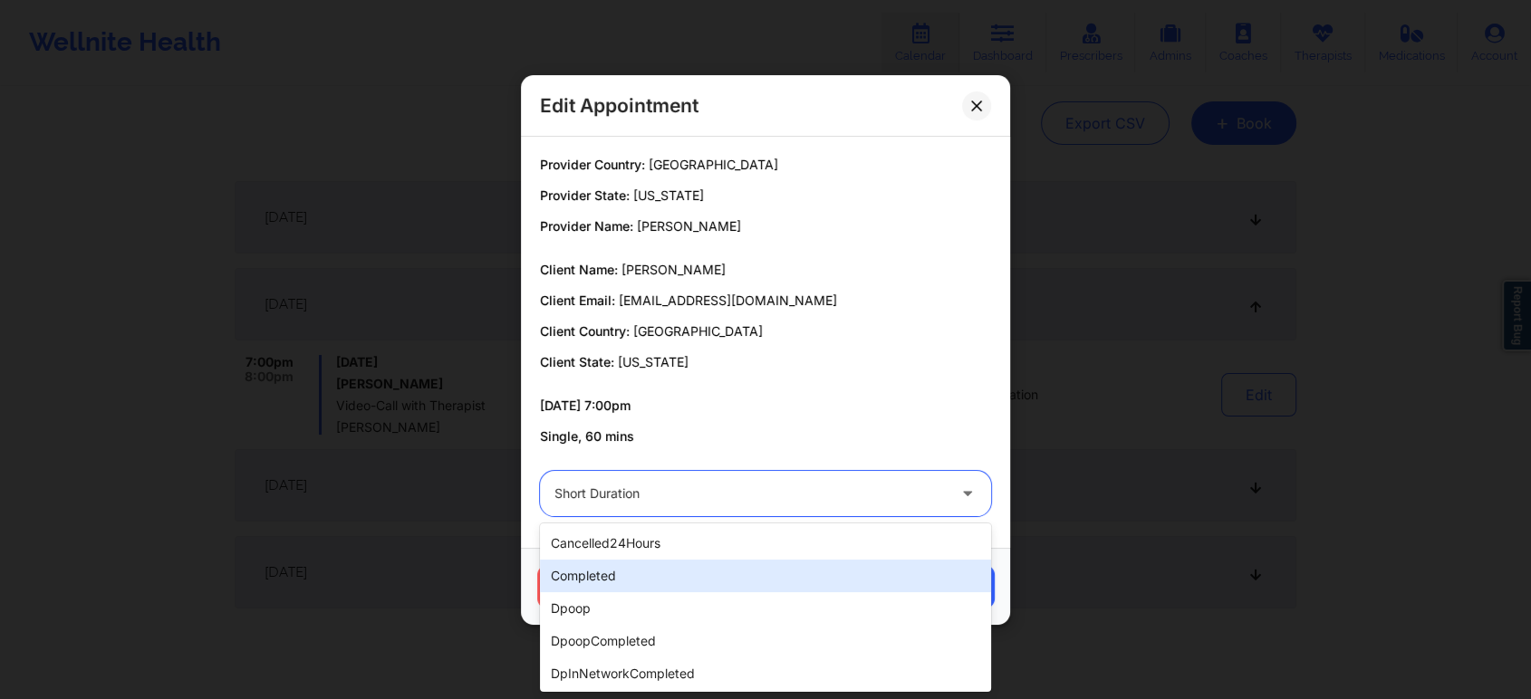
click at [651, 581] on div "completed" at bounding box center [765, 576] width 451 height 33
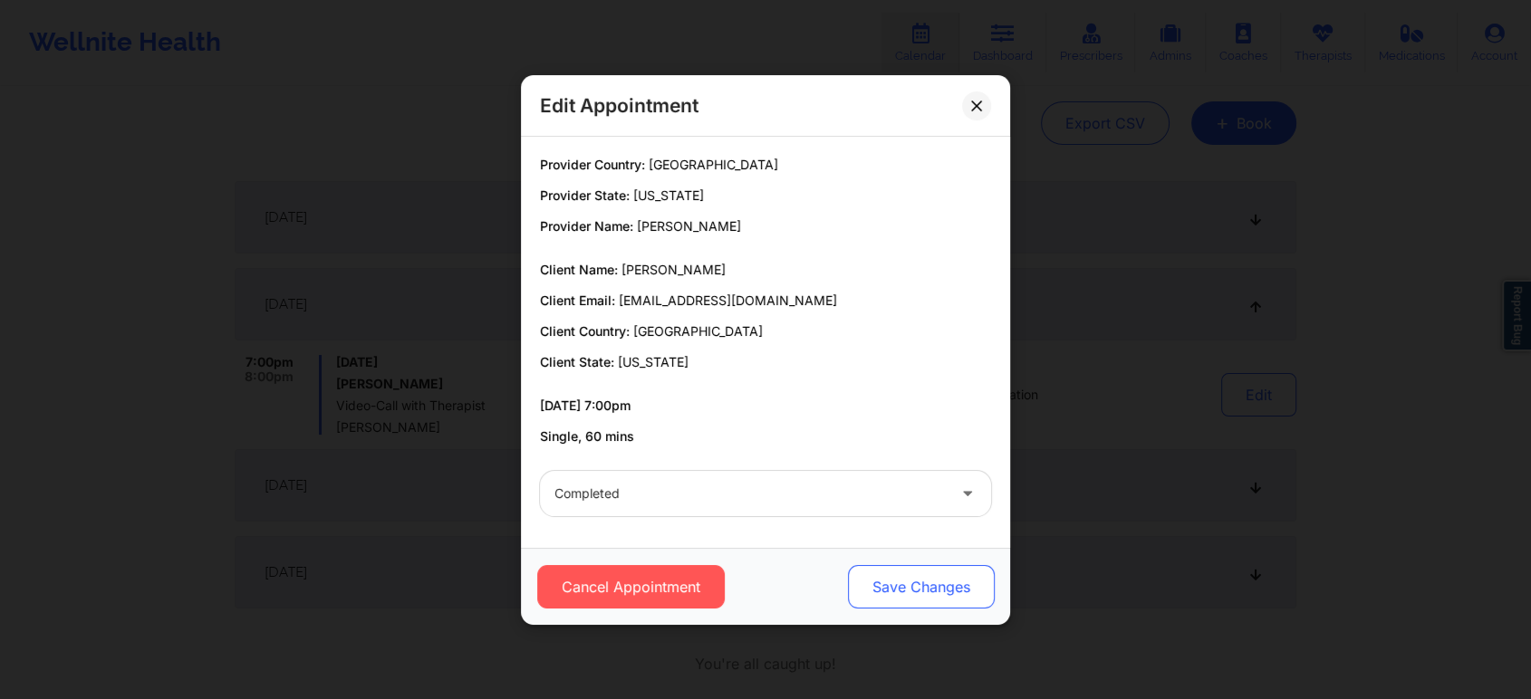
click at [888, 582] on button "Save Changes" at bounding box center [921, 586] width 147 height 43
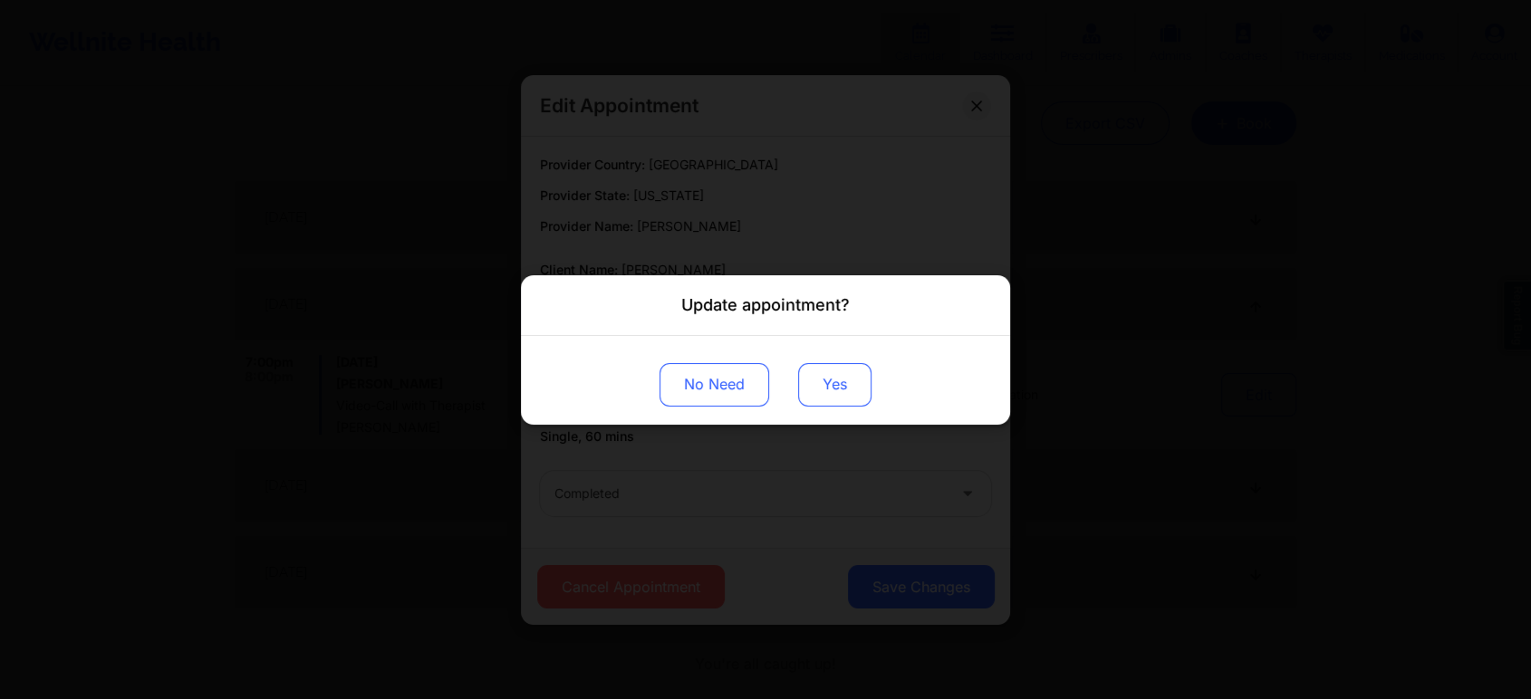
click at [847, 406] on div "No Need Yes" at bounding box center [765, 379] width 489 height 89
click at [844, 373] on button "Yes" at bounding box center [834, 383] width 73 height 43
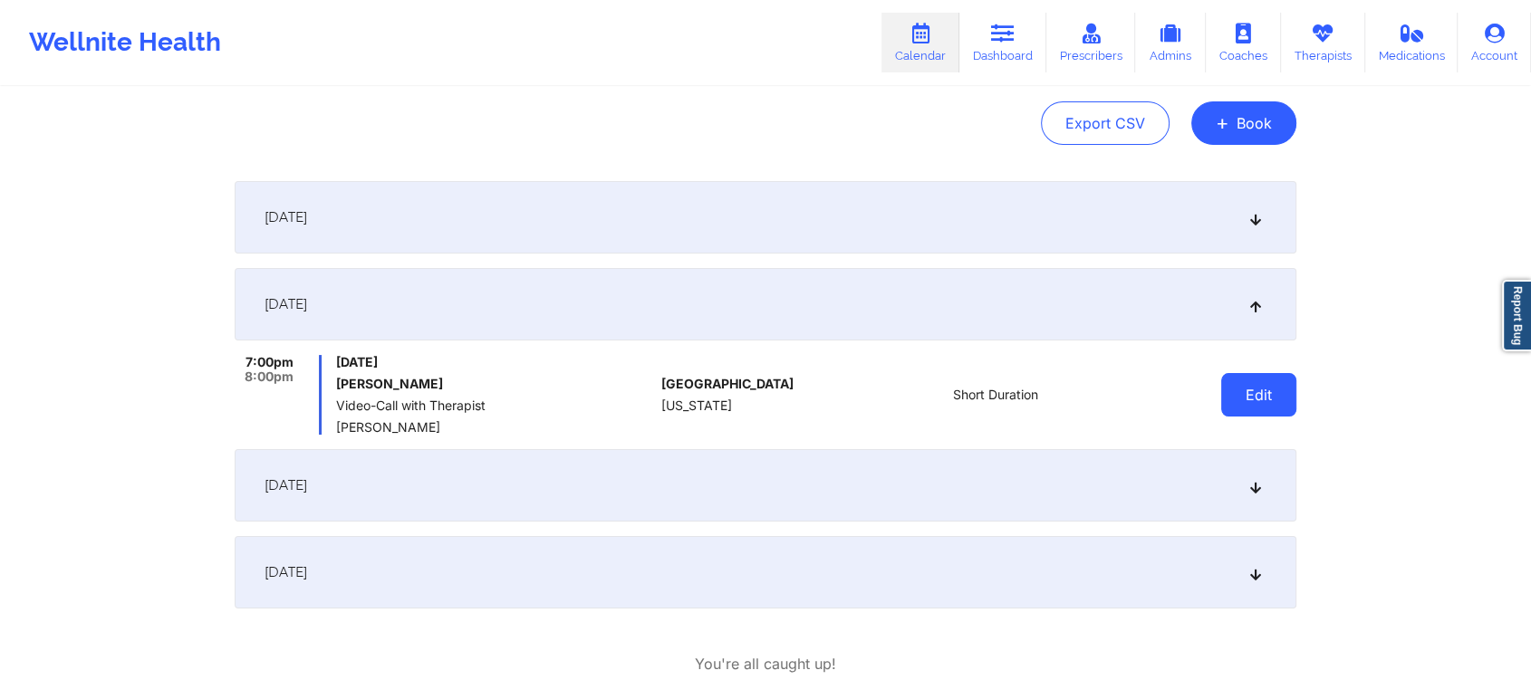
click at [1269, 389] on button "Edit" at bounding box center [1258, 394] width 75 height 43
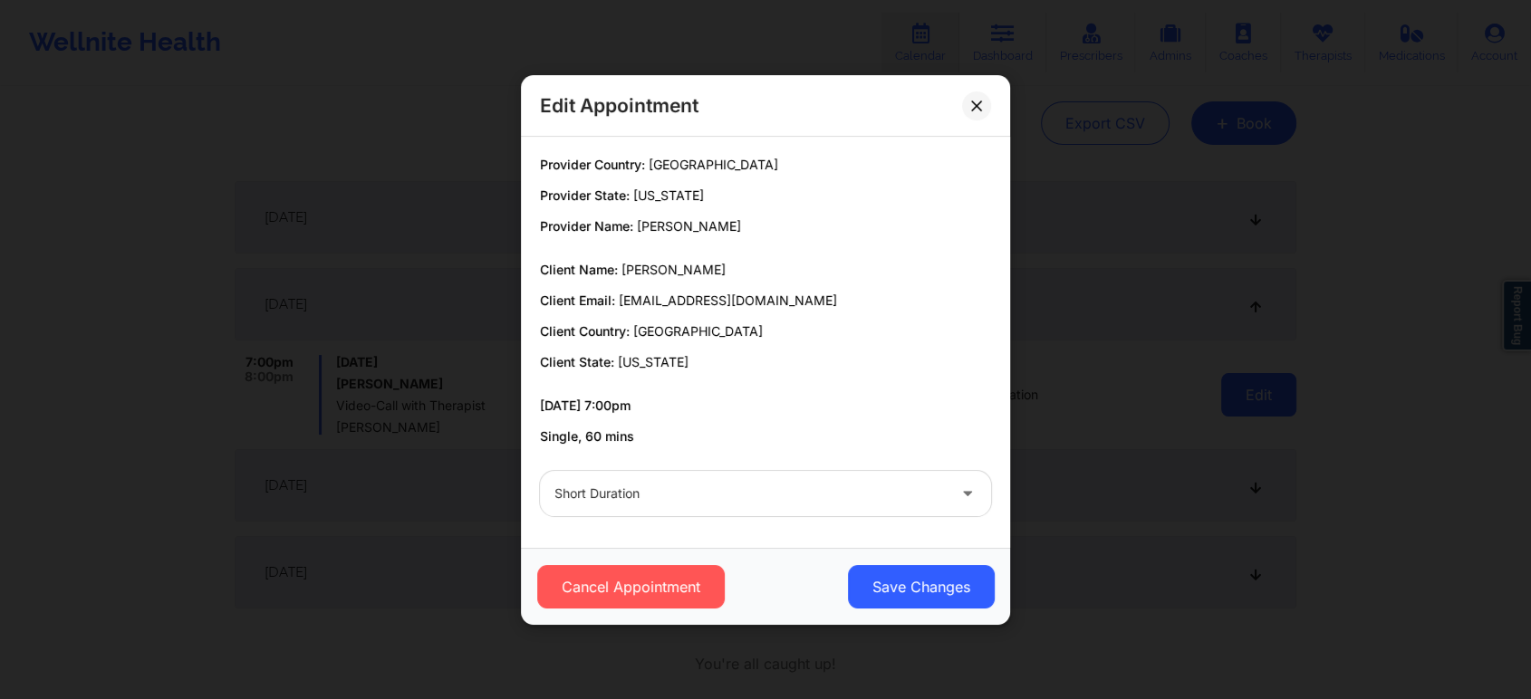
click at [1269, 389] on body "Wellnite Health Calendar Dashboard Prescribers Admins Coaches Therapists Medica…" at bounding box center [765, 170] width 1531 height 699
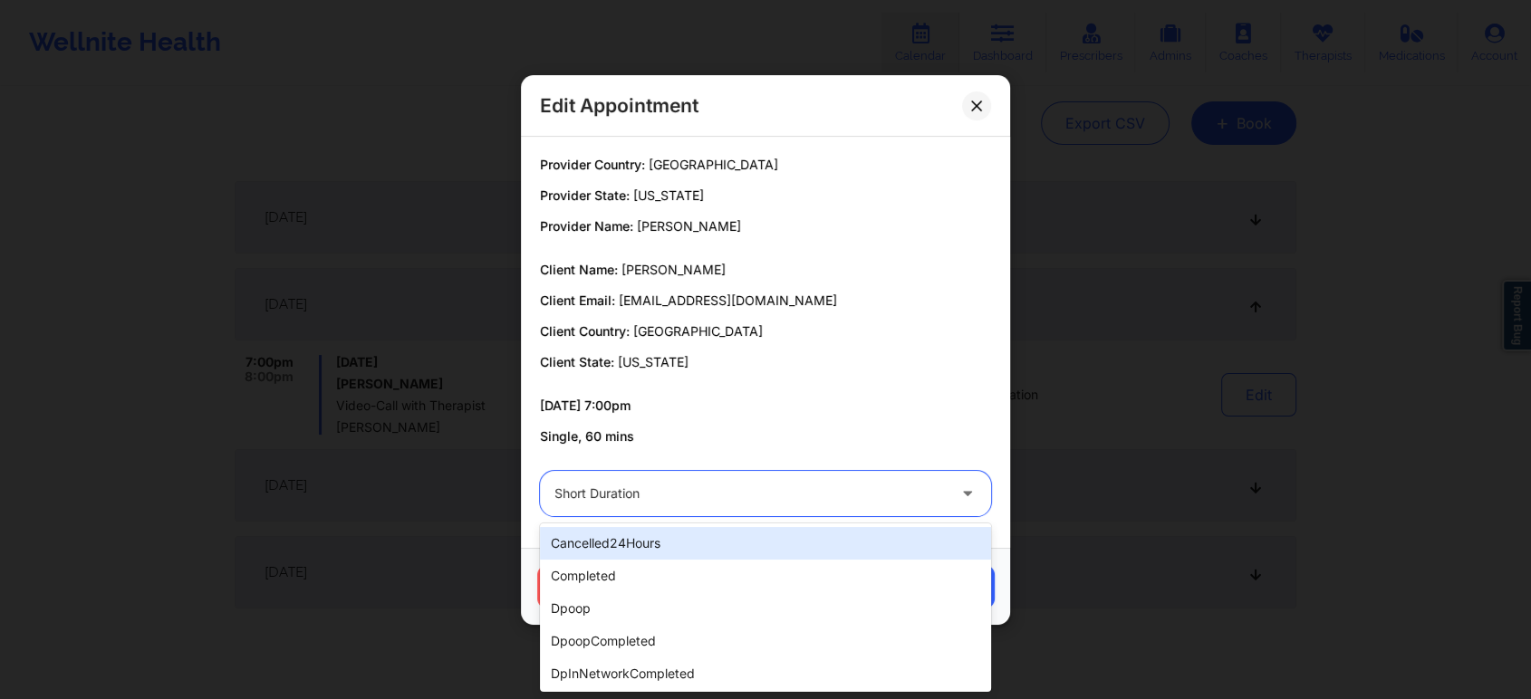
click at [758, 473] on div "Short Duration" at bounding box center [749, 493] width 391 height 45
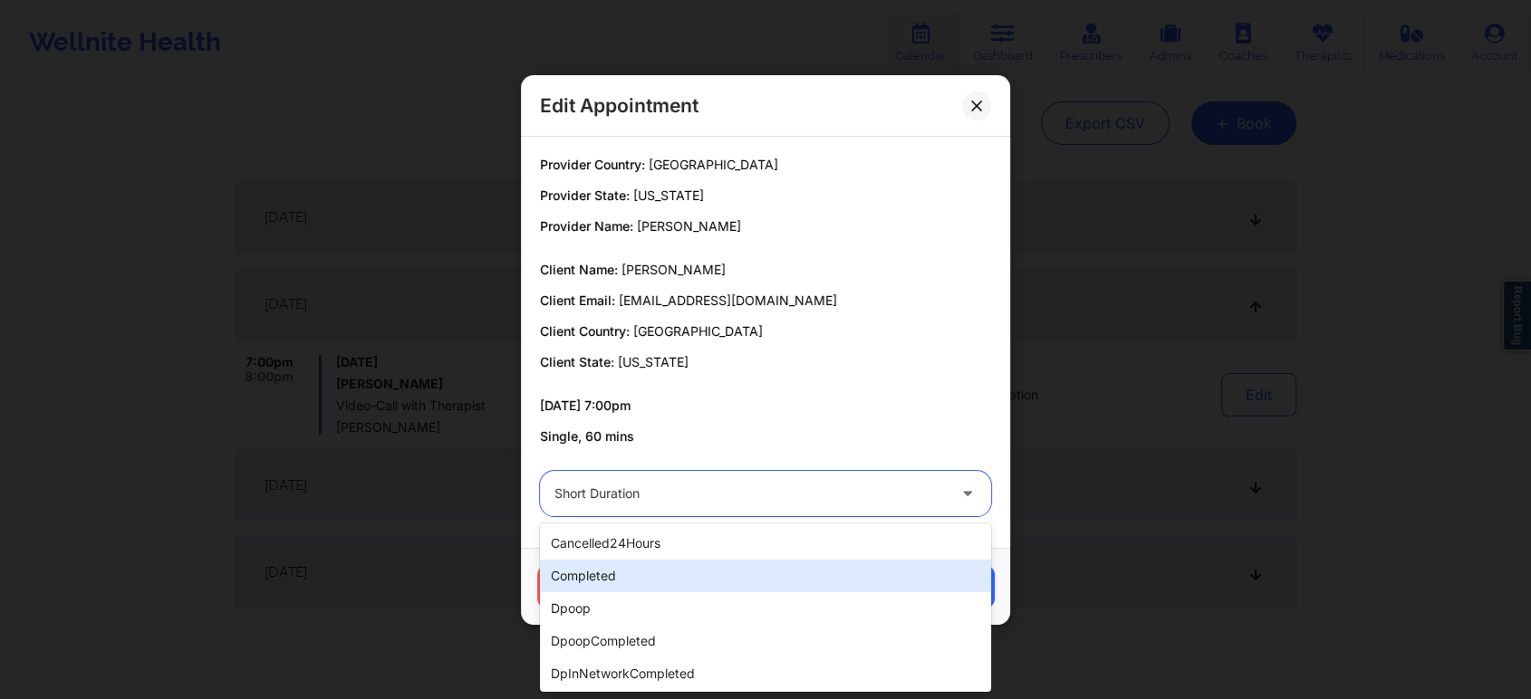
drag, startPoint x: 657, startPoint y: 553, endPoint x: 625, endPoint y: 575, distance: 38.4
click at [625, 575] on div "cancelled24Hours completed dpoop dpoopCompleted dpInNetworkCompleted freeNoShow…" at bounding box center [765, 607] width 451 height 168
click at [625, 575] on div "completed" at bounding box center [765, 576] width 451 height 33
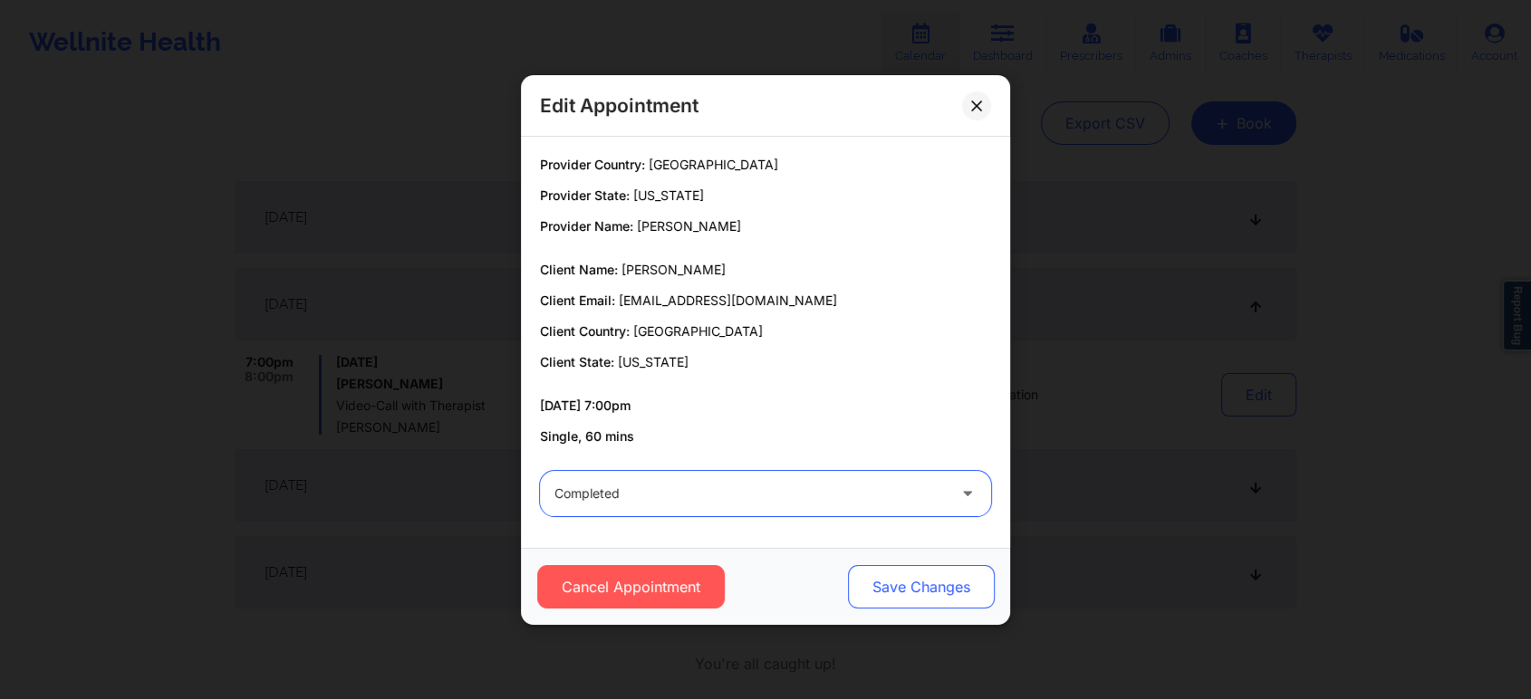
click at [923, 571] on button "Save Changes" at bounding box center [921, 586] width 147 height 43
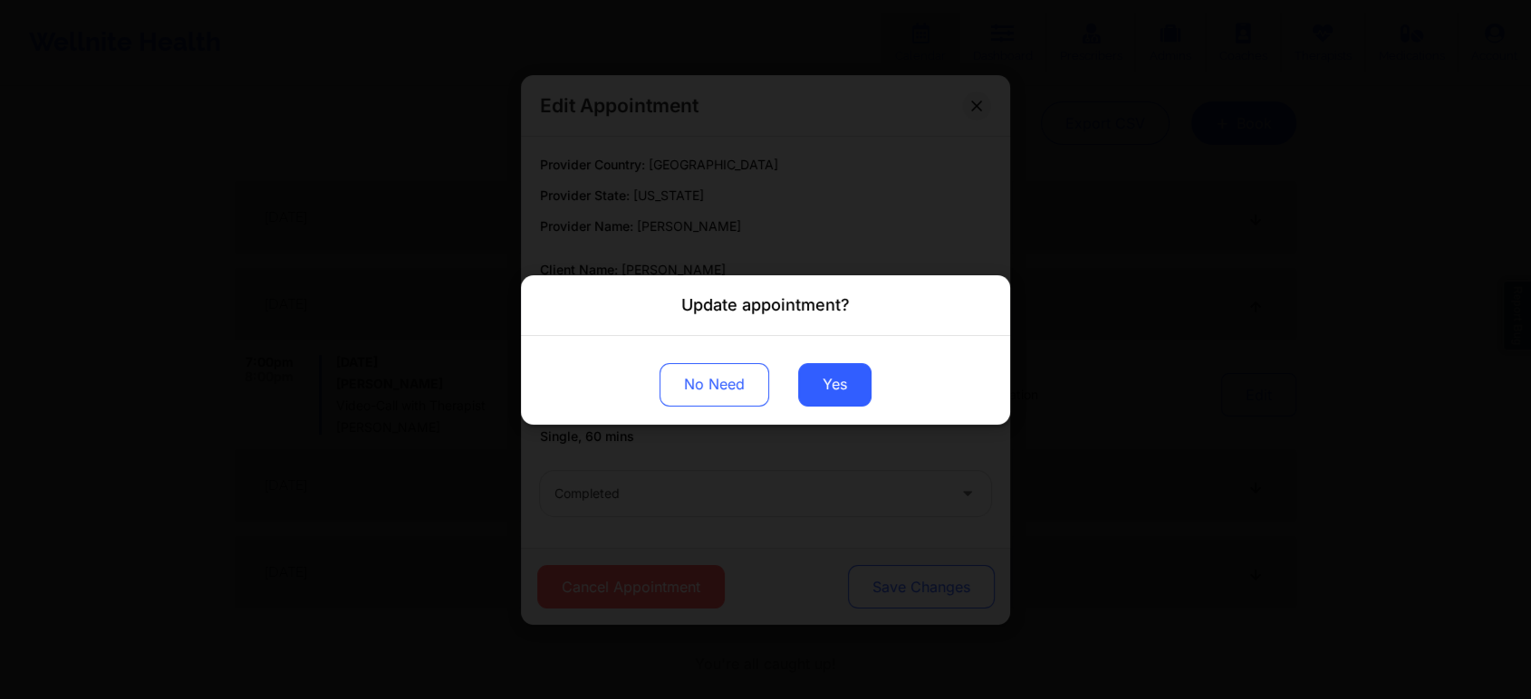
click at [923, 571] on div "Update appointment? No Need Yes" at bounding box center [765, 349] width 1531 height 699
click at [859, 372] on button "Yes" at bounding box center [834, 383] width 73 height 43
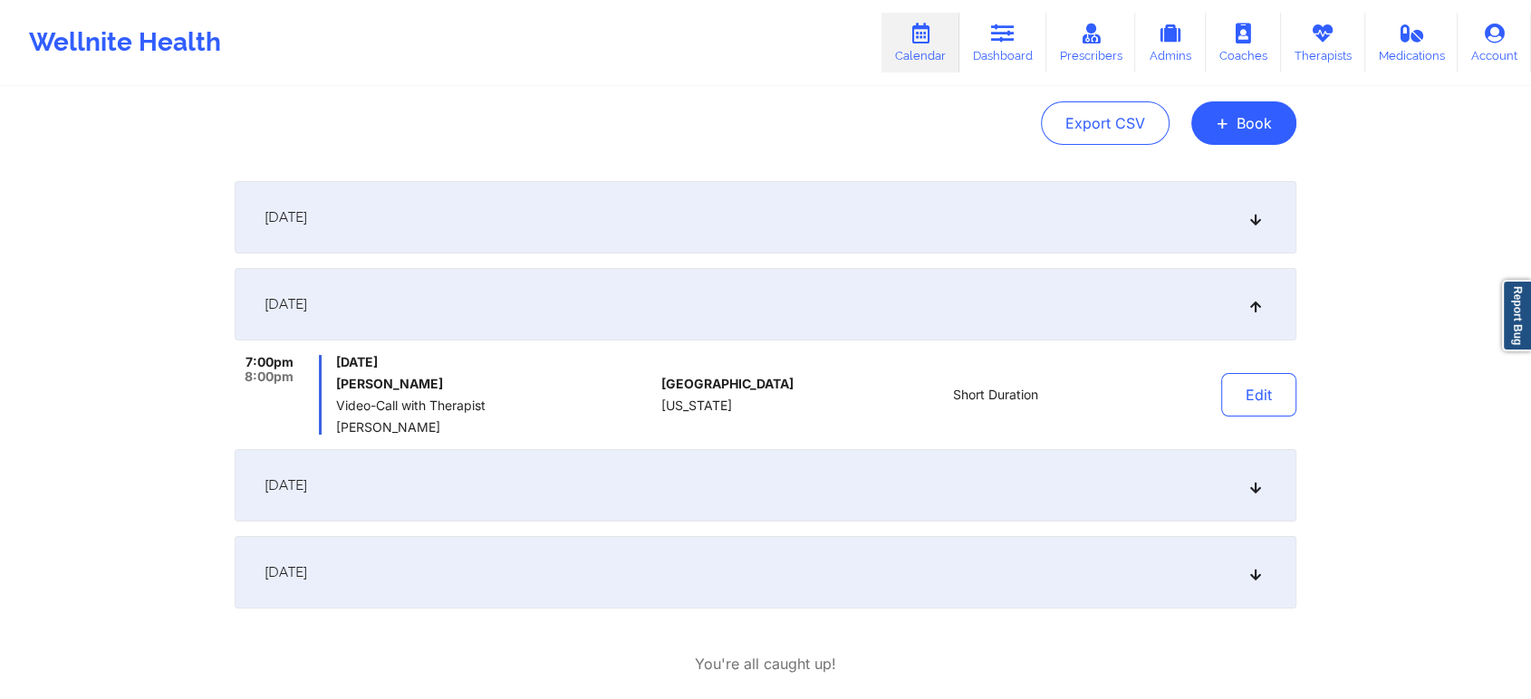
scroll to position [0, 0]
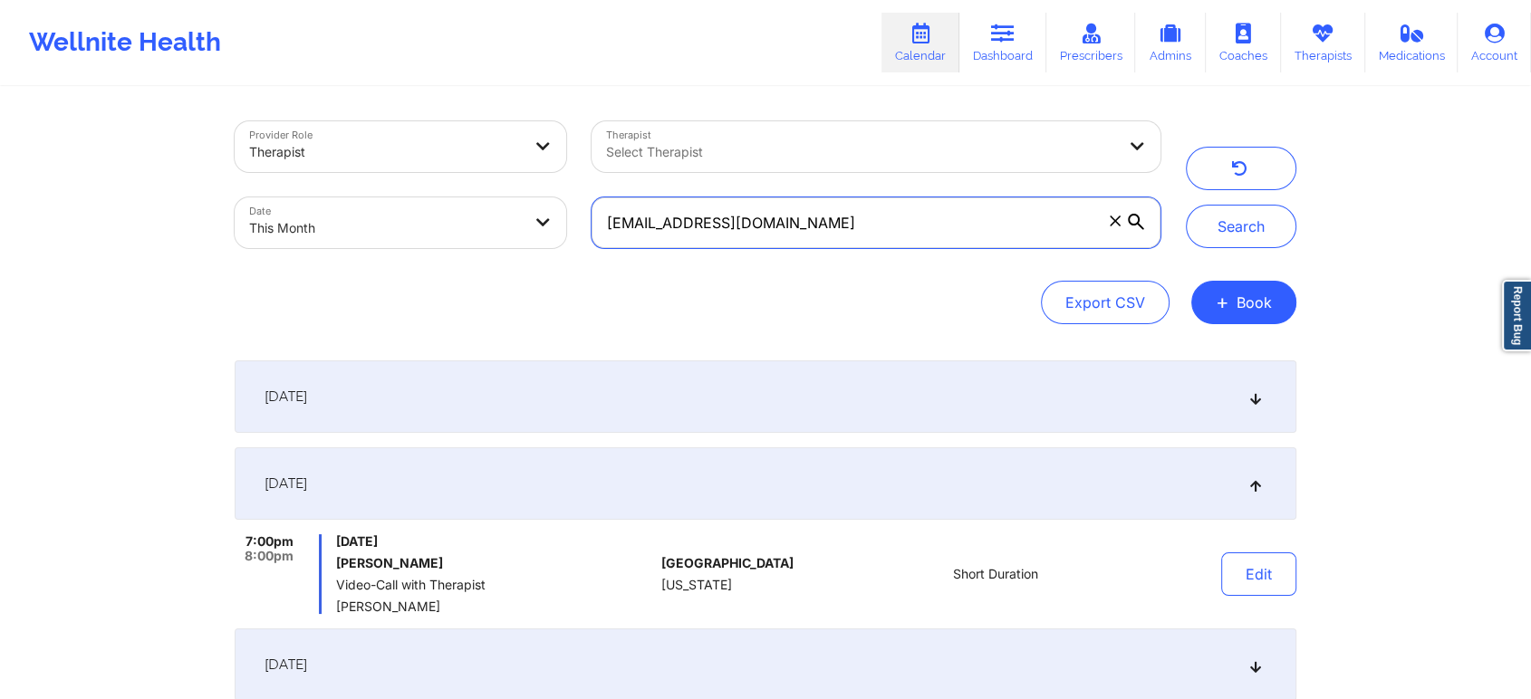
drag, startPoint x: 831, startPoint y: 230, endPoint x: 391, endPoint y: 312, distance: 447.8
click at [391, 312] on div "Provider Role Therapist Therapist Select Therapist Date This Month [EMAIL_ADDRE…" at bounding box center [765, 222] width 1061 height 203
paste input "oslopez.3"
click at [1186, 205] on button "Search" at bounding box center [1241, 226] width 110 height 43
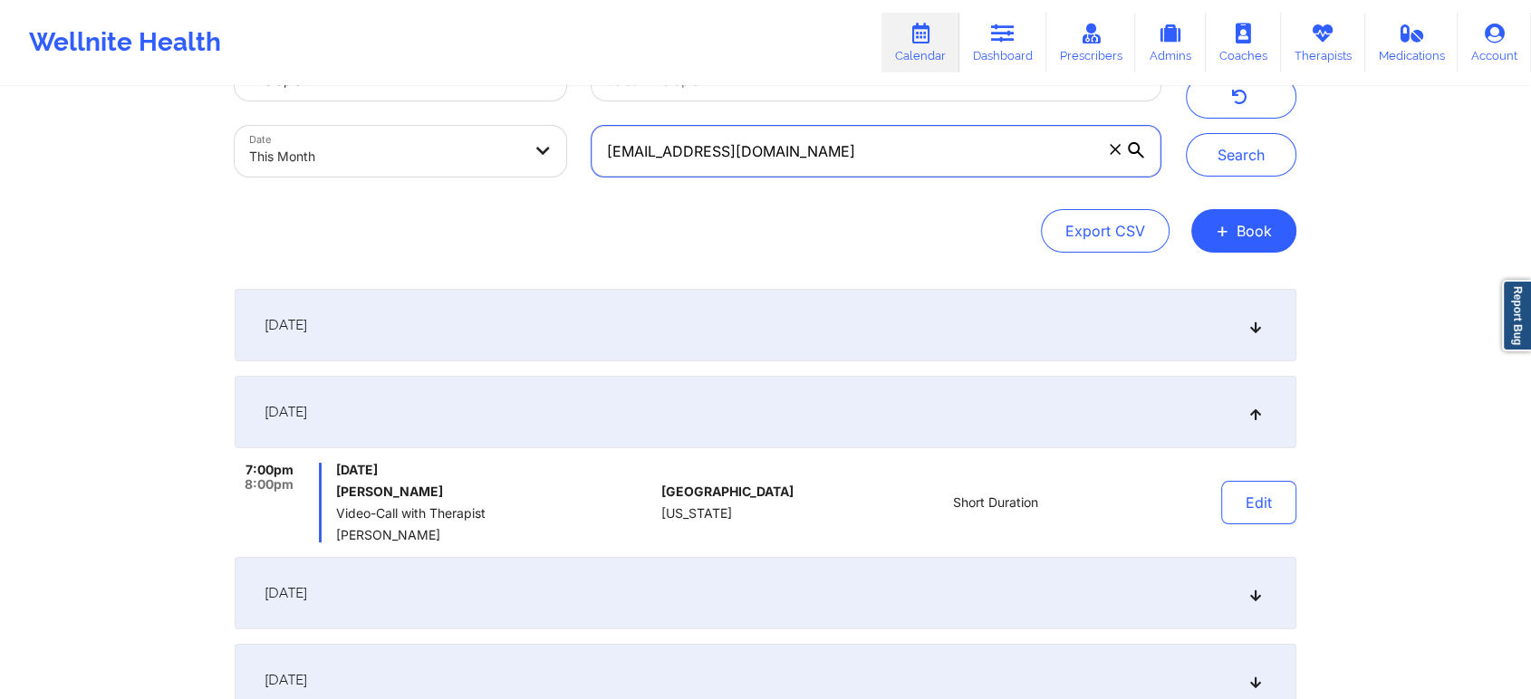
scroll to position [74, 0]
drag, startPoint x: 811, startPoint y: 137, endPoint x: 602, endPoint y: 148, distance: 209.5
click at [602, 148] on input "[EMAIL_ADDRESS][DOMAIN_NAME]" at bounding box center [875, 148] width 569 height 51
click at [1186, 130] on button "Search" at bounding box center [1241, 151] width 110 height 43
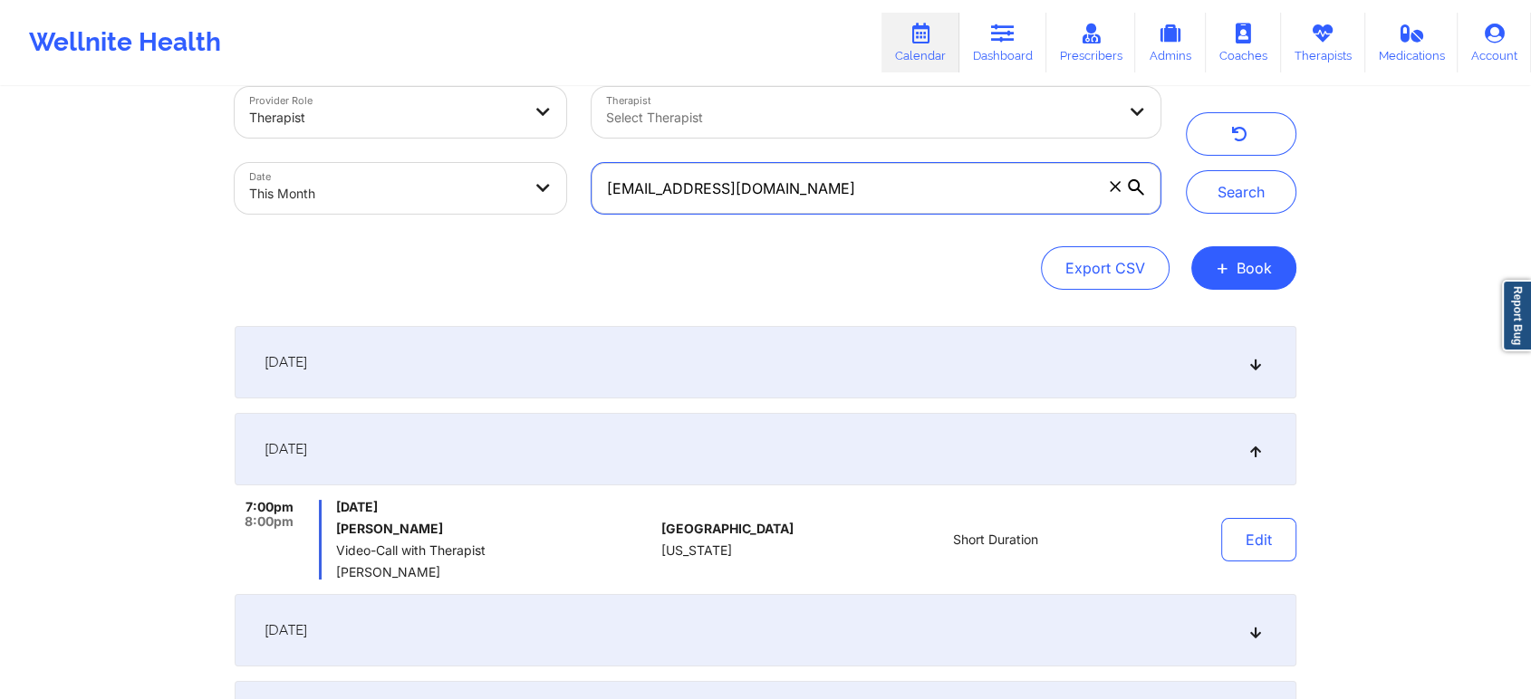
scroll to position [60, 0]
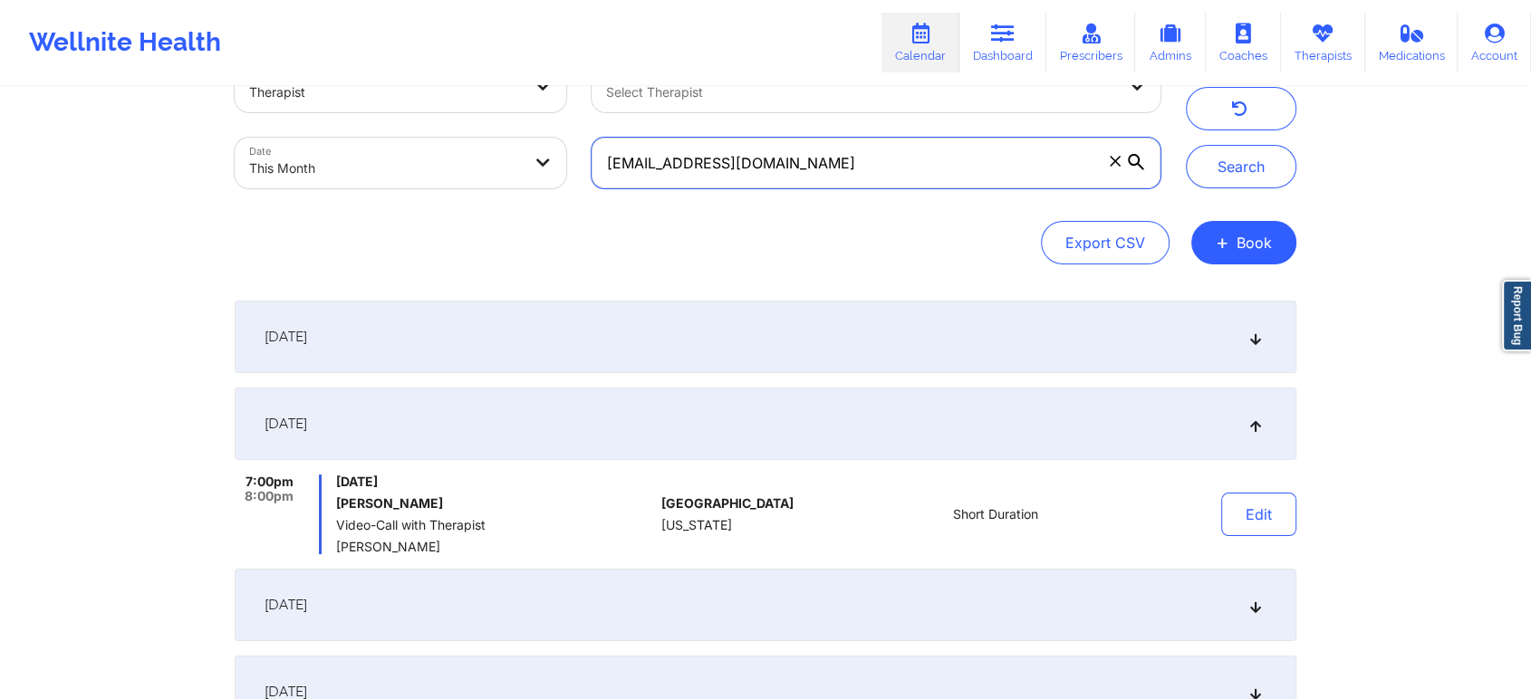
drag, startPoint x: 860, startPoint y: 179, endPoint x: 489, endPoint y: 135, distance: 374.0
click at [489, 135] on div "Provider Role Therapist Therapist Select Therapist Date This Month [EMAIL_ADDRE…" at bounding box center [697, 125] width 951 height 152
click at [1186, 145] on button "Search" at bounding box center [1241, 166] width 110 height 43
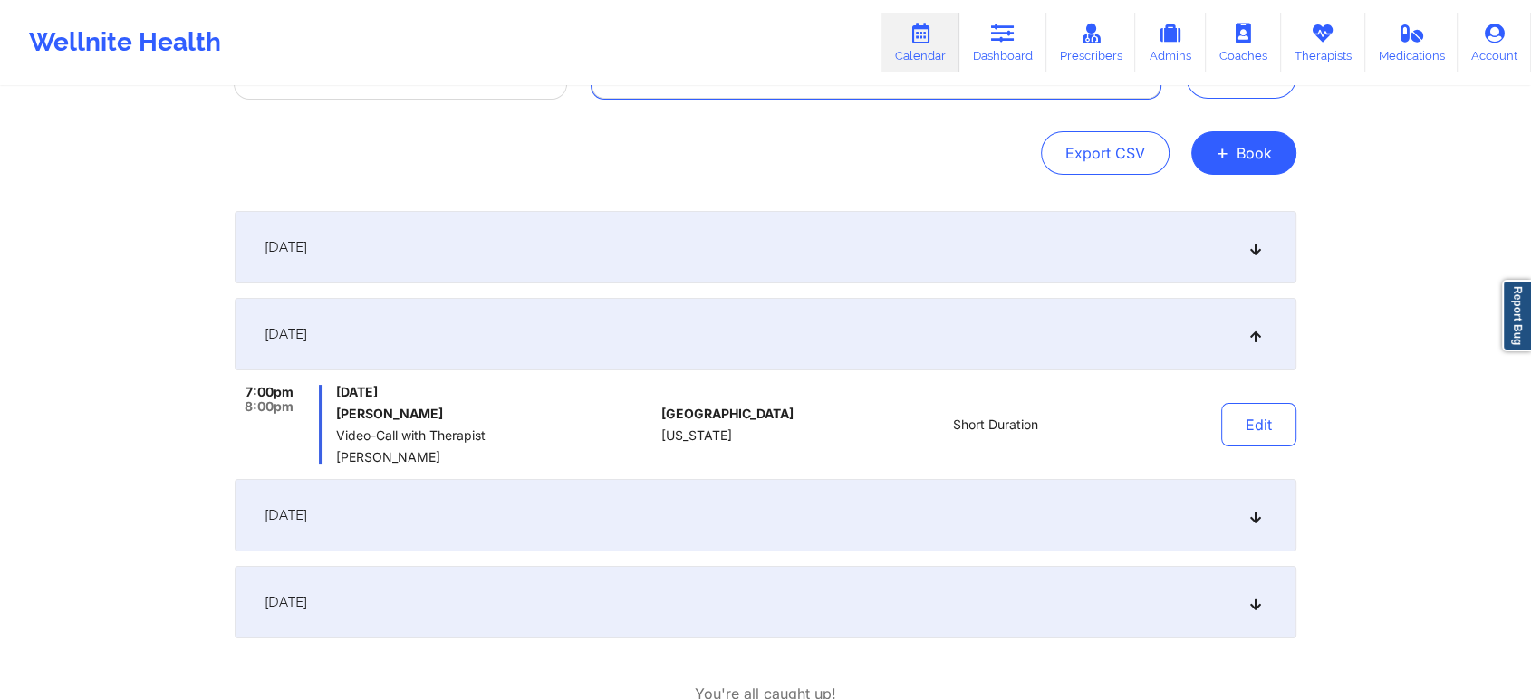
scroll to position [149, 0]
click at [1257, 421] on button "Edit" at bounding box center [1258, 425] width 75 height 43
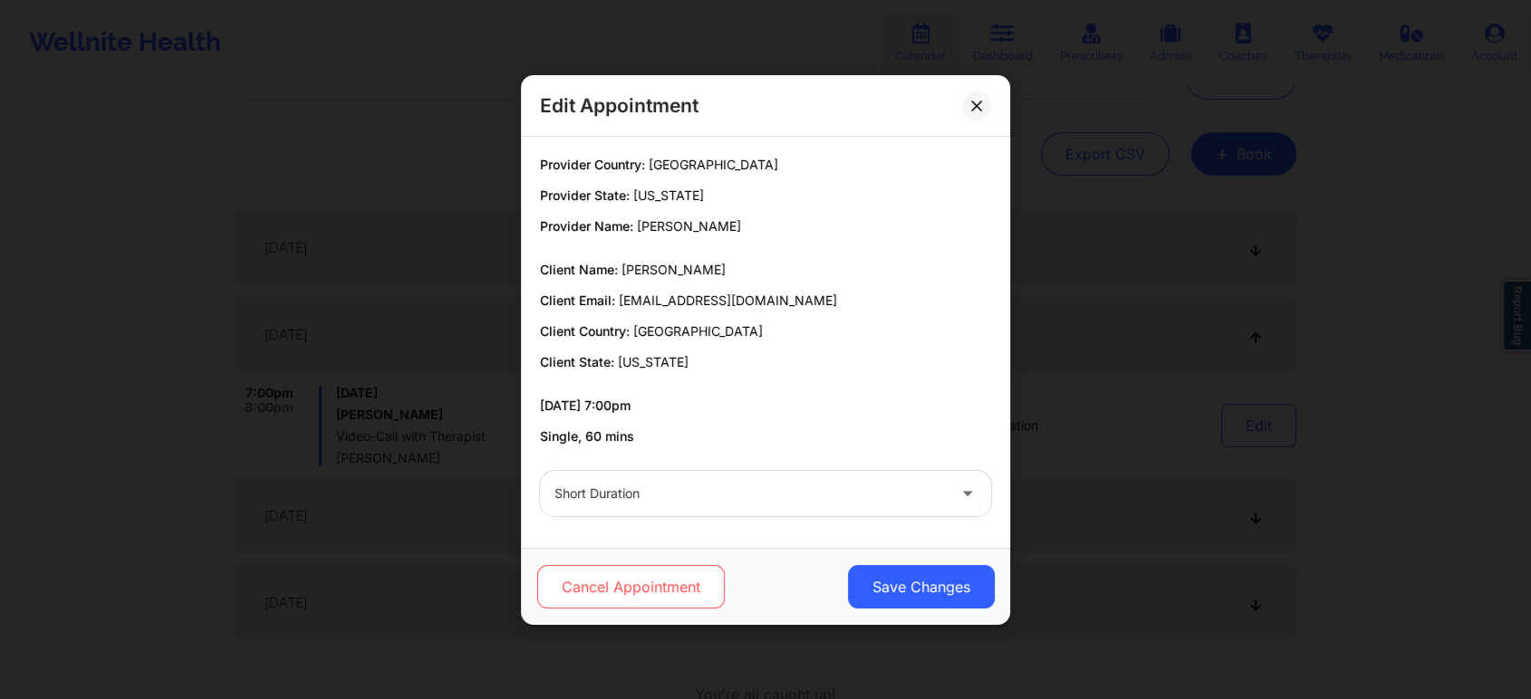
click at [658, 593] on button "Cancel Appointment" at bounding box center [630, 586] width 187 height 43
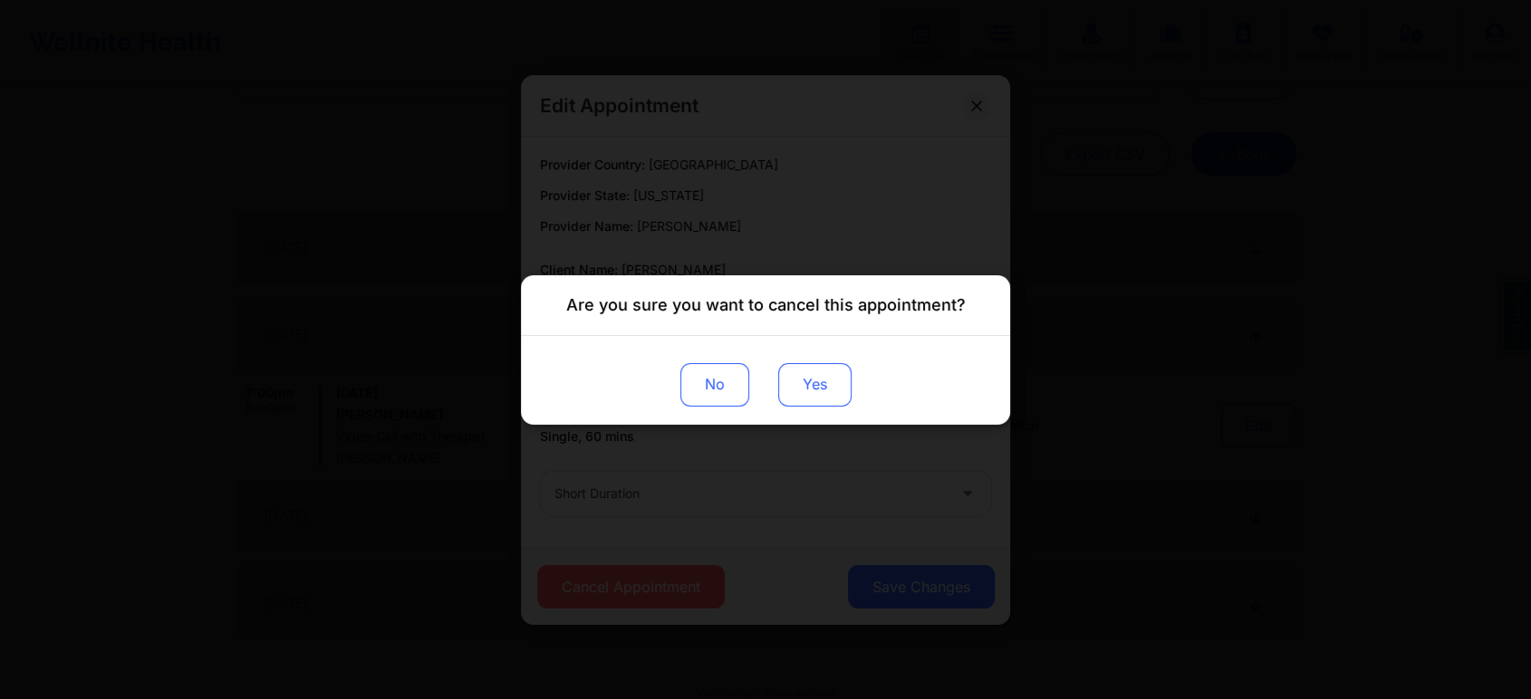
click at [840, 365] on button "Yes" at bounding box center [814, 383] width 73 height 43
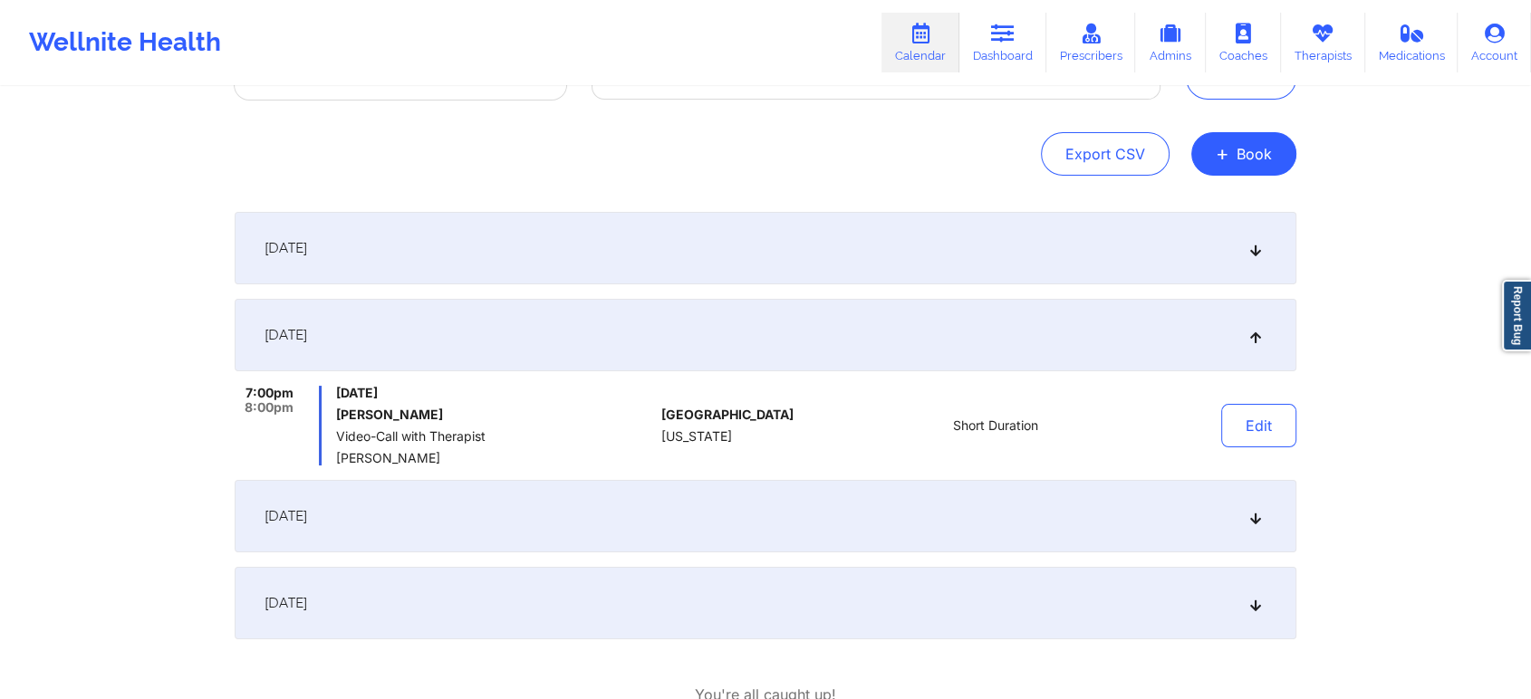
scroll to position [0, 0]
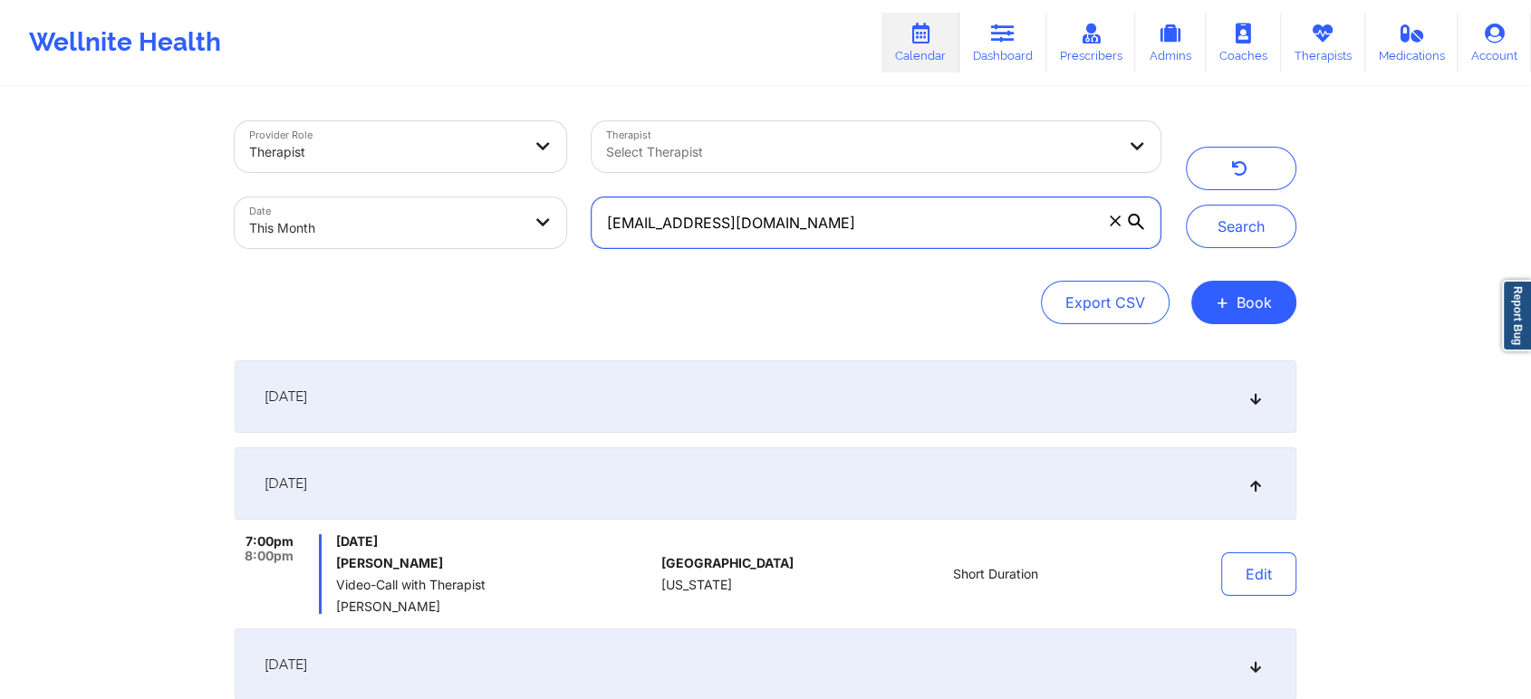
click at [842, 216] on input "[EMAIL_ADDRESS][DOMAIN_NAME]" at bounding box center [875, 222] width 569 height 51
drag, startPoint x: 855, startPoint y: 235, endPoint x: 572, endPoint y: 232, distance: 282.6
click at [572, 232] on div "Provider Role Therapist Therapist Select Therapist Date This Month [EMAIL_ADDRE…" at bounding box center [697, 185] width 951 height 152
paste input "imadhussain1"
type input "[EMAIL_ADDRESS][DOMAIN_NAME]"
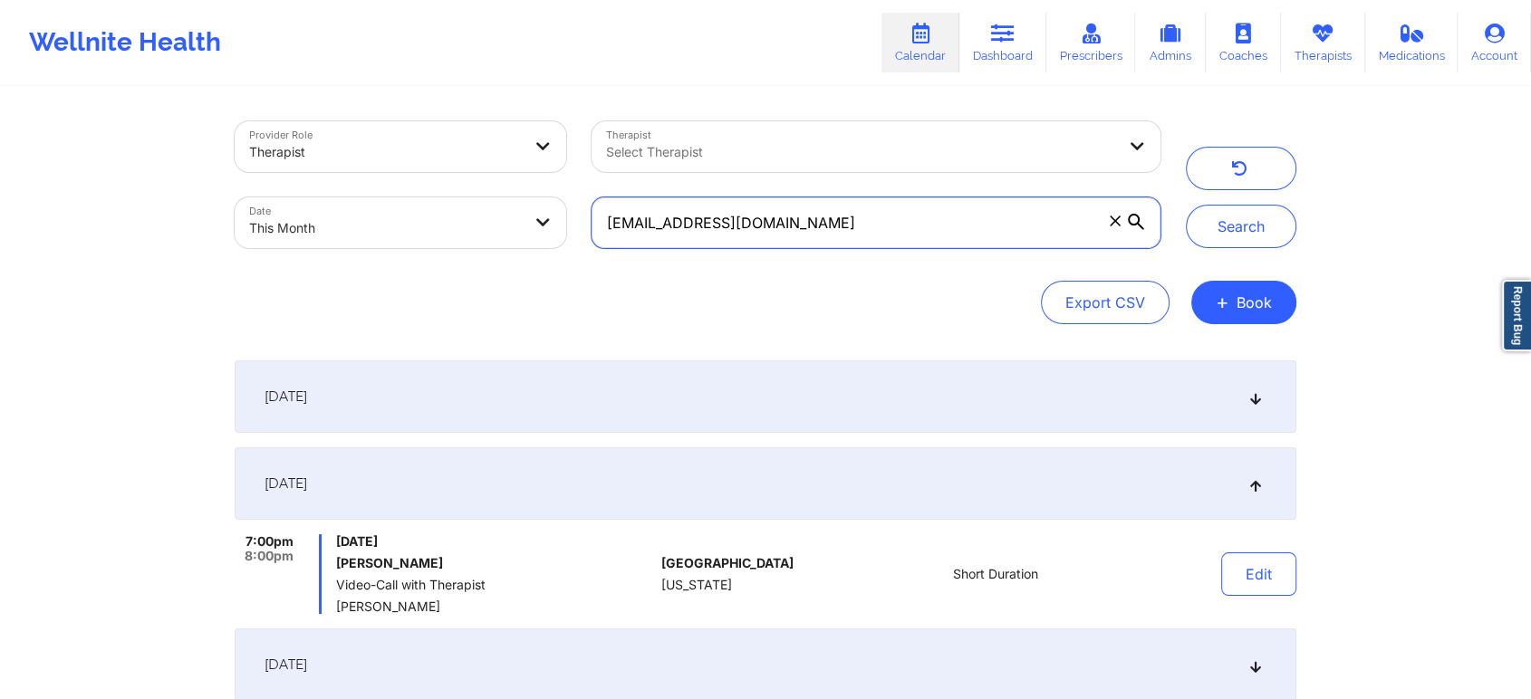
click at [1186, 205] on button "Search" at bounding box center [1241, 226] width 110 height 43
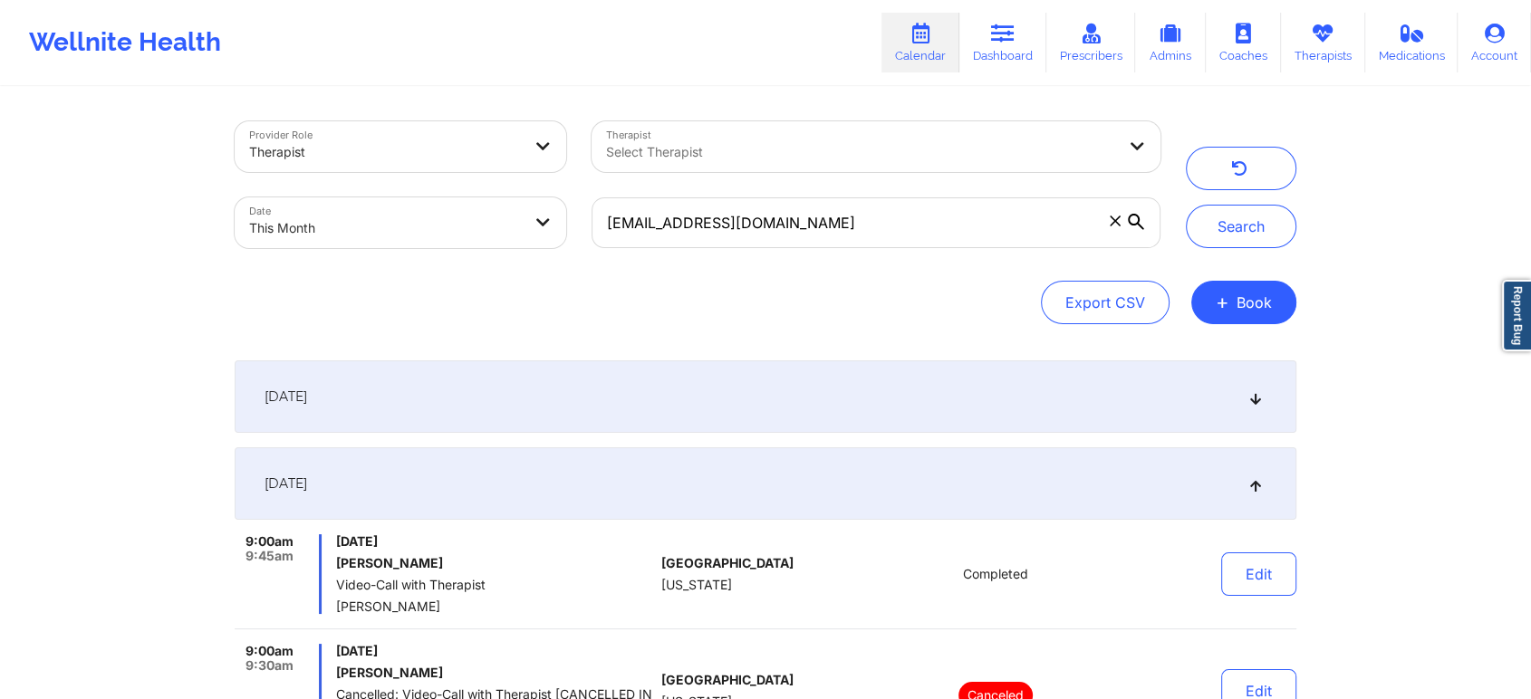
click at [1094, 420] on div "[DATE]" at bounding box center [765, 396] width 1061 height 72
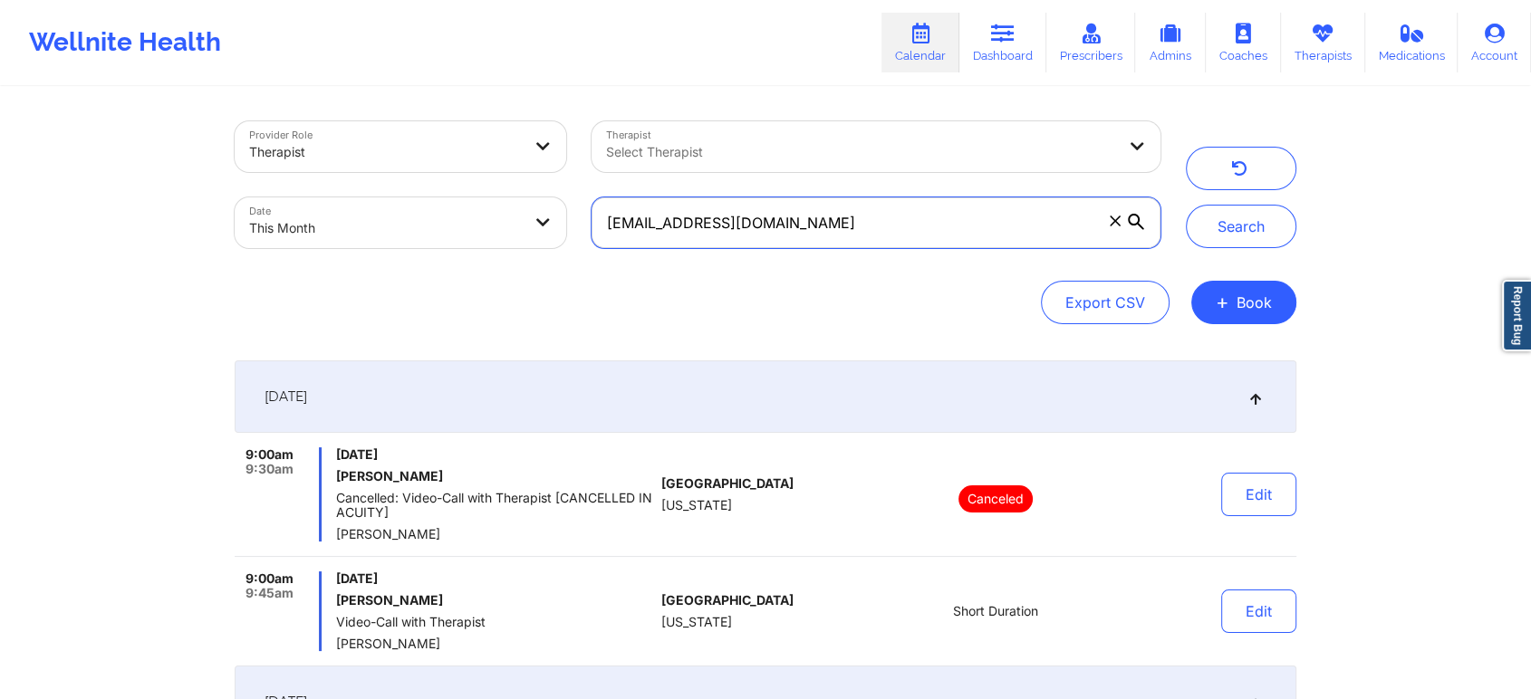
drag, startPoint x: 874, startPoint y: 216, endPoint x: 446, endPoint y: 213, distance: 428.4
click at [446, 213] on div "Provider Role Therapist Therapist Select Therapist Date This Month [EMAIL_ADDRE…" at bounding box center [697, 185] width 951 height 152
paste input "text"
click at [1186, 205] on button "Search" at bounding box center [1241, 226] width 110 height 43
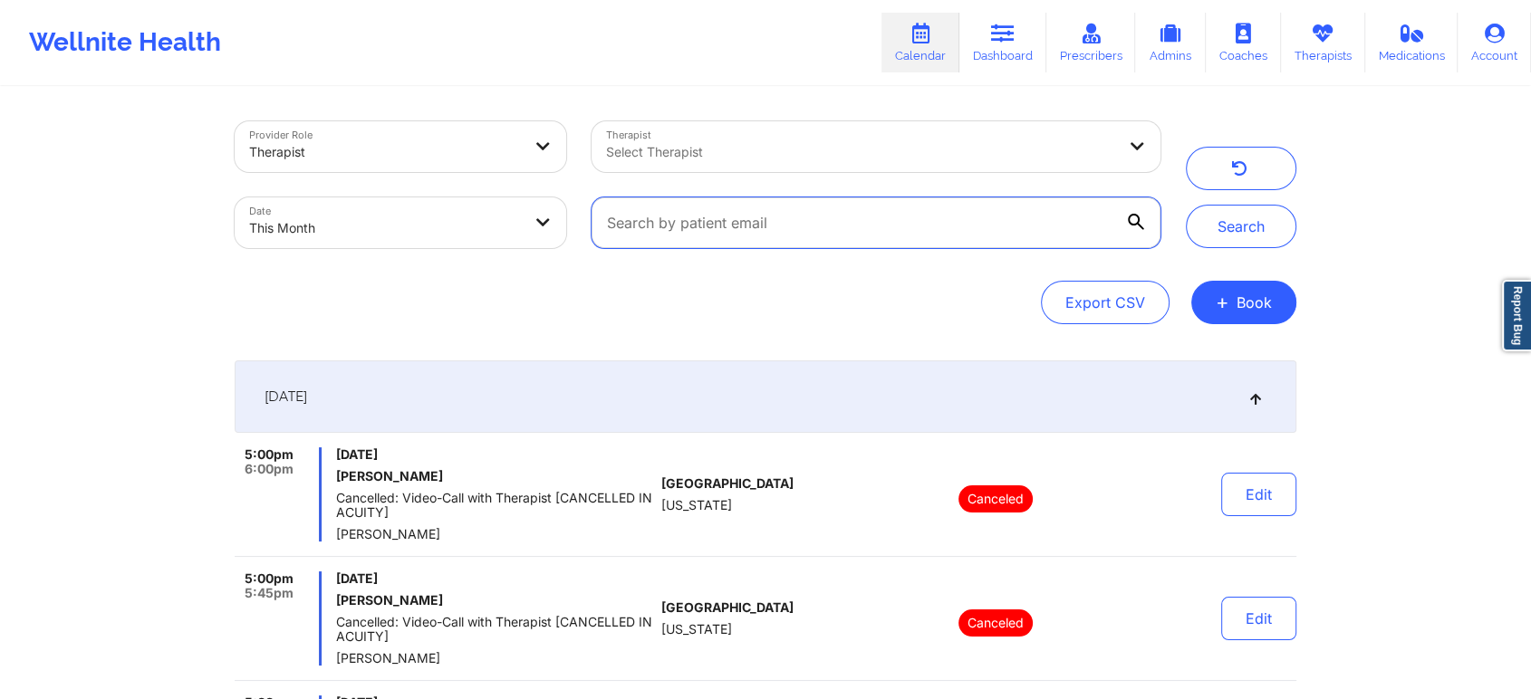
click at [660, 224] on input "text" at bounding box center [875, 222] width 569 height 51
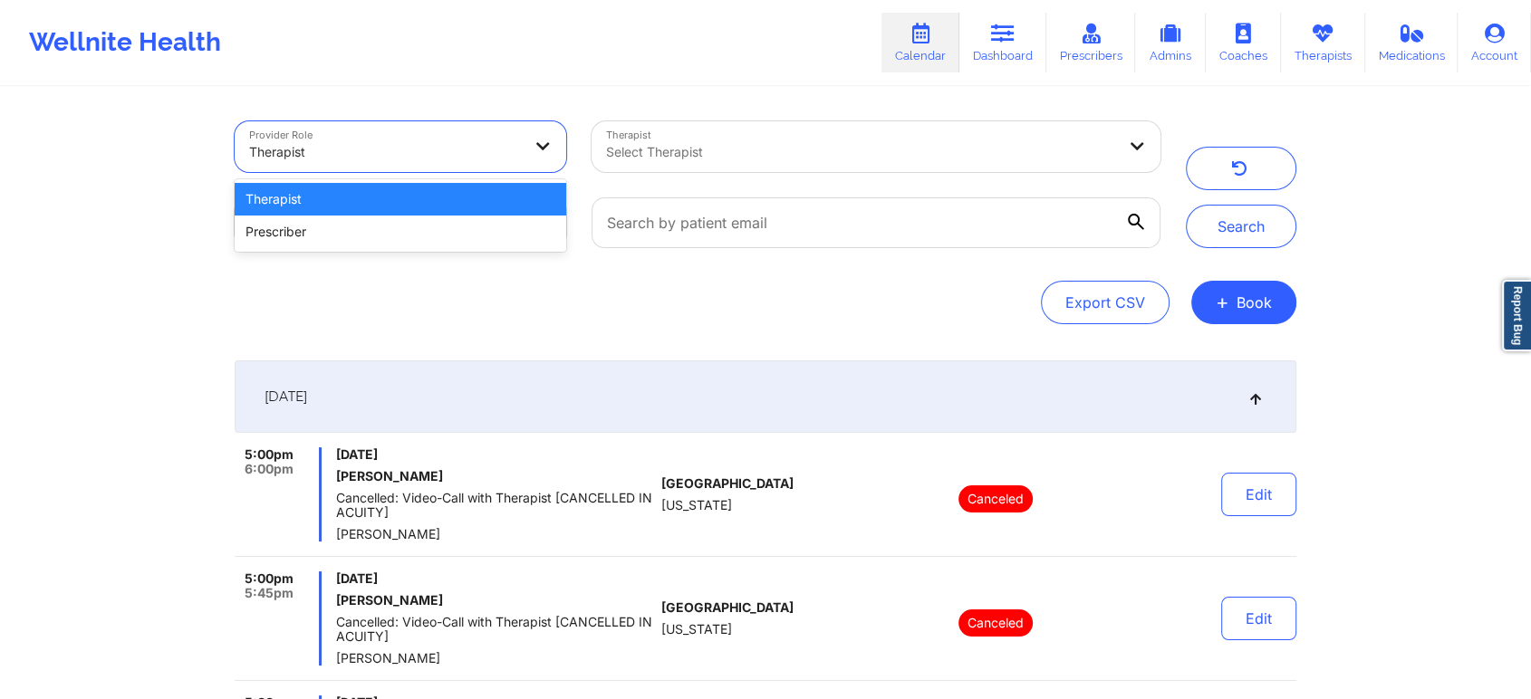
click at [360, 121] on div "Therapist" at bounding box center [379, 146] width 288 height 51
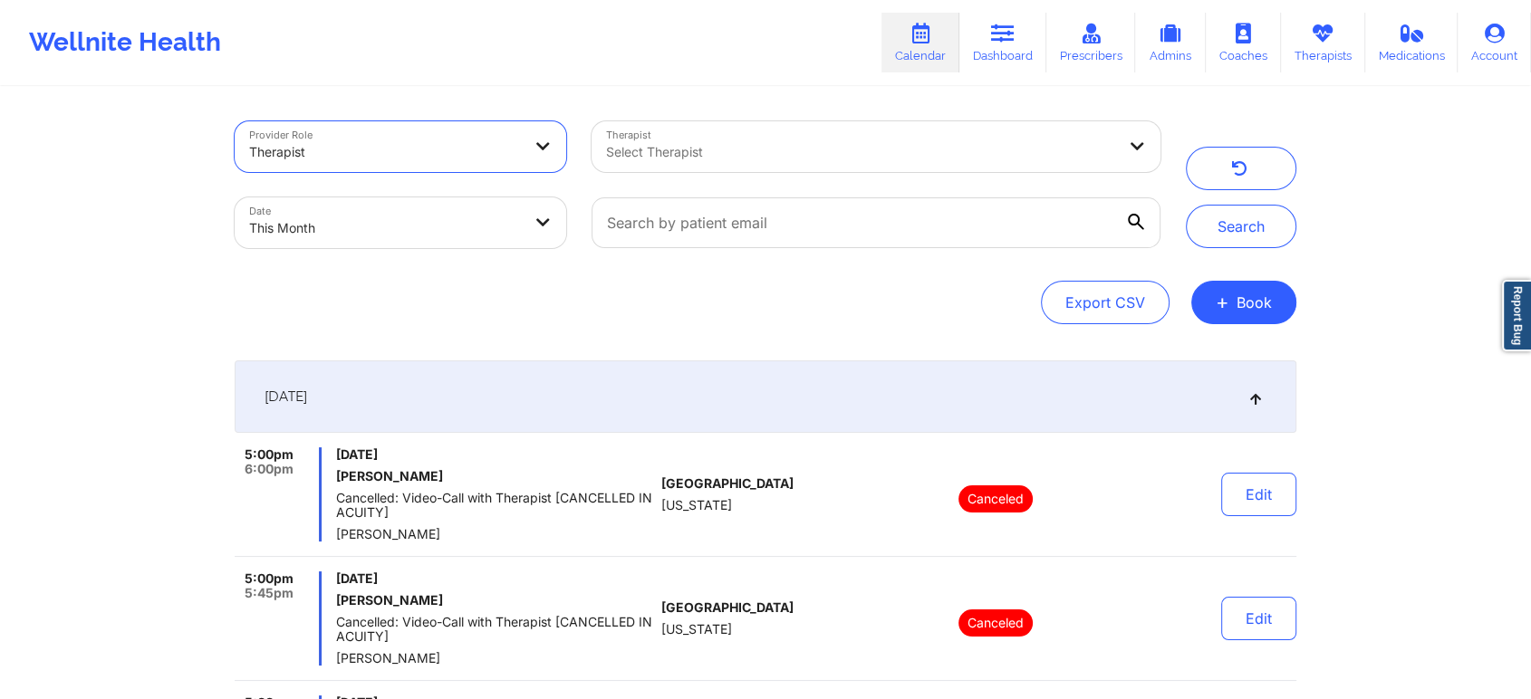
click at [360, 137] on div "Therapist" at bounding box center [385, 152] width 272 height 40
click at [370, 230] on body "Wellnite Health Calendar Dashboard Prescribers Admins Coaches Therapists Medica…" at bounding box center [765, 349] width 1531 height 699
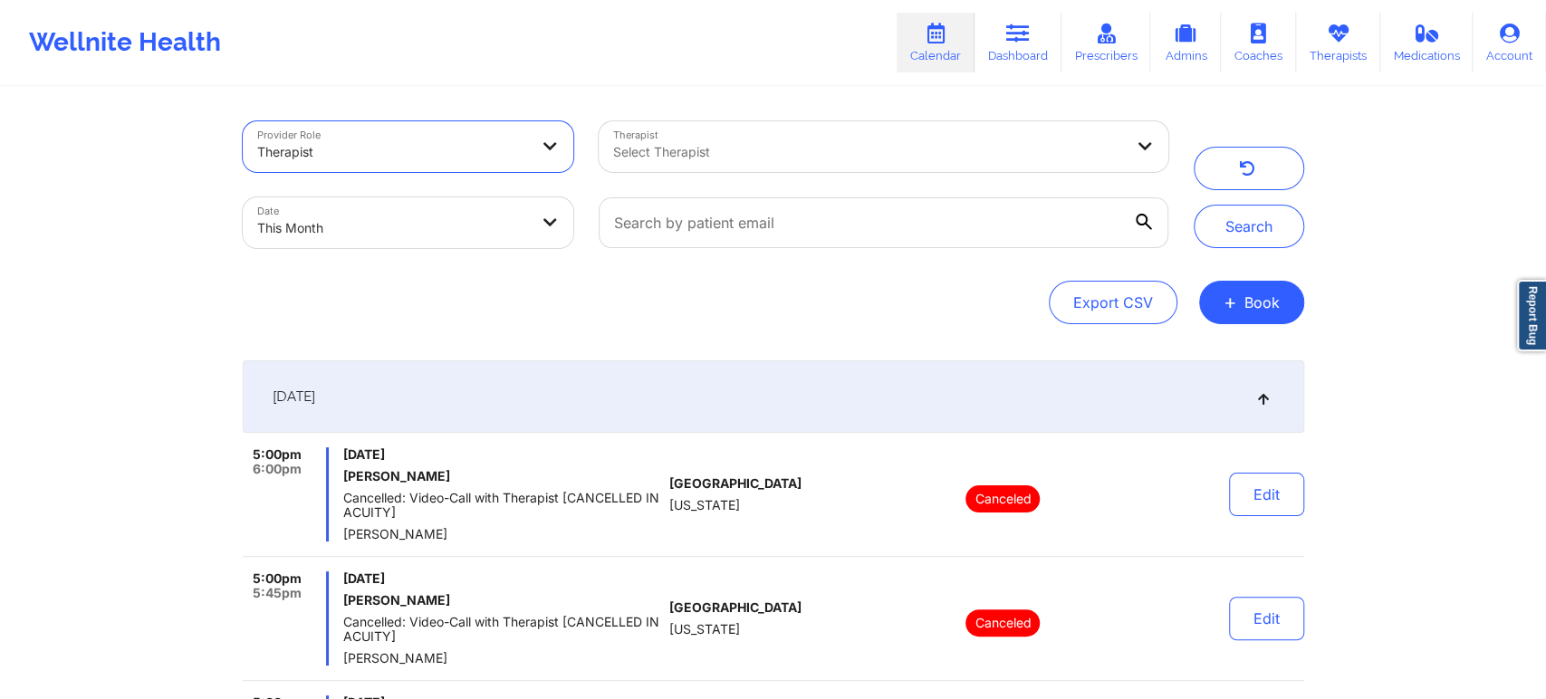
select select "2025-8"
select select "2025-9"
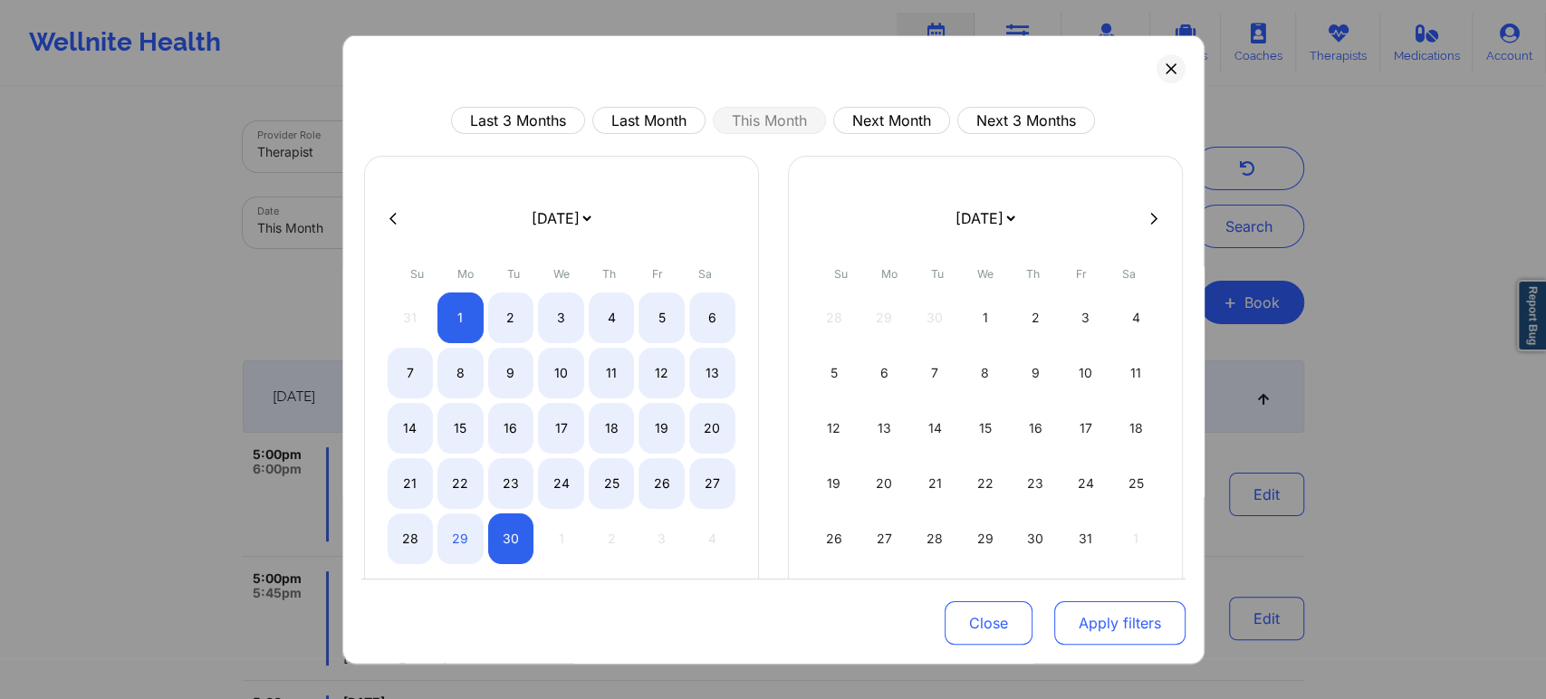
click at [1111, 637] on button "Apply filters" at bounding box center [1119, 622] width 131 height 43
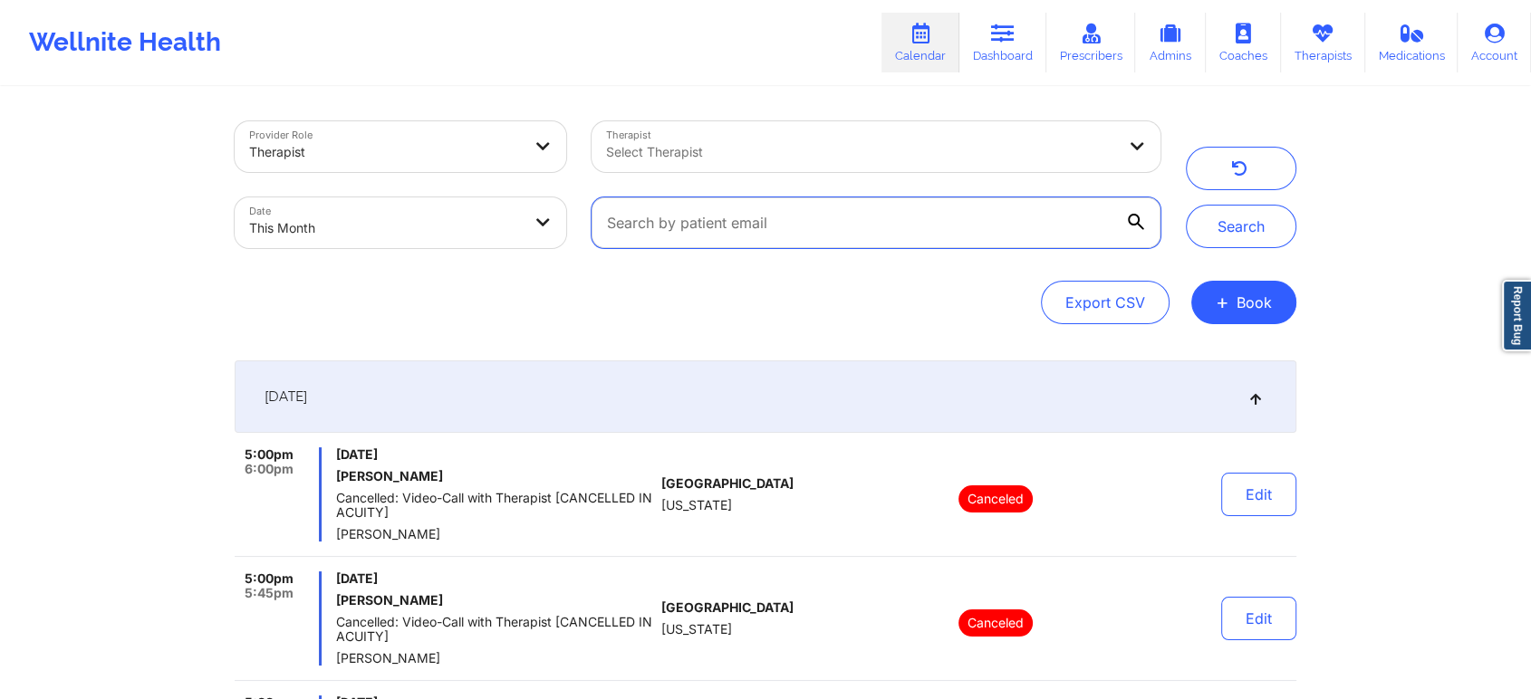
click at [790, 214] on input "text" at bounding box center [875, 222] width 569 height 51
paste input "[EMAIL_ADDRESS][PERSON_NAME][DOMAIN_NAME]"
click at [1186, 205] on button "Search" at bounding box center [1241, 226] width 110 height 43
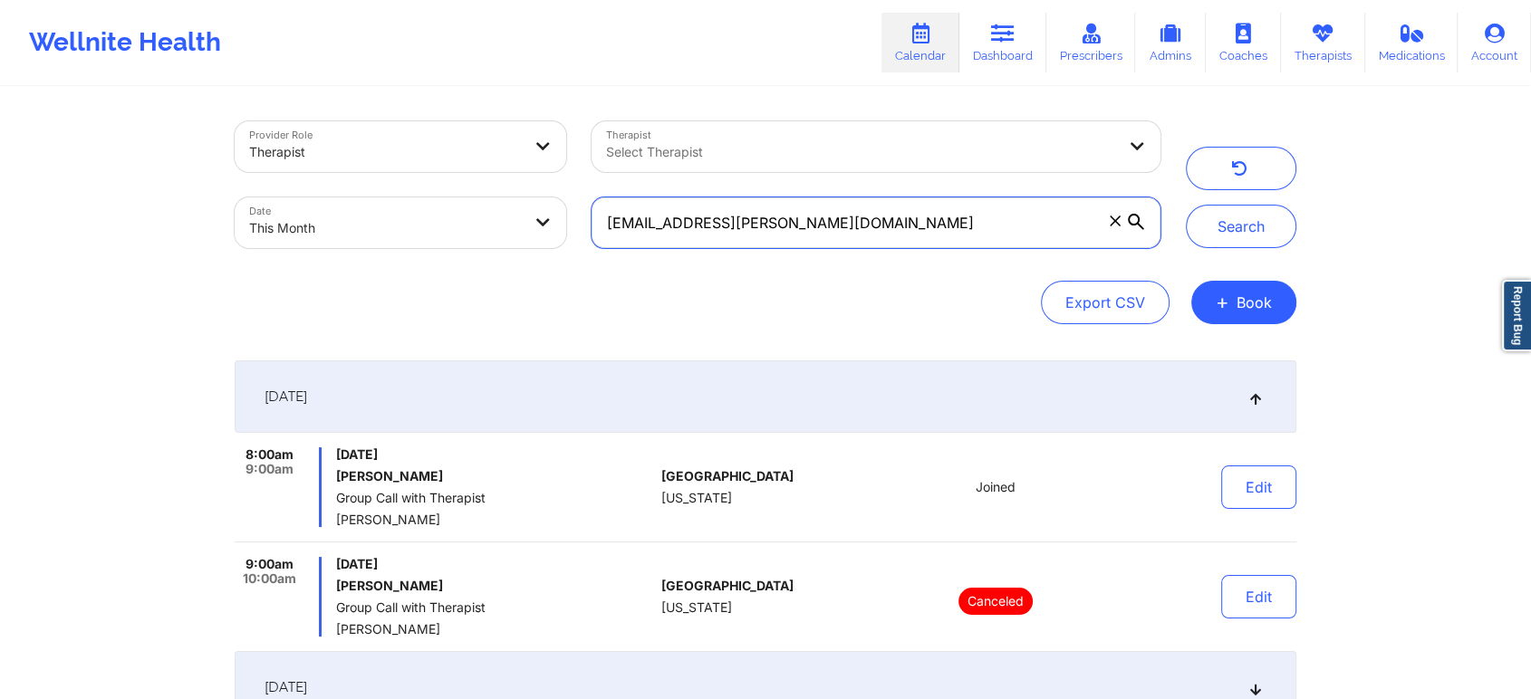
scroll to position [21, 0]
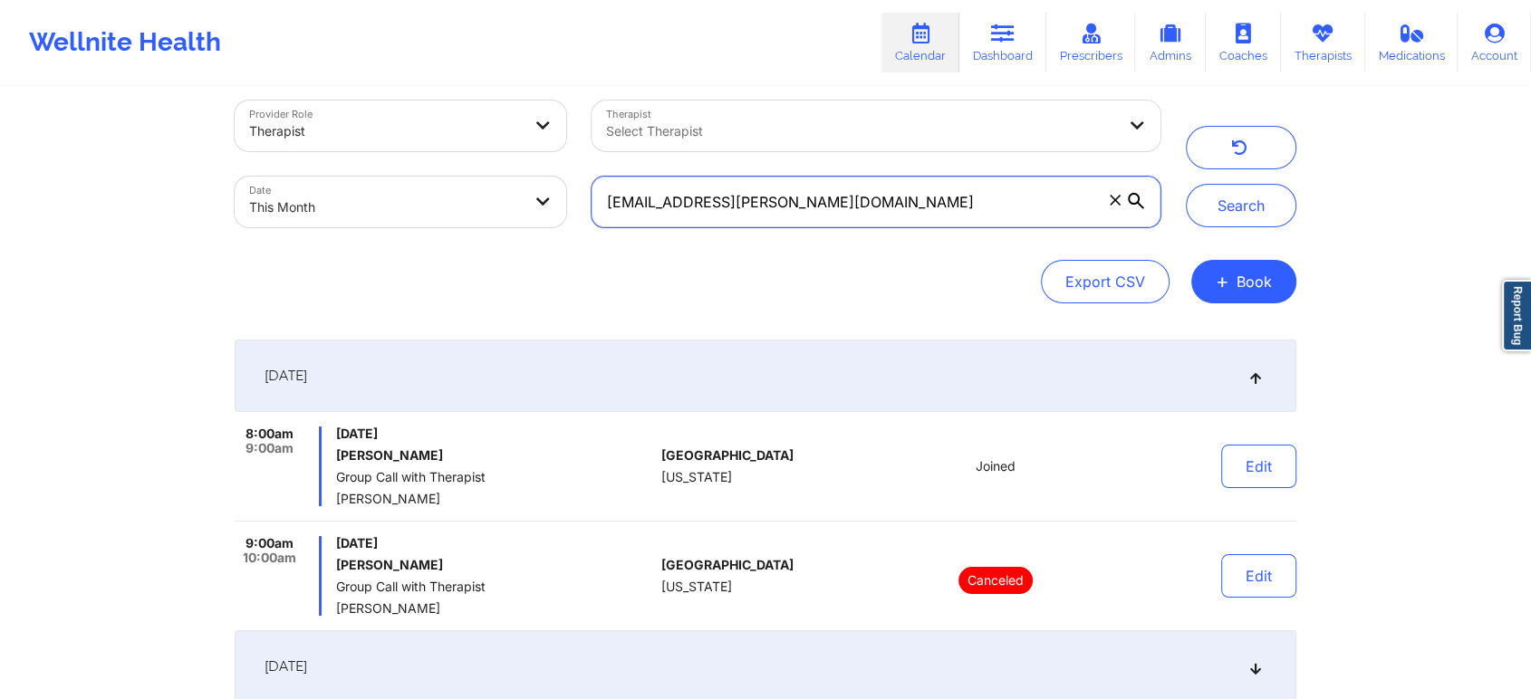
drag, startPoint x: 919, startPoint y: 204, endPoint x: 522, endPoint y: 219, distance: 397.9
click at [522, 219] on div "Provider Role Therapist Therapist Select Therapist Date This Month [EMAIL_ADDRE…" at bounding box center [697, 164] width 951 height 152
paste input "emilyriquelme8"
type input "[EMAIL_ADDRESS][DOMAIN_NAME]"
click at [1186, 184] on button "Search" at bounding box center [1241, 205] width 110 height 43
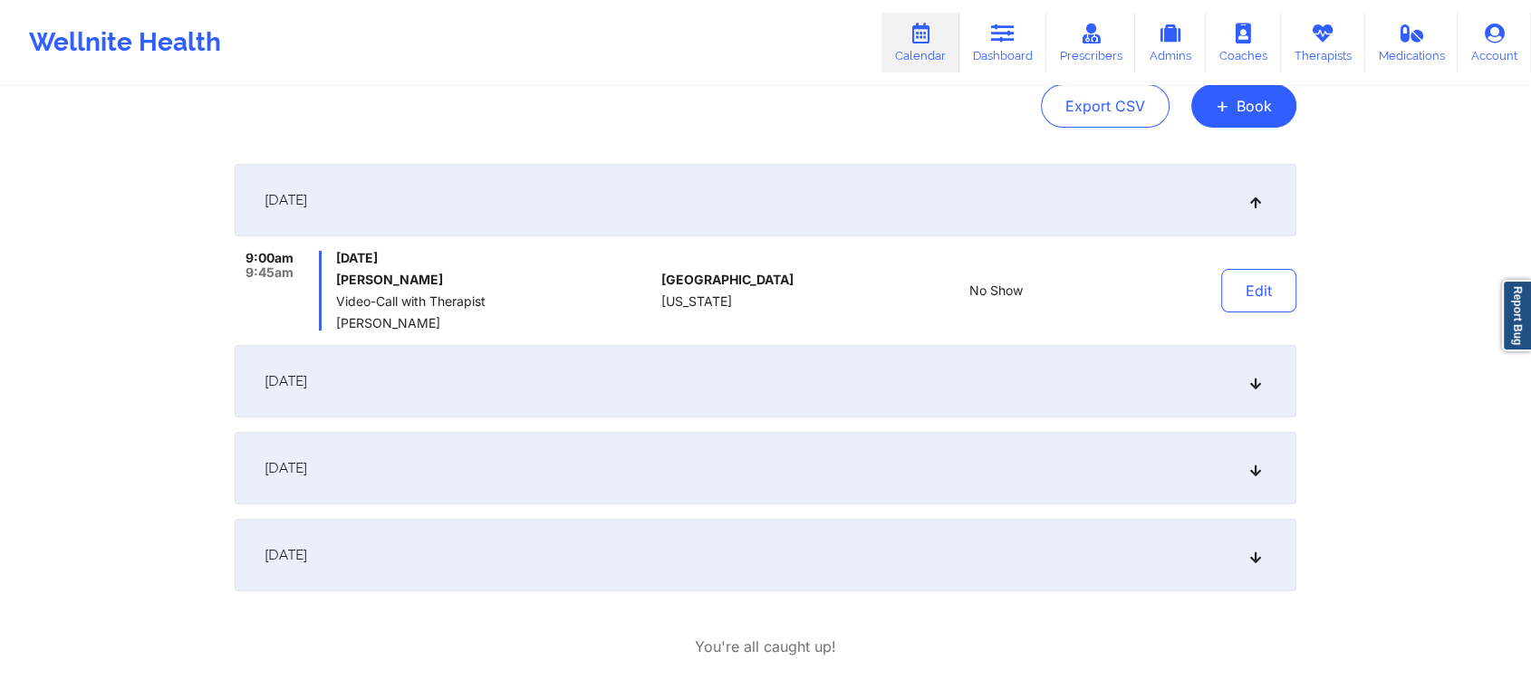
scroll to position [203, 0]
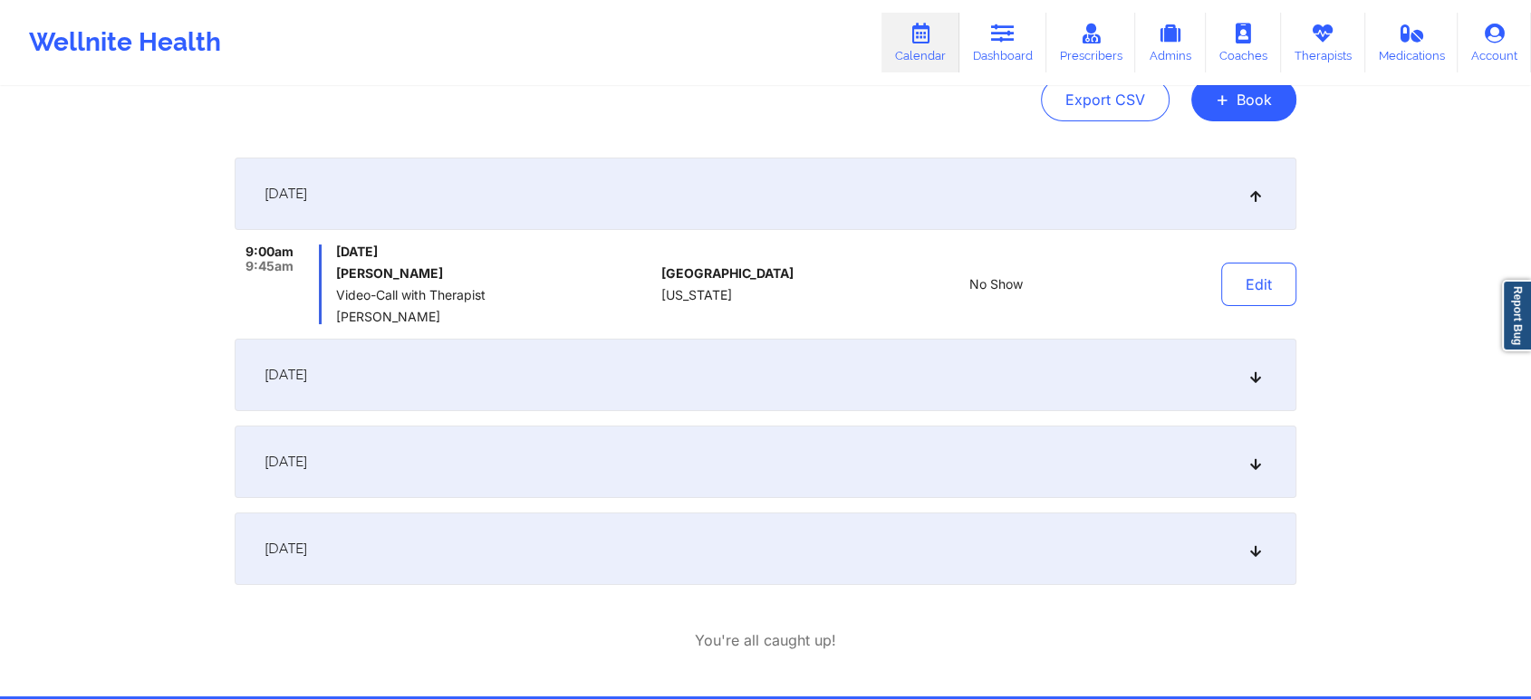
click at [1054, 375] on div "[DATE]" at bounding box center [765, 375] width 1061 height 72
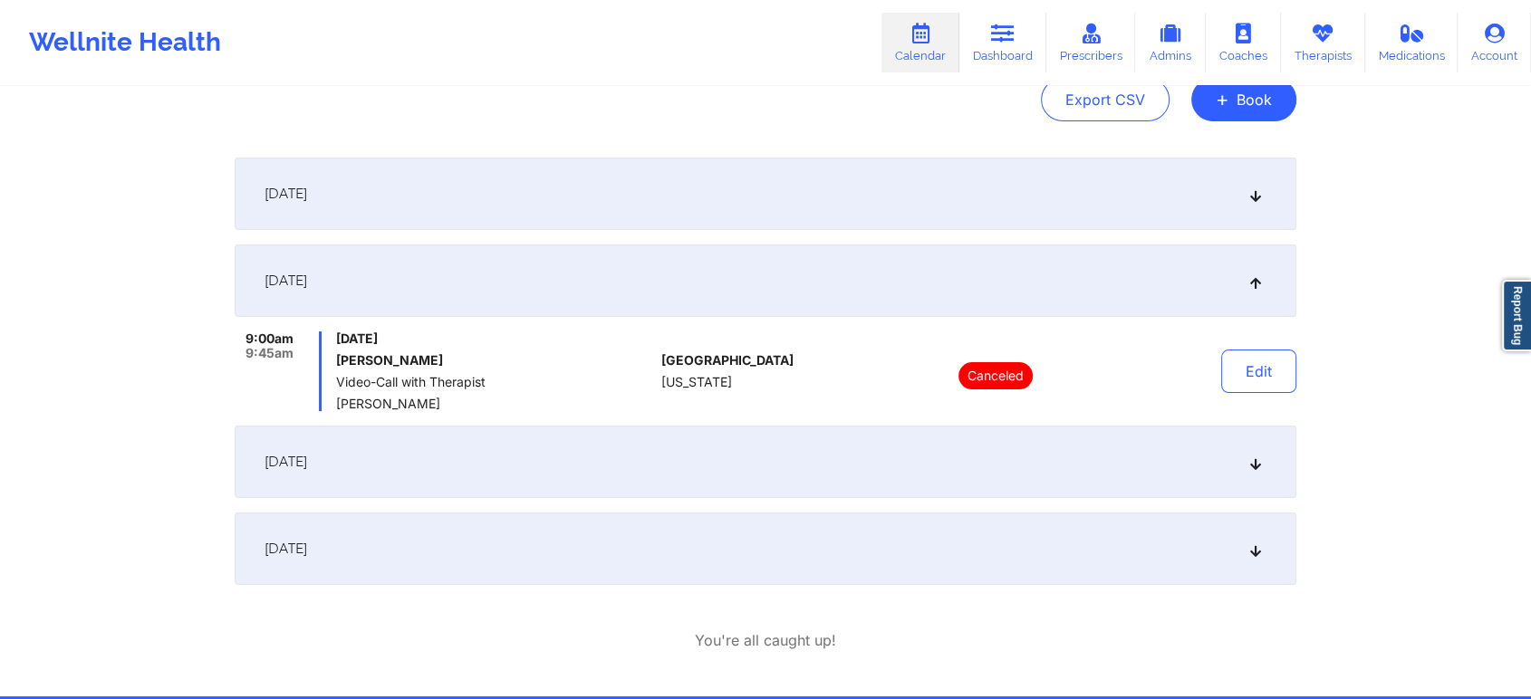
click at [1072, 452] on div "[DATE]" at bounding box center [765, 462] width 1061 height 72
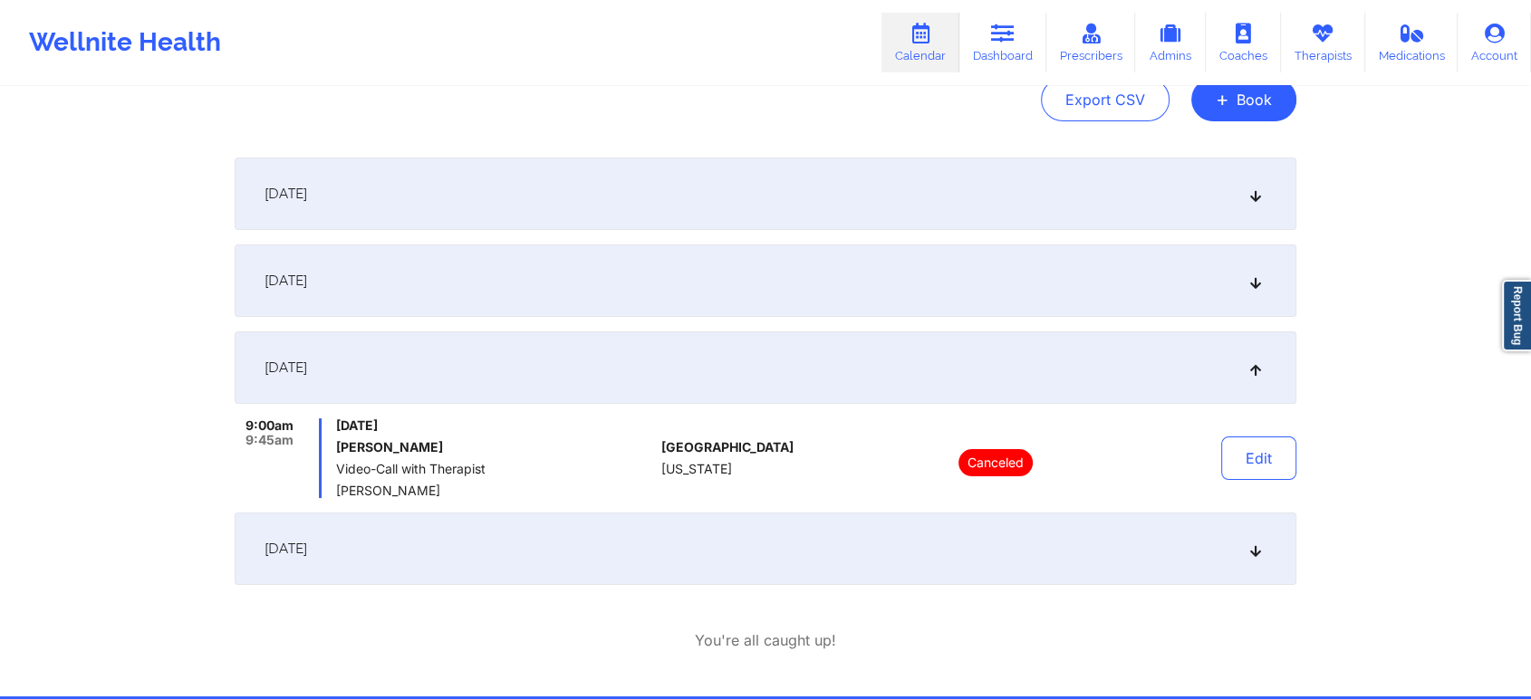
click at [1099, 535] on div "[DATE]" at bounding box center [765, 549] width 1061 height 72
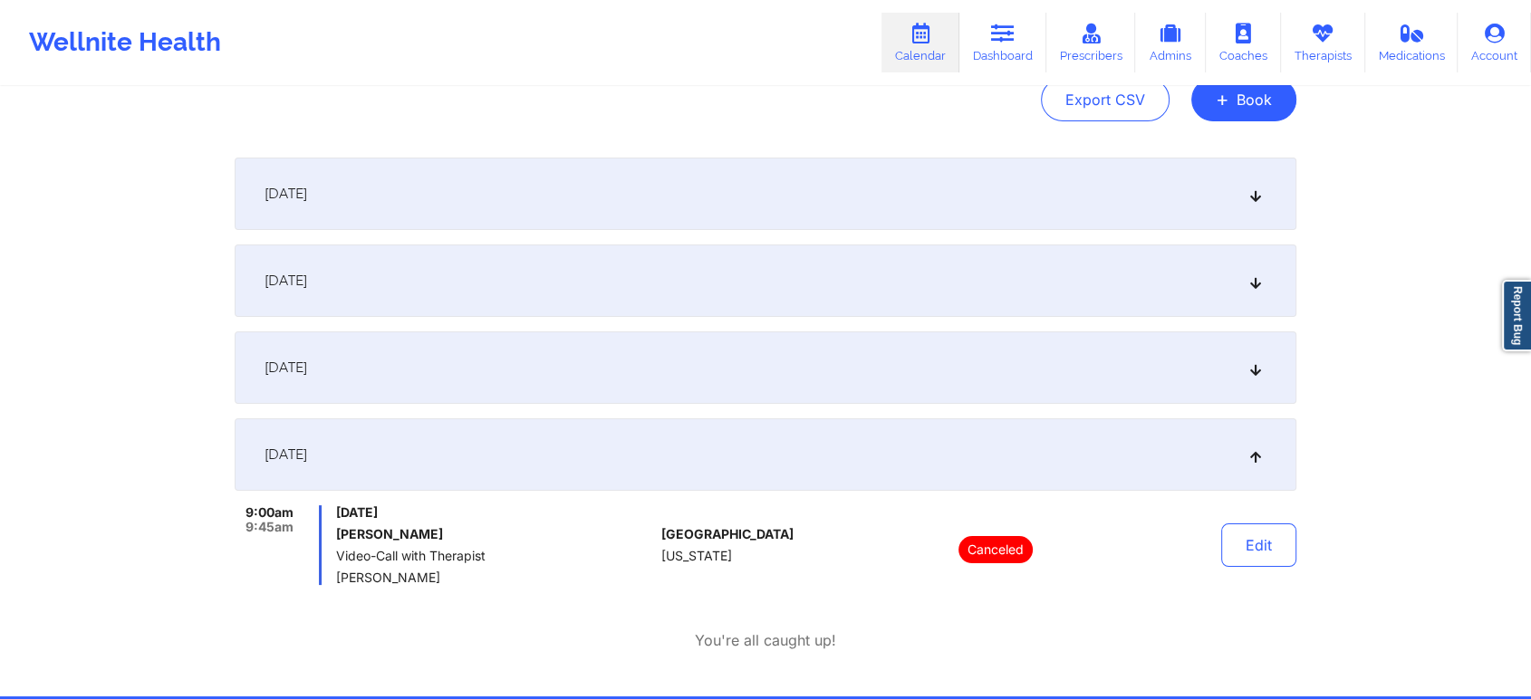
scroll to position [21, 0]
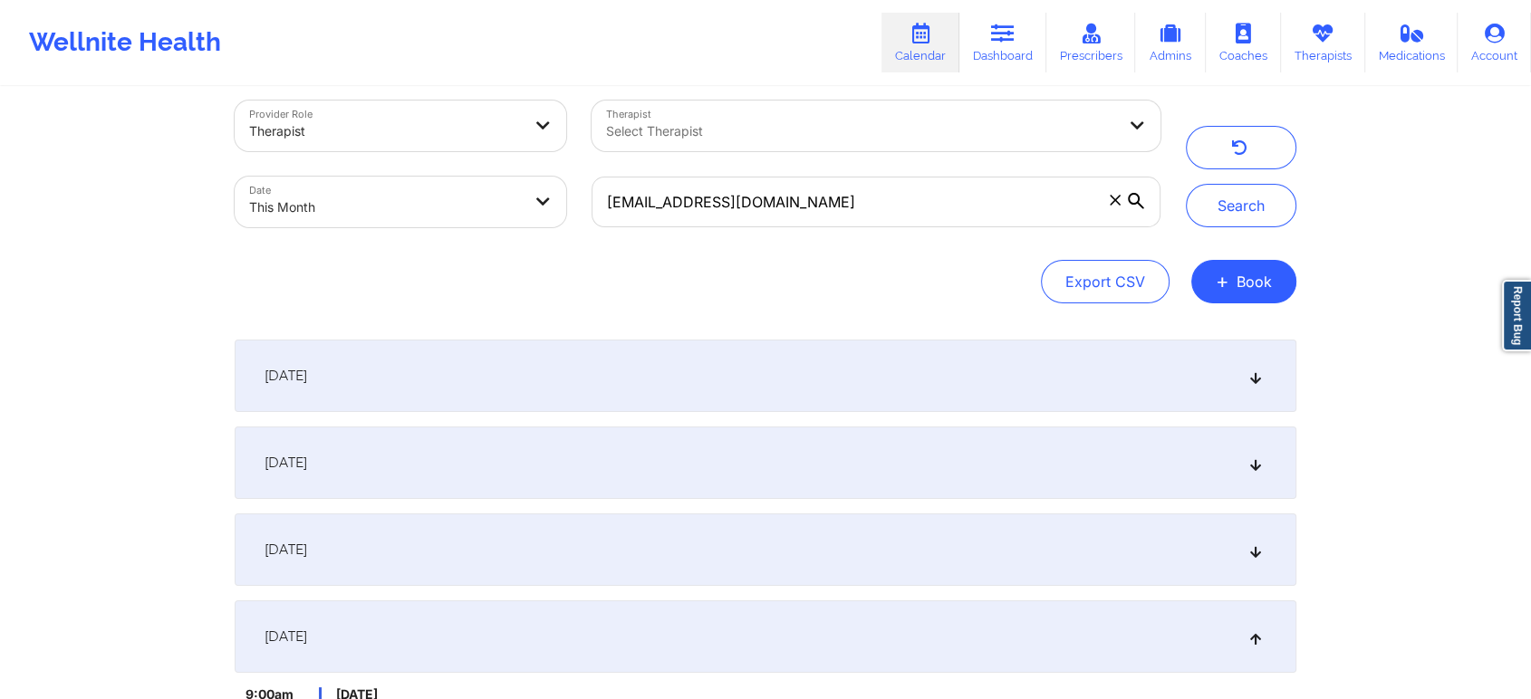
click at [1036, 358] on div "[DATE]" at bounding box center [765, 376] width 1061 height 72
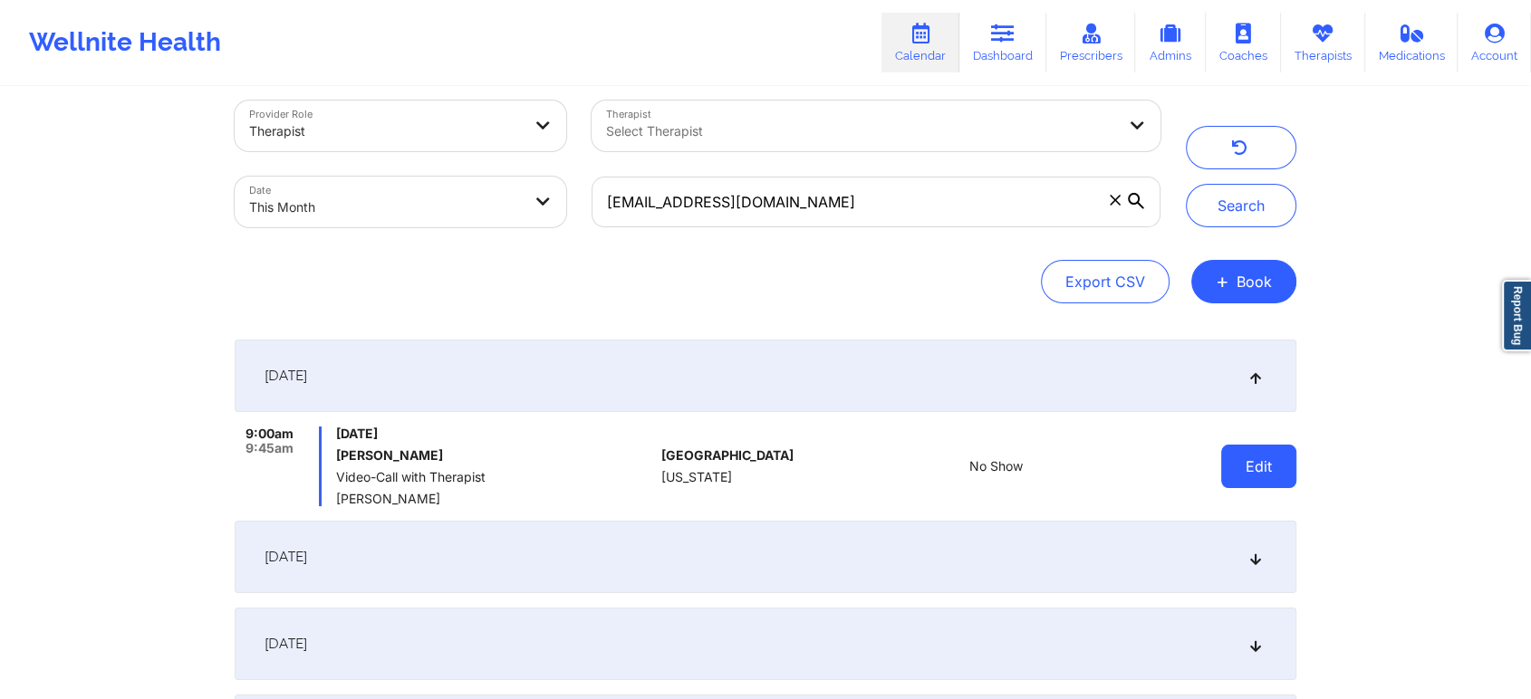
click at [1257, 463] on button "Edit" at bounding box center [1258, 466] width 75 height 43
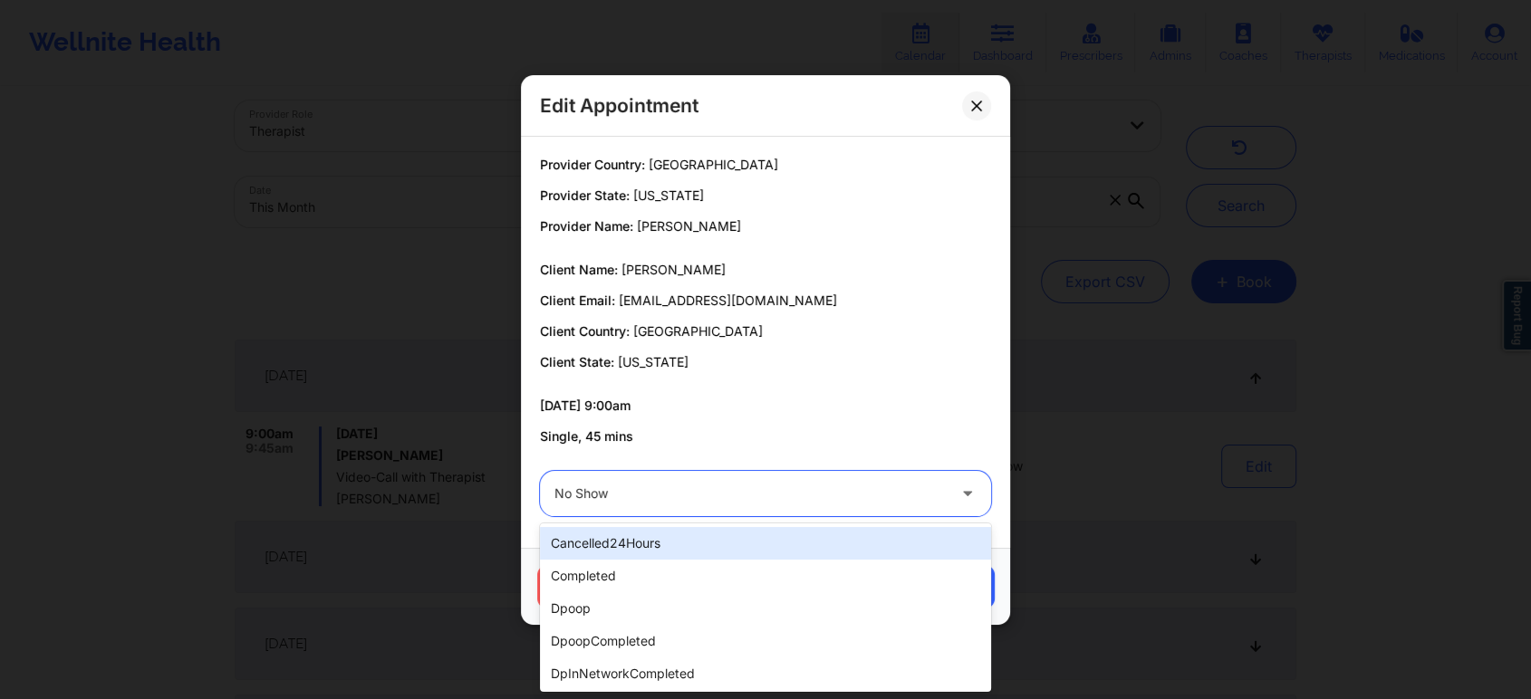
click at [835, 512] on div "No Show" at bounding box center [749, 493] width 391 height 45
type input "MS"
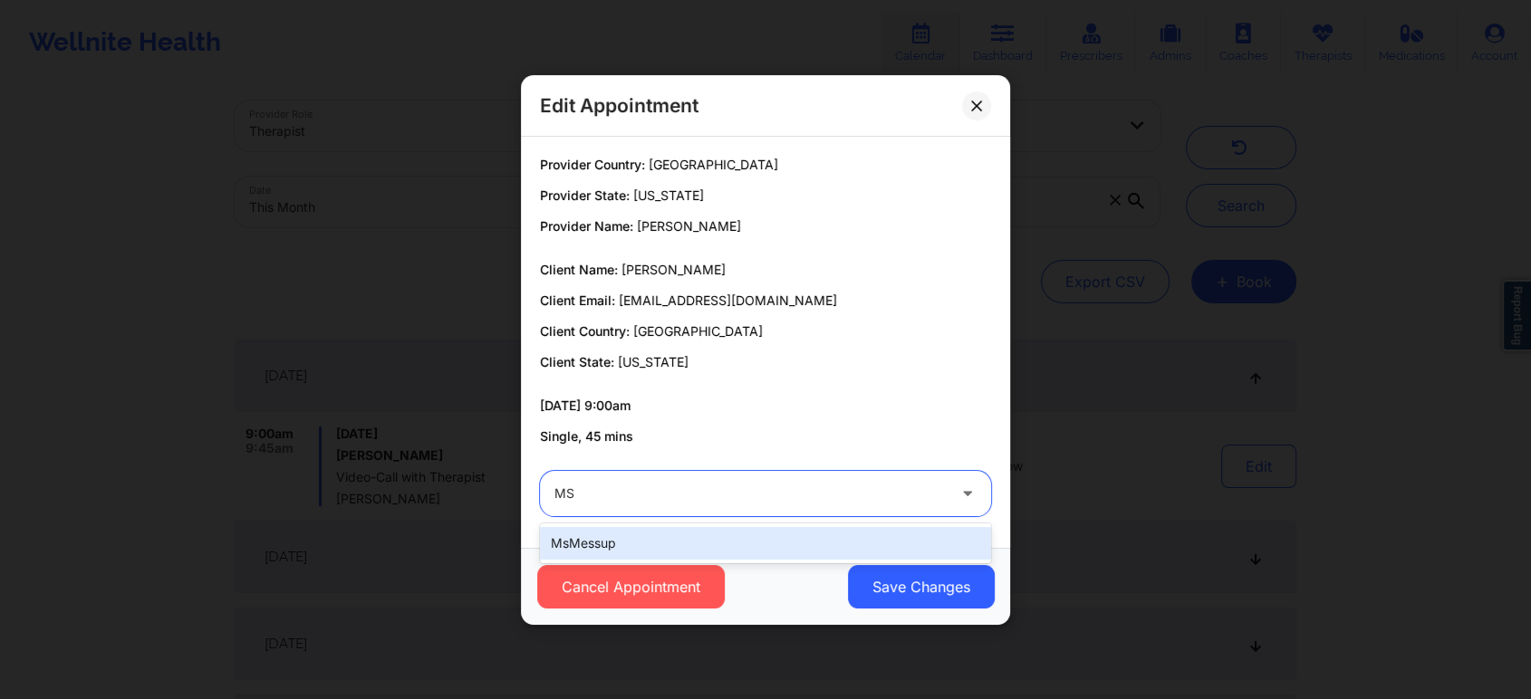
click at [691, 542] on div "msMessup" at bounding box center [765, 543] width 451 height 33
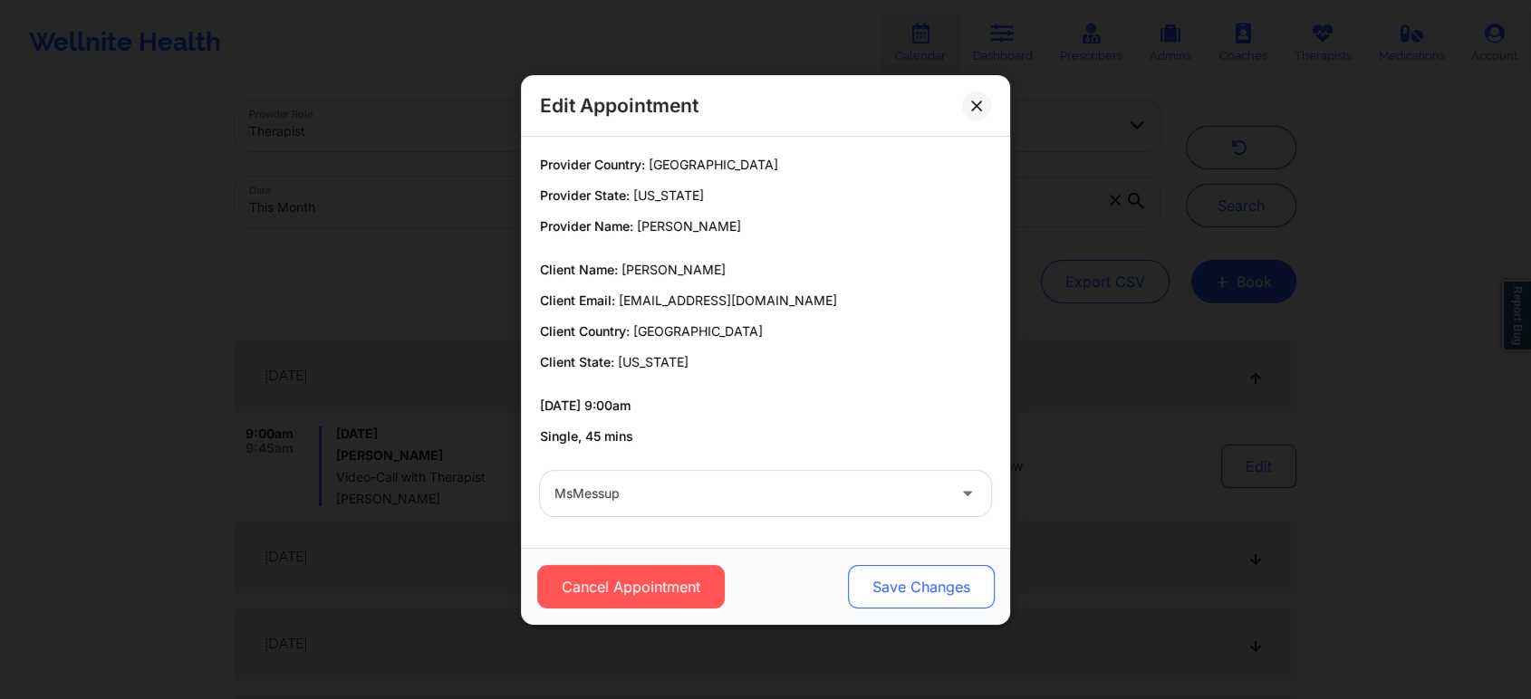
click at [909, 583] on button "Save Changes" at bounding box center [921, 586] width 147 height 43
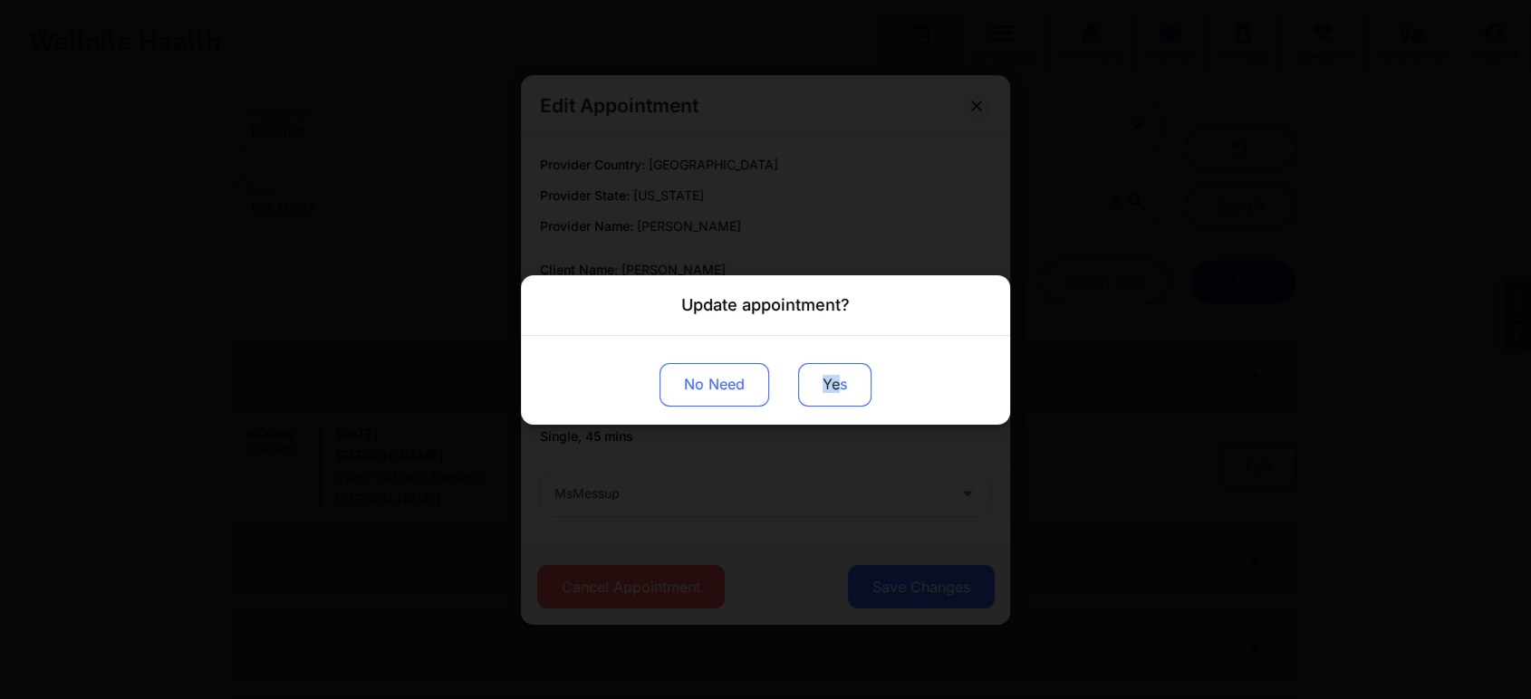
drag, startPoint x: 819, startPoint y: 418, endPoint x: 840, endPoint y: 368, distance: 54.0
click at [840, 368] on div "No Need Yes" at bounding box center [765, 379] width 489 height 89
click at [840, 368] on button "Yes" at bounding box center [834, 383] width 73 height 43
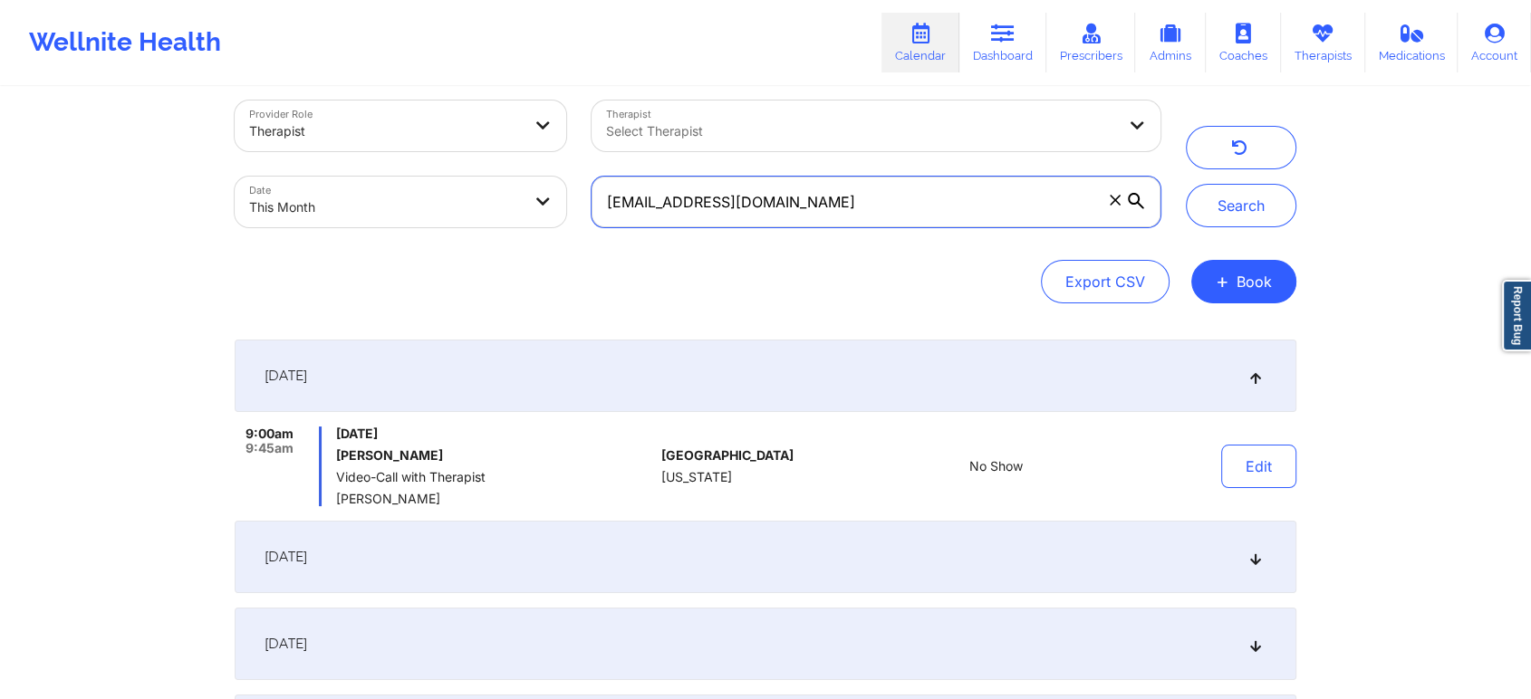
drag, startPoint x: 830, startPoint y: 206, endPoint x: 447, endPoint y: 137, distance: 389.2
click at [447, 137] on div "Provider Role Therapist Therapist Select Therapist Date This Month [EMAIL_ADDRE…" at bounding box center [697, 164] width 951 height 152
paste input "caesar.avc"
click at [1186, 184] on button "Search" at bounding box center [1241, 205] width 110 height 43
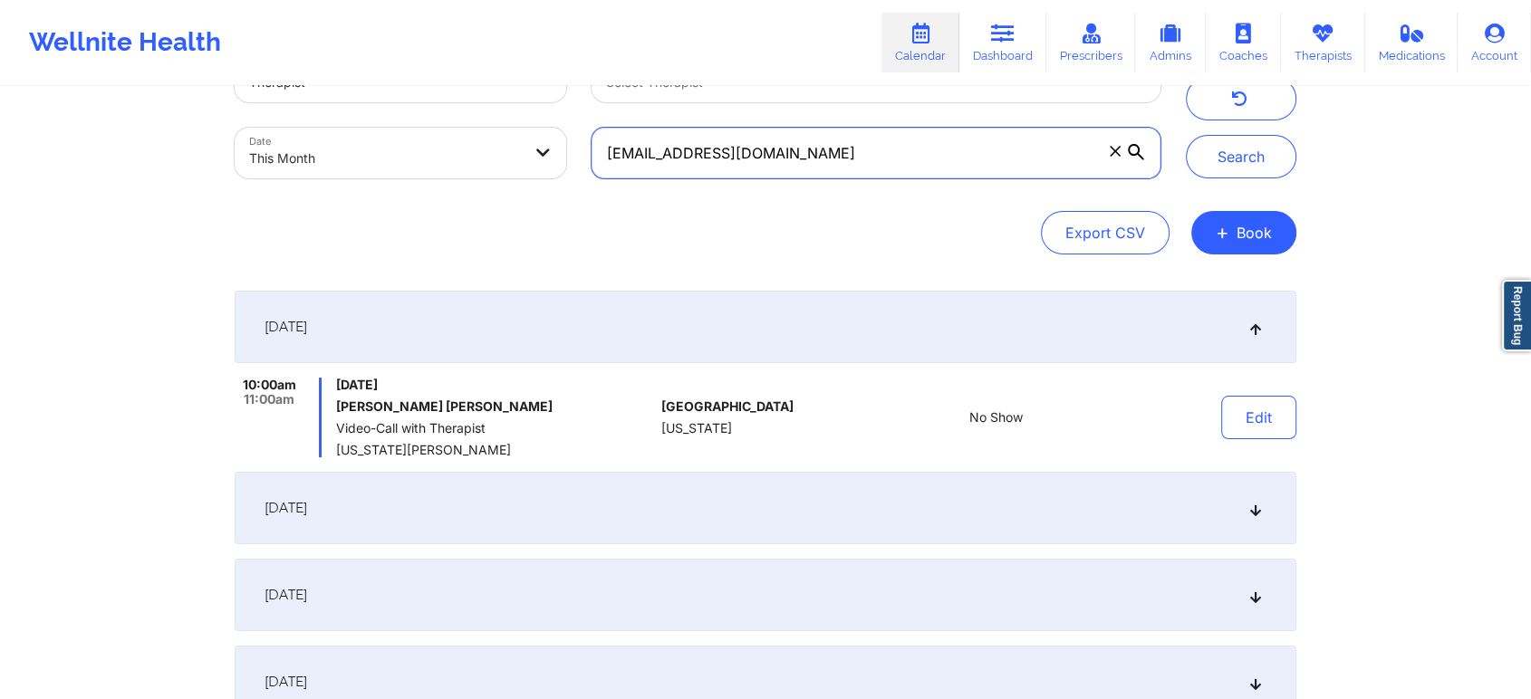
scroll to position [82, 0]
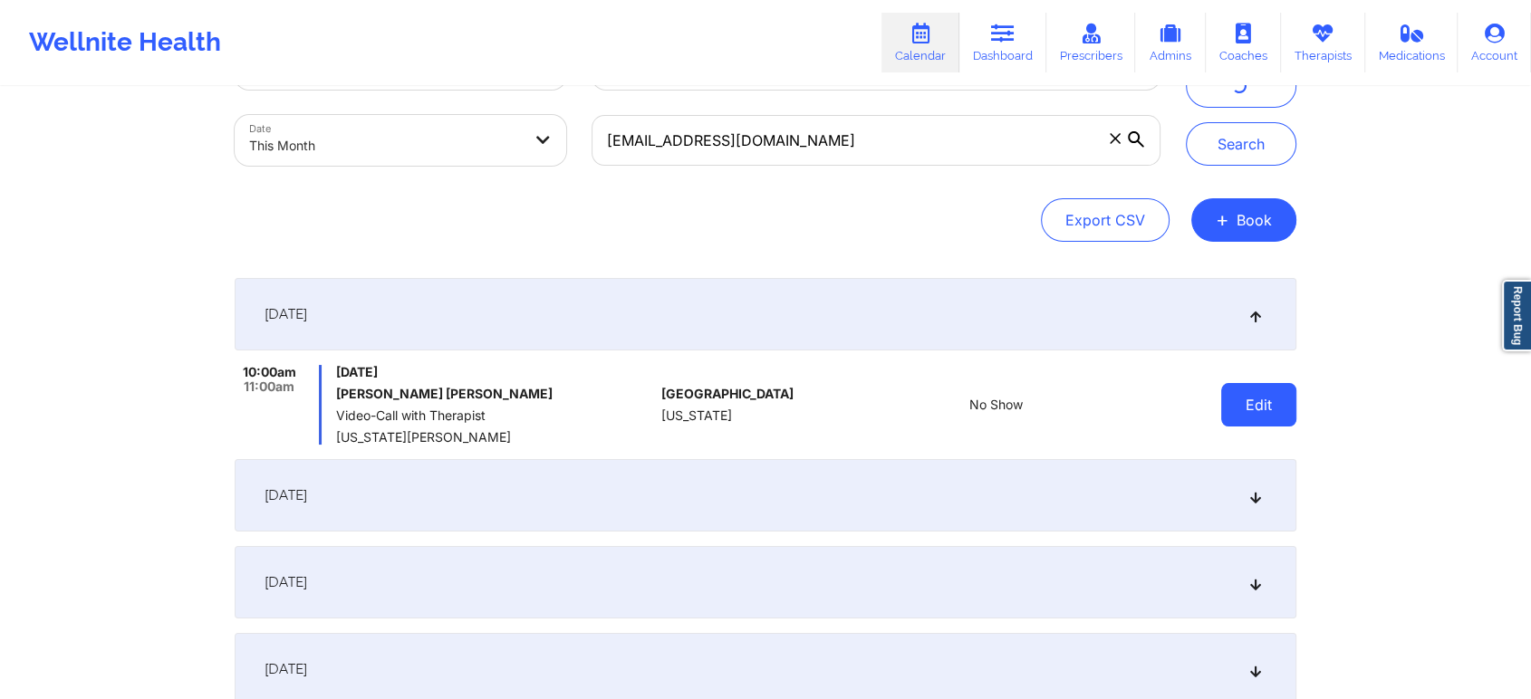
click at [1258, 404] on button "Edit" at bounding box center [1258, 404] width 75 height 43
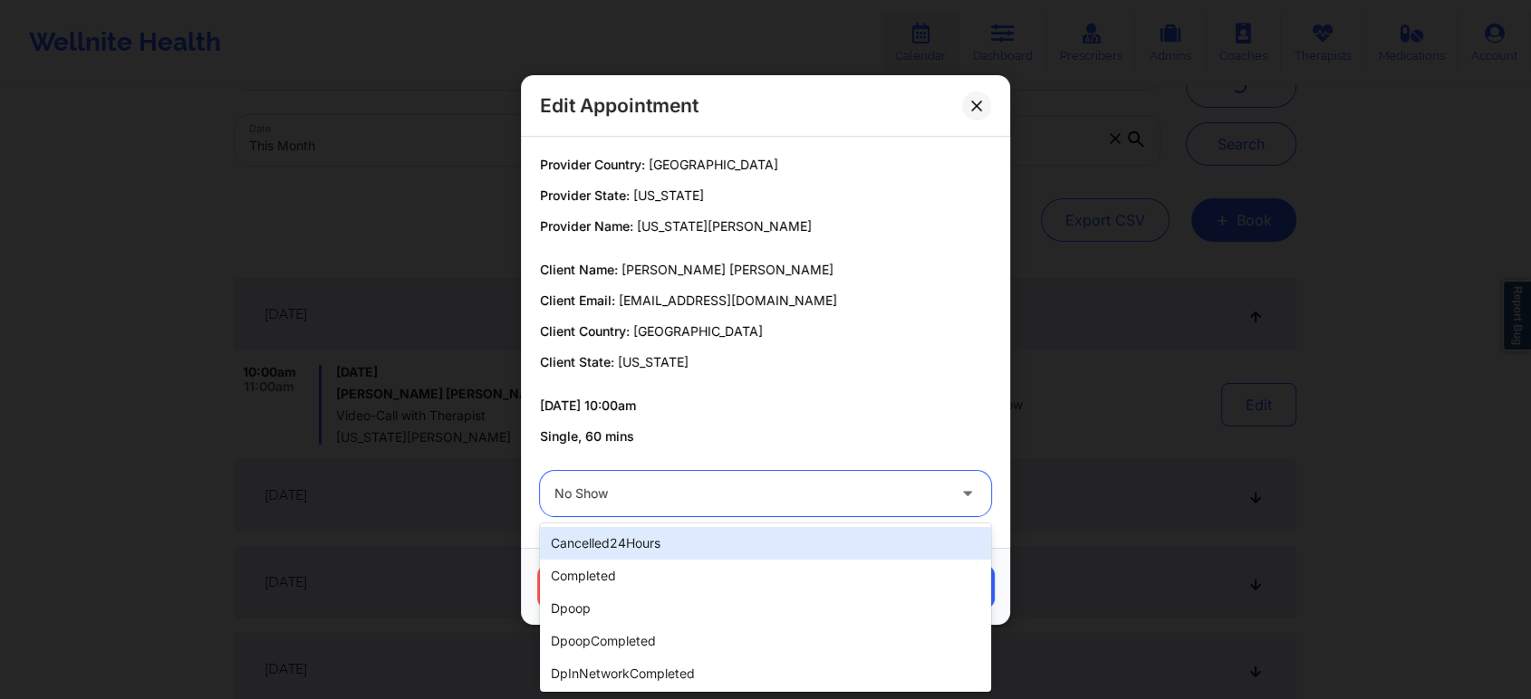
click at [586, 489] on div at bounding box center [749, 494] width 391 height 22
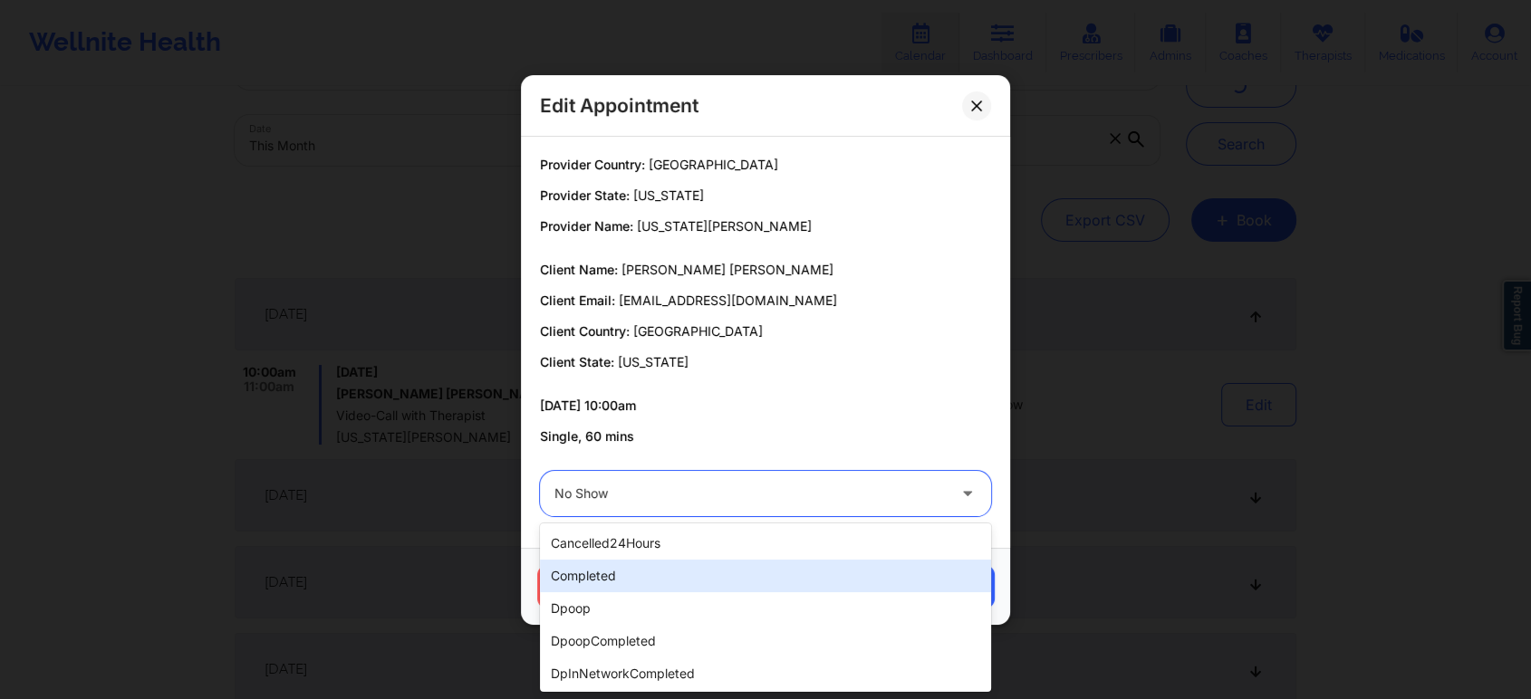
click at [619, 574] on div "completed" at bounding box center [765, 576] width 451 height 33
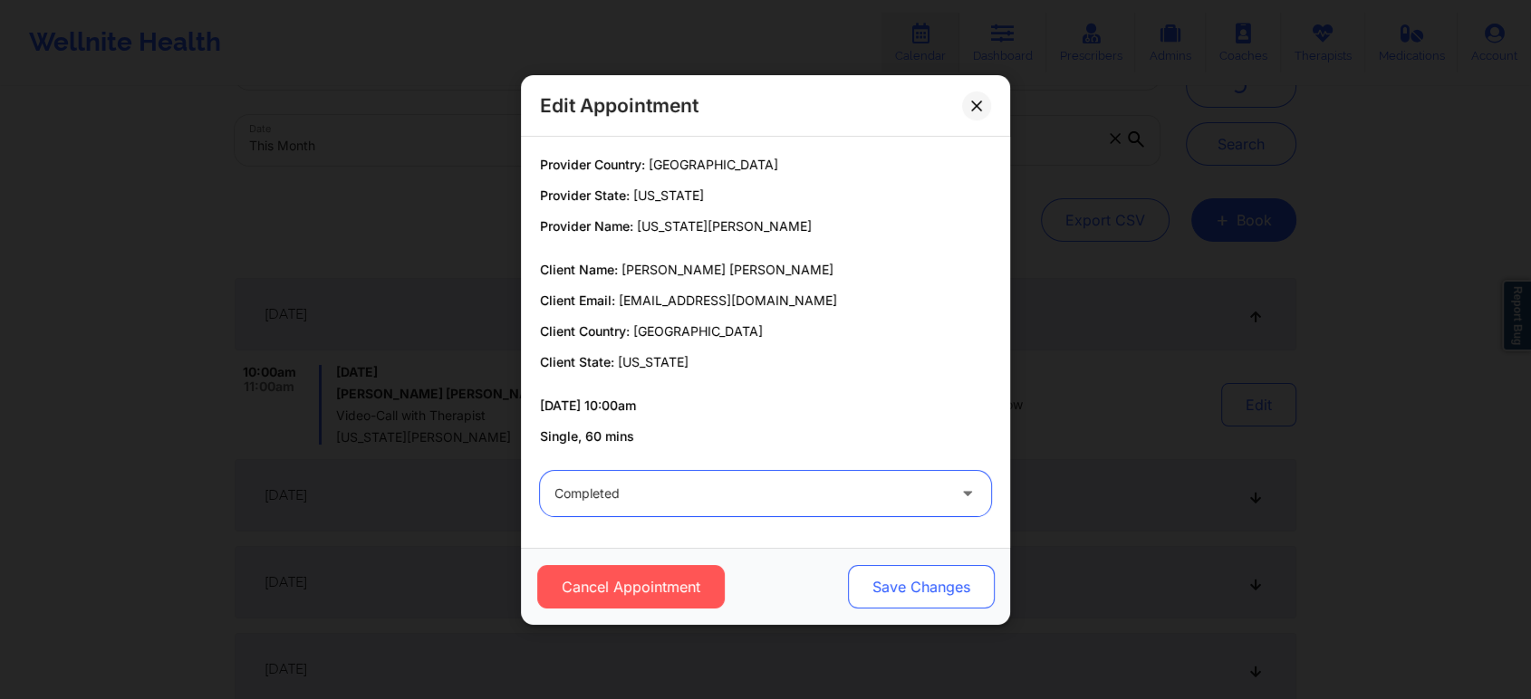
click at [898, 569] on button "Save Changes" at bounding box center [921, 586] width 147 height 43
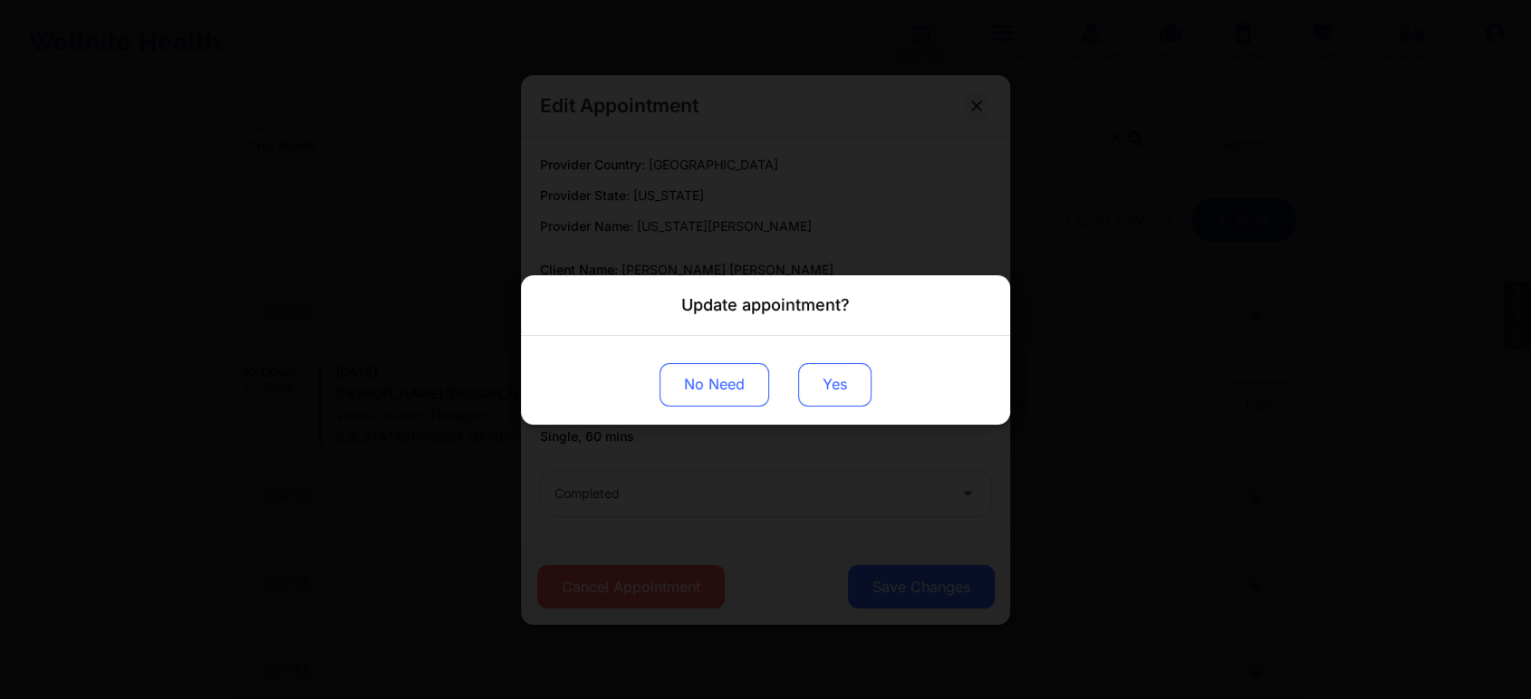
click at [833, 384] on button "Yes" at bounding box center [834, 383] width 73 height 43
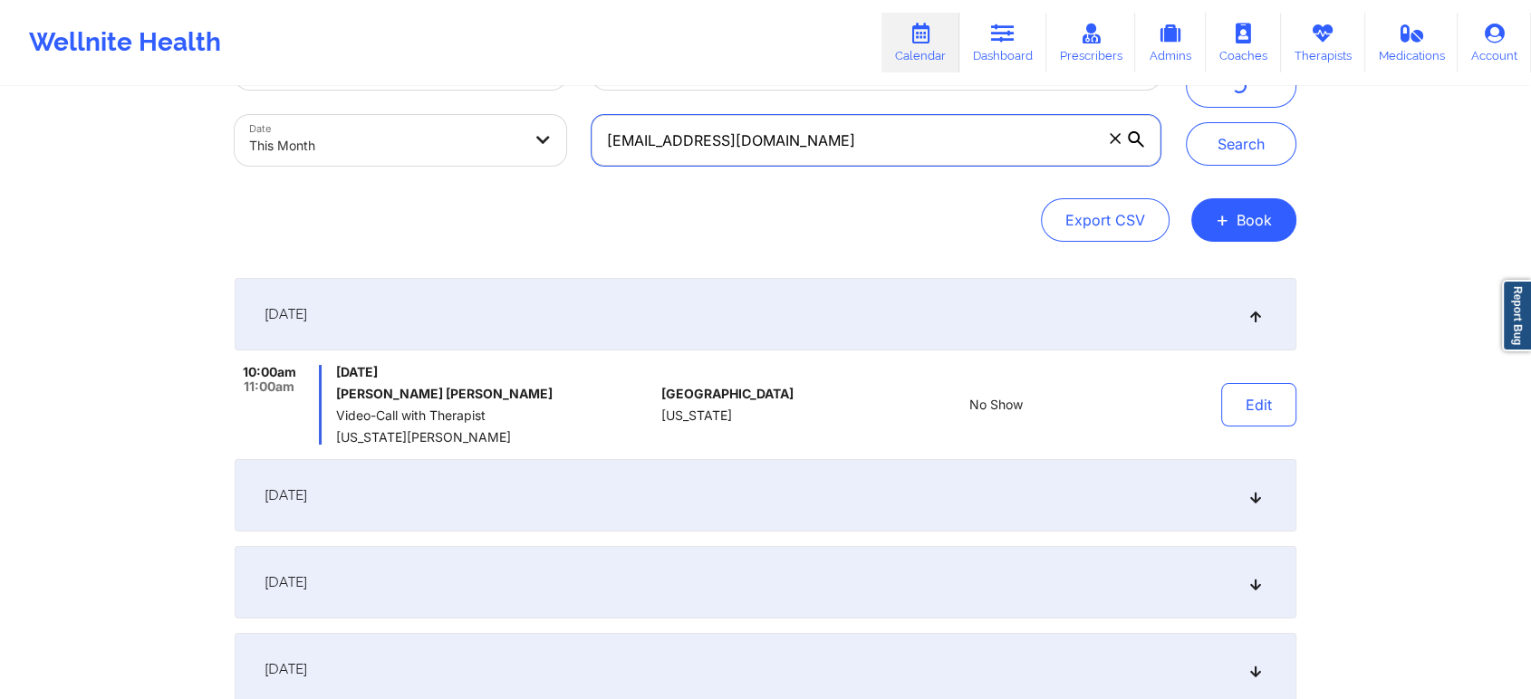
drag, startPoint x: 894, startPoint y: 144, endPoint x: 492, endPoint y: 154, distance: 402.2
click at [492, 154] on div "Provider Role Therapist Therapist Select Therapist Date This Month [EMAIL_ADDRE…" at bounding box center [697, 102] width 951 height 152
paste input "[PERSON_NAME].[PERSON_NAME]@ao"
click at [1186, 122] on button "Search" at bounding box center [1241, 143] width 110 height 43
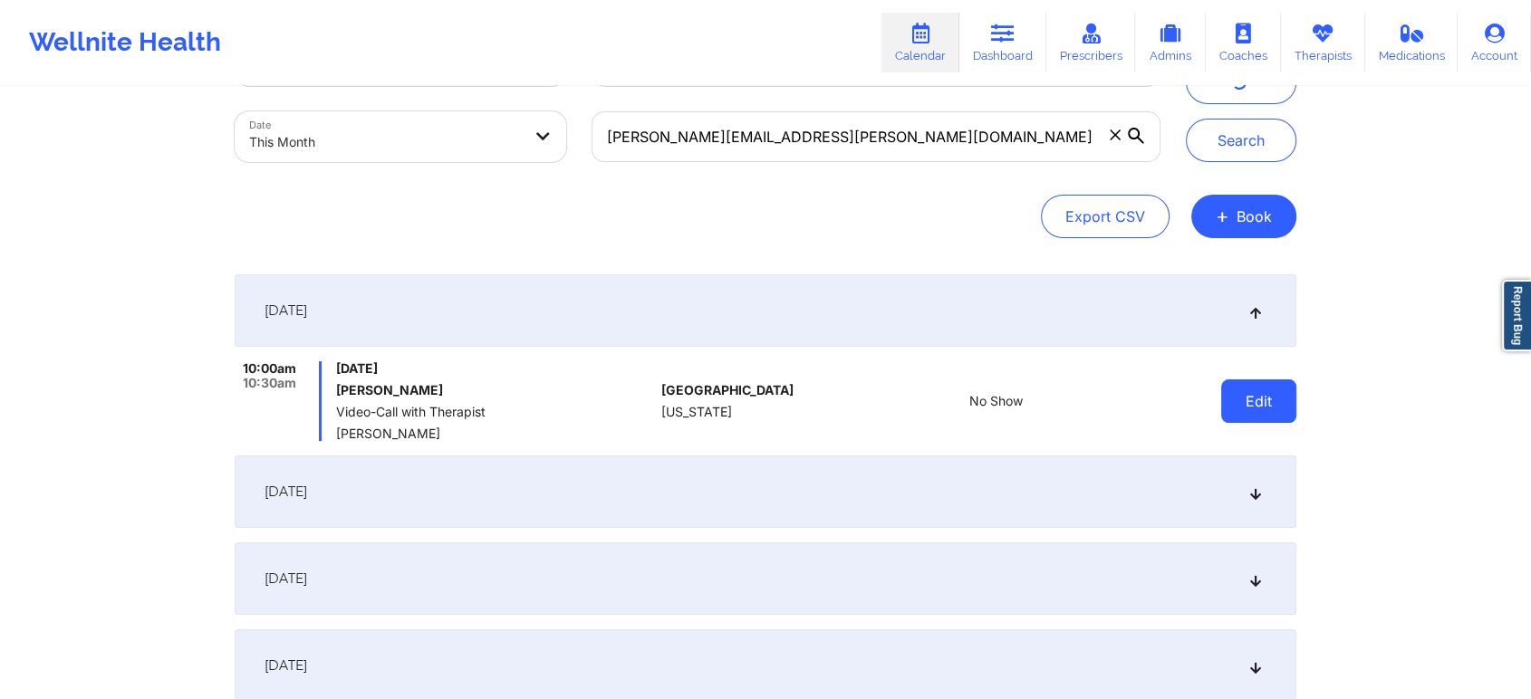
click at [1255, 392] on button "Edit" at bounding box center [1258, 400] width 75 height 43
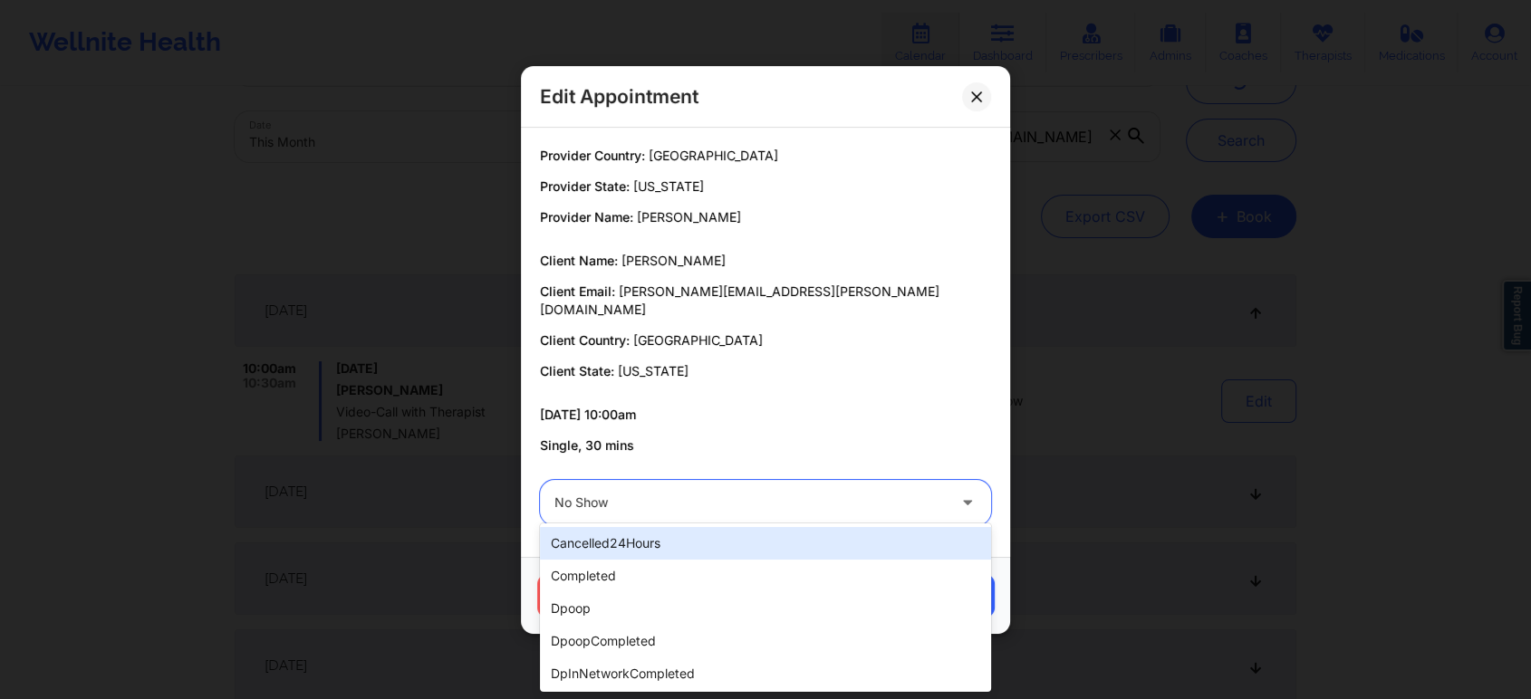
click at [774, 492] on div at bounding box center [749, 503] width 391 height 22
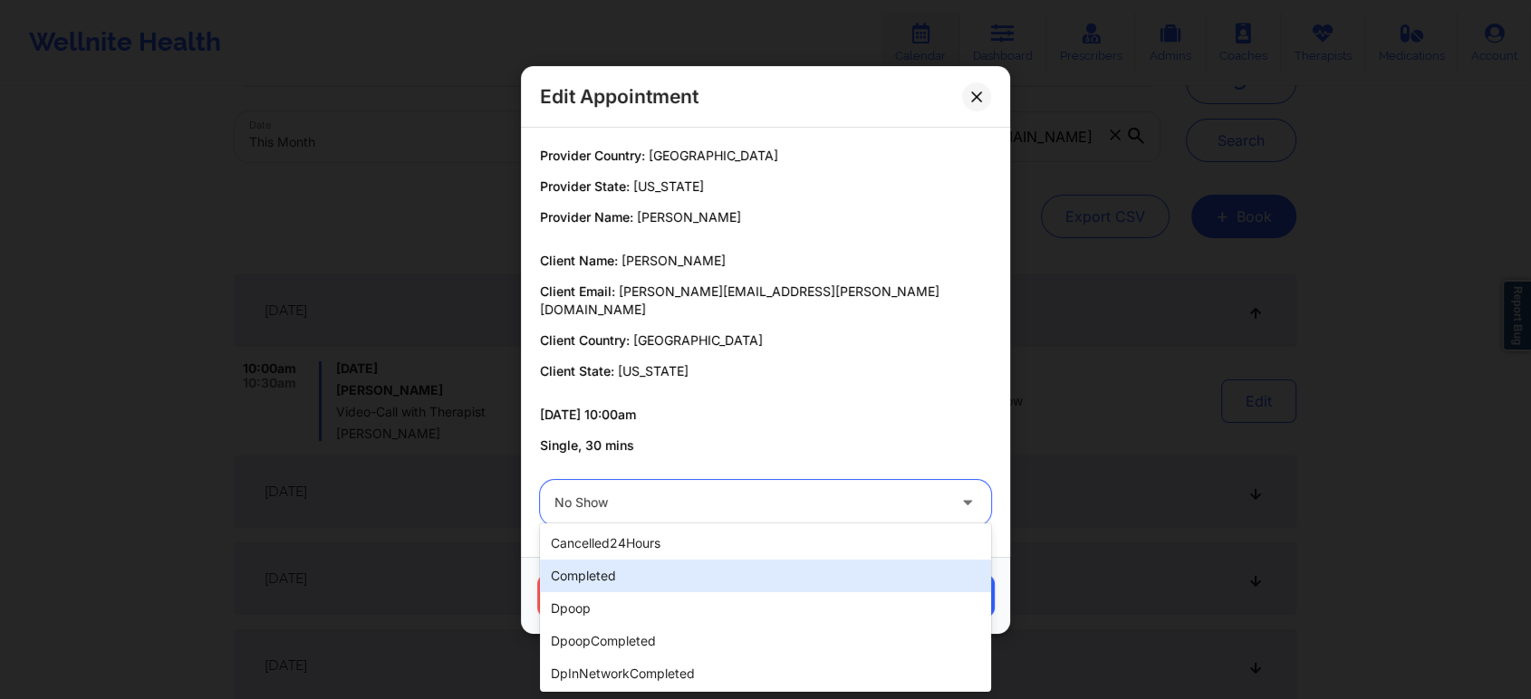
click at [628, 563] on div "completed" at bounding box center [765, 576] width 451 height 33
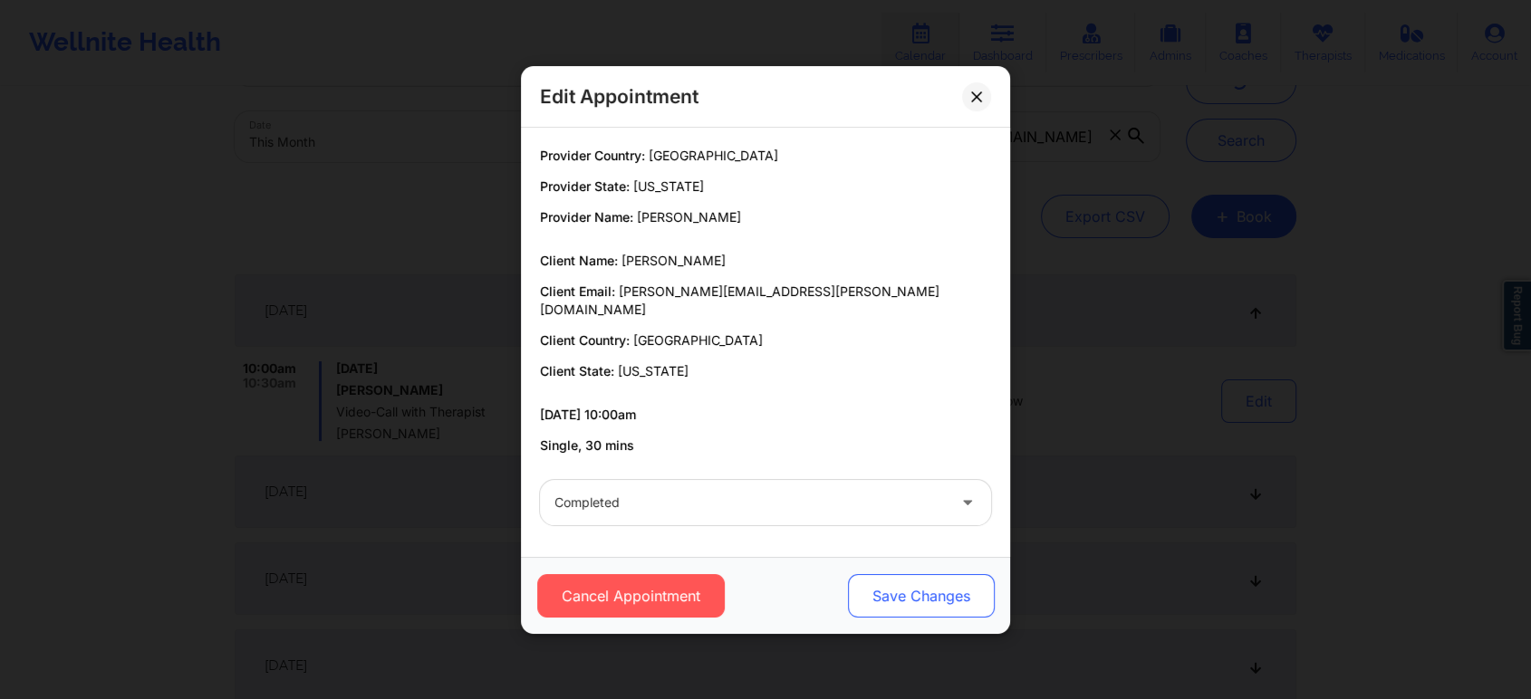
click at [935, 574] on button "Save Changes" at bounding box center [921, 595] width 147 height 43
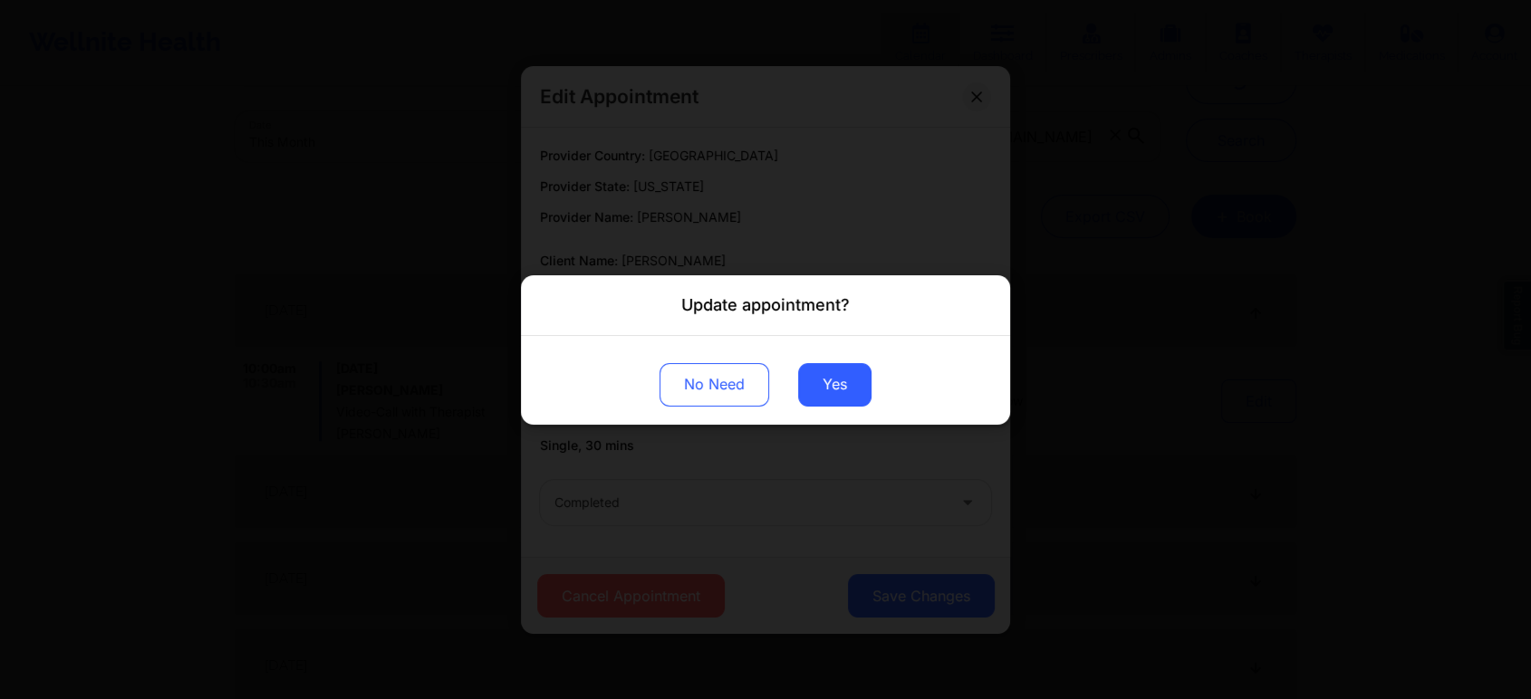
click at [833, 410] on div "No Need Yes" at bounding box center [765, 379] width 489 height 89
drag, startPoint x: 837, startPoint y: 394, endPoint x: 0, endPoint y: -122, distance: 983.3
click at [0, 0] on html "Wellnite Health Calendar Dashboard Prescribers Admins Coaches Therapists Medica…" at bounding box center [765, 263] width 1531 height 699
click at [820, 375] on button "Yes" at bounding box center [834, 383] width 73 height 43
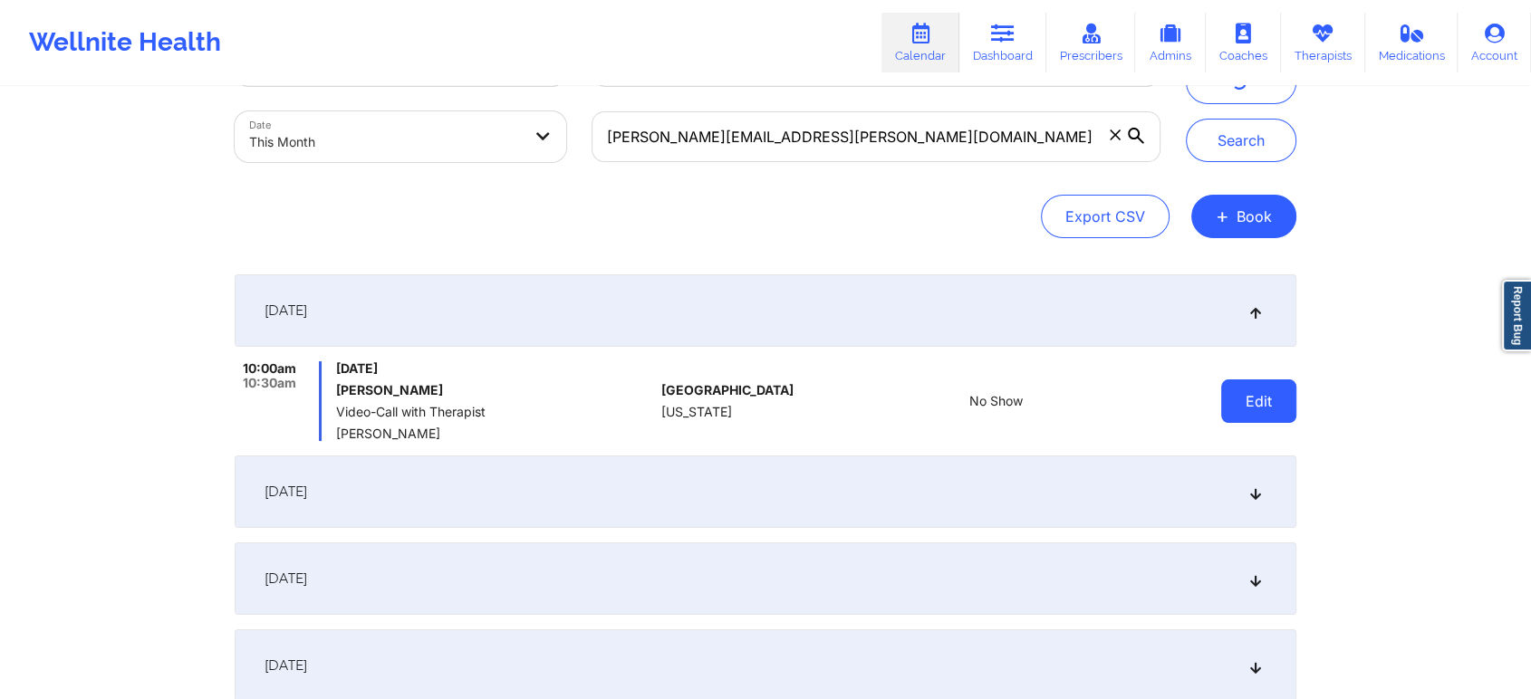
click at [1265, 411] on button "Edit" at bounding box center [1258, 400] width 75 height 43
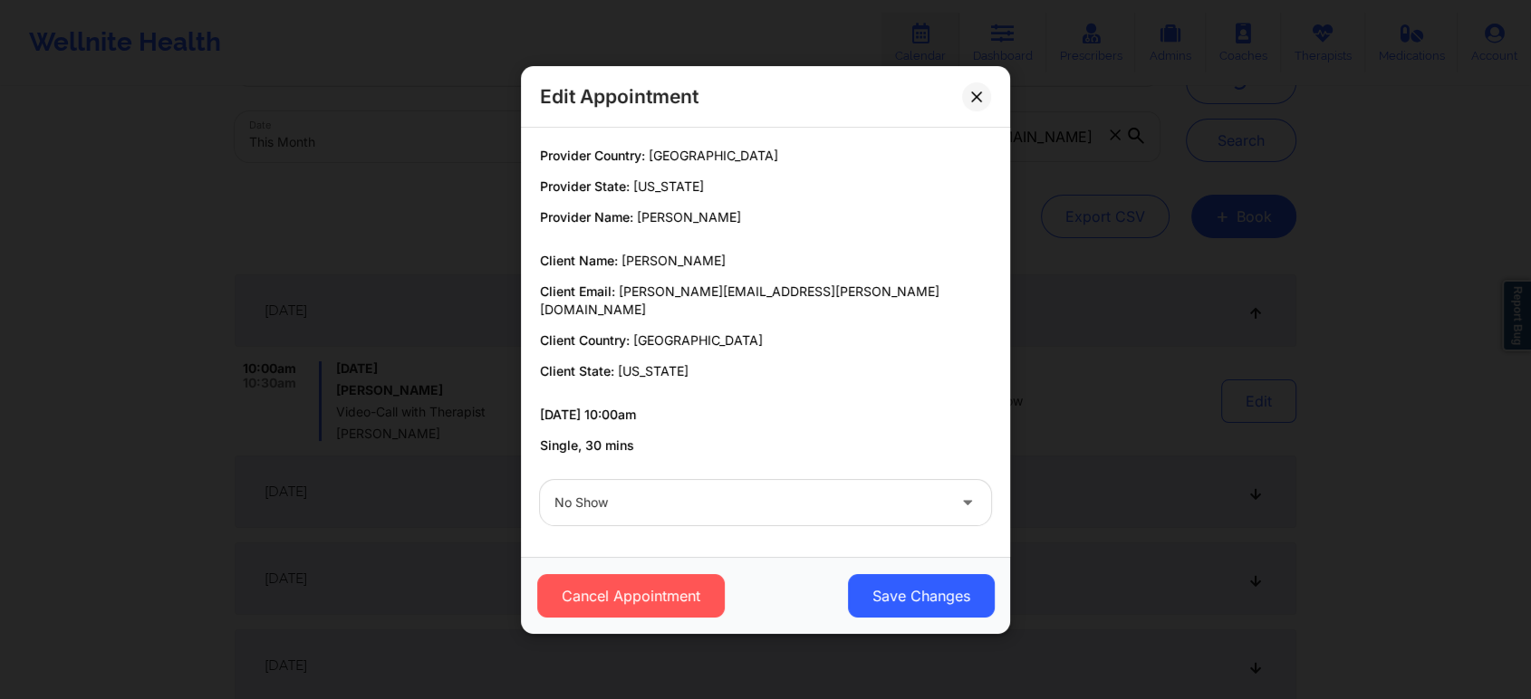
click at [677, 507] on div "No Show" at bounding box center [749, 502] width 391 height 45
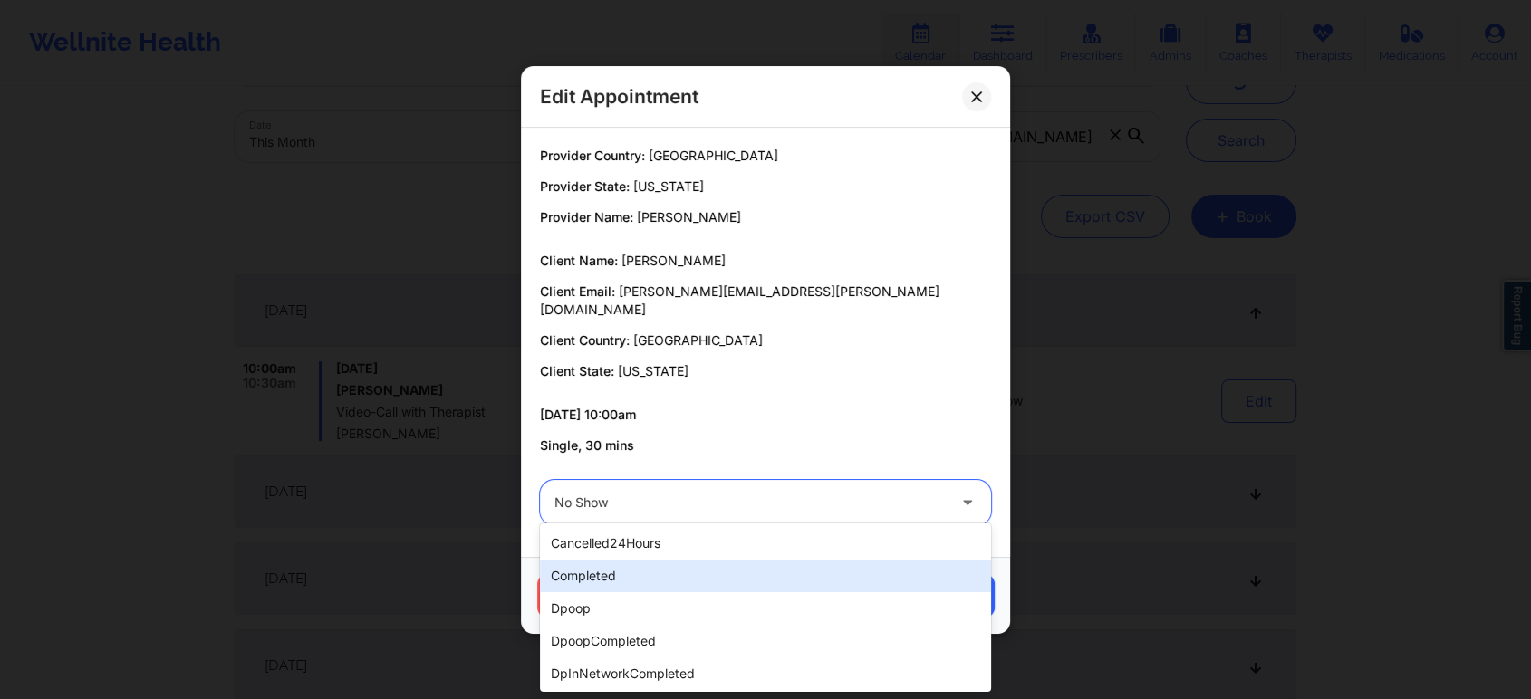
click at [624, 575] on div "completed" at bounding box center [765, 576] width 451 height 33
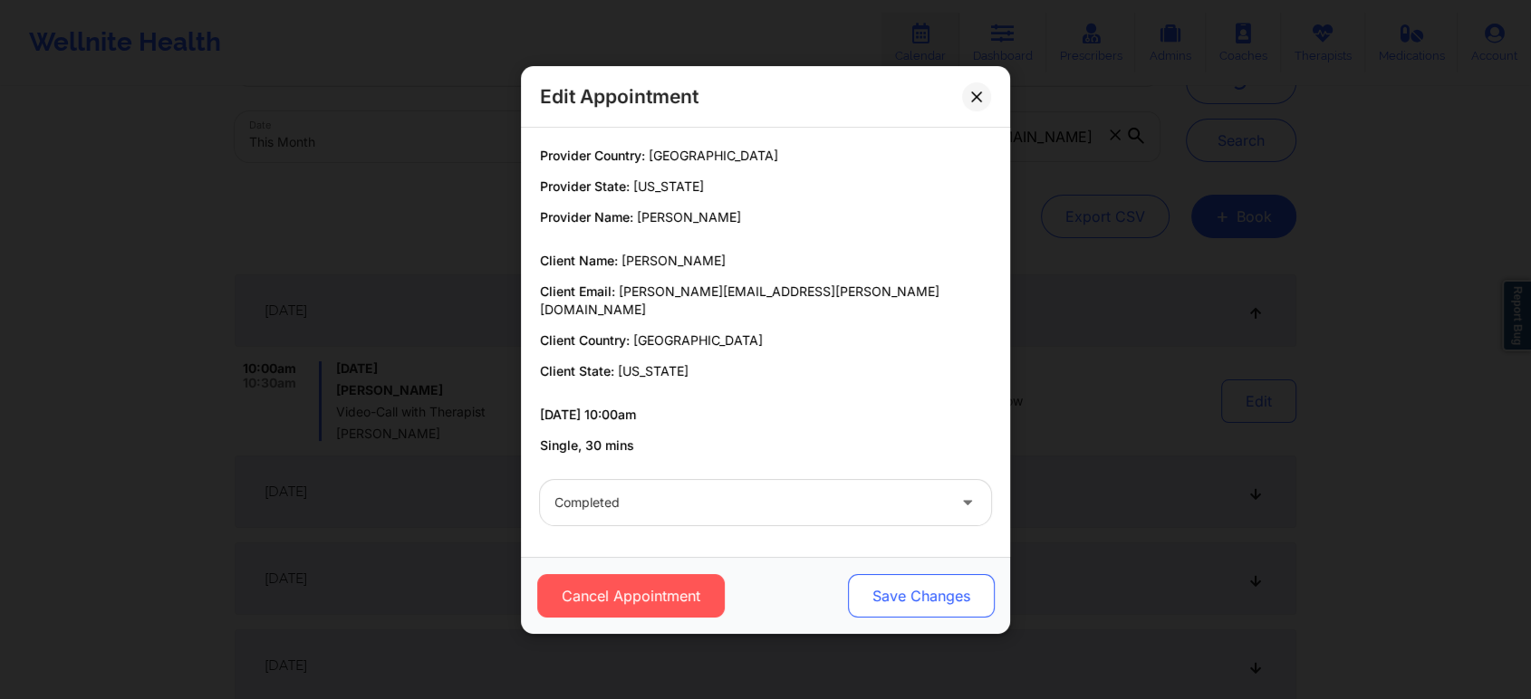
drag, startPoint x: 1050, startPoint y: 562, endPoint x: 893, endPoint y: 578, distance: 157.4
click at [893, 578] on div "Edit Appointment Provider Country: [GEOGRAPHIC_DATA] Provider State: [US_STATE]…" at bounding box center [765, 349] width 1531 height 699
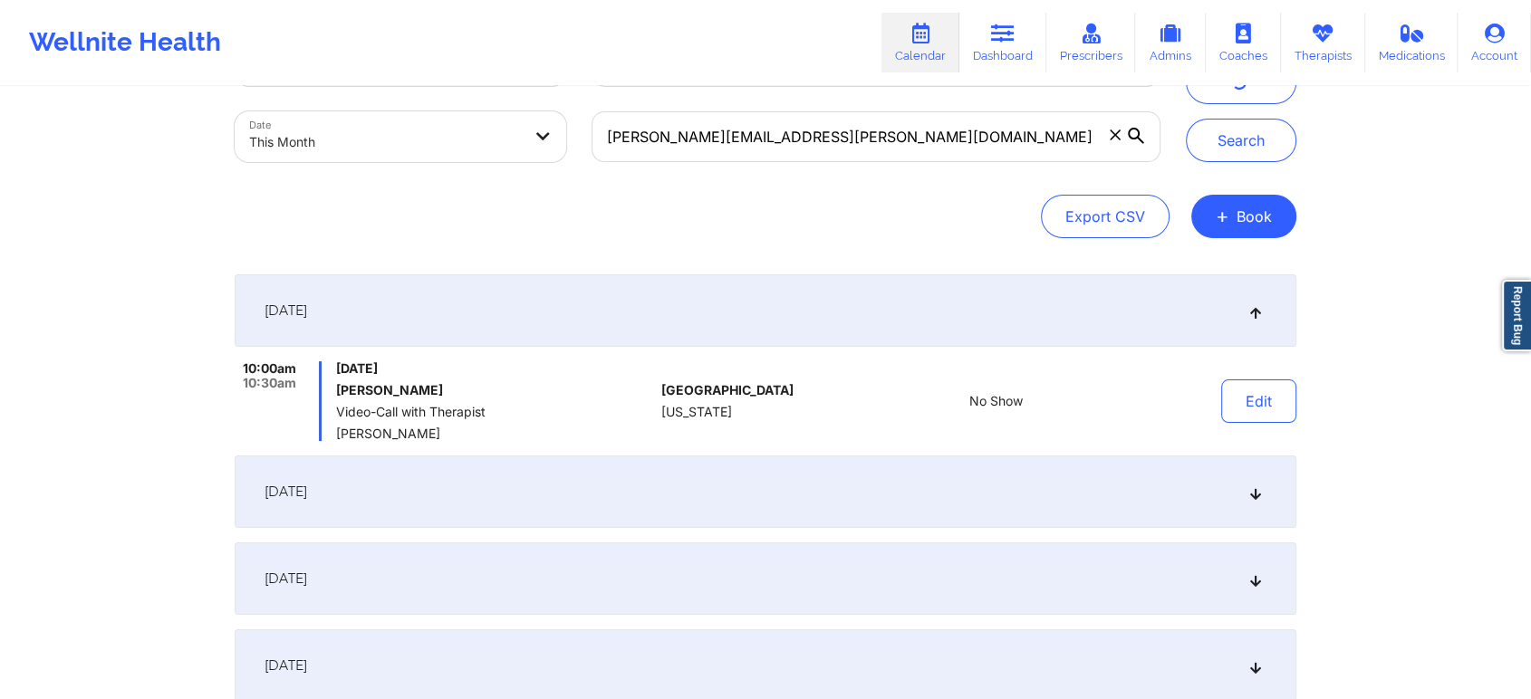
click at [893, 578] on div "[DATE]" at bounding box center [765, 578] width 1061 height 72
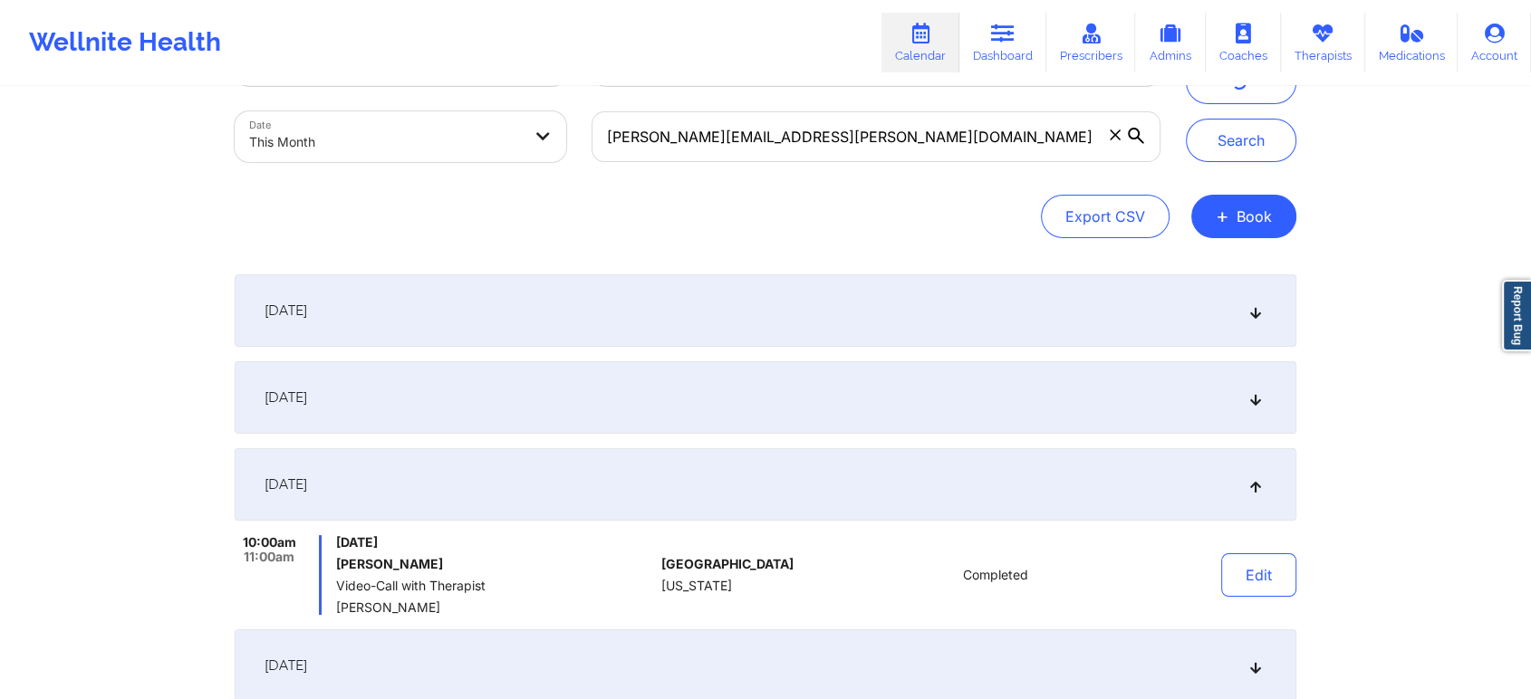
click at [1123, 281] on div "[DATE]" at bounding box center [765, 310] width 1061 height 72
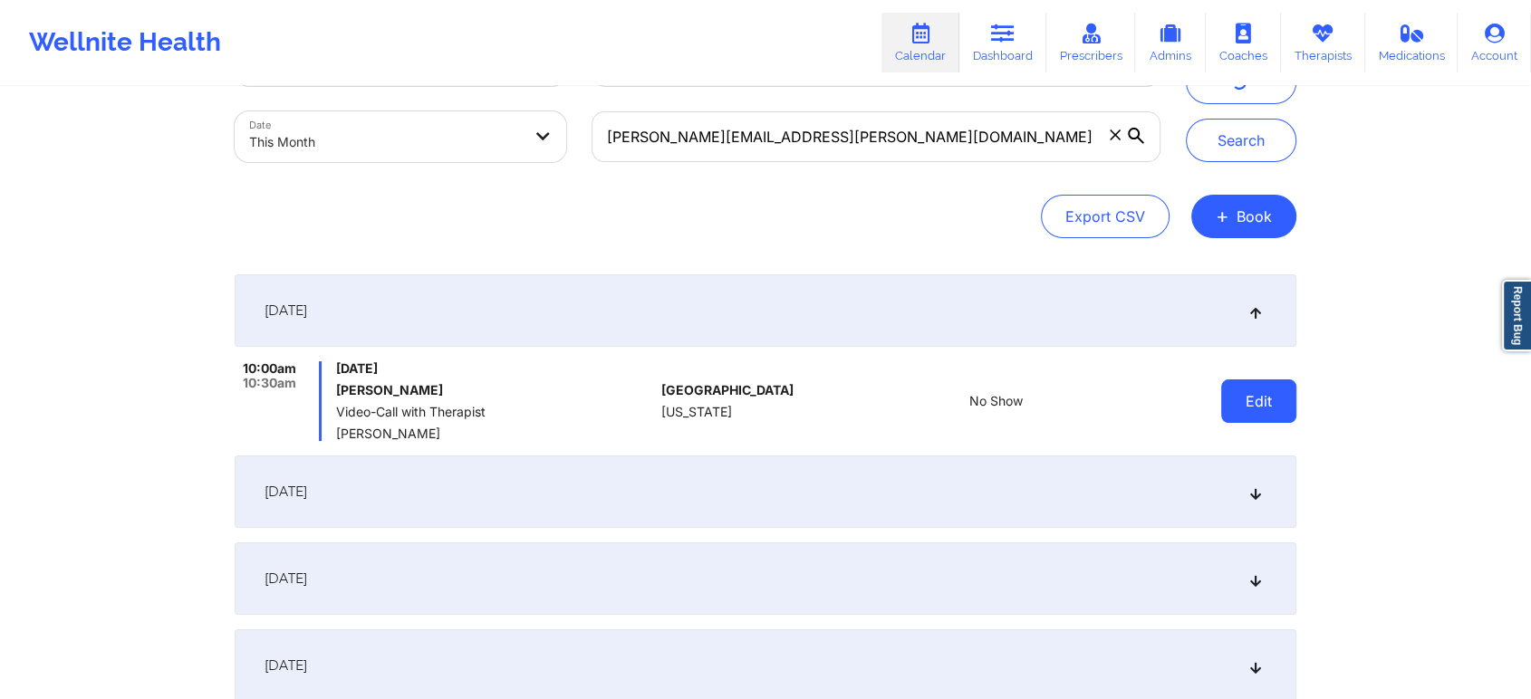
click at [1289, 399] on button "Edit" at bounding box center [1258, 400] width 75 height 43
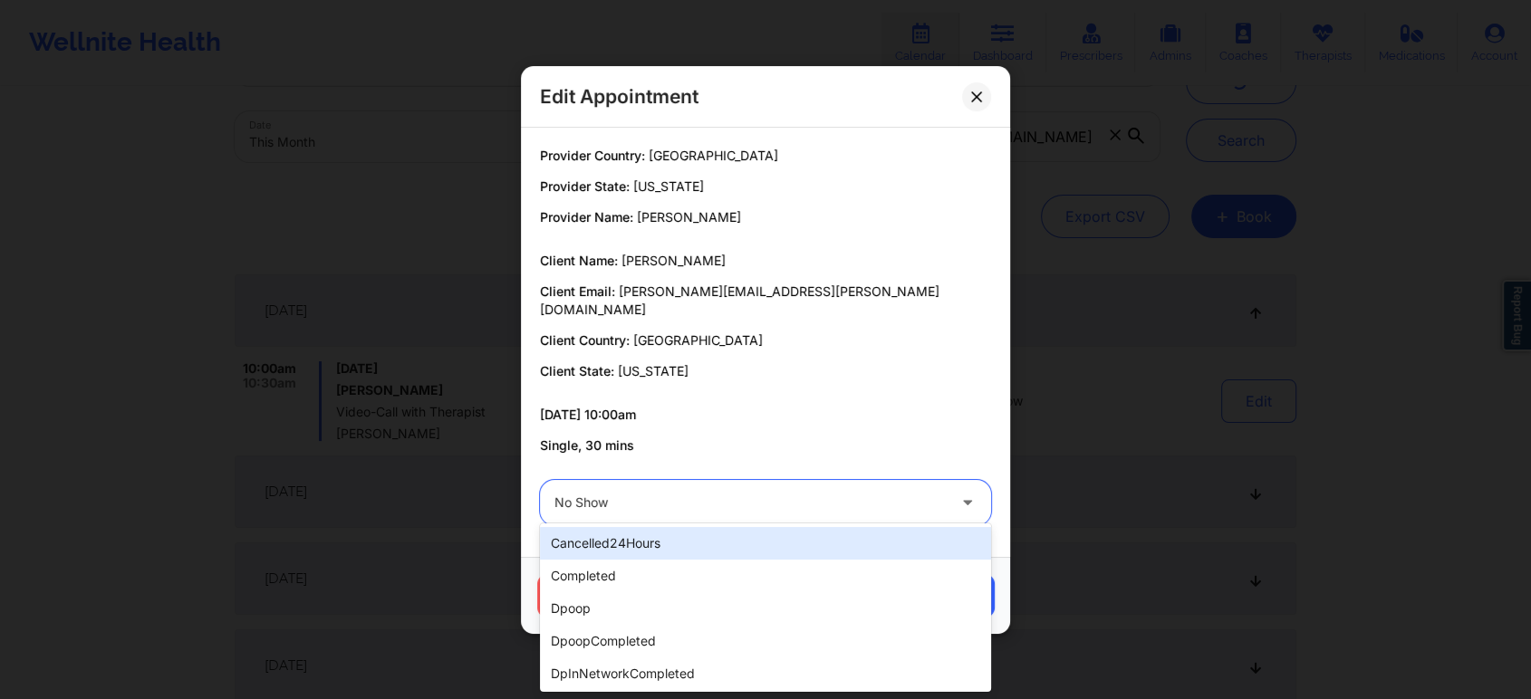
click at [761, 494] on div at bounding box center [749, 503] width 391 height 22
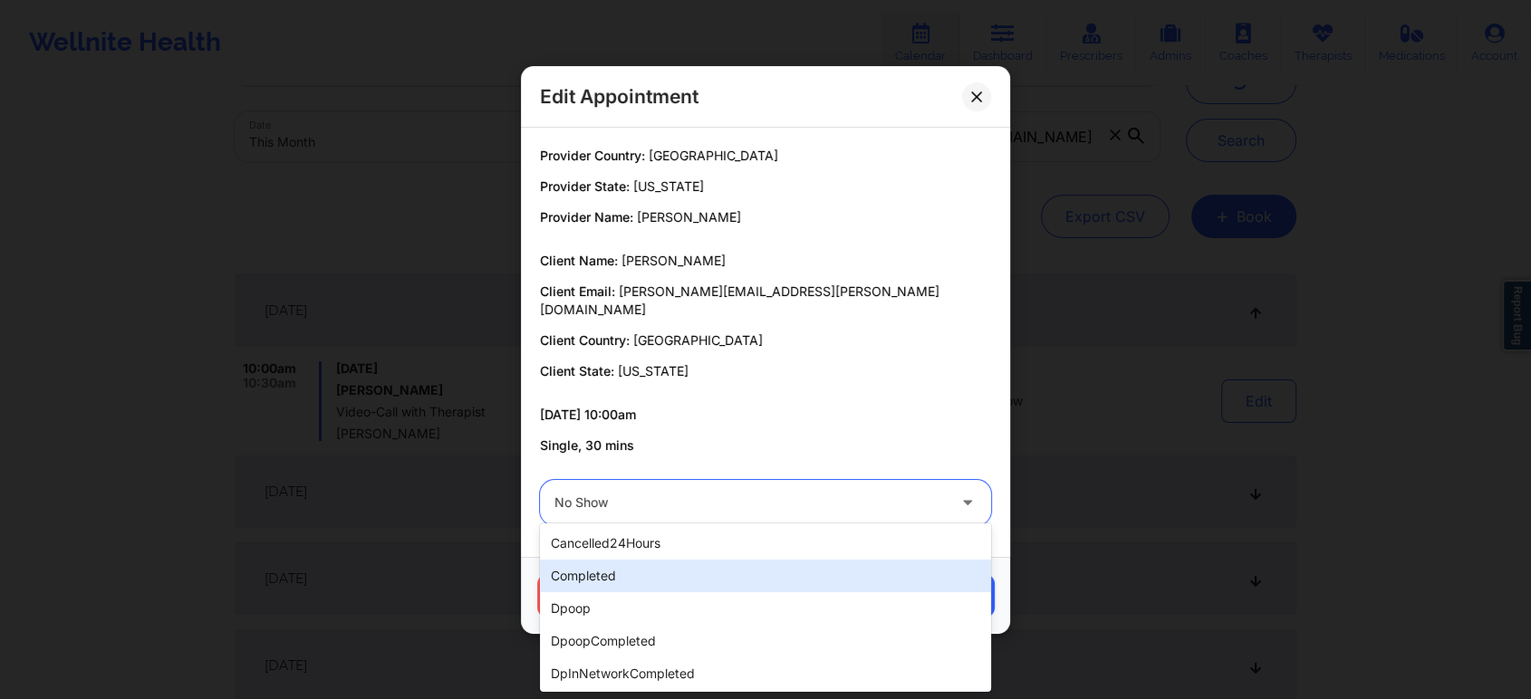
click at [648, 565] on div "completed" at bounding box center [765, 576] width 451 height 33
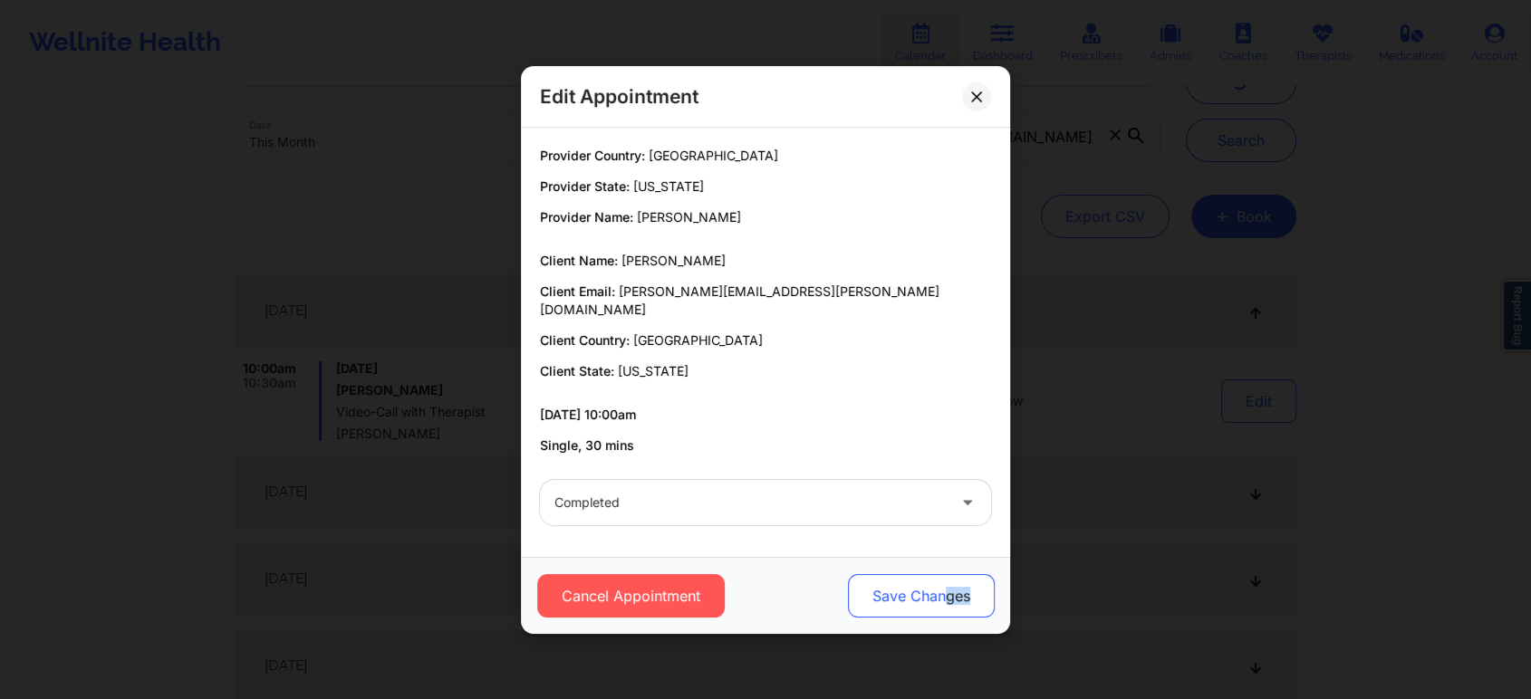
drag, startPoint x: 975, startPoint y: 548, endPoint x: 944, endPoint y: 573, distance: 40.6
click at [944, 573] on div "Cancel Appointment Save Changes" at bounding box center [765, 595] width 489 height 77
click at [944, 574] on button "Save Changes" at bounding box center [921, 595] width 147 height 43
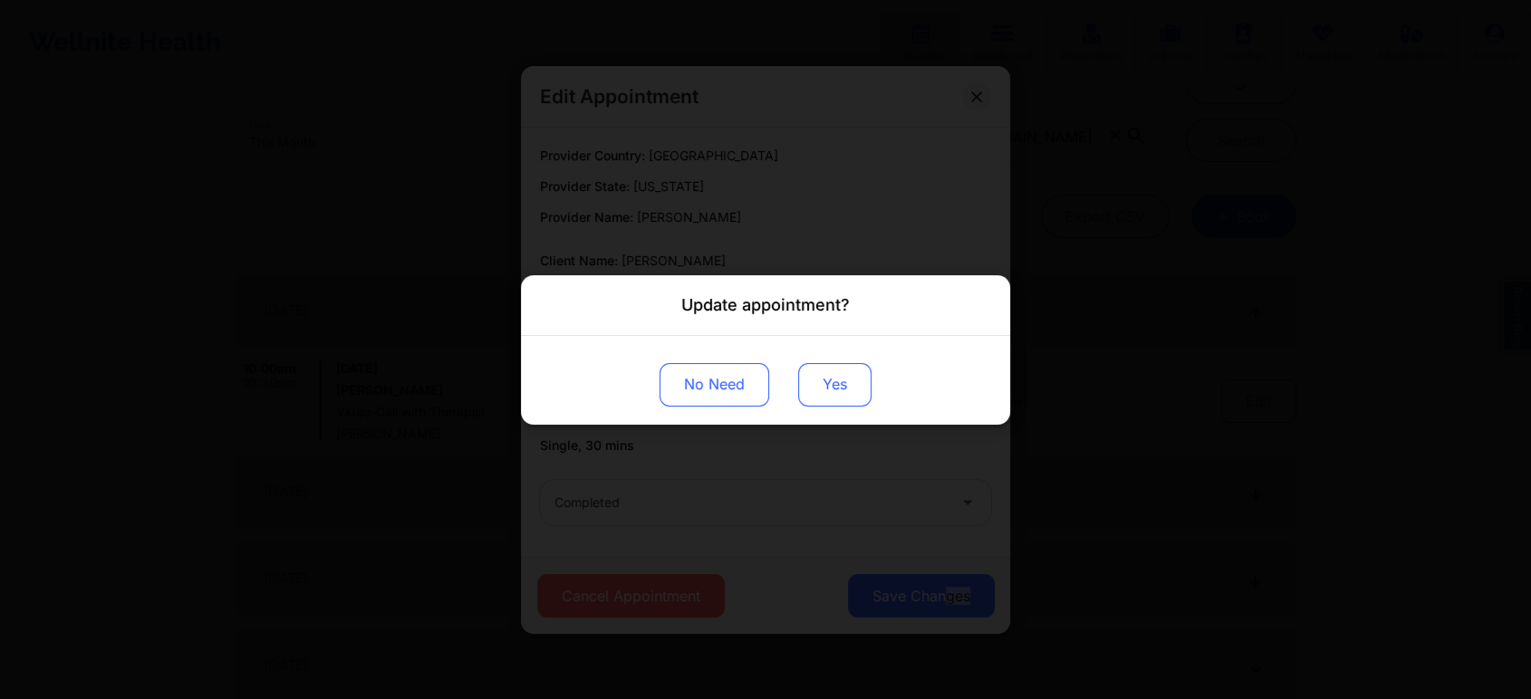
click at [840, 397] on button "Yes" at bounding box center [834, 383] width 73 height 43
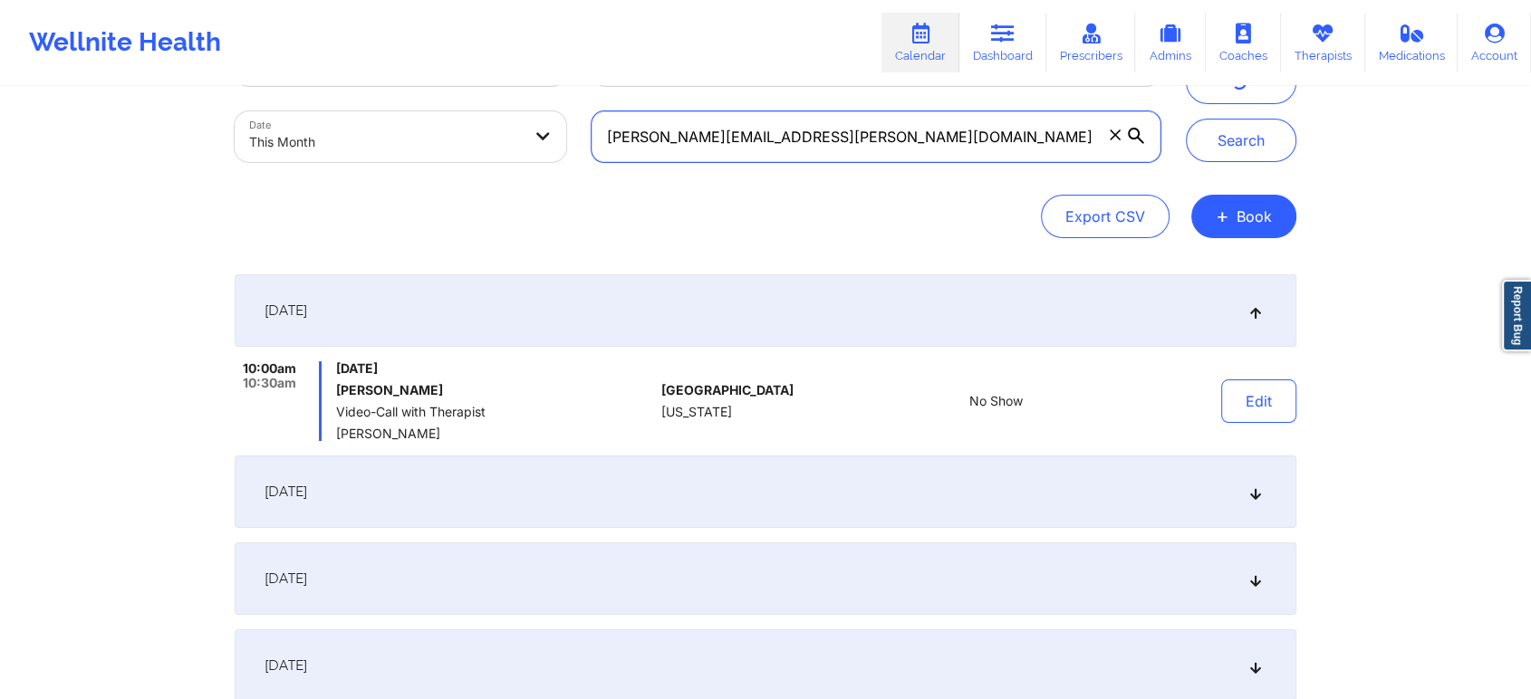
drag, startPoint x: 825, startPoint y: 147, endPoint x: 420, endPoint y: 135, distance: 405.0
click at [420, 135] on div "Provider Role Therapist Therapist Select Therapist Date This Month [PERSON_NAME…" at bounding box center [697, 99] width 951 height 152
paste input "sadep.g87@gmai"
click at [1186, 119] on button "Search" at bounding box center [1241, 140] width 110 height 43
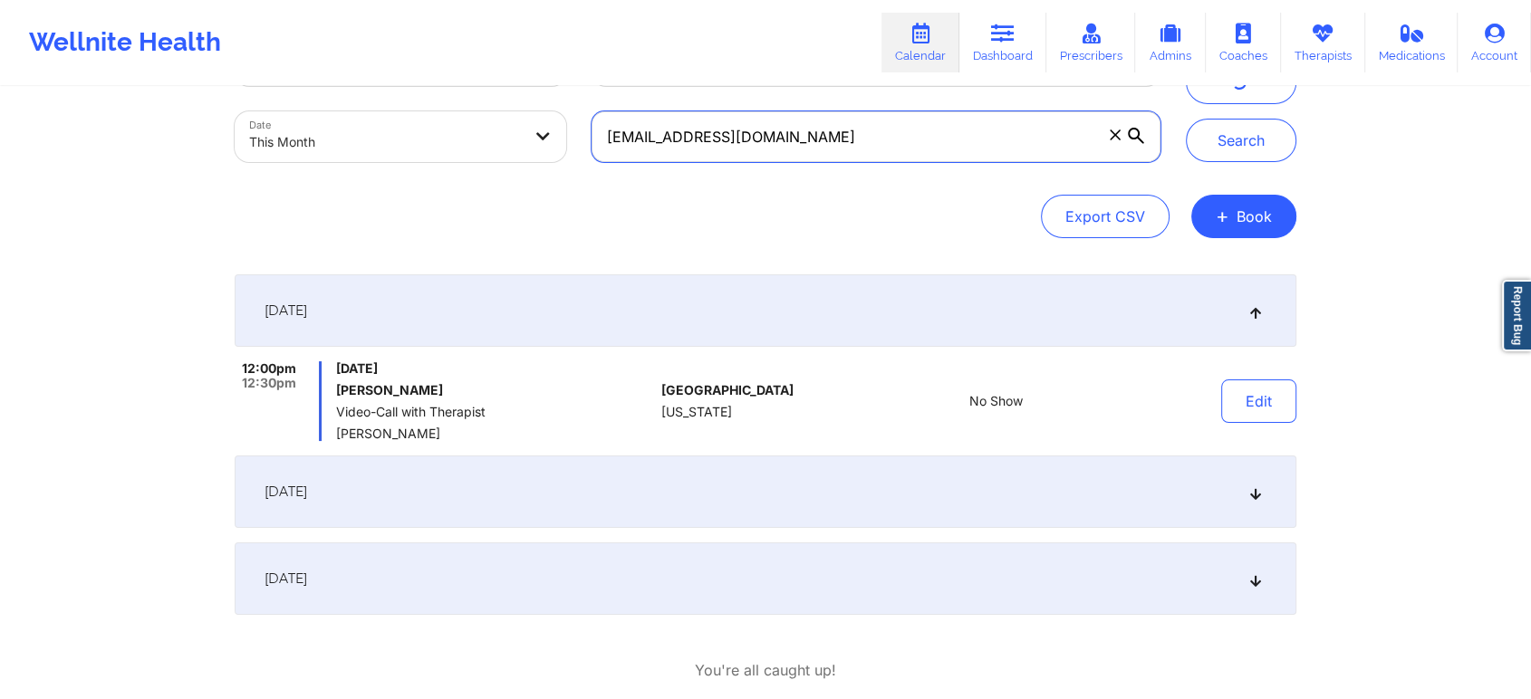
scroll to position [187, 0]
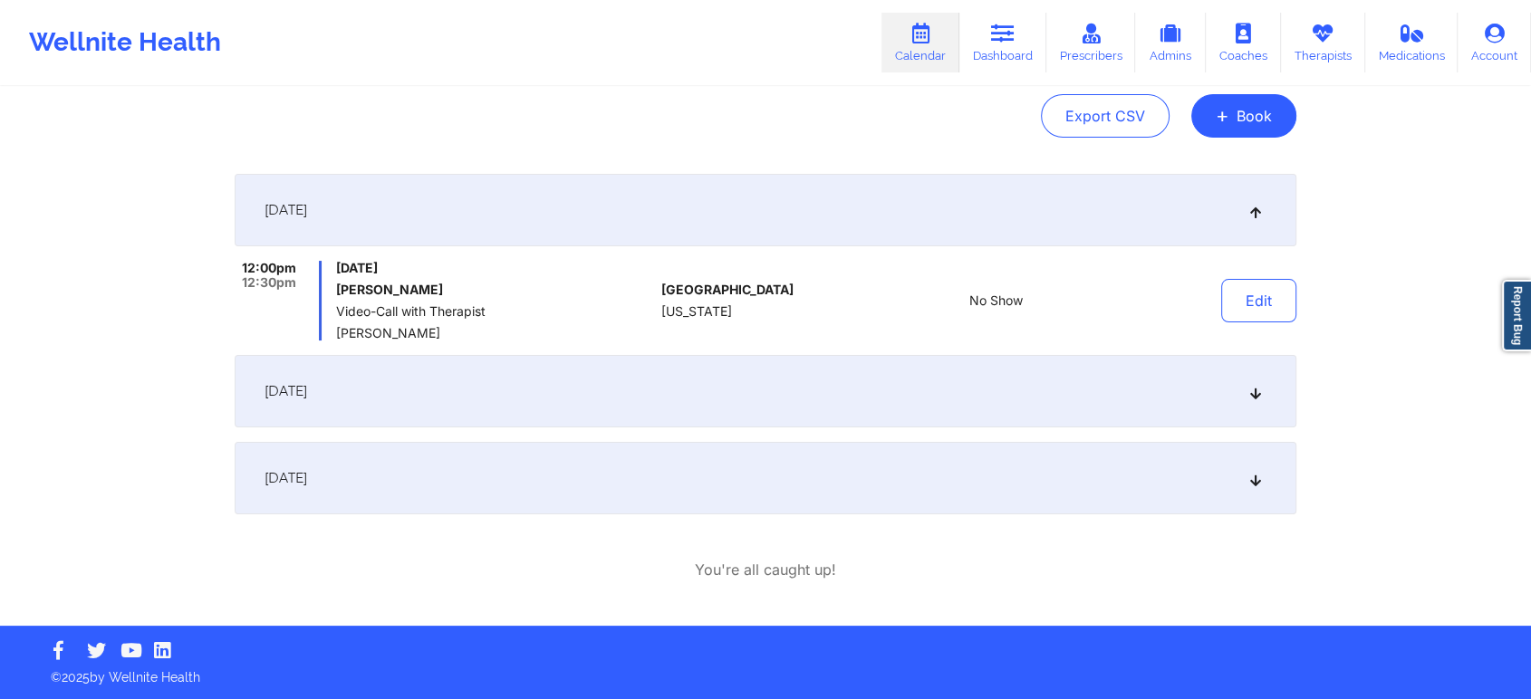
click at [1094, 385] on div "[DATE]" at bounding box center [765, 391] width 1061 height 72
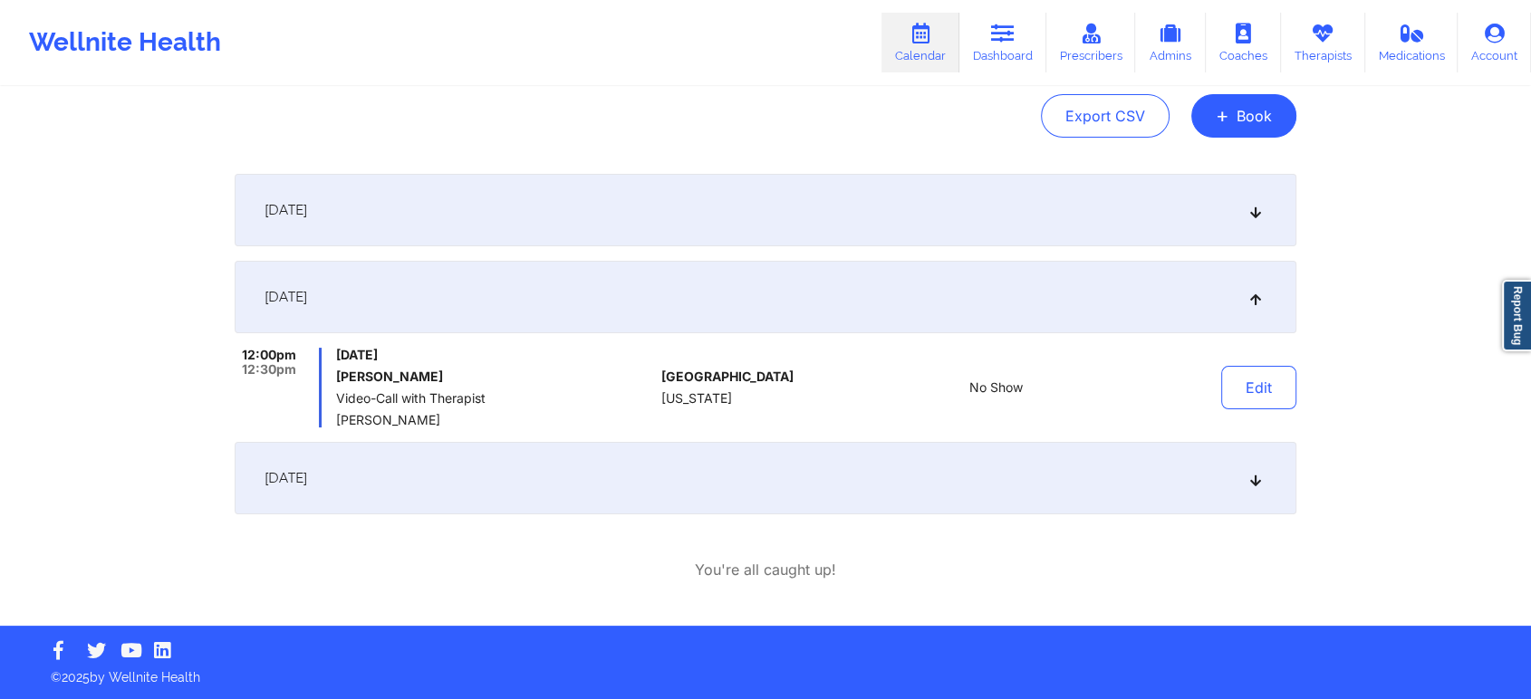
click at [926, 218] on div "[DATE]" at bounding box center [765, 210] width 1061 height 72
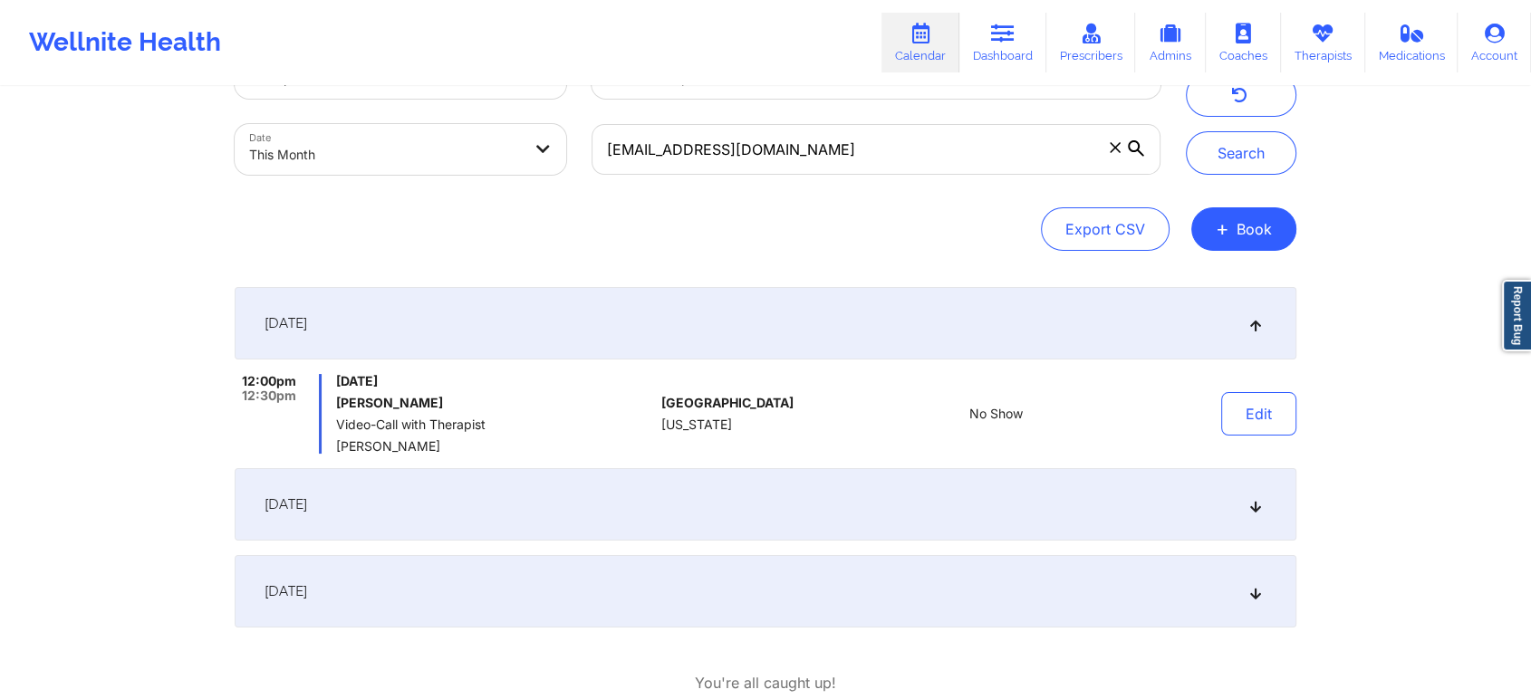
scroll to position [65, 0]
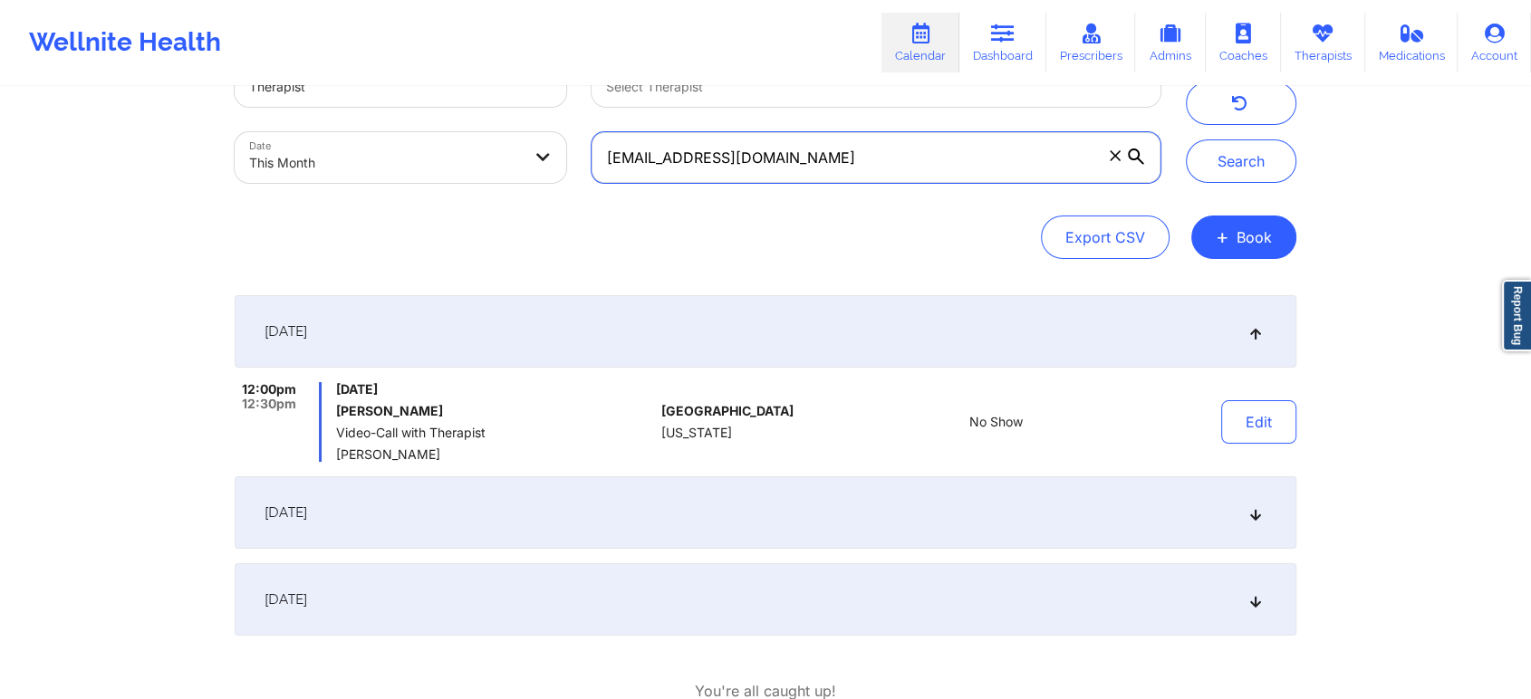
drag, startPoint x: 929, startPoint y: 153, endPoint x: 600, endPoint y: 143, distance: 328.9
click at [600, 143] on input "[EMAIL_ADDRESS][DOMAIN_NAME]" at bounding box center [875, 157] width 569 height 51
paste input "jdwspirit@hot"
click at [1186, 139] on button "Search" at bounding box center [1241, 160] width 110 height 43
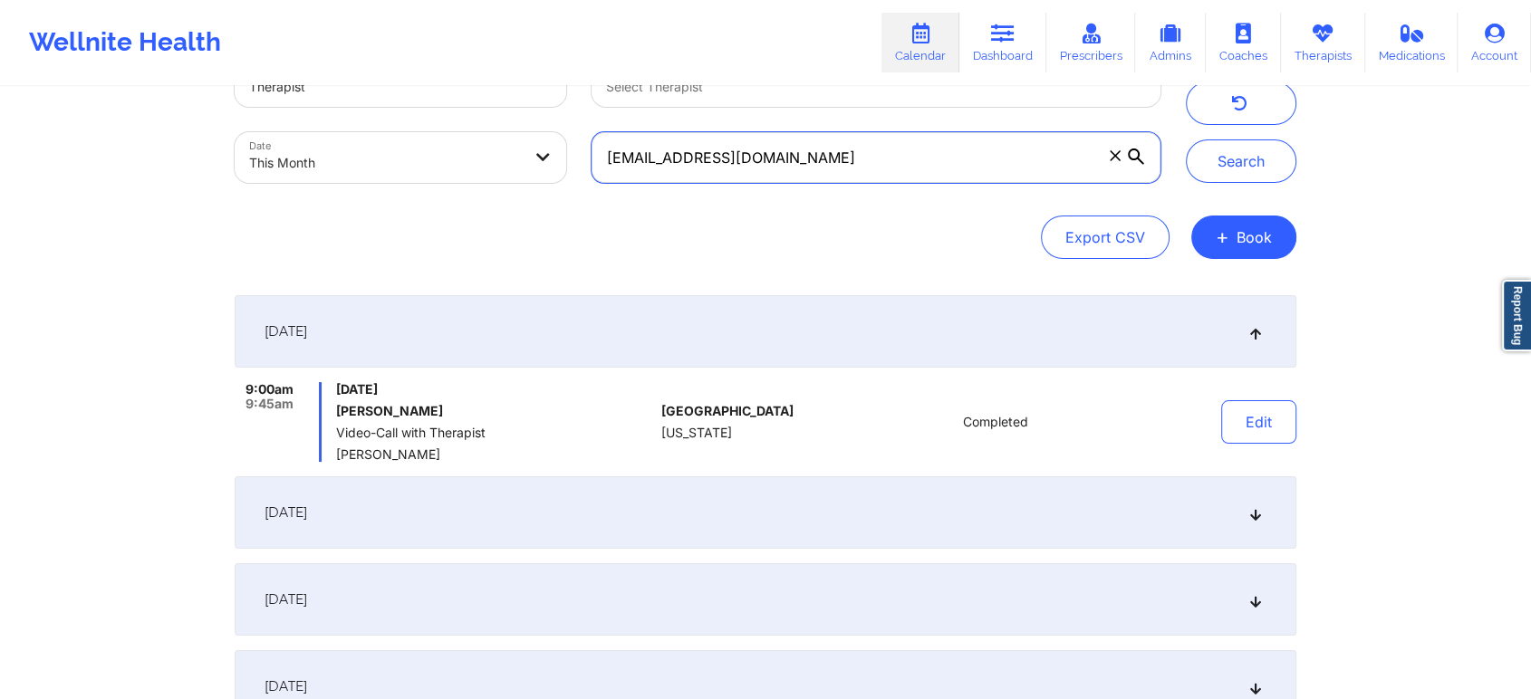
drag, startPoint x: 808, startPoint y: 169, endPoint x: 478, endPoint y: 143, distance: 330.7
click at [478, 143] on div "Provider Role Therapist Therapist Select Therapist Date This Month [EMAIL_ADDRE…" at bounding box center [697, 119] width 951 height 152
paste input "samir.mekrami@g"
type input "[EMAIL_ADDRESS][DOMAIN_NAME]"
click at [1186, 139] on button "Search" at bounding box center [1241, 160] width 110 height 43
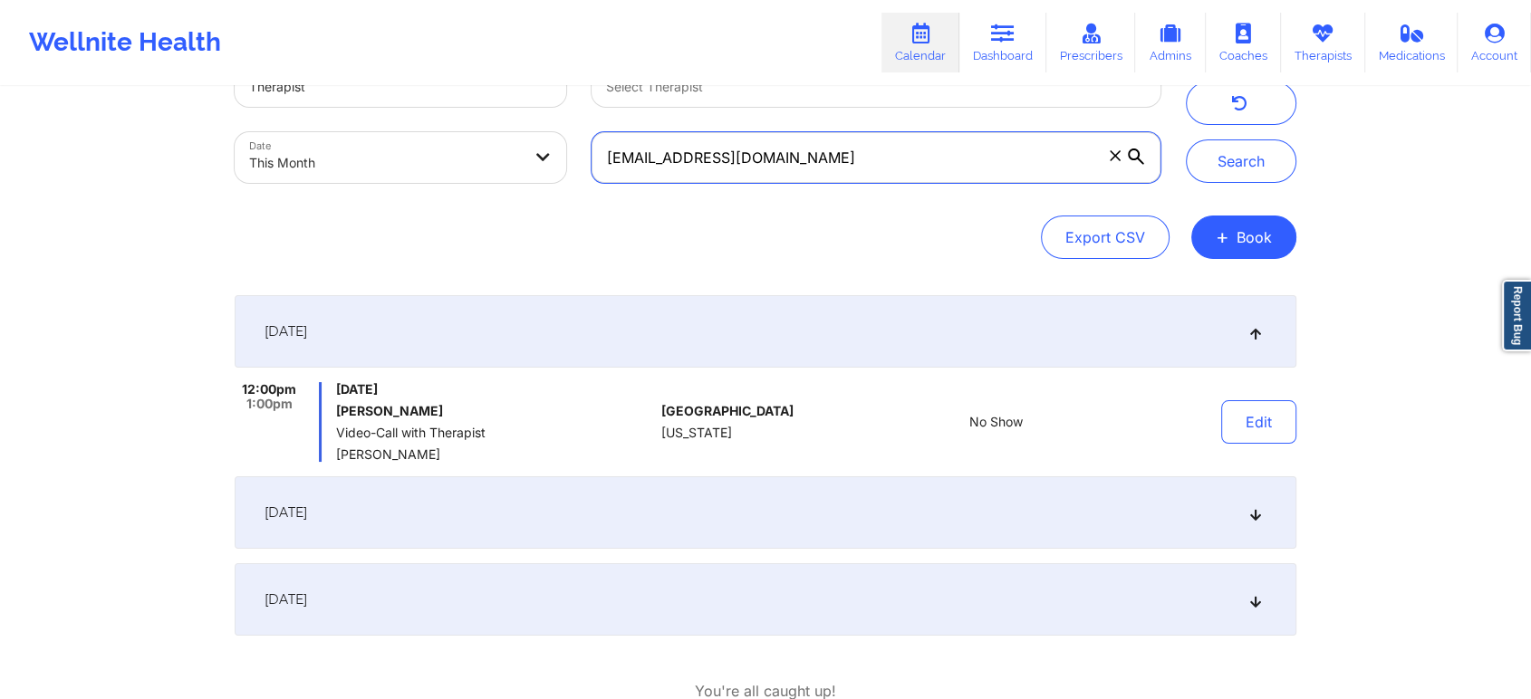
scroll to position [187, 0]
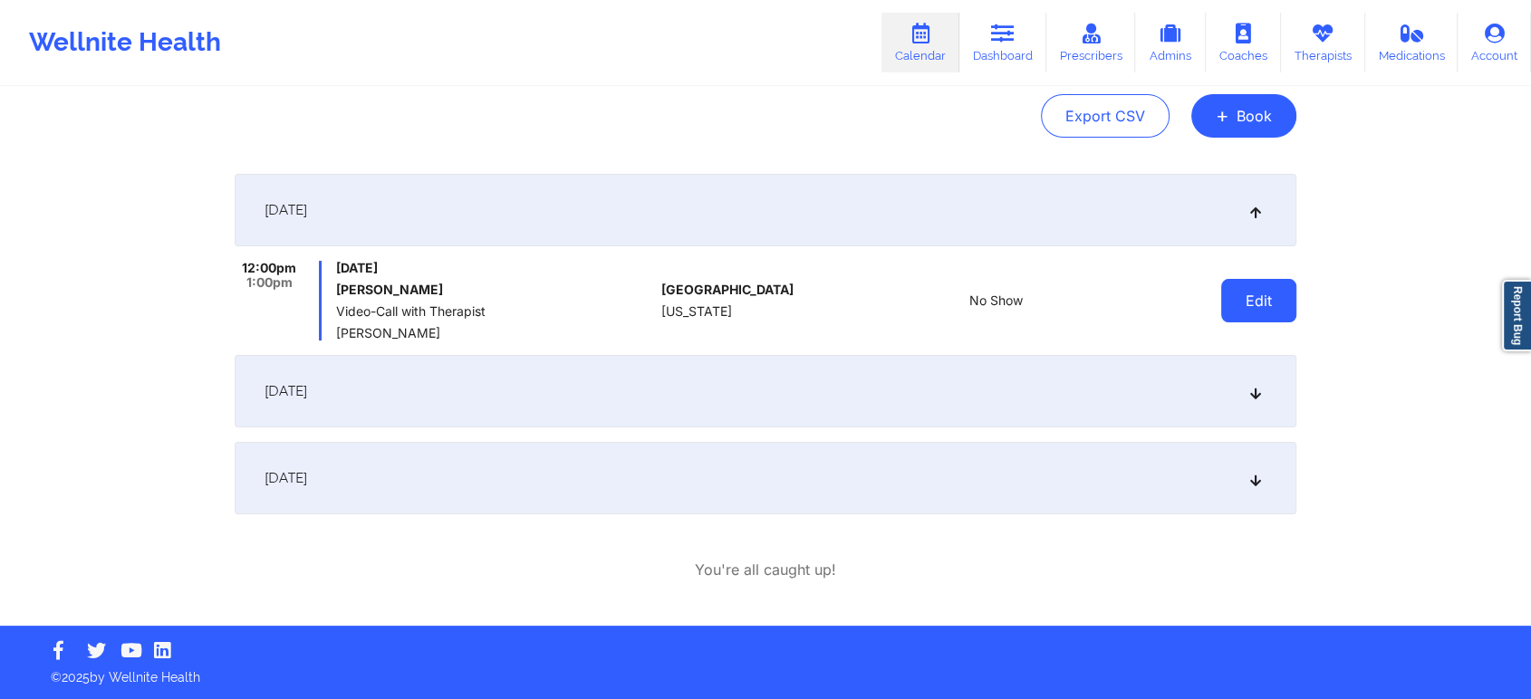
click at [1253, 298] on button "Edit" at bounding box center [1258, 300] width 75 height 43
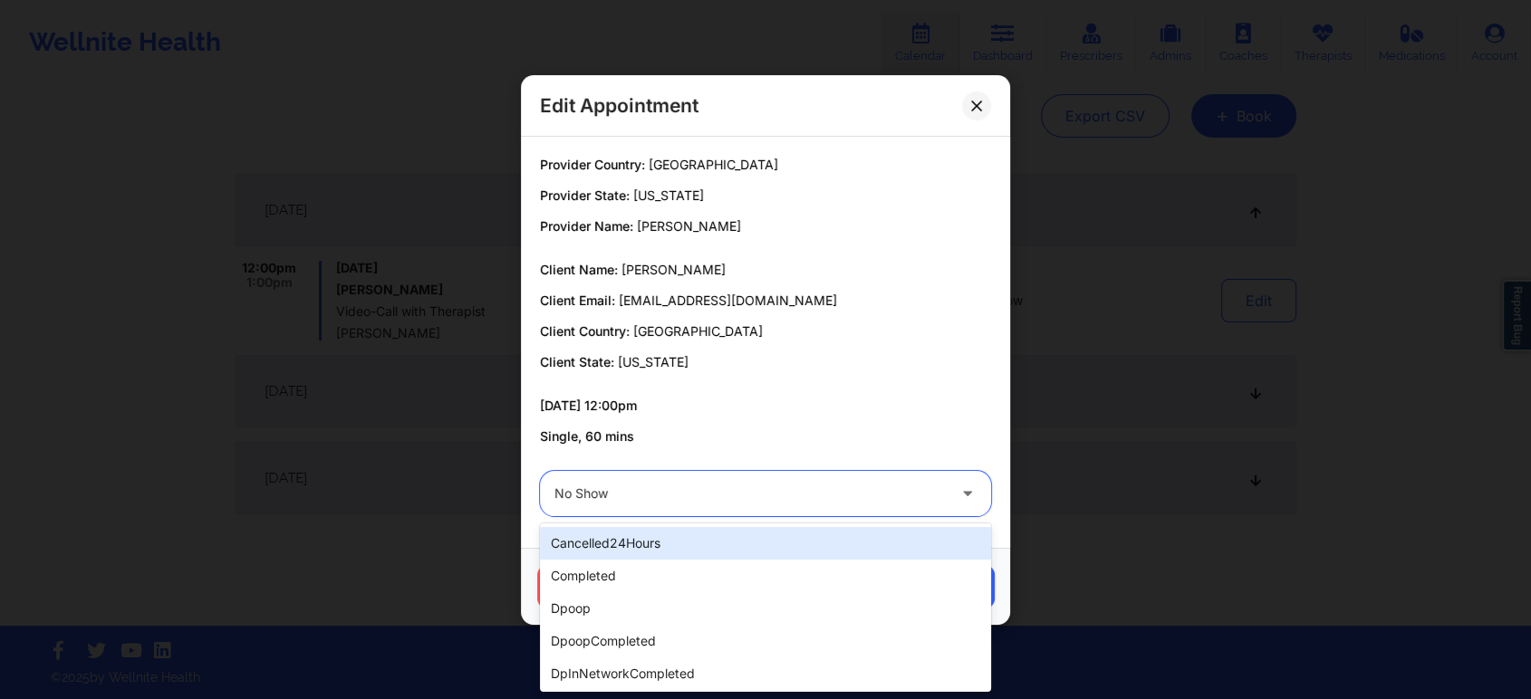
click at [652, 505] on div "No Show" at bounding box center [749, 493] width 391 height 45
type input "dp"
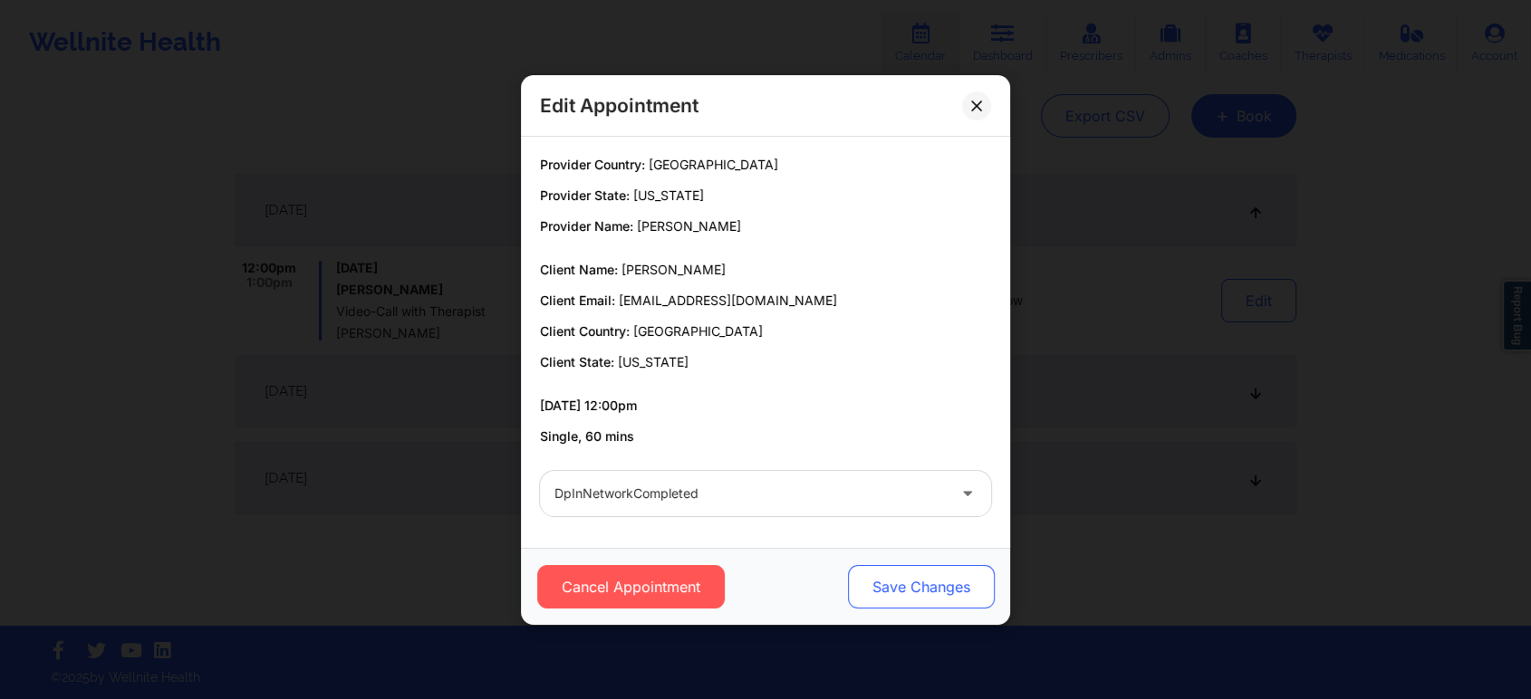
click at [896, 592] on button "Save Changes" at bounding box center [921, 586] width 147 height 43
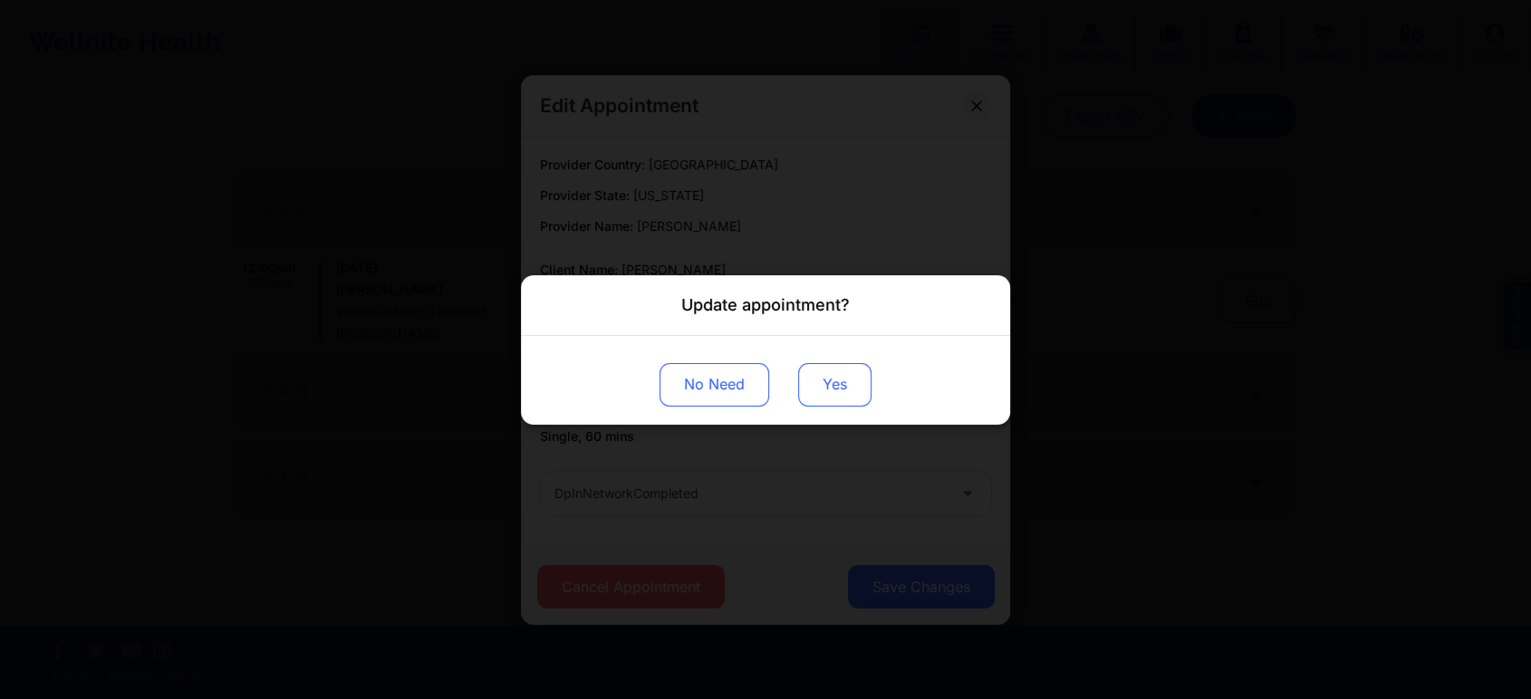
click at [830, 400] on button "Yes" at bounding box center [834, 383] width 73 height 43
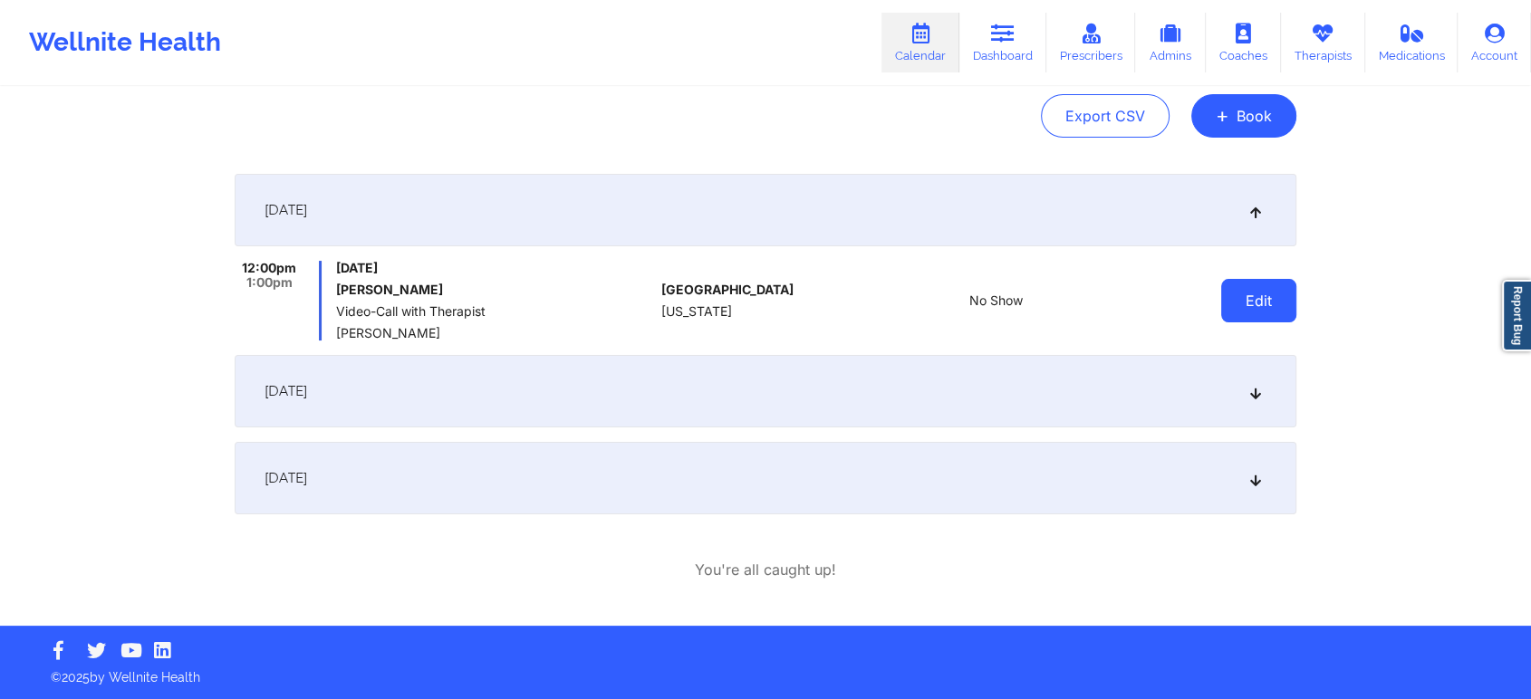
click at [1221, 283] on button "Edit" at bounding box center [1258, 300] width 75 height 43
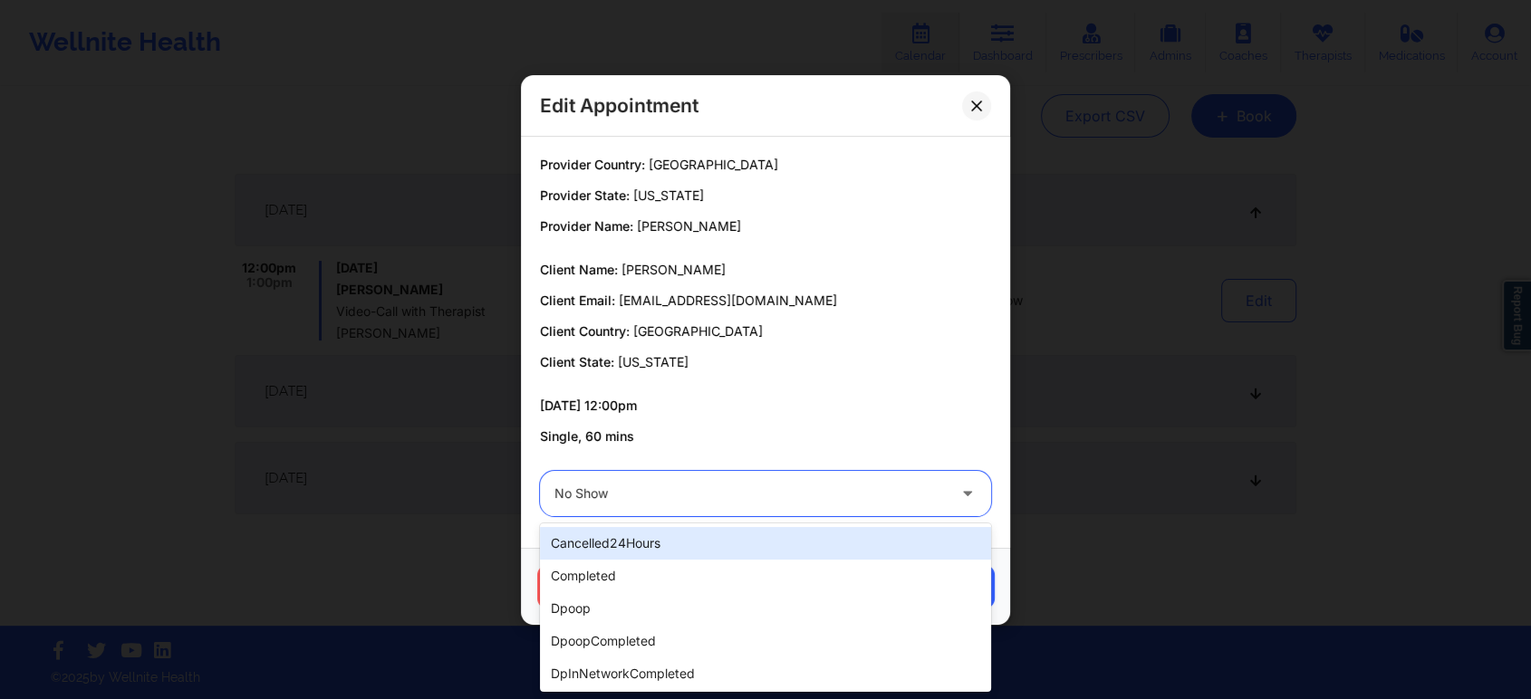
click at [675, 502] on div at bounding box center [749, 494] width 391 height 22
type input "dp"
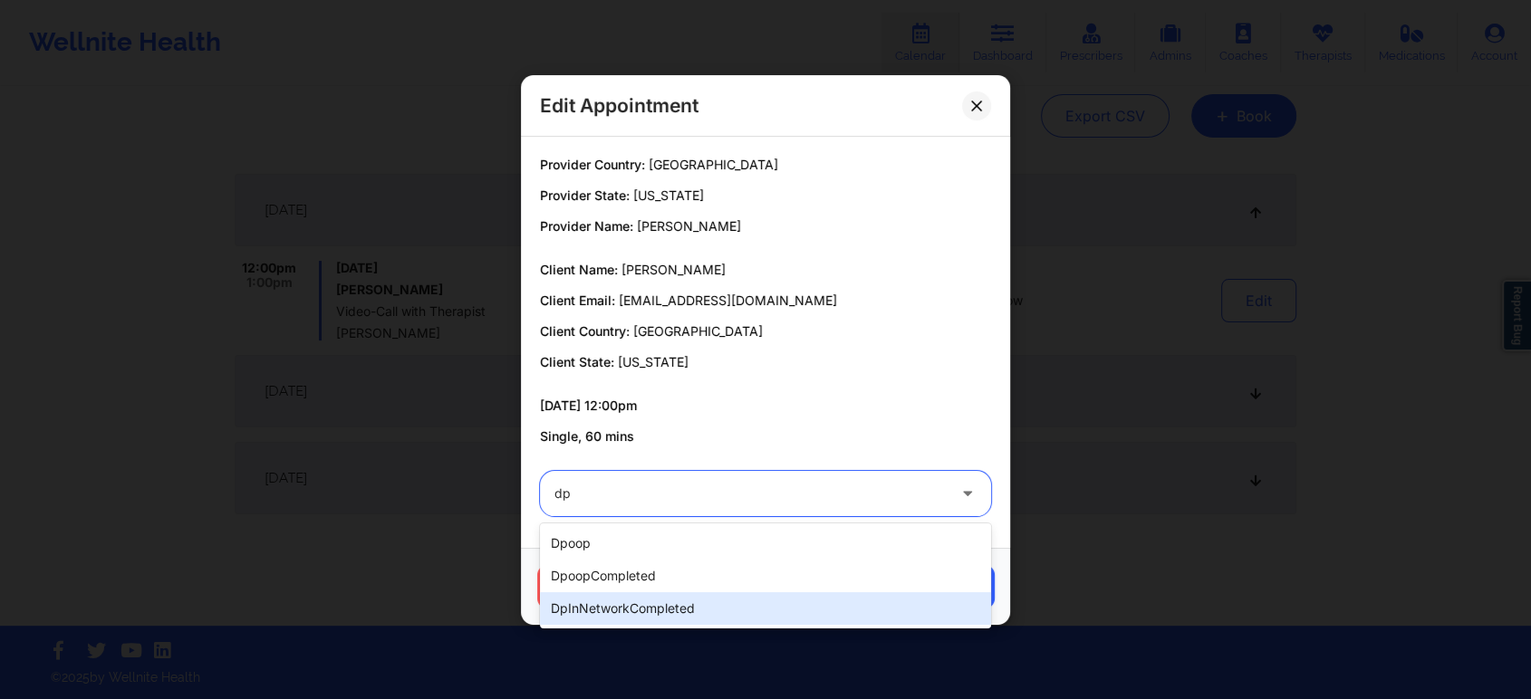
click at [663, 595] on div "dpInNetworkCompleted" at bounding box center [765, 608] width 451 height 33
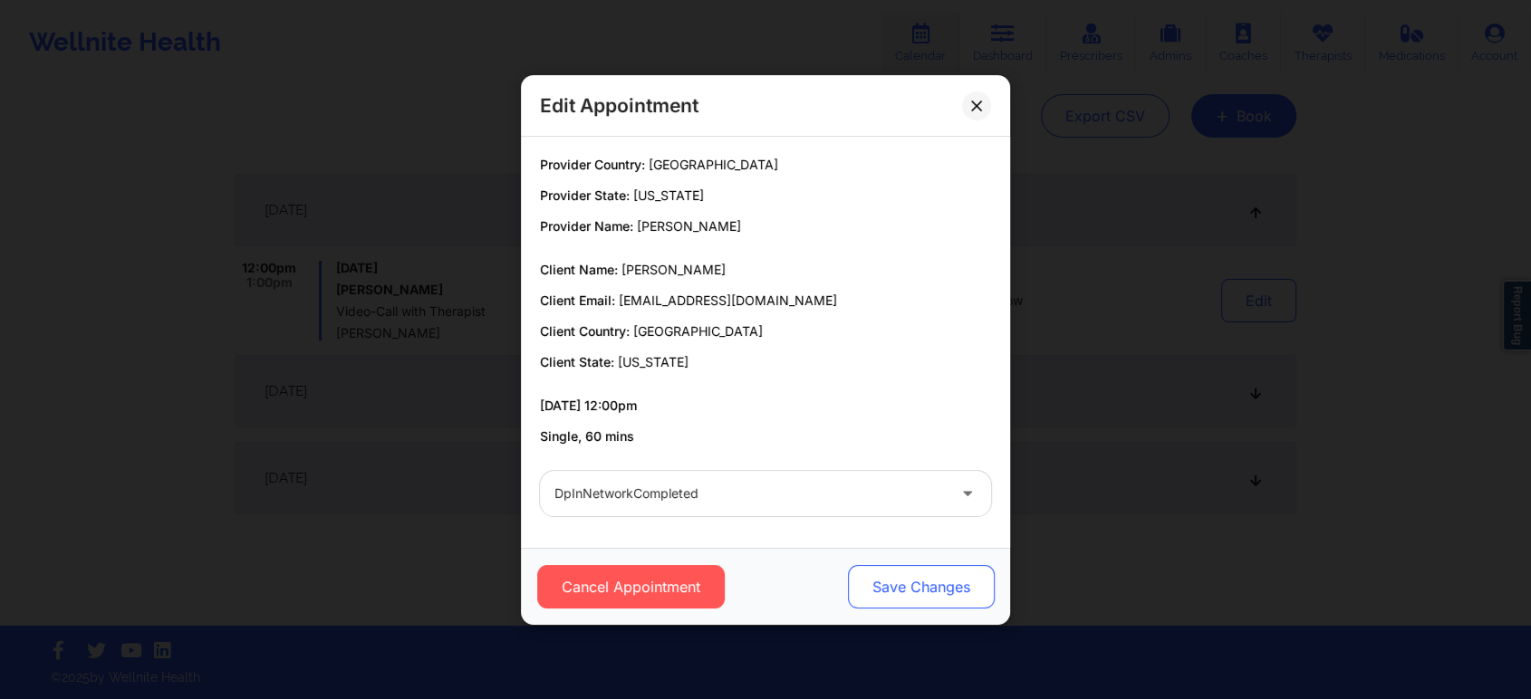
drag, startPoint x: 792, startPoint y: 582, endPoint x: 940, endPoint y: 565, distance: 149.5
click at [940, 565] on div "Cancel Appointment Save Changes" at bounding box center [765, 586] width 464 height 43
click at [940, 565] on button "Save Changes" at bounding box center [921, 586] width 147 height 43
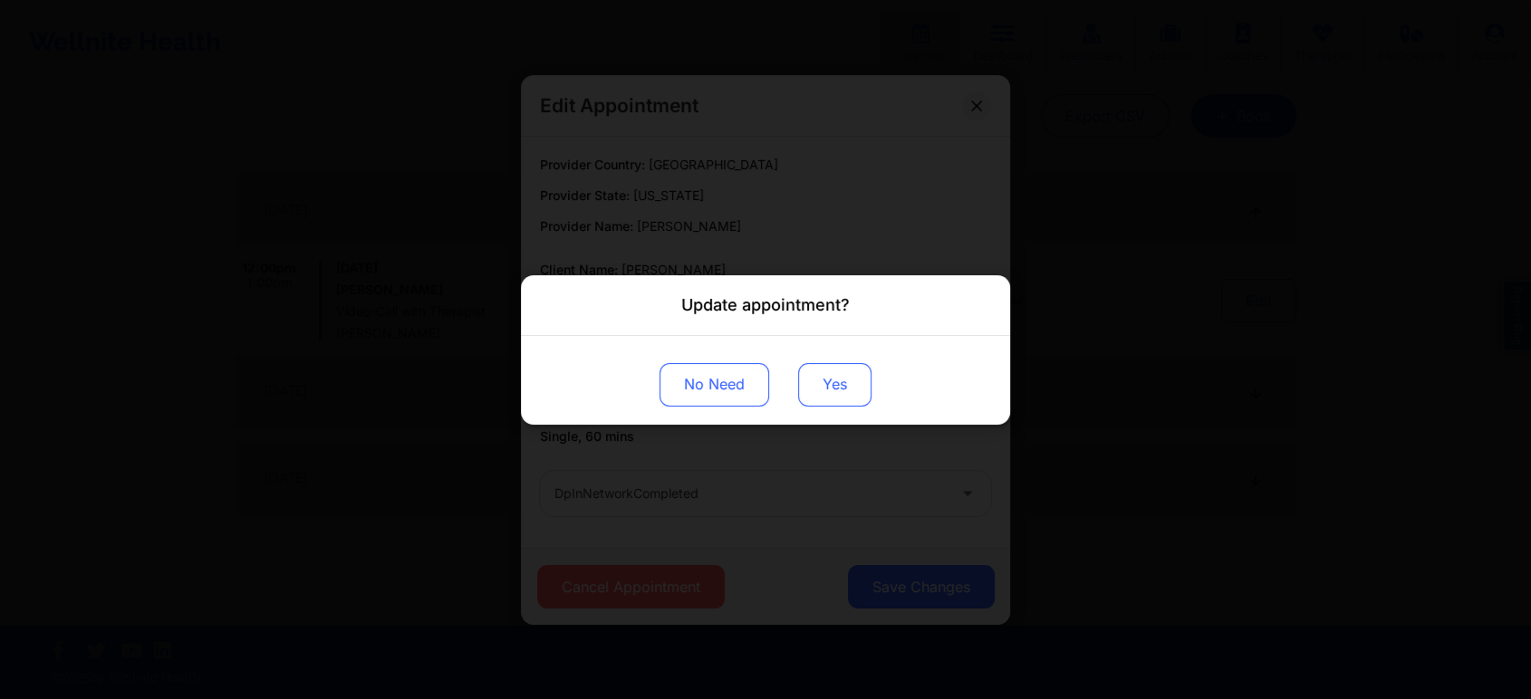
click at [830, 383] on button "Yes" at bounding box center [834, 383] width 73 height 43
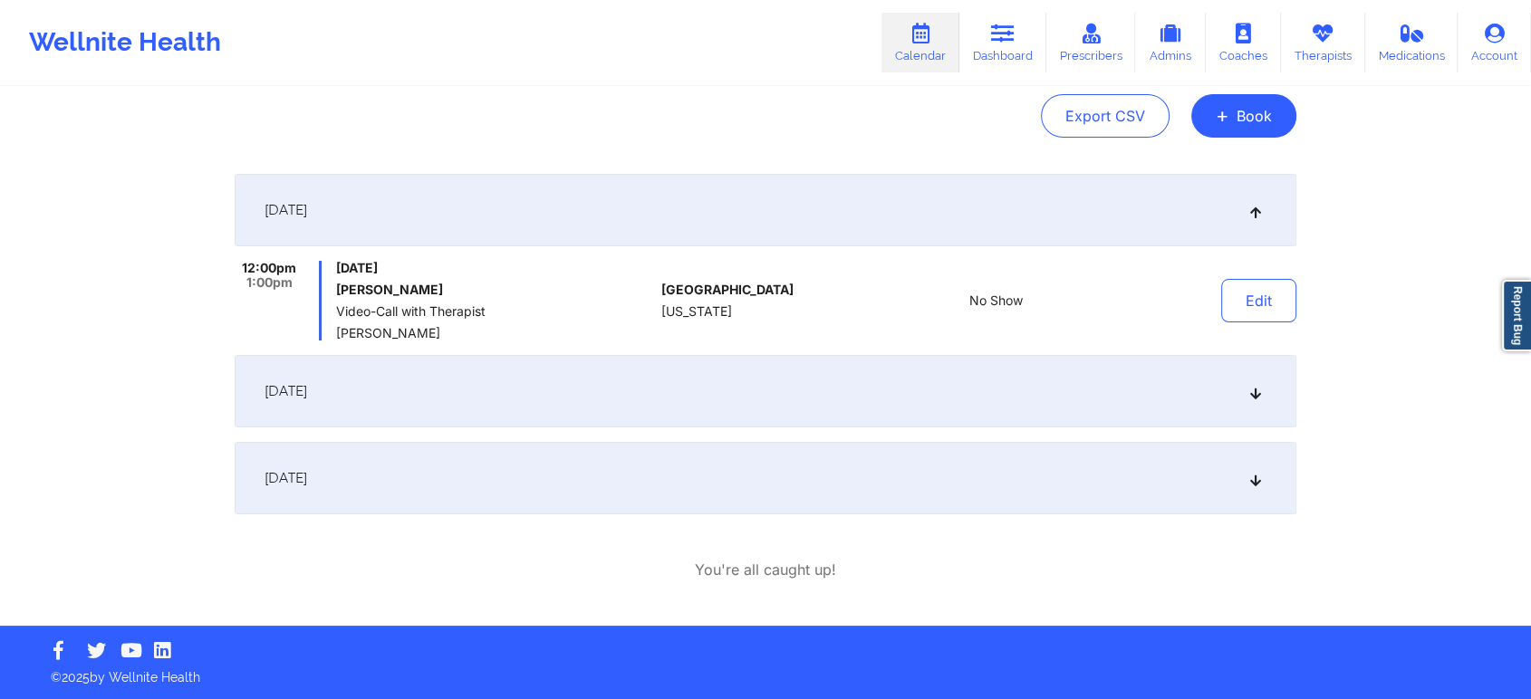
scroll to position [0, 0]
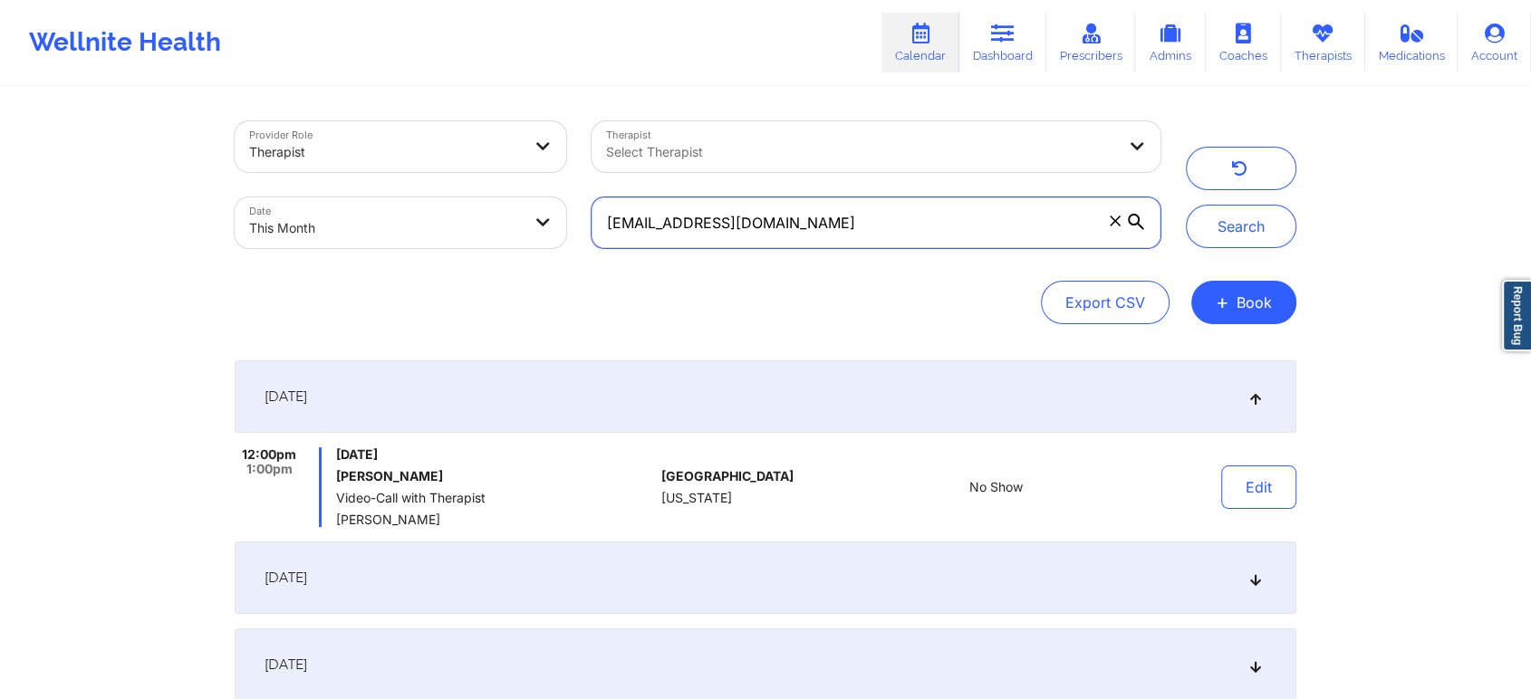
drag, startPoint x: 862, startPoint y: 216, endPoint x: 319, endPoint y: 243, distance: 544.1
click at [319, 243] on div "Provider Role Therapist Therapist Select Therapist Date This Month [EMAIL_ADDRE…" at bounding box center [697, 185] width 951 height 152
paste input "[PERSON_NAME]"
click at [1186, 205] on button "Search" at bounding box center [1241, 226] width 110 height 43
drag, startPoint x: 884, startPoint y: 224, endPoint x: 354, endPoint y: 218, distance: 529.8
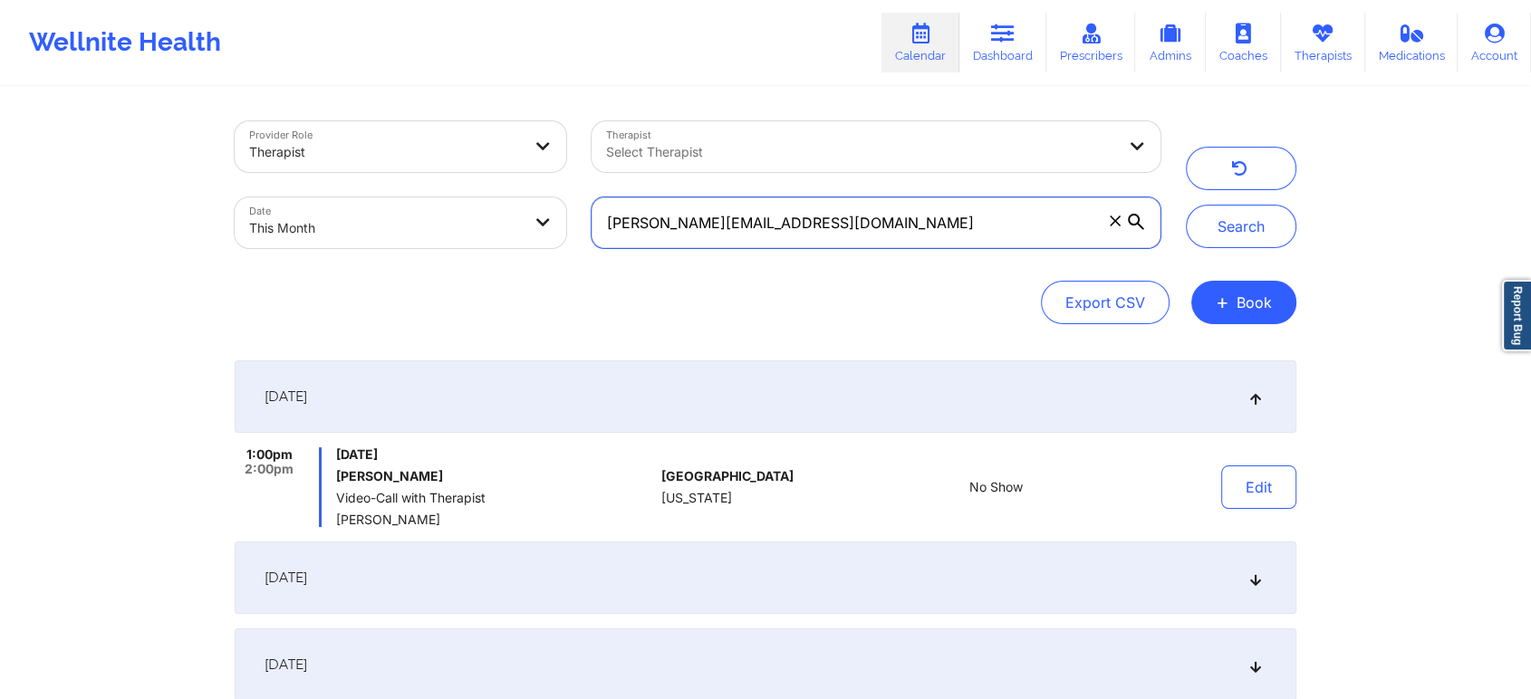
click at [354, 218] on div "Provider Role Therapist Therapist Select Therapist Date This Month [PERSON_NAME…" at bounding box center [697, 185] width 951 height 152
paste input "[EMAIL_ADDRESS]"
click at [1186, 205] on button "Search" at bounding box center [1241, 226] width 110 height 43
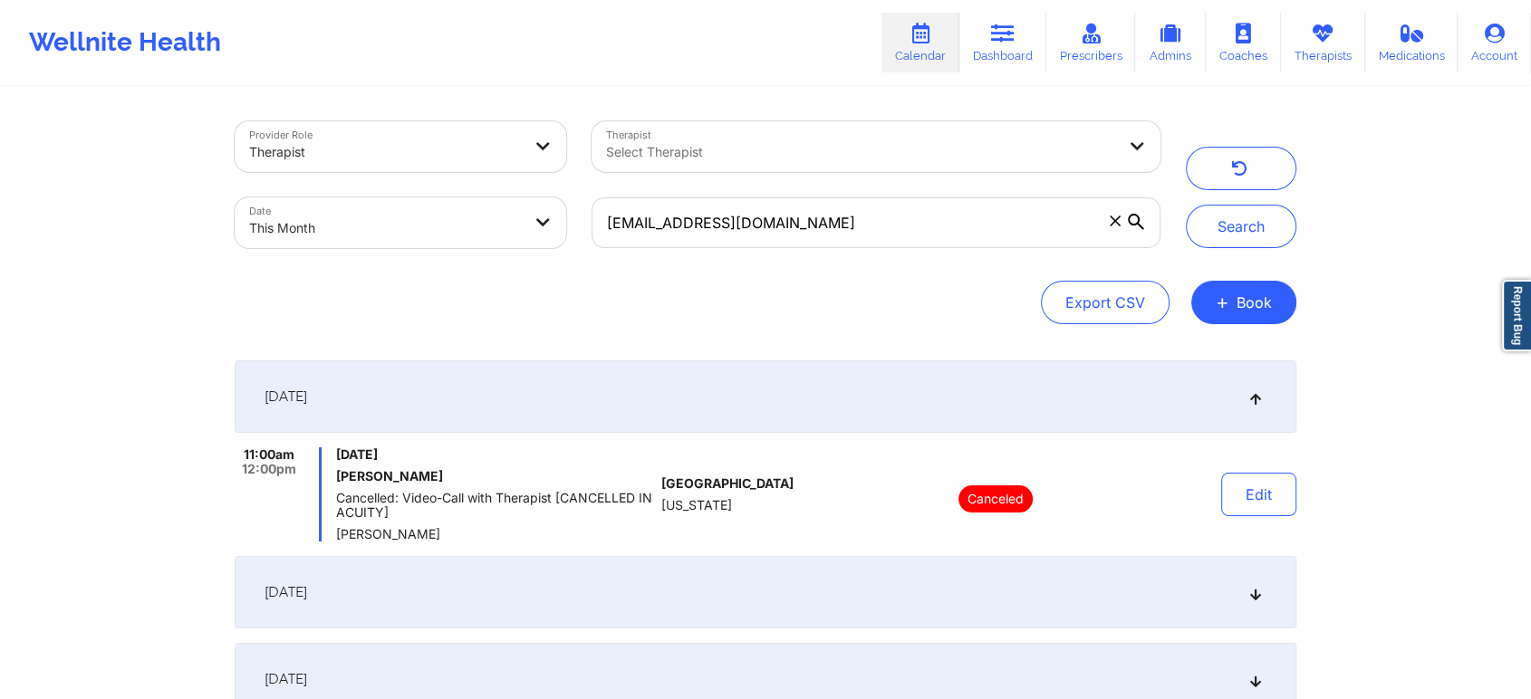
click at [692, 585] on div "[DATE]" at bounding box center [765, 592] width 1061 height 72
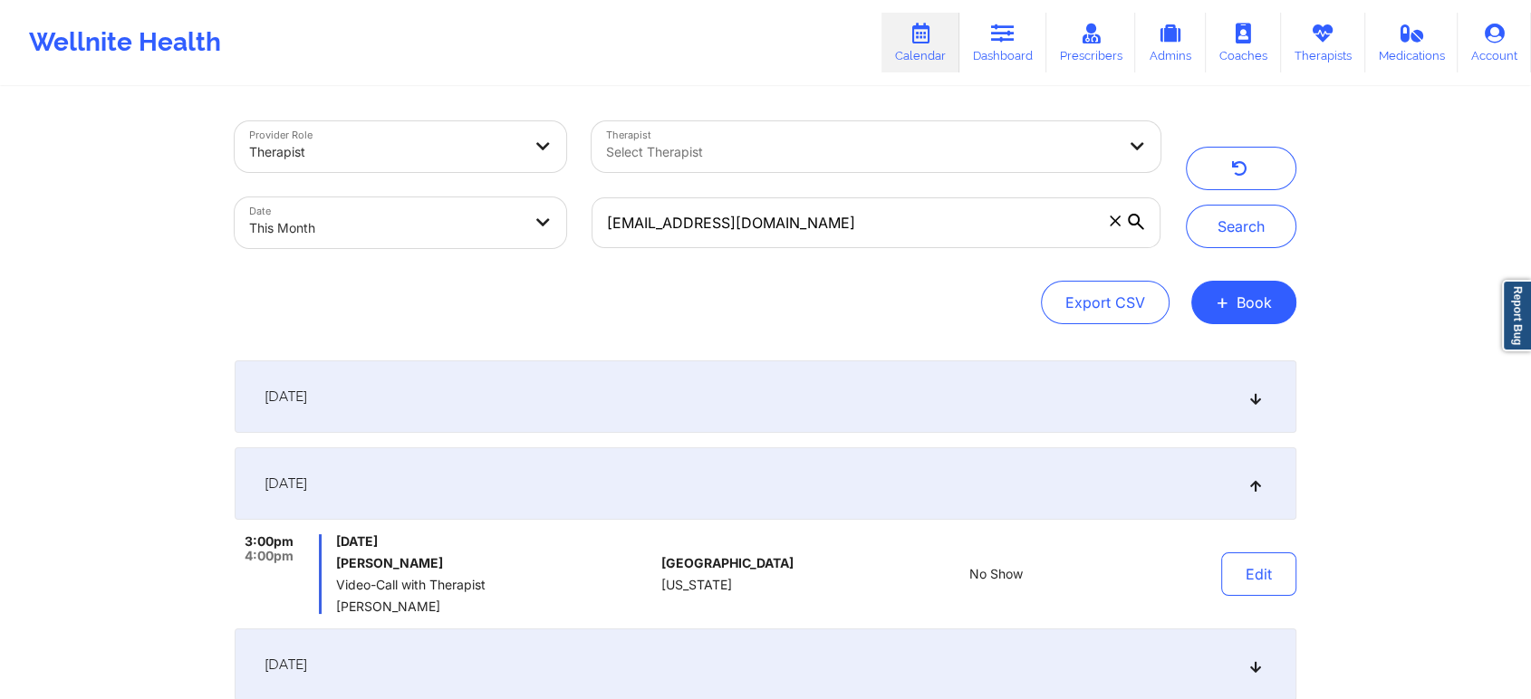
click at [1489, 302] on div "Provider Role Therapist Therapist Select Therapist Date This Month [EMAIL_ADDRE…" at bounding box center [765, 623] width 1531 height 1247
click at [852, 263] on div "Provider Role Therapist Therapist Select Therapist Date This Month [EMAIL_ADDRE…" at bounding box center [765, 222] width 1061 height 203
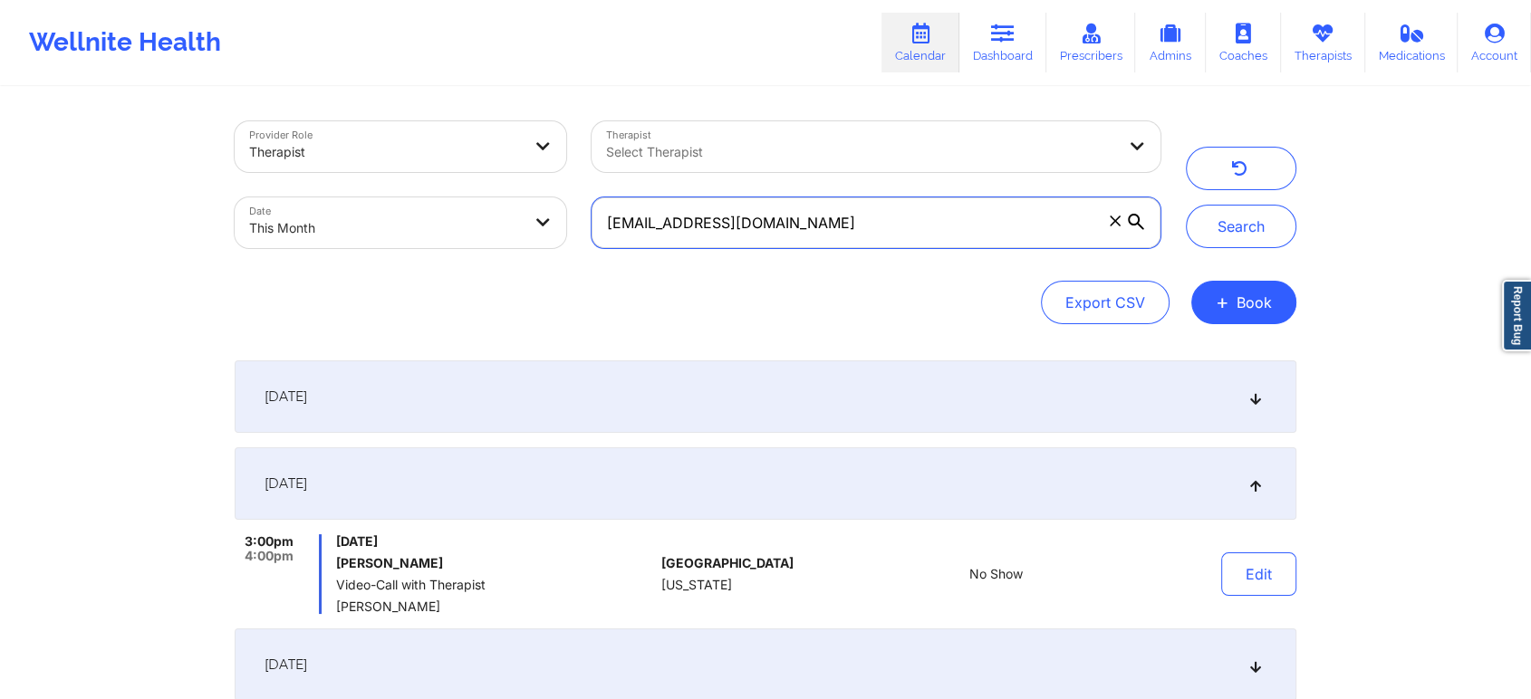
drag, startPoint x: 888, startPoint y: 246, endPoint x: 461, endPoint y: 185, distance: 431.0
click at [461, 185] on div "Provider Role Therapist Therapist Select Therapist Date This Month [EMAIL_ADDRE…" at bounding box center [697, 185] width 951 height 152
paste input "milenapalechor2"
click at [1186, 205] on button "Search" at bounding box center [1241, 226] width 110 height 43
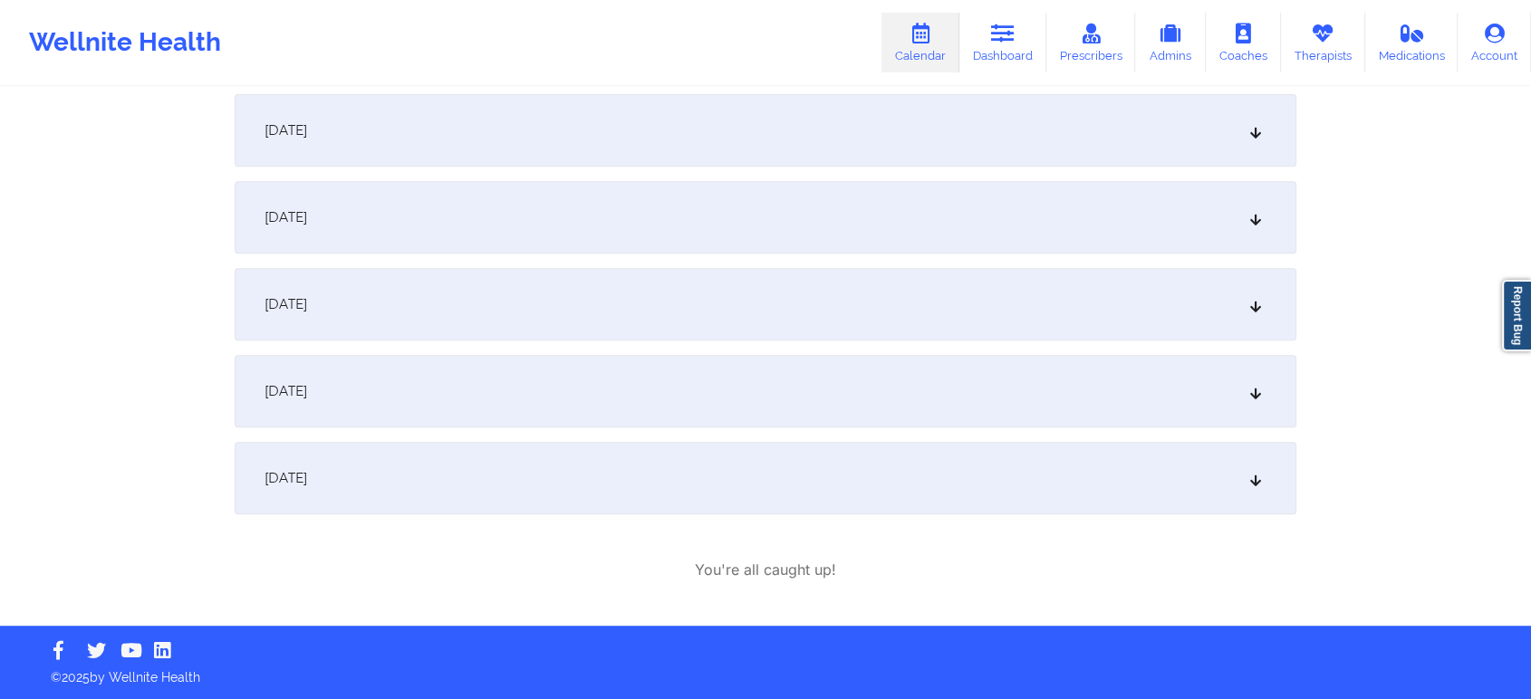
scroll to position [185, 0]
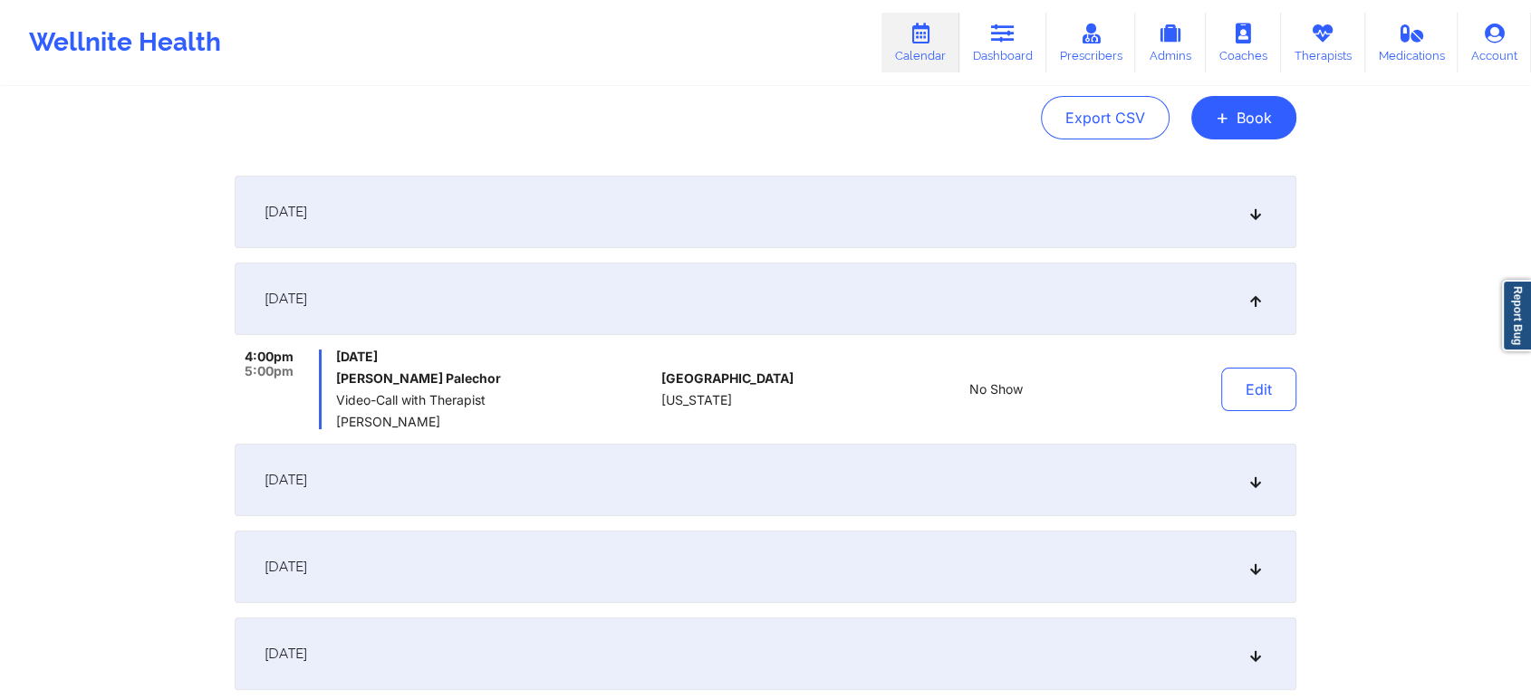
click at [1216, 377] on div "Edit" at bounding box center [1212, 390] width 168 height 80
click at [1255, 378] on button "Edit" at bounding box center [1258, 389] width 75 height 43
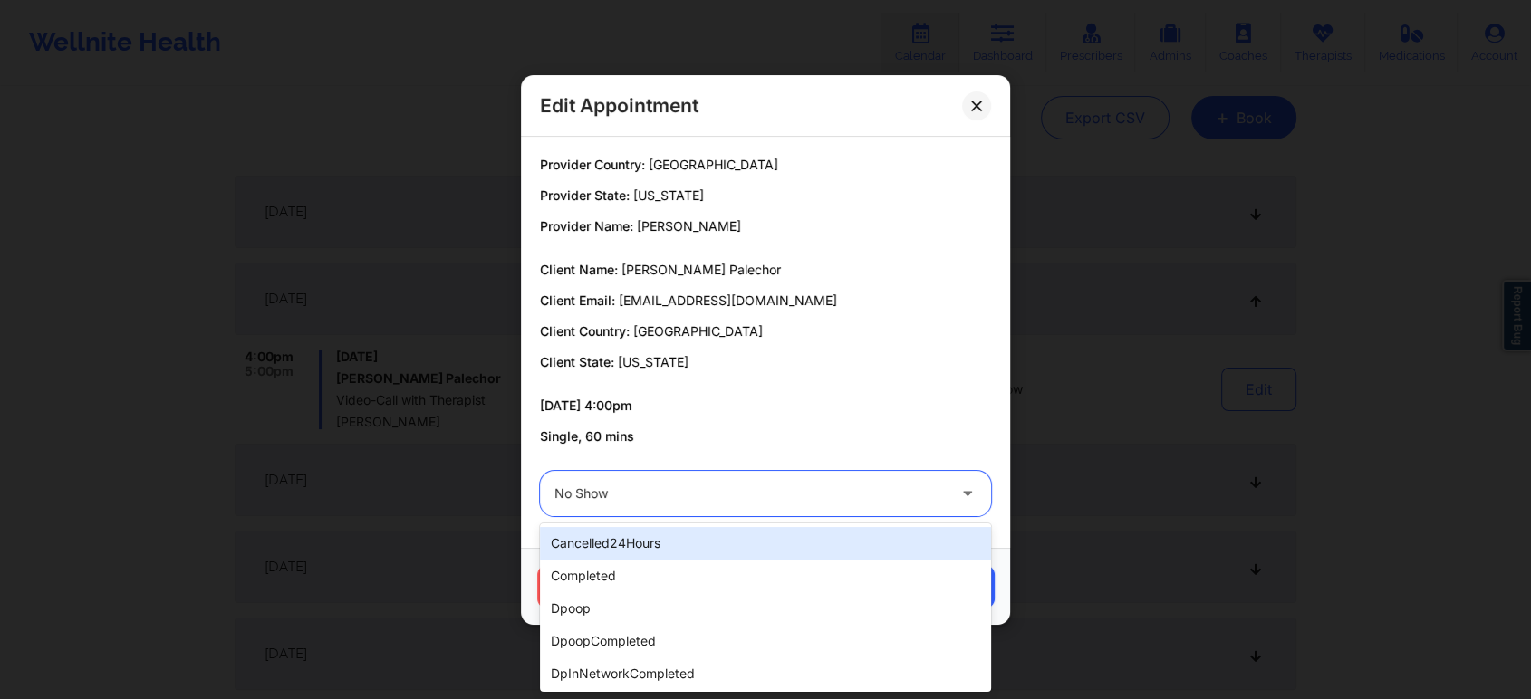
click at [577, 506] on div "No Show" at bounding box center [749, 493] width 391 height 45
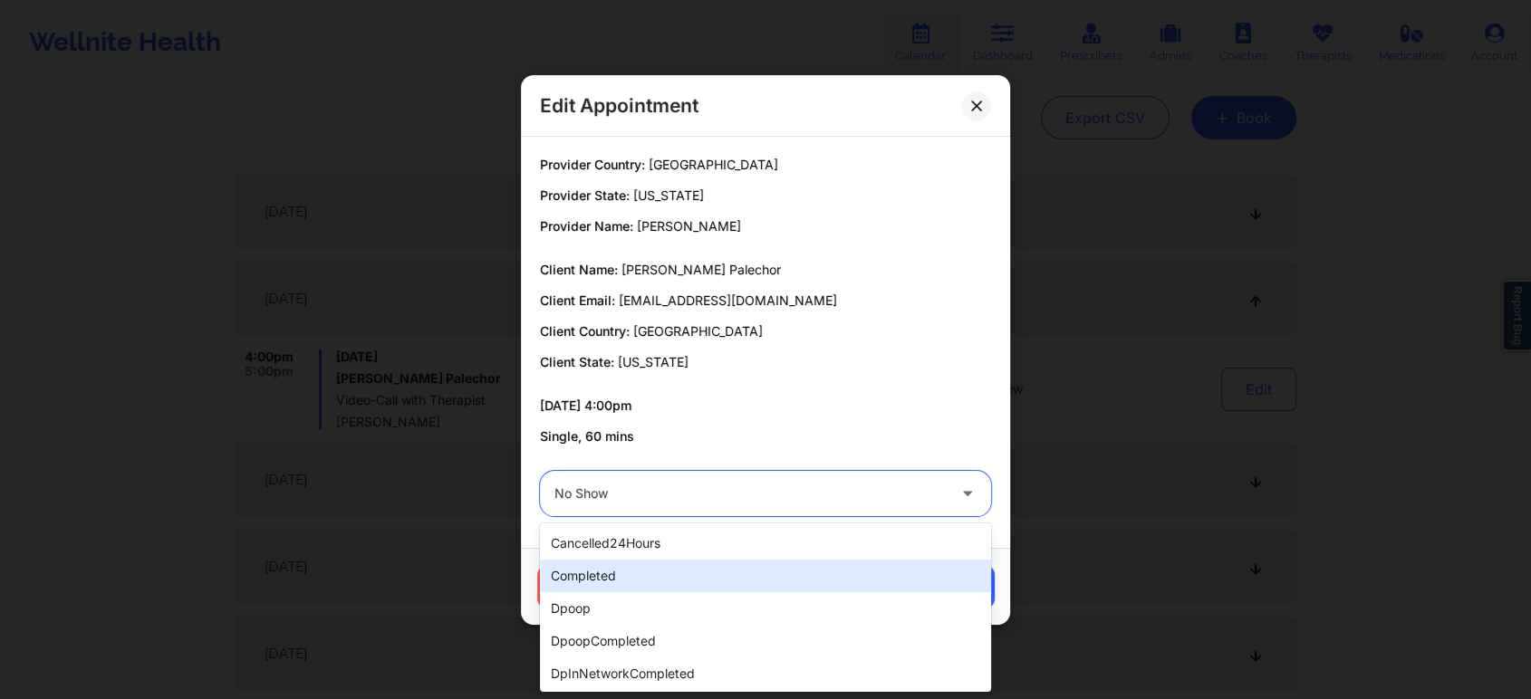
click at [647, 565] on div "completed" at bounding box center [765, 576] width 451 height 33
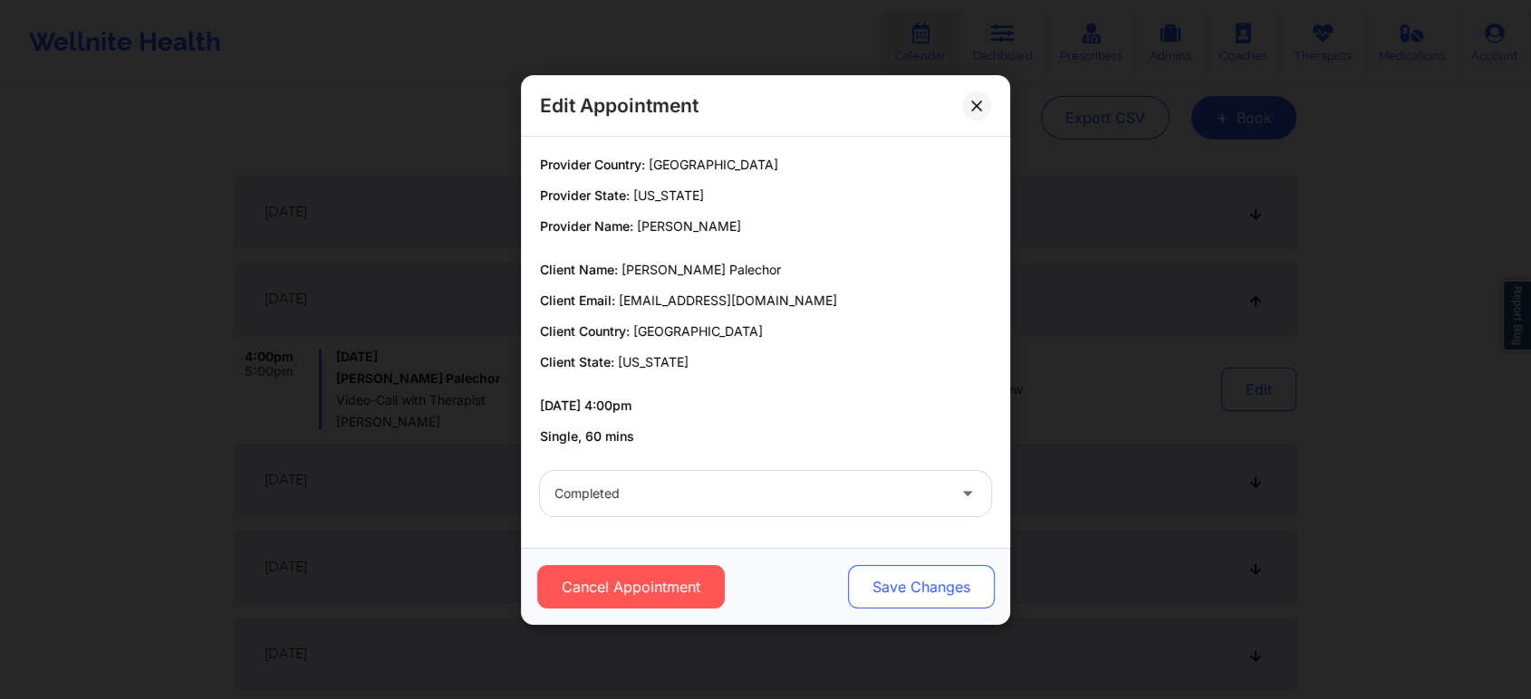
click at [939, 591] on button "Save Changes" at bounding box center [921, 586] width 147 height 43
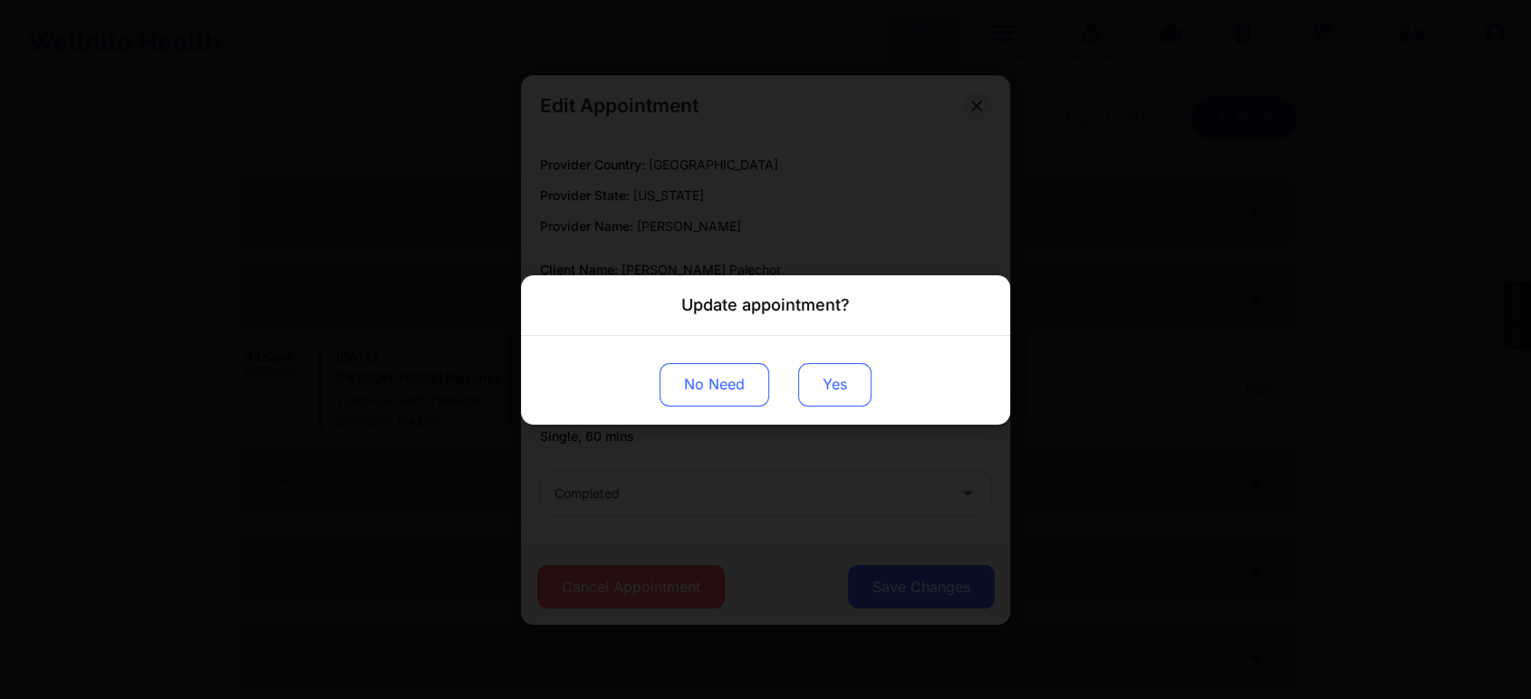
click at [850, 378] on button "Yes" at bounding box center [834, 383] width 73 height 43
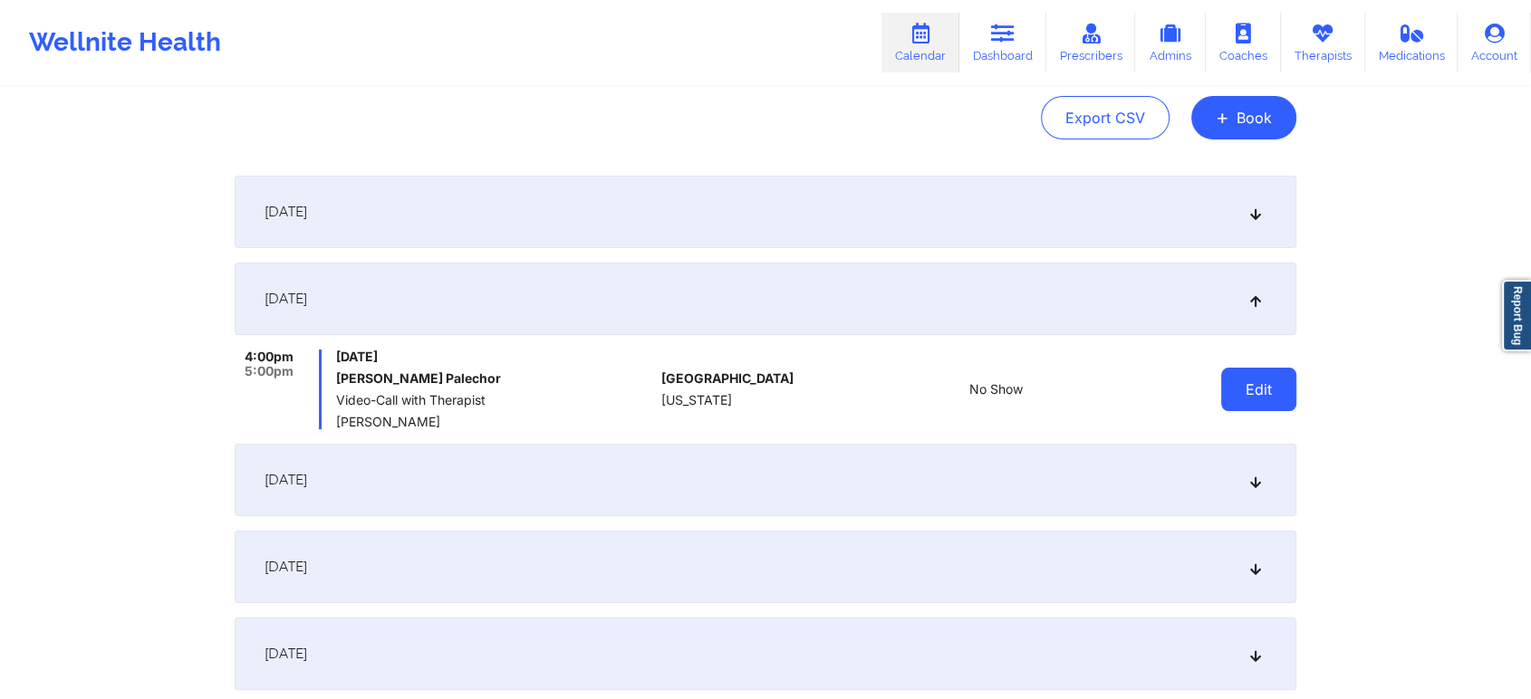
click at [1254, 371] on button "Edit" at bounding box center [1258, 389] width 75 height 43
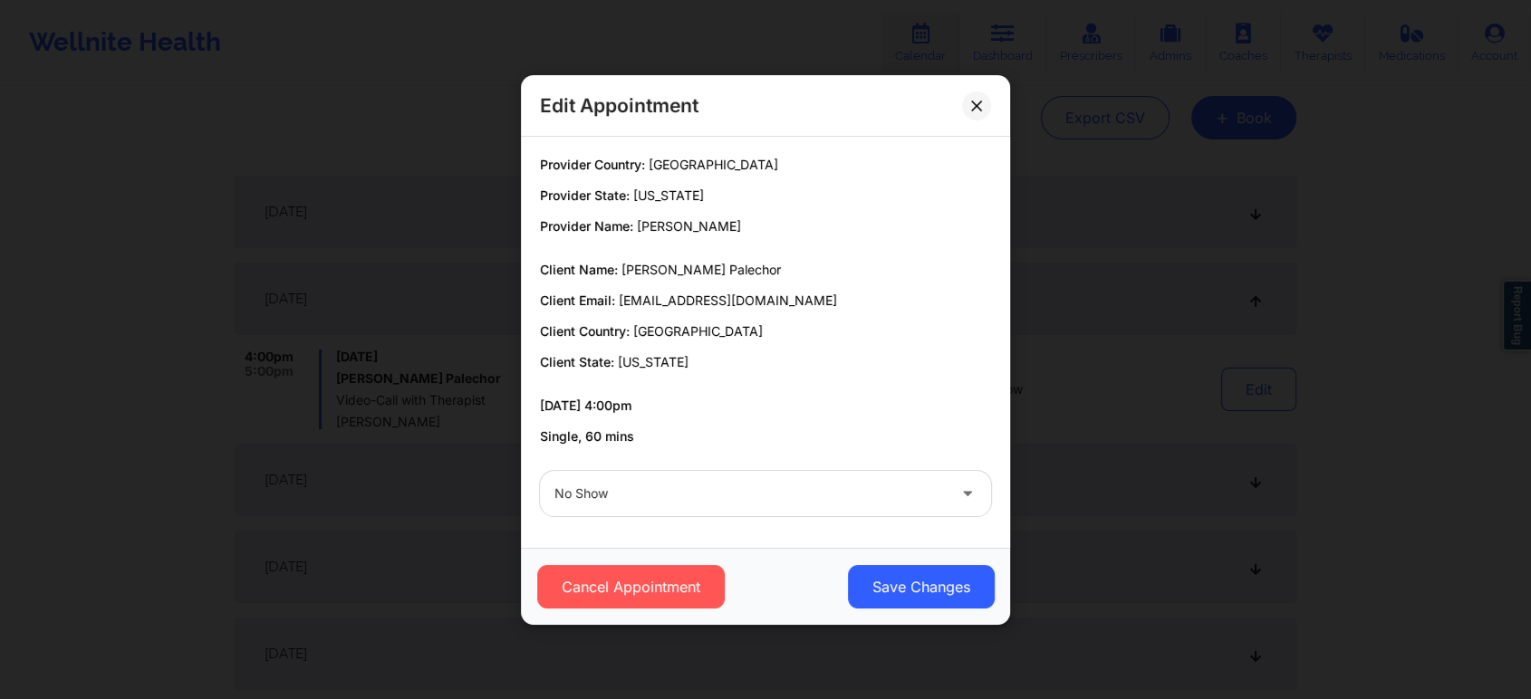
click at [683, 528] on div "Provider Country: [GEOGRAPHIC_DATA] Provider State: [US_STATE] Provider Name: […" at bounding box center [765, 342] width 489 height 411
drag, startPoint x: 694, startPoint y: 515, endPoint x: 713, endPoint y: 504, distance: 21.9
click at [713, 504] on div "No Show" at bounding box center [765, 493] width 476 height 71
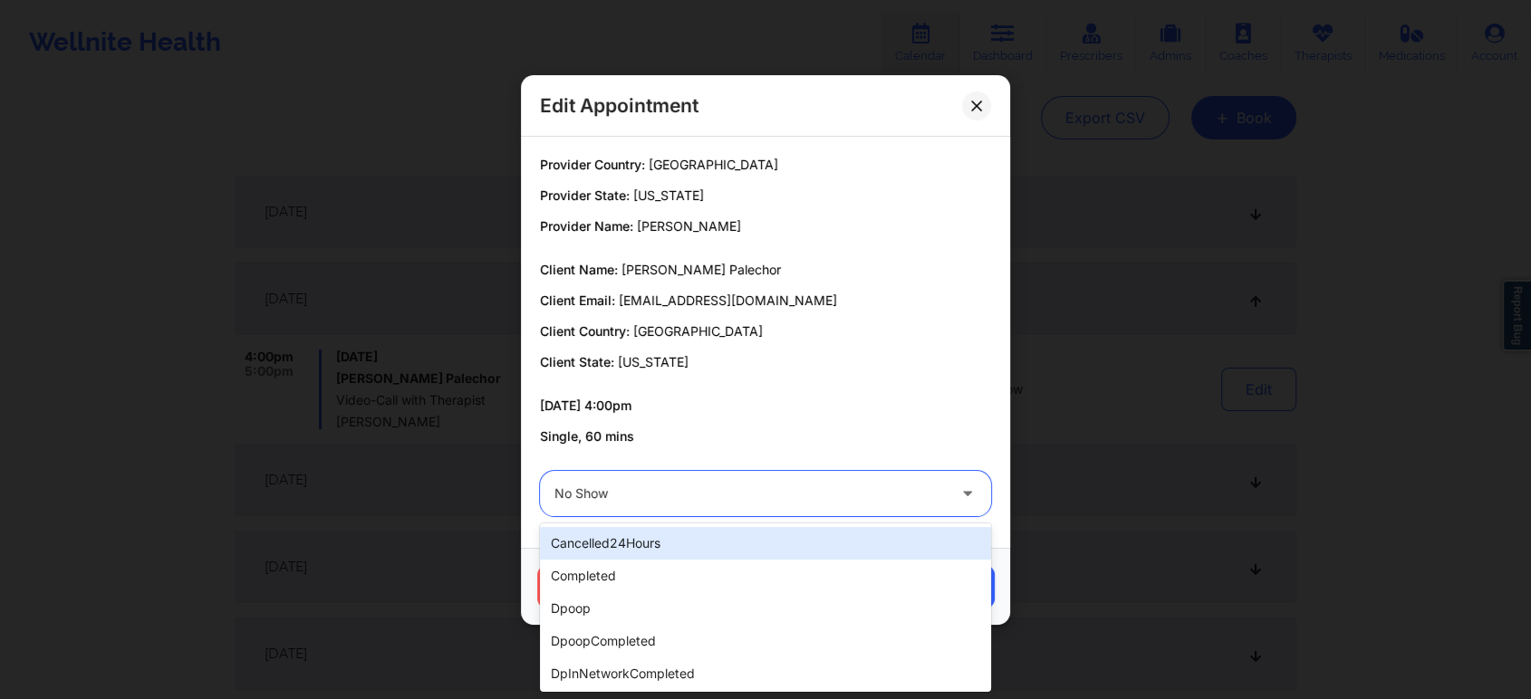
click at [713, 504] on div "No Show" at bounding box center [749, 493] width 391 height 45
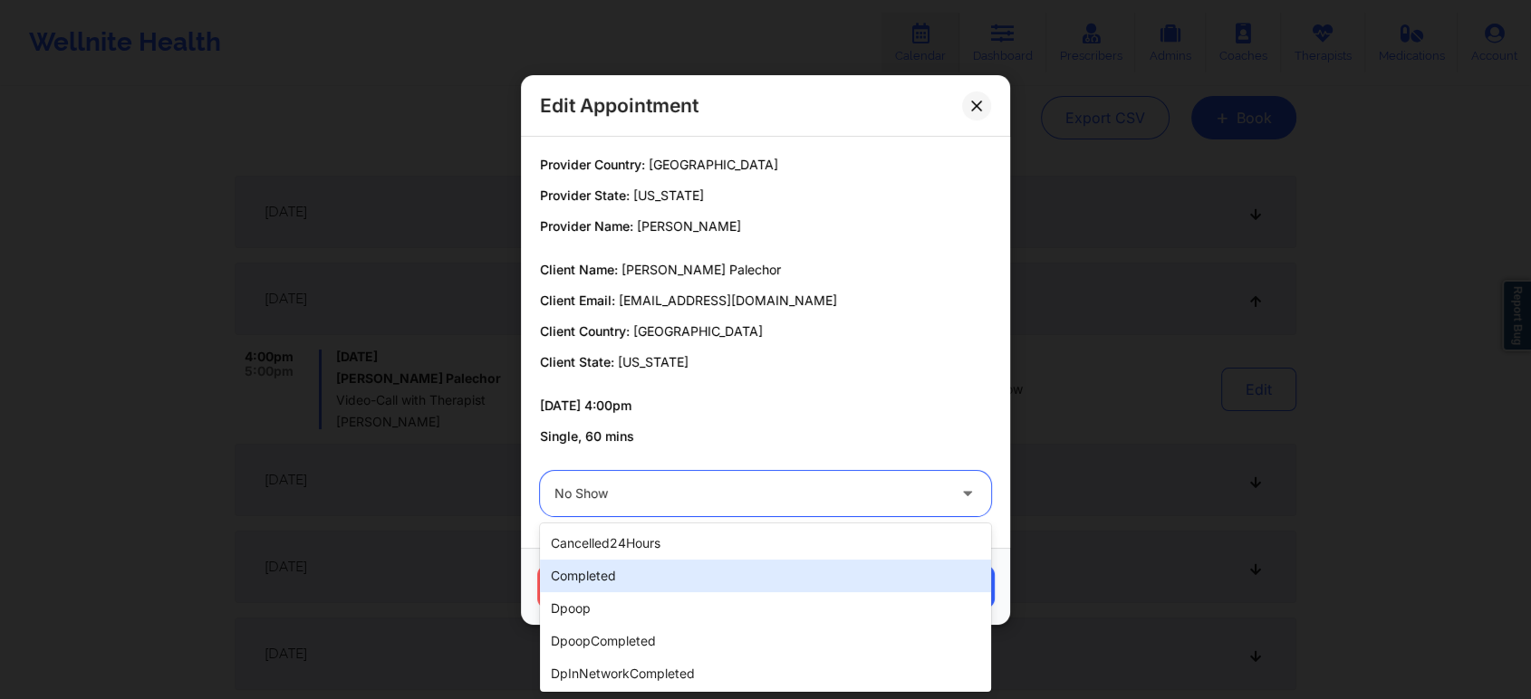
click at [571, 564] on div "completed" at bounding box center [765, 576] width 451 height 33
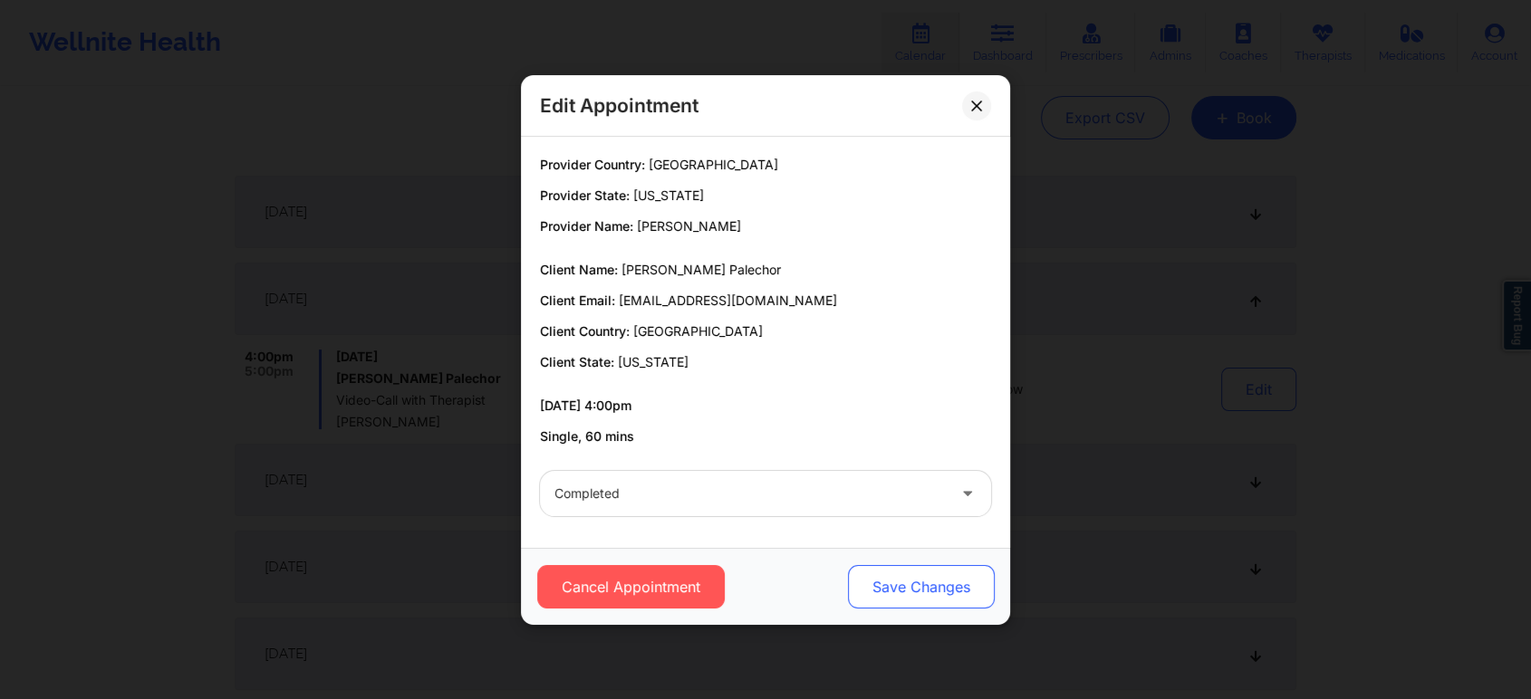
click at [872, 567] on button "Save Changes" at bounding box center [921, 586] width 147 height 43
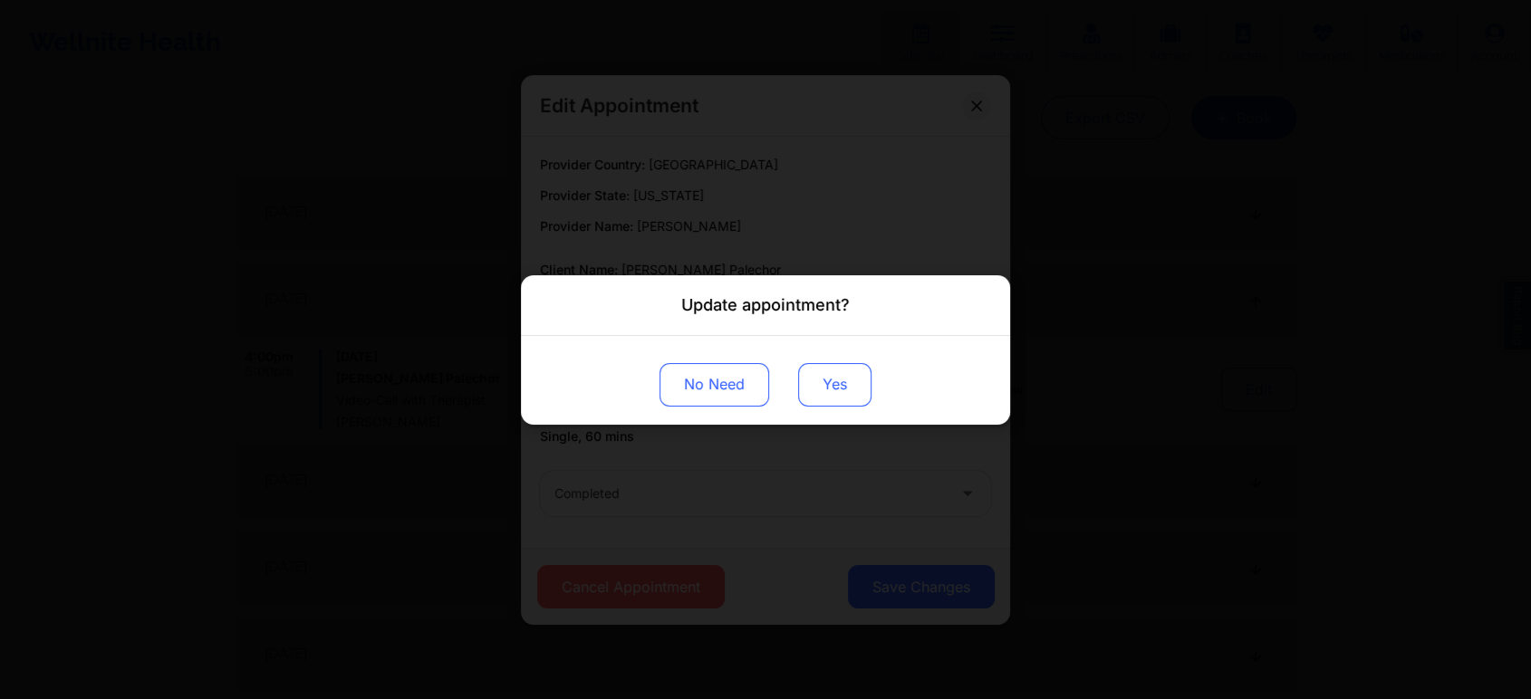
click at [830, 379] on button "Yes" at bounding box center [834, 383] width 73 height 43
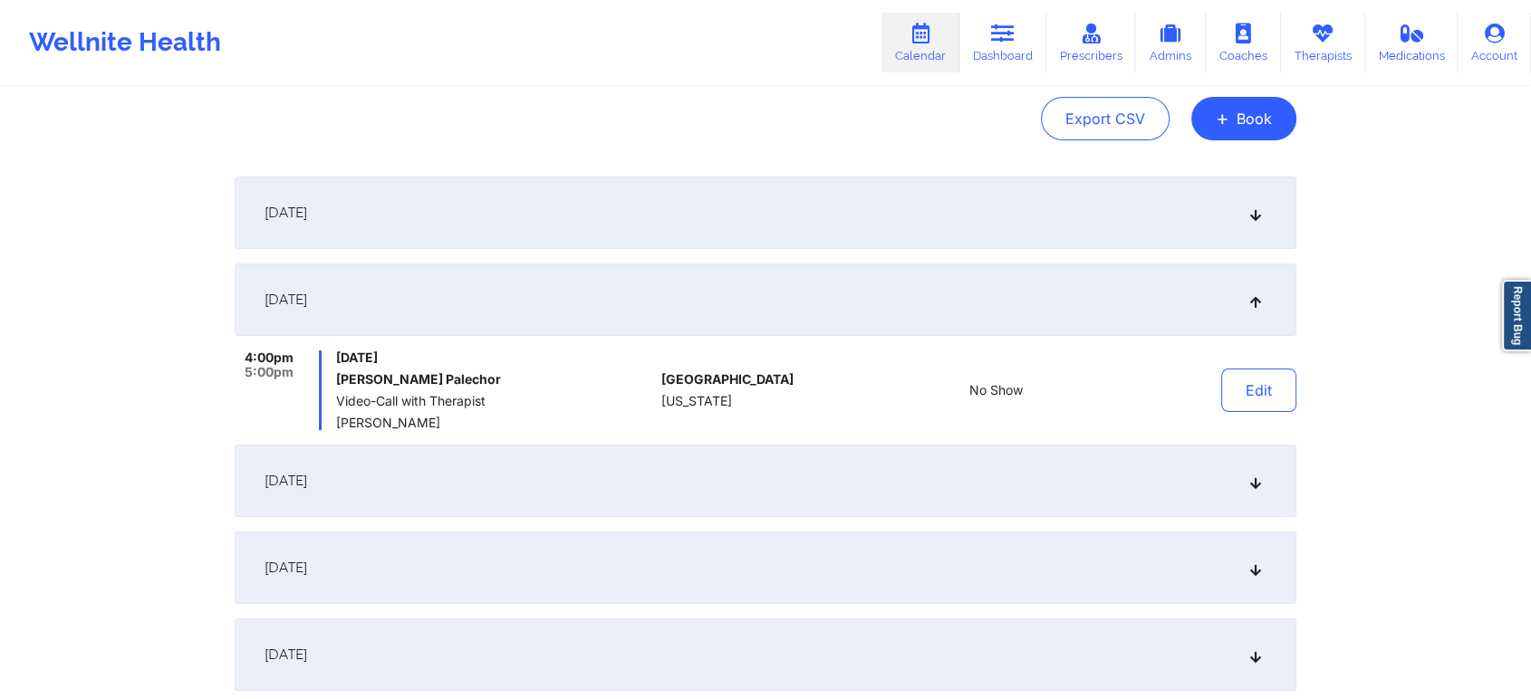
scroll to position [0, 0]
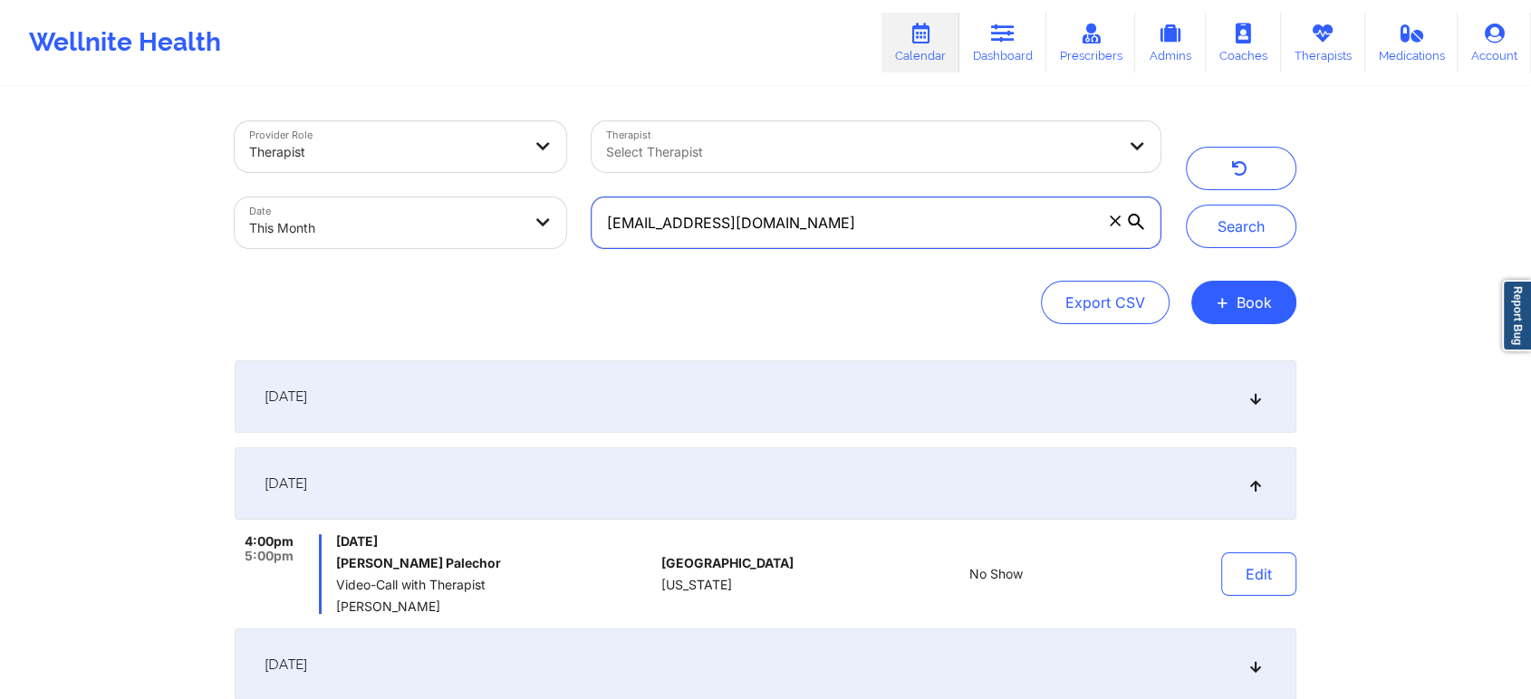
drag, startPoint x: 859, startPoint y: 230, endPoint x: 463, endPoint y: 187, distance: 399.0
click at [463, 187] on div "Provider Role Therapist Therapist Select Therapist Date This Month [EMAIL_ADDRE…" at bounding box center [697, 185] width 951 height 152
paste input "kiarahl@me"
click at [1186, 205] on button "Search" at bounding box center [1241, 226] width 110 height 43
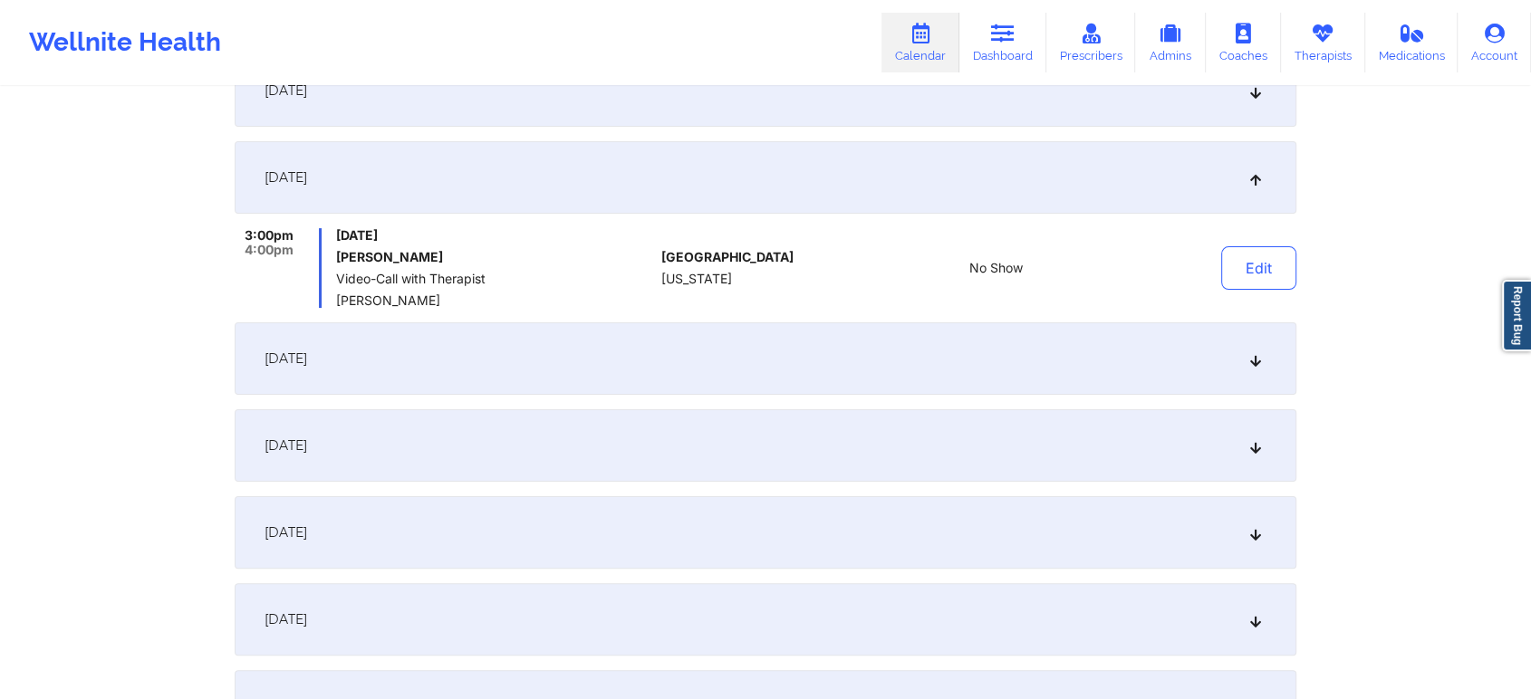
scroll to position [300, 0]
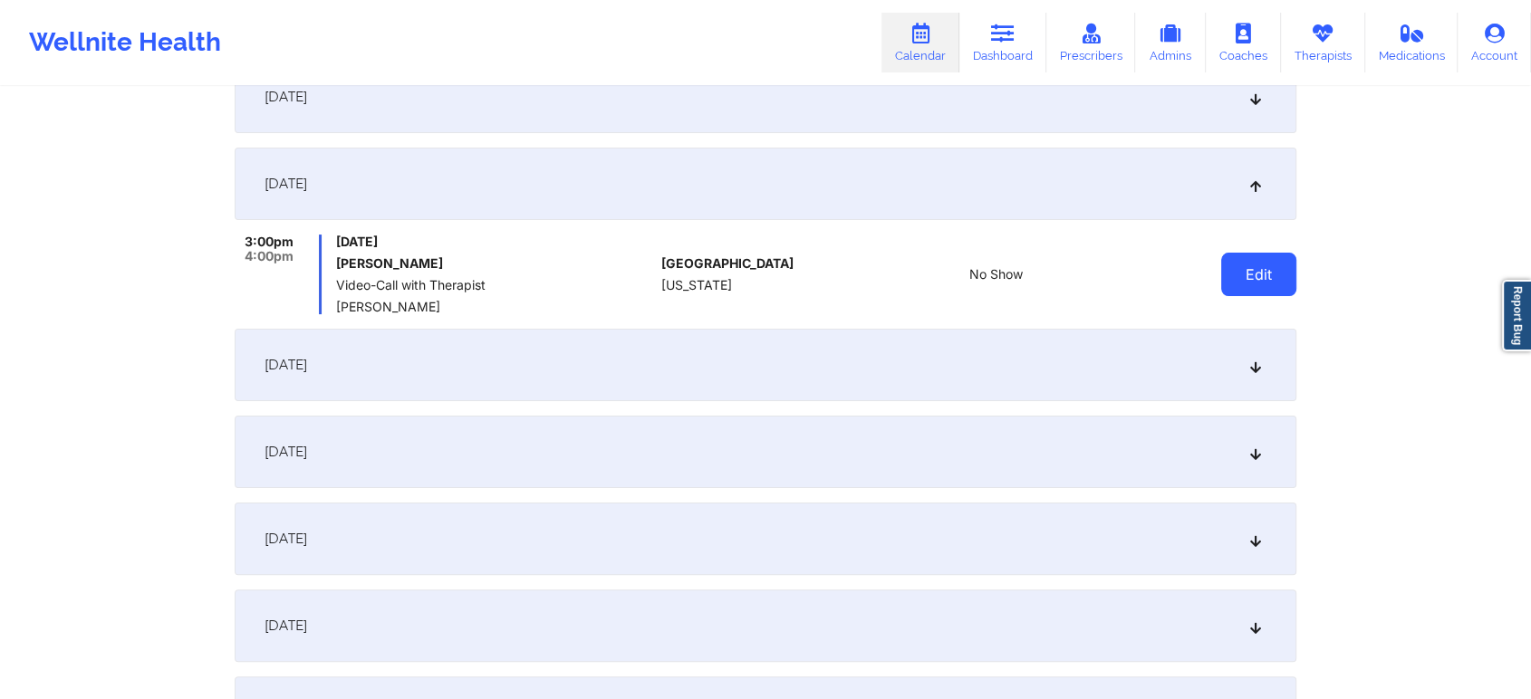
click at [1258, 278] on button "Edit" at bounding box center [1258, 274] width 75 height 43
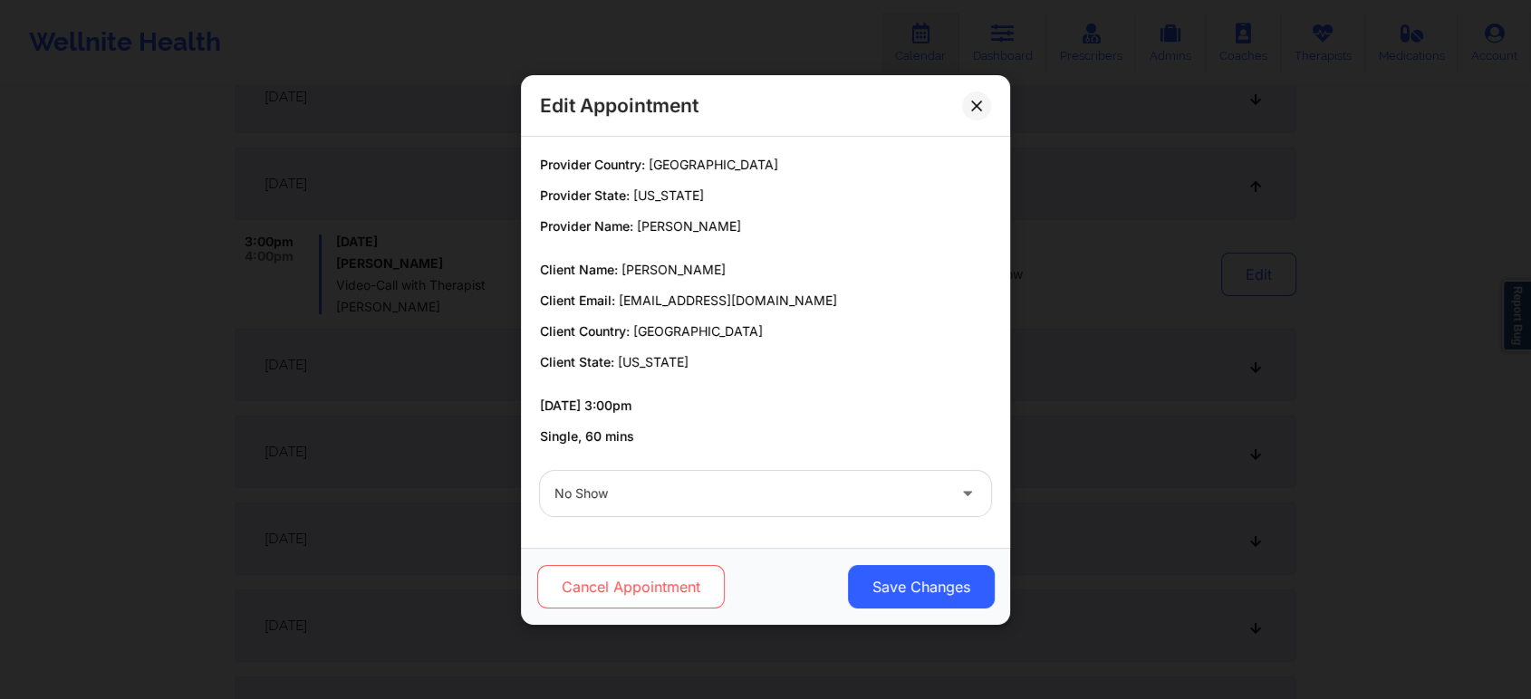
click at [691, 577] on button "Cancel Appointment" at bounding box center [630, 586] width 187 height 43
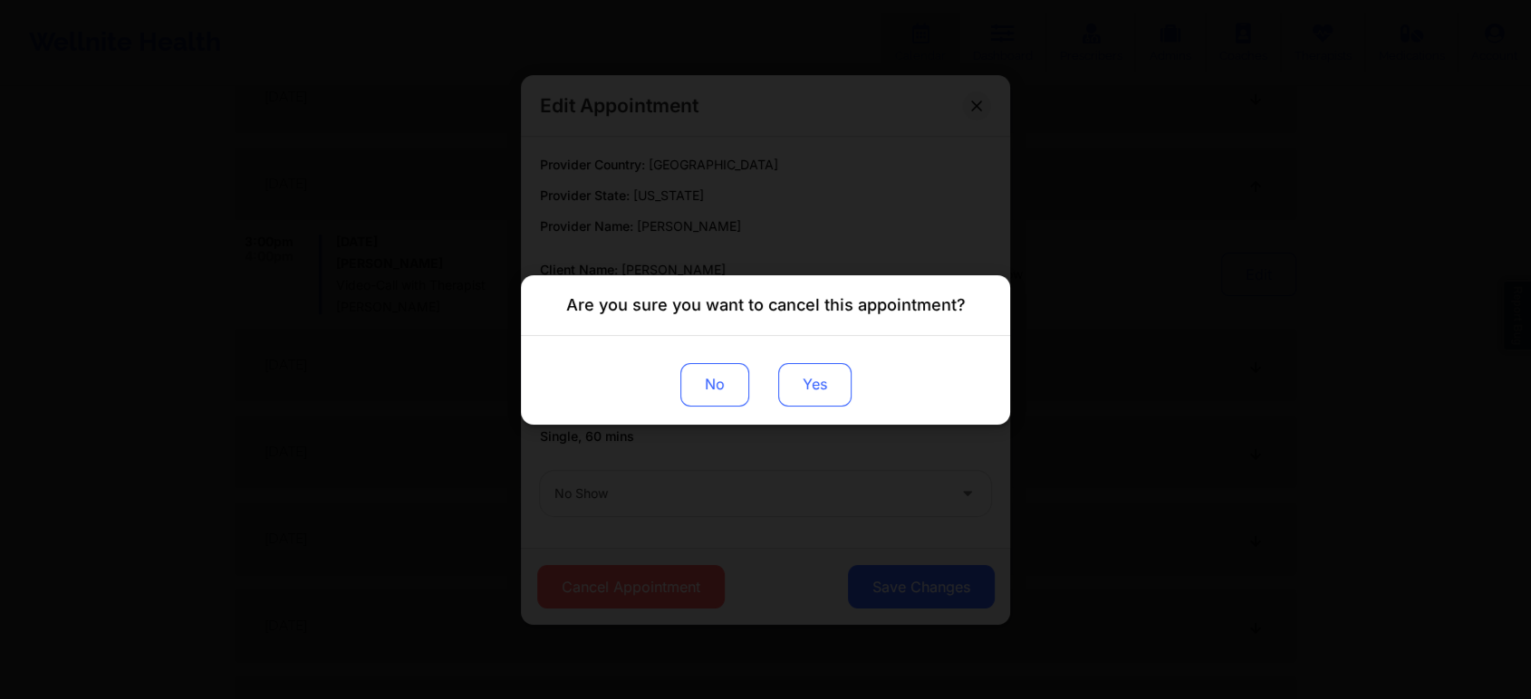
click at [825, 376] on button "Yes" at bounding box center [814, 383] width 73 height 43
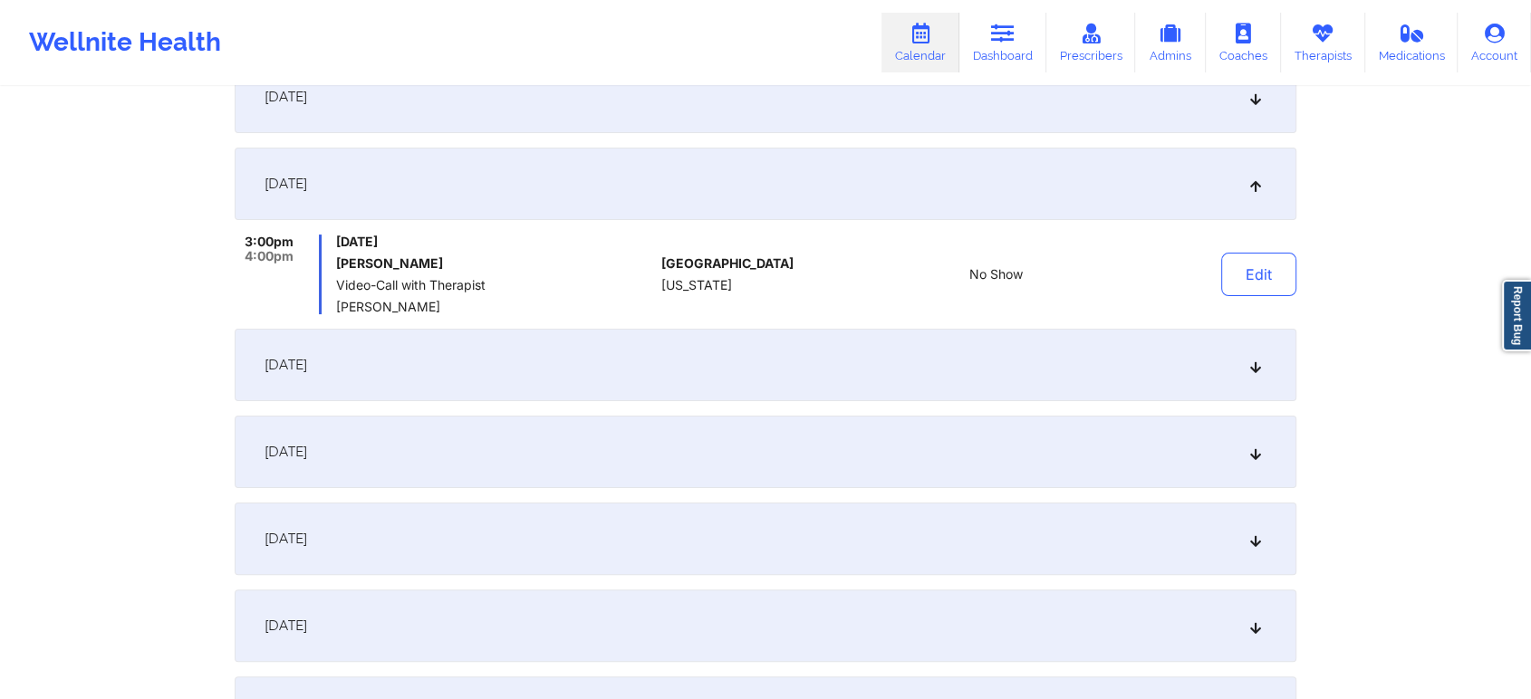
scroll to position [0, 0]
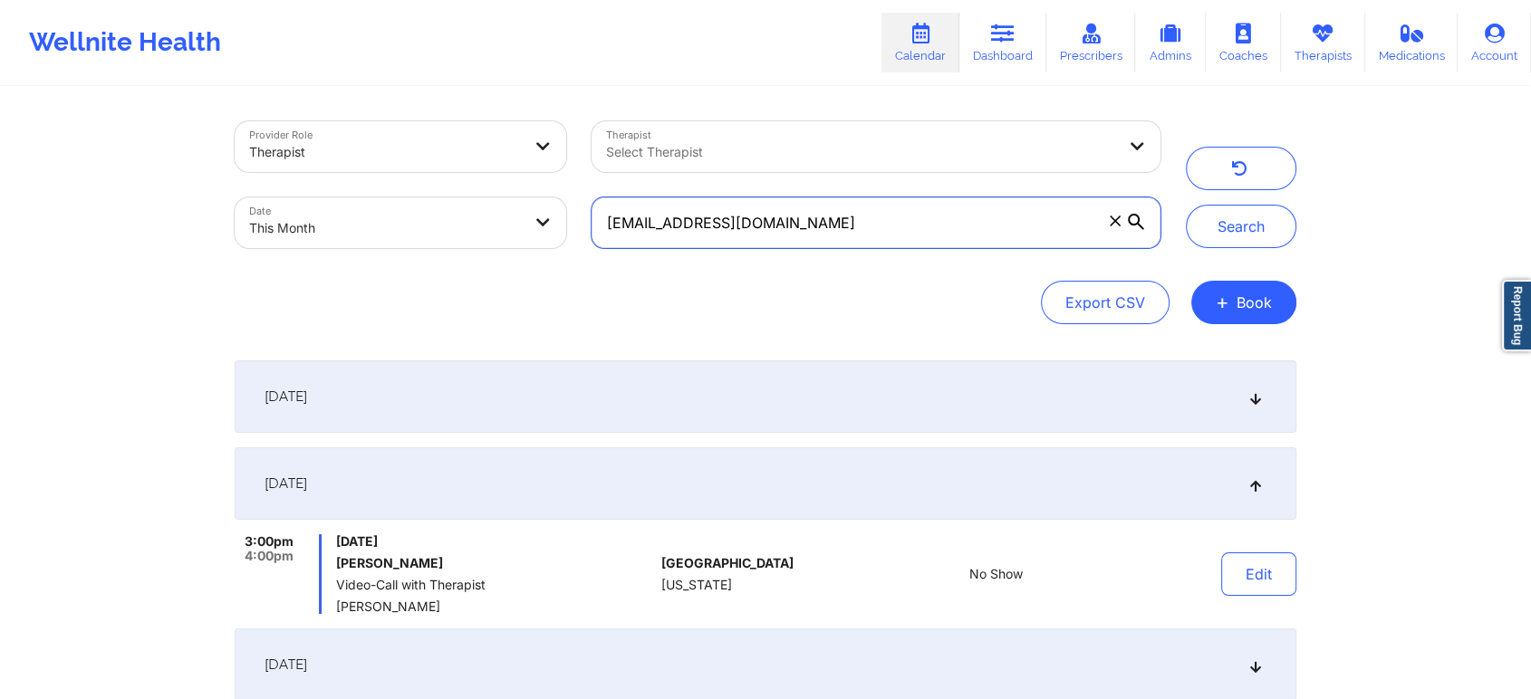
drag, startPoint x: 833, startPoint y: 231, endPoint x: 474, endPoint y: 161, distance: 366.2
click at [474, 161] on div "Provider Role Therapist Therapist Select Therapist Date This Month [EMAIL_ADDRE…" at bounding box center [697, 185] width 951 height 152
paste input "[EMAIL_ADDRESS]"
click at [1186, 205] on button "Search" at bounding box center [1241, 226] width 110 height 43
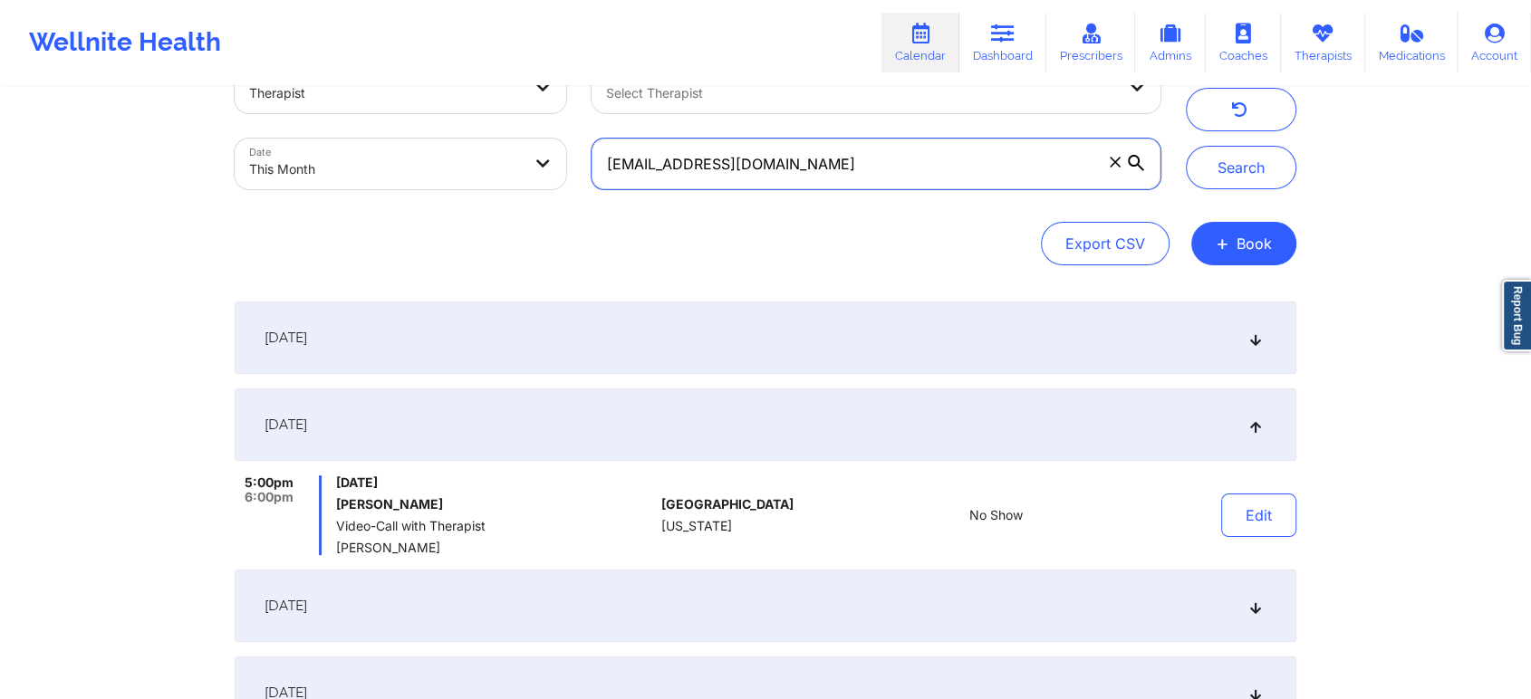
scroll to position [44, 0]
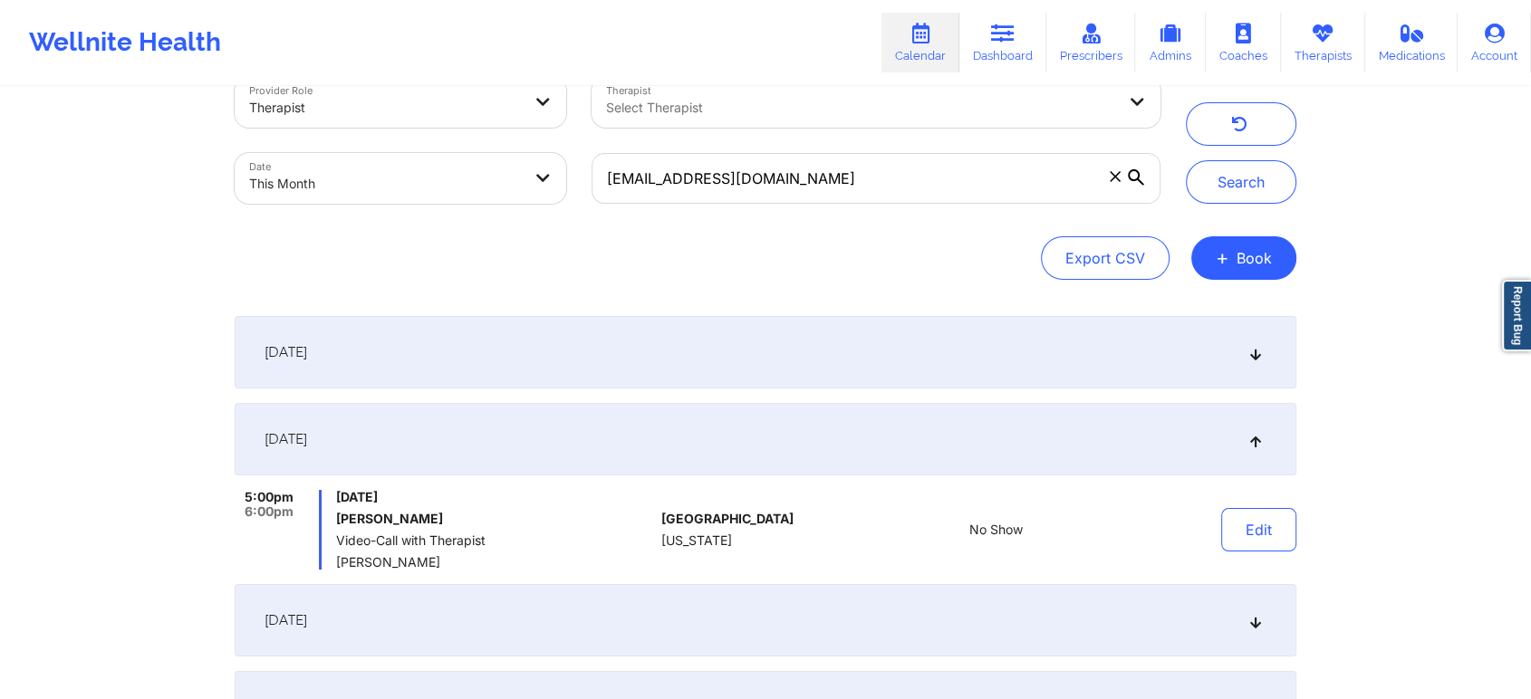
drag, startPoint x: 1521, startPoint y: 444, endPoint x: 1529, endPoint y: 476, distance: 33.6
click at [1529, 476] on div "Provider Role Therapist Therapist Select Therapist Date This Month [EMAIL_ADDRE…" at bounding box center [765, 405] width 1531 height 899
click at [533, 369] on div "[DATE]" at bounding box center [765, 352] width 1061 height 72
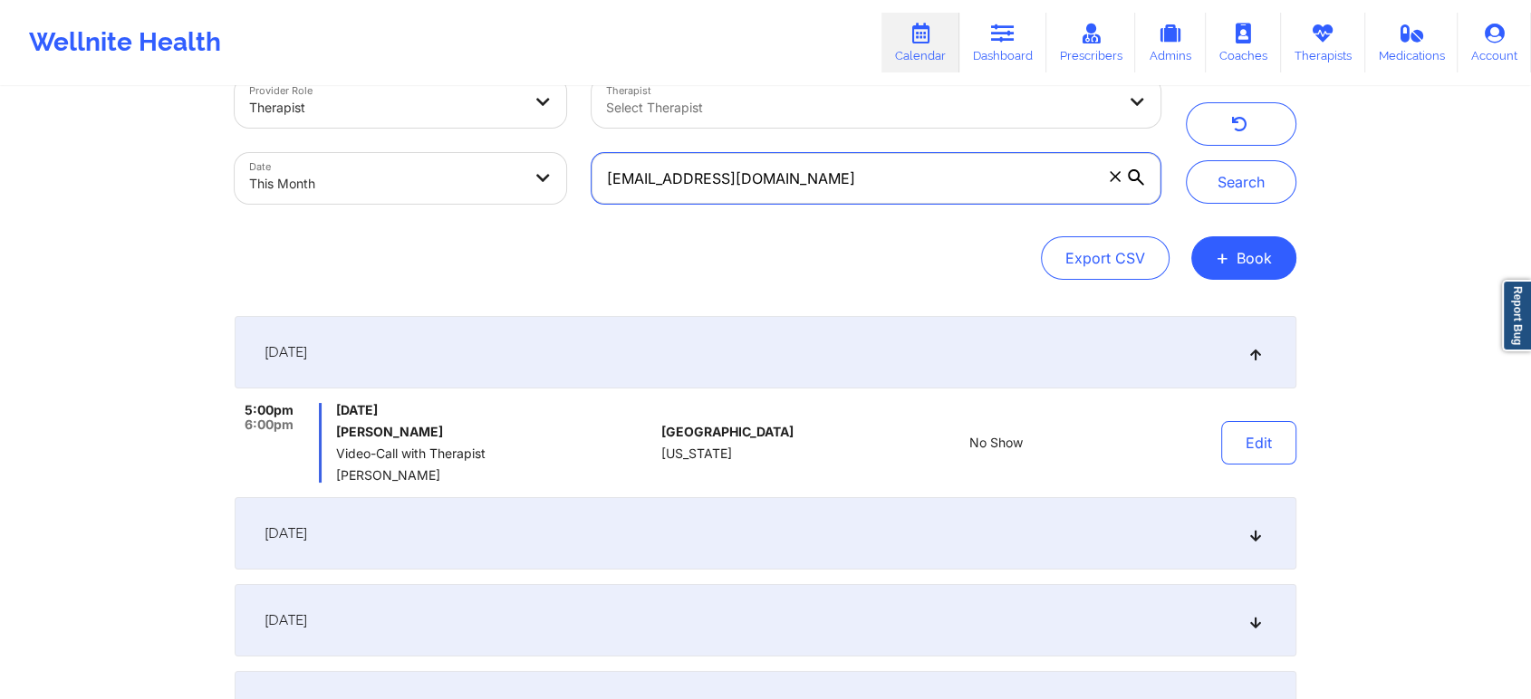
drag, startPoint x: 852, startPoint y: 182, endPoint x: 494, endPoint y: 189, distance: 358.7
click at [494, 189] on div "Provider Role Therapist Therapist Select Therapist Date This Month [EMAIL_ADDRE…" at bounding box center [697, 140] width 951 height 152
paste input "[EMAIL_ADDRESS]"
click at [1186, 160] on button "Search" at bounding box center [1241, 181] width 110 height 43
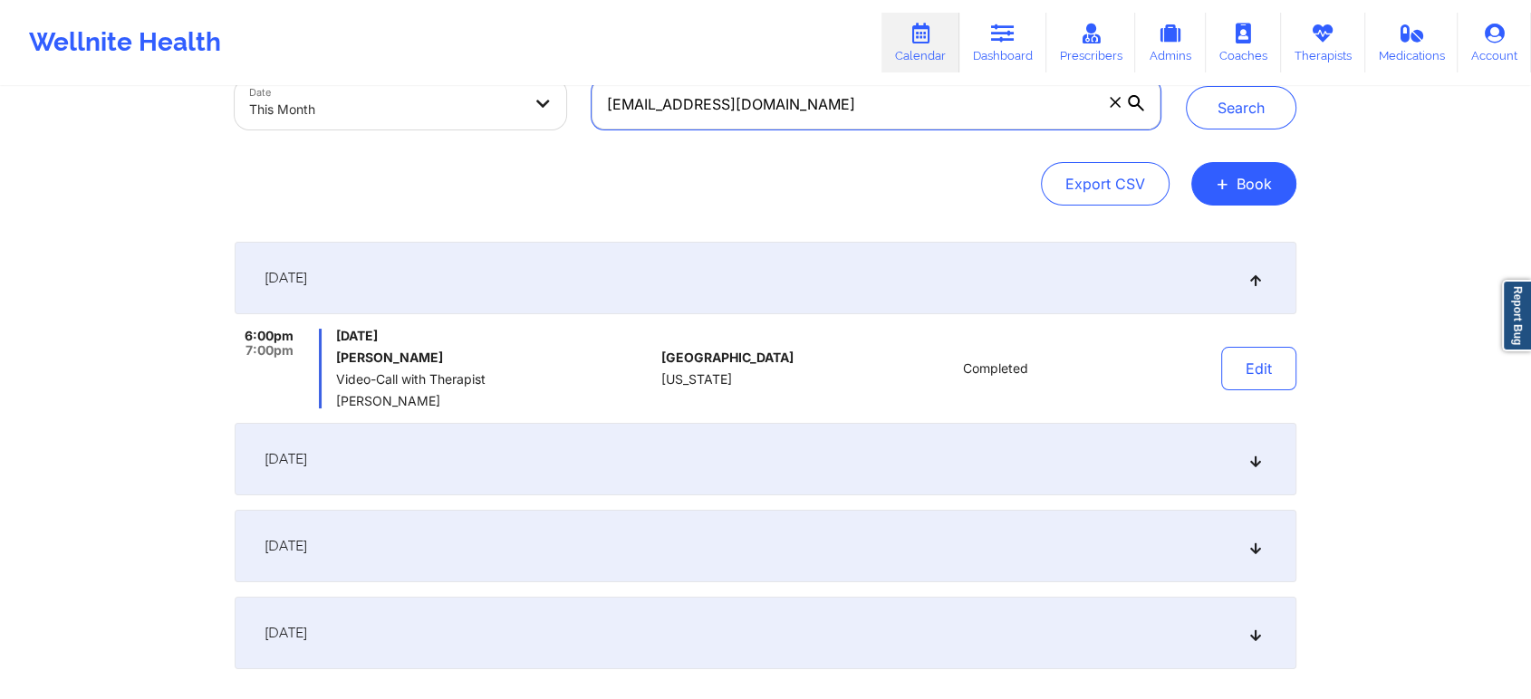
scroll to position [0, 0]
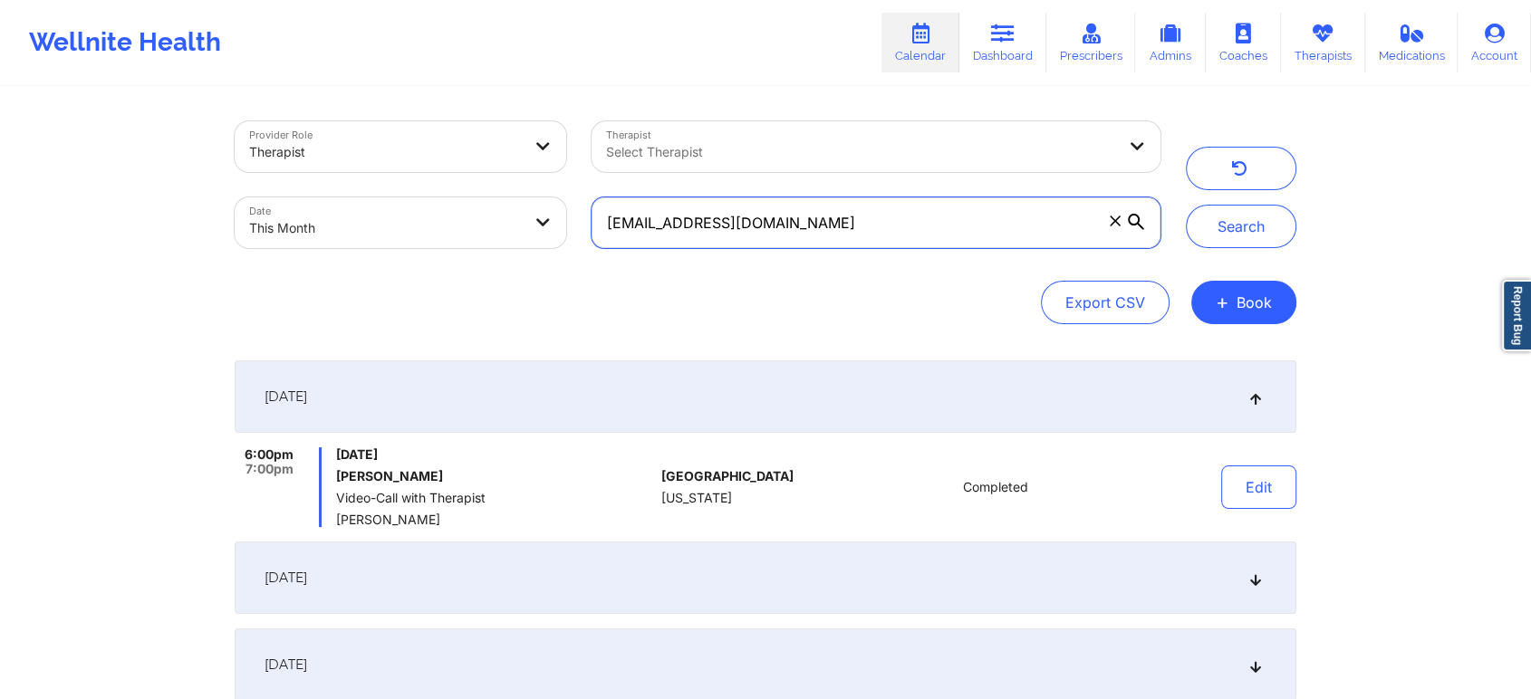
drag, startPoint x: 784, startPoint y: 222, endPoint x: 435, endPoint y: 260, distance: 351.6
click at [435, 260] on div "Provider Role Therapist Therapist Select Therapist Date This Month [EMAIL_ADDRE…" at bounding box center [697, 185] width 951 height 152
paste input "[EMAIL_ADDRESS]"
click at [1186, 205] on button "Search" at bounding box center [1241, 226] width 110 height 43
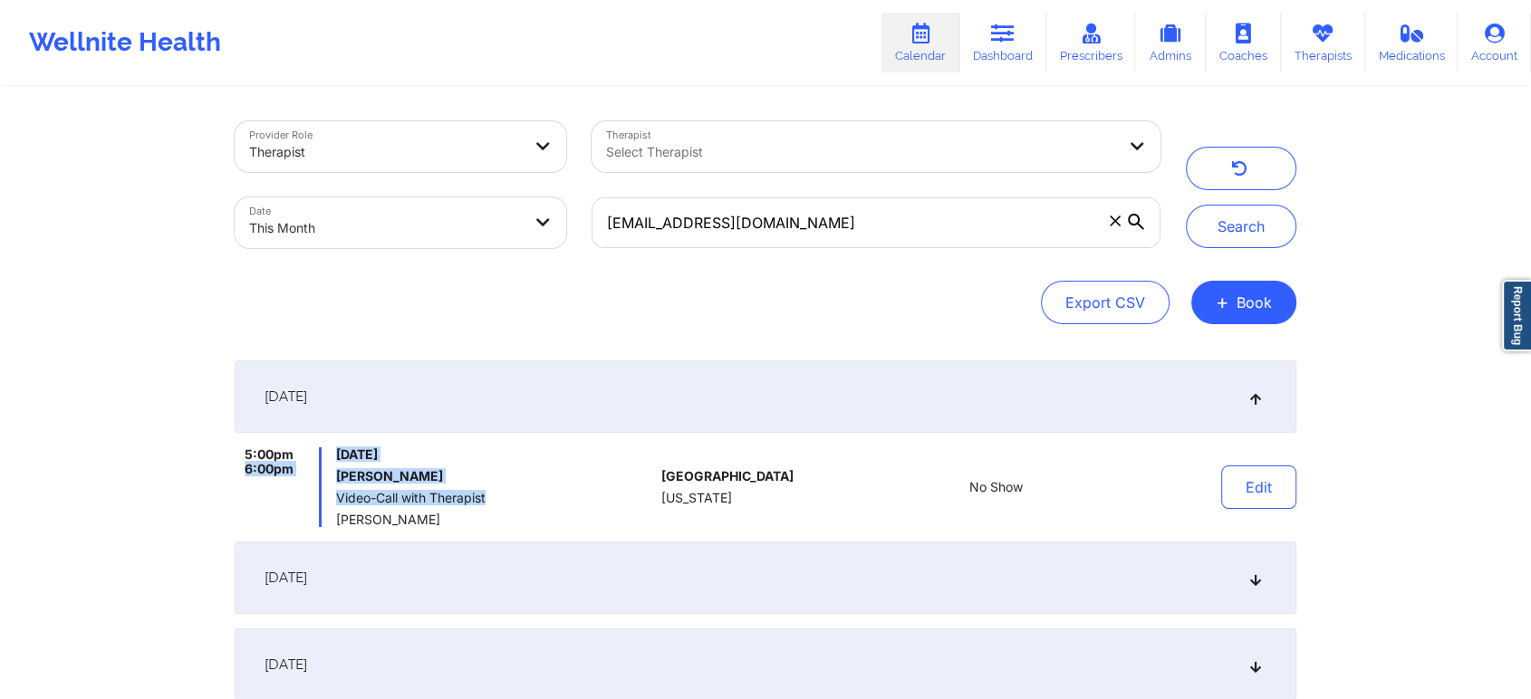
drag, startPoint x: 319, startPoint y: 446, endPoint x: 529, endPoint y: 491, distance: 214.9
click at [529, 491] on div "[DATE] 5:00pm 6:00pm [DATE] [PERSON_NAME] Video-Call with Therapist [PERSON_NAM…" at bounding box center [765, 443] width 1061 height 167
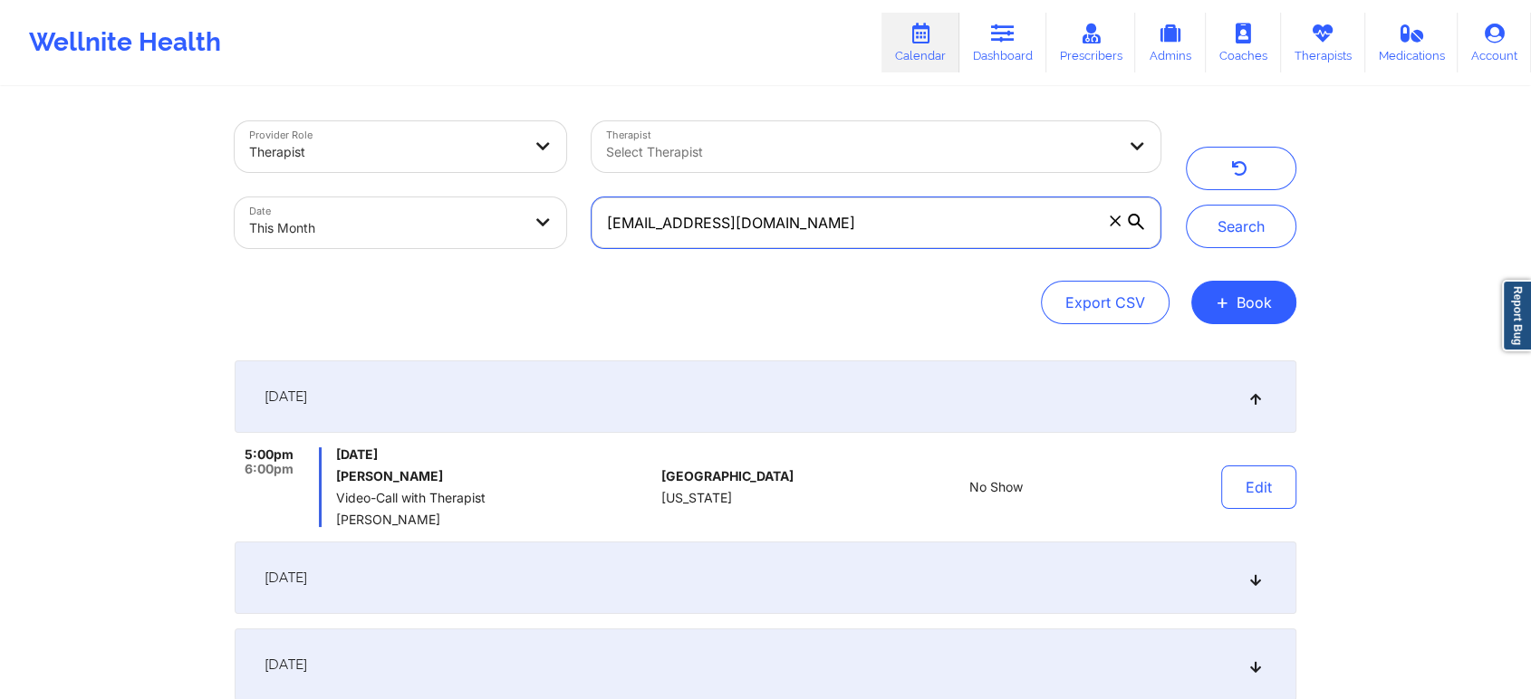
drag, startPoint x: 825, startPoint y: 210, endPoint x: 427, endPoint y: 101, distance: 412.4
click at [427, 101] on div "Provider Role Therapist Therapist Select Therapist Date This Month [EMAIL_ADDRE…" at bounding box center [765, 494] width 1087 height 811
paste input "bbritelmi"
click at [1186, 205] on button "Search" at bounding box center [1241, 226] width 110 height 43
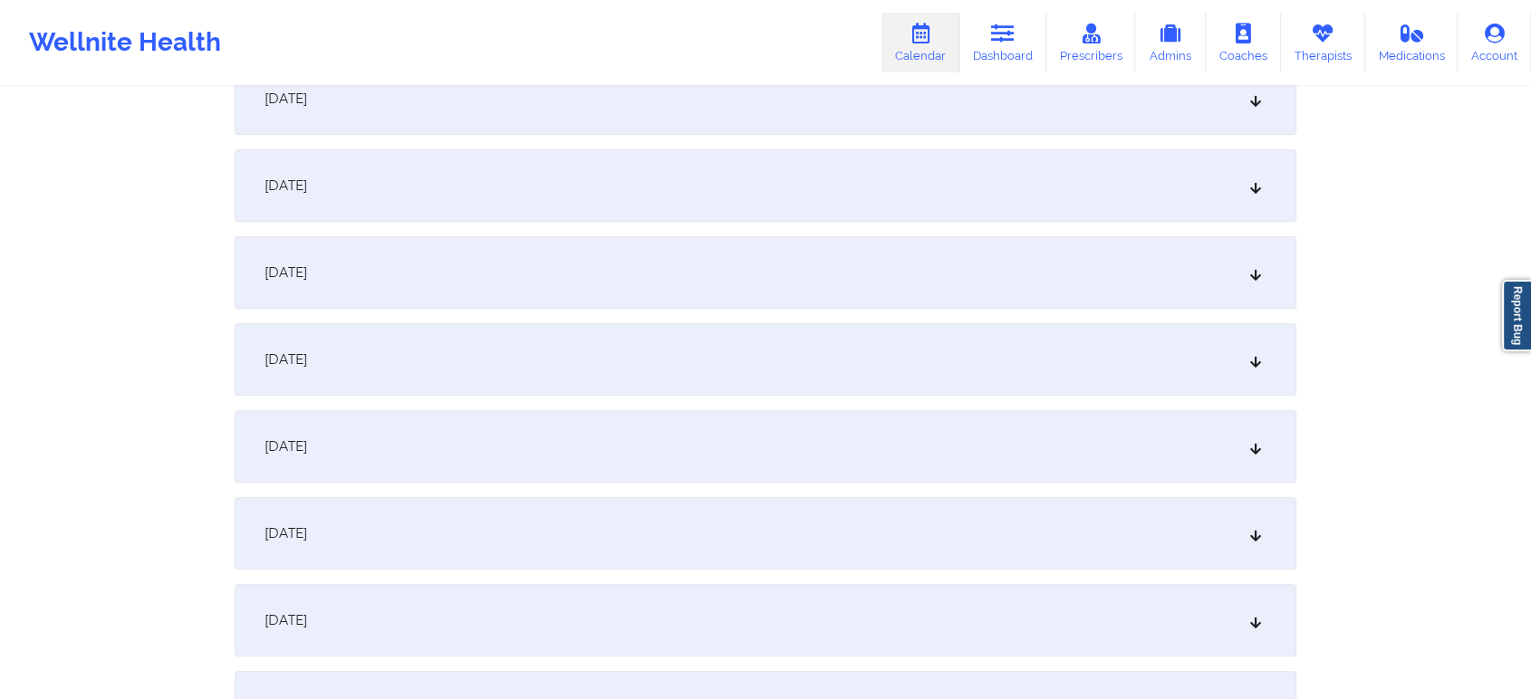
scroll to position [512, 0]
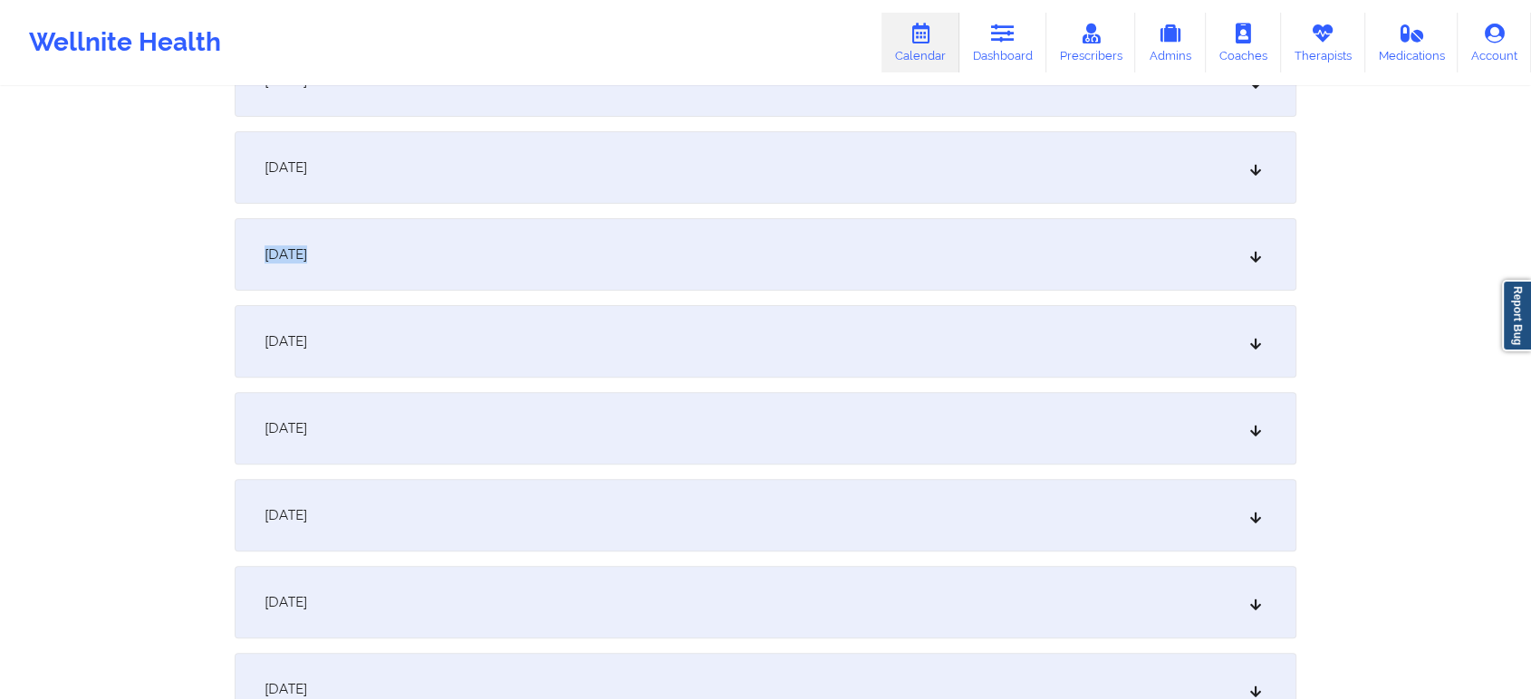
drag, startPoint x: 1510, startPoint y: 260, endPoint x: 1544, endPoint y: 257, distance: 34.5
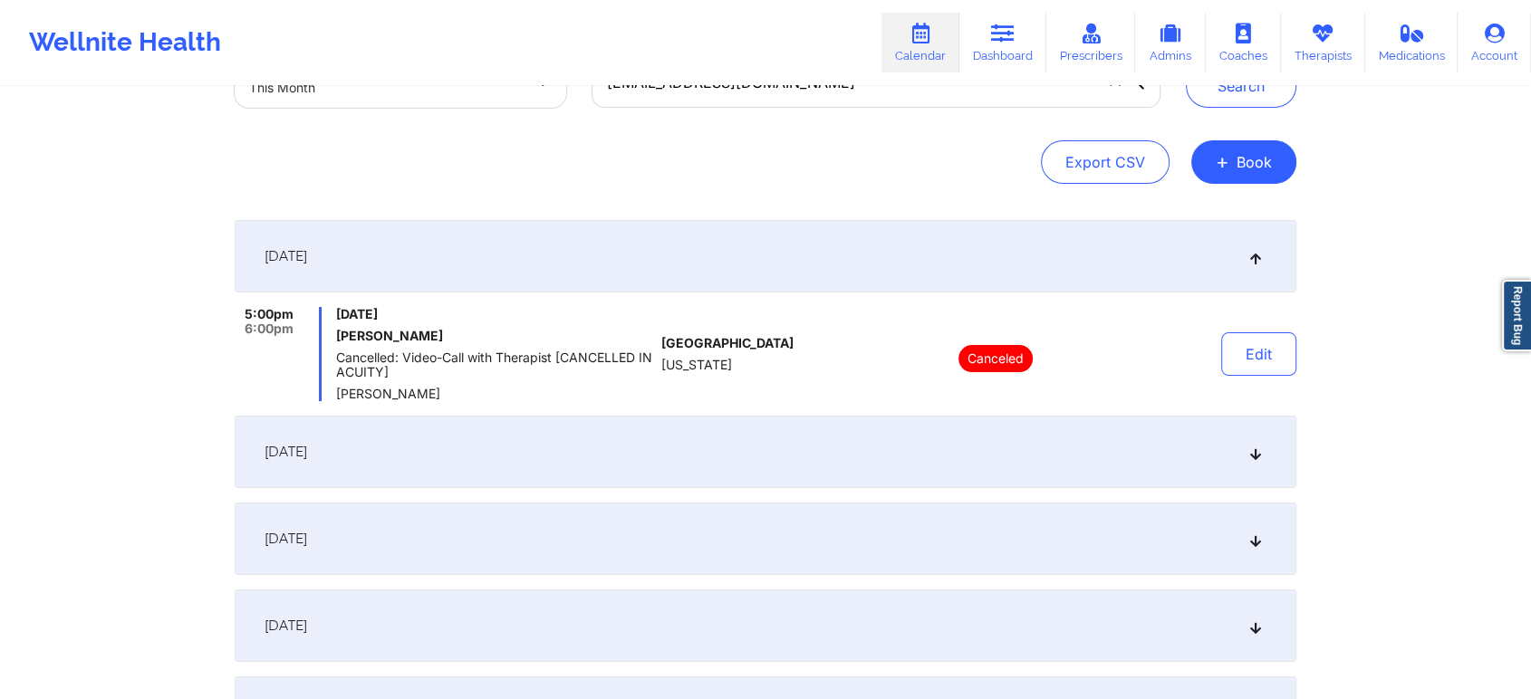
scroll to position [112, 0]
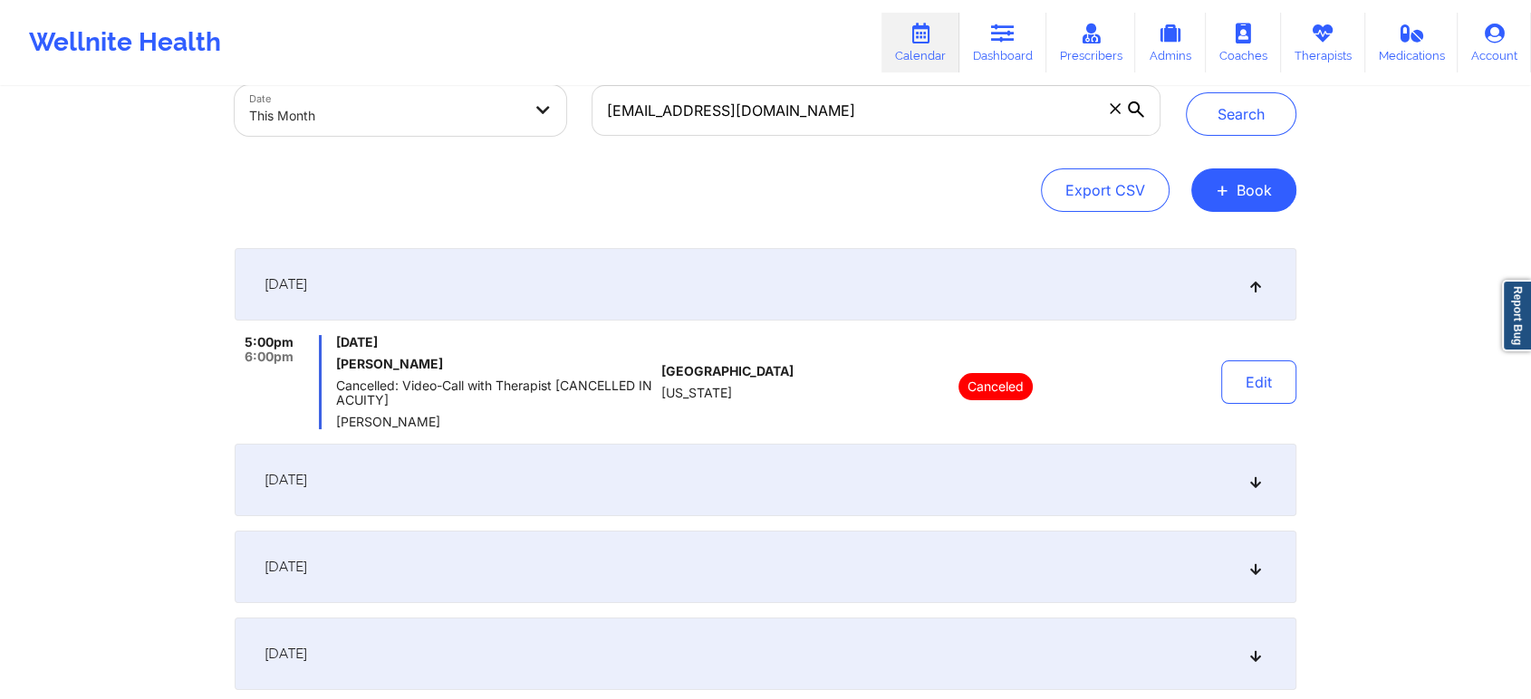
click at [804, 542] on div "[DATE]" at bounding box center [765, 567] width 1061 height 72
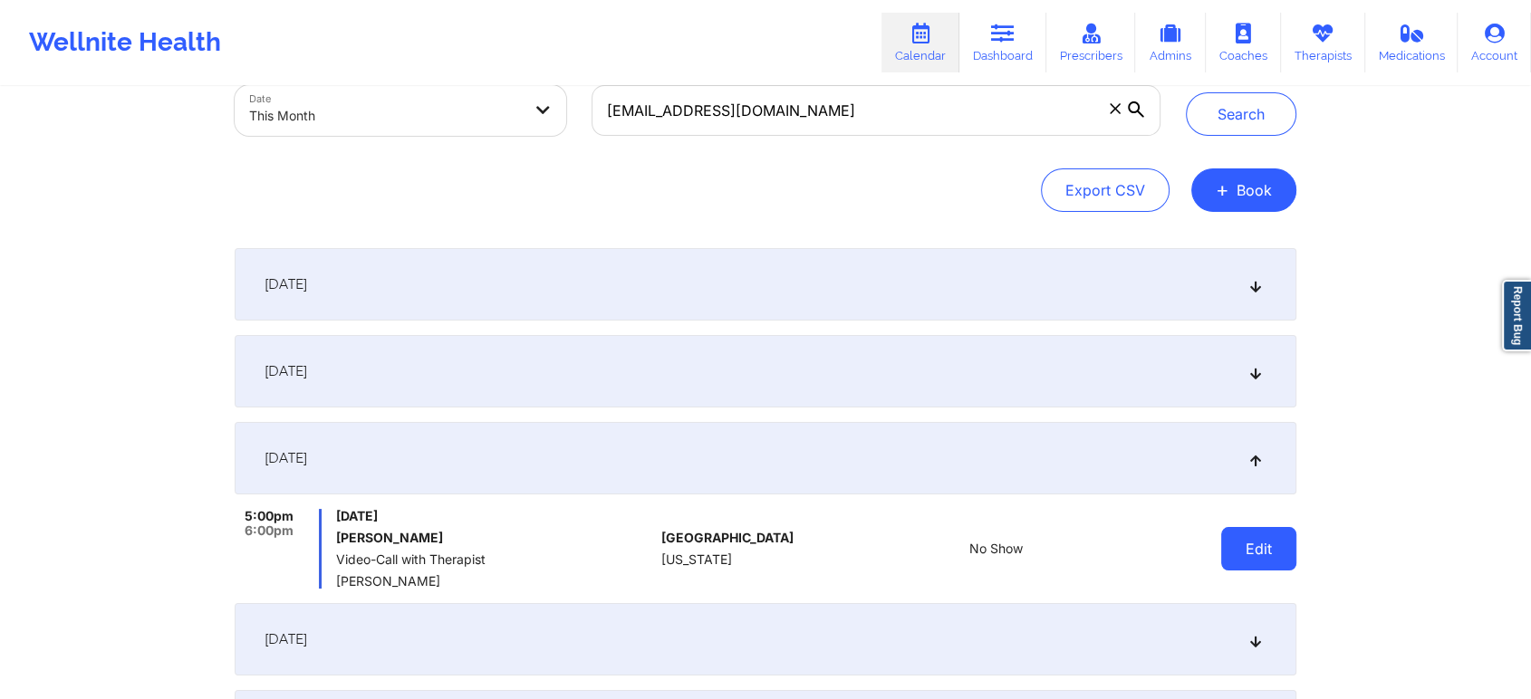
click at [1262, 542] on button "Edit" at bounding box center [1258, 548] width 75 height 43
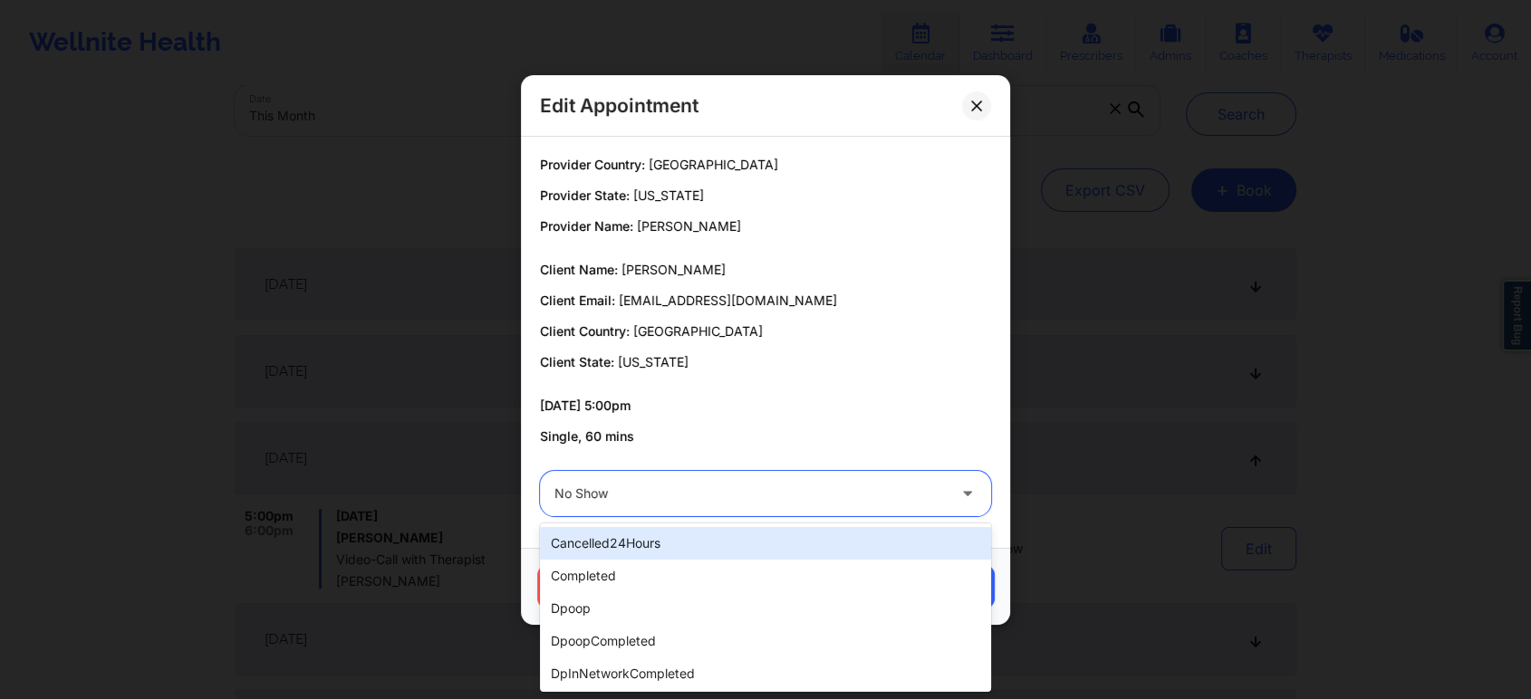
click at [607, 494] on div at bounding box center [749, 494] width 391 height 22
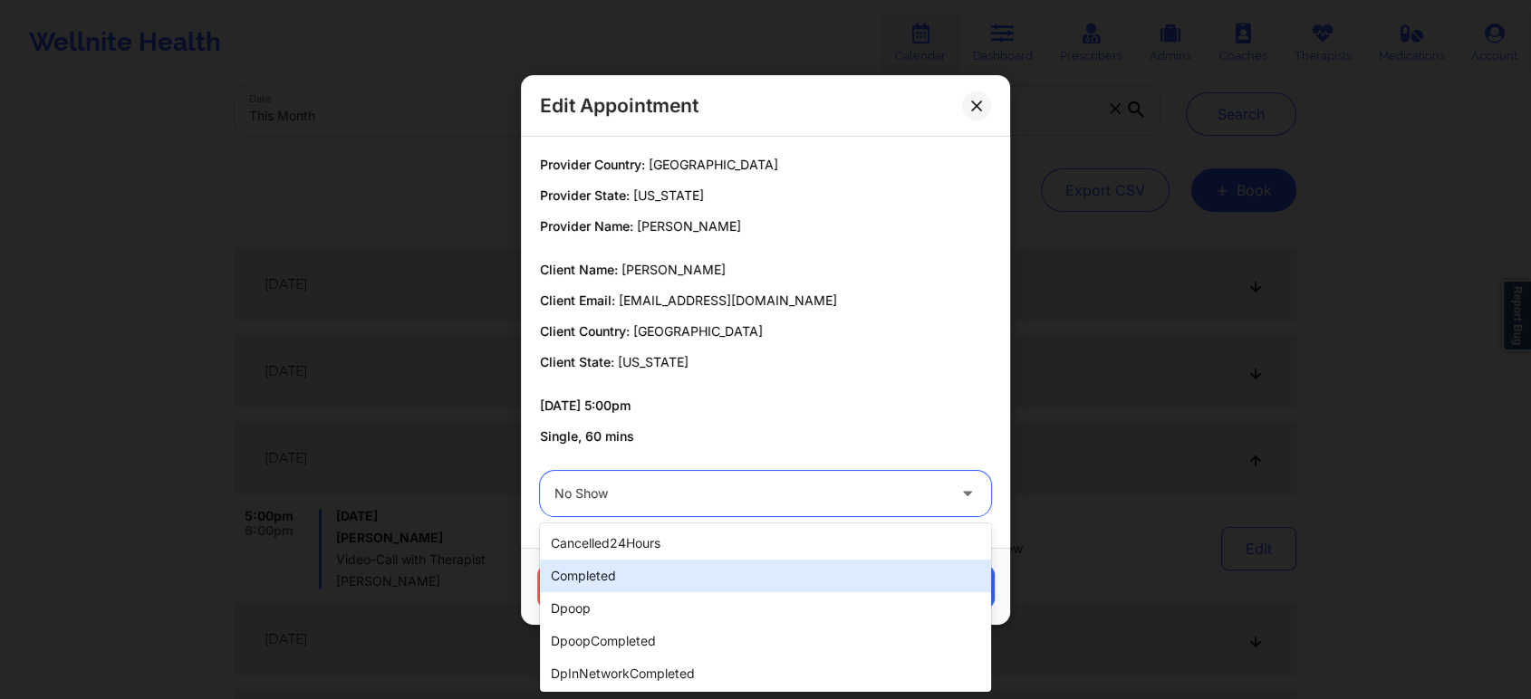
click at [600, 574] on div "completed" at bounding box center [765, 576] width 451 height 33
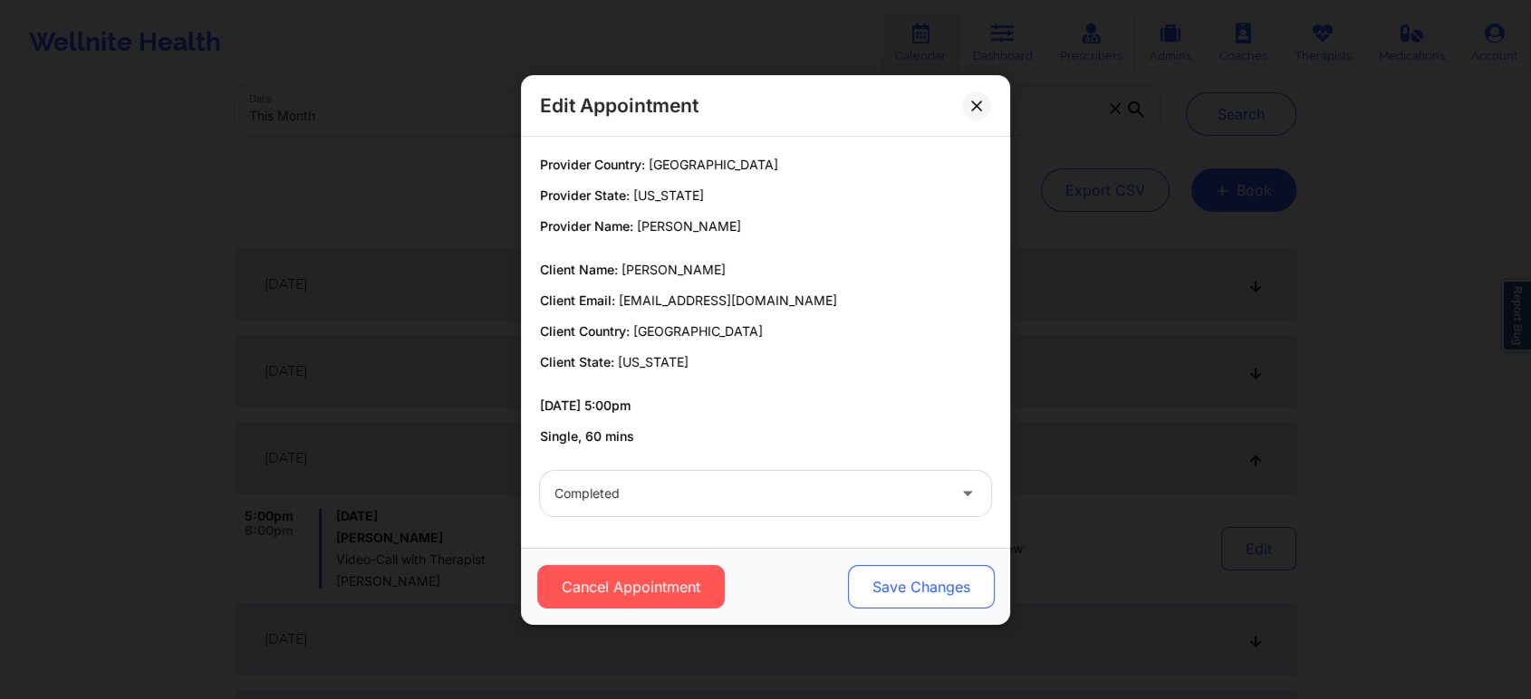
click at [920, 583] on button "Save Changes" at bounding box center [921, 586] width 147 height 43
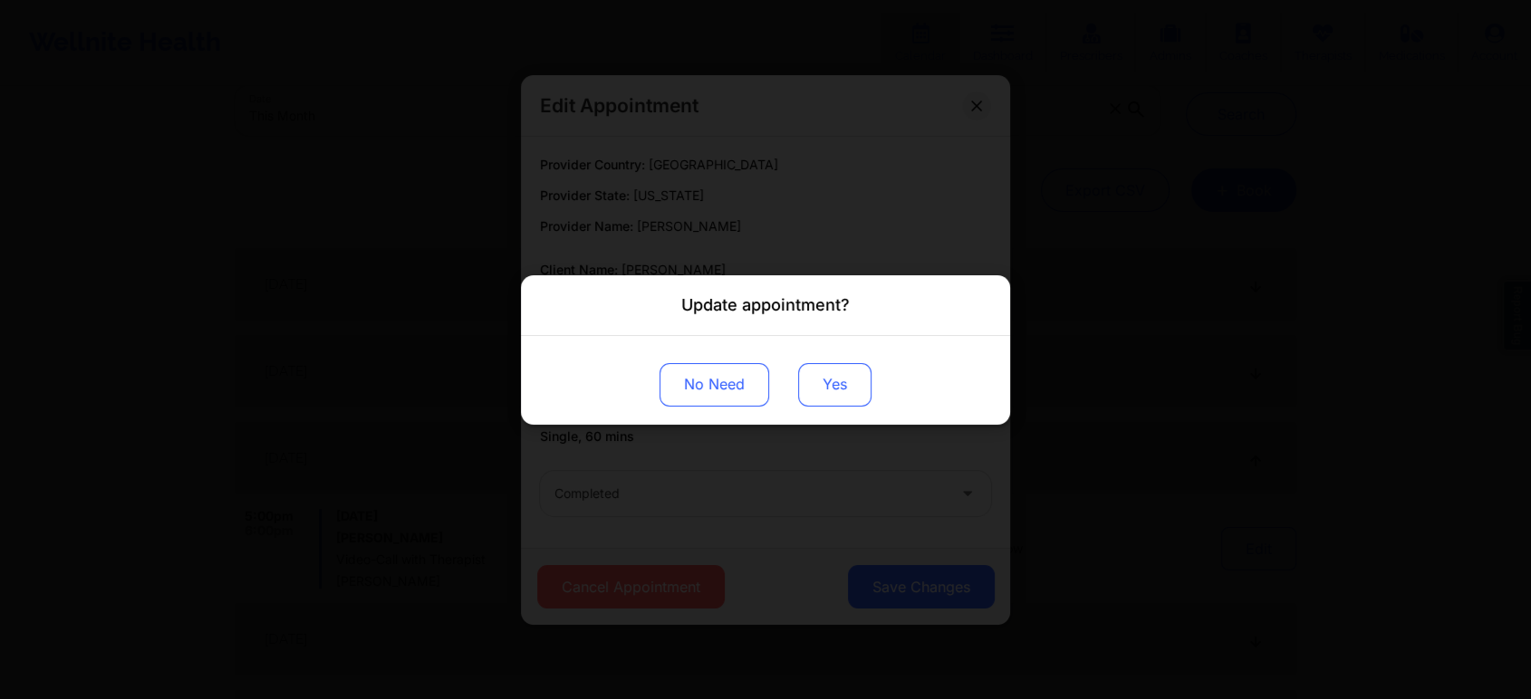
click at [834, 397] on button "Yes" at bounding box center [834, 383] width 73 height 43
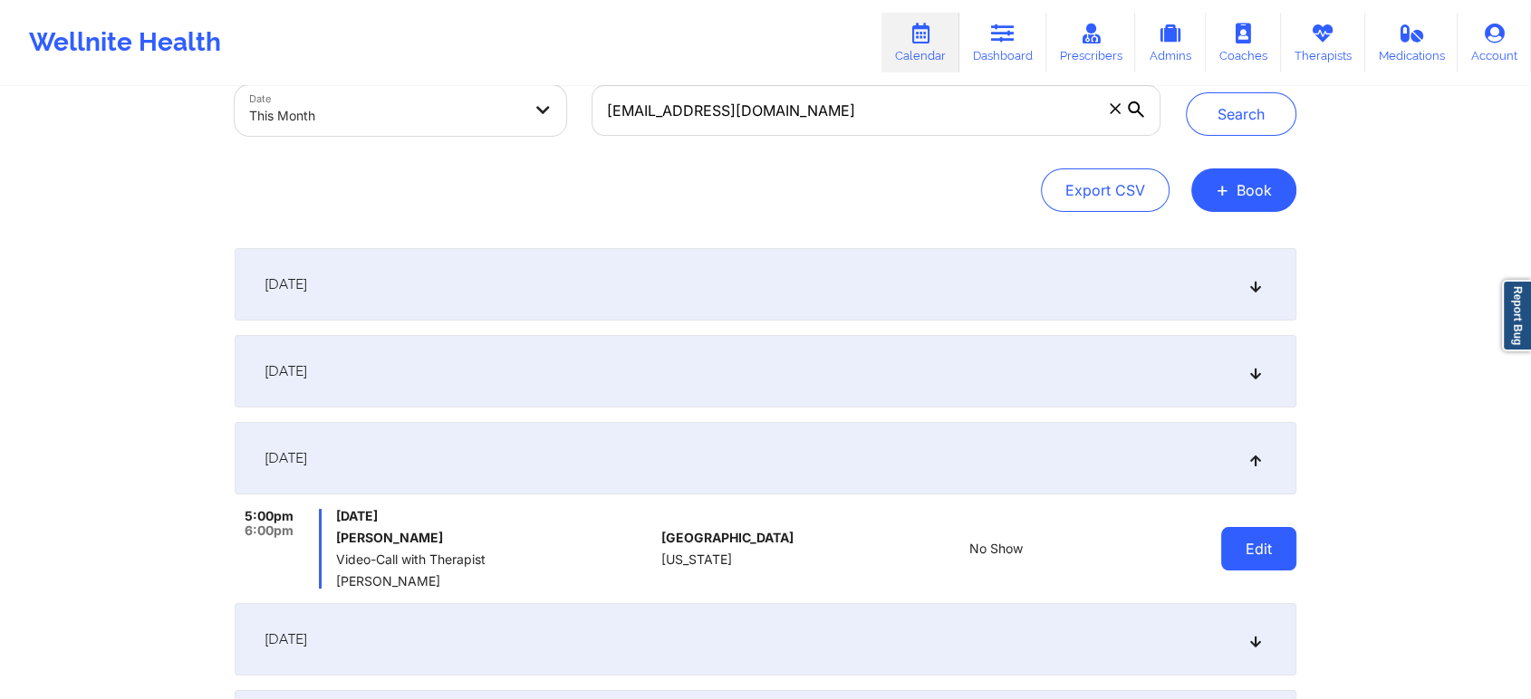
click at [1265, 564] on button "Edit" at bounding box center [1258, 548] width 75 height 43
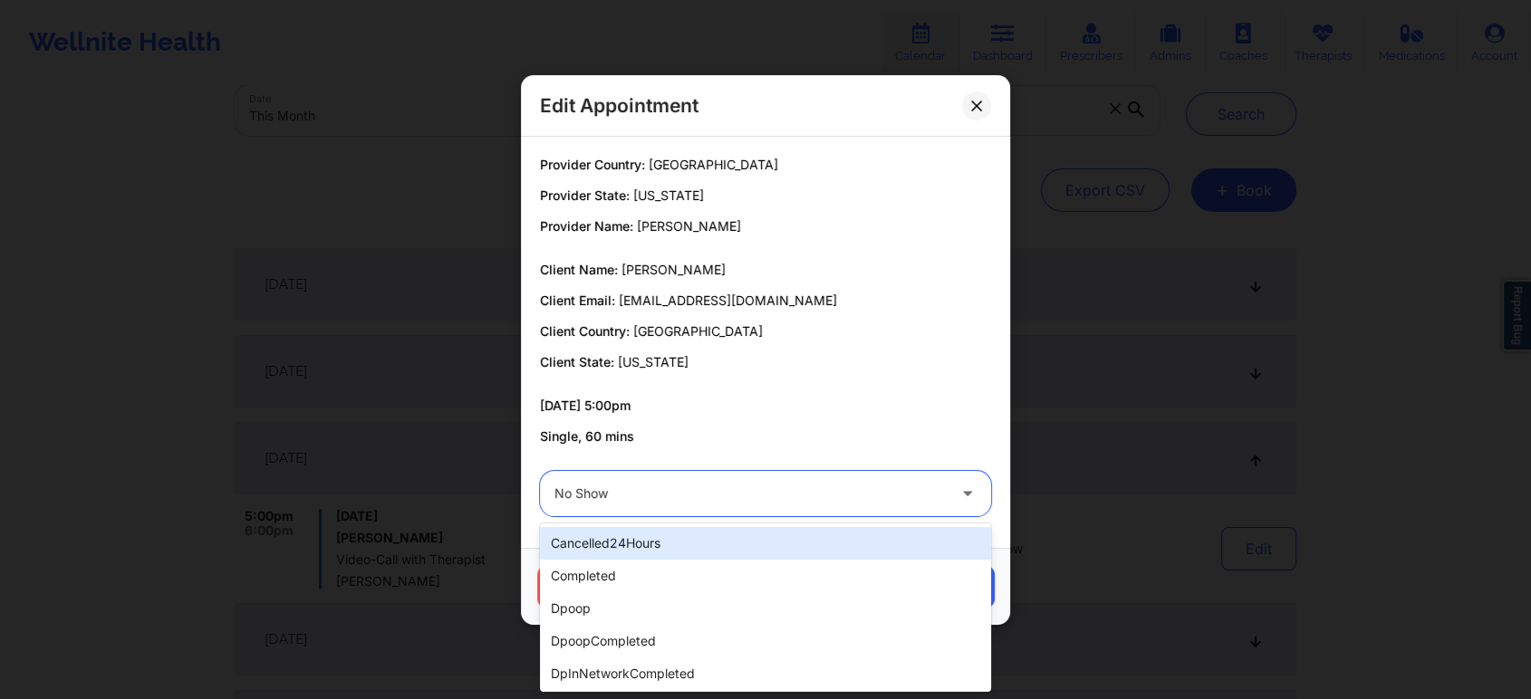
click at [811, 474] on div "No Show" at bounding box center [749, 493] width 391 height 45
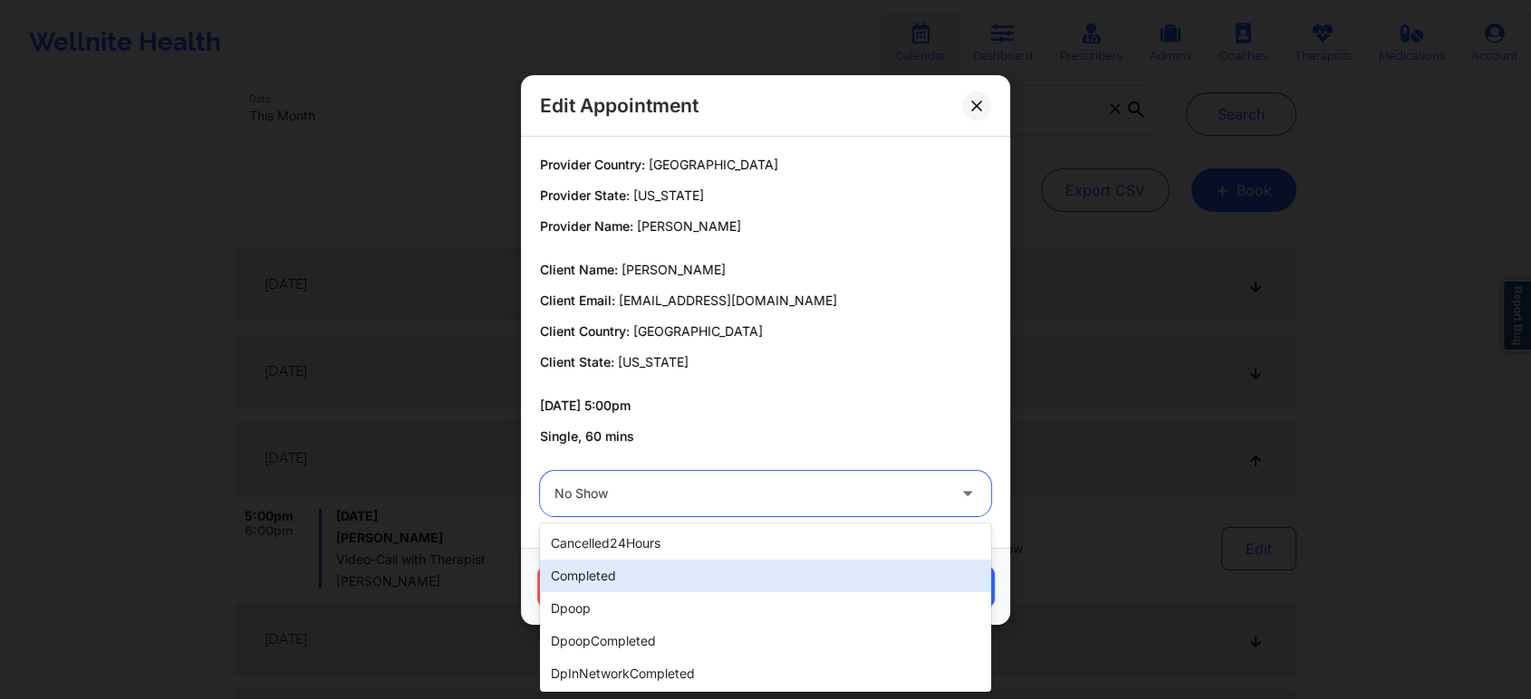
click at [696, 567] on div "completed" at bounding box center [765, 576] width 451 height 33
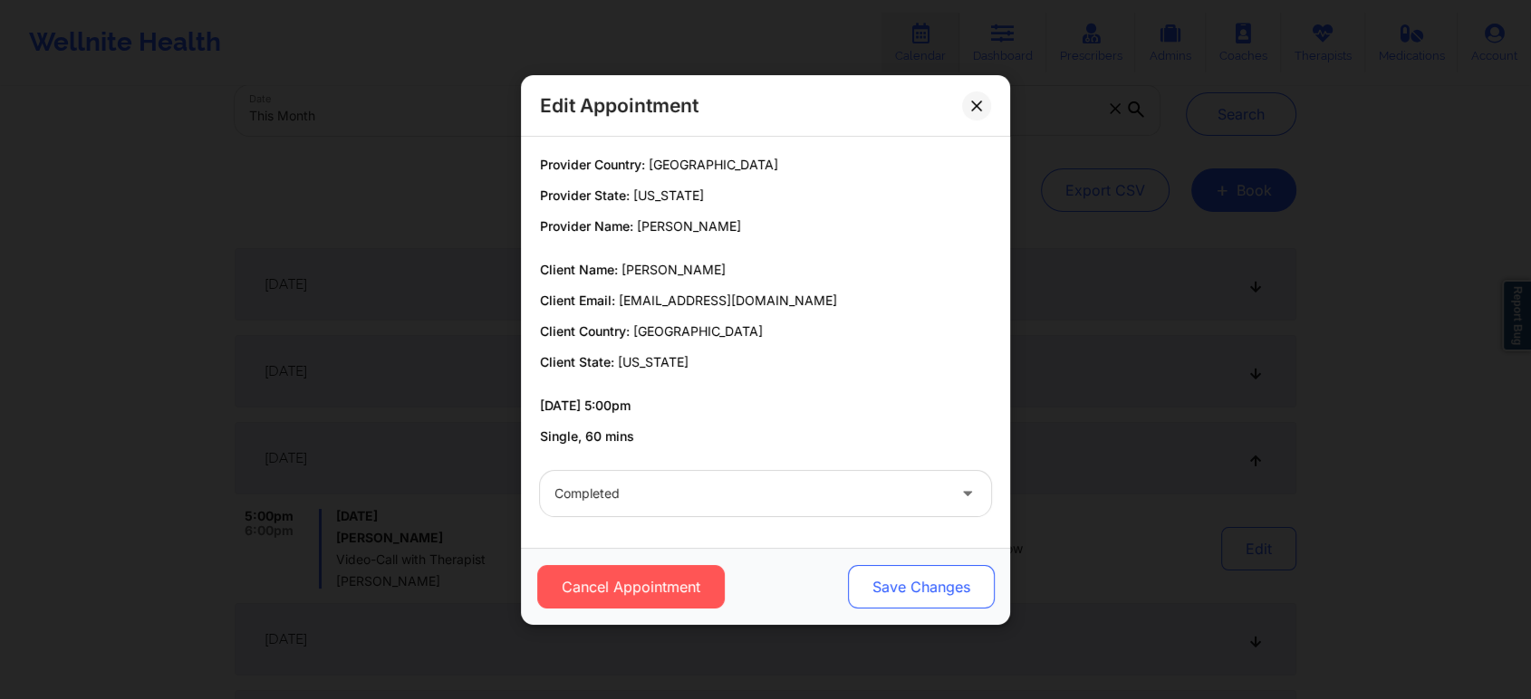
click at [946, 587] on button "Save Changes" at bounding box center [921, 586] width 147 height 43
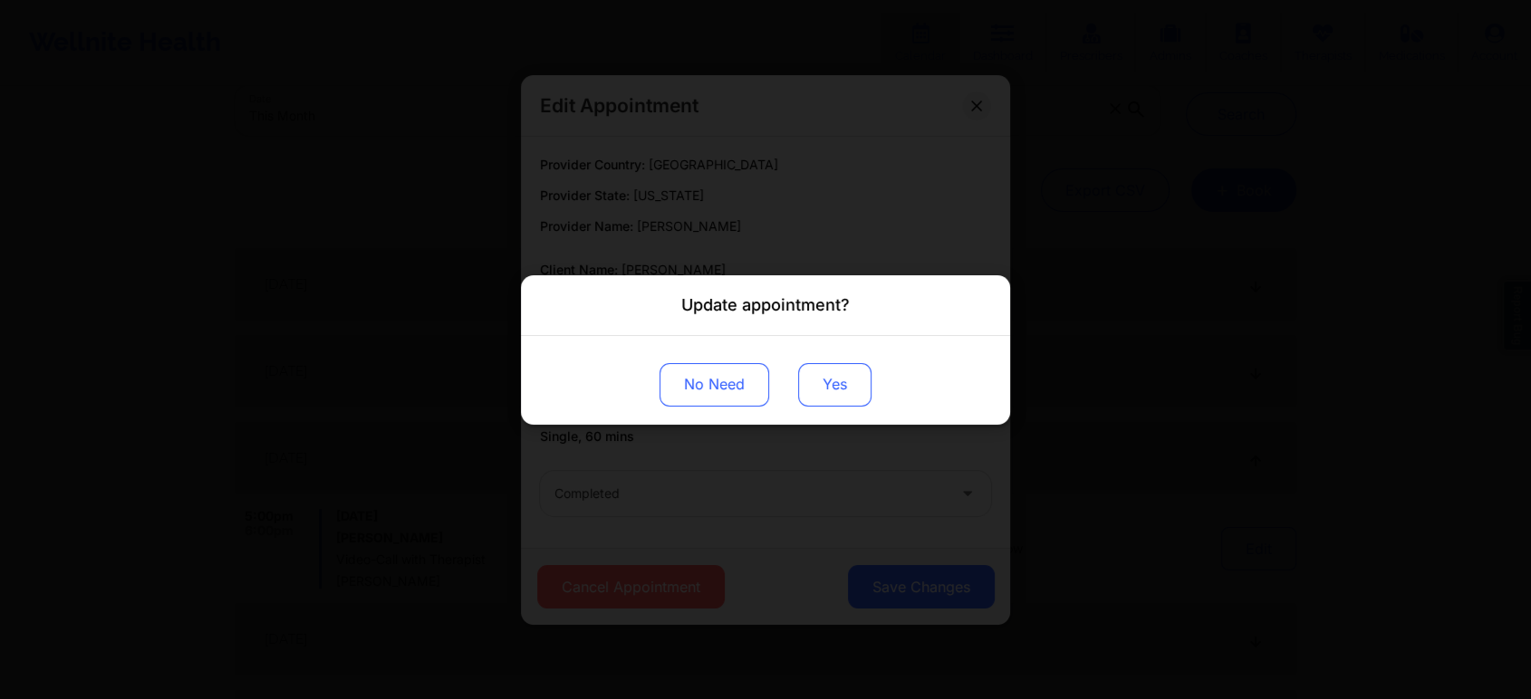
click at [855, 389] on button "Yes" at bounding box center [834, 383] width 73 height 43
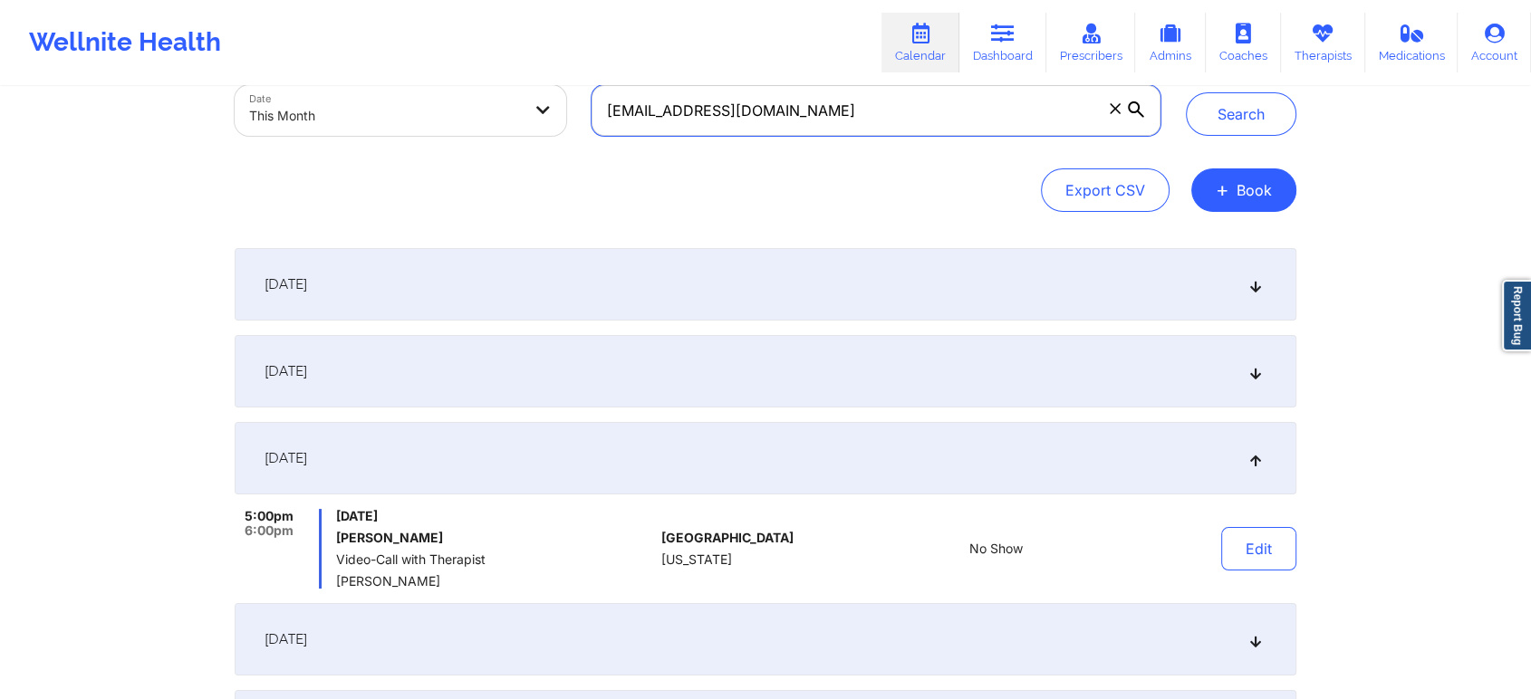
drag, startPoint x: 796, startPoint y: 85, endPoint x: 535, endPoint y: 86, distance: 260.8
click at [535, 86] on div "Provider Role Therapist Therapist Select Therapist Date This Month [EMAIL_ADDRE…" at bounding box center [697, 72] width 951 height 152
paste input "anthonypastore38"
type input "[EMAIL_ADDRESS][DOMAIN_NAME]"
click at [1186, 92] on button "Search" at bounding box center [1241, 113] width 110 height 43
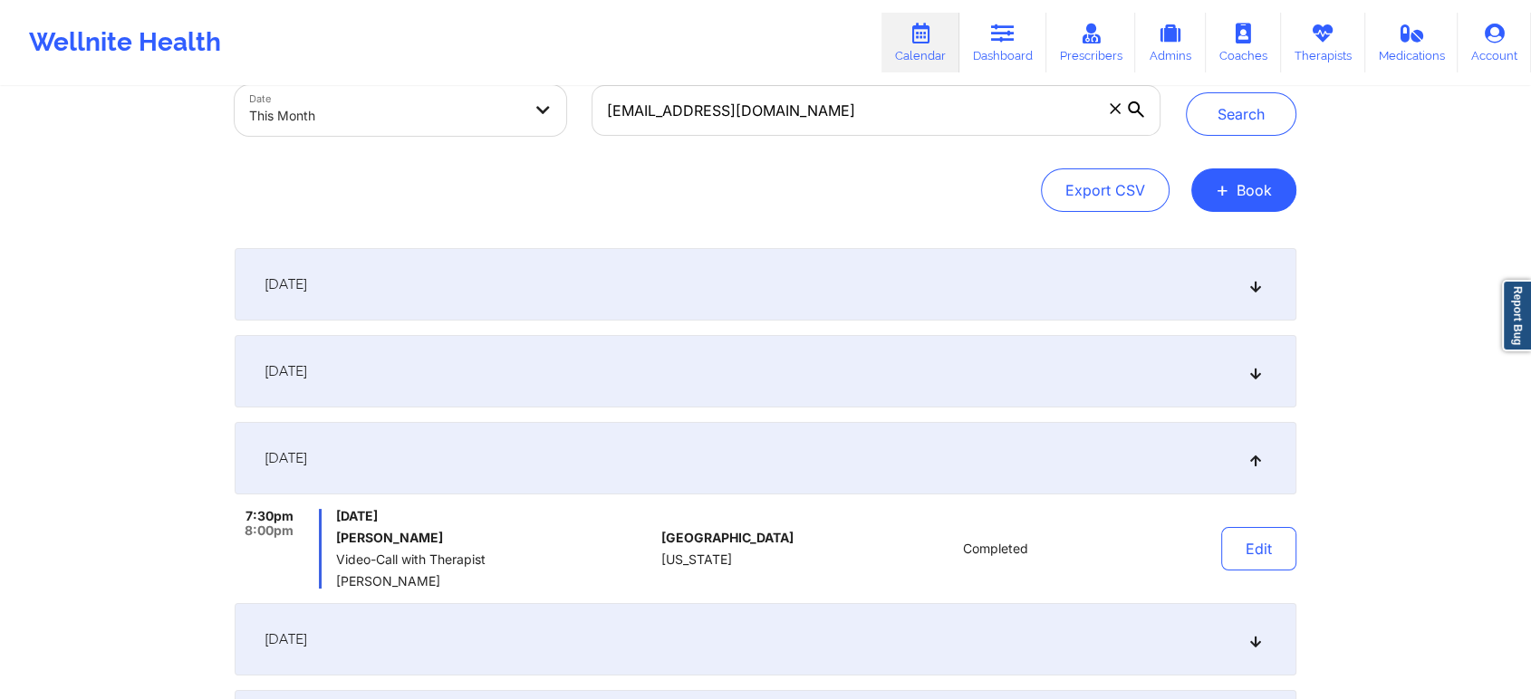
click at [776, 372] on div "[DATE]" at bounding box center [765, 371] width 1061 height 72
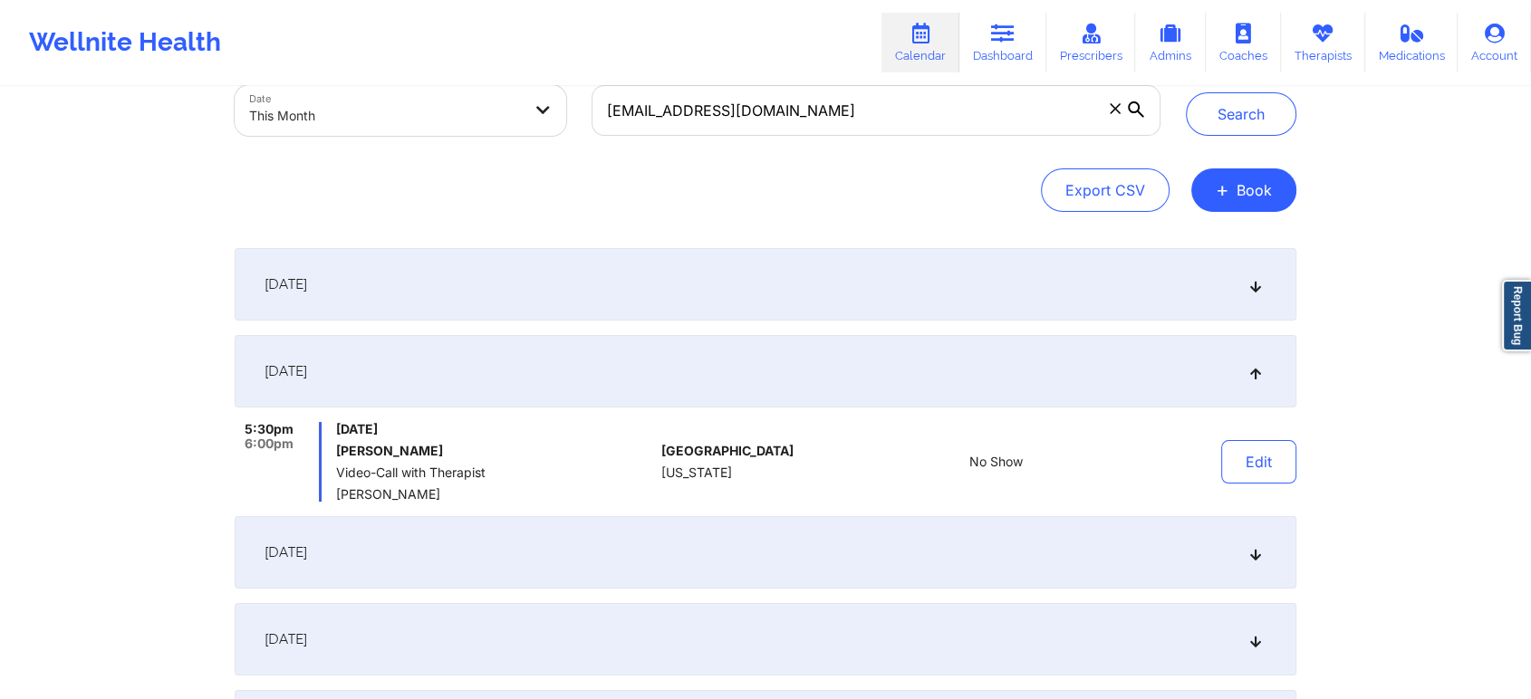
scroll to position [0, 0]
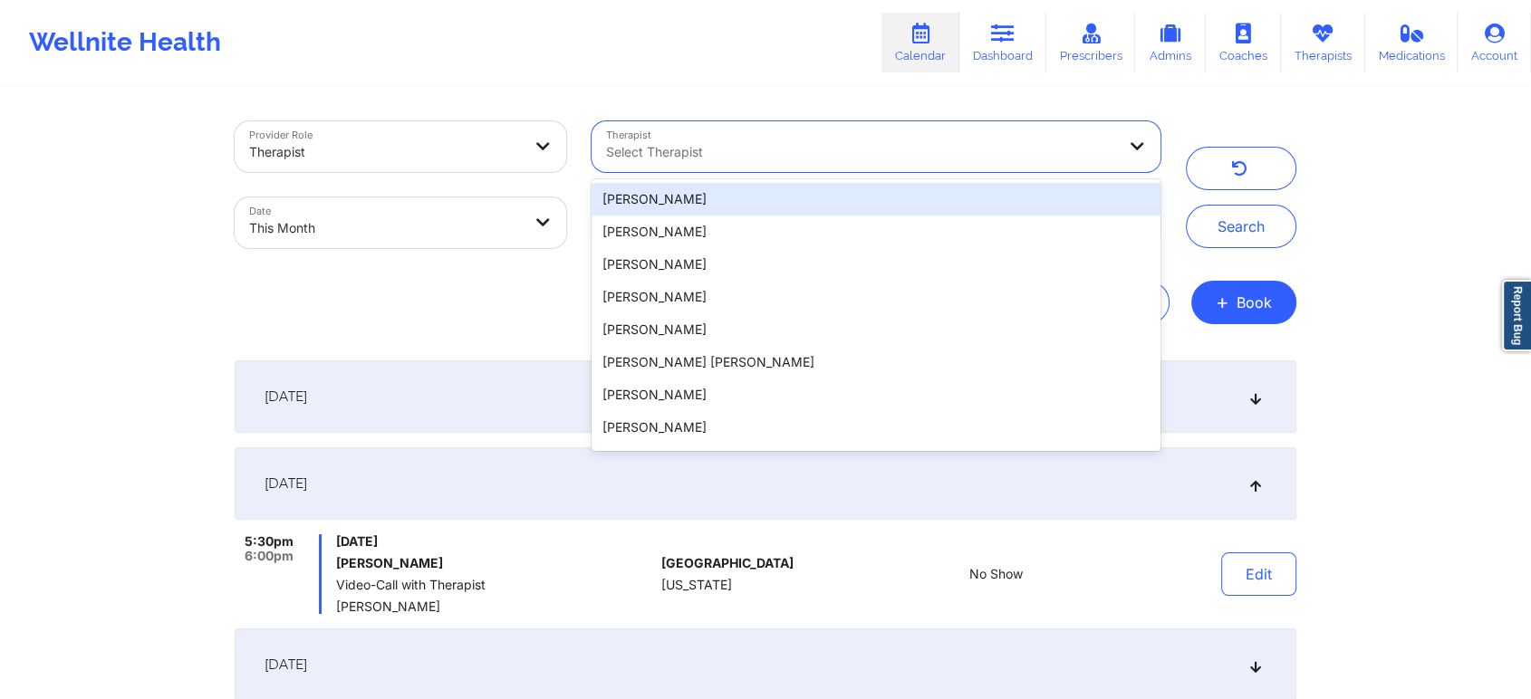
click at [646, 134] on div "Select Therapist" at bounding box center [854, 146] width 526 height 51
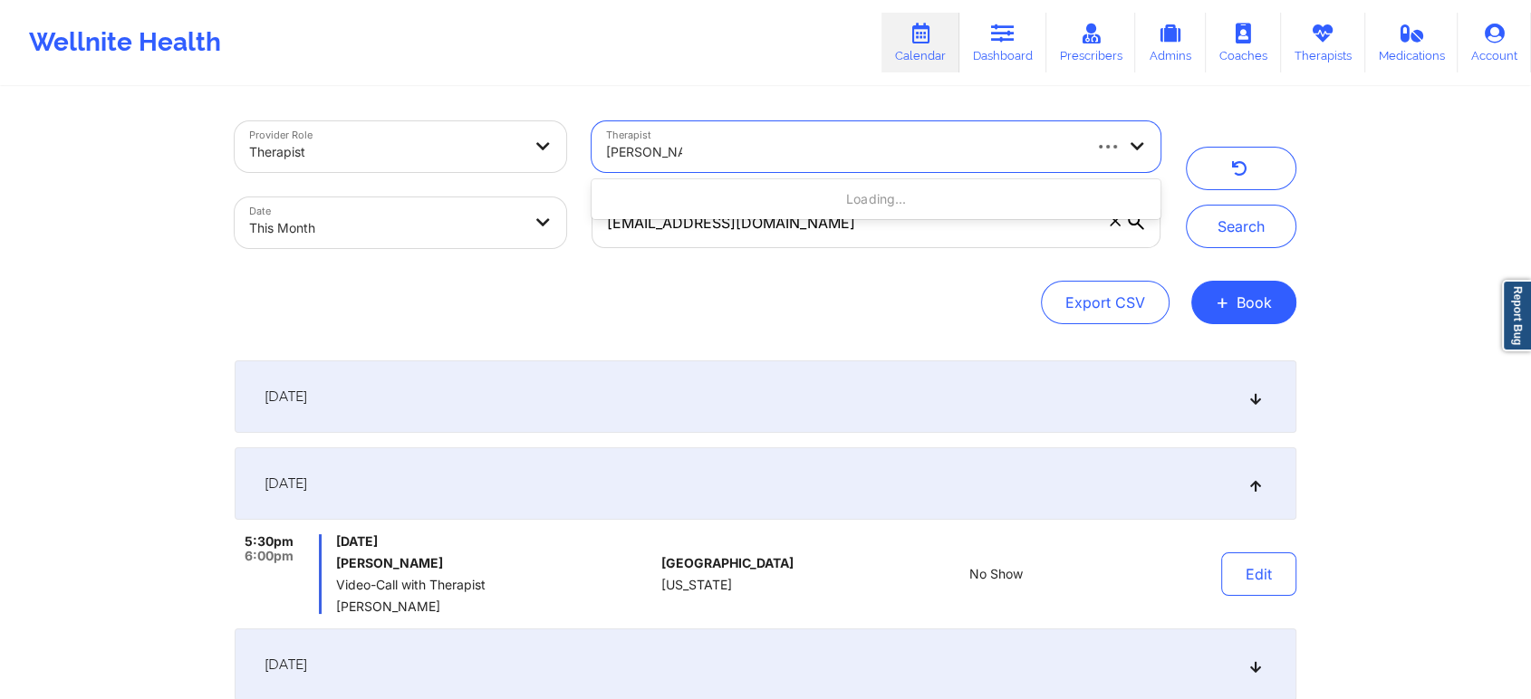
type input "[PERSON_NAME]"
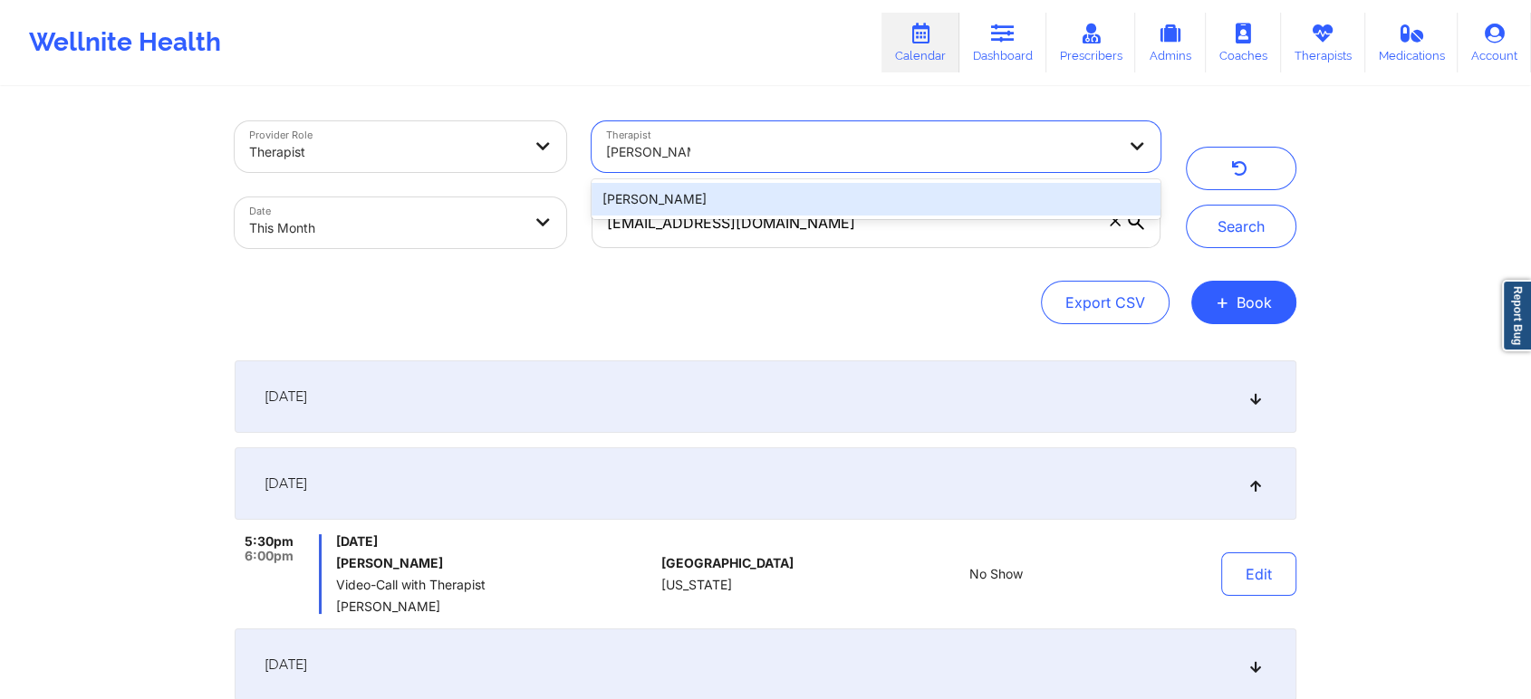
click at [630, 215] on div "[PERSON_NAME]" at bounding box center [875, 199] width 569 height 33
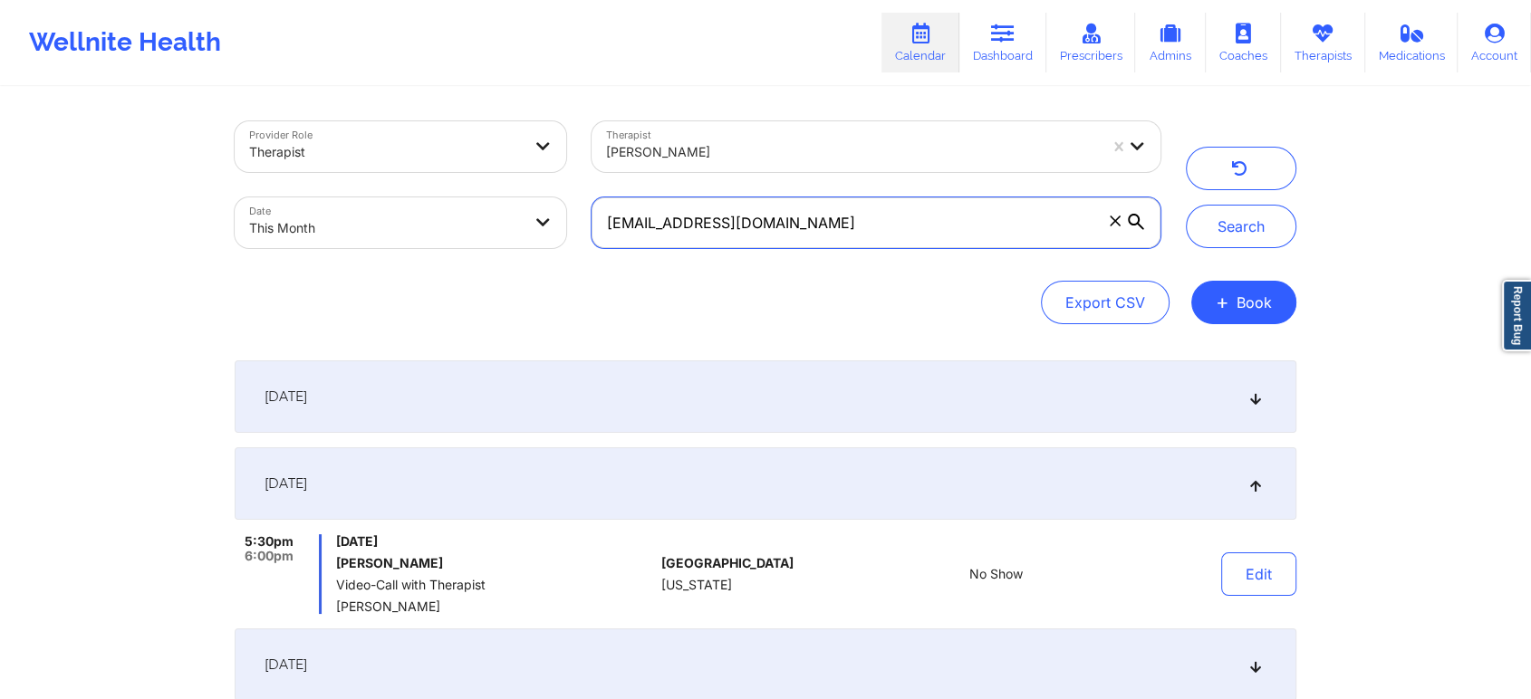
drag, startPoint x: 838, startPoint y: 235, endPoint x: 594, endPoint y: 230, distance: 243.7
click at [594, 230] on input "[EMAIL_ADDRESS][DOMAIN_NAME]" at bounding box center [875, 222] width 569 height 51
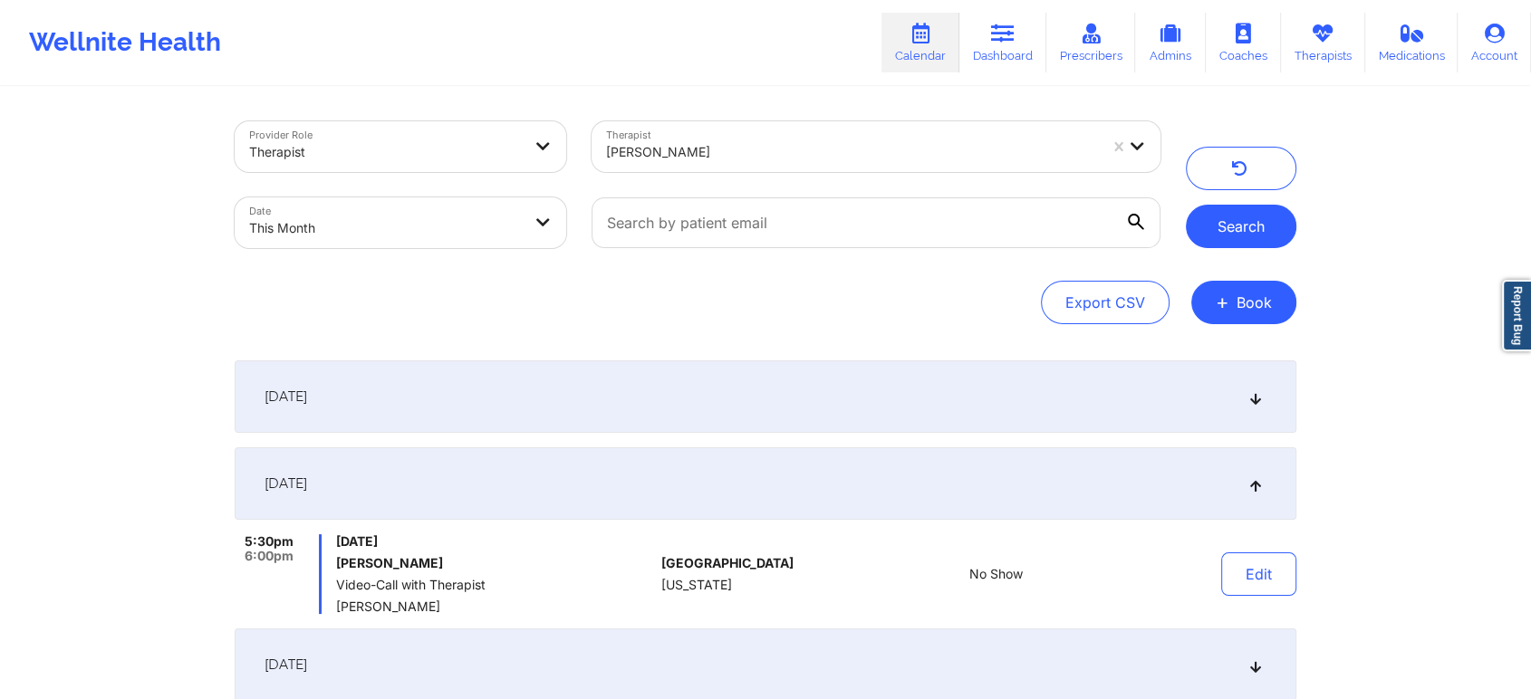
click at [1251, 233] on button "Search" at bounding box center [1241, 226] width 110 height 43
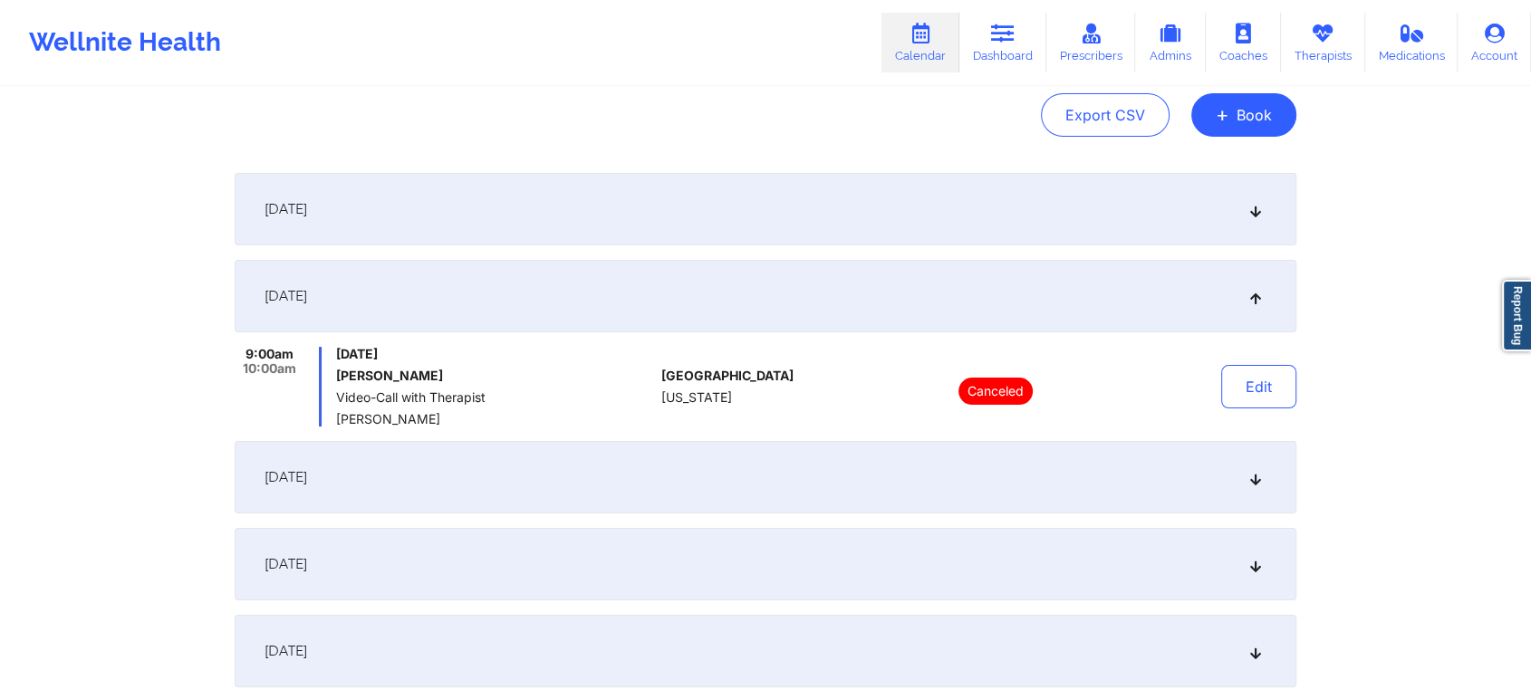
scroll to position [195, 0]
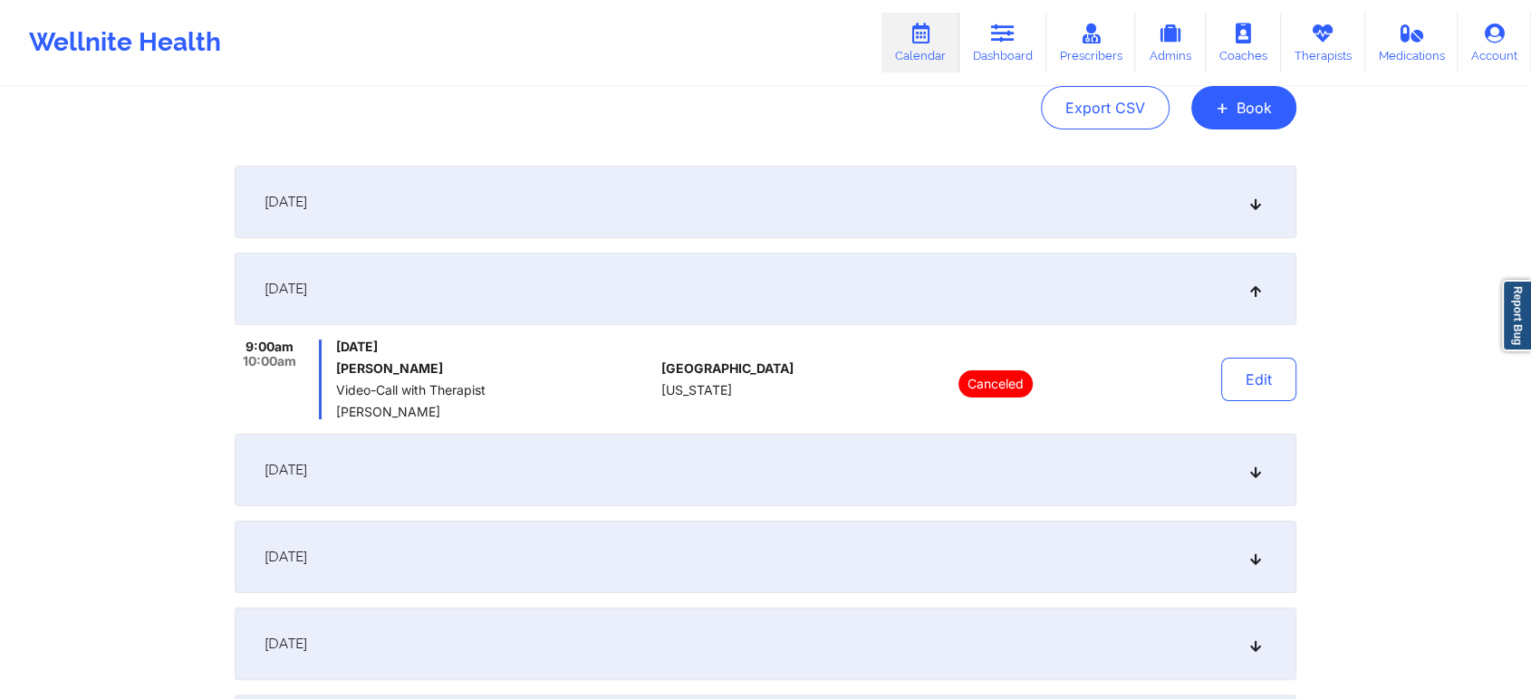
click at [851, 216] on div "[DATE]" at bounding box center [765, 202] width 1061 height 72
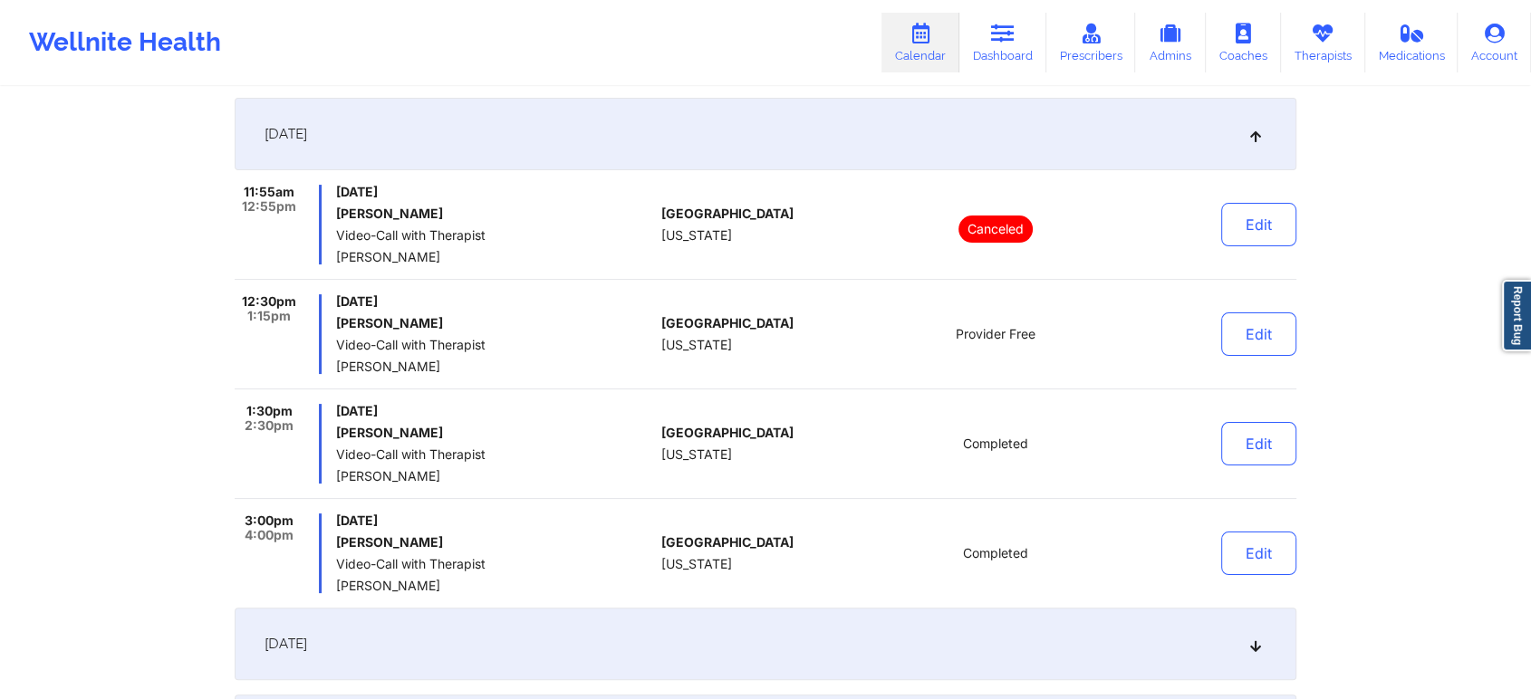
scroll to position [267, 0]
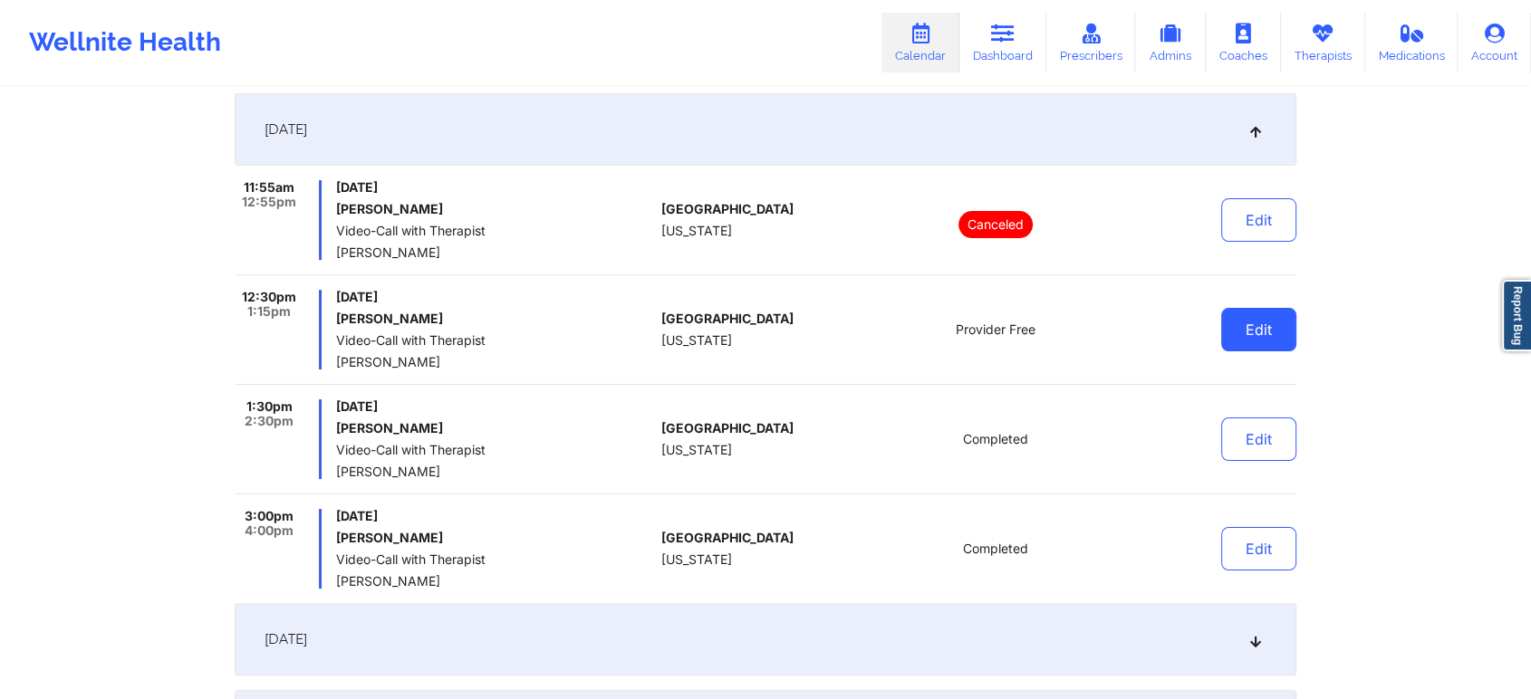
click at [1267, 337] on button "Edit" at bounding box center [1258, 329] width 75 height 43
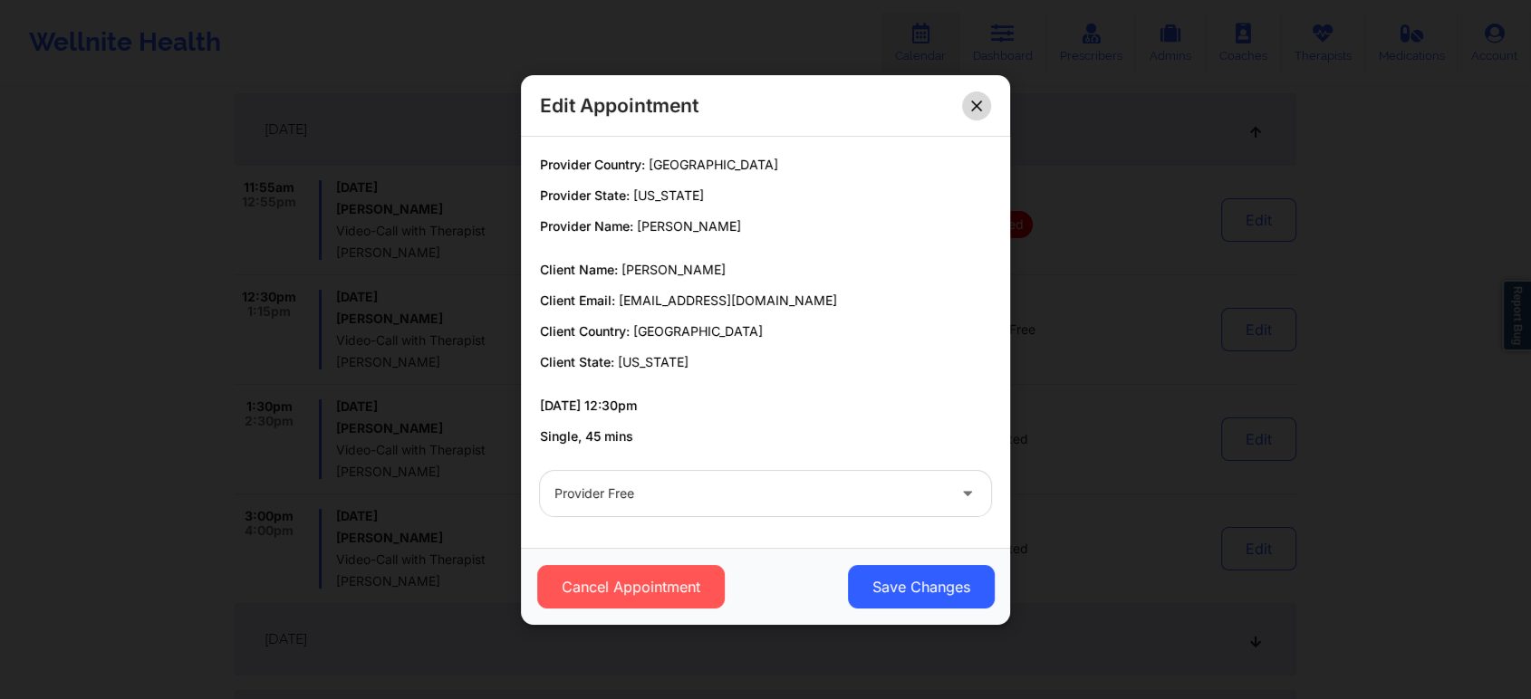
click at [985, 104] on button at bounding box center [976, 105] width 29 height 29
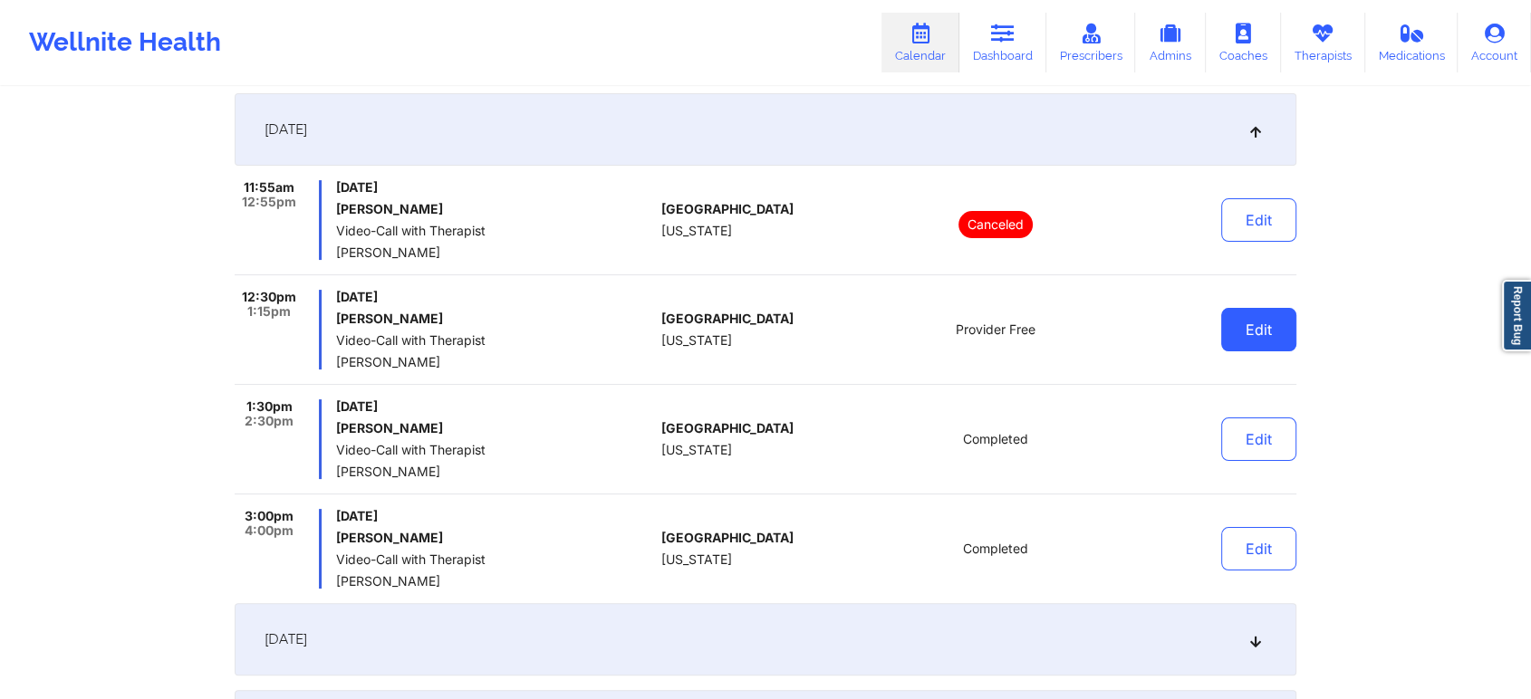
click at [1280, 339] on button "Edit" at bounding box center [1258, 329] width 75 height 43
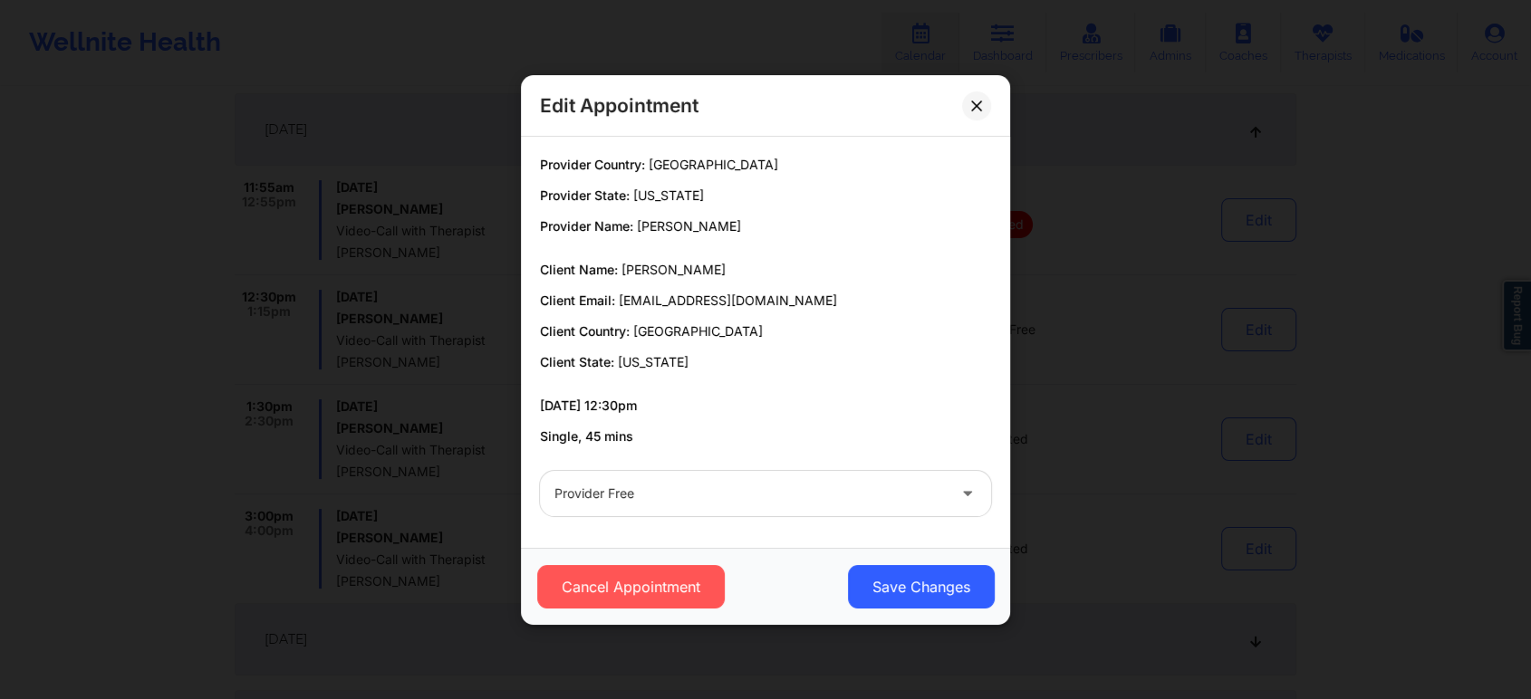
click at [690, 520] on div "Provider Free" at bounding box center [765, 493] width 476 height 71
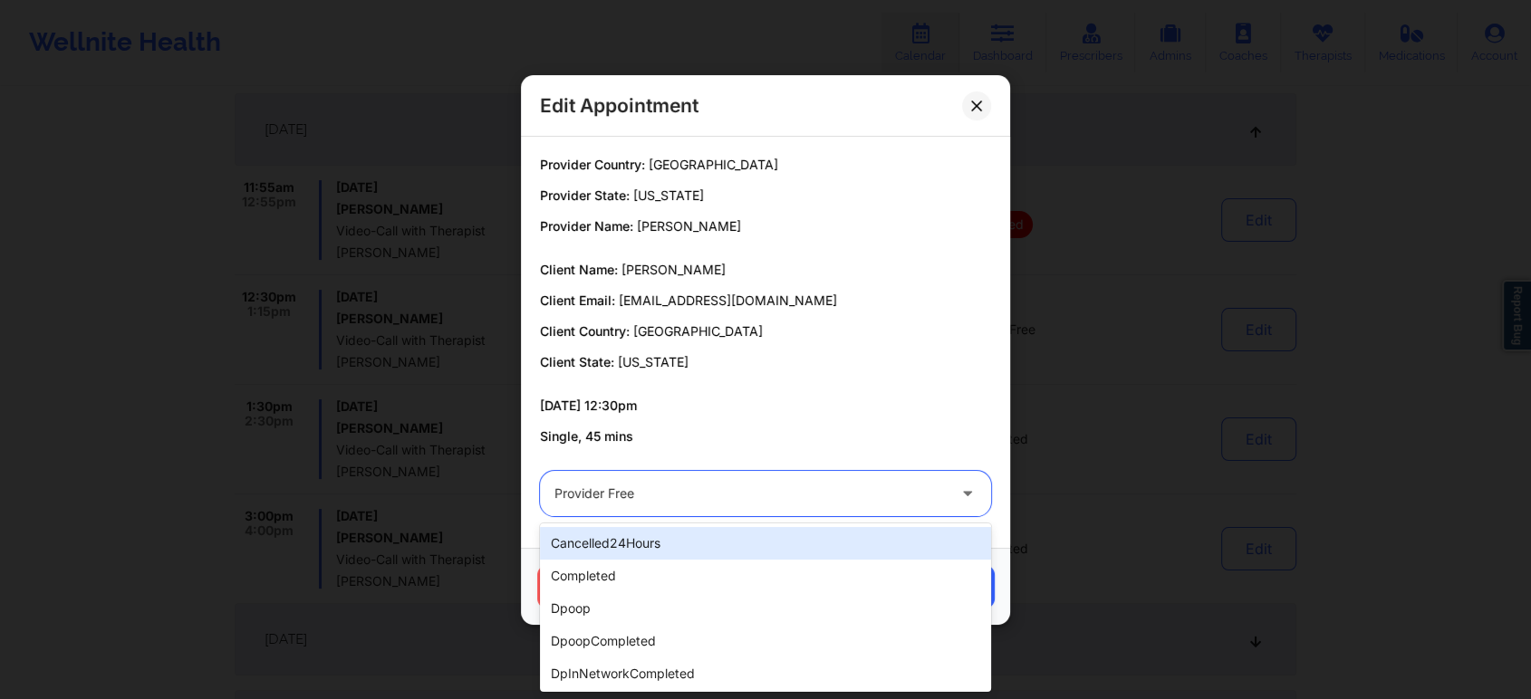
drag, startPoint x: 712, startPoint y: 506, endPoint x: 594, endPoint y: 574, distance: 135.9
click at [594, 432] on body "Wellnite Health Calendar Dashboard Prescribers Admins Coaches Therapists Medica…" at bounding box center [765, 82] width 1531 height 699
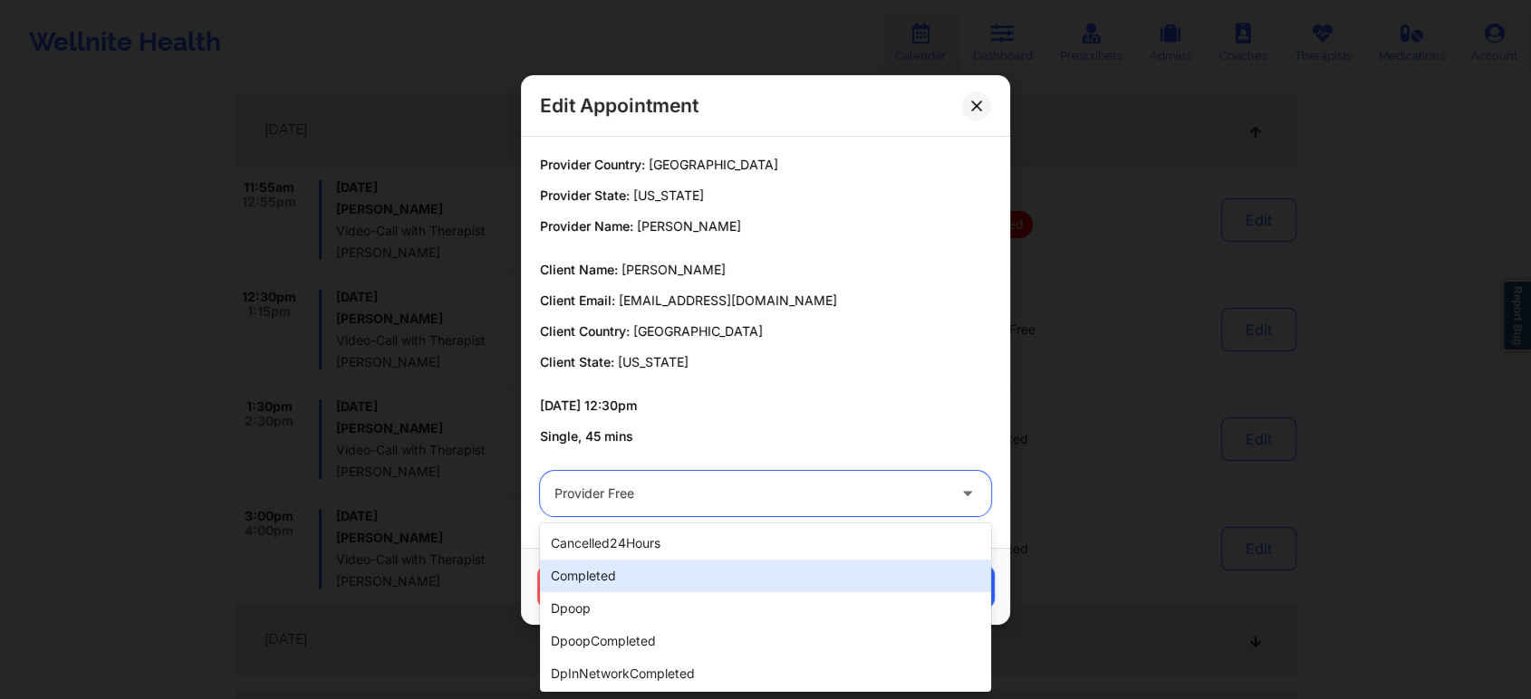
click at [594, 574] on div "completed" at bounding box center [765, 576] width 451 height 33
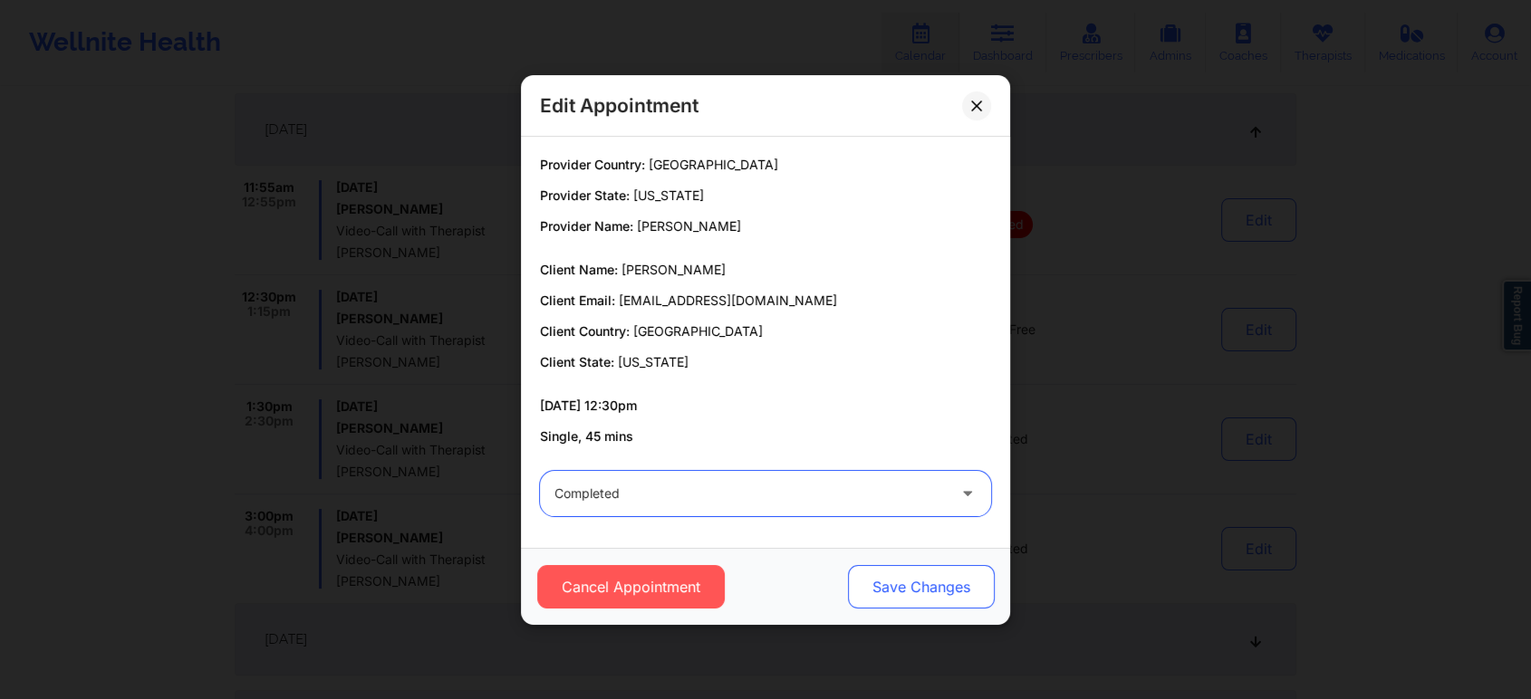
click at [882, 595] on button "Save Changes" at bounding box center [921, 586] width 147 height 43
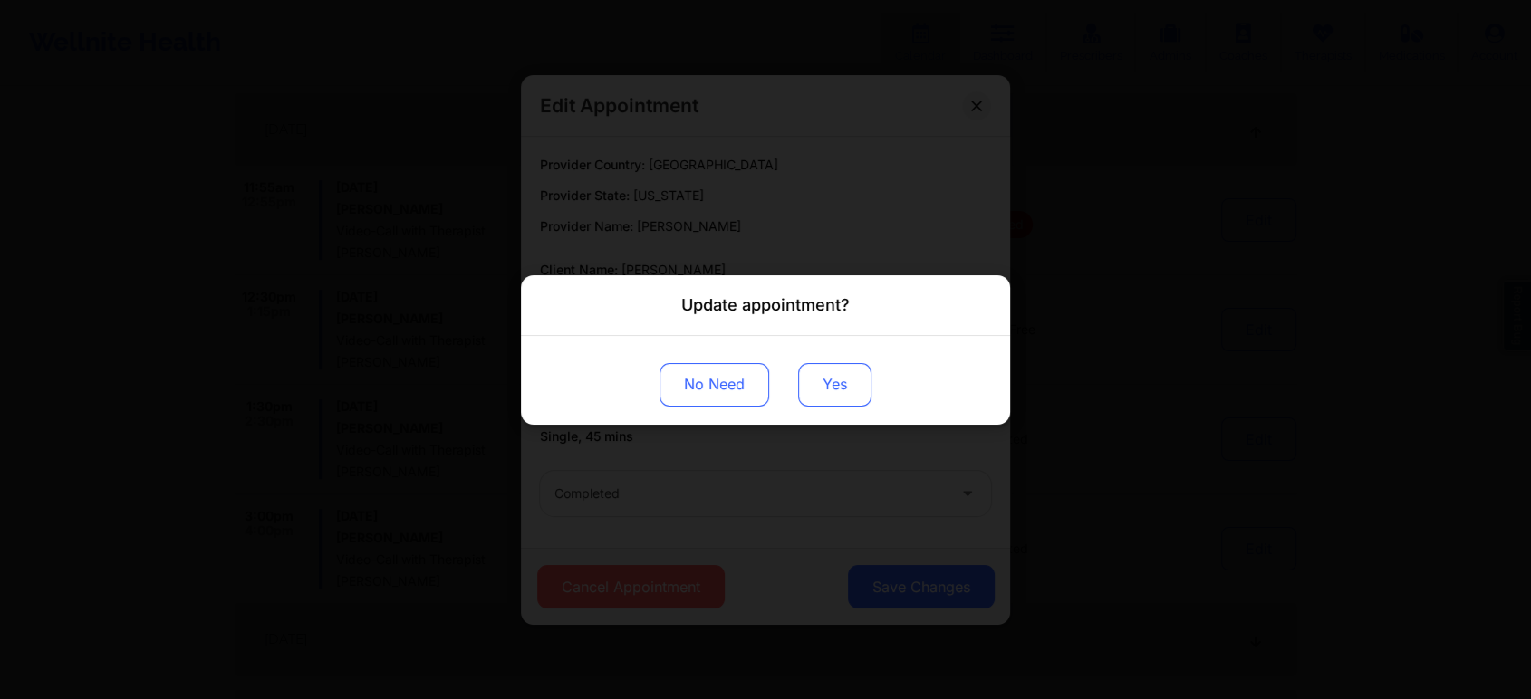
click at [866, 398] on button "Yes" at bounding box center [834, 383] width 73 height 43
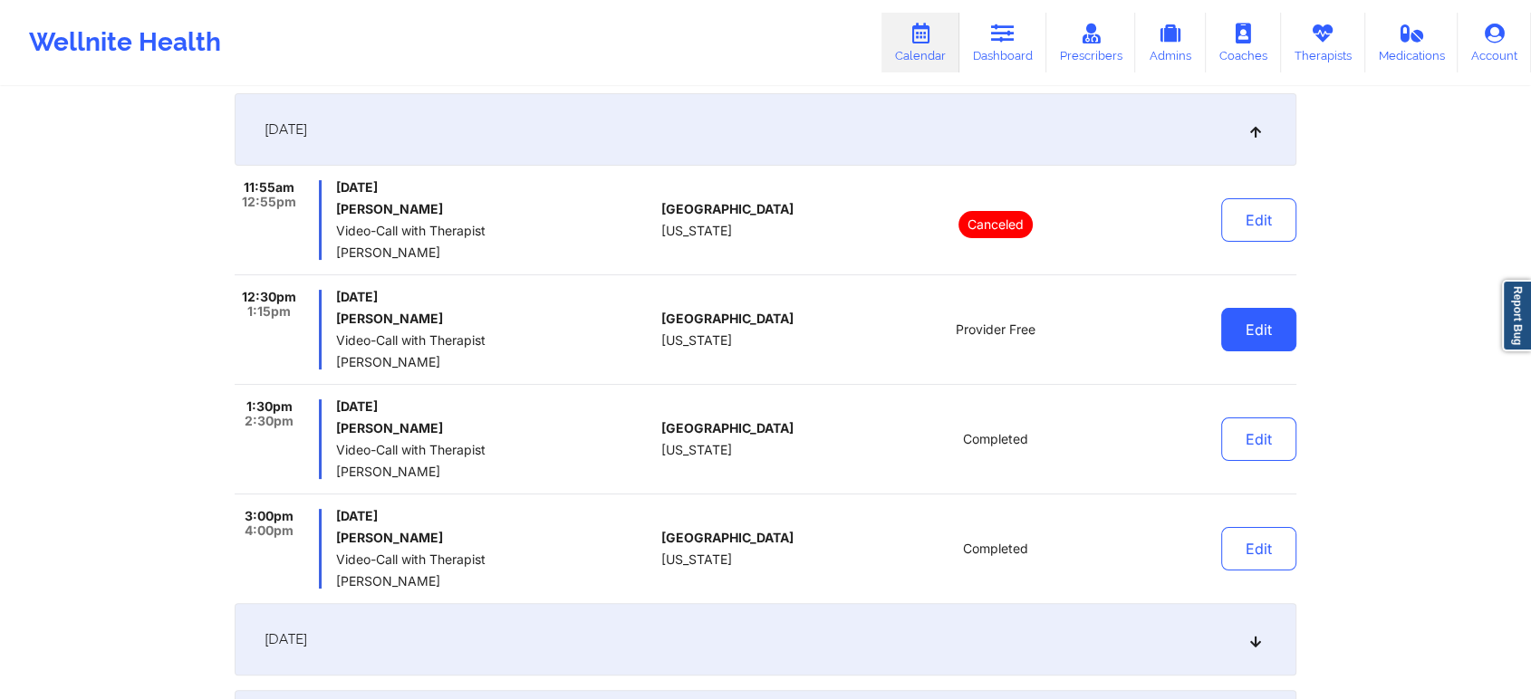
drag, startPoint x: 1305, startPoint y: 322, endPoint x: 1260, endPoint y: 335, distance: 47.0
click at [1260, 335] on div "Provider Role Therapist Therapist [PERSON_NAME] Date This Month Search Export C…" at bounding box center [765, 652] width 1087 height 1661
click at [1260, 335] on button "Edit" at bounding box center [1258, 329] width 75 height 43
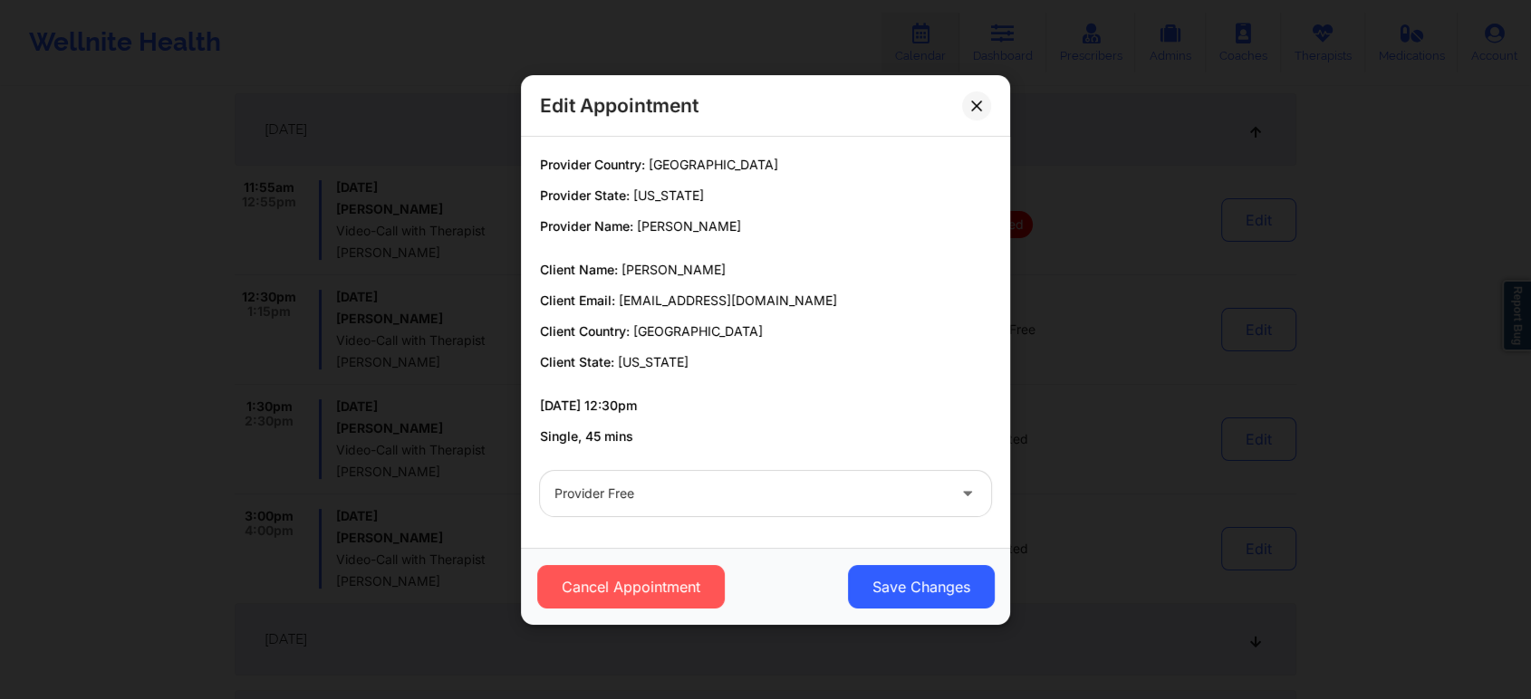
click at [681, 493] on div at bounding box center [749, 494] width 391 height 22
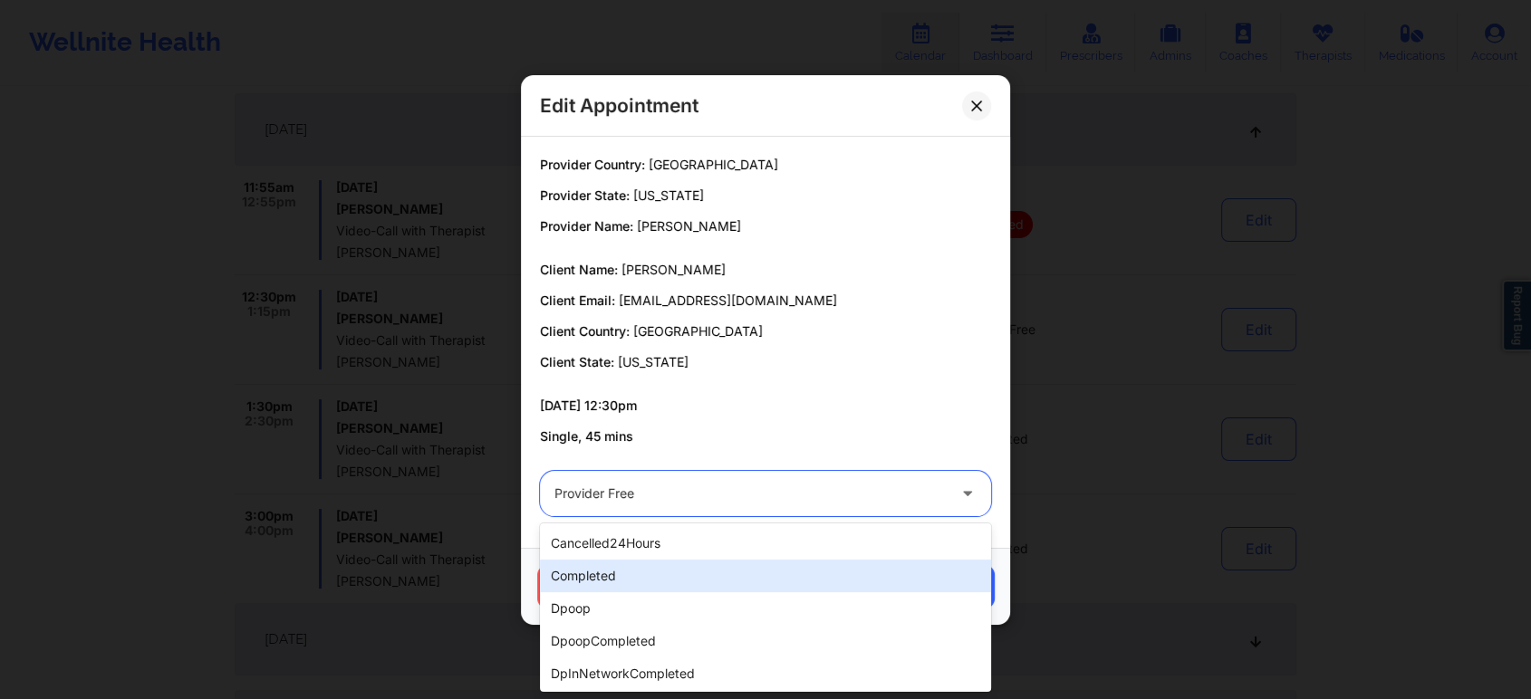
click at [592, 581] on div "completed" at bounding box center [765, 576] width 451 height 33
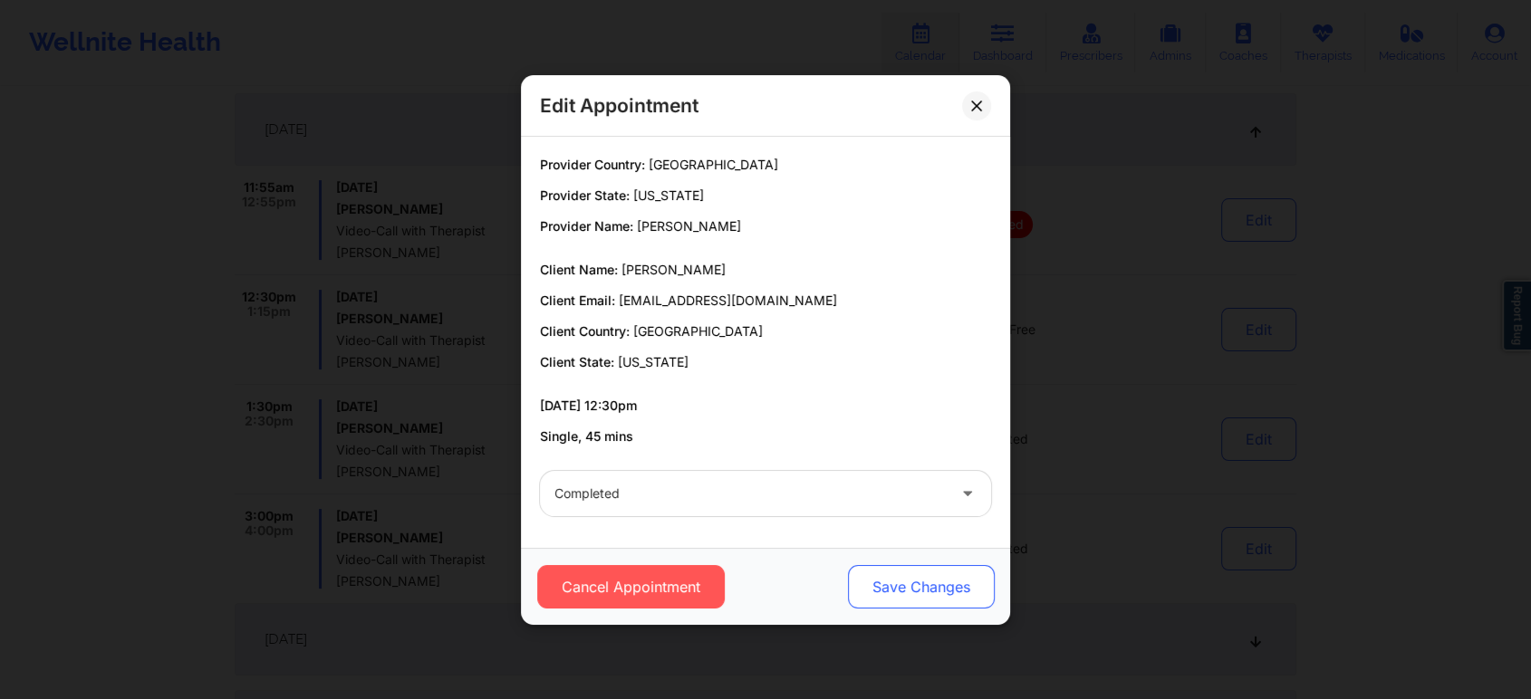
drag, startPoint x: 907, startPoint y: 603, endPoint x: 891, endPoint y: 583, distance: 25.2
click at [891, 583] on button "Save Changes" at bounding box center [921, 586] width 147 height 43
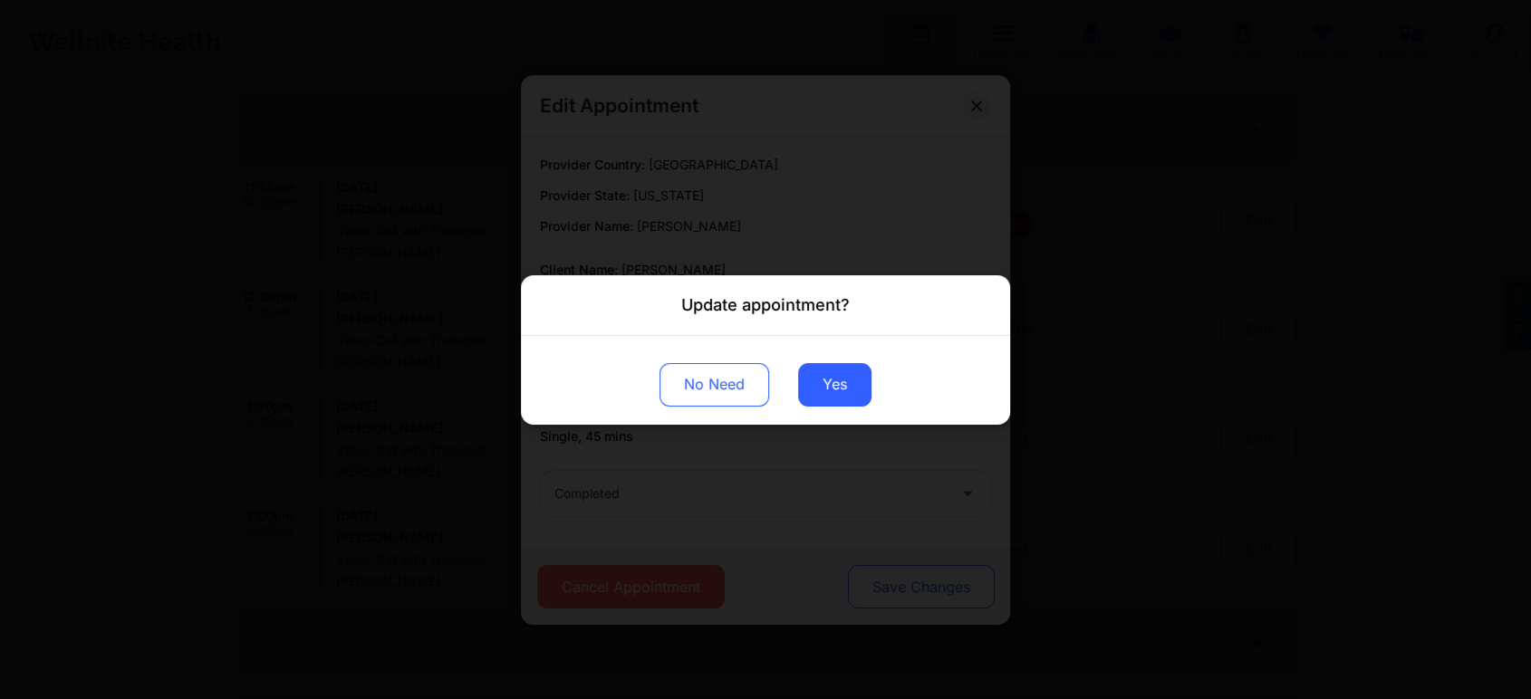
click at [891, 583] on div "Update appointment? No Need Yes" at bounding box center [765, 349] width 1531 height 699
click at [838, 392] on button "Yes" at bounding box center [834, 383] width 73 height 43
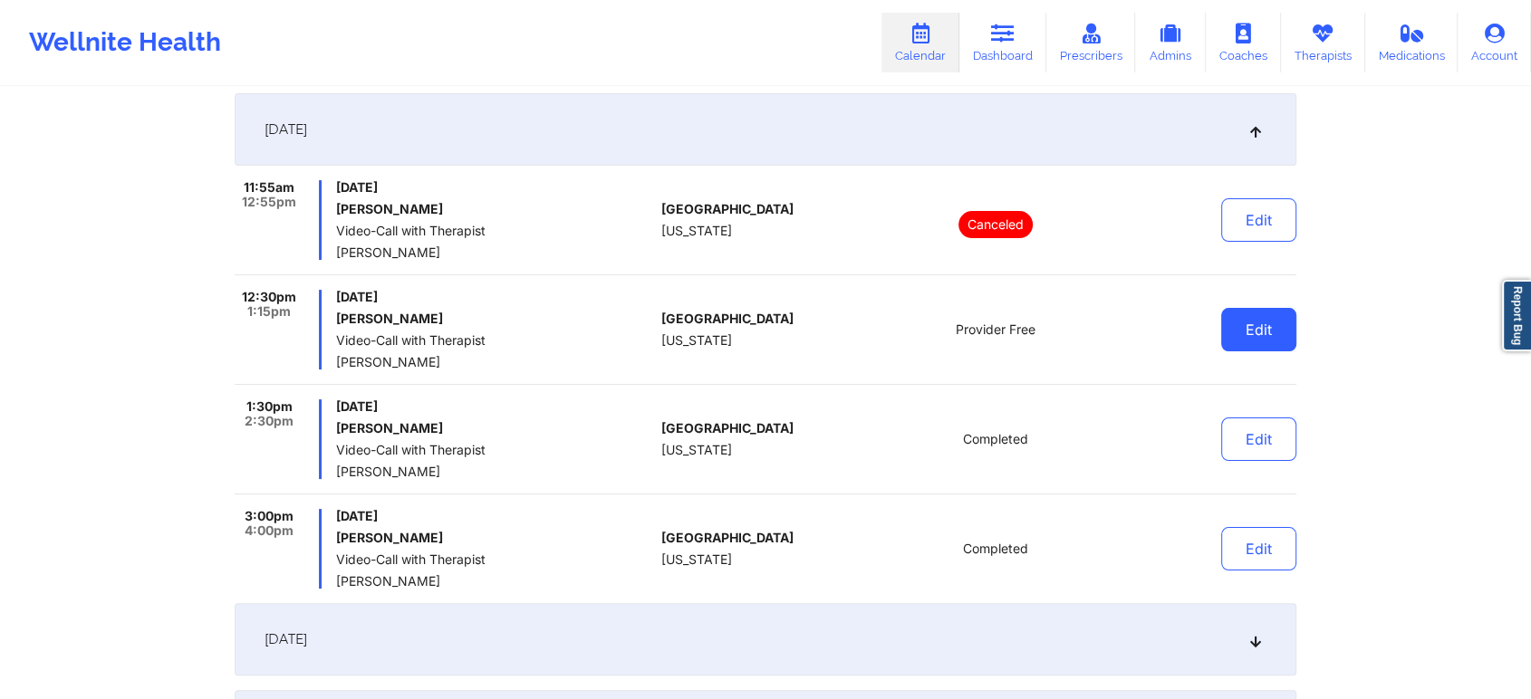
click at [1229, 316] on button "Edit" at bounding box center [1258, 329] width 75 height 43
click at [1229, 316] on body "Wellnite Health Calendar Dashboard Prescribers Admins Coaches Therapists Medica…" at bounding box center [765, 82] width 1531 height 699
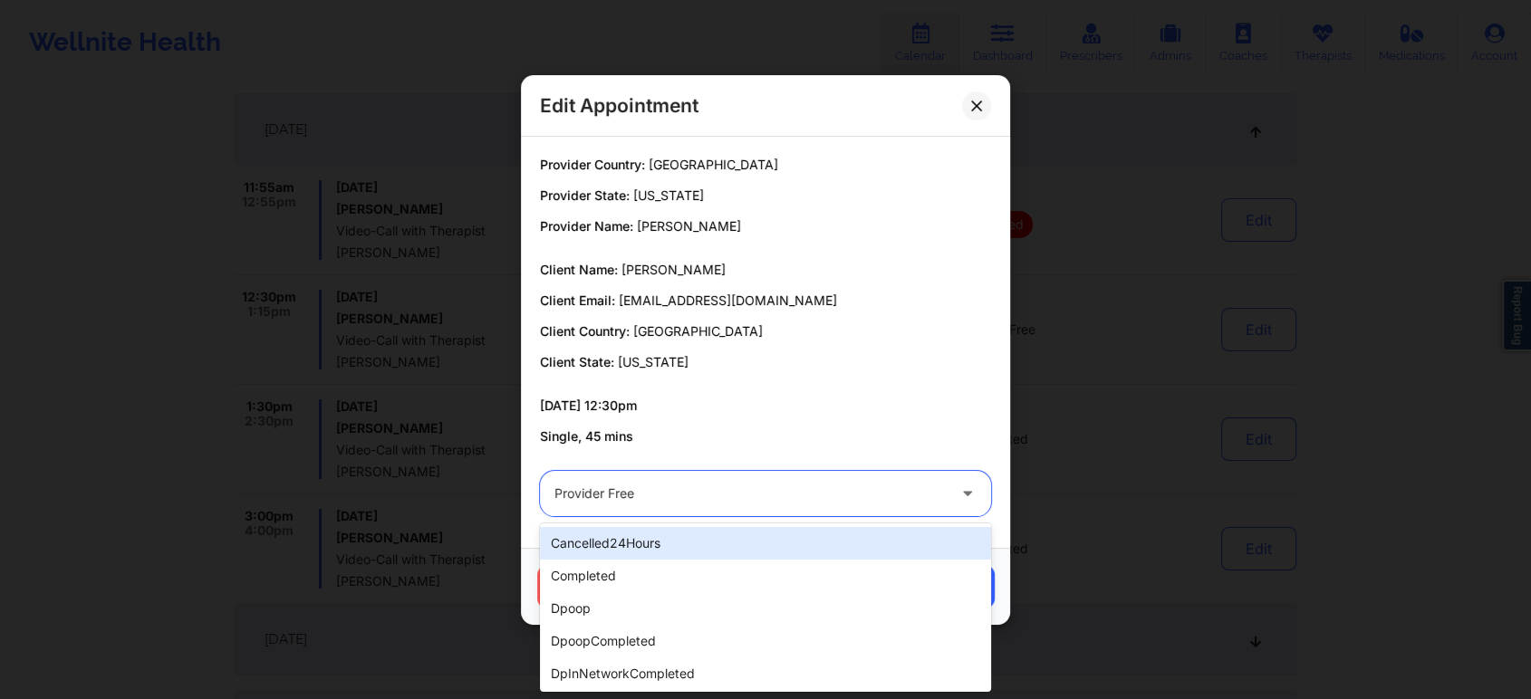
click at [660, 490] on div at bounding box center [749, 494] width 391 height 22
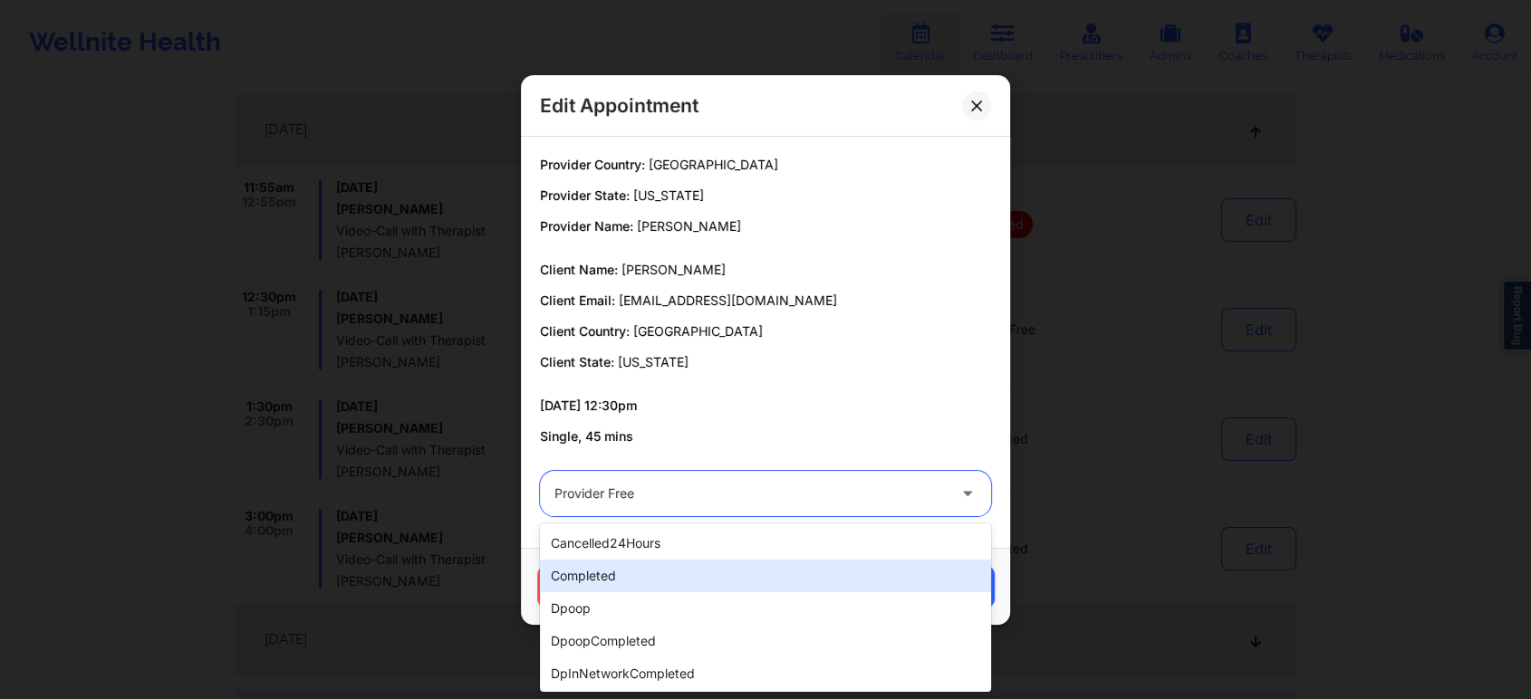
click at [583, 571] on div "completed" at bounding box center [765, 576] width 451 height 33
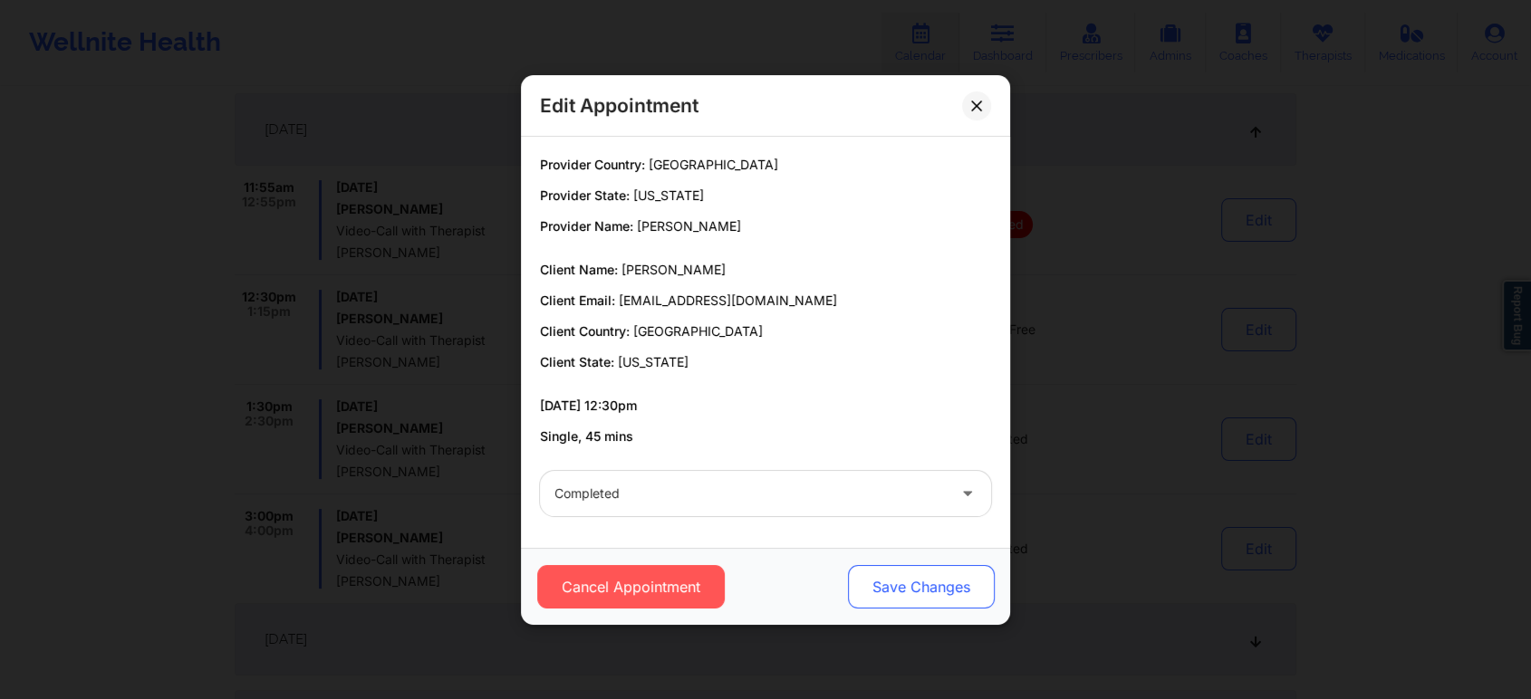
click at [906, 582] on button "Save Changes" at bounding box center [921, 586] width 147 height 43
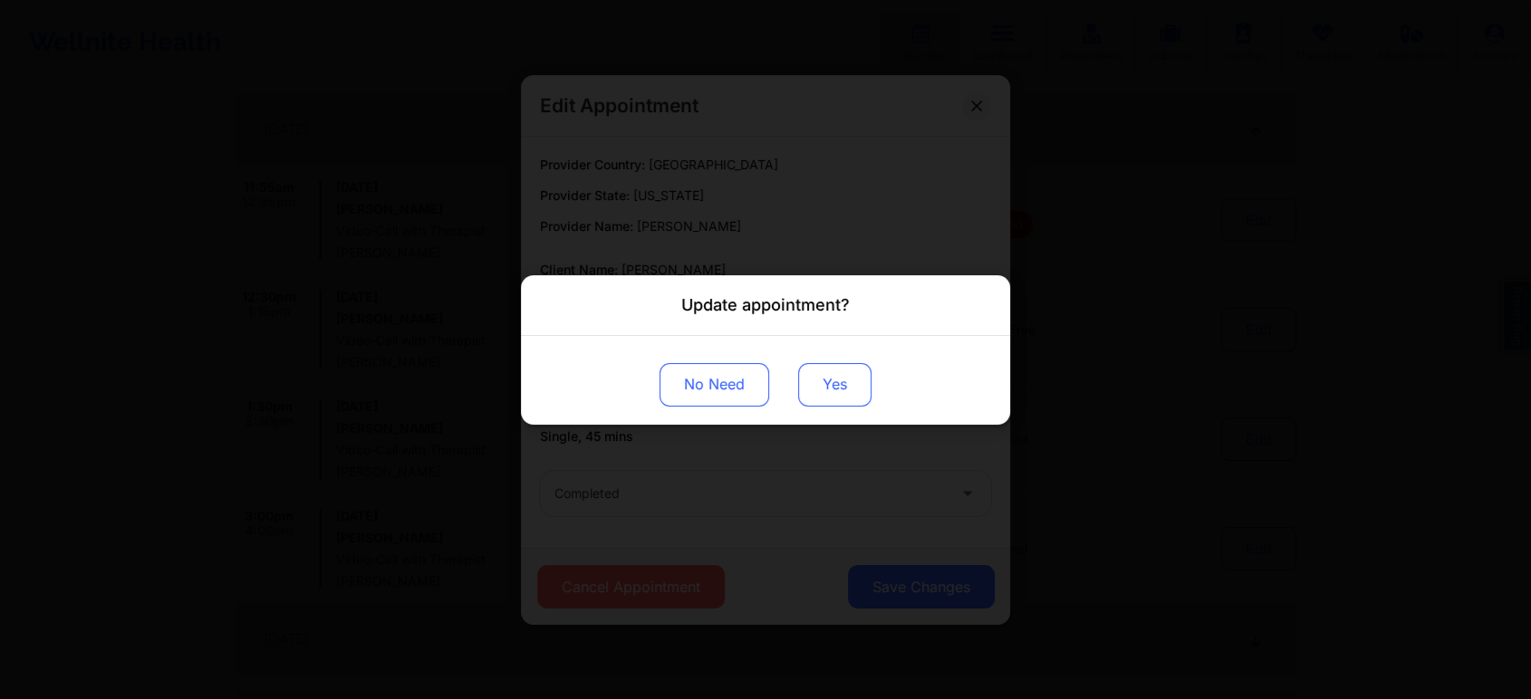
click at [815, 374] on button "Yes" at bounding box center [834, 383] width 73 height 43
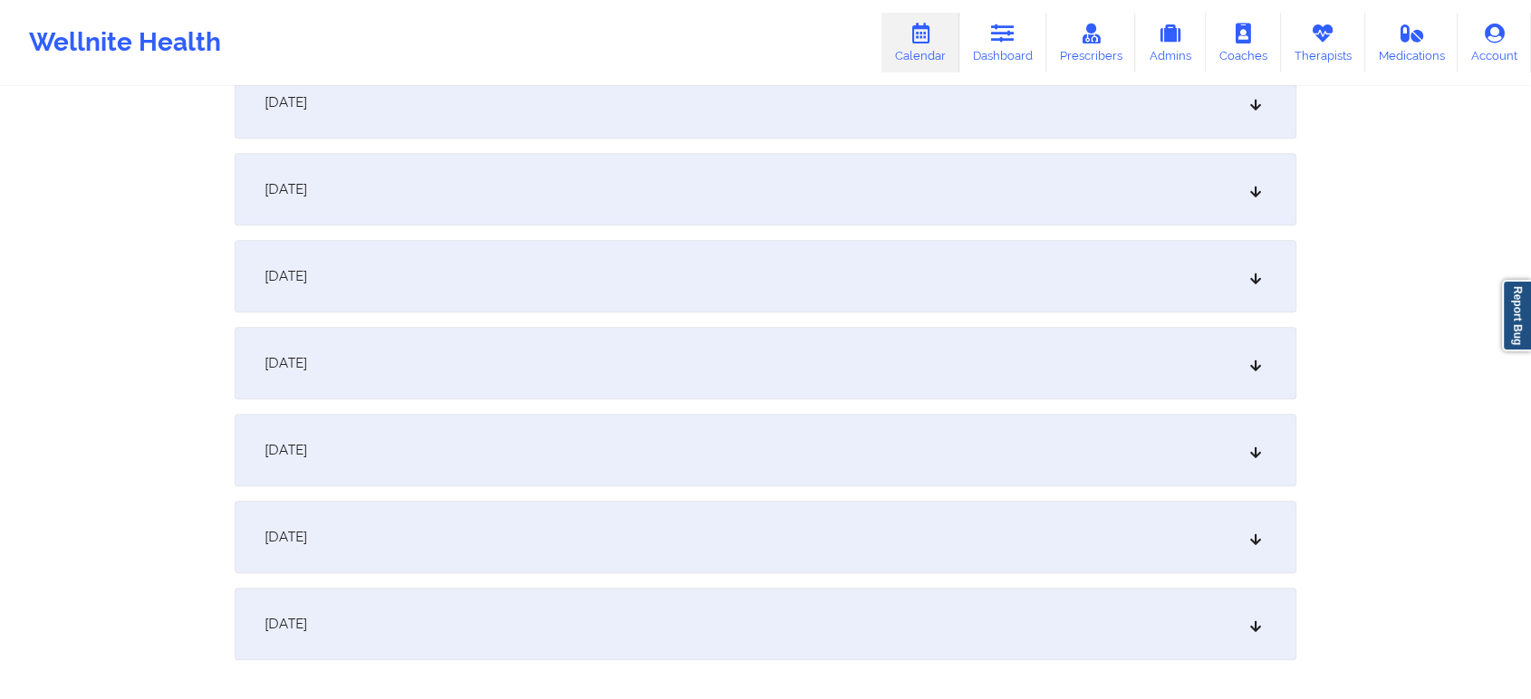
scroll to position [686, 0]
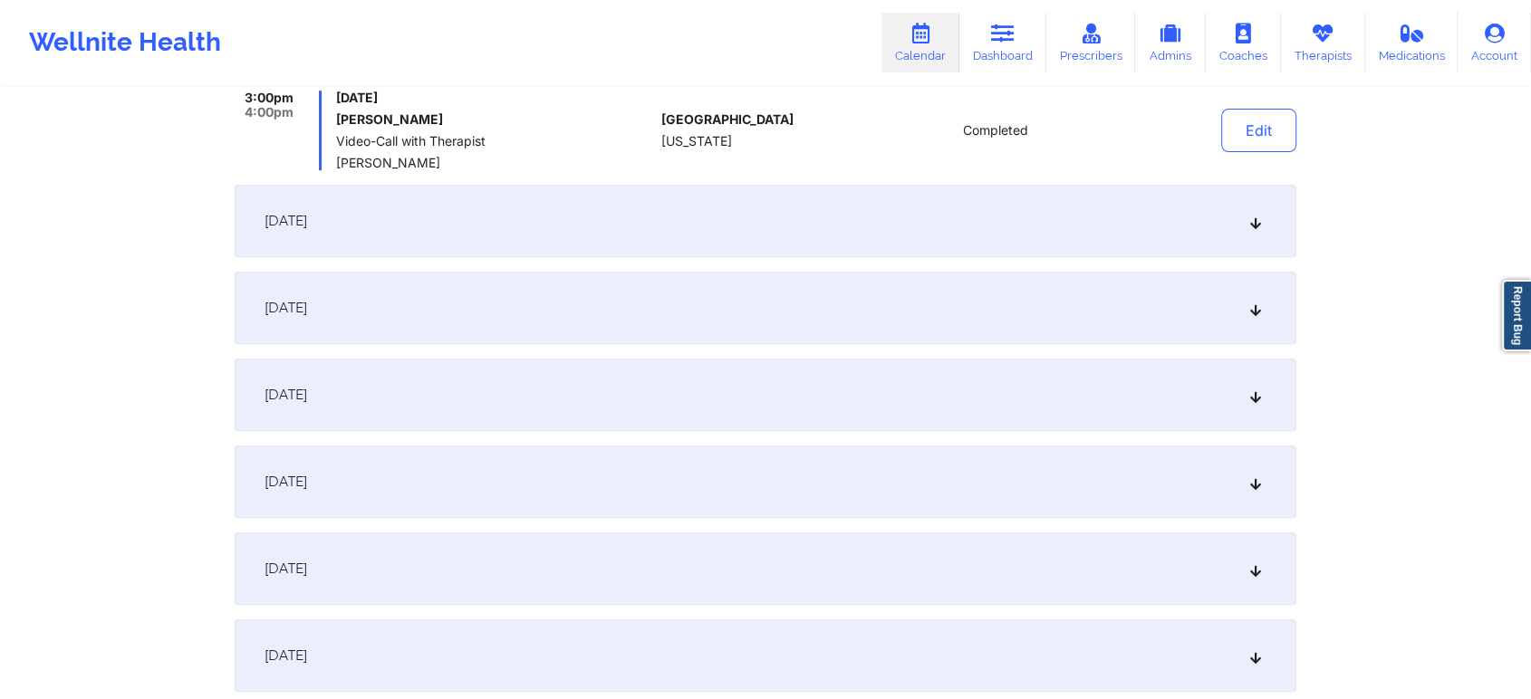
click at [694, 214] on div "[DATE]" at bounding box center [765, 221] width 1061 height 72
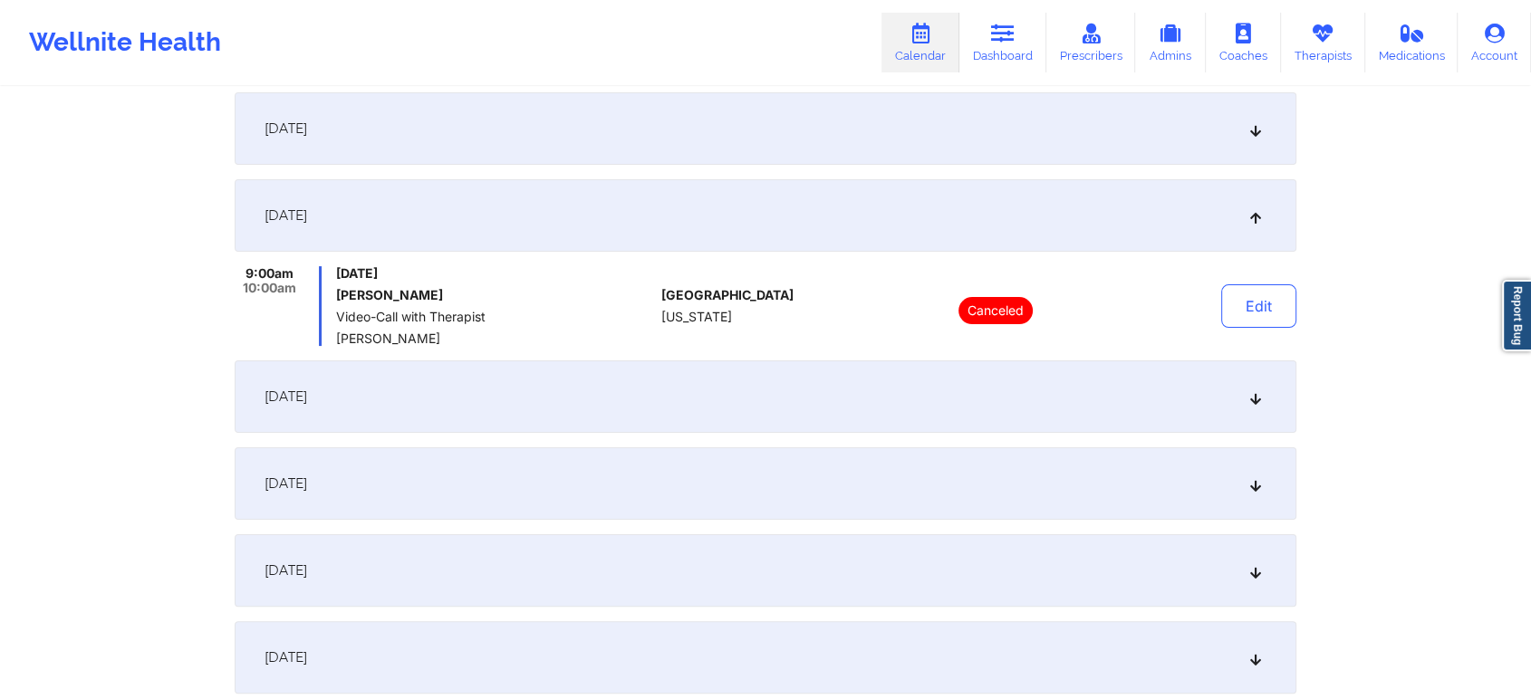
scroll to position [266, 0]
click at [1069, 404] on div "[DATE]" at bounding box center [765, 398] width 1061 height 72
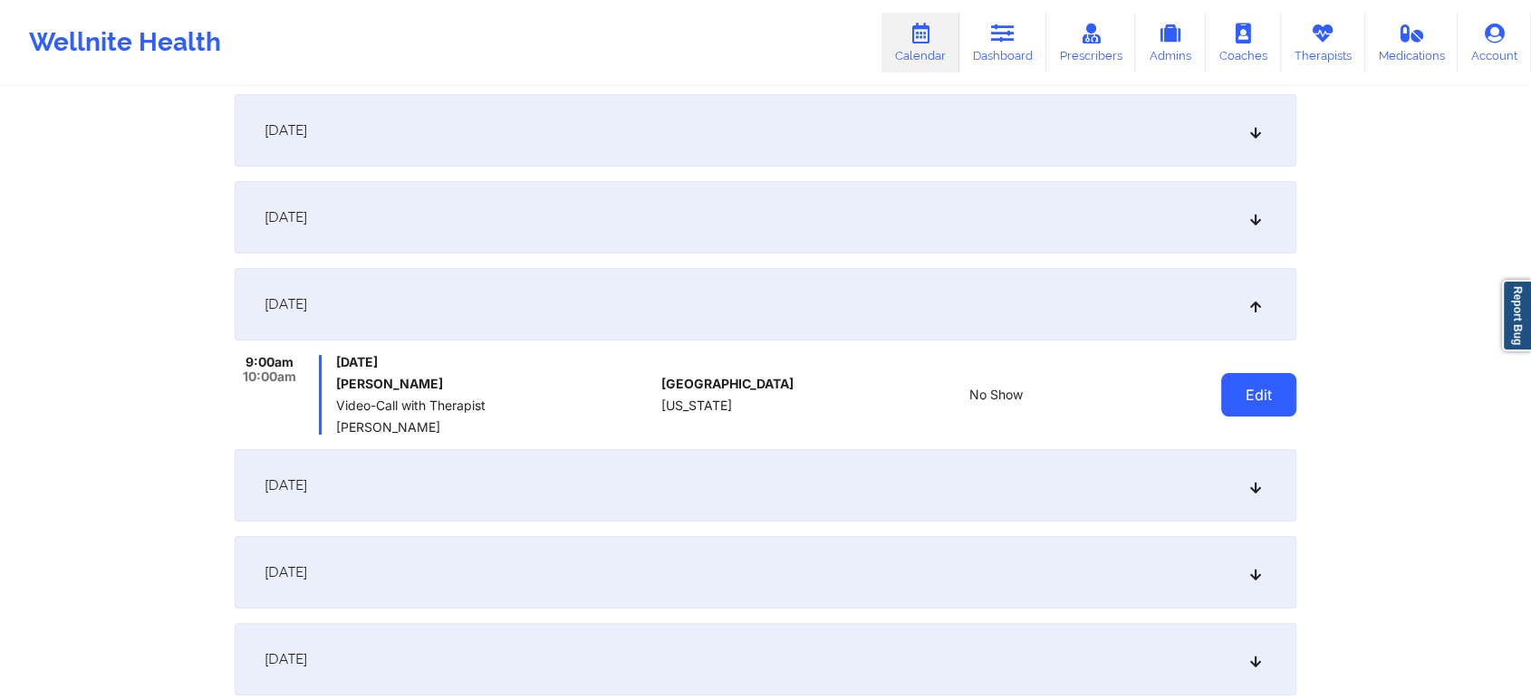
click at [1269, 394] on button "Edit" at bounding box center [1258, 394] width 75 height 43
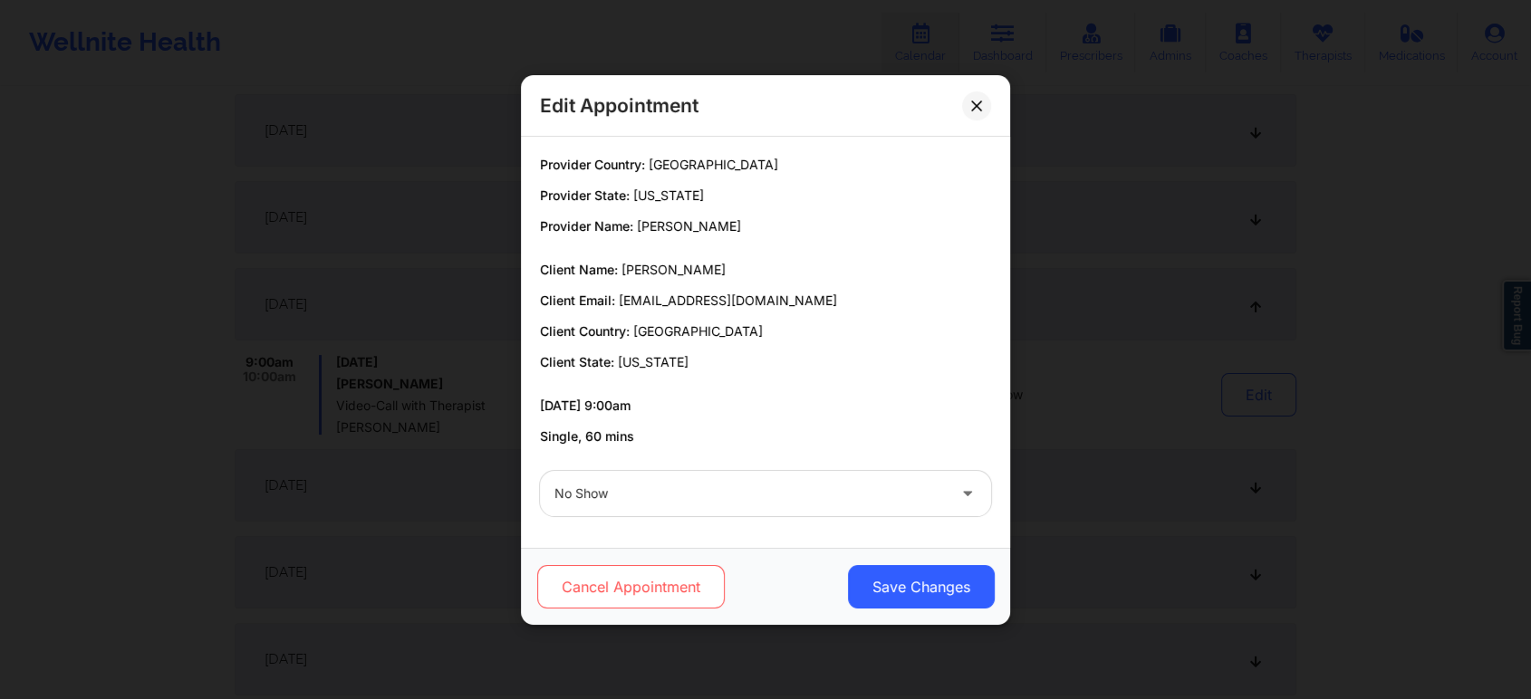
click at [680, 577] on button "Cancel Appointment" at bounding box center [630, 586] width 187 height 43
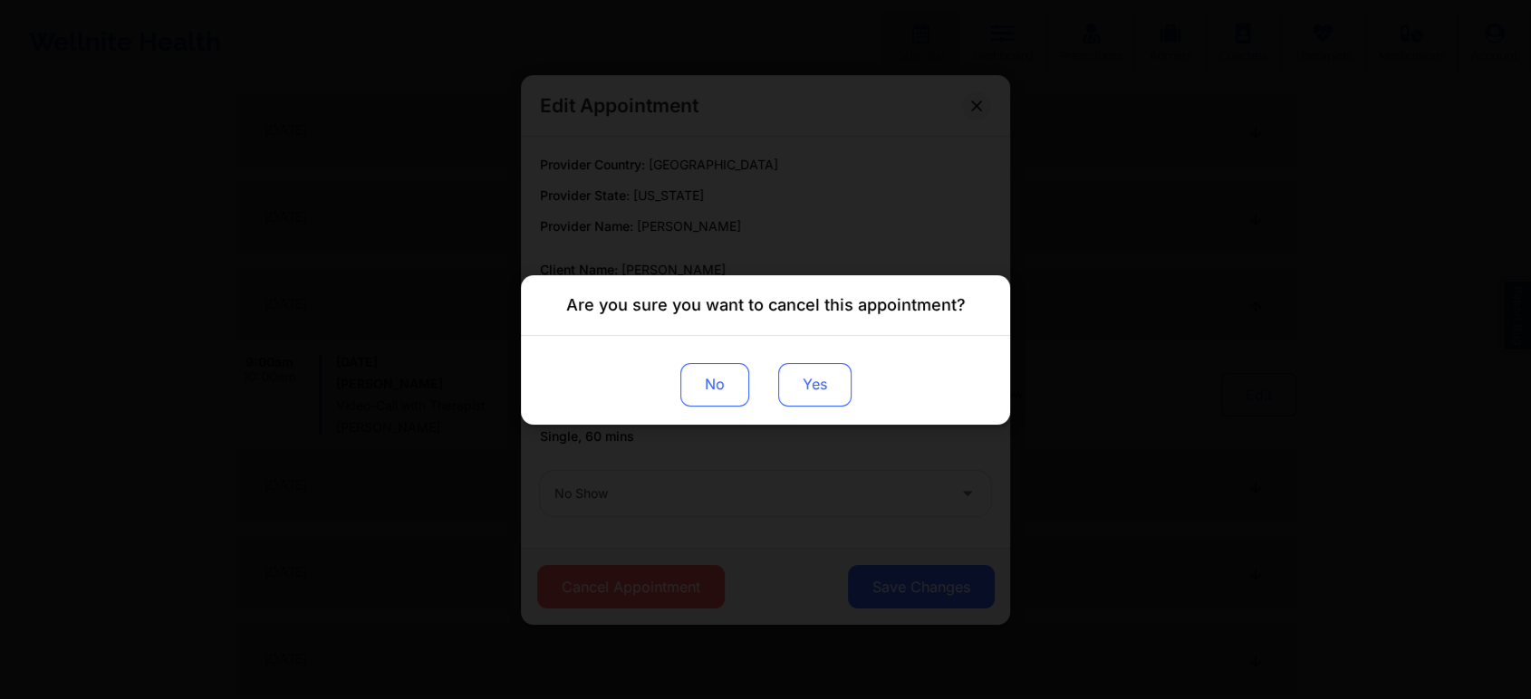
click at [818, 389] on button "Yes" at bounding box center [814, 383] width 73 height 43
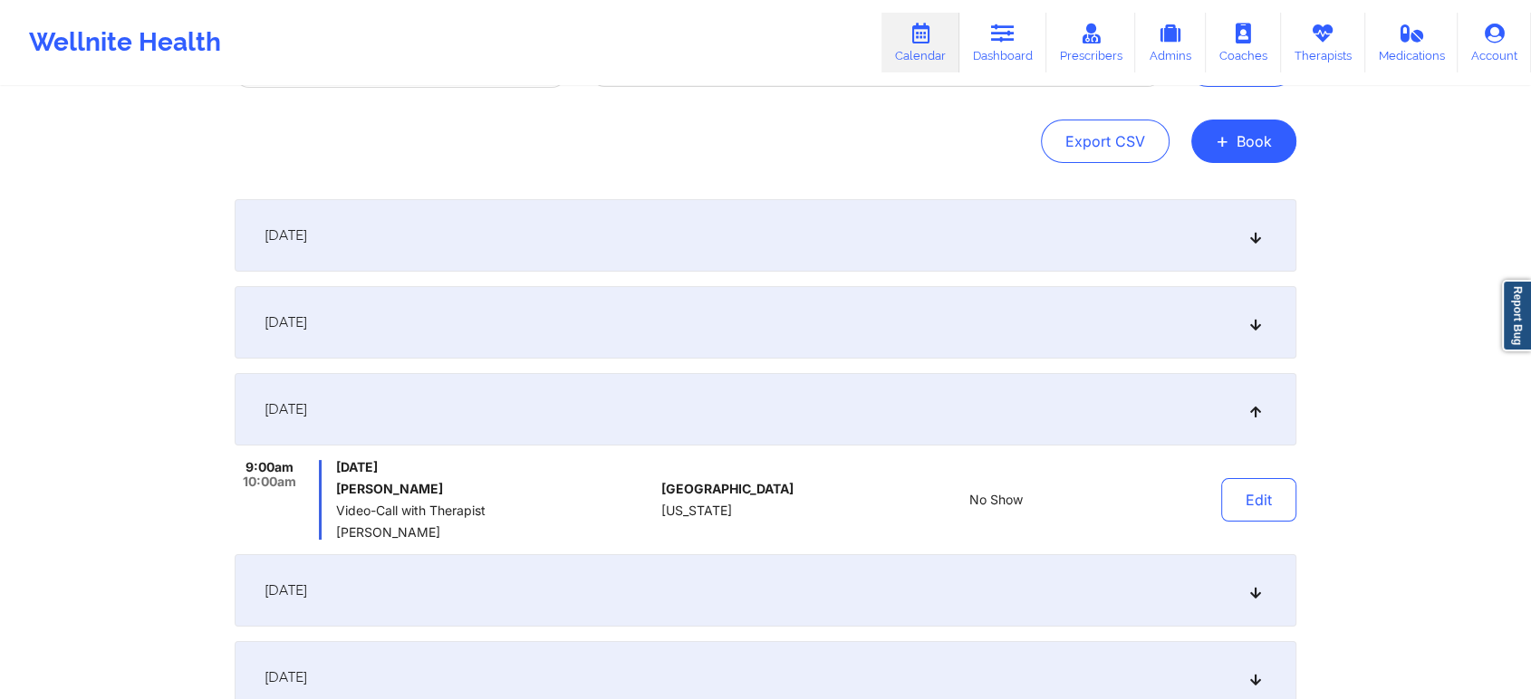
scroll to position [0, 0]
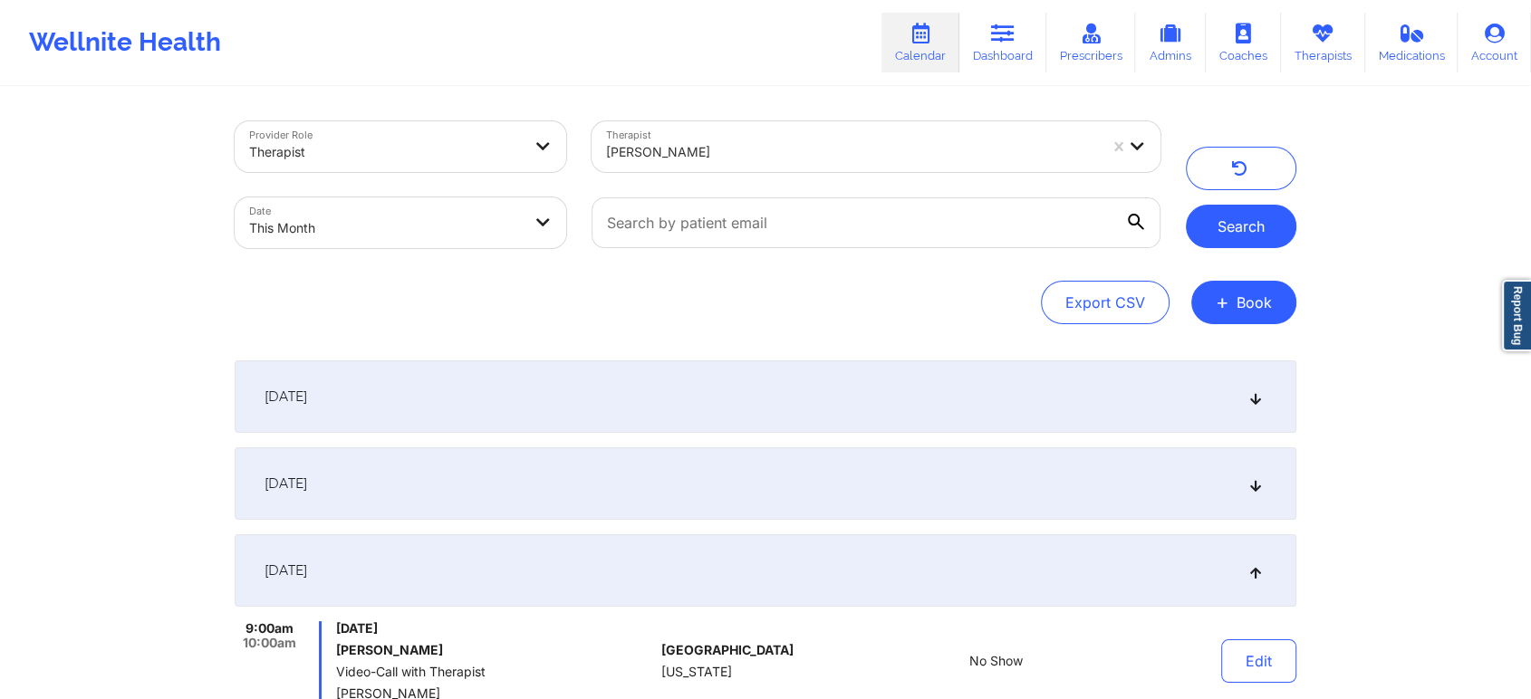
click at [1253, 223] on button "Search" at bounding box center [1241, 226] width 110 height 43
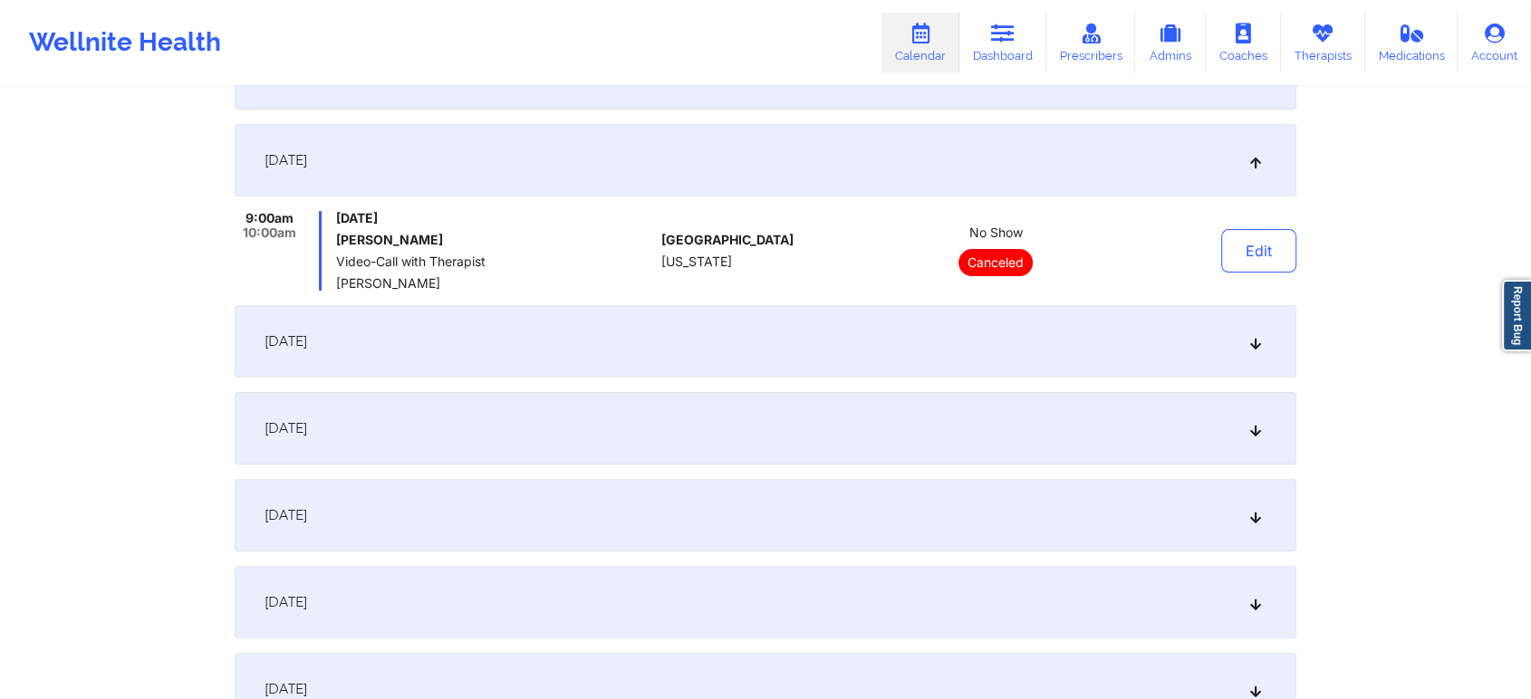
scroll to position [379, 0]
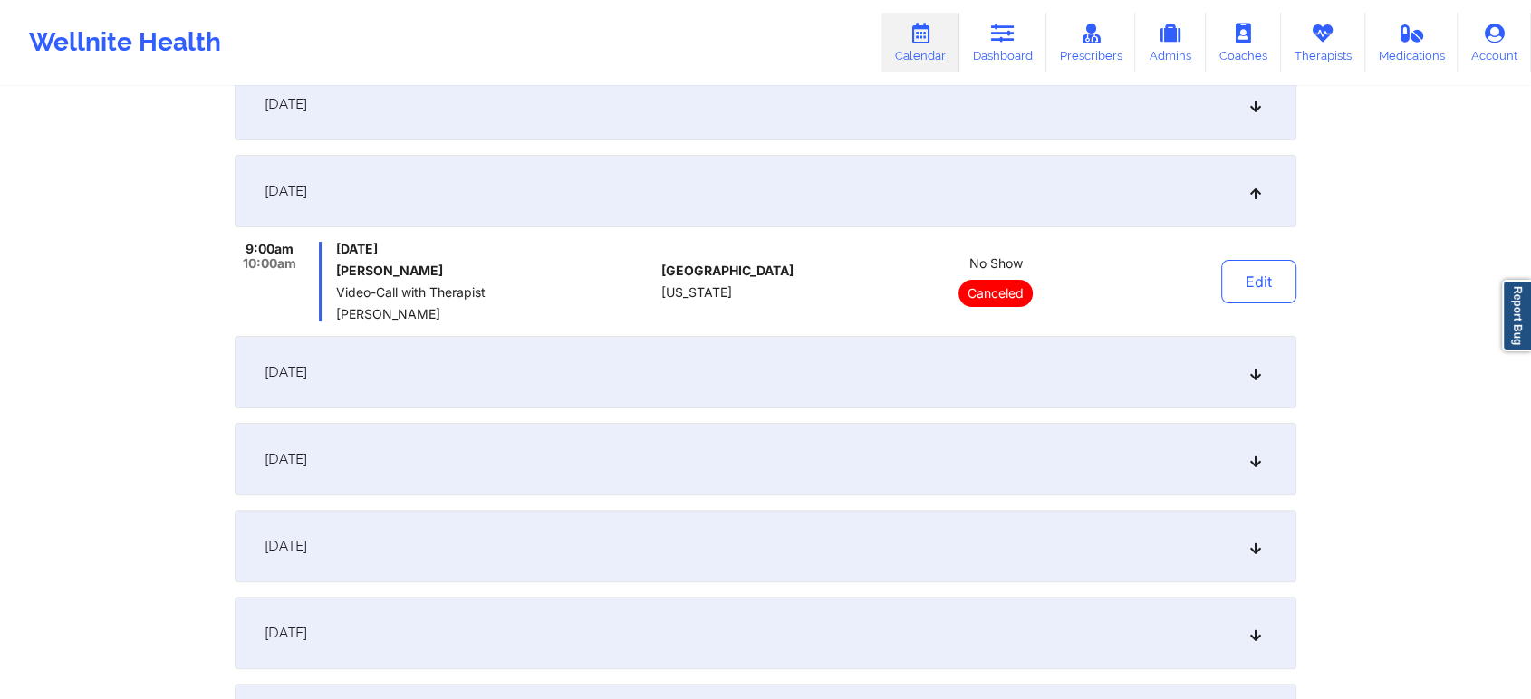
click at [896, 388] on div "[DATE]" at bounding box center [765, 372] width 1061 height 72
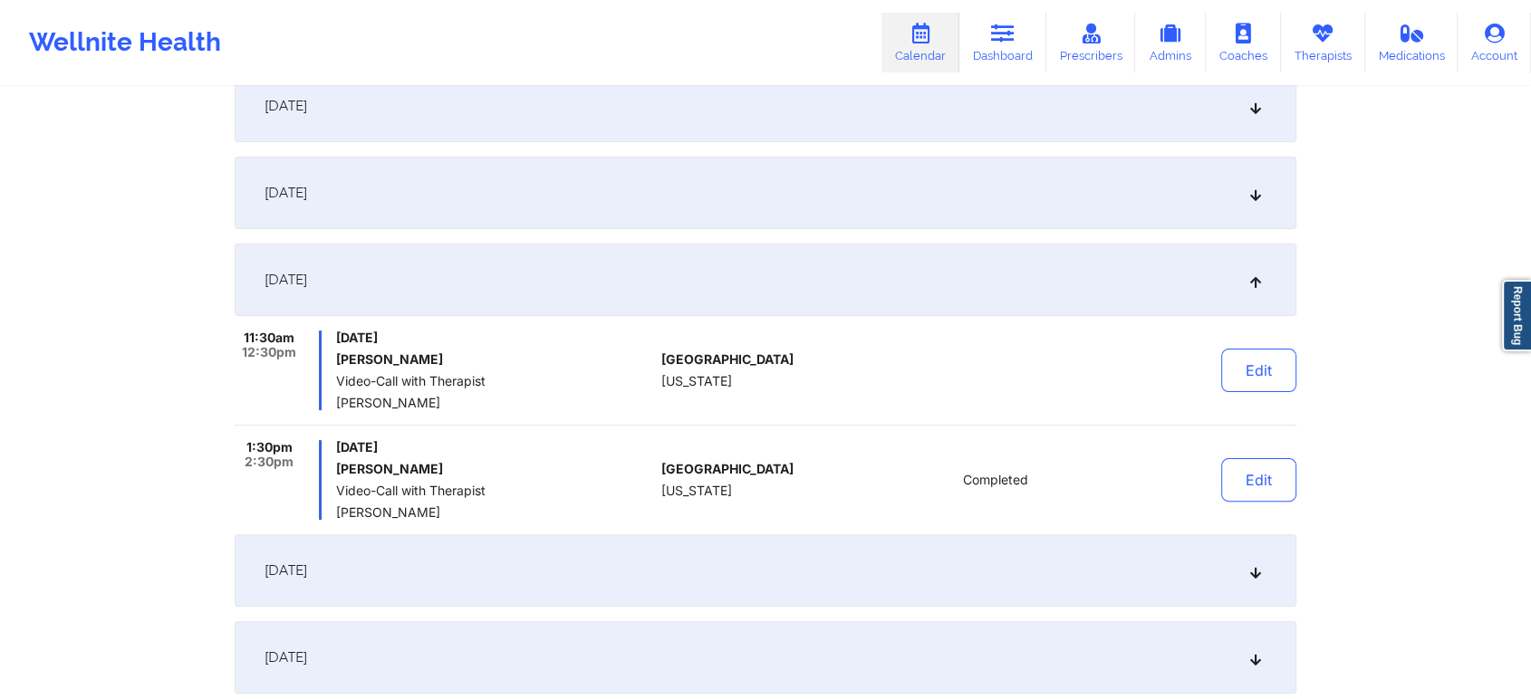
scroll to position [195, 0]
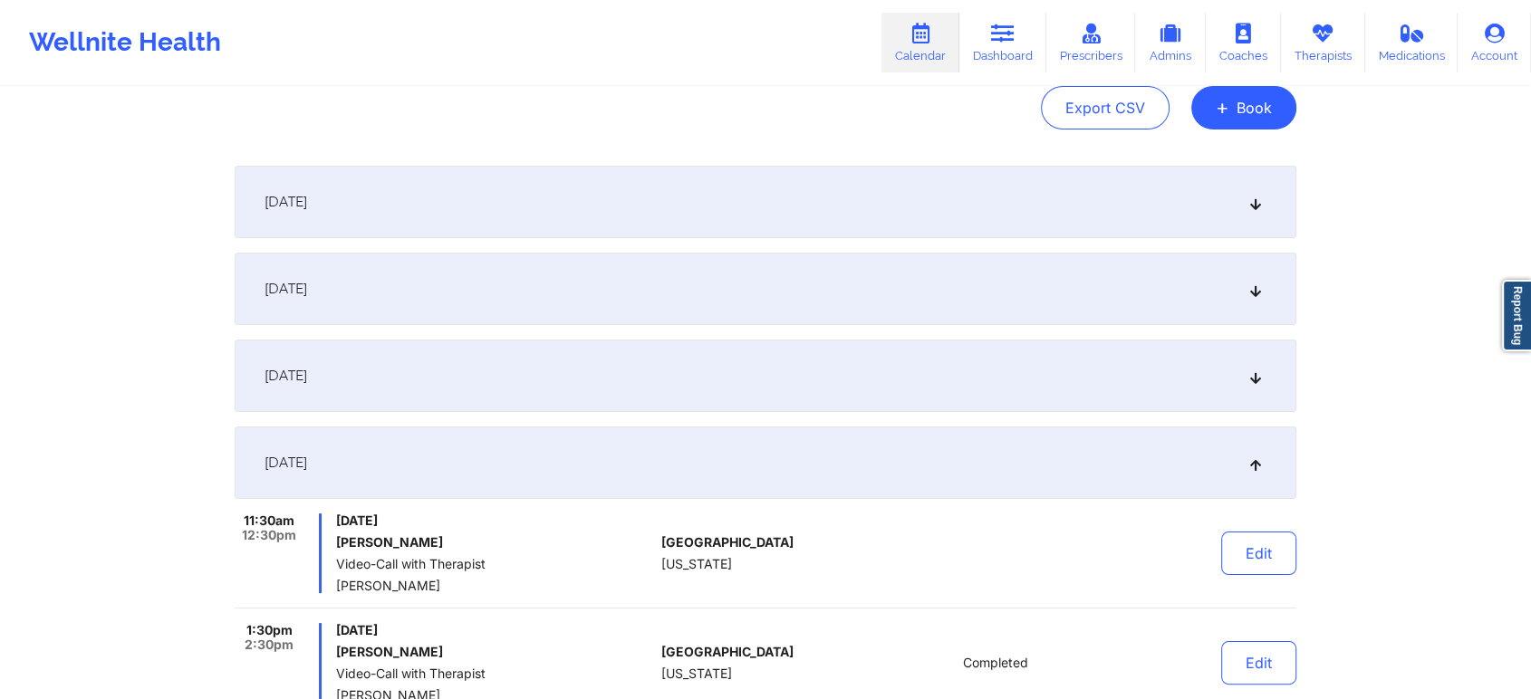
click at [798, 221] on div "[DATE]" at bounding box center [765, 202] width 1061 height 72
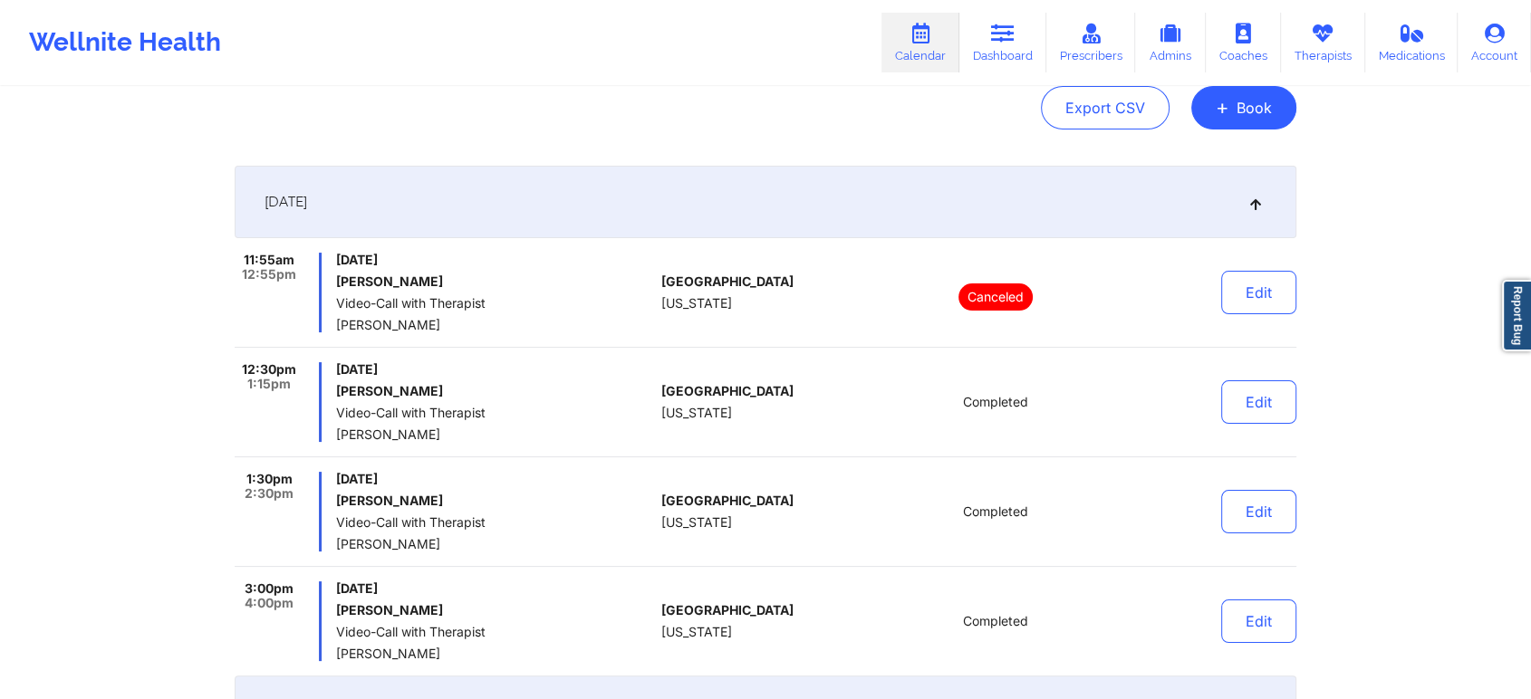
scroll to position [0, 0]
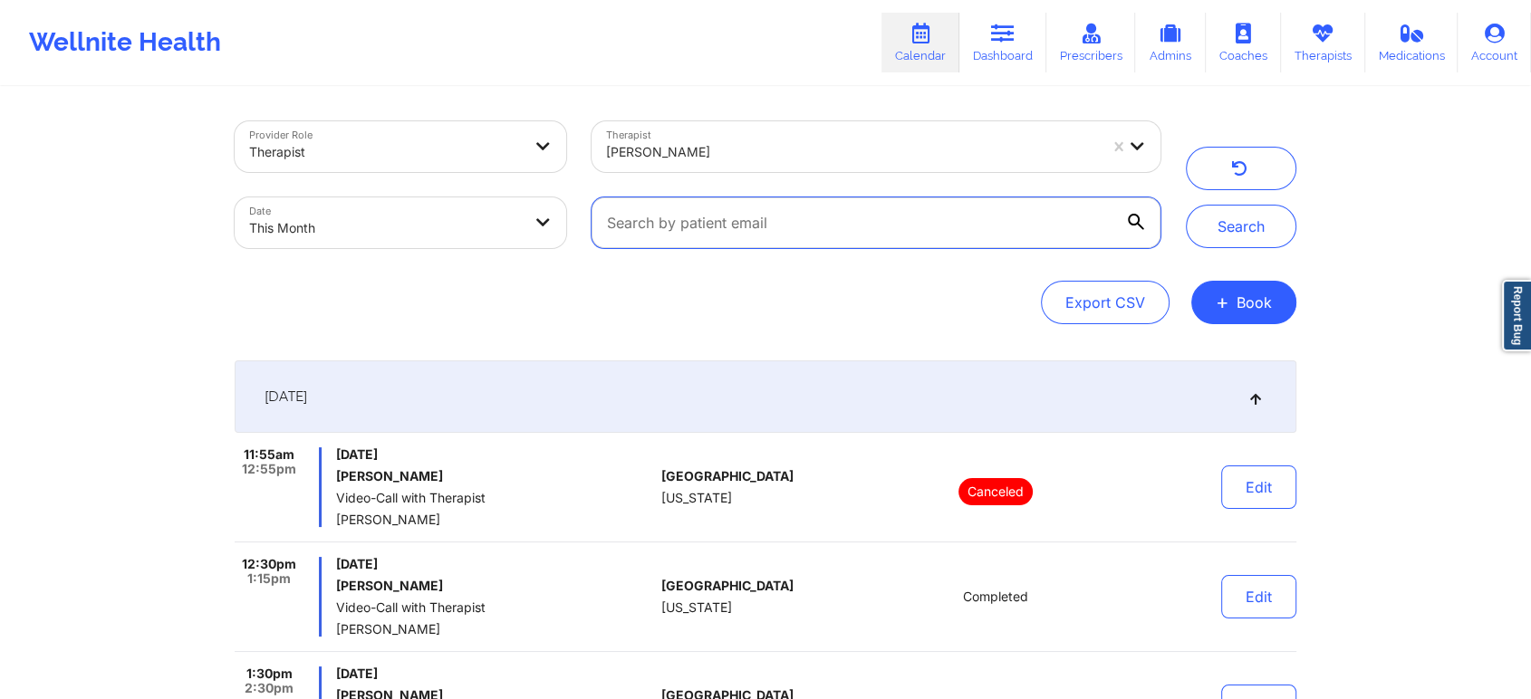
click at [752, 212] on input "text" at bounding box center [875, 222] width 569 height 51
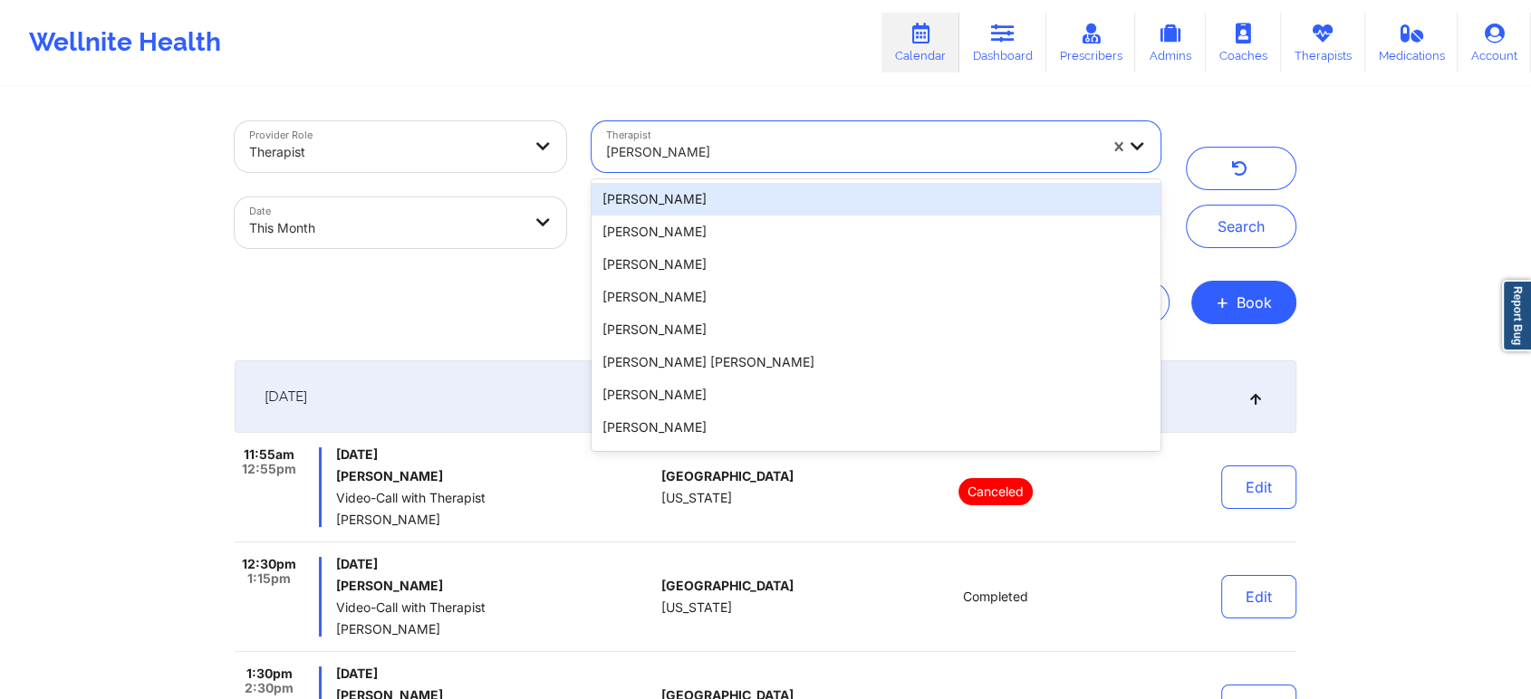
click at [667, 138] on div "[PERSON_NAME]" at bounding box center [852, 152] width 492 height 40
click at [1258, 177] on button "button" at bounding box center [1241, 168] width 110 height 43
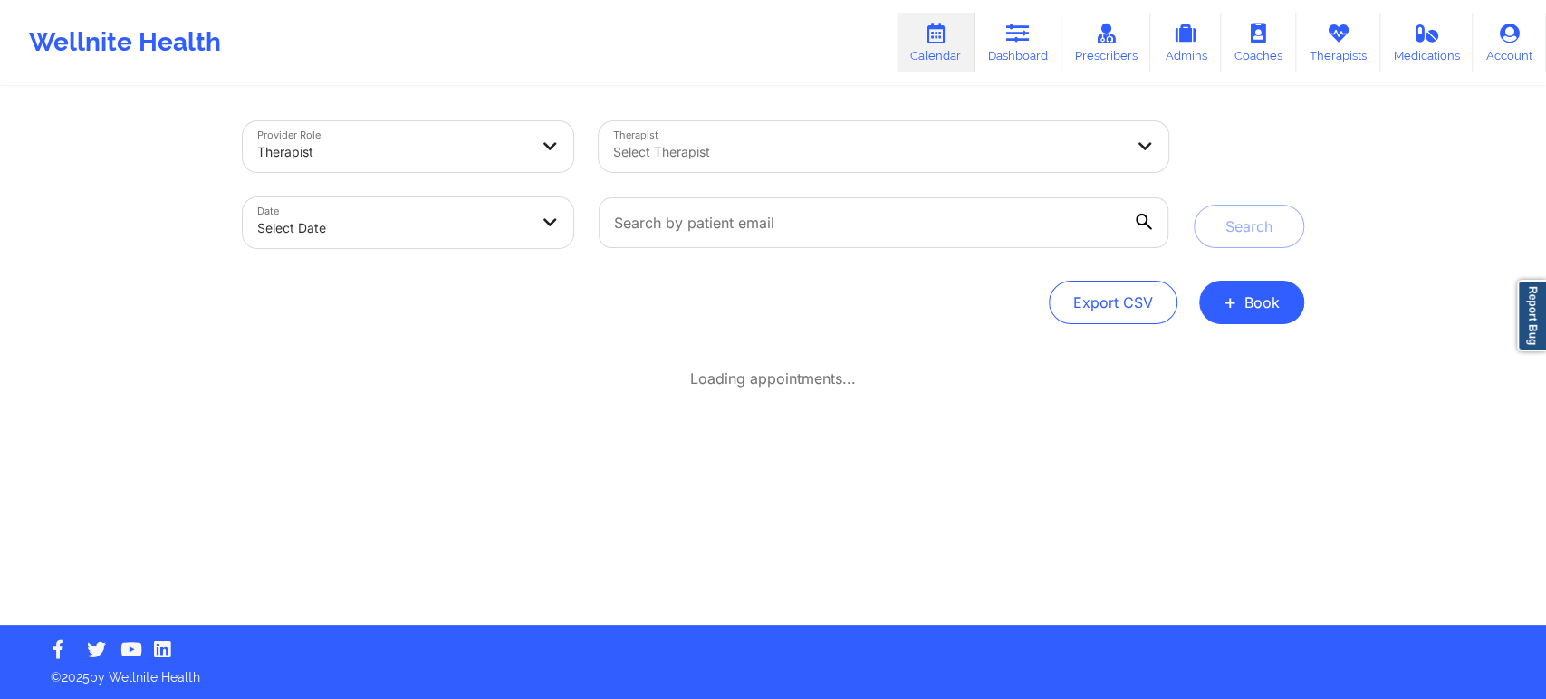
select select "2025-8"
select select "2025-9"
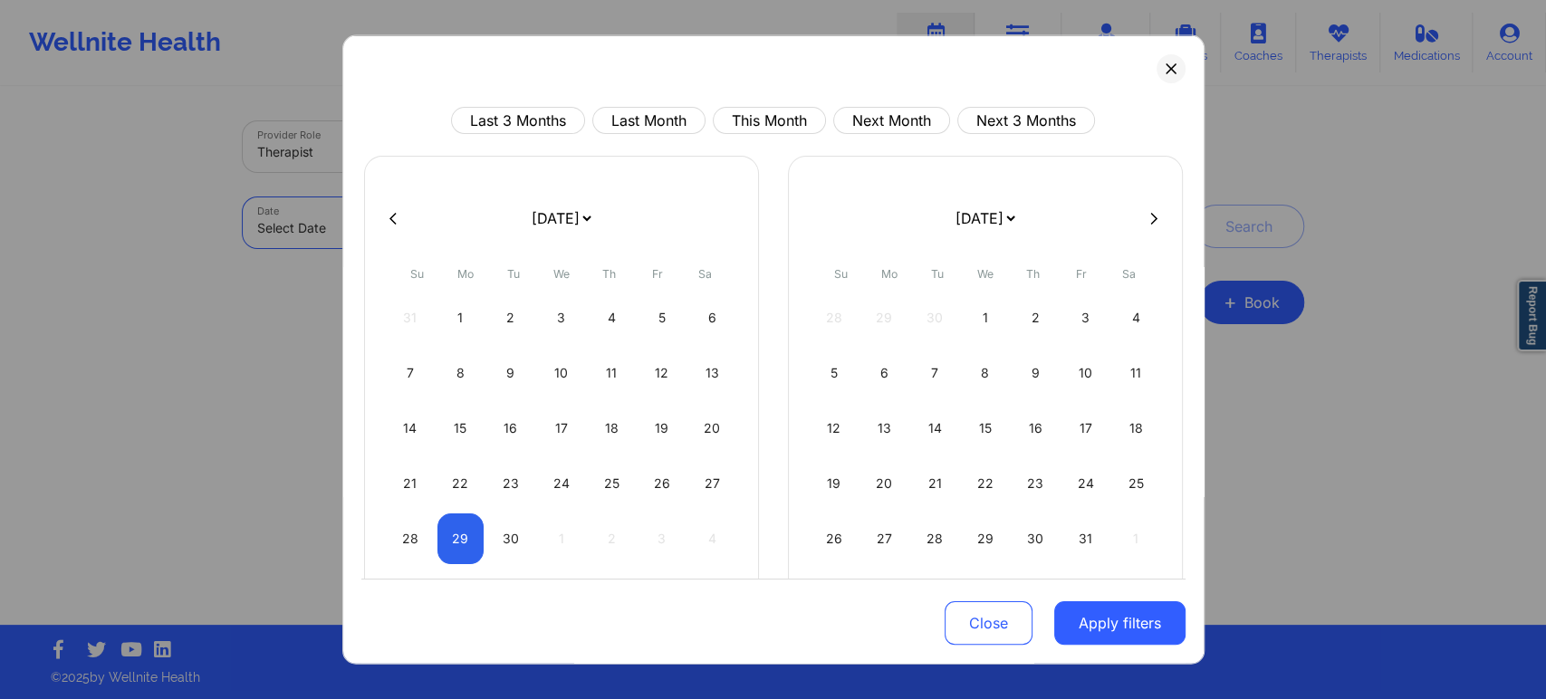
click at [415, 222] on body "Wellnite Health Calendar Dashboard Prescribers Admins Coaches Therapists Medica…" at bounding box center [773, 349] width 1546 height 699
select select "2025-8"
select select "2025-9"
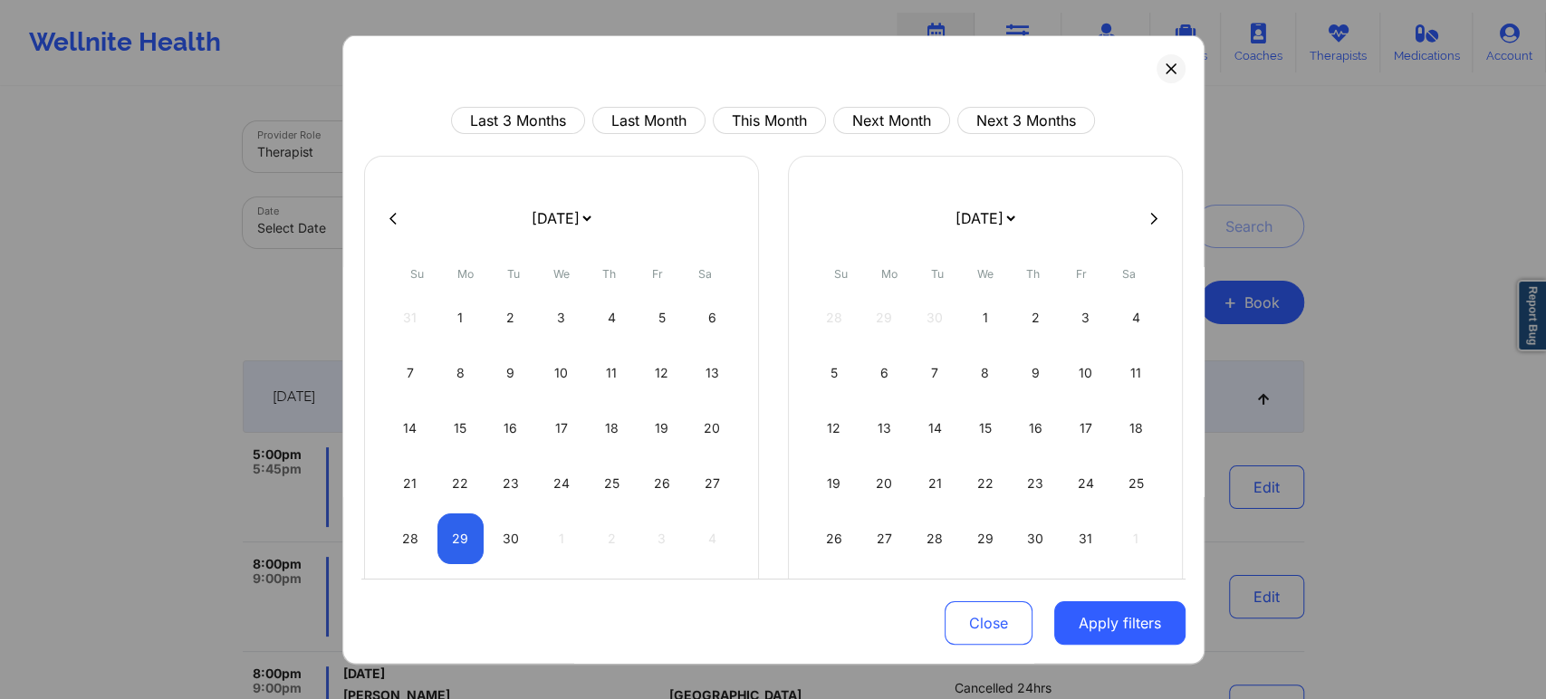
click at [773, 136] on div "Last 3 Months Last Month This Month Next Month Next 3 Months [DATE] [DATE] [DAT…" at bounding box center [773, 407] width 824 height 600
click at [804, 108] on button "This Month" at bounding box center [769, 120] width 113 height 27
select select "2025-8"
select select "2025-9"
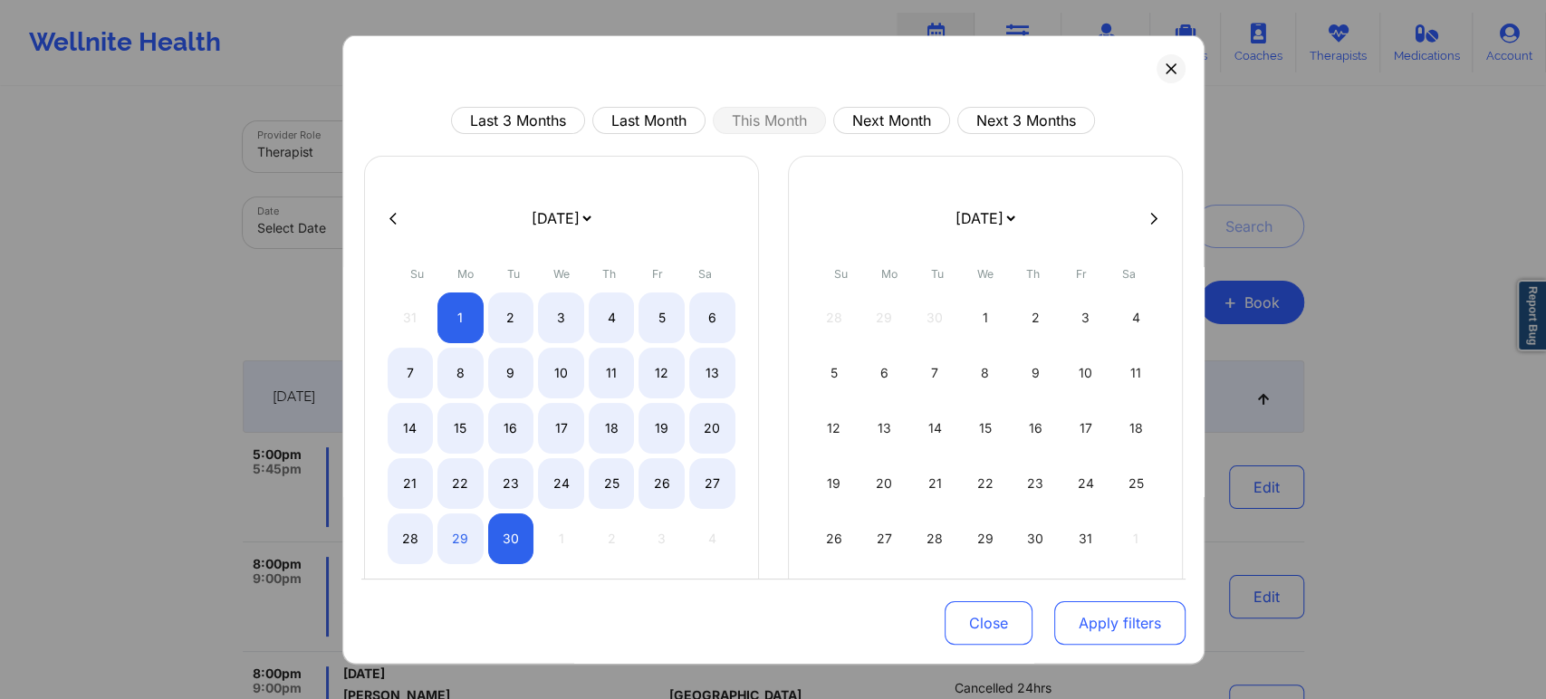
click at [1099, 613] on button "Apply filters" at bounding box center [1119, 622] width 131 height 43
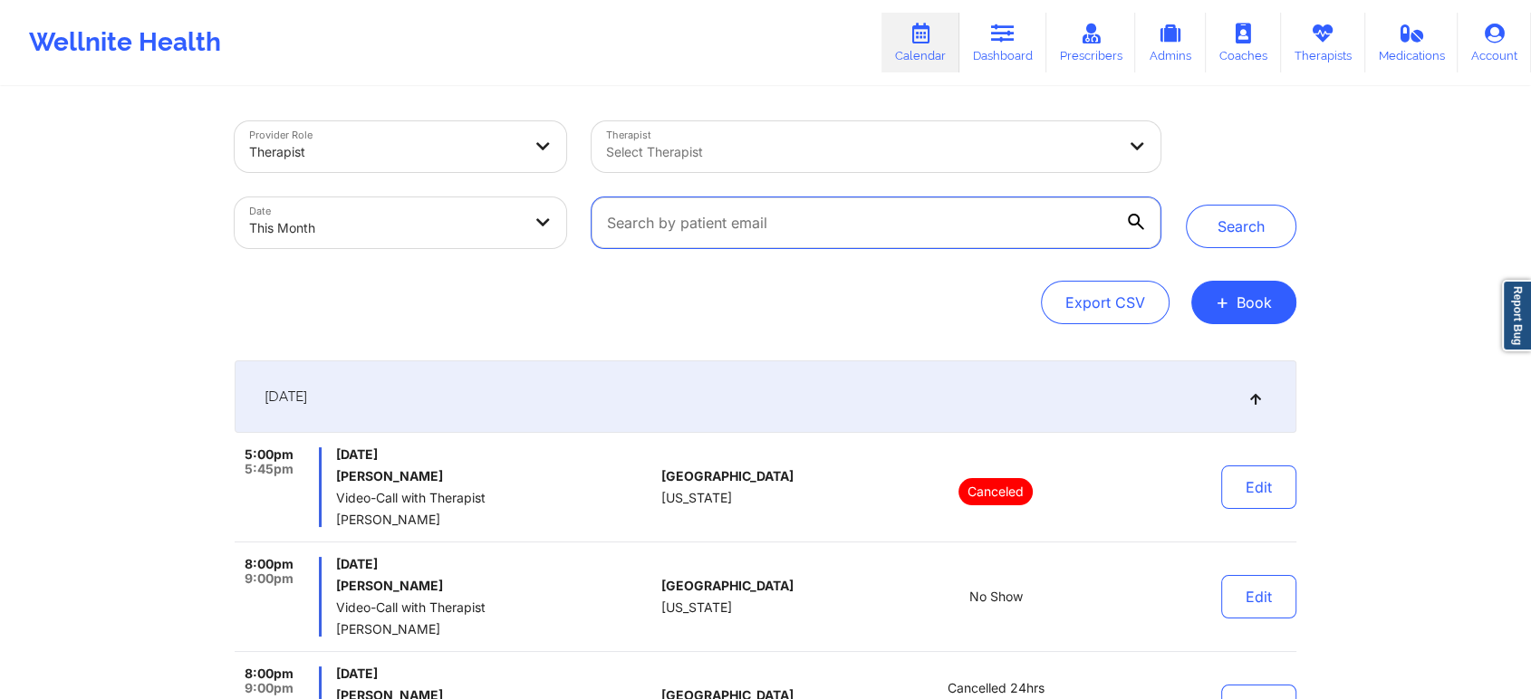
click at [744, 207] on input "text" at bounding box center [875, 222] width 569 height 51
paste input "[EMAIL_ADDRESS][DOMAIN_NAME]"
click at [1186, 205] on button "Search" at bounding box center [1241, 226] width 110 height 43
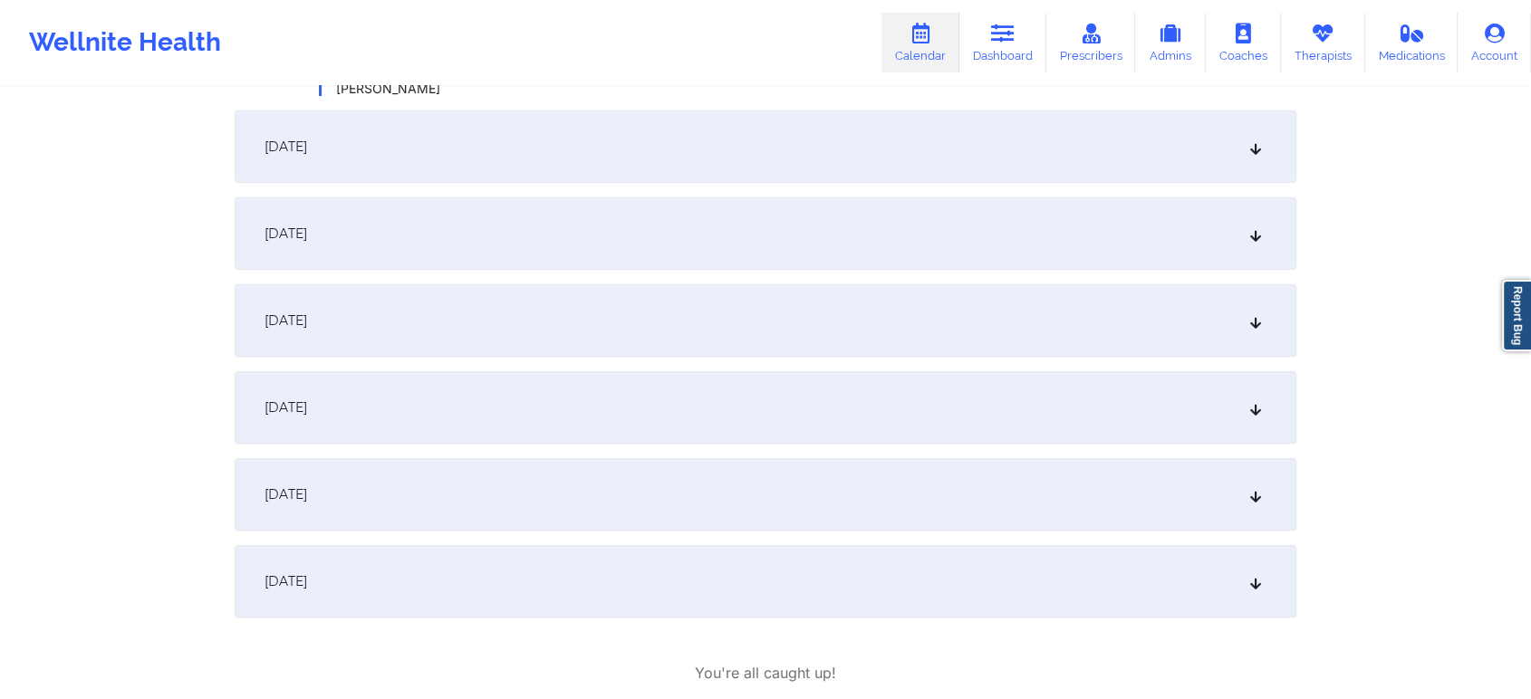
scroll to position [587, 0]
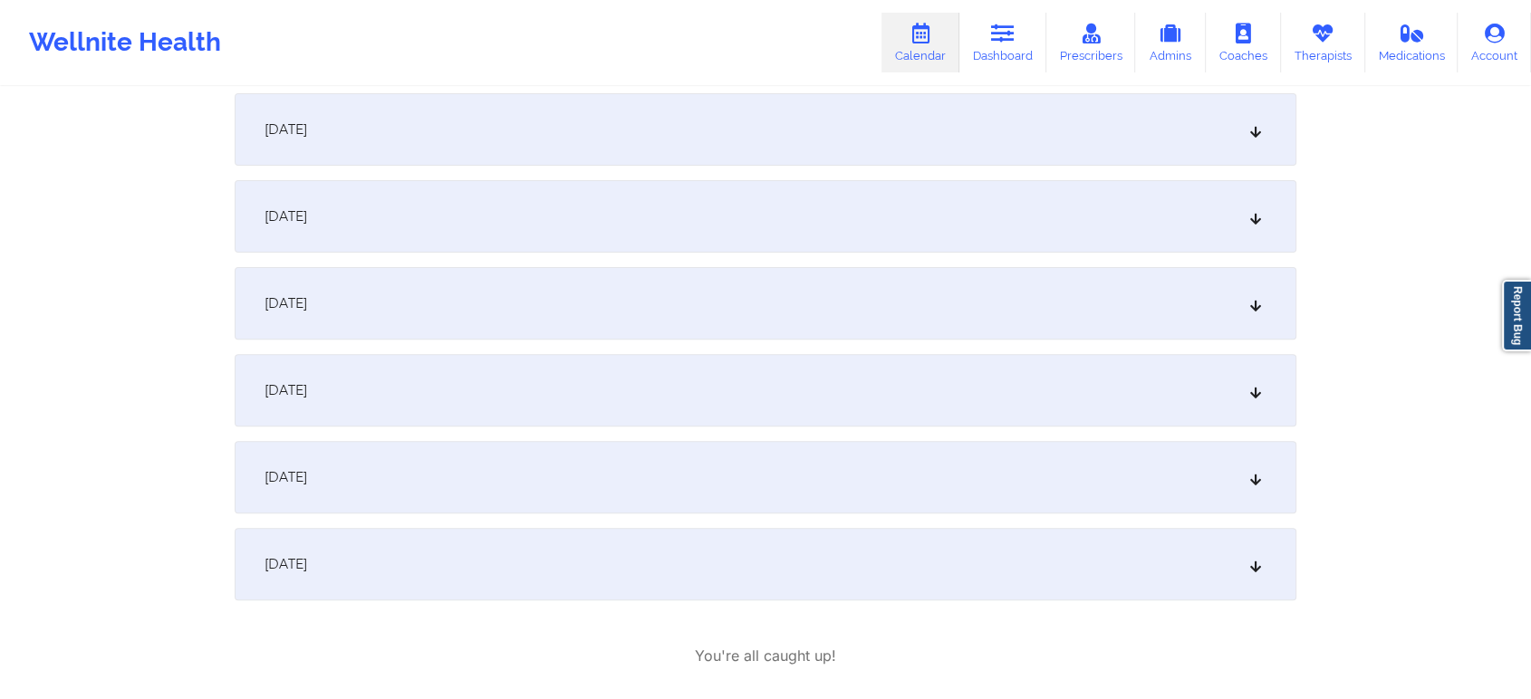
click at [615, 146] on div "[DATE]" at bounding box center [765, 129] width 1061 height 72
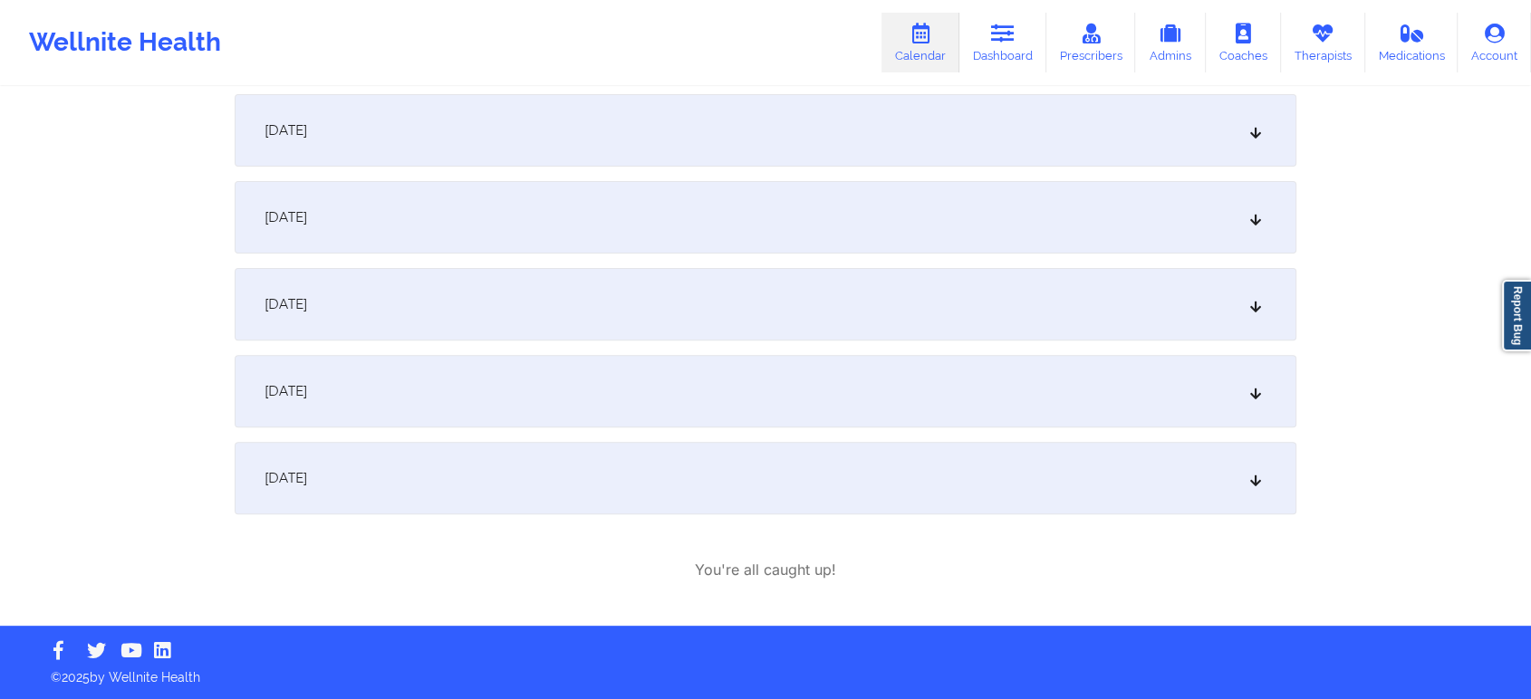
click at [615, 146] on div "[DATE]" at bounding box center [765, 130] width 1061 height 72
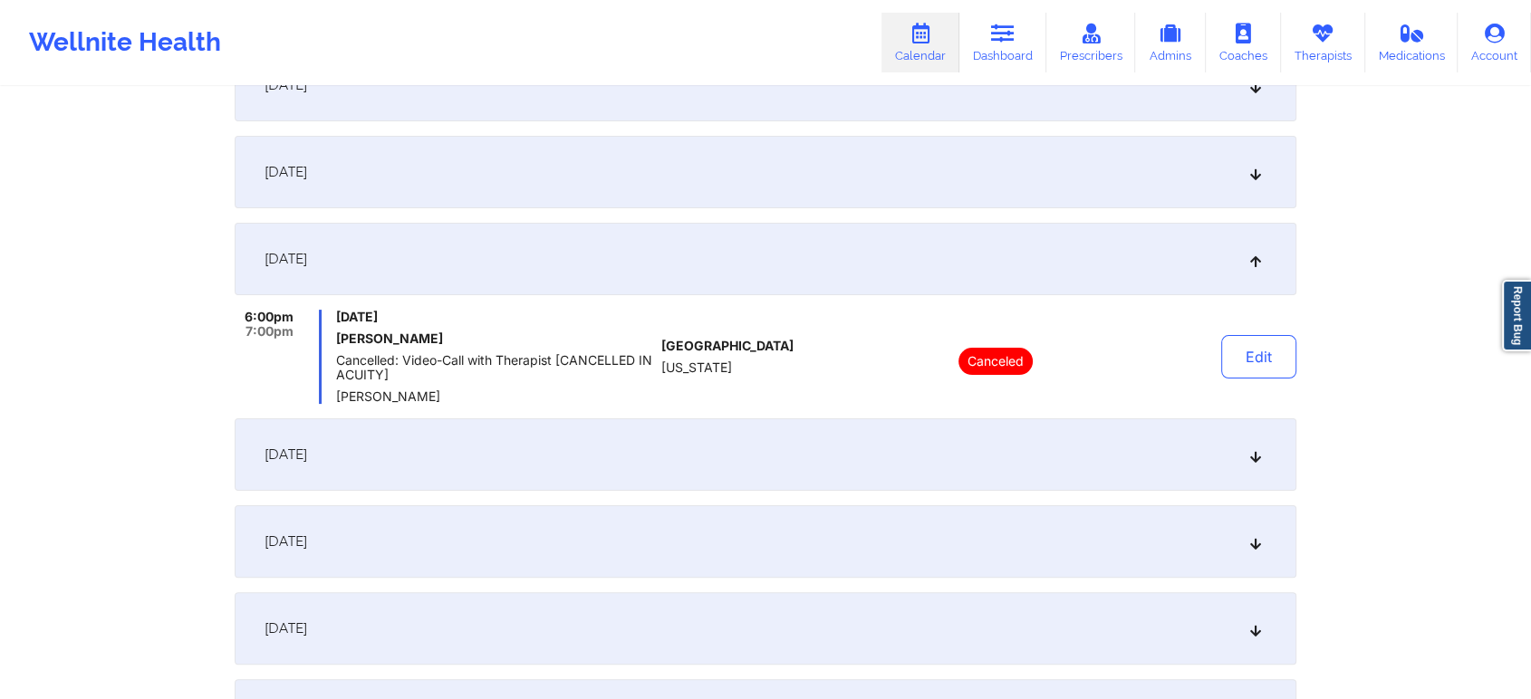
scroll to position [310, 0]
click at [725, 195] on div "[DATE]" at bounding box center [765, 174] width 1061 height 72
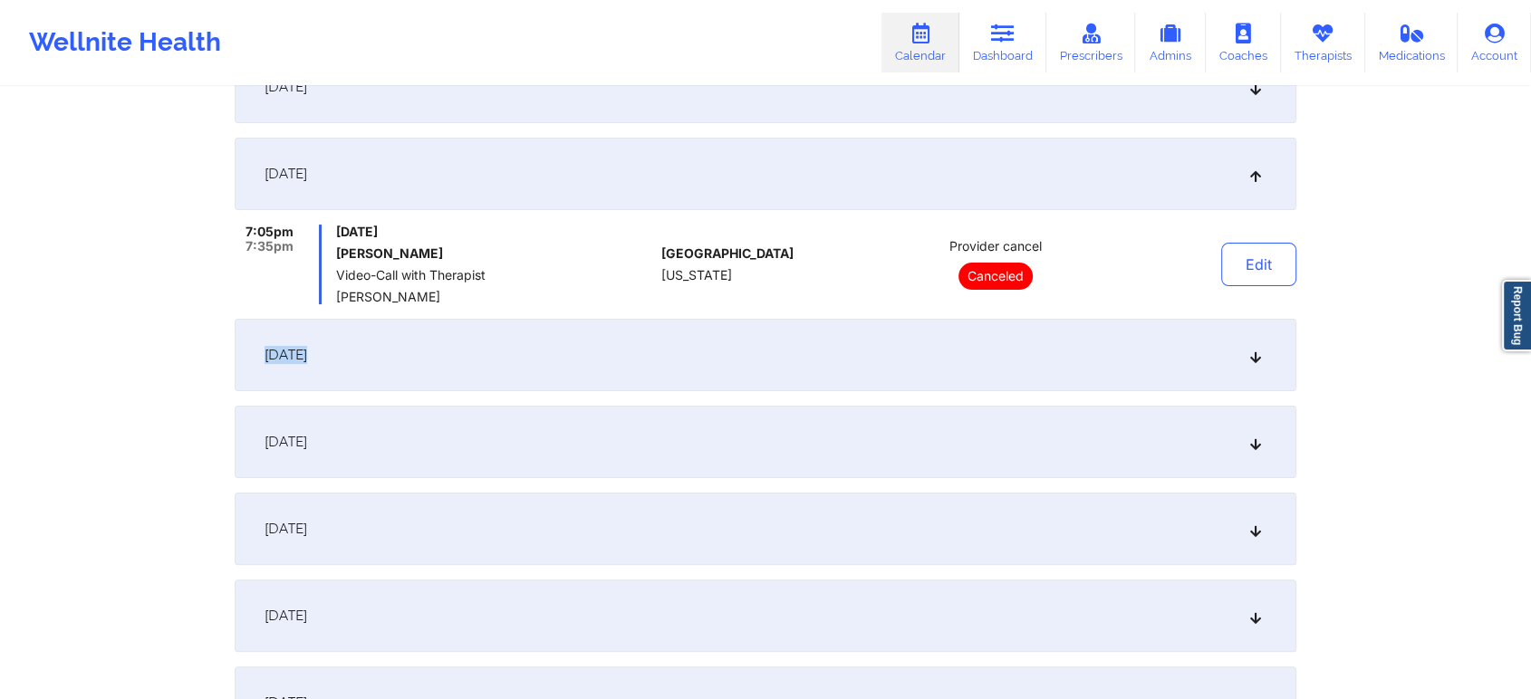
drag, startPoint x: 1494, startPoint y: 322, endPoint x: 1544, endPoint y: 300, distance: 54.7
click at [1531, 300] on html "Wellnite Health Calendar Dashboard Prescribers Admins Coaches Therapists Medica…" at bounding box center [765, 39] width 1531 height 699
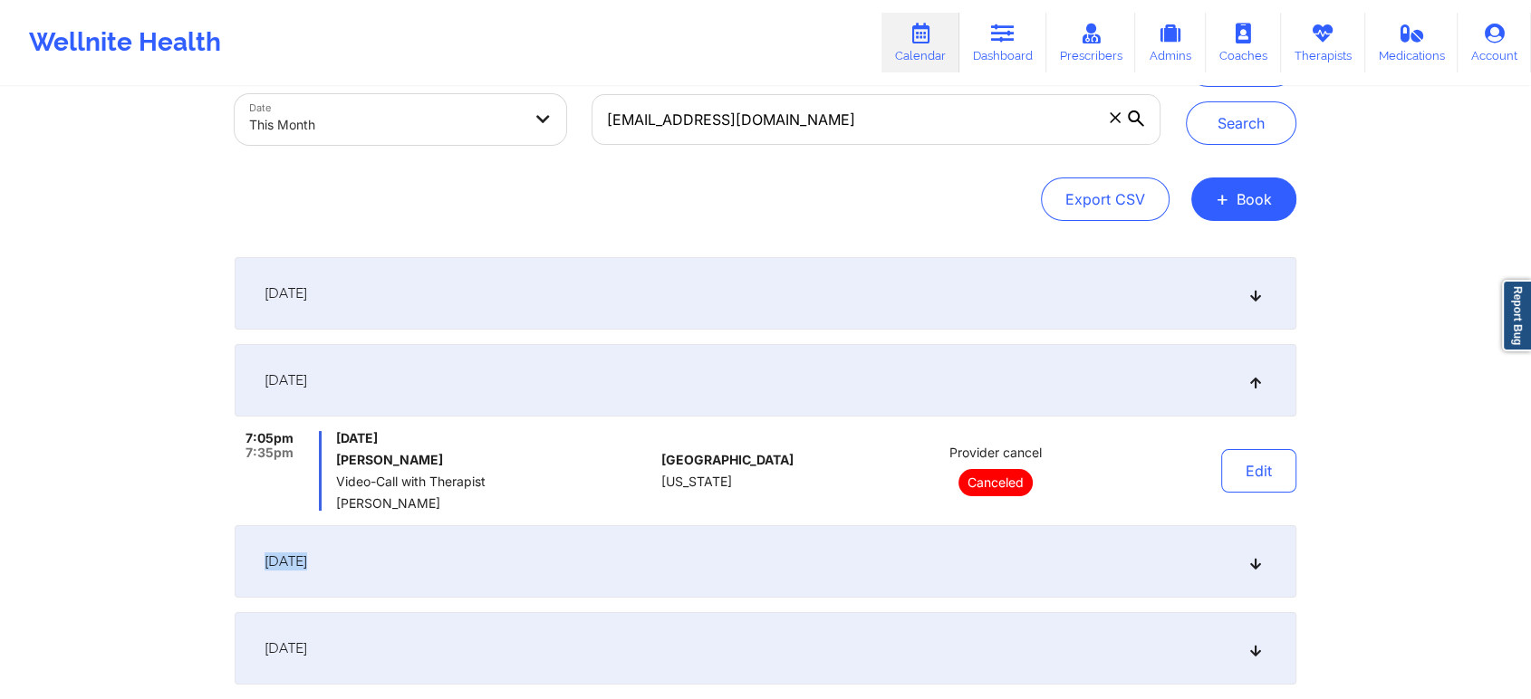
scroll to position [0, 0]
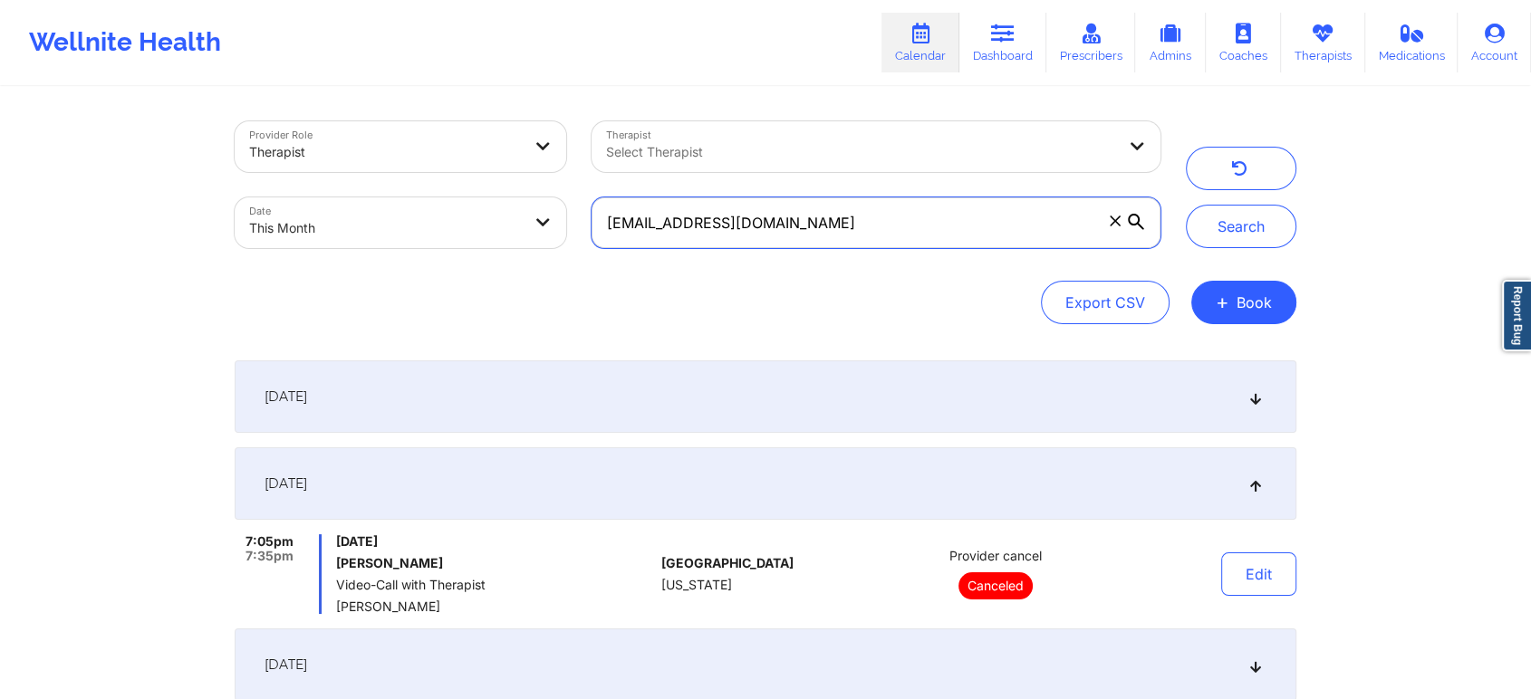
drag, startPoint x: 853, startPoint y: 208, endPoint x: 382, endPoint y: 234, distance: 471.6
click at [382, 234] on div "Provider Role Therapist Therapist Select Therapist Date This Month [EMAIL_ADDRE…" at bounding box center [697, 185] width 951 height 152
paste input "odmrecordz2021"
click at [1186, 205] on button "Search" at bounding box center [1241, 226] width 110 height 43
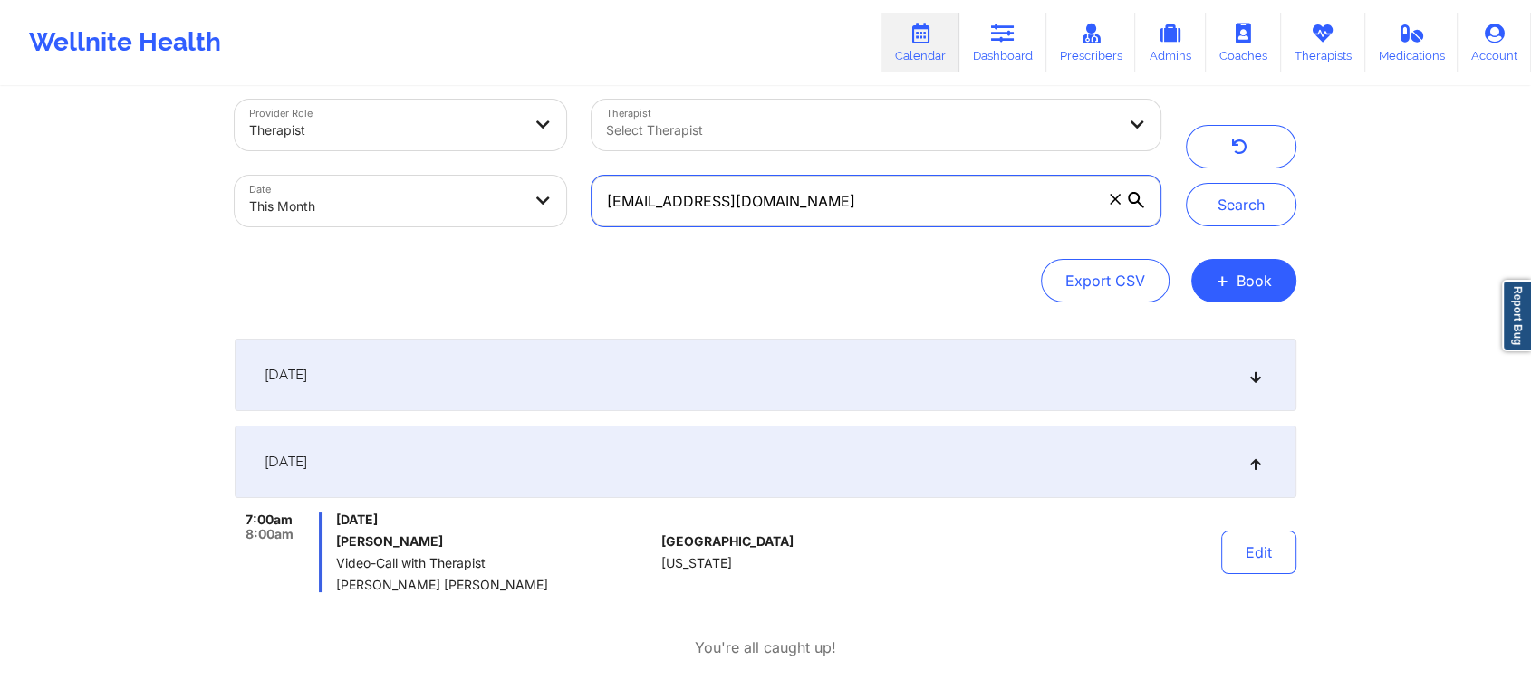
scroll to position [100, 0]
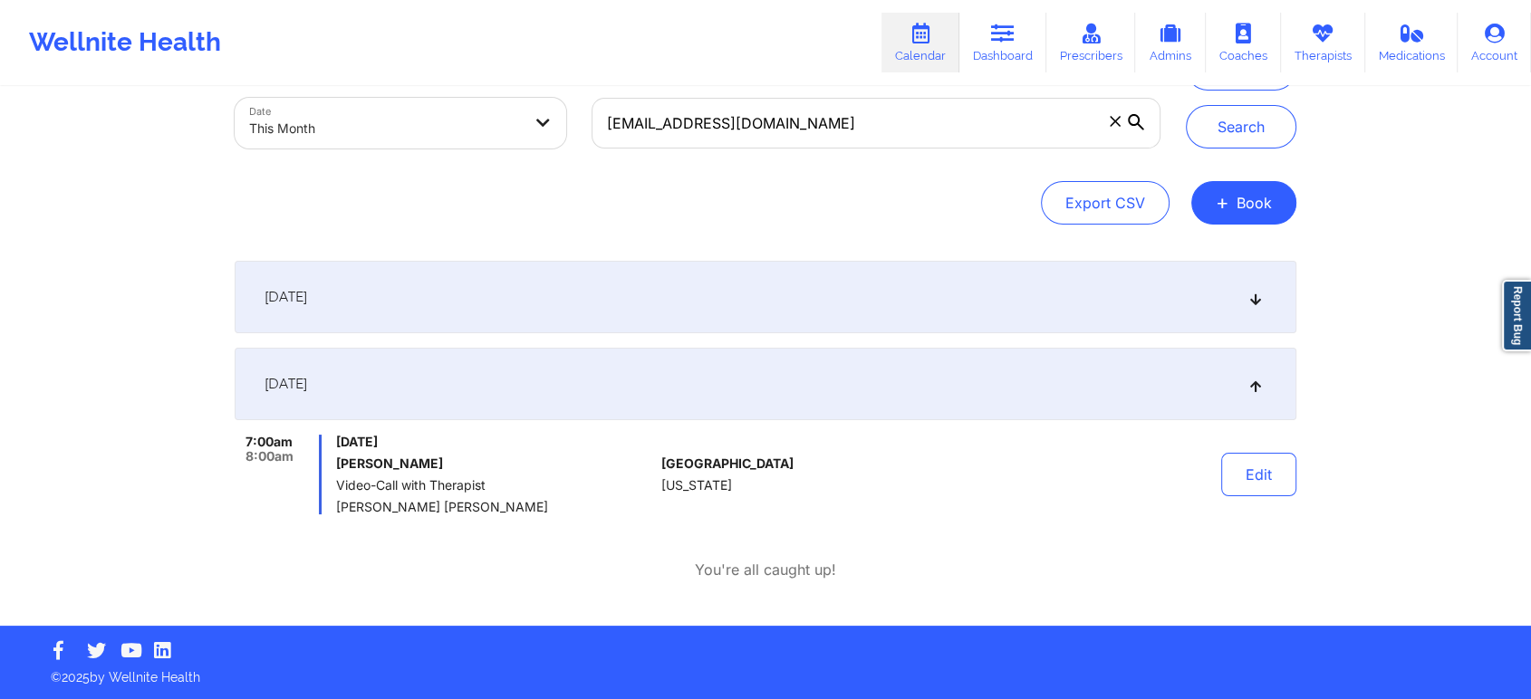
click at [797, 282] on div "[DATE]" at bounding box center [765, 297] width 1061 height 72
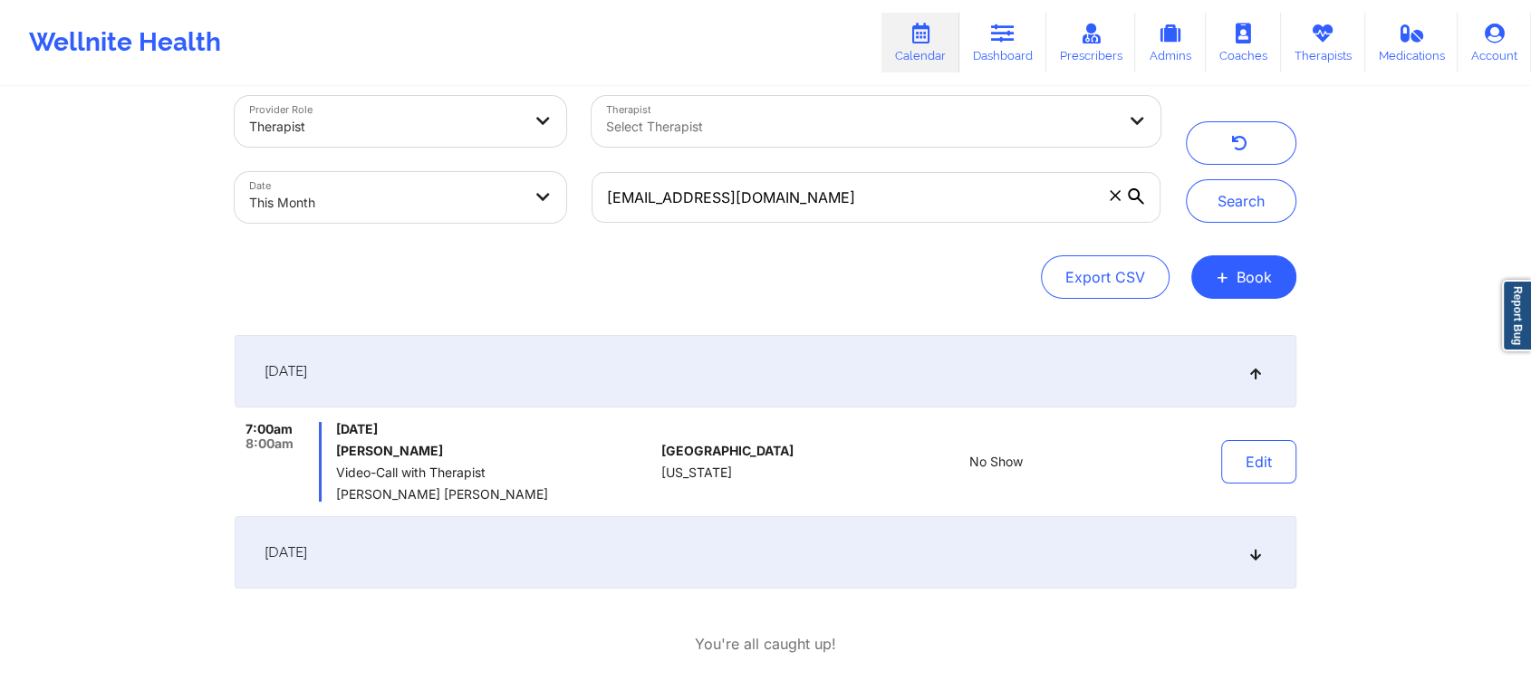
scroll to position [27, 0]
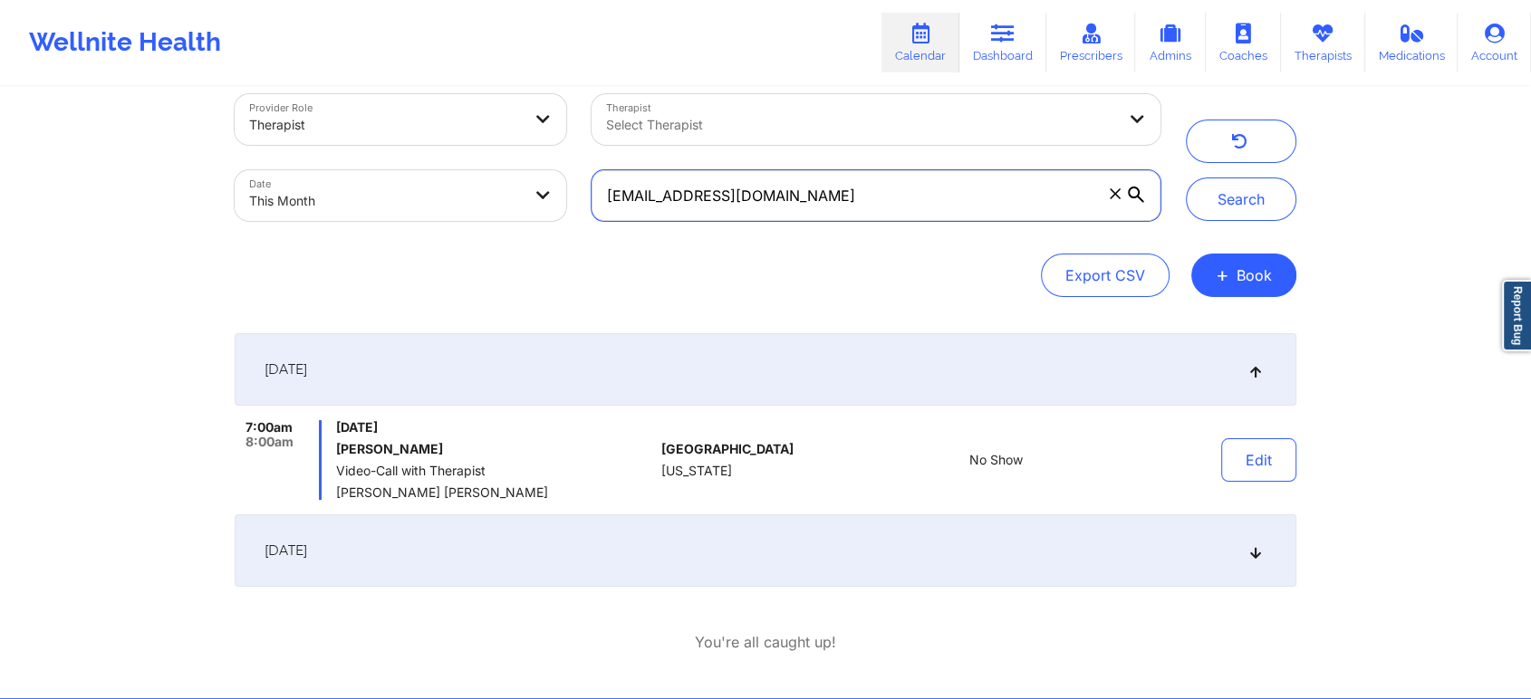
drag, startPoint x: 822, startPoint y: 187, endPoint x: 365, endPoint y: 197, distance: 457.5
click at [365, 197] on div "Provider Role Therapist Therapist Select Therapist Date This Month [EMAIL_ADDRE…" at bounding box center [697, 158] width 951 height 152
paste input "jmrosam.2282"
click at [1186, 178] on button "Search" at bounding box center [1241, 199] width 110 height 43
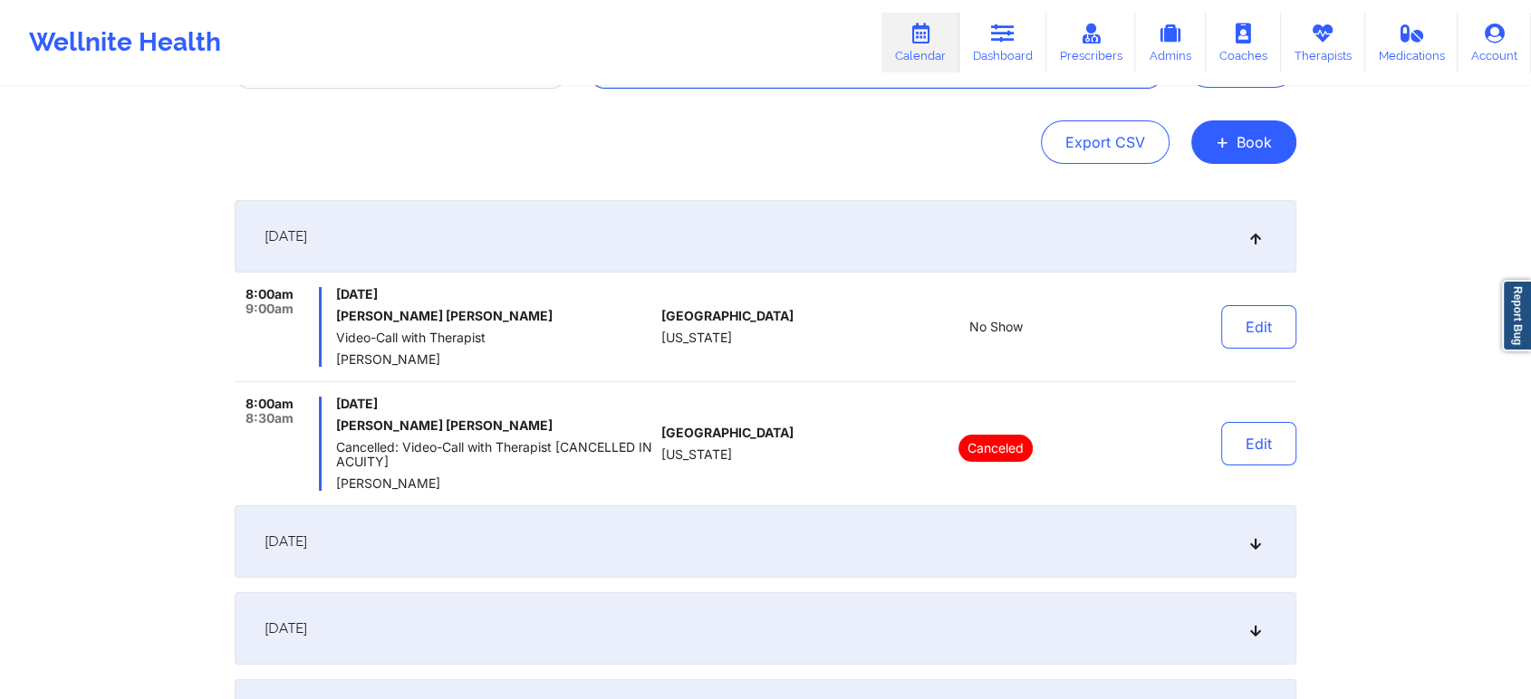
scroll to position [0, 0]
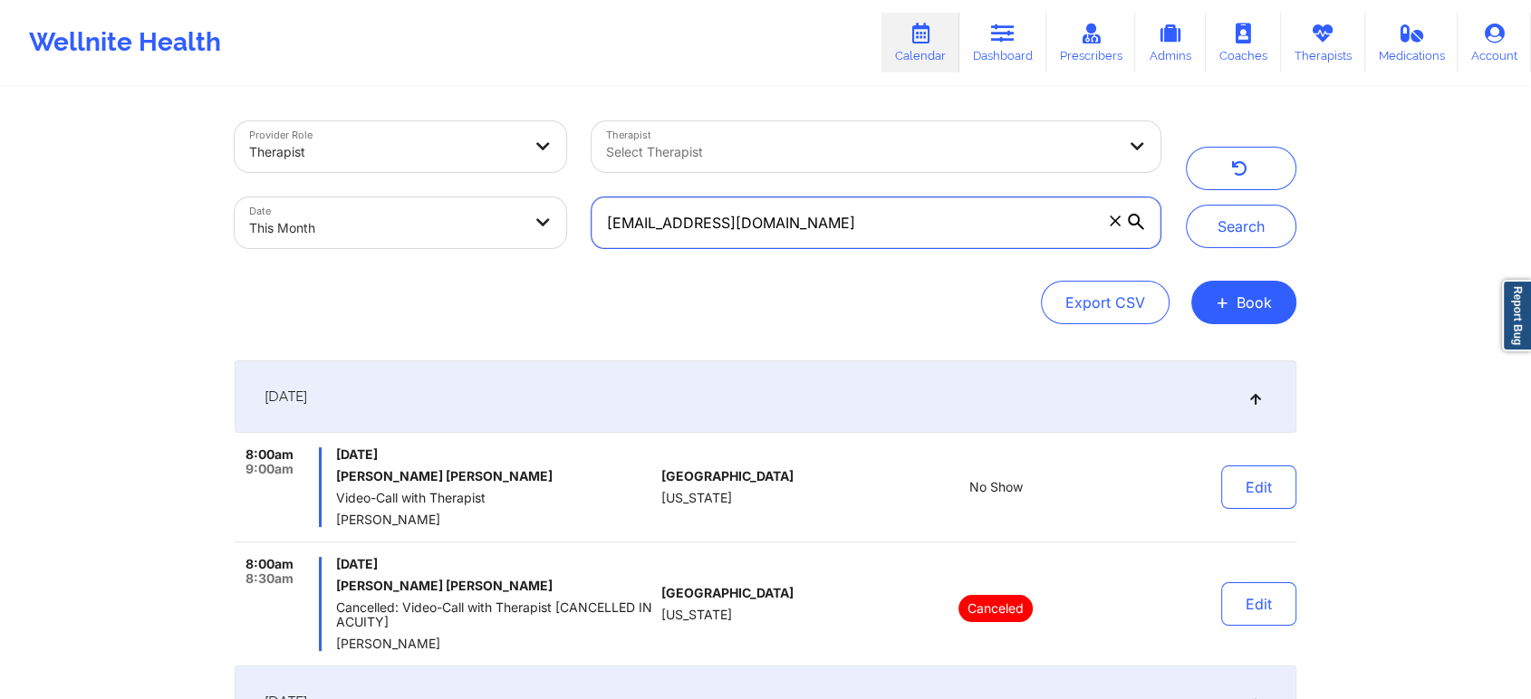
click at [869, 235] on input "[EMAIL_ADDRESS][DOMAIN_NAME]" at bounding box center [875, 222] width 569 height 51
drag, startPoint x: 813, startPoint y: 218, endPoint x: 548, endPoint y: 224, distance: 265.4
click at [548, 224] on div "Provider Role Therapist Therapist Select Therapist Date This Month [EMAIL_ADDRE…" at bounding box center [697, 185] width 951 height 152
click at [865, 223] on input "[EMAIL_ADDRESS][DOMAIN_NAME]" at bounding box center [875, 222] width 569 height 51
type input "j"
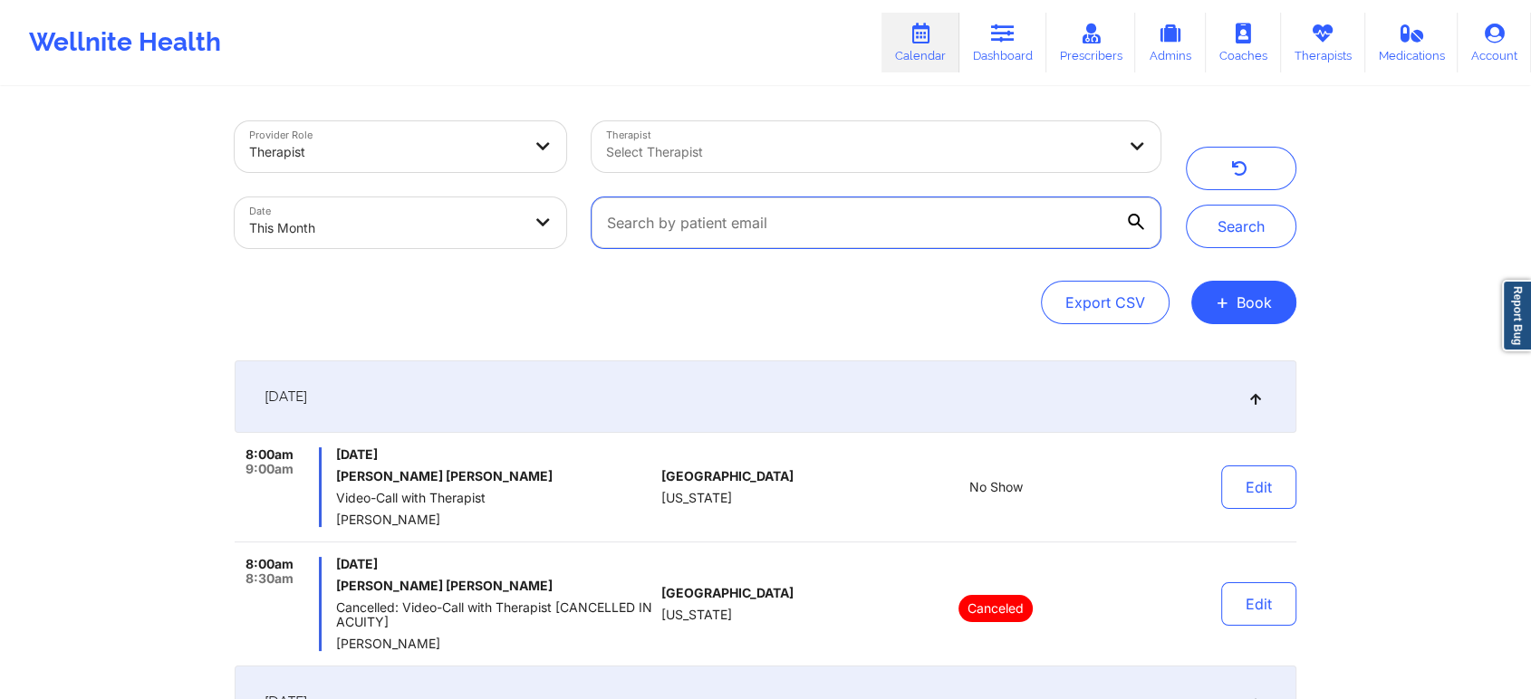
paste input "[EMAIL_ADDRESS][DOMAIN_NAME]"
click at [1186, 205] on button "Search" at bounding box center [1241, 226] width 110 height 43
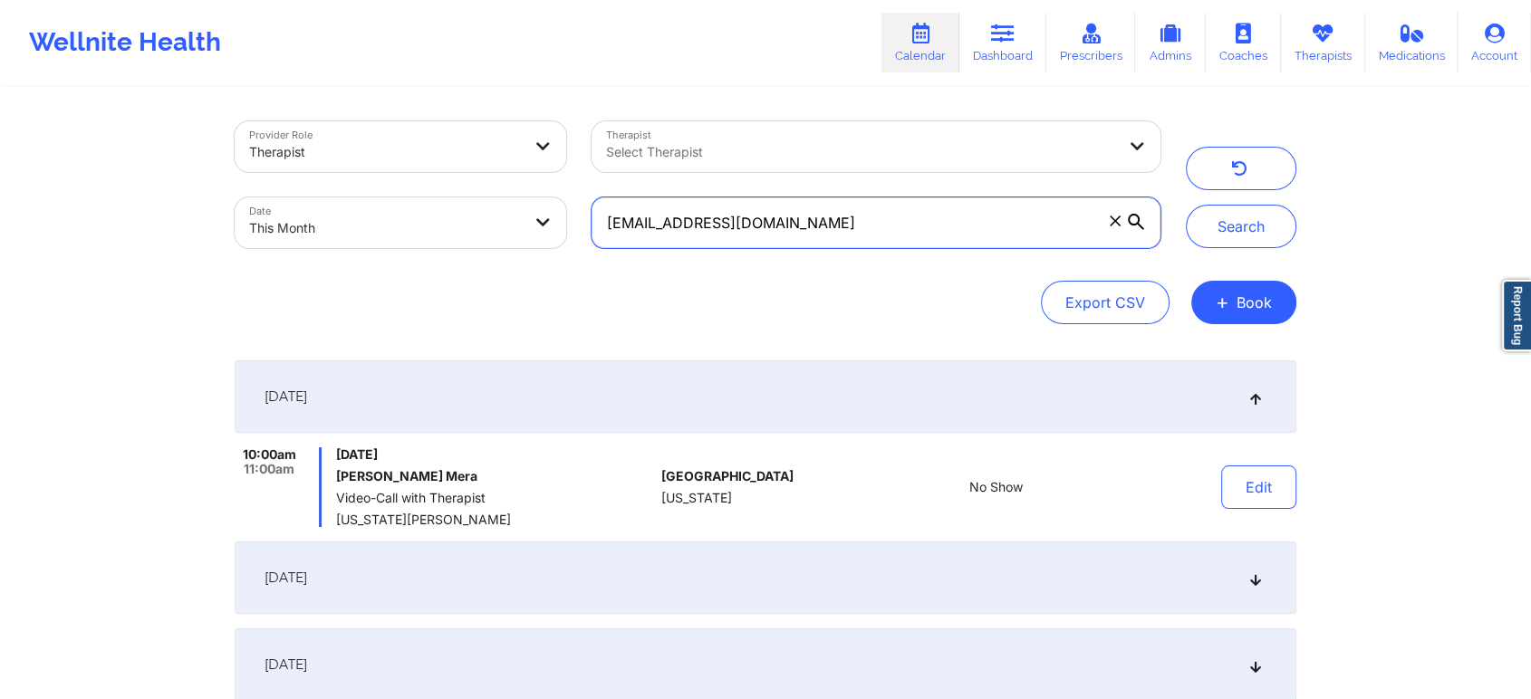
drag, startPoint x: 831, startPoint y: 238, endPoint x: 290, endPoint y: 200, distance: 542.9
click at [290, 200] on div "Provider Role Therapist Therapist Select Therapist Date This Month [EMAIL_ADDRE…" at bounding box center [697, 185] width 951 height 152
paste input "kaylabalaj"
click at [1186, 205] on button "Search" at bounding box center [1241, 226] width 110 height 43
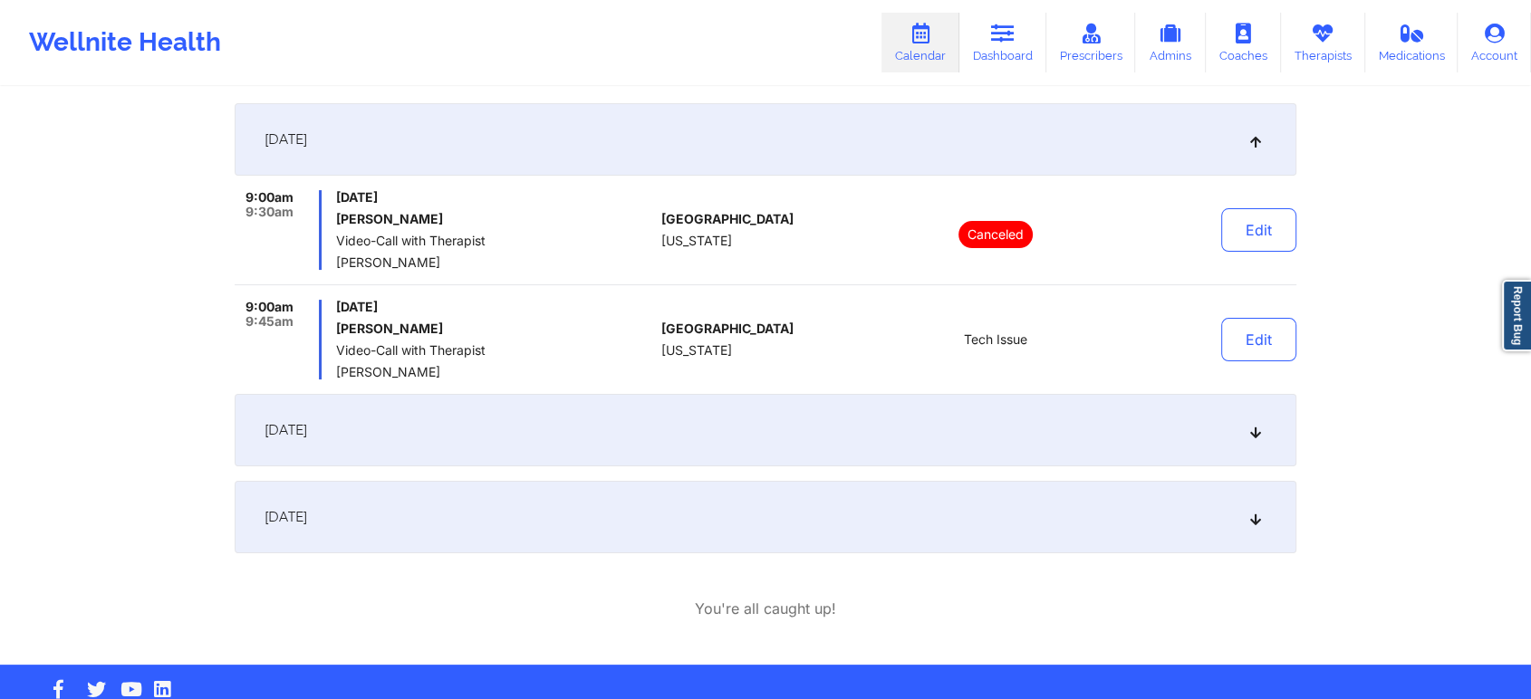
scroll to position [283, 0]
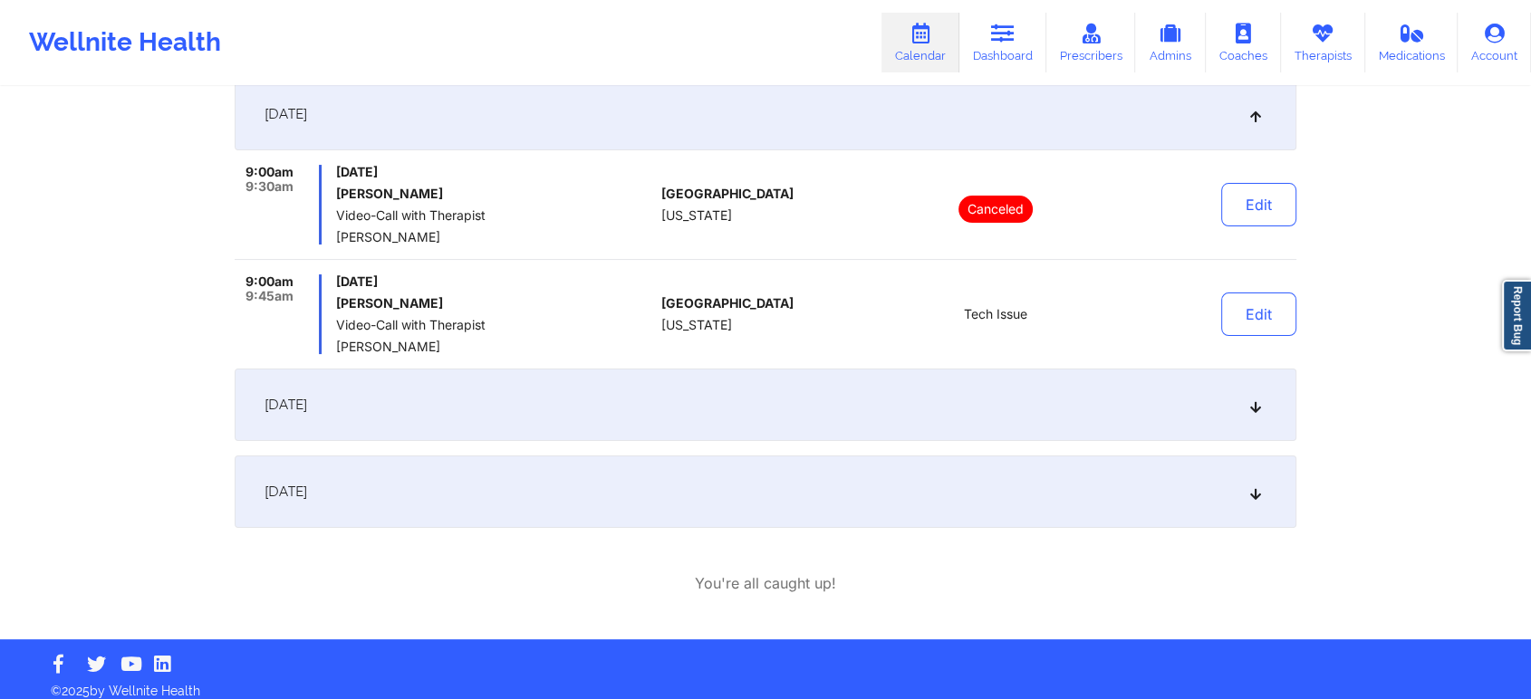
click at [492, 409] on div "[DATE]" at bounding box center [765, 405] width 1061 height 72
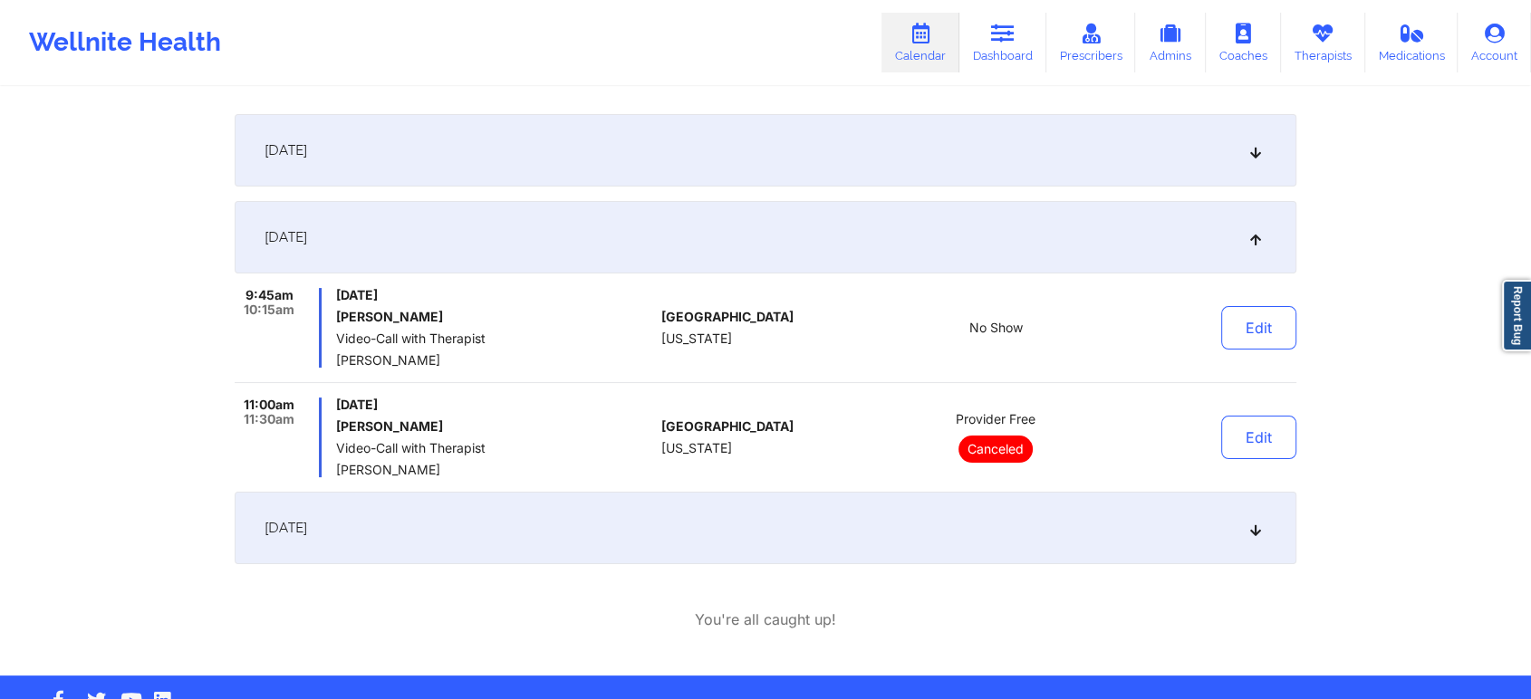
scroll to position [241, 0]
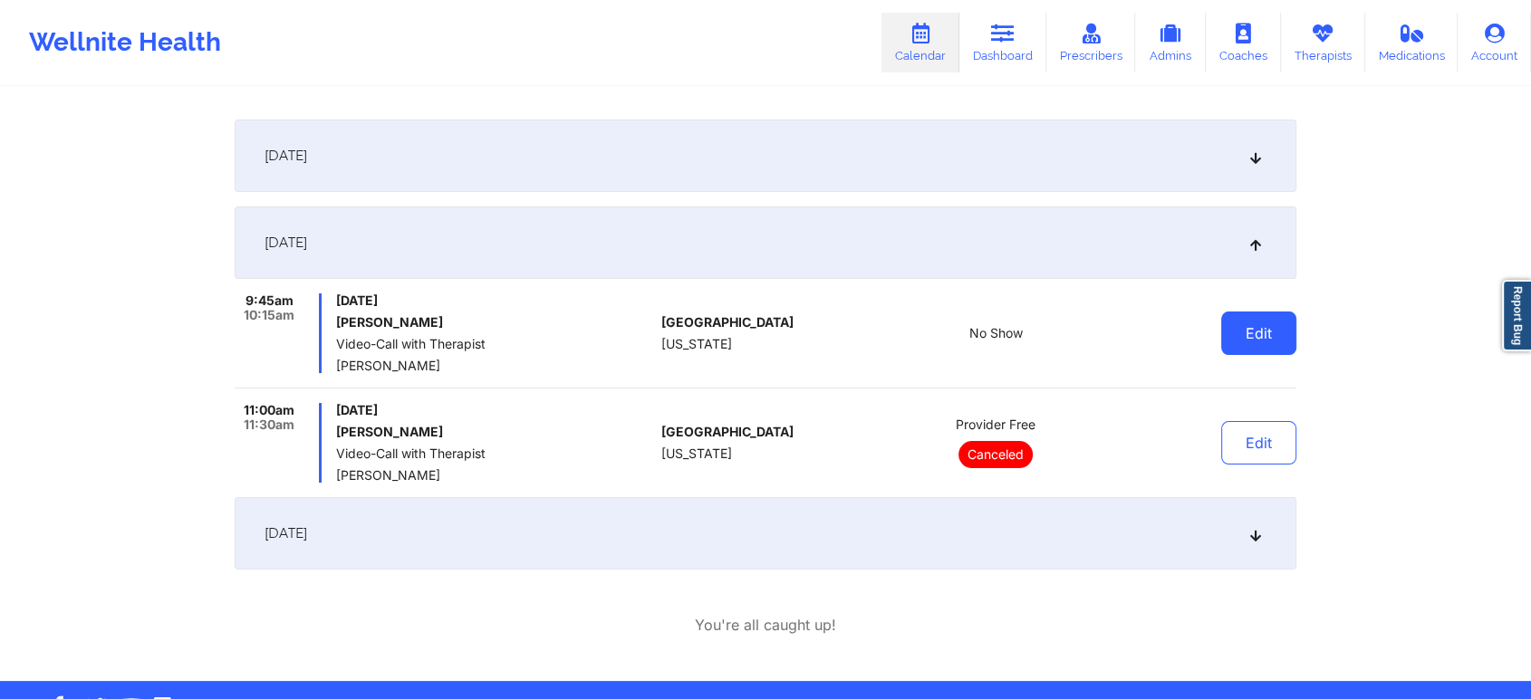
click at [1239, 336] on button "Edit" at bounding box center [1258, 333] width 75 height 43
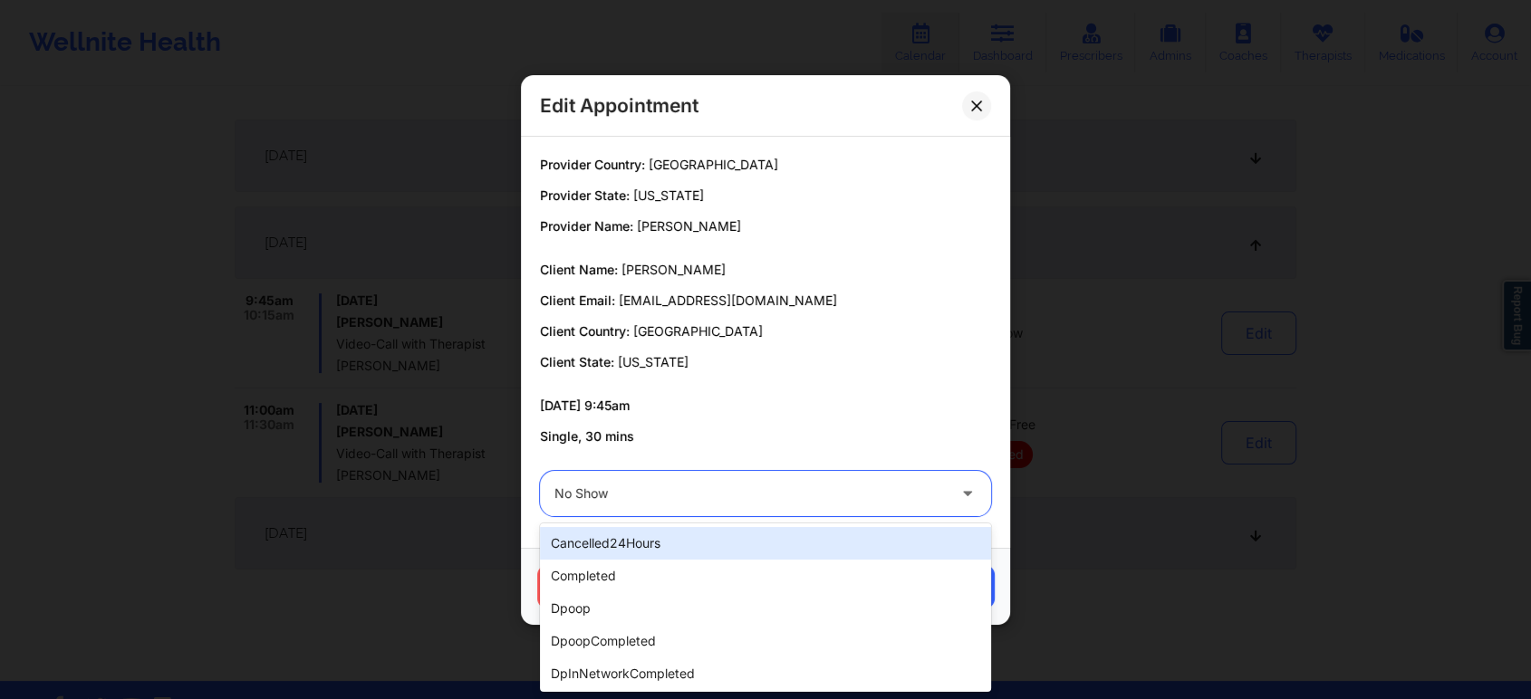
click at [712, 476] on div "No Show" at bounding box center [749, 493] width 391 height 45
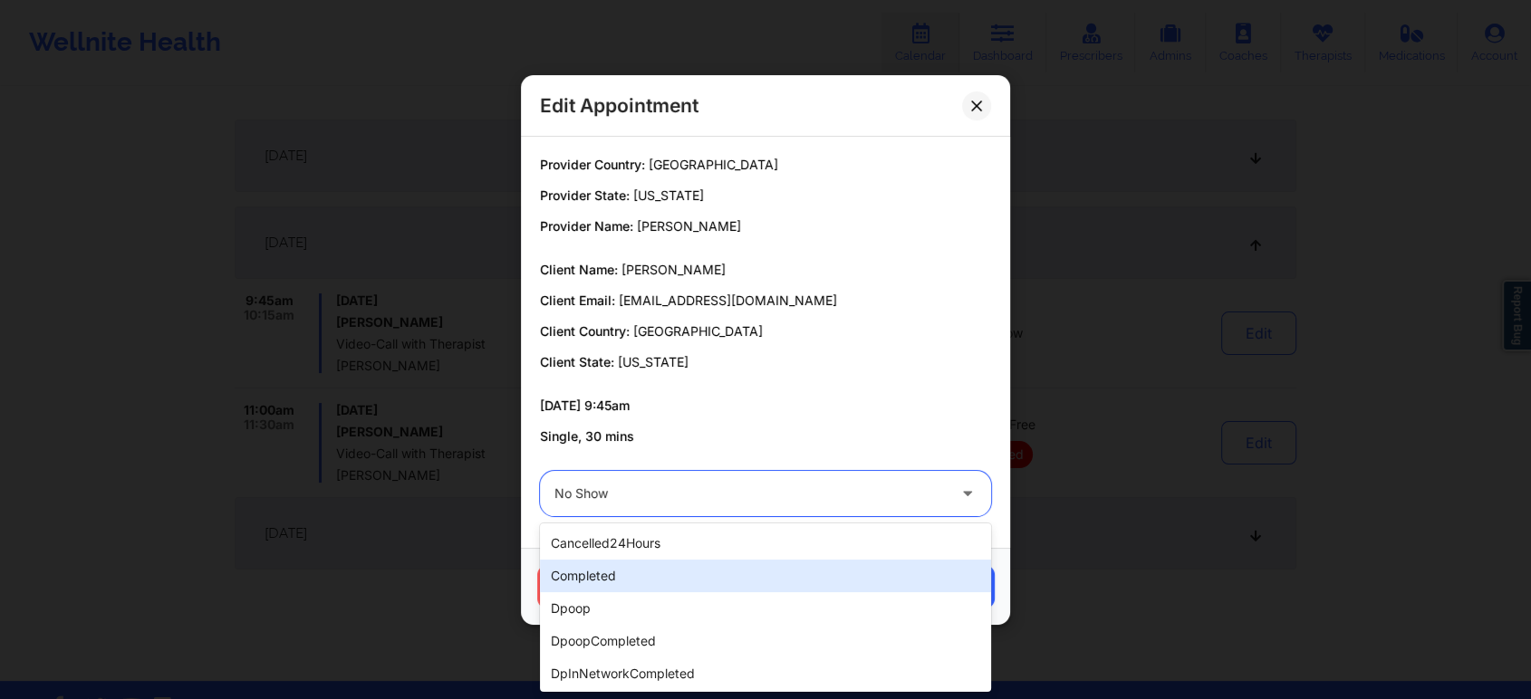
click at [584, 567] on div "completed" at bounding box center [765, 576] width 451 height 33
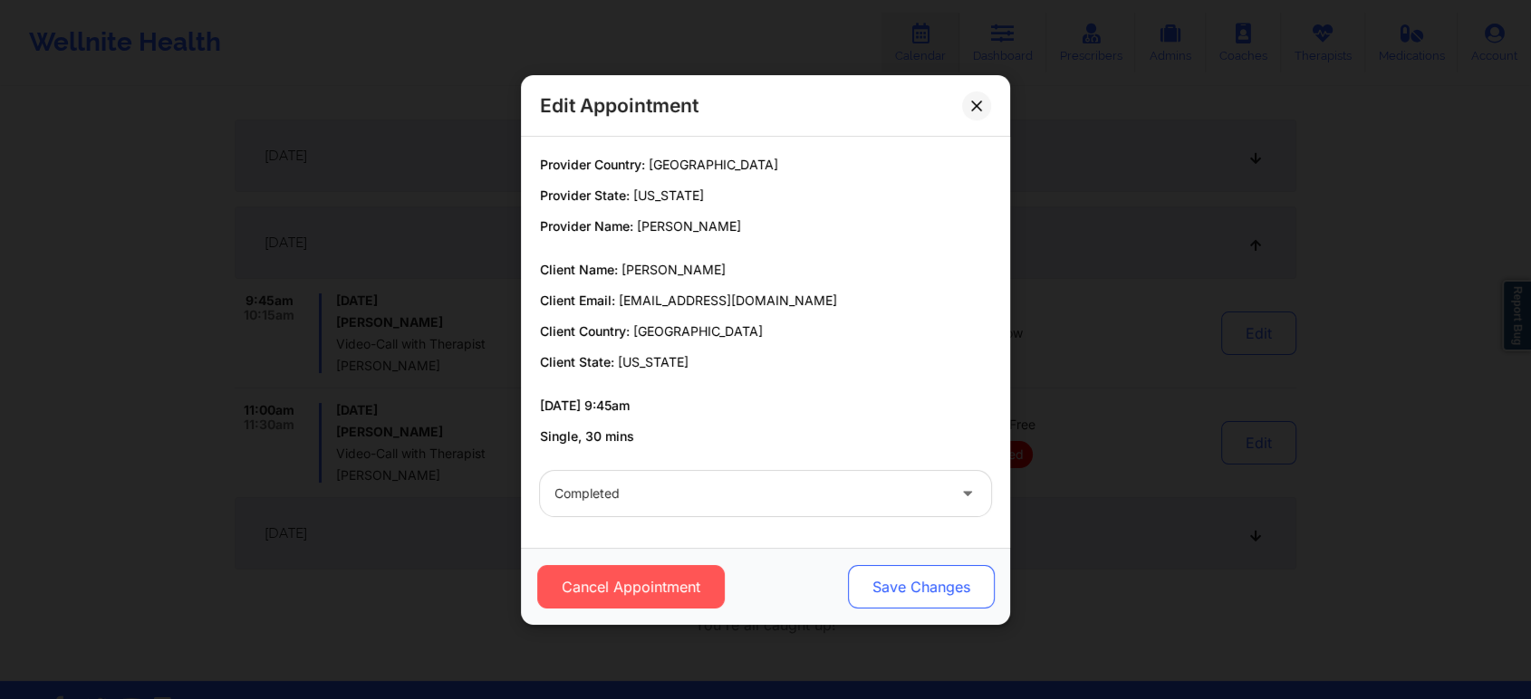
drag, startPoint x: 914, startPoint y: 614, endPoint x: 945, endPoint y: 579, distance: 46.9
click at [945, 579] on div "Cancel Appointment Save Changes" at bounding box center [765, 586] width 489 height 77
click at [945, 579] on button "Save Changes" at bounding box center [921, 586] width 147 height 43
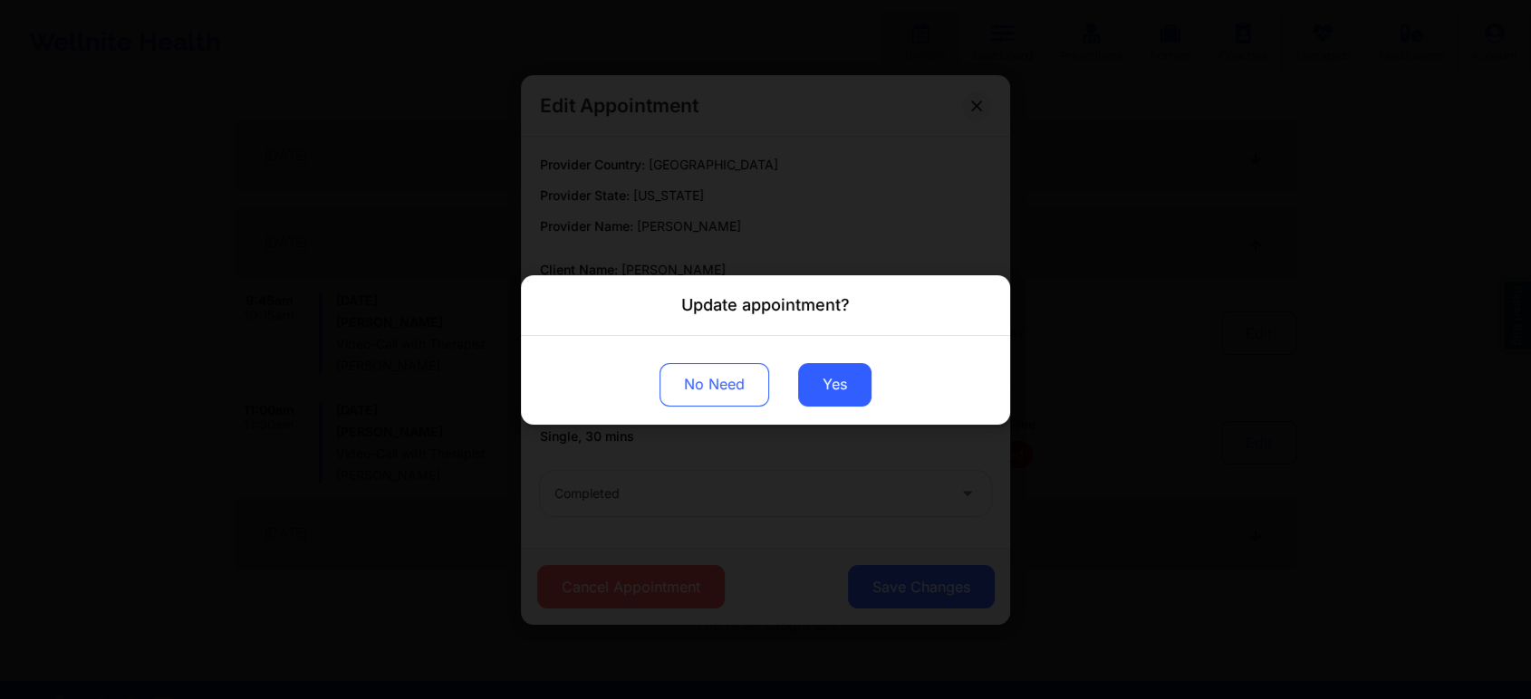
drag, startPoint x: 819, startPoint y: 389, endPoint x: 1017, endPoint y: 281, distance: 226.2
click at [1017, 281] on div "Update appointment? No Need Yes" at bounding box center [765, 349] width 1531 height 699
click at [822, 379] on button "Yes" at bounding box center [834, 383] width 73 height 43
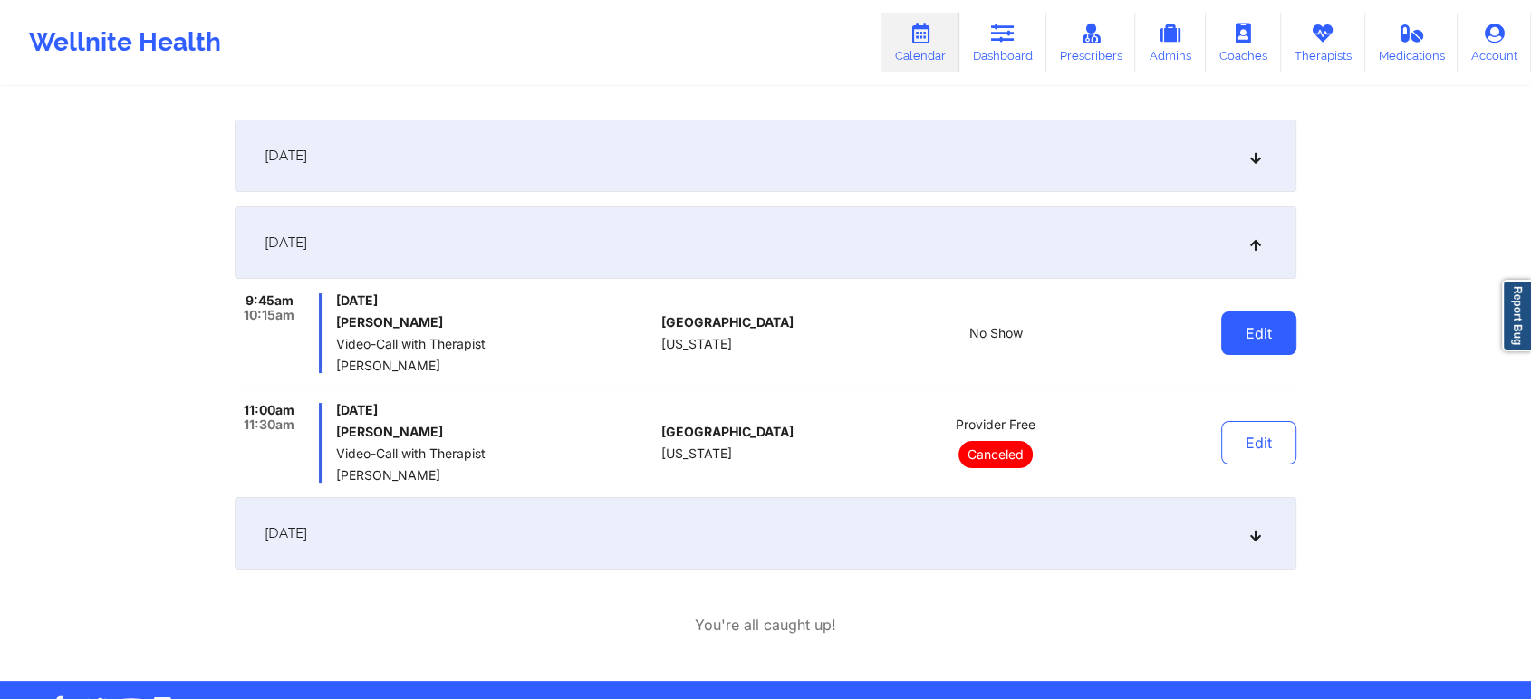
drag, startPoint x: 1262, startPoint y: 303, endPoint x: 1255, endPoint y: 318, distance: 16.2
click at [1255, 318] on div "Edit" at bounding box center [1212, 333] width 168 height 80
click at [1255, 318] on button "Edit" at bounding box center [1258, 333] width 75 height 43
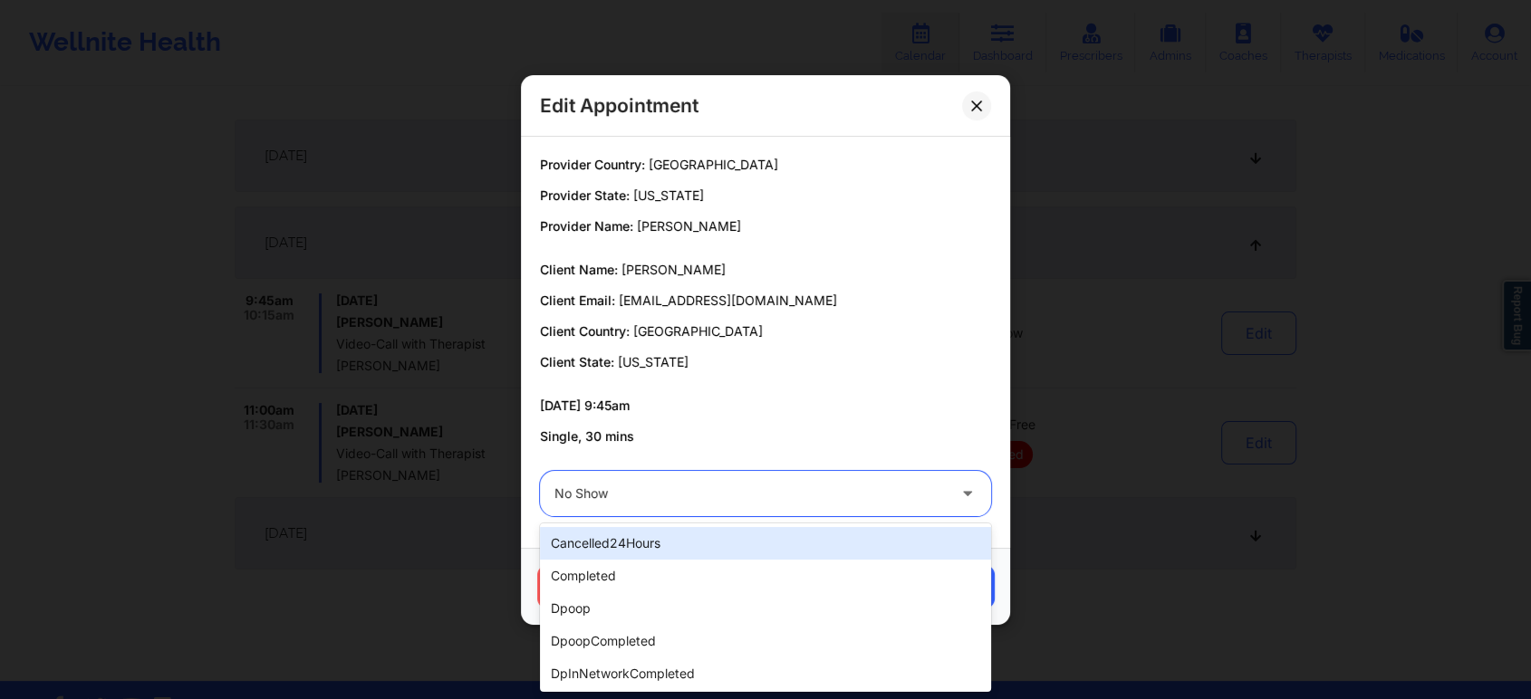
click at [854, 498] on div at bounding box center [749, 494] width 391 height 22
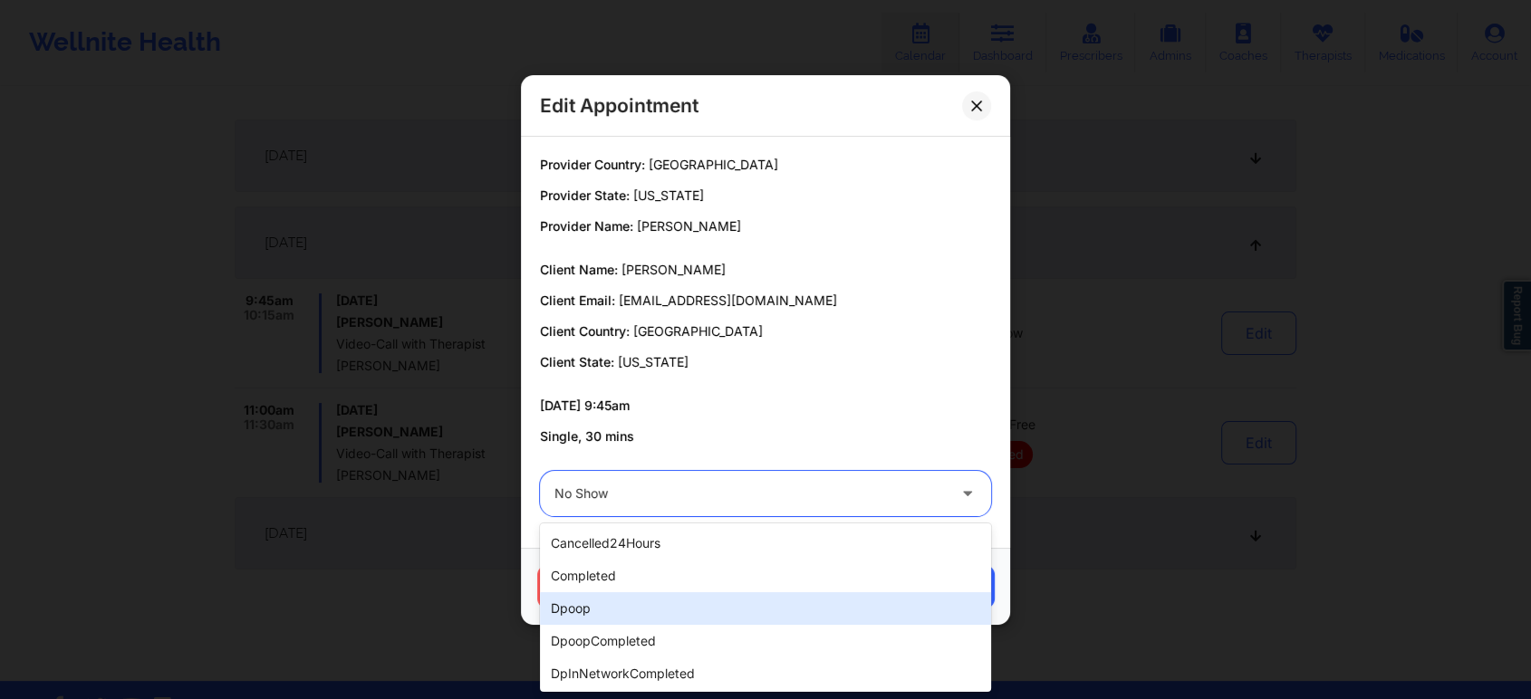
drag, startPoint x: 668, startPoint y: 591, endPoint x: 713, endPoint y: 572, distance: 48.3
click at [713, 572] on div "cancelled24Hours completed dpoop dpoopCompleted dpInNetworkCompleted freeNoShow…" at bounding box center [765, 607] width 451 height 168
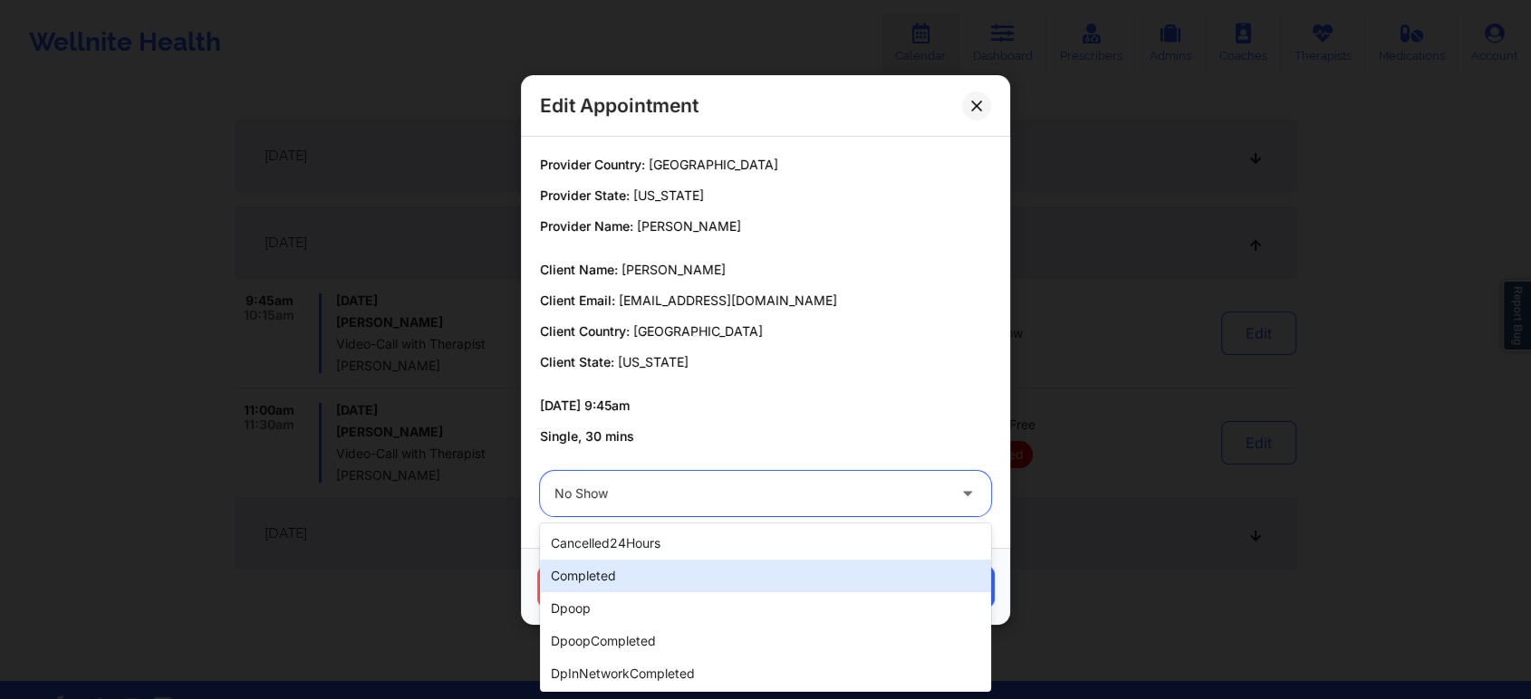
click at [713, 572] on div "completed" at bounding box center [765, 576] width 451 height 33
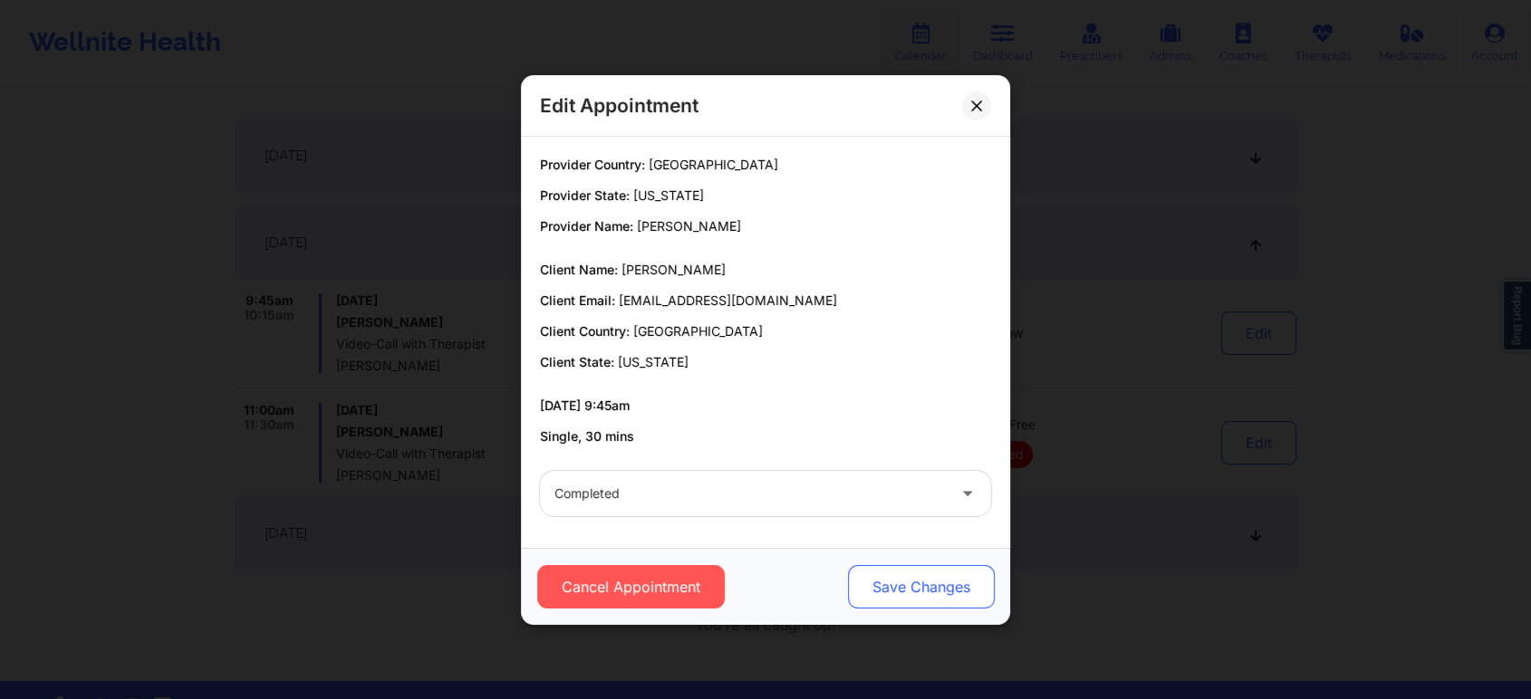
click at [893, 585] on button "Save Changes" at bounding box center [921, 586] width 147 height 43
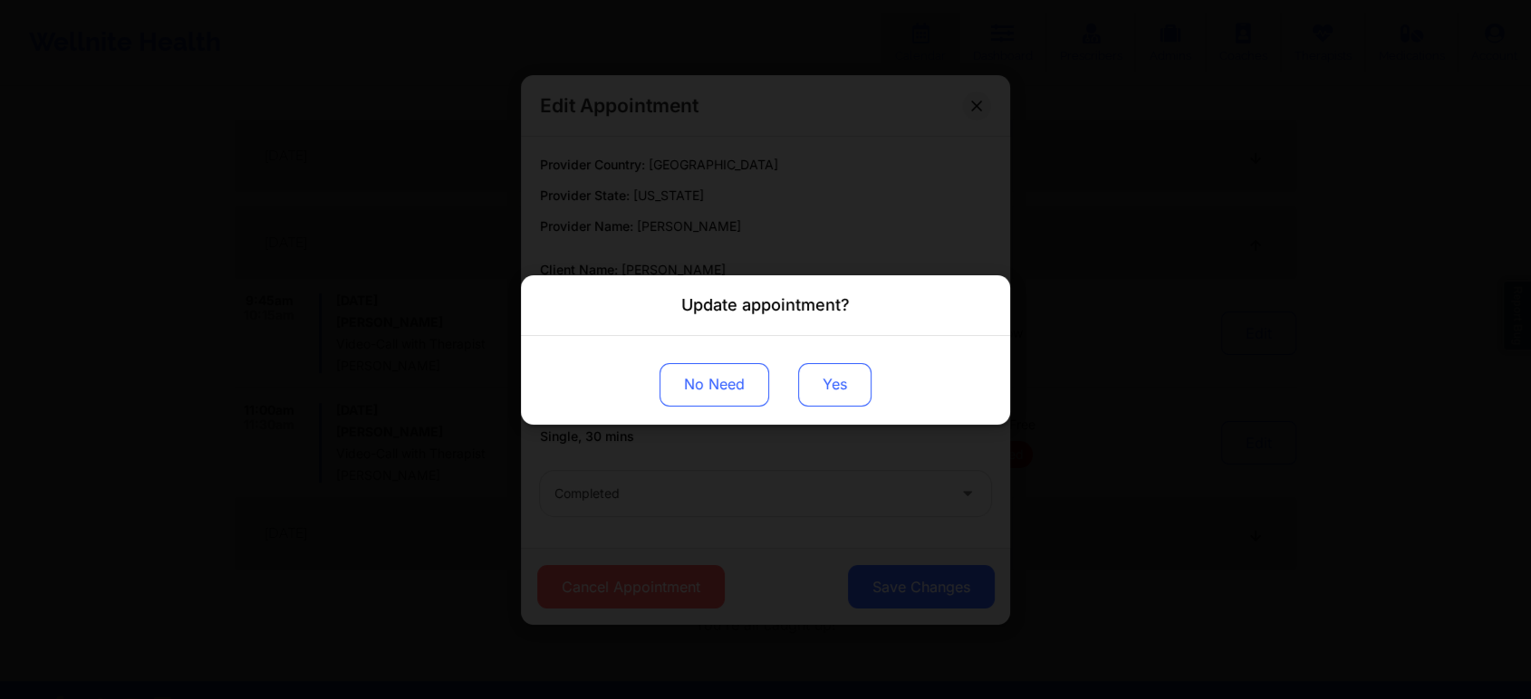
click at [831, 380] on button "Yes" at bounding box center [834, 383] width 73 height 43
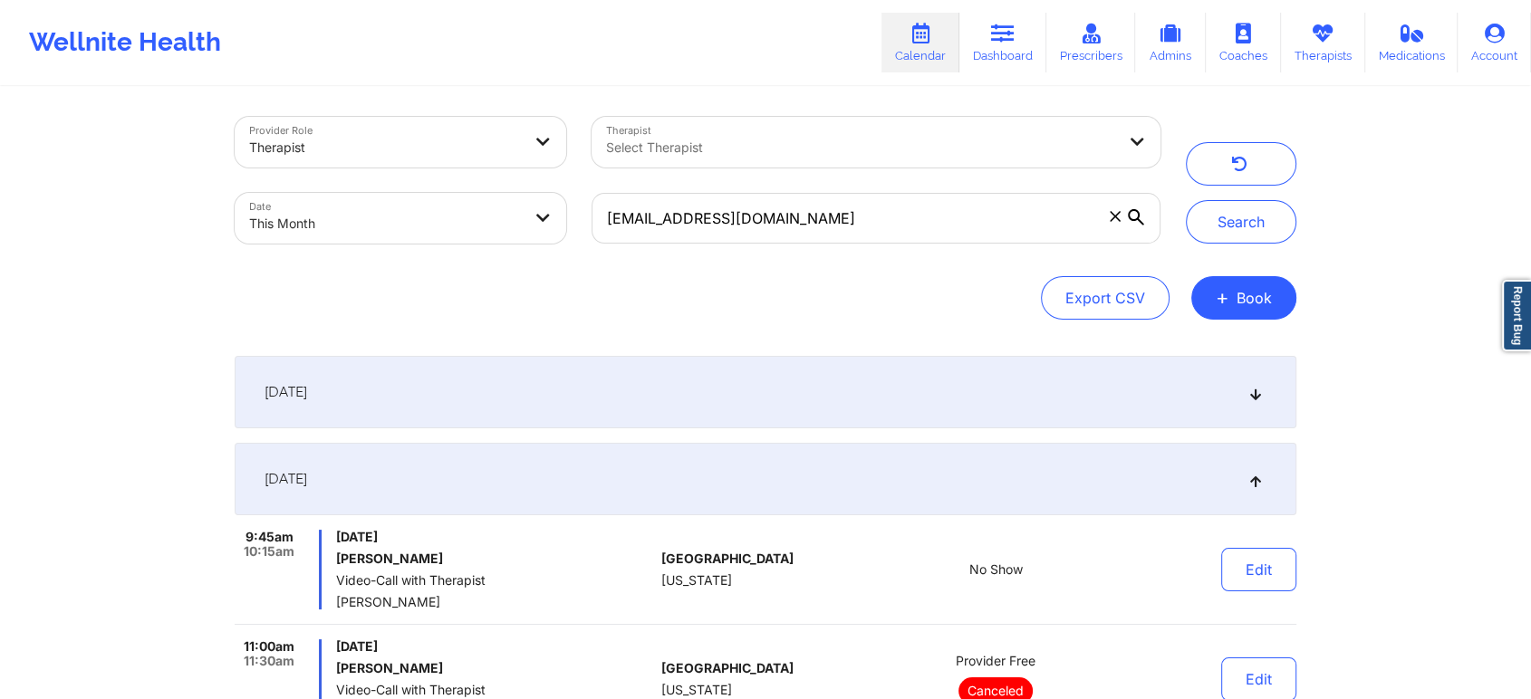
scroll to position [0, 0]
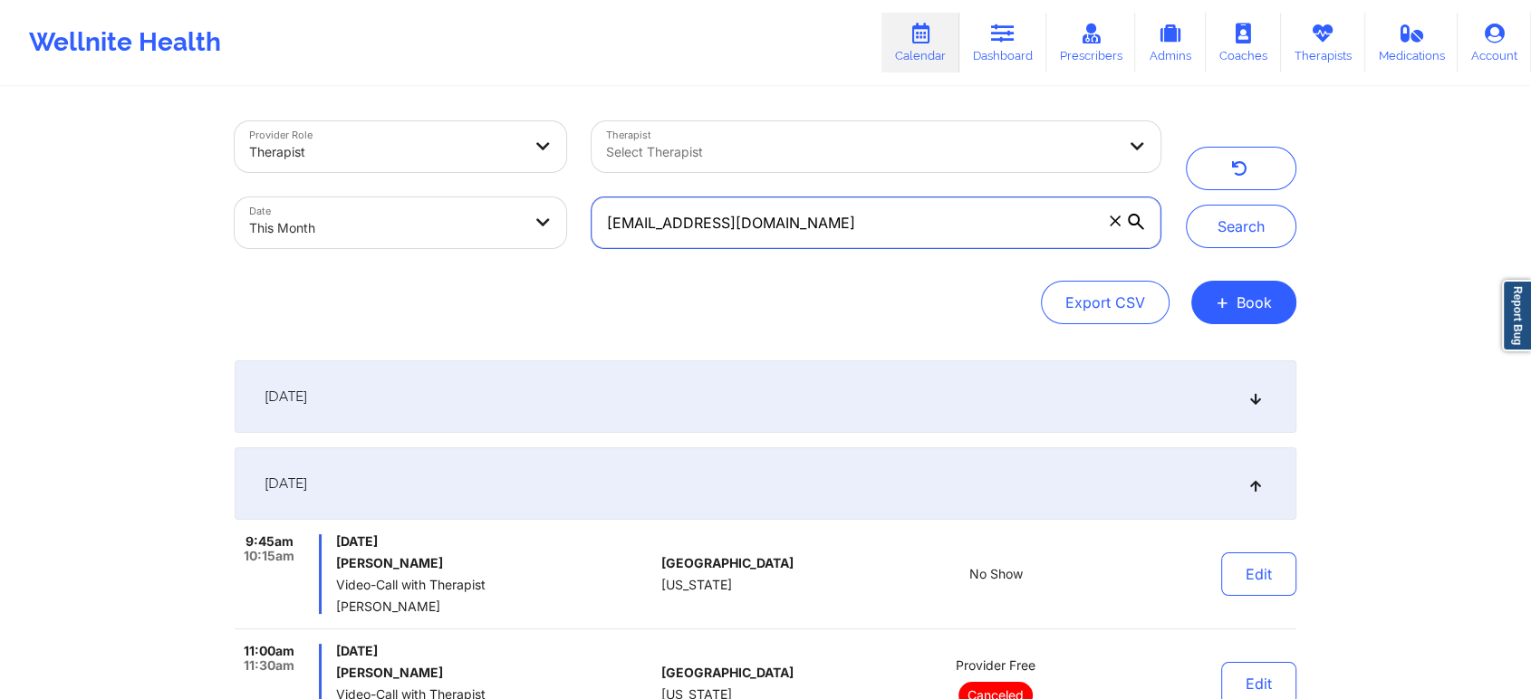
drag, startPoint x: 797, startPoint y: 218, endPoint x: 598, endPoint y: 201, distance: 200.0
click at [598, 201] on input "[EMAIL_ADDRESS][DOMAIN_NAME]" at bounding box center [875, 222] width 569 height 51
paste input "ibejahc"
click at [1186, 205] on button "Search" at bounding box center [1241, 226] width 110 height 43
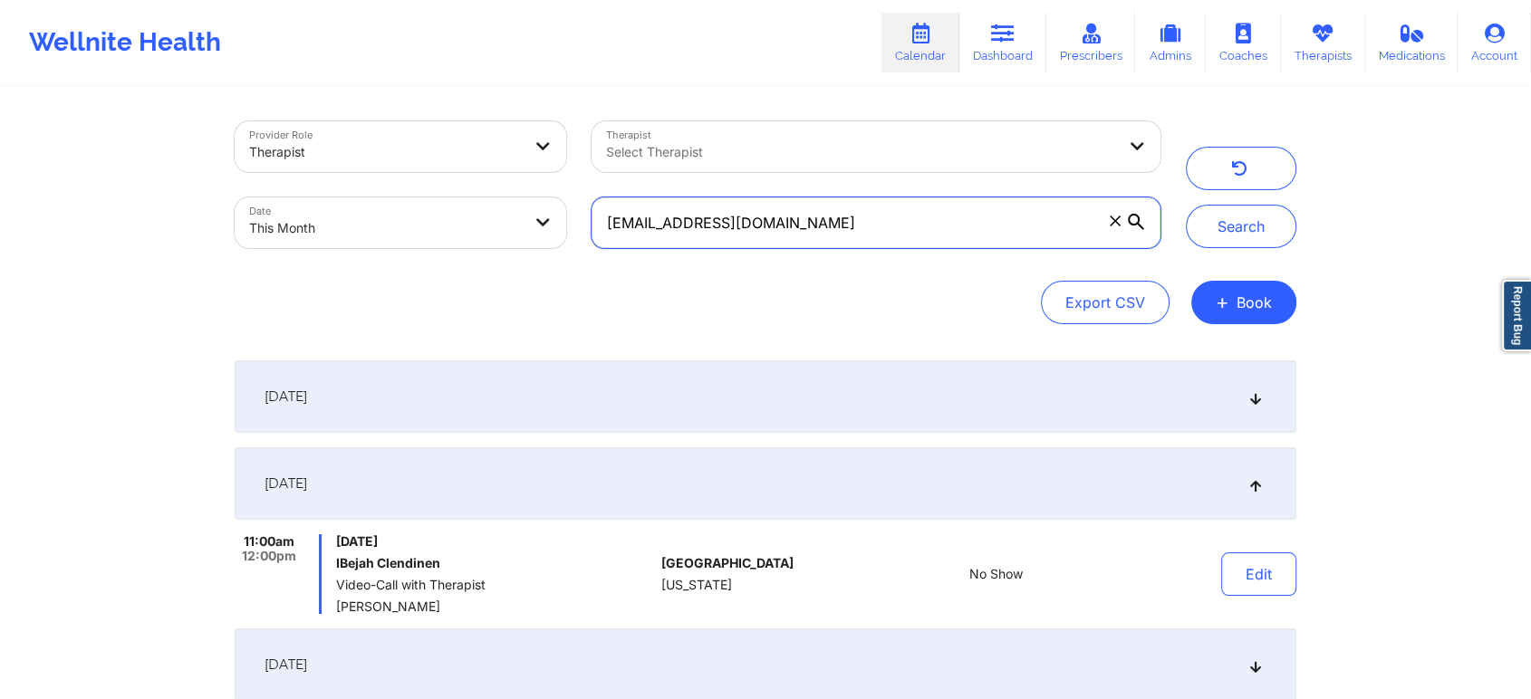
scroll to position [572, 0]
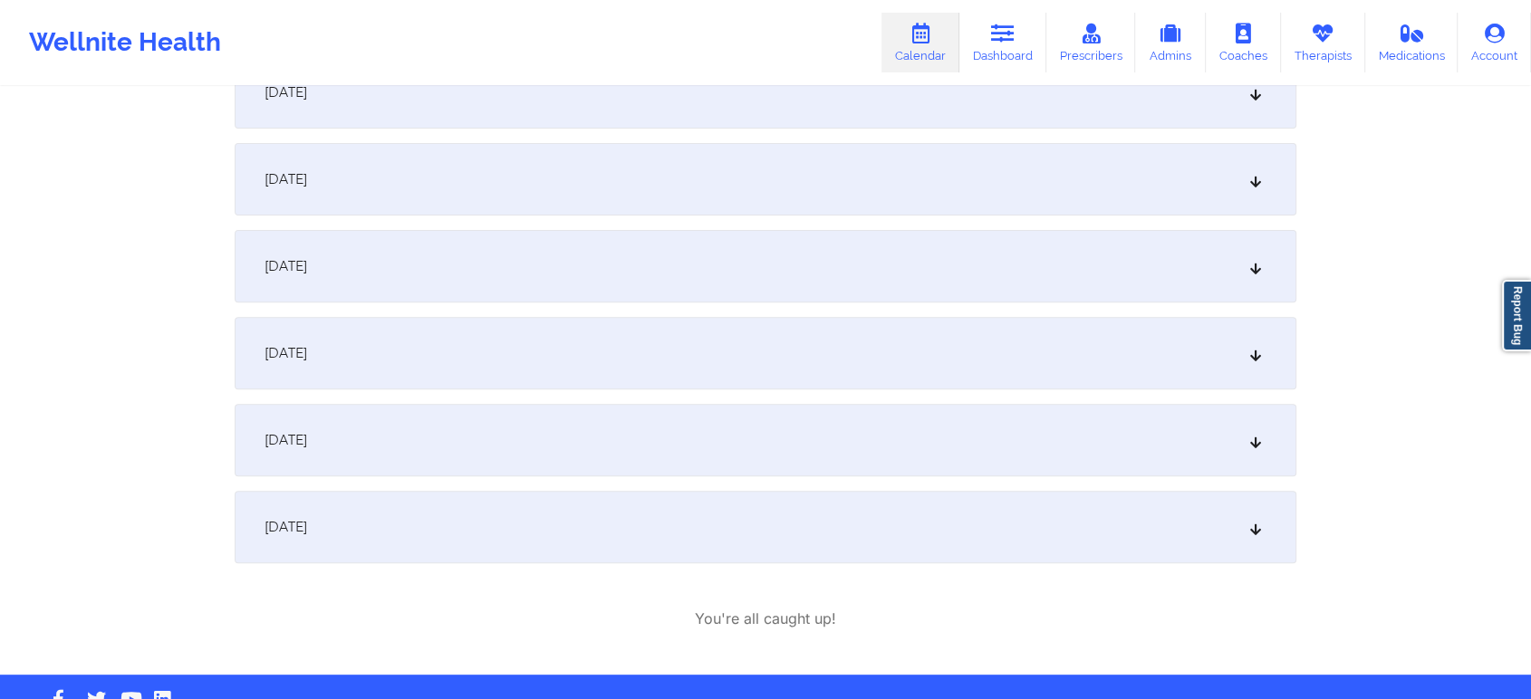
click at [565, 437] on div "[DATE]" at bounding box center [765, 440] width 1061 height 72
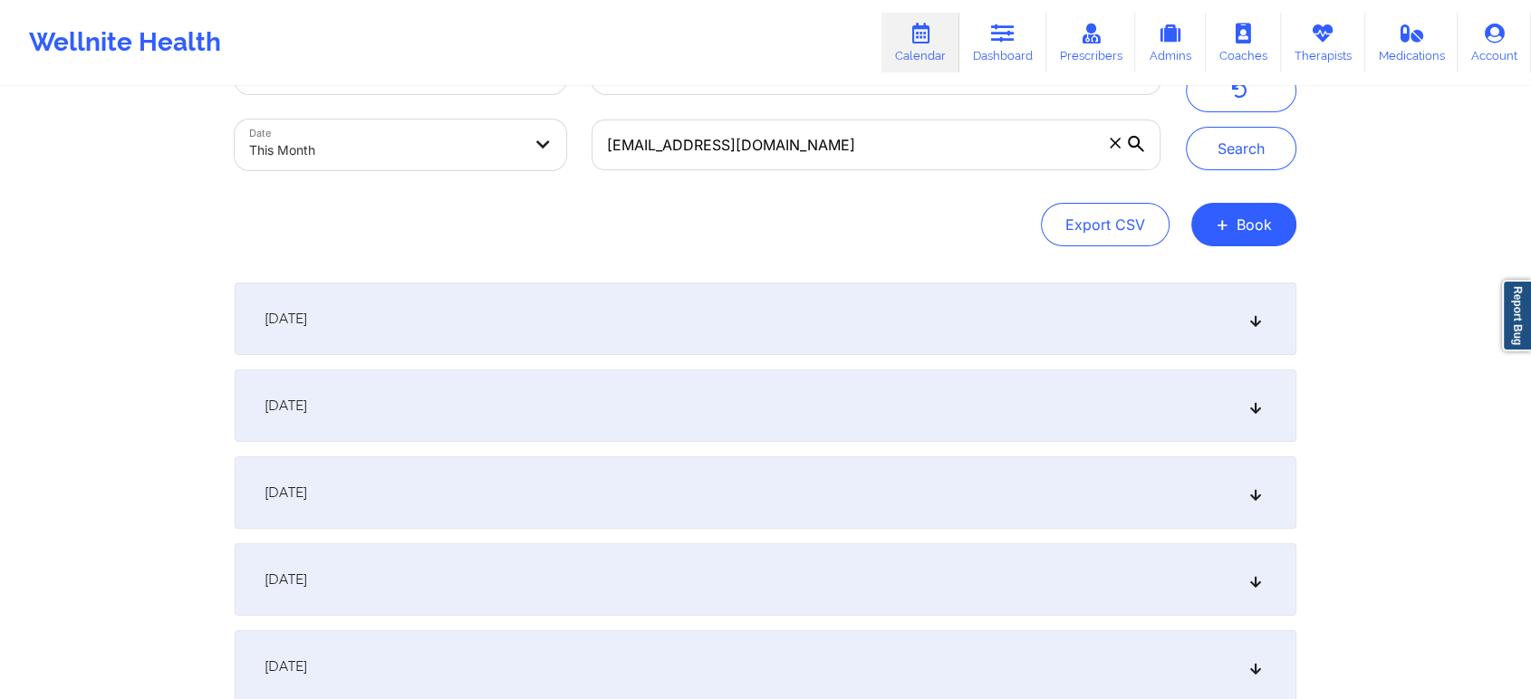
scroll to position [63, 0]
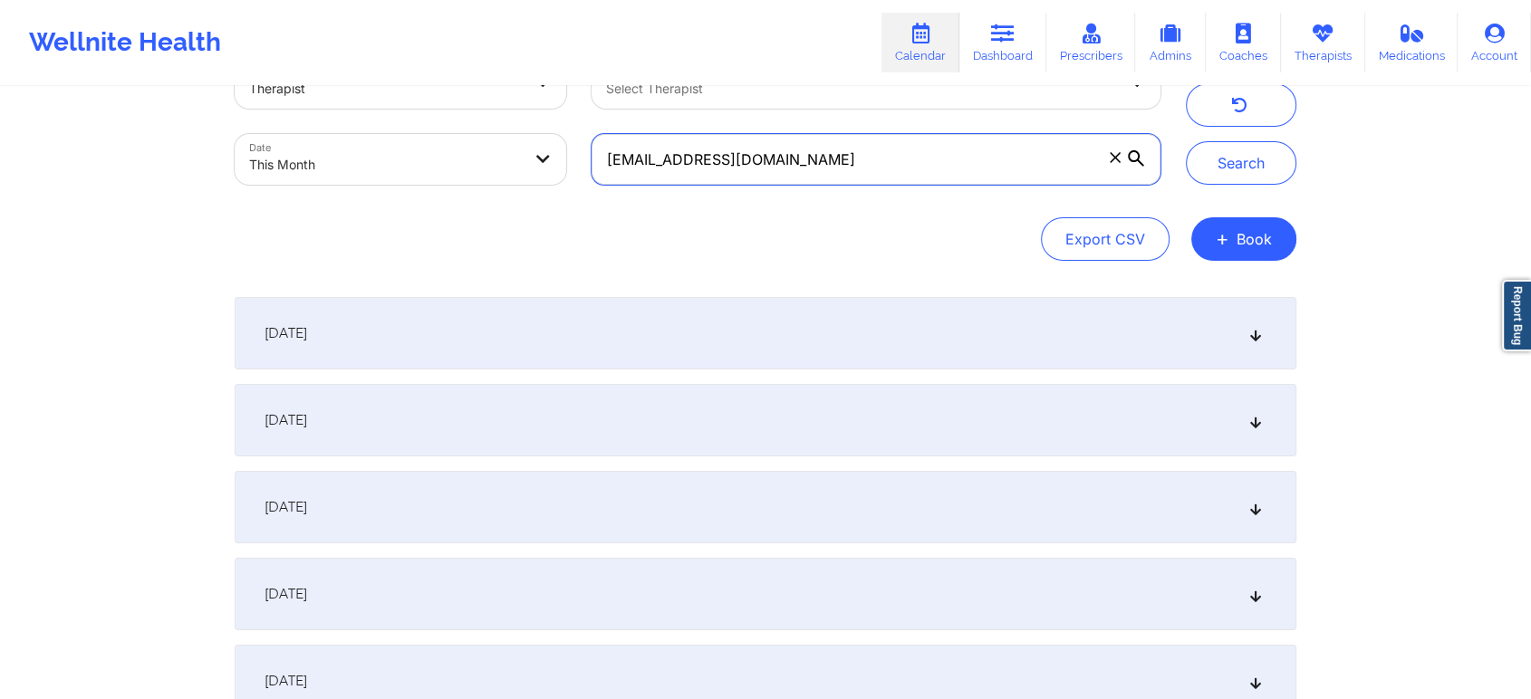
drag, startPoint x: 799, startPoint y: 136, endPoint x: 484, endPoint y: 131, distance: 315.2
click at [484, 131] on div "Provider Role Therapist Therapist Select Therapist Date This Month [EMAIL_ADDRE…" at bounding box center [697, 121] width 951 height 152
paste input "mhtrobman"
click at [1186, 141] on button "Search" at bounding box center [1241, 162] width 110 height 43
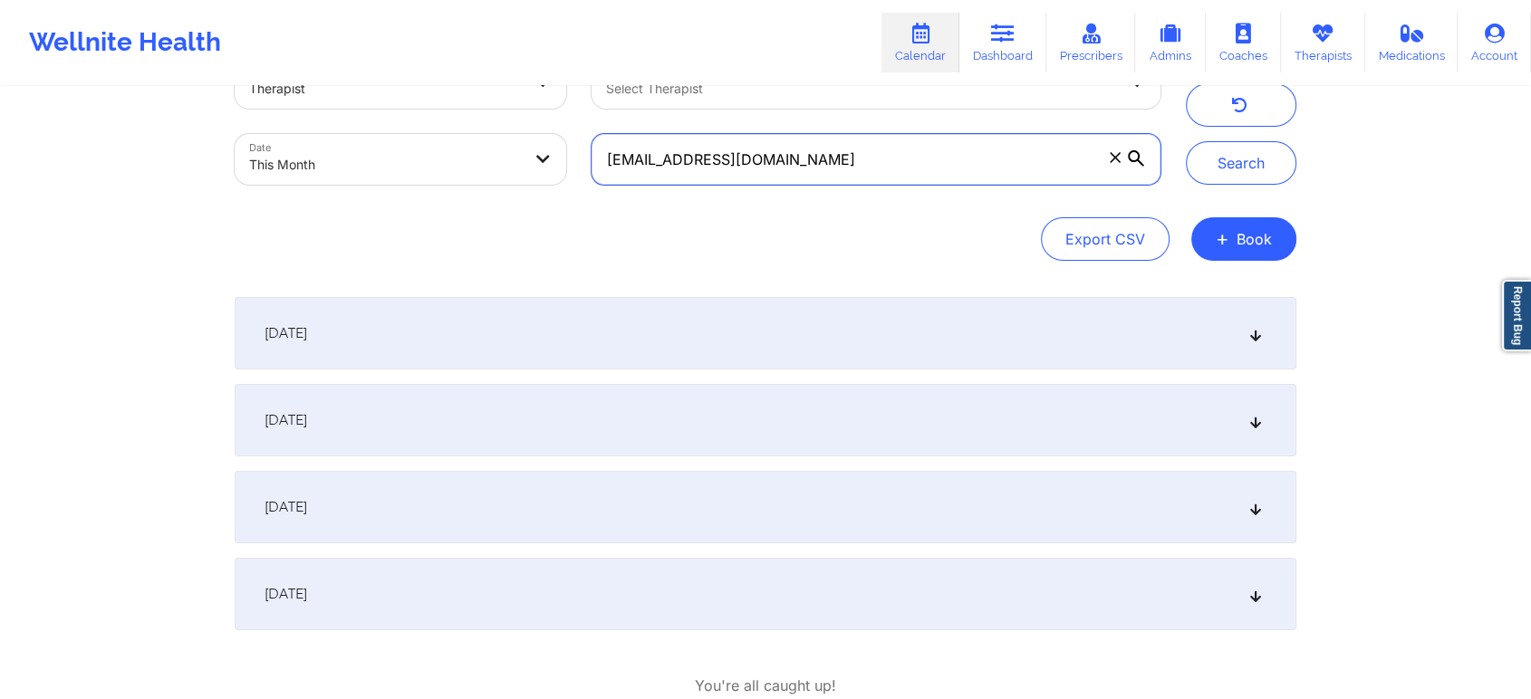
scroll to position [179, 0]
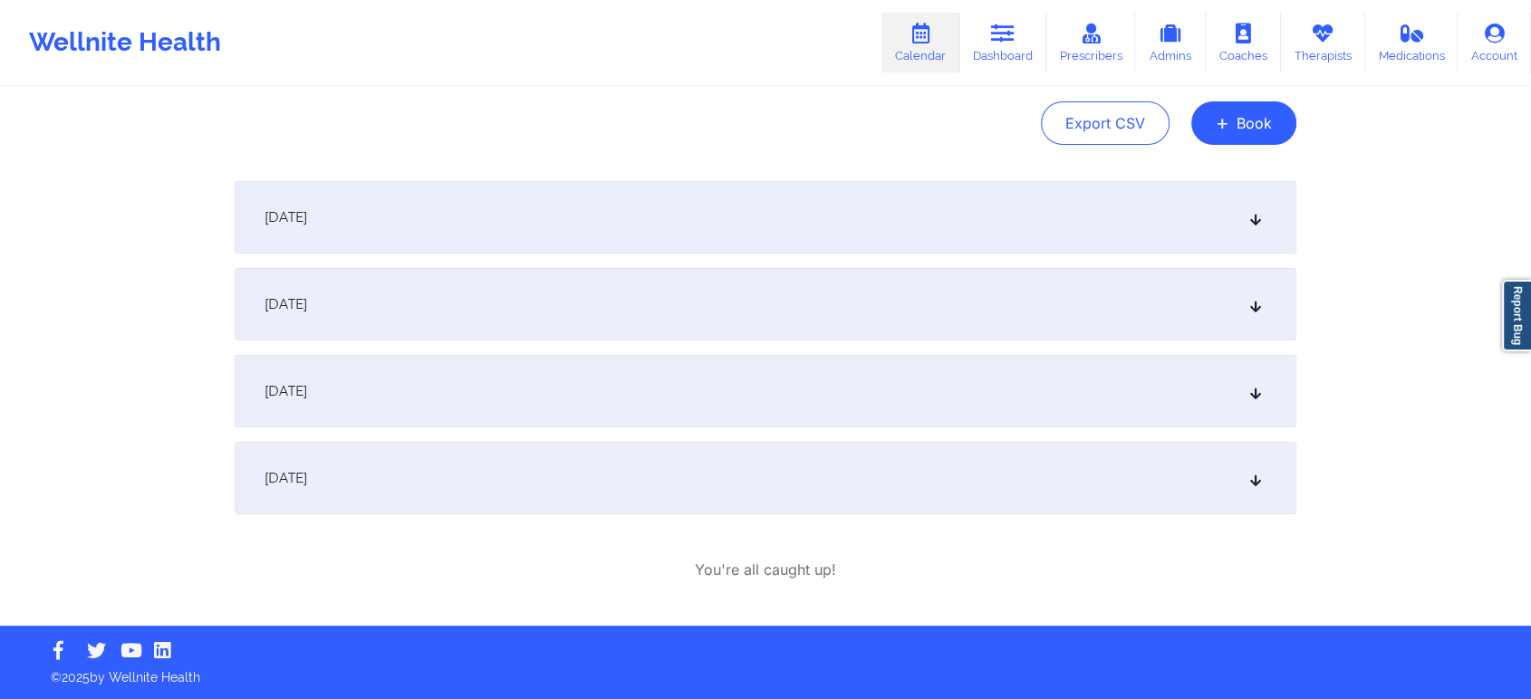
click at [395, 217] on div "[DATE]" at bounding box center [765, 217] width 1061 height 72
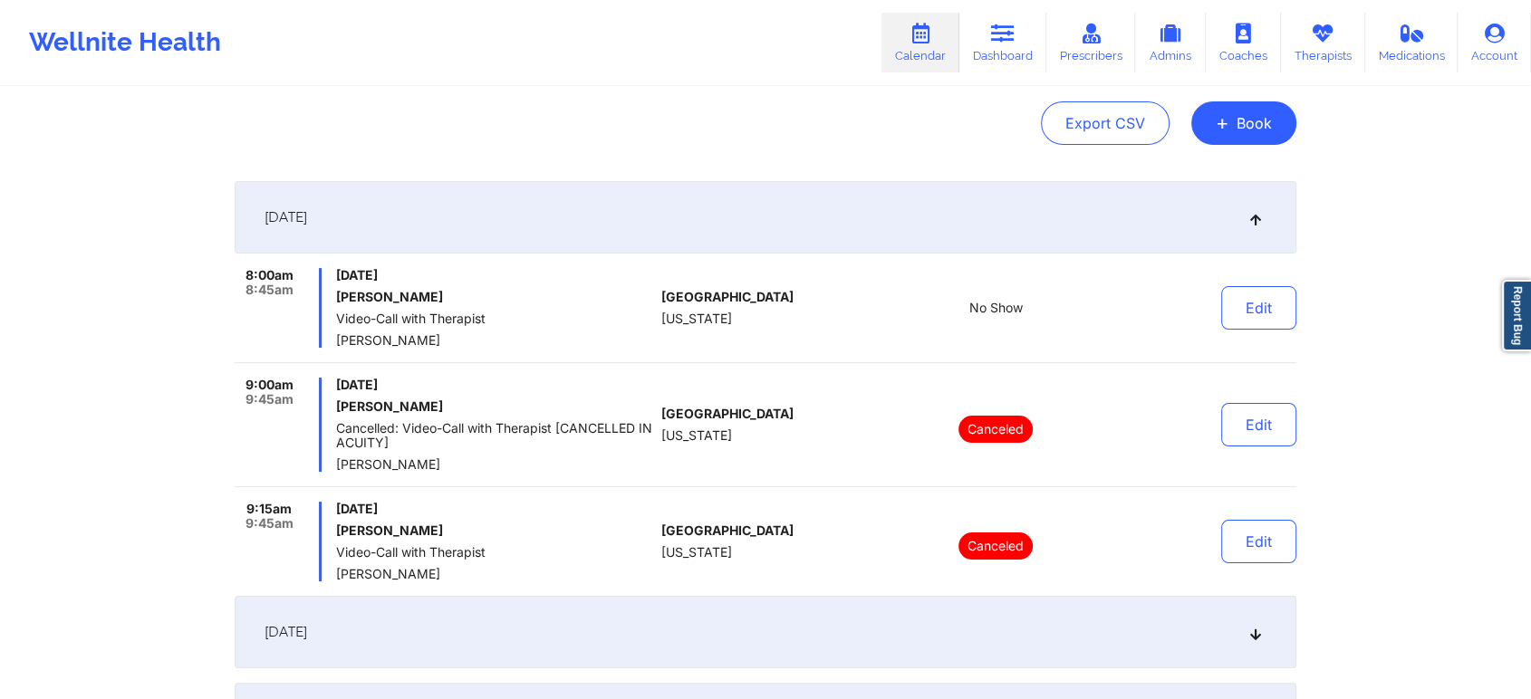
scroll to position [0, 0]
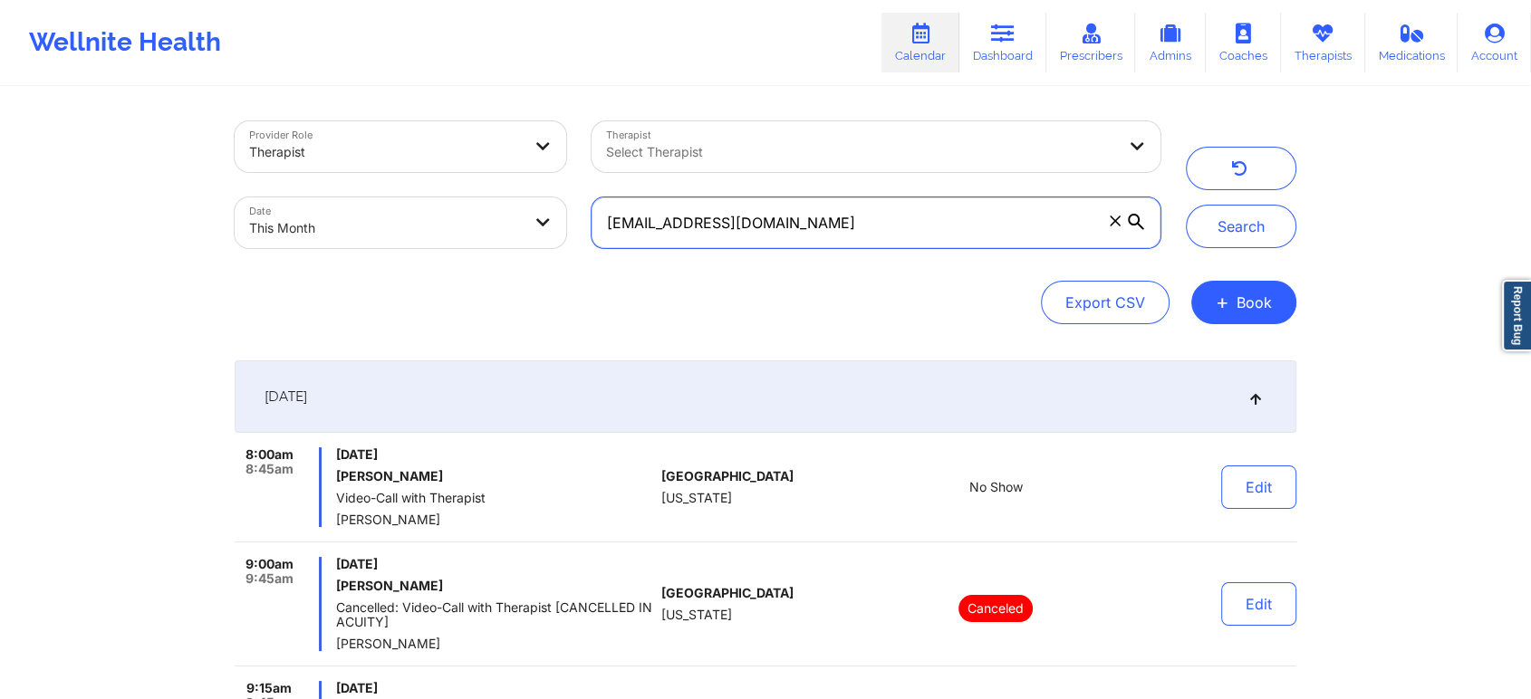
drag, startPoint x: 869, startPoint y: 238, endPoint x: 396, endPoint y: 237, distance: 473.7
click at [396, 237] on div "Provider Role Therapist Therapist Select Therapist Date This Month [EMAIL_ADDRE…" at bounding box center [697, 185] width 951 height 152
click at [1186, 205] on button "Search" at bounding box center [1241, 226] width 110 height 43
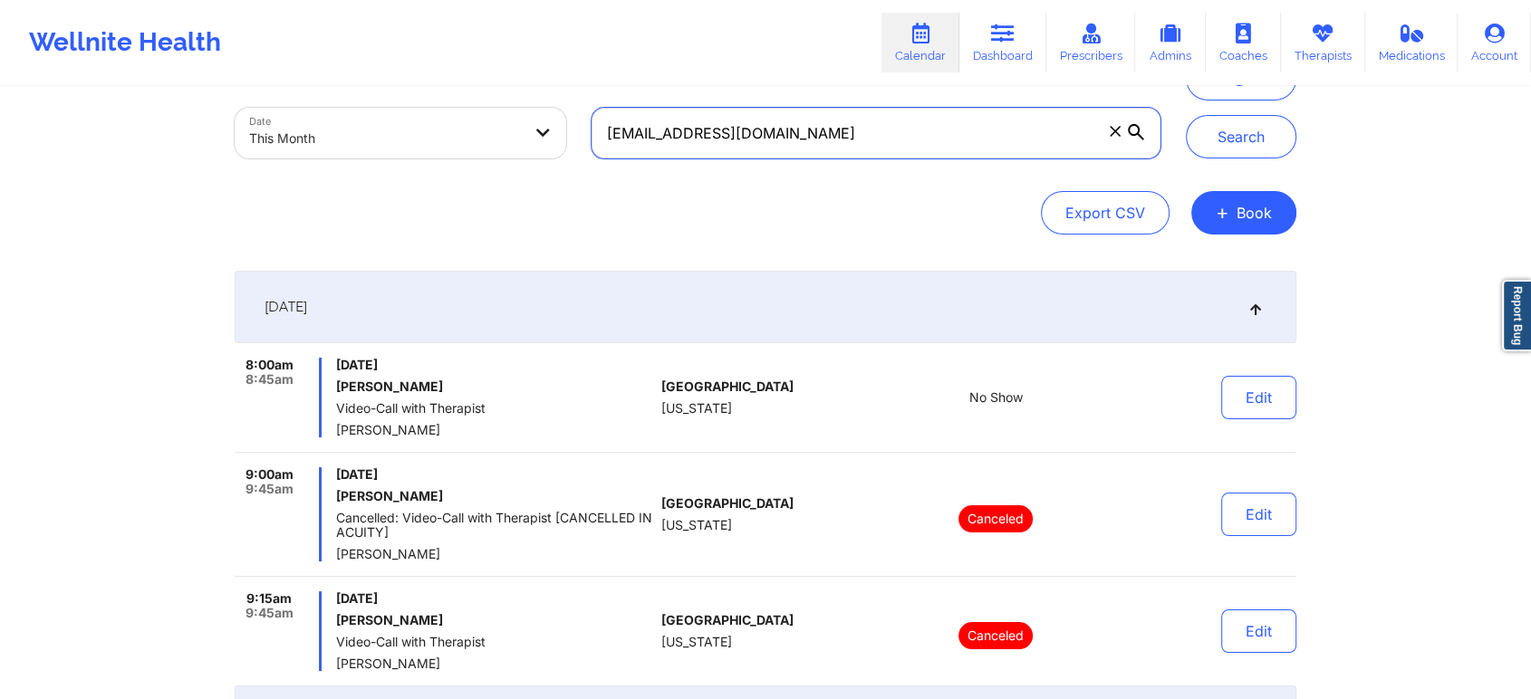
scroll to position [86, 0]
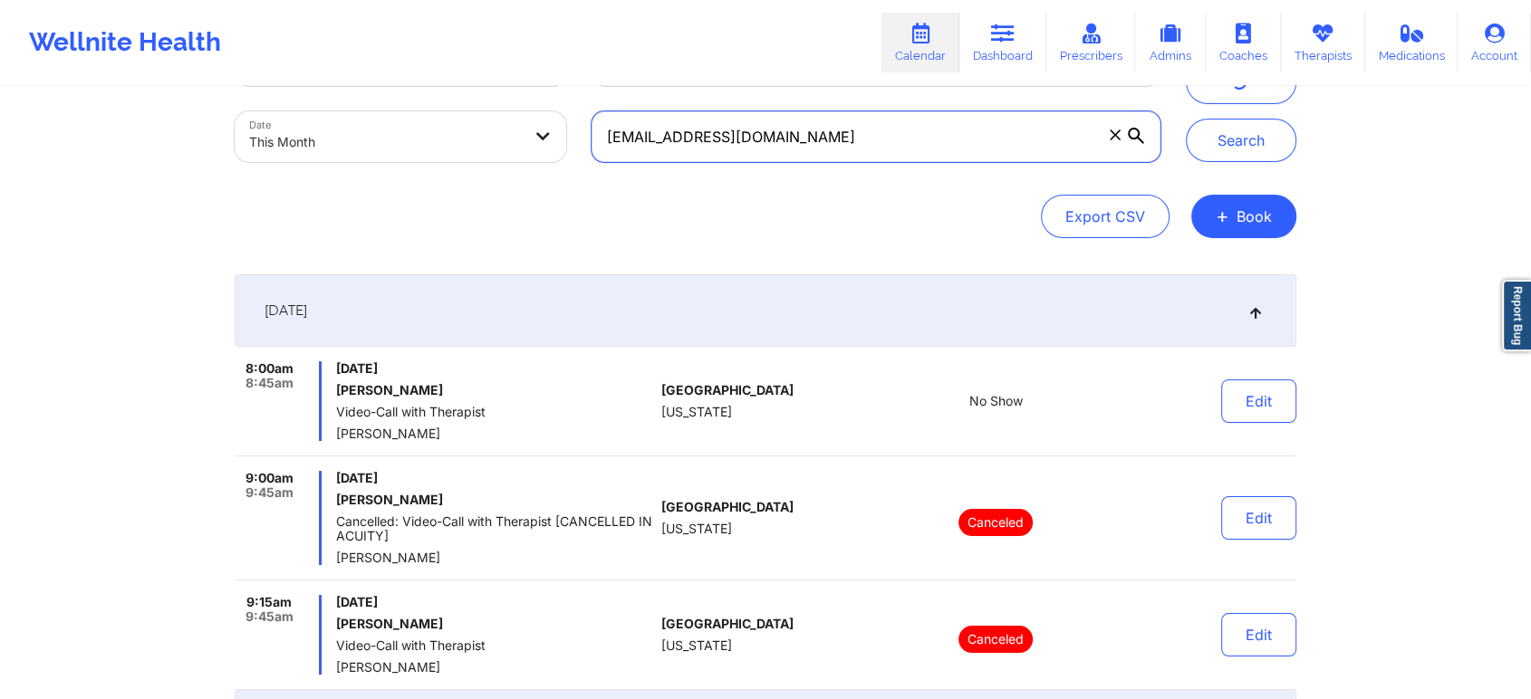
drag, startPoint x: 813, startPoint y: 138, endPoint x: 500, endPoint y: 191, distance: 317.9
click at [500, 191] on div "Provider Role Therapist Therapist Select Therapist Date This Month [EMAIL_ADDRE…" at bounding box center [765, 136] width 1061 height 203
paste input "whittfamily7"
click at [1186, 119] on button "Search" at bounding box center [1241, 140] width 110 height 43
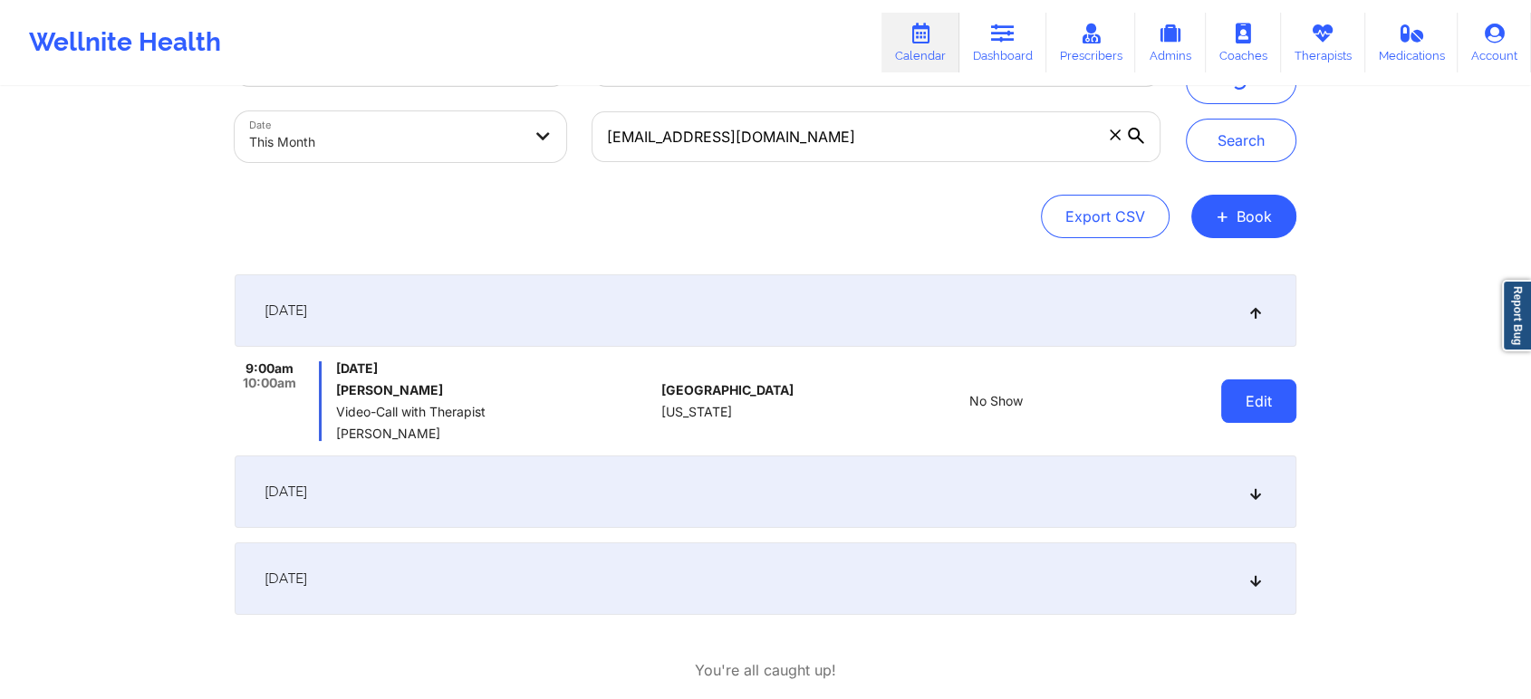
click at [1275, 405] on button "Edit" at bounding box center [1258, 400] width 75 height 43
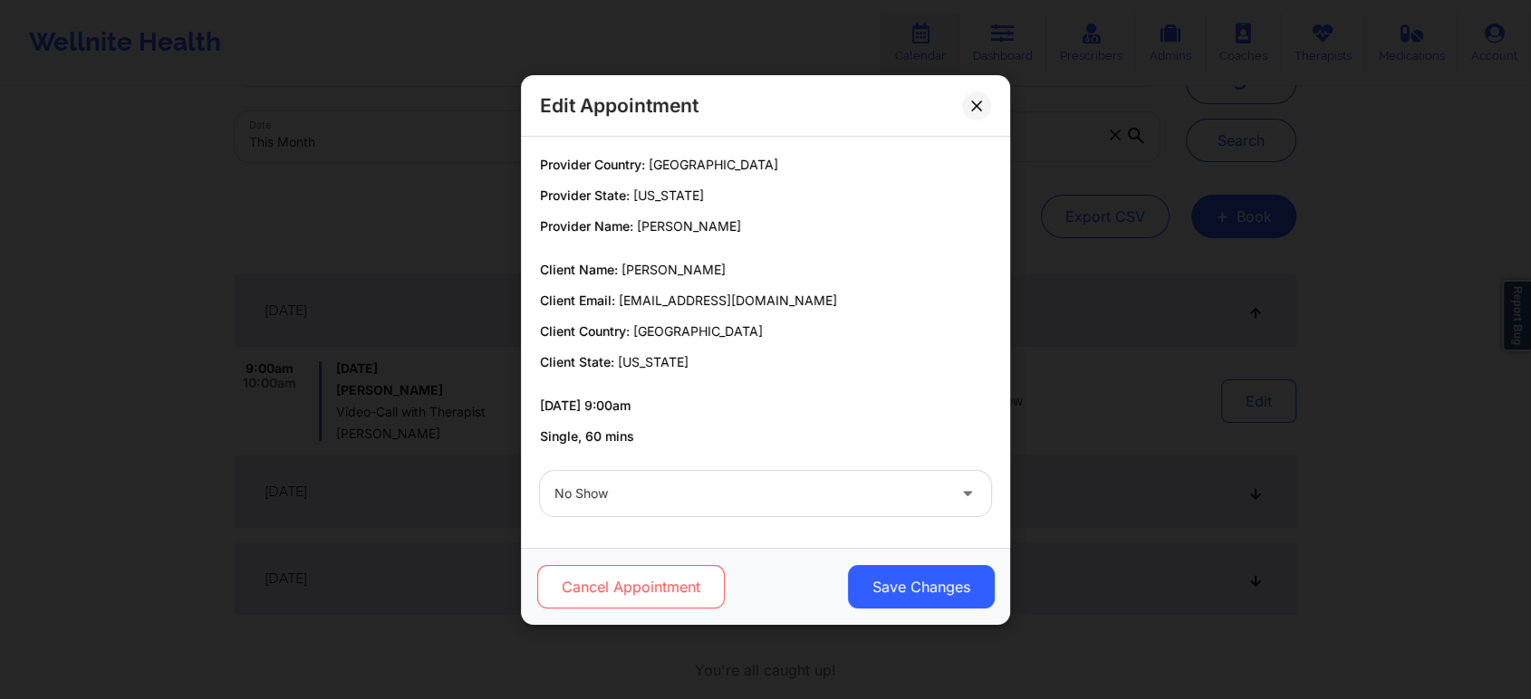
click at [643, 582] on button "Cancel Appointment" at bounding box center [630, 586] width 187 height 43
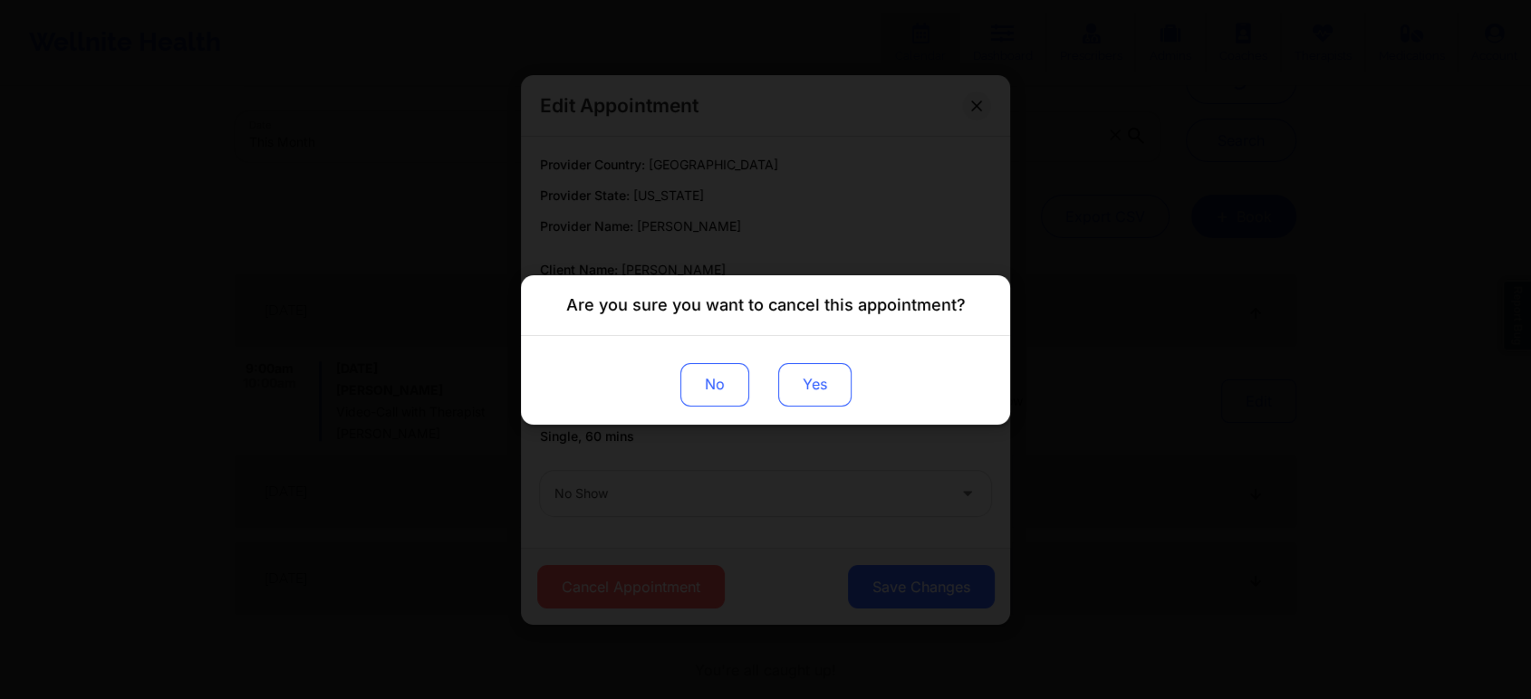
click at [832, 389] on button "Yes" at bounding box center [814, 383] width 73 height 43
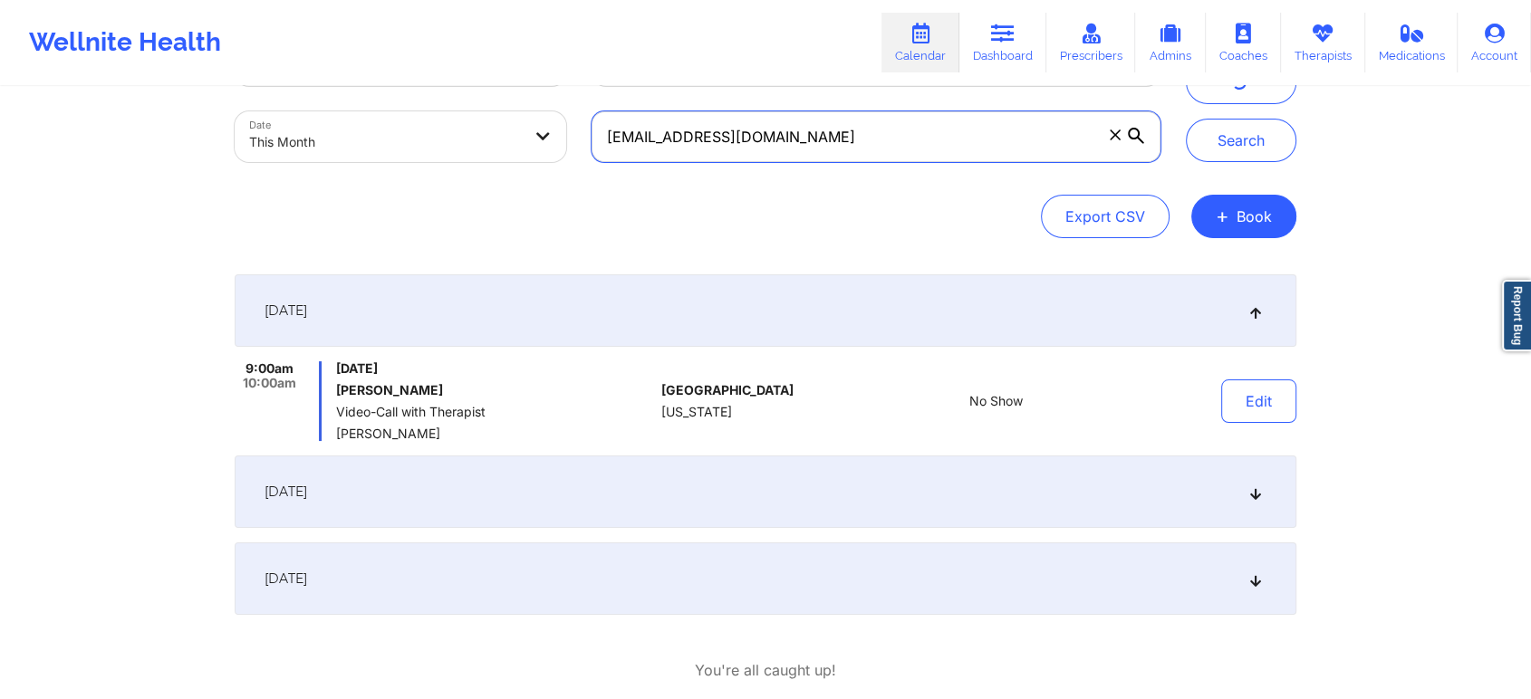
drag, startPoint x: 885, startPoint y: 131, endPoint x: 424, endPoint y: 187, distance: 464.3
click at [424, 187] on div "Provider Role Therapist Therapist Select Therapist Date This Month [EMAIL_ADDRE…" at bounding box center [765, 136] width 1061 height 203
paste input "meganmerryman@hot"
click at [1186, 119] on button "Search" at bounding box center [1241, 140] width 110 height 43
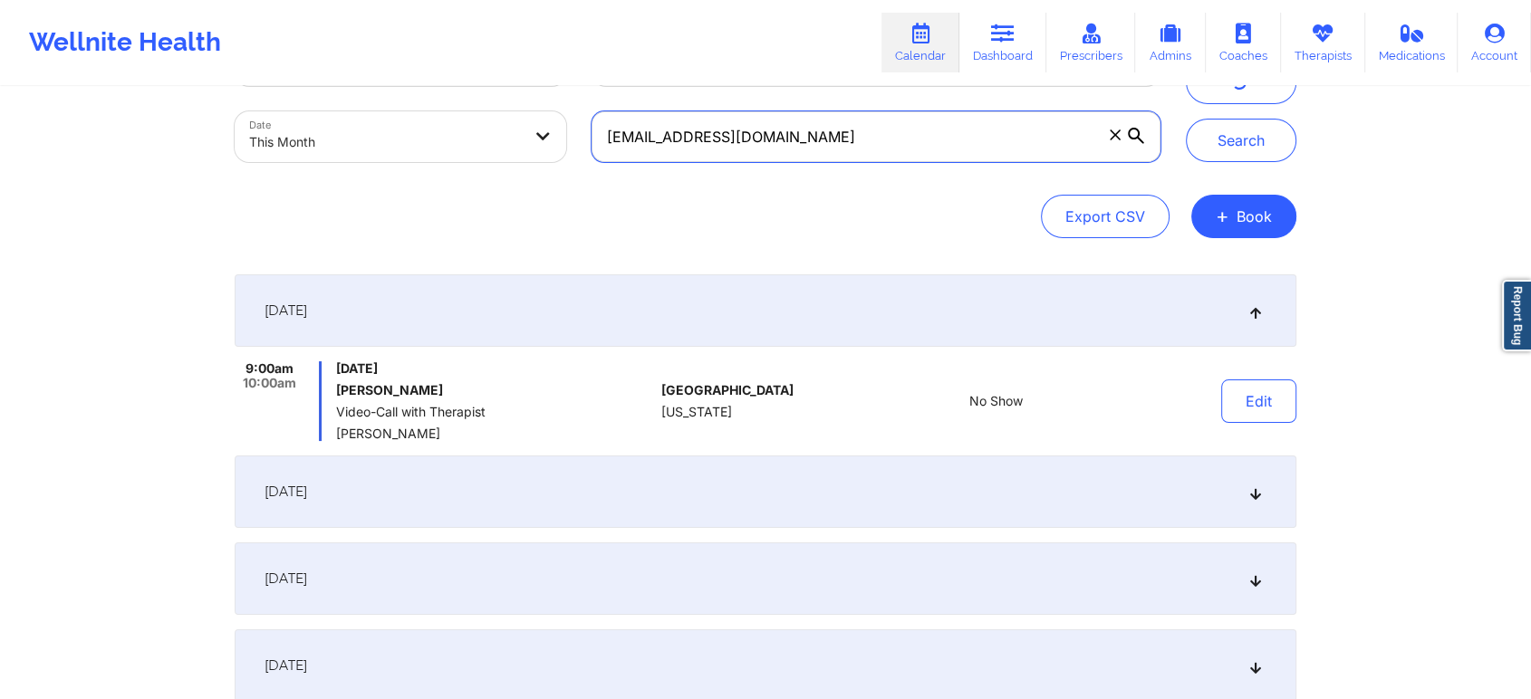
scroll to position [174, 0]
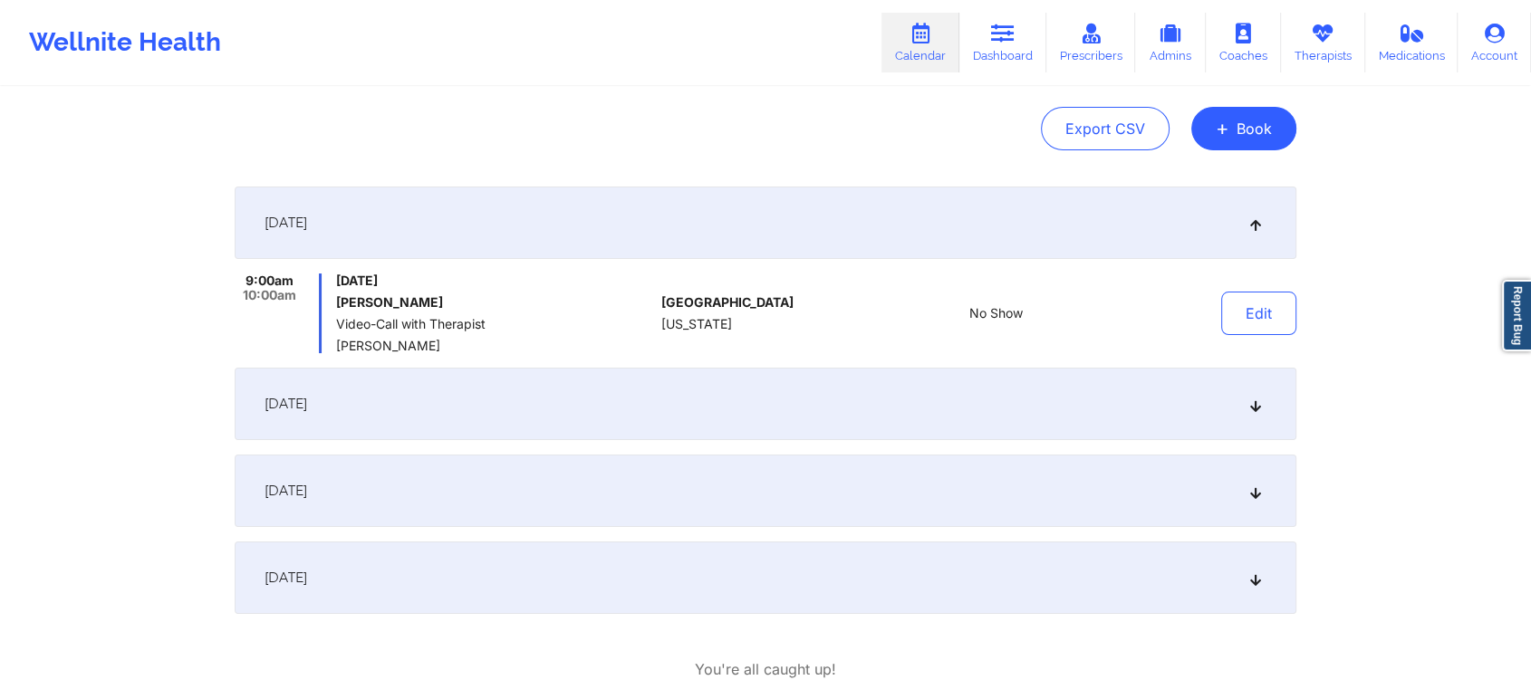
click at [556, 426] on div "[DATE]" at bounding box center [765, 404] width 1061 height 72
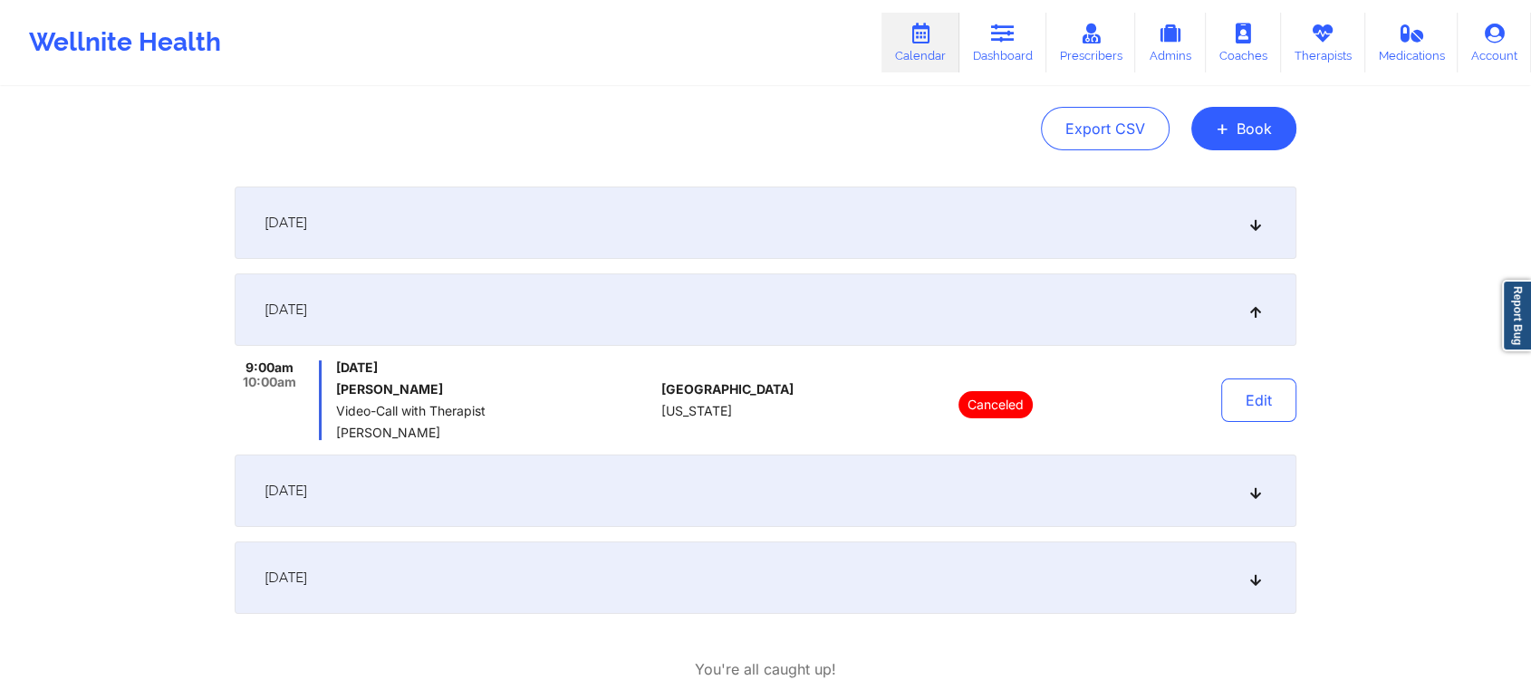
click at [543, 193] on div "[DATE]" at bounding box center [765, 223] width 1061 height 72
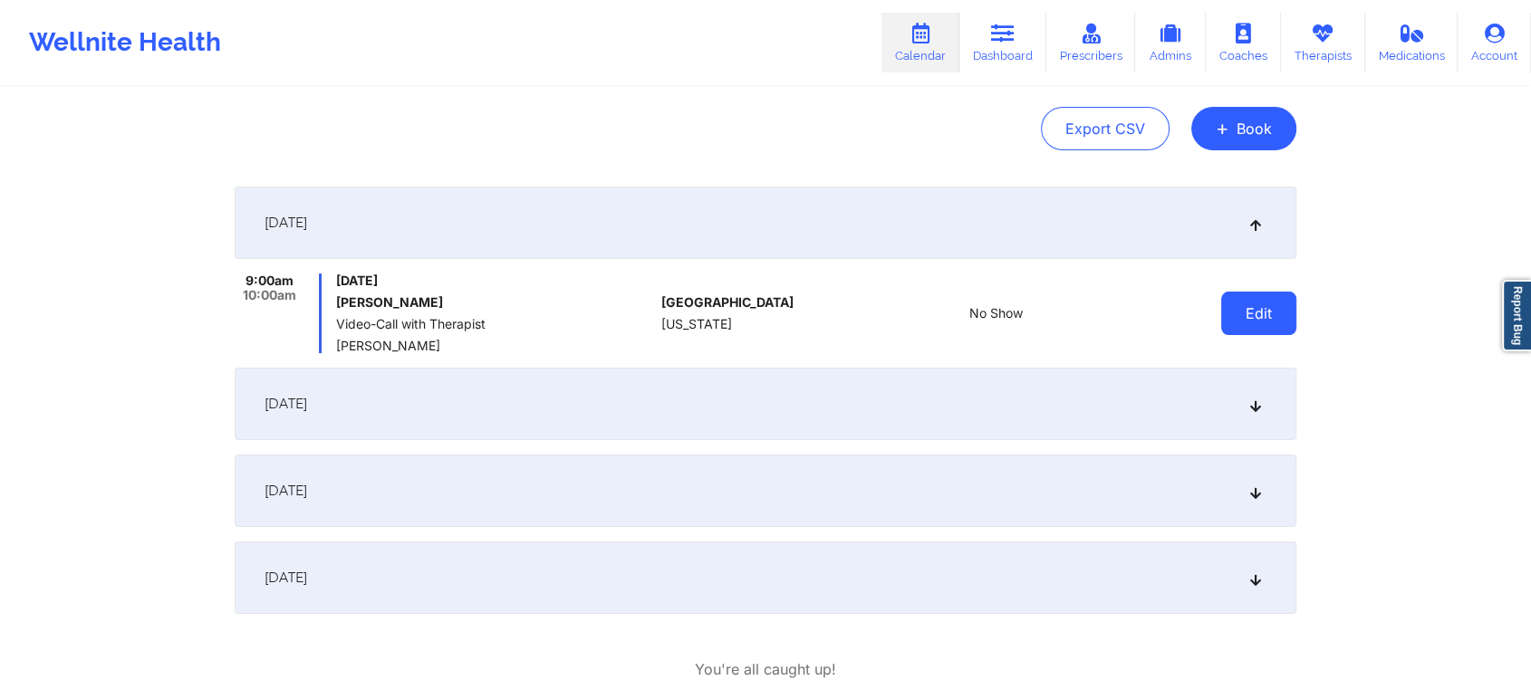
click at [1260, 309] on button "Edit" at bounding box center [1258, 313] width 75 height 43
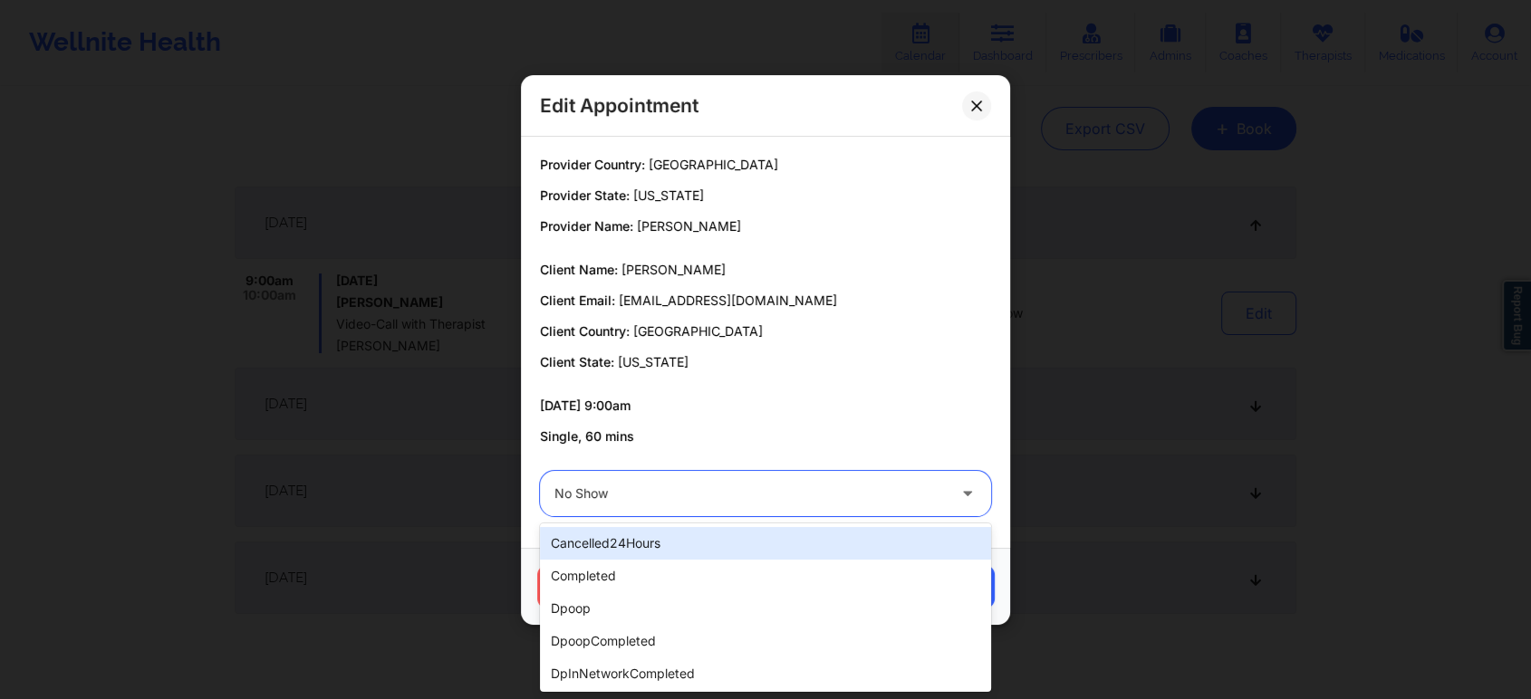
click at [689, 493] on div at bounding box center [749, 494] width 391 height 22
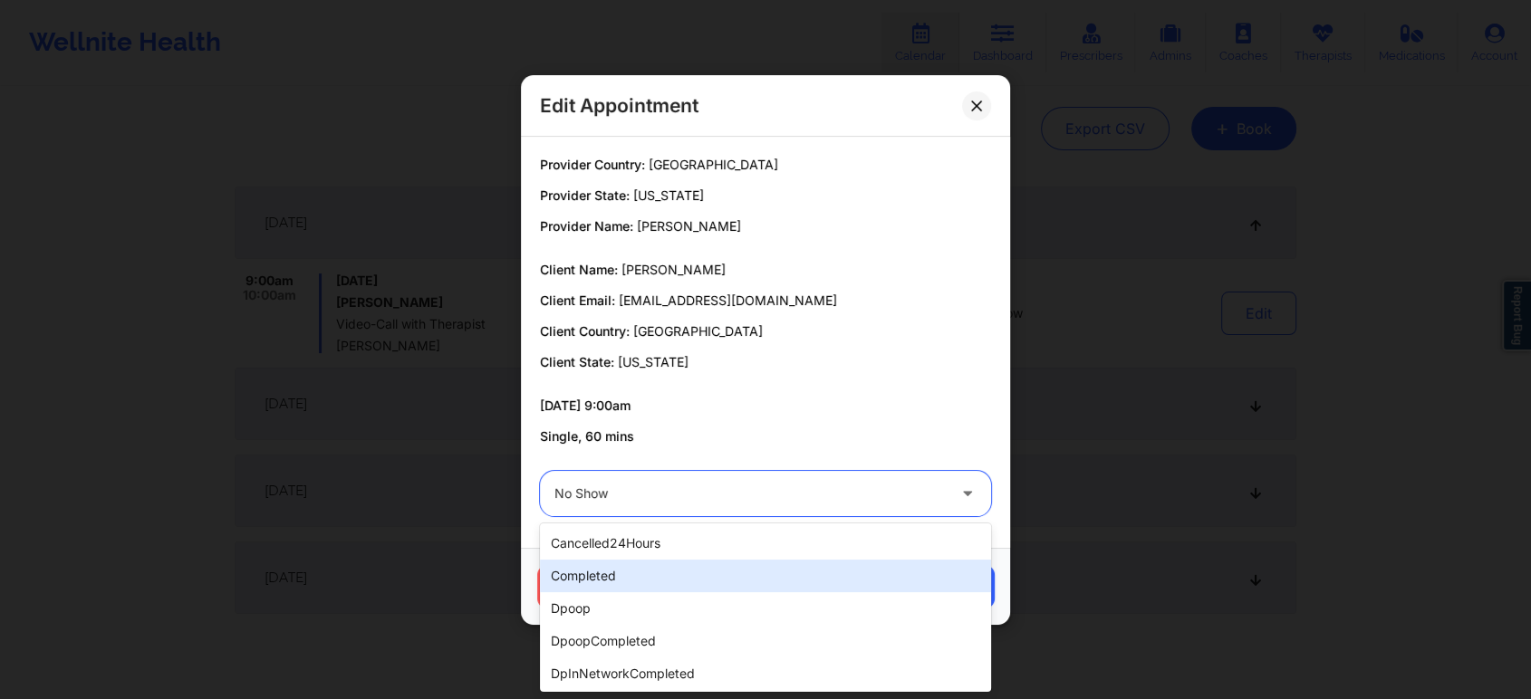
click at [595, 578] on div "completed" at bounding box center [765, 576] width 451 height 33
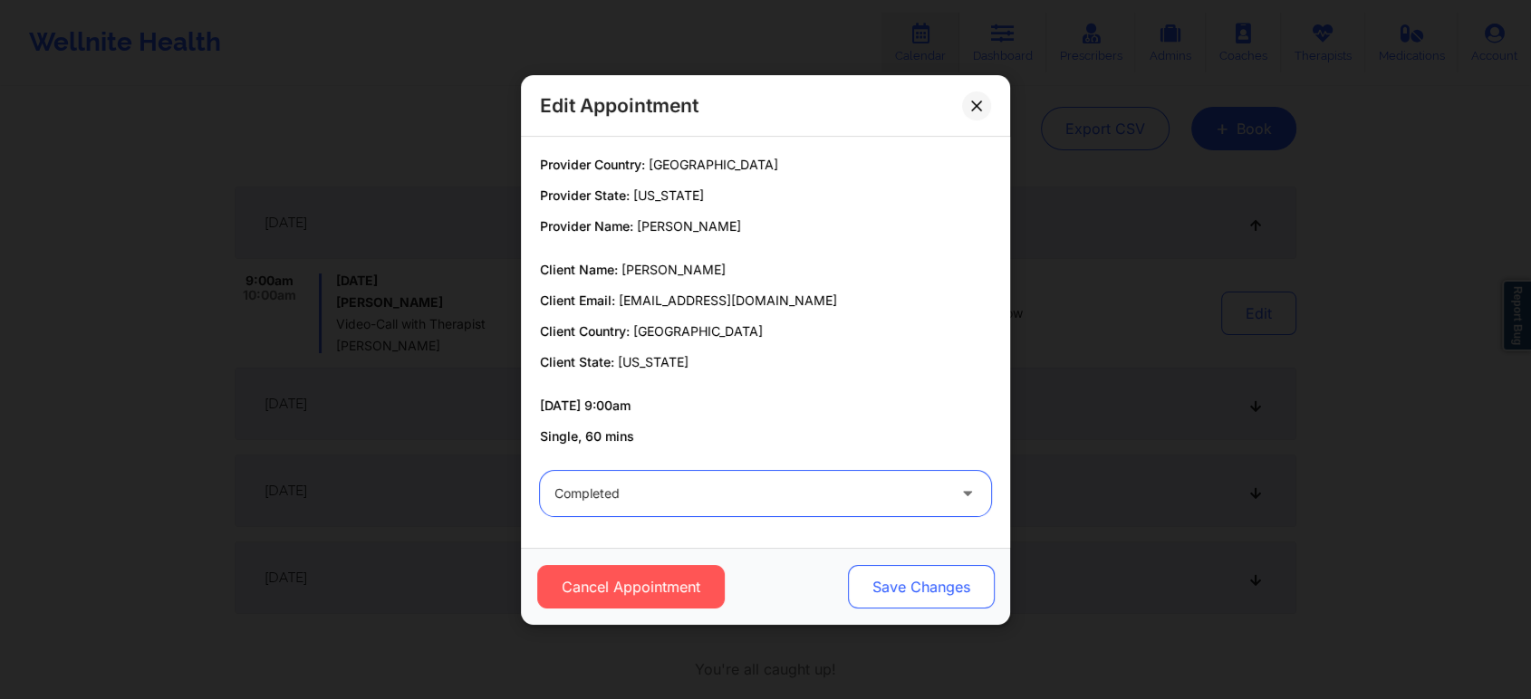
click at [859, 570] on button "Save Changes" at bounding box center [921, 586] width 147 height 43
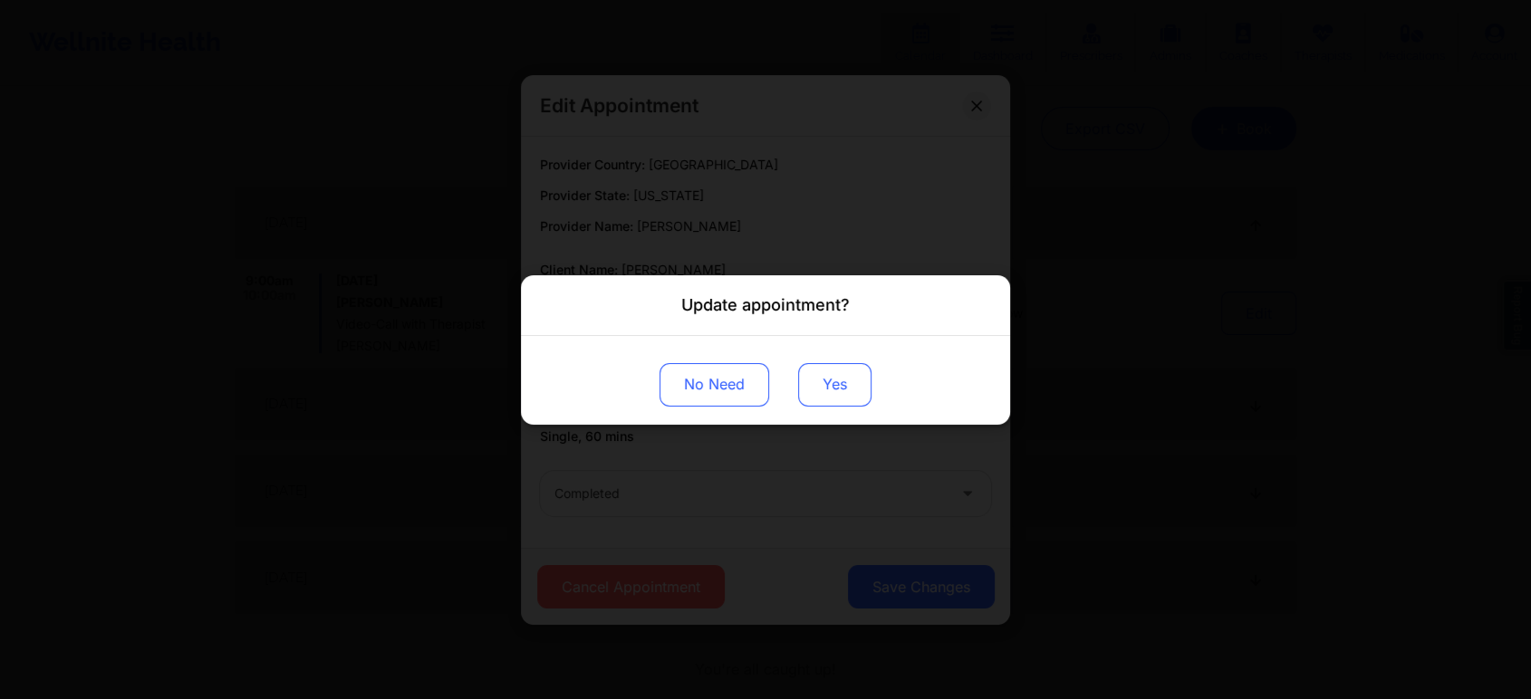
click at [809, 382] on button "Yes" at bounding box center [834, 383] width 73 height 43
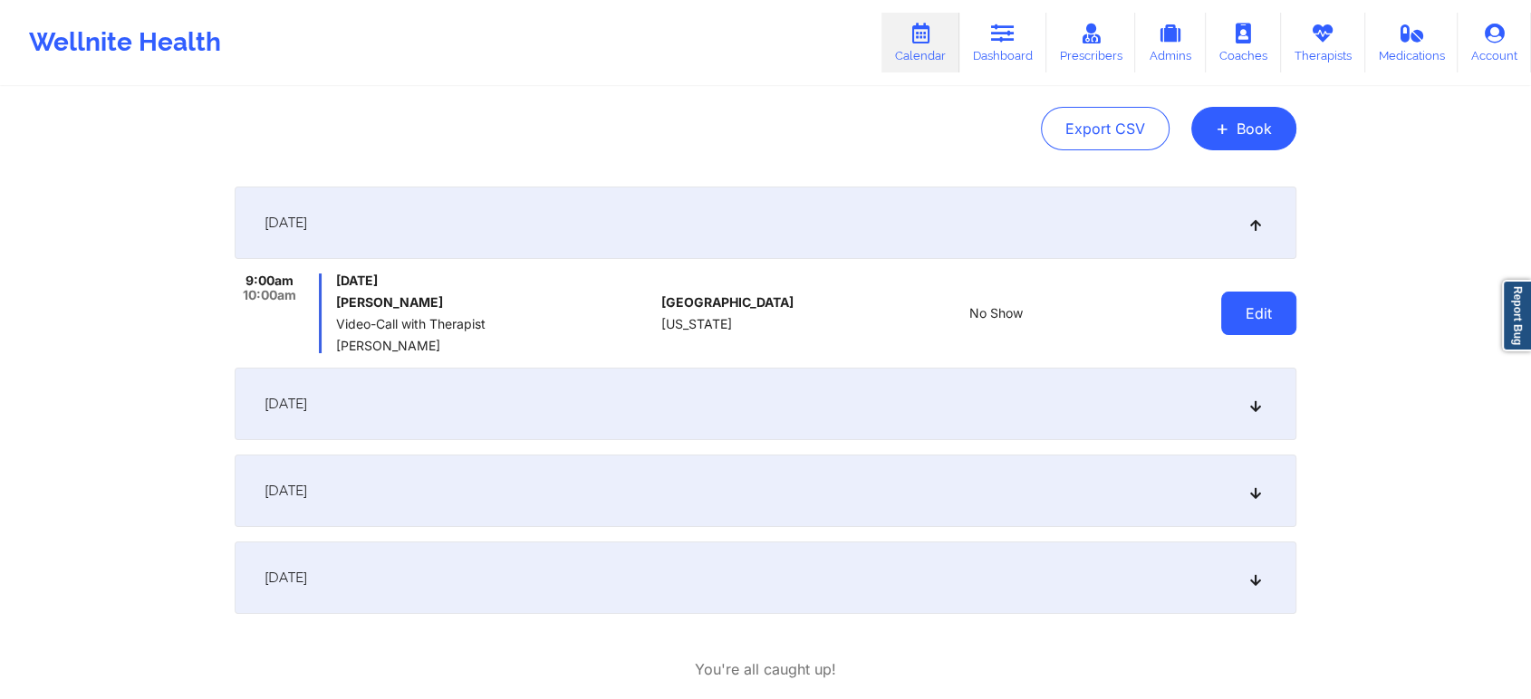
click at [1253, 298] on button "Edit" at bounding box center [1258, 313] width 75 height 43
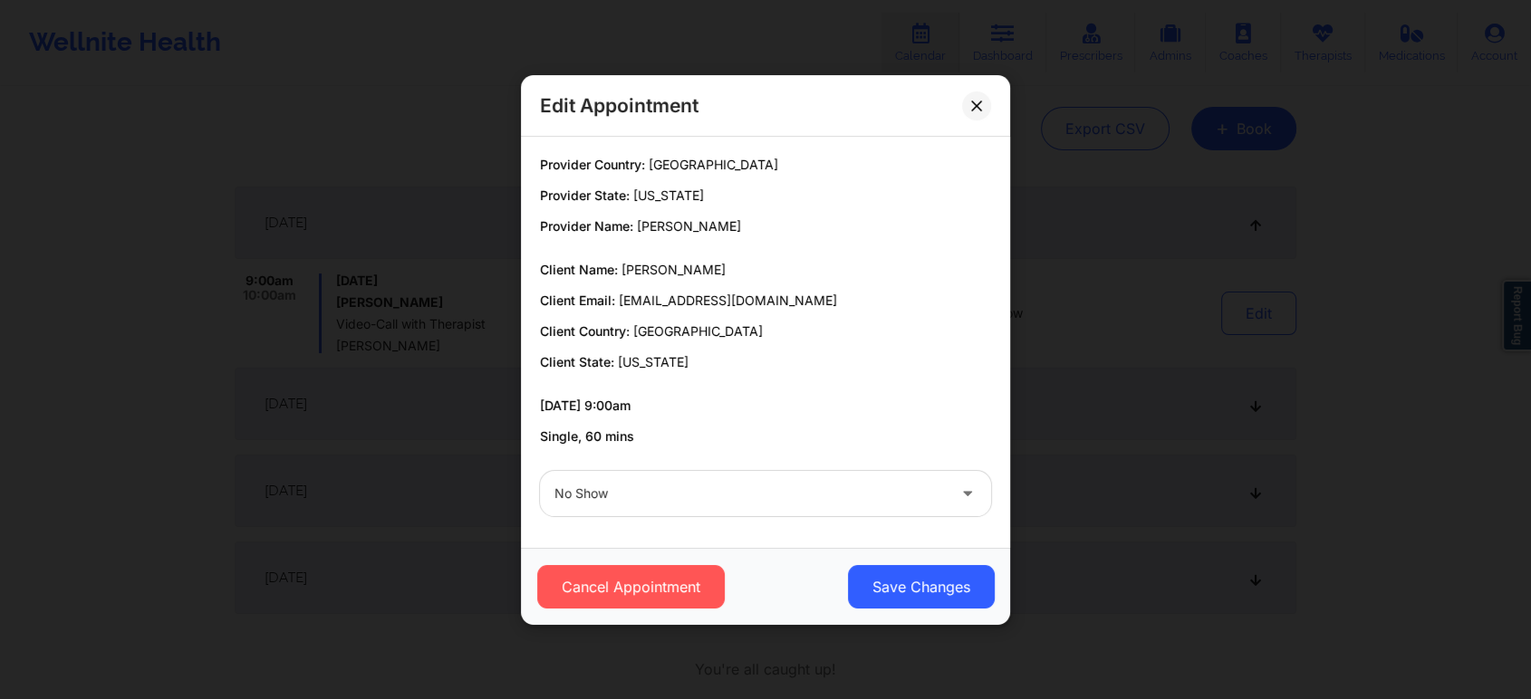
click at [823, 483] on div at bounding box center [749, 494] width 391 height 22
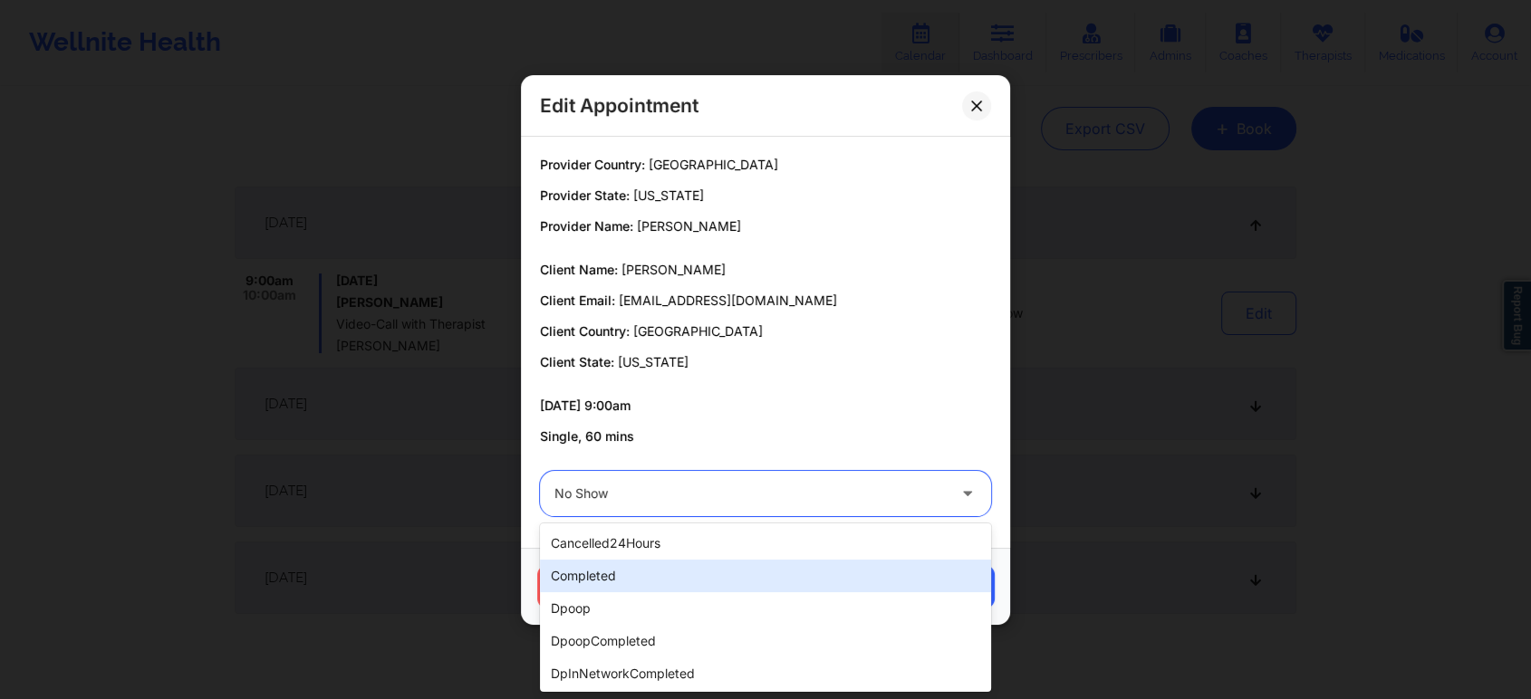
click at [677, 573] on div "completed" at bounding box center [765, 576] width 451 height 33
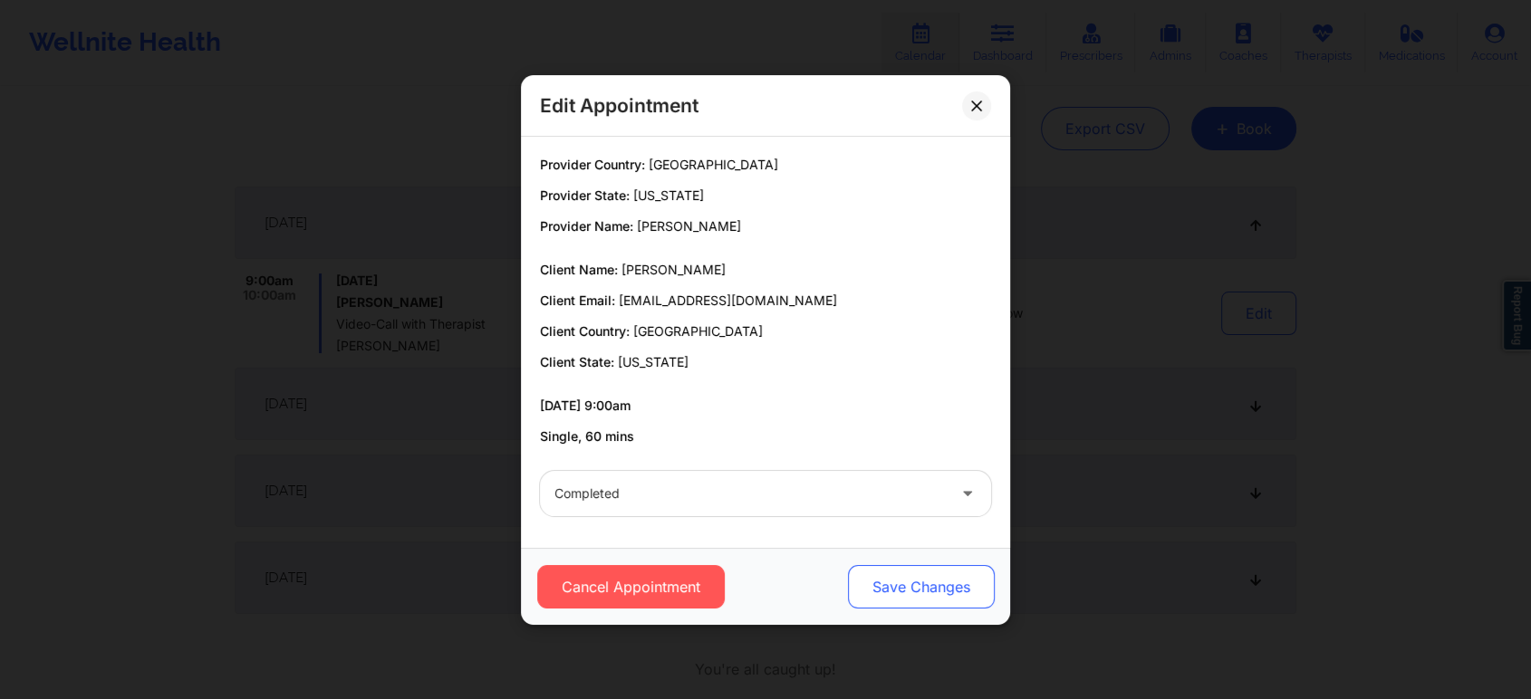
click at [913, 584] on button "Save Changes" at bounding box center [921, 586] width 147 height 43
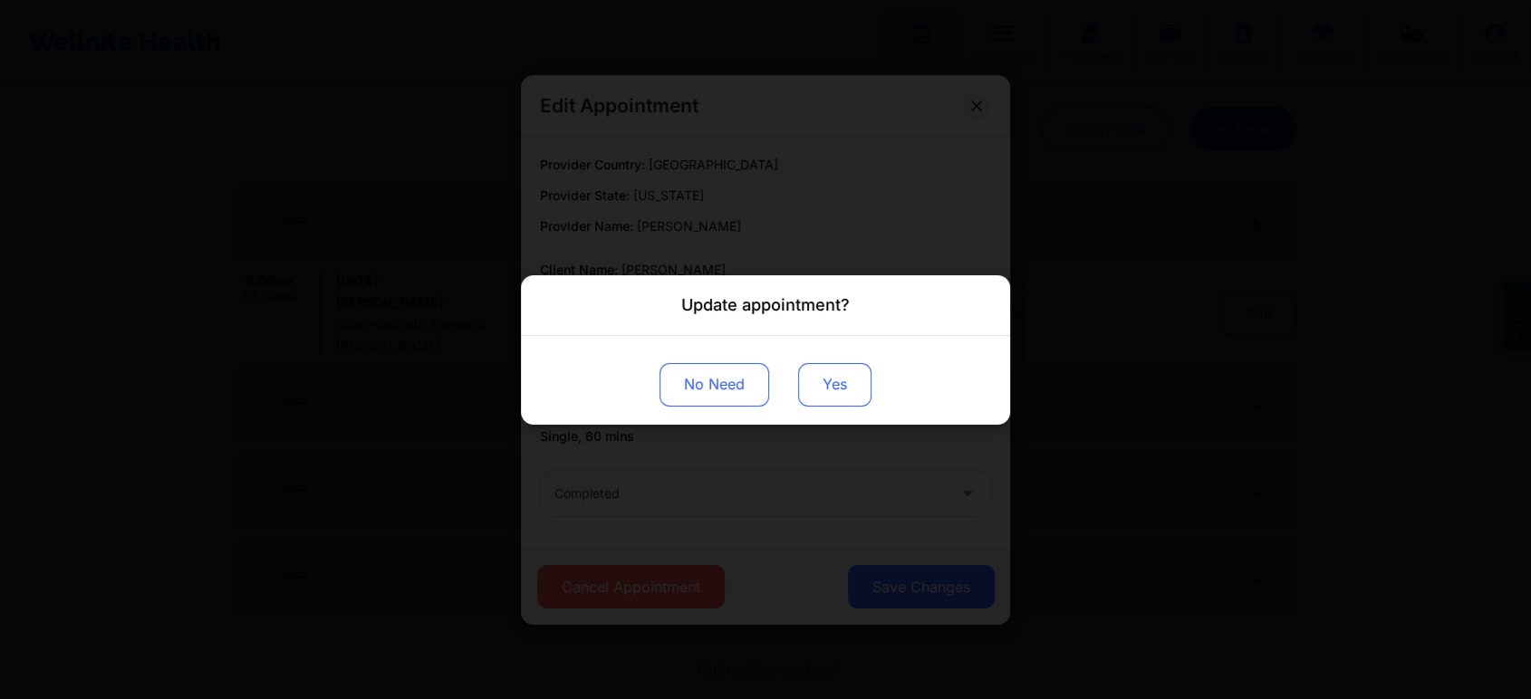
click at [840, 371] on button "Yes" at bounding box center [834, 383] width 73 height 43
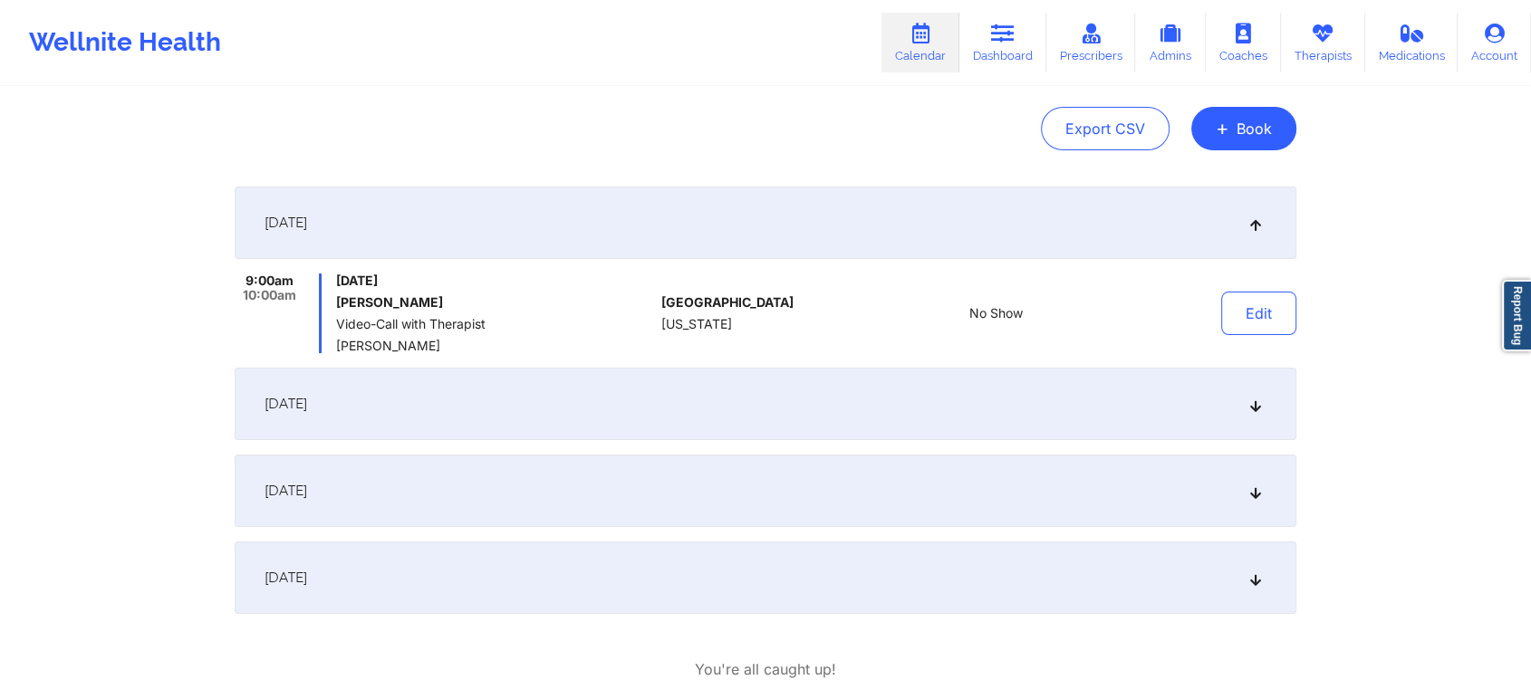
scroll to position [0, 0]
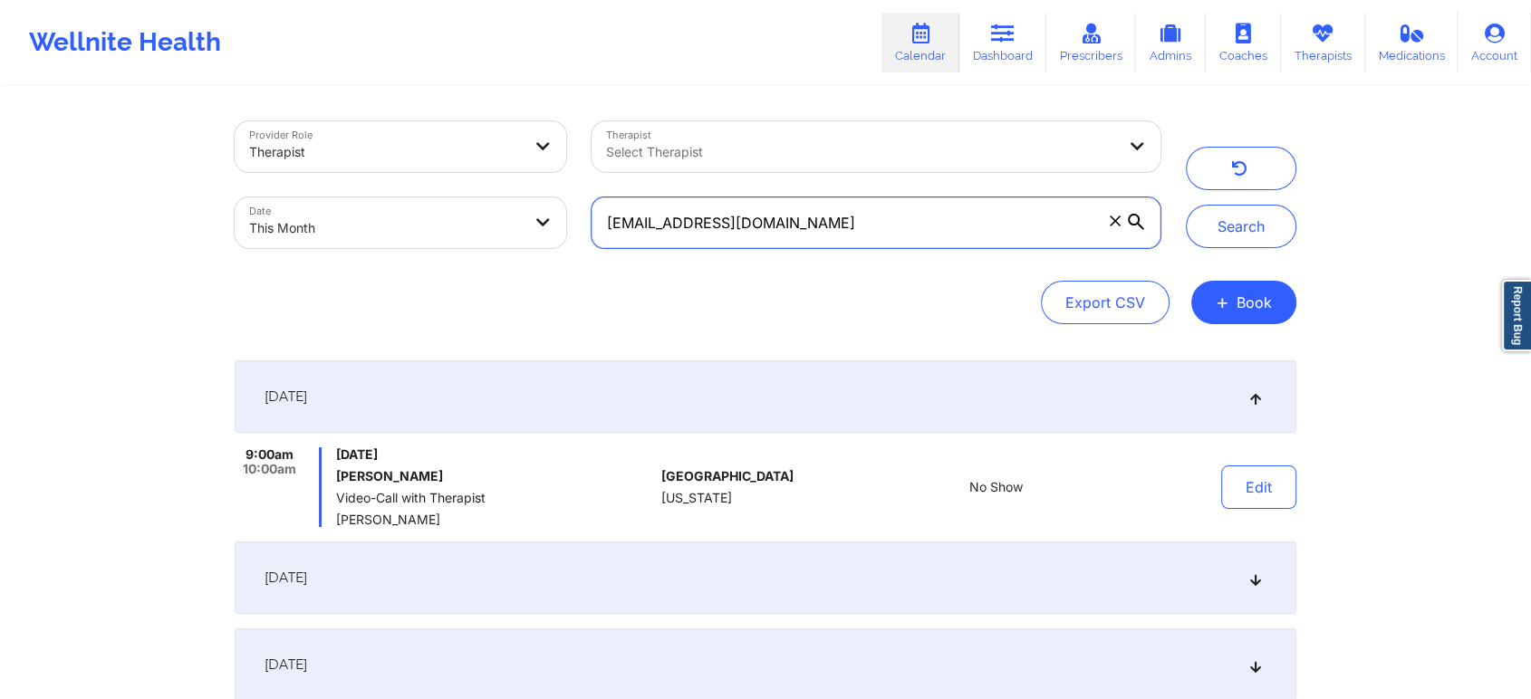
drag, startPoint x: 905, startPoint y: 237, endPoint x: 469, endPoint y: 211, distance: 436.4
click at [469, 211] on div "Provider Role Therapist Therapist Select Therapist Date This Month [EMAIL_ADDRE…" at bounding box center [697, 185] width 951 height 152
paste input "ichael.[PERSON_NAME]@g"
type input "[PERSON_NAME][EMAIL_ADDRESS][PERSON_NAME][DOMAIN_NAME]"
click at [1186, 205] on button "Search" at bounding box center [1241, 226] width 110 height 43
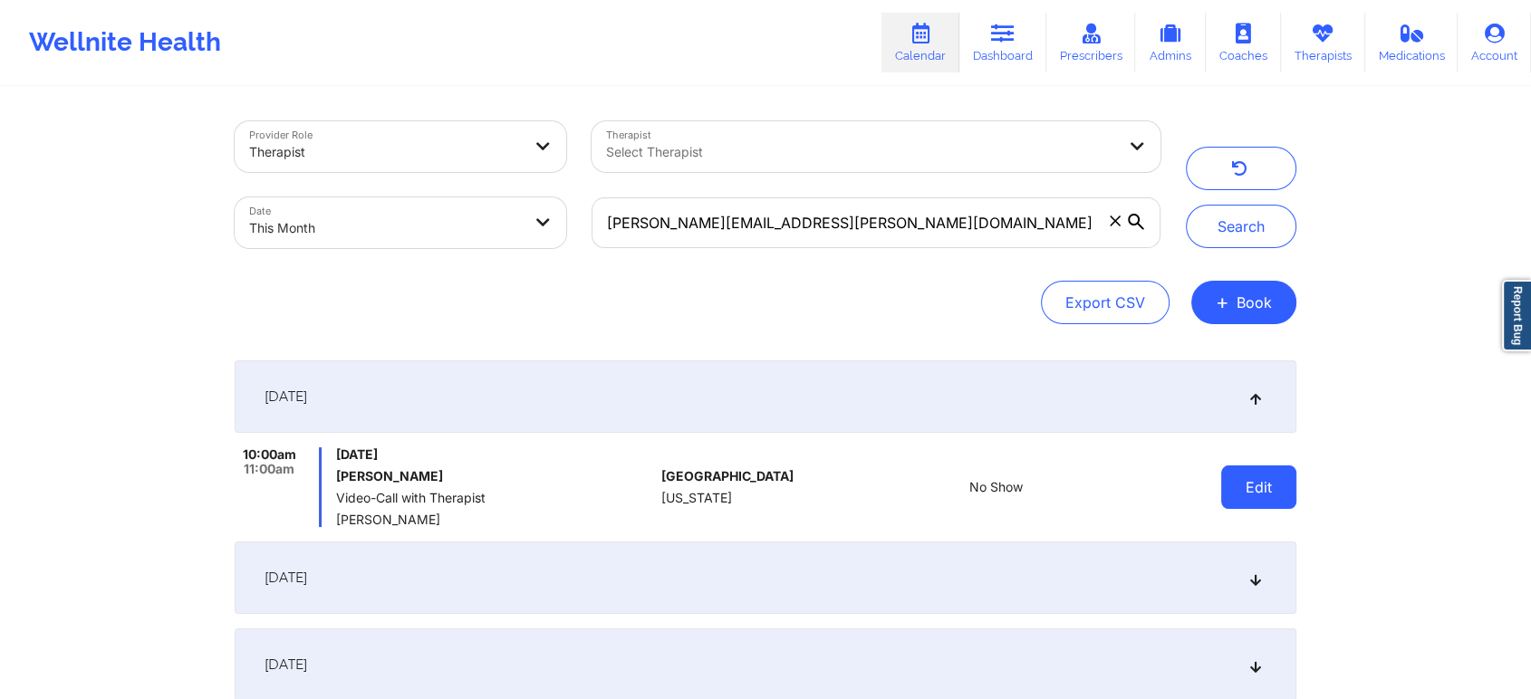
click at [1253, 490] on button "Edit" at bounding box center [1258, 487] width 75 height 43
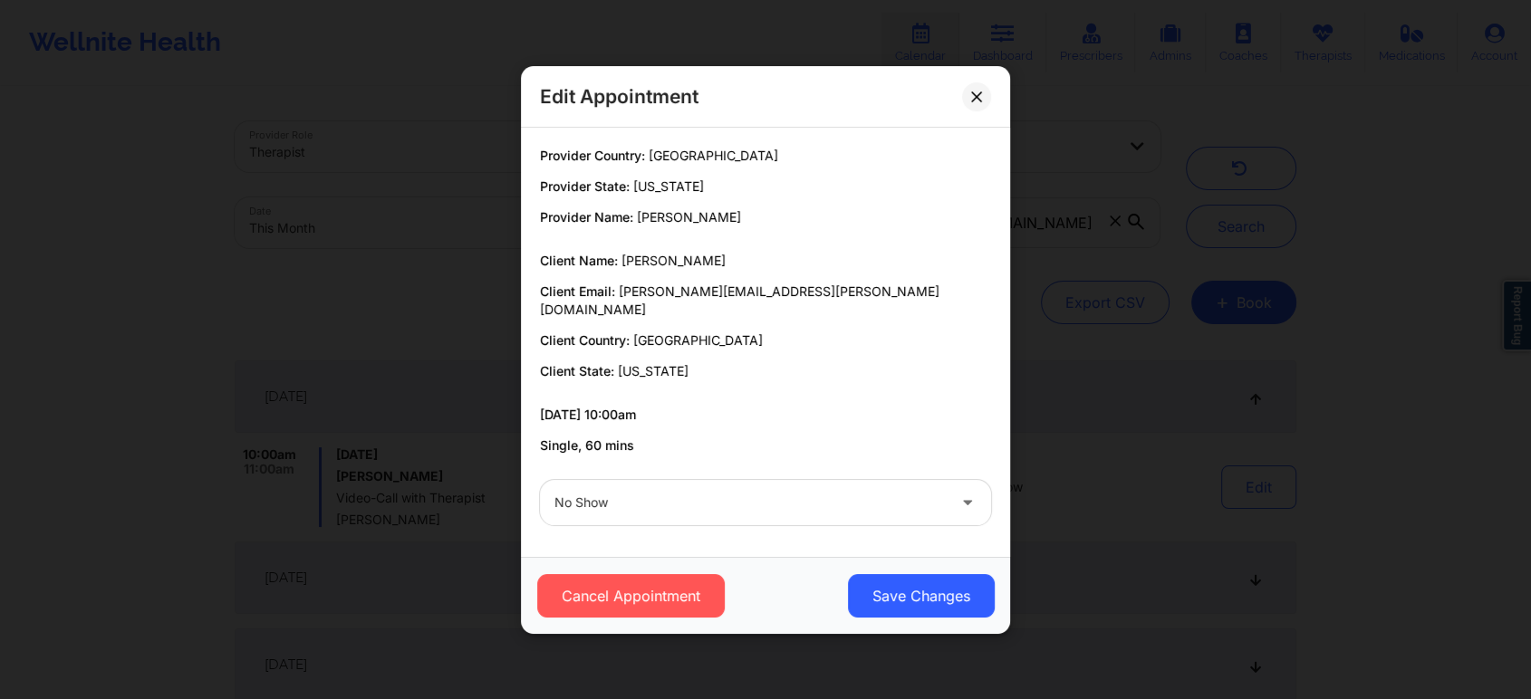
click at [724, 492] on div at bounding box center [749, 503] width 391 height 22
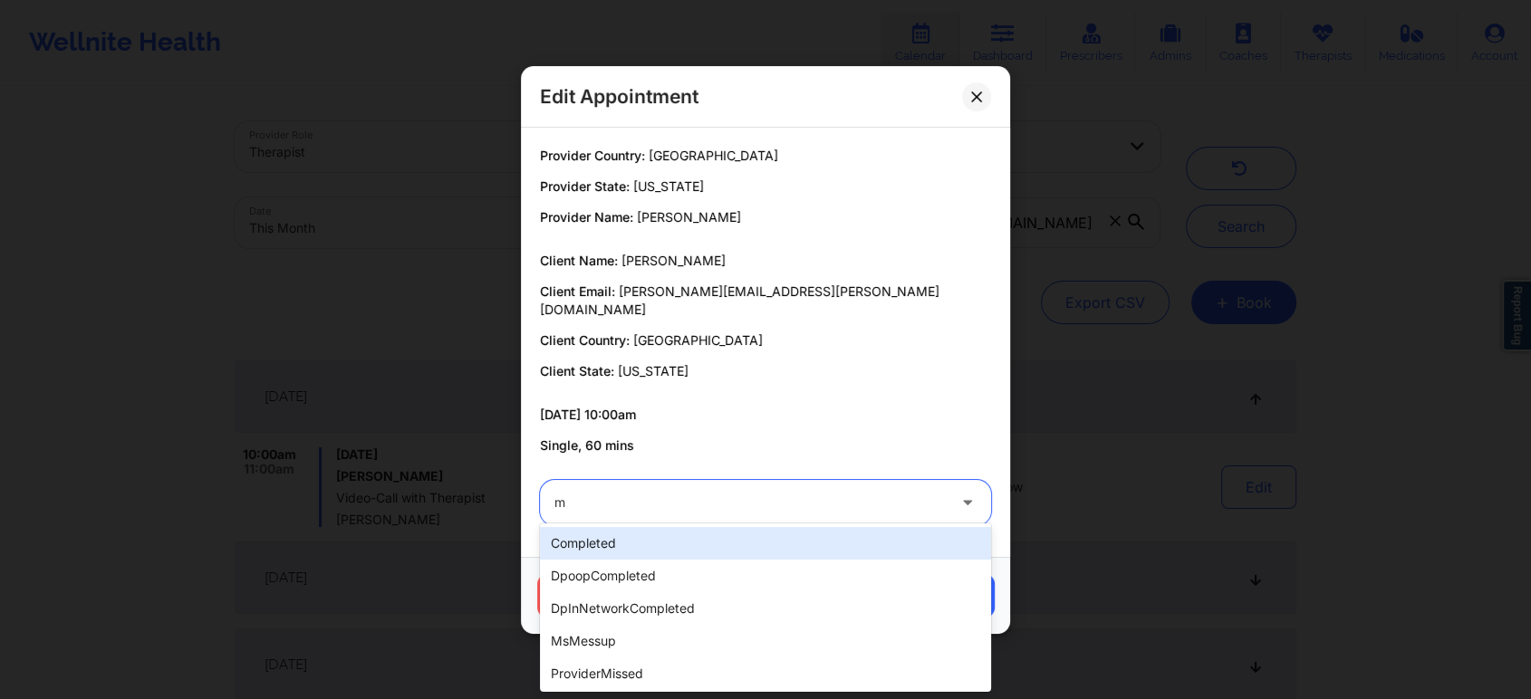
type input "ms"
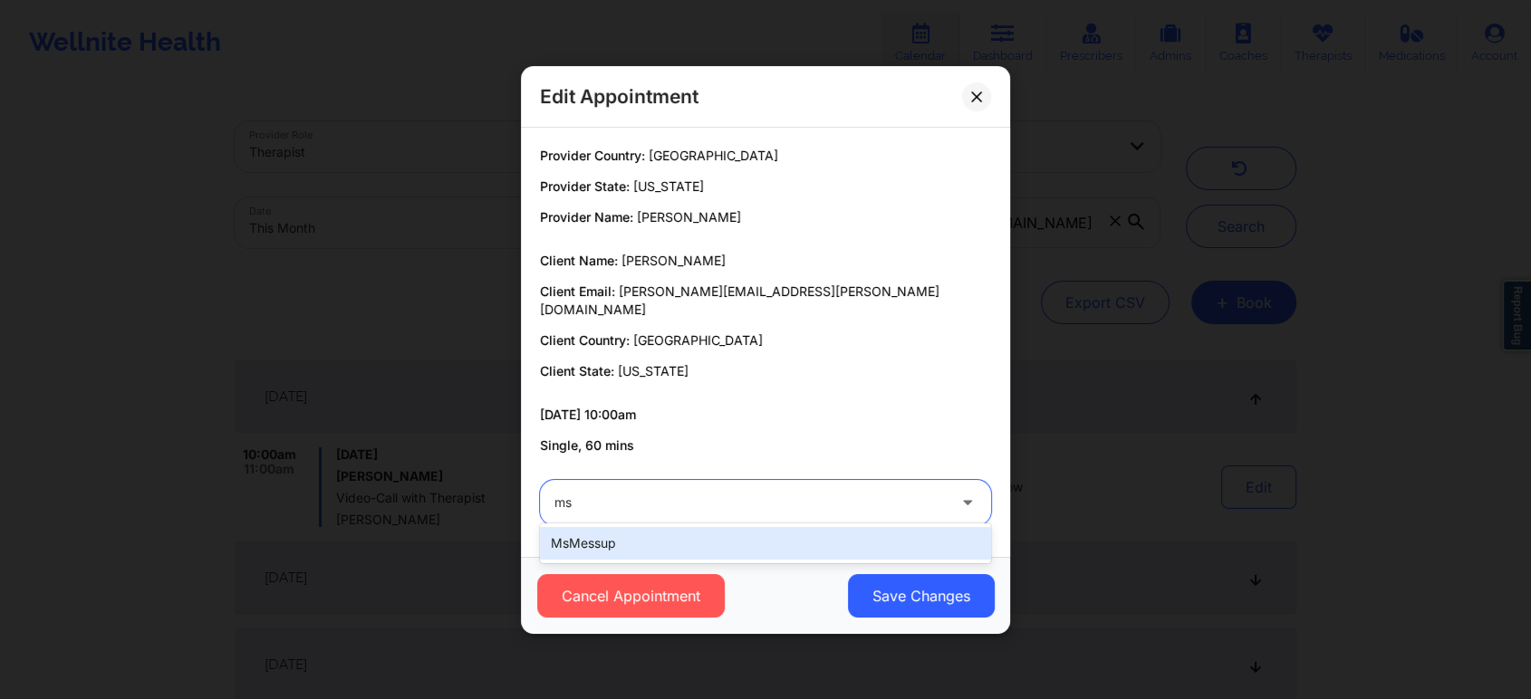
click at [696, 528] on div "msMessup" at bounding box center [765, 543] width 451 height 33
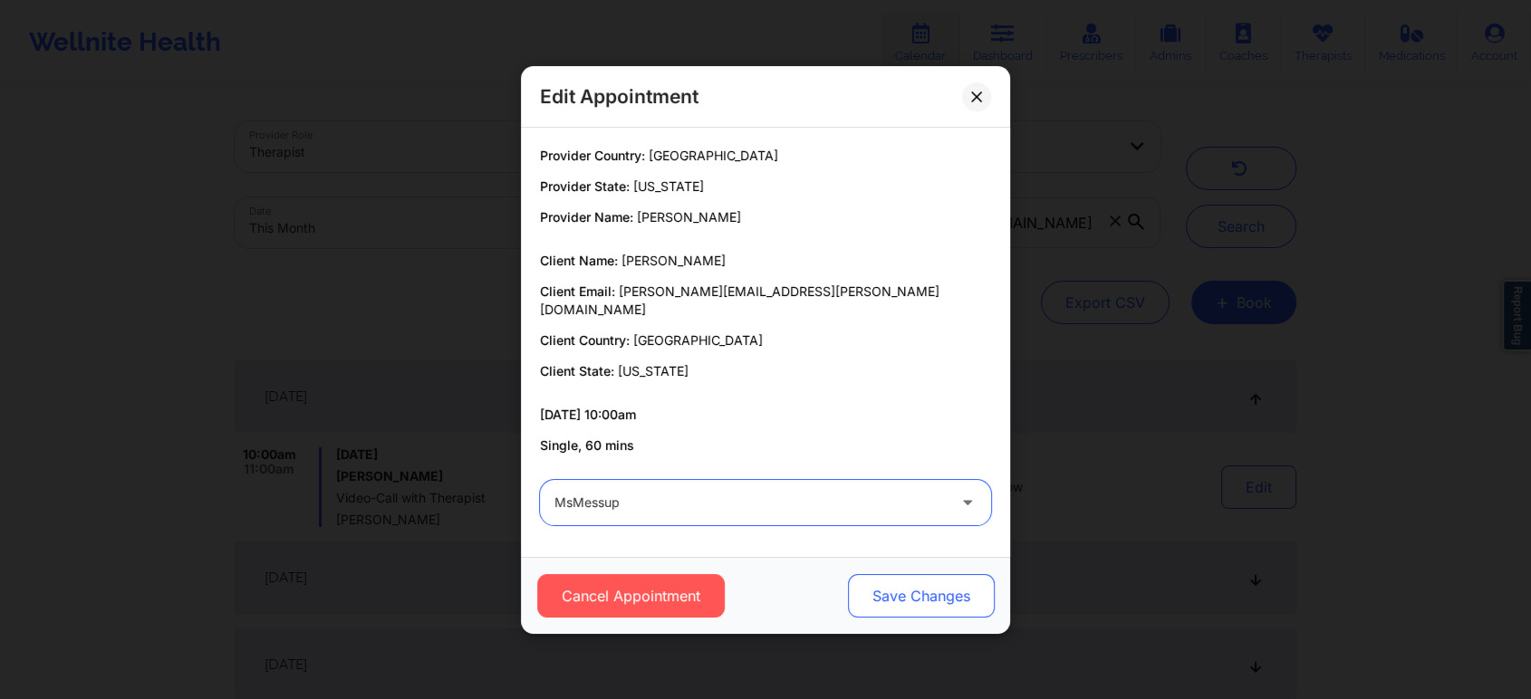
click at [927, 591] on button "Save Changes" at bounding box center [921, 595] width 147 height 43
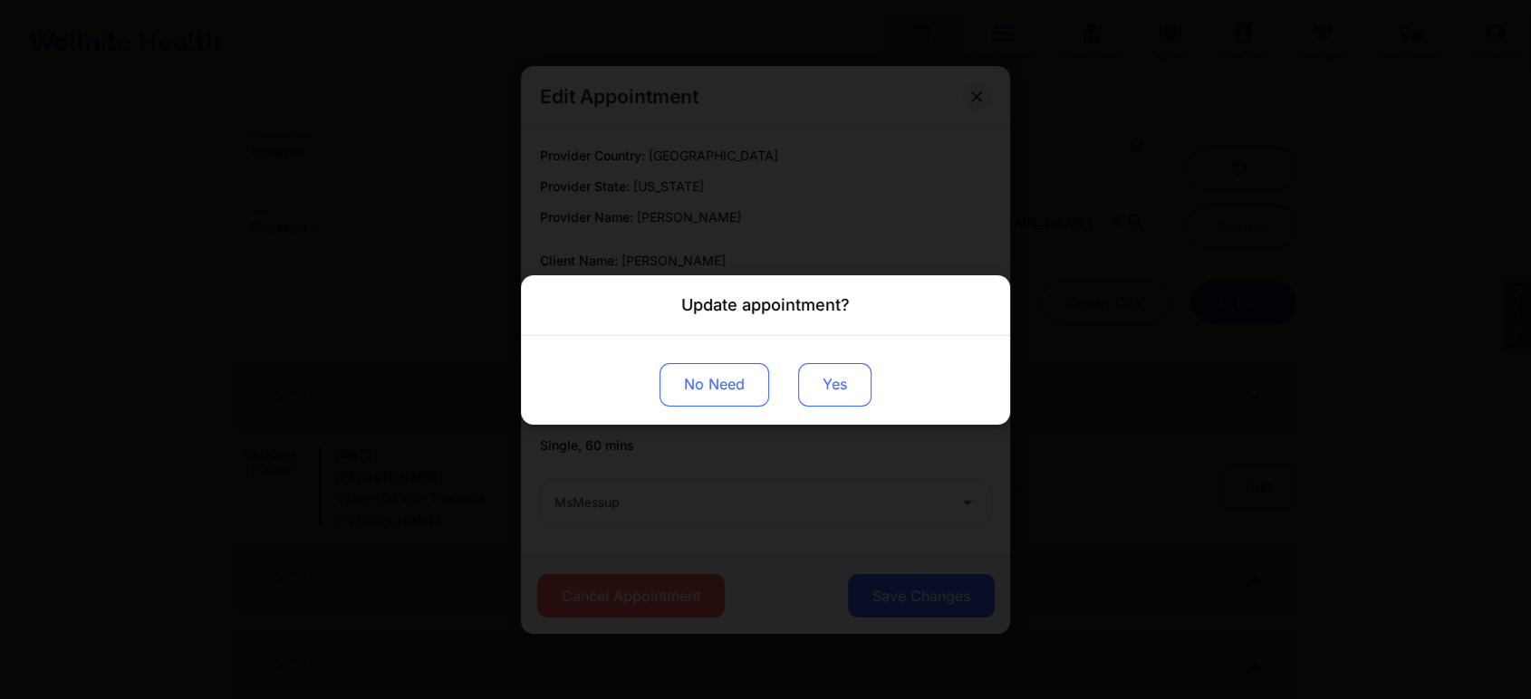
click at [802, 396] on button "Yes" at bounding box center [834, 383] width 73 height 43
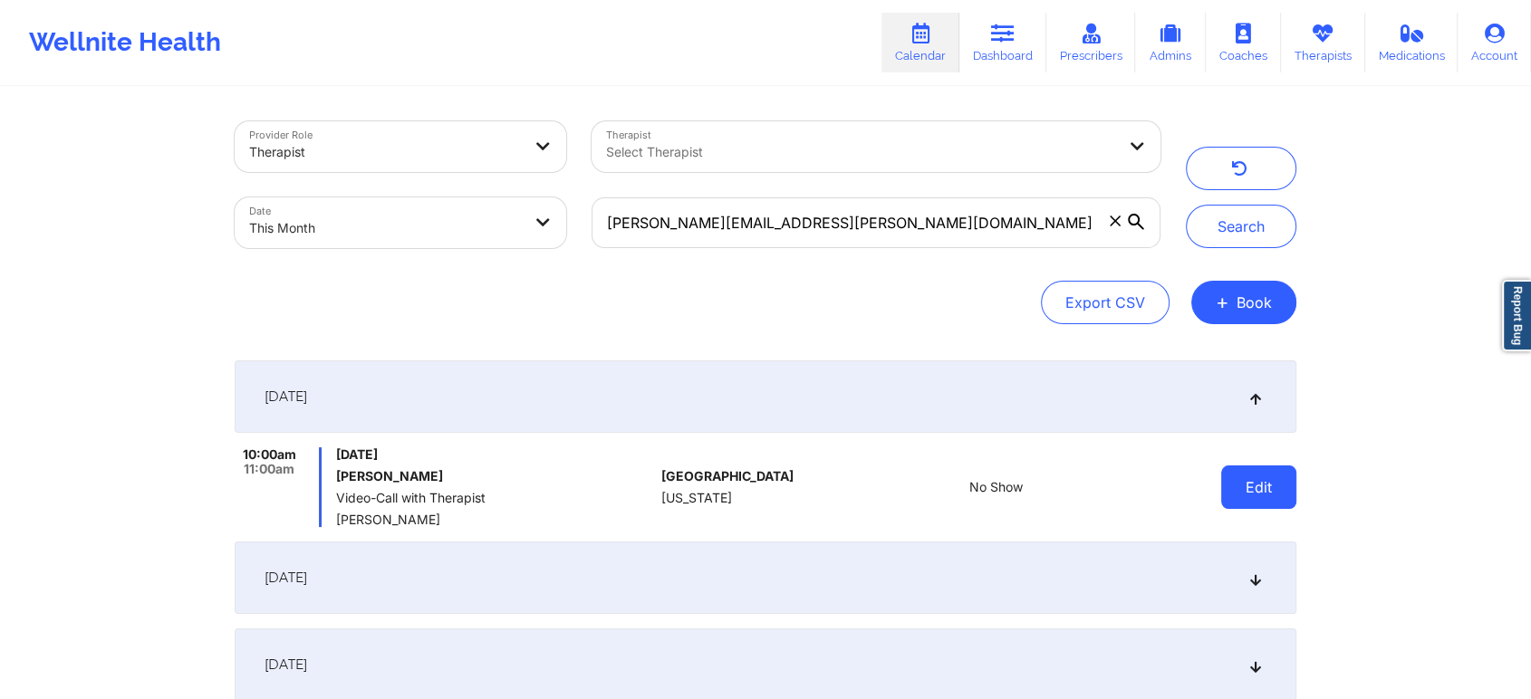
click at [1253, 498] on button "Edit" at bounding box center [1258, 487] width 75 height 43
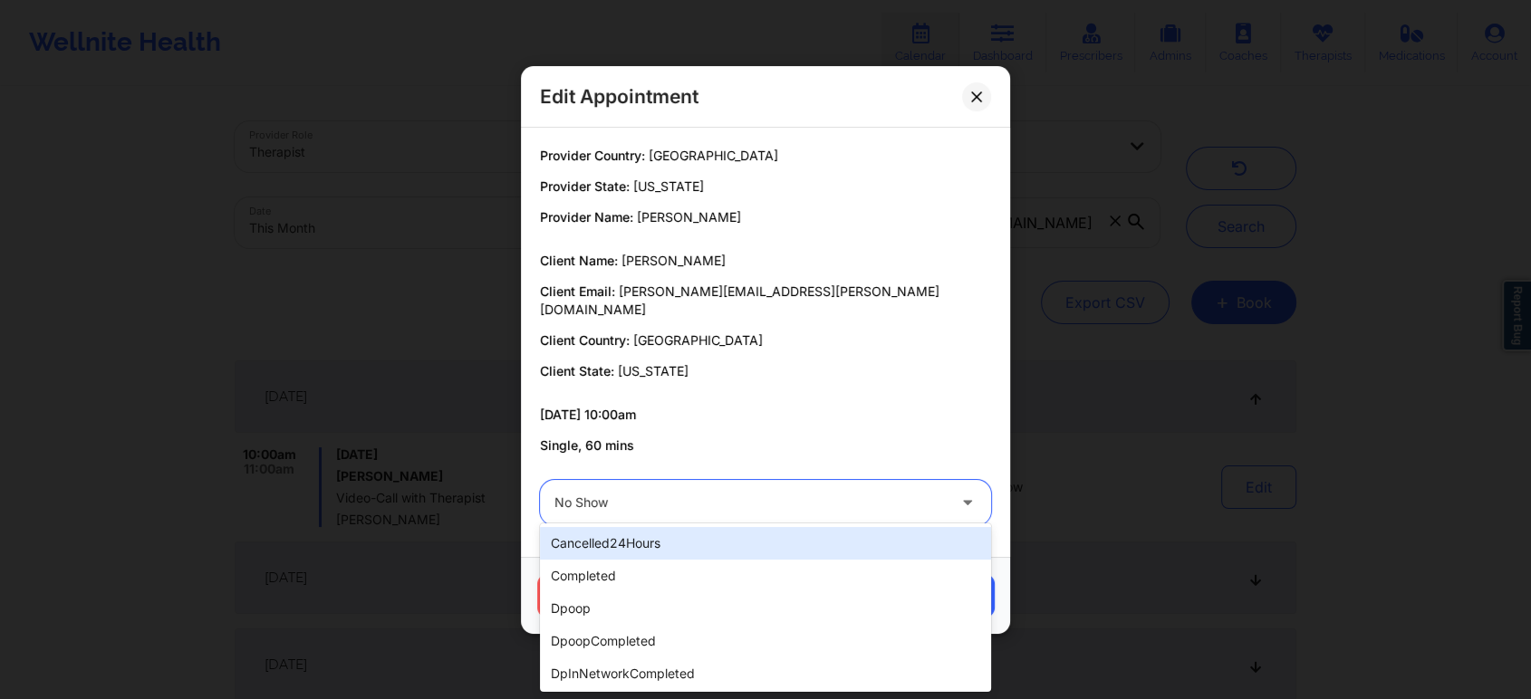
click at [801, 503] on div at bounding box center [749, 503] width 391 height 22
type input "ms"
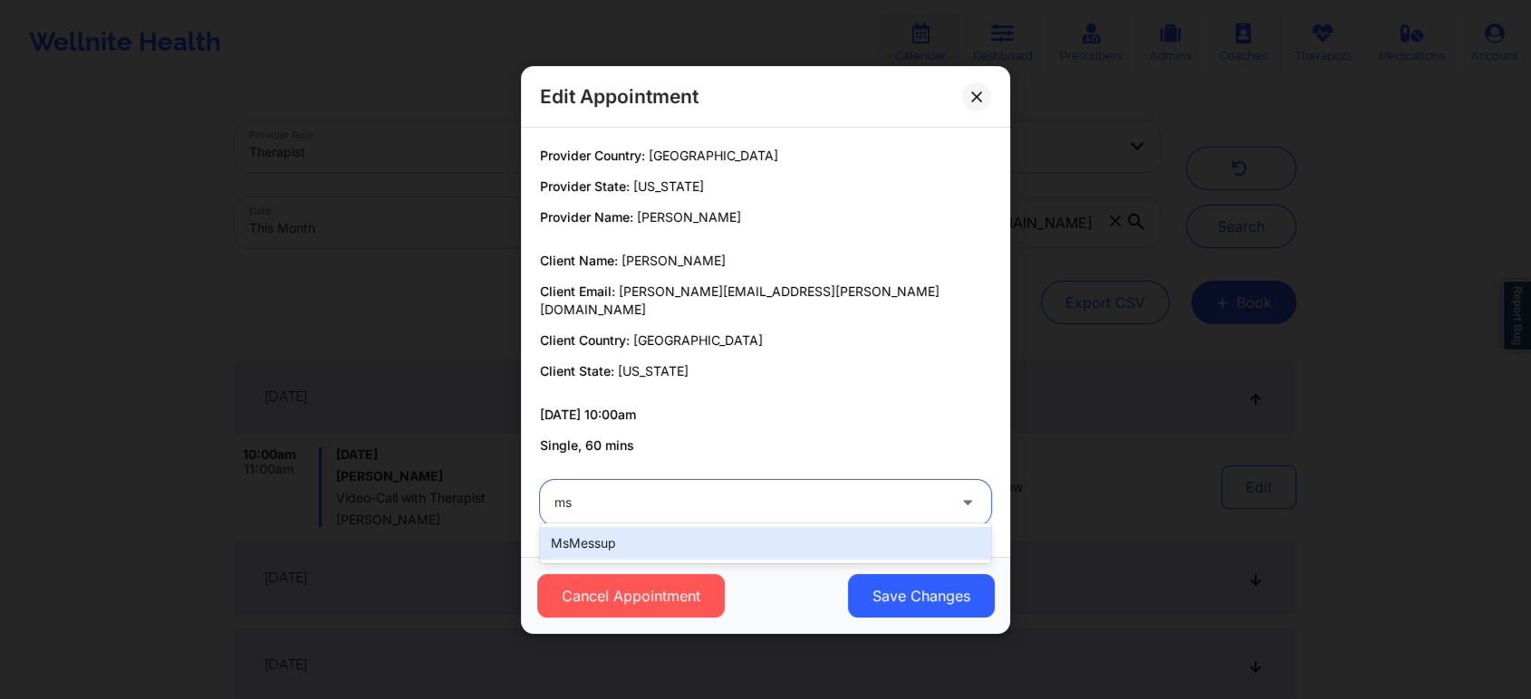
click at [763, 533] on div "msMessup" at bounding box center [765, 543] width 451 height 33
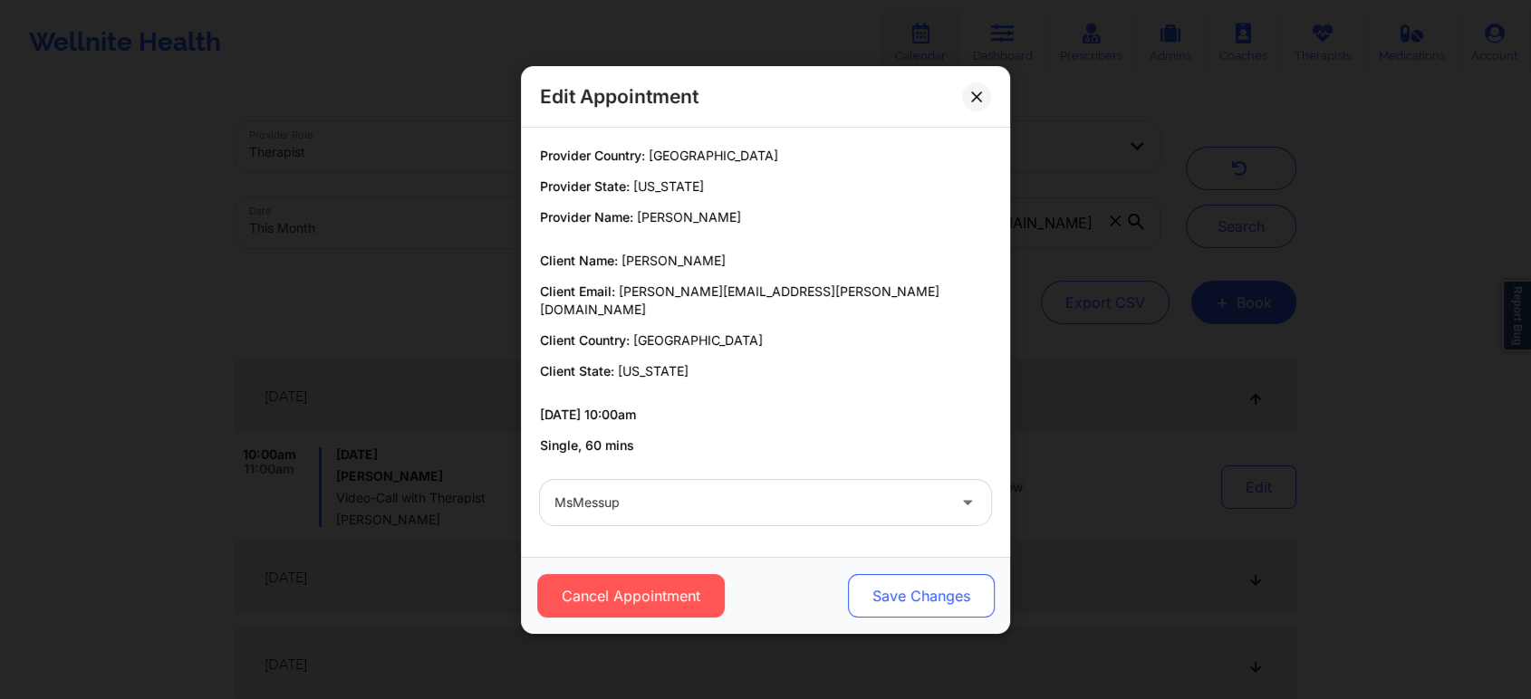
click at [900, 574] on button "Save Changes" at bounding box center [921, 595] width 147 height 43
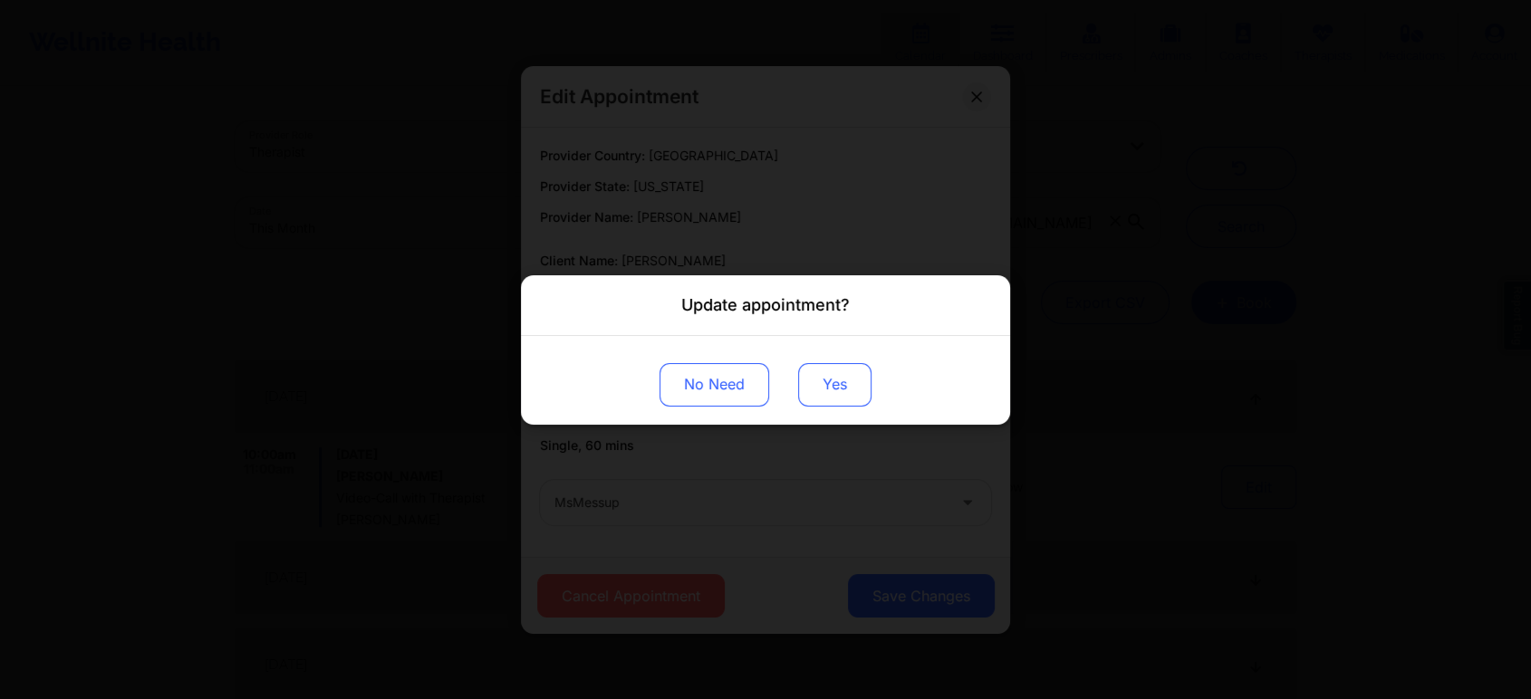
click at [830, 402] on button "Yes" at bounding box center [834, 383] width 73 height 43
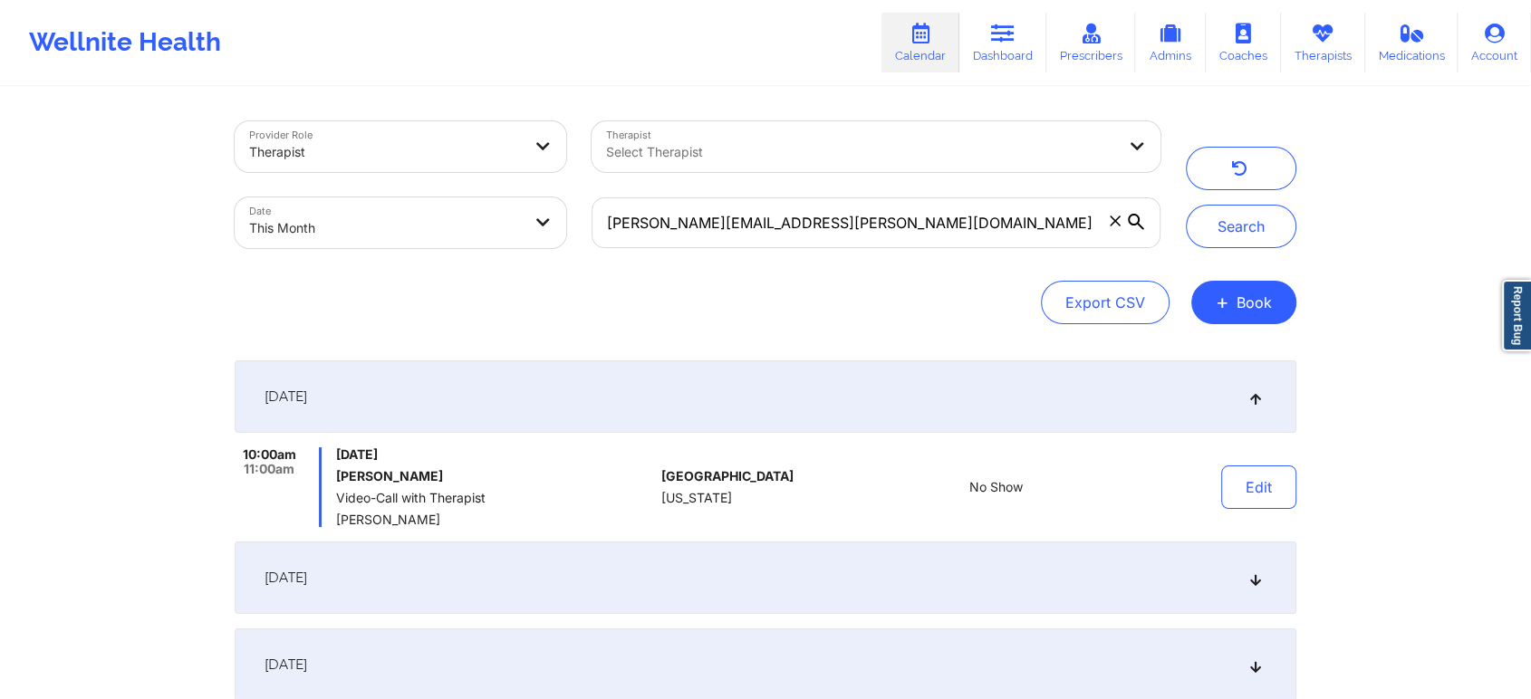
click at [1261, 523] on div "Edit" at bounding box center [1212, 487] width 168 height 80
click at [1275, 483] on button "Edit" at bounding box center [1258, 487] width 75 height 43
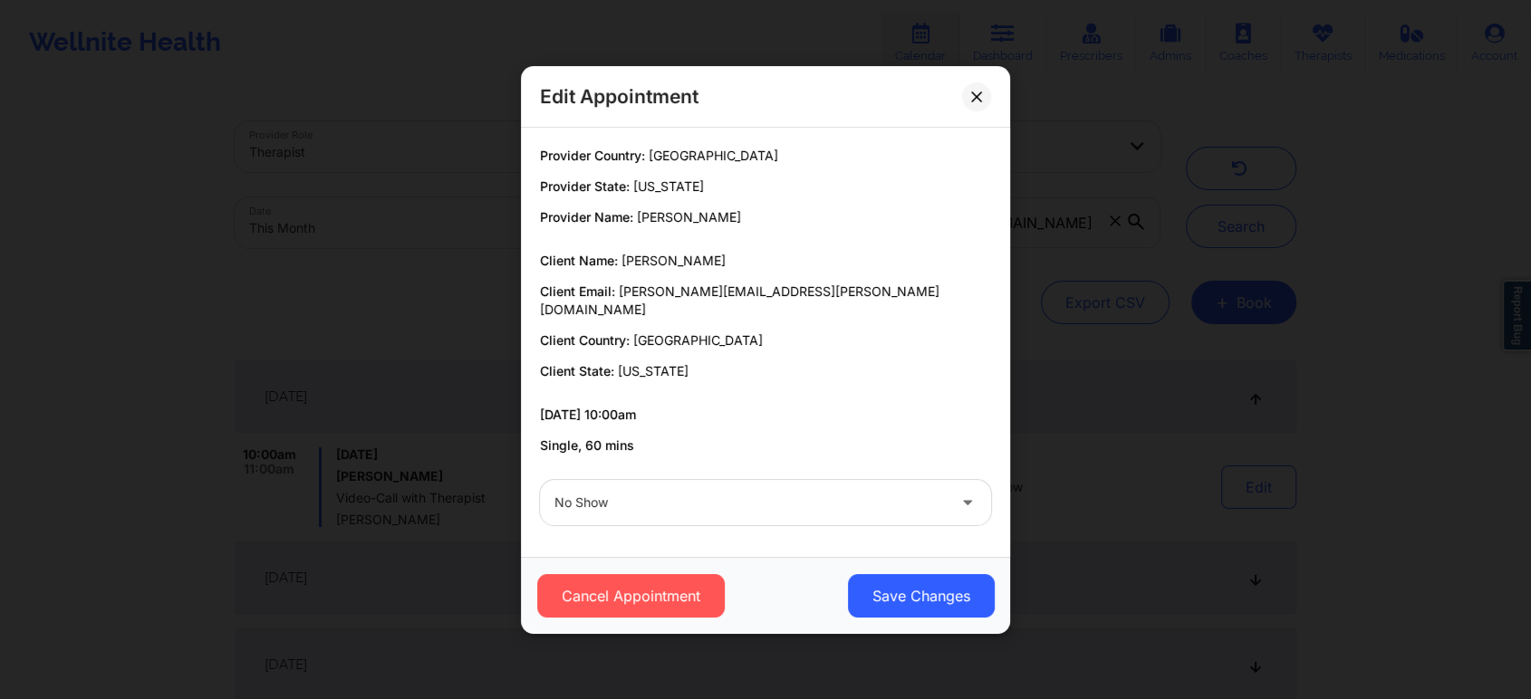
click at [761, 492] on div at bounding box center [749, 503] width 391 height 22
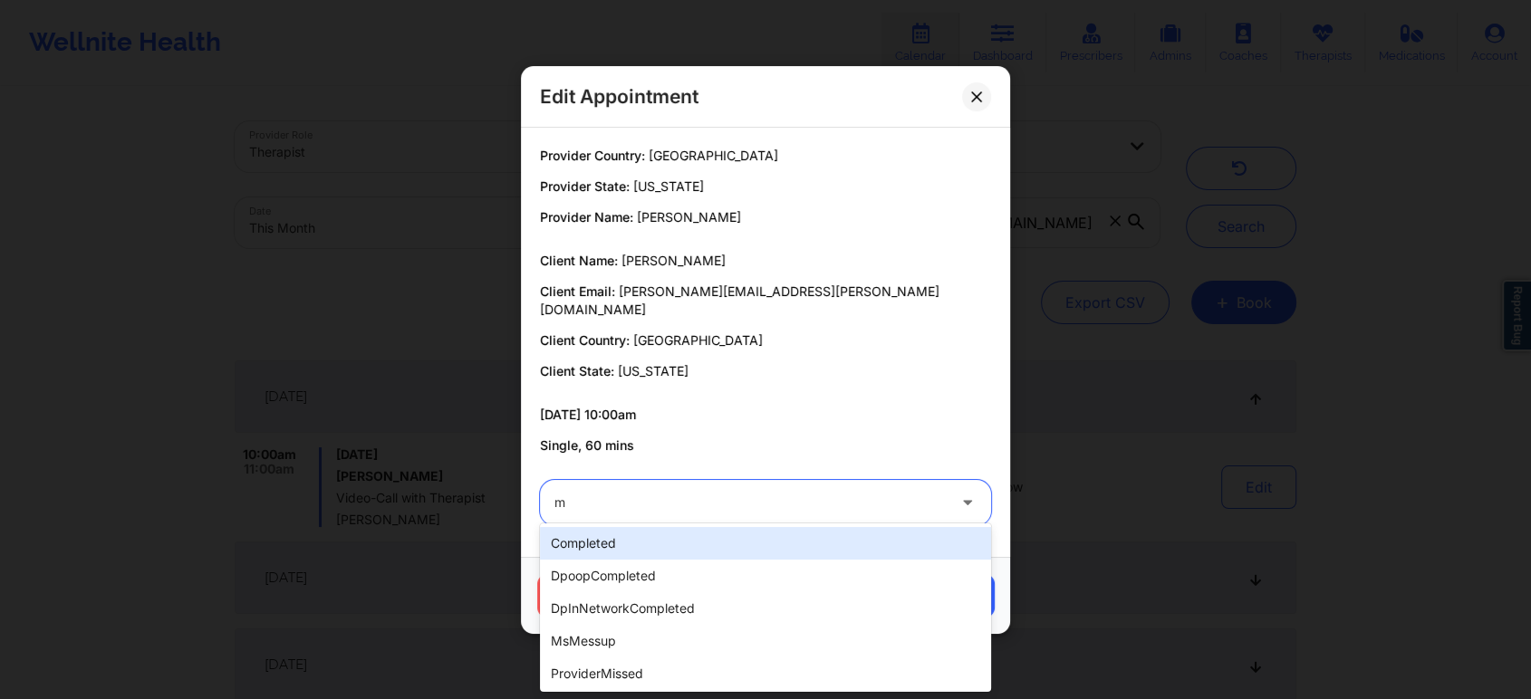
type input "ms"
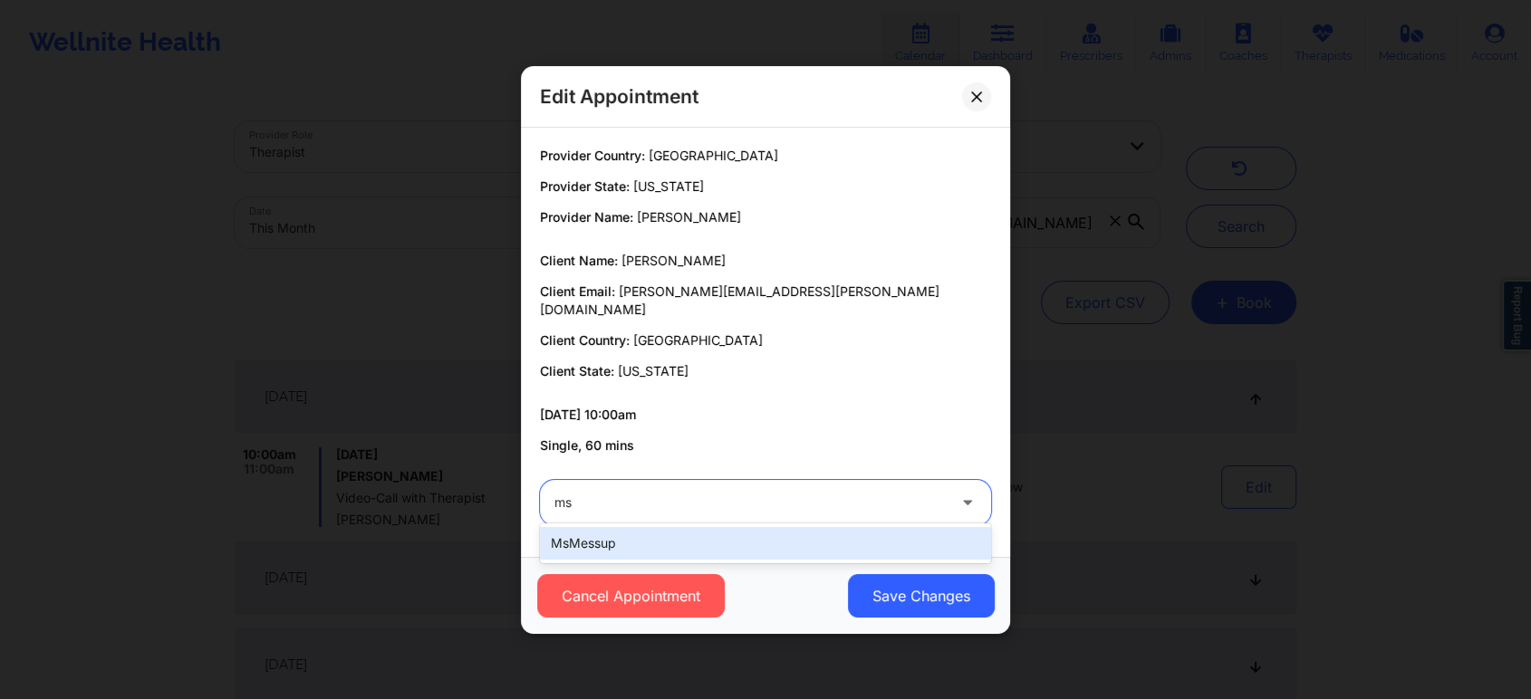
click at [710, 540] on div "msMessup" at bounding box center [765, 543] width 451 height 33
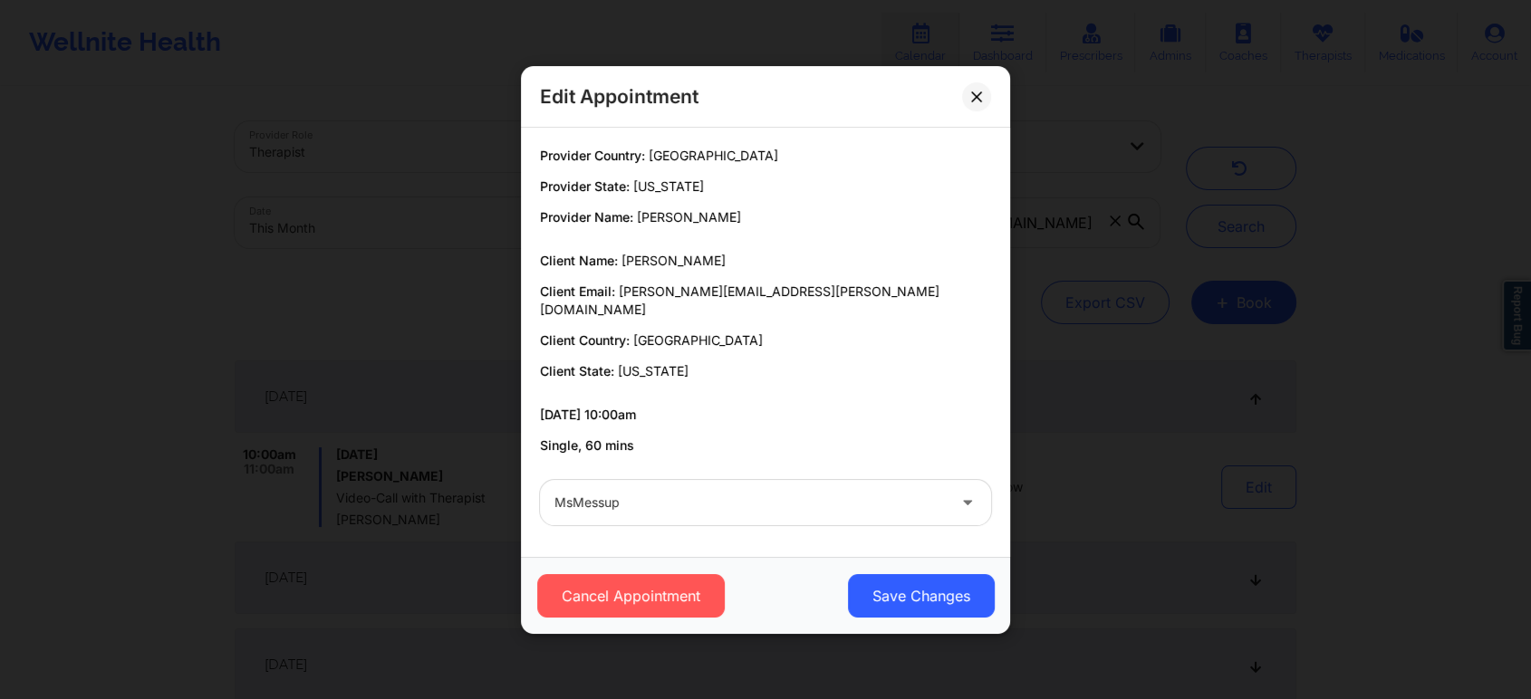
click at [931, 610] on div "Cancel Appointment Save Changes" at bounding box center [765, 595] width 489 height 77
click at [942, 582] on button "Save Changes" at bounding box center [921, 595] width 147 height 43
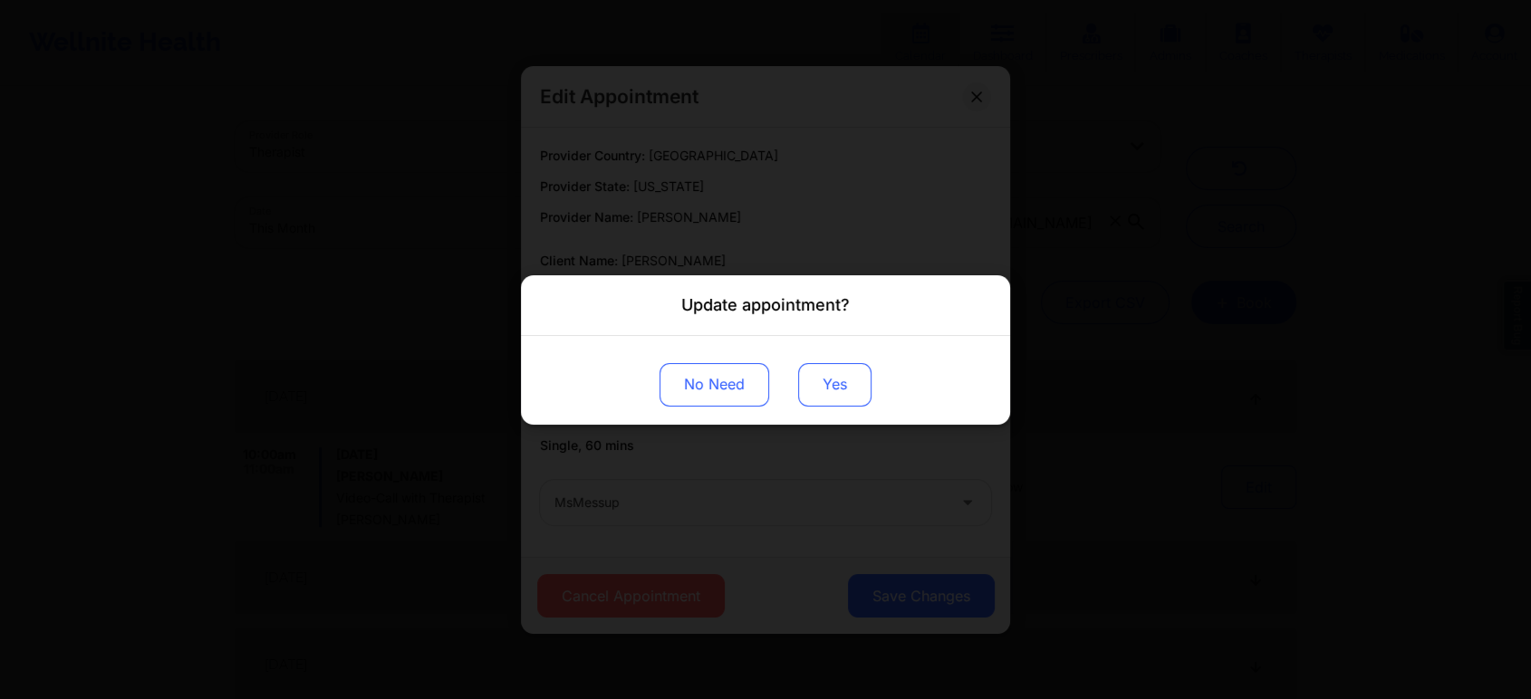
click at [835, 377] on button "Yes" at bounding box center [834, 383] width 73 height 43
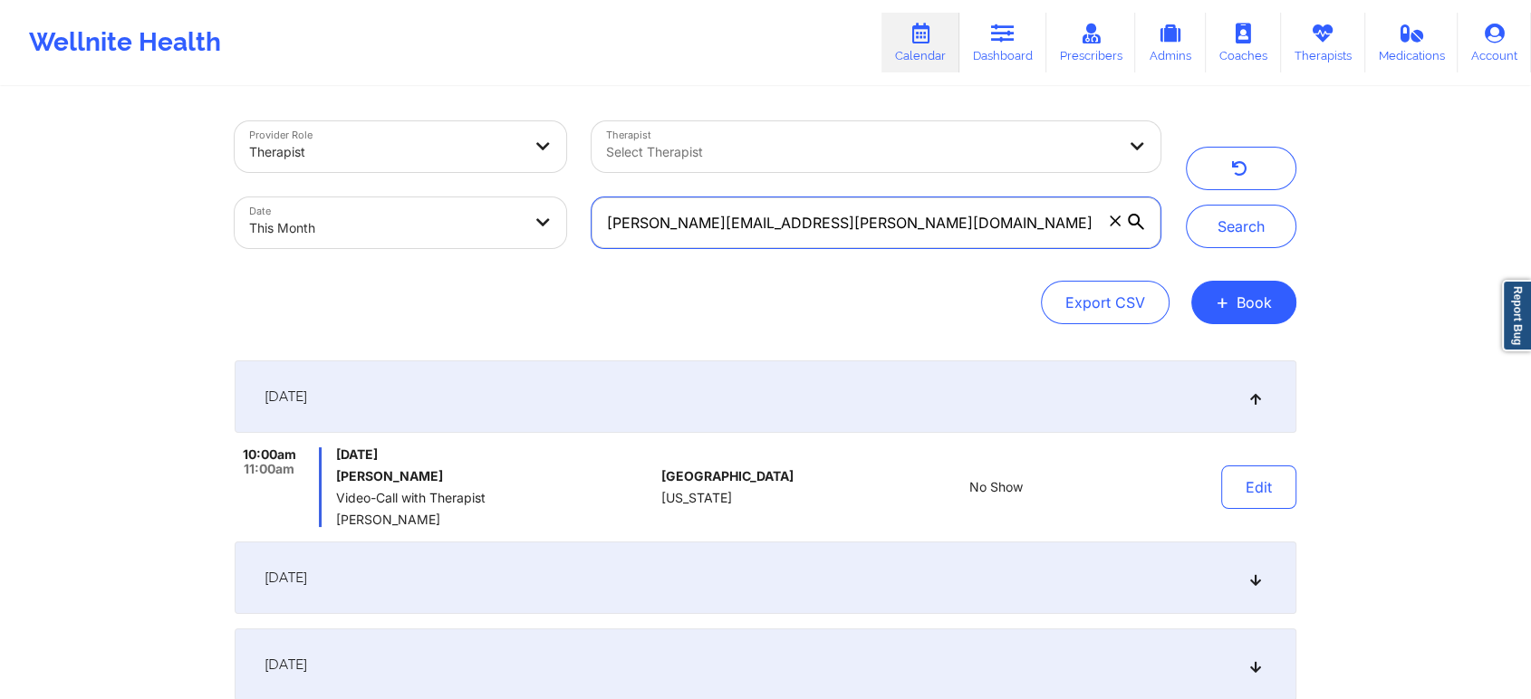
drag, startPoint x: 839, startPoint y: 232, endPoint x: 499, endPoint y: 254, distance: 340.3
click at [499, 254] on div "Provider Role Therapist Therapist Select Therapist Date This Month [PERSON_NAME…" at bounding box center [697, 185] width 951 height 152
paste input "gramofsunshine"
click at [1186, 205] on button "Search" at bounding box center [1241, 226] width 110 height 43
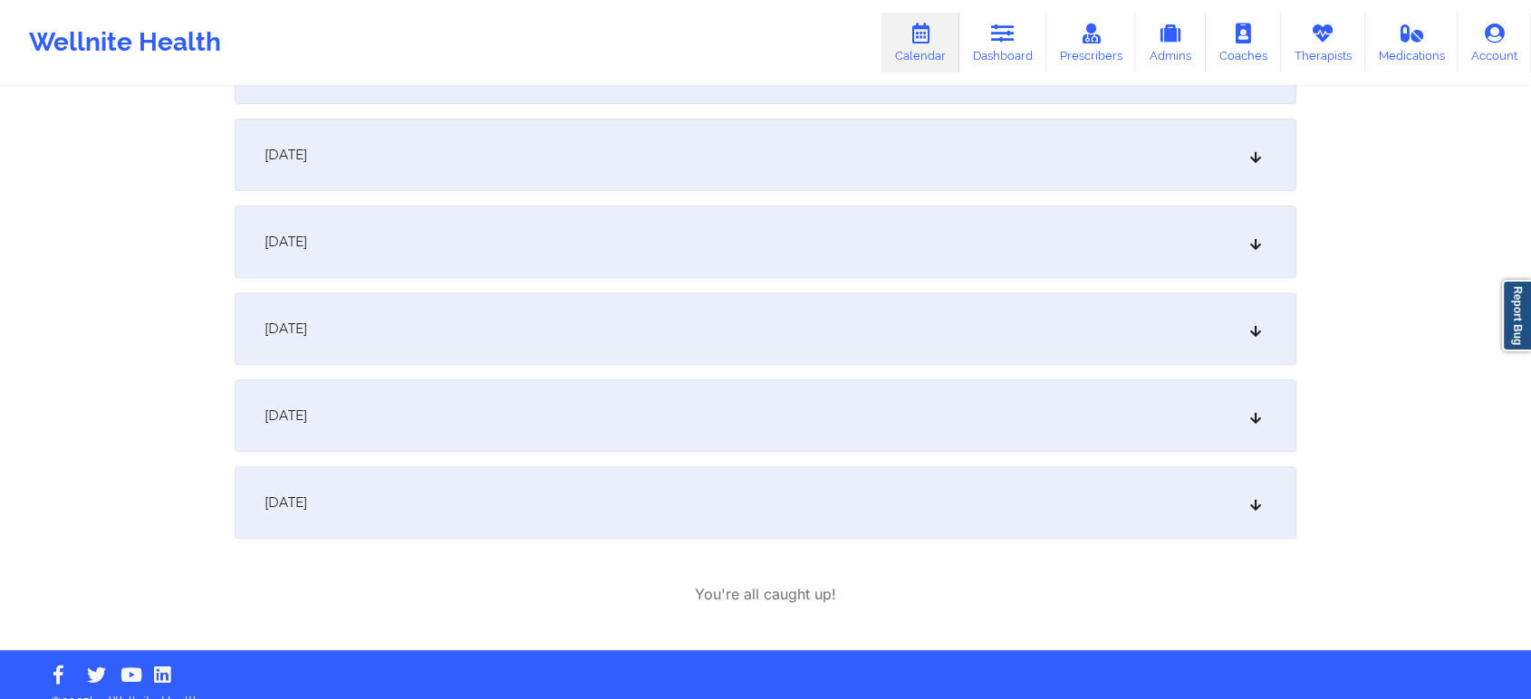
scroll to position [312, 0]
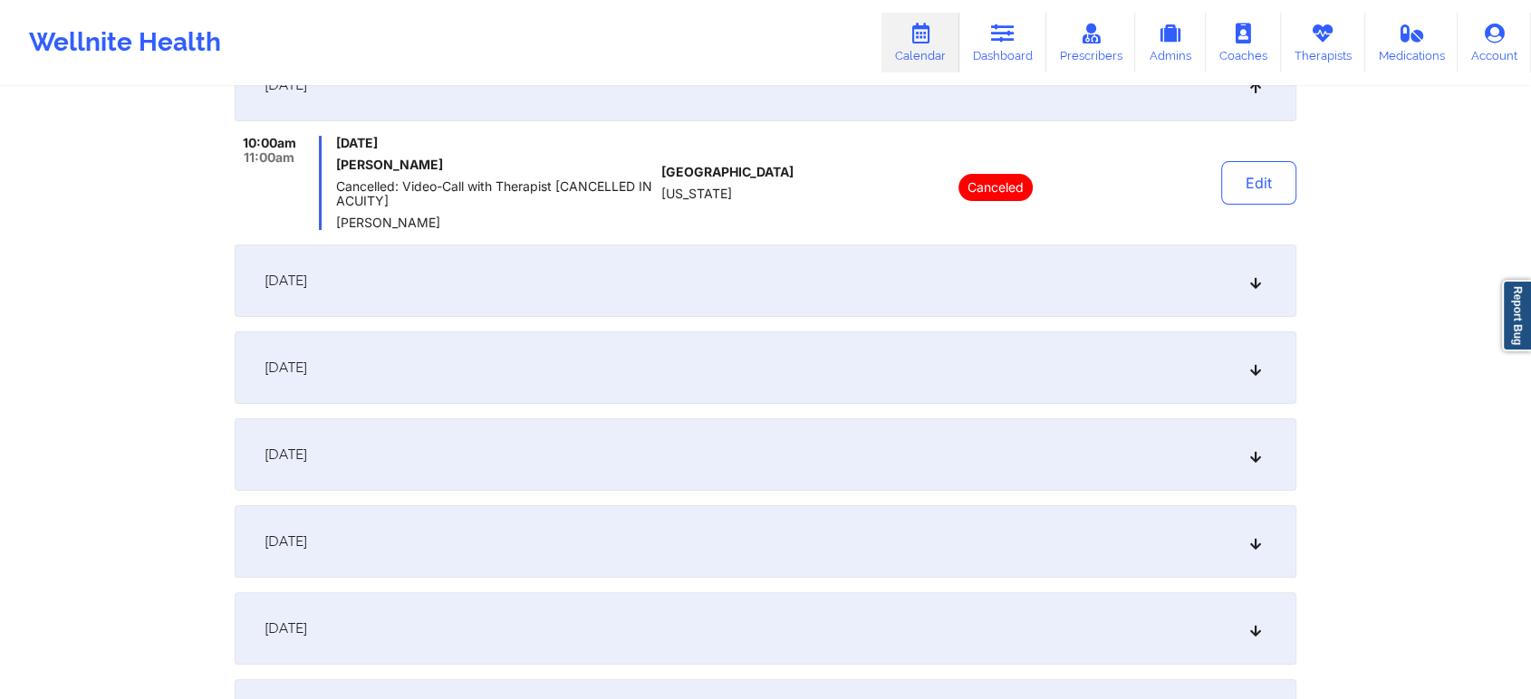
click at [643, 350] on div "[DATE]" at bounding box center [765, 367] width 1061 height 72
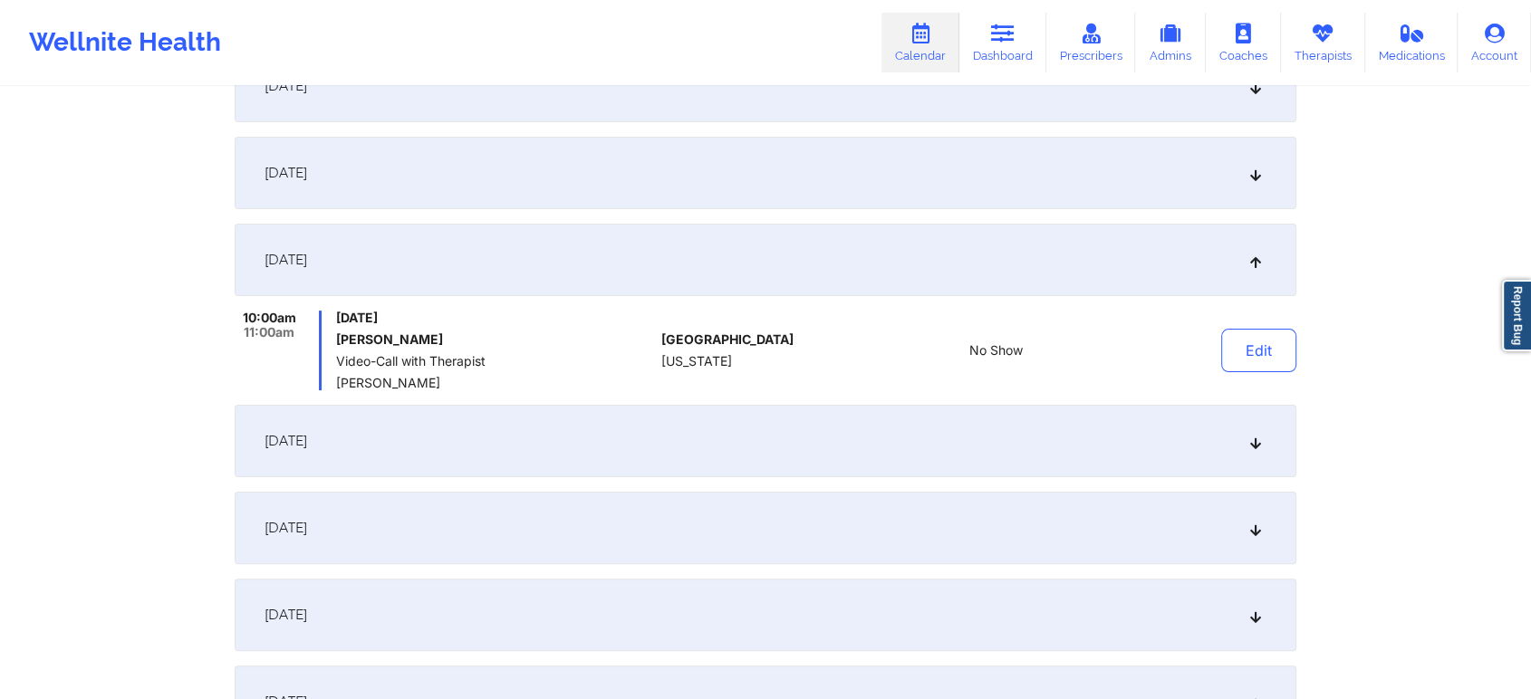
scroll to position [0, 0]
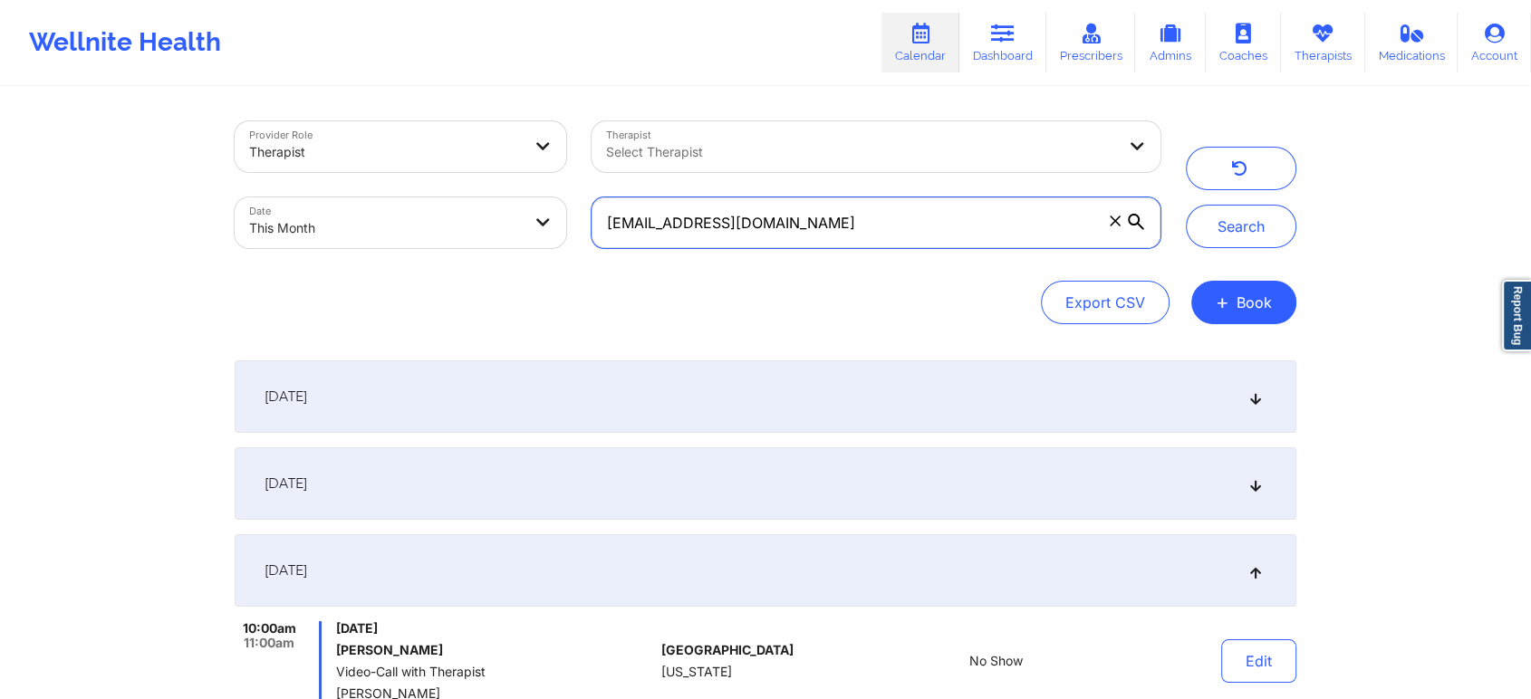
drag, startPoint x: 876, startPoint y: 213, endPoint x: 414, endPoint y: 245, distance: 463.0
click at [414, 245] on div "Provider Role Therapist Therapist Select Therapist Date This Month [EMAIL_ADDRE…" at bounding box center [697, 185] width 951 height 152
paste input "jonathanryomale"
type input "[EMAIL_ADDRESS][DOMAIN_NAME]"
click at [1186, 205] on button "Search" at bounding box center [1241, 226] width 110 height 43
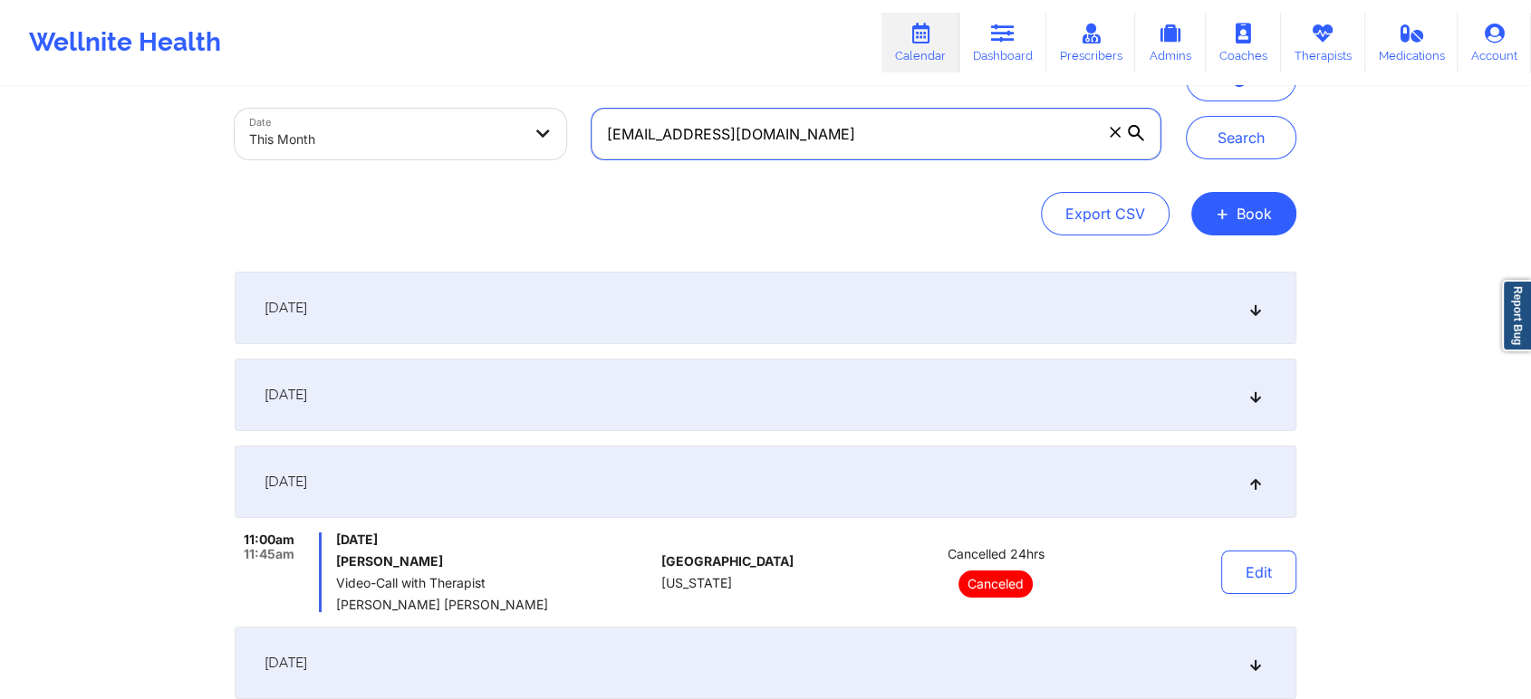
scroll to position [120, 0]
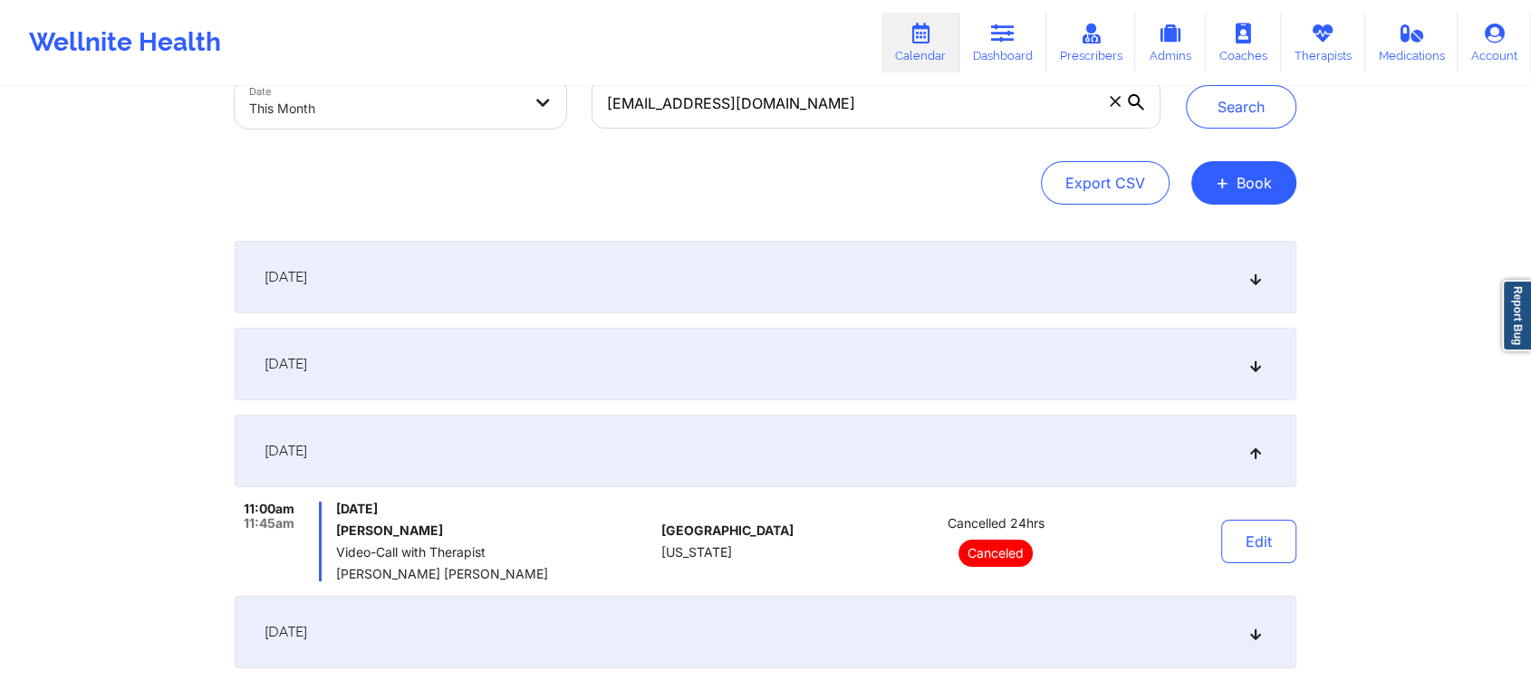
click at [811, 286] on div "[DATE]" at bounding box center [765, 277] width 1061 height 72
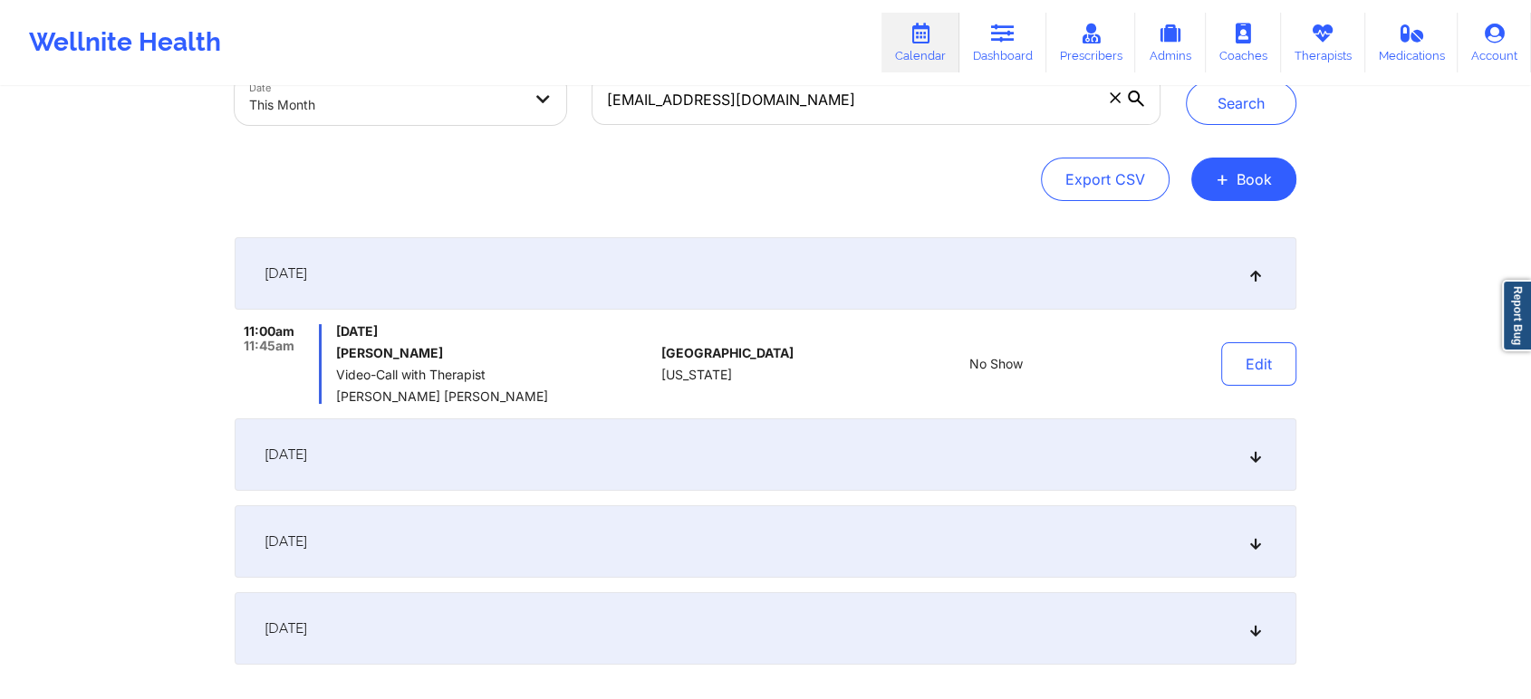
scroll to position [117, 0]
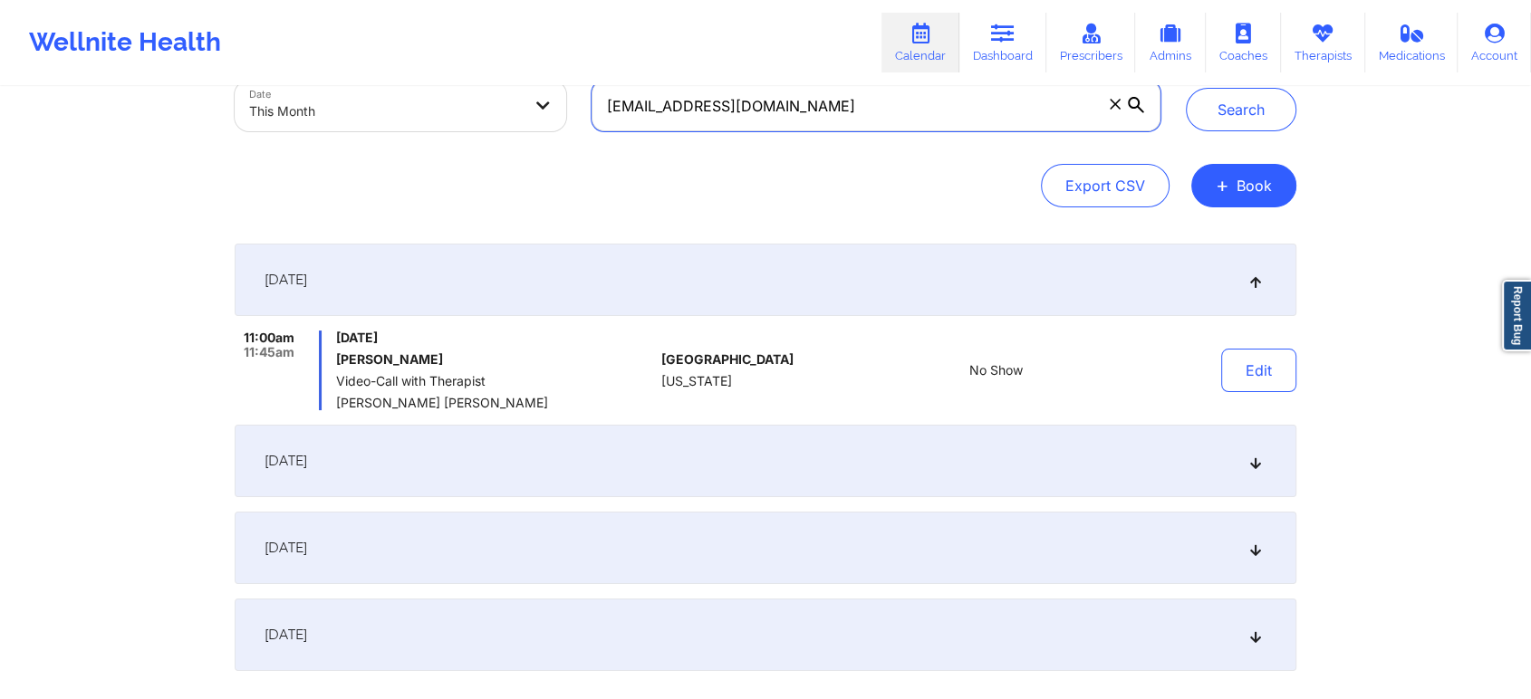
drag, startPoint x: 875, startPoint y: 110, endPoint x: 598, endPoint y: 107, distance: 277.2
click at [598, 107] on input "[EMAIL_ADDRESS][DOMAIN_NAME]" at bounding box center [875, 106] width 569 height 51
paste input "[PERSON_NAME][EMAIL_ADDRESS][PERSON_NAME][DOMAIN_NAME]"
click at [1186, 88] on button "Search" at bounding box center [1241, 109] width 110 height 43
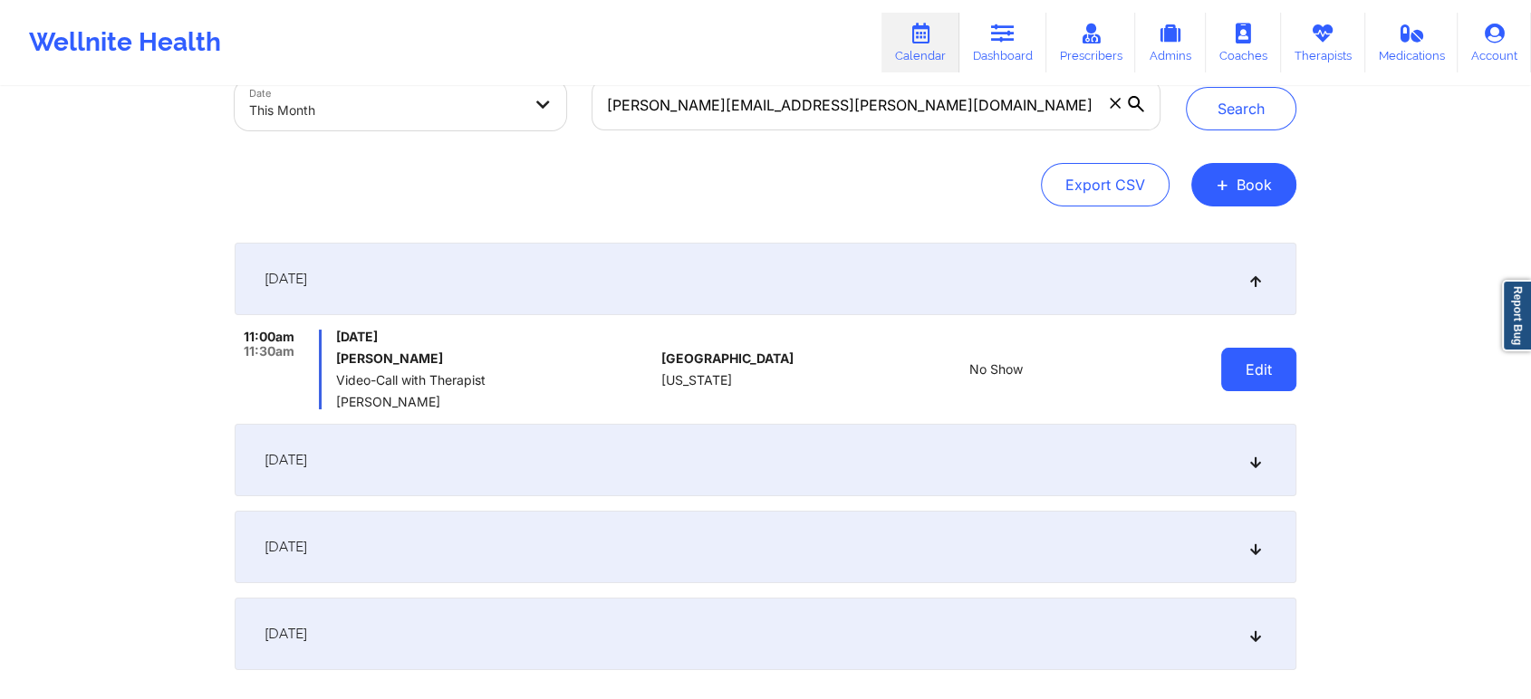
click at [1252, 362] on button "Edit" at bounding box center [1258, 369] width 75 height 43
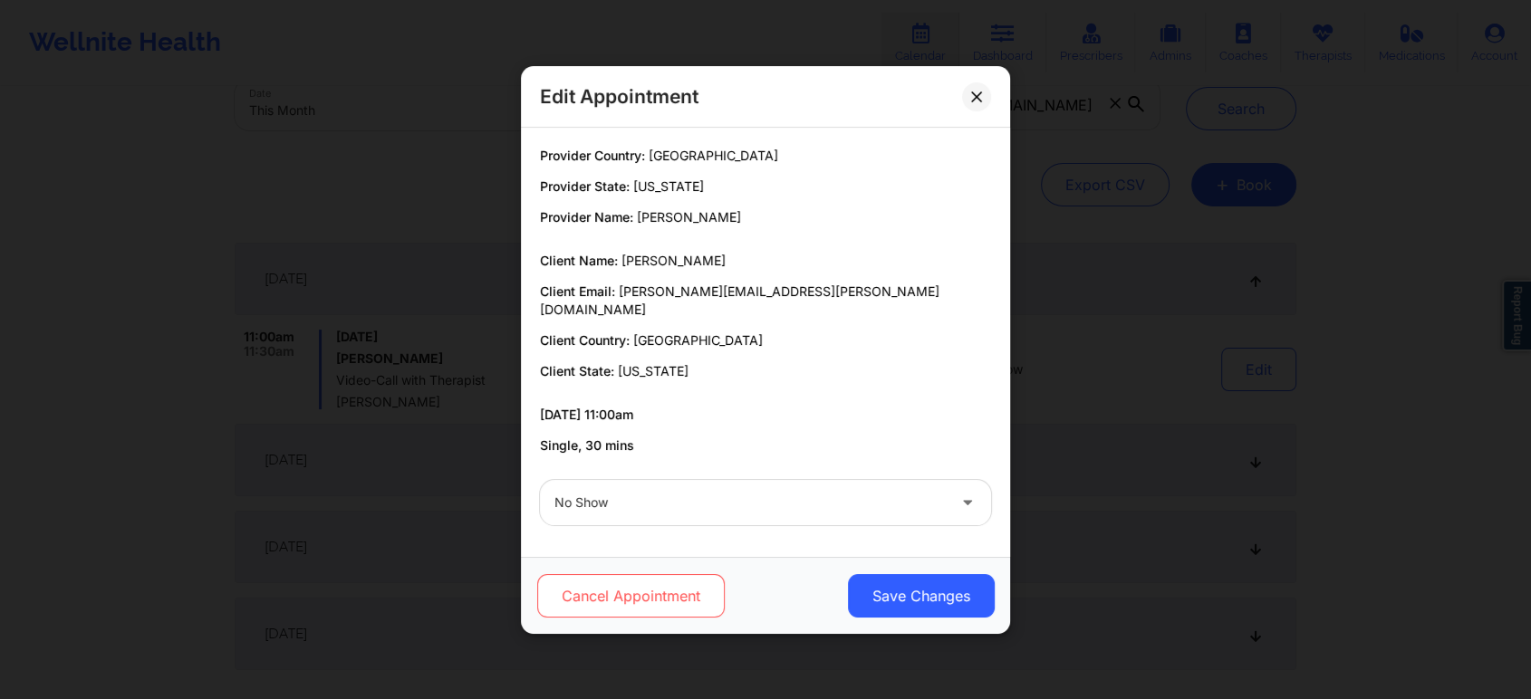
click at [666, 591] on button "Cancel Appointment" at bounding box center [630, 595] width 187 height 43
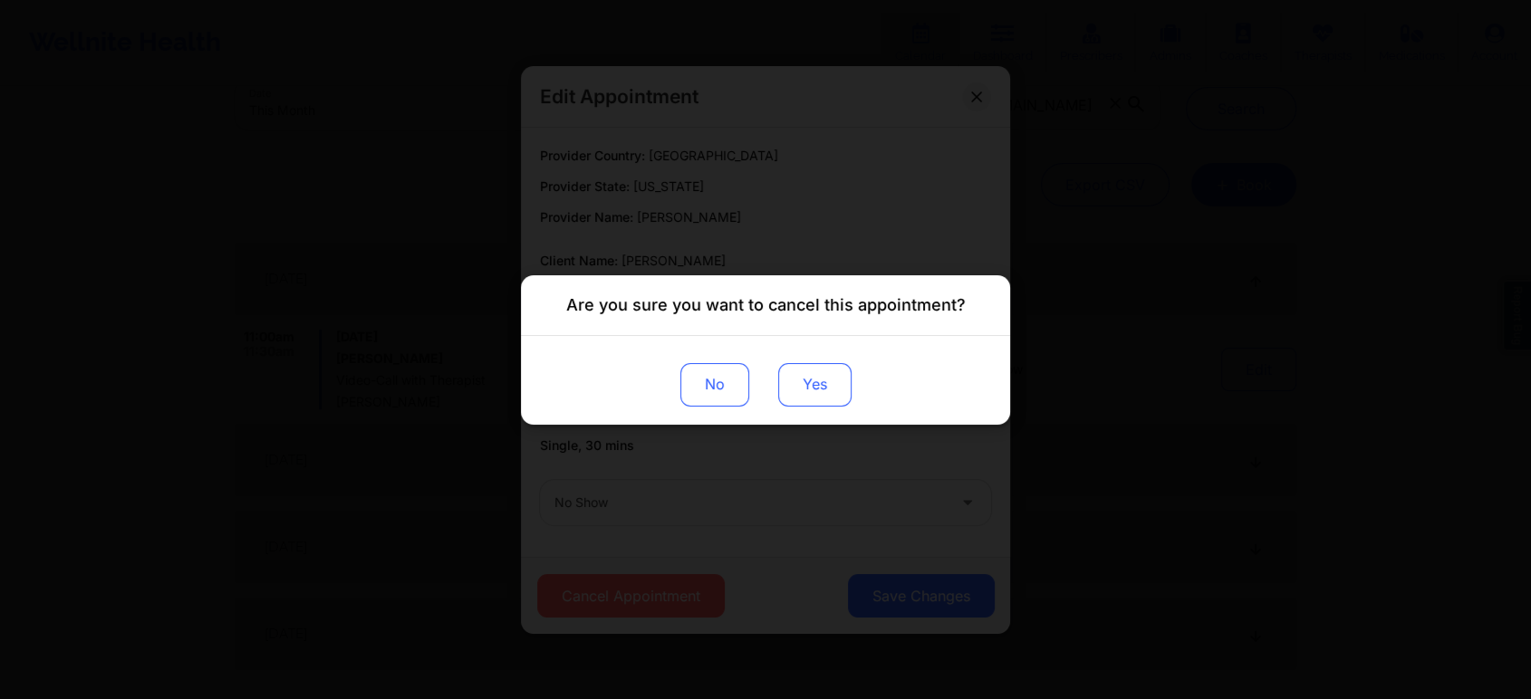
click at [821, 382] on button "Yes" at bounding box center [814, 383] width 73 height 43
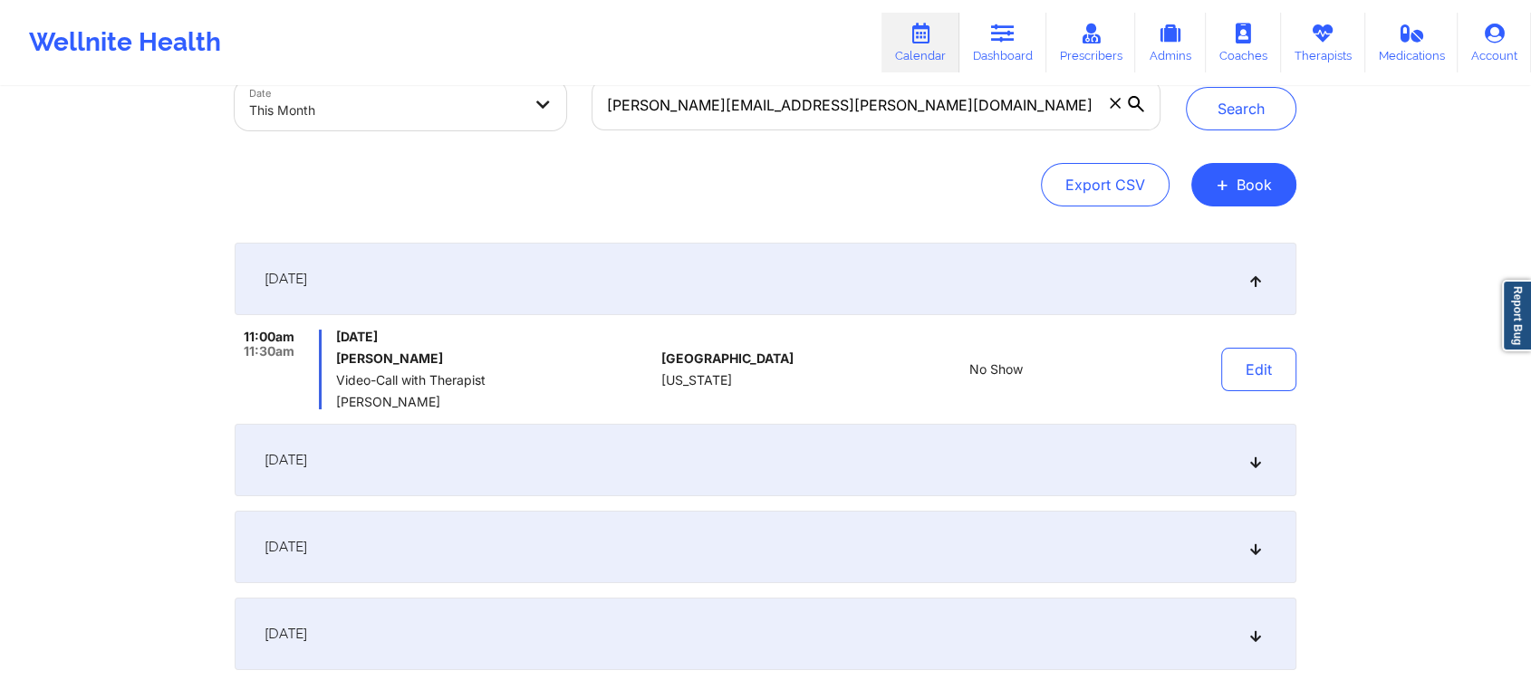
scroll to position [0, 0]
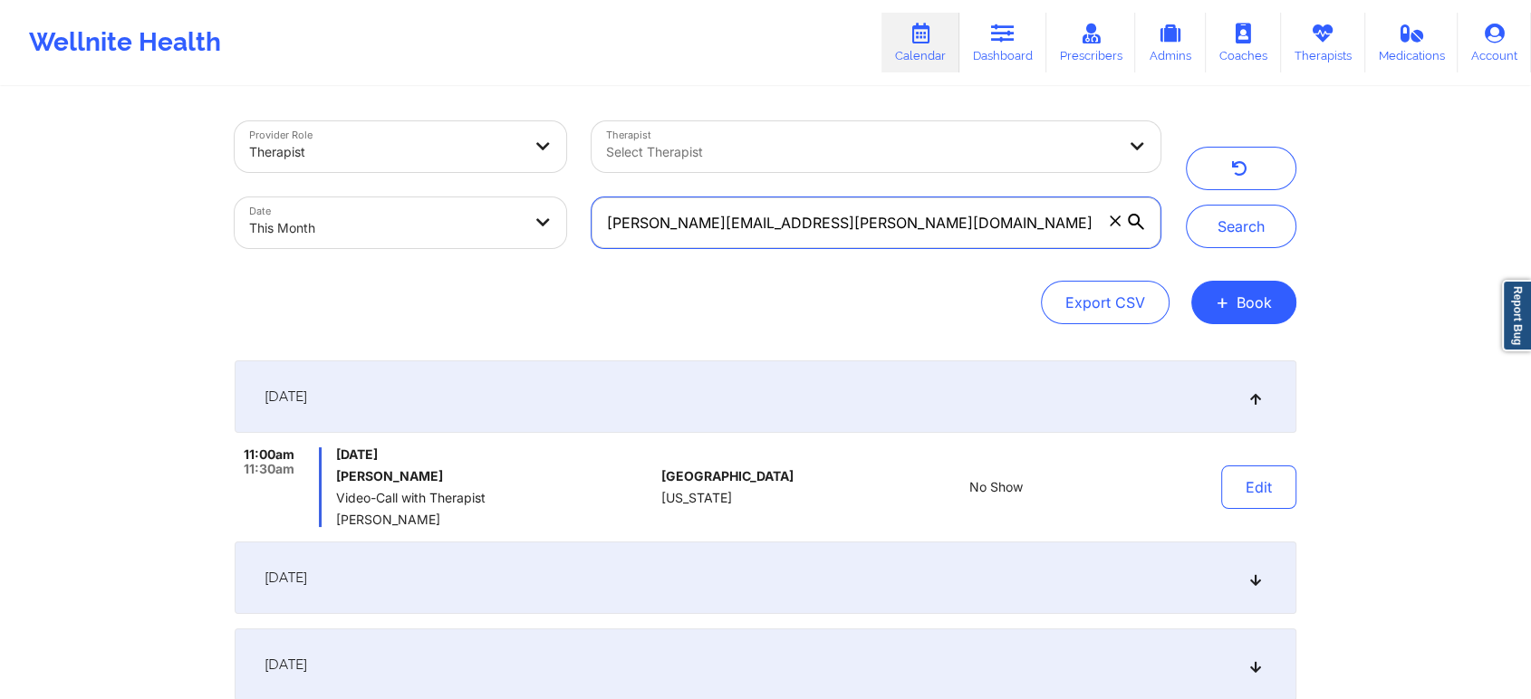
drag, startPoint x: 971, startPoint y: 236, endPoint x: 453, endPoint y: 179, distance: 521.2
click at [453, 179] on div "Provider Role Therapist Therapist Select Therapist Date This Month [PERSON_NAME…" at bounding box center [697, 185] width 951 height 152
paste input "alexandraselena22"
click at [1186, 205] on button "Search" at bounding box center [1241, 226] width 110 height 43
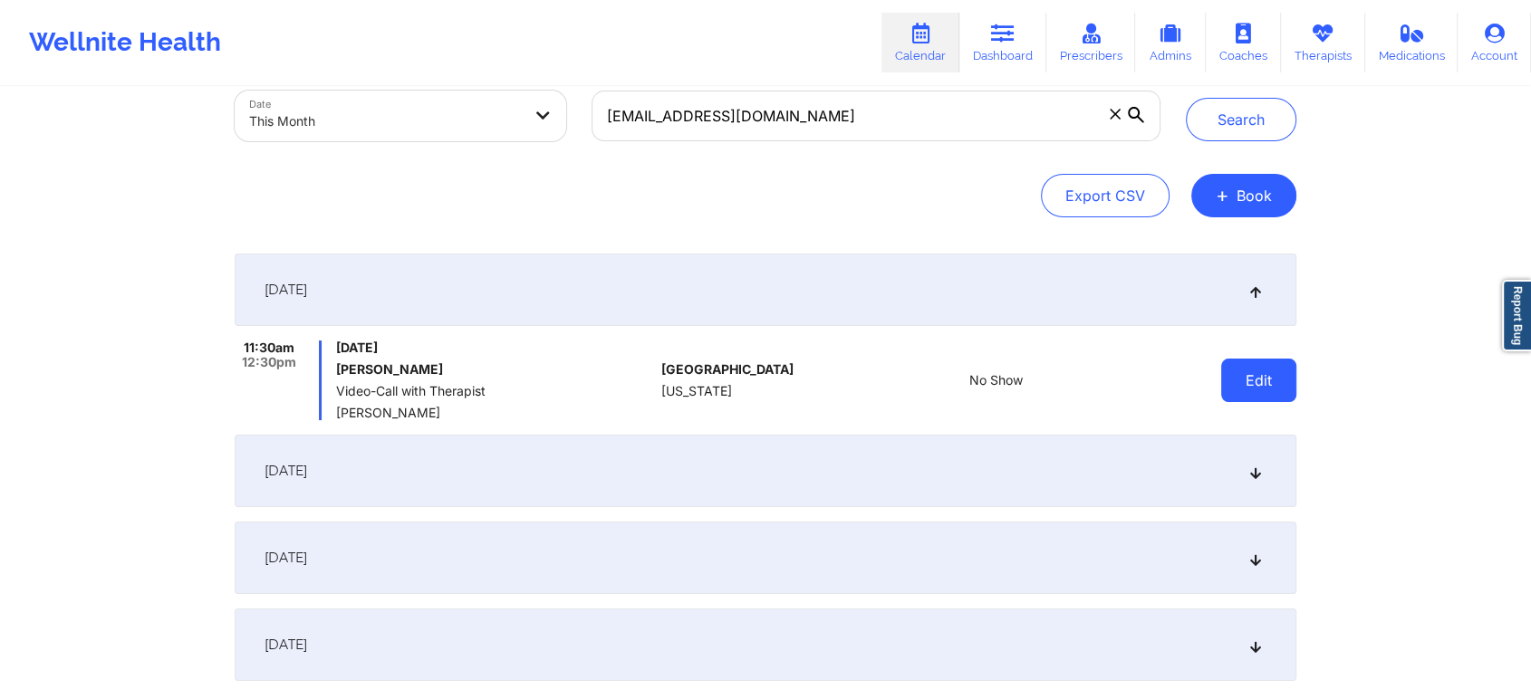
click at [1248, 391] on button "Edit" at bounding box center [1258, 380] width 75 height 43
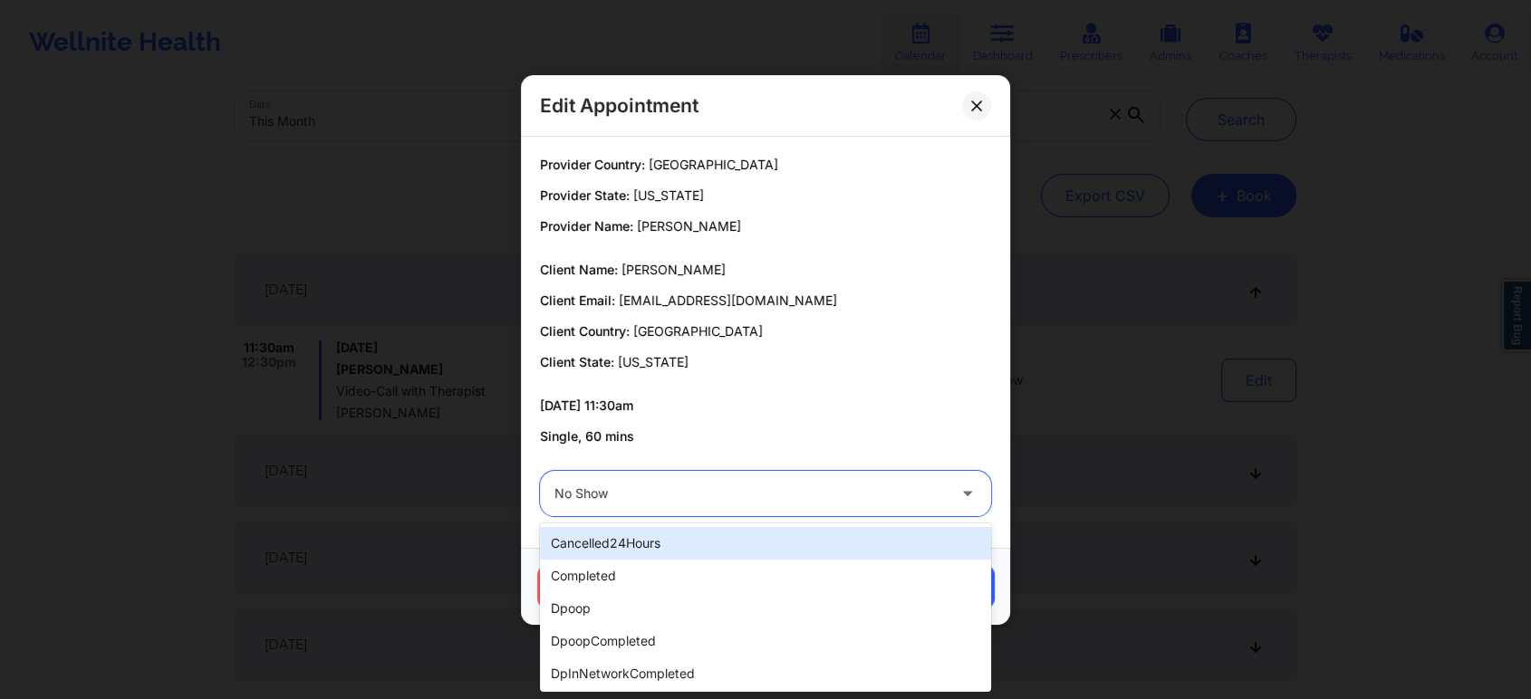
click at [779, 512] on div "No Show" at bounding box center [749, 493] width 391 height 45
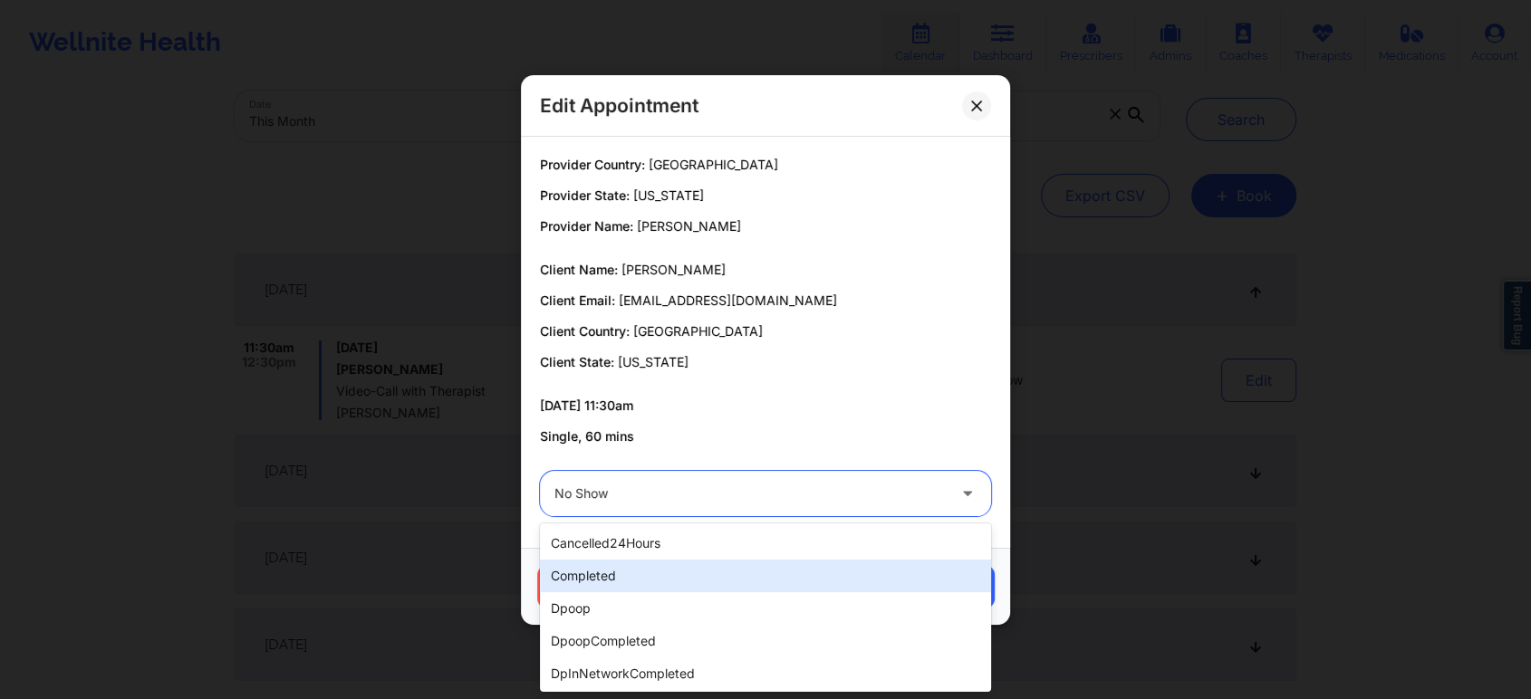
click at [594, 585] on div "completed" at bounding box center [765, 576] width 451 height 33
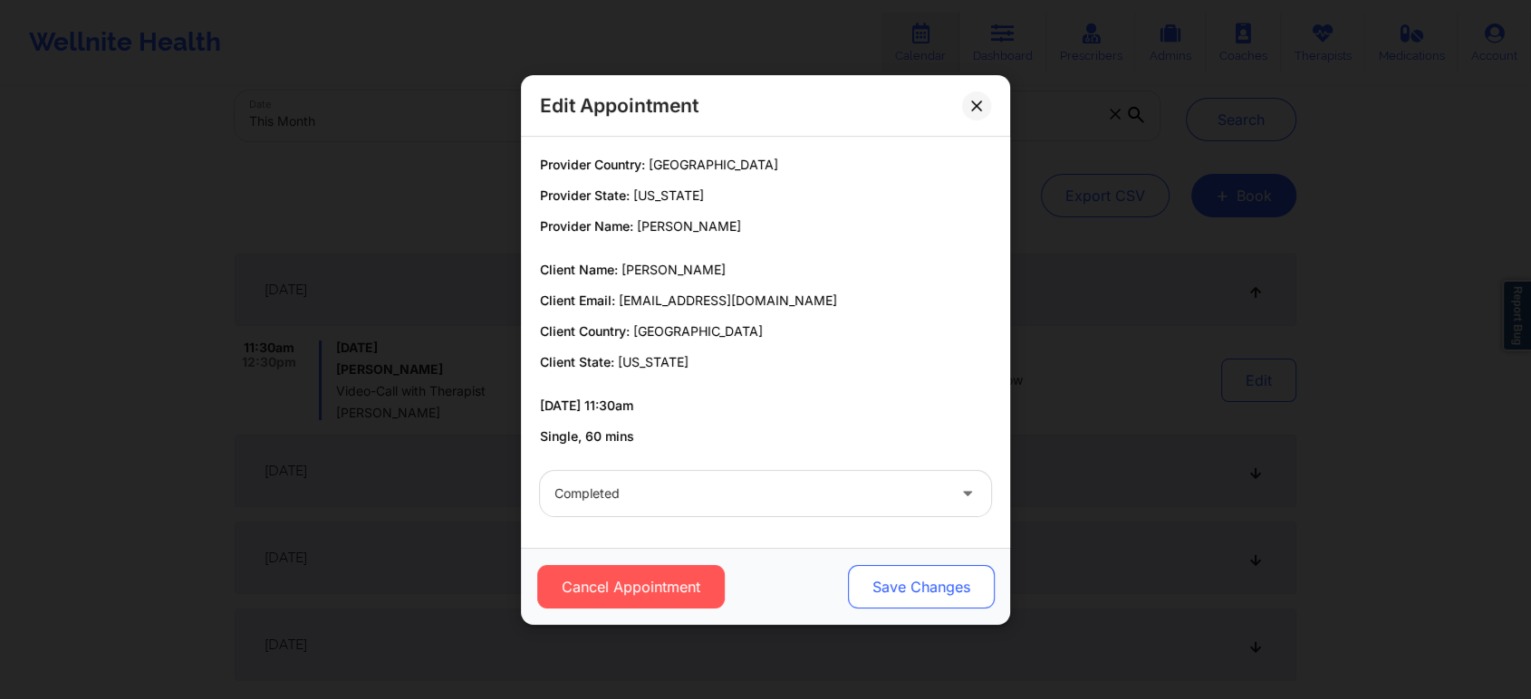
click at [876, 585] on button "Save Changes" at bounding box center [921, 586] width 147 height 43
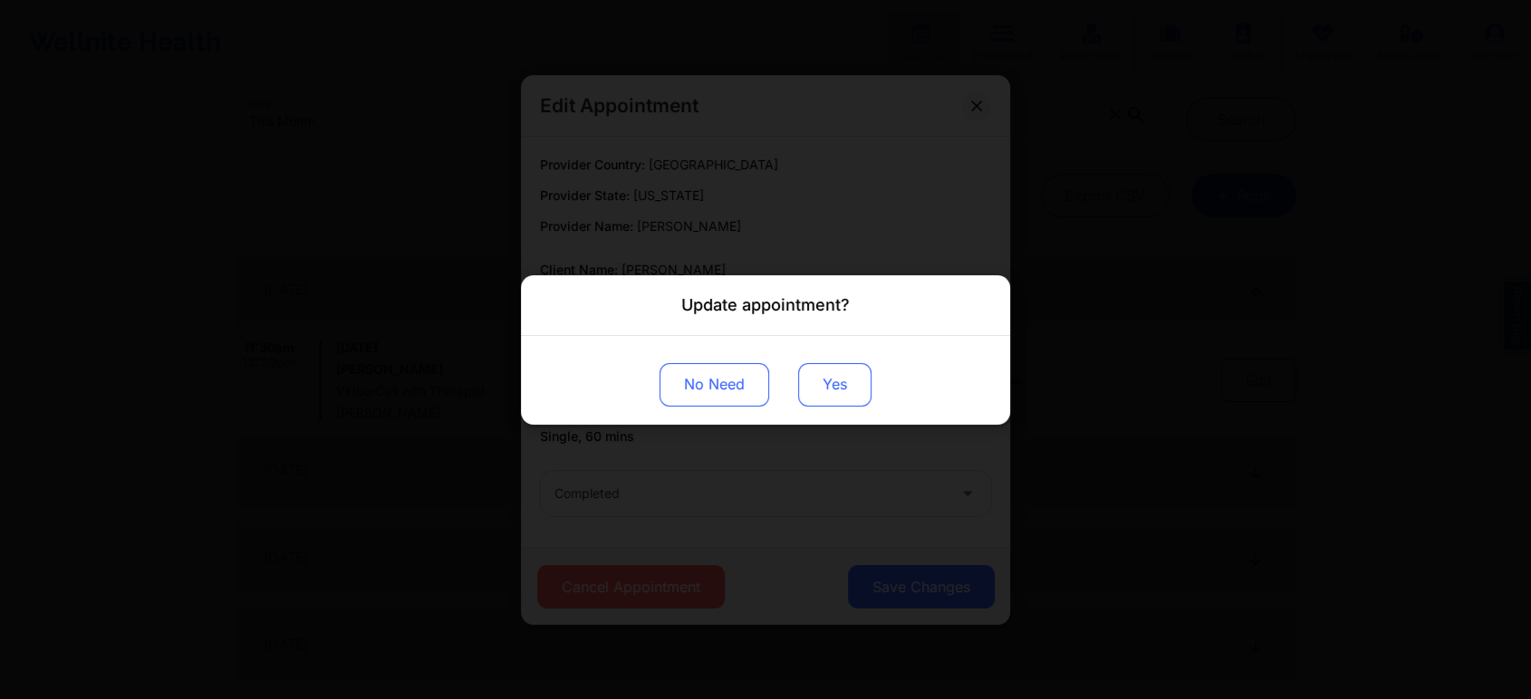
click at [821, 395] on button "Yes" at bounding box center [834, 383] width 73 height 43
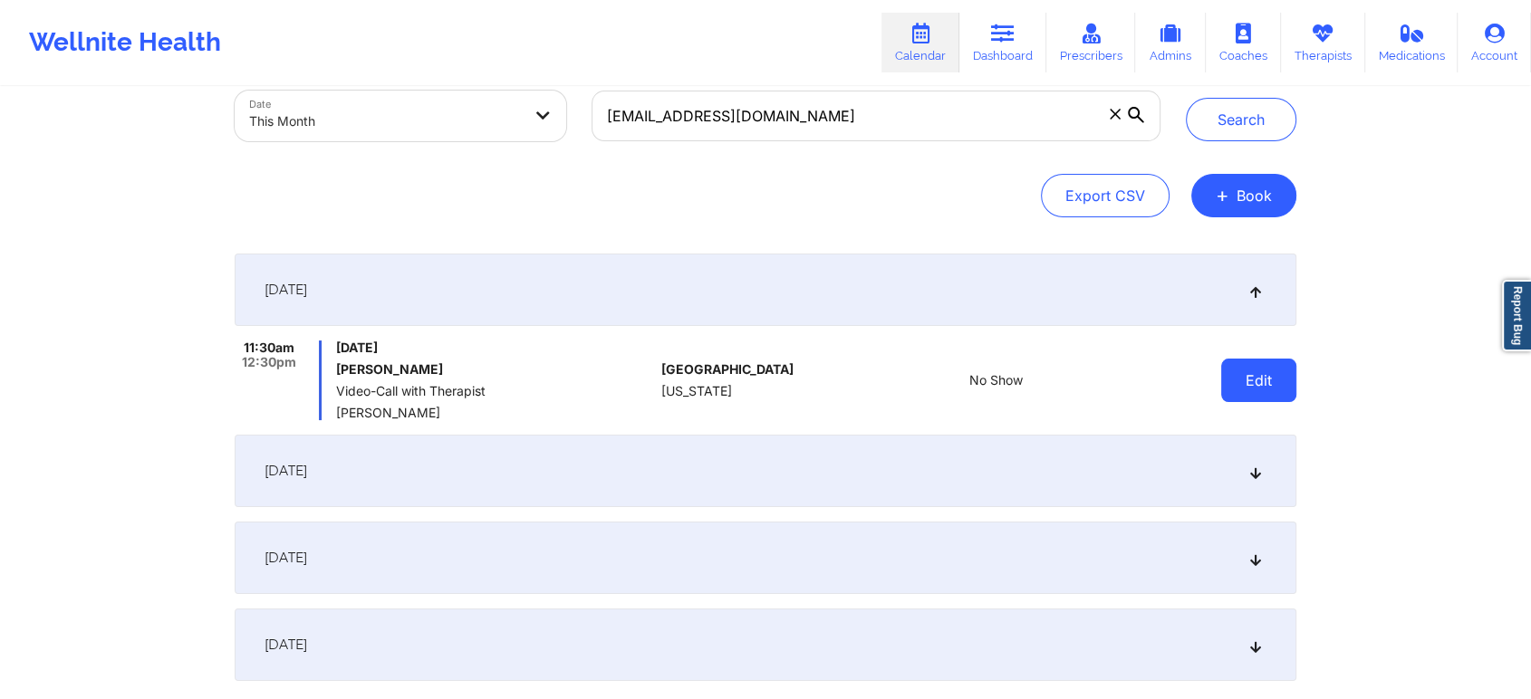
click at [1260, 392] on button "Edit" at bounding box center [1258, 380] width 75 height 43
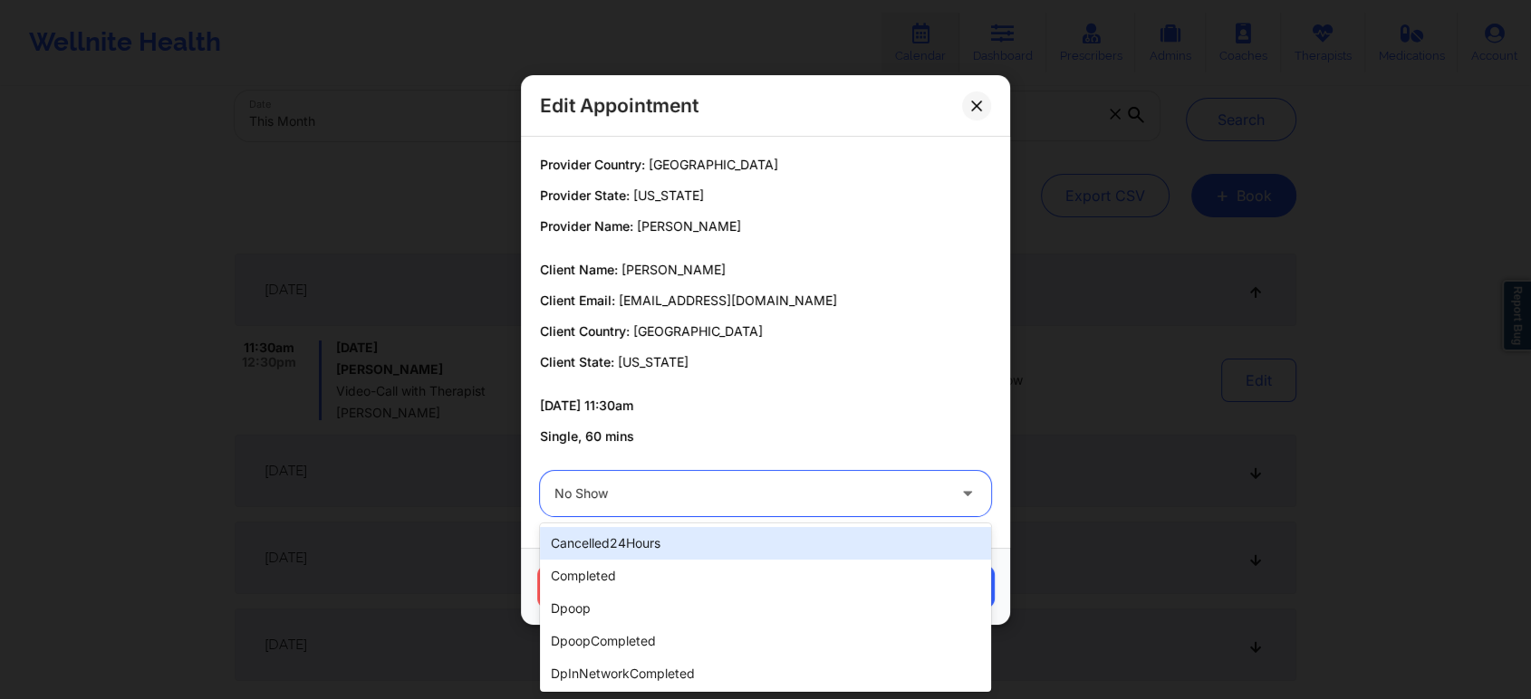
click at [762, 504] on div at bounding box center [749, 494] width 391 height 22
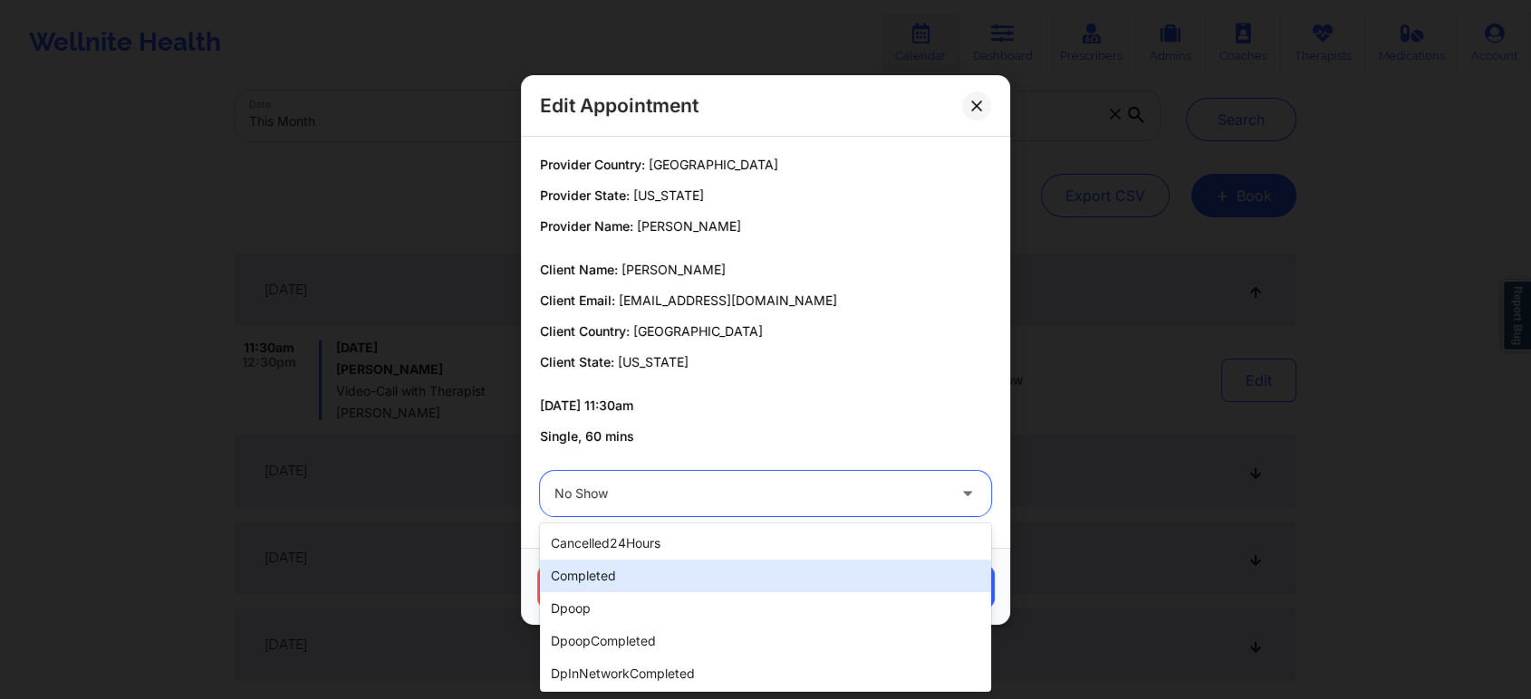
click at [656, 581] on div "completed" at bounding box center [765, 576] width 451 height 33
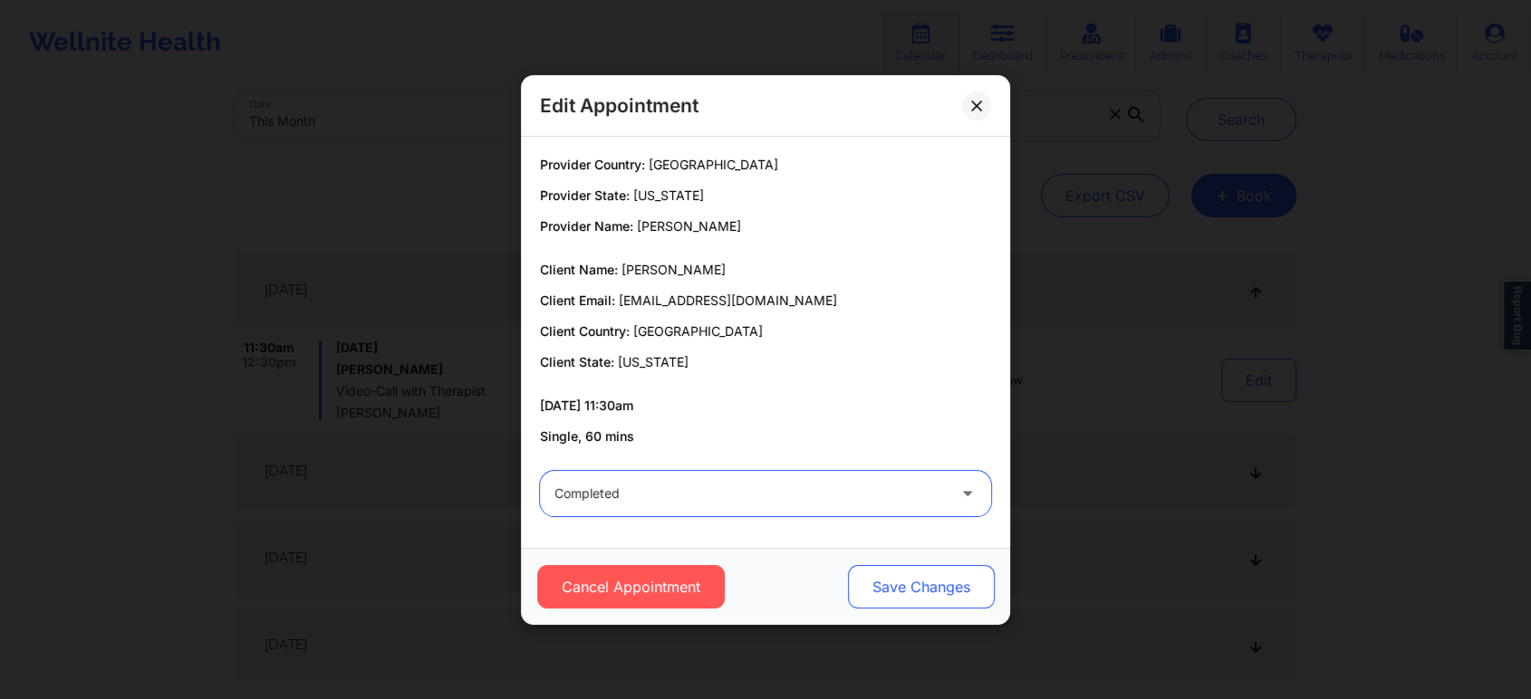
click at [899, 582] on button "Save Changes" at bounding box center [921, 586] width 147 height 43
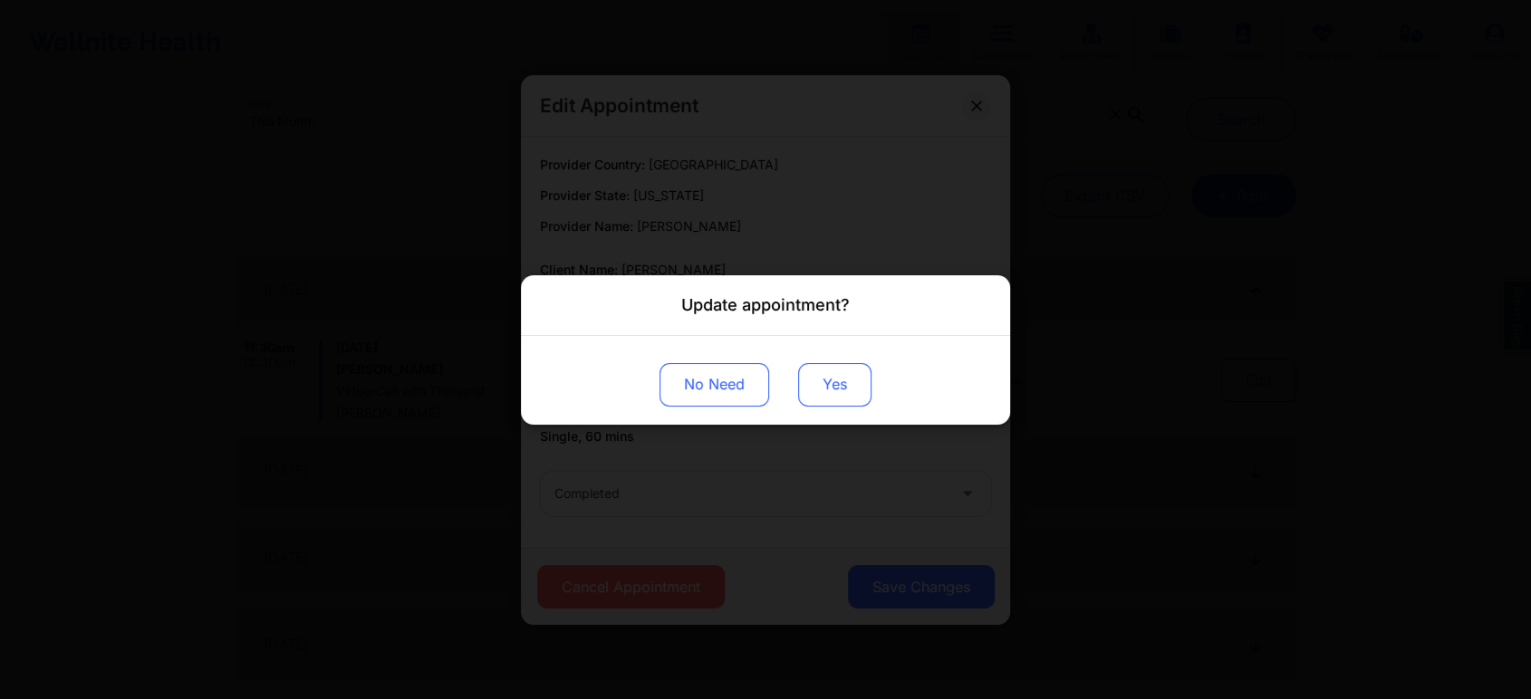
click at [859, 382] on button "Yes" at bounding box center [834, 383] width 73 height 43
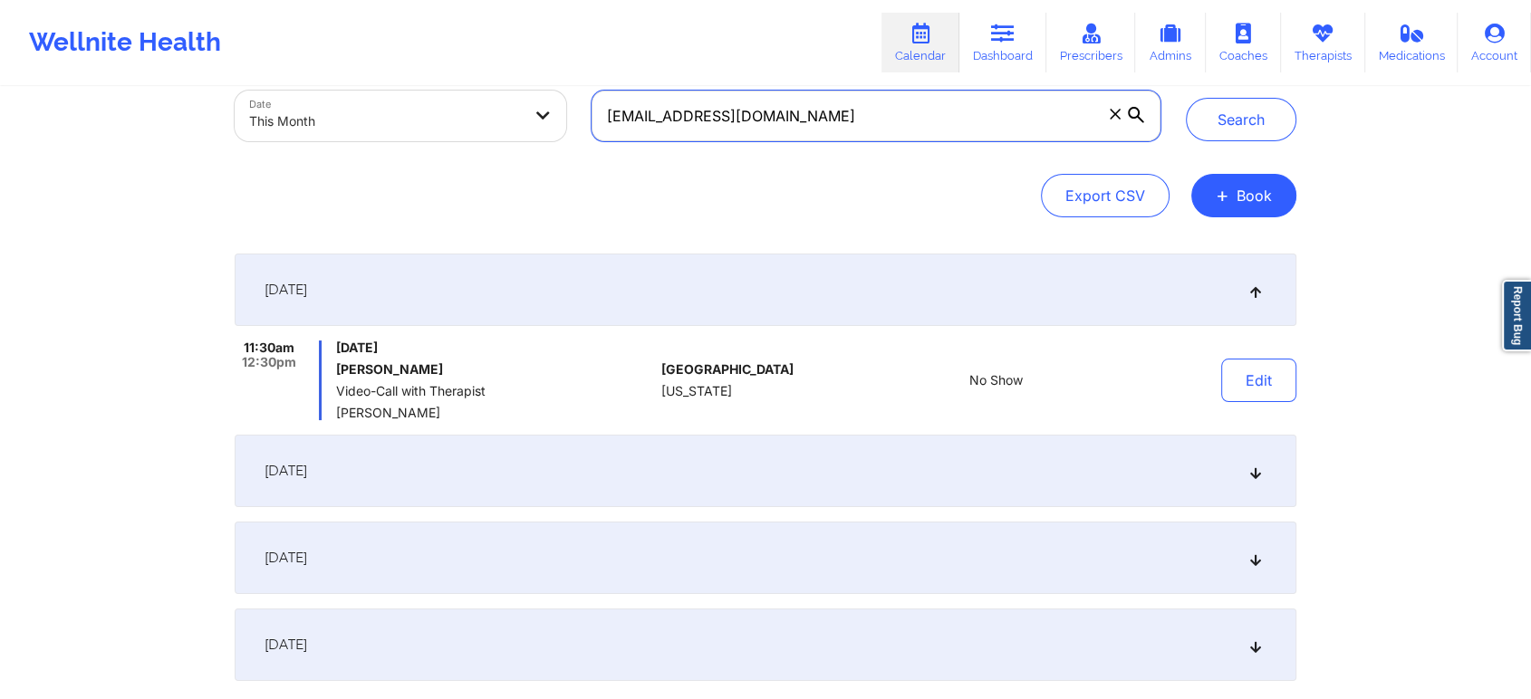
drag, startPoint x: 848, startPoint y: 99, endPoint x: 517, endPoint y: 82, distance: 331.0
click at [517, 82] on div "Wellnite Health Calendar Dashboard Prescribers Admins Coaches Therapists Medica…" at bounding box center [765, 342] width 1531 height 899
paste input "samreenpt"
click at [1186, 98] on button "Search" at bounding box center [1241, 119] width 110 height 43
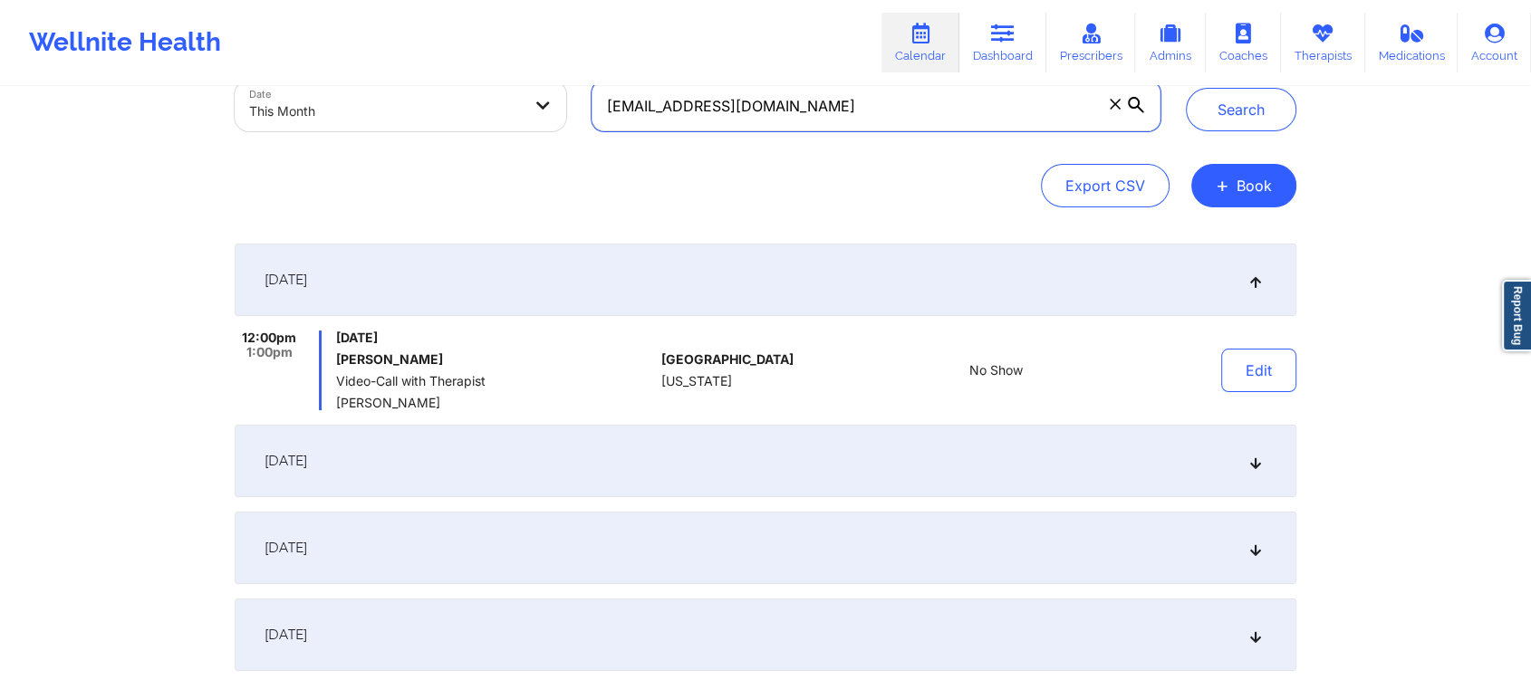
scroll to position [76, 0]
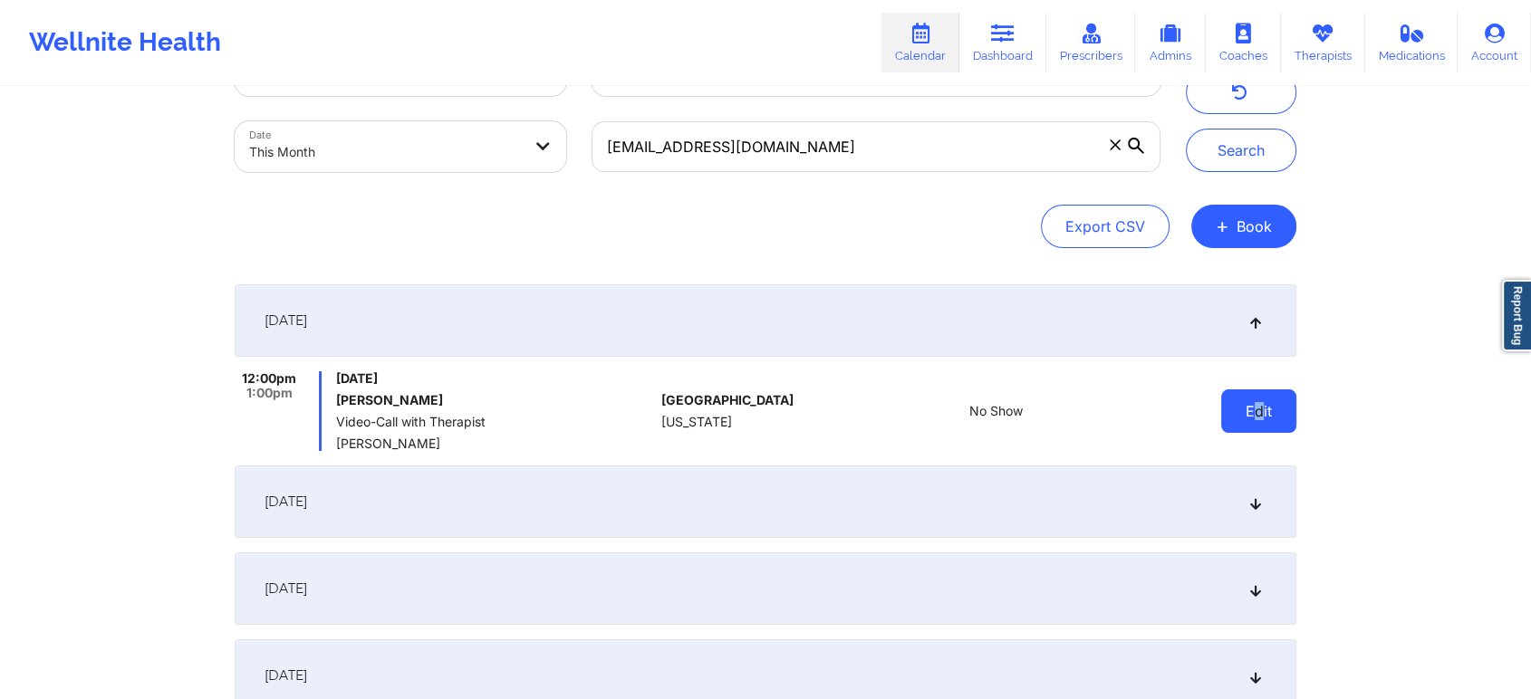
drag, startPoint x: 1253, startPoint y: 381, endPoint x: 1262, endPoint y: 408, distance: 28.4
click at [1262, 408] on div "Edit" at bounding box center [1212, 411] width 168 height 80
click at [1262, 408] on button "Edit" at bounding box center [1258, 410] width 75 height 43
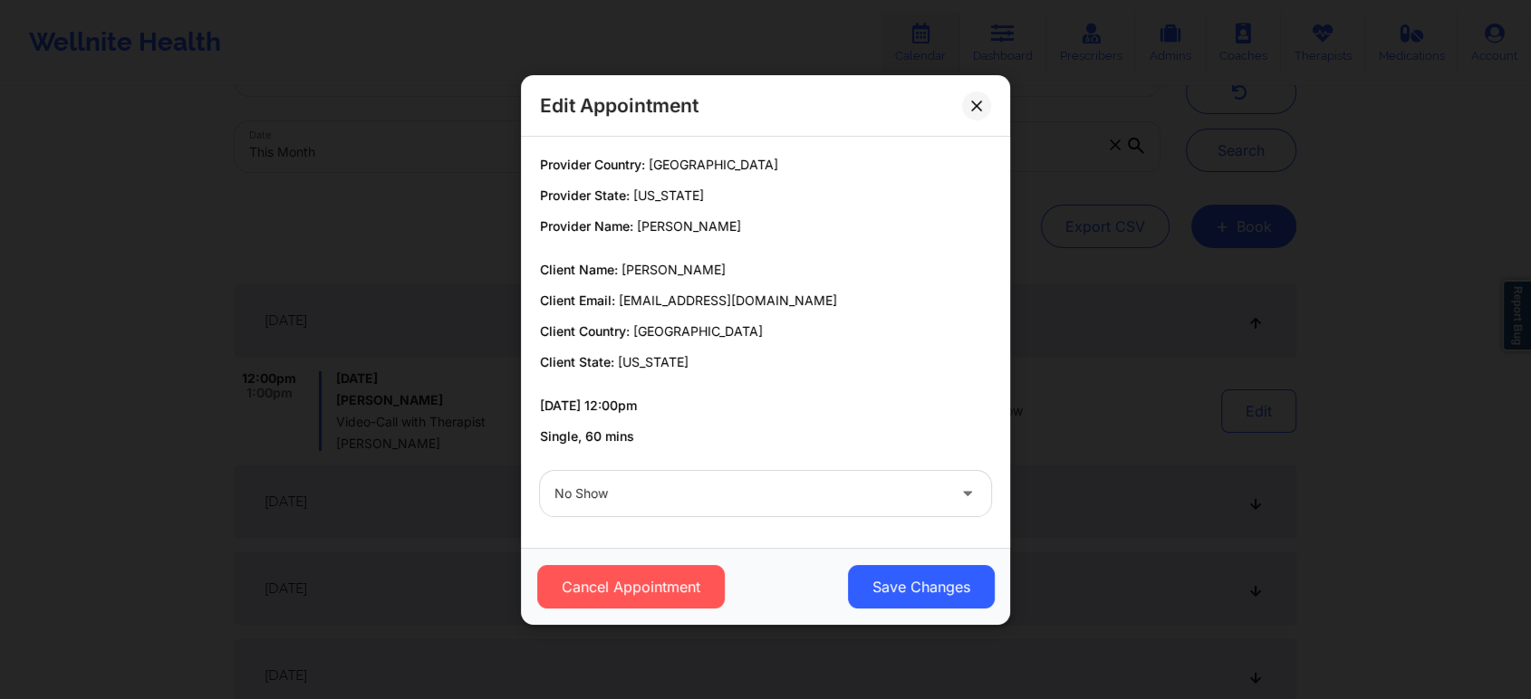
drag, startPoint x: 663, startPoint y: 523, endPoint x: 717, endPoint y: 506, distance: 57.0
click at [717, 506] on div "No Show" at bounding box center [765, 493] width 476 height 71
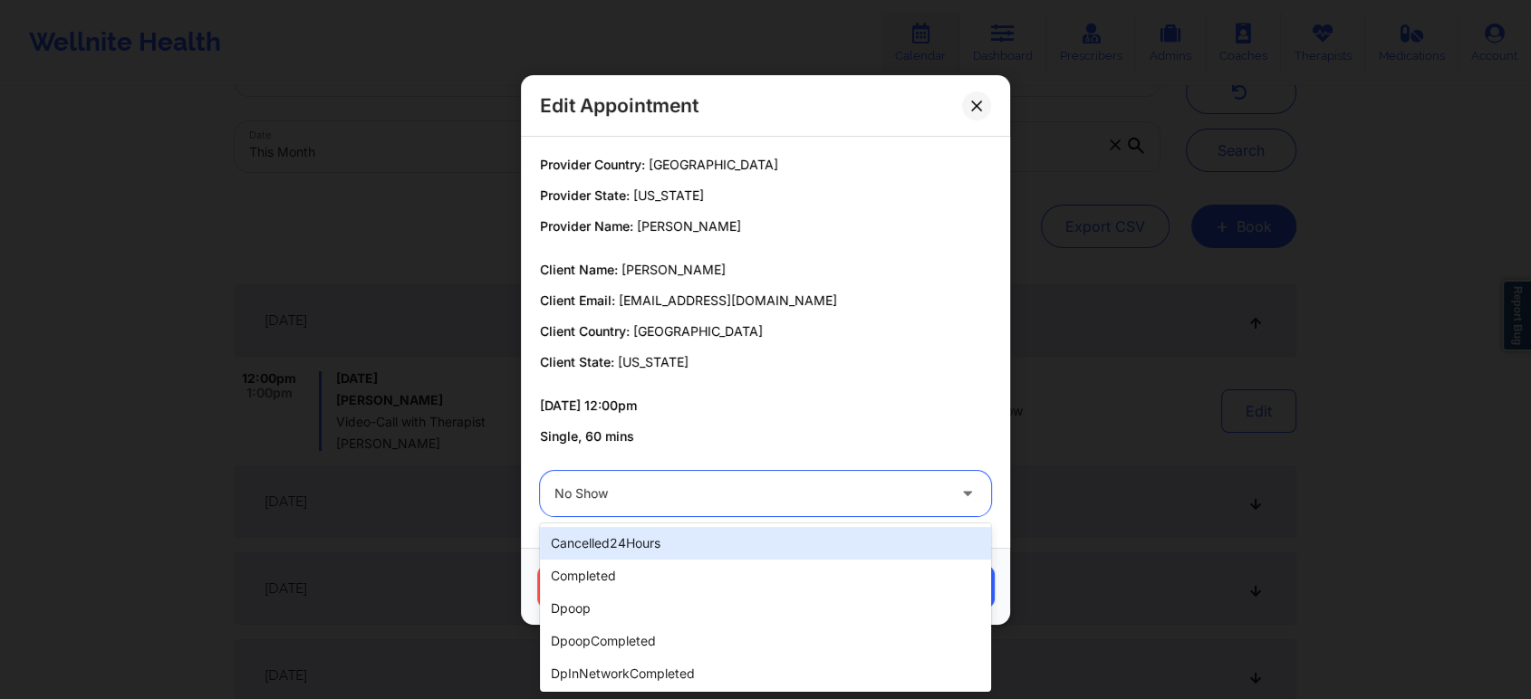
click at [717, 506] on div "No Show" at bounding box center [749, 493] width 391 height 45
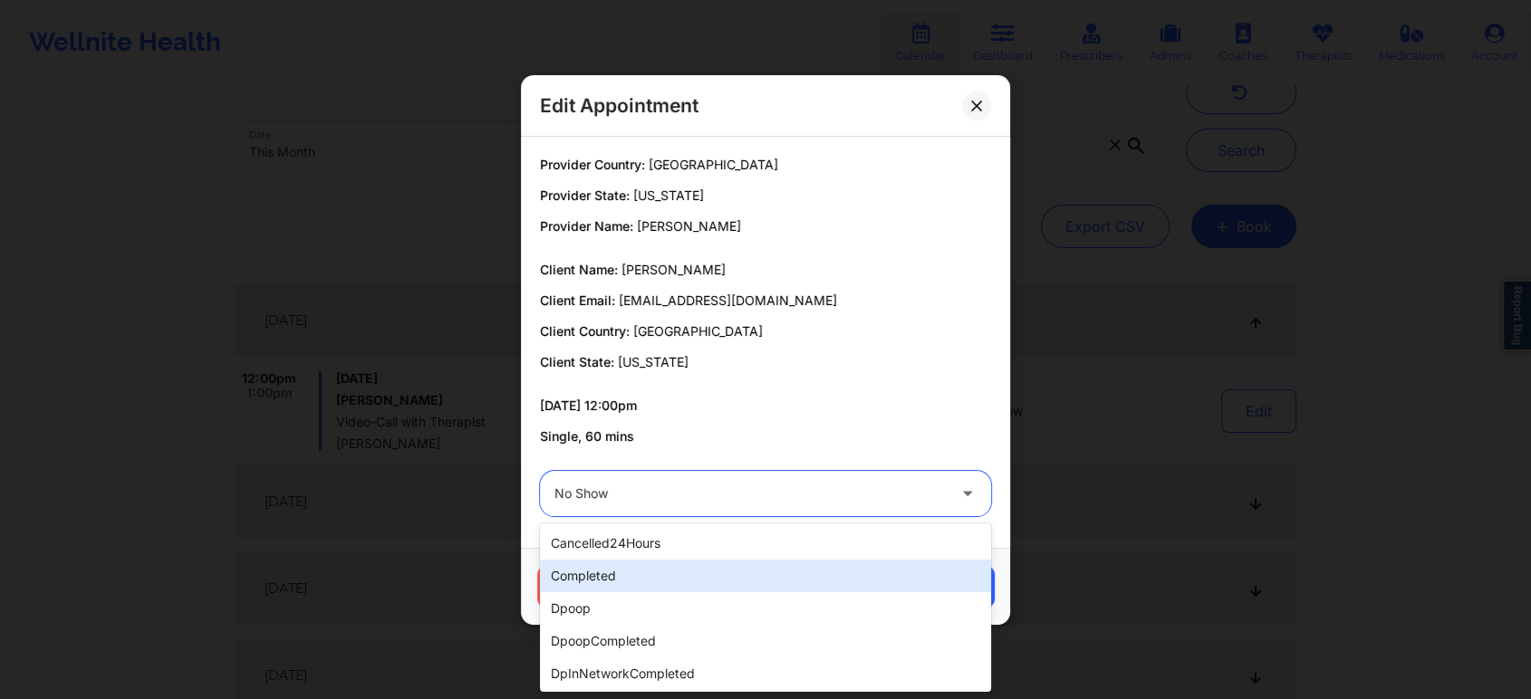
click at [649, 565] on div "completed" at bounding box center [765, 576] width 451 height 33
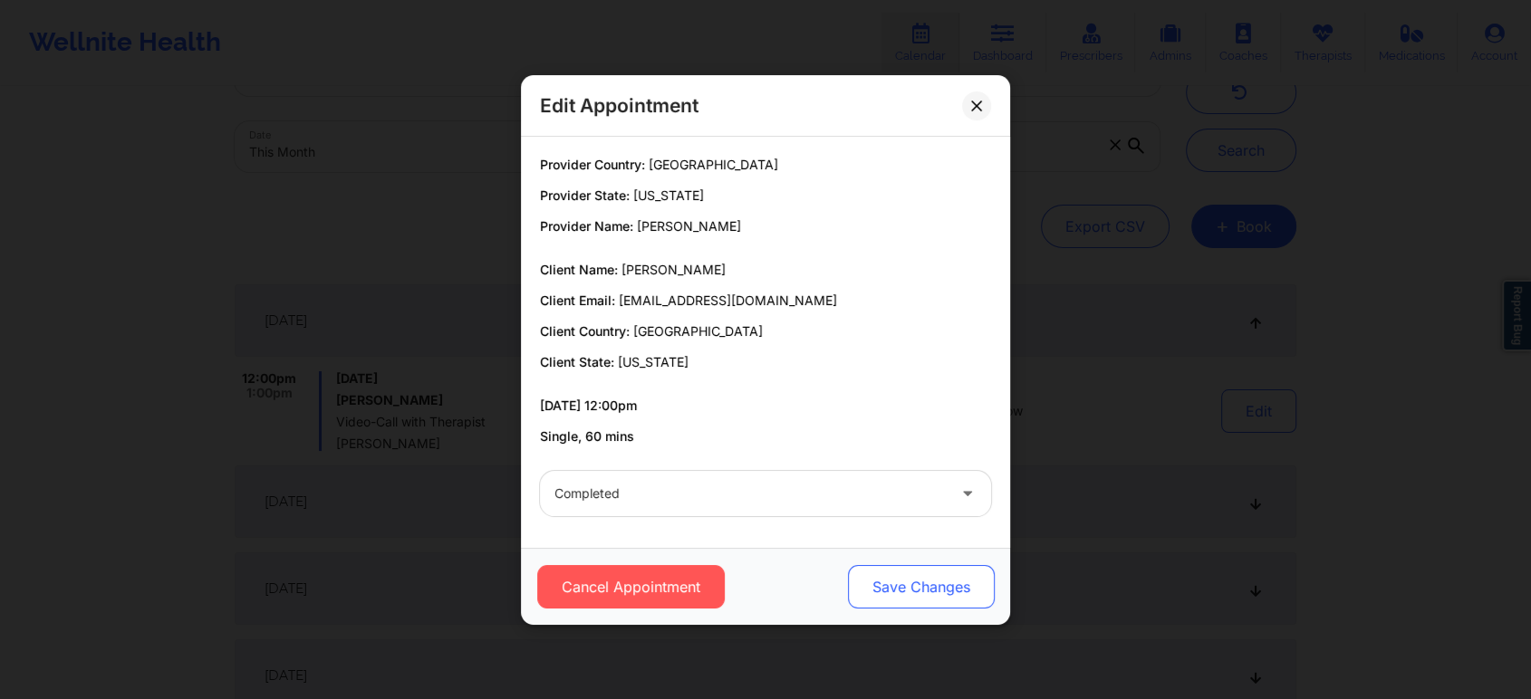
click at [852, 588] on button "Save Changes" at bounding box center [921, 586] width 147 height 43
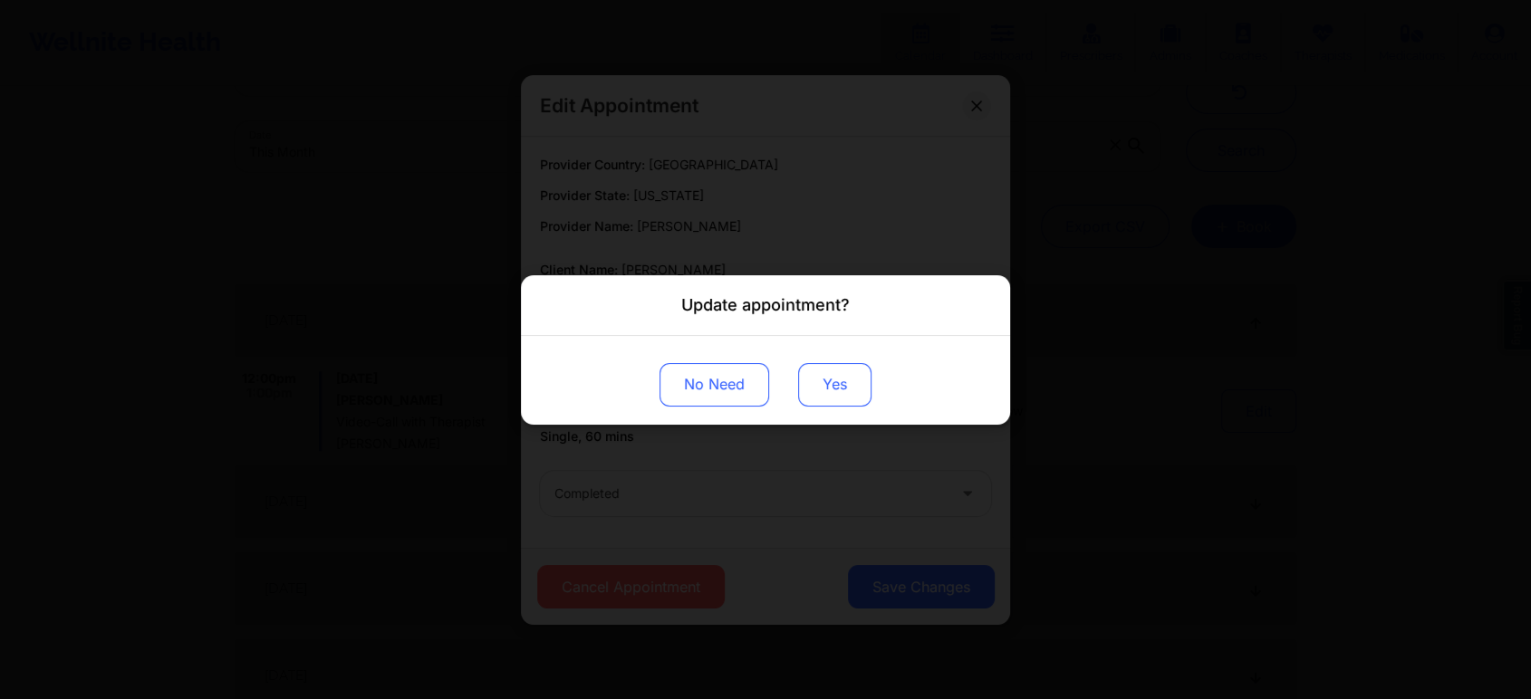
click at [807, 370] on button "Yes" at bounding box center [834, 383] width 73 height 43
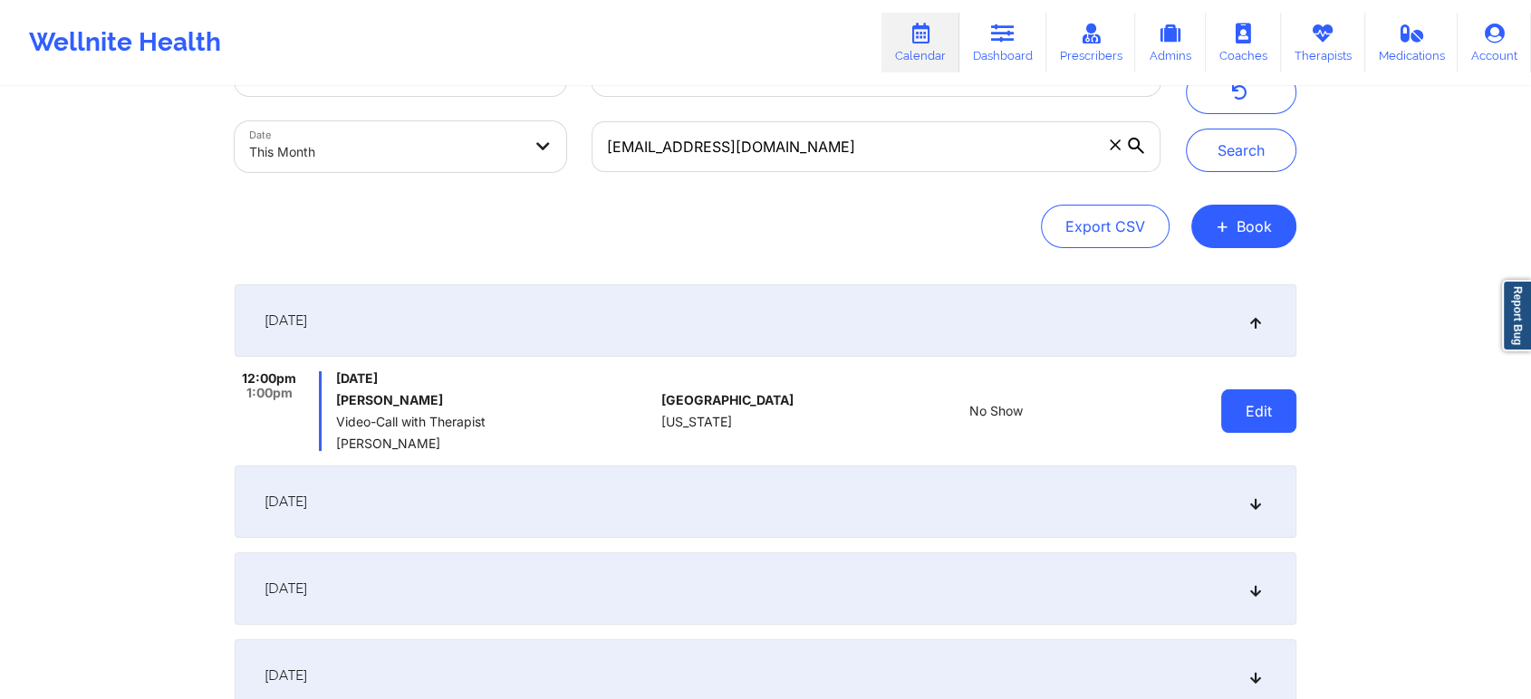
click at [1269, 391] on button "Edit" at bounding box center [1258, 410] width 75 height 43
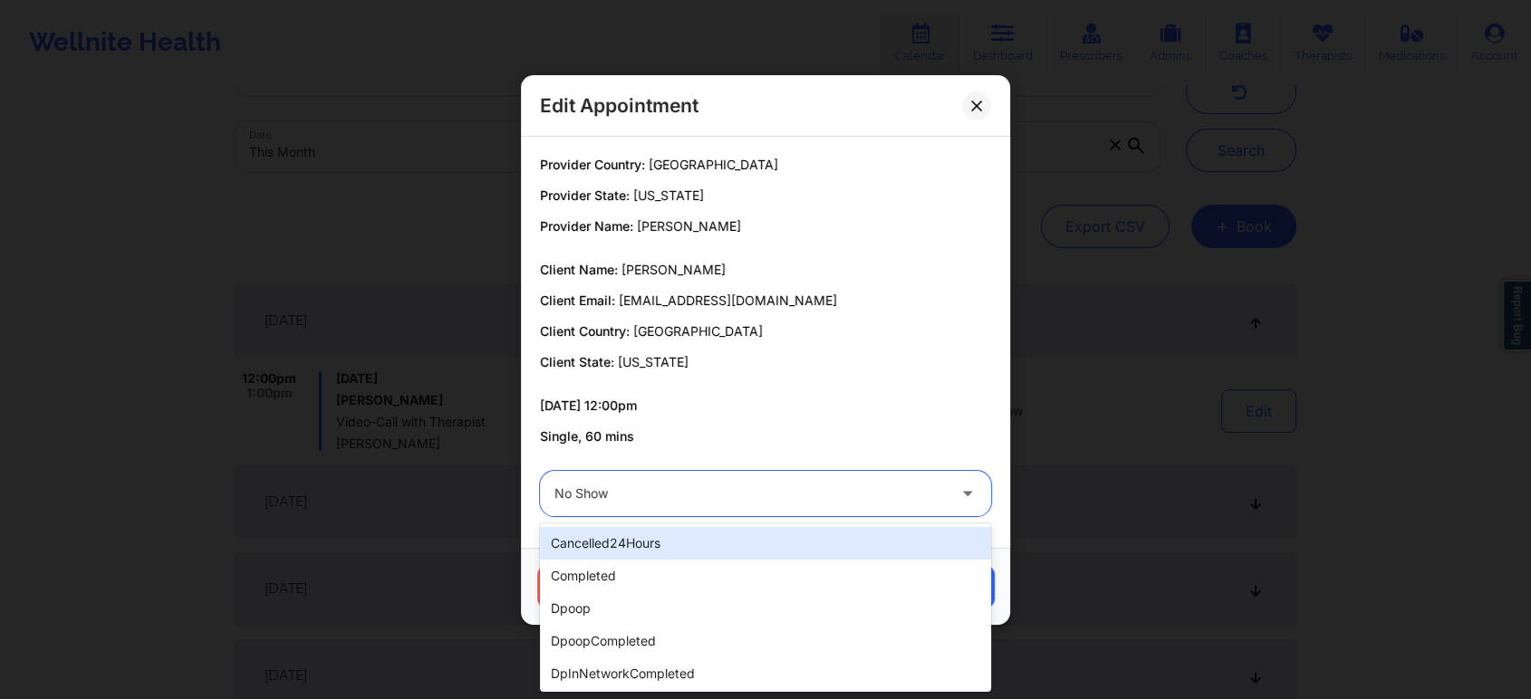
click at [920, 505] on div "No Show" at bounding box center [749, 493] width 391 height 45
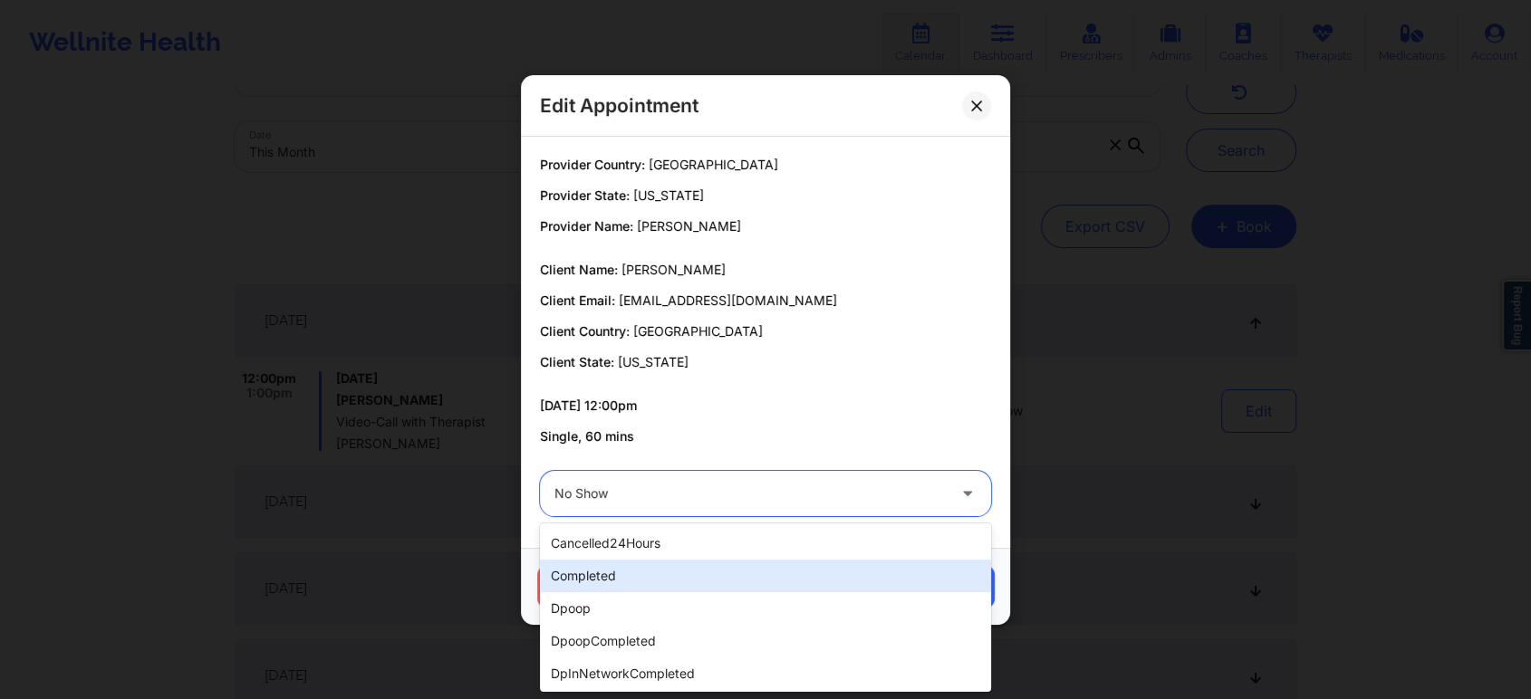
click at [713, 585] on div "completed" at bounding box center [765, 576] width 451 height 33
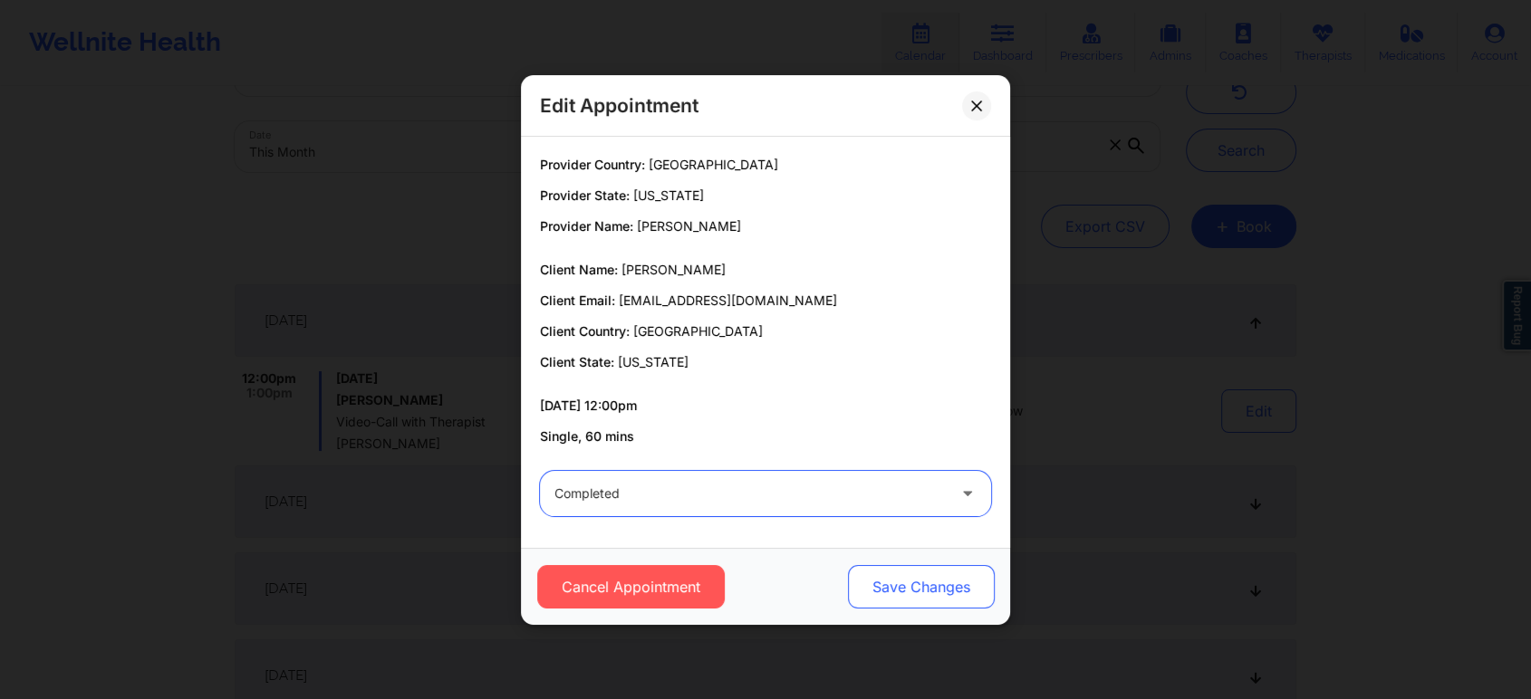
click at [891, 596] on button "Save Changes" at bounding box center [921, 586] width 147 height 43
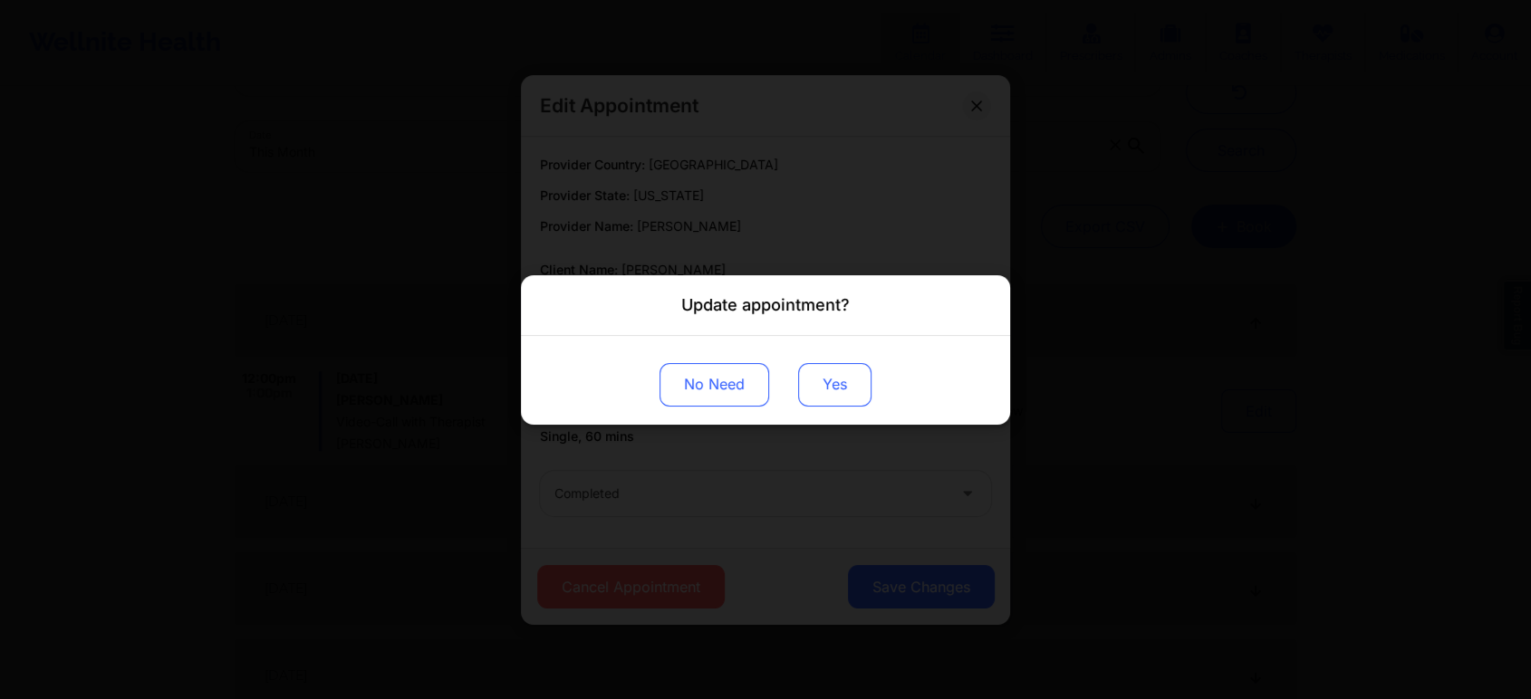
click at [849, 384] on button "Yes" at bounding box center [834, 383] width 73 height 43
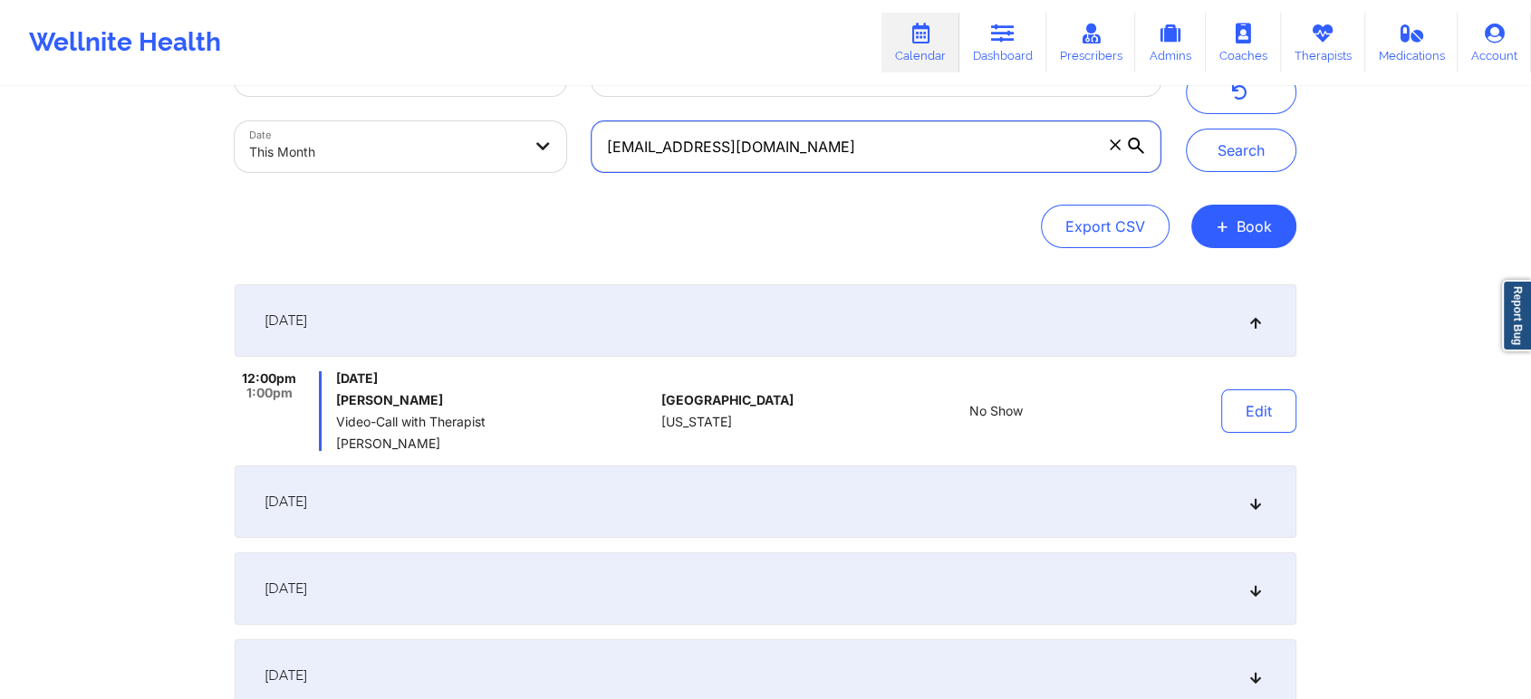
drag, startPoint x: 825, startPoint y: 158, endPoint x: 556, endPoint y: 148, distance: 269.2
click at [556, 148] on div "Provider Role Therapist Therapist Select Therapist Date This Month [EMAIL_ADDRE…" at bounding box center [697, 109] width 951 height 152
paste input "aclockett1@hot"
click at [1186, 129] on button "Search" at bounding box center [1241, 150] width 110 height 43
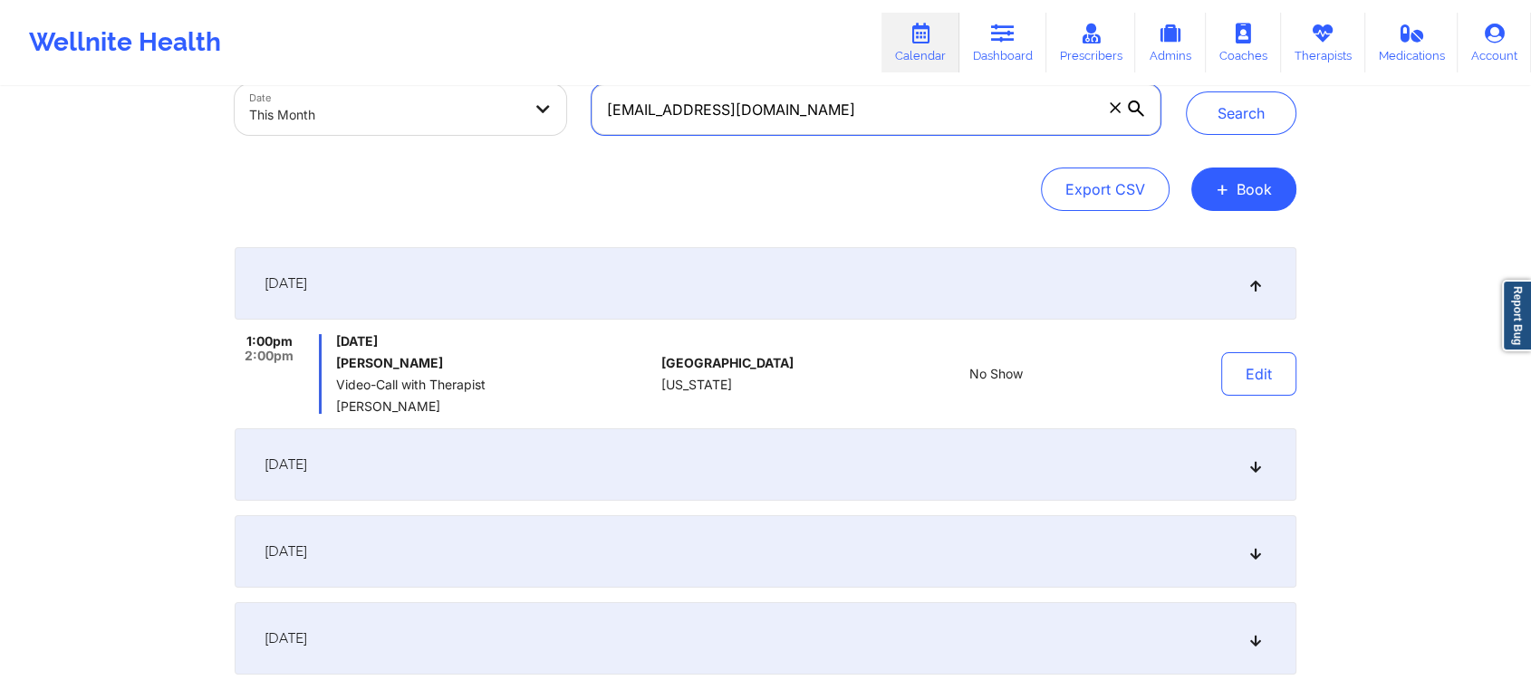
scroll to position [116, 0]
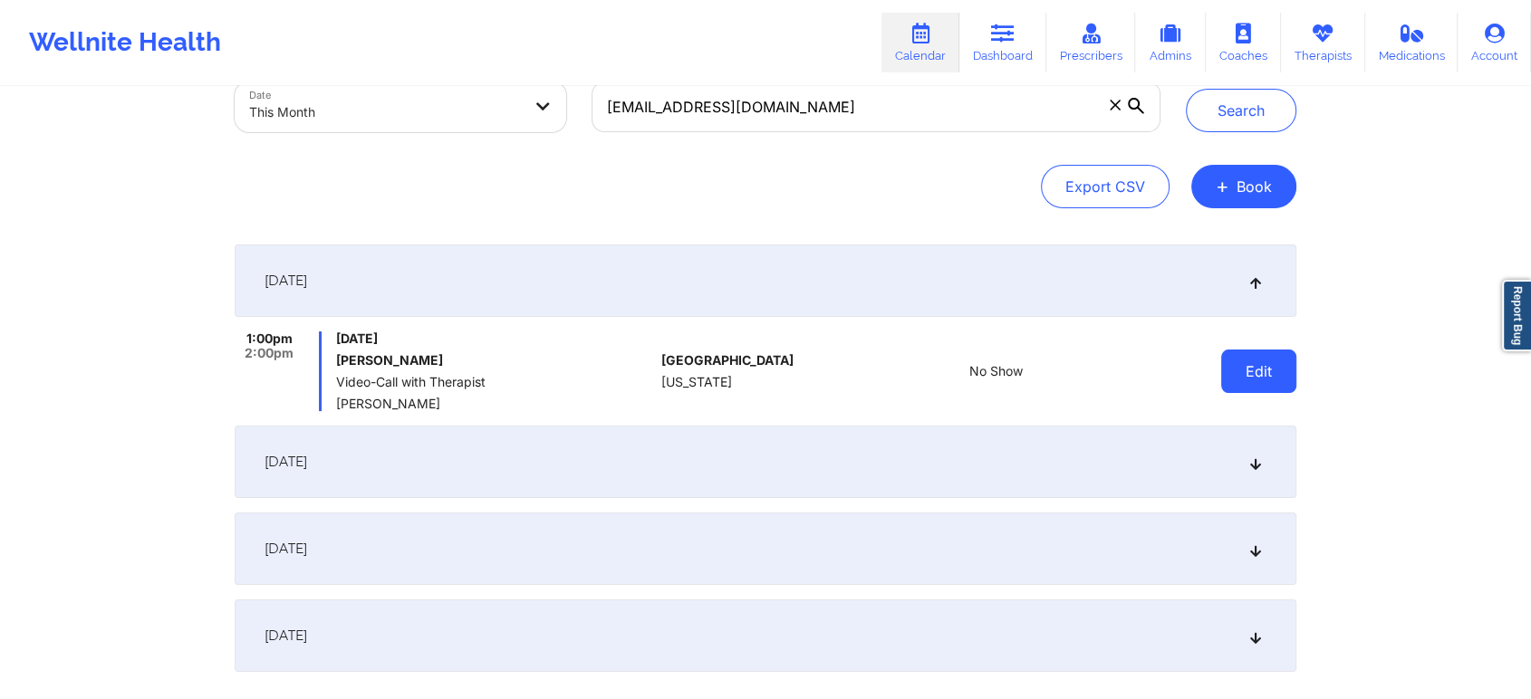
click at [1249, 382] on button "Edit" at bounding box center [1258, 371] width 75 height 43
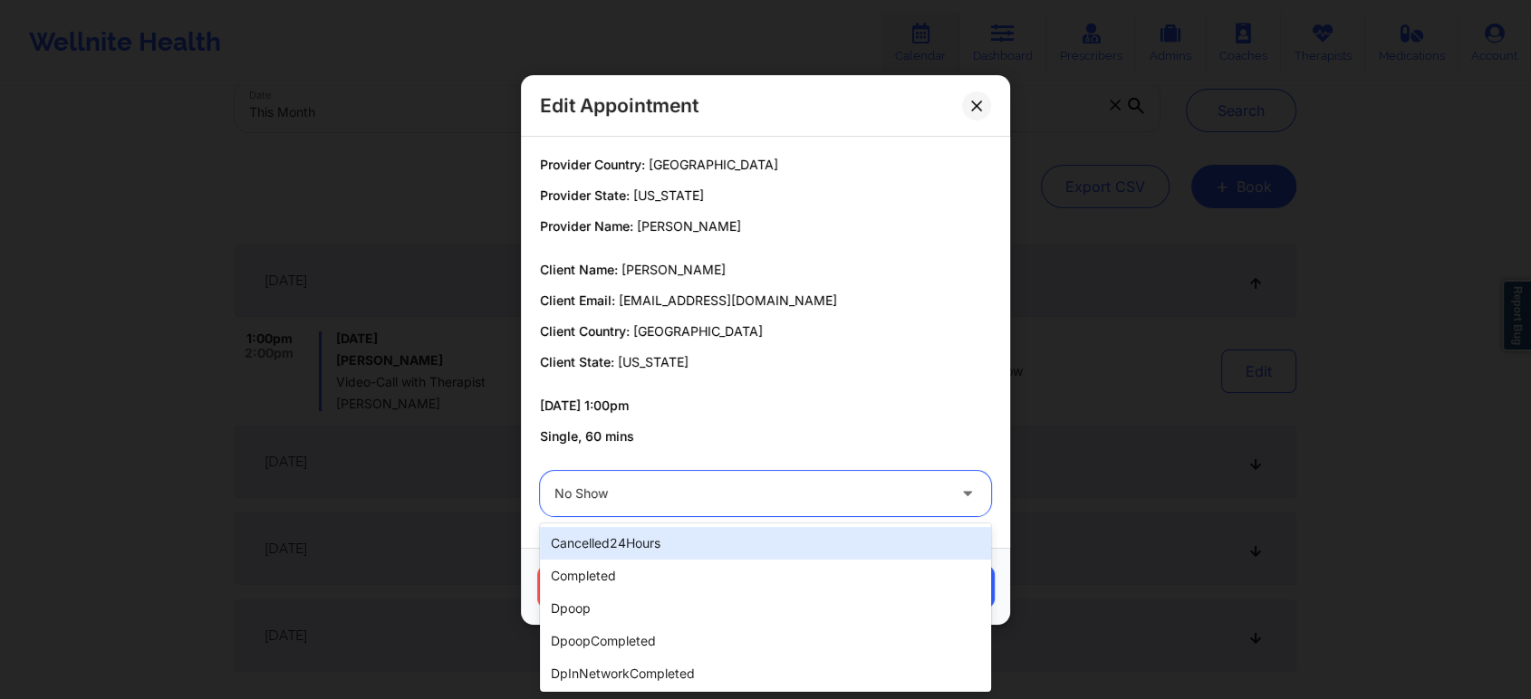
click at [680, 498] on div at bounding box center [749, 494] width 391 height 22
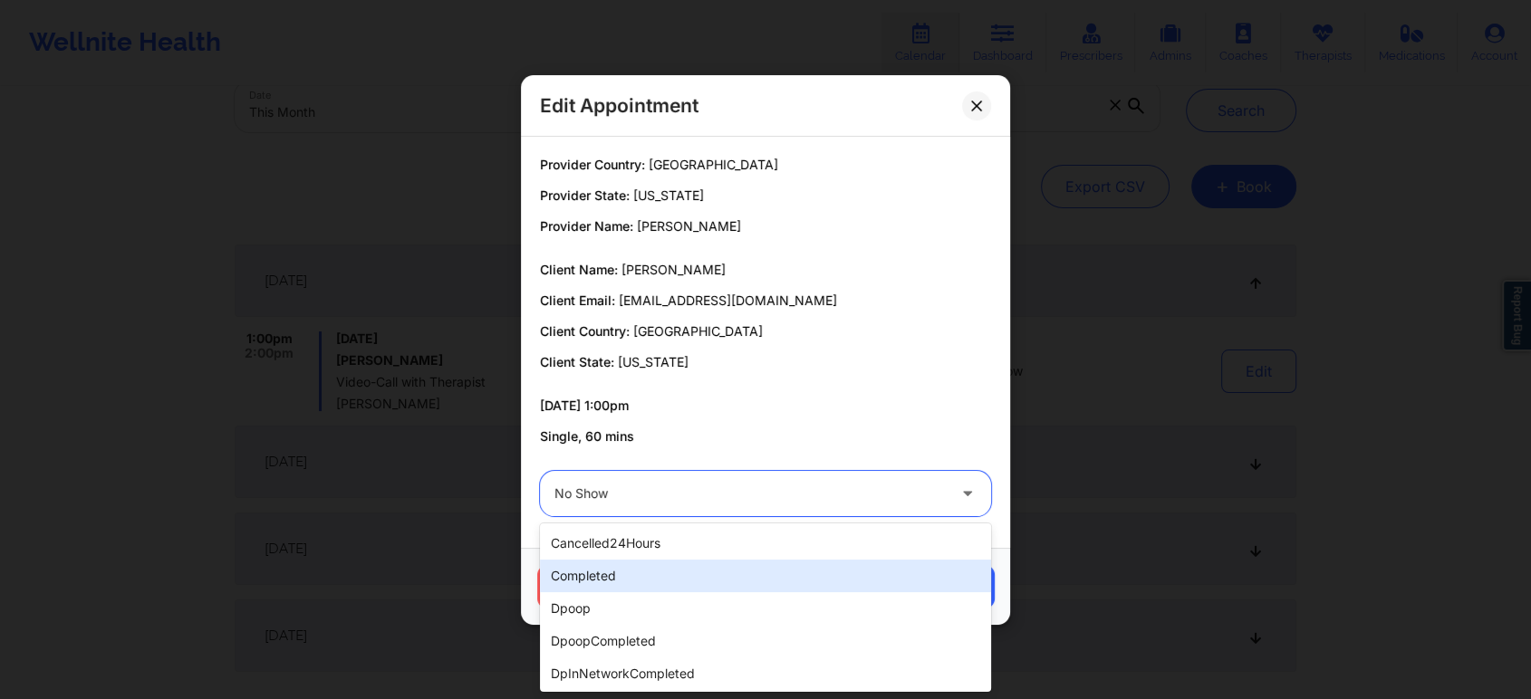
click at [604, 571] on div "completed" at bounding box center [765, 576] width 451 height 33
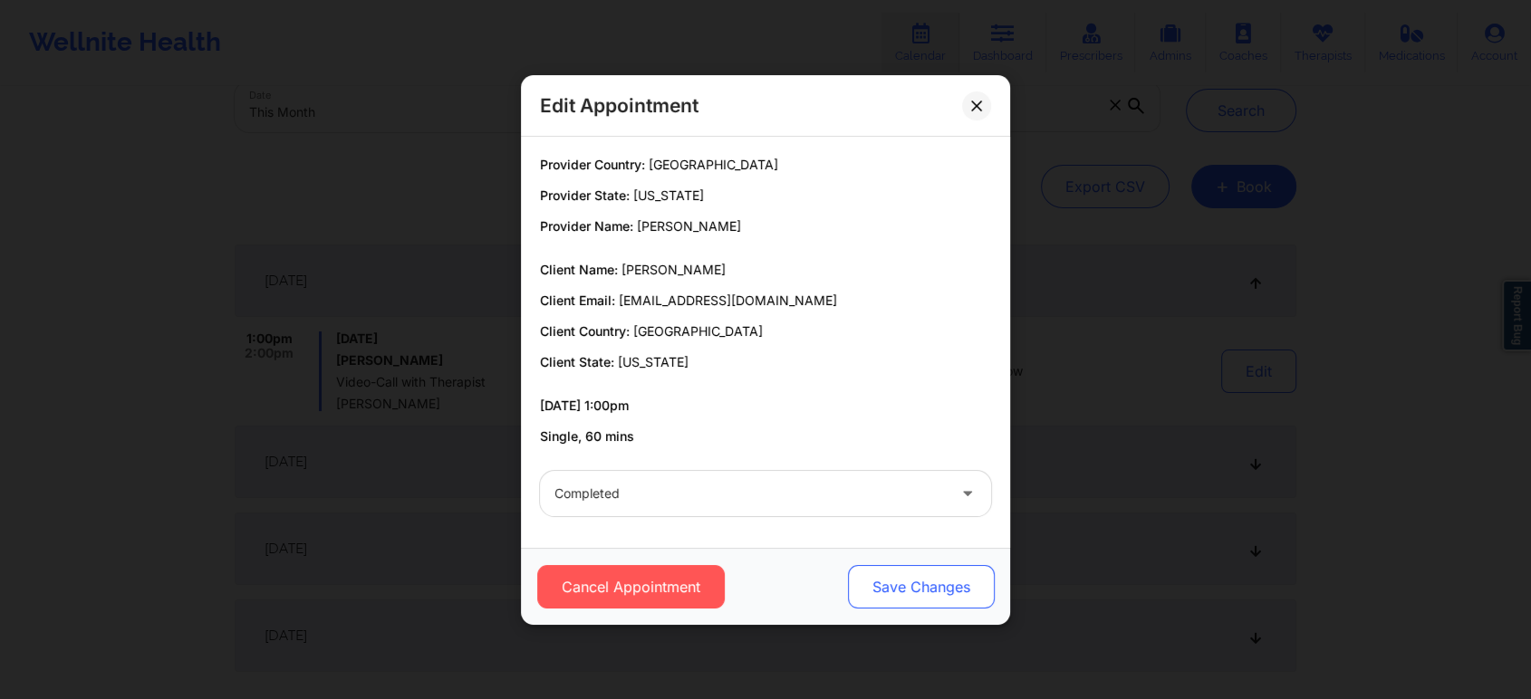
click at [942, 587] on button "Save Changes" at bounding box center [921, 586] width 147 height 43
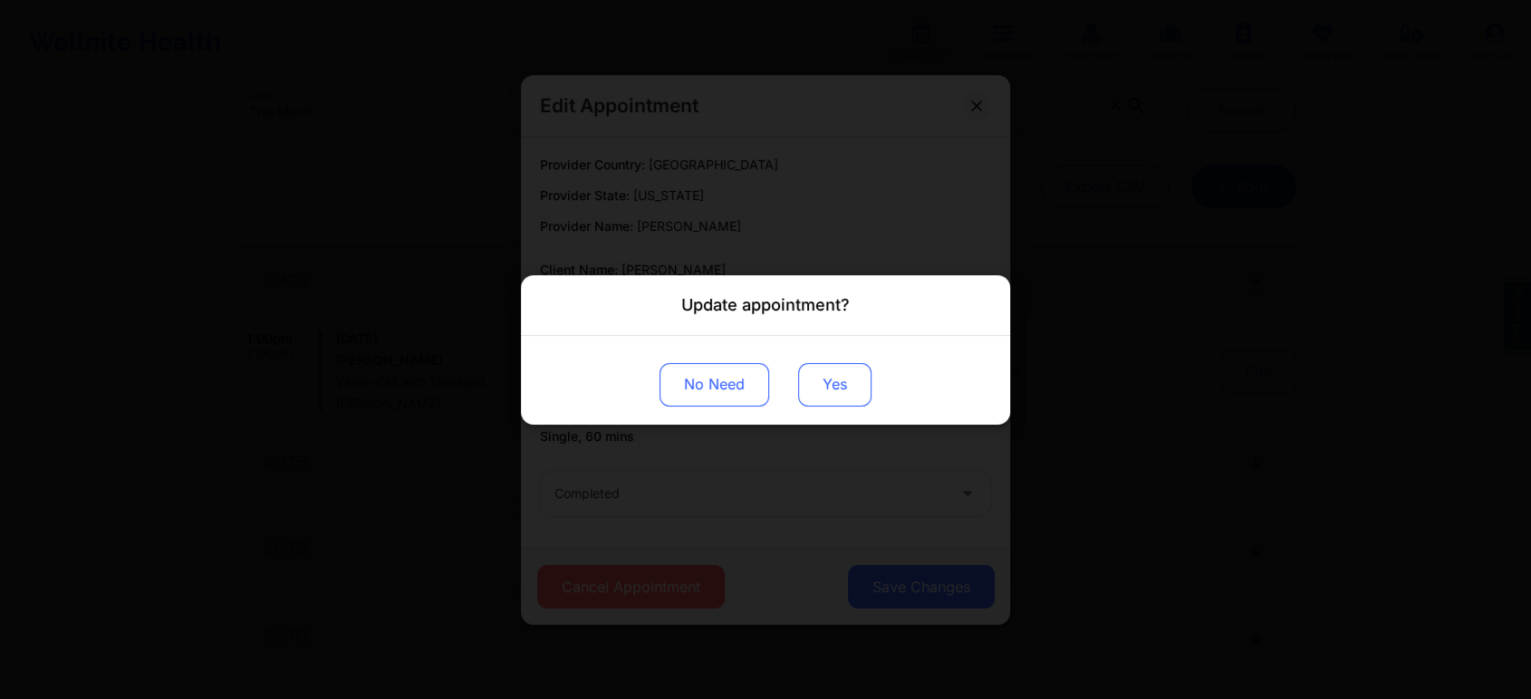
click at [826, 371] on button "Yes" at bounding box center [834, 383] width 73 height 43
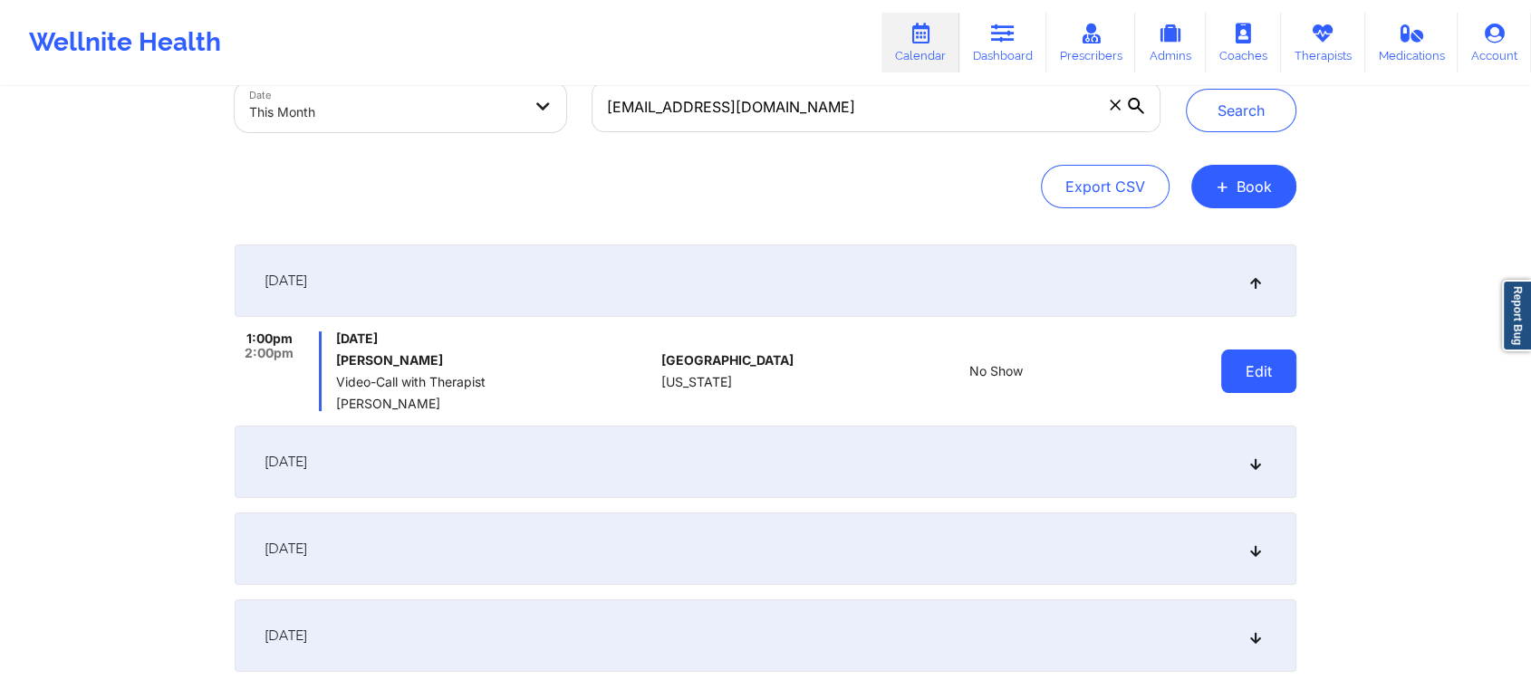
click at [1265, 364] on button "Edit" at bounding box center [1258, 371] width 75 height 43
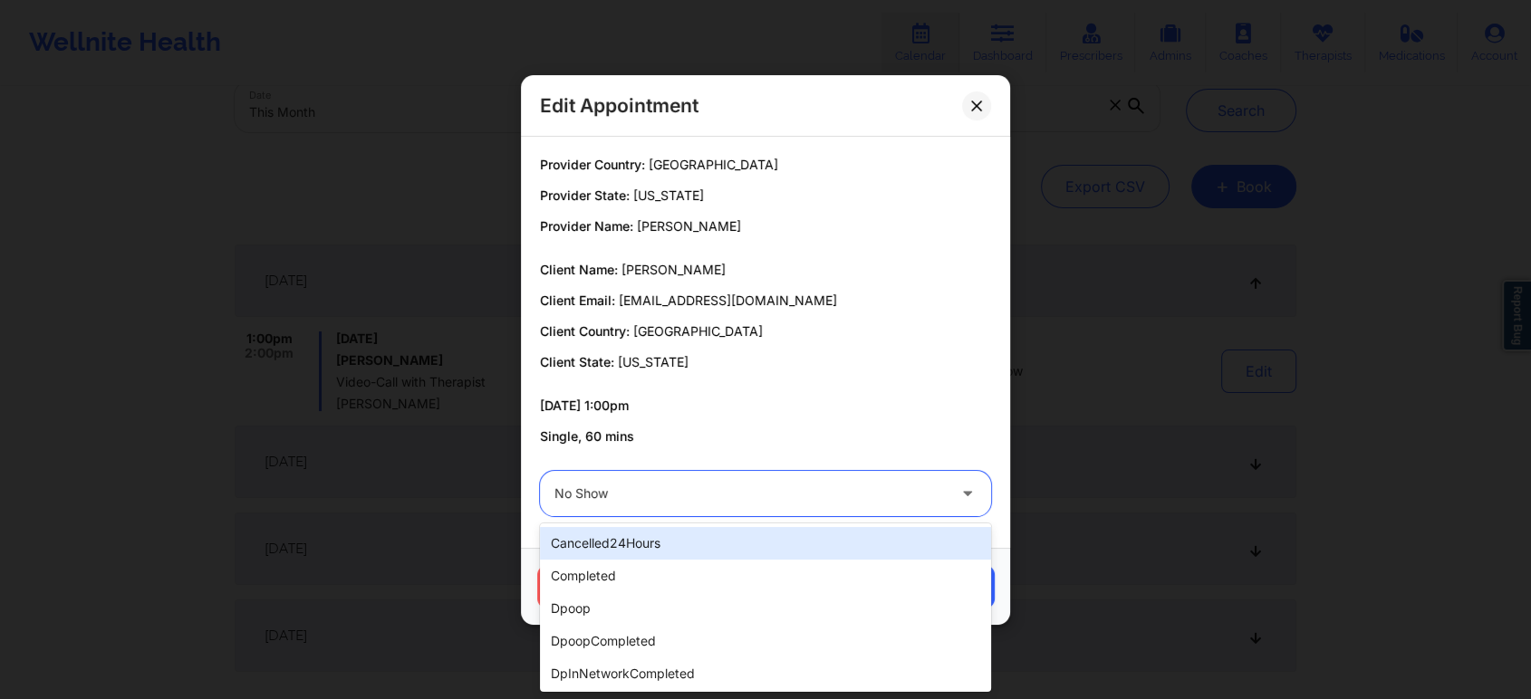
click at [696, 485] on div at bounding box center [749, 494] width 391 height 22
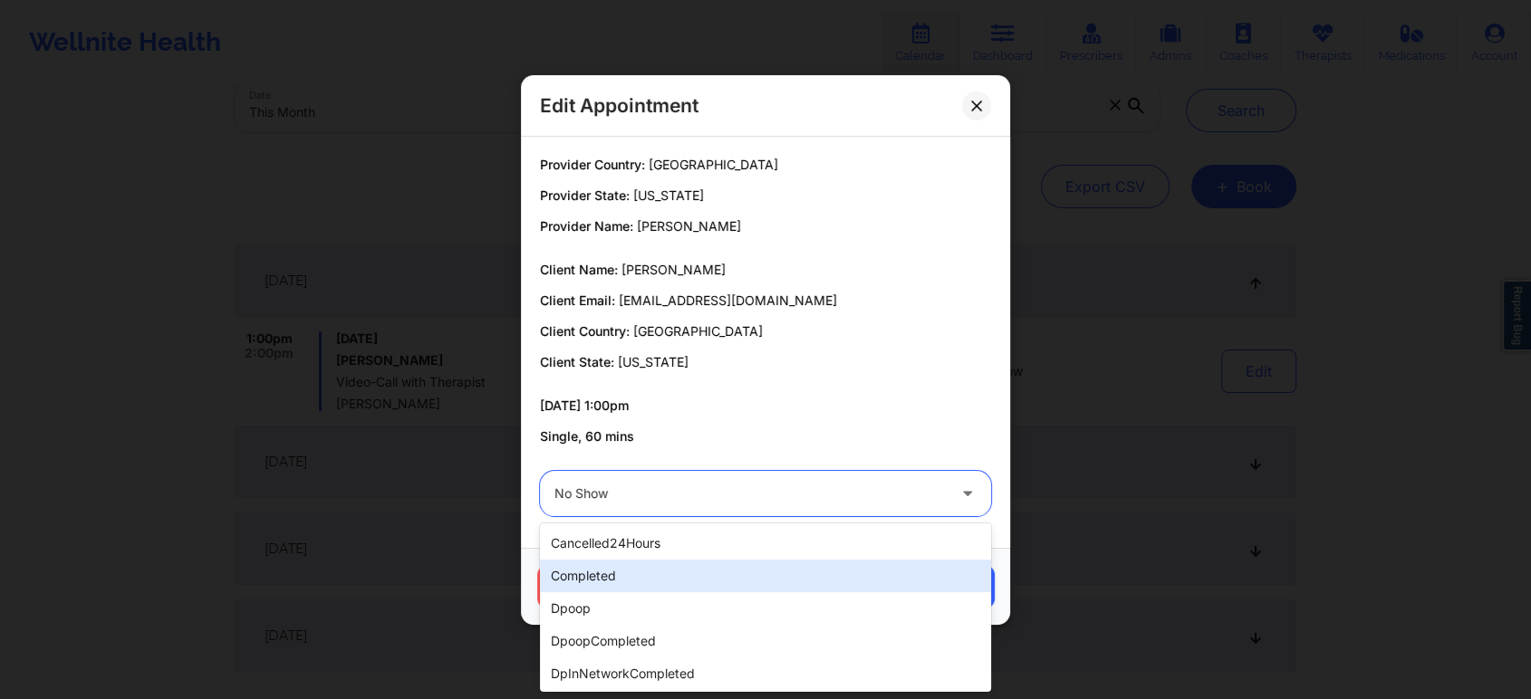
click at [627, 571] on div "completed" at bounding box center [765, 576] width 451 height 33
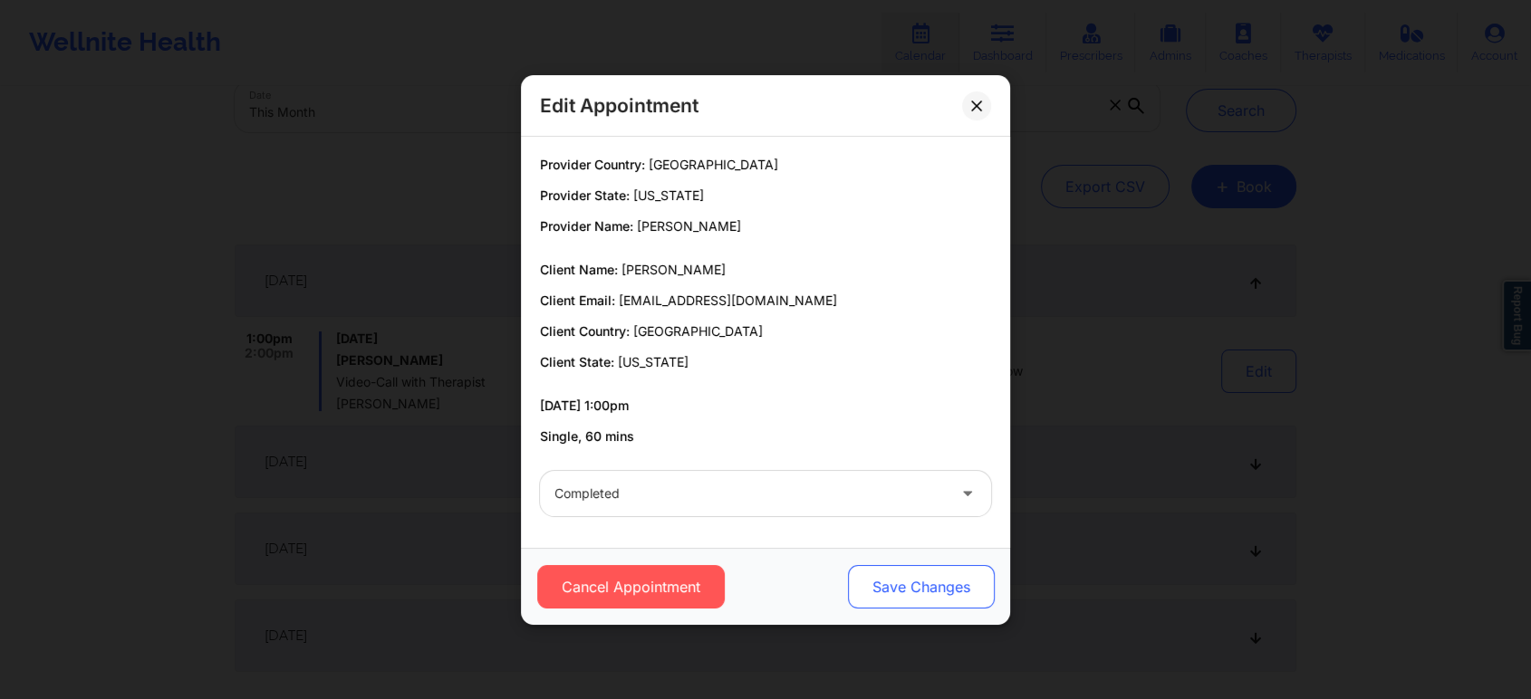
click at [942, 585] on button "Save Changes" at bounding box center [921, 586] width 147 height 43
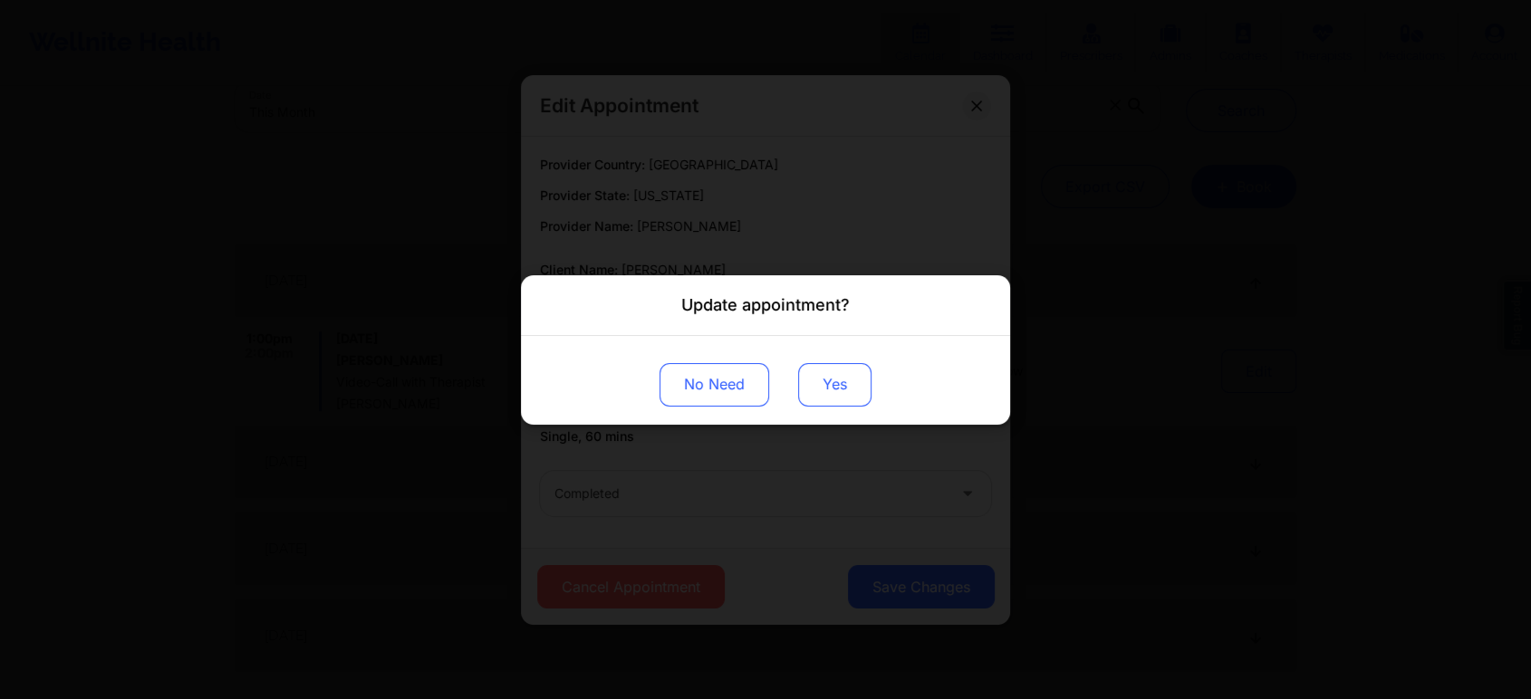
click at [839, 379] on button "Yes" at bounding box center [834, 383] width 73 height 43
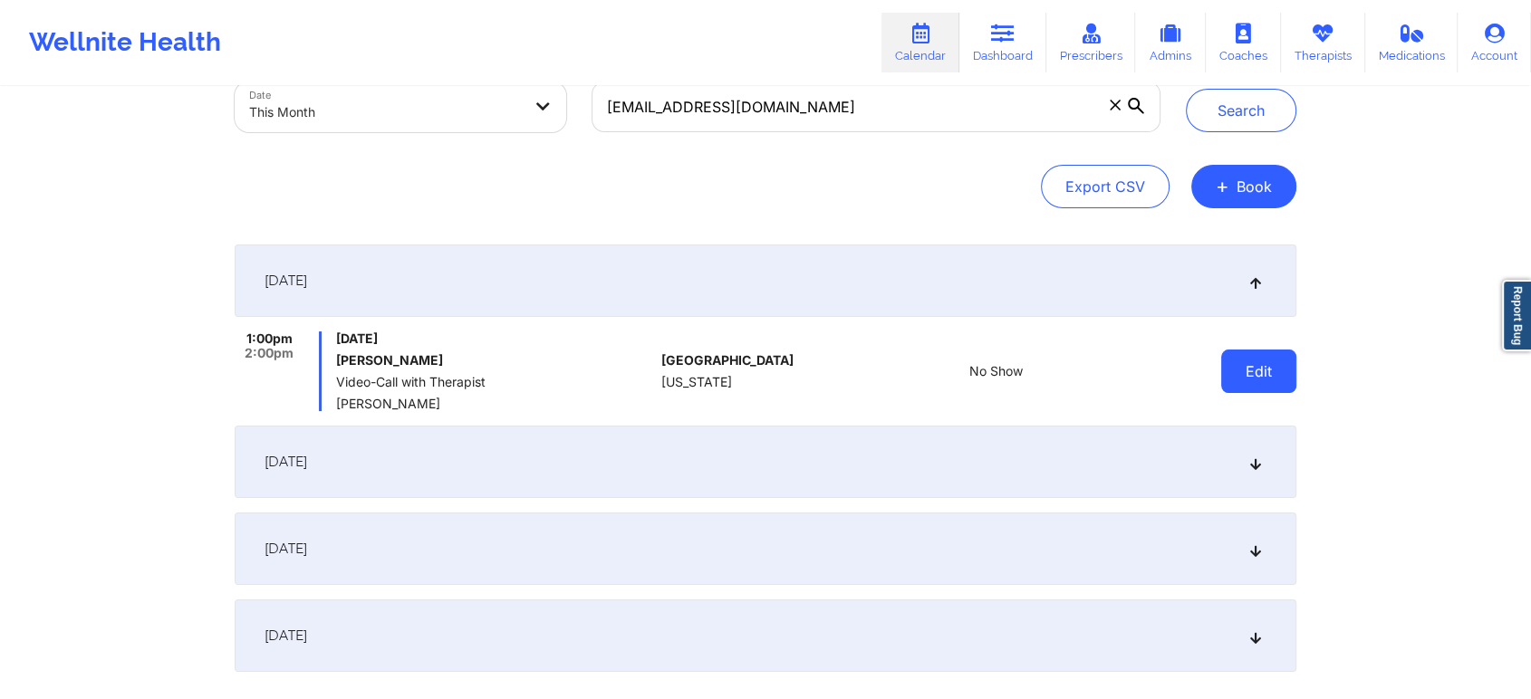
click at [1293, 359] on button "Edit" at bounding box center [1258, 371] width 75 height 43
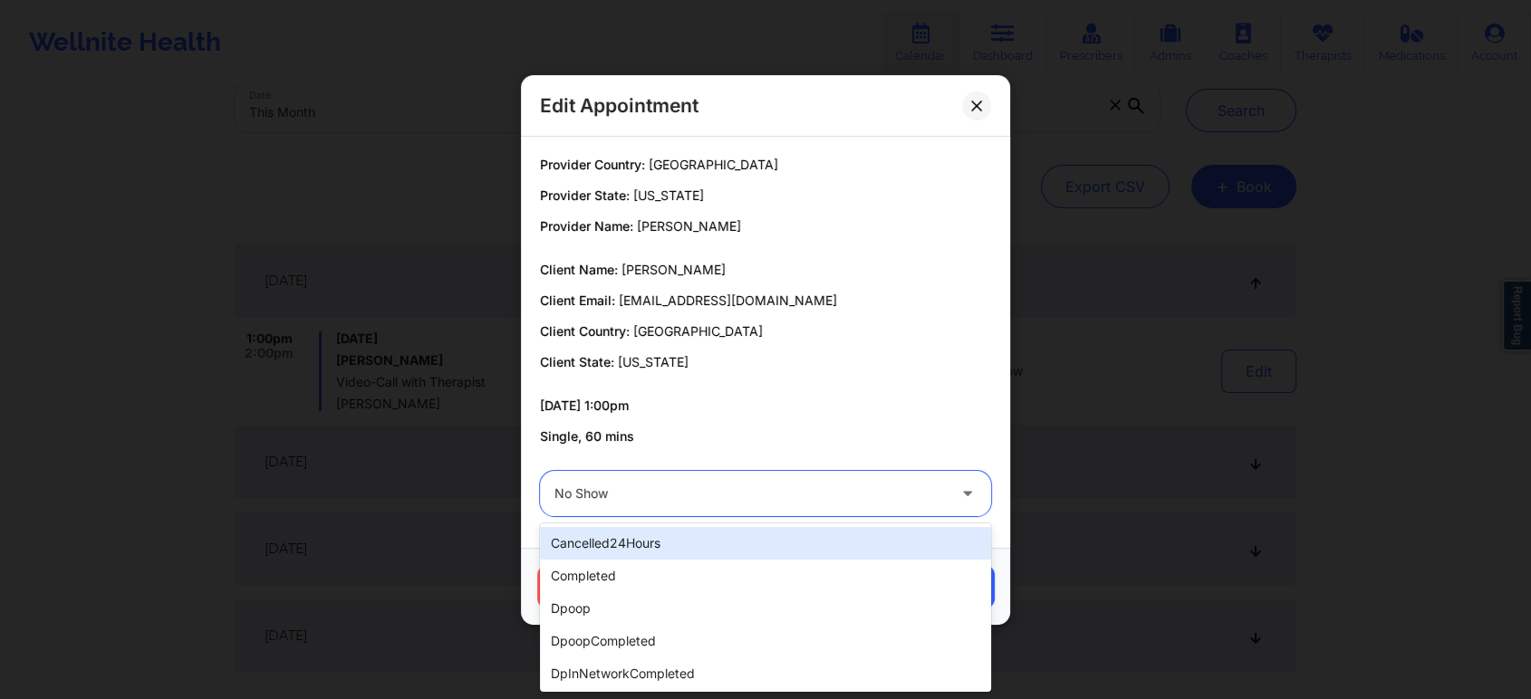
click at [850, 487] on div at bounding box center [749, 494] width 391 height 22
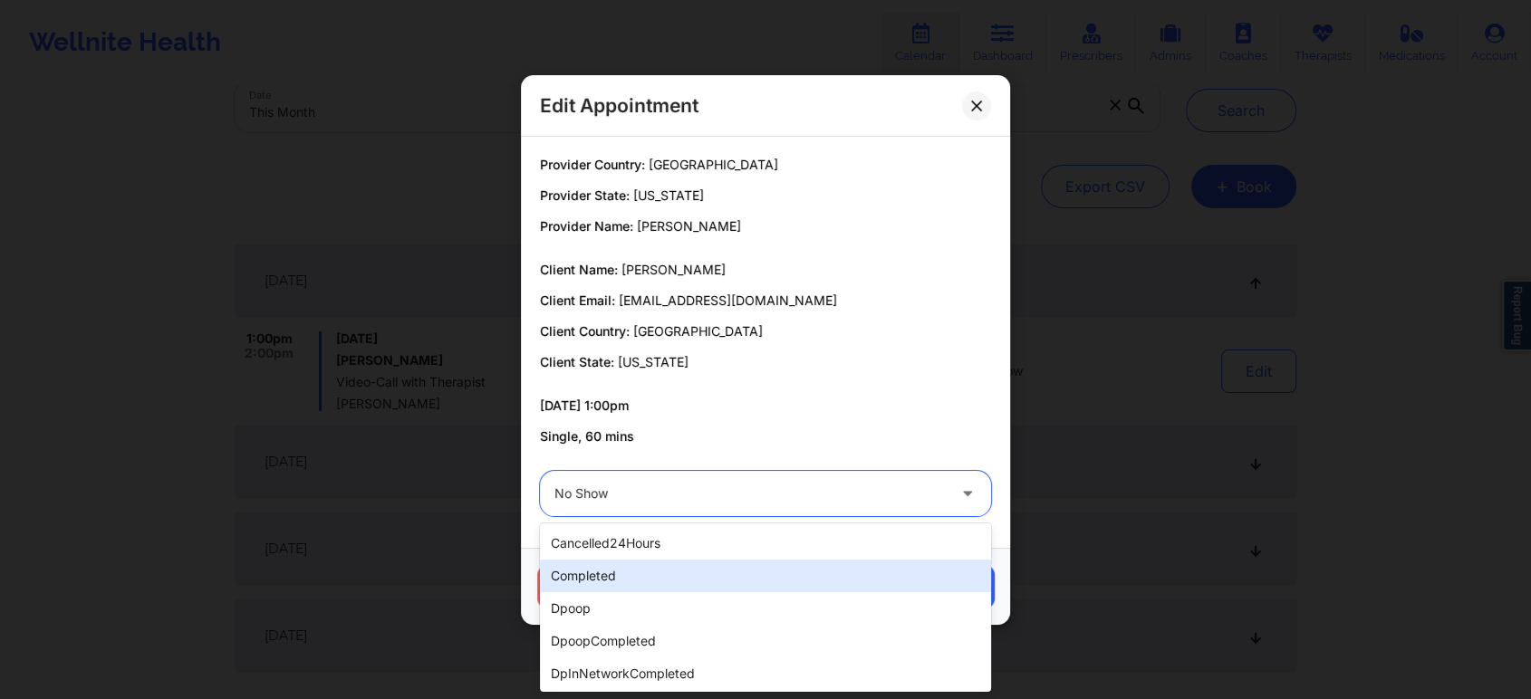
click at [754, 571] on div "completed" at bounding box center [765, 576] width 451 height 33
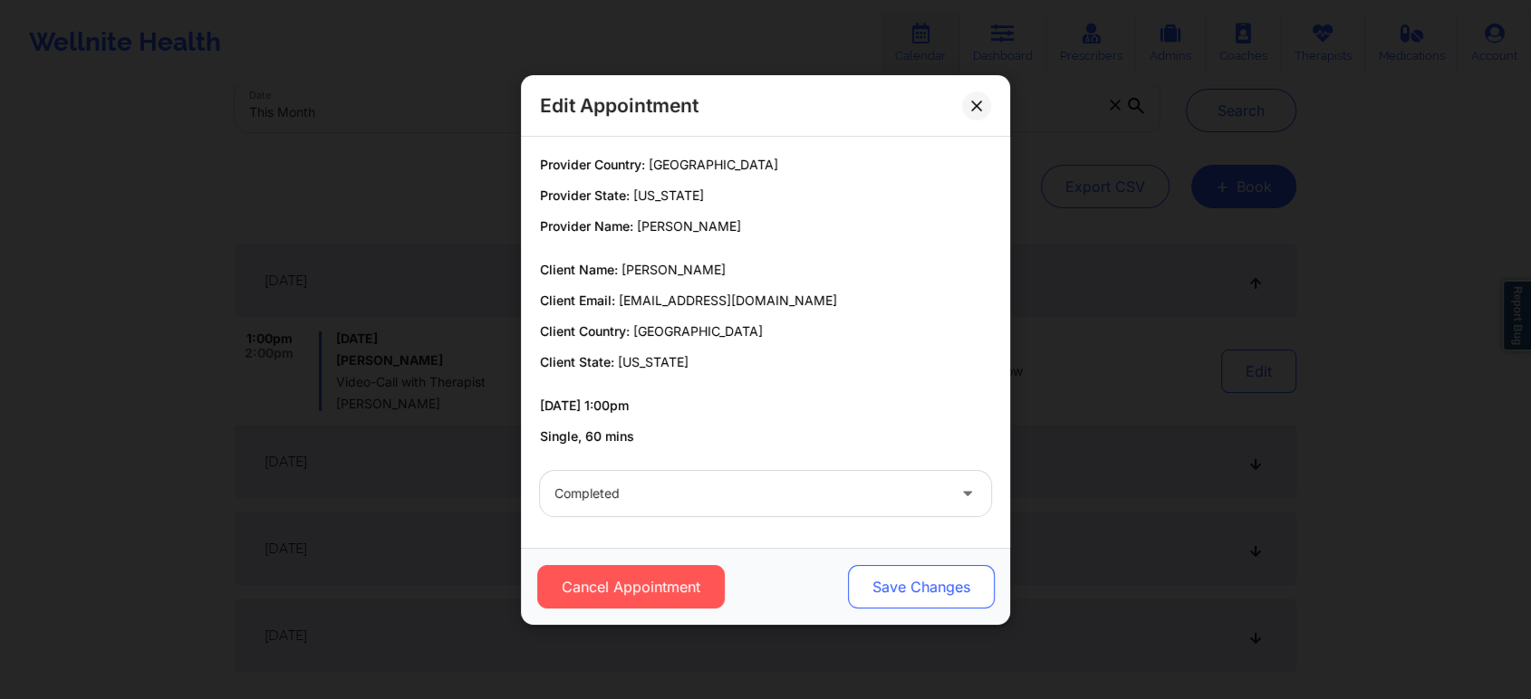
click at [951, 579] on button "Save Changes" at bounding box center [921, 586] width 147 height 43
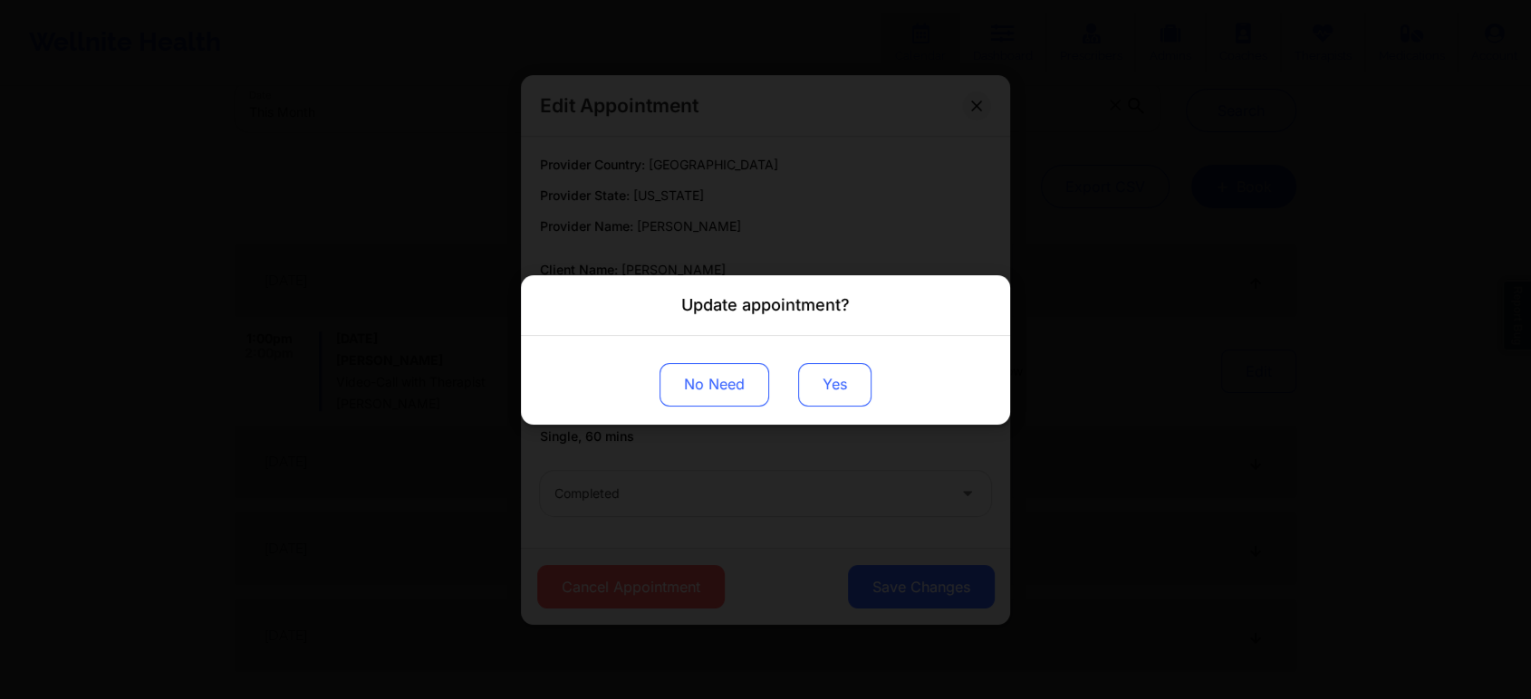
click at [837, 363] on button "Yes" at bounding box center [834, 383] width 73 height 43
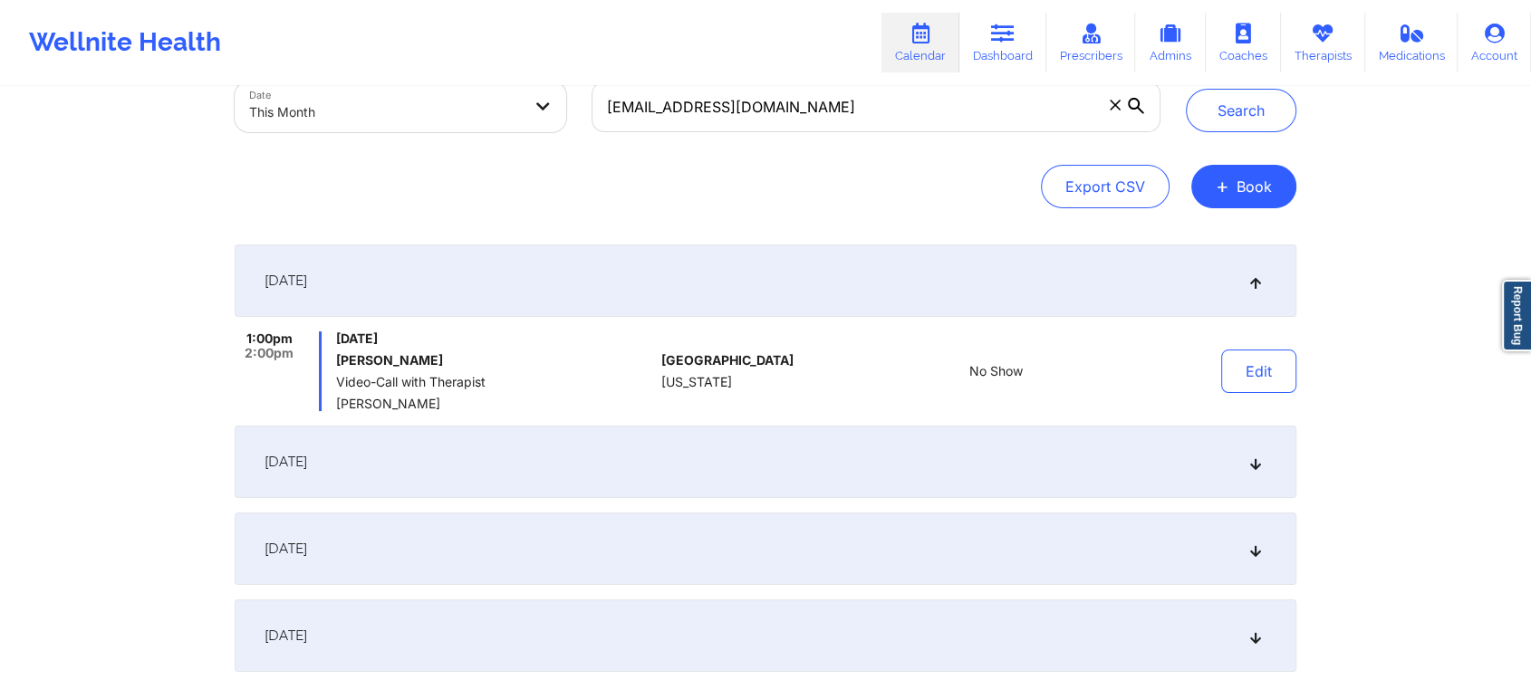
scroll to position [0, 0]
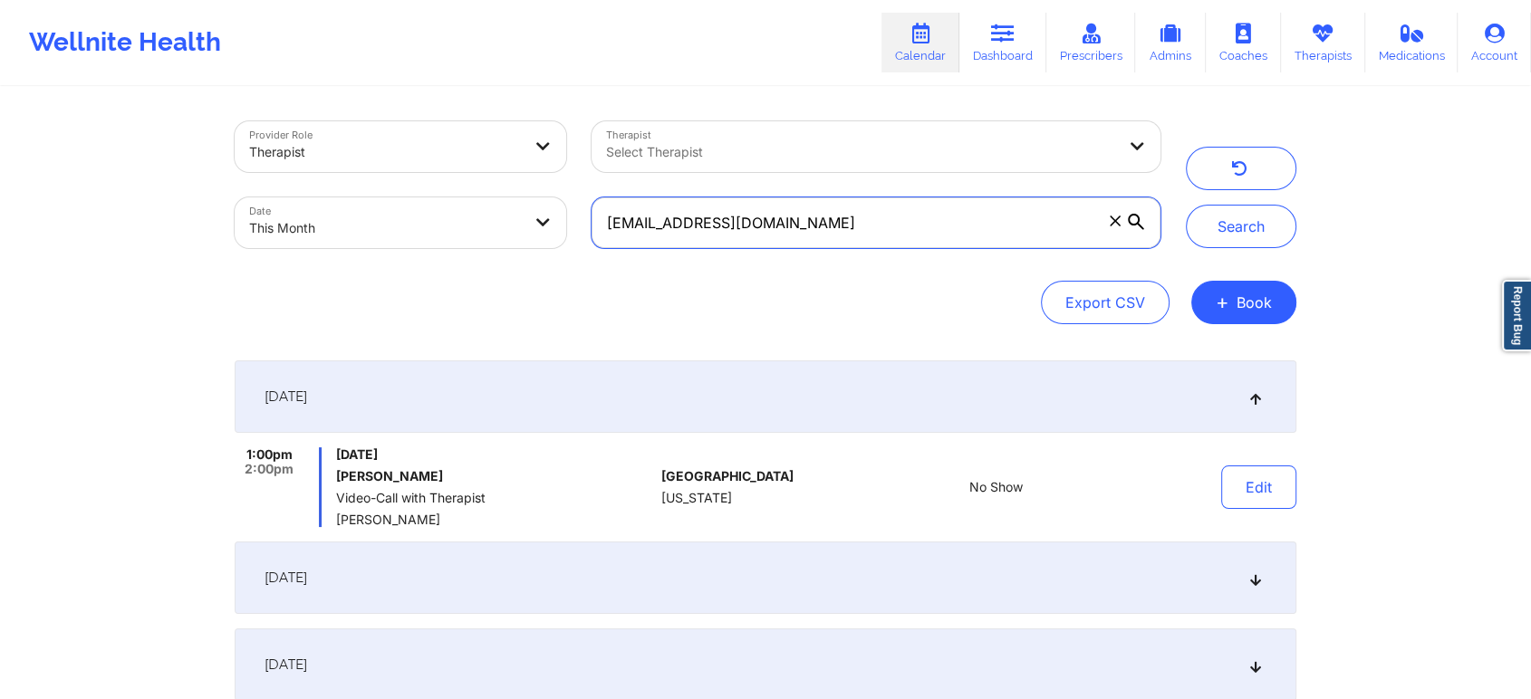
drag, startPoint x: 866, startPoint y: 241, endPoint x: 529, endPoint y: 214, distance: 338.0
click at [529, 214] on div "Provider Role Therapist Therapist Select Therapist Date This Month [EMAIL_ADDRE…" at bounding box center [697, 185] width 951 height 152
paste input "klugester12@g"
type input "[EMAIL_ADDRESS][DOMAIN_NAME]"
click at [1186, 205] on button "Search" at bounding box center [1241, 226] width 110 height 43
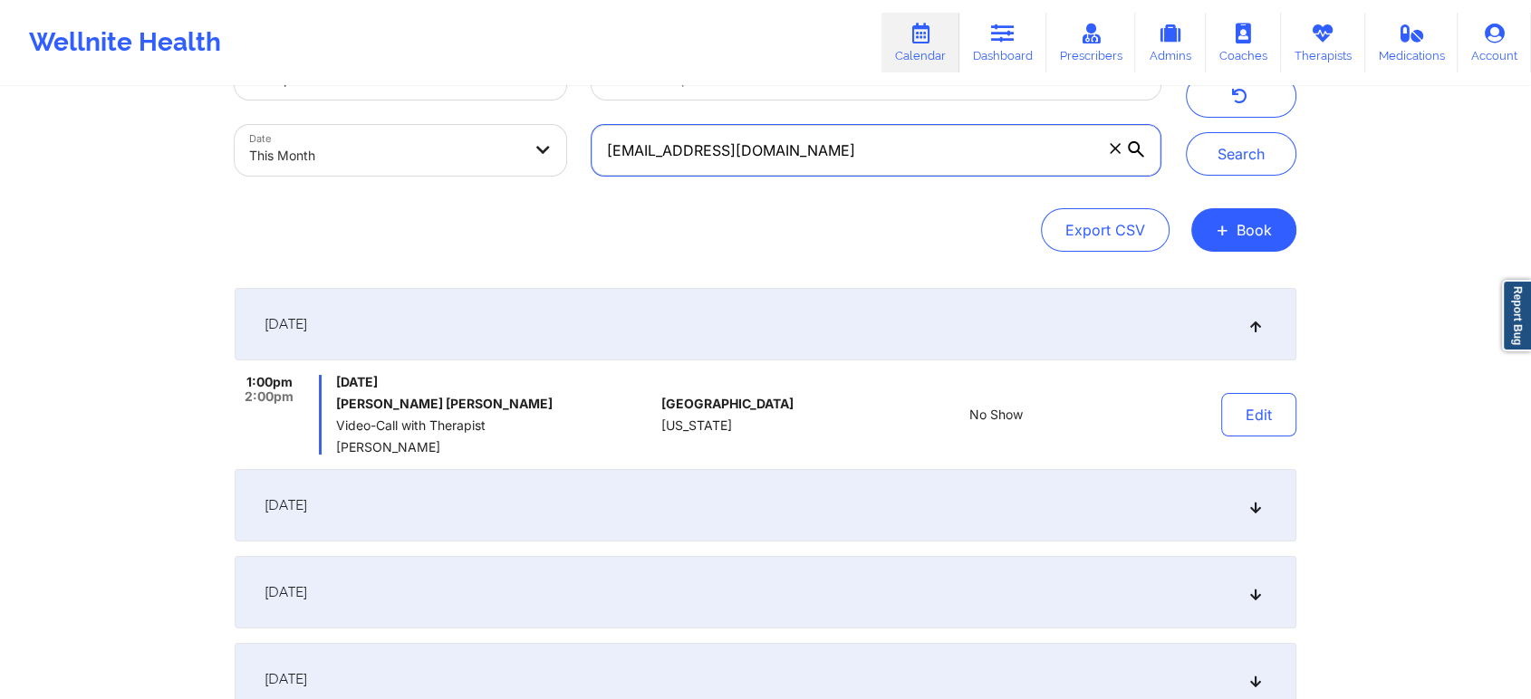
scroll to position [76, 0]
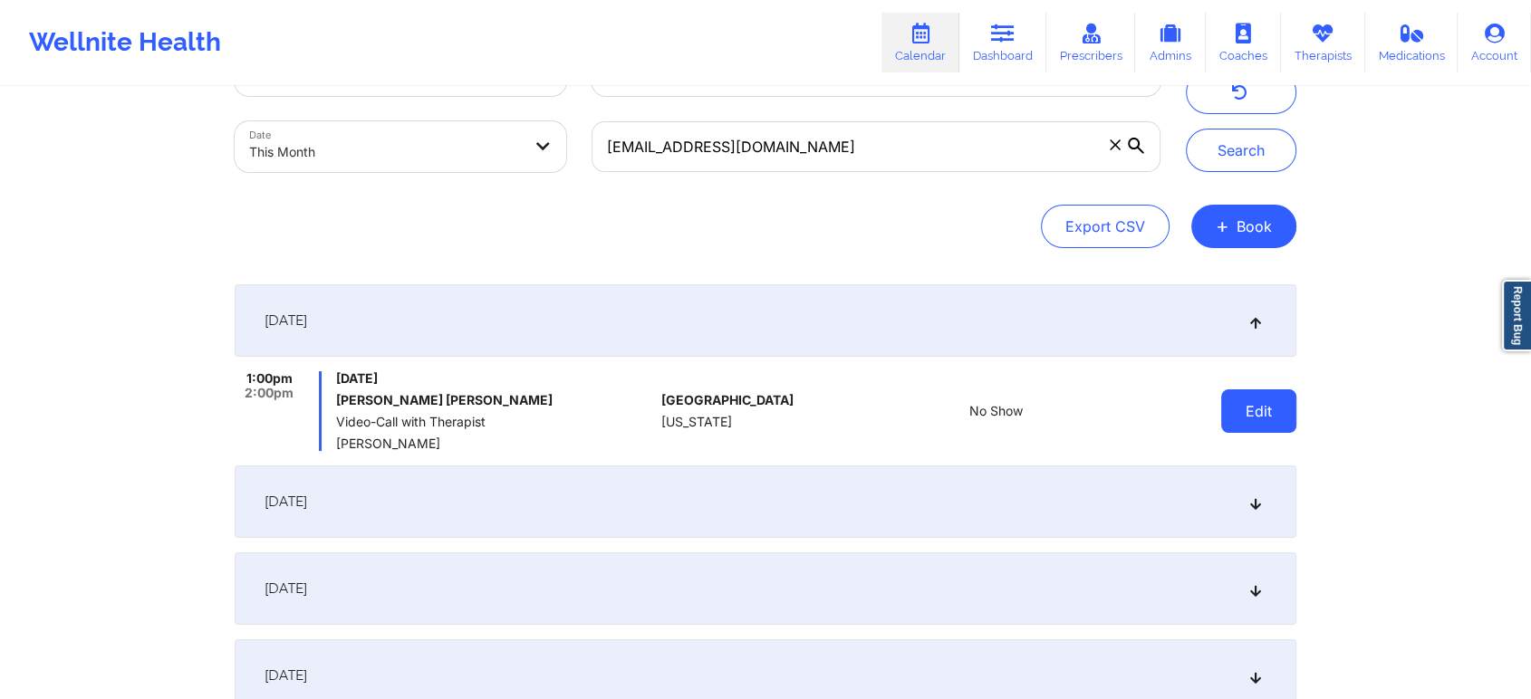
click at [1259, 416] on button "Edit" at bounding box center [1258, 410] width 75 height 43
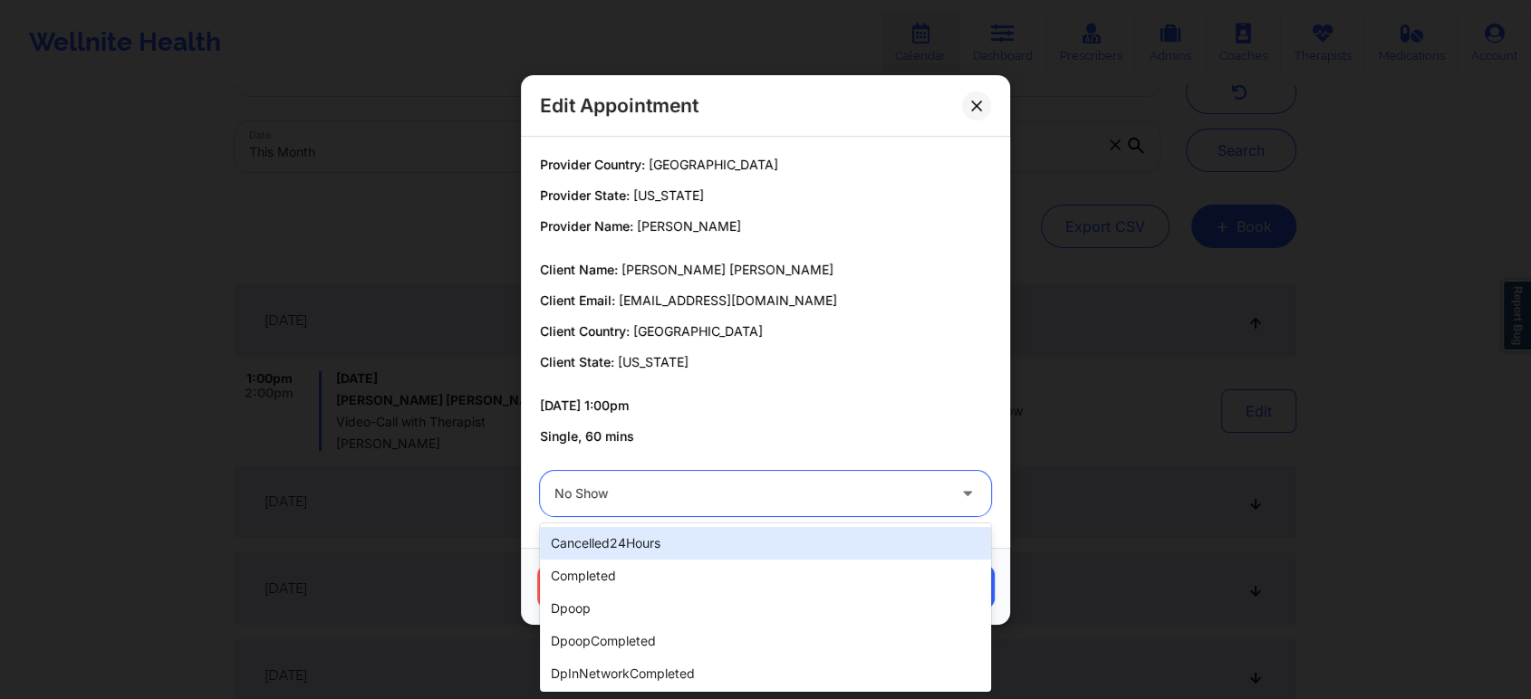
click at [736, 484] on div at bounding box center [749, 494] width 391 height 22
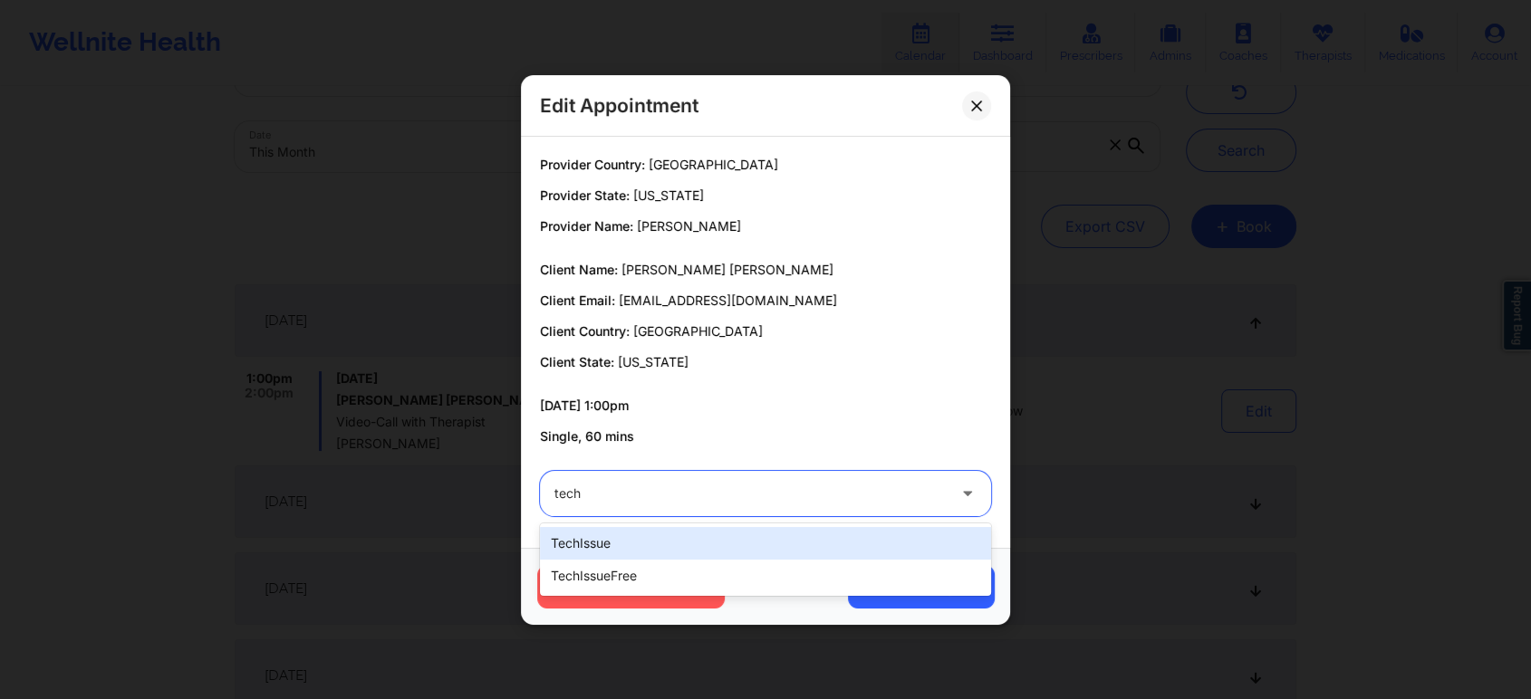
type input "tech"
click at [570, 553] on div "techIssue" at bounding box center [765, 543] width 451 height 33
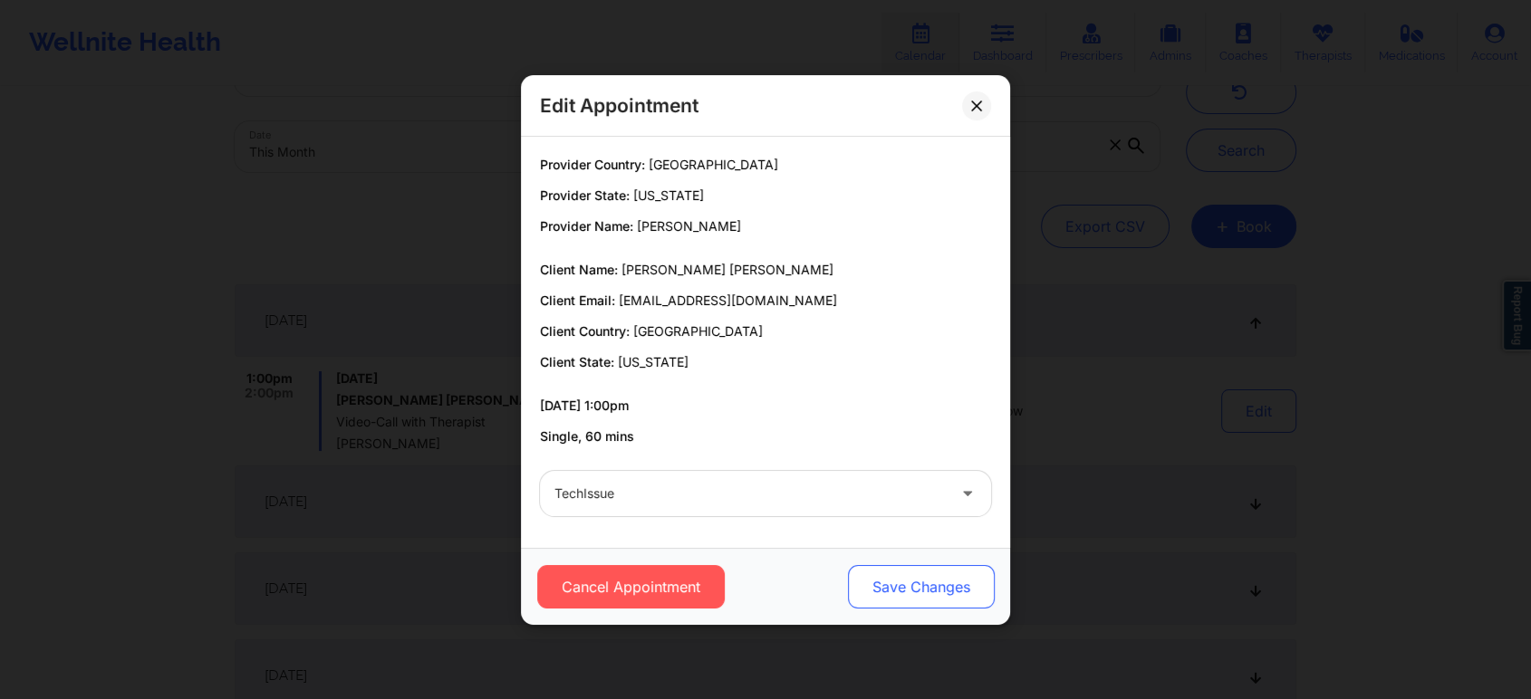
click at [923, 599] on button "Save Changes" at bounding box center [921, 586] width 147 height 43
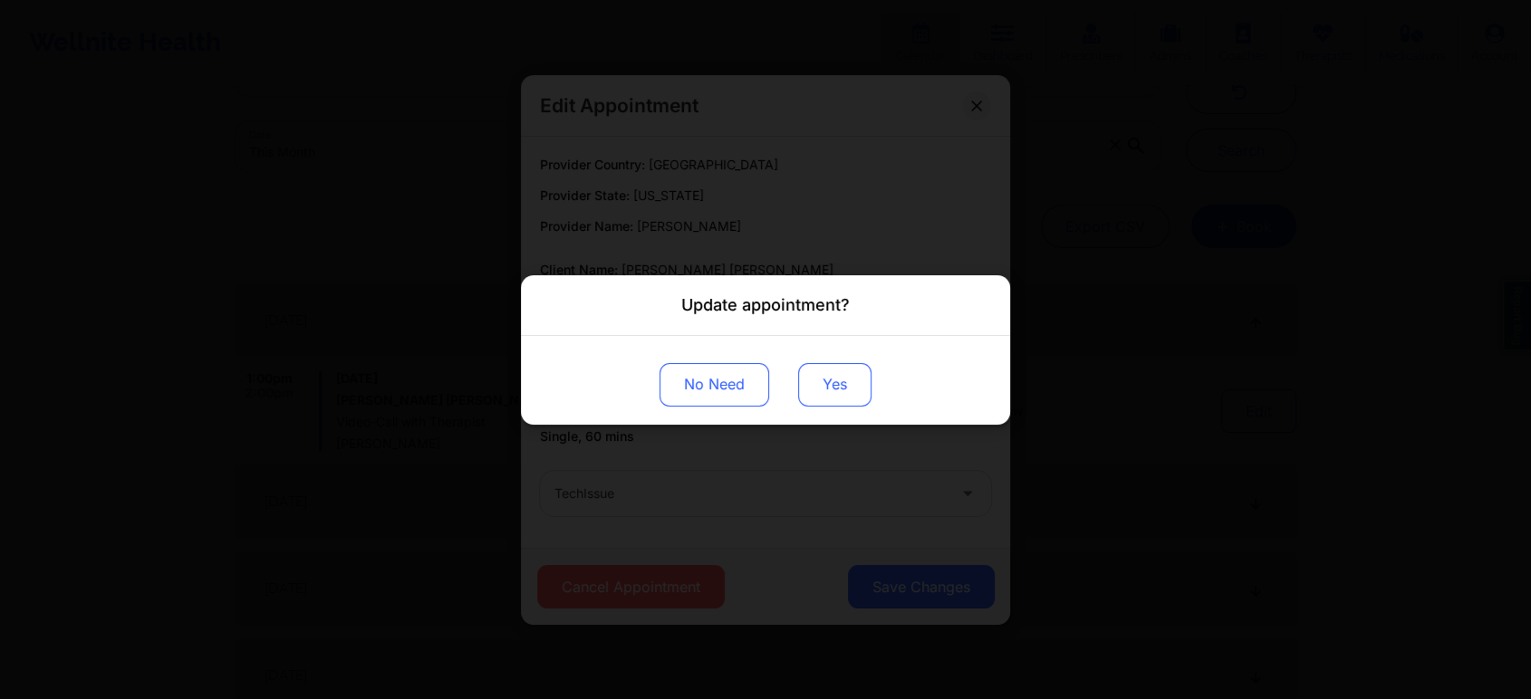
click at [849, 381] on button "Yes" at bounding box center [834, 383] width 73 height 43
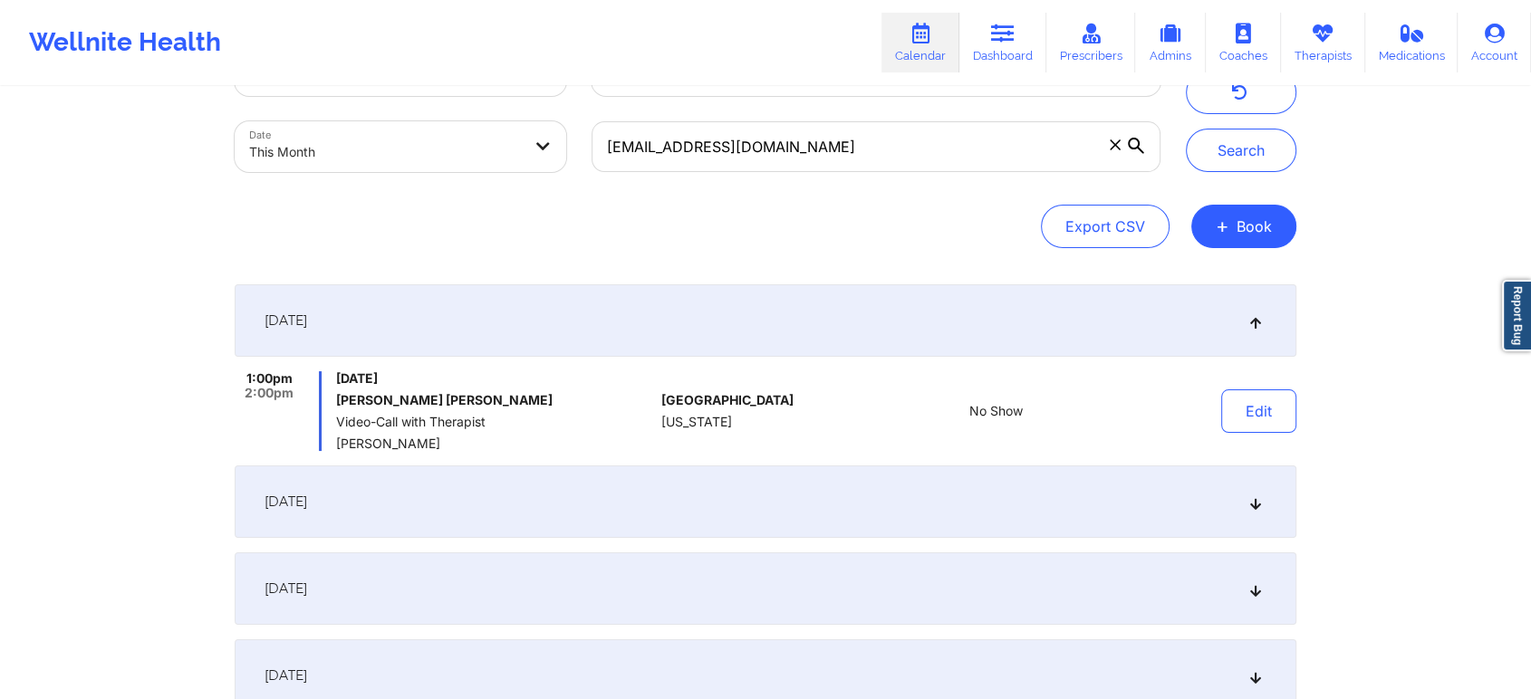
click at [1253, 386] on div "Edit" at bounding box center [1212, 411] width 168 height 80
click at [1253, 390] on button "Edit" at bounding box center [1258, 410] width 75 height 43
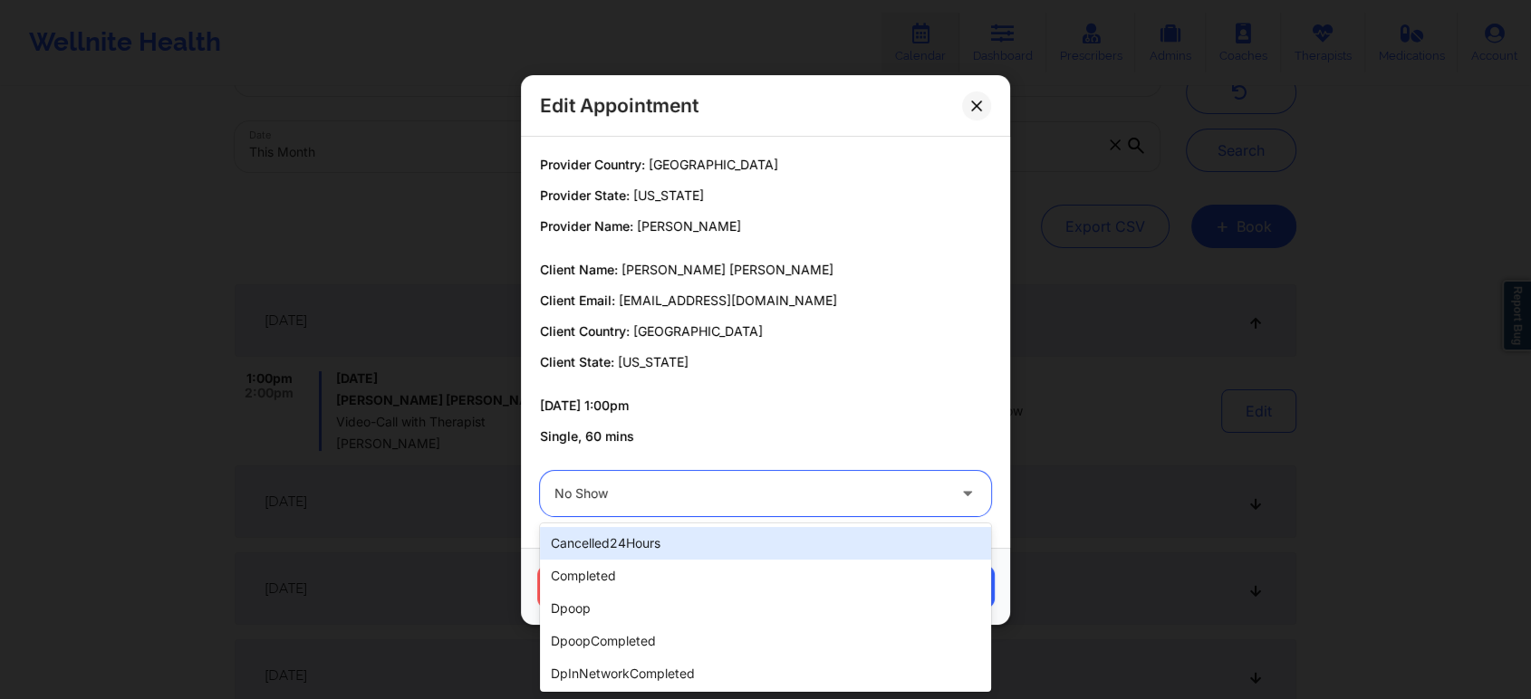
click at [659, 505] on div "No Show" at bounding box center [749, 493] width 391 height 45
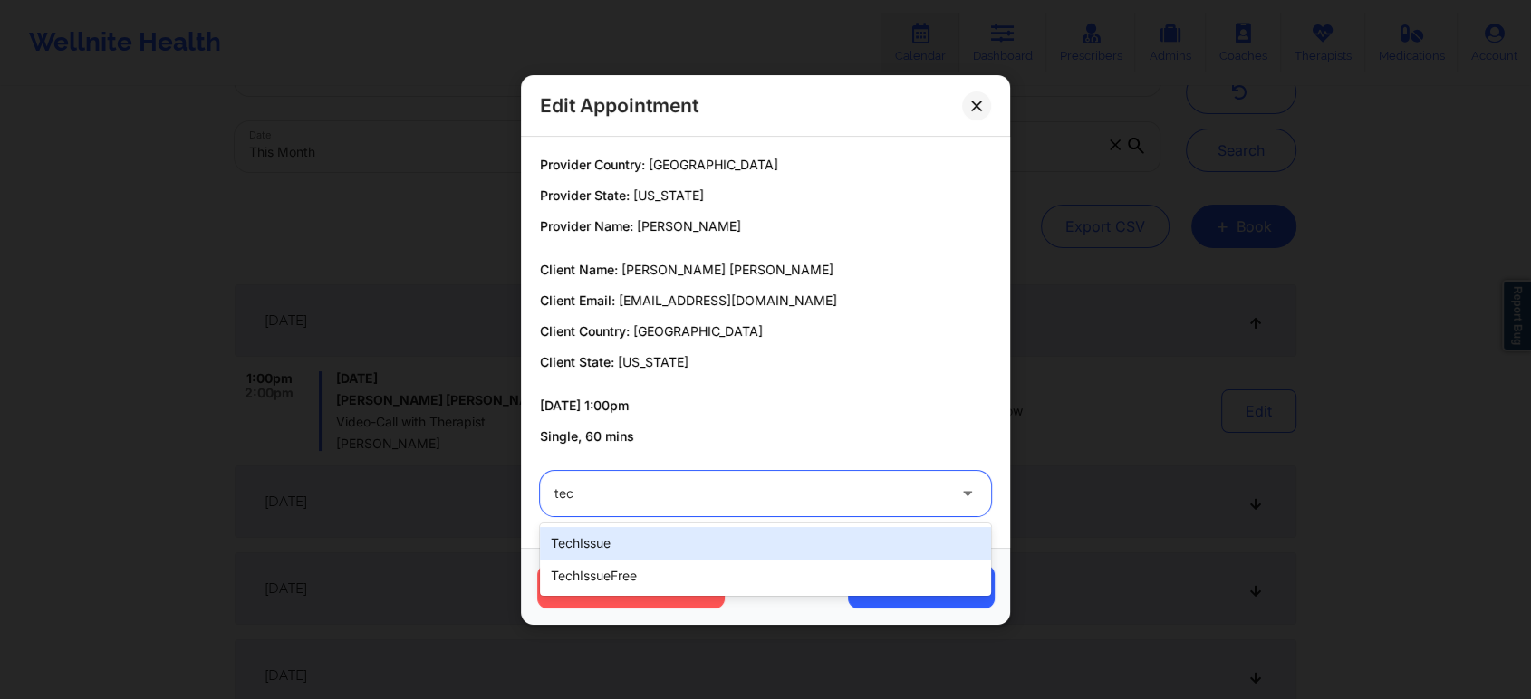
type input "tech"
click at [638, 542] on div "techIssue" at bounding box center [765, 543] width 451 height 33
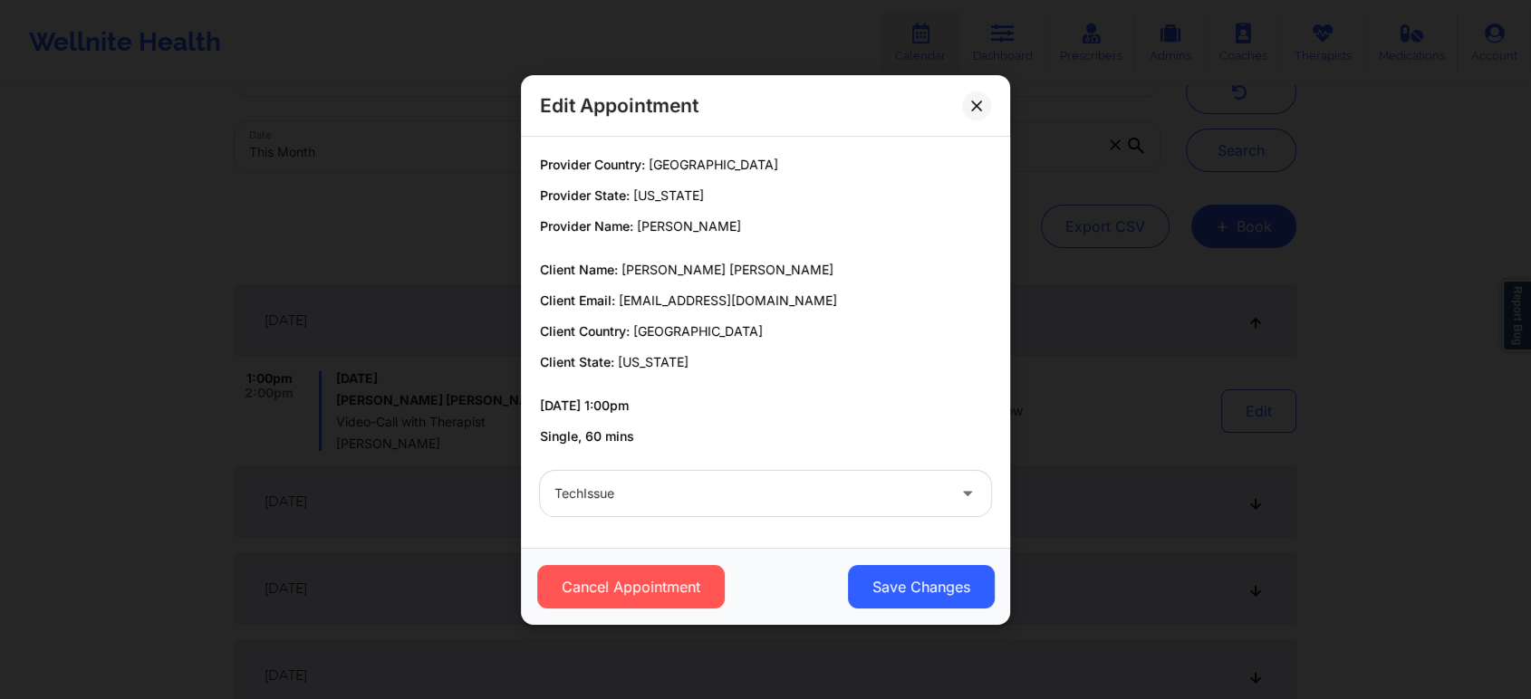
click at [897, 562] on div "Cancel Appointment Save Changes" at bounding box center [765, 586] width 489 height 77
click at [932, 601] on button "Save Changes" at bounding box center [921, 586] width 147 height 43
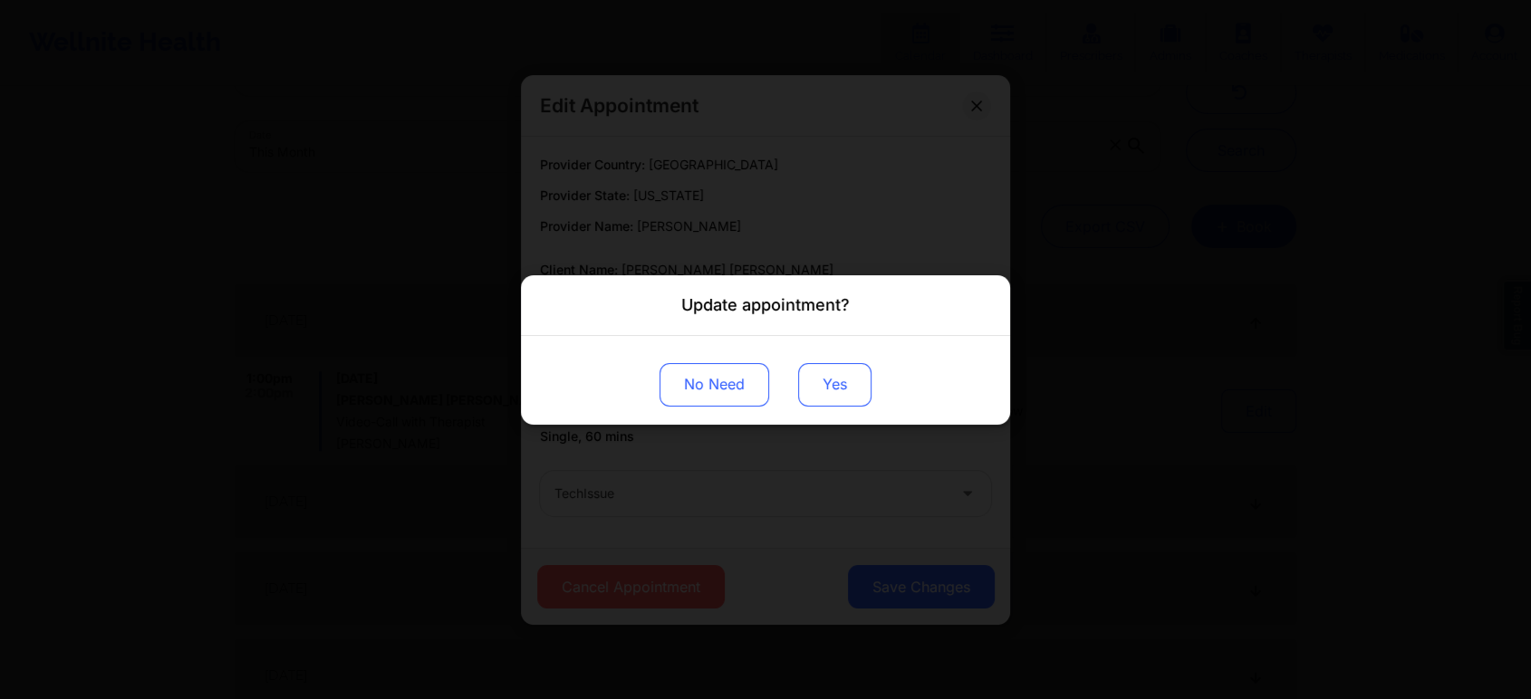
click at [862, 385] on button "Yes" at bounding box center [834, 383] width 73 height 43
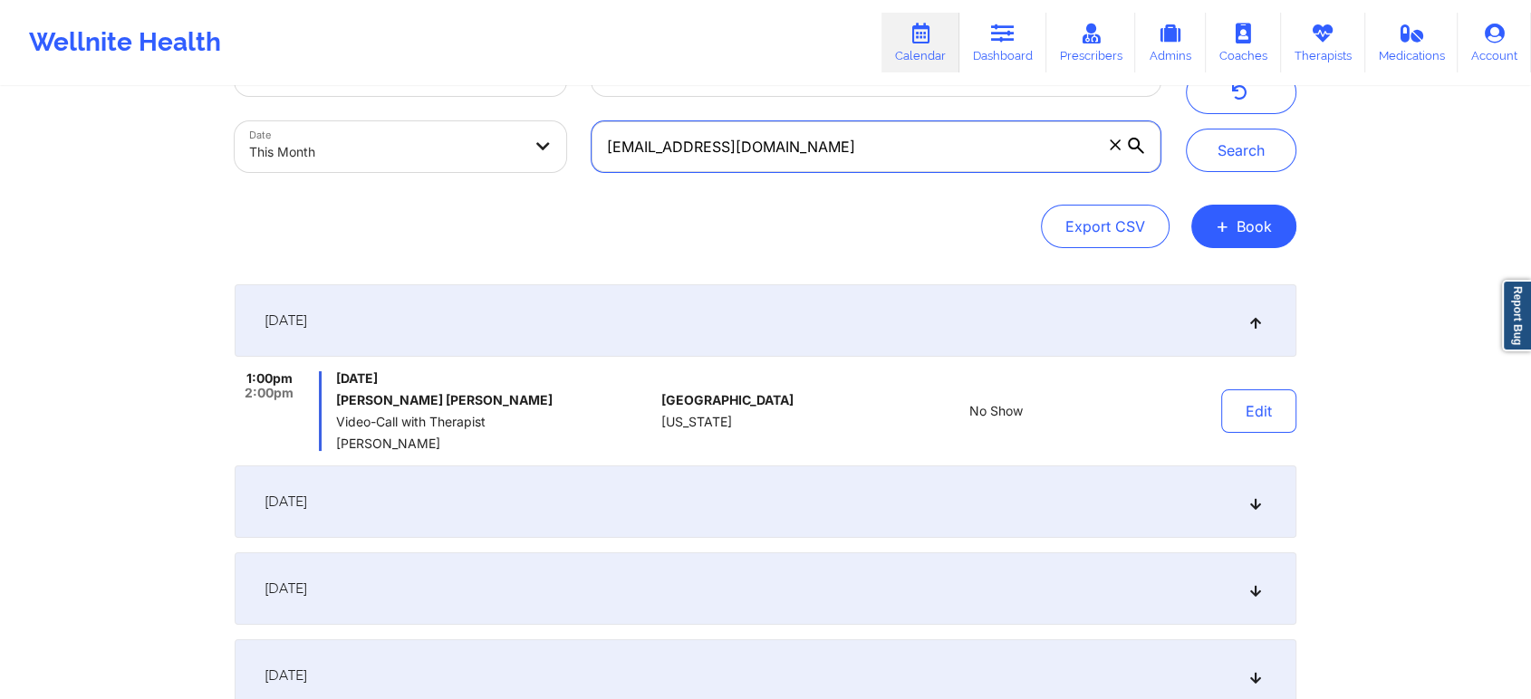
click at [806, 140] on input "[EMAIL_ADDRESS][DOMAIN_NAME]" at bounding box center [875, 146] width 569 height 51
drag, startPoint x: 806, startPoint y: 140, endPoint x: 556, endPoint y: 159, distance: 250.7
click at [556, 159] on div "Provider Role Therapist Therapist Select Therapist Date This Month [EMAIL_ADDRE…" at bounding box center [697, 109] width 951 height 152
click at [1186, 129] on button "Search" at bounding box center [1241, 150] width 110 height 43
drag, startPoint x: 802, startPoint y: 140, endPoint x: 441, endPoint y: 168, distance: 362.4
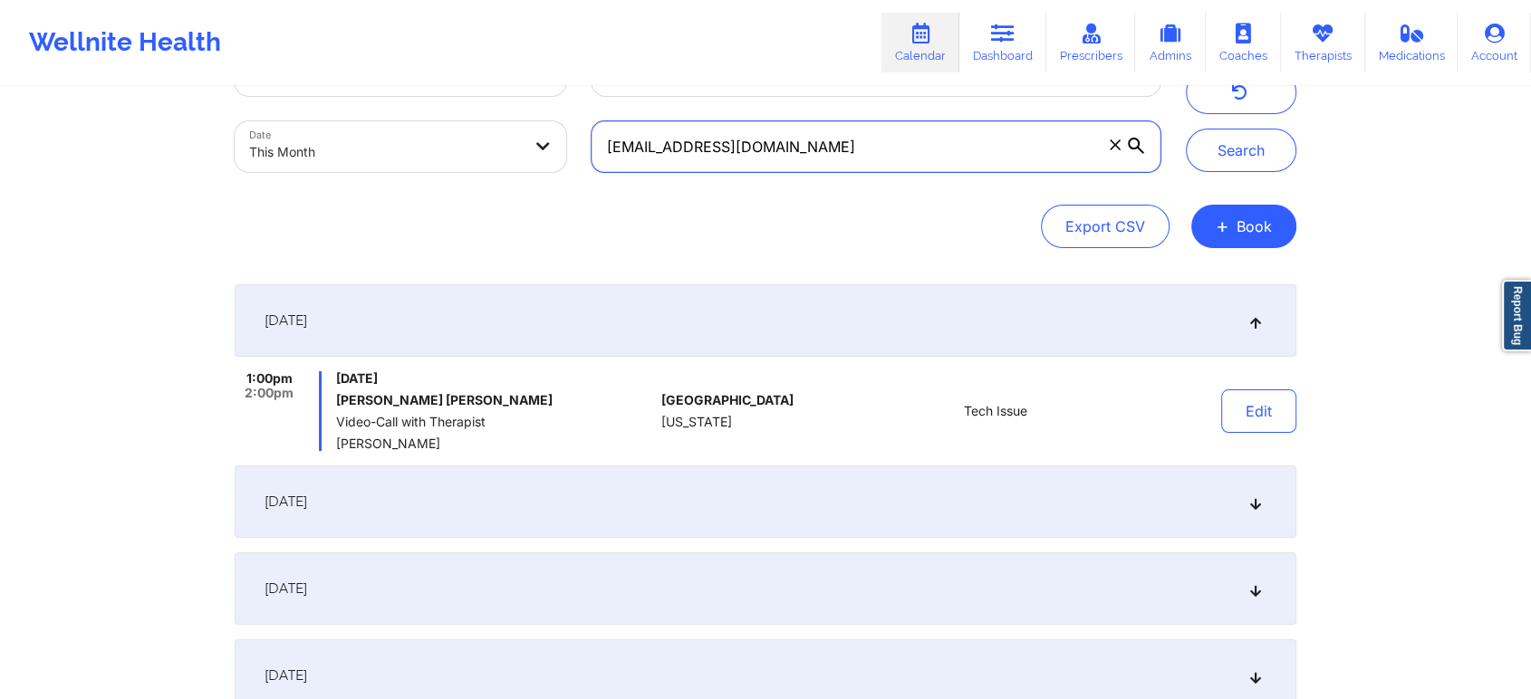
click at [441, 168] on div "Provider Role Therapist Therapist Select Therapist Date This Month [EMAIL_ADDRE…" at bounding box center [697, 109] width 951 height 152
paste input "mandyandmadison"
click at [1186, 129] on button "Search" at bounding box center [1241, 150] width 110 height 43
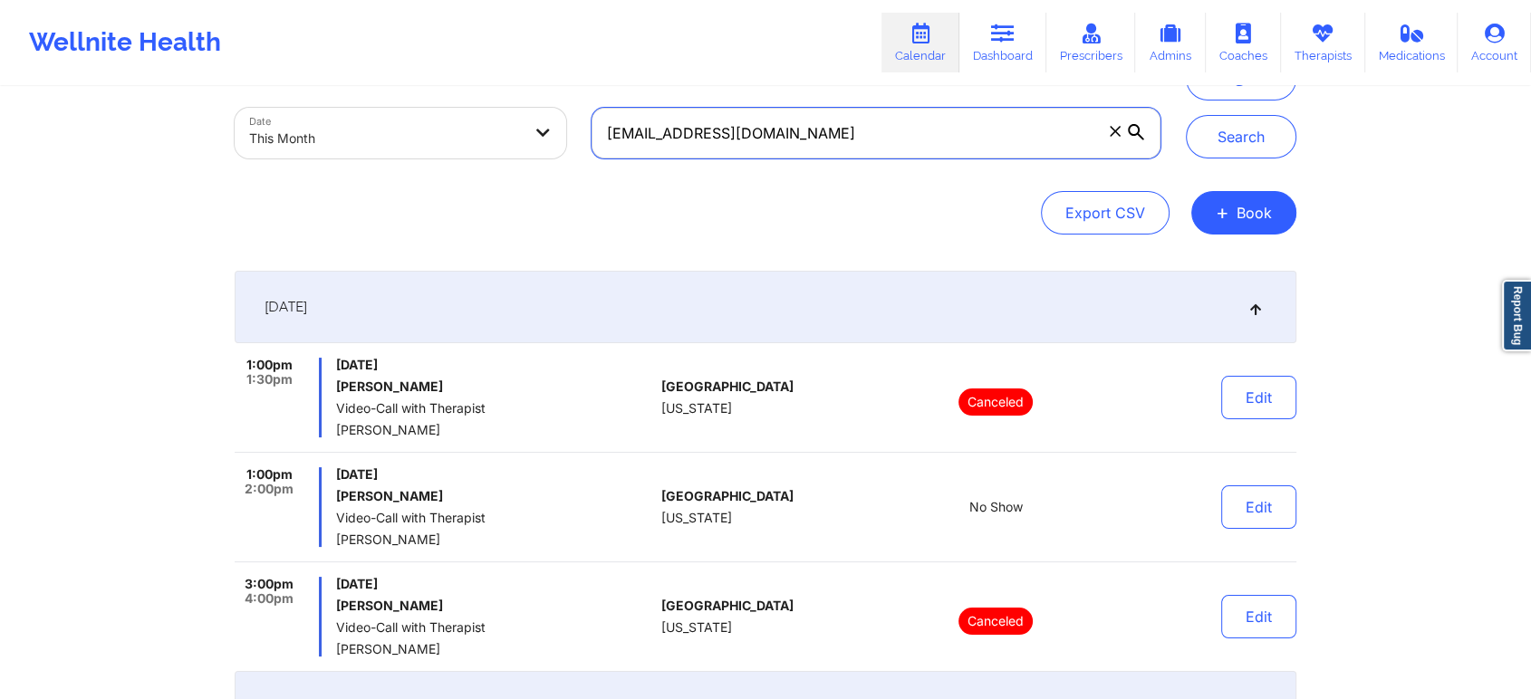
scroll to position [0, 0]
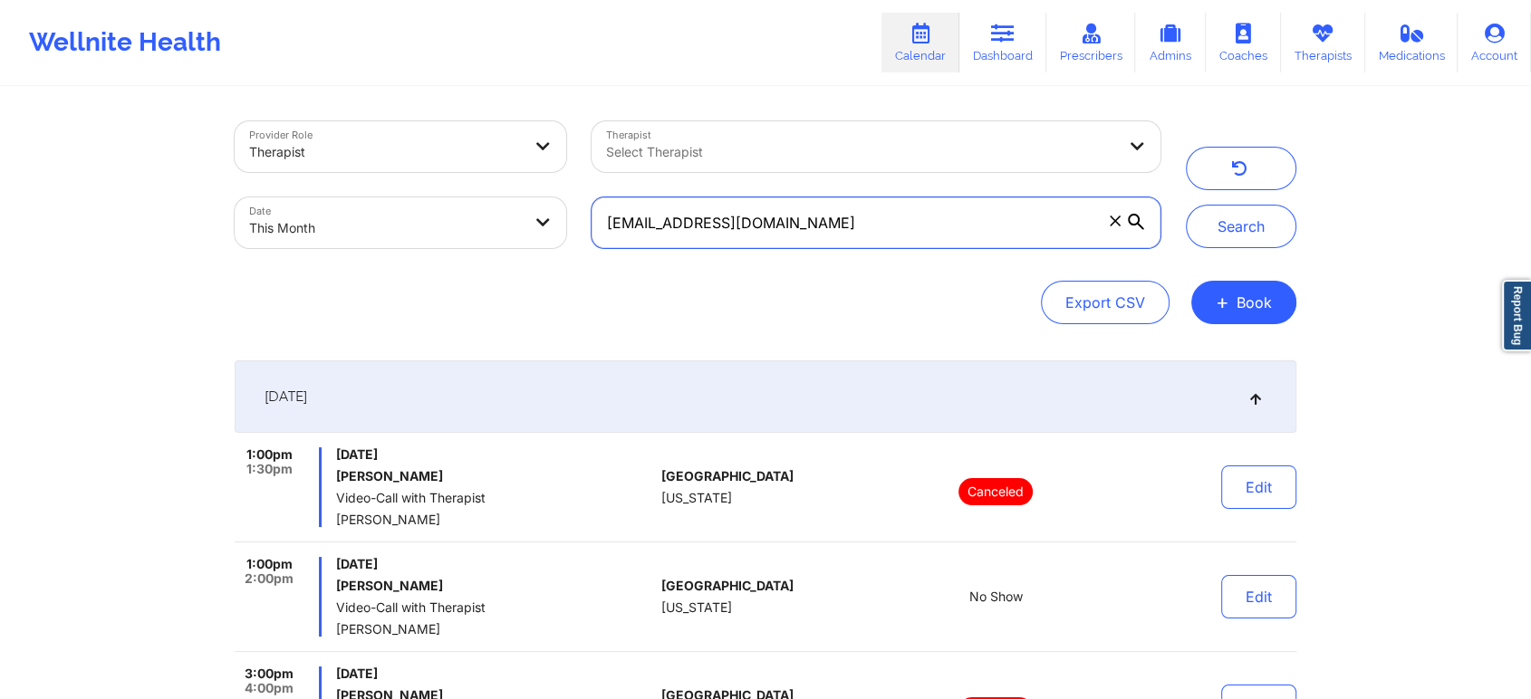
drag, startPoint x: 928, startPoint y: 239, endPoint x: 485, endPoint y: 193, distance: 445.3
click at [485, 193] on div "Provider Role Therapist Therapist Select Therapist Date This Month [EMAIL_ADDRE…" at bounding box center [697, 185] width 951 height 152
paste input "[EMAIL_ADDRESS][PERSON_NAME]"
click at [1186, 205] on button "Search" at bounding box center [1241, 226] width 110 height 43
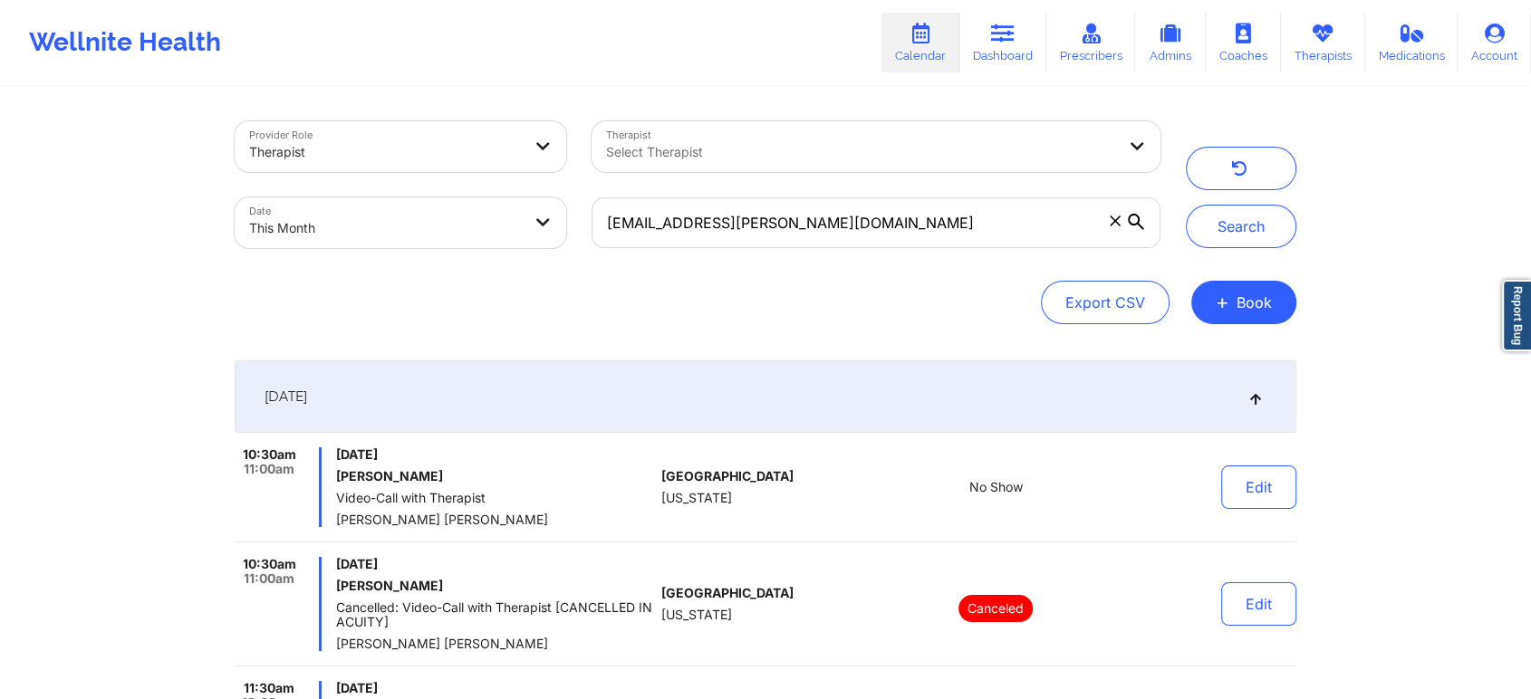
drag, startPoint x: 827, startPoint y: 195, endPoint x: 827, endPoint y: 224, distance: 29.0
click at [827, 224] on div "[EMAIL_ADDRESS][PERSON_NAME][DOMAIN_NAME]" at bounding box center [876, 223] width 594 height 76
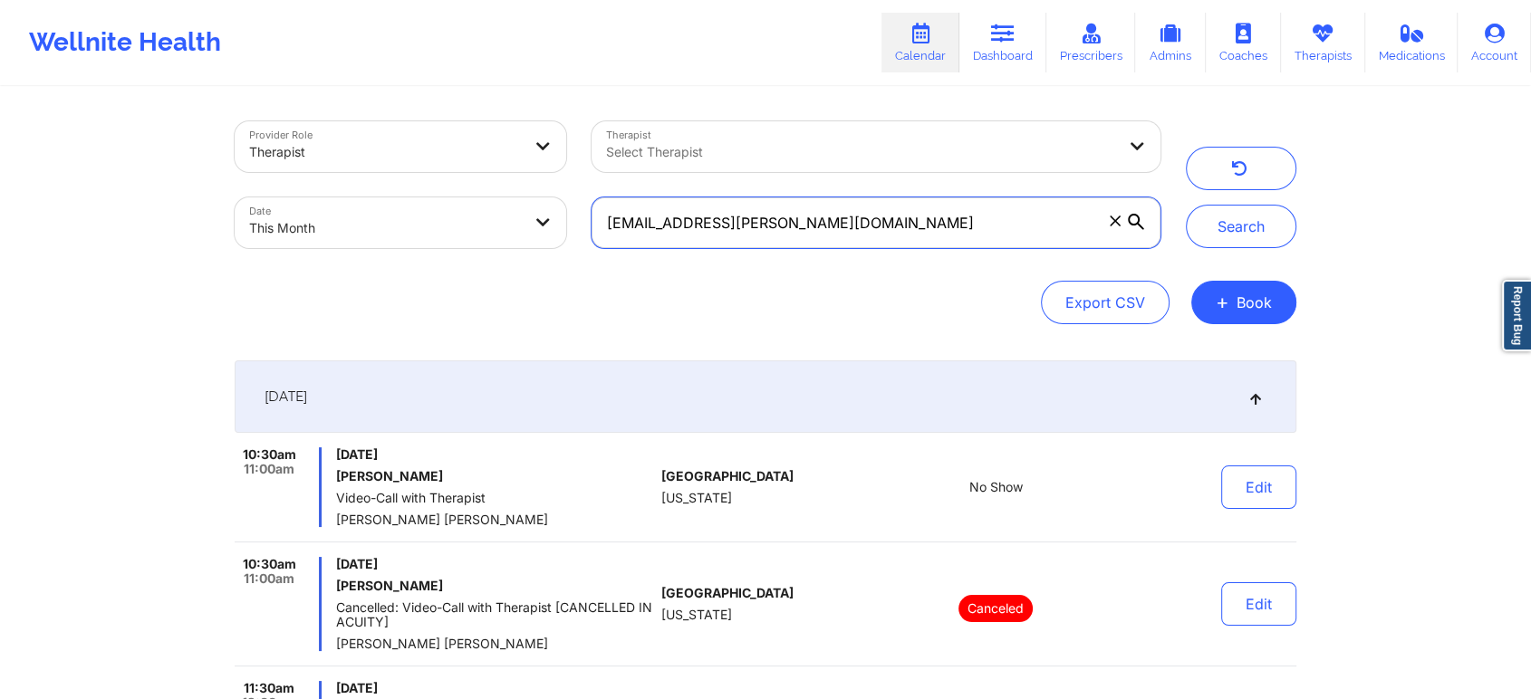
drag, startPoint x: 827, startPoint y: 224, endPoint x: 348, endPoint y: 274, distance: 481.7
click at [348, 274] on div "Provider Role Therapist Therapist Select Therapist Date This Month [EMAIL_ADDRE…" at bounding box center [765, 222] width 1061 height 203
paste input "[PERSON_NAME]@justaur"
click at [1186, 205] on button "Search" at bounding box center [1241, 226] width 110 height 43
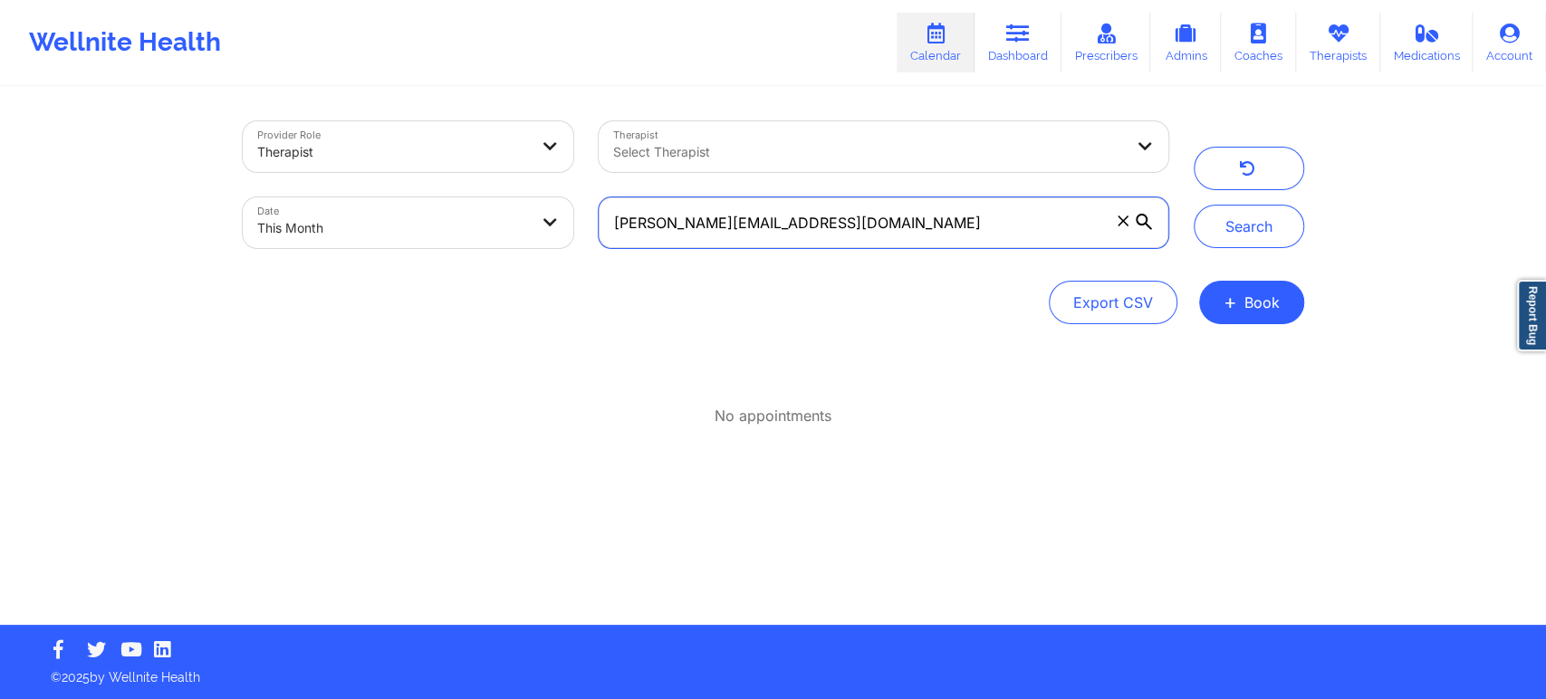
drag, startPoint x: 874, startPoint y: 237, endPoint x: 408, endPoint y: 316, distance: 473.0
click at [408, 316] on div "Provider Role Therapist Therapist Select Therapist Date This Month [PERSON_NAME…" at bounding box center [773, 222] width 1061 height 203
paste input "[EMAIL_ADDRESS][PERSON_NAME]"
click at [1194, 205] on button "Search" at bounding box center [1249, 226] width 110 height 43
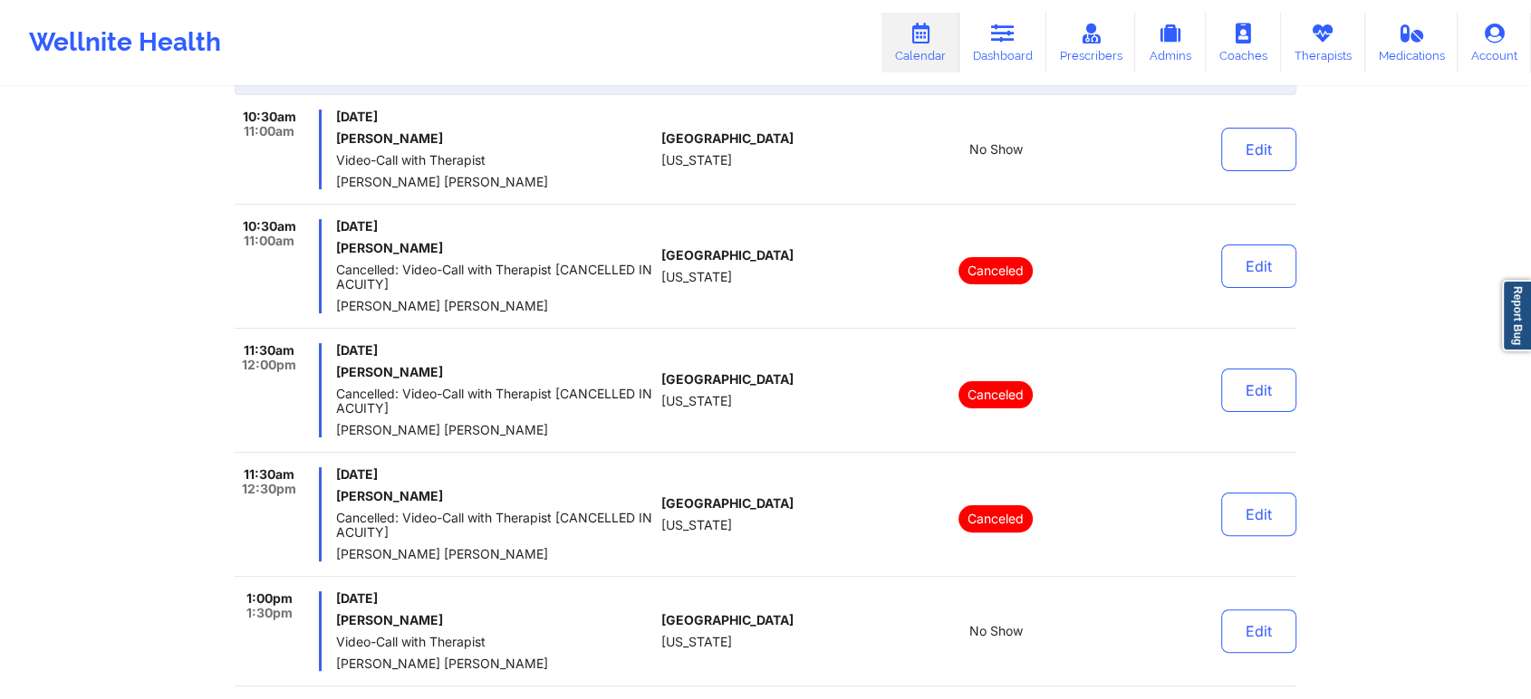
scroll to position [312, 0]
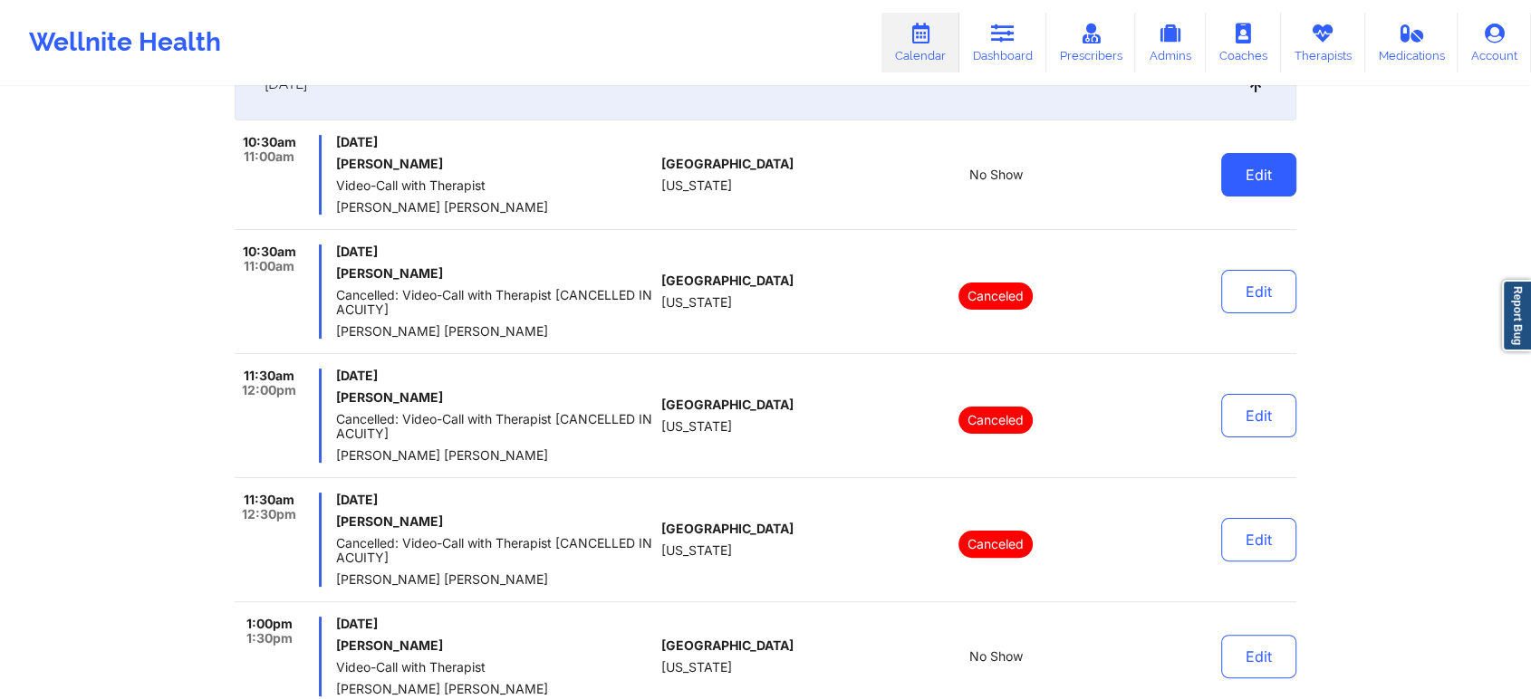
click at [1256, 160] on button "Edit" at bounding box center [1258, 174] width 75 height 43
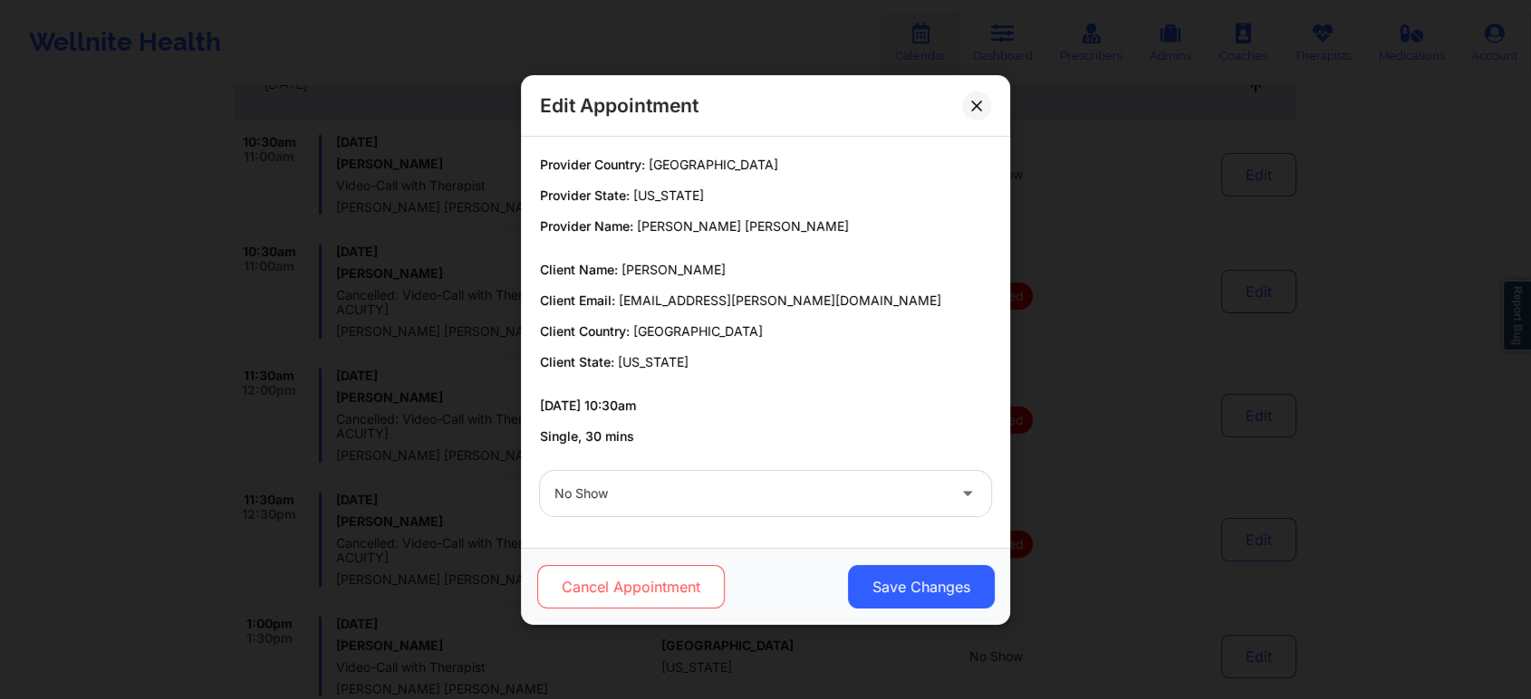
click at [662, 577] on button "Cancel Appointment" at bounding box center [630, 586] width 187 height 43
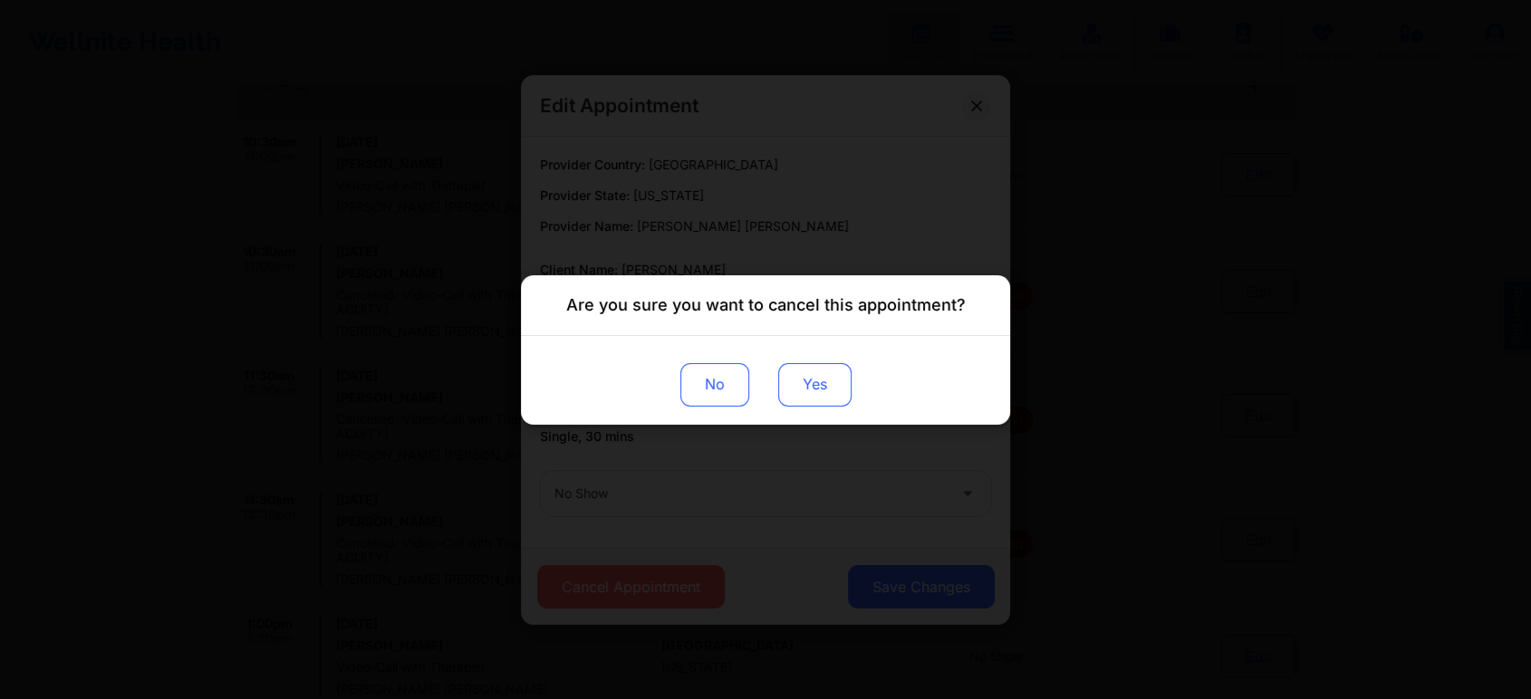
click at [834, 399] on button "Yes" at bounding box center [814, 383] width 73 height 43
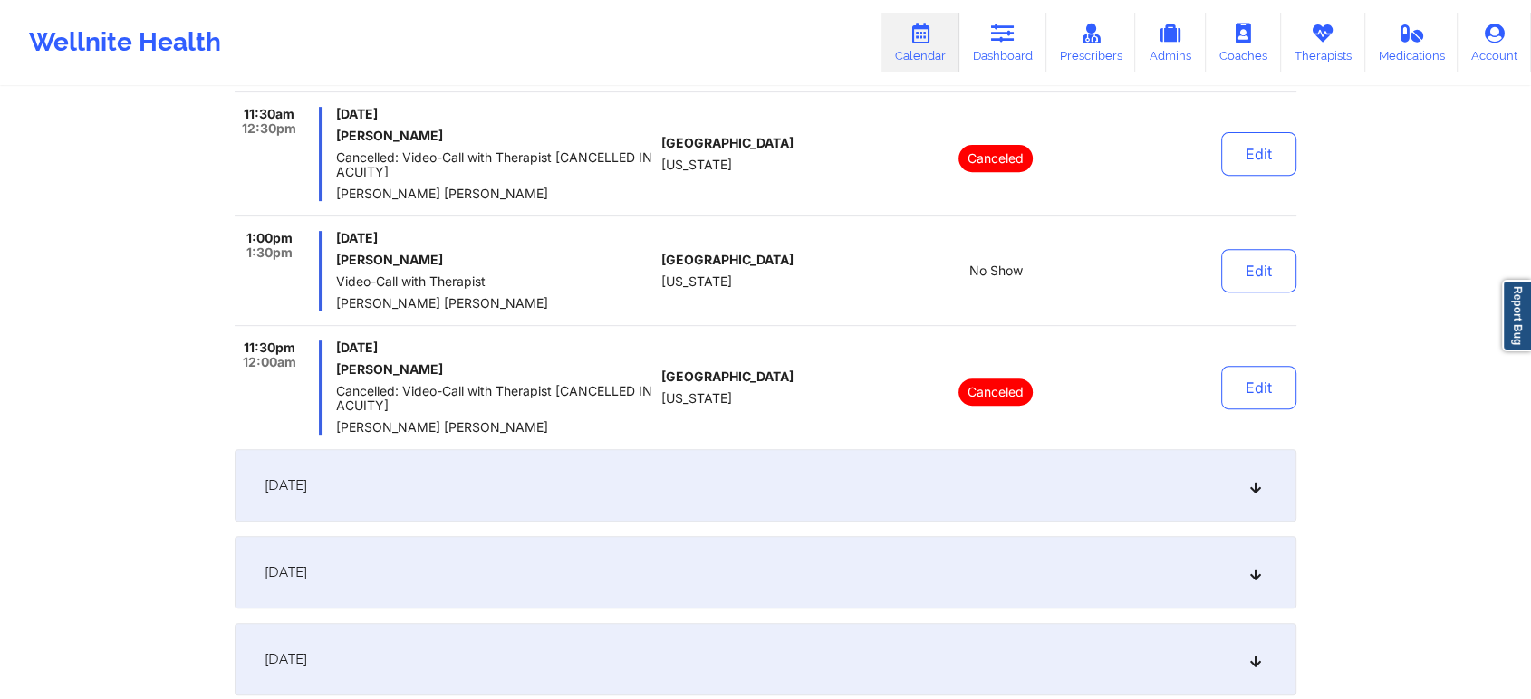
scroll to position [680, 0]
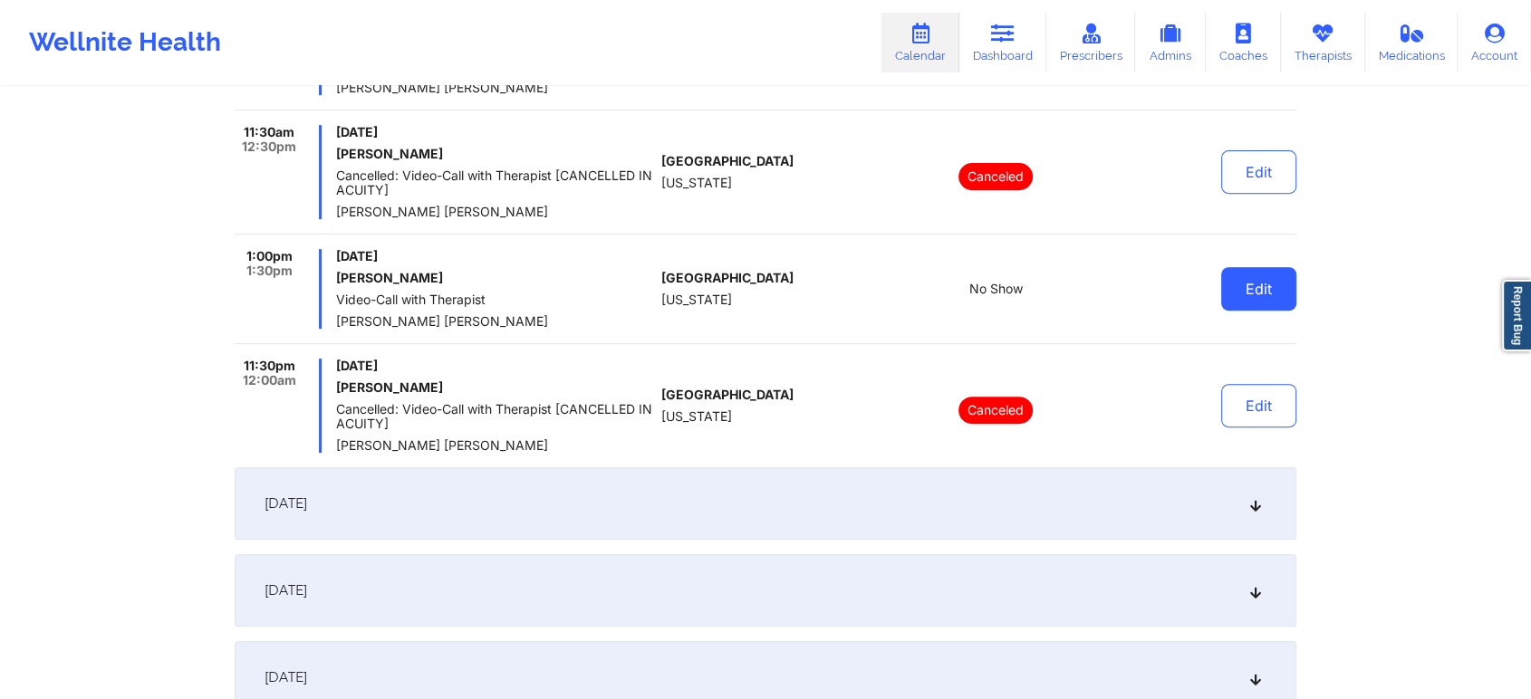
click at [1277, 288] on button "Edit" at bounding box center [1258, 288] width 75 height 43
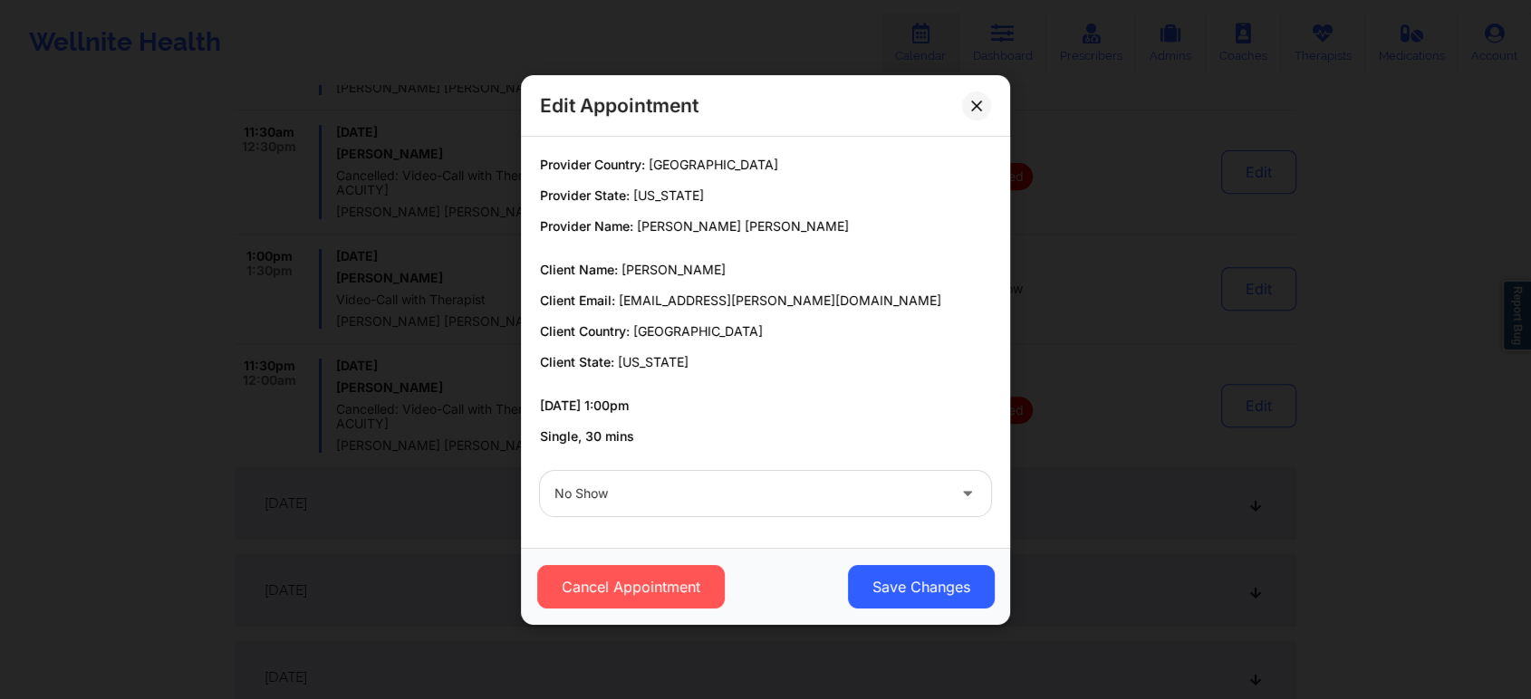
click at [866, 481] on div "No Show" at bounding box center [749, 493] width 391 height 45
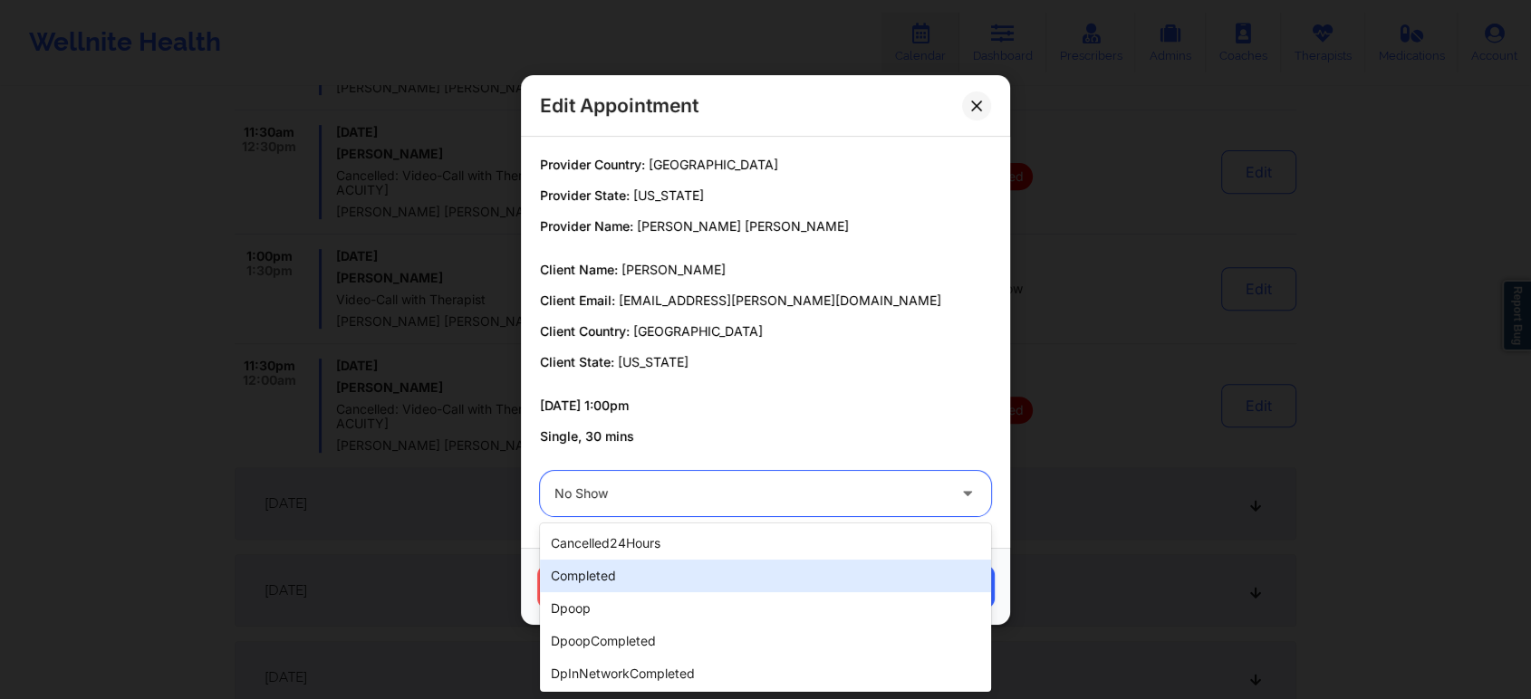
click at [724, 563] on div "completed" at bounding box center [765, 576] width 451 height 33
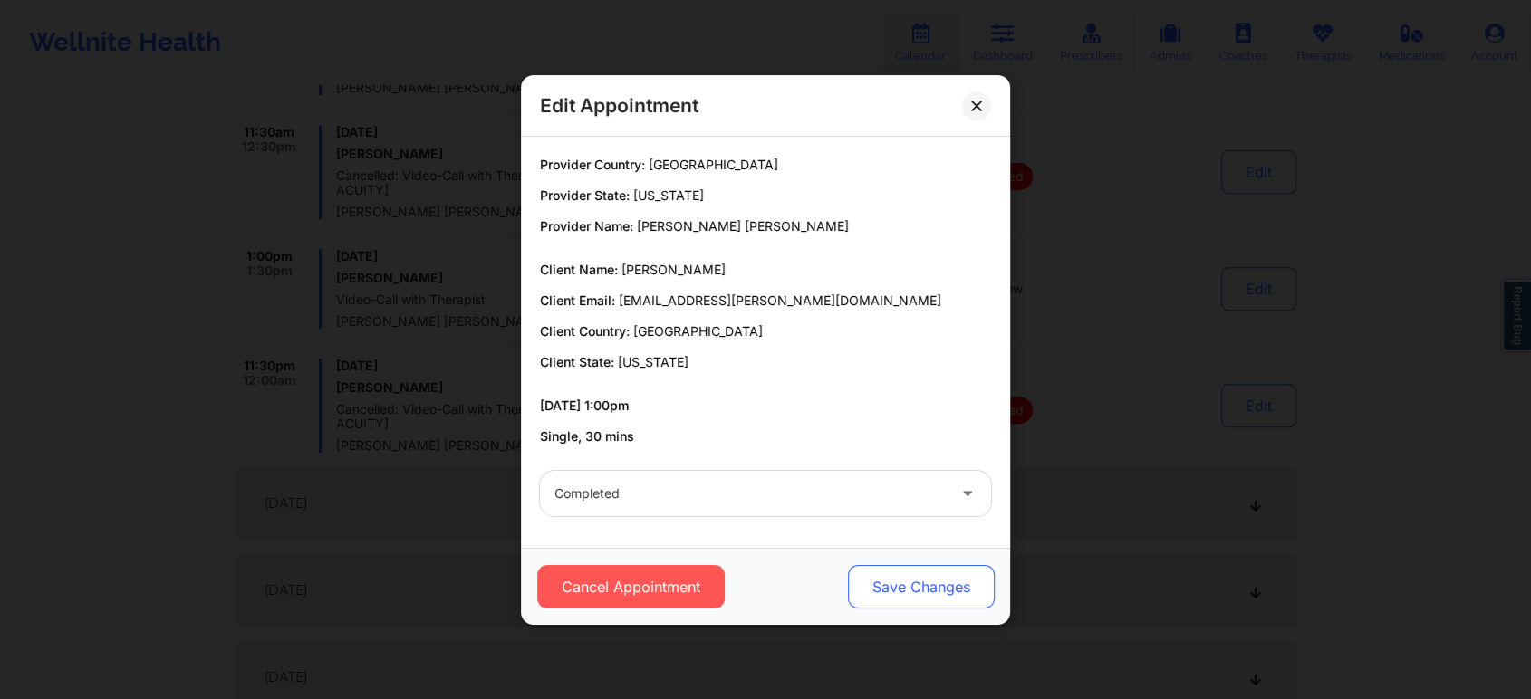
click at [934, 589] on button "Save Changes" at bounding box center [921, 586] width 147 height 43
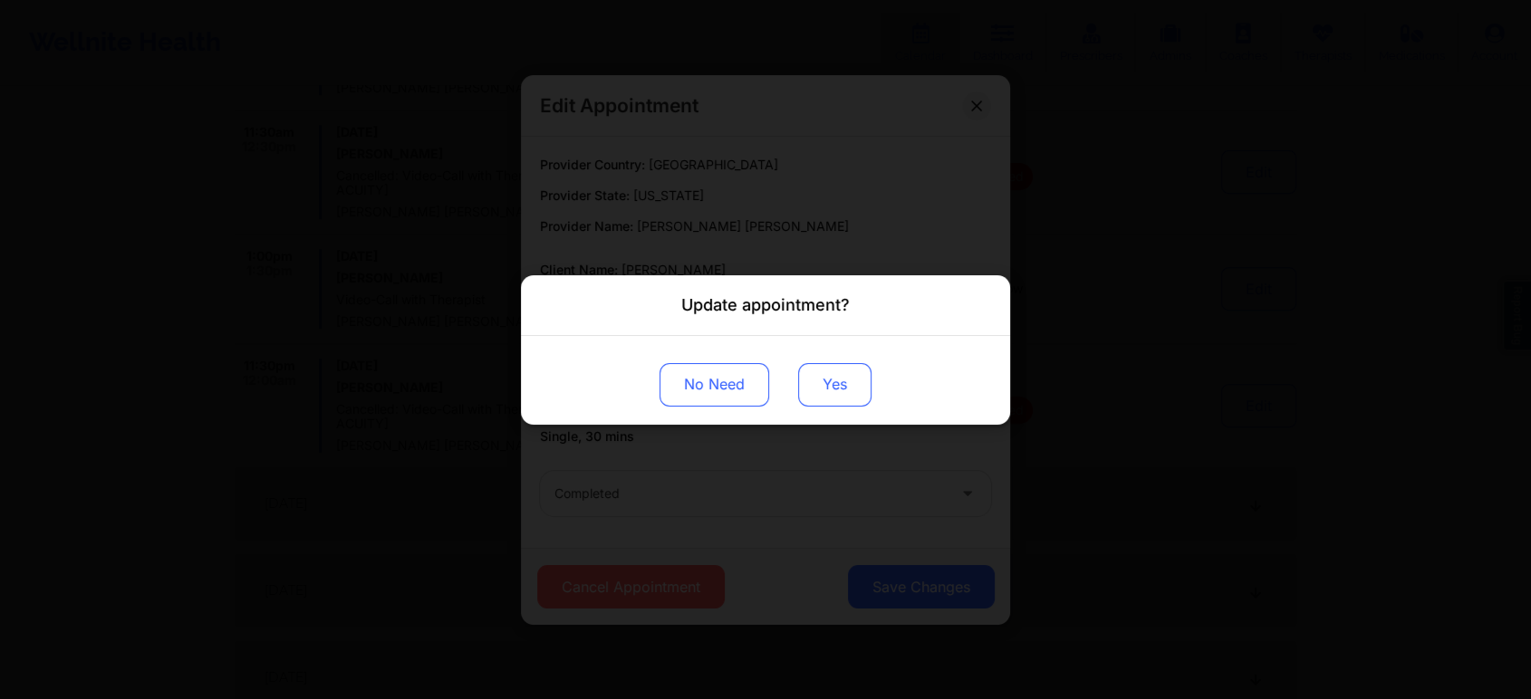
click at [825, 365] on button "Yes" at bounding box center [834, 383] width 73 height 43
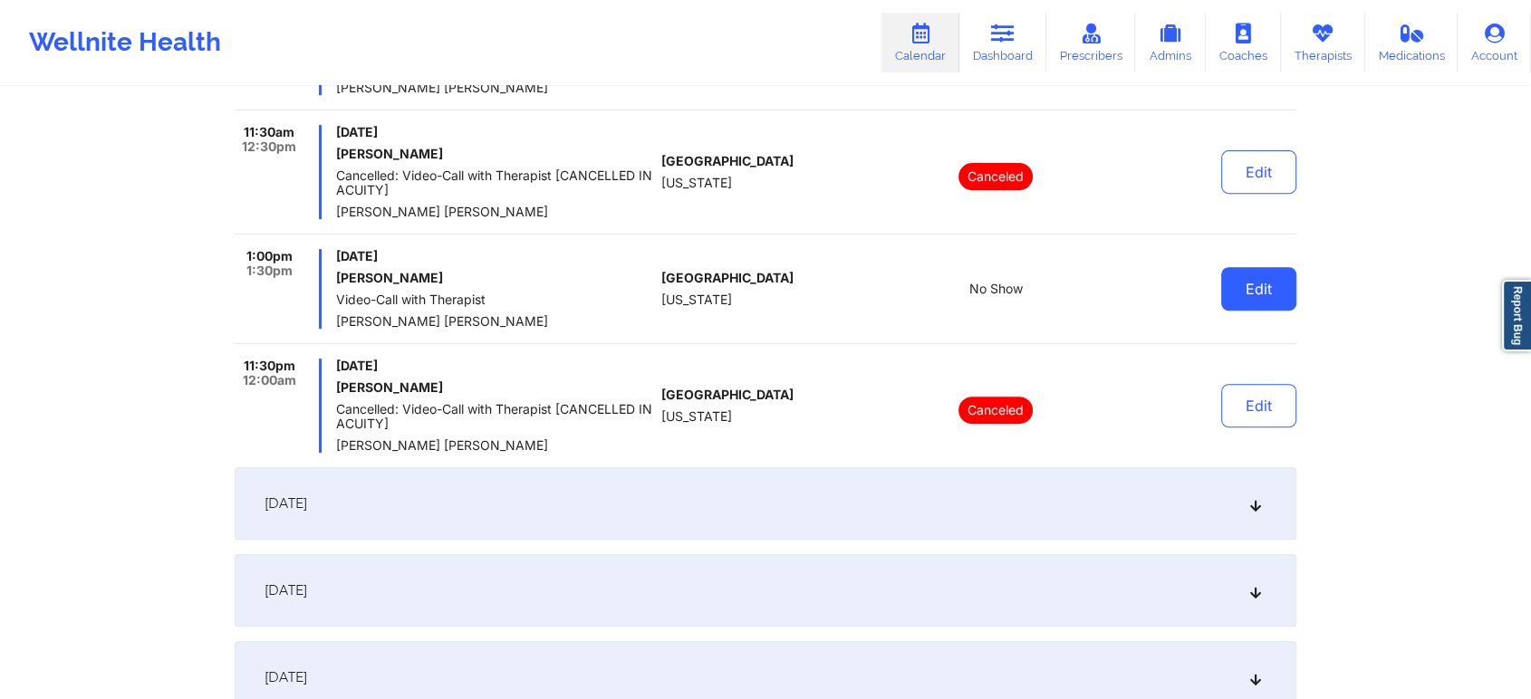
click at [1233, 302] on button "Edit" at bounding box center [1258, 288] width 75 height 43
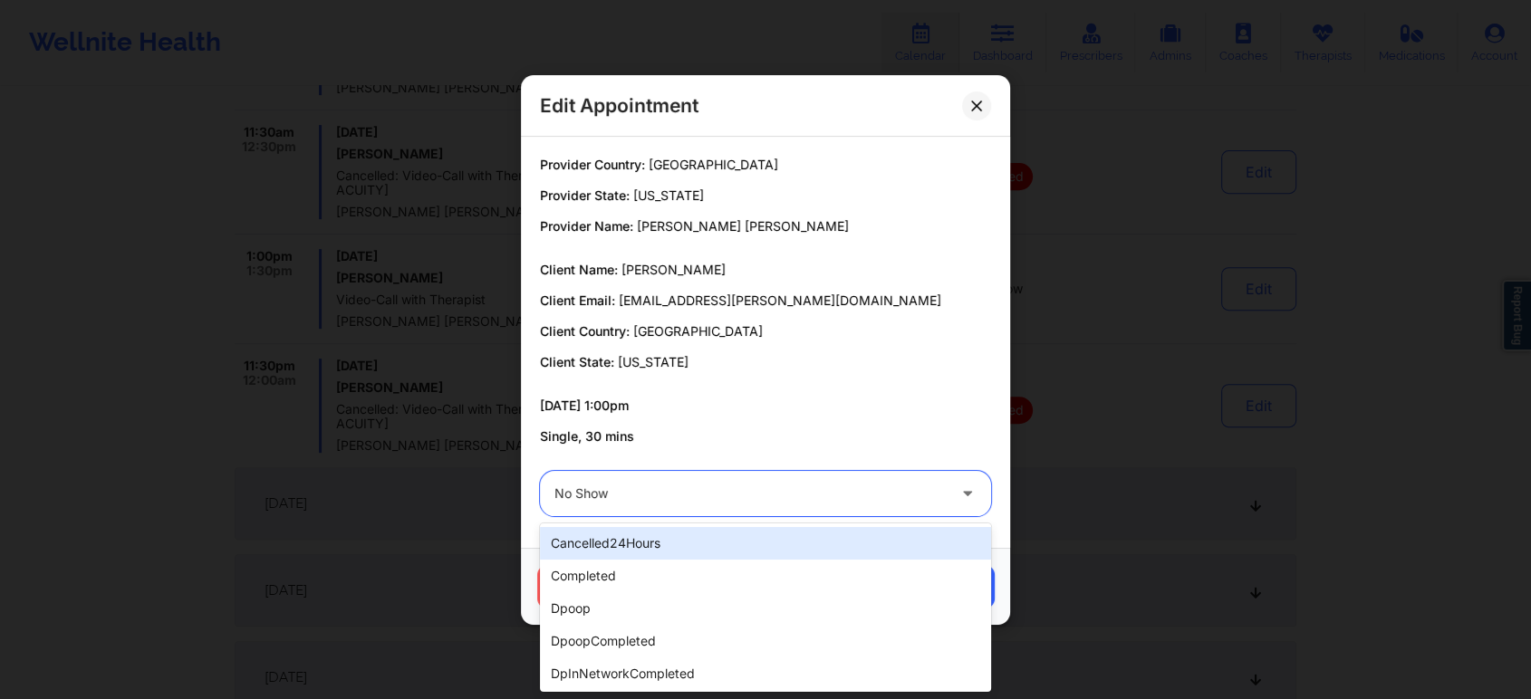
click at [808, 478] on div "No Show" at bounding box center [749, 493] width 391 height 45
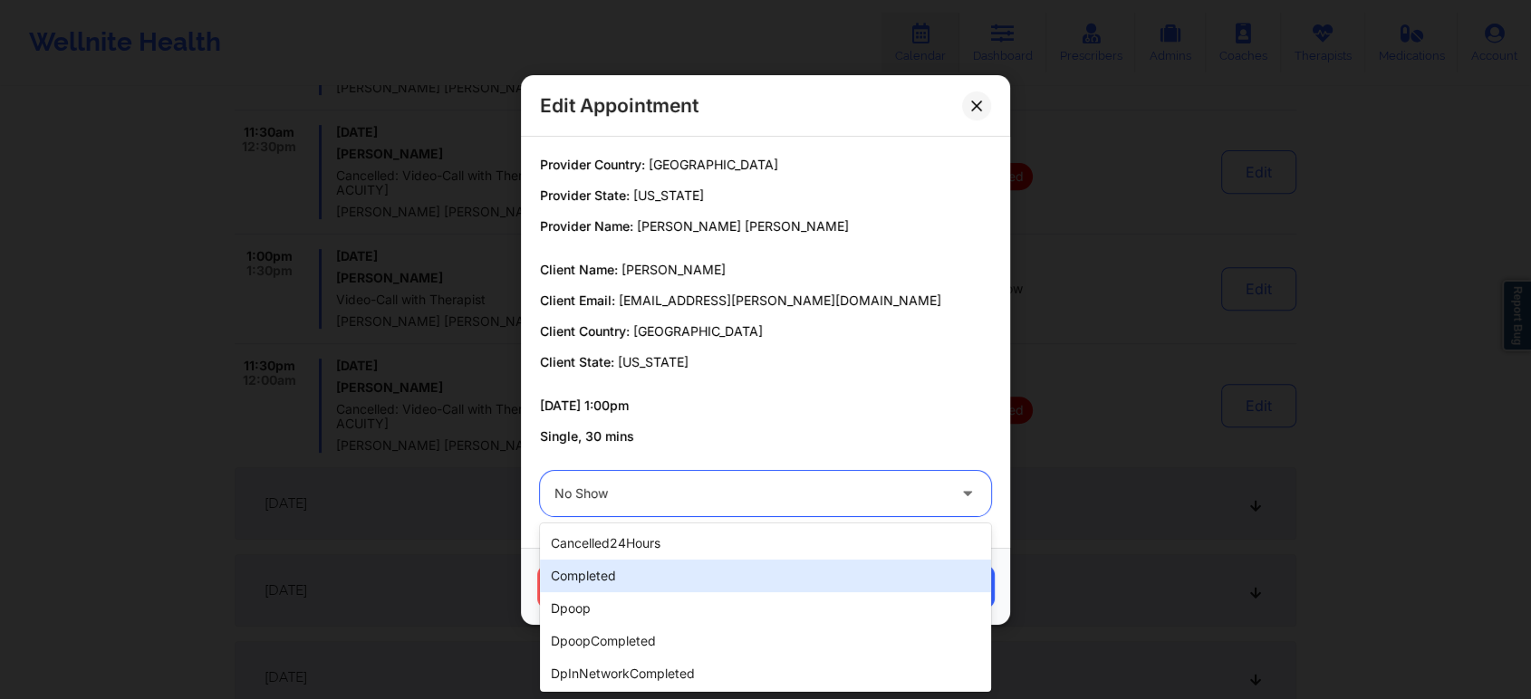
click at [650, 573] on div "completed" at bounding box center [765, 576] width 451 height 33
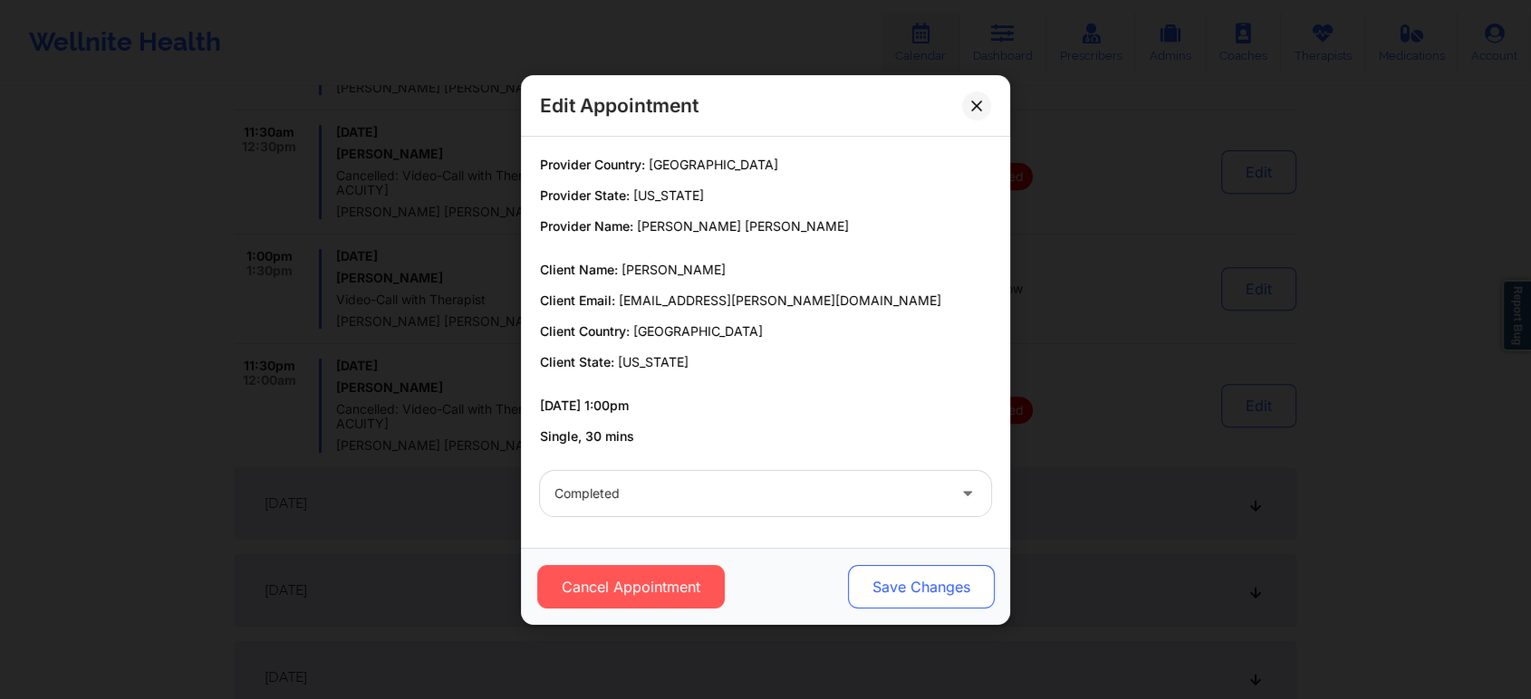
click at [948, 578] on button "Save Changes" at bounding box center [921, 586] width 147 height 43
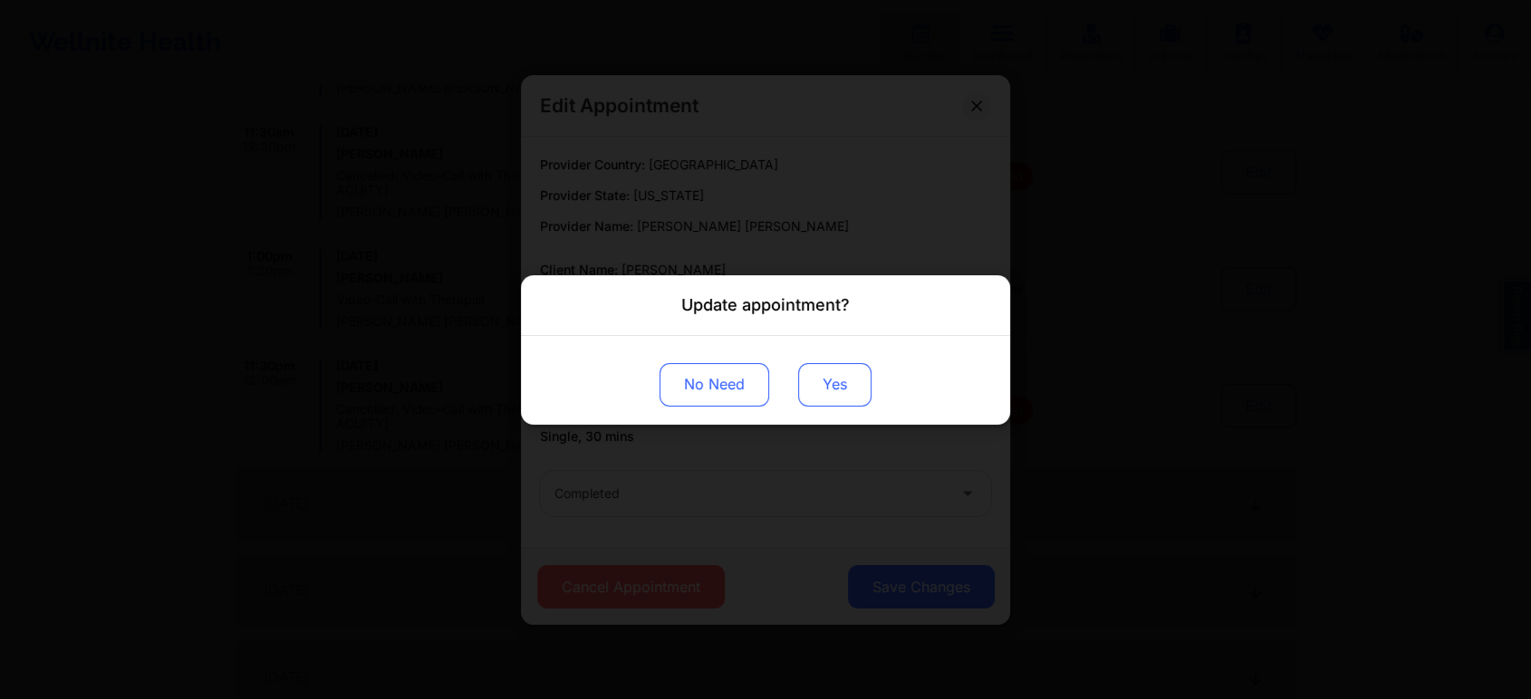
drag, startPoint x: 832, startPoint y: 359, endPoint x: 830, endPoint y: 377, distance: 18.2
click at [830, 377] on div "No Need Yes" at bounding box center [765, 379] width 489 height 89
click at [830, 377] on button "Yes" at bounding box center [834, 383] width 73 height 43
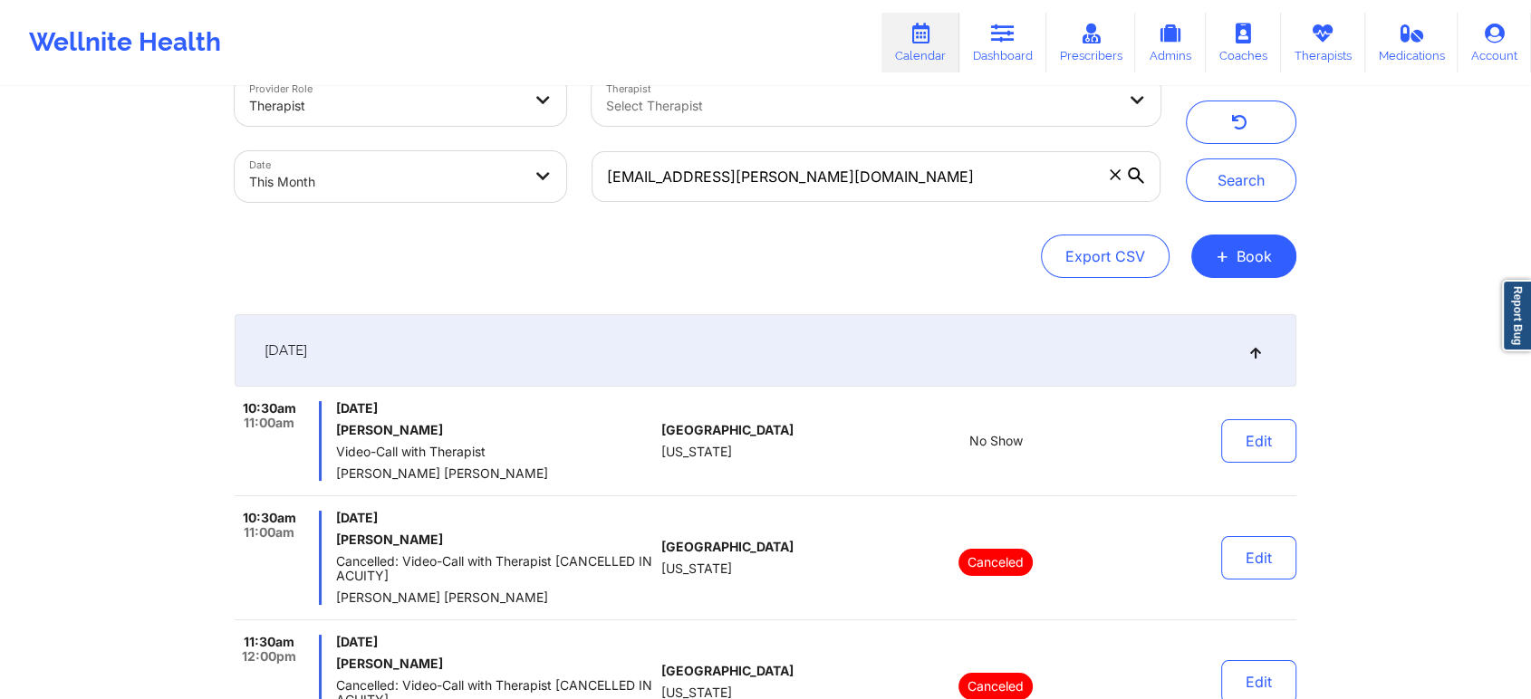
scroll to position [0, 0]
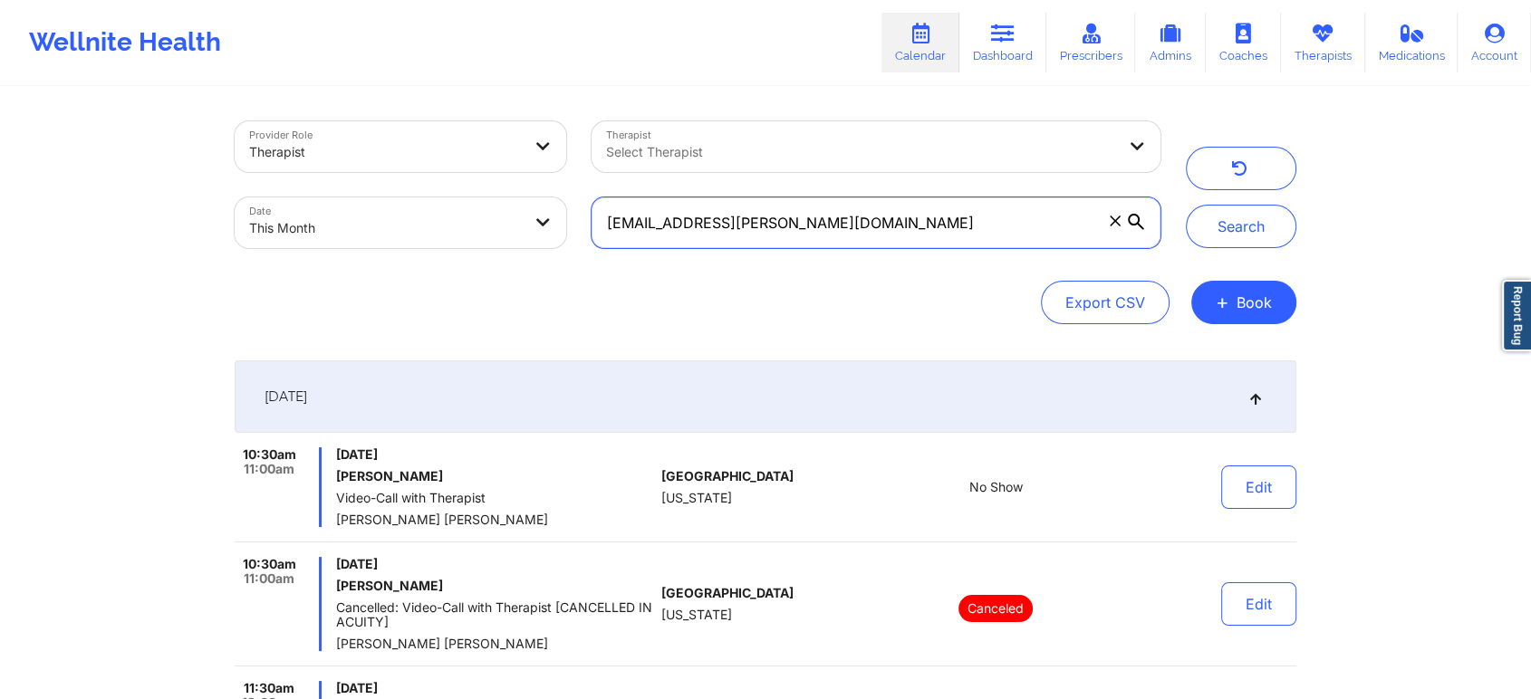
drag, startPoint x: 884, startPoint y: 238, endPoint x: 413, endPoint y: 248, distance: 471.1
click at [413, 248] on div "Provider Role Therapist Therapist Select Therapist Date This Month [EMAIL_ADDRE…" at bounding box center [697, 185] width 951 height 152
click at [1186, 205] on button "Search" at bounding box center [1241, 226] width 110 height 43
drag, startPoint x: 838, startPoint y: 246, endPoint x: 577, endPoint y: 239, distance: 260.9
click at [577, 239] on div "Provider Role Therapist Therapist Select Therapist Date This Month [EMAIL_ADDRE…" at bounding box center [697, 185] width 951 height 152
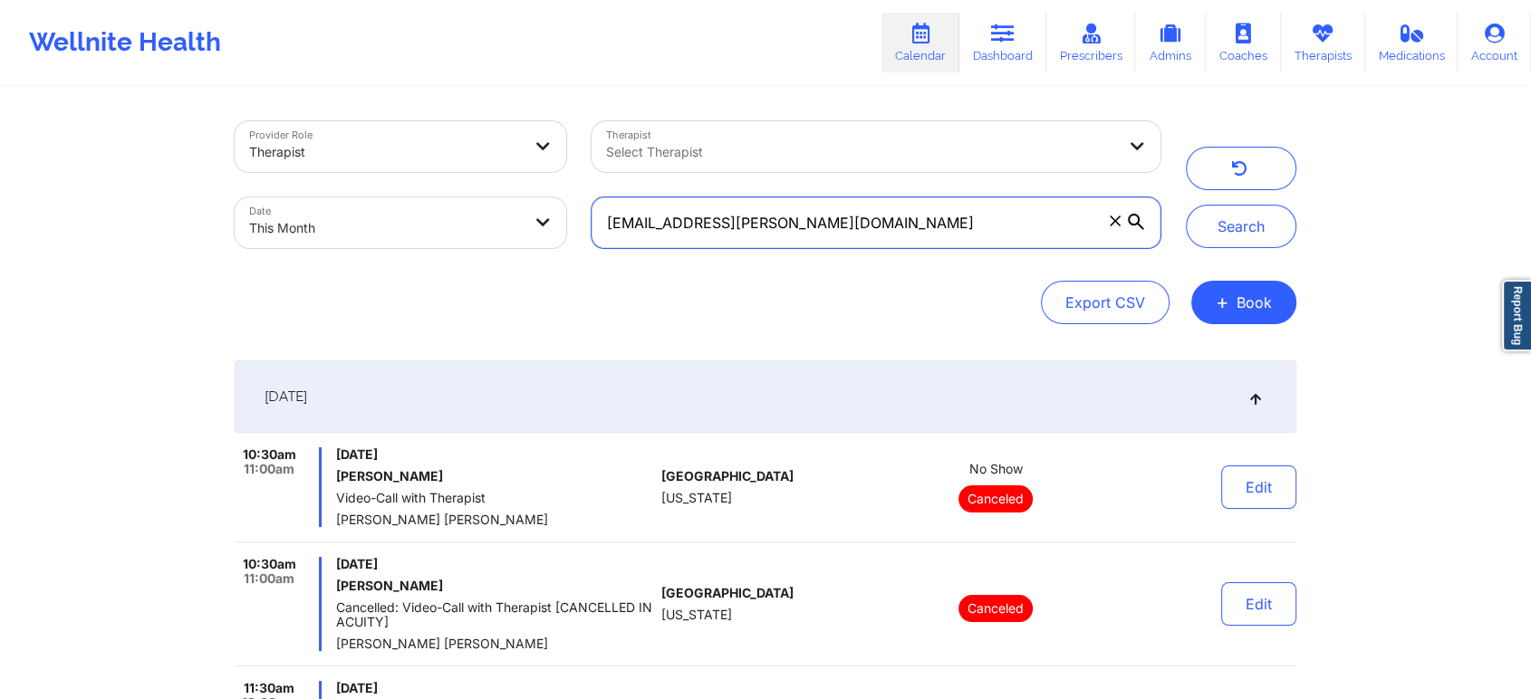
paste input "ashleybud1"
click at [1186, 205] on button "Search" at bounding box center [1241, 226] width 110 height 43
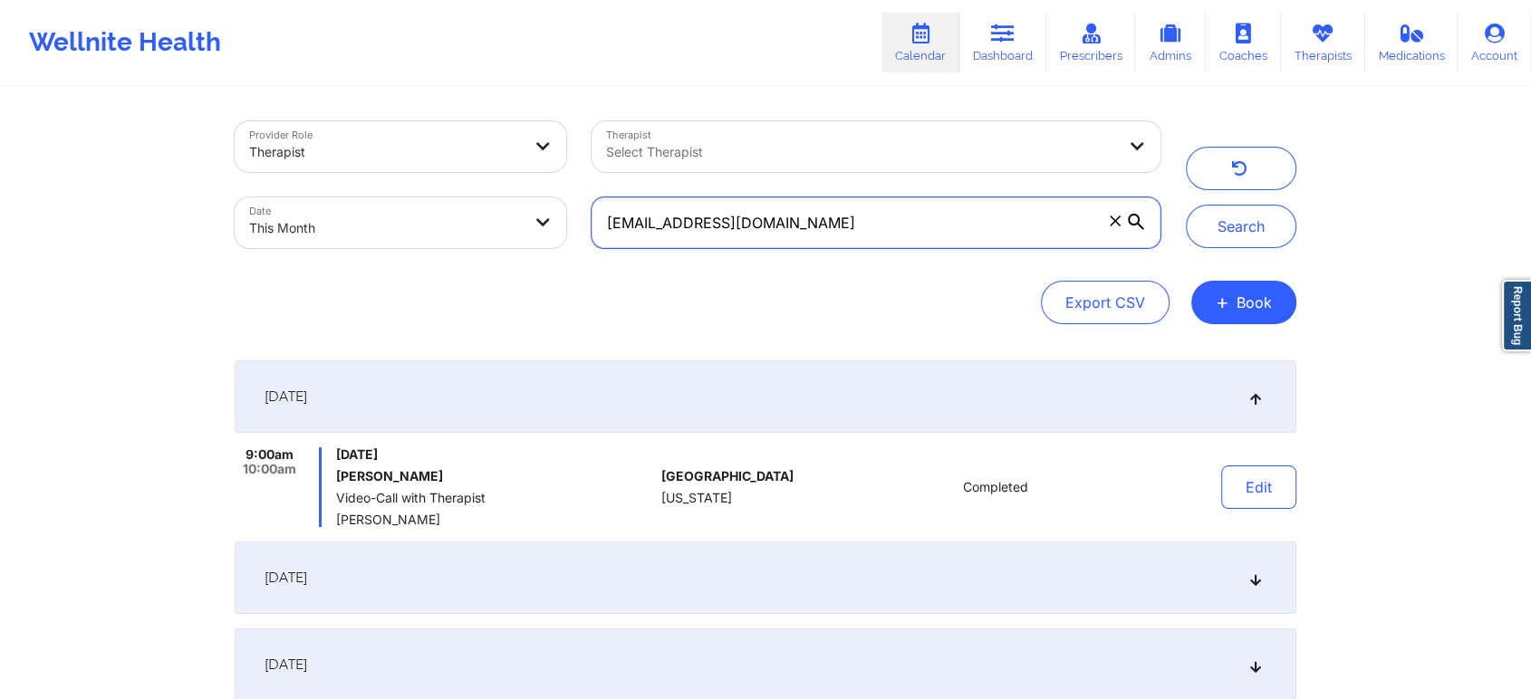
drag, startPoint x: 865, startPoint y: 219, endPoint x: 543, endPoint y: 220, distance: 321.5
click at [543, 220] on div "Provider Role Therapist Therapist Select Therapist Date This Month [EMAIL_ADDRE…" at bounding box center [697, 185] width 951 height 152
paste input "[EMAIL_ADDRESS]"
click at [1186, 205] on button "Search" at bounding box center [1241, 226] width 110 height 43
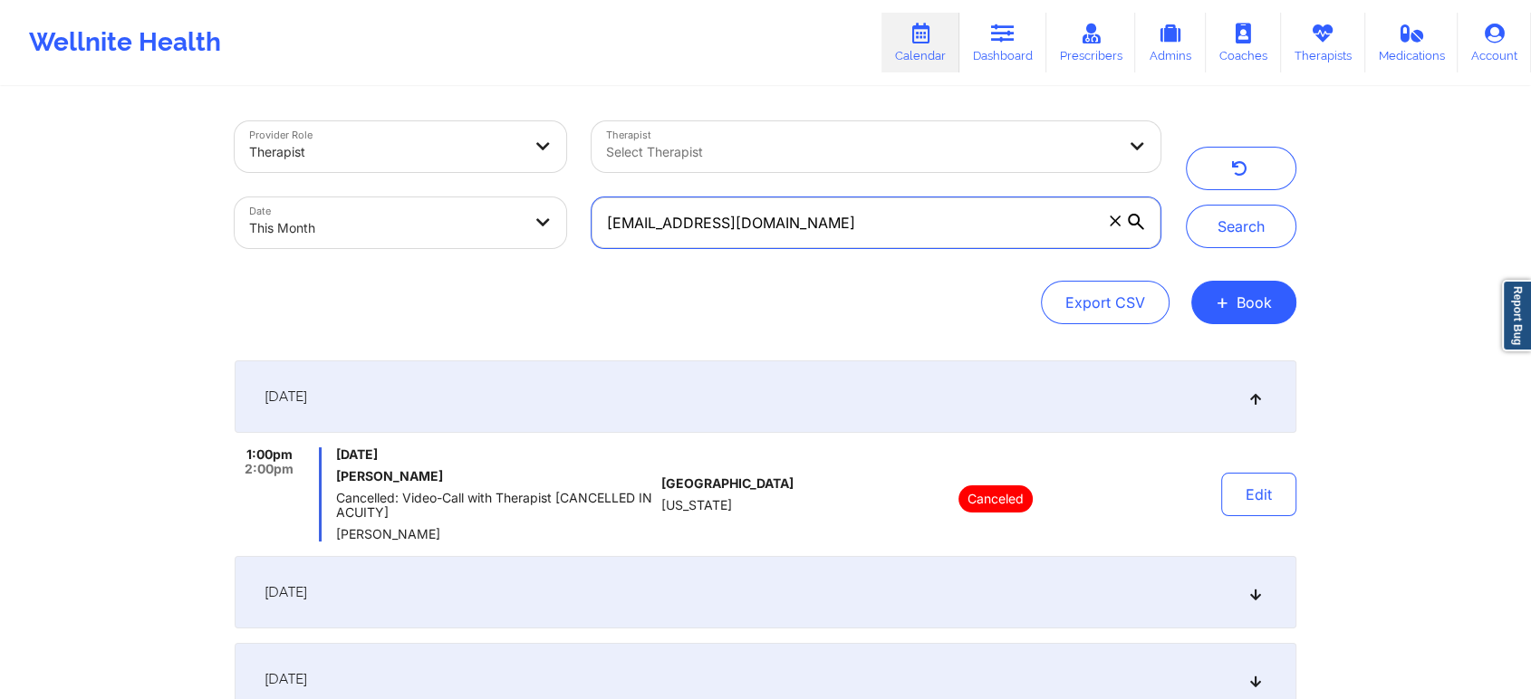
scroll to position [375, 0]
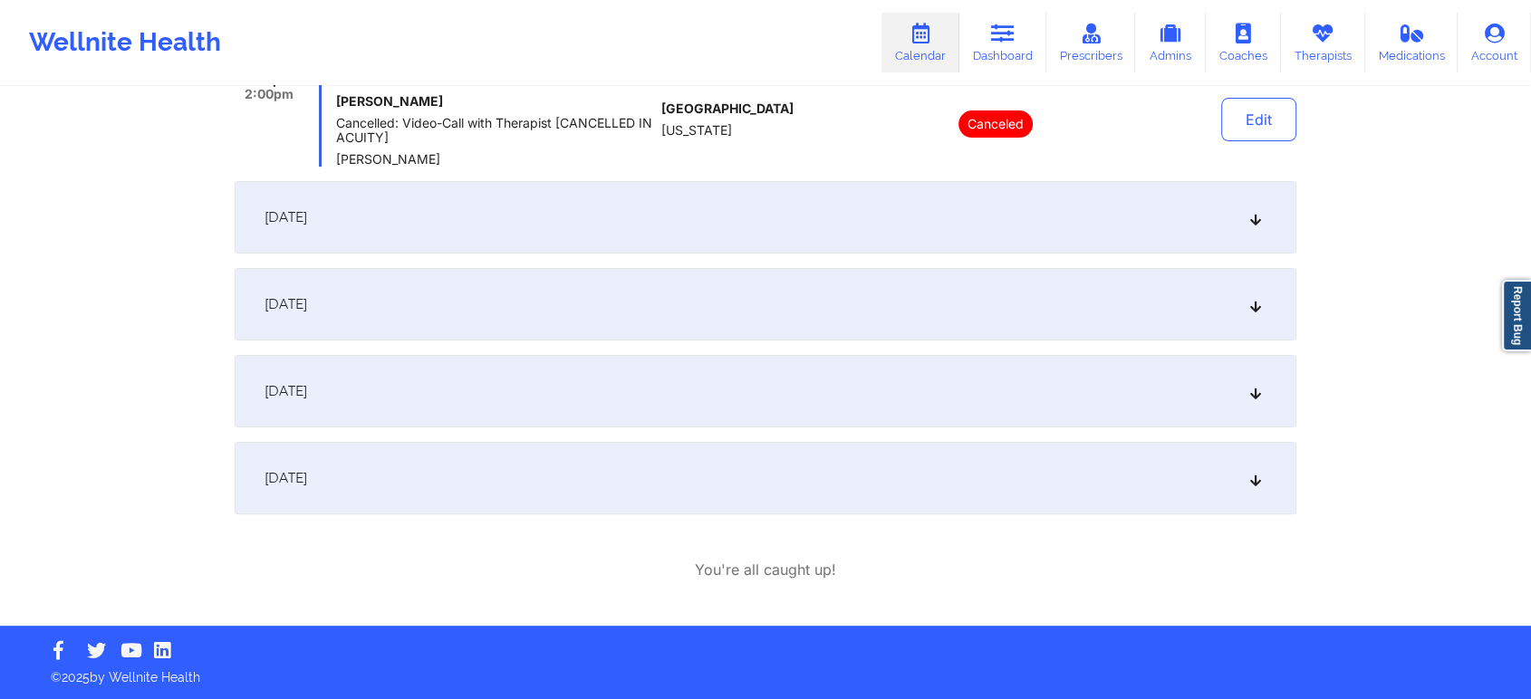
click at [527, 245] on div "[DATE]" at bounding box center [765, 217] width 1061 height 72
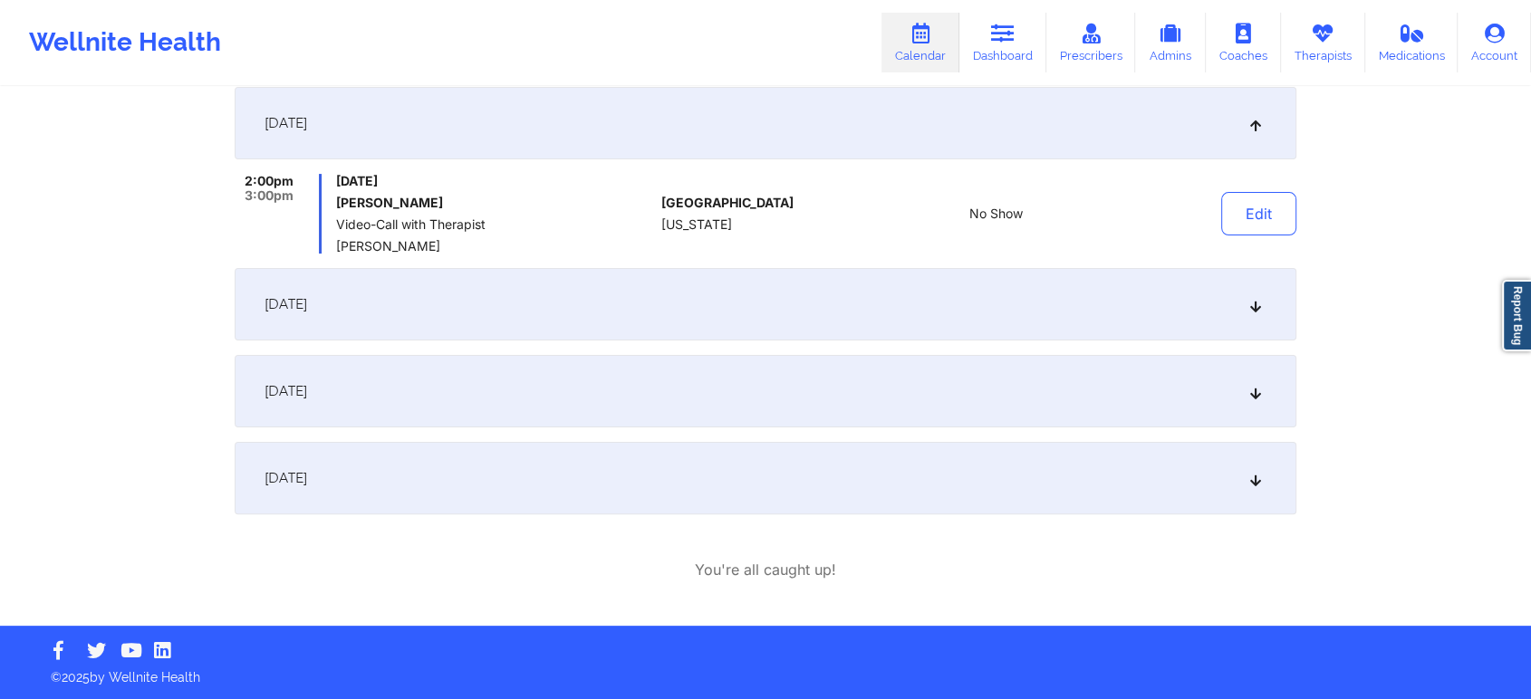
scroll to position [360, 0]
click at [1255, 208] on button "Edit" at bounding box center [1258, 213] width 75 height 43
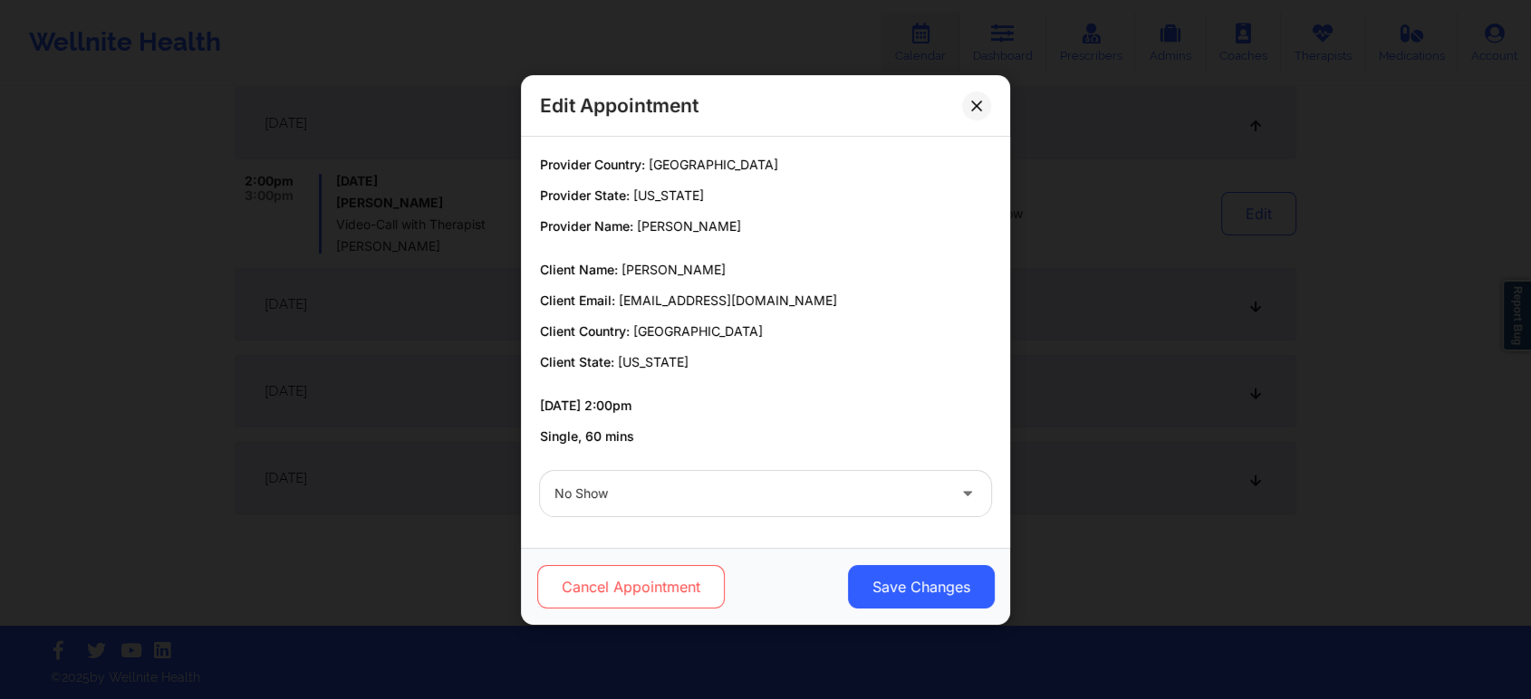
click at [646, 583] on button "Cancel Appointment" at bounding box center [630, 586] width 187 height 43
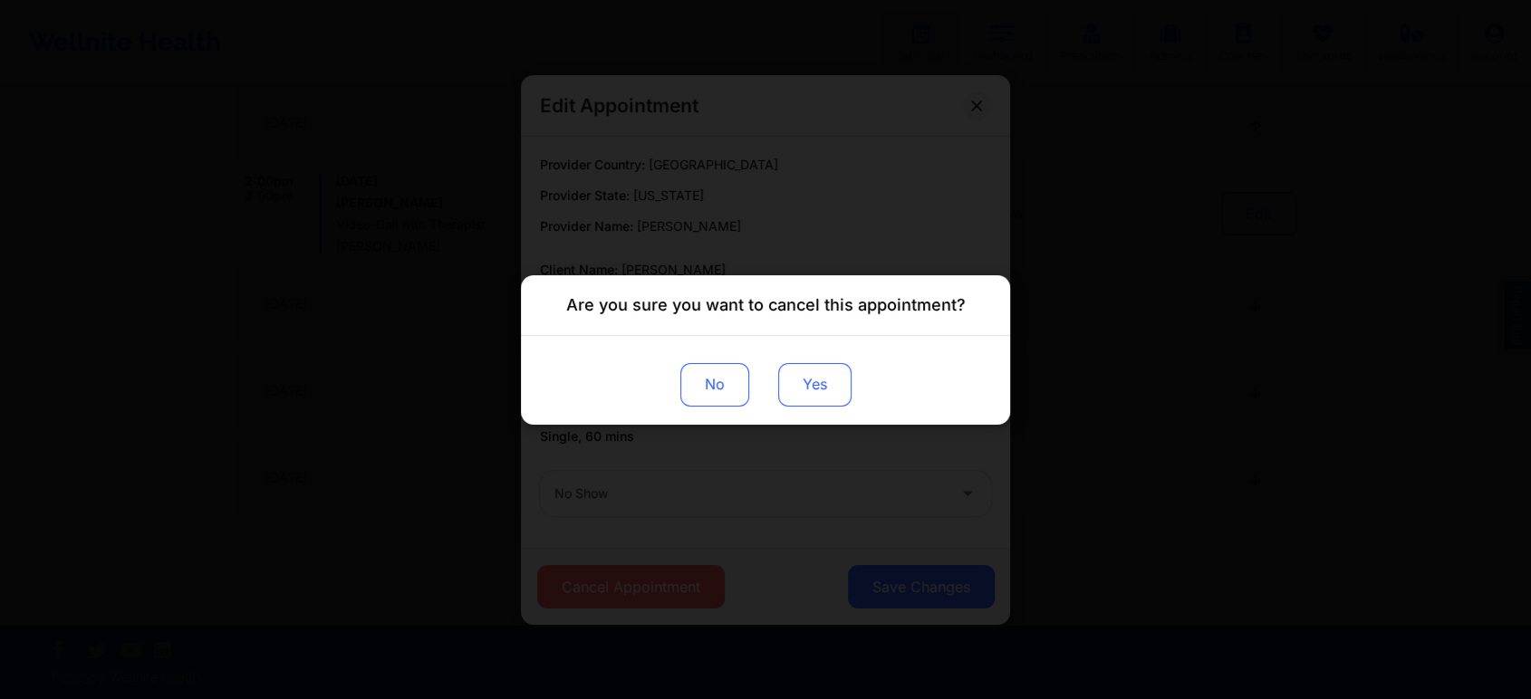
click at [807, 384] on button "Yes" at bounding box center [814, 383] width 73 height 43
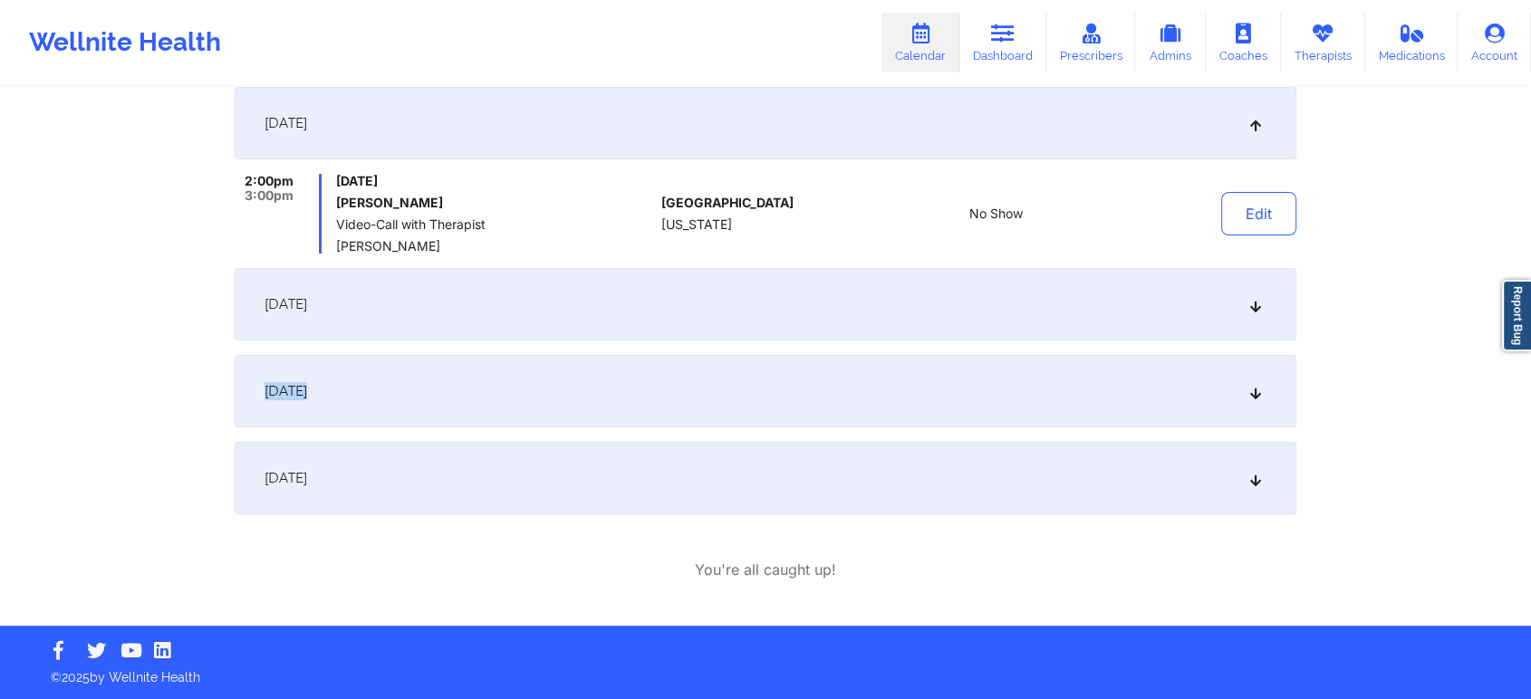
drag, startPoint x: 1497, startPoint y: 339, endPoint x: 1542, endPoint y: 407, distance: 81.6
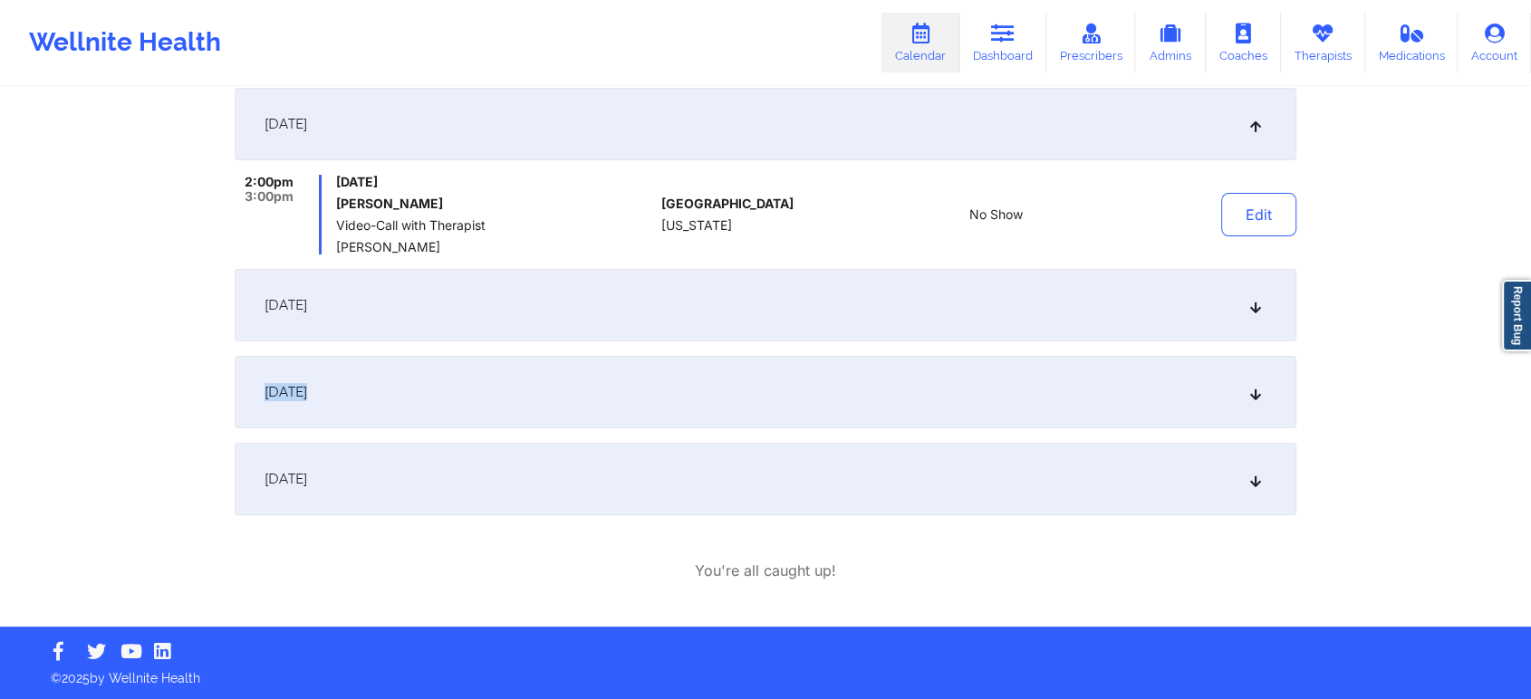
scroll to position [0, 0]
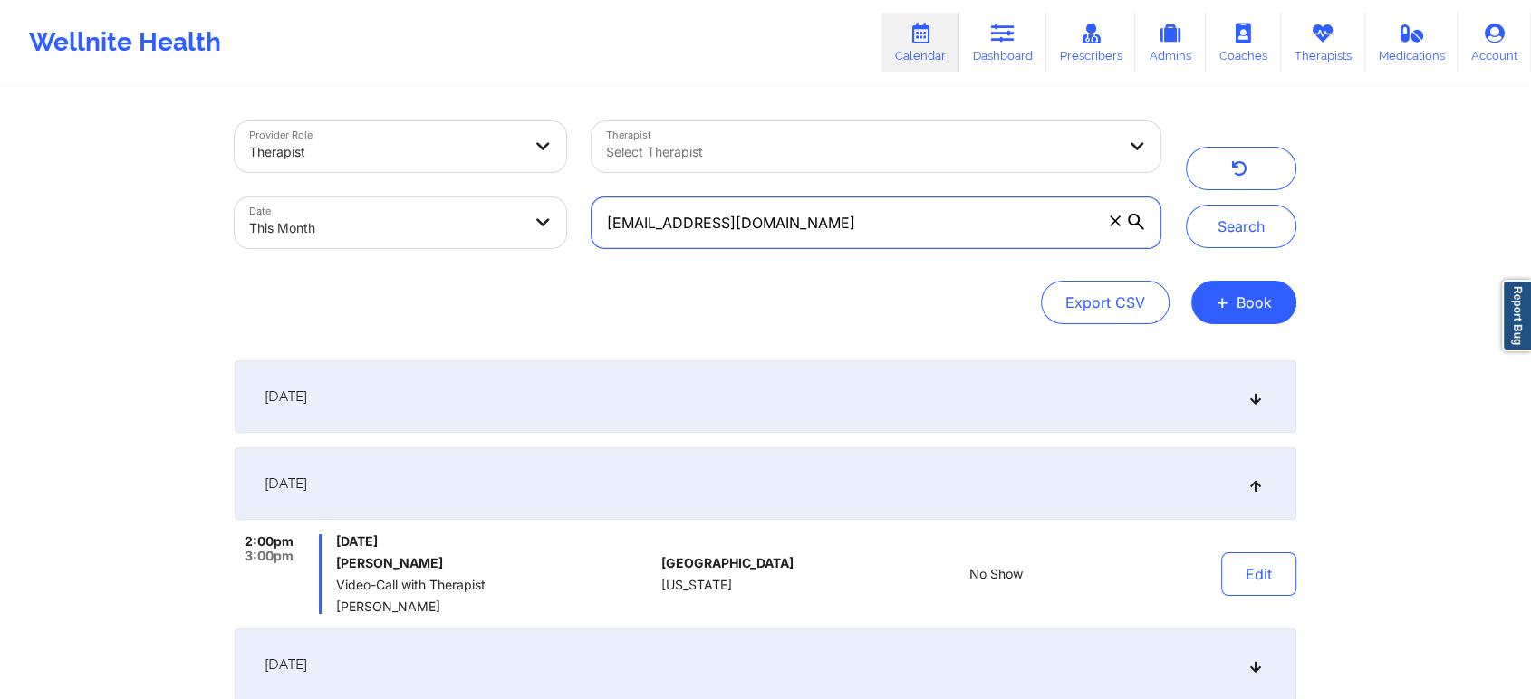
drag, startPoint x: 822, startPoint y: 248, endPoint x: 537, endPoint y: 206, distance: 288.3
click at [537, 206] on div "Provider Role Therapist Therapist Select Therapist Date This Month [EMAIL_ADDRE…" at bounding box center [697, 185] width 951 height 152
paste input "tamarairons450"
click at [1186, 205] on button "Search" at bounding box center [1241, 226] width 110 height 43
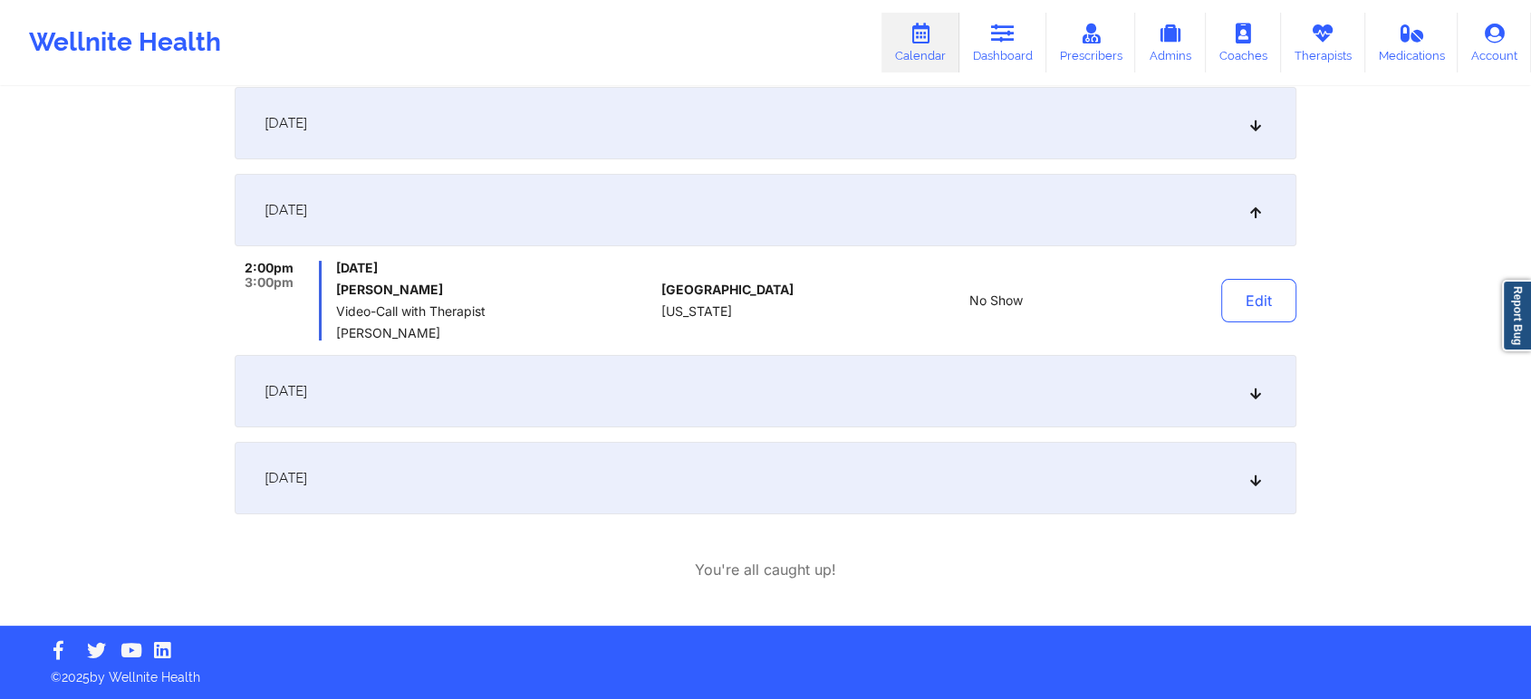
click at [742, 137] on div "[DATE]" at bounding box center [765, 123] width 1061 height 72
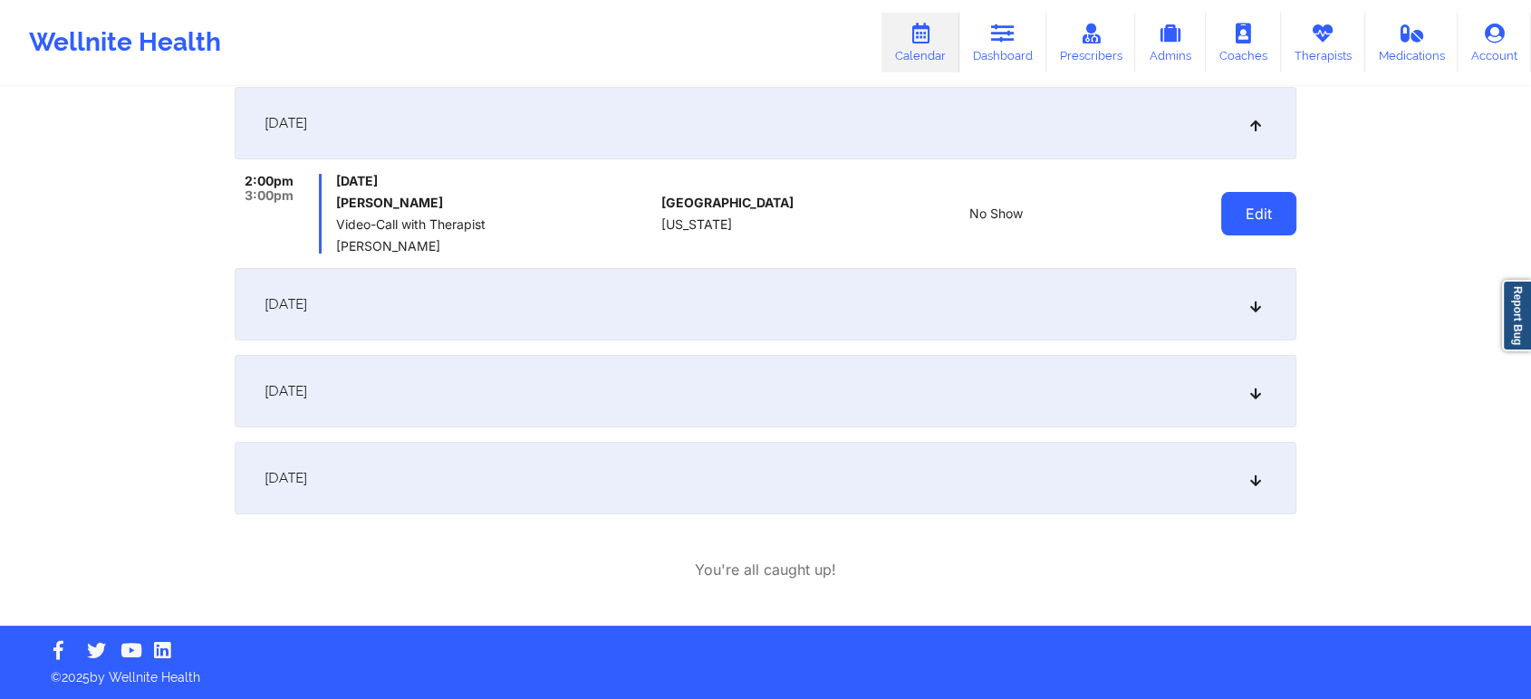
click at [1224, 197] on button "Edit" at bounding box center [1258, 213] width 75 height 43
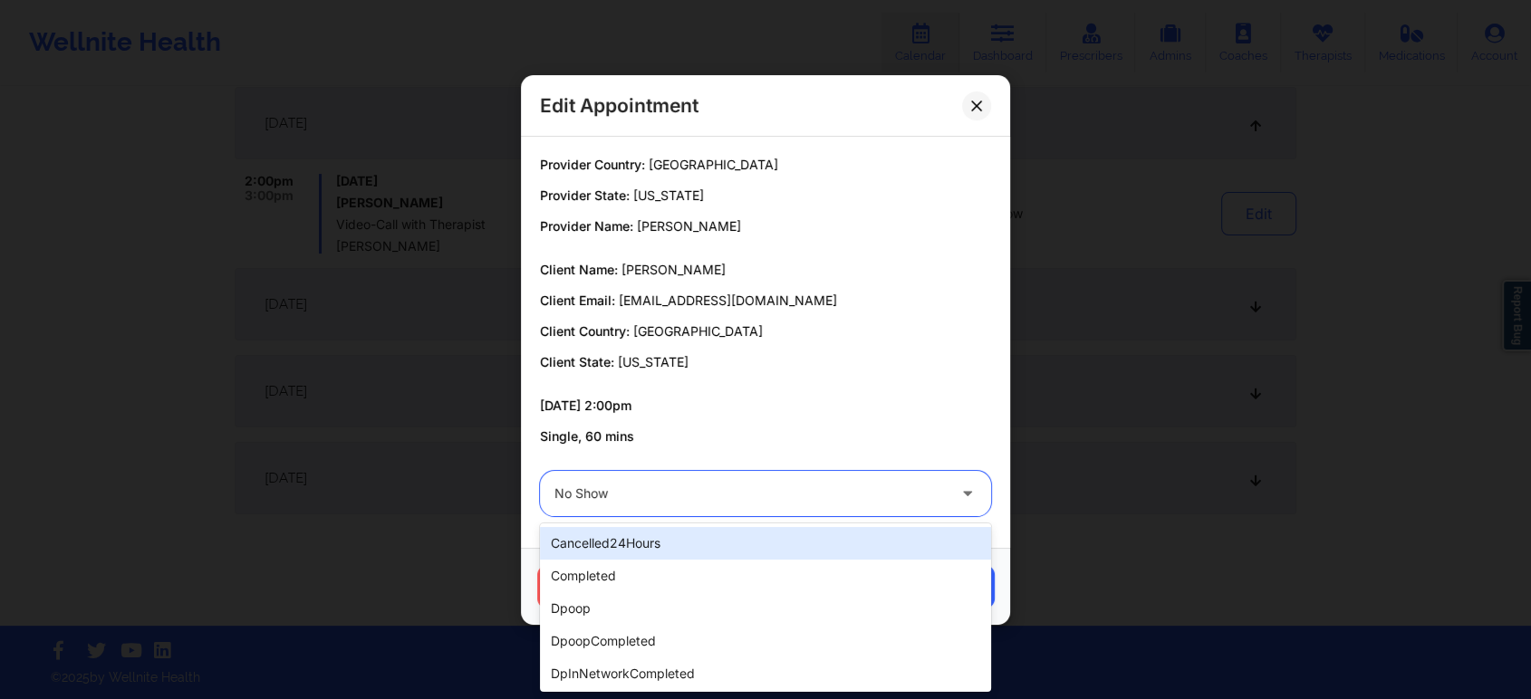
click at [671, 492] on div at bounding box center [749, 494] width 391 height 22
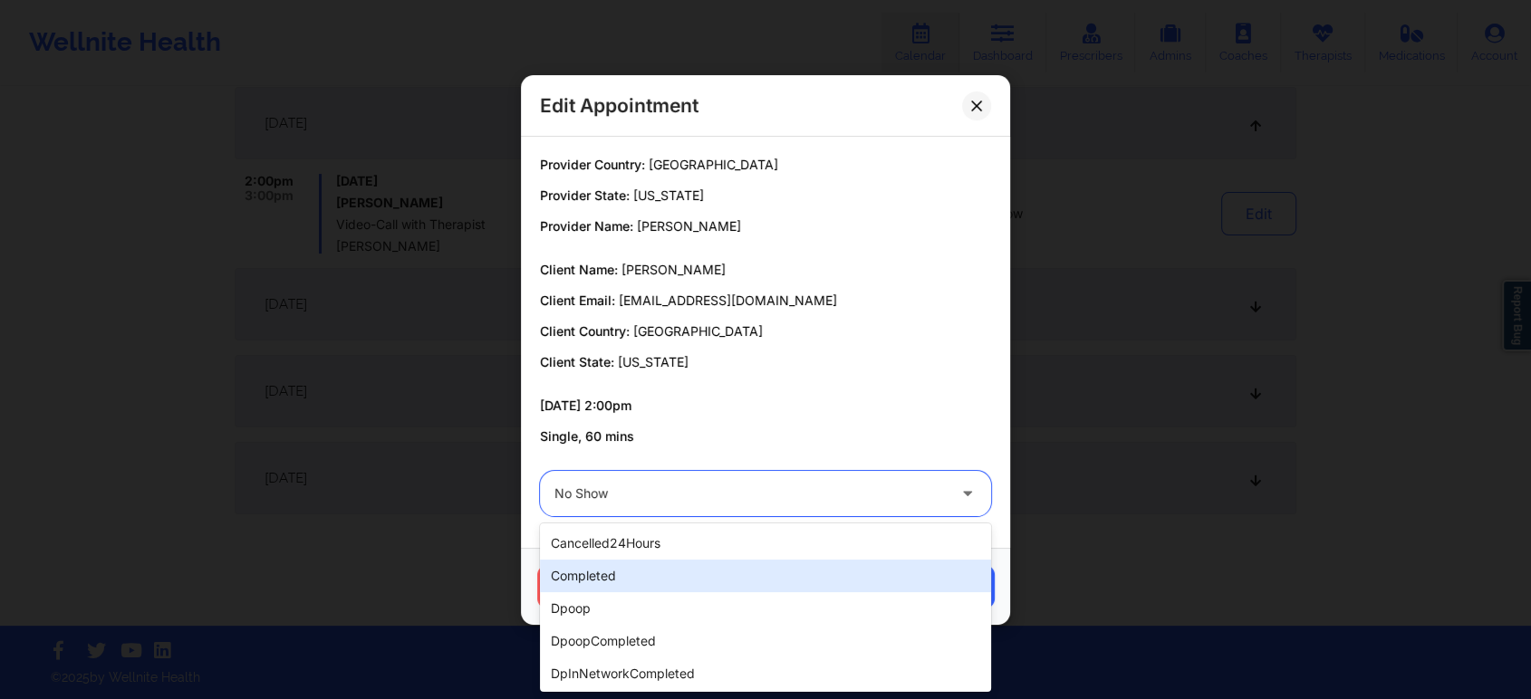
click at [584, 578] on div "completed" at bounding box center [765, 576] width 451 height 33
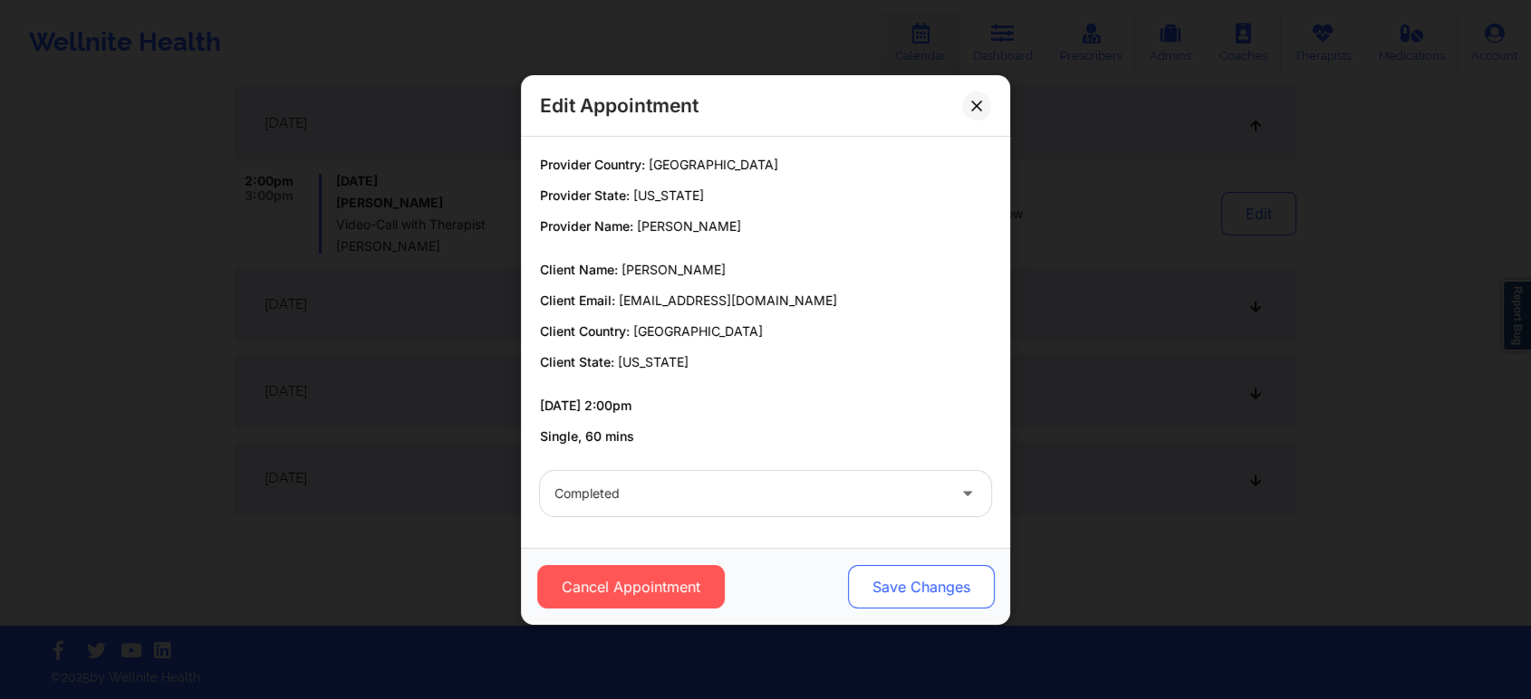
click at [858, 580] on button "Save Changes" at bounding box center [921, 586] width 147 height 43
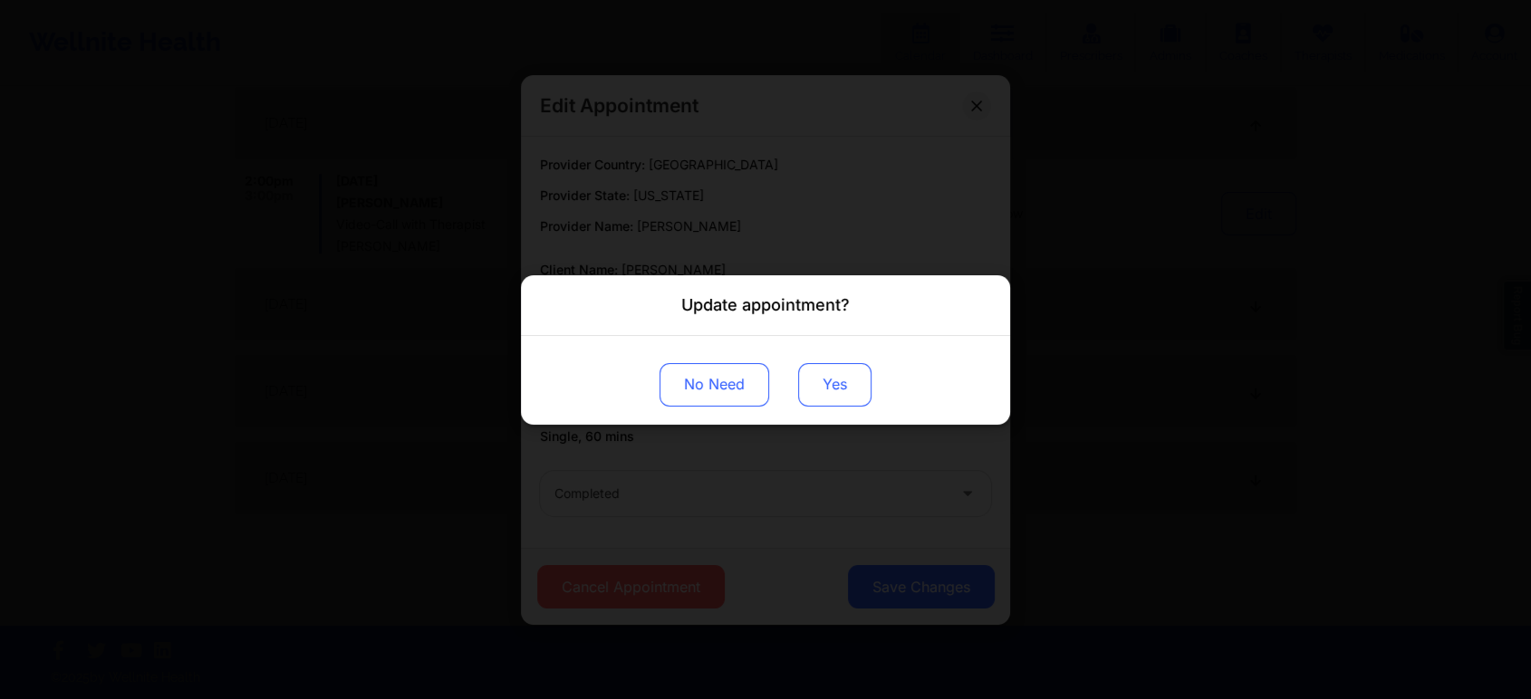
click at [819, 382] on button "Yes" at bounding box center [834, 383] width 73 height 43
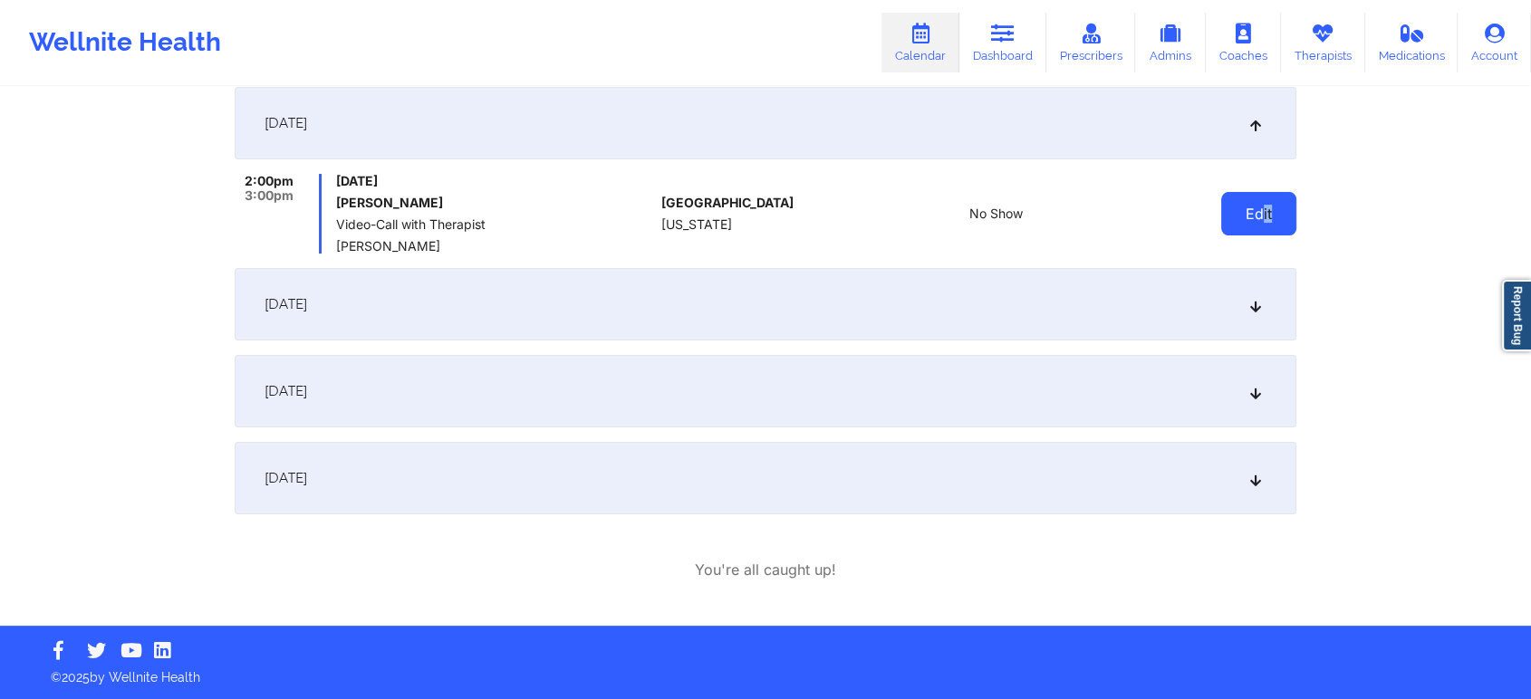
drag, startPoint x: 1302, startPoint y: 216, endPoint x: 1261, endPoint y: 216, distance: 41.7
click at [1261, 216] on div "Provider Role Therapist Therapist Select Therapist Date This Month [EMAIL_ADDRE…" at bounding box center [765, 220] width 1087 height 811
click at [1261, 216] on button "Edit" at bounding box center [1258, 213] width 75 height 43
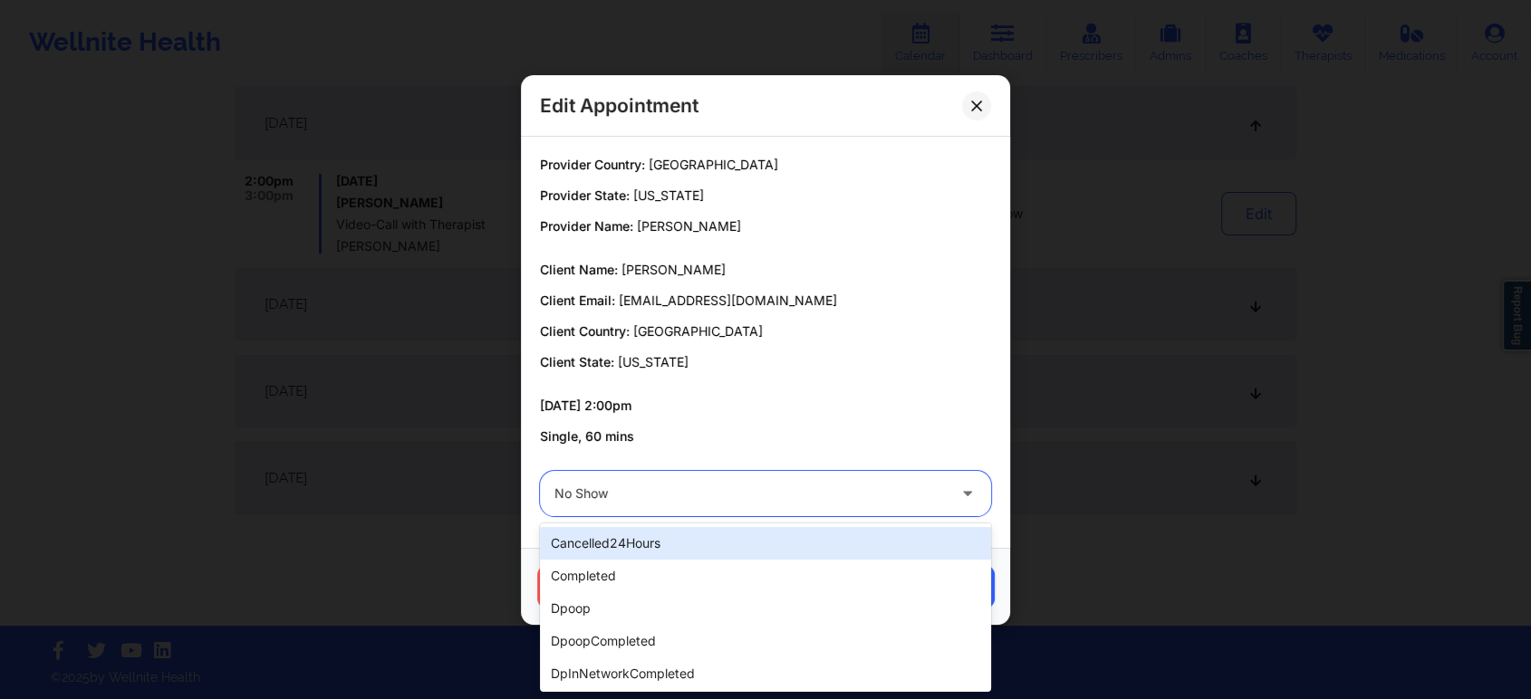
click at [862, 476] on div "No Show" at bounding box center [749, 493] width 391 height 45
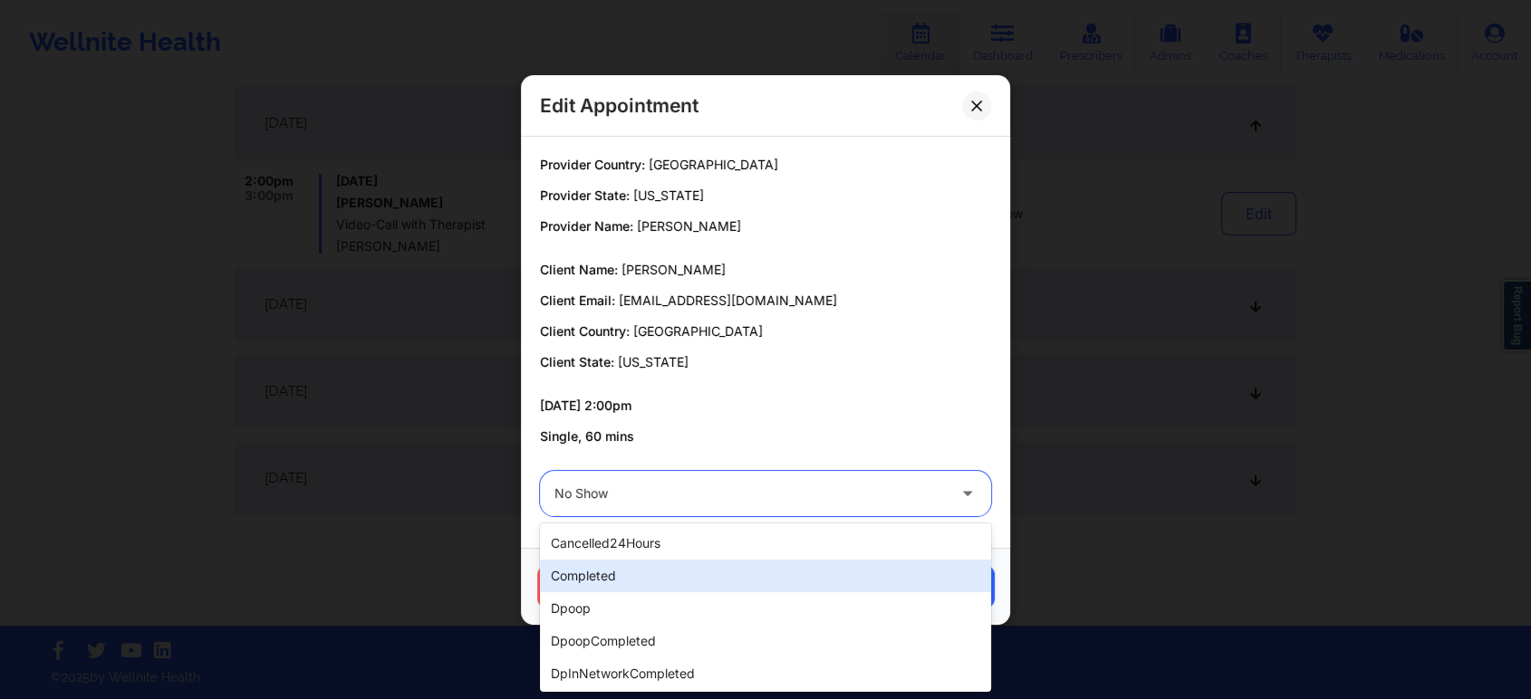
click at [751, 570] on div "completed" at bounding box center [765, 576] width 451 height 33
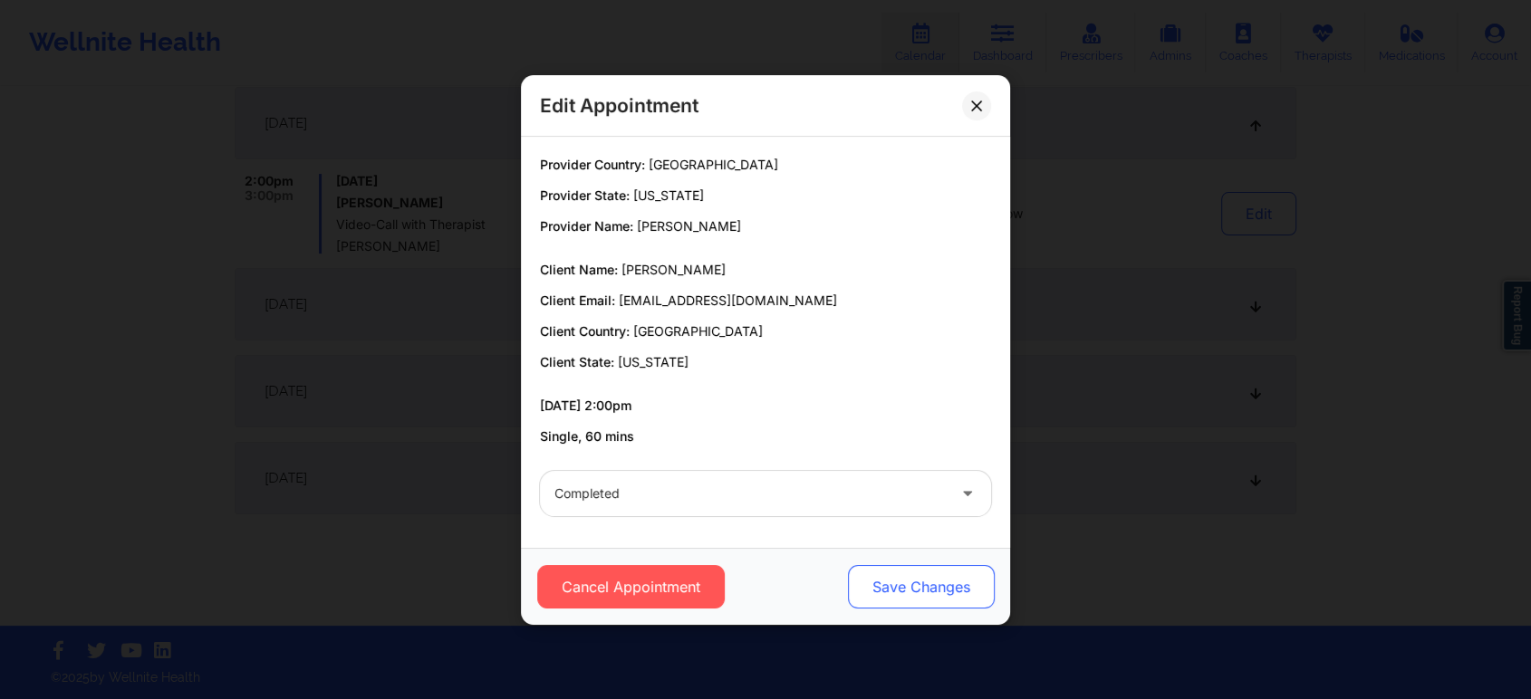
click at [915, 600] on button "Save Changes" at bounding box center [921, 586] width 147 height 43
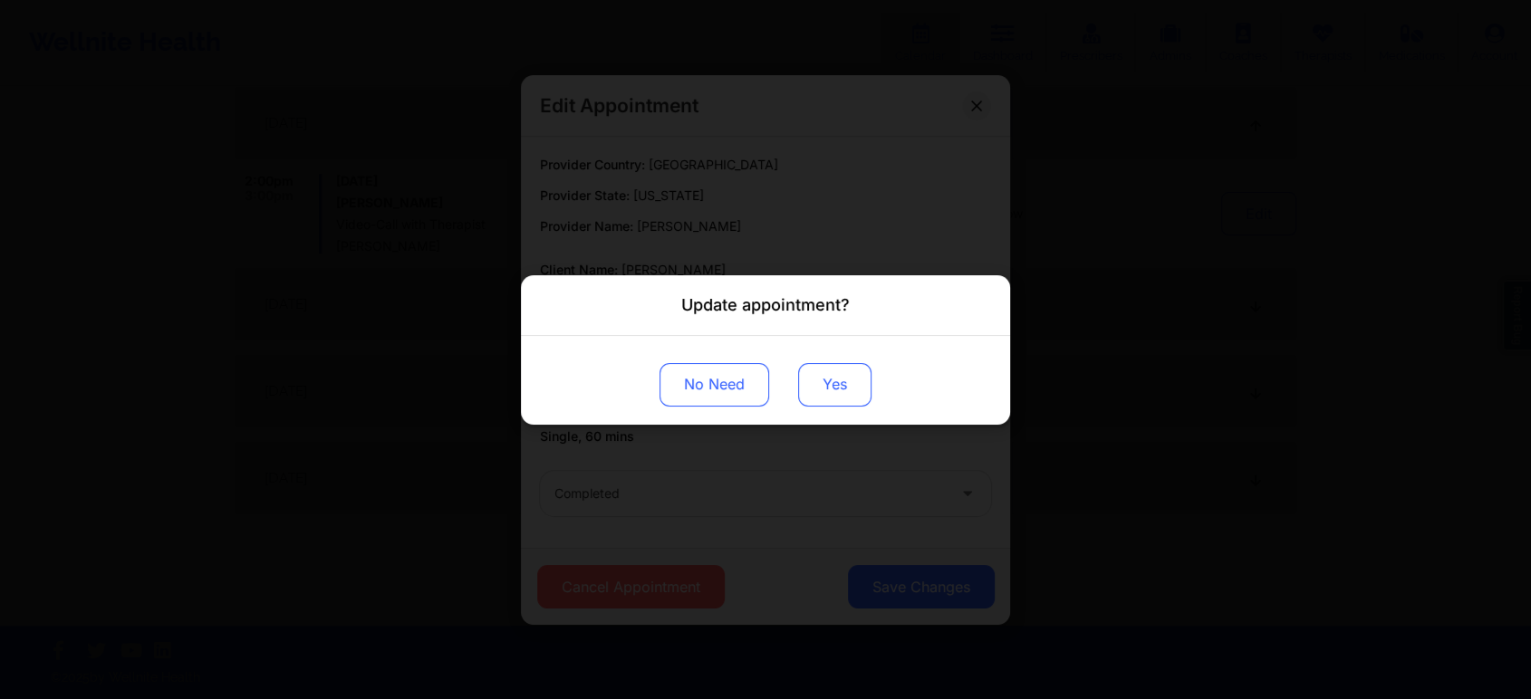
click at [824, 374] on button "Yes" at bounding box center [834, 383] width 73 height 43
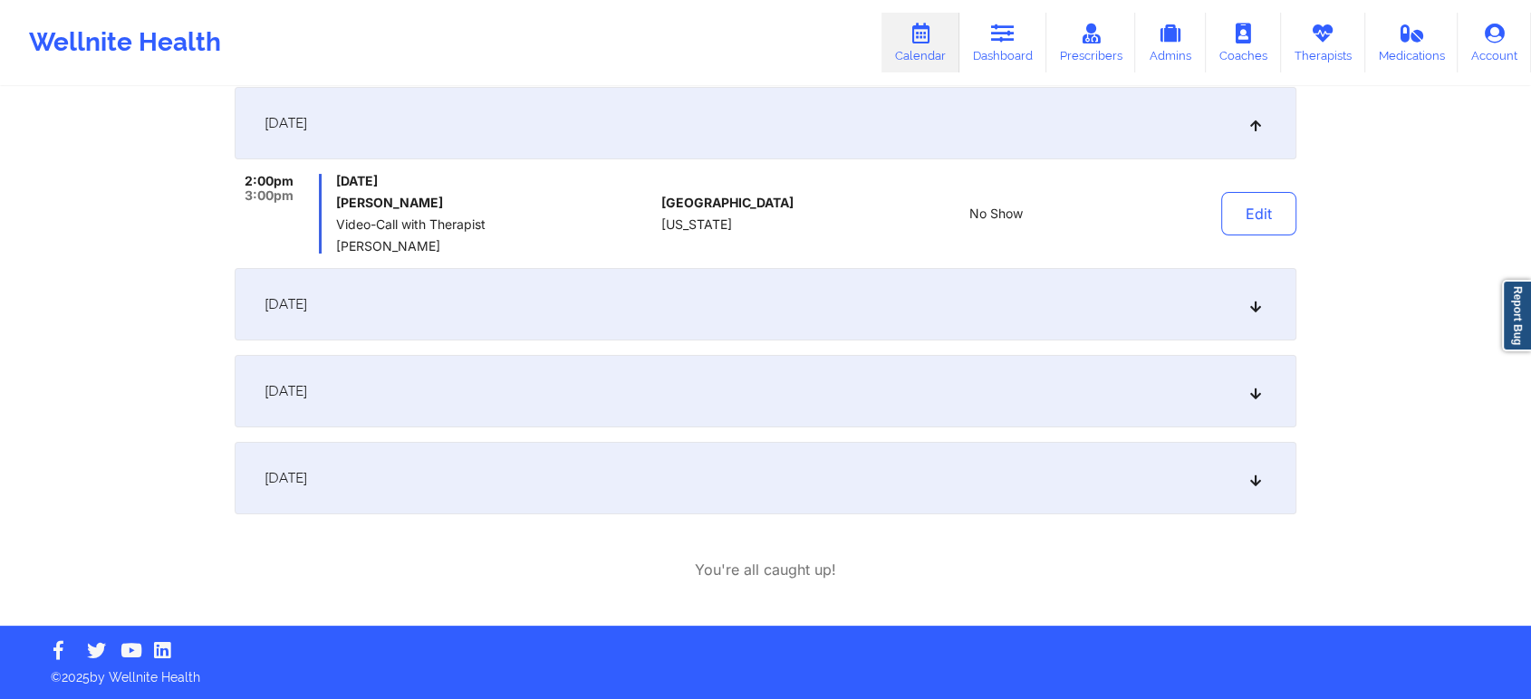
click at [1473, 364] on div "Provider Role Therapist Therapist Select Therapist Date This Month [EMAIL_ADDRE…" at bounding box center [765, 175] width 1531 height 899
click at [1435, 484] on div "Provider Role Therapist Therapist Select Therapist Date This Month [EMAIL_ADDRE…" at bounding box center [765, 175] width 1531 height 899
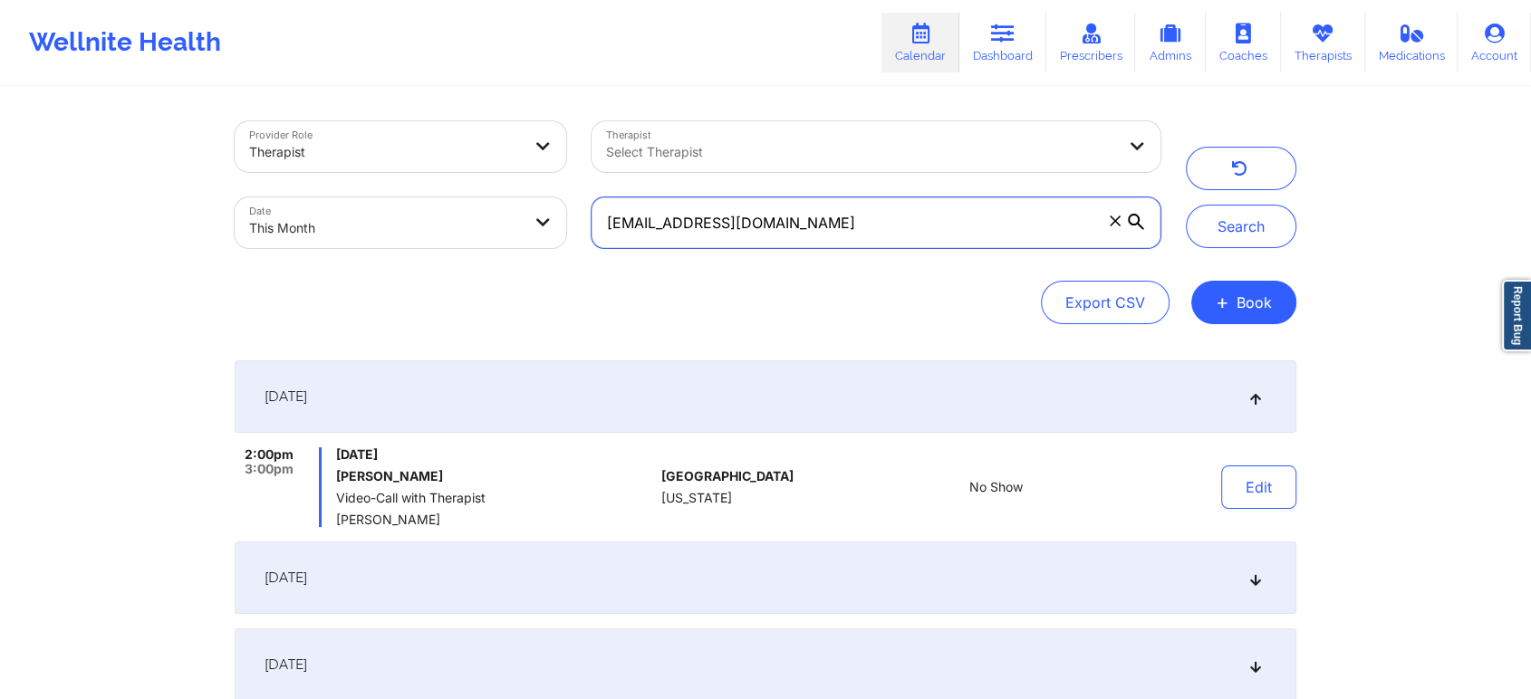
drag, startPoint x: 936, startPoint y: 203, endPoint x: 544, endPoint y: 196, distance: 392.2
click at [544, 196] on div "Provider Role Therapist Therapist Select Therapist Date This Month [EMAIL_ADDRE…" at bounding box center [697, 185] width 951 height 152
paste input "jordipena1149"
click at [1186, 205] on button "Search" at bounding box center [1241, 226] width 110 height 43
drag, startPoint x: 817, startPoint y: 230, endPoint x: 514, endPoint y: 250, distance: 303.1
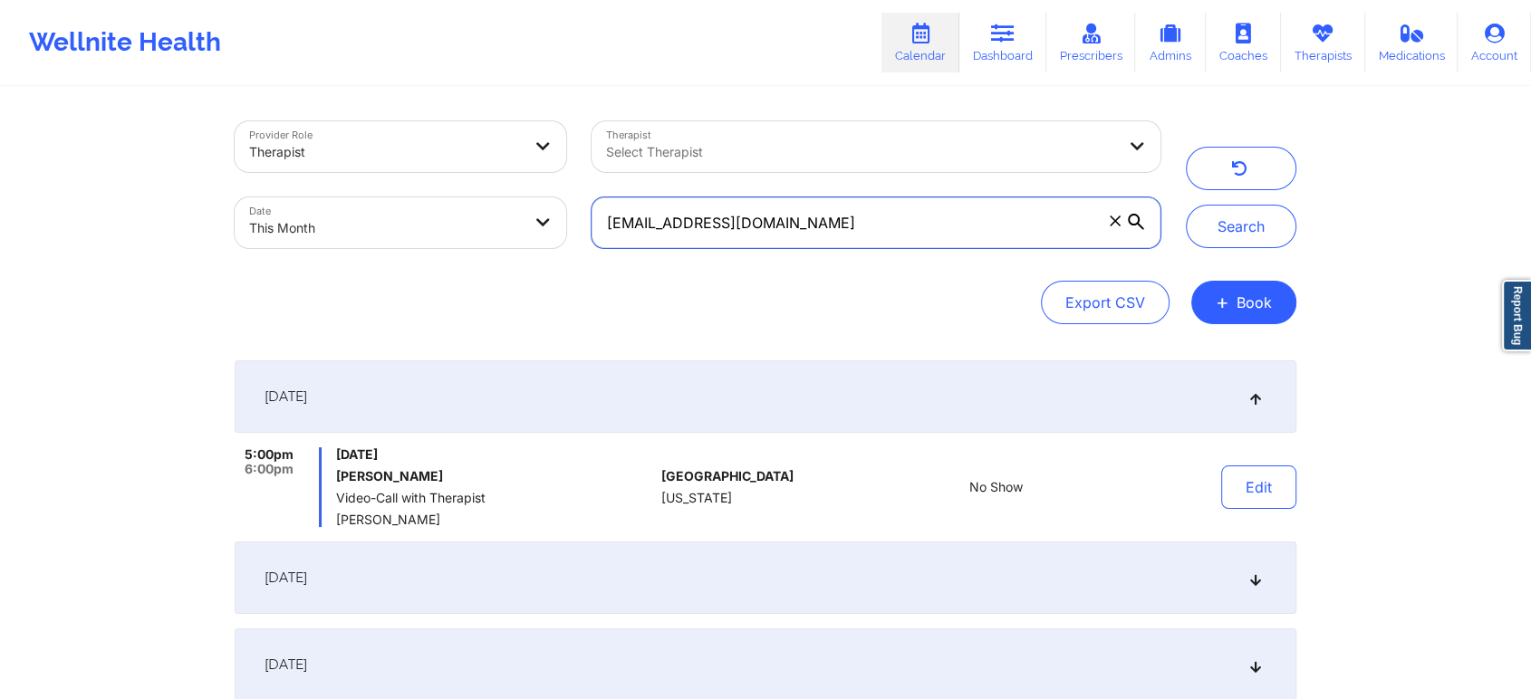
click at [514, 250] on div "Provider Role Therapist Therapist Select Therapist Date This Month [EMAIL_ADDRE…" at bounding box center [697, 185] width 951 height 152
paste input "kelonwilson7"
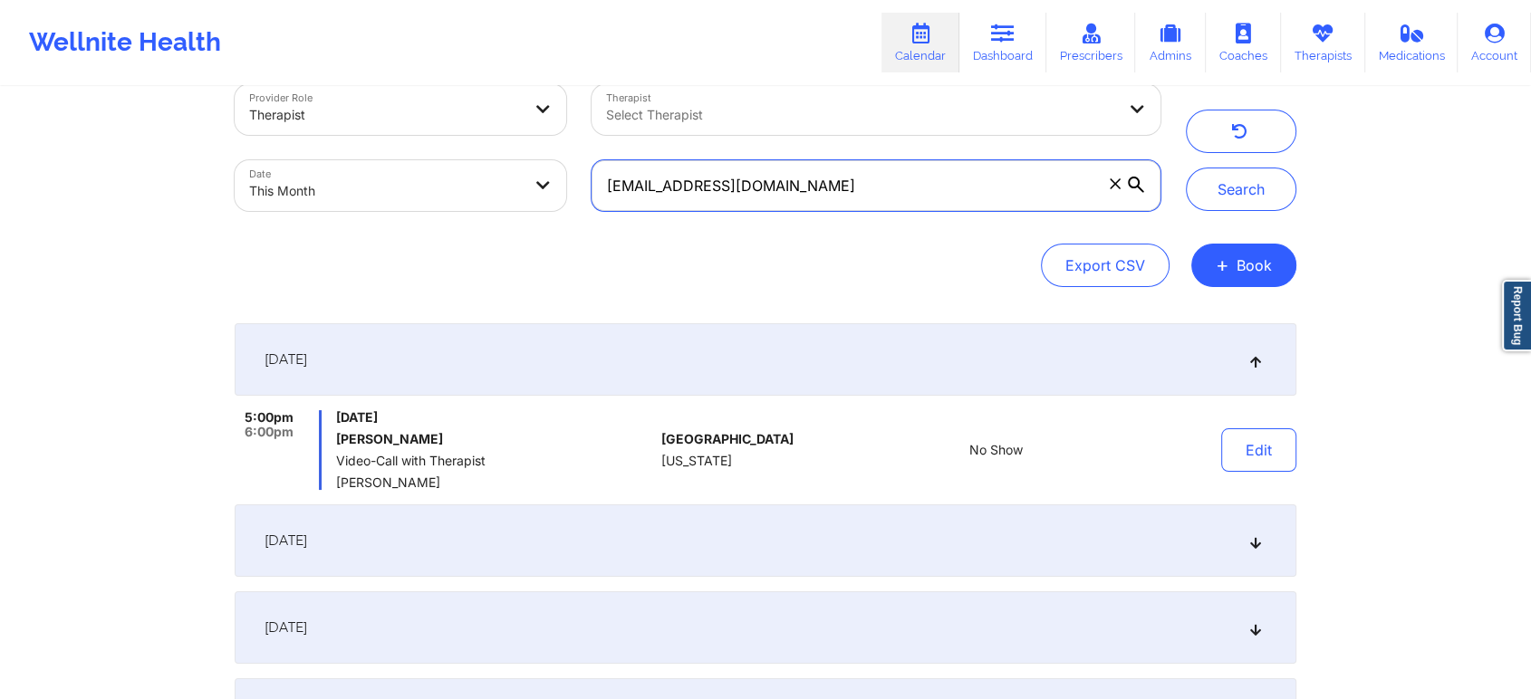
scroll to position [40, 0]
click at [1186, 165] on button "Search" at bounding box center [1241, 186] width 110 height 43
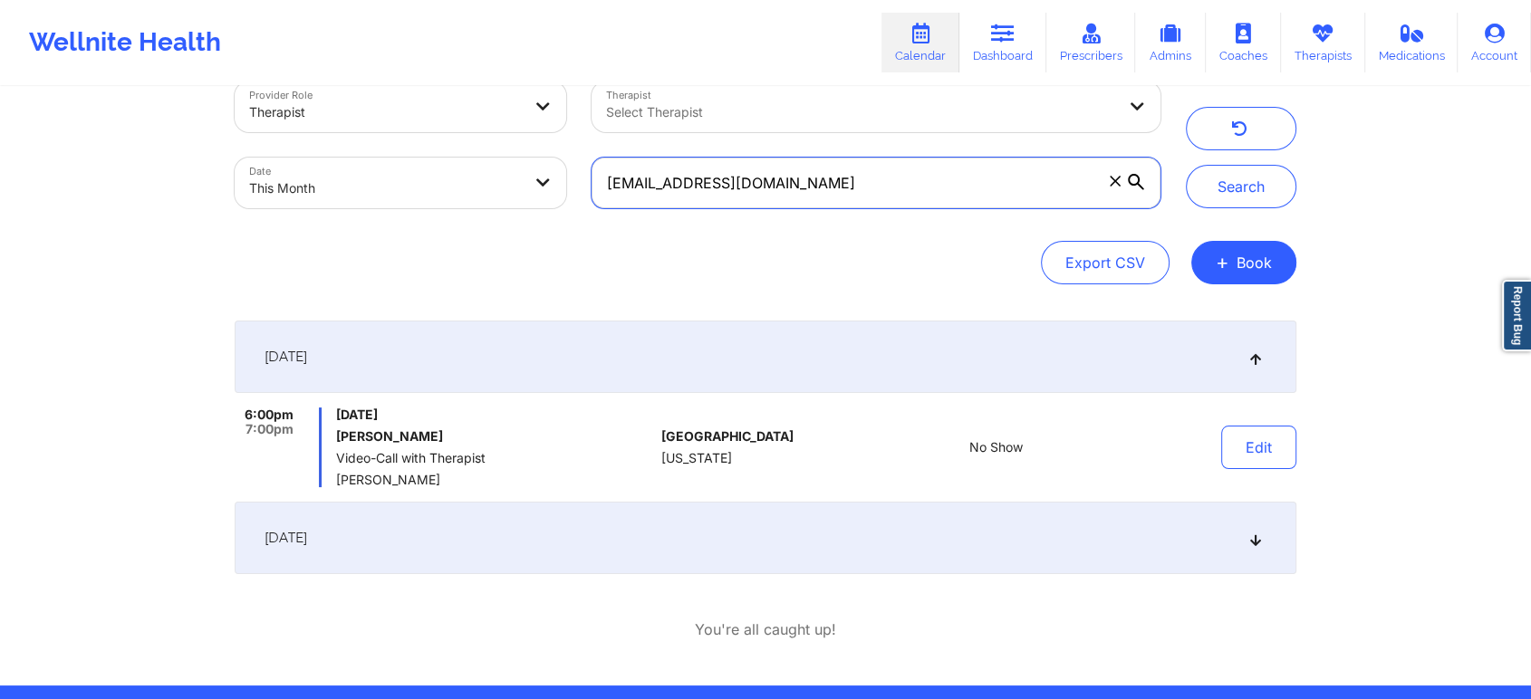
scroll to position [45, 0]
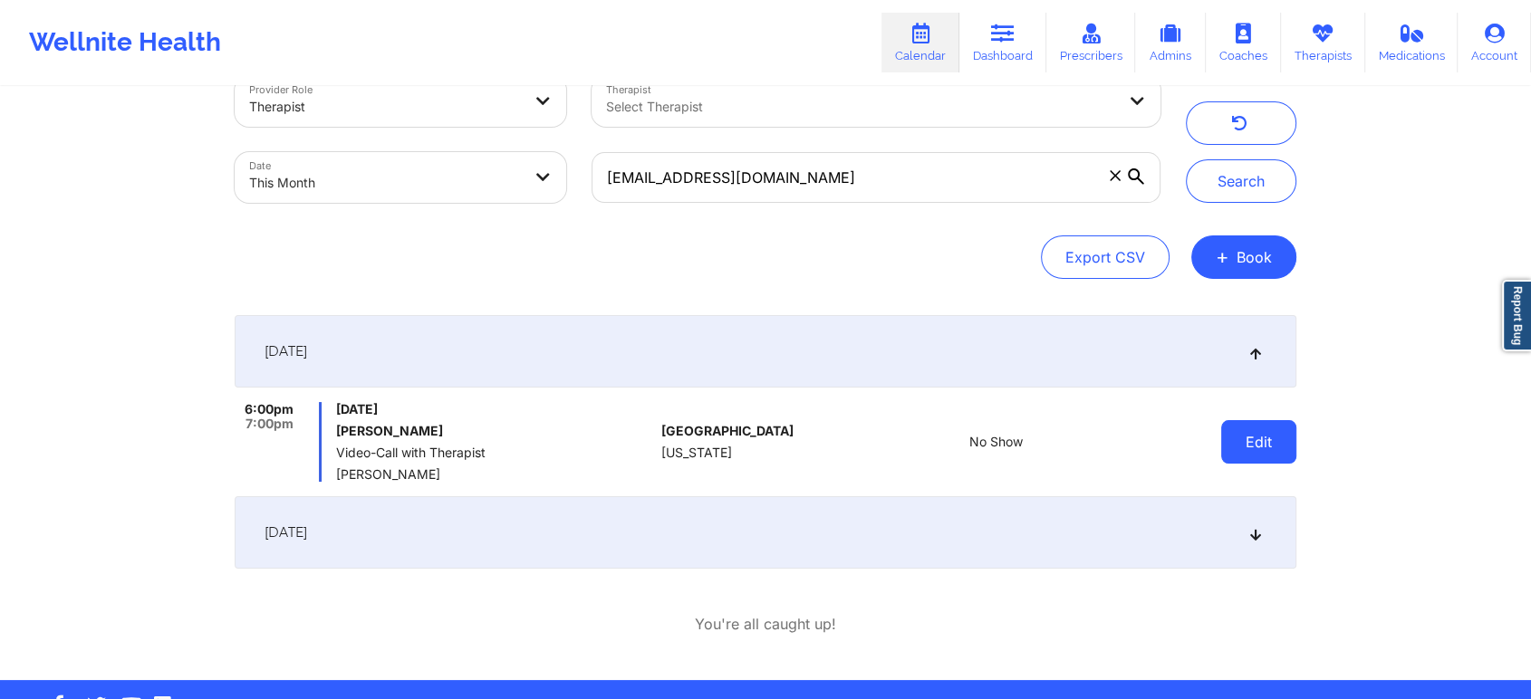
click at [1254, 429] on button "Edit" at bounding box center [1258, 441] width 75 height 43
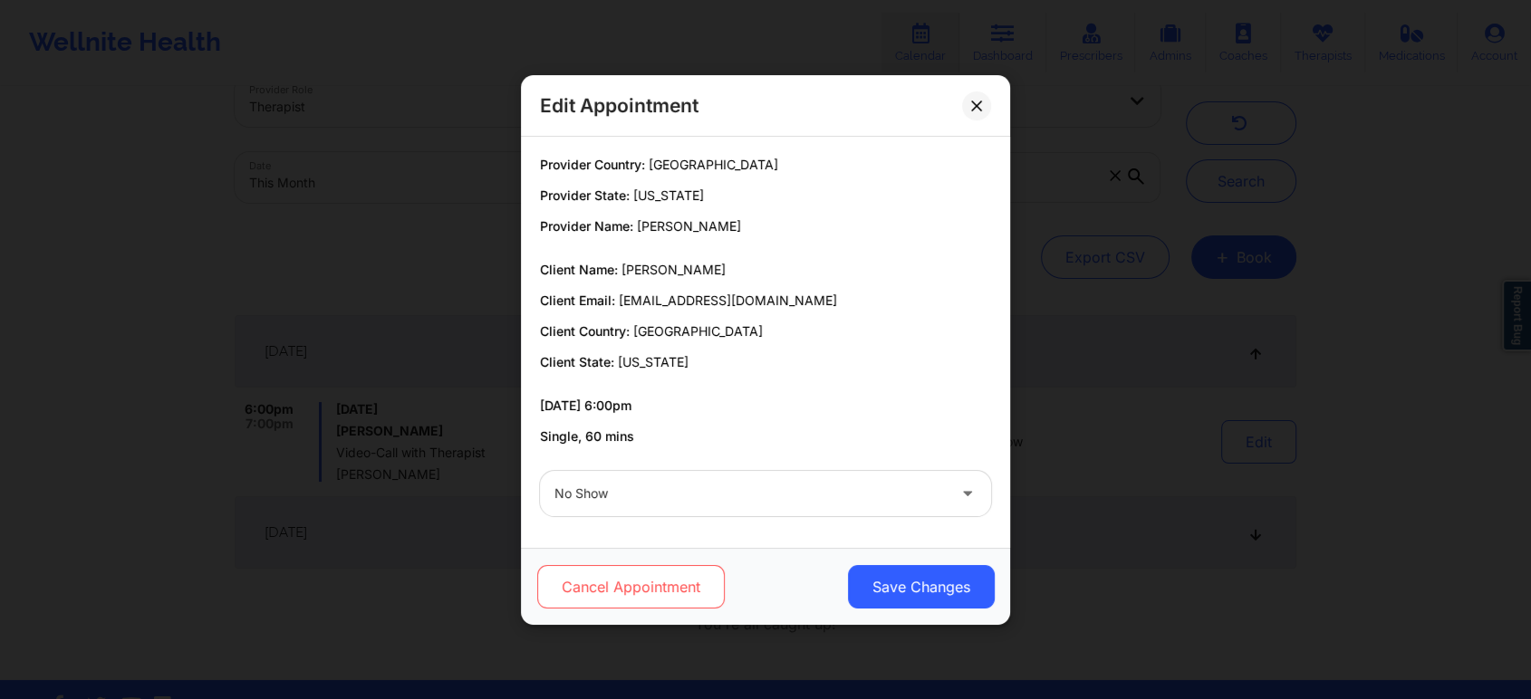
click at [658, 607] on button "Cancel Appointment" at bounding box center [630, 586] width 187 height 43
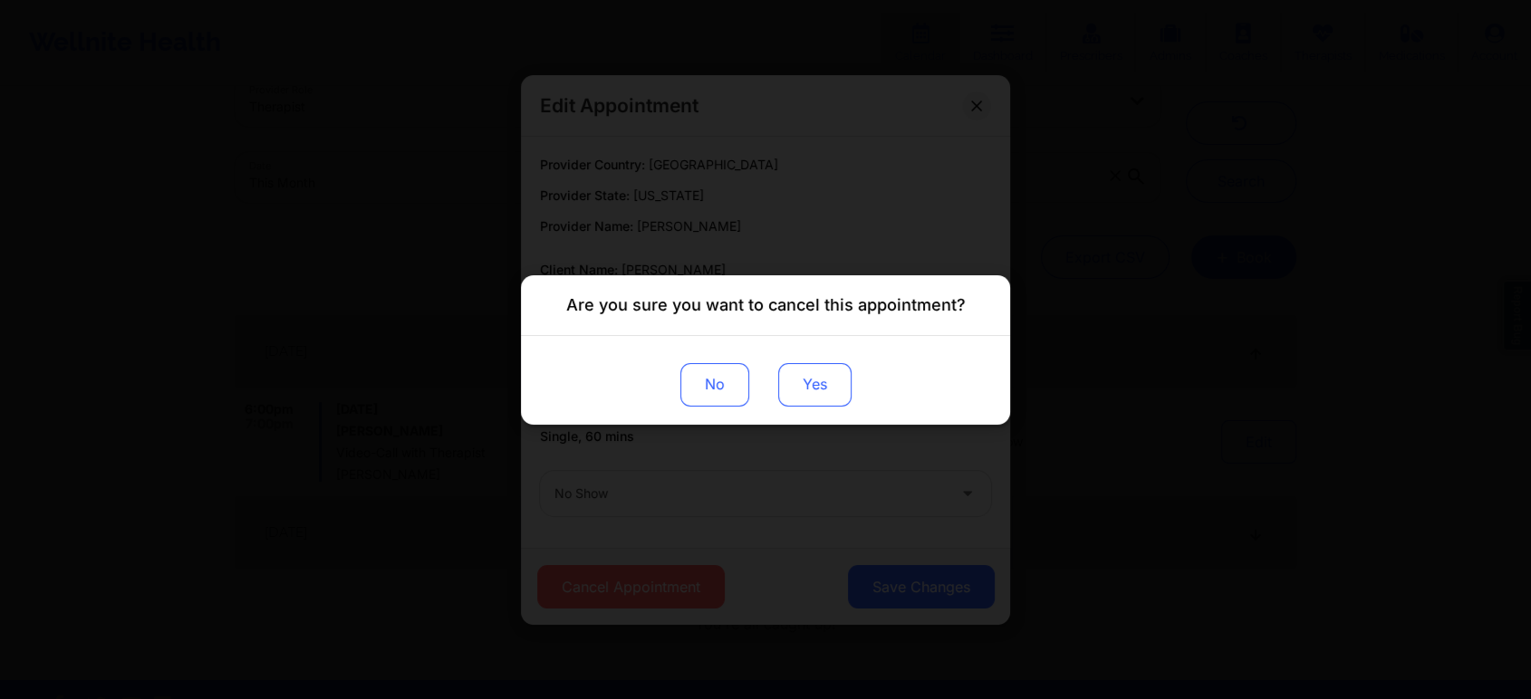
click at [795, 378] on button "Yes" at bounding box center [814, 383] width 73 height 43
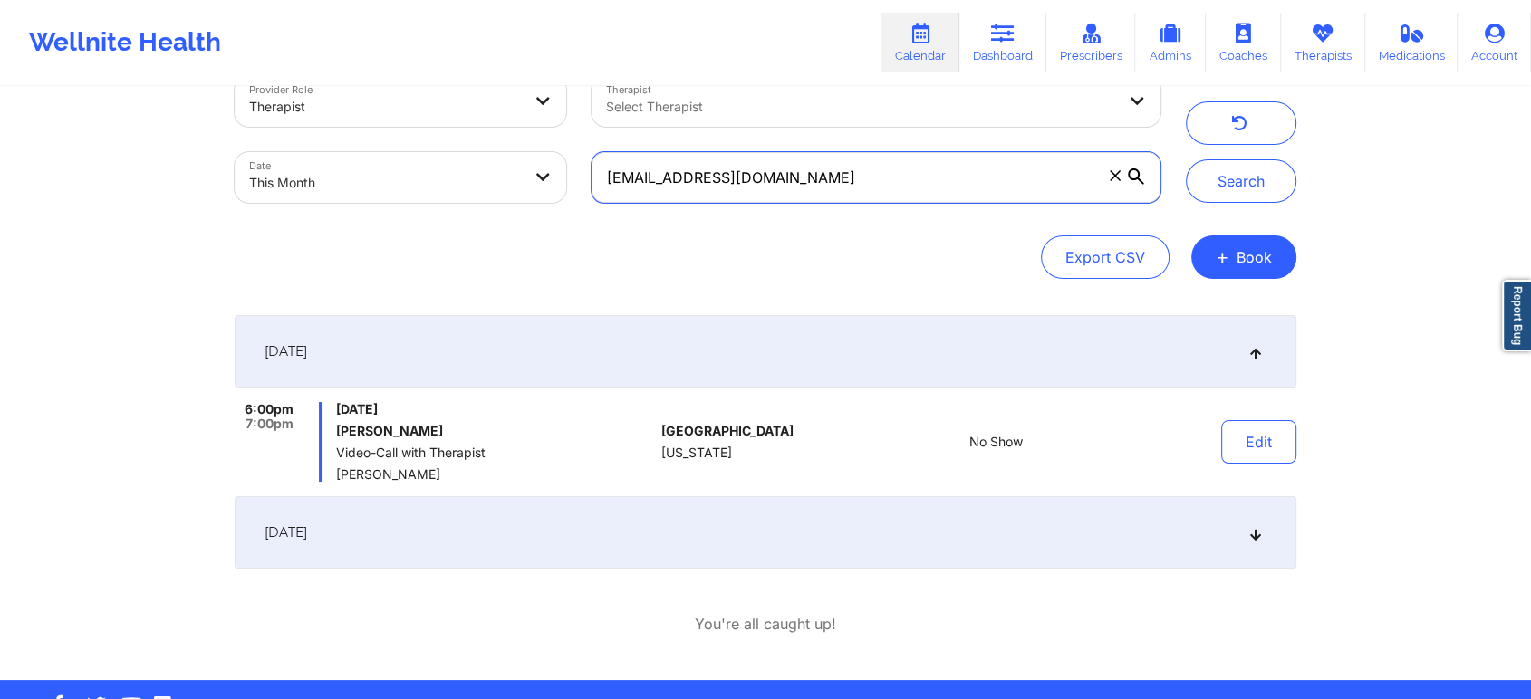
drag, startPoint x: 817, startPoint y: 170, endPoint x: 494, endPoint y: 162, distance: 323.4
click at [494, 162] on div "Provider Role Therapist Therapist Select Therapist Date This Month [EMAIL_ADDRE…" at bounding box center [697, 139] width 951 height 152
paste input "marktimothylang"
click at [1186, 159] on button "Search" at bounding box center [1241, 180] width 110 height 43
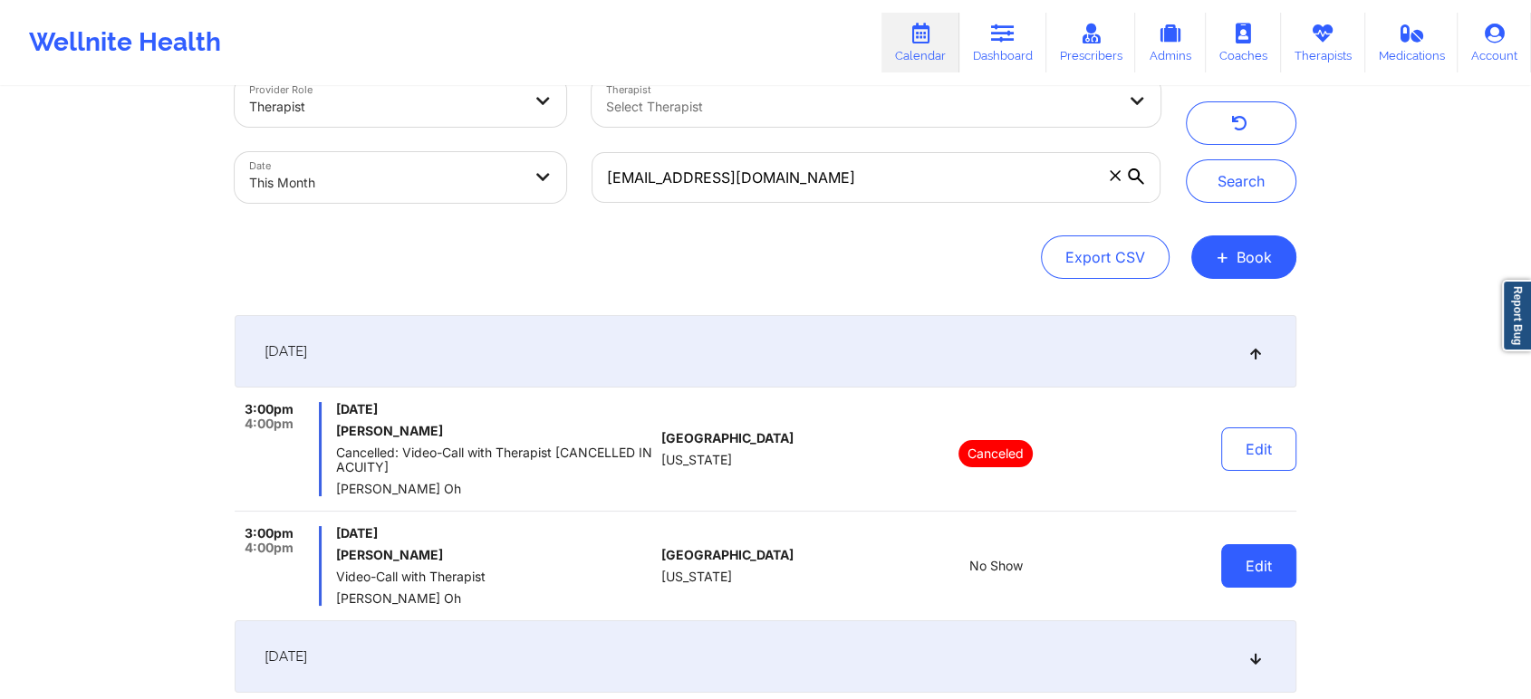
click at [1285, 571] on button "Edit" at bounding box center [1258, 565] width 75 height 43
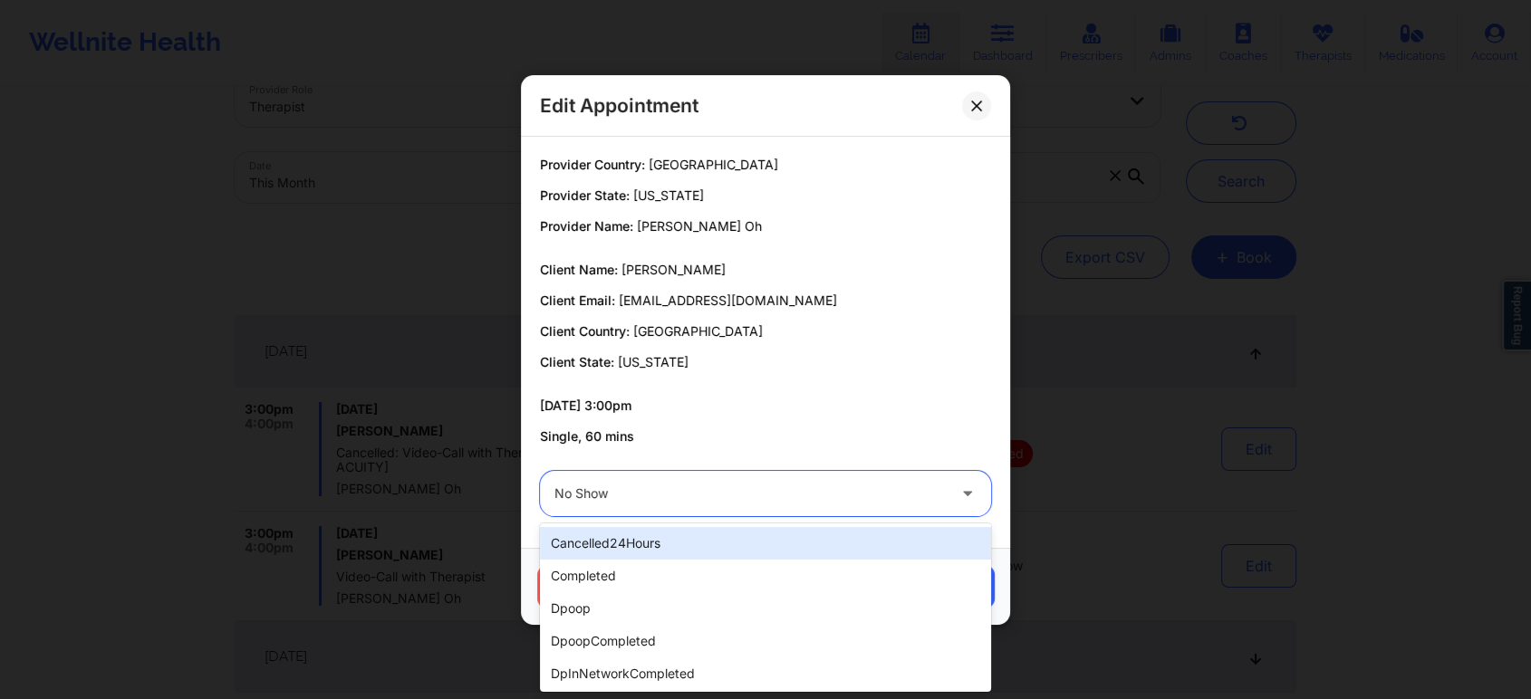
click at [568, 488] on div at bounding box center [749, 494] width 391 height 22
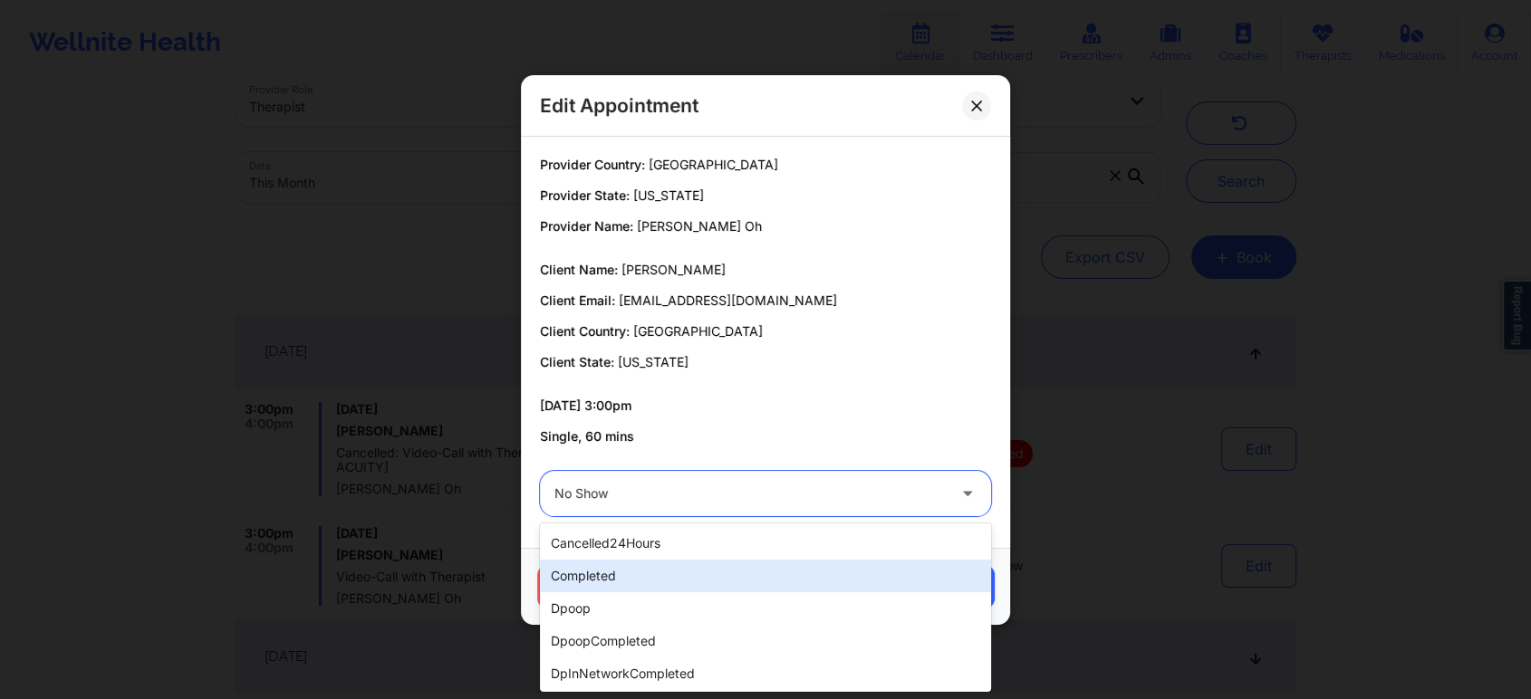
click at [647, 562] on div "completed" at bounding box center [765, 576] width 451 height 33
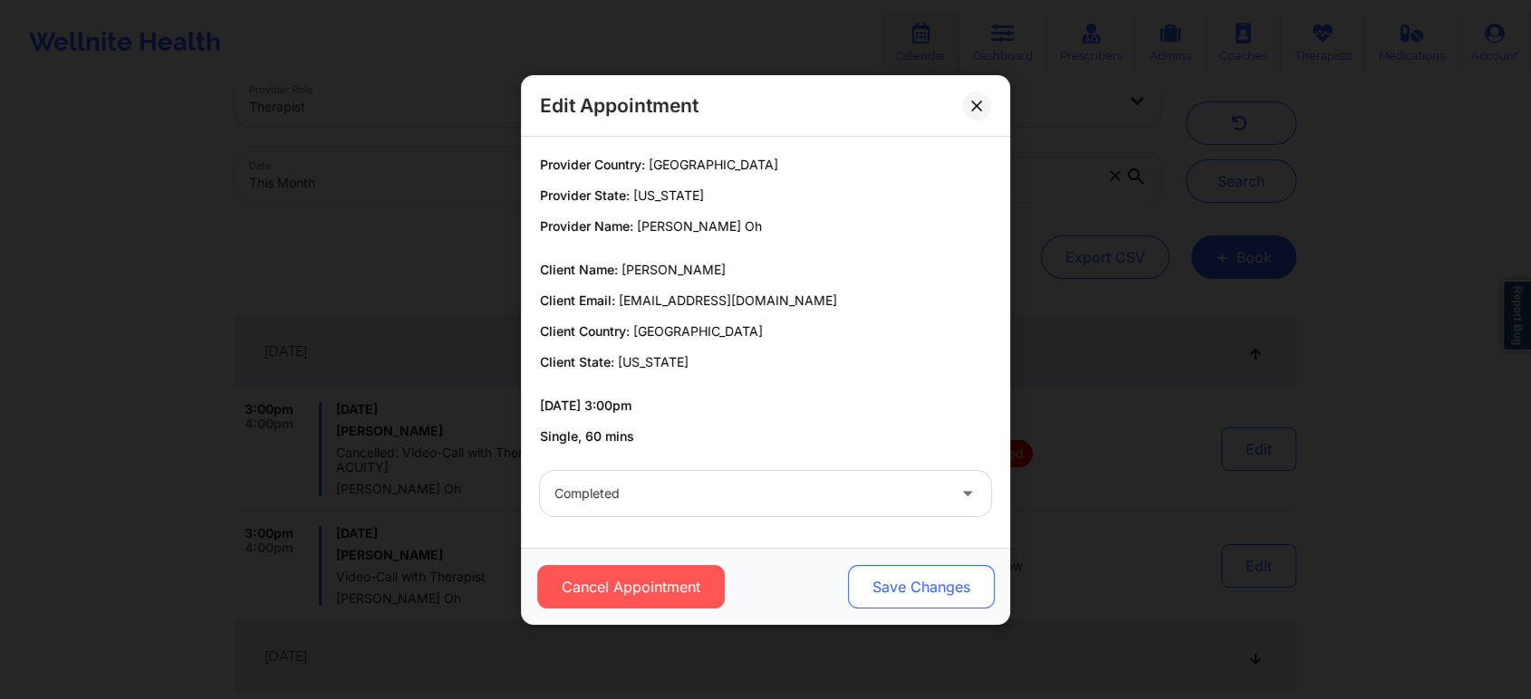
click at [877, 567] on button "Save Changes" at bounding box center [921, 586] width 147 height 43
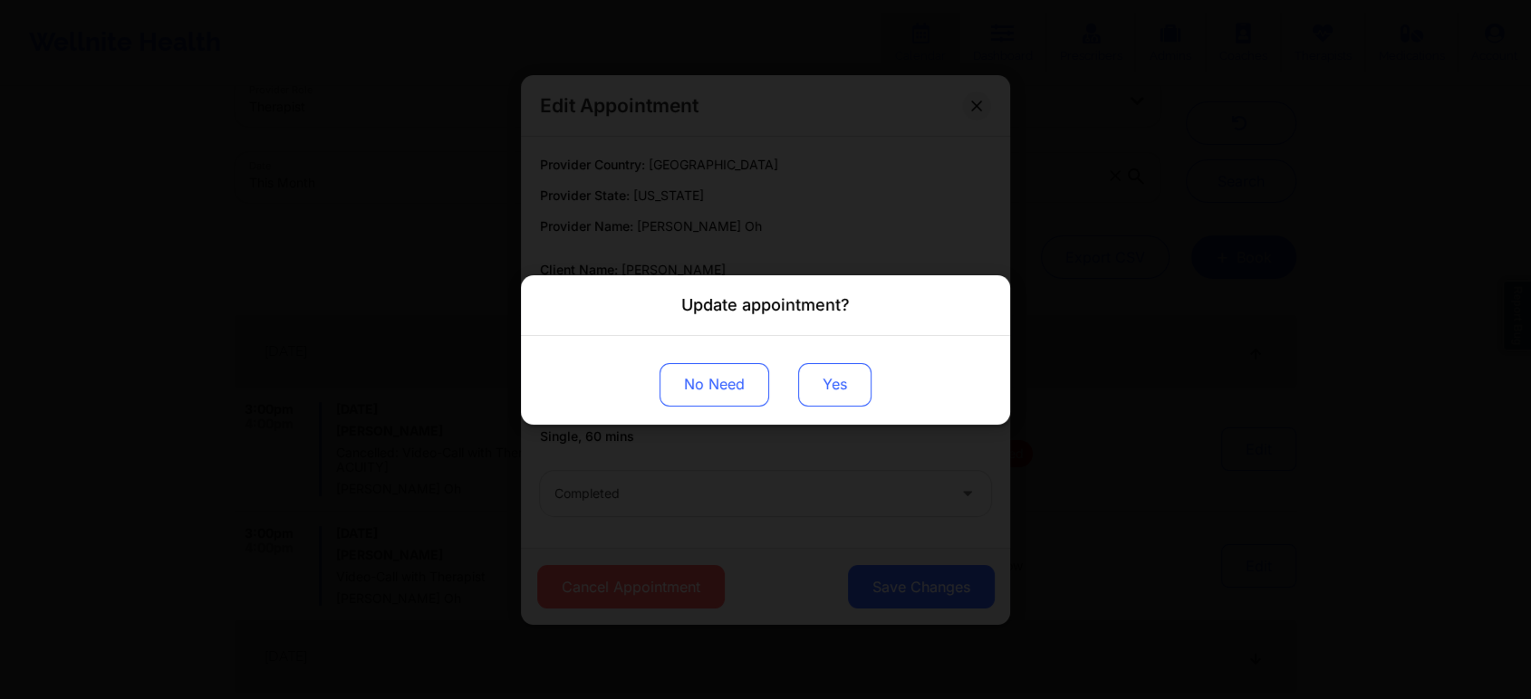
click at [820, 365] on button "Yes" at bounding box center [834, 383] width 73 height 43
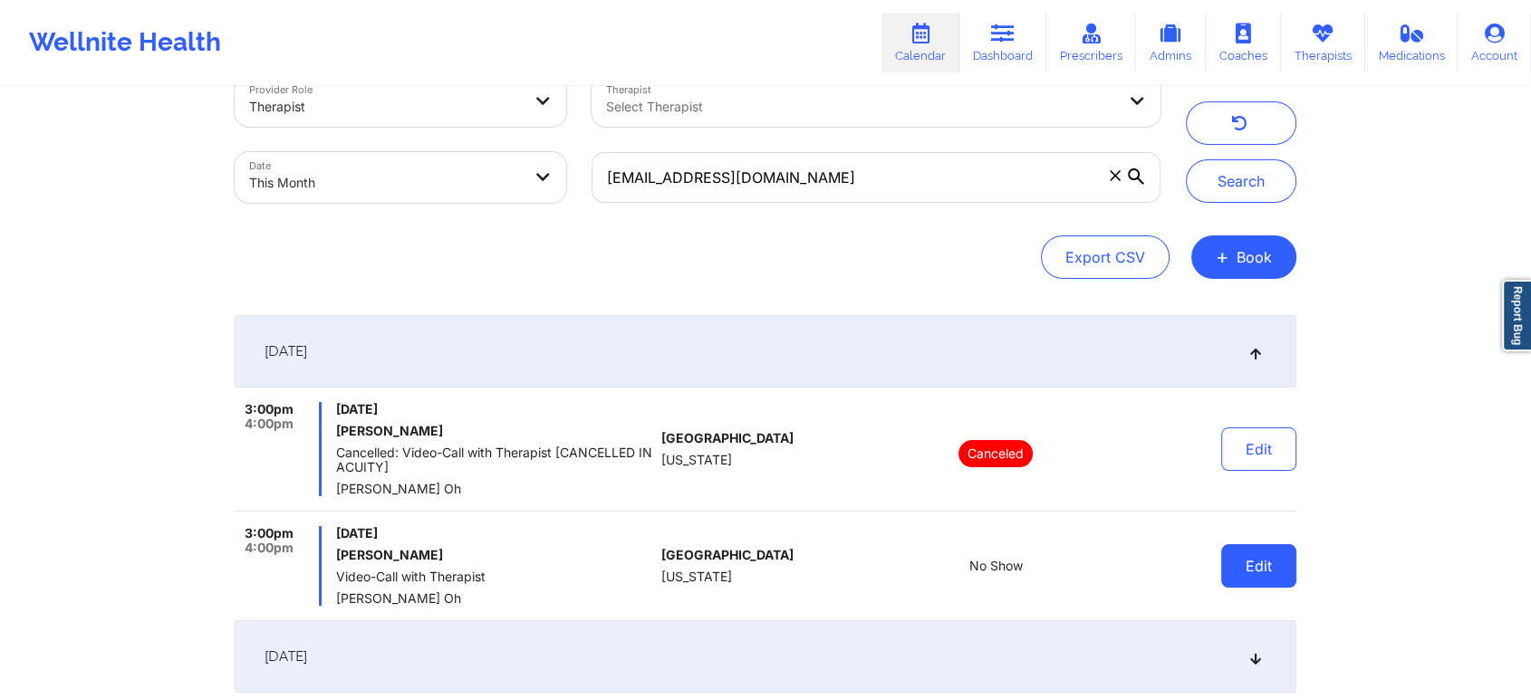
click at [1269, 557] on button "Edit" at bounding box center [1258, 565] width 75 height 43
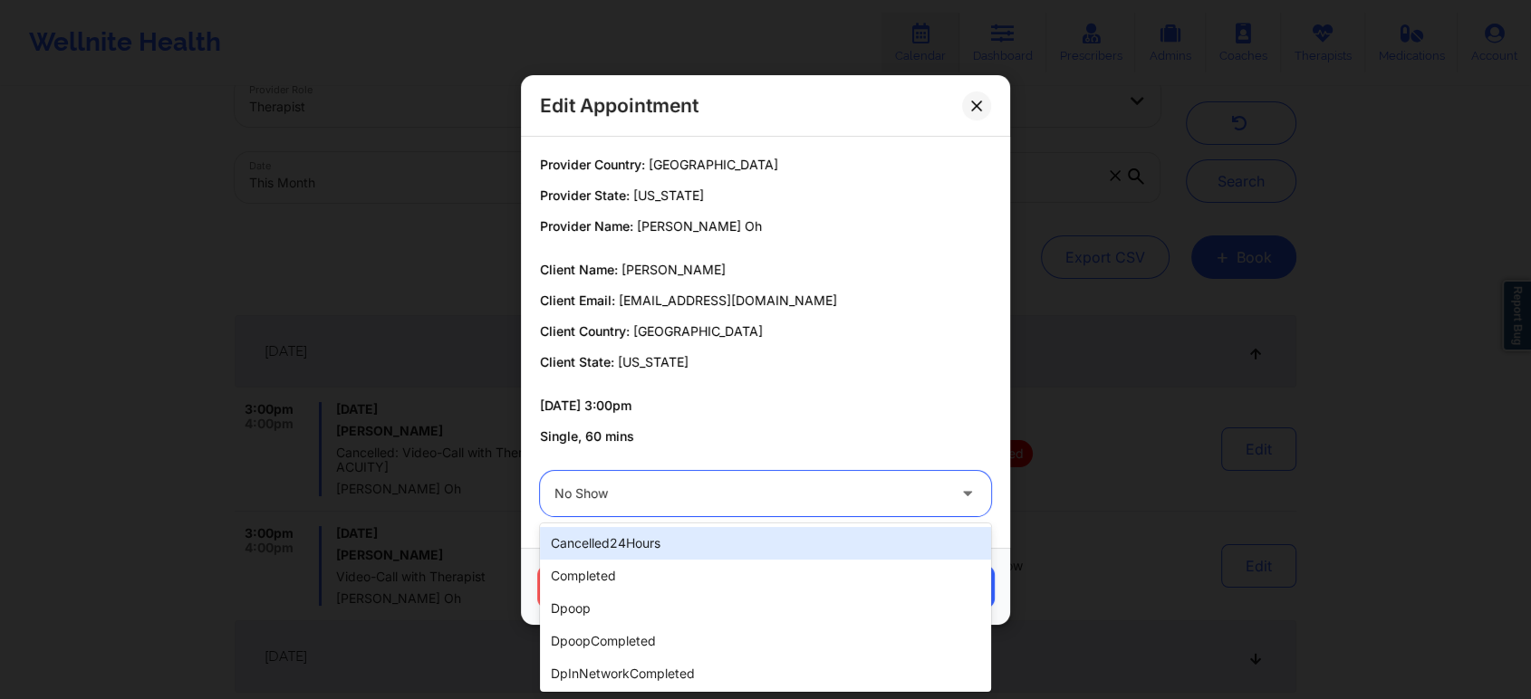
click at [838, 485] on div at bounding box center [749, 494] width 391 height 22
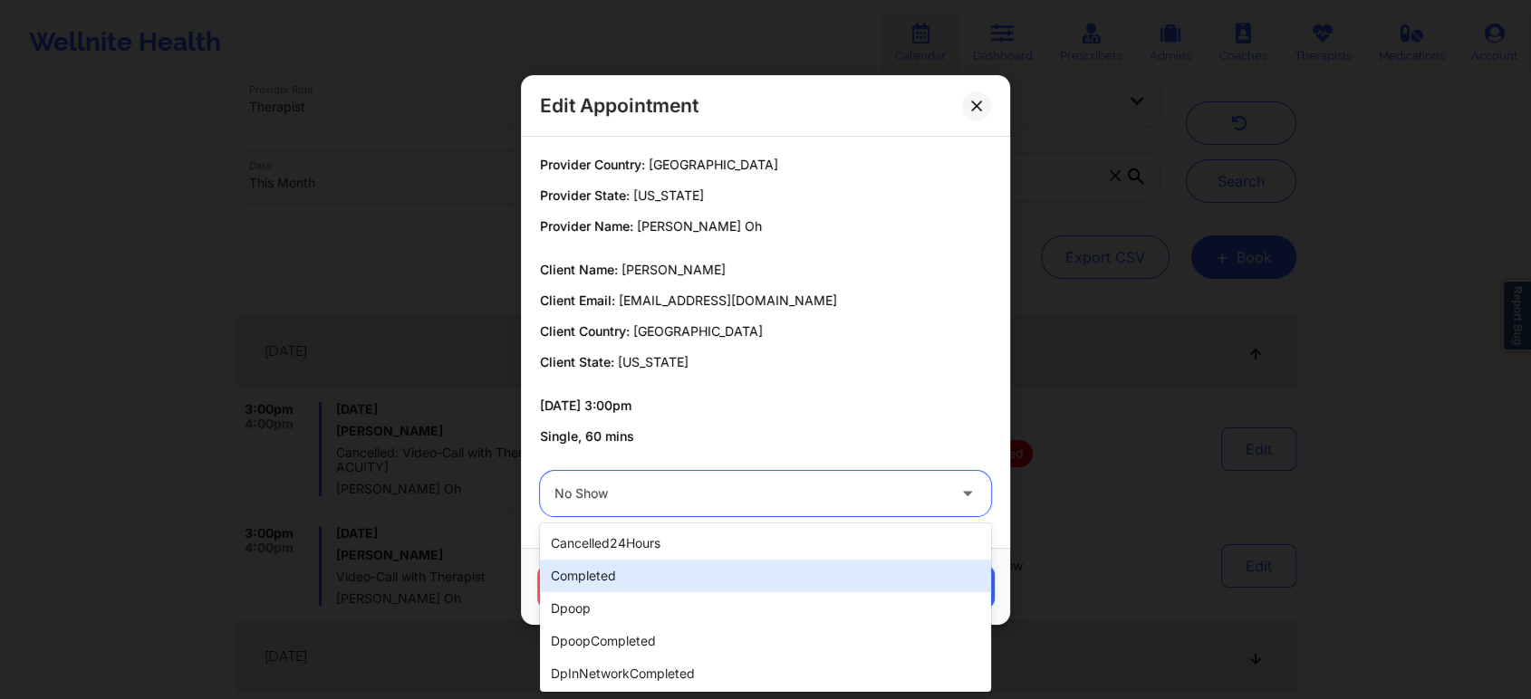
click at [724, 573] on div "completed" at bounding box center [765, 576] width 451 height 33
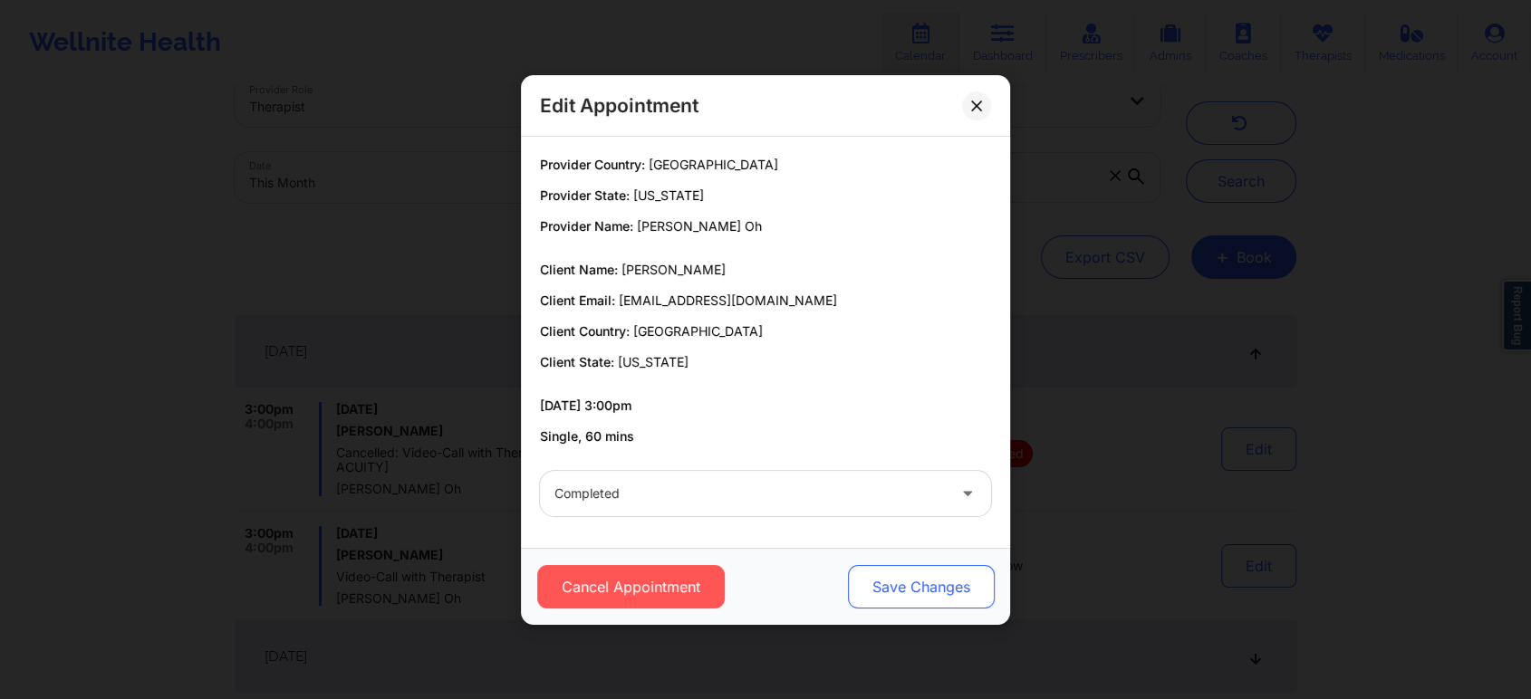
click at [917, 600] on button "Save Changes" at bounding box center [921, 586] width 147 height 43
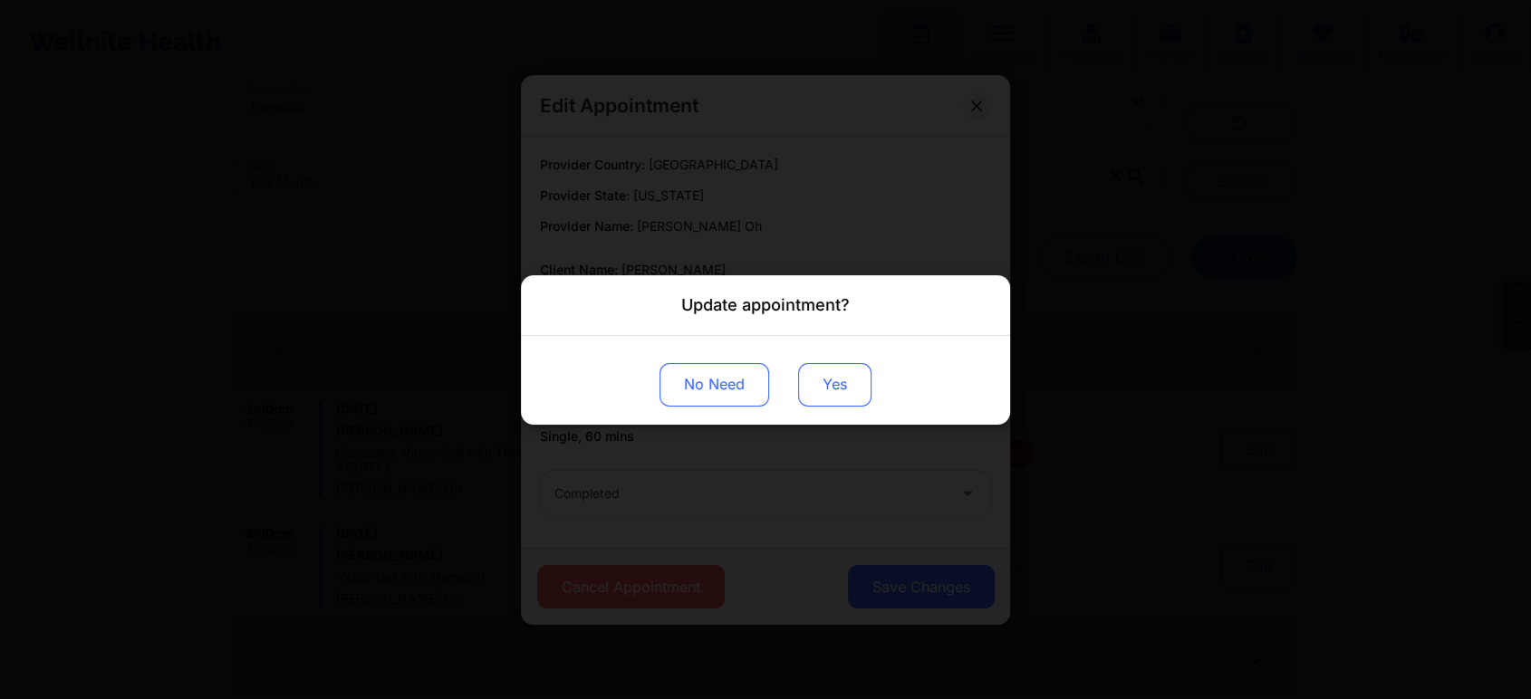
click at [816, 382] on button "Yes" at bounding box center [834, 383] width 73 height 43
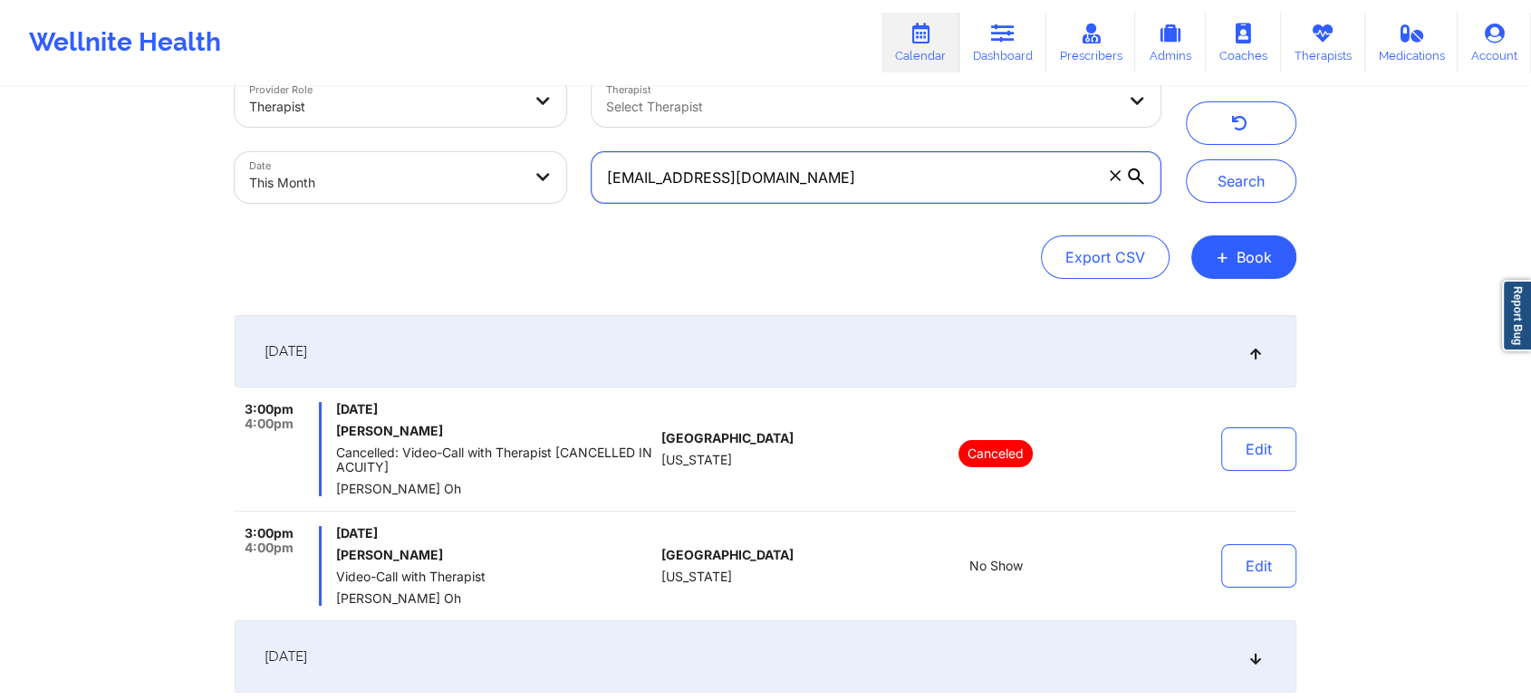
drag, startPoint x: 878, startPoint y: 178, endPoint x: 460, endPoint y: 193, distance: 417.8
click at [460, 193] on div "Provider Role Therapist Therapist Select Therapist Date This Month [EMAIL_ADDRE…" at bounding box center [697, 139] width 951 height 152
paste input "[EMAIL_ADDRESS]"
click at [1186, 159] on button "Search" at bounding box center [1241, 180] width 110 height 43
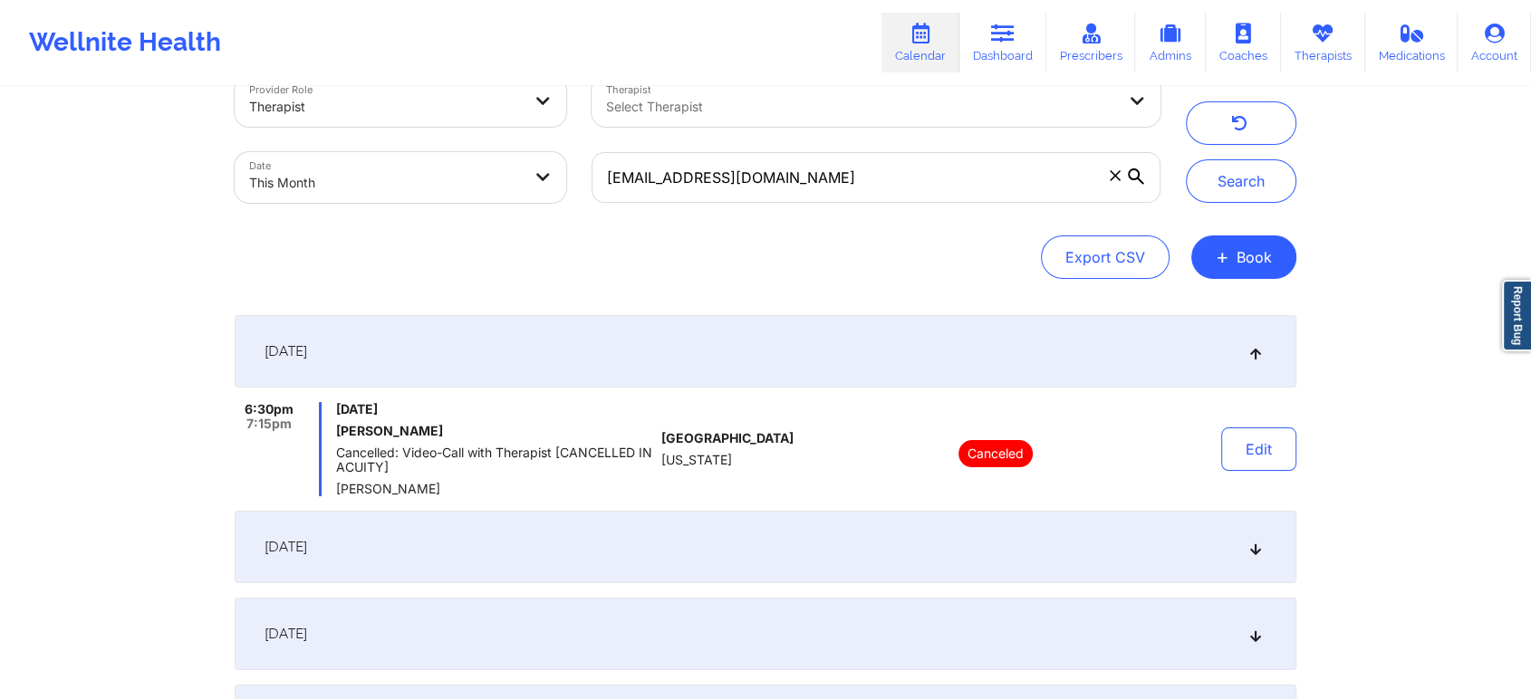
click at [541, 526] on div "[DATE]" at bounding box center [765, 547] width 1061 height 72
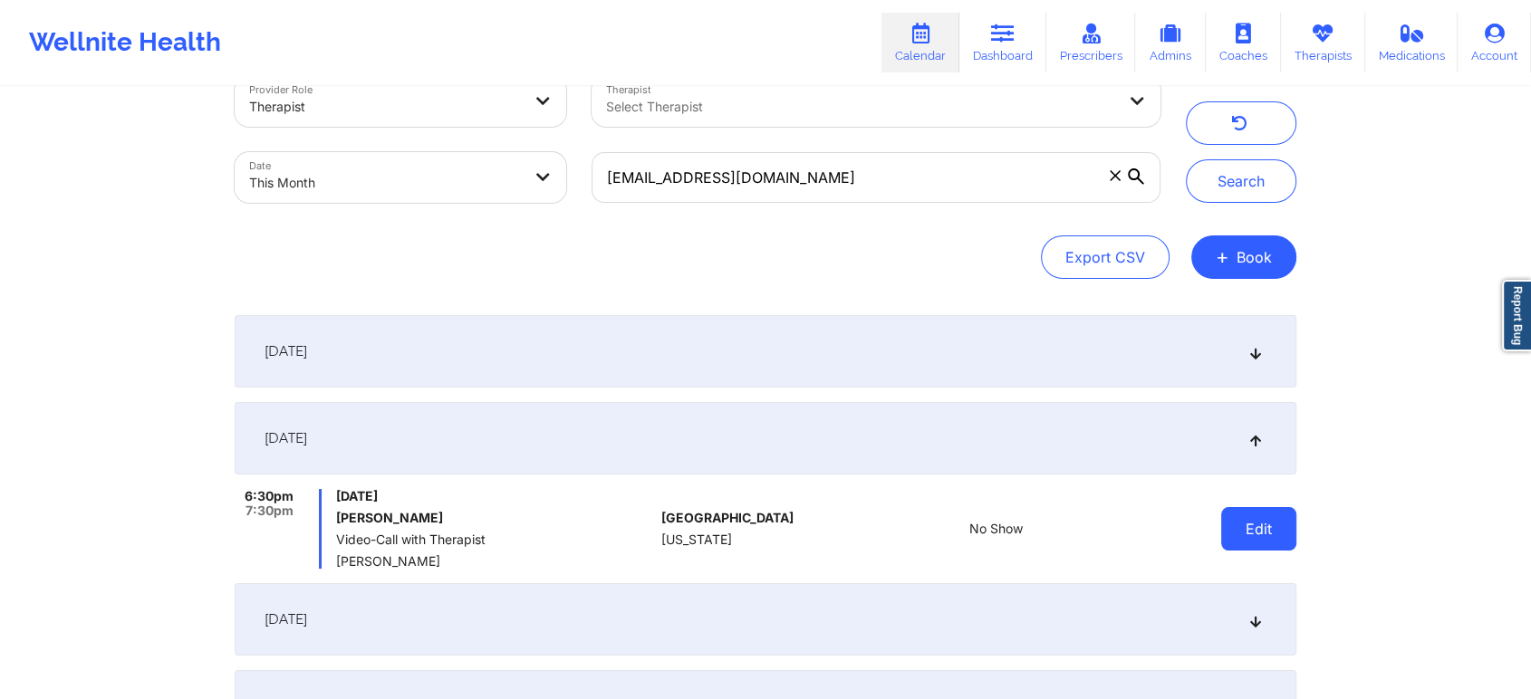
click at [1236, 542] on button "Edit" at bounding box center [1258, 528] width 75 height 43
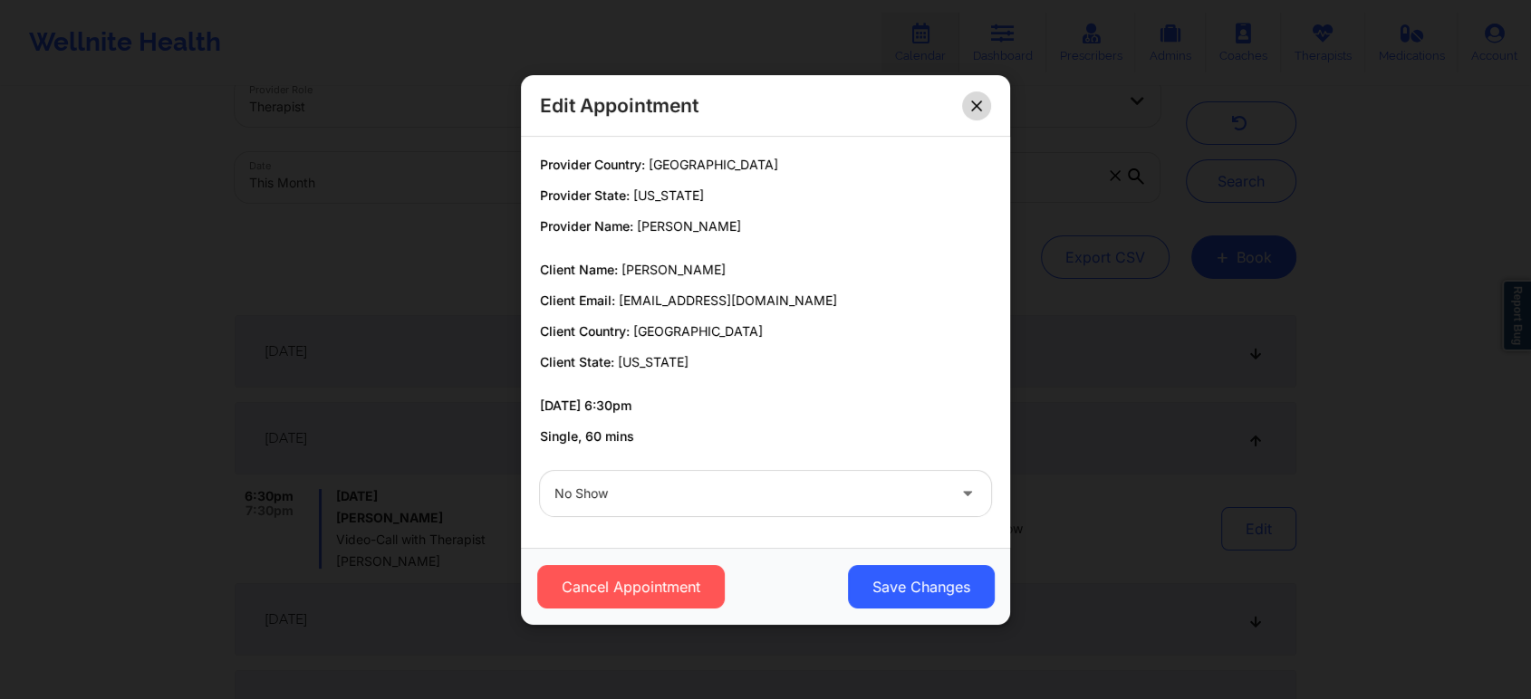
click at [985, 95] on button at bounding box center [976, 105] width 29 height 29
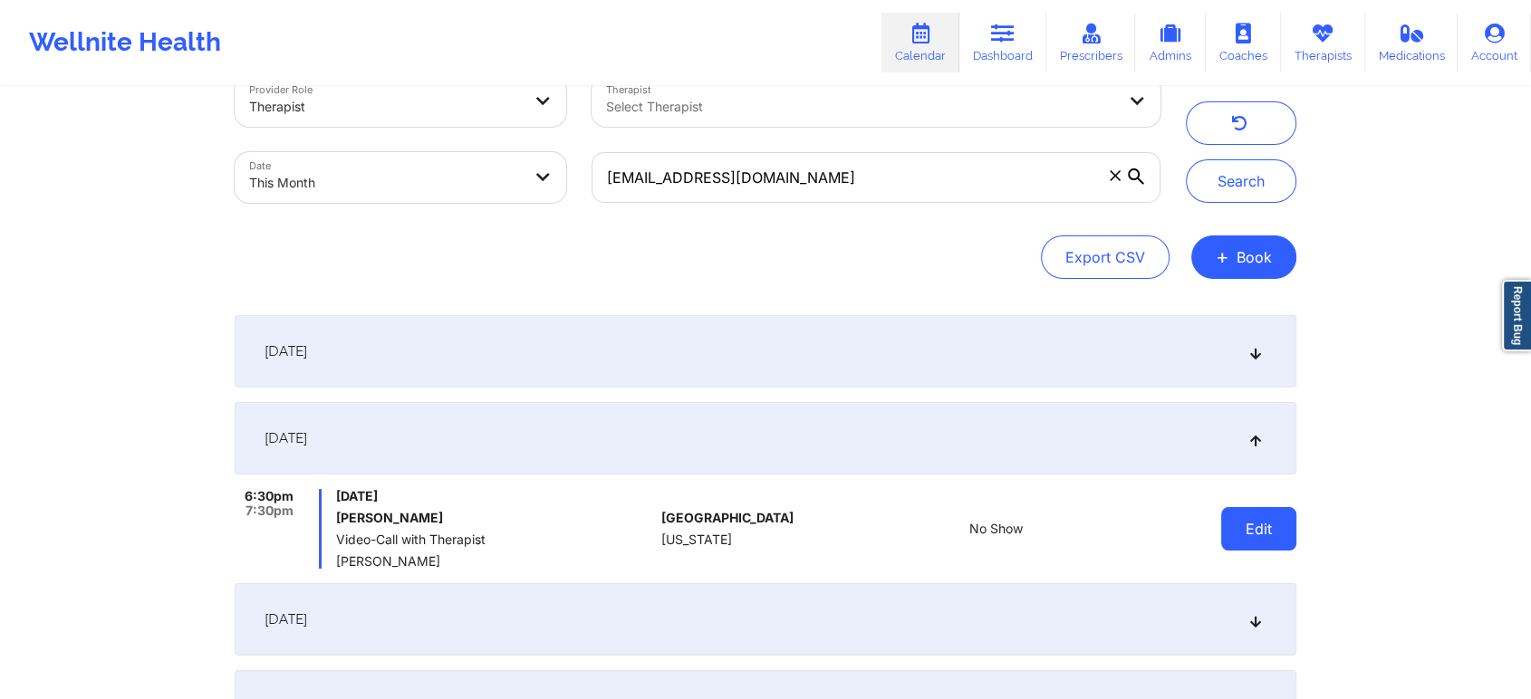
click at [1249, 532] on button "Edit" at bounding box center [1258, 528] width 75 height 43
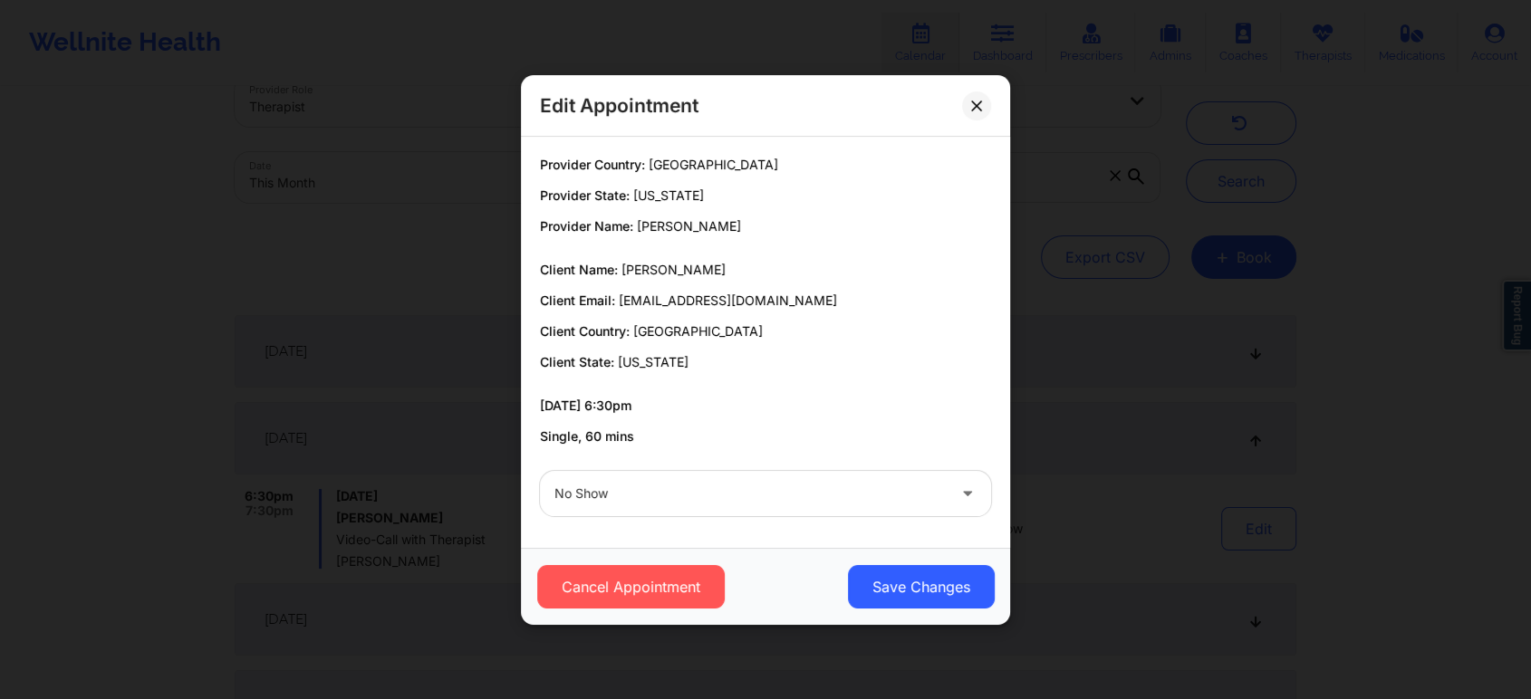
drag, startPoint x: 993, startPoint y: 125, endPoint x: 974, endPoint y: 81, distance: 47.9
click at [974, 81] on div "Edit Appointment" at bounding box center [765, 106] width 489 height 62
drag, startPoint x: 974, startPoint y: 81, endPoint x: 974, endPoint y: 95, distance: 14.5
click at [974, 95] on div "Edit Appointment" at bounding box center [765, 106] width 489 height 62
click at [974, 95] on button at bounding box center [976, 105] width 29 height 29
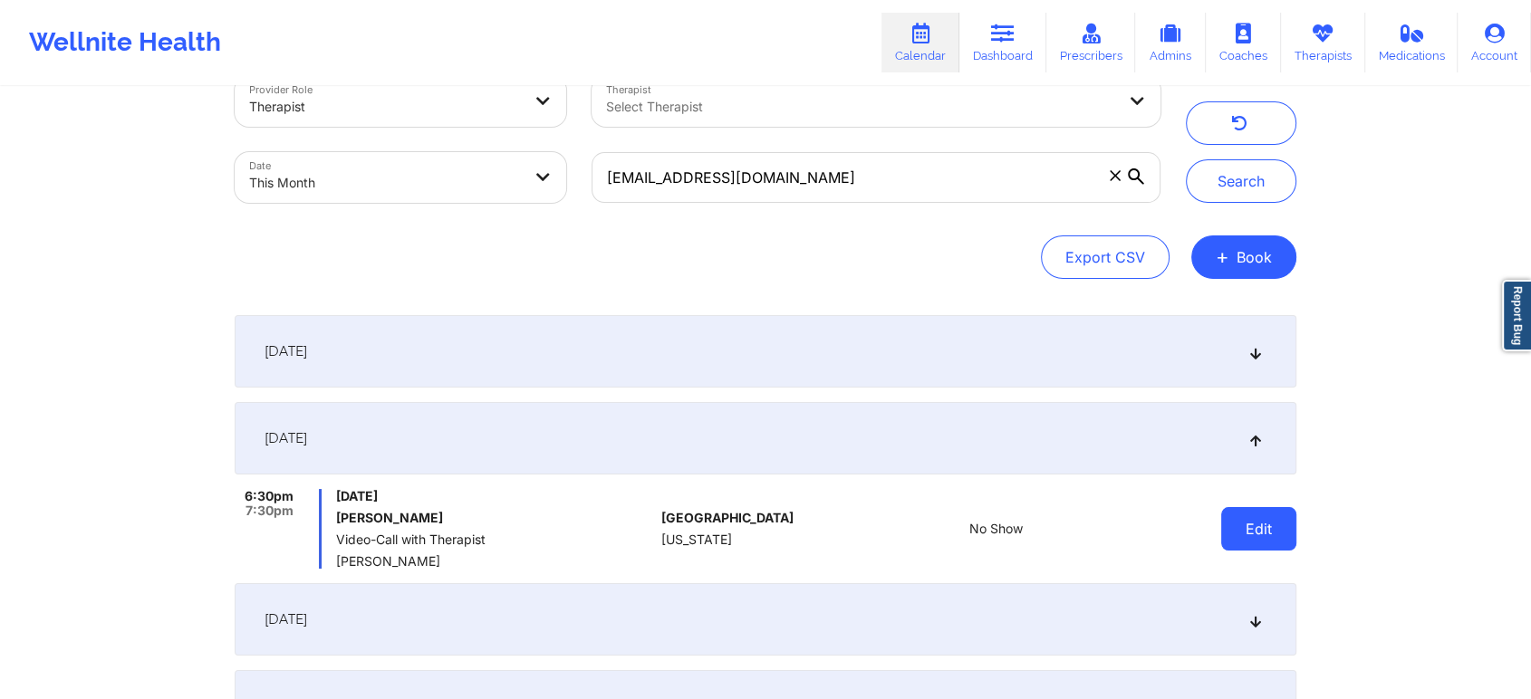
click at [1269, 529] on button "Edit" at bounding box center [1258, 528] width 75 height 43
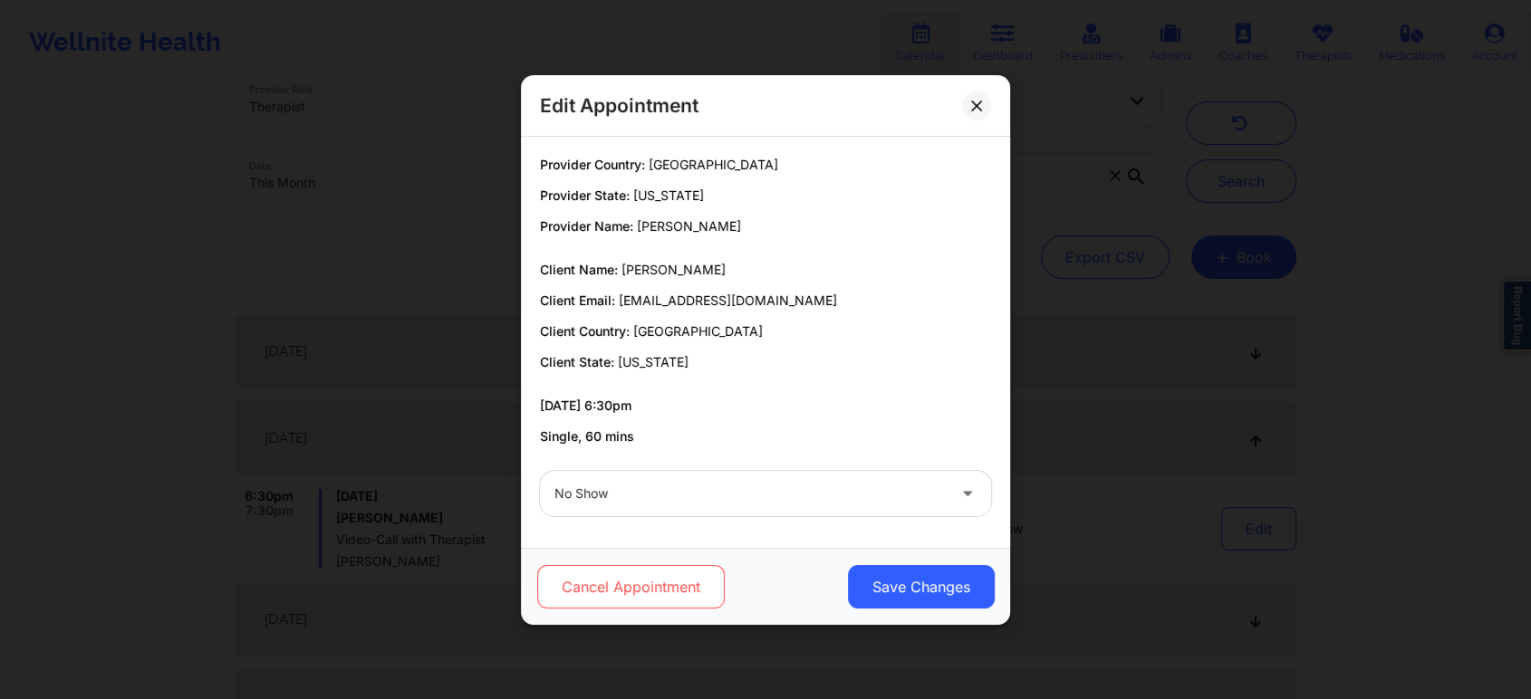
click at [667, 592] on button "Cancel Appointment" at bounding box center [630, 586] width 187 height 43
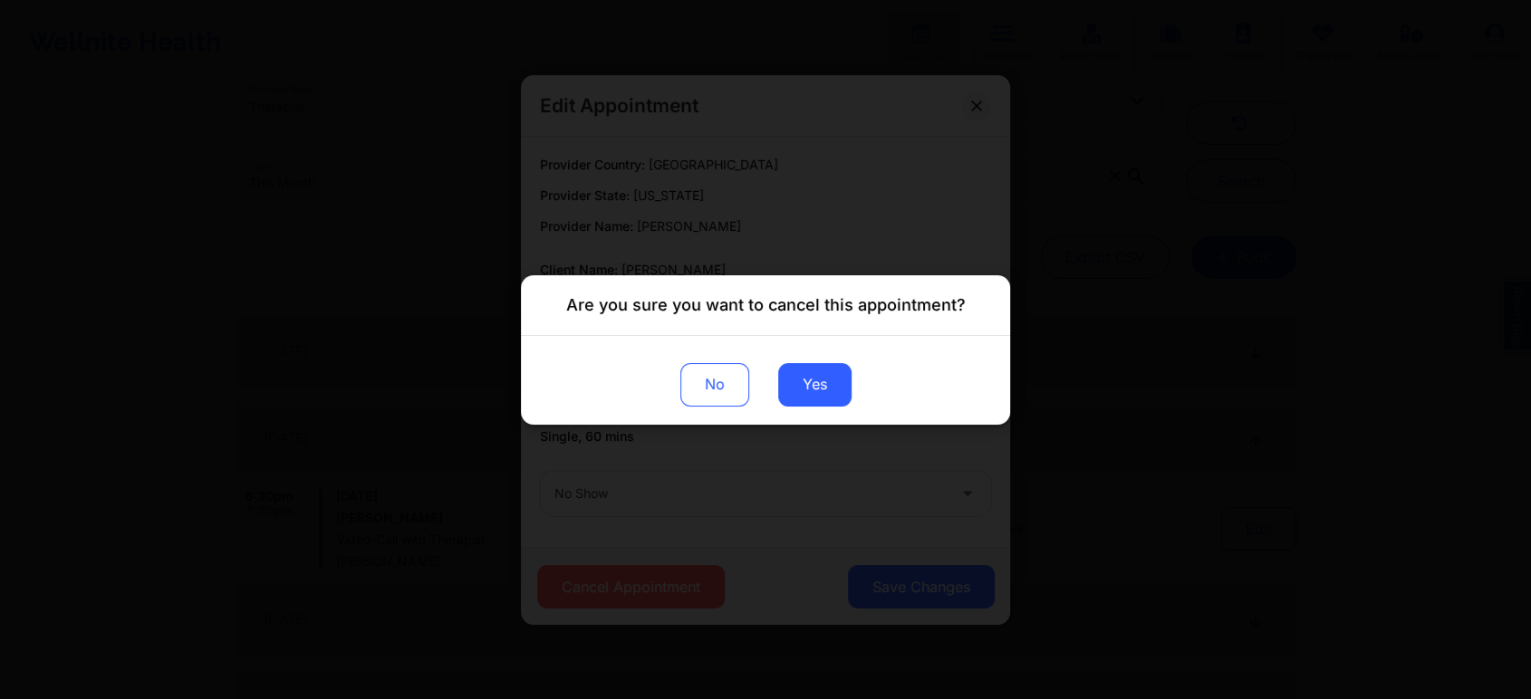
click at [687, 485] on div "Are you sure you want to cancel this appointment? No Yes" at bounding box center [765, 349] width 1531 height 699
click at [701, 382] on button "No" at bounding box center [714, 383] width 69 height 43
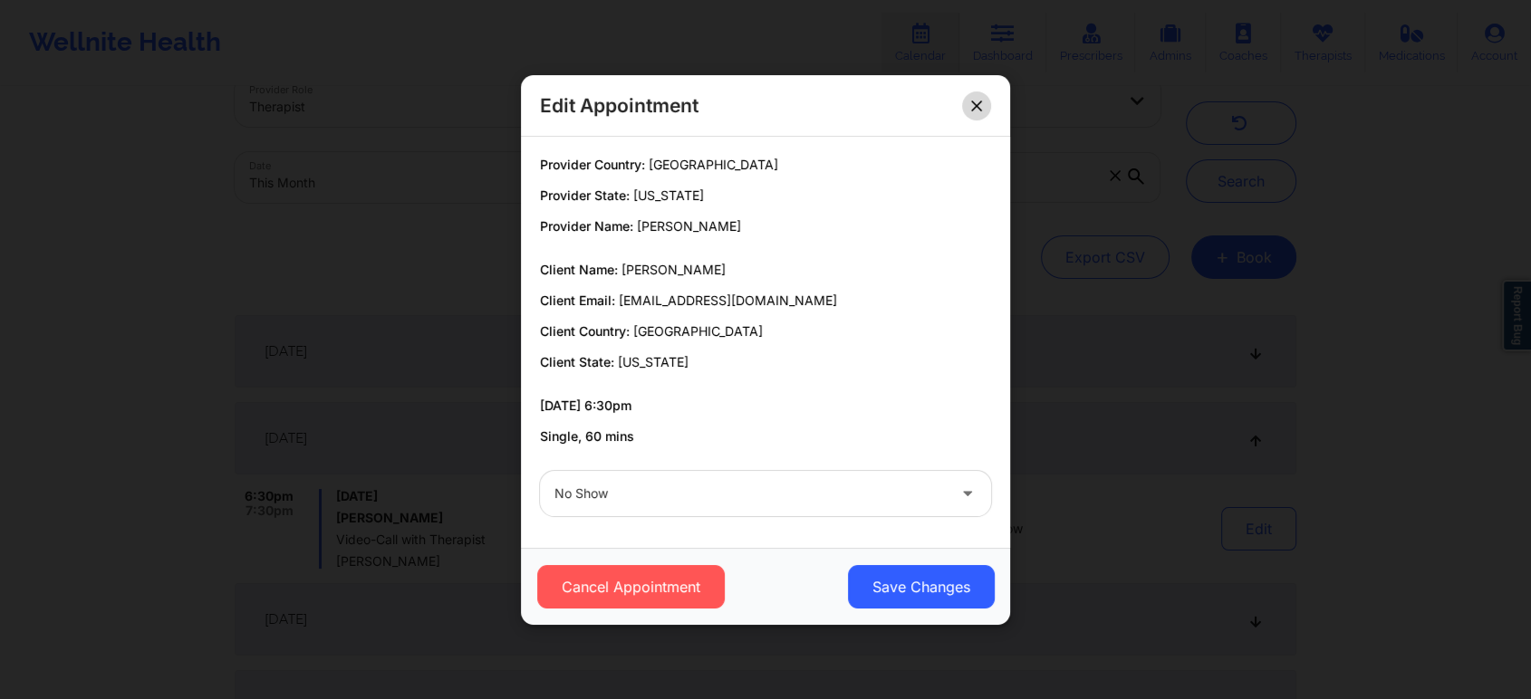
click at [975, 106] on icon at bounding box center [976, 105] width 10 height 10
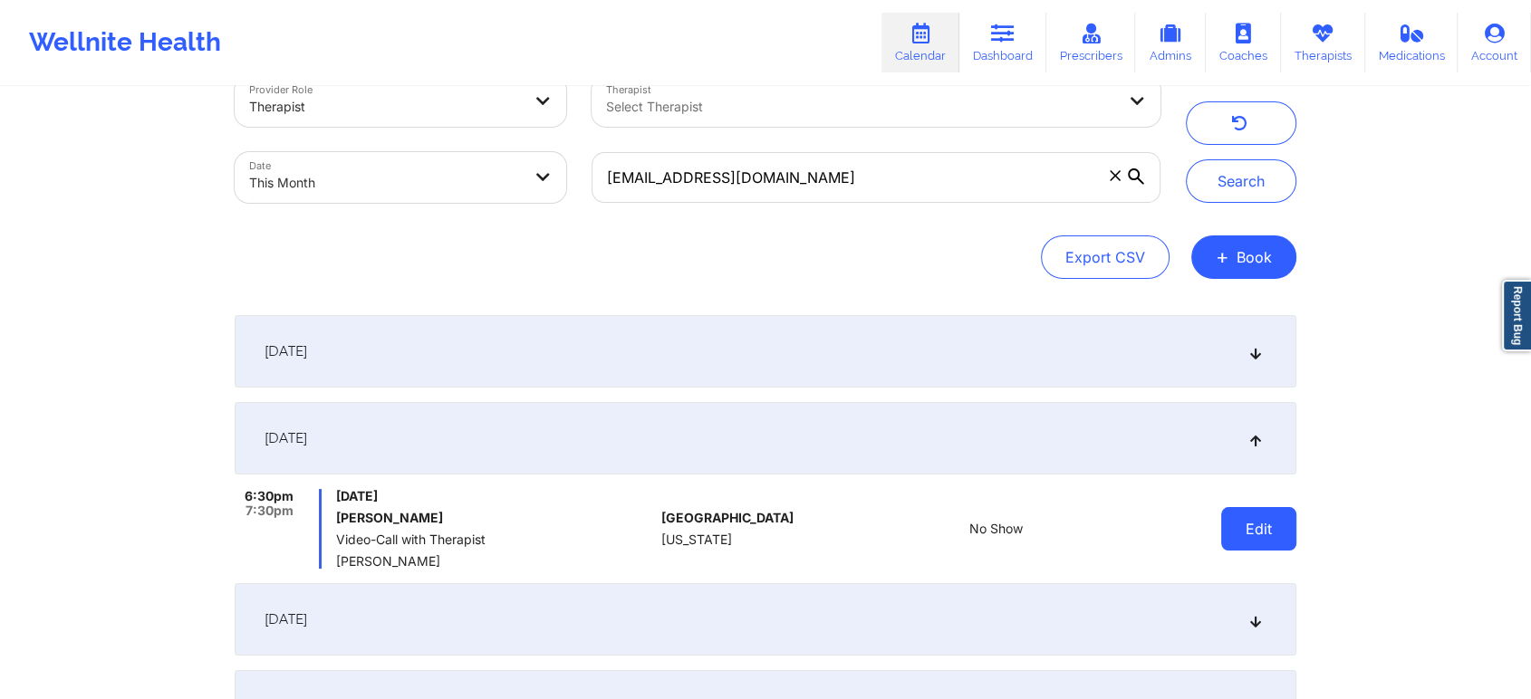
click at [1246, 528] on button "Edit" at bounding box center [1258, 528] width 75 height 43
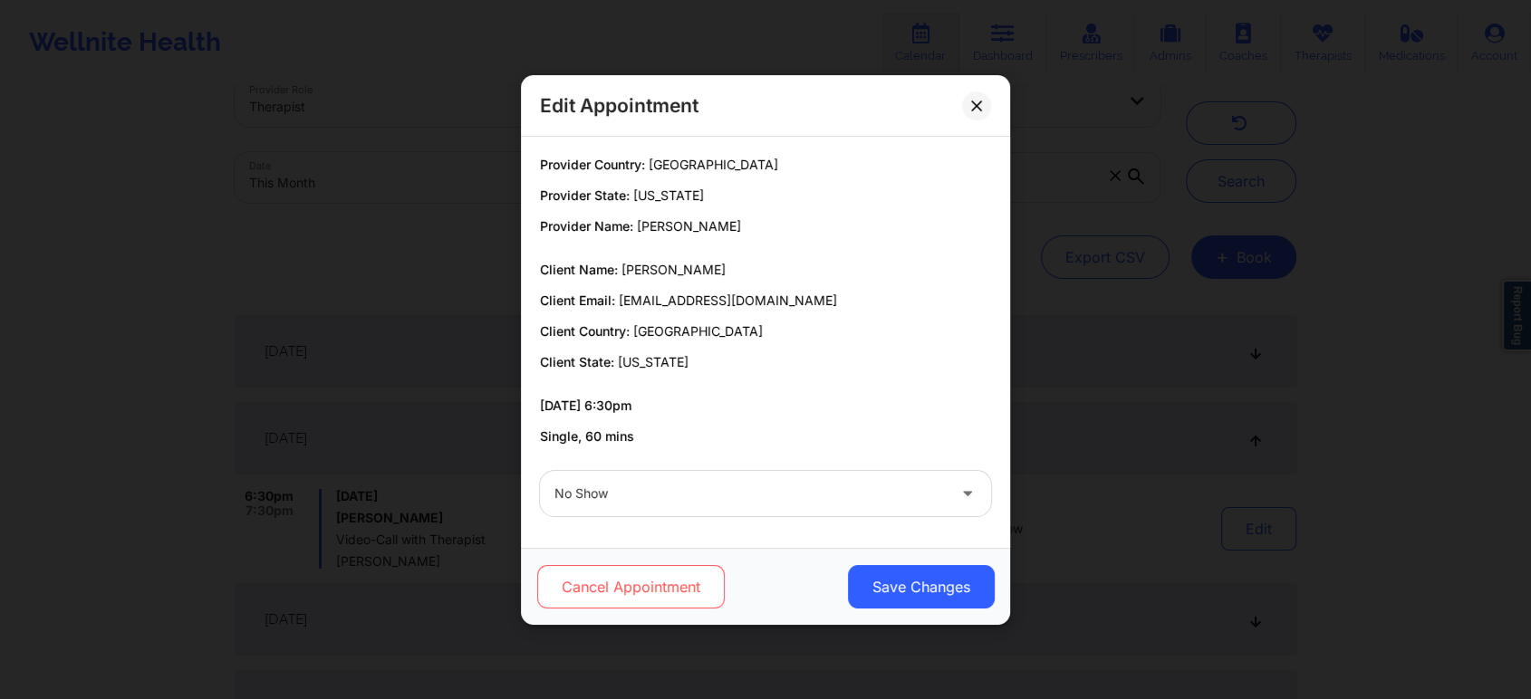
click at [644, 590] on button "Cancel Appointment" at bounding box center [630, 586] width 187 height 43
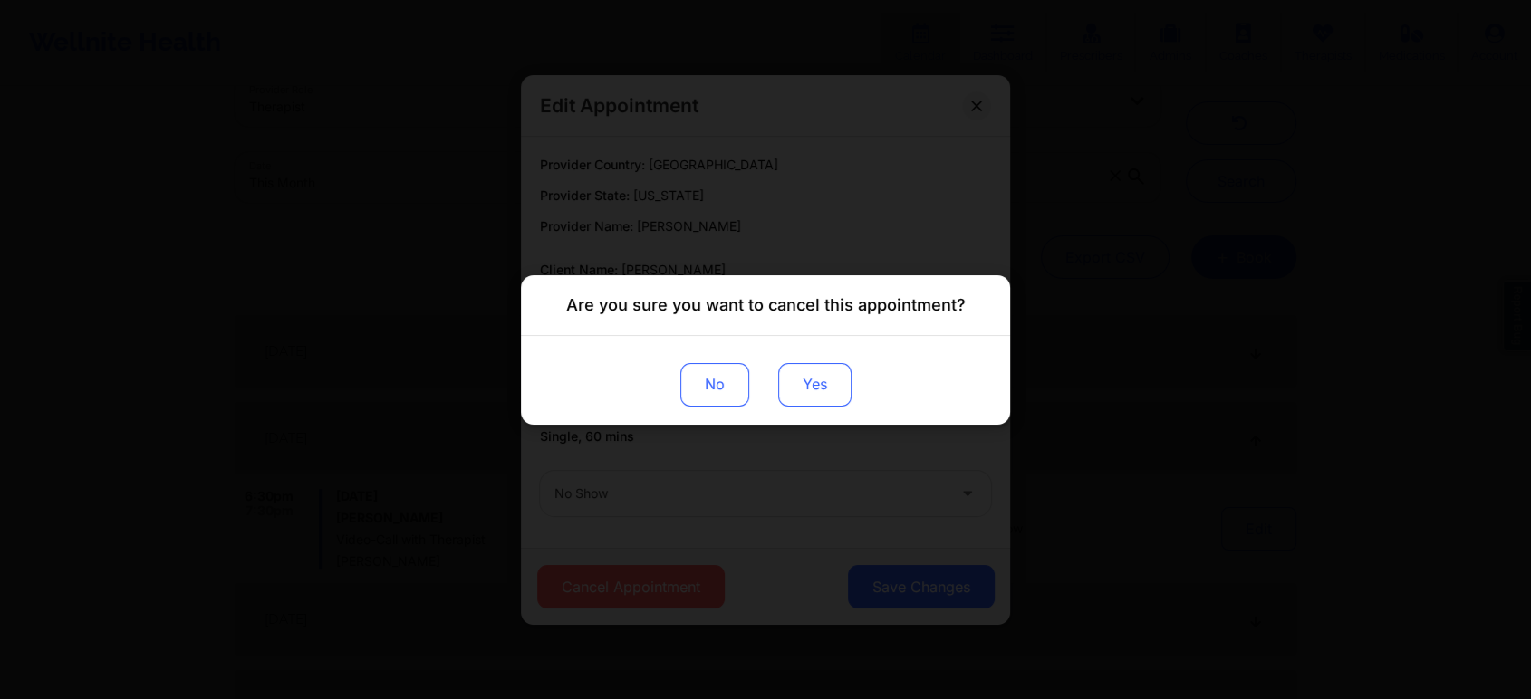
click at [820, 379] on button "Yes" at bounding box center [814, 383] width 73 height 43
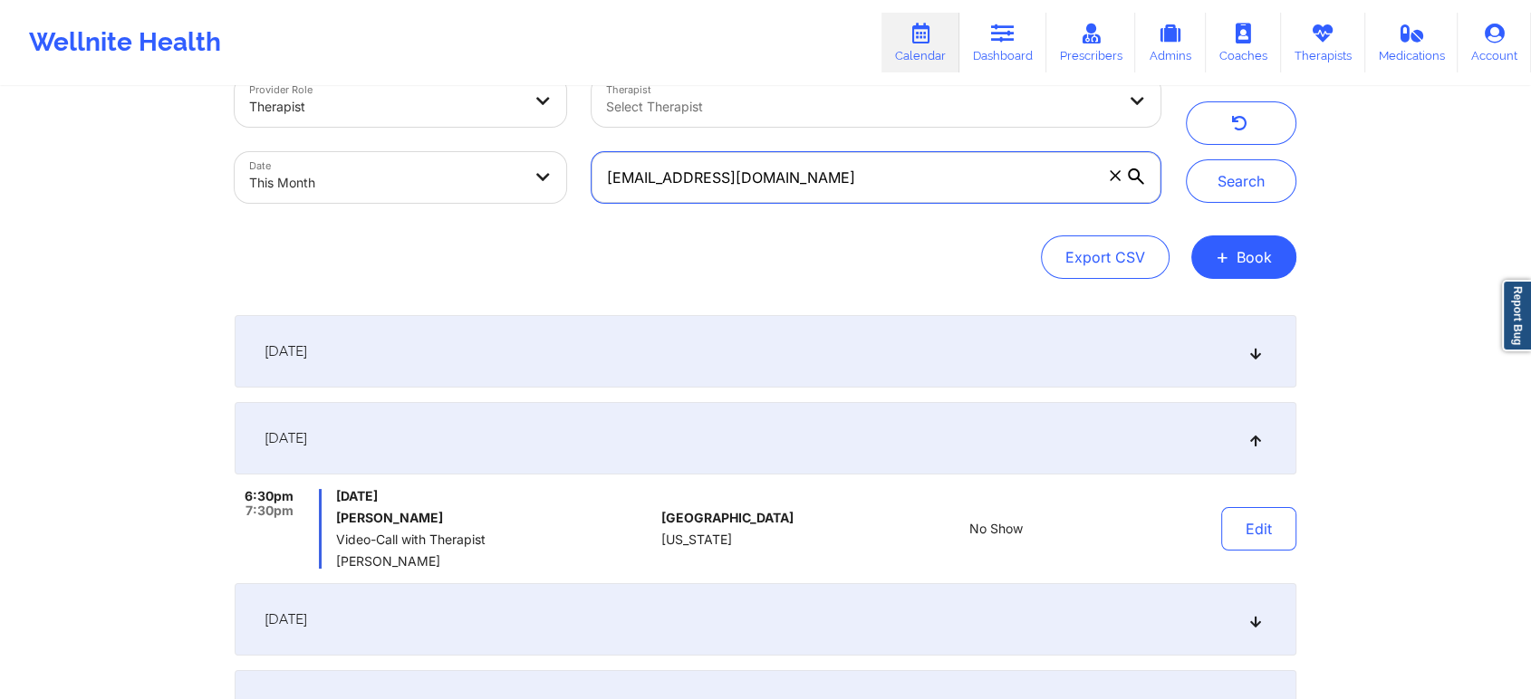
drag, startPoint x: 913, startPoint y: 189, endPoint x: 485, endPoint y: 218, distance: 428.5
click at [485, 218] on div "Provider Role Therapist Therapist Select Therapist Date This Month [EMAIL_ADDRE…" at bounding box center [765, 177] width 1061 height 203
paste
click at [1186, 159] on button "Search" at bounding box center [1241, 180] width 110 height 43
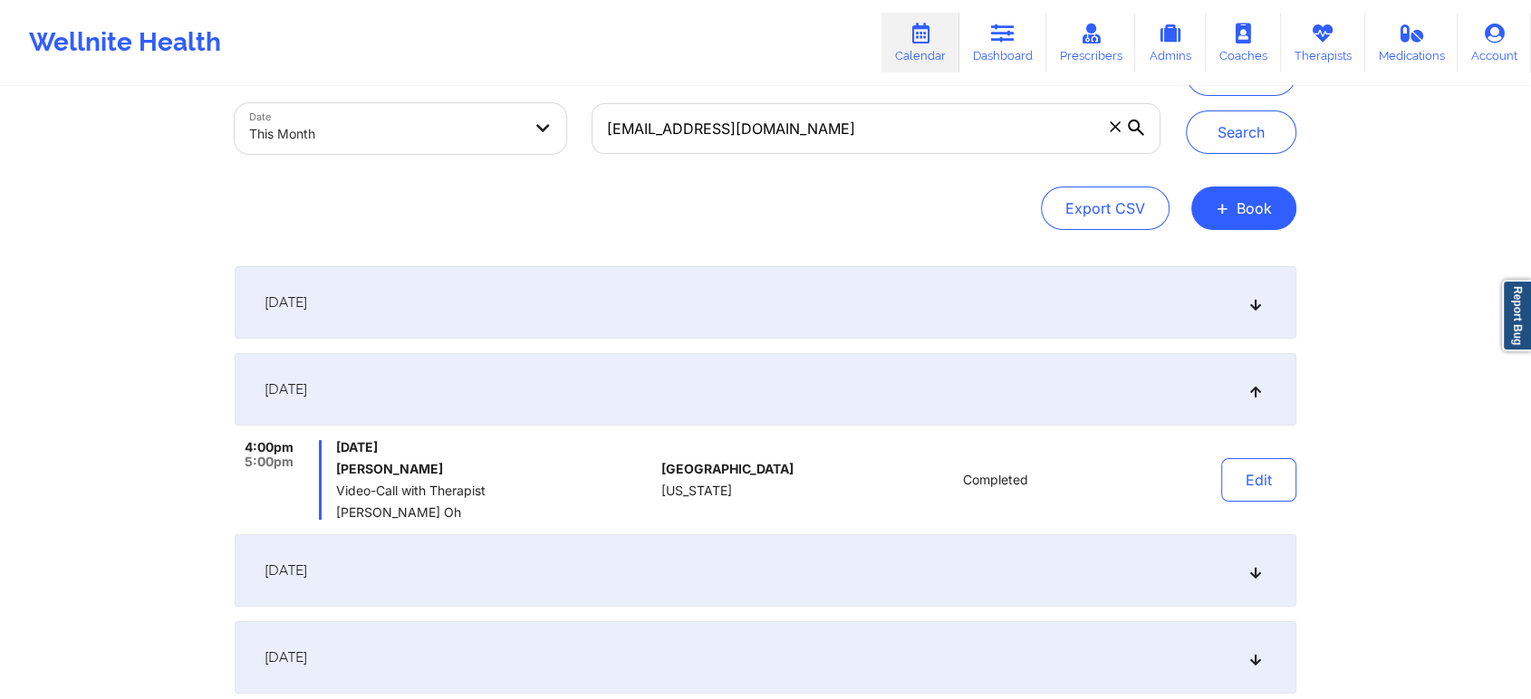
click at [454, 312] on div "[DATE]" at bounding box center [765, 302] width 1061 height 72
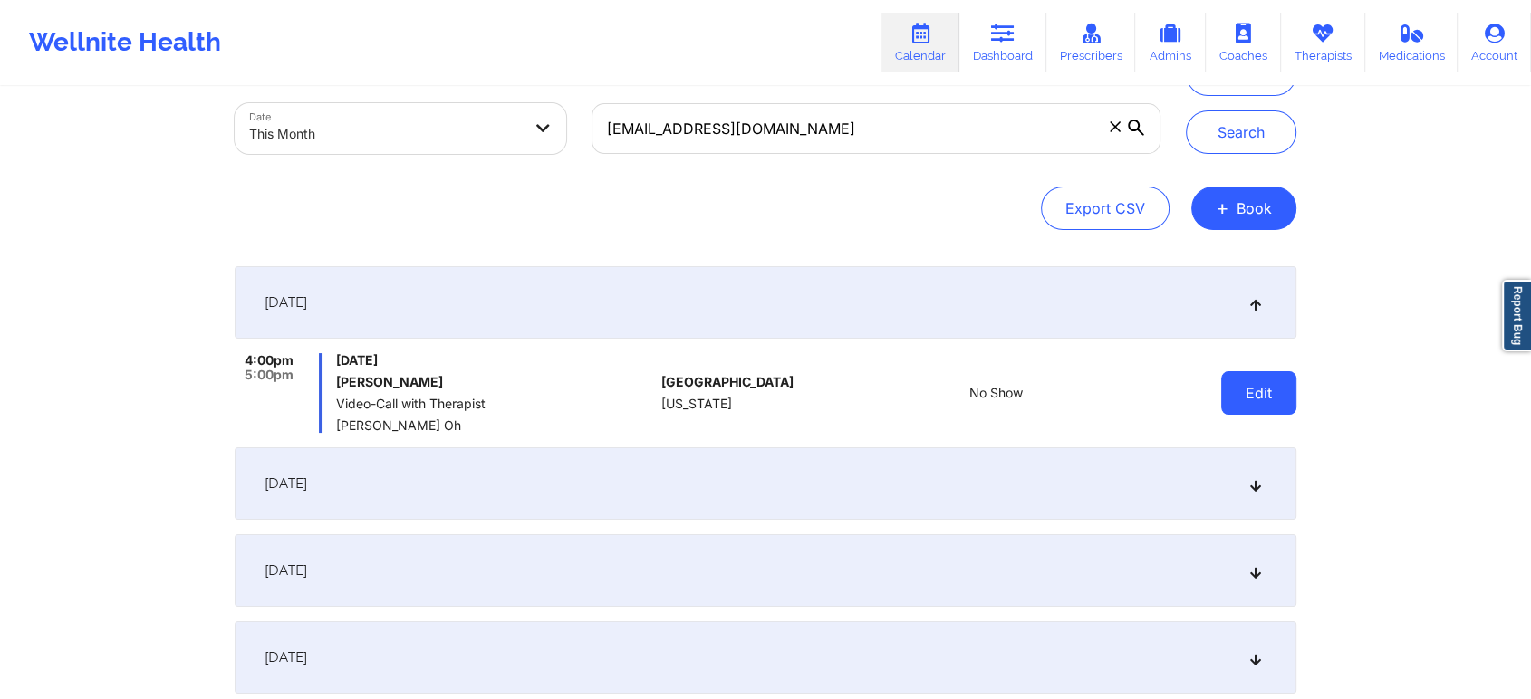
click at [1265, 409] on button "Edit" at bounding box center [1258, 392] width 75 height 43
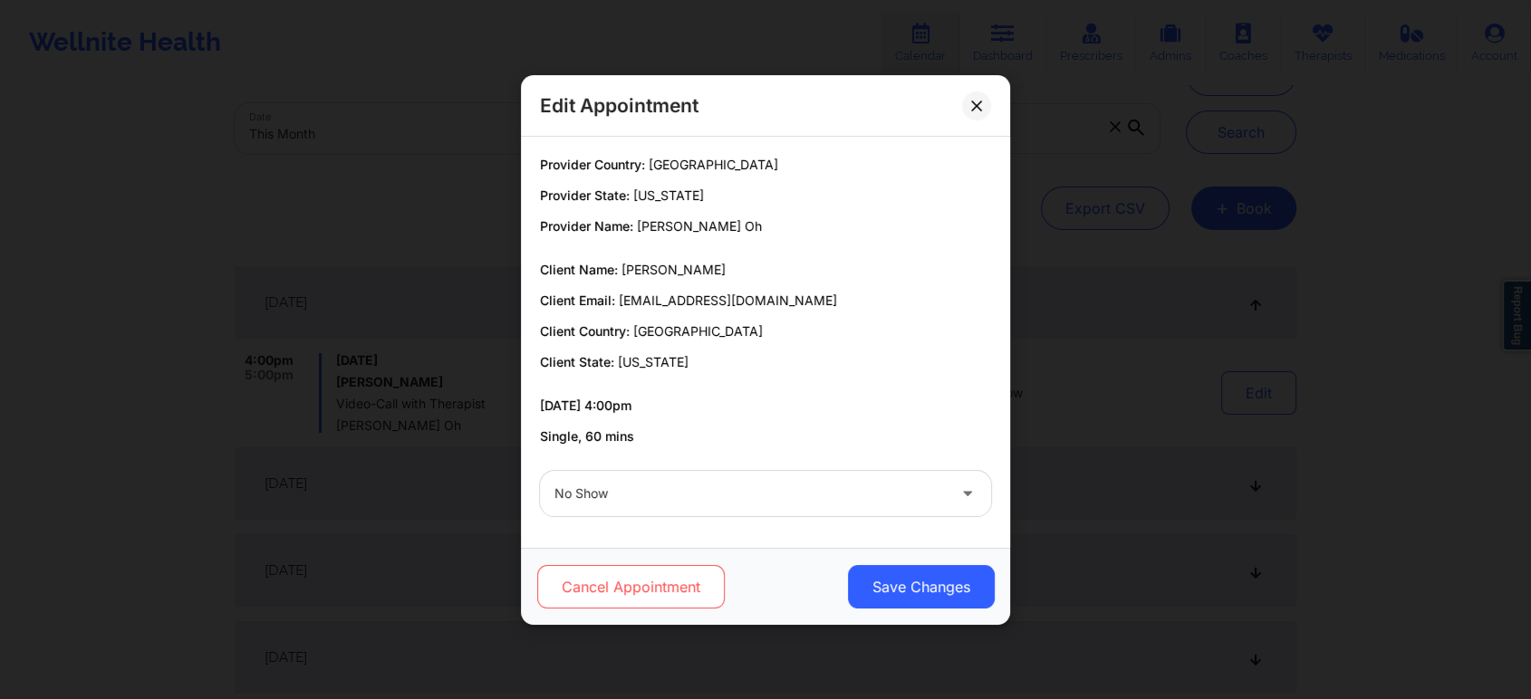
click at [688, 590] on button "Cancel Appointment" at bounding box center [630, 586] width 187 height 43
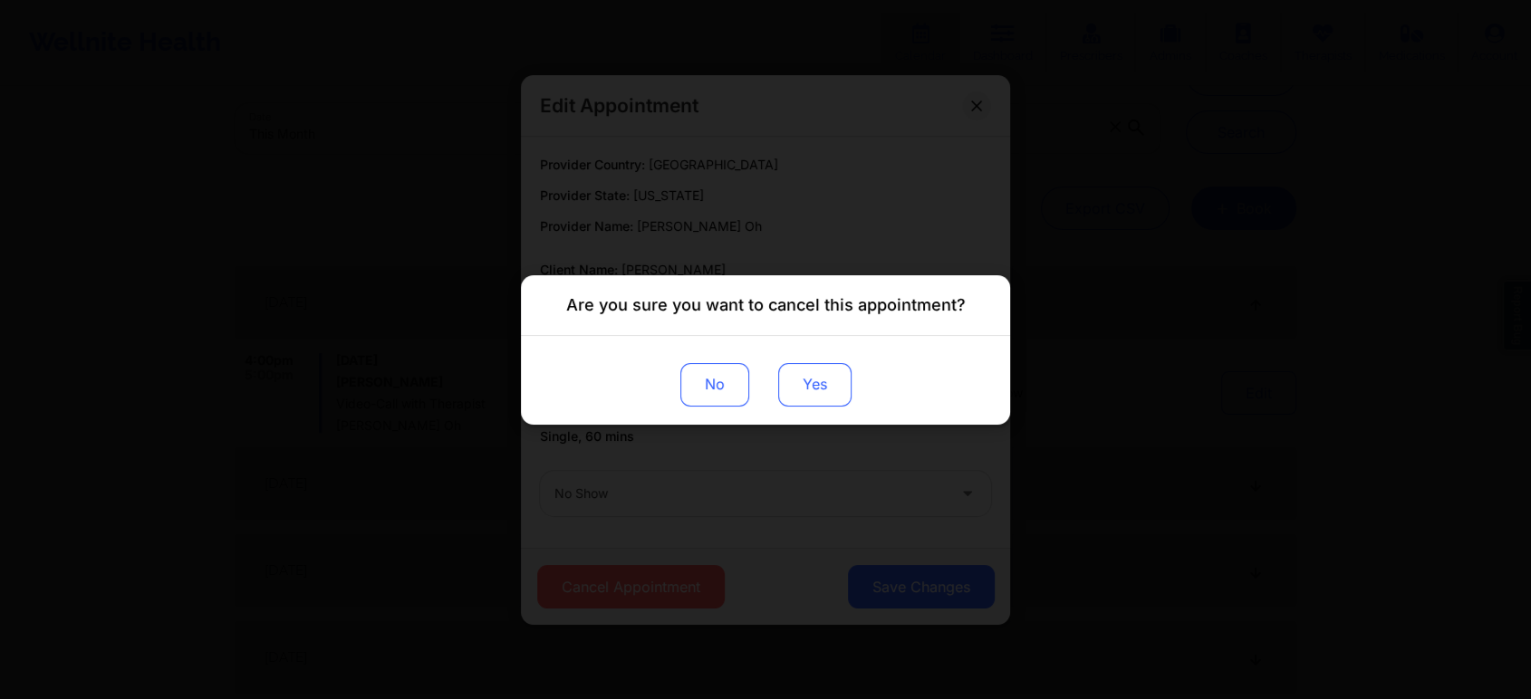
click at [811, 375] on button "Yes" at bounding box center [814, 383] width 73 height 43
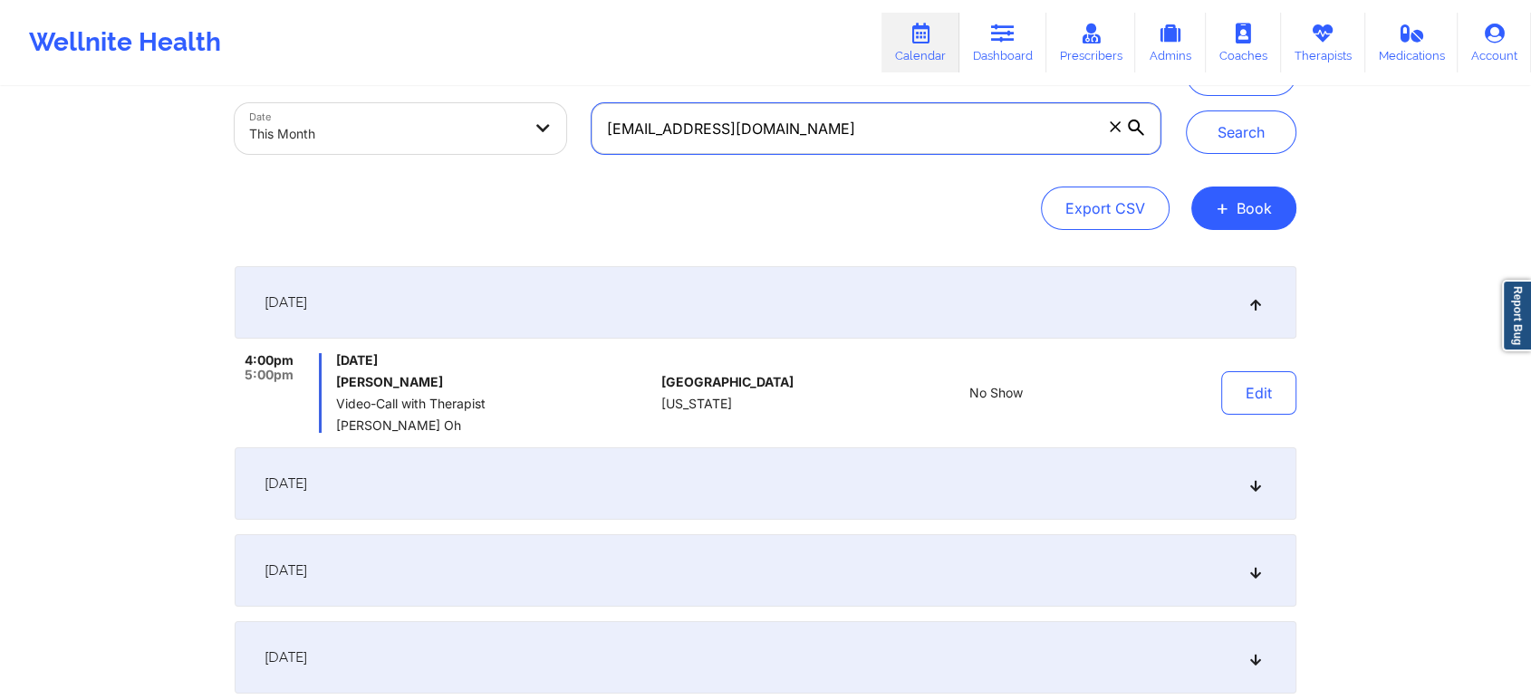
drag, startPoint x: 878, startPoint y: 136, endPoint x: 494, endPoint y: 108, distance: 385.0
click at [494, 108] on div "Provider Role Therapist Therapist Select Therapist Date This Month [EMAIL_ADDRE…" at bounding box center [697, 90] width 951 height 152
click at [1186, 110] on button "Search" at bounding box center [1241, 131] width 110 height 43
drag, startPoint x: 815, startPoint y: 137, endPoint x: 470, endPoint y: 132, distance: 345.1
click at [470, 132] on div "Provider Role Therapist Therapist Select Therapist Date This Month [EMAIL_ADDRE…" at bounding box center [697, 90] width 951 height 152
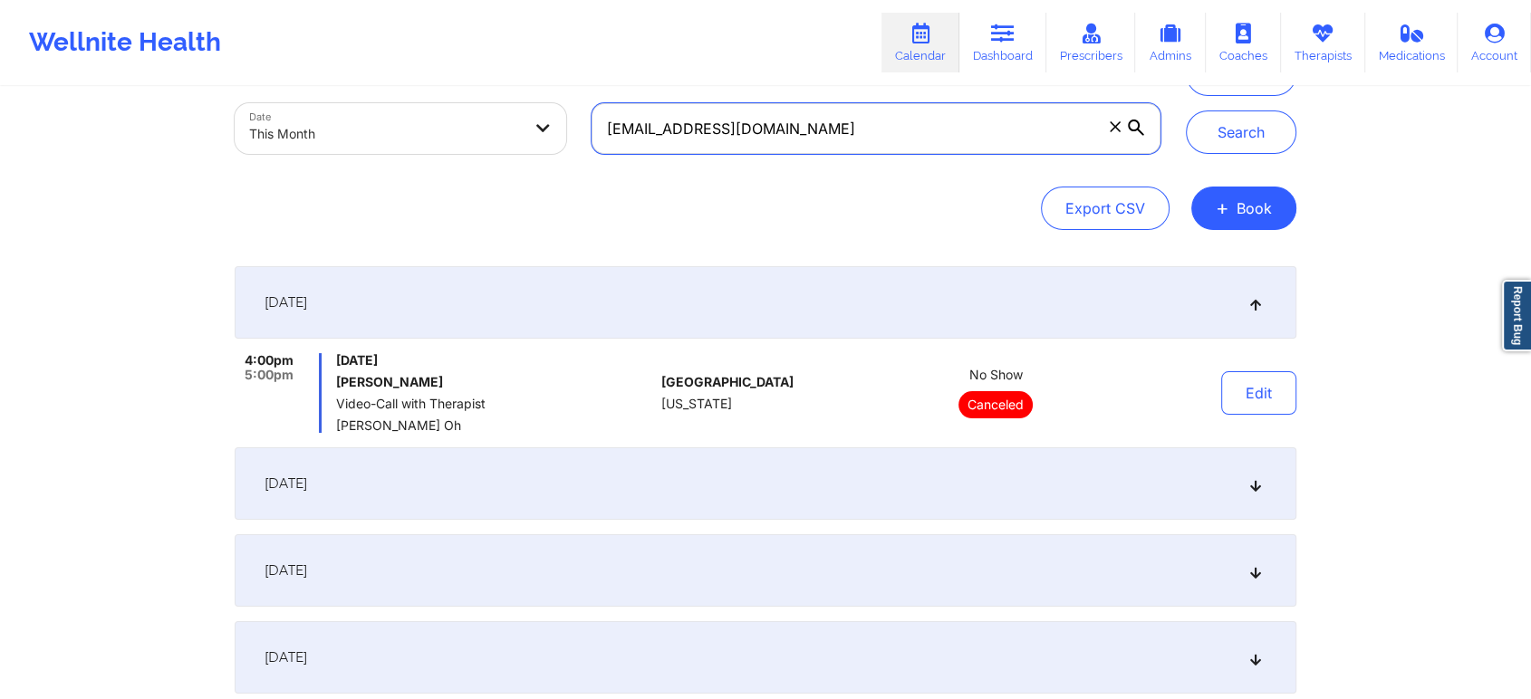
type input "[EMAIL_ADDRESS][DOMAIN_NAME]"
click at [1186, 110] on button "Search" at bounding box center [1241, 131] width 110 height 43
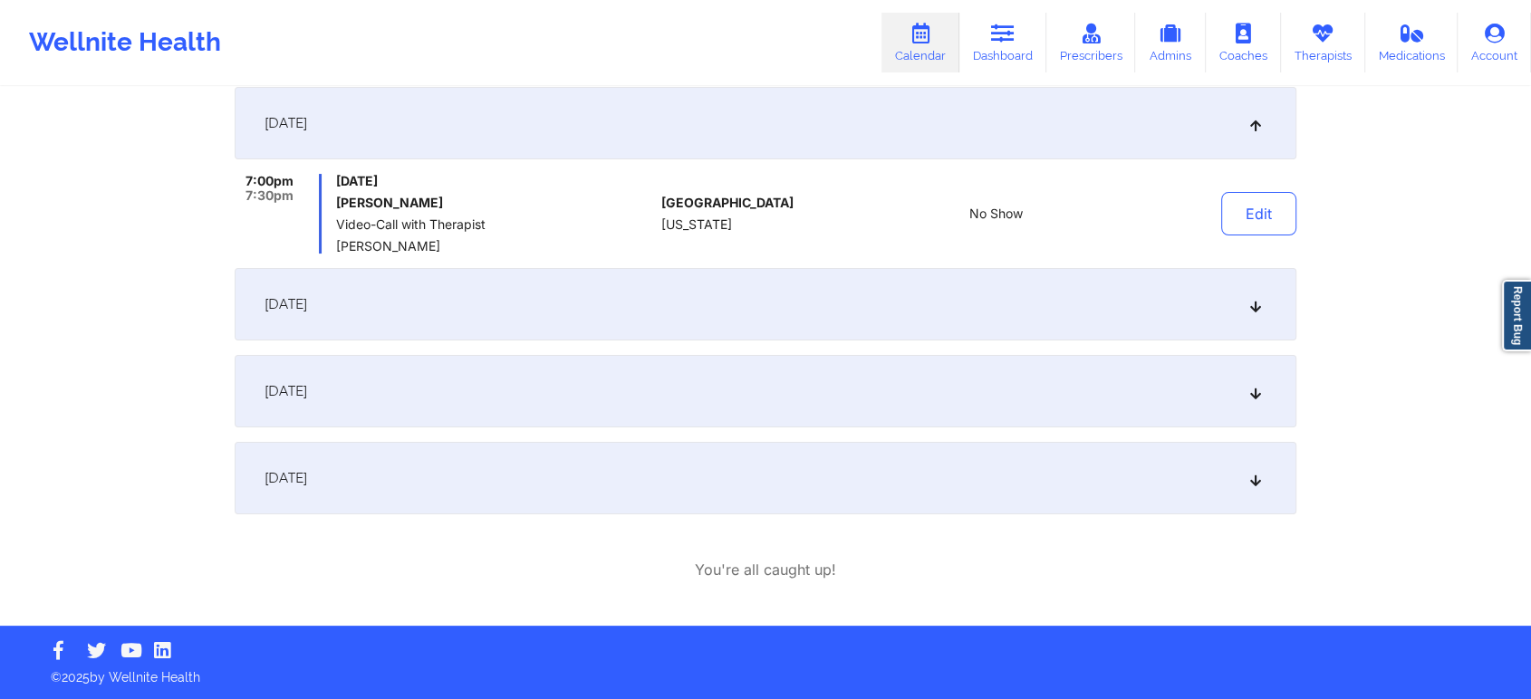
scroll to position [271, 0]
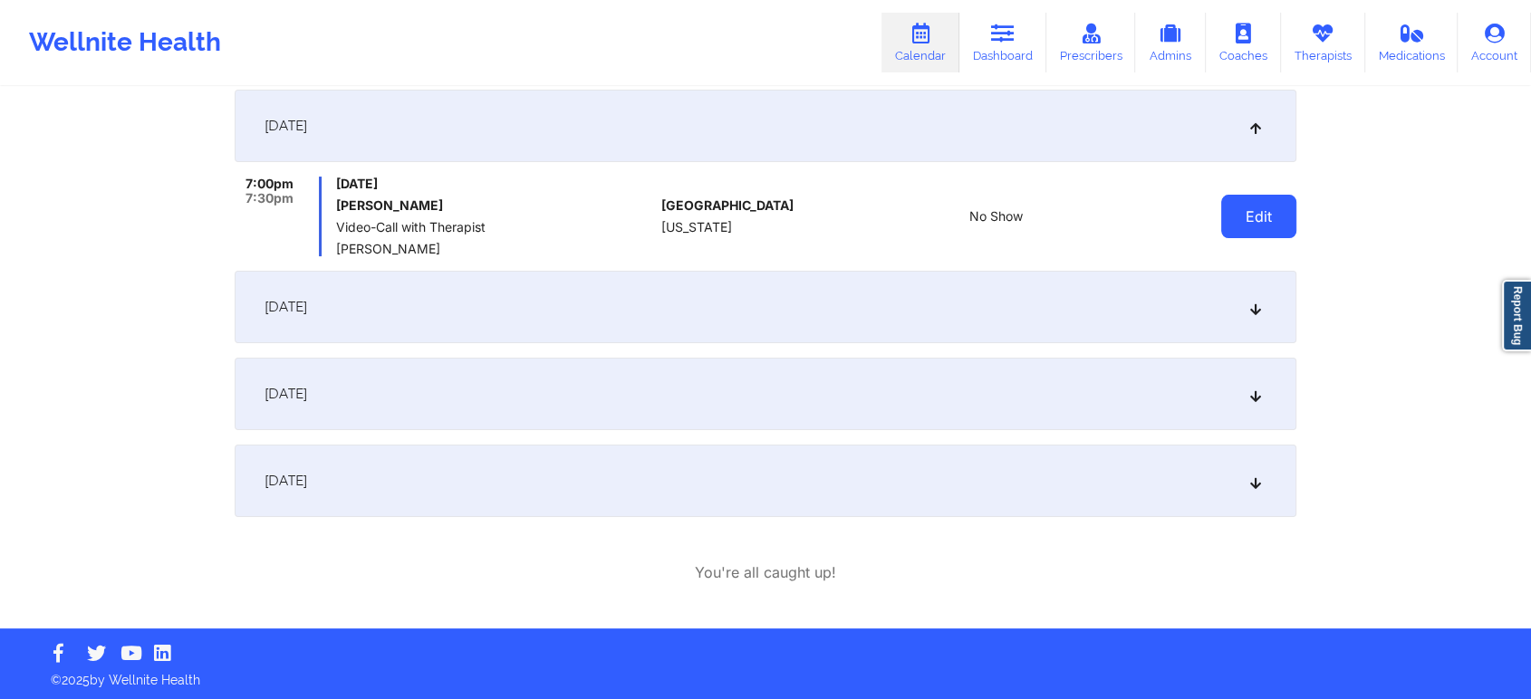
click at [1229, 219] on button "Edit" at bounding box center [1258, 216] width 75 height 43
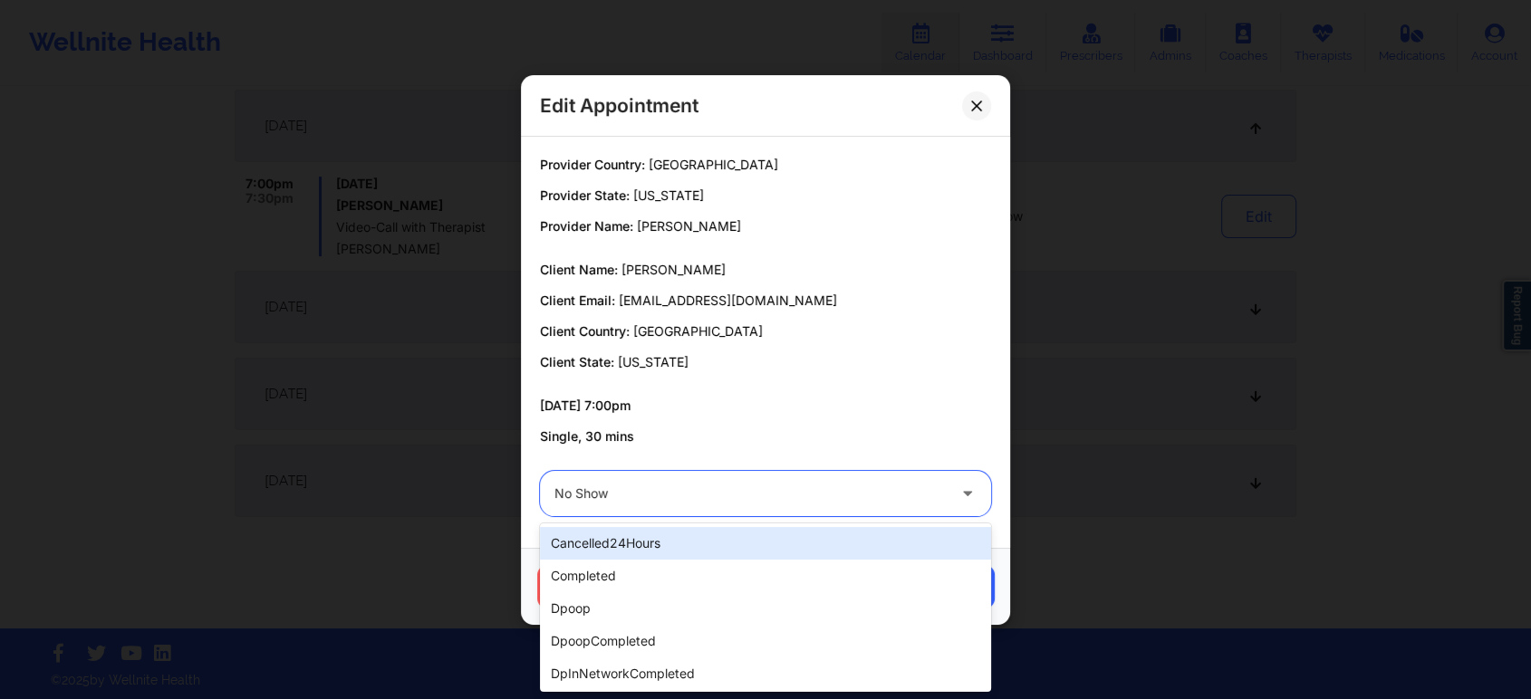
click at [646, 484] on div at bounding box center [749, 494] width 391 height 22
type input "ms"
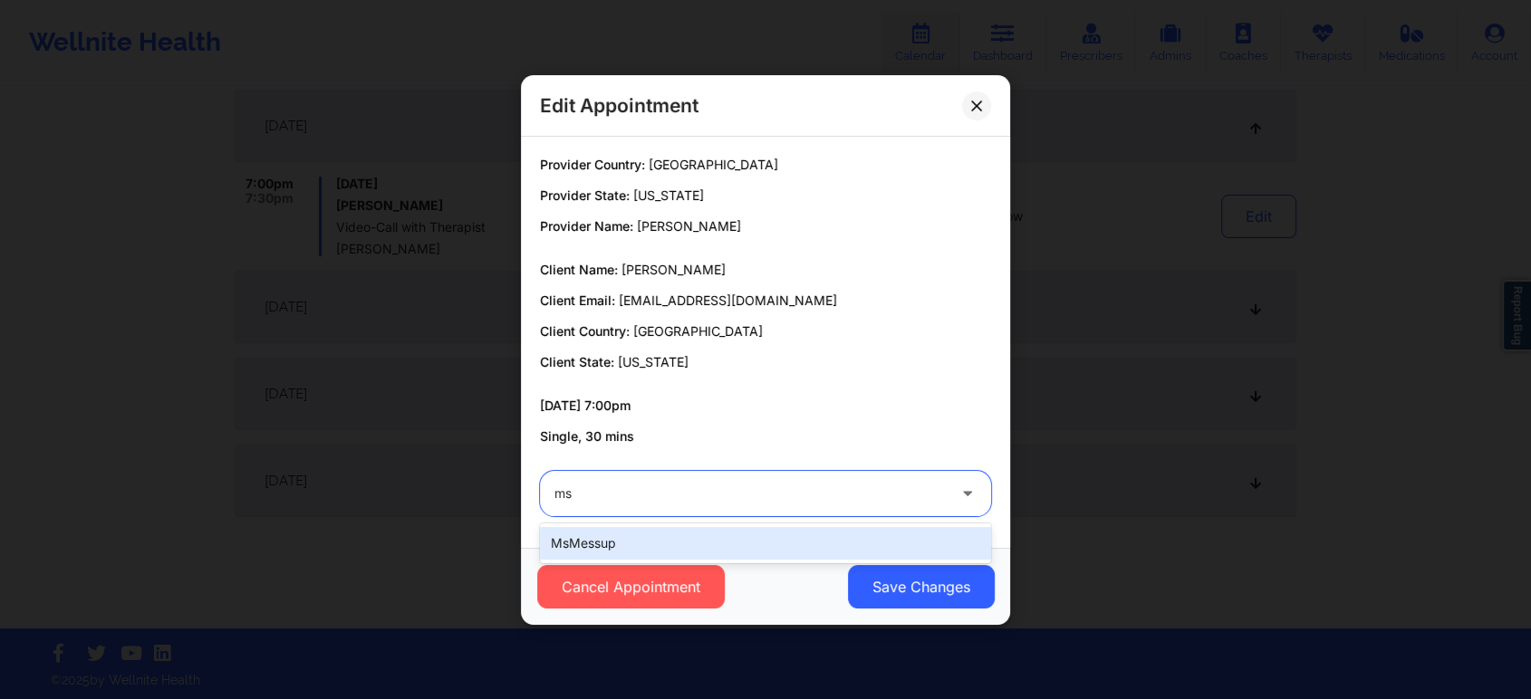
click at [662, 542] on div "msMessup" at bounding box center [765, 543] width 451 height 33
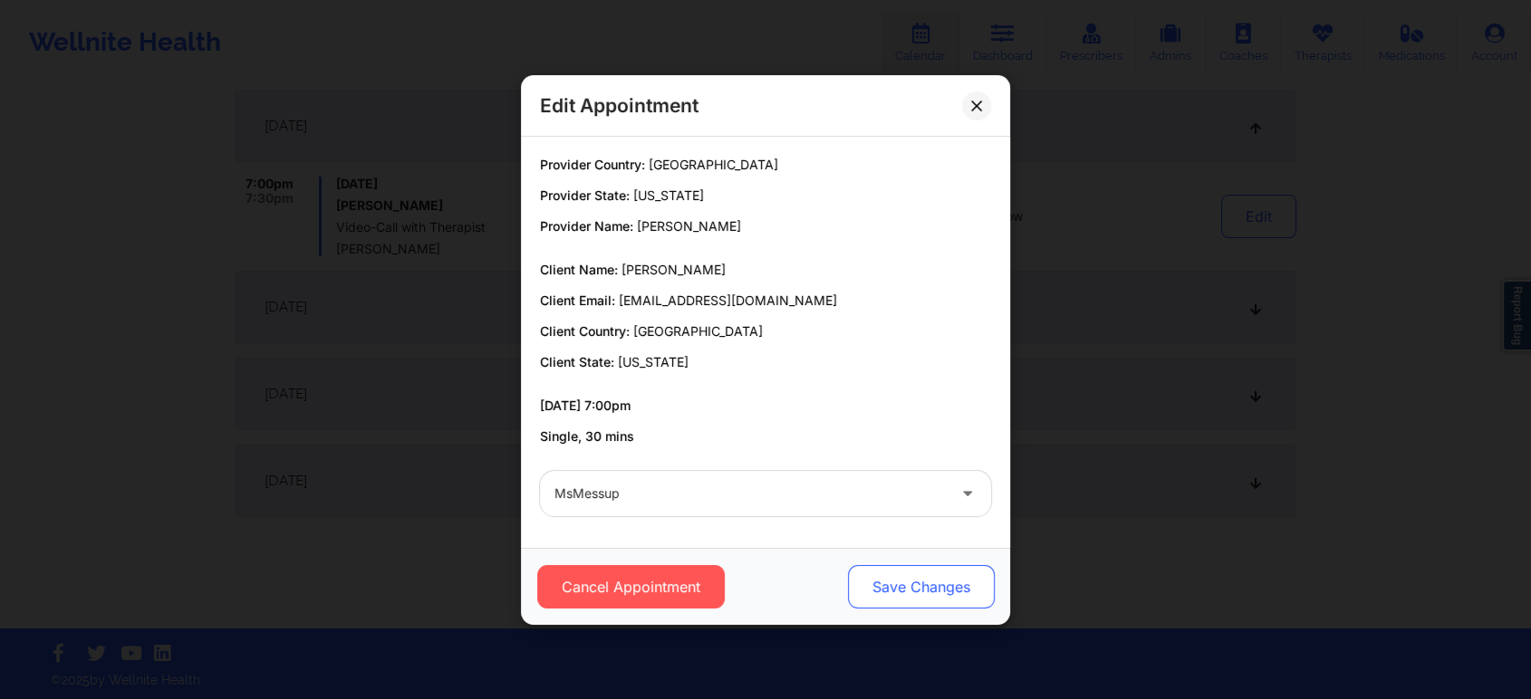
click at [960, 581] on button "Save Changes" at bounding box center [921, 586] width 147 height 43
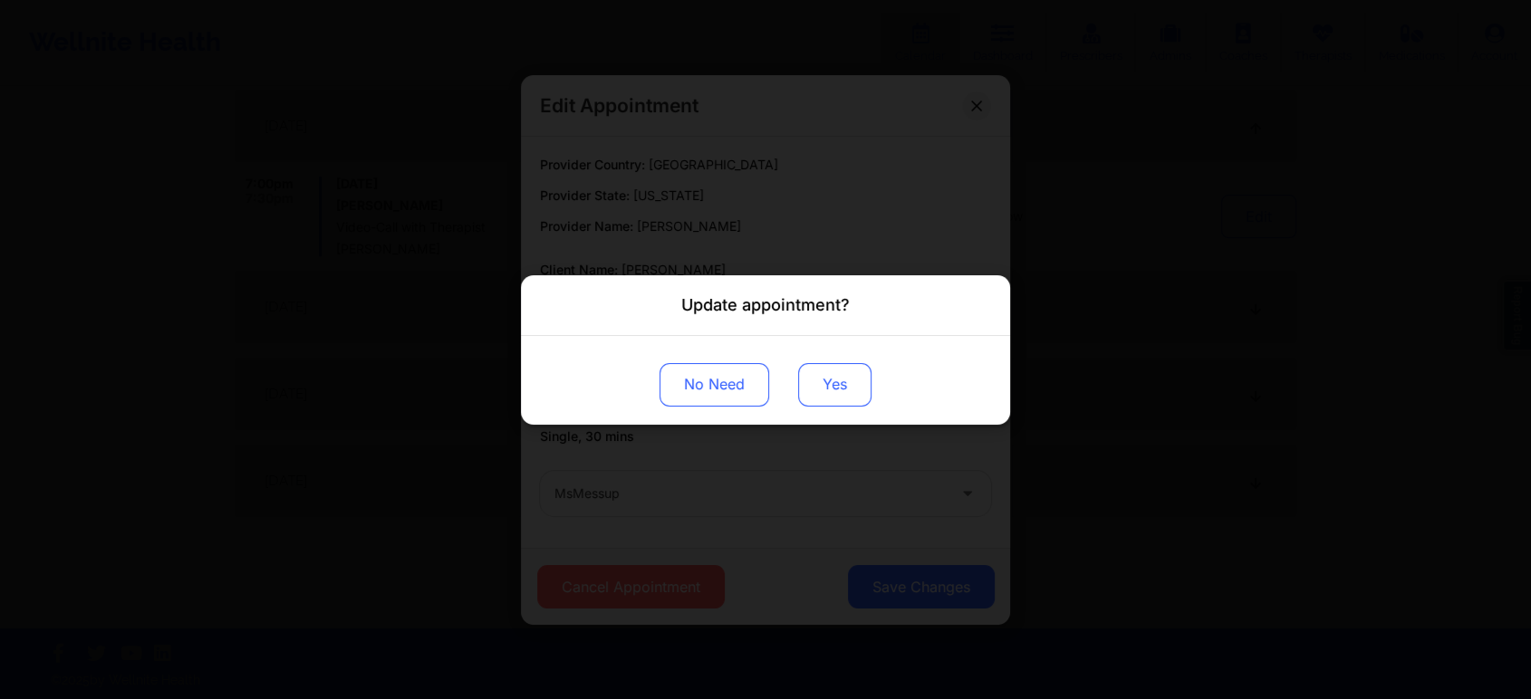
click at [822, 404] on button "Yes" at bounding box center [834, 383] width 73 height 43
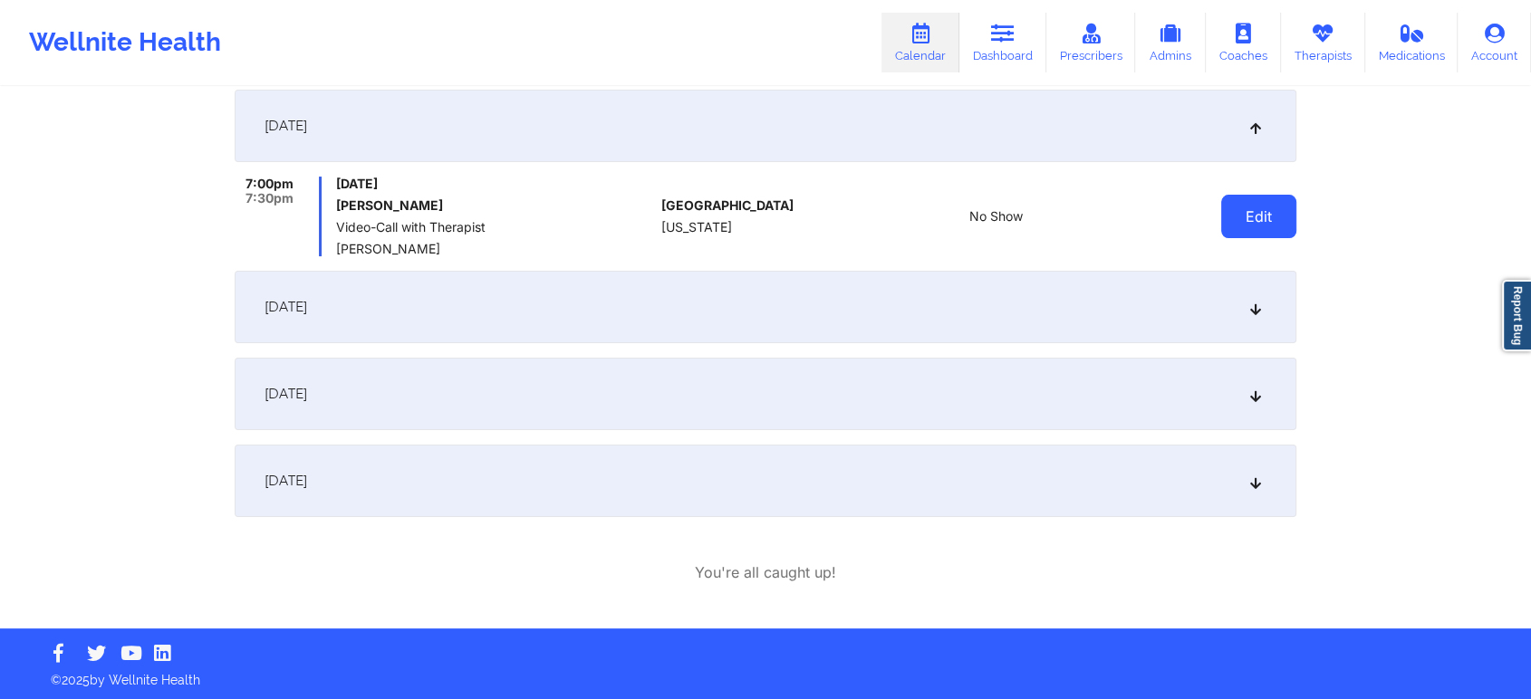
click at [1248, 226] on button "Edit" at bounding box center [1258, 216] width 75 height 43
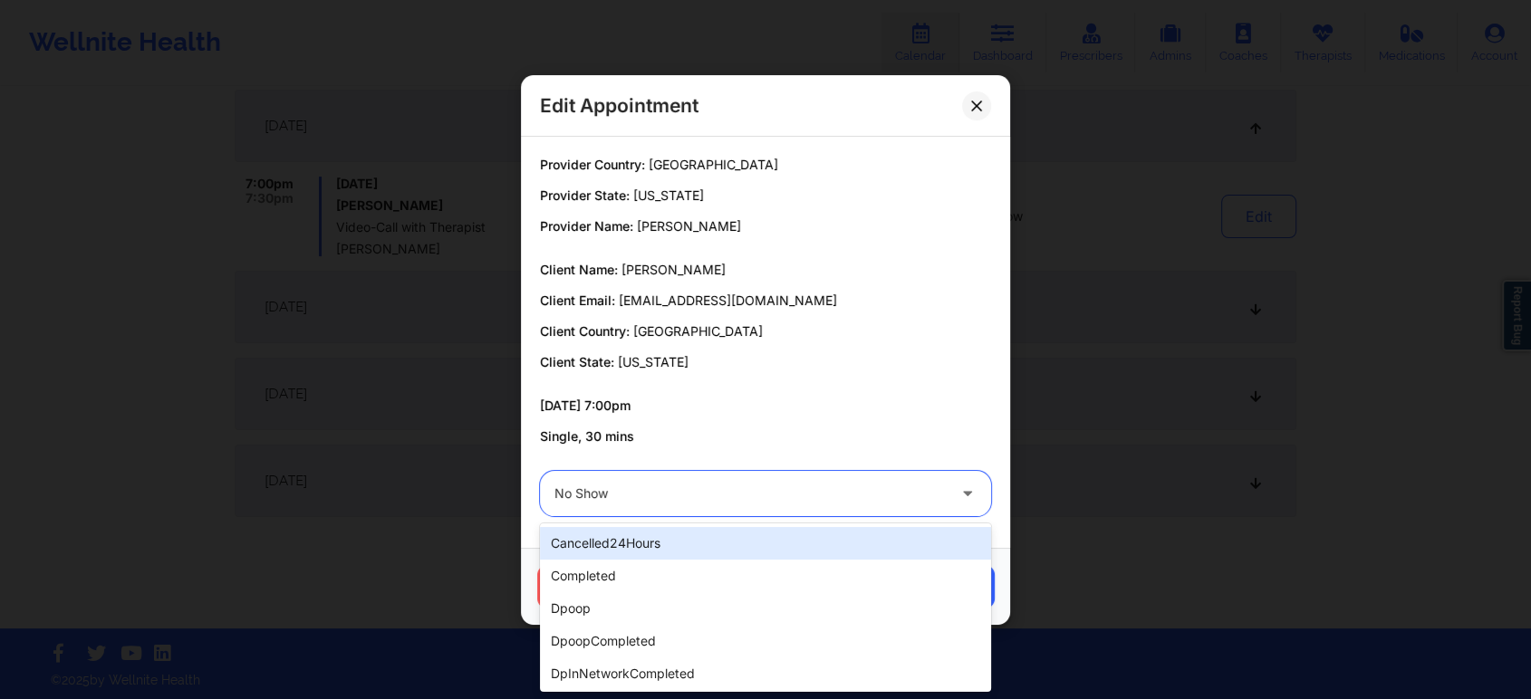
click at [779, 493] on div at bounding box center [749, 494] width 391 height 22
type input "ms"
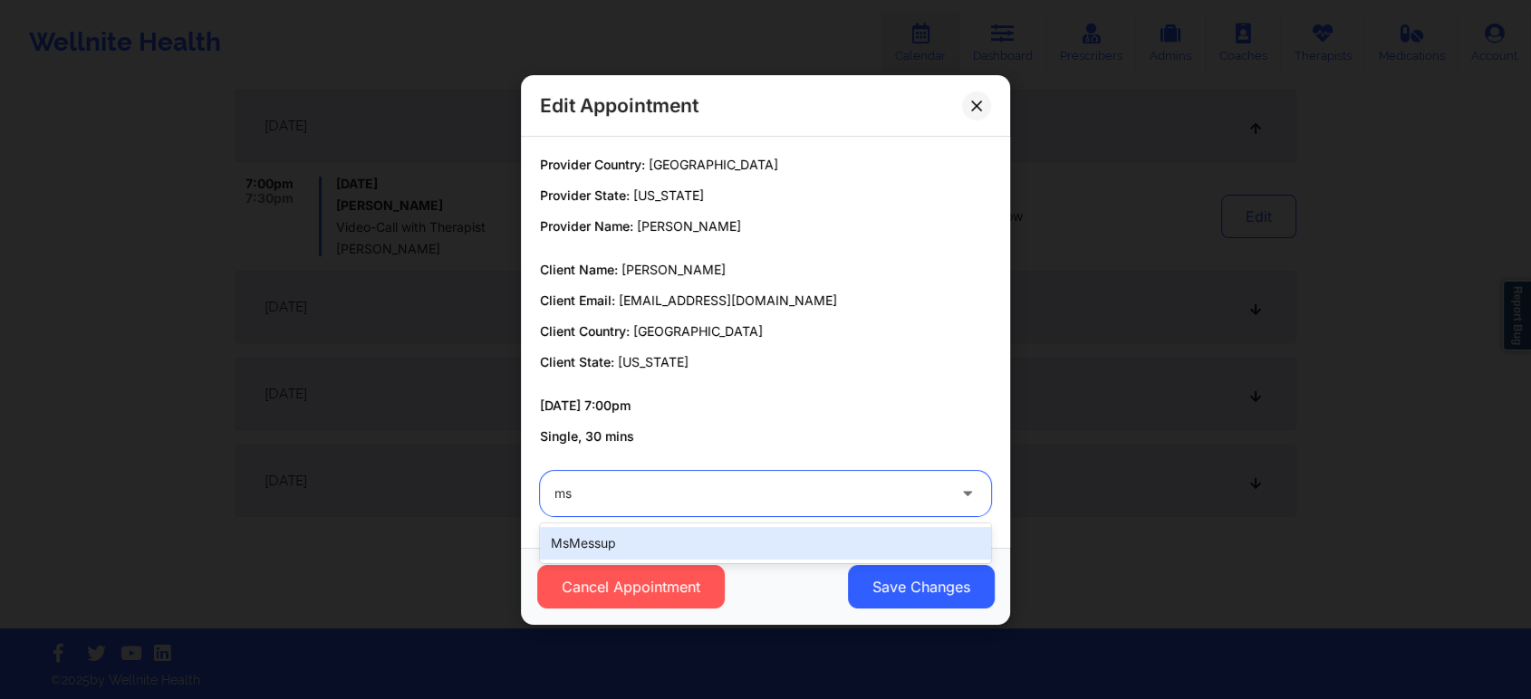
click at [629, 541] on div "msMessup" at bounding box center [765, 543] width 451 height 33
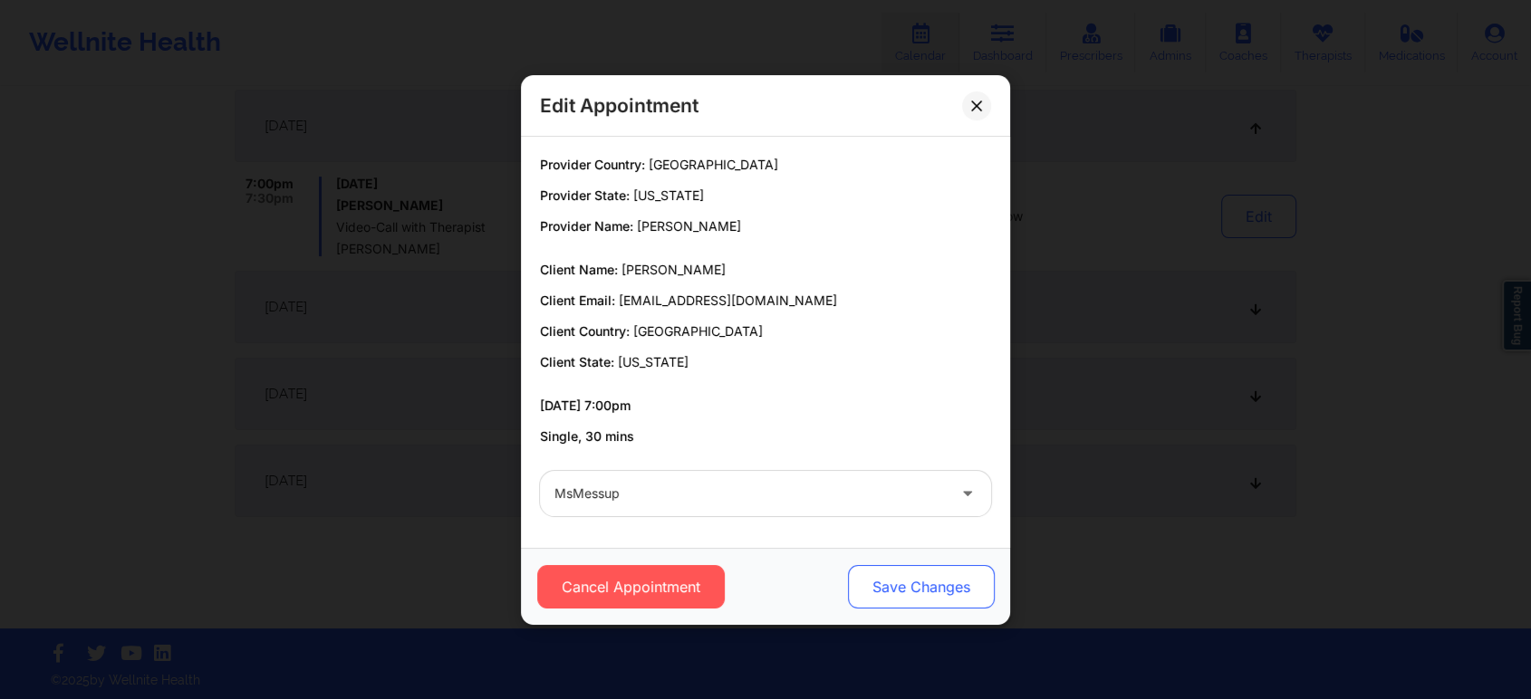
click at [952, 587] on button "Save Changes" at bounding box center [921, 586] width 147 height 43
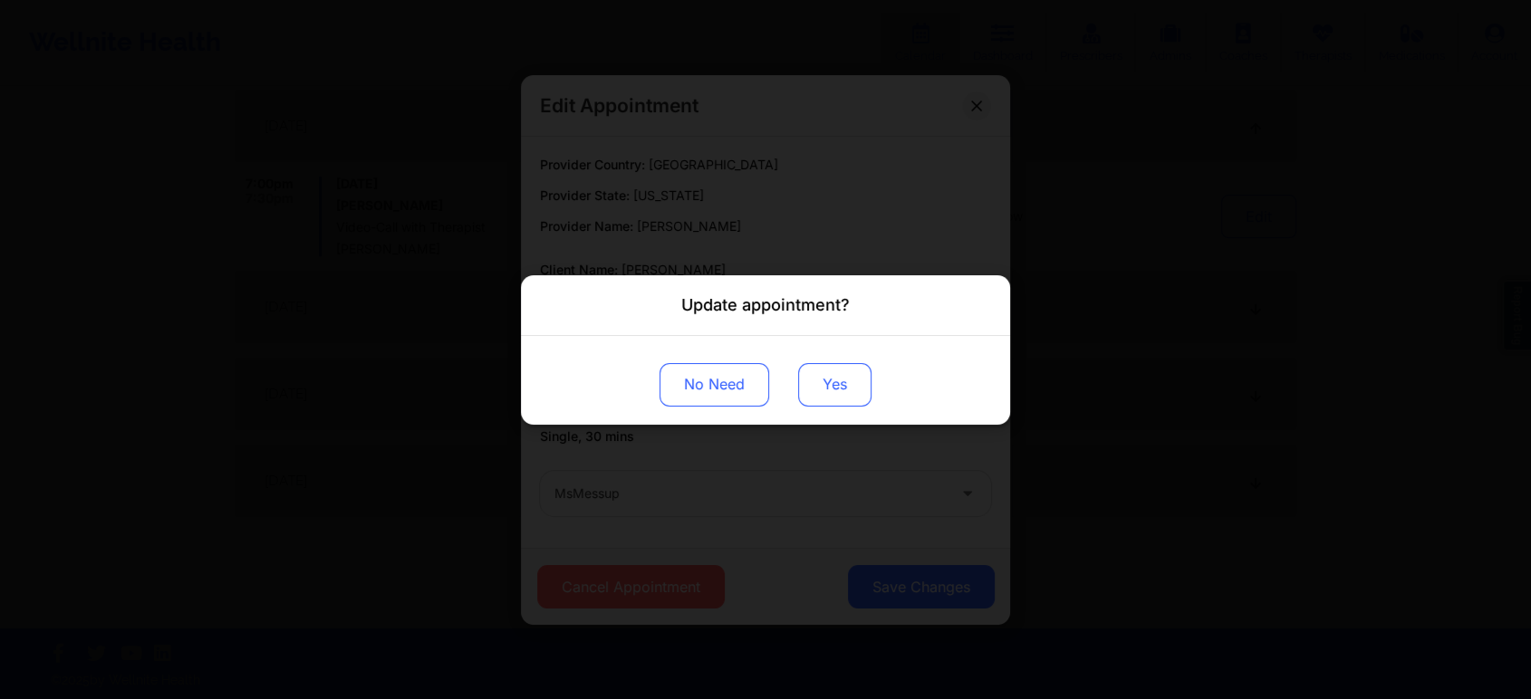
click at [840, 390] on button "Yes" at bounding box center [834, 383] width 73 height 43
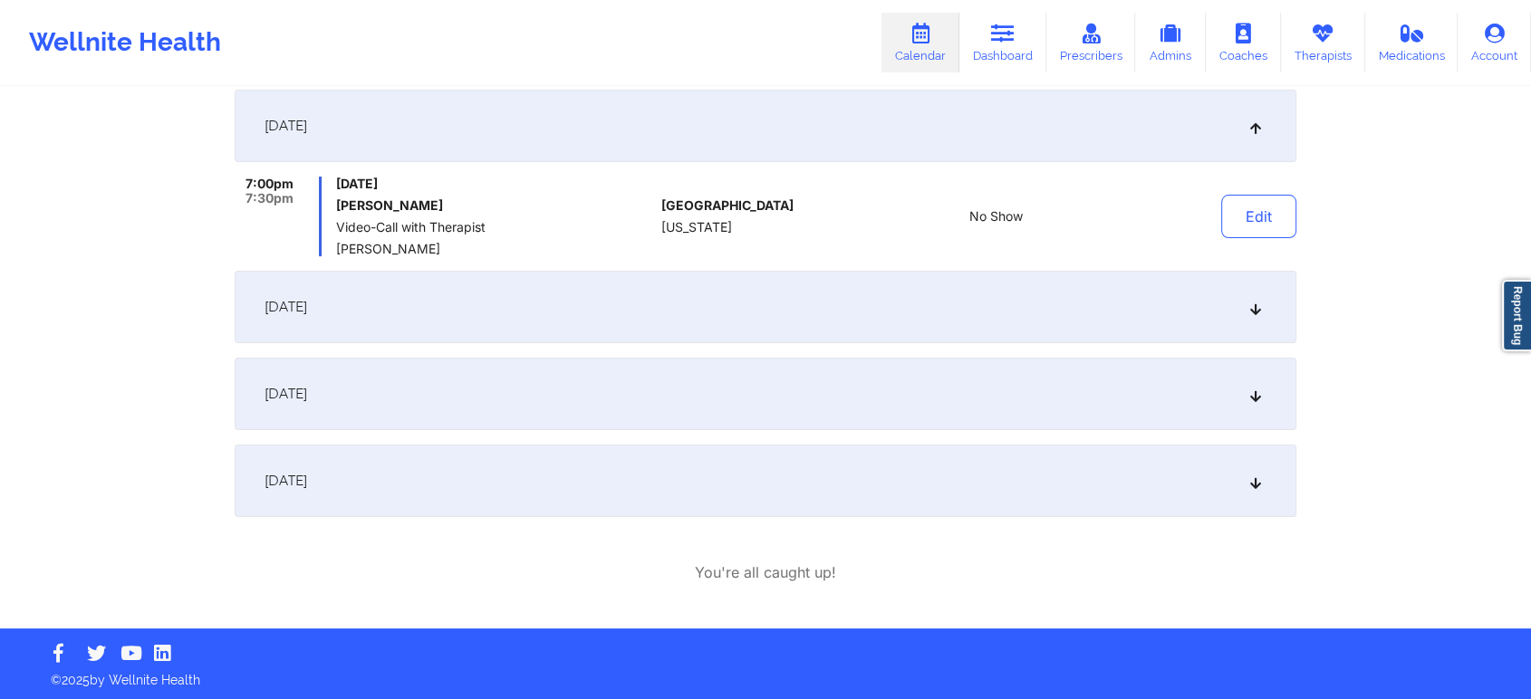
scroll to position [0, 0]
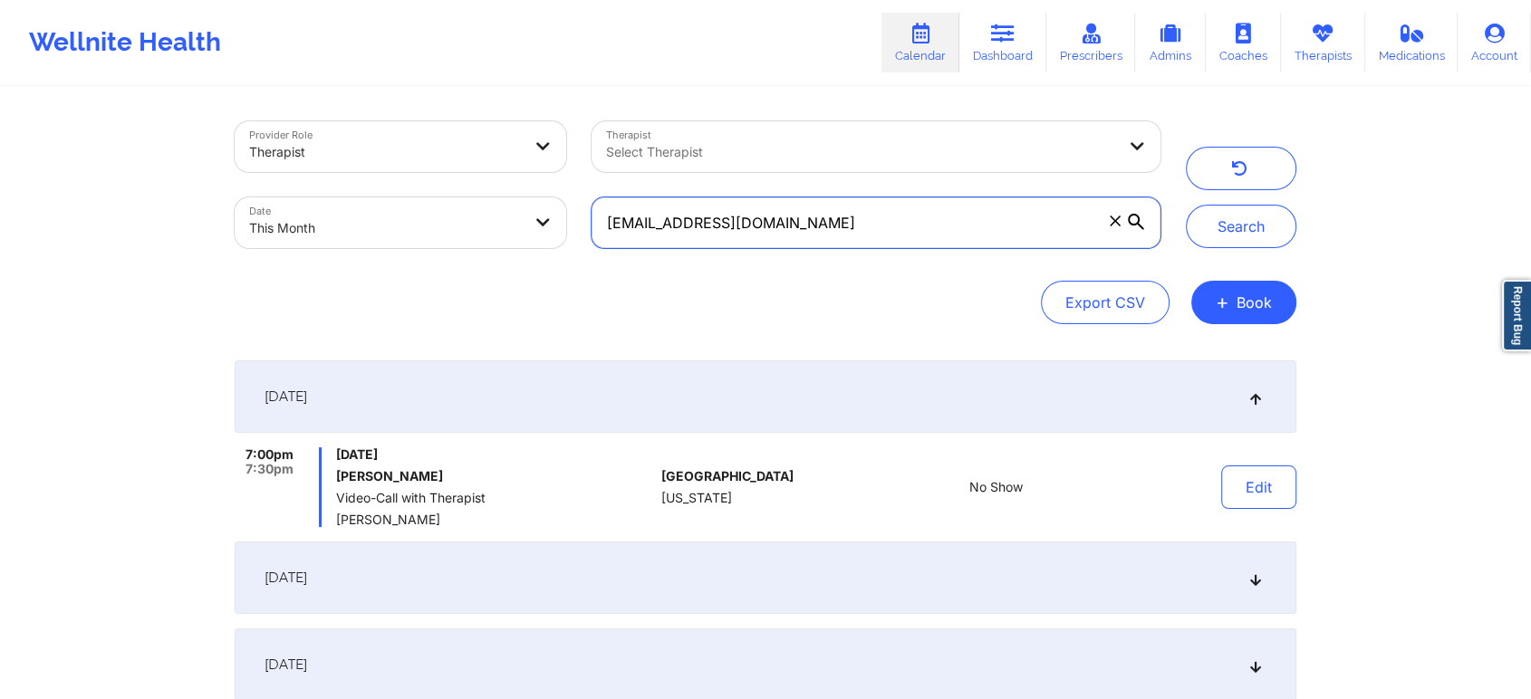
click at [906, 205] on input "[EMAIL_ADDRESS][DOMAIN_NAME]" at bounding box center [875, 222] width 569 height 51
drag, startPoint x: 882, startPoint y: 220, endPoint x: 494, endPoint y: 199, distance: 389.1
click at [494, 199] on div "Provider Role Therapist Therapist Select Therapist Date This Month [EMAIL_ADDRE…" at bounding box center [697, 185] width 951 height 152
type input "[EMAIL_ADDRESS][DOMAIN_NAME]"
click at [1186, 205] on button "Search" at bounding box center [1241, 226] width 110 height 43
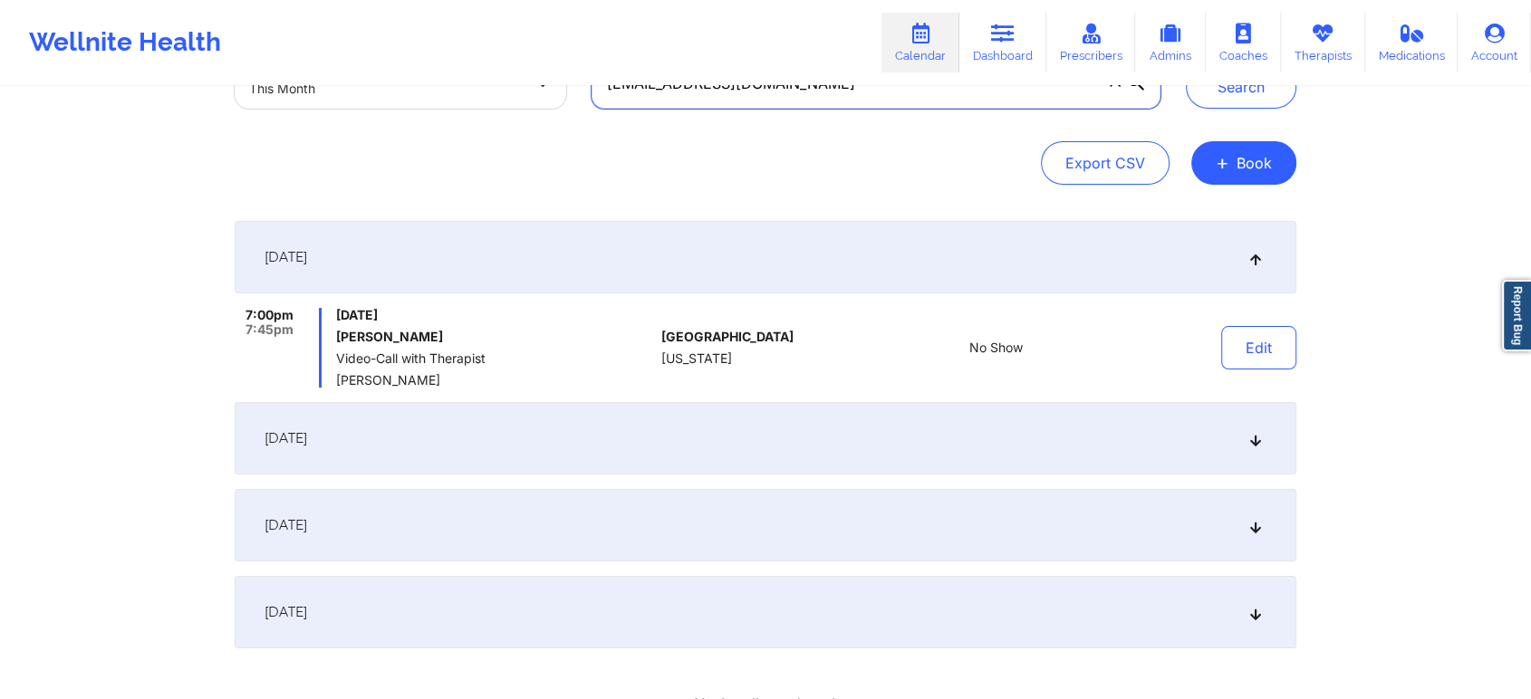
scroll to position [161, 0]
